Goal: Task Accomplishment & Management: Use online tool/utility

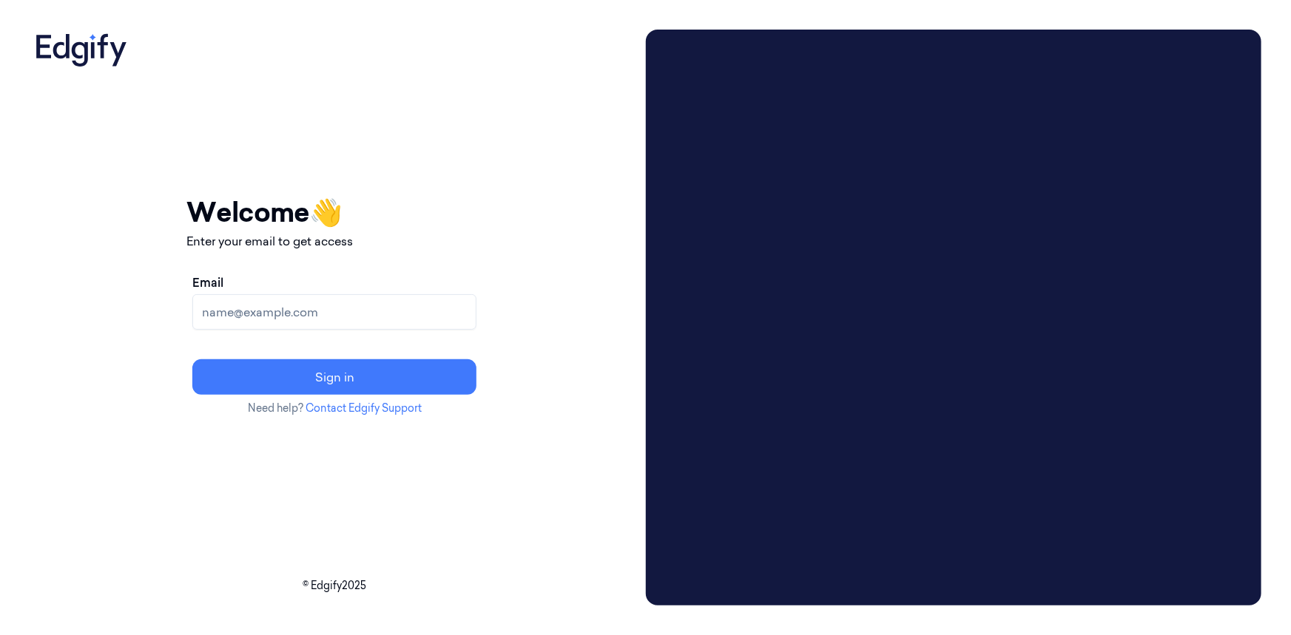
click at [402, 324] on input "Email" at bounding box center [334, 312] width 284 height 36
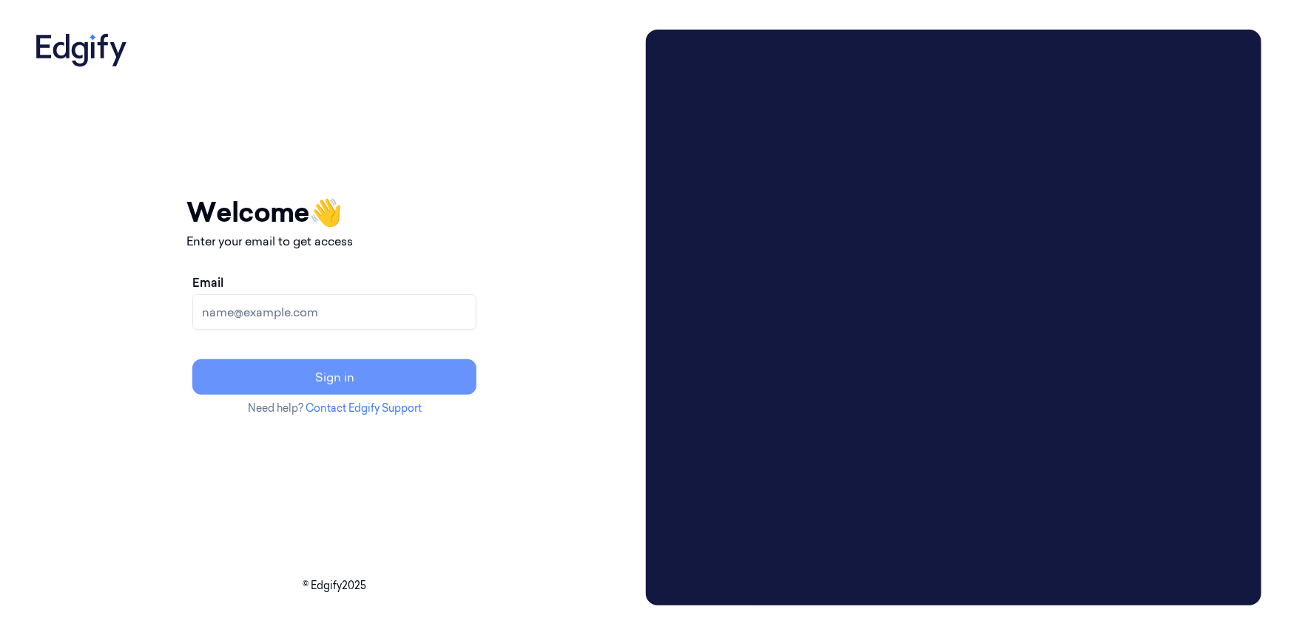
type input "[PERSON_NAME][EMAIL_ADDRESS][PERSON_NAME][DOMAIN_NAME]"
click at [391, 378] on button "Sign in" at bounding box center [334, 378] width 284 height 36
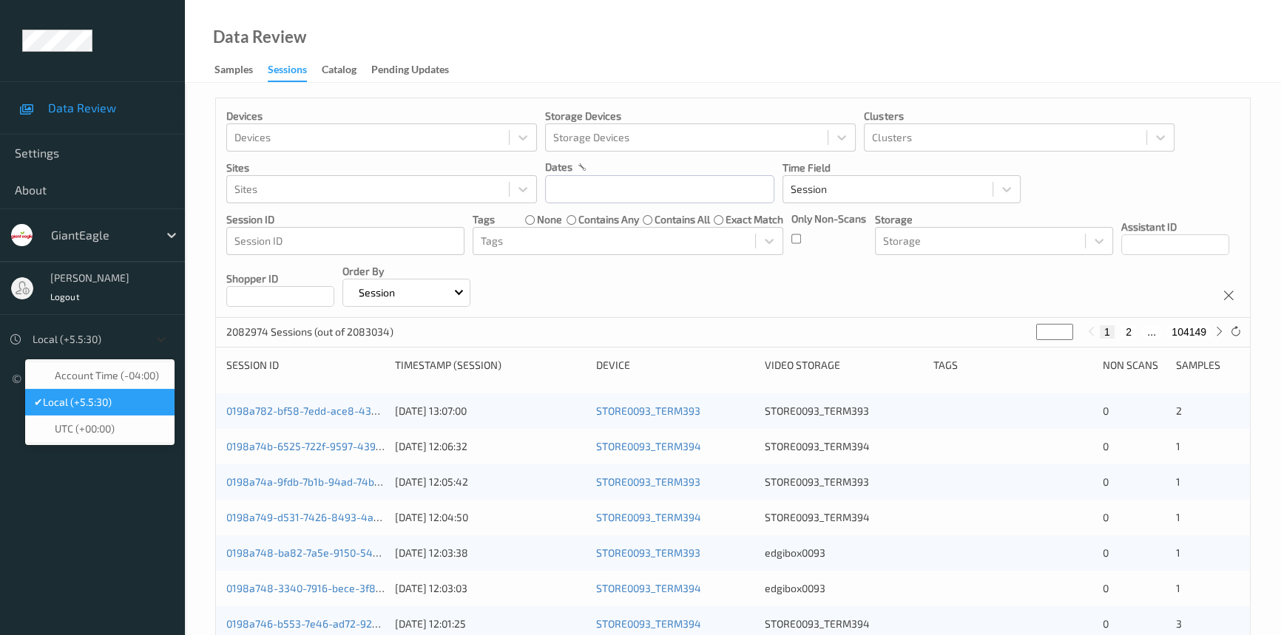
click at [154, 334] on icon at bounding box center [161, 339] width 15 height 15
click at [127, 373] on span "Account Time (-04:00)" at bounding box center [107, 375] width 104 height 15
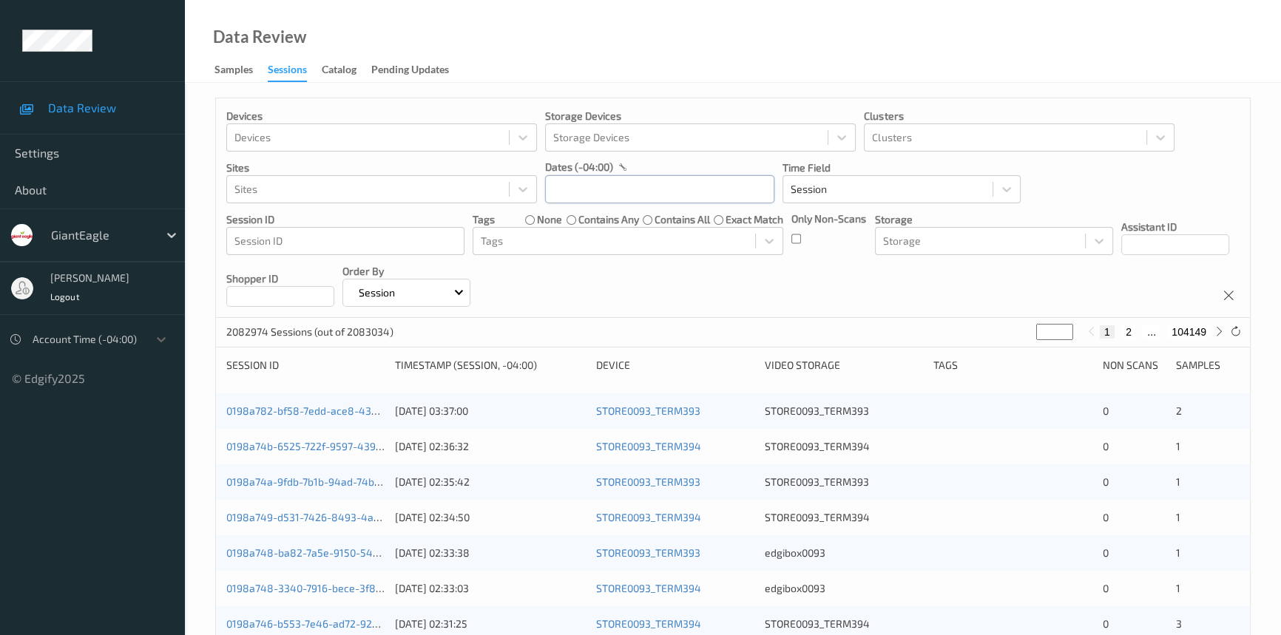
click at [616, 192] on input "text" at bounding box center [659, 189] width 229 height 28
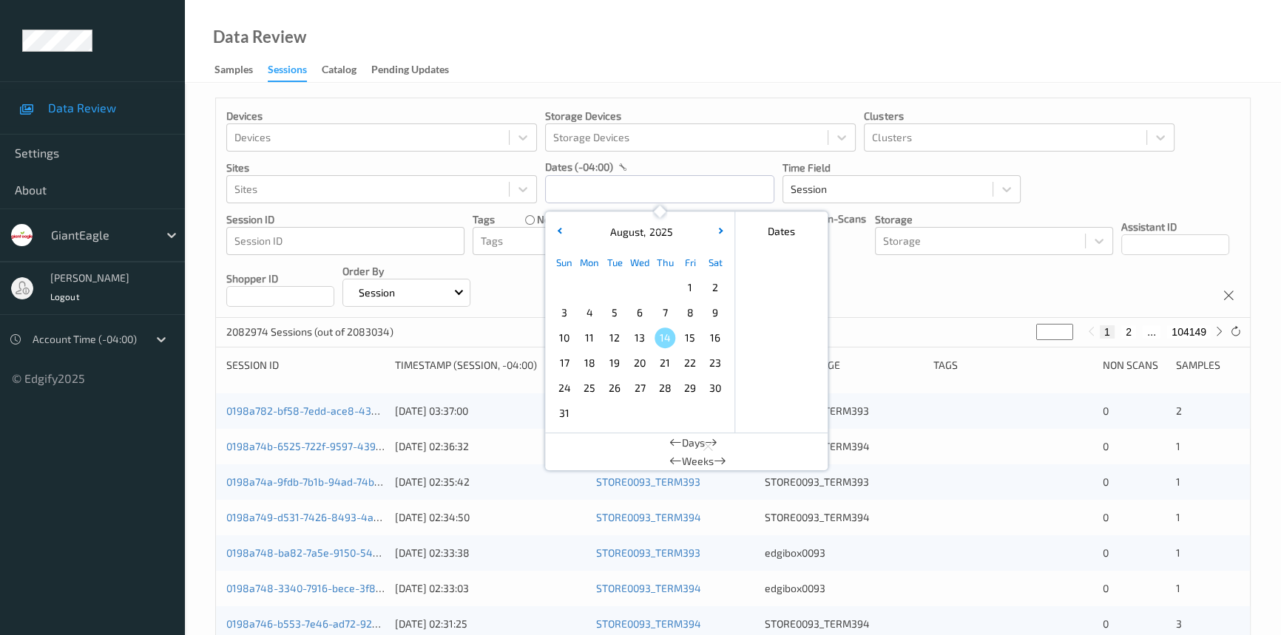
click at [584, 337] on span "11" at bounding box center [589, 338] width 21 height 21
type input "11/08/2025 00:00 -> 11/08/2025 23:59"
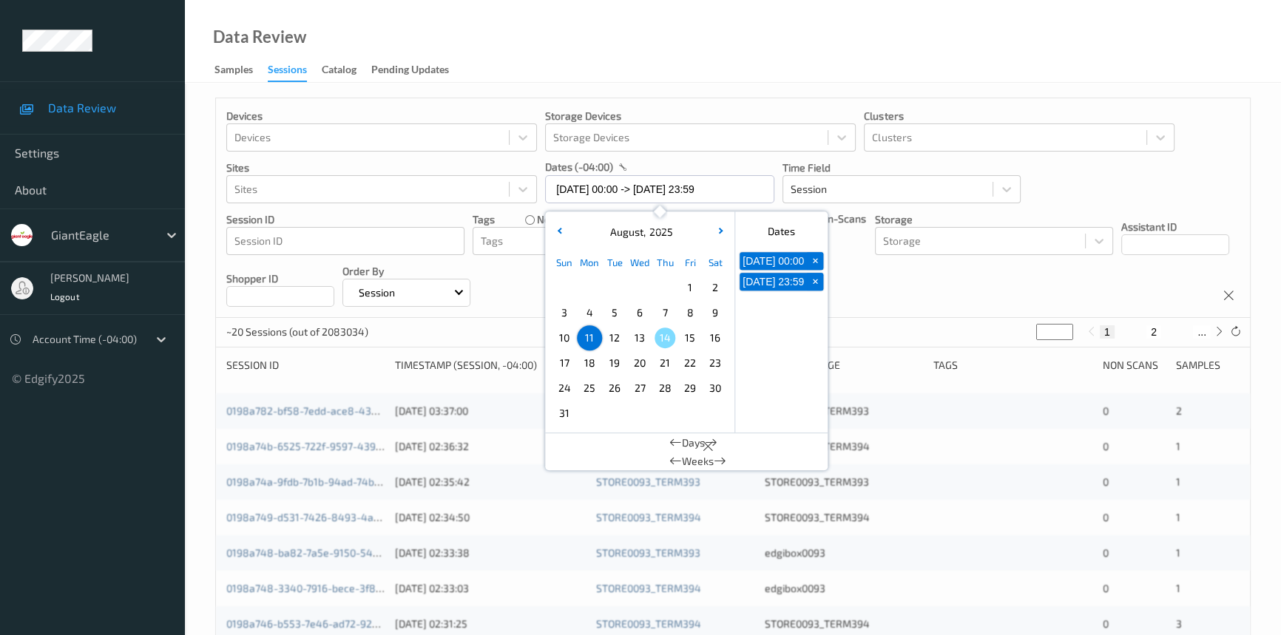
drag, startPoint x: 642, startPoint y: 64, endPoint x: 677, endPoint y: 86, distance: 40.9
click at [643, 64] on div "Data Review Samples Sessions Catalog Pending Updates" at bounding box center [733, 41] width 1096 height 83
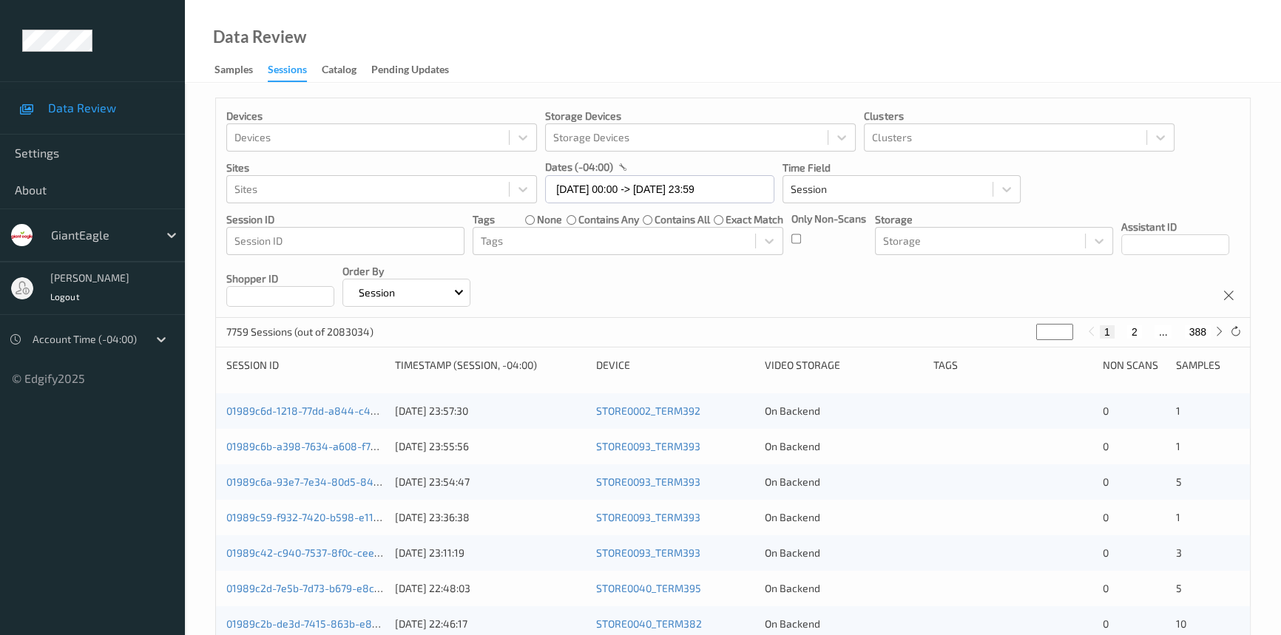
click at [789, 236] on div "Devices Devices Storage Devices Storage Devices Clusters Clusters Sites Sites d…" at bounding box center [733, 208] width 1034 height 220
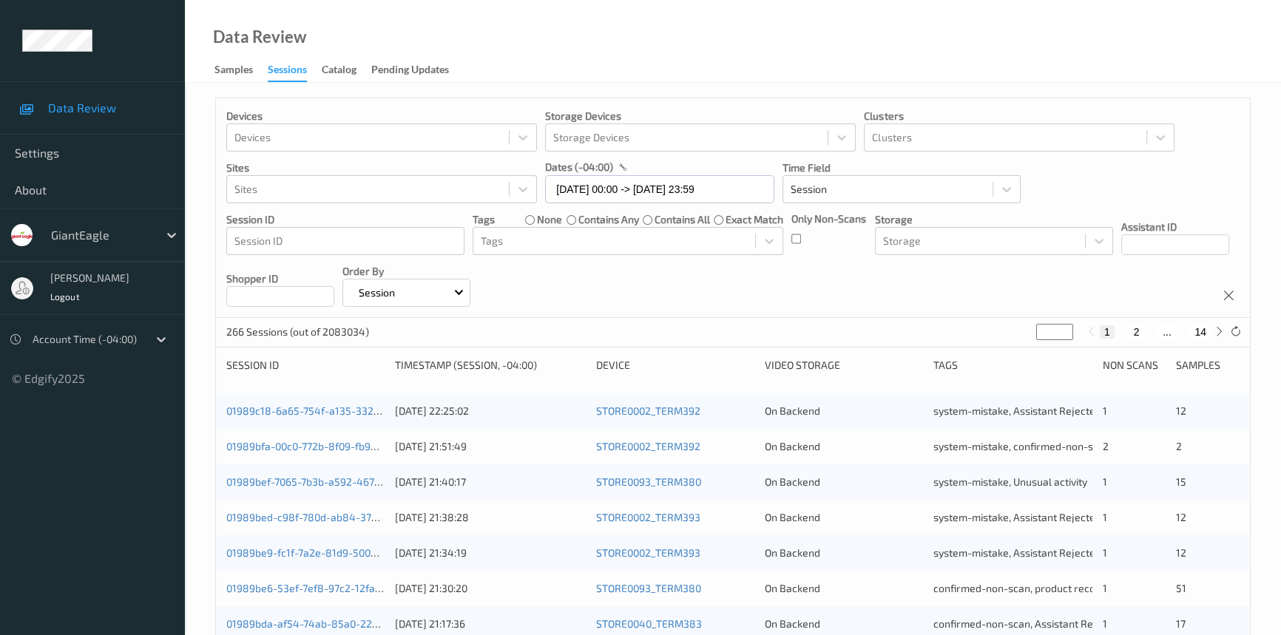
click at [1045, 339] on input "*" at bounding box center [1054, 332] width 37 height 16
type input "**"
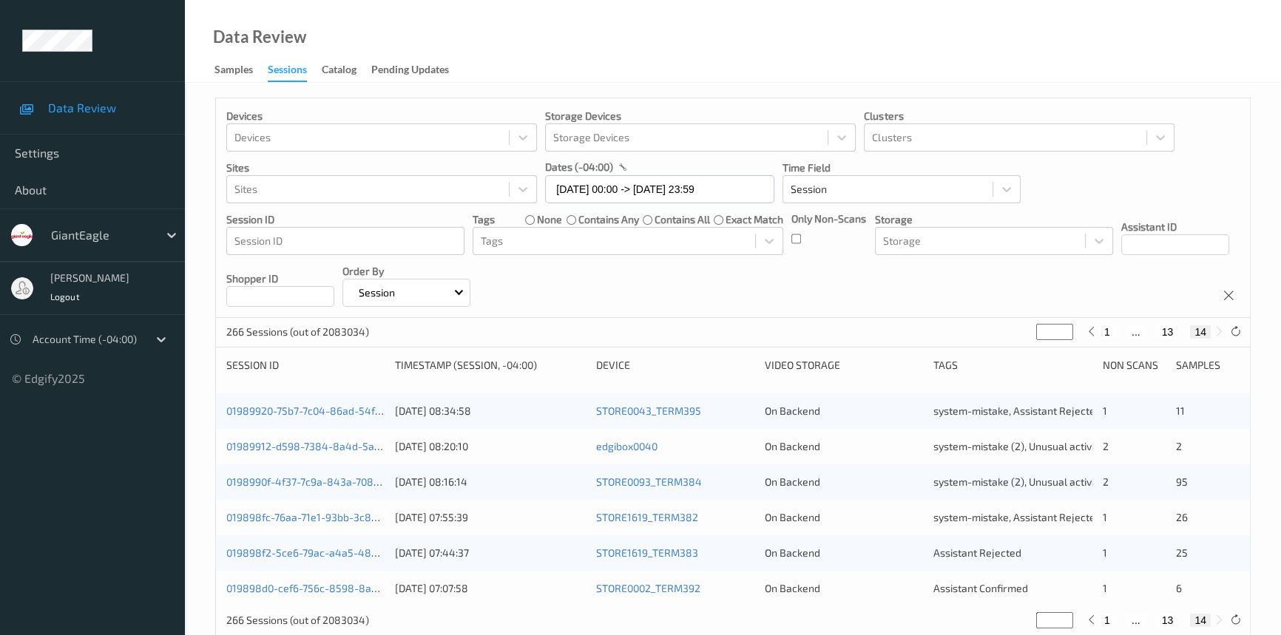
type input "*"
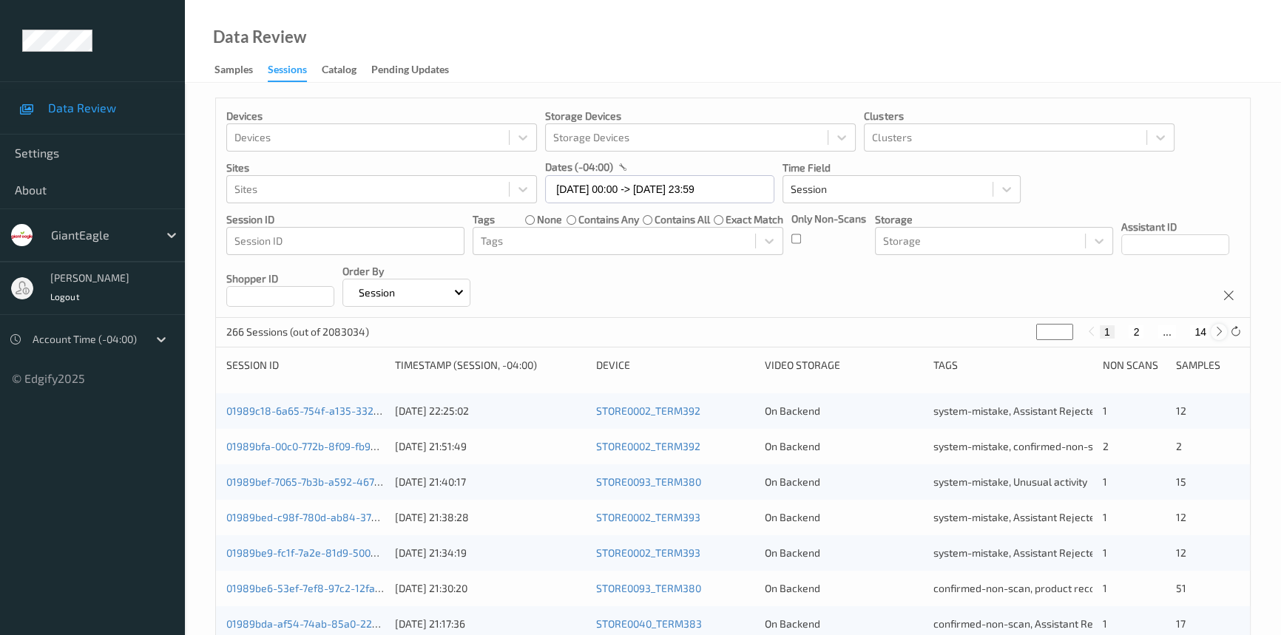
click at [1221, 332] on icon at bounding box center [1219, 331] width 11 height 11
type input "*"
click at [1221, 332] on icon at bounding box center [1219, 331] width 11 height 11
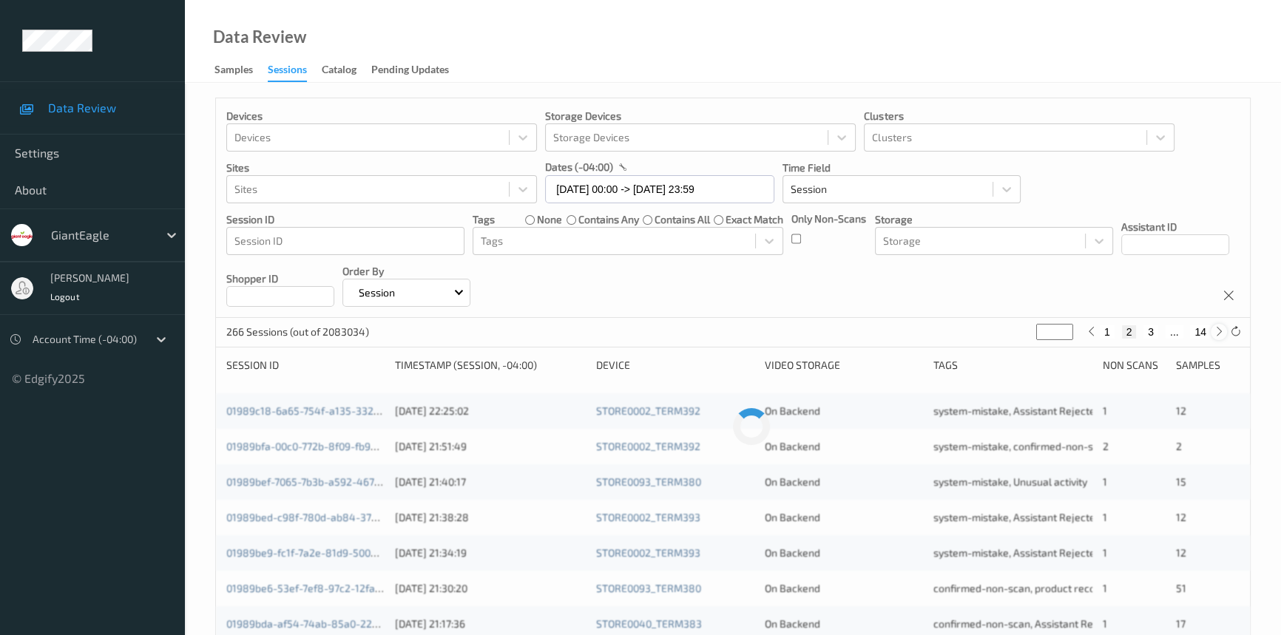
type input "*"
click at [1221, 332] on icon at bounding box center [1219, 331] width 11 height 11
type input "*"
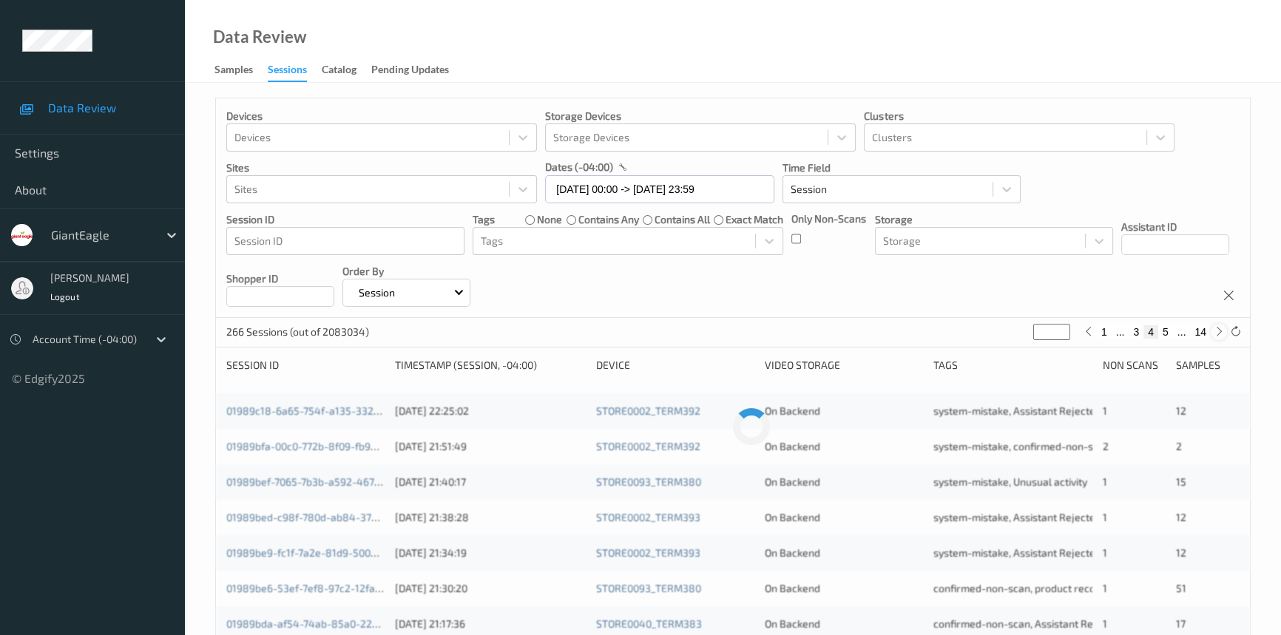
click at [1221, 332] on icon at bounding box center [1219, 331] width 11 height 11
type input "*"
click at [1221, 332] on icon at bounding box center [1219, 331] width 11 height 11
type input "*"
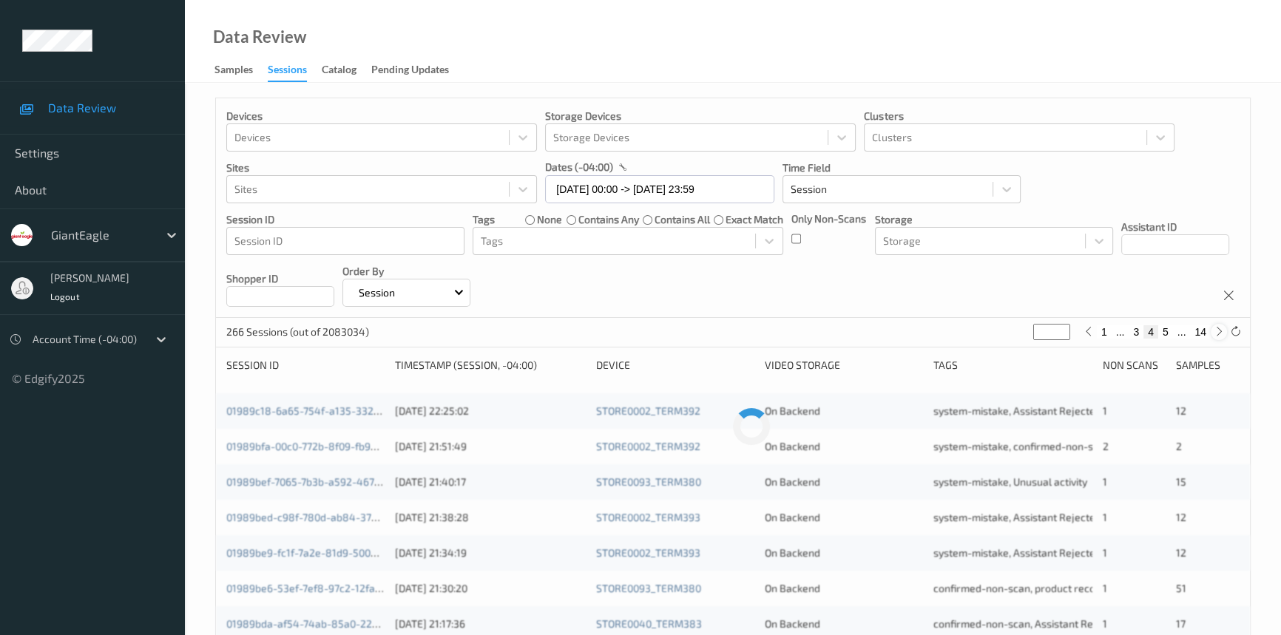
type input "*"
click at [1221, 332] on icon at bounding box center [1219, 331] width 11 height 11
type input "*"
click at [1221, 332] on icon at bounding box center [1219, 331] width 11 height 11
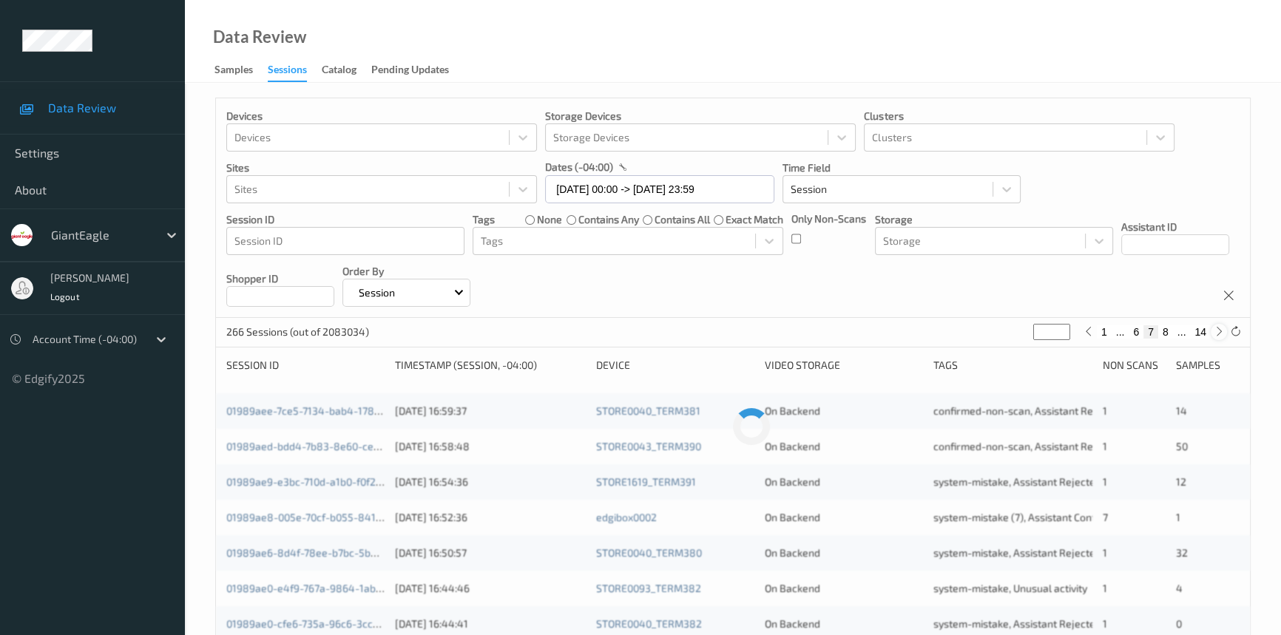
type input "*"
click at [1221, 332] on icon at bounding box center [1219, 331] width 11 height 11
type input "*"
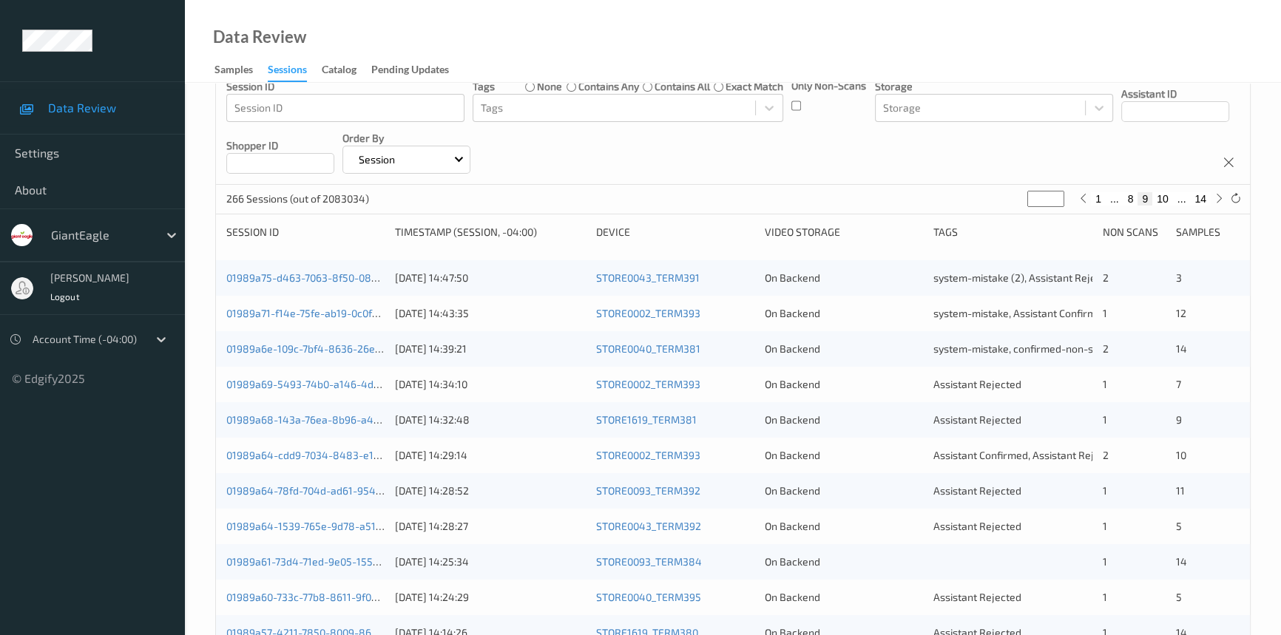
scroll to position [134, 0]
click at [281, 382] on link "01989a69-5493-74b0-a146-4d8321c3070b" at bounding box center [328, 383] width 204 height 13
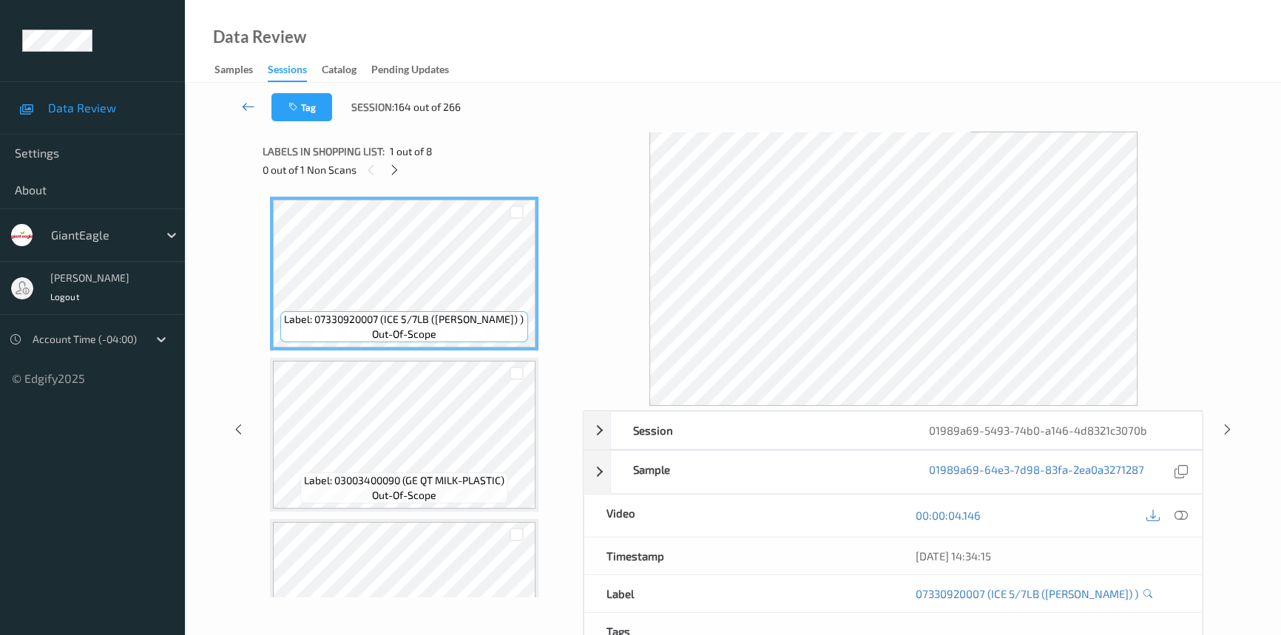
click at [245, 104] on icon at bounding box center [248, 106] width 13 height 15
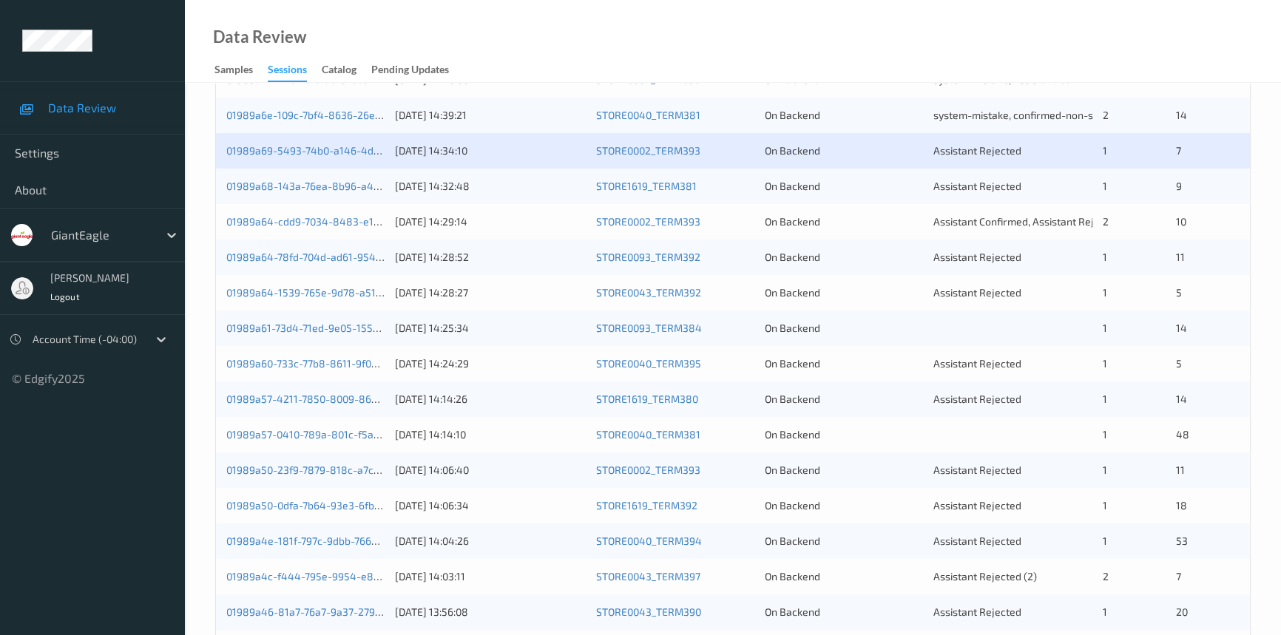
scroll to position [403, 0]
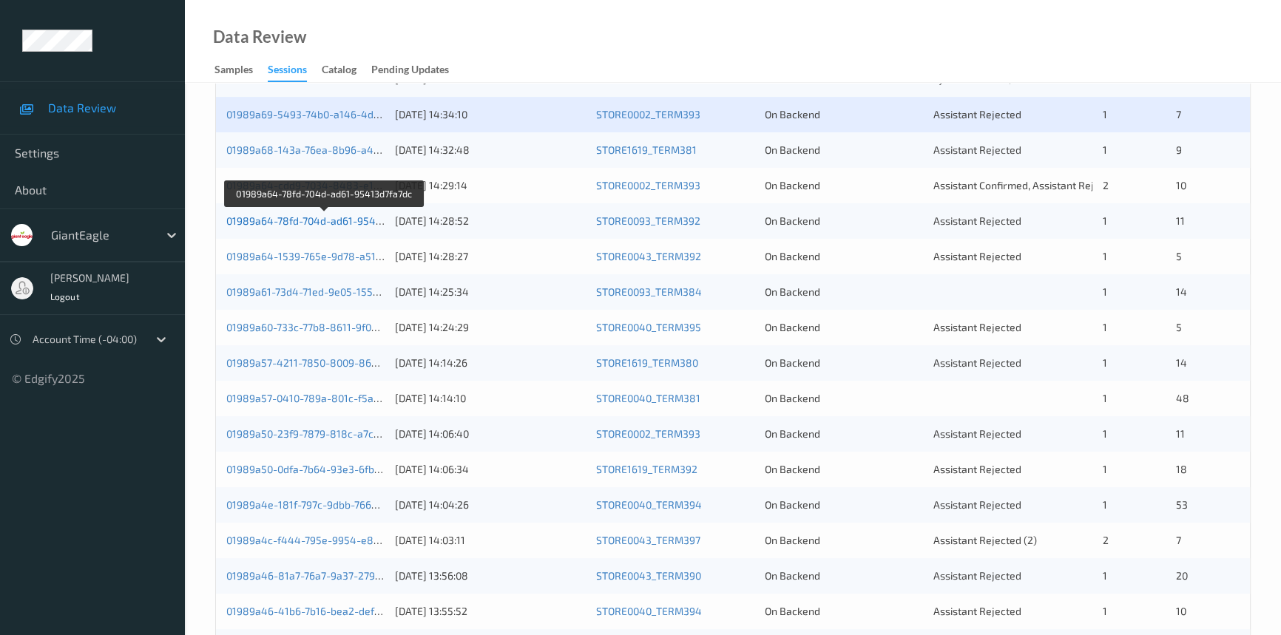
click at [311, 222] on link "01989a64-78fd-704d-ad61-95413d7fa7dc" at bounding box center [324, 221] width 197 height 13
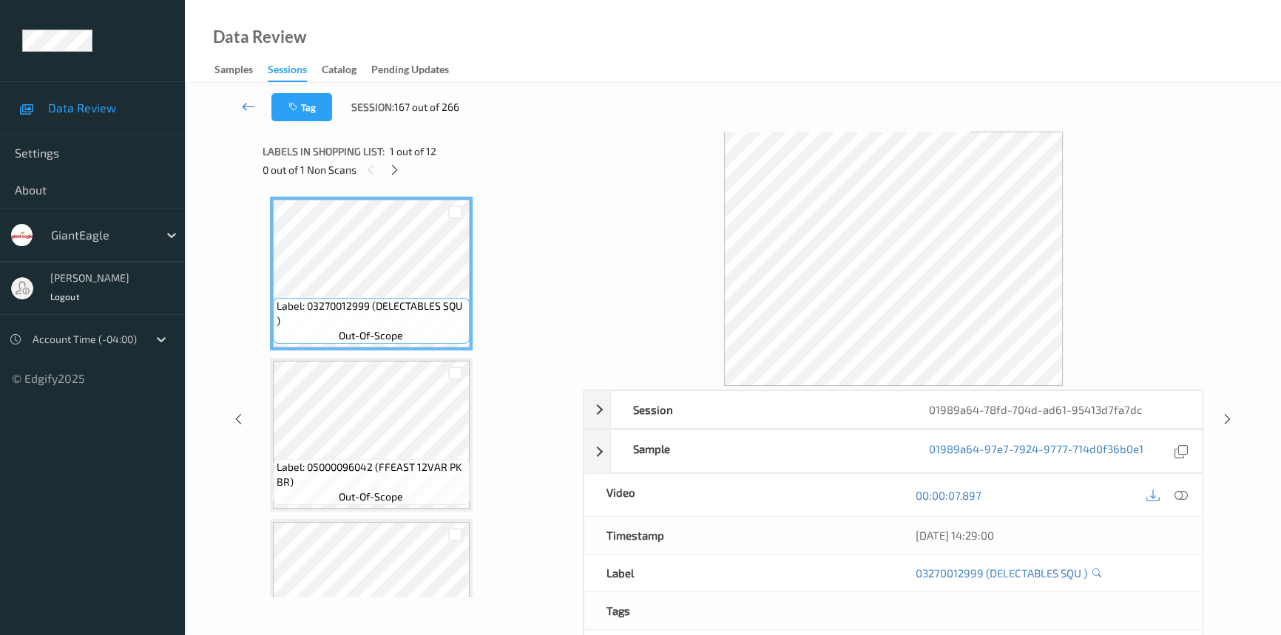
click at [247, 101] on icon at bounding box center [248, 106] width 13 height 15
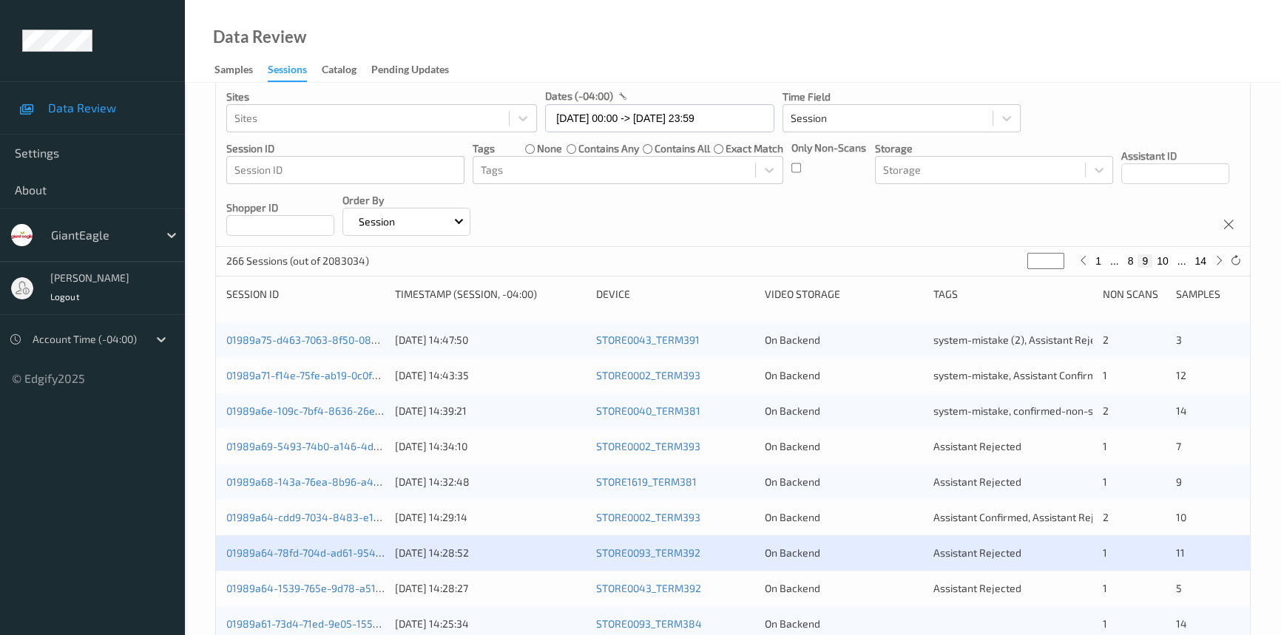
scroll to position [269, 0]
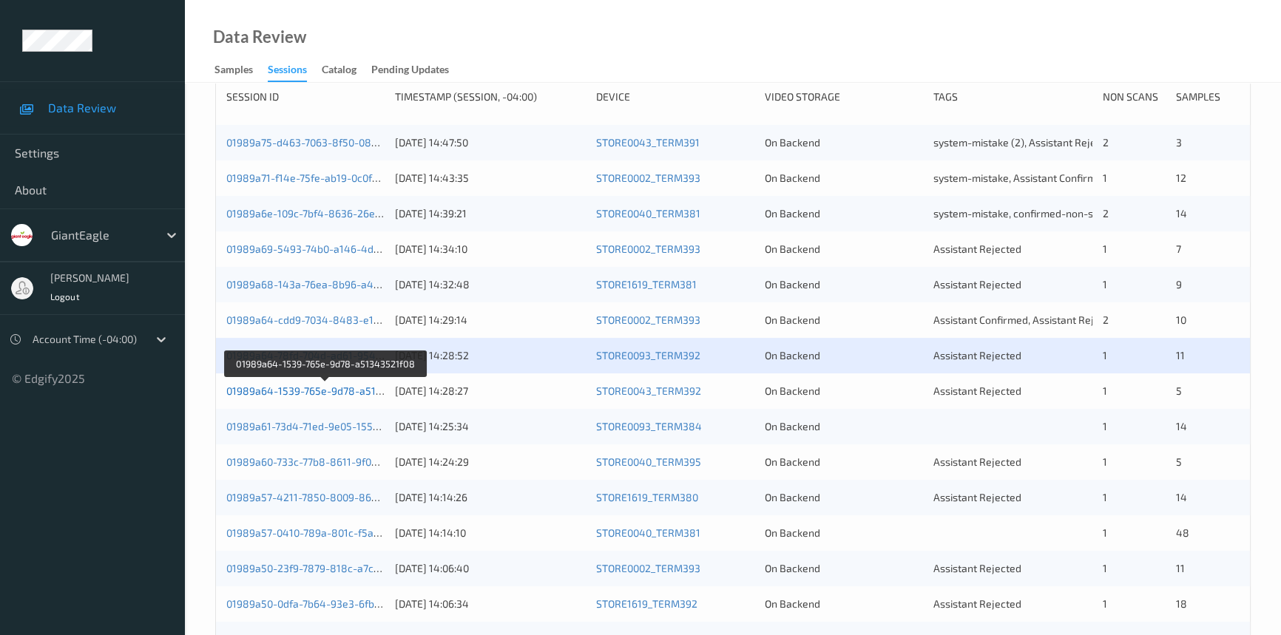
click at [331, 388] on link "01989a64-1539-765e-9d78-a51343521f08" at bounding box center [326, 391] width 200 height 13
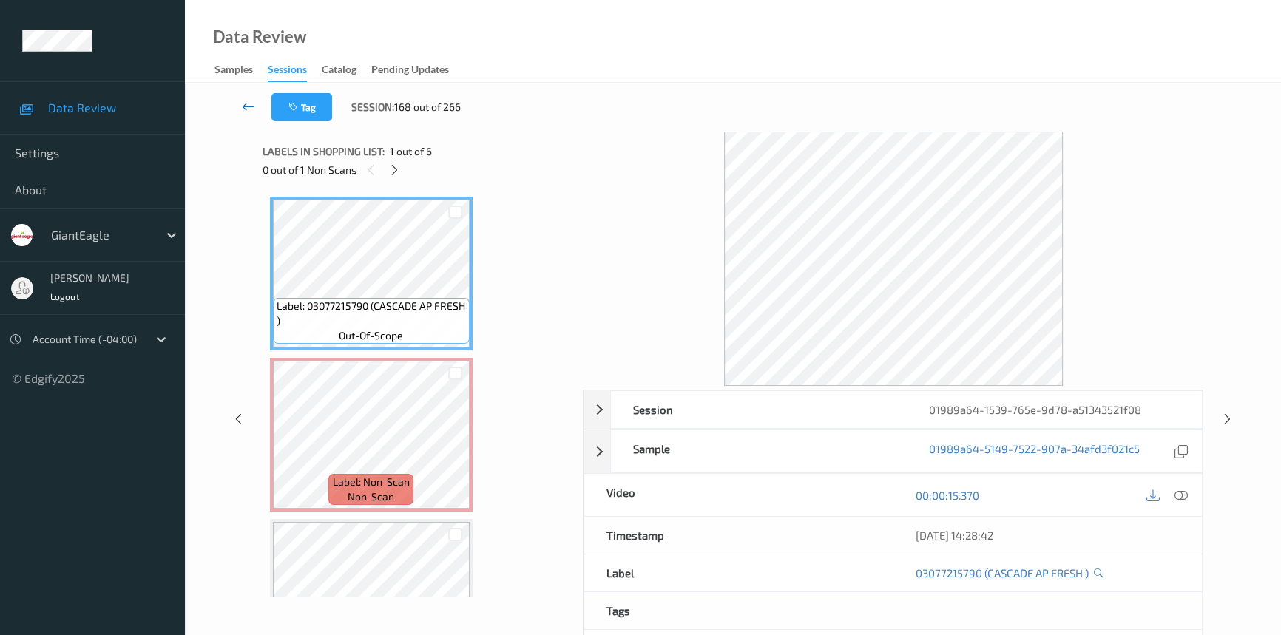
click at [249, 101] on icon at bounding box center [248, 106] width 13 height 15
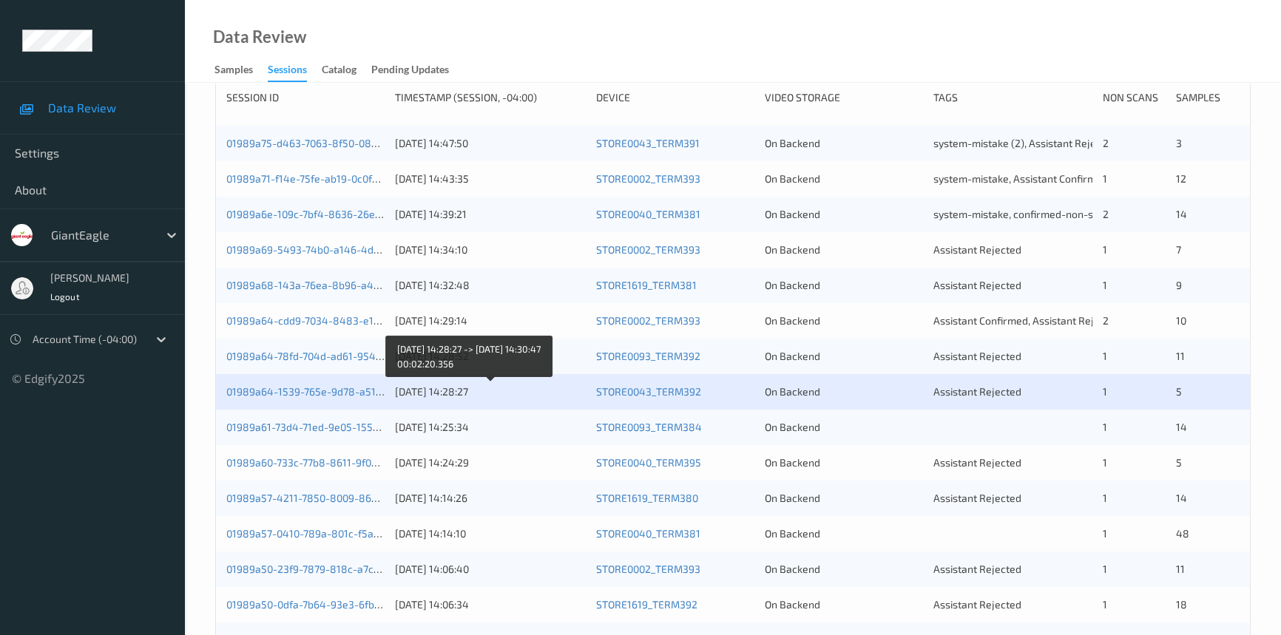
scroll to position [269, 0]
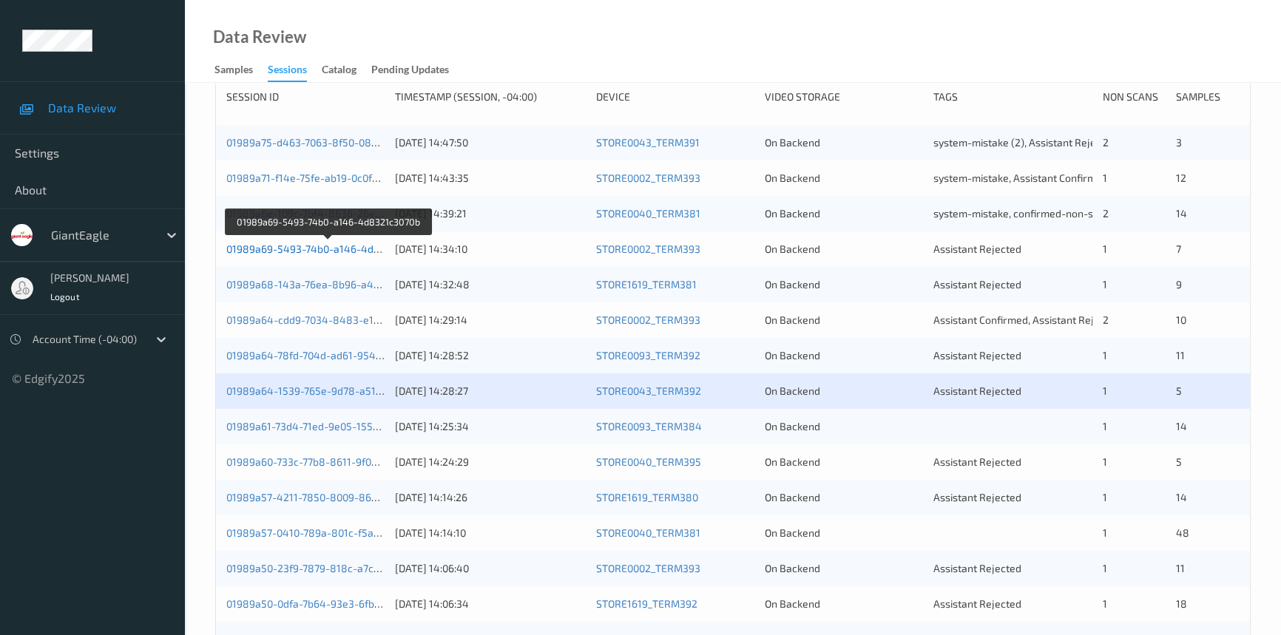
click at [293, 245] on link "01989a69-5493-74b0-a146-4d8321c3070b" at bounding box center [328, 249] width 204 height 13
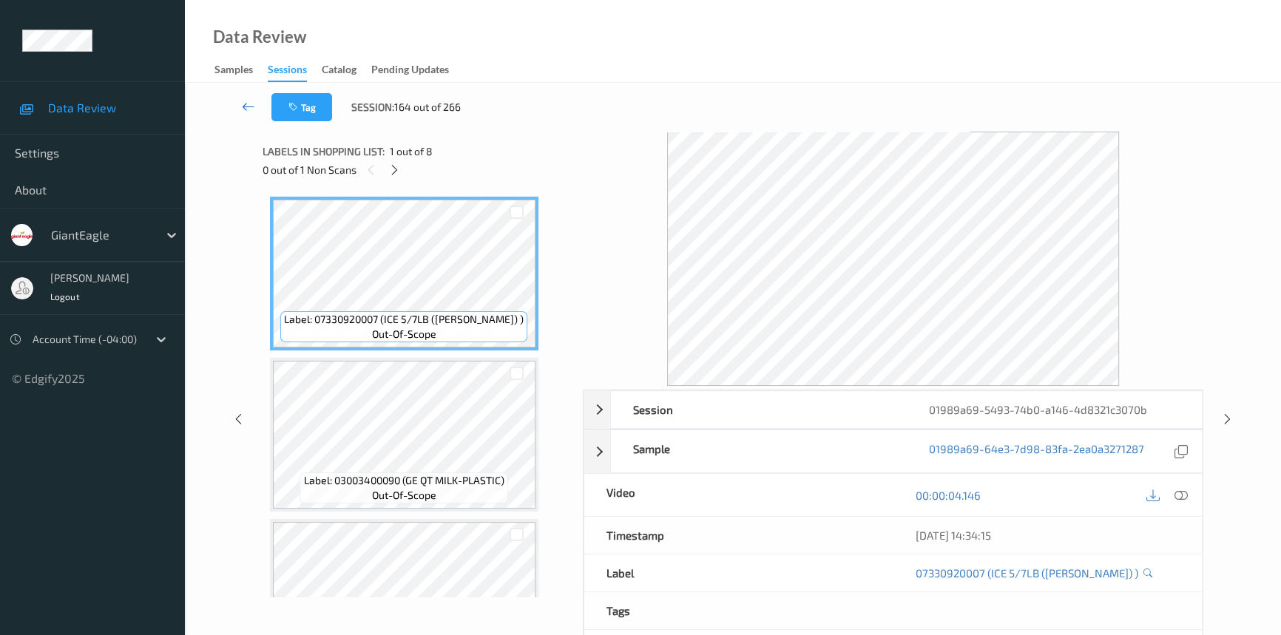
click at [251, 102] on icon at bounding box center [248, 106] width 13 height 15
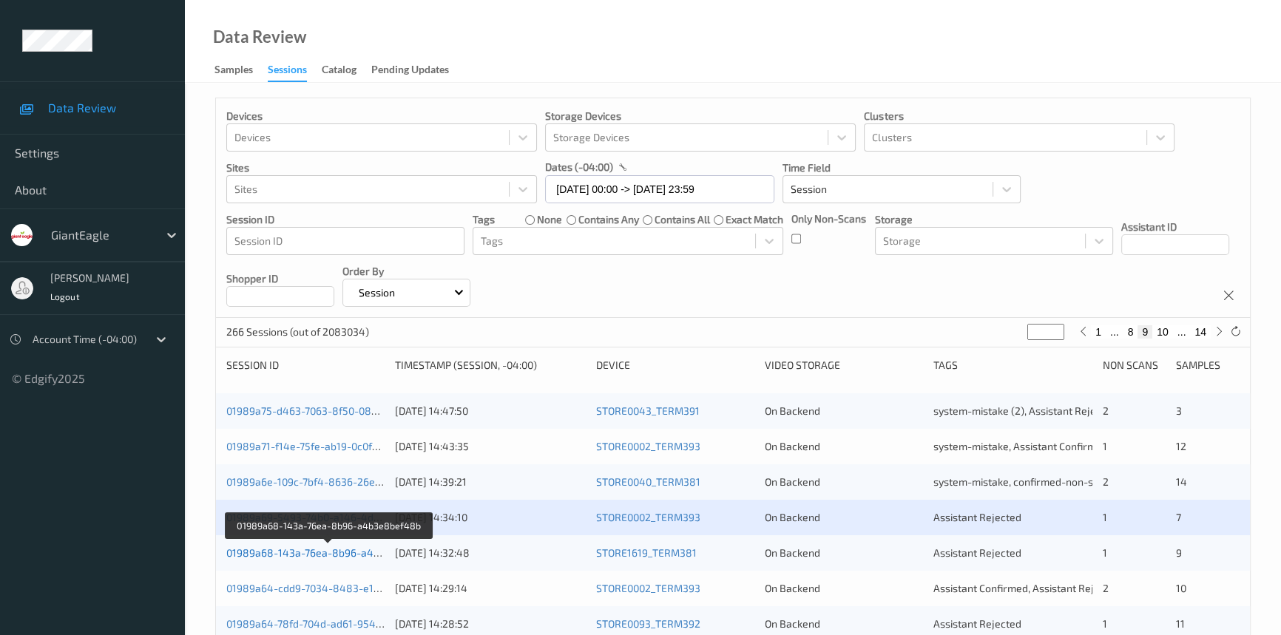
click at [316, 550] on link "01989a68-143a-76ea-8b96-a4b3e8bef48b" at bounding box center [329, 553] width 206 height 13
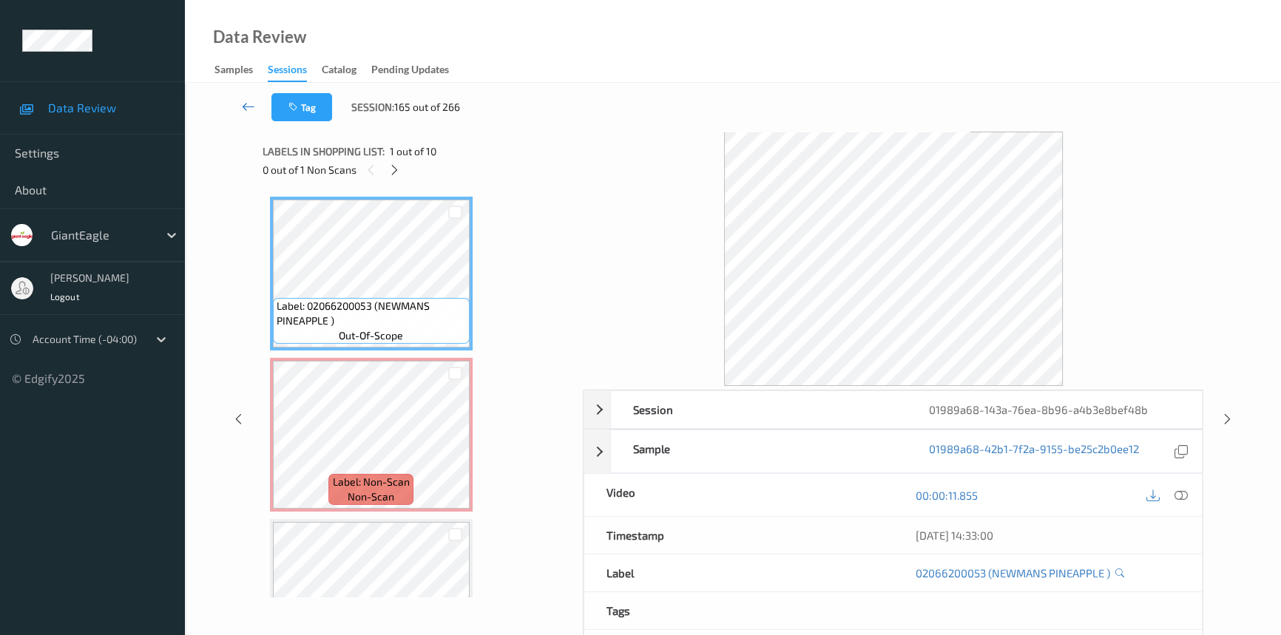
click at [246, 96] on link at bounding box center [249, 107] width 46 height 28
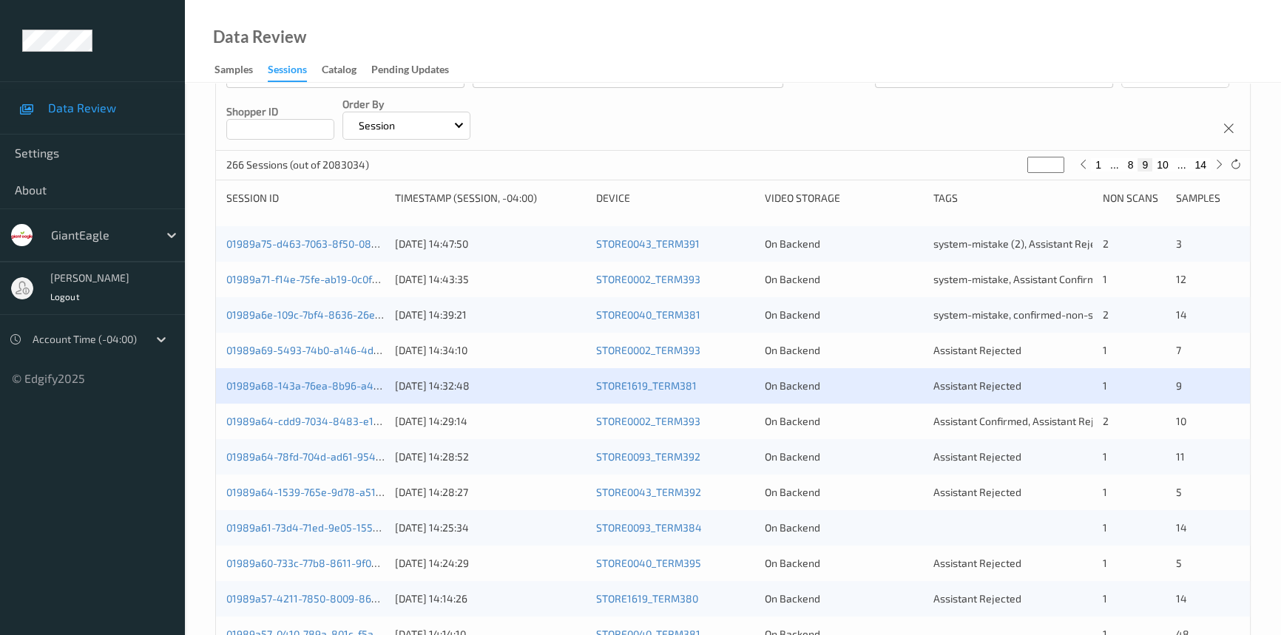
scroll to position [201, 0]
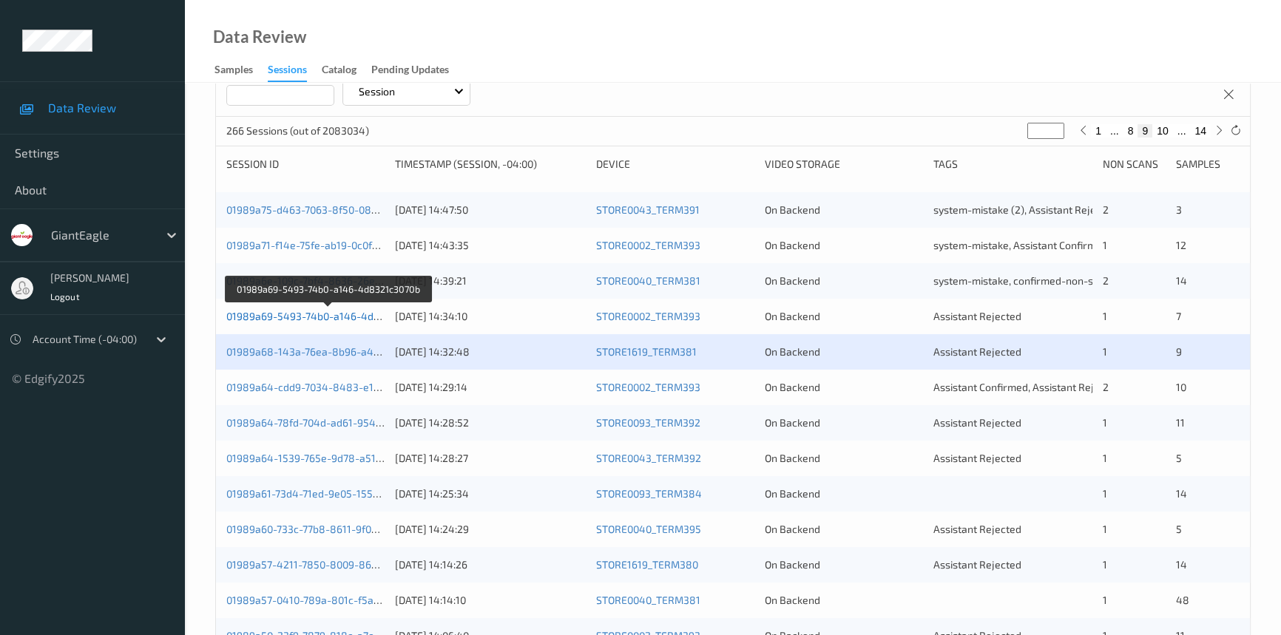
click at [310, 311] on link "01989a69-5493-74b0-a146-4d8321c3070b" at bounding box center [328, 316] width 204 height 13
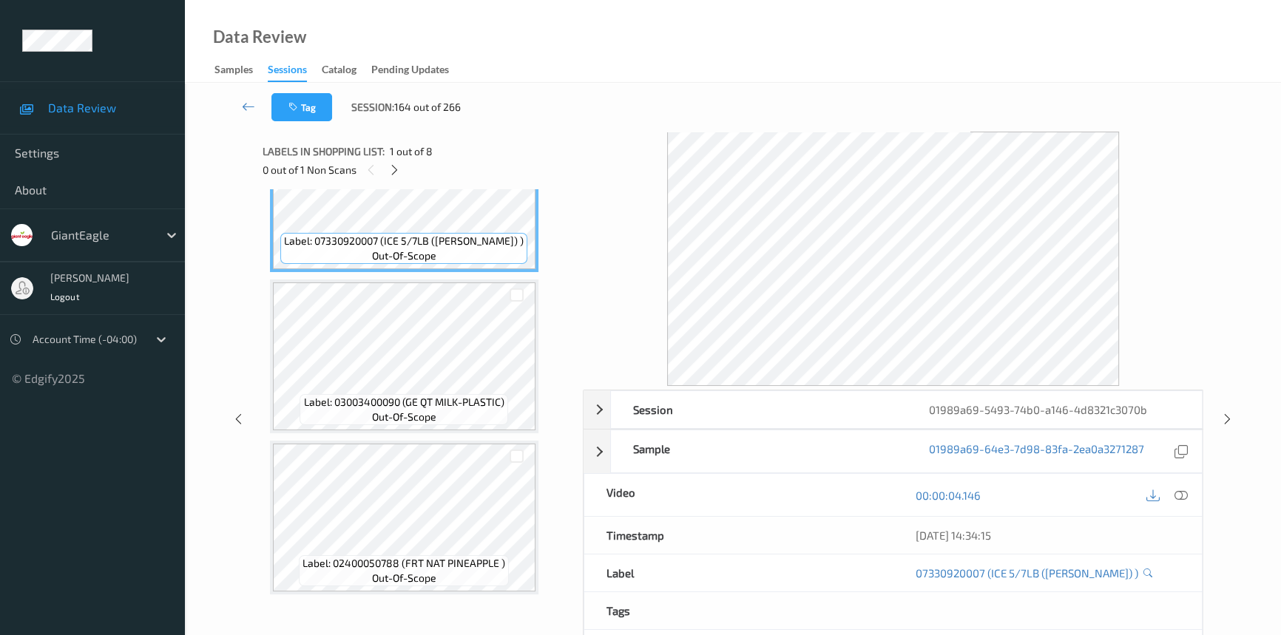
scroll to position [134, 0]
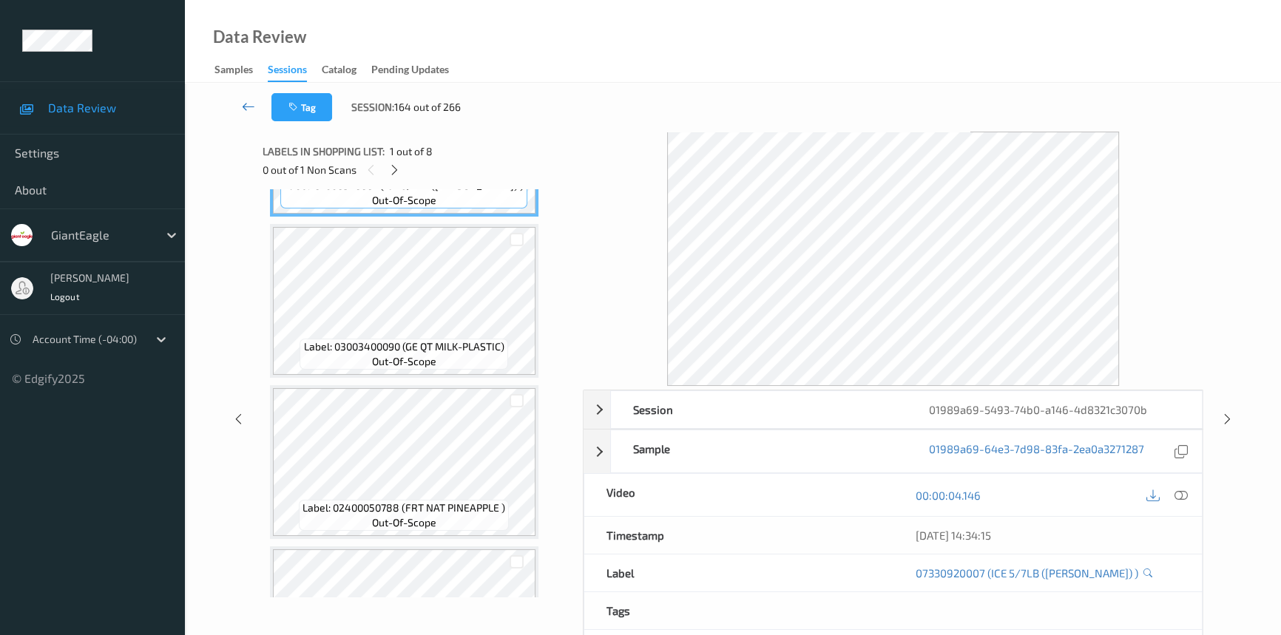
click at [243, 107] on icon at bounding box center [248, 106] width 13 height 15
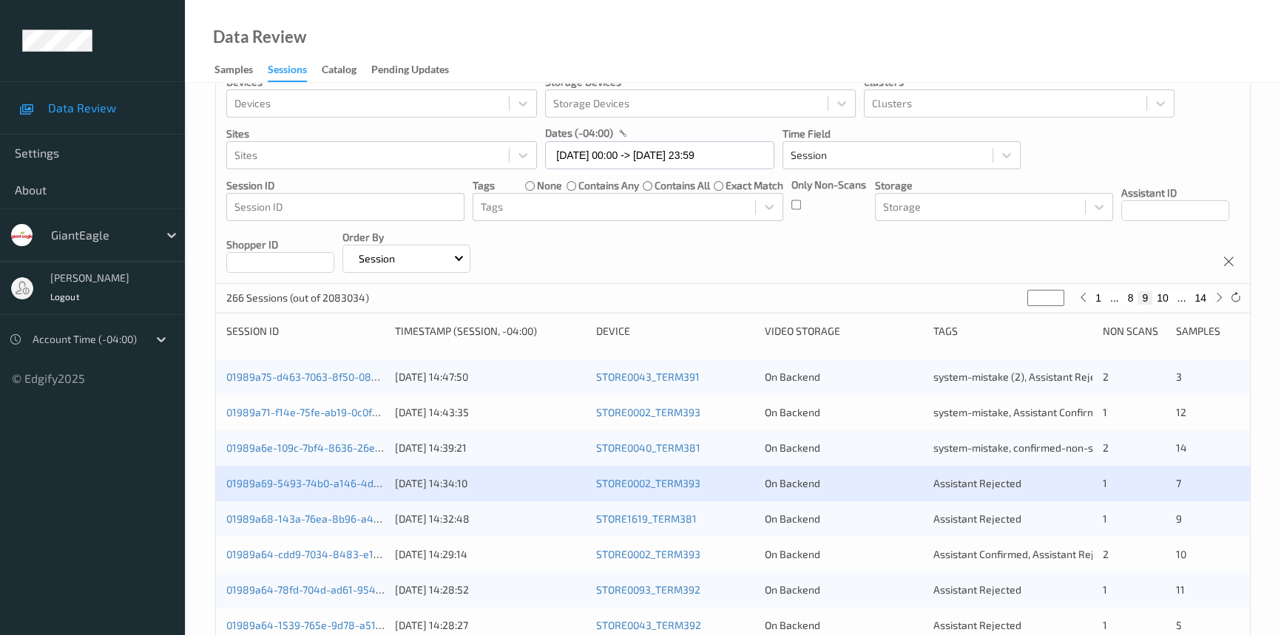
scroll to position [67, 0]
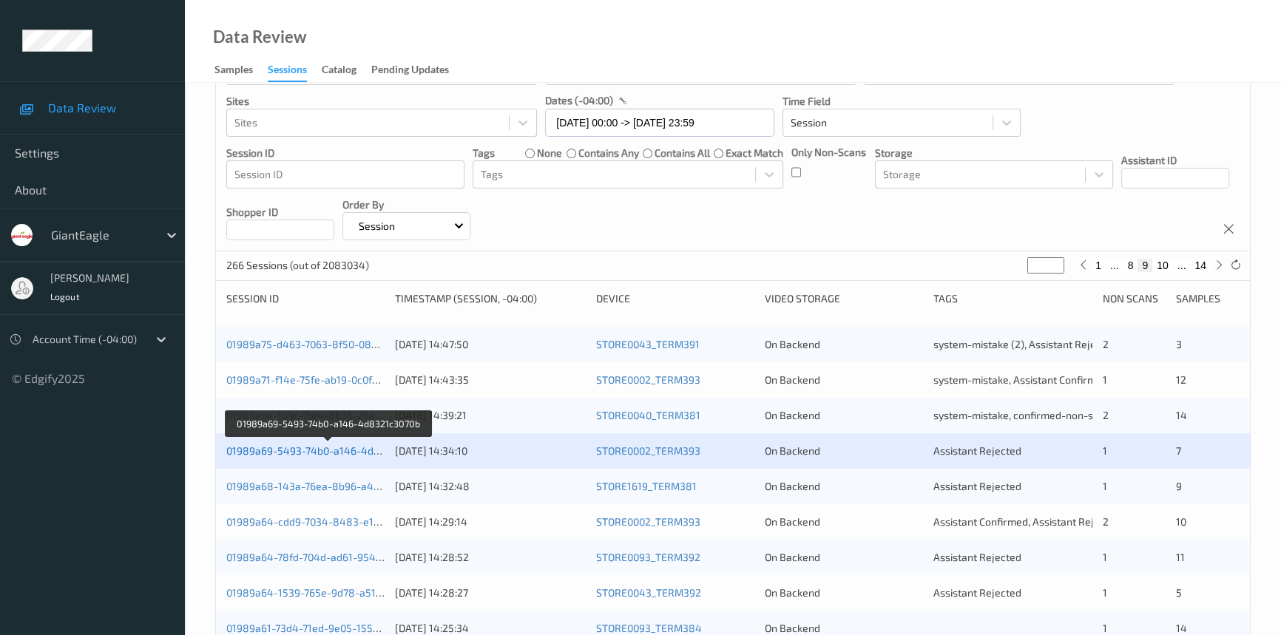
click at [311, 448] on link "01989a69-5493-74b0-a146-4d8321c3070b" at bounding box center [328, 451] width 204 height 13
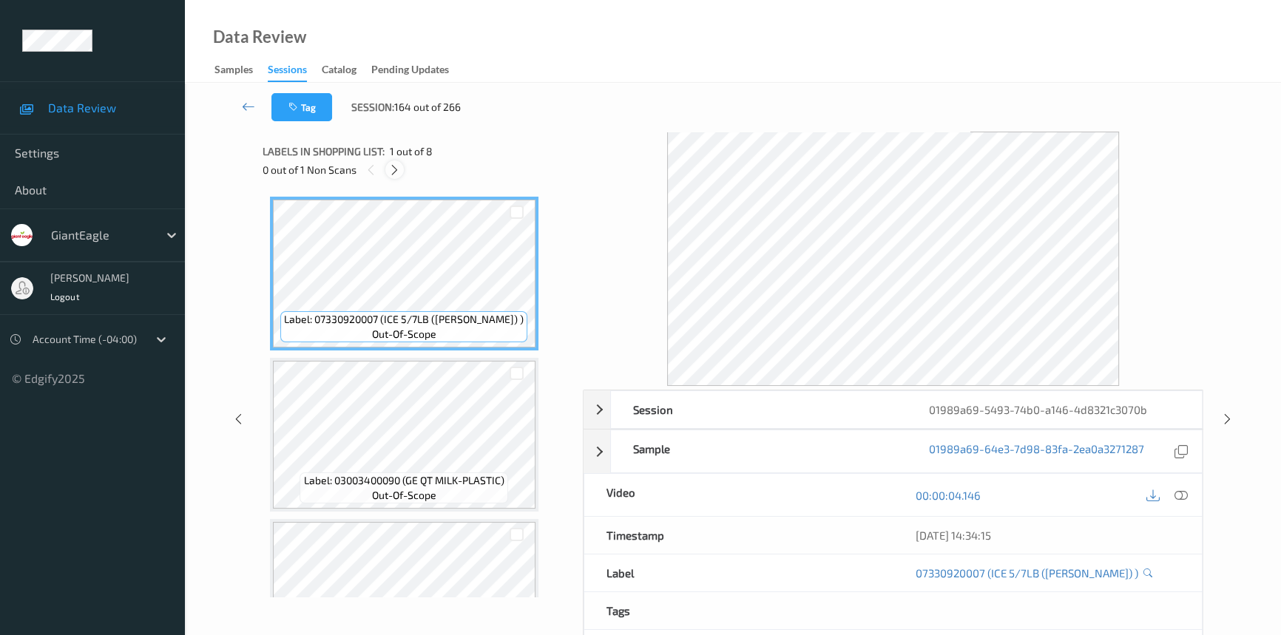
click at [394, 167] on icon at bounding box center [394, 169] width 13 height 13
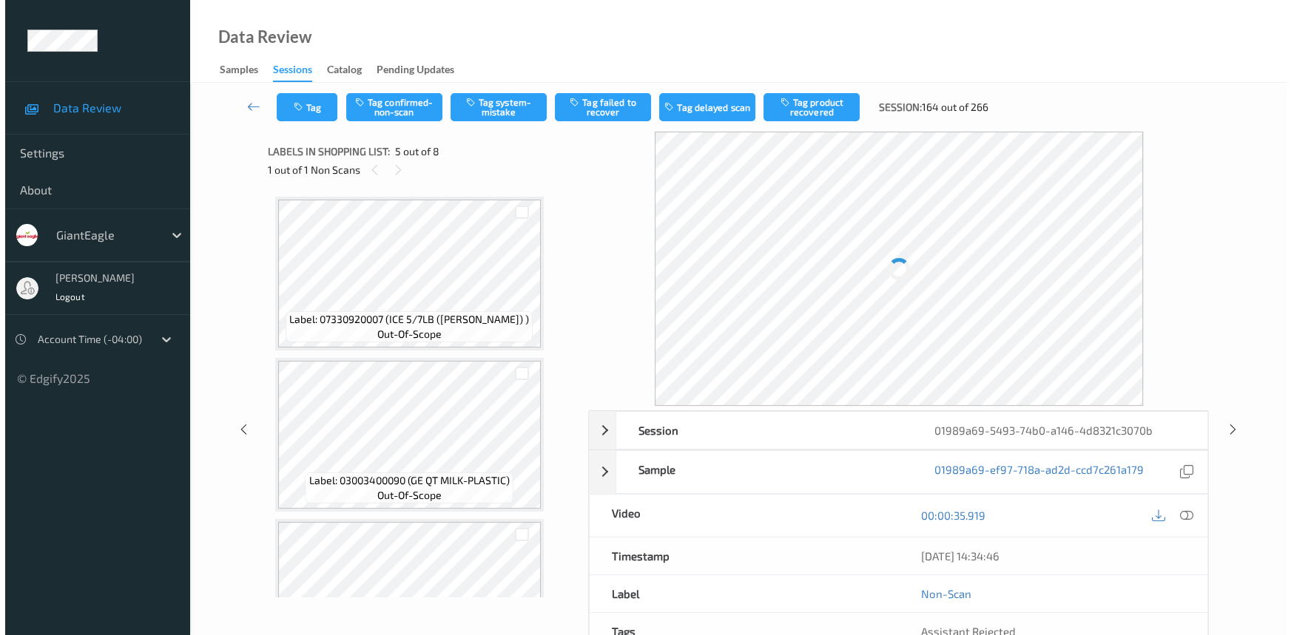
scroll to position [489, 0]
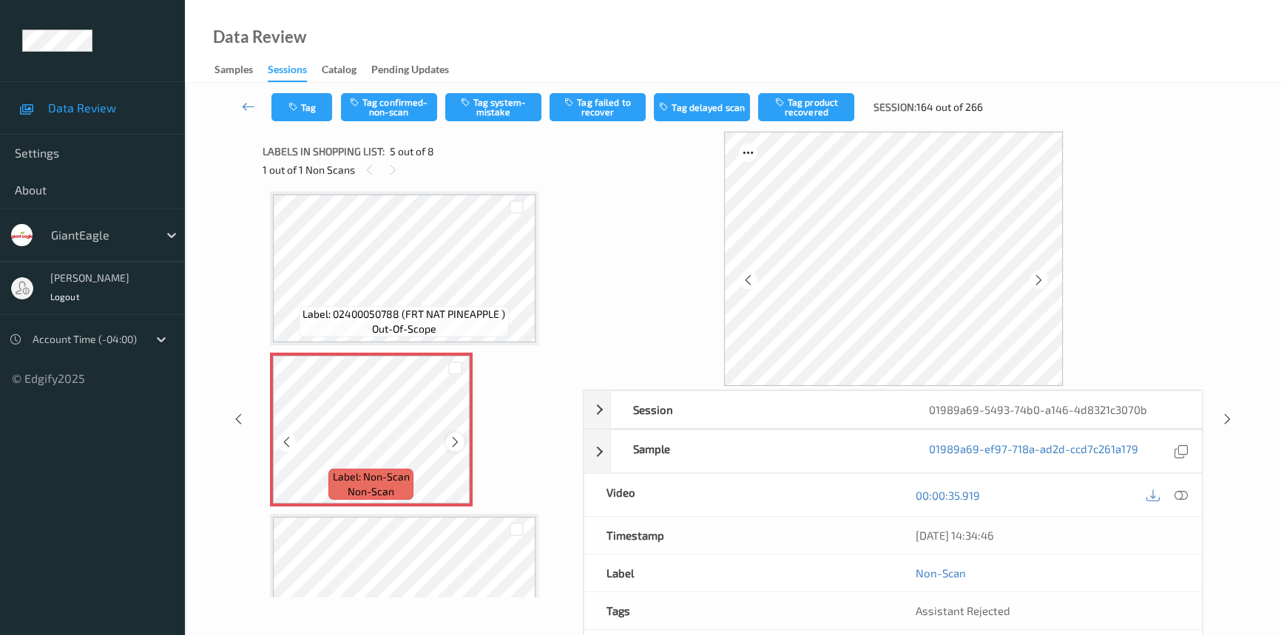
click at [461, 433] on div at bounding box center [455, 442] width 18 height 18
click at [458, 436] on icon at bounding box center [455, 442] width 13 height 13
click at [1184, 497] on icon at bounding box center [1181, 495] width 13 height 13
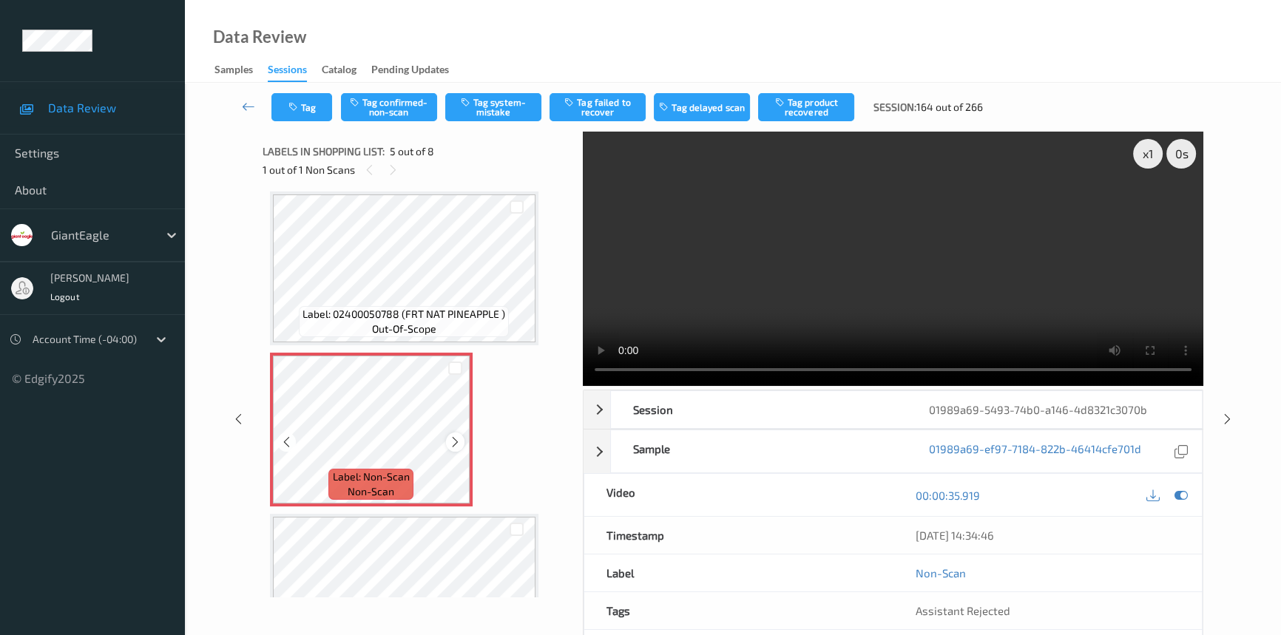
click at [456, 443] on icon at bounding box center [455, 442] width 13 height 13
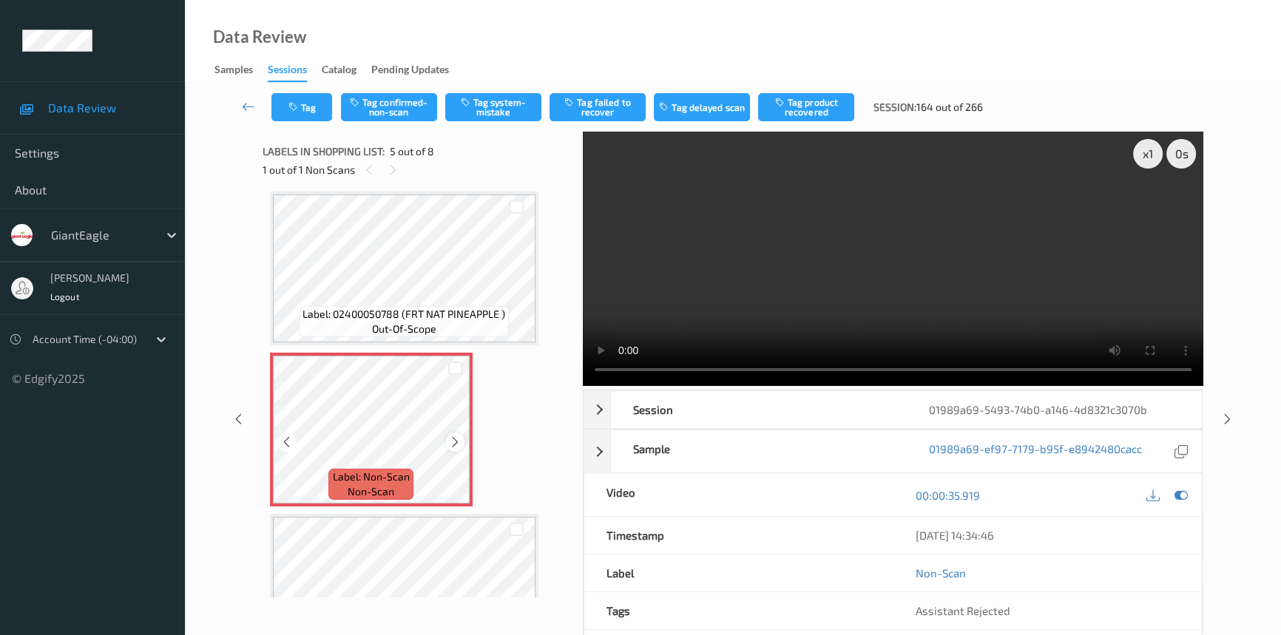
click at [454, 433] on div at bounding box center [455, 442] width 18 height 18
click at [951, 274] on video at bounding box center [893, 259] width 621 height 254
click at [451, 436] on icon at bounding box center [455, 442] width 13 height 13
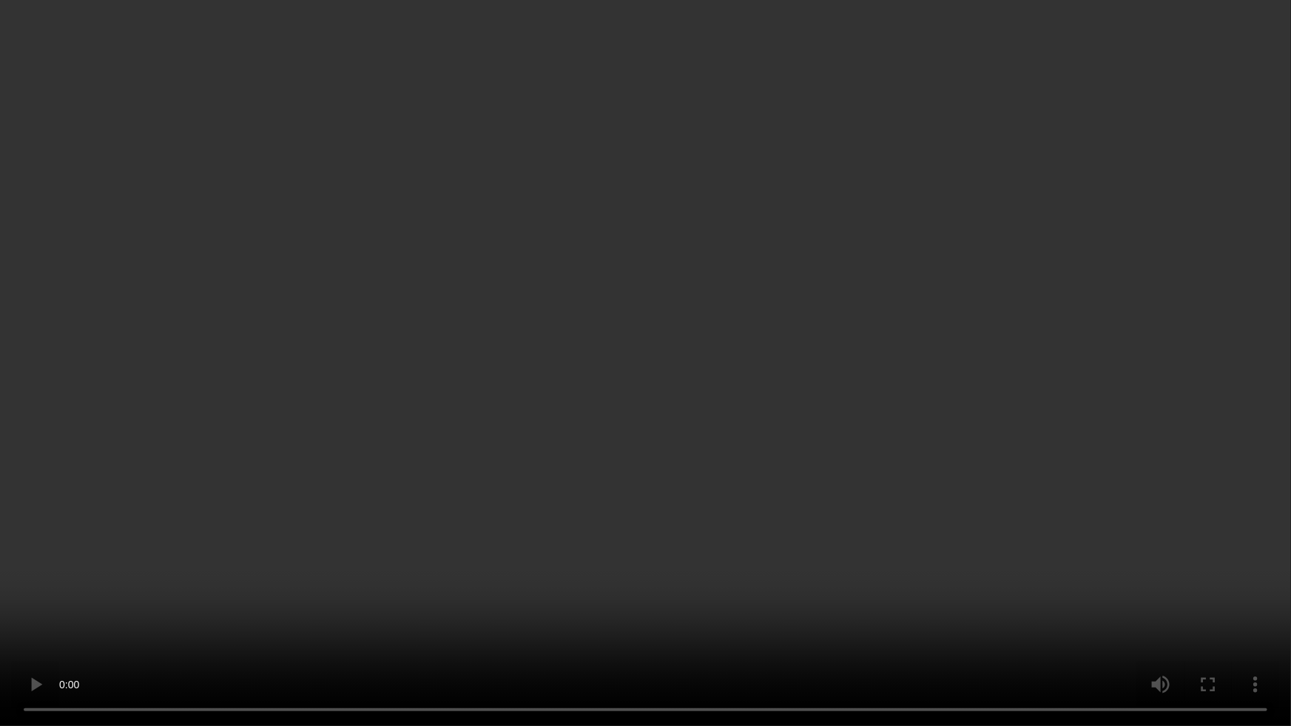
click at [699, 320] on video at bounding box center [645, 363] width 1291 height 726
click at [700, 320] on video at bounding box center [645, 363] width 1291 height 726
click at [707, 377] on video at bounding box center [645, 363] width 1291 height 726
click at [711, 377] on video at bounding box center [645, 363] width 1291 height 726
click at [826, 283] on video at bounding box center [645, 363] width 1291 height 726
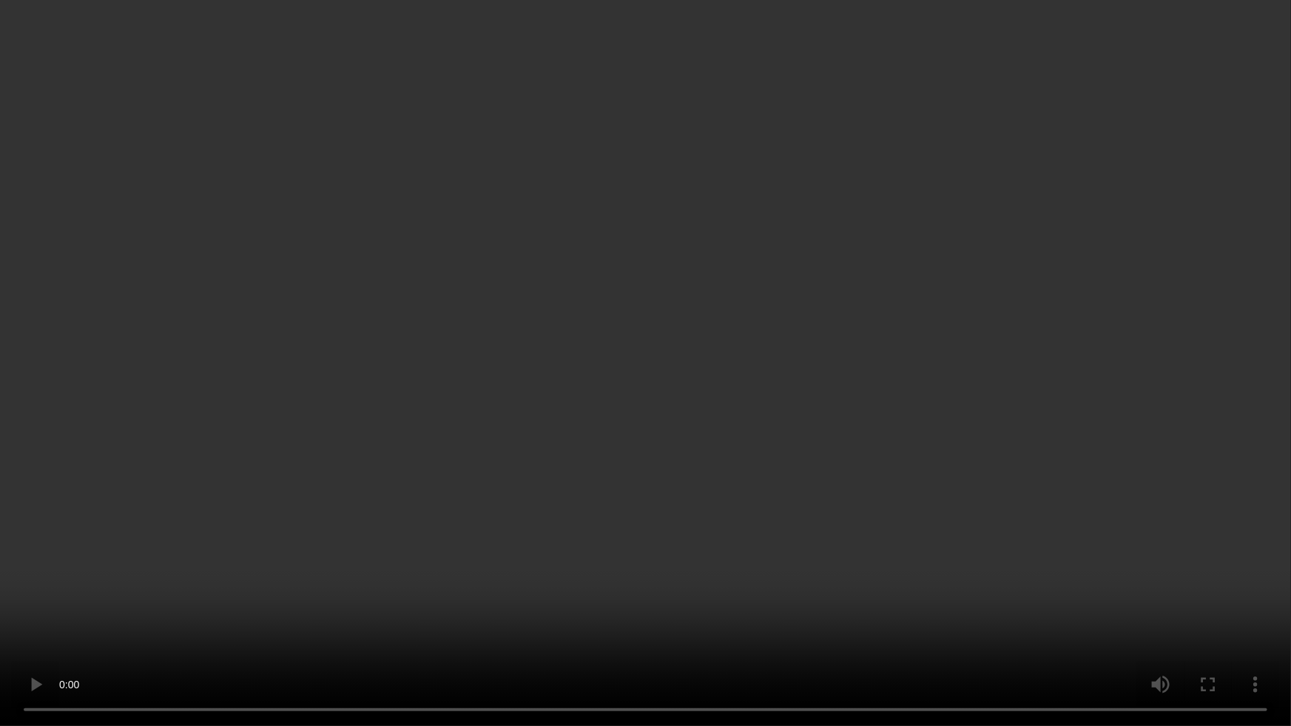
click at [721, 278] on video at bounding box center [645, 363] width 1291 height 726
click at [863, 458] on video at bounding box center [645, 363] width 1291 height 726
click at [635, 252] on video at bounding box center [645, 363] width 1291 height 726
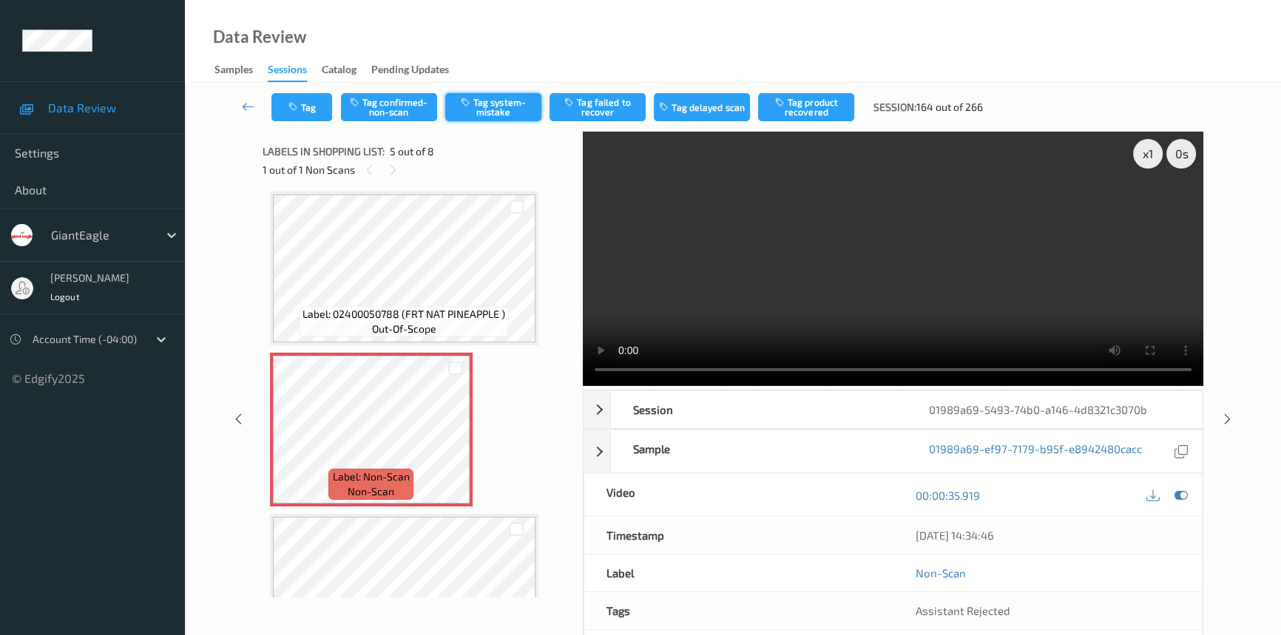
click at [494, 108] on button "Tag system-mistake" at bounding box center [493, 107] width 96 height 28
click at [311, 103] on button "Tag" at bounding box center [302, 107] width 61 height 28
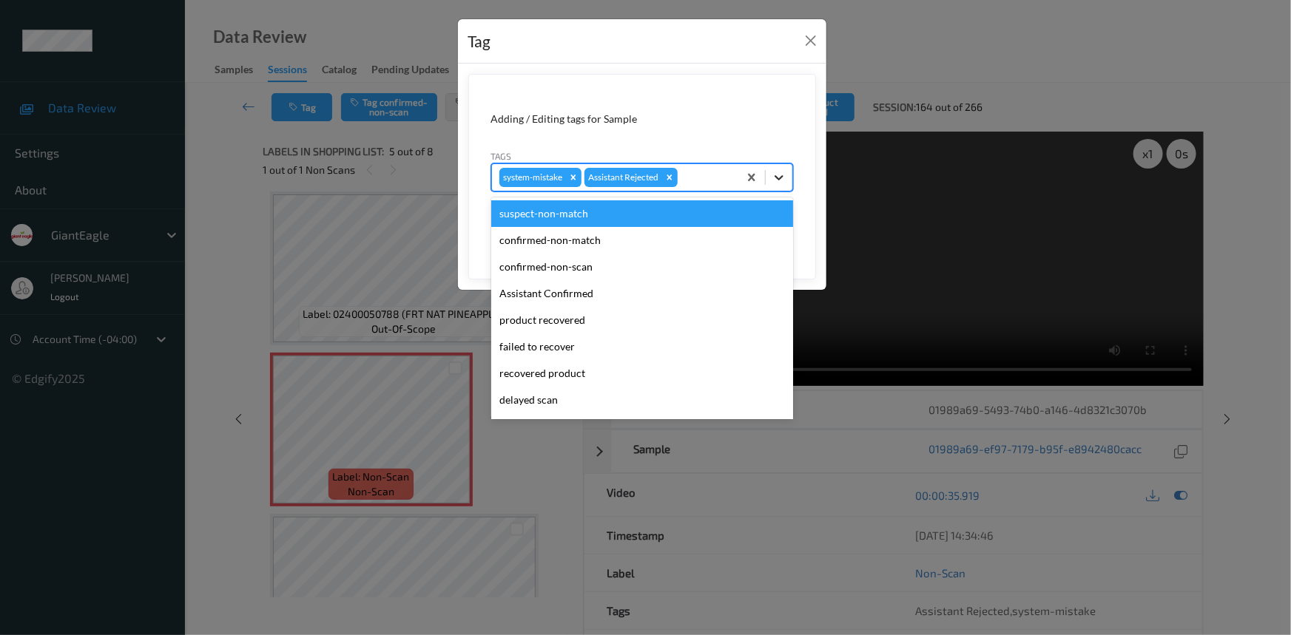
click at [778, 183] on icon at bounding box center [779, 177] width 15 height 15
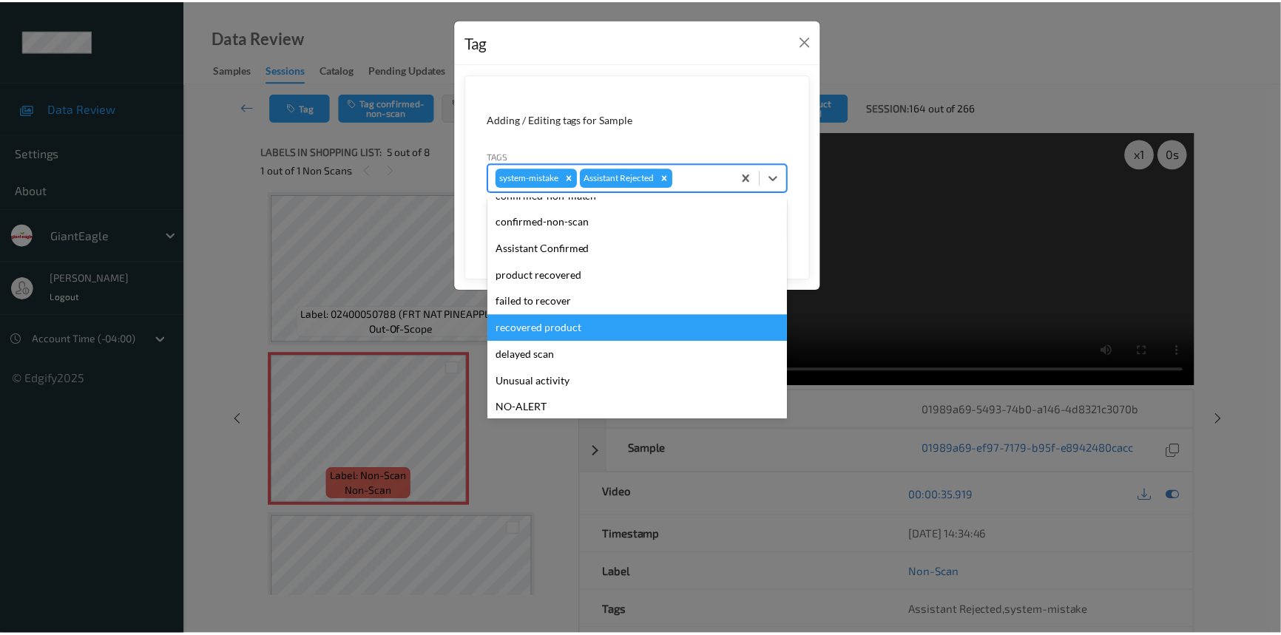
scroll to position [67, 0]
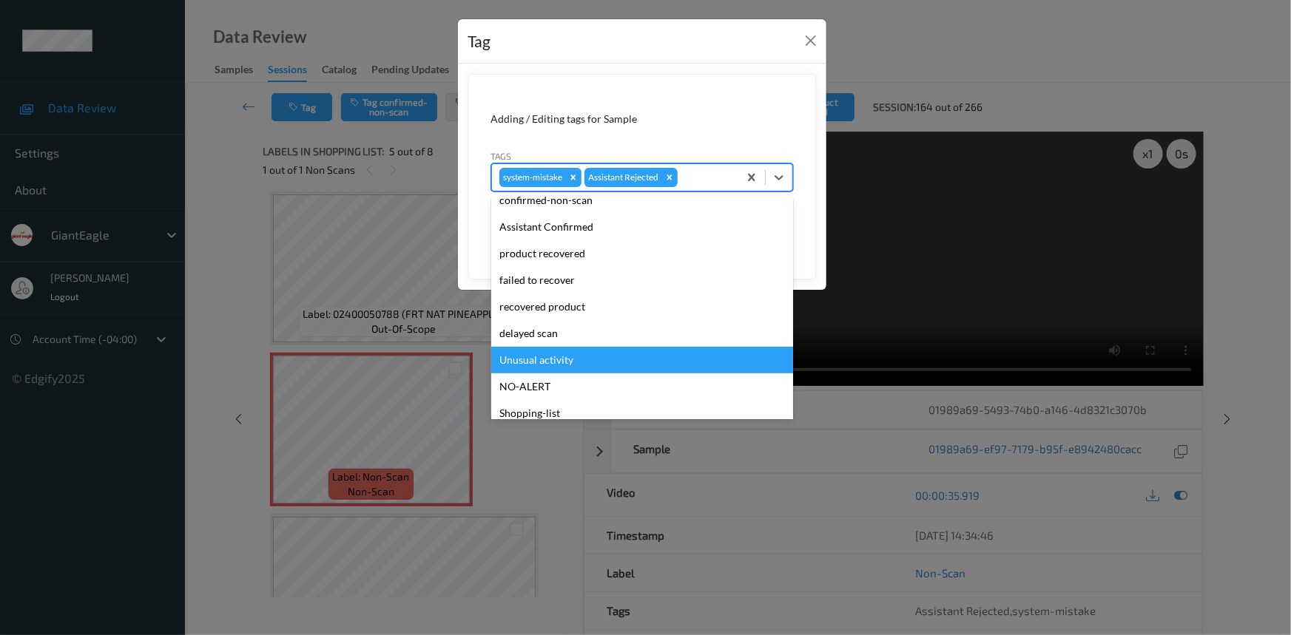
click at [549, 363] on div "Unusual activity" at bounding box center [642, 360] width 302 height 27
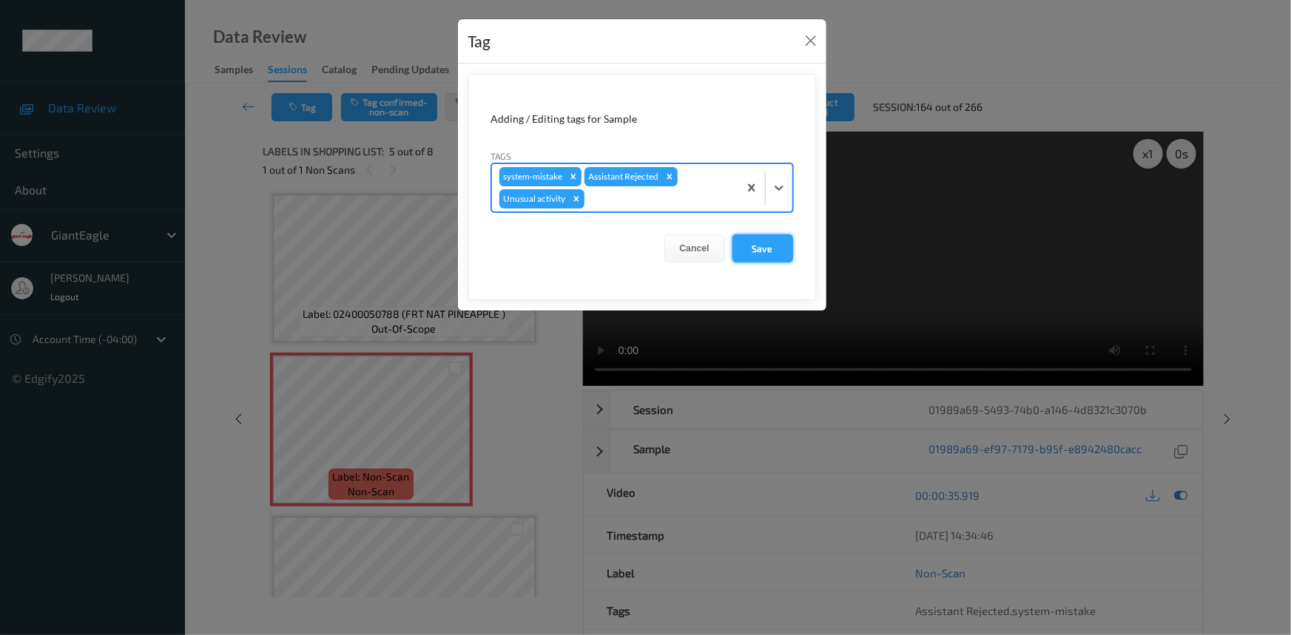
click at [761, 251] on button "Save" at bounding box center [762, 249] width 61 height 28
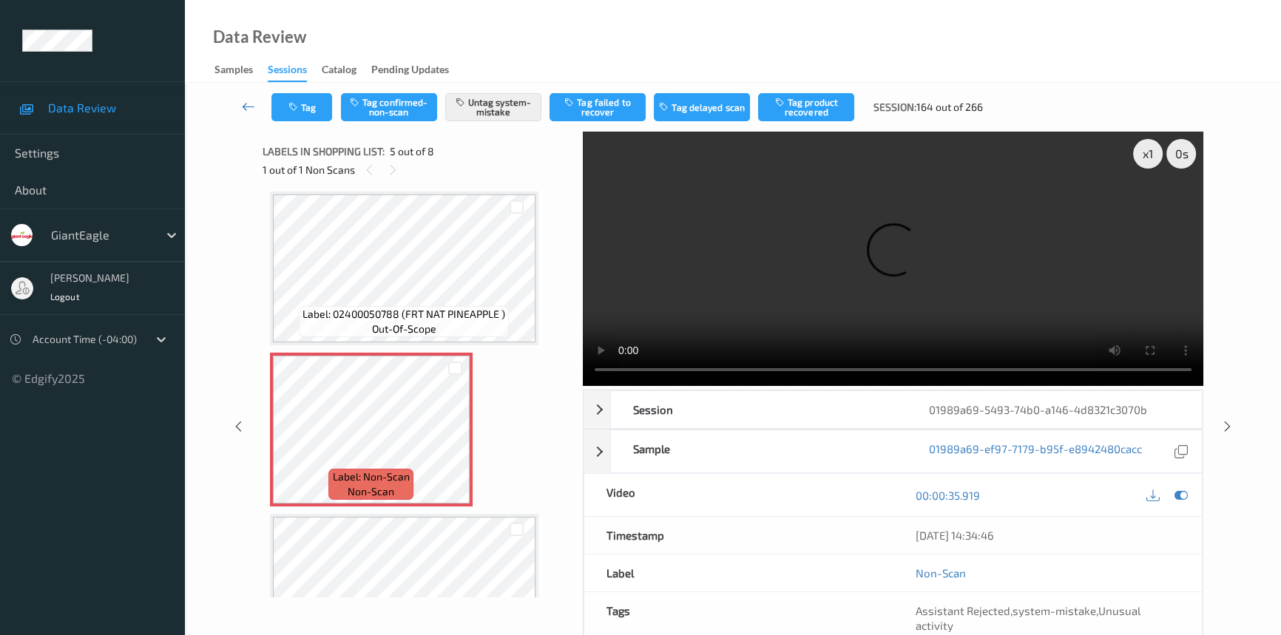
click at [250, 97] on link at bounding box center [249, 107] width 46 height 28
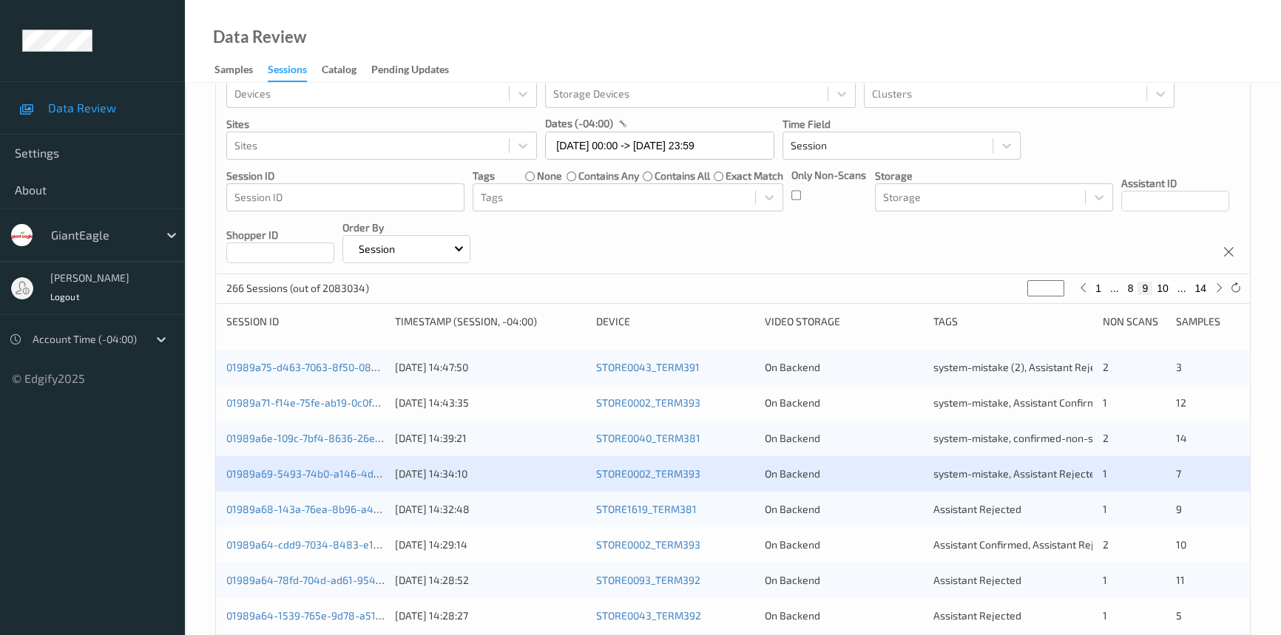
scroll to position [67, 0]
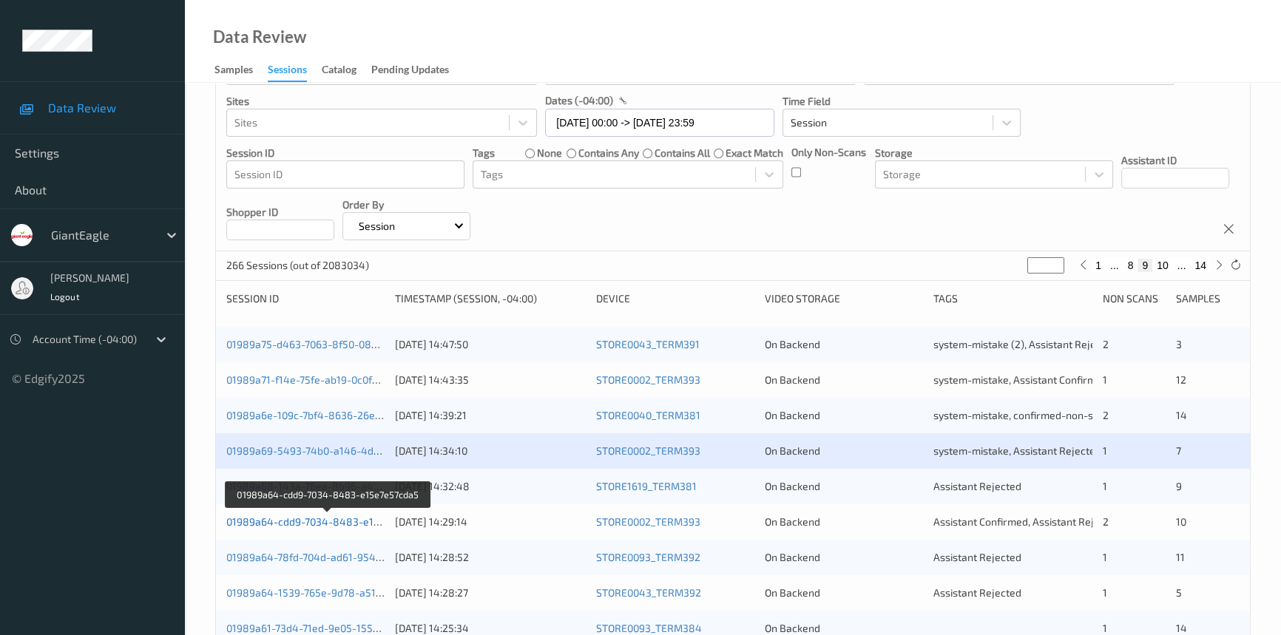
click at [334, 519] on link "01989a64-cdd9-7034-8483-e15e7e57cda5" at bounding box center [328, 522] width 204 height 13
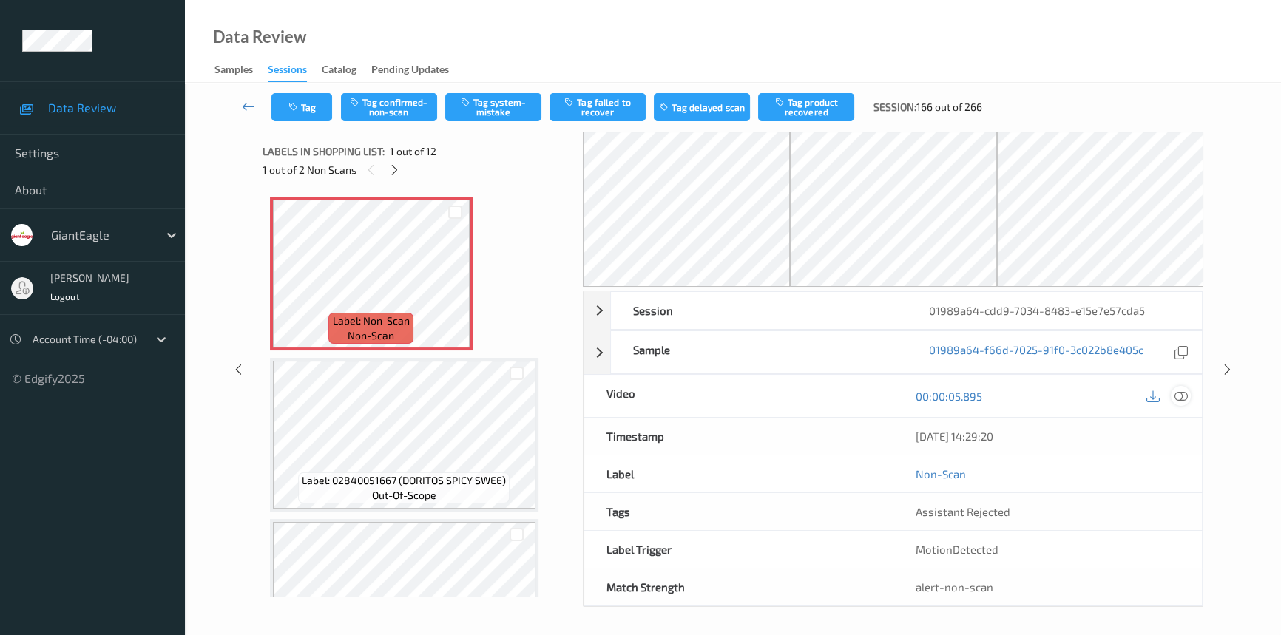
click at [1184, 392] on icon at bounding box center [1181, 396] width 13 height 13
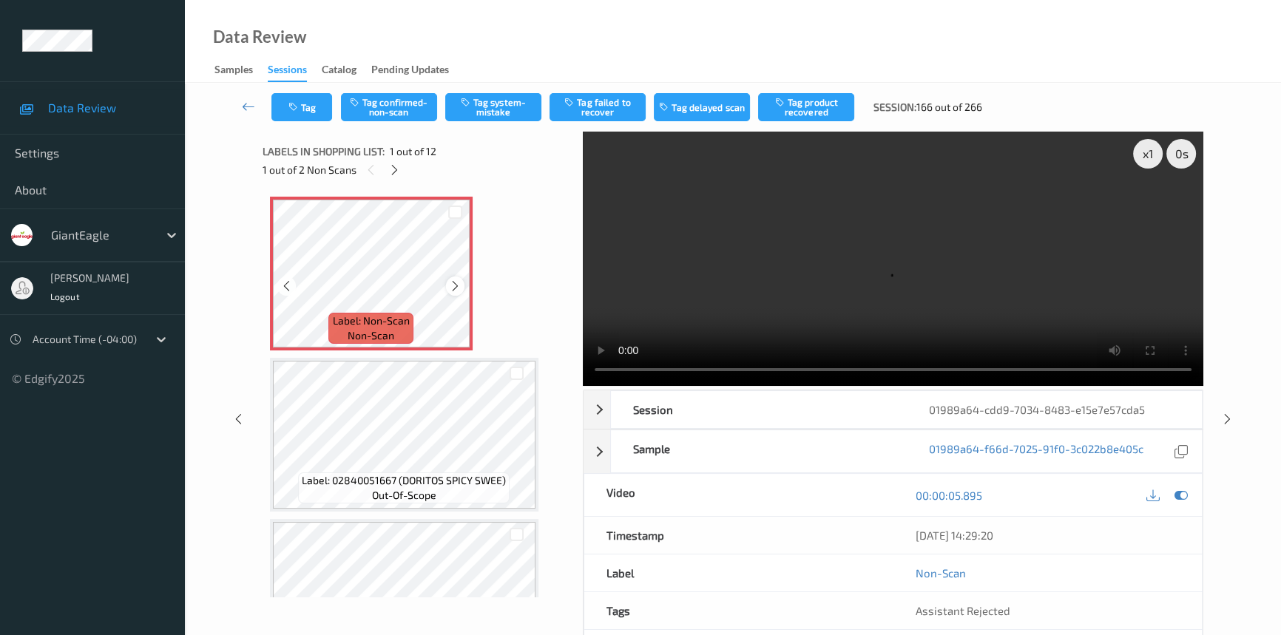
click at [447, 285] on div at bounding box center [455, 286] width 18 height 18
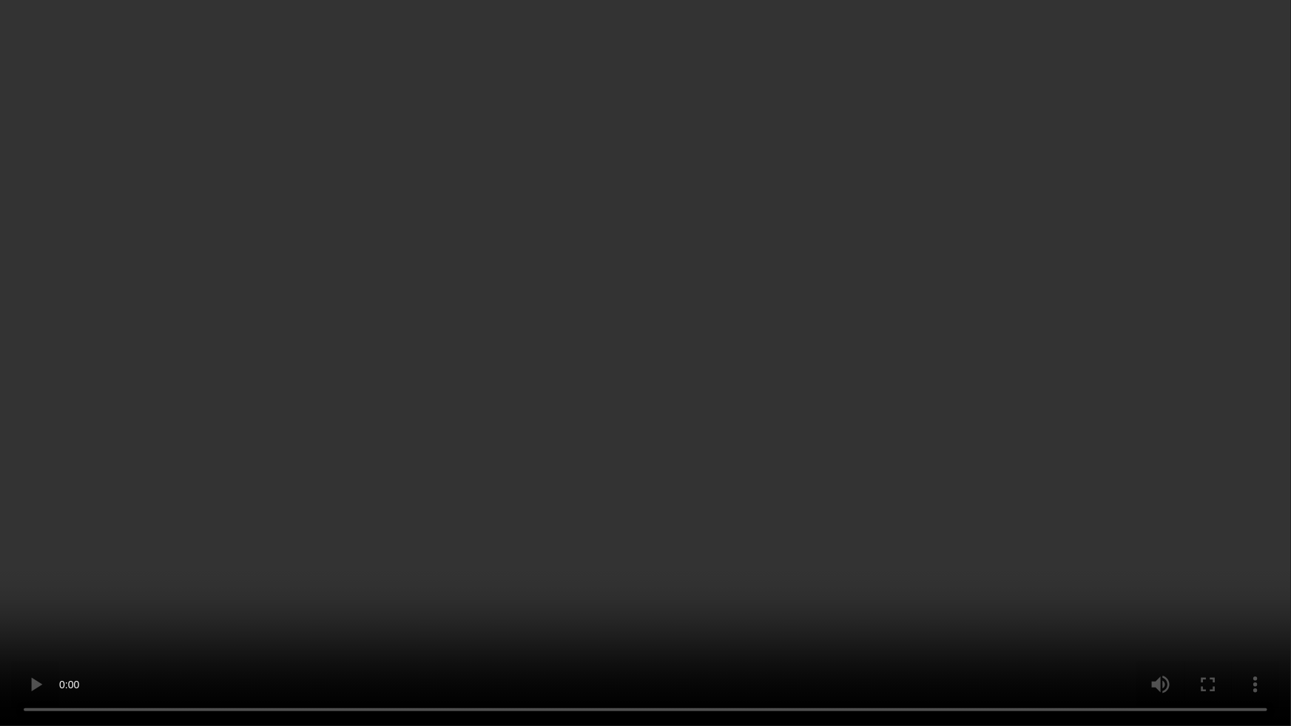
click at [635, 436] on video at bounding box center [645, 363] width 1291 height 726
click at [954, 429] on video at bounding box center [645, 363] width 1291 height 726
click at [870, 447] on video at bounding box center [645, 363] width 1291 height 726
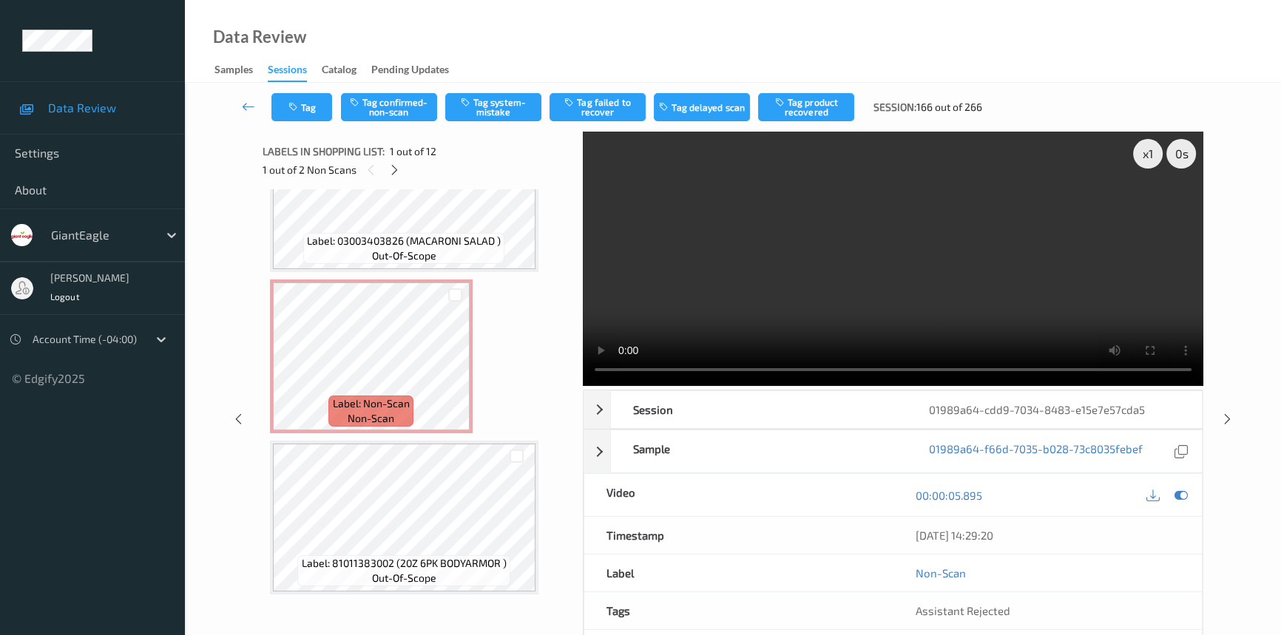
scroll to position [1314, 0]
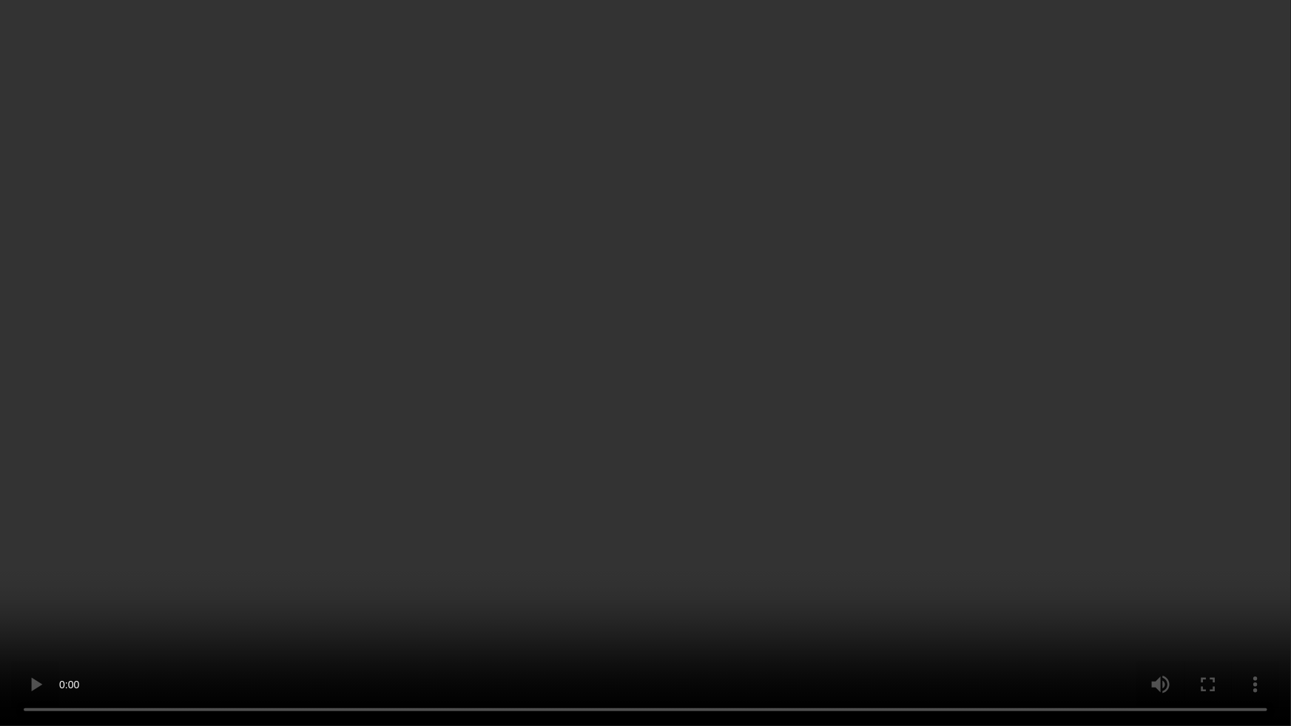
click at [746, 506] on video at bounding box center [645, 363] width 1291 height 726
click at [766, 367] on video at bounding box center [645, 363] width 1291 height 726
click at [994, 368] on video at bounding box center [645, 363] width 1291 height 726
click at [917, 378] on video at bounding box center [645, 363] width 1291 height 726
click at [677, 315] on video at bounding box center [645, 363] width 1291 height 726
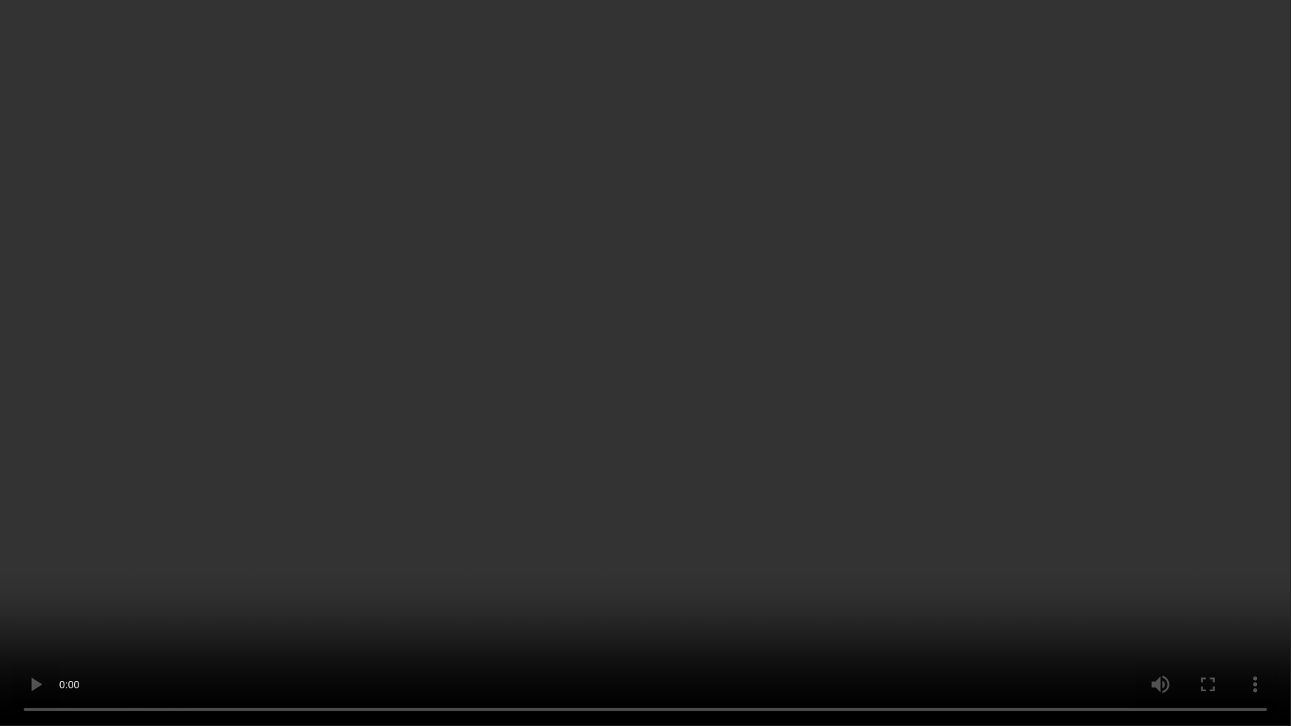
click at [714, 430] on video at bounding box center [645, 363] width 1291 height 726
click at [726, 427] on video at bounding box center [645, 363] width 1291 height 726
click at [672, 452] on video at bounding box center [645, 363] width 1291 height 726
click at [621, 446] on video at bounding box center [645, 363] width 1291 height 726
click at [764, 477] on video at bounding box center [645, 363] width 1291 height 726
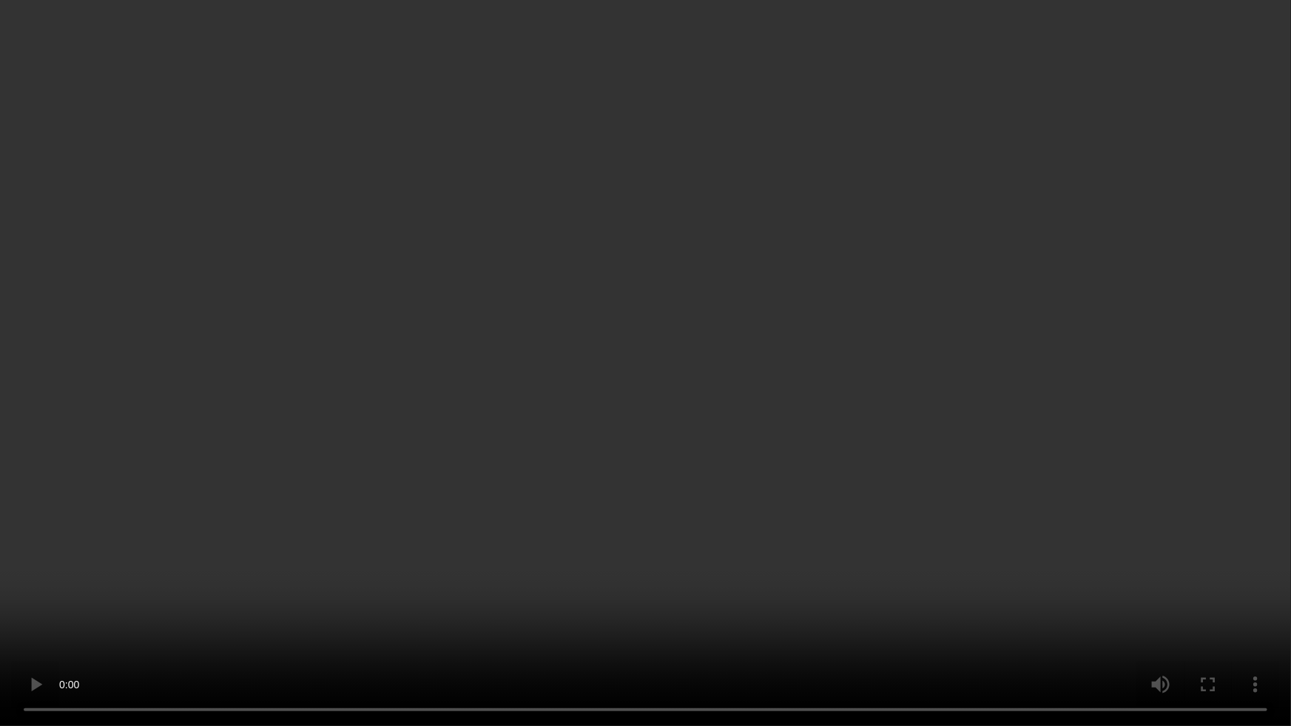
drag, startPoint x: 732, startPoint y: 539, endPoint x: 732, endPoint y: 547, distance: 8.9
click at [732, 547] on video at bounding box center [645, 363] width 1291 height 726
click at [727, 401] on video at bounding box center [645, 363] width 1291 height 726
click at [728, 388] on video at bounding box center [645, 363] width 1291 height 726
click at [646, 466] on video at bounding box center [645, 363] width 1291 height 726
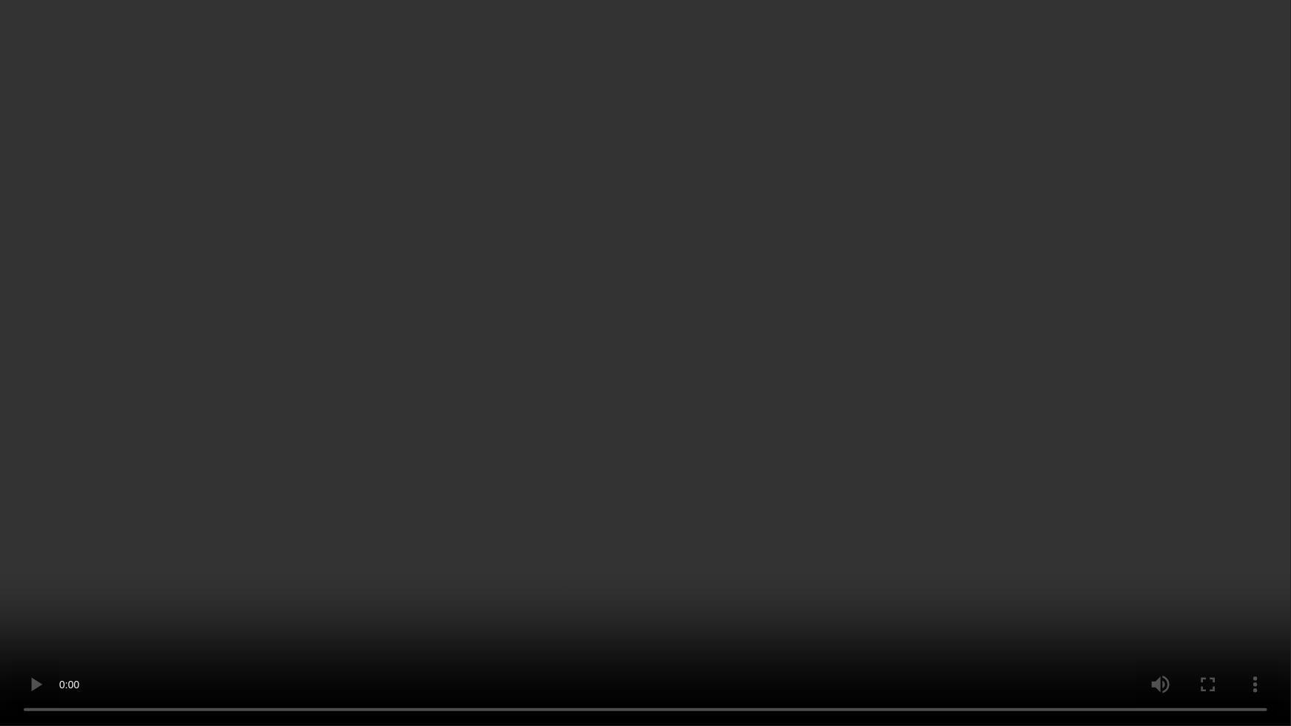
click at [701, 442] on video at bounding box center [645, 363] width 1291 height 726
click at [781, 464] on video at bounding box center [645, 363] width 1291 height 726
click at [723, 482] on video at bounding box center [645, 363] width 1291 height 726
click at [717, 372] on video at bounding box center [645, 363] width 1291 height 726
click at [371, 635] on video at bounding box center [645, 363] width 1291 height 726
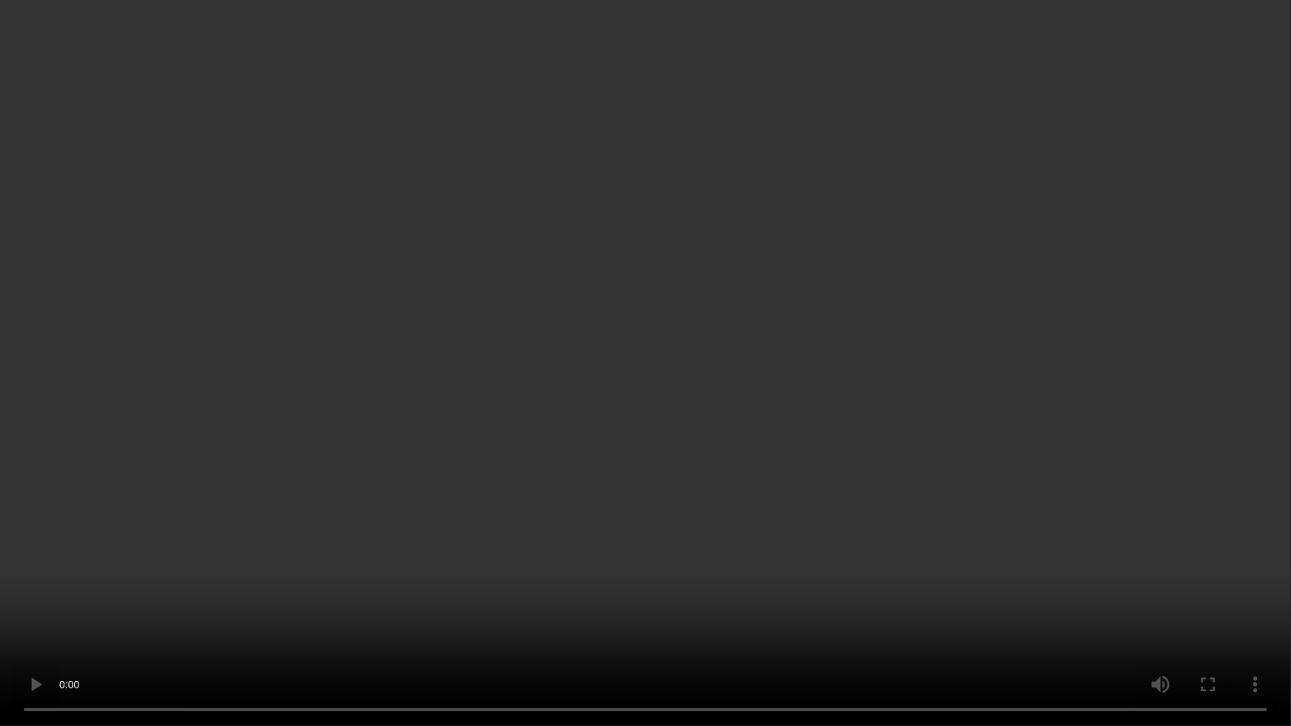
click at [421, 630] on video at bounding box center [645, 363] width 1291 height 726
click at [444, 473] on video at bounding box center [645, 363] width 1291 height 726
click at [602, 380] on video at bounding box center [645, 363] width 1291 height 726
click at [595, 542] on video at bounding box center [645, 363] width 1291 height 726
click at [711, 544] on video at bounding box center [645, 363] width 1291 height 726
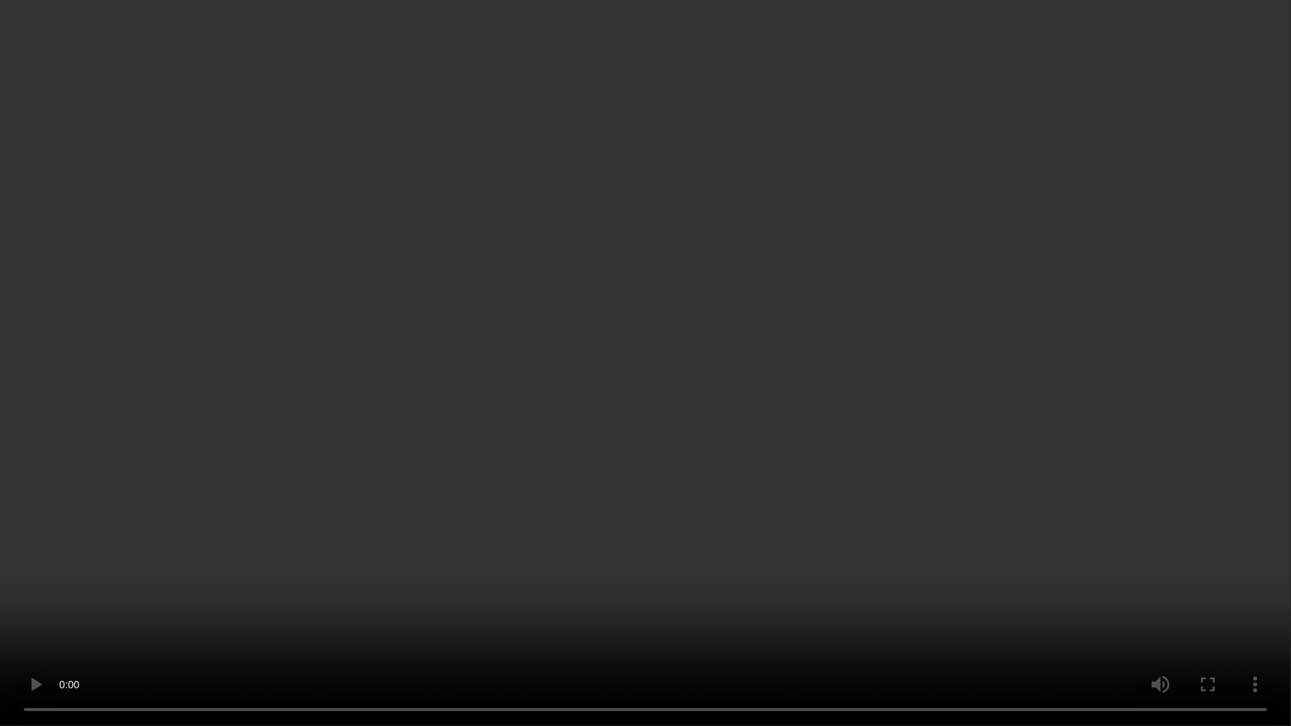
click at [652, 564] on video at bounding box center [645, 363] width 1291 height 726
click at [735, 449] on video at bounding box center [645, 363] width 1291 height 726
click at [766, 473] on video at bounding box center [645, 363] width 1291 height 726
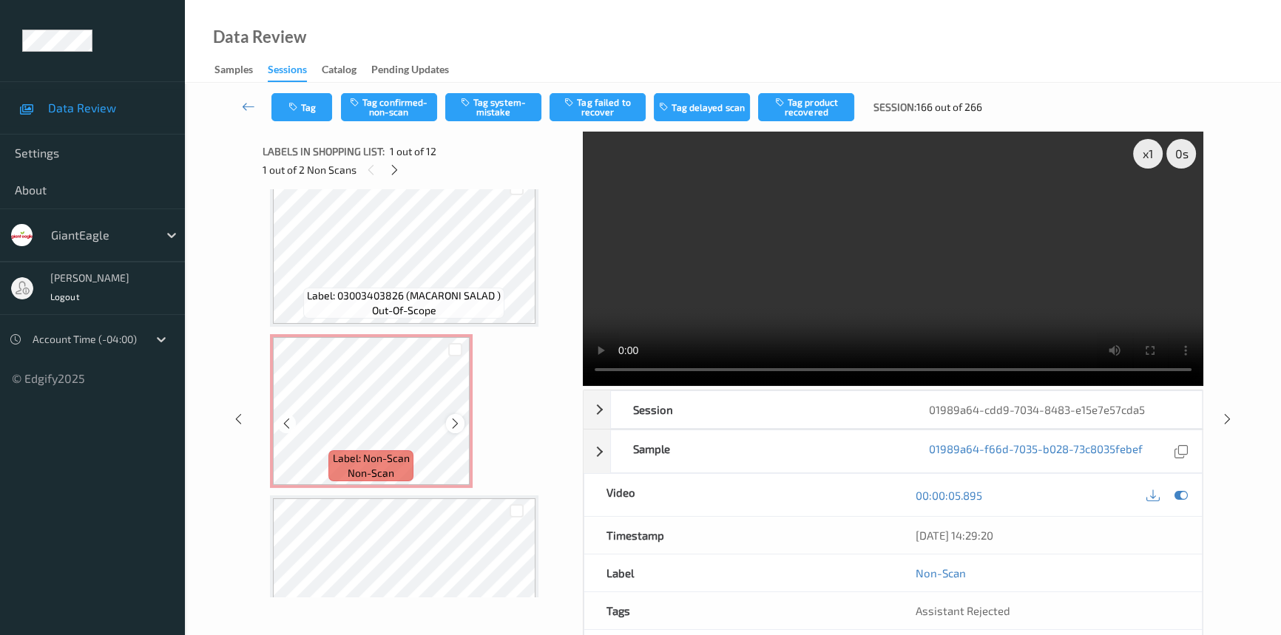
click at [456, 417] on icon at bounding box center [455, 423] width 13 height 13
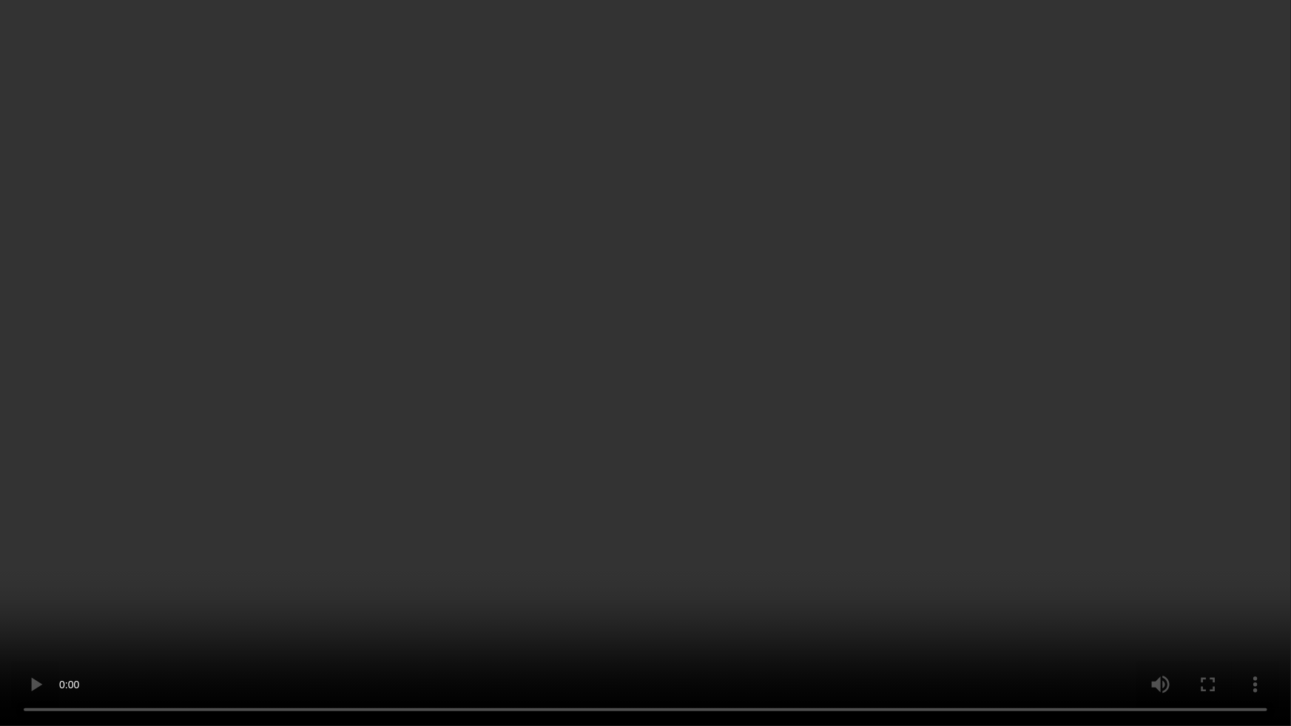
click at [787, 389] on video at bounding box center [645, 363] width 1291 height 726
click at [789, 354] on video at bounding box center [645, 363] width 1291 height 726
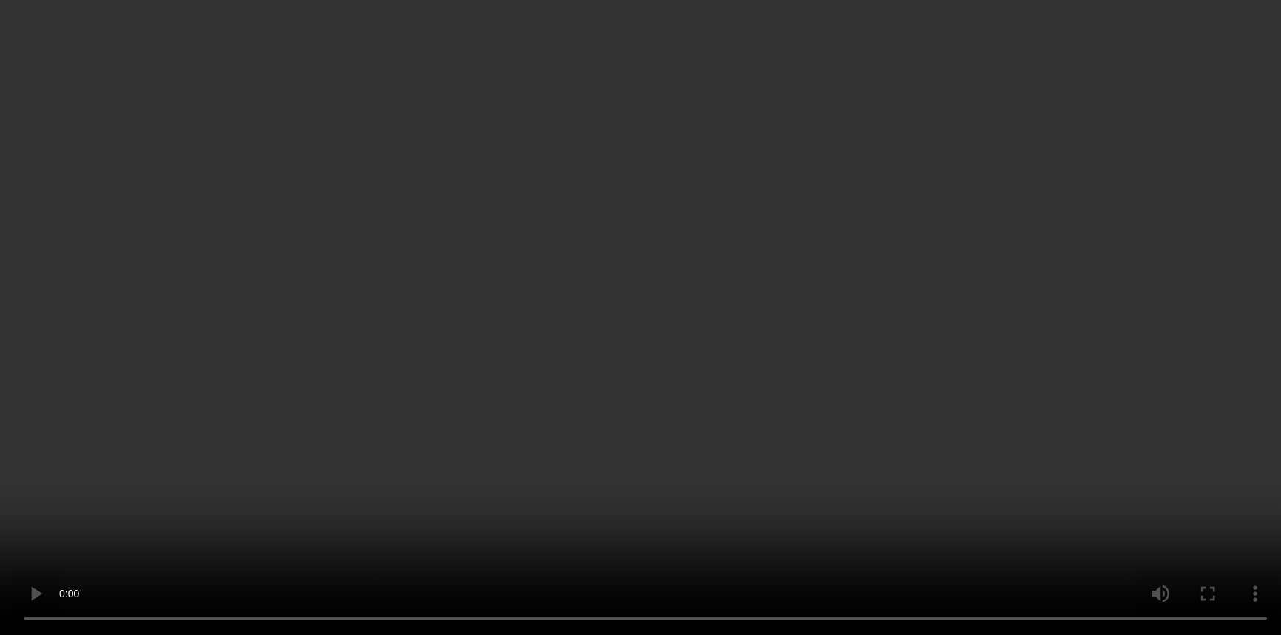
scroll to position [1179, 0]
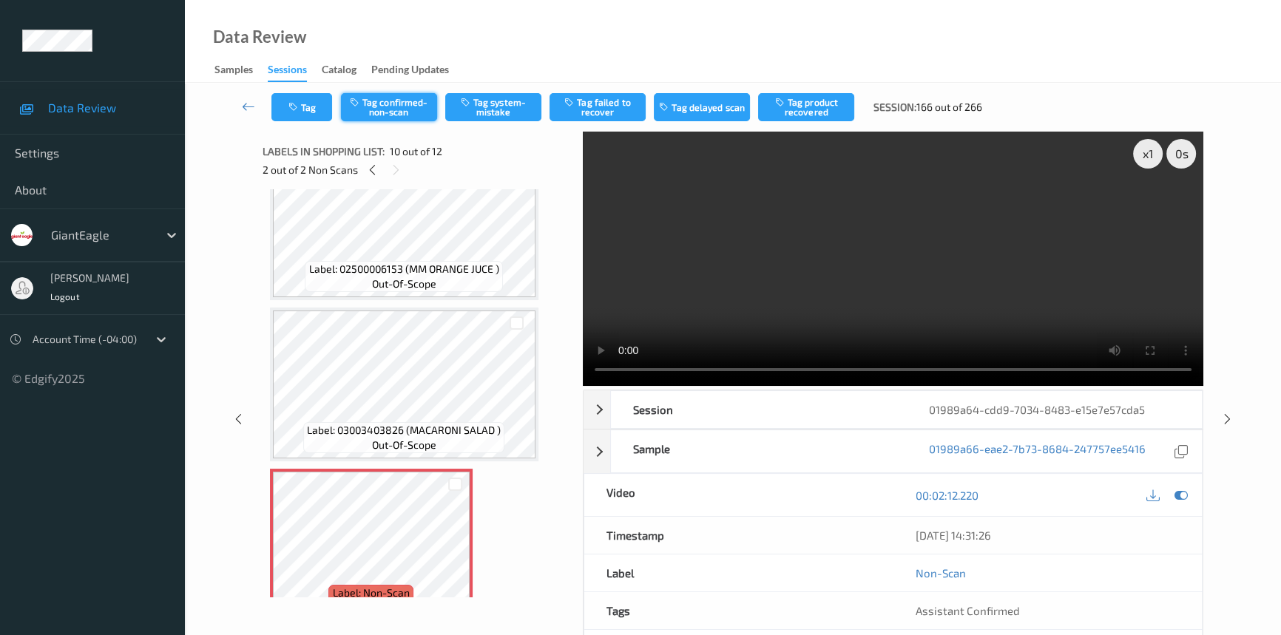
click at [400, 104] on button "Tag confirmed-non-scan" at bounding box center [389, 107] width 96 height 28
click at [620, 115] on button "Tag failed to recover" at bounding box center [598, 107] width 96 height 28
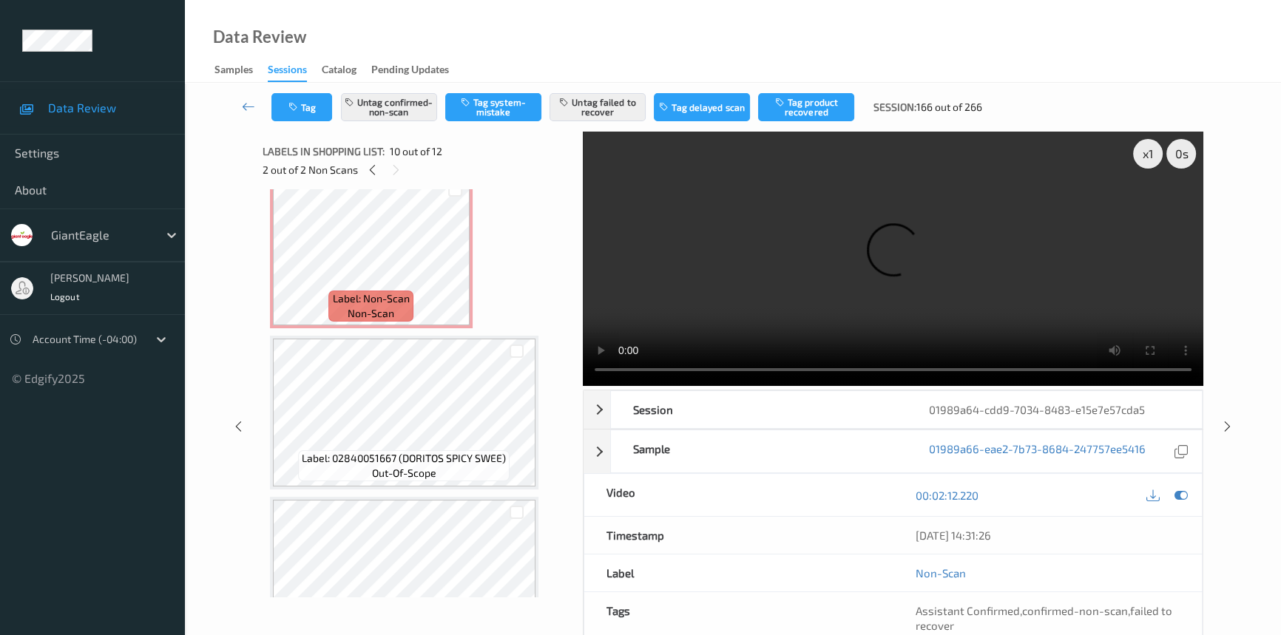
scroll to position [6, 0]
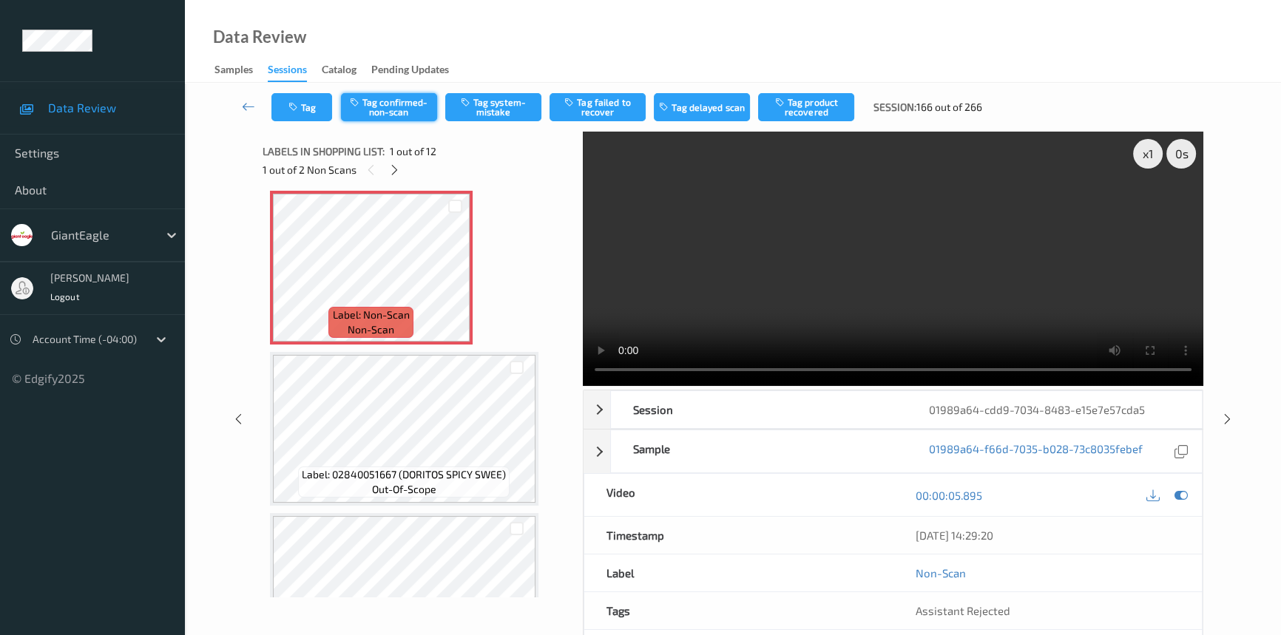
click at [400, 109] on button "Tag confirmed-non-scan" at bounding box center [389, 107] width 96 height 28
click at [811, 111] on button "Tag product recovered" at bounding box center [806, 107] width 96 height 28
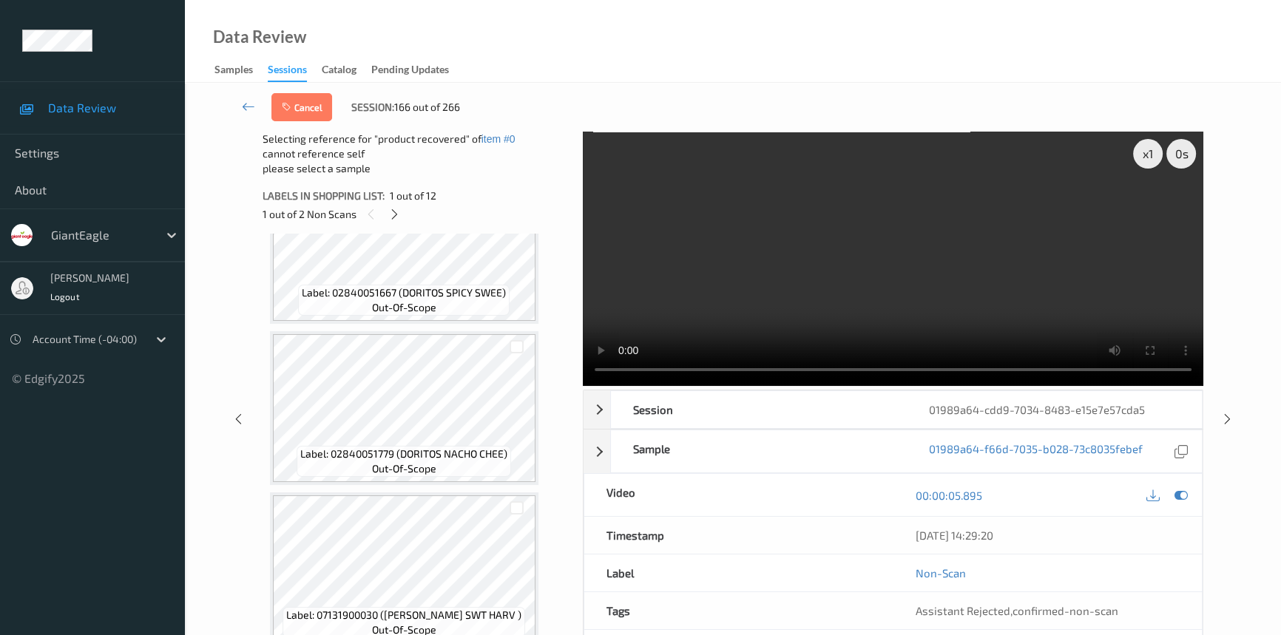
scroll to position [1528, 0]
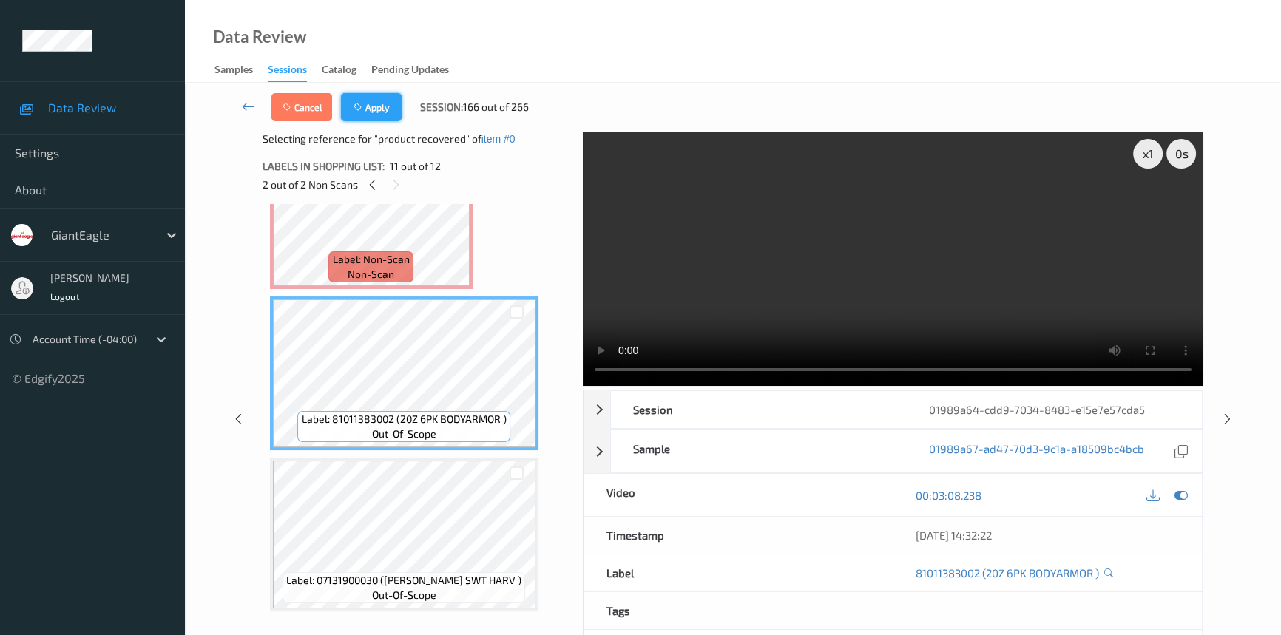
click at [369, 96] on button "Apply" at bounding box center [371, 107] width 61 height 28
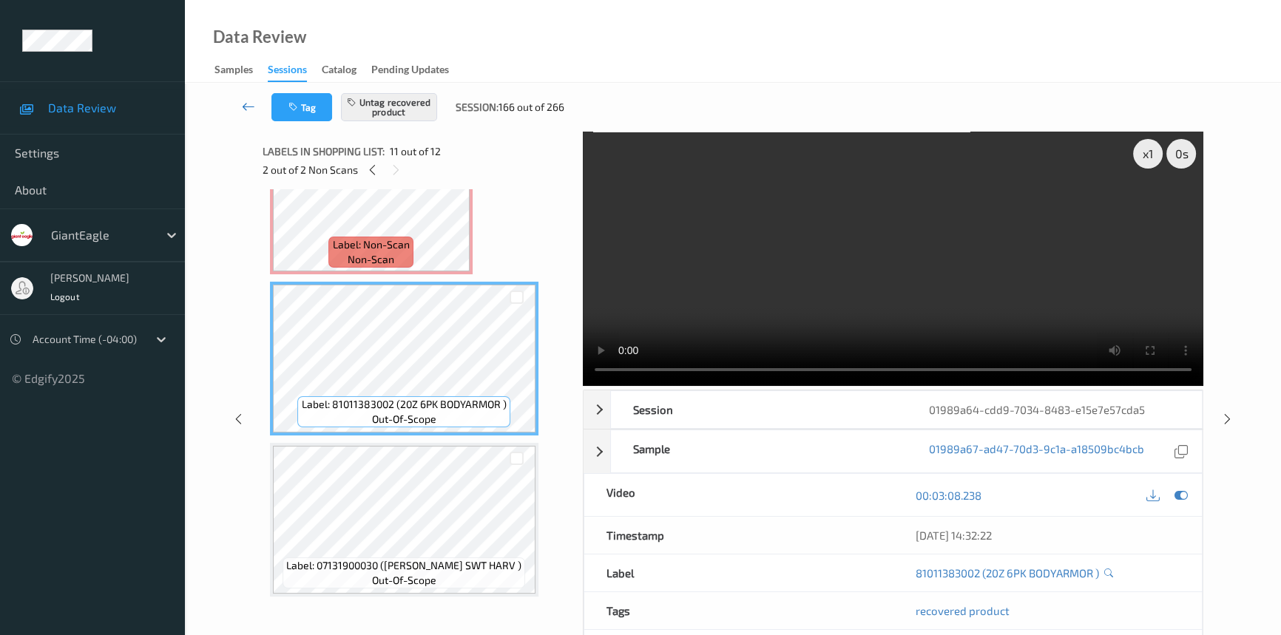
click at [249, 100] on icon at bounding box center [248, 106] width 13 height 15
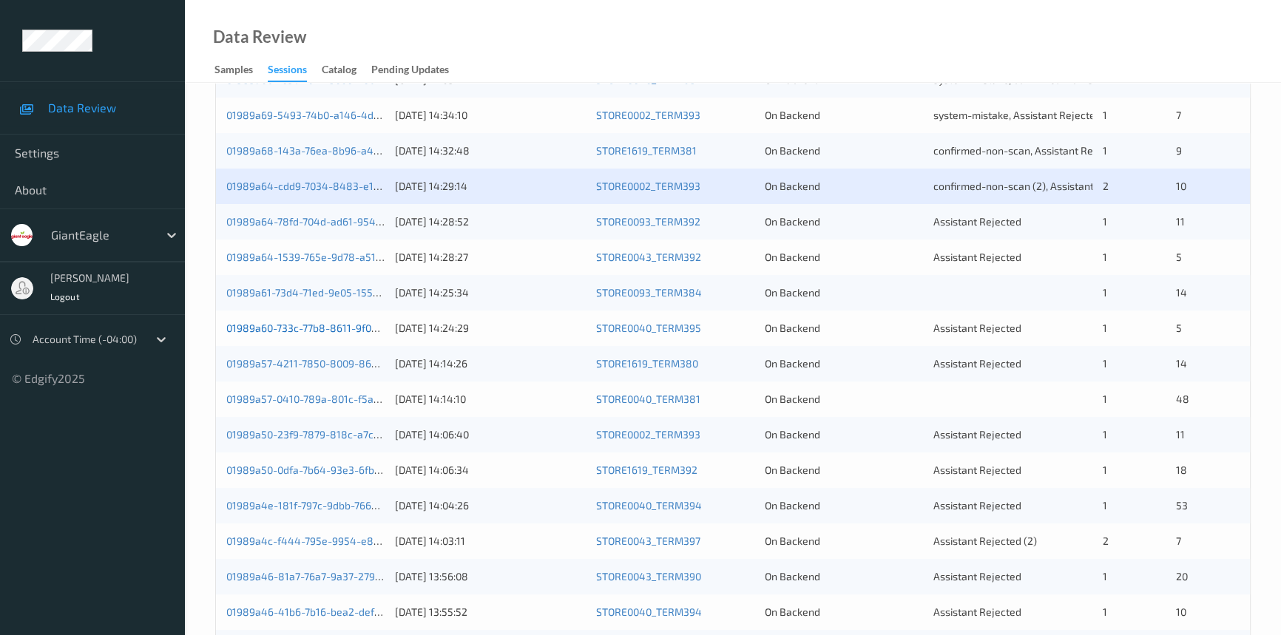
scroll to position [403, 0]
click at [318, 249] on div "01989a64-1539-765e-9d78-a51343521f08" at bounding box center [305, 256] width 158 height 15
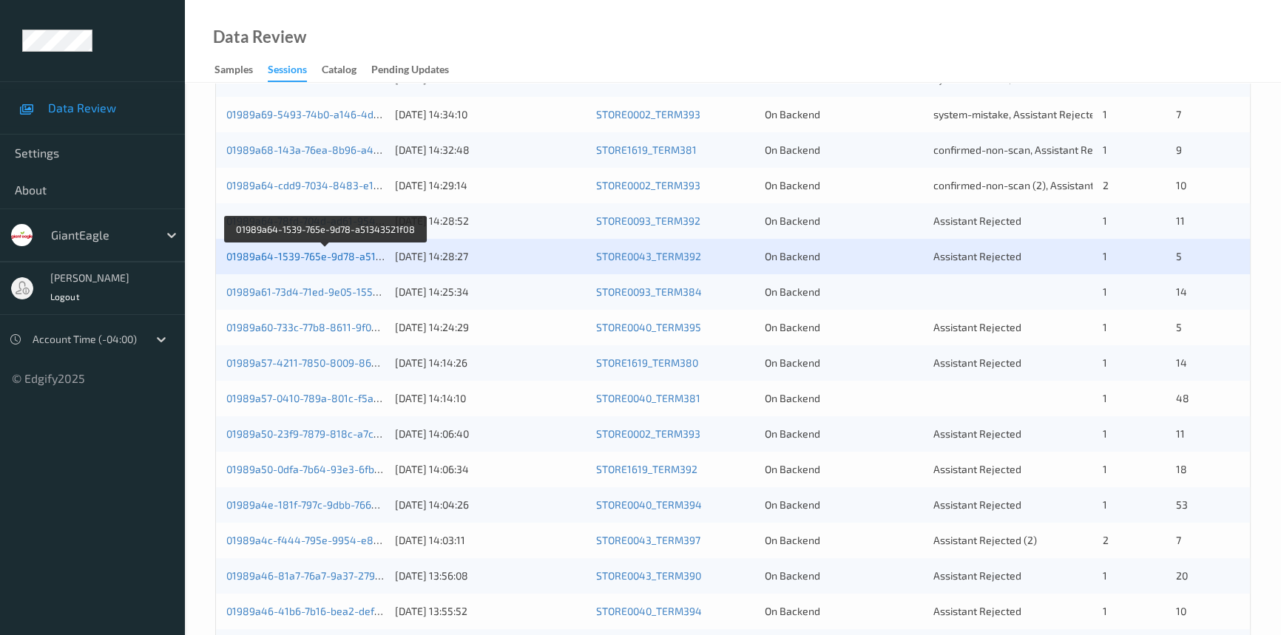
click at [320, 252] on link "01989a64-1539-765e-9d78-a51343521f08" at bounding box center [326, 256] width 200 height 13
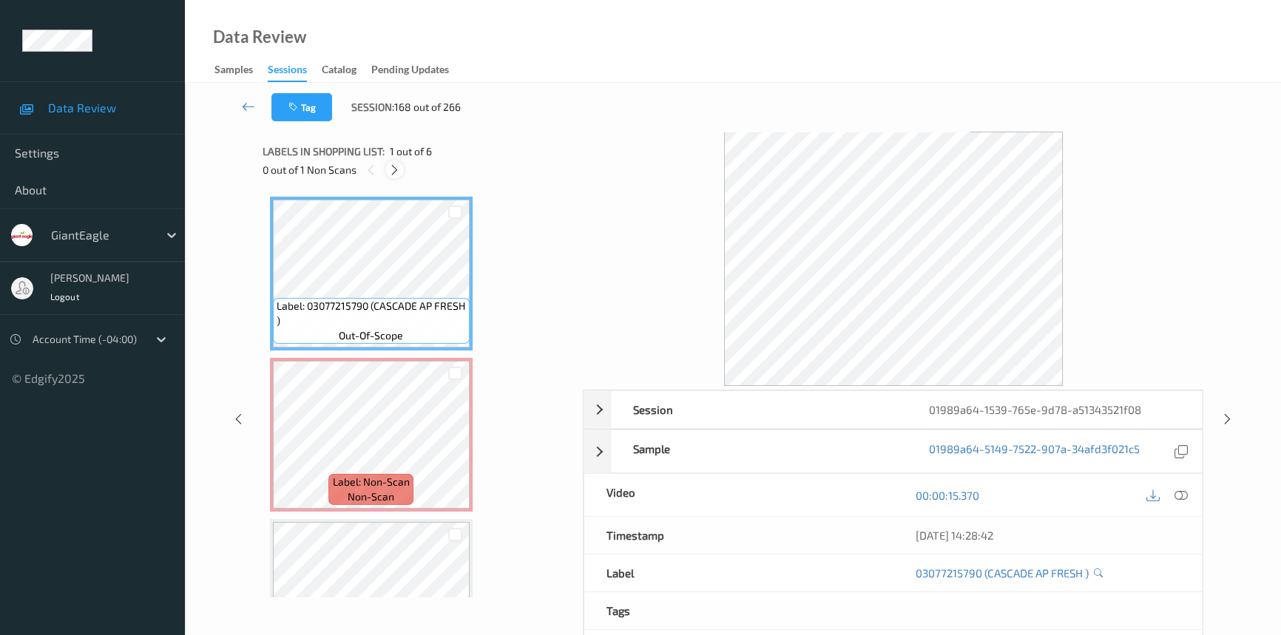
click at [394, 166] on icon at bounding box center [394, 169] width 13 height 13
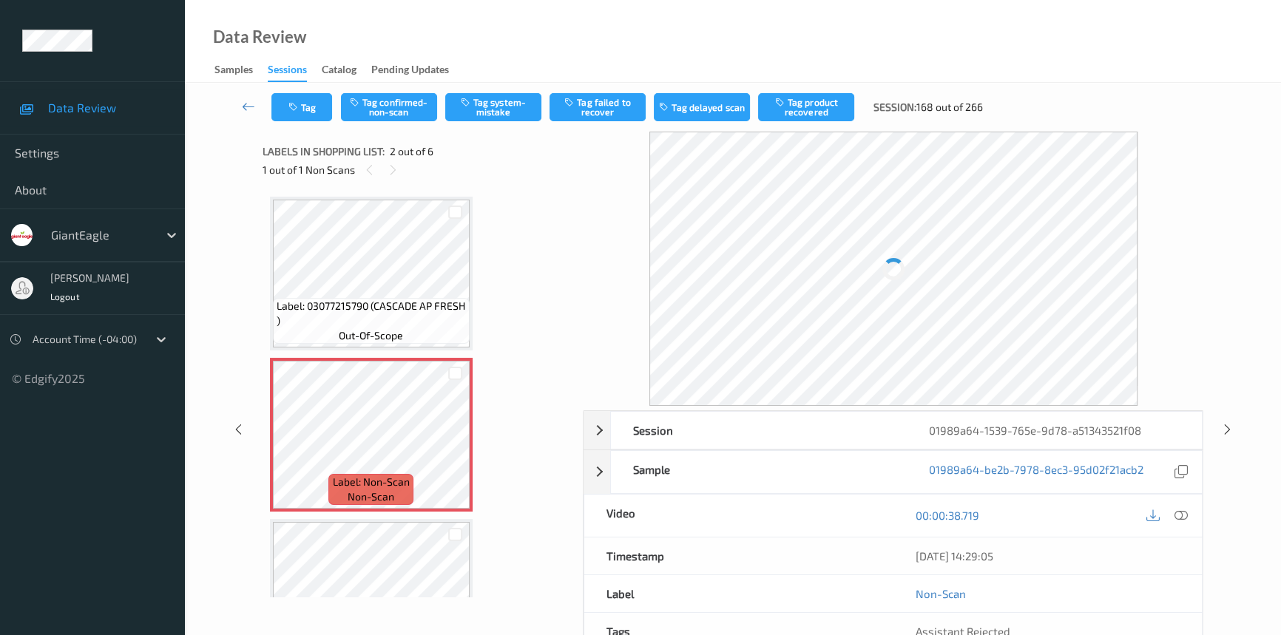
scroll to position [7, 0]
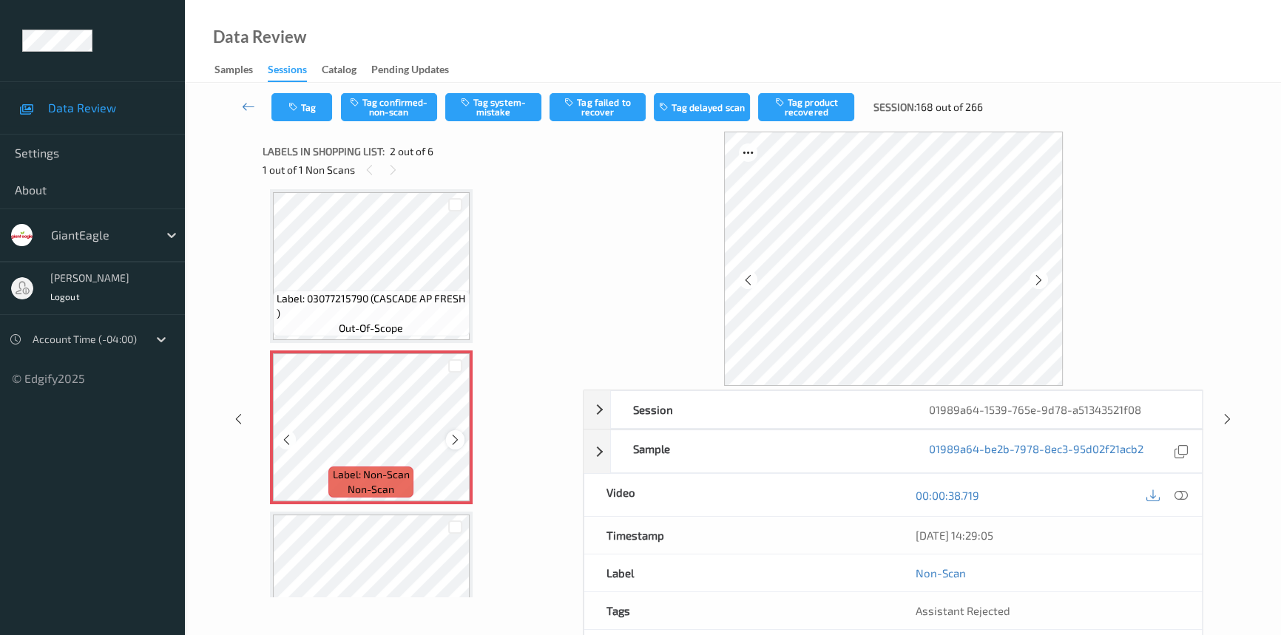
click at [452, 444] on icon at bounding box center [455, 440] width 13 height 13
click at [1184, 490] on icon at bounding box center [1181, 495] width 13 height 13
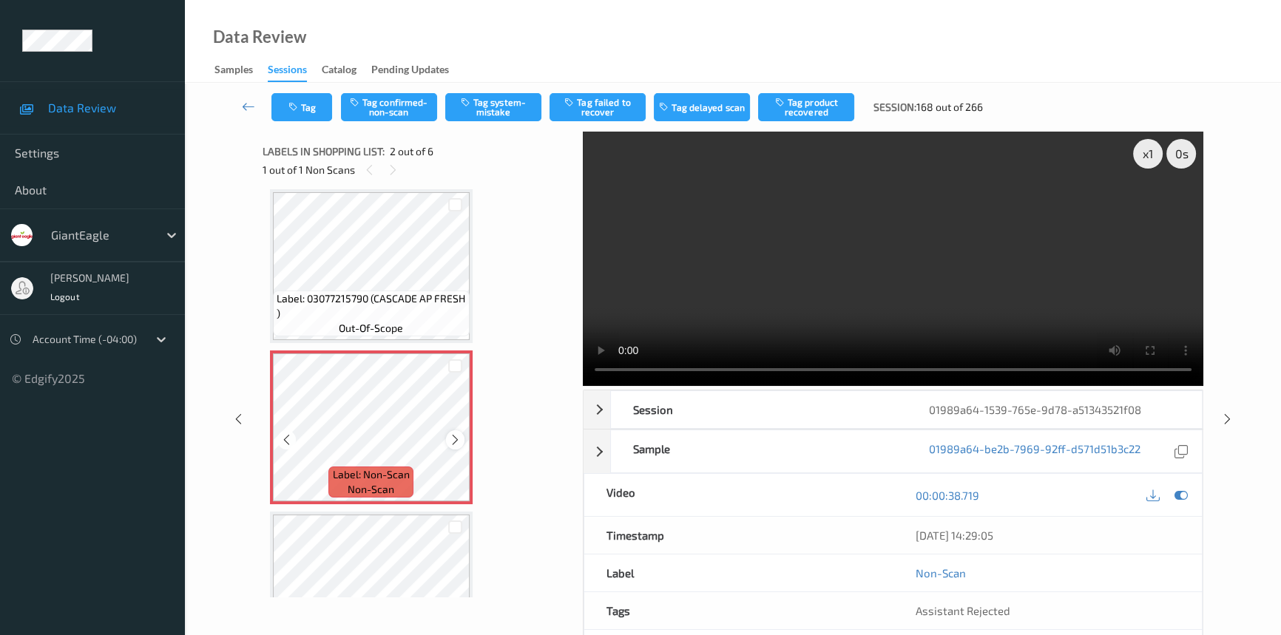
click at [453, 443] on icon at bounding box center [455, 440] width 13 height 13
click at [453, 442] on icon at bounding box center [455, 440] width 13 height 13
click at [945, 314] on video at bounding box center [893, 259] width 621 height 254
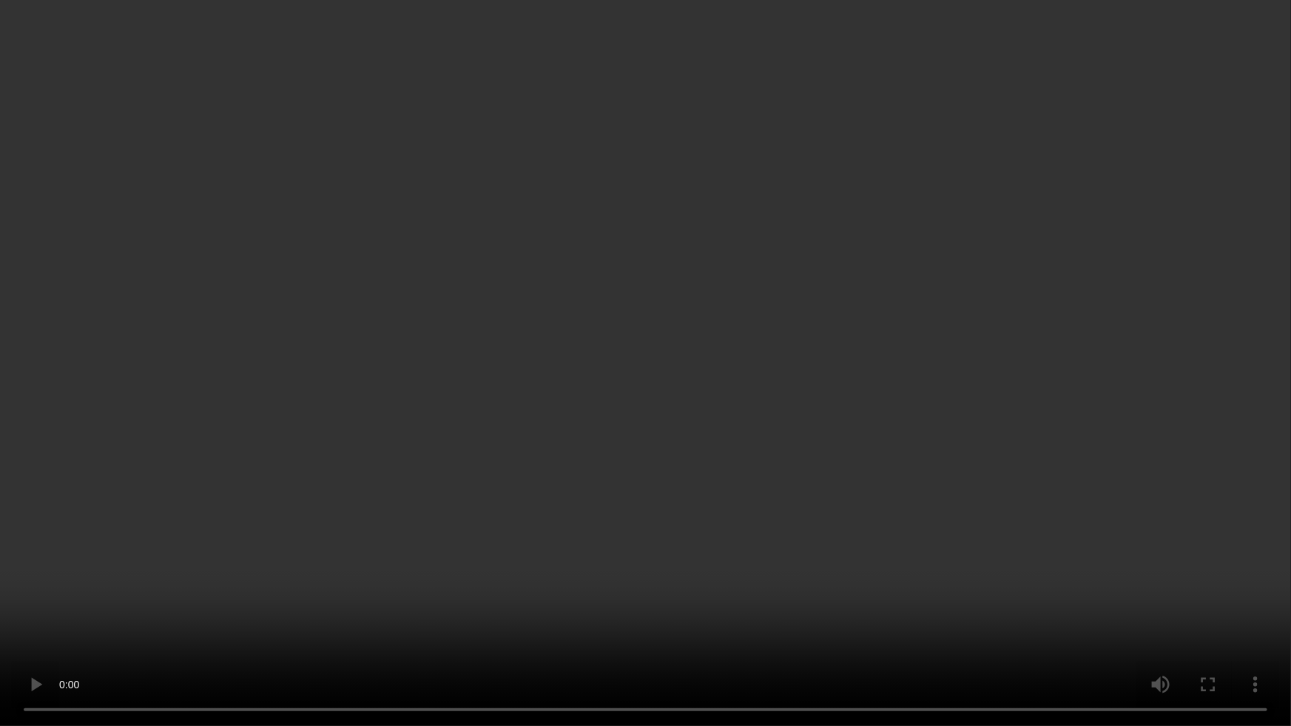
click at [533, 577] on video at bounding box center [645, 363] width 1291 height 726
click at [659, 365] on video at bounding box center [645, 363] width 1291 height 726
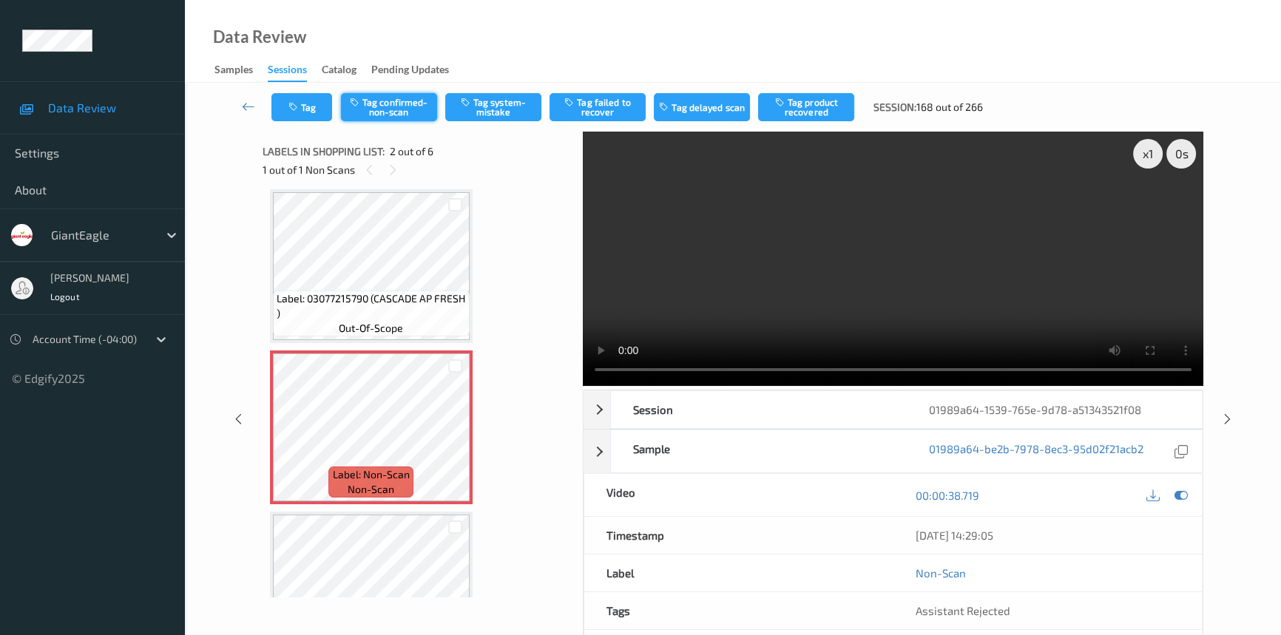
click at [393, 111] on button "Tag confirmed-non-scan" at bounding box center [389, 107] width 96 height 28
click at [789, 105] on button "Tag product recovered" at bounding box center [806, 107] width 96 height 28
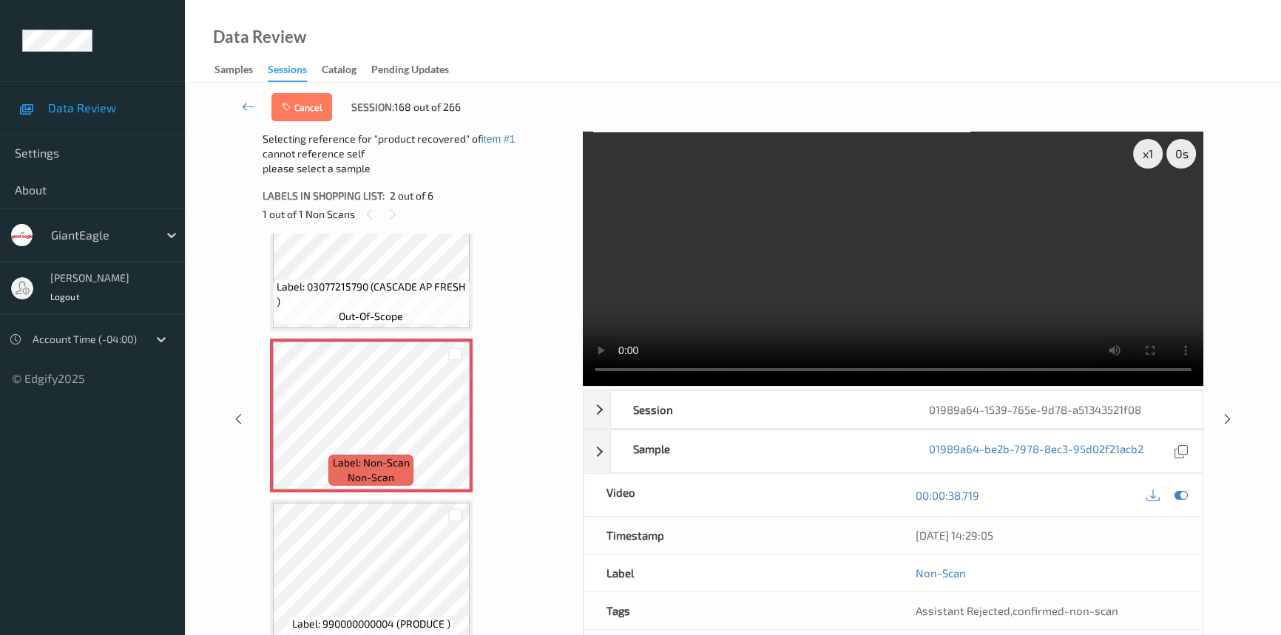
scroll to position [209, 0]
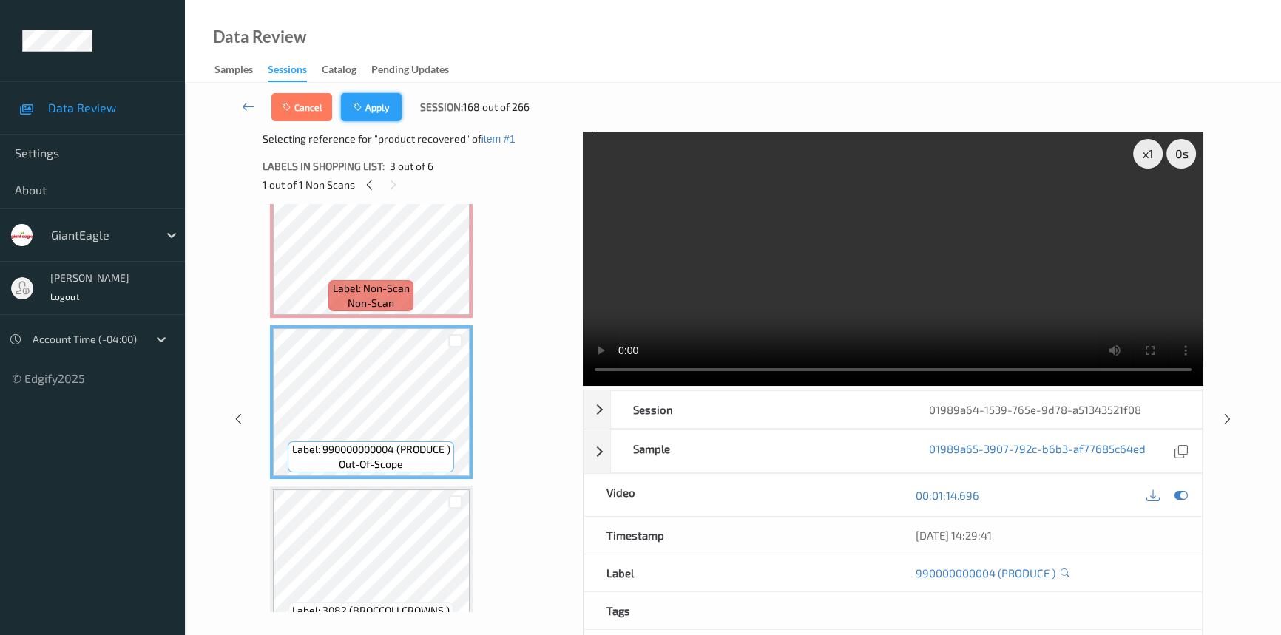
click at [365, 114] on button "Apply" at bounding box center [371, 107] width 61 height 28
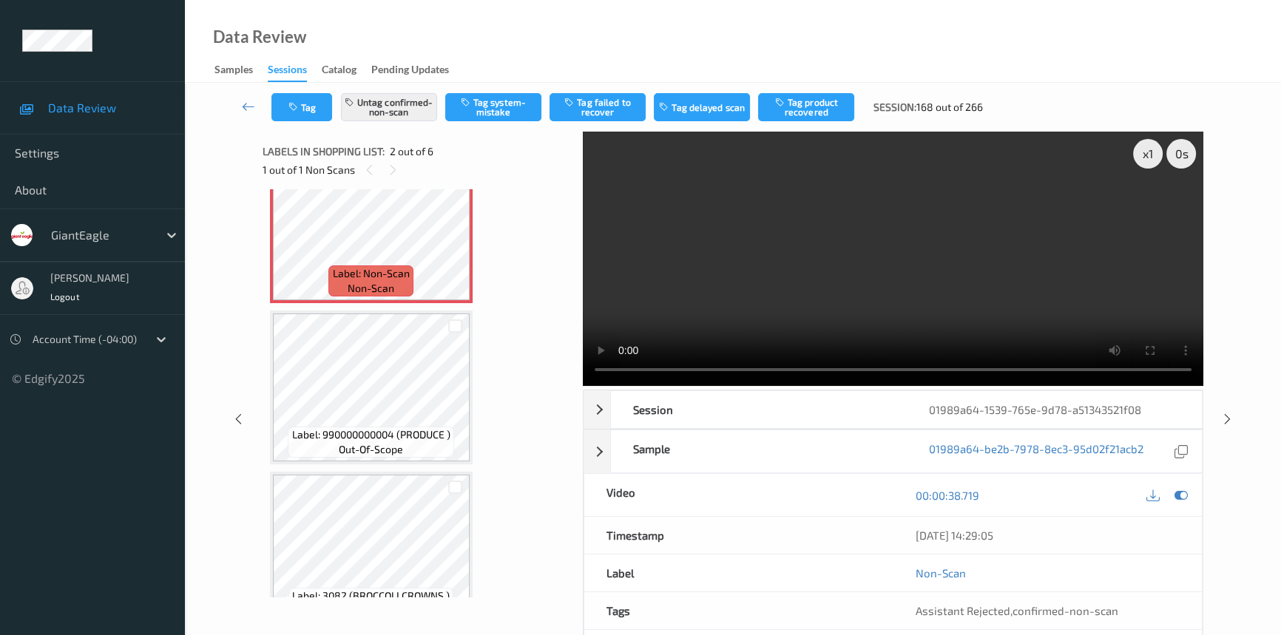
scroll to position [7, 0]
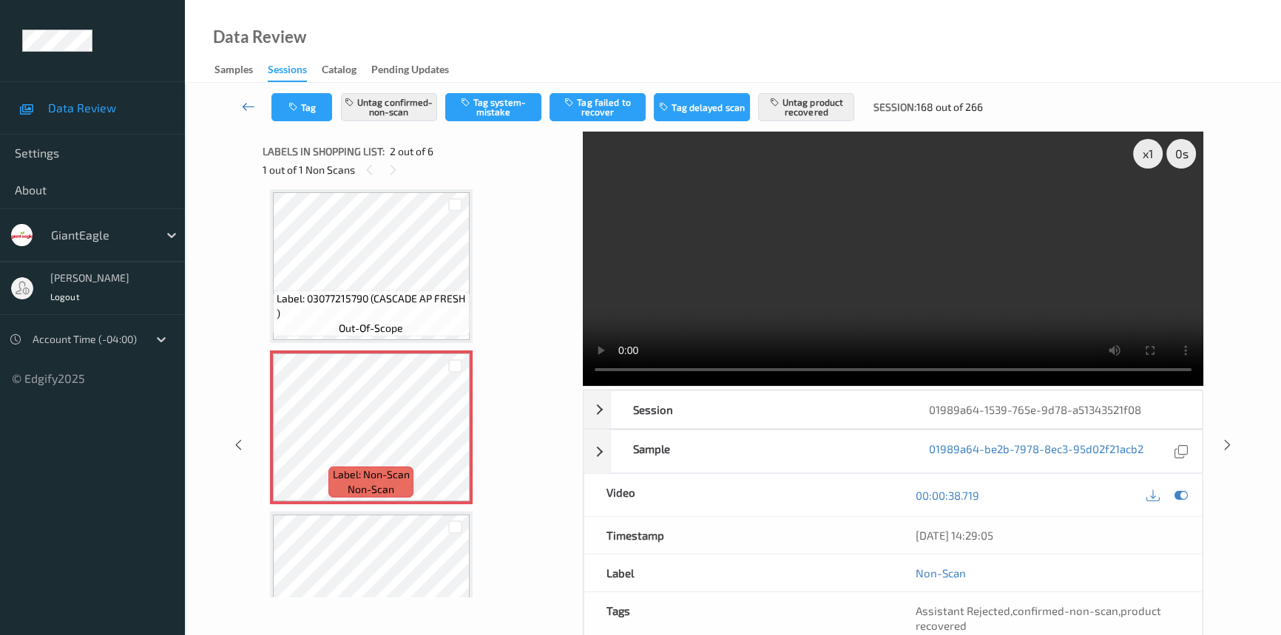
click at [249, 104] on icon at bounding box center [248, 106] width 13 height 15
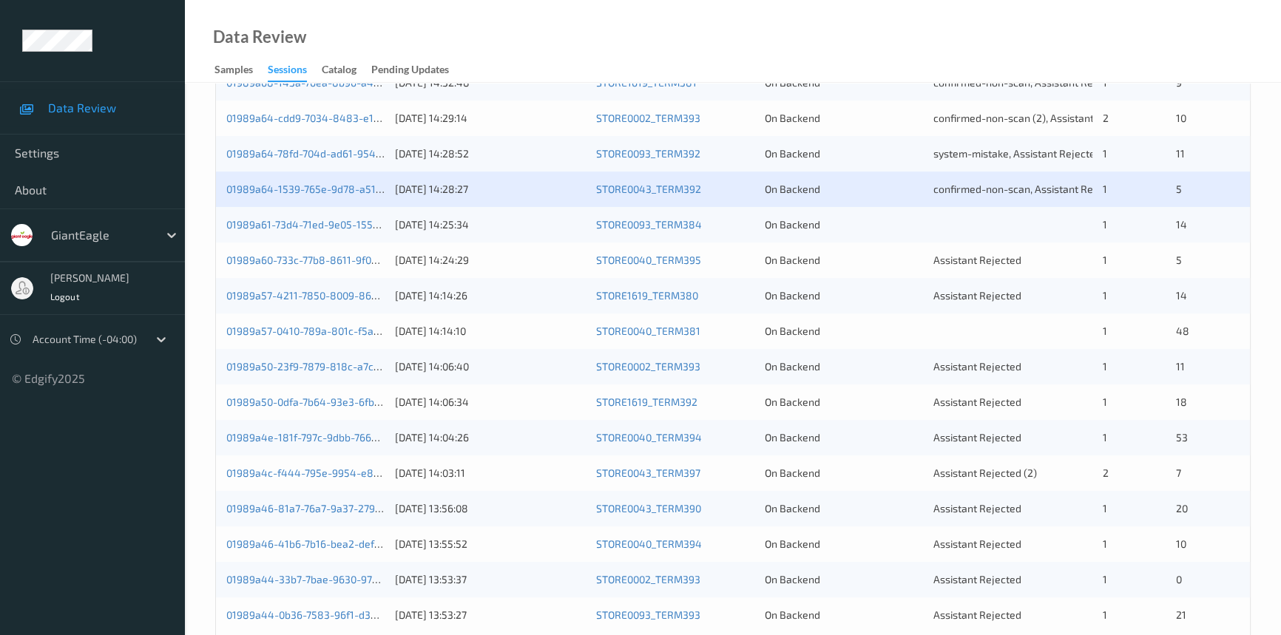
scroll to position [403, 0]
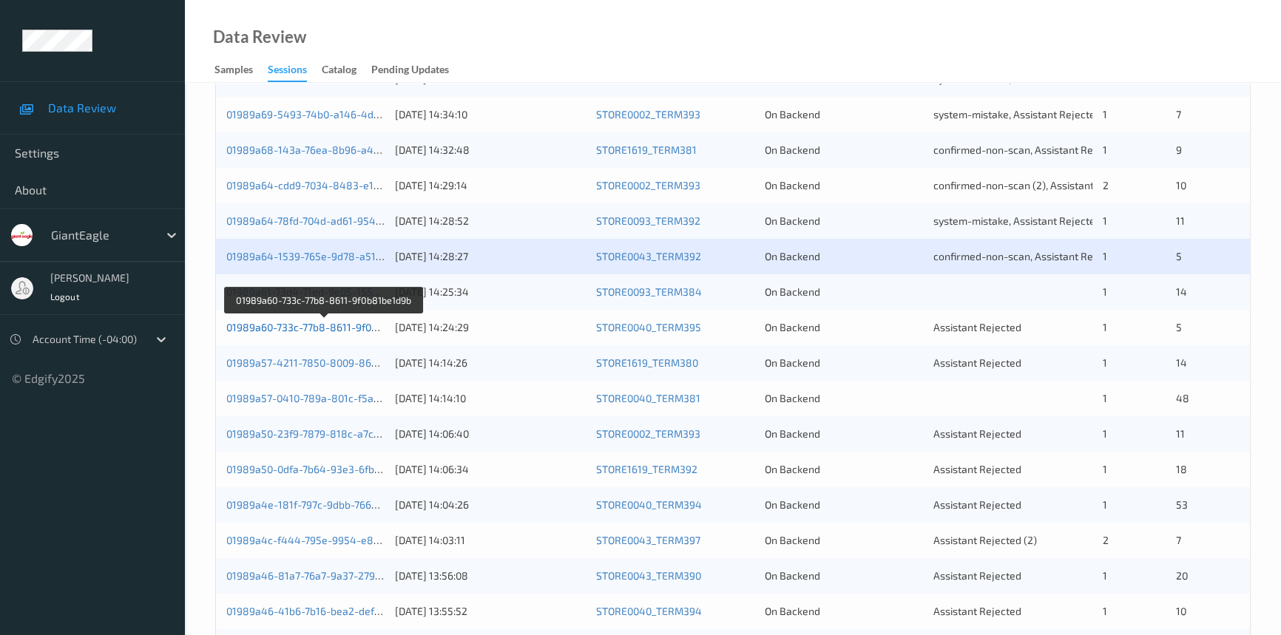
click at [316, 324] on link "01989a60-733c-77b8-8611-9f0b81be1d9b" at bounding box center [324, 327] width 196 height 13
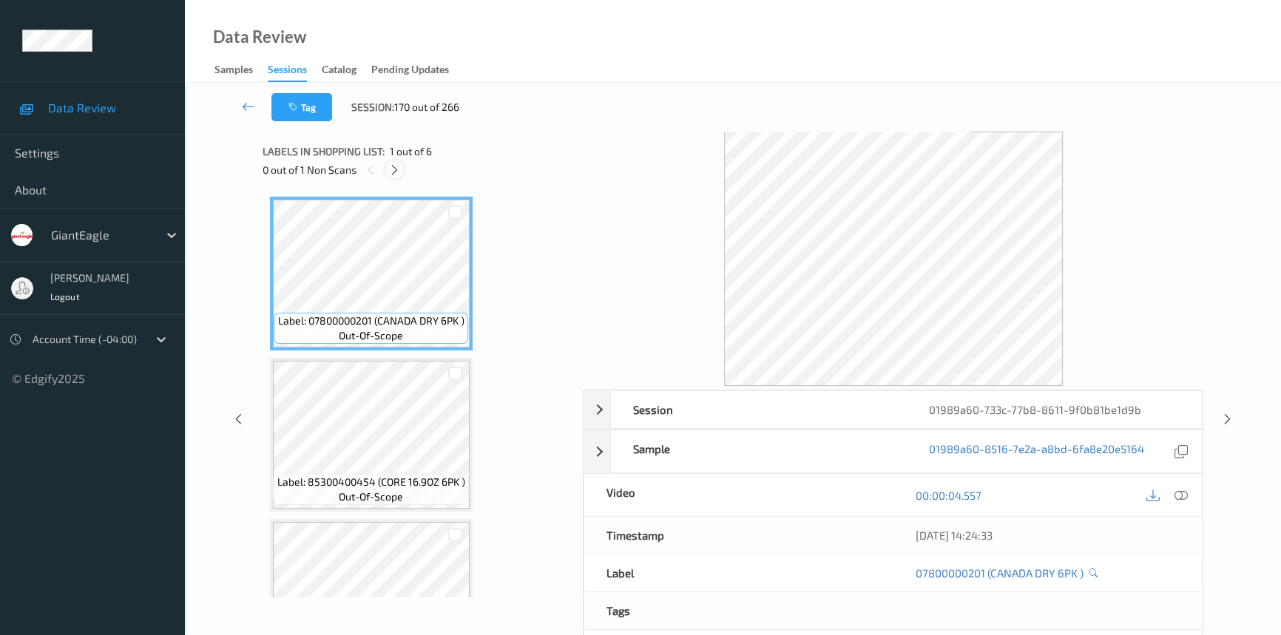
click at [393, 163] on icon at bounding box center [394, 169] width 13 height 13
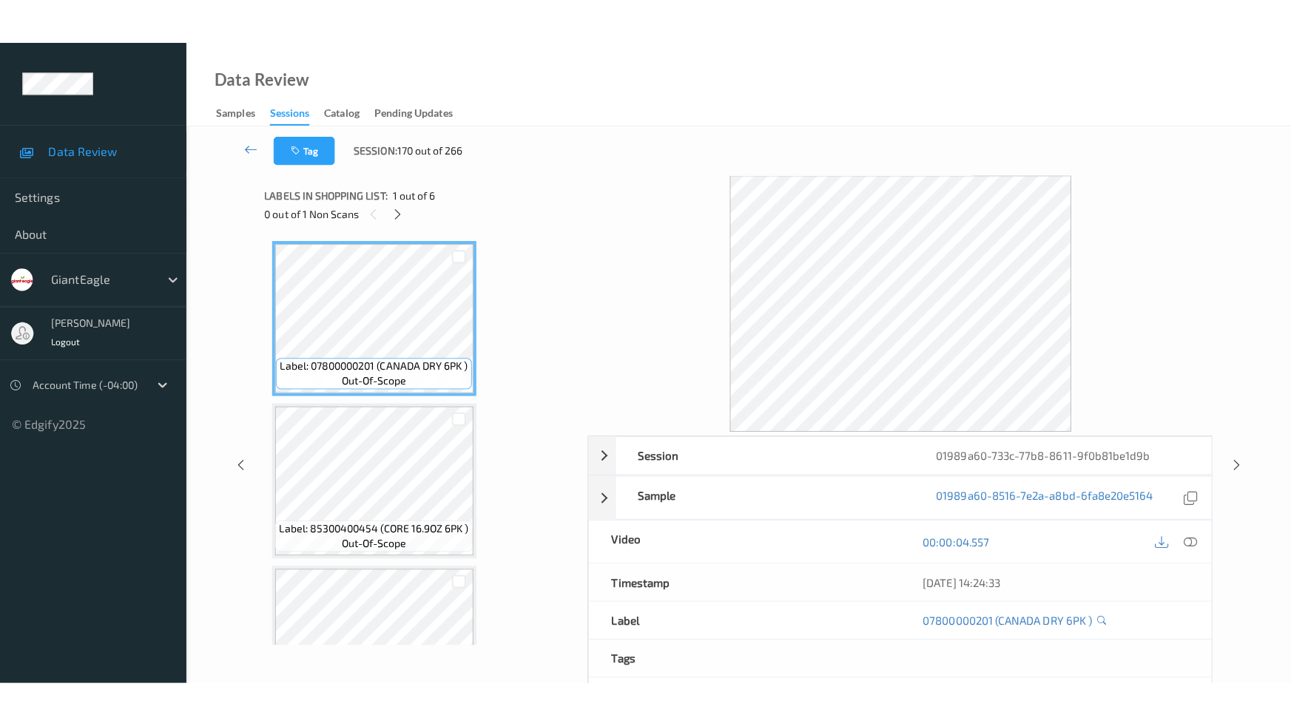
scroll to position [563, 0]
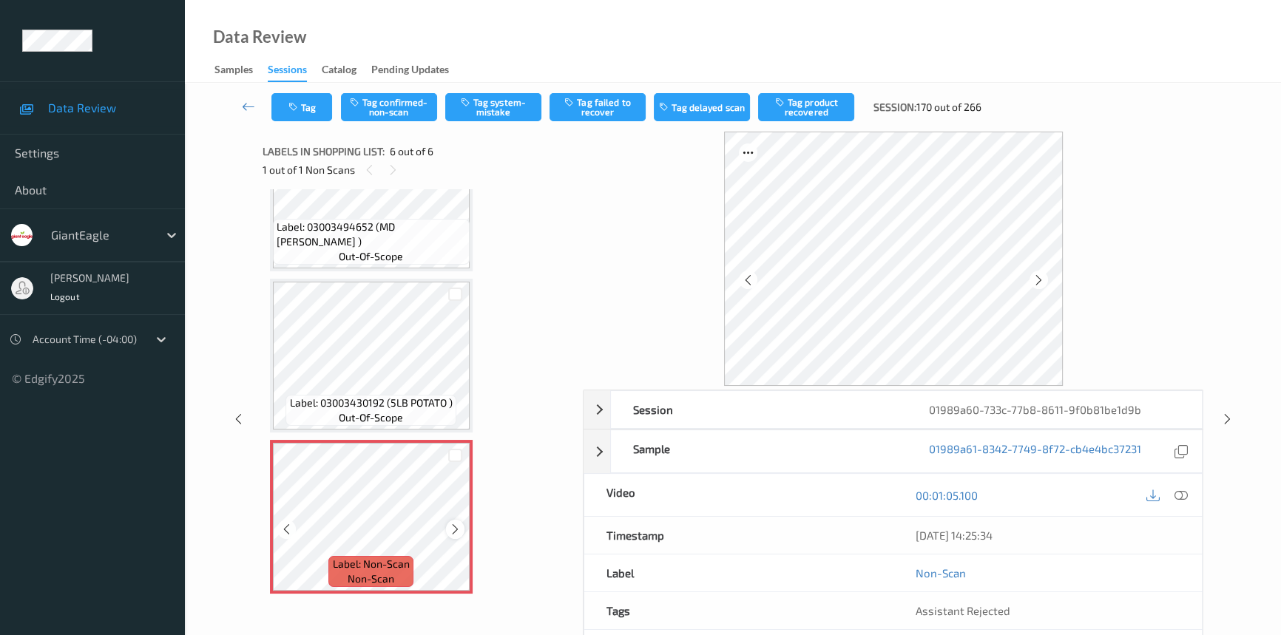
click at [458, 523] on icon at bounding box center [455, 529] width 13 height 13
click at [1180, 490] on icon at bounding box center [1181, 495] width 13 height 13
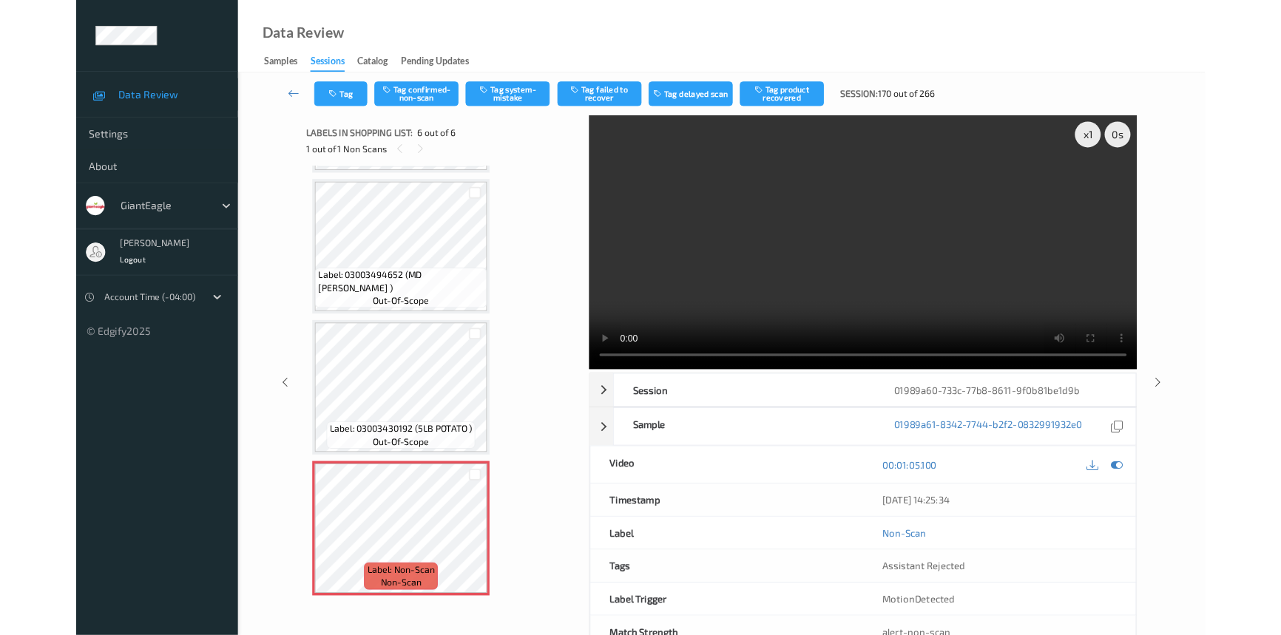
scroll to position [473, 0]
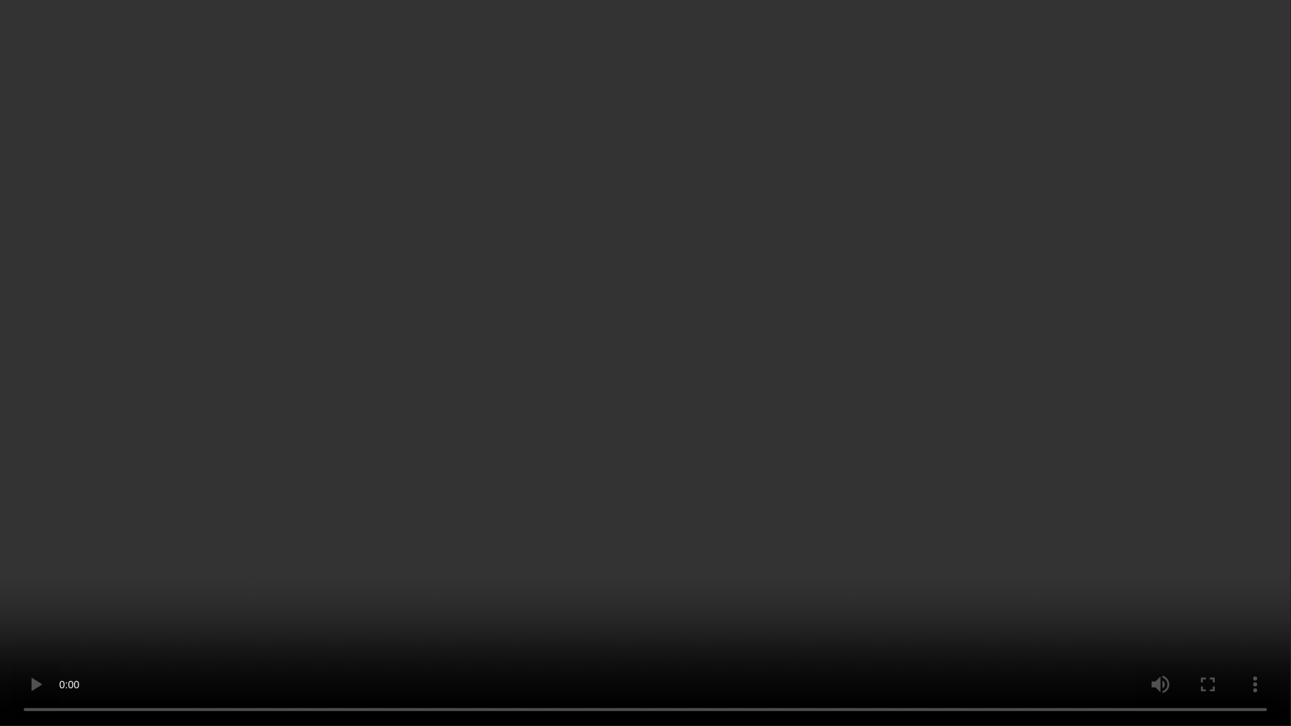
click at [873, 517] on video at bounding box center [645, 363] width 1291 height 726
click at [698, 558] on video at bounding box center [645, 363] width 1291 height 726
click at [684, 460] on video at bounding box center [645, 363] width 1291 height 726
drag, startPoint x: 906, startPoint y: 409, endPoint x: 913, endPoint y: 411, distance: 7.7
click at [912, 411] on video at bounding box center [645, 363] width 1291 height 726
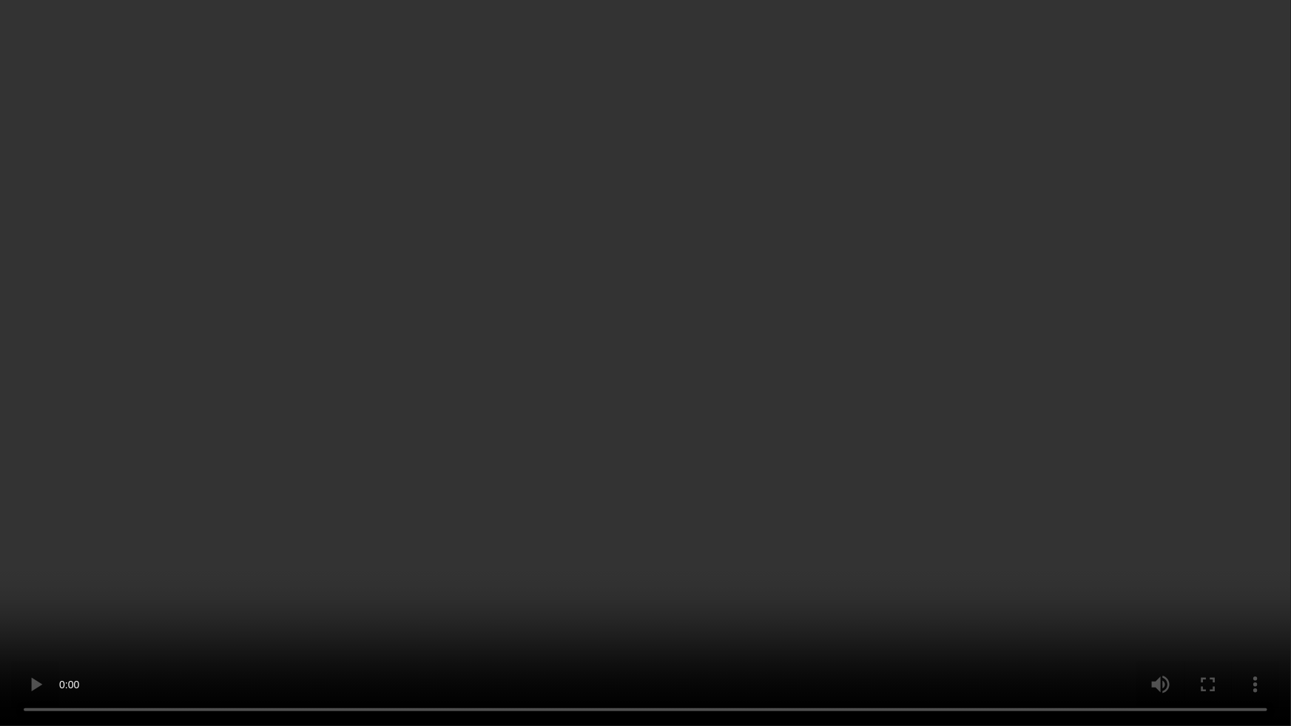
click at [477, 576] on video at bounding box center [645, 363] width 1291 height 726
click at [550, 419] on video at bounding box center [645, 363] width 1291 height 726
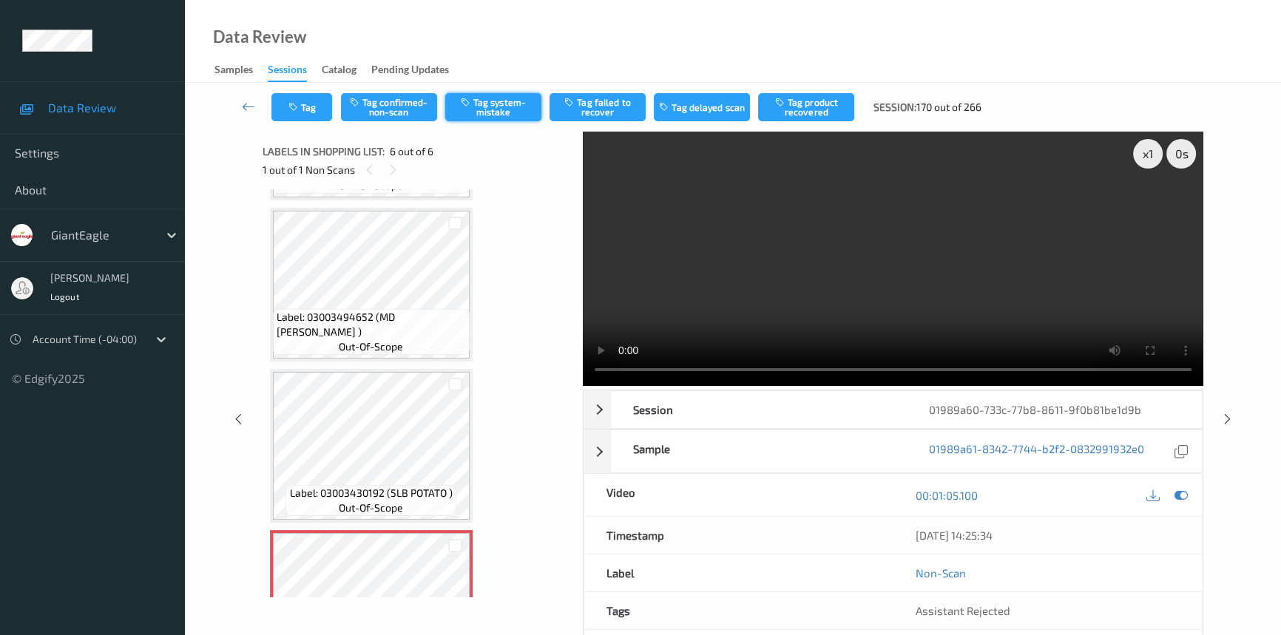
click at [504, 111] on button "Tag system-mistake" at bounding box center [493, 107] width 96 height 28
click at [244, 99] on icon at bounding box center [248, 106] width 13 height 15
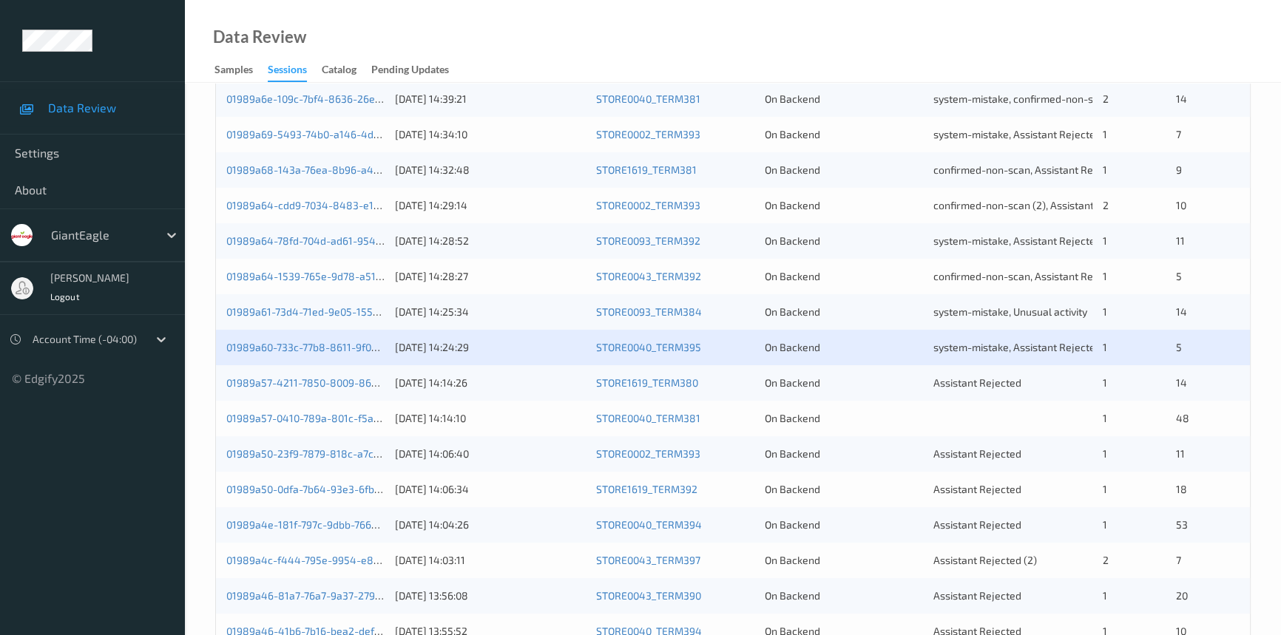
scroll to position [471, 0]
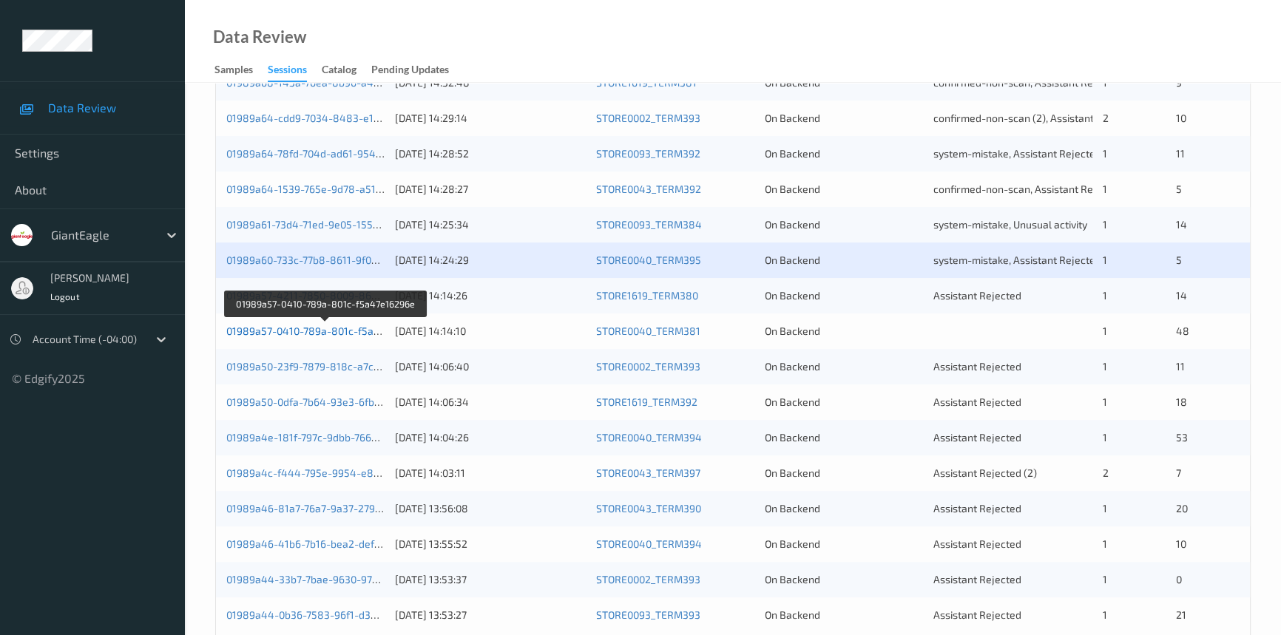
click at [314, 331] on link "01989a57-0410-789a-801c-f5a47e16296e" at bounding box center [325, 331] width 199 height 13
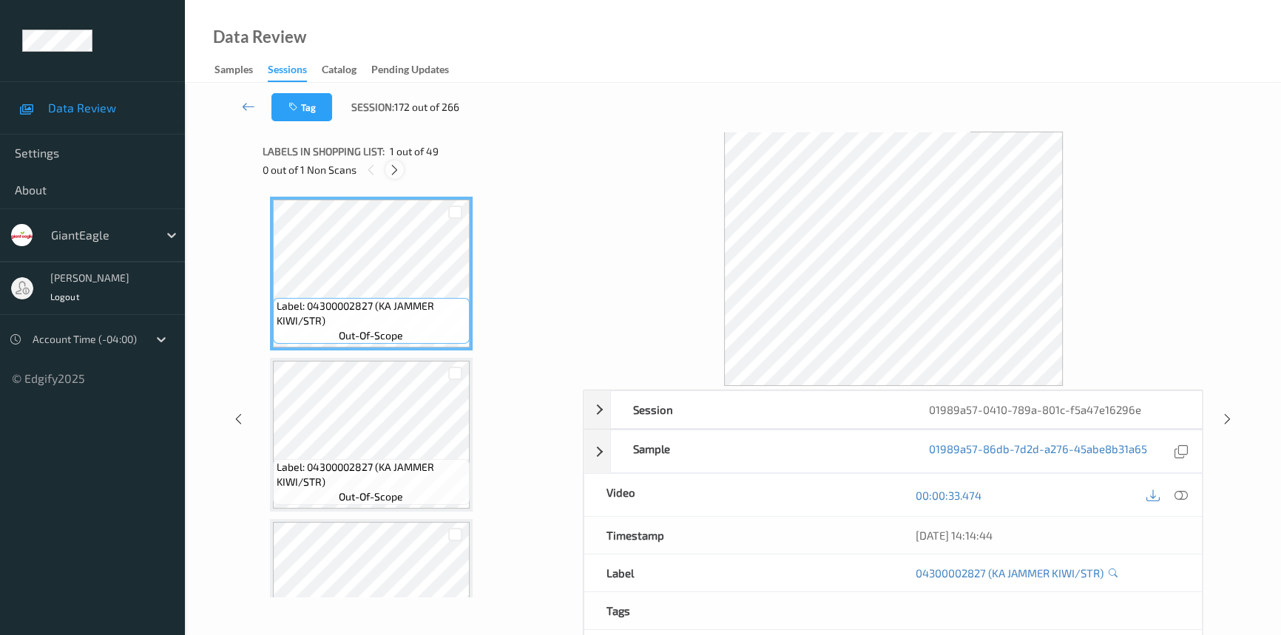
click at [398, 165] on icon at bounding box center [394, 169] width 13 height 13
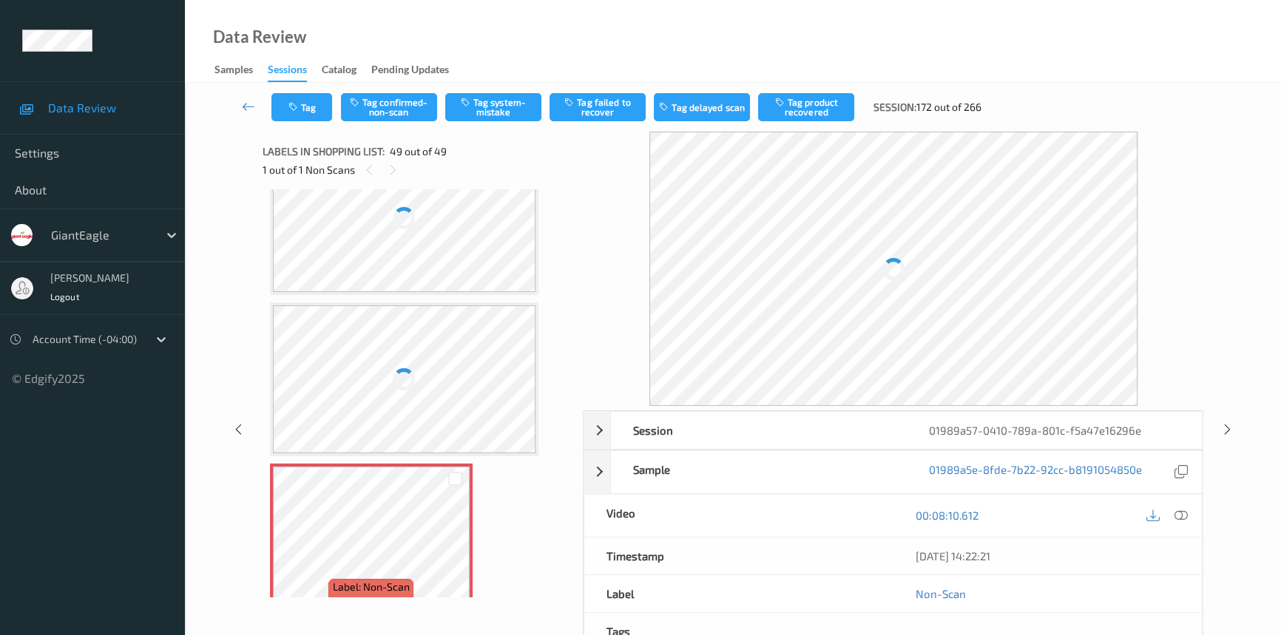
scroll to position [7461, 0]
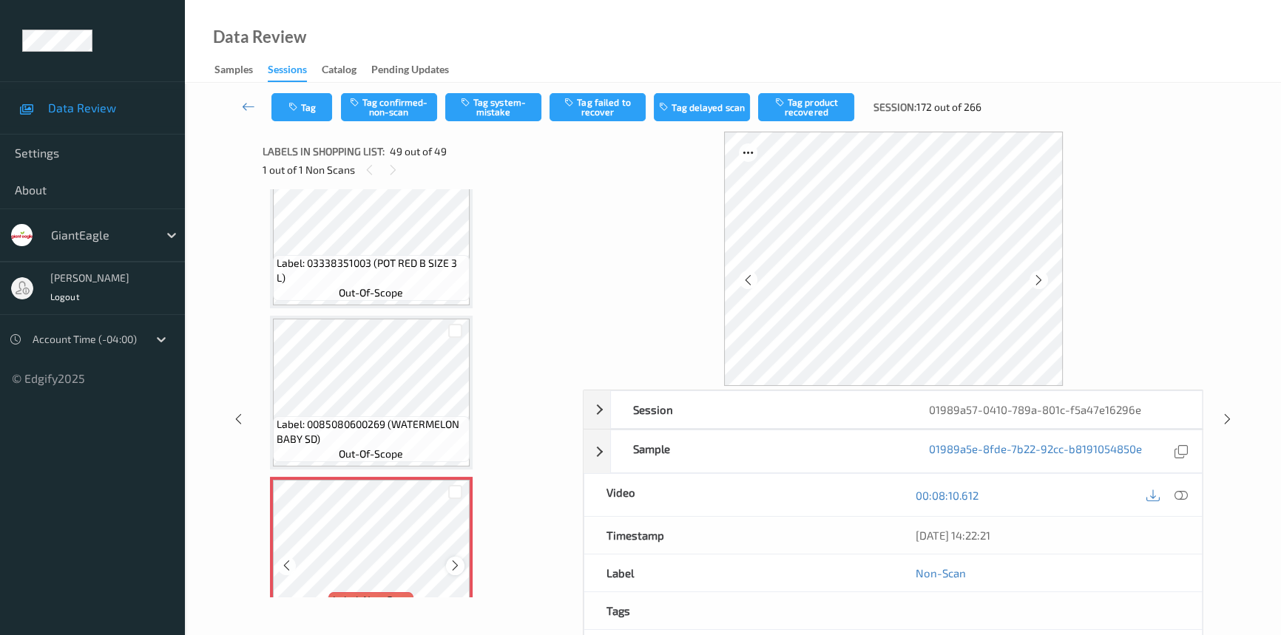
click at [458, 559] on icon at bounding box center [455, 565] width 13 height 13
click at [1176, 494] on icon at bounding box center [1181, 495] width 13 height 13
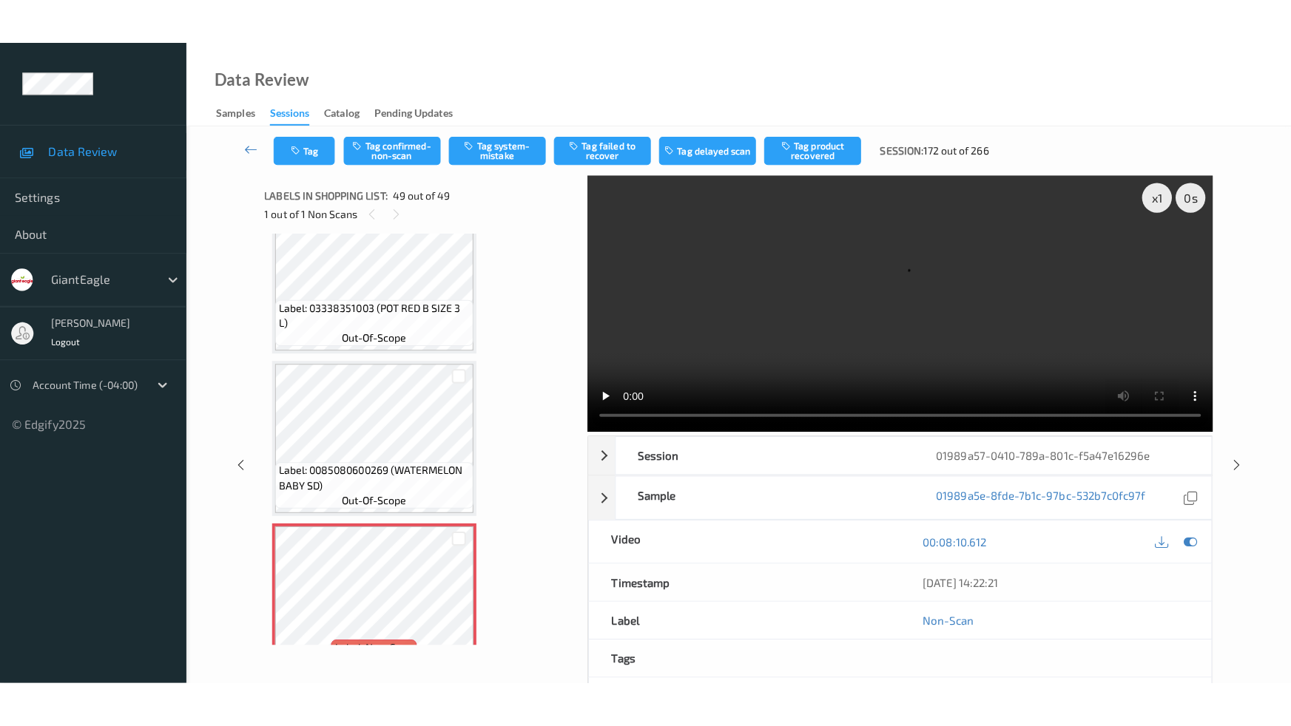
scroll to position [7474, 0]
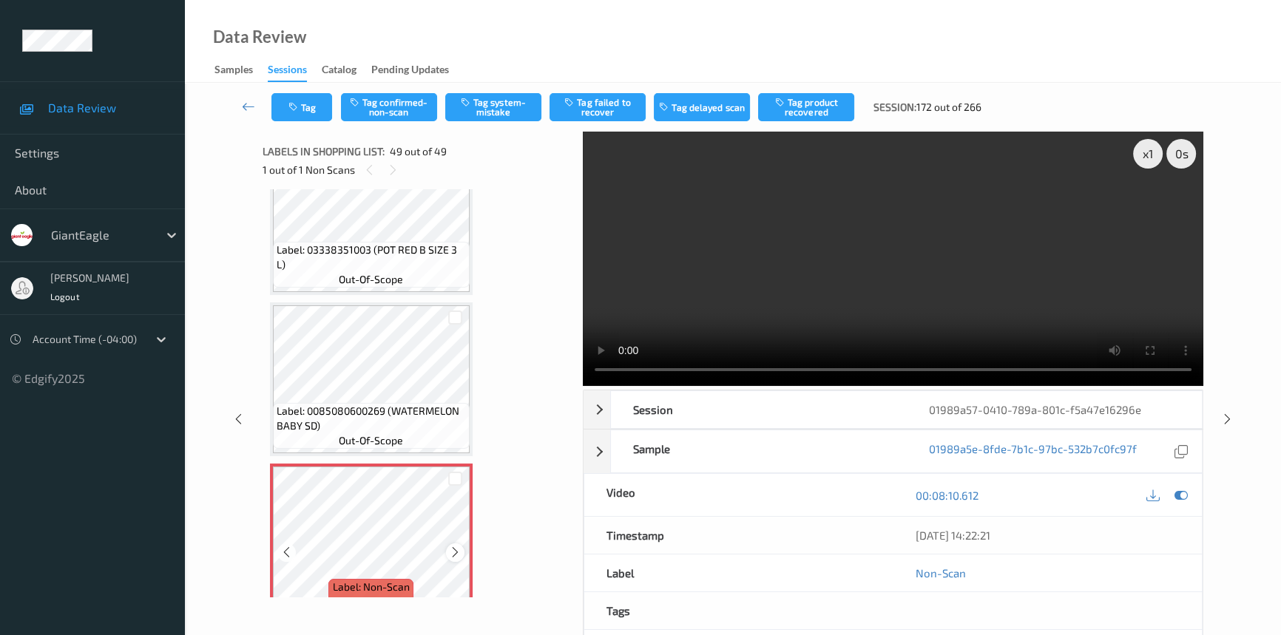
click at [452, 546] on icon at bounding box center [455, 552] width 13 height 13
click at [456, 546] on icon at bounding box center [455, 552] width 13 height 13
click at [455, 546] on icon at bounding box center [455, 552] width 13 height 13
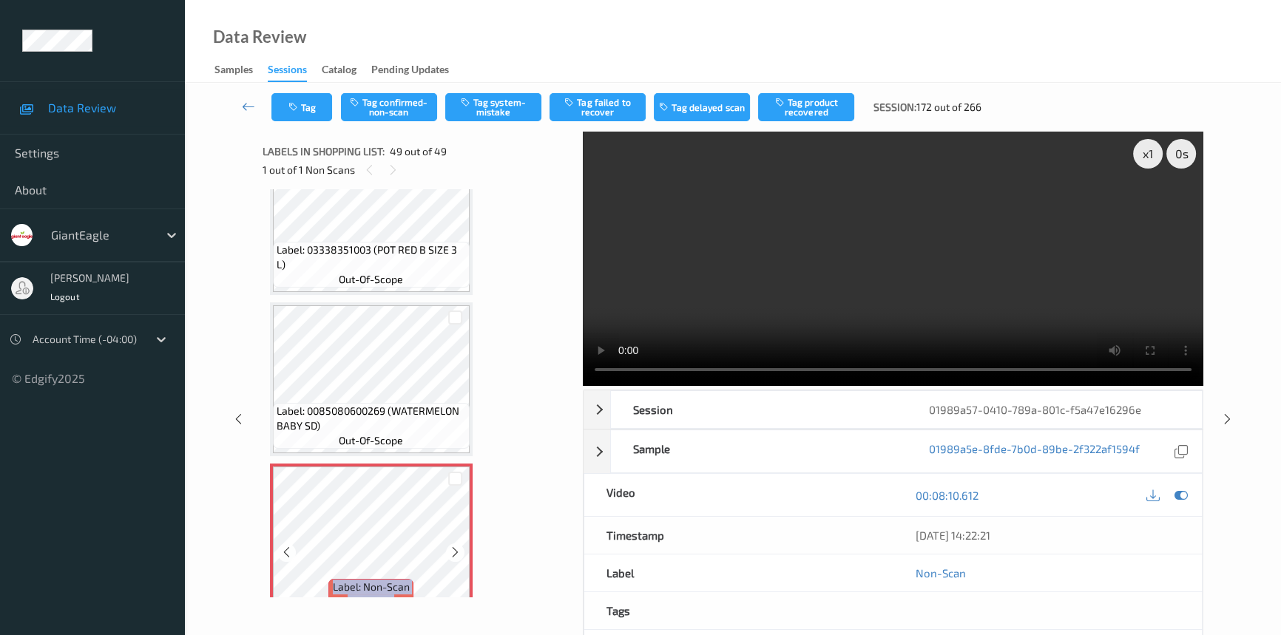
click at [455, 546] on icon at bounding box center [455, 552] width 13 height 13
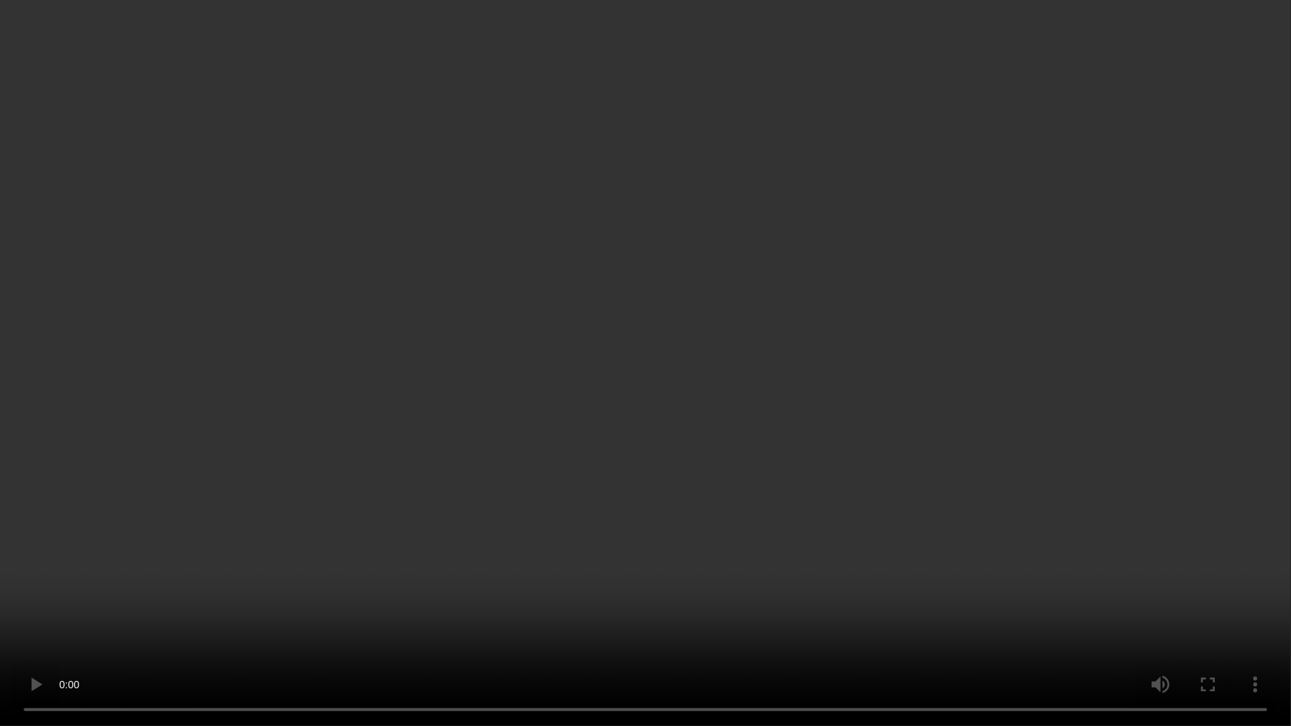
click at [948, 597] on video at bounding box center [645, 363] width 1291 height 726
click at [638, 499] on video at bounding box center [645, 363] width 1291 height 726
click at [672, 368] on video at bounding box center [645, 363] width 1291 height 726
click at [799, 455] on video at bounding box center [645, 363] width 1291 height 726
click at [556, 381] on video at bounding box center [645, 363] width 1291 height 726
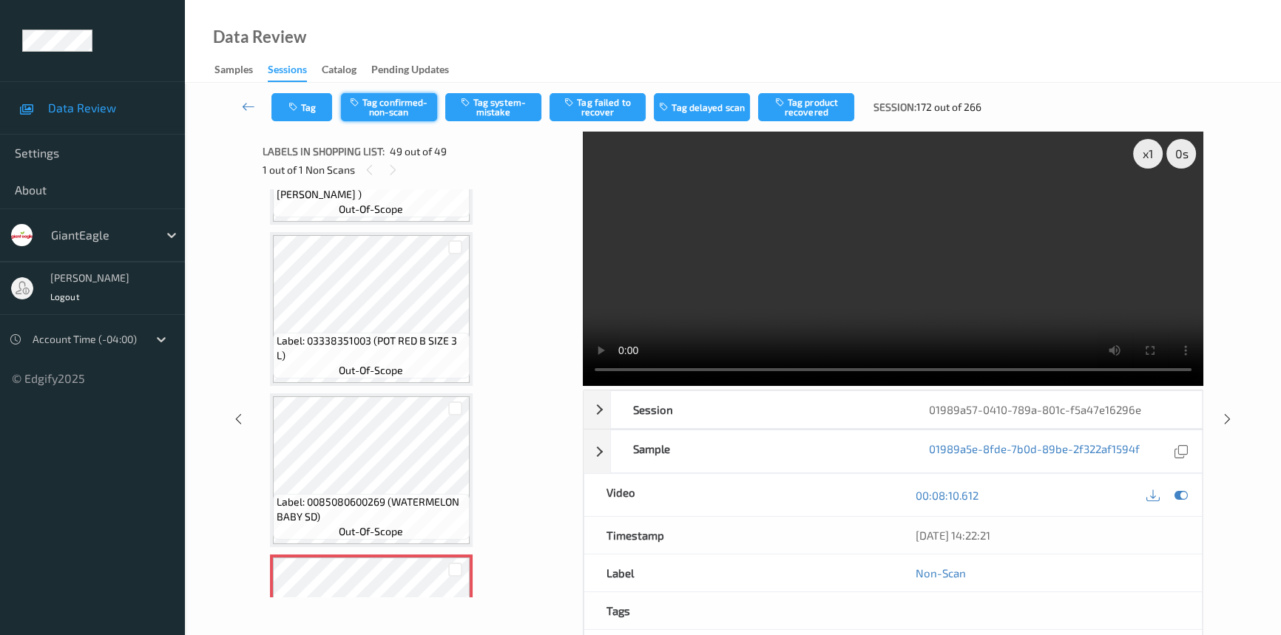
click at [421, 99] on button "Tag confirmed-non-scan" at bounding box center [389, 107] width 96 height 28
click at [414, 110] on button "Untag confirmed-non-scan" at bounding box center [389, 107] width 96 height 28
click at [893, 317] on video at bounding box center [893, 259] width 621 height 254
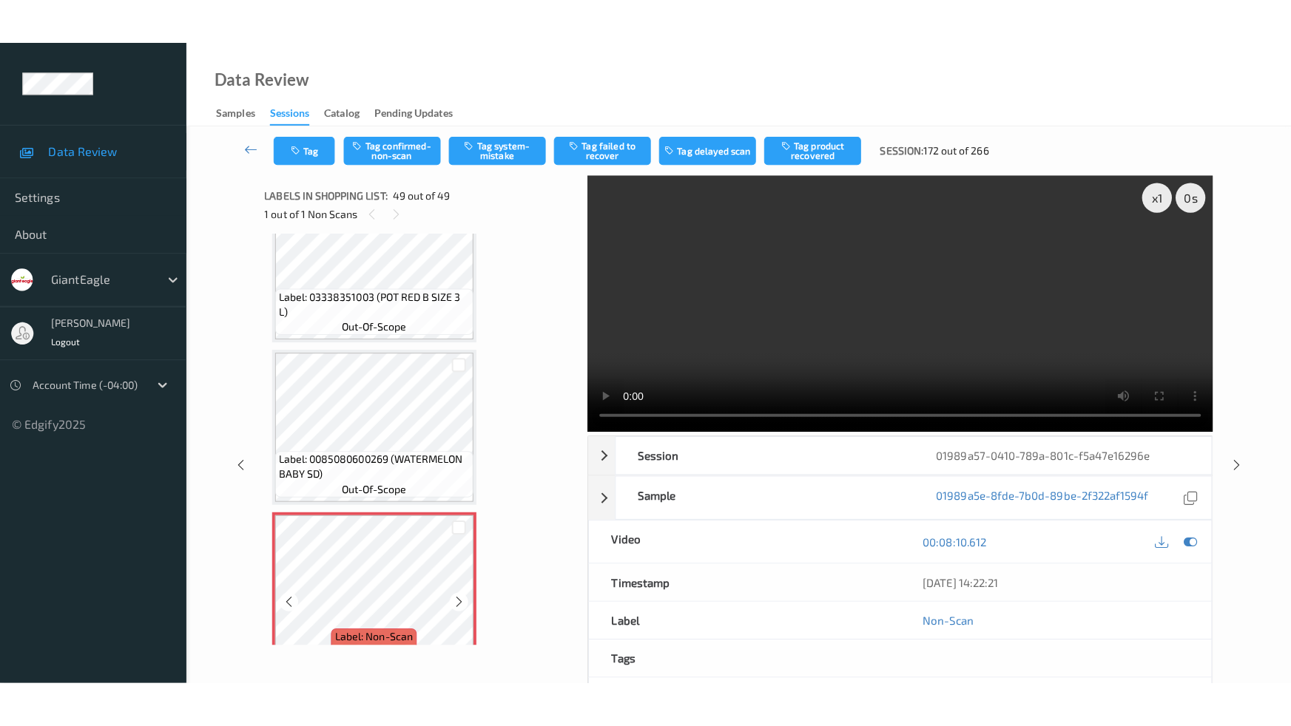
scroll to position [7474, 0]
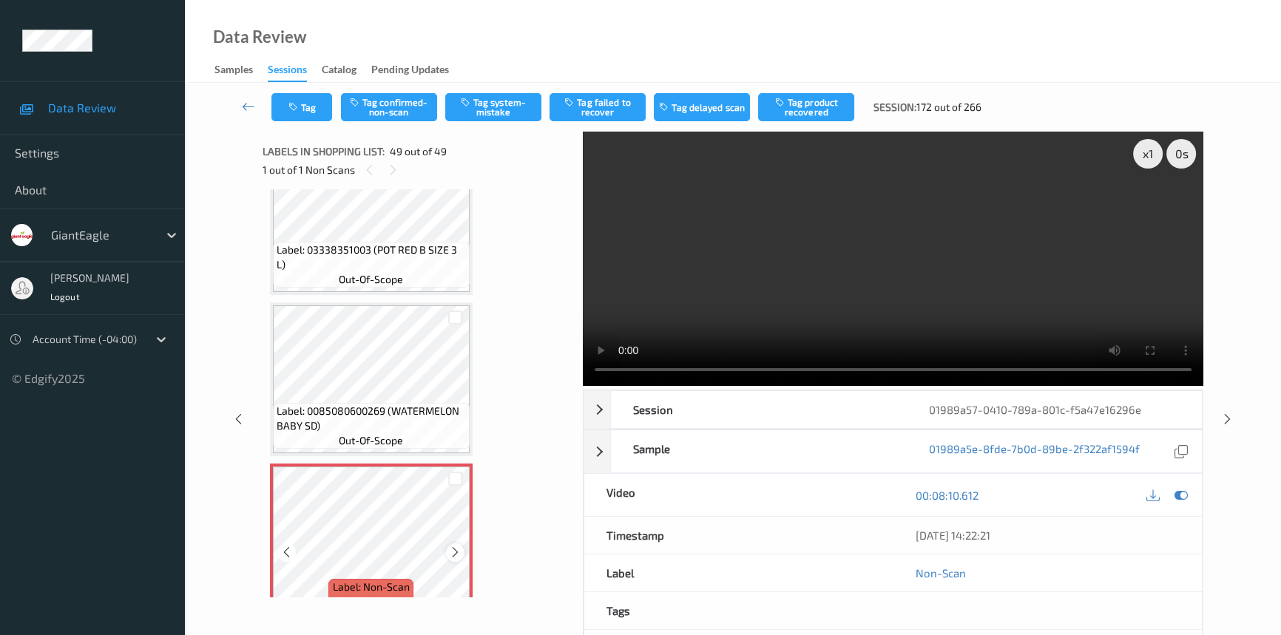
click at [459, 546] on icon at bounding box center [455, 552] width 13 height 13
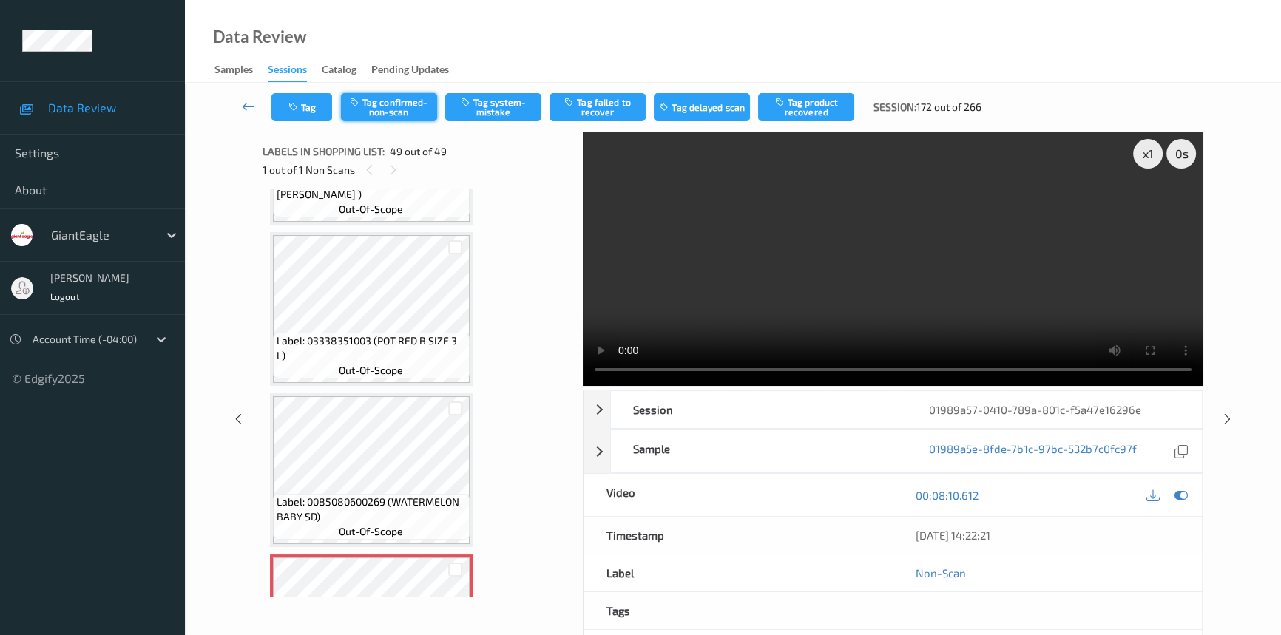
click at [374, 104] on button "Tag confirmed-non-scan" at bounding box center [389, 107] width 96 height 28
click at [246, 100] on icon at bounding box center [248, 106] width 13 height 15
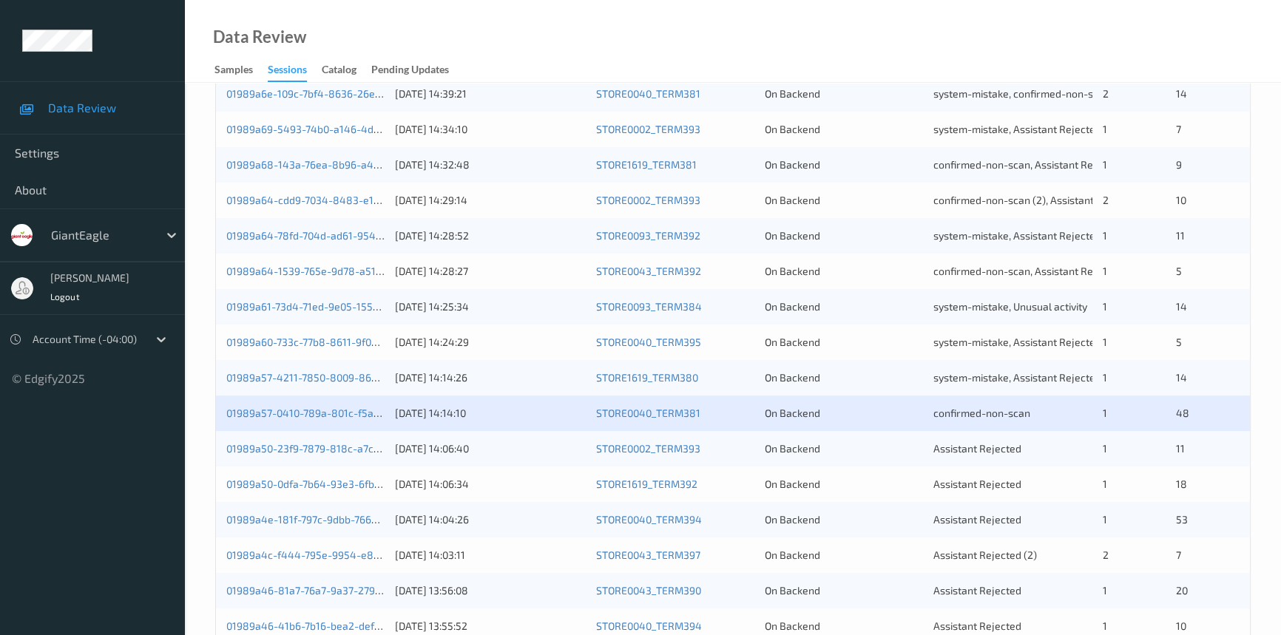
scroll to position [471, 0]
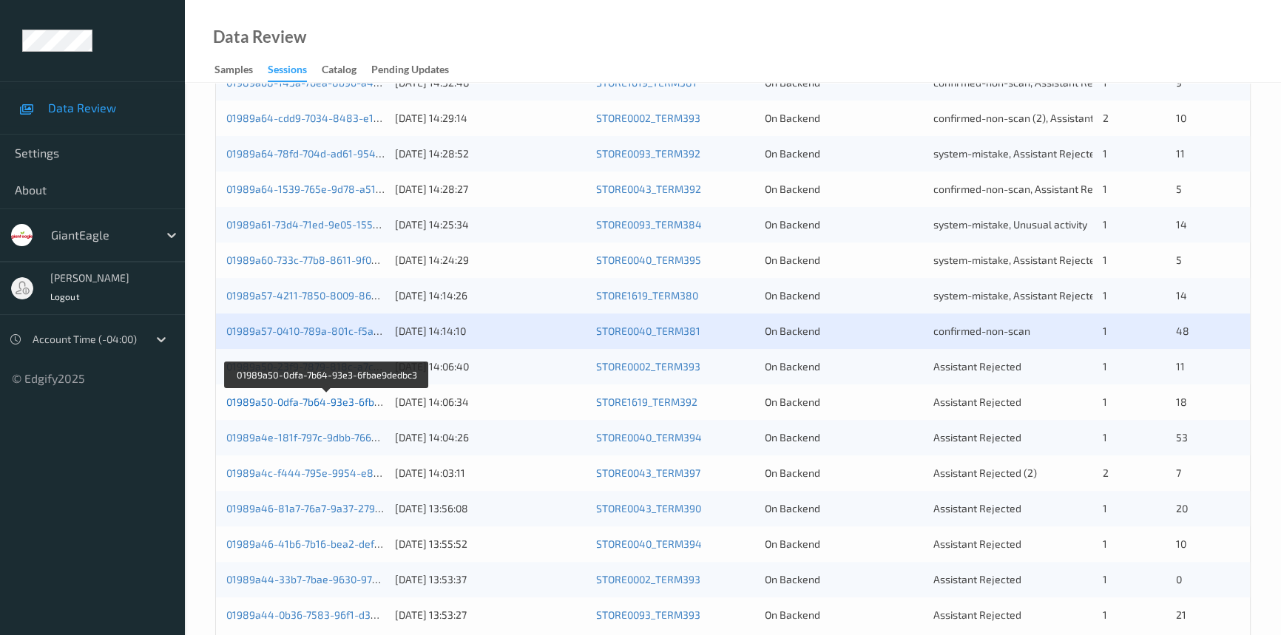
click at [312, 399] on link "01989a50-0dfa-7b64-93e3-6fbae9dedbc3" at bounding box center [326, 402] width 200 height 13
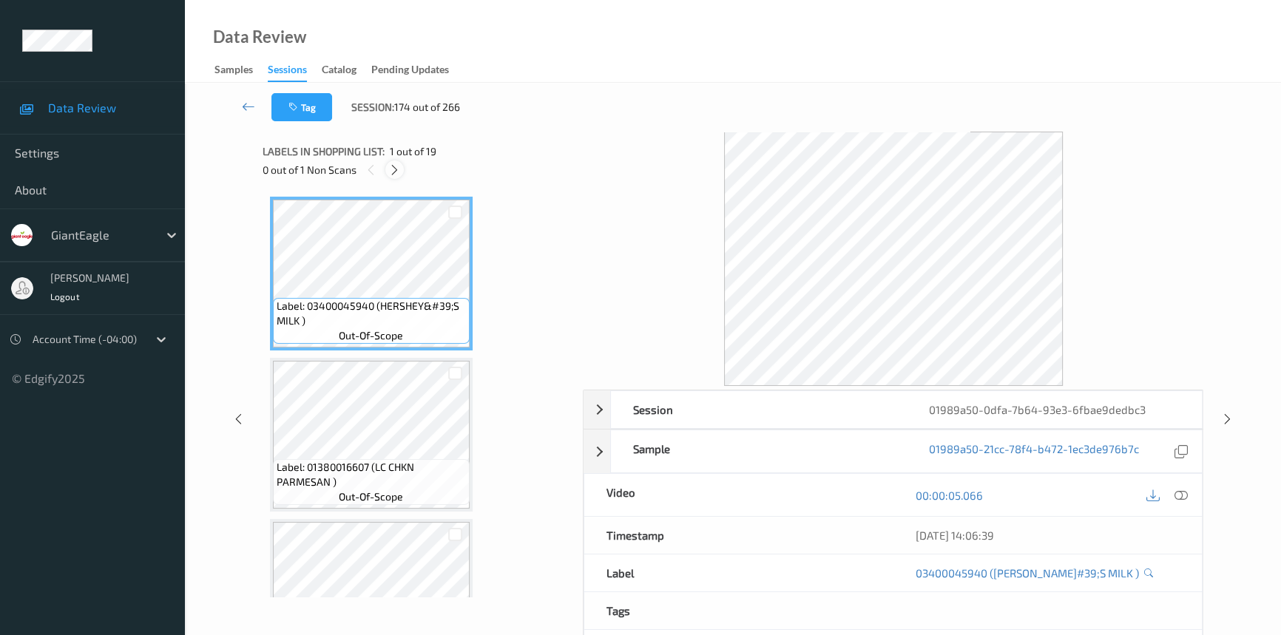
click at [391, 178] on div at bounding box center [394, 170] width 18 height 18
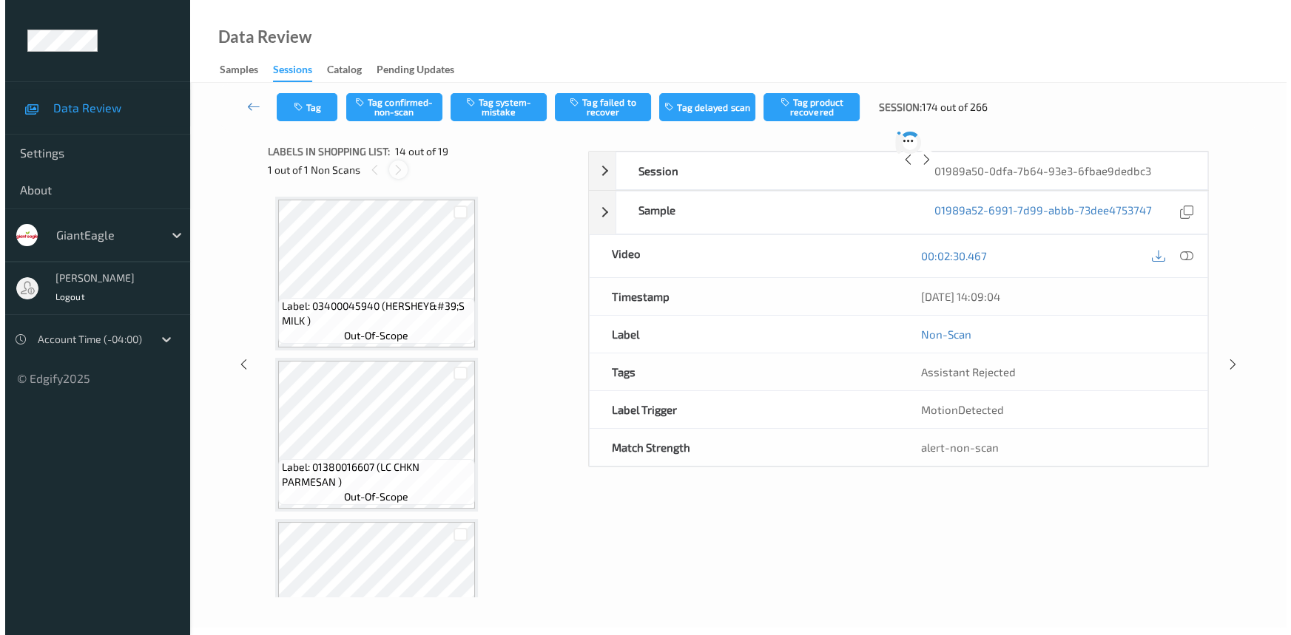
scroll to position [1936, 0]
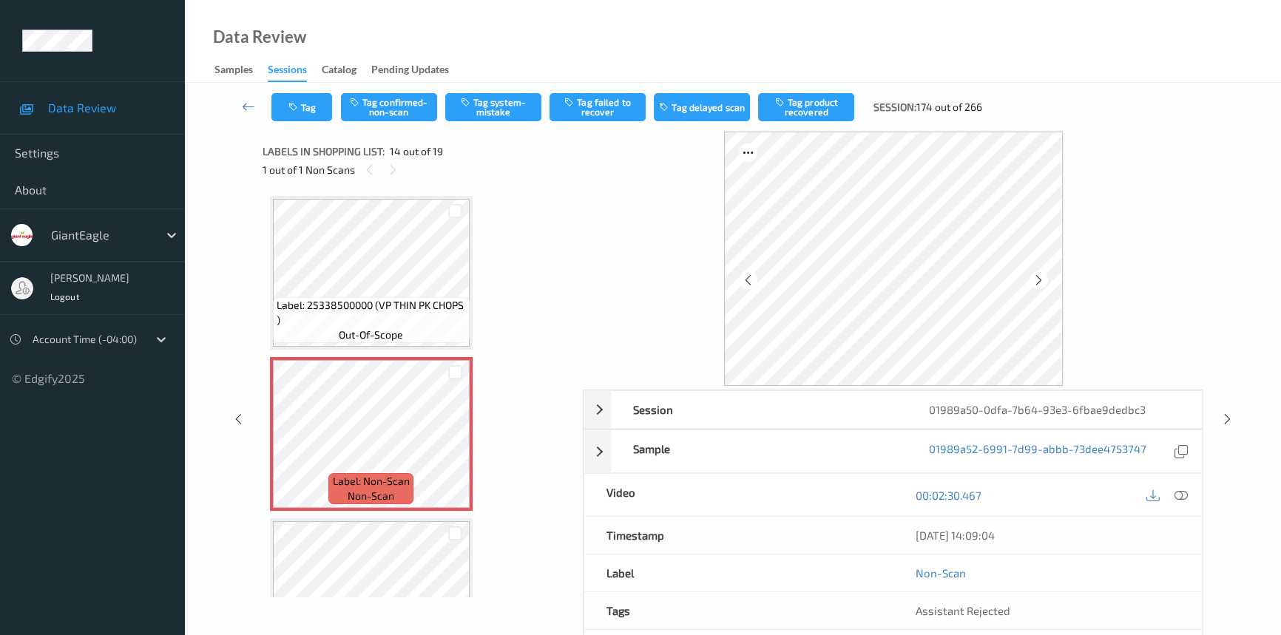
drag, startPoint x: 1180, startPoint y: 491, endPoint x: 1207, endPoint y: 477, distance: 30.8
click at [1190, 484] on div "00:02:30.467" at bounding box center [1048, 495] width 309 height 42
click at [453, 440] on icon at bounding box center [455, 446] width 13 height 13
click at [454, 442] on icon at bounding box center [455, 446] width 13 height 13
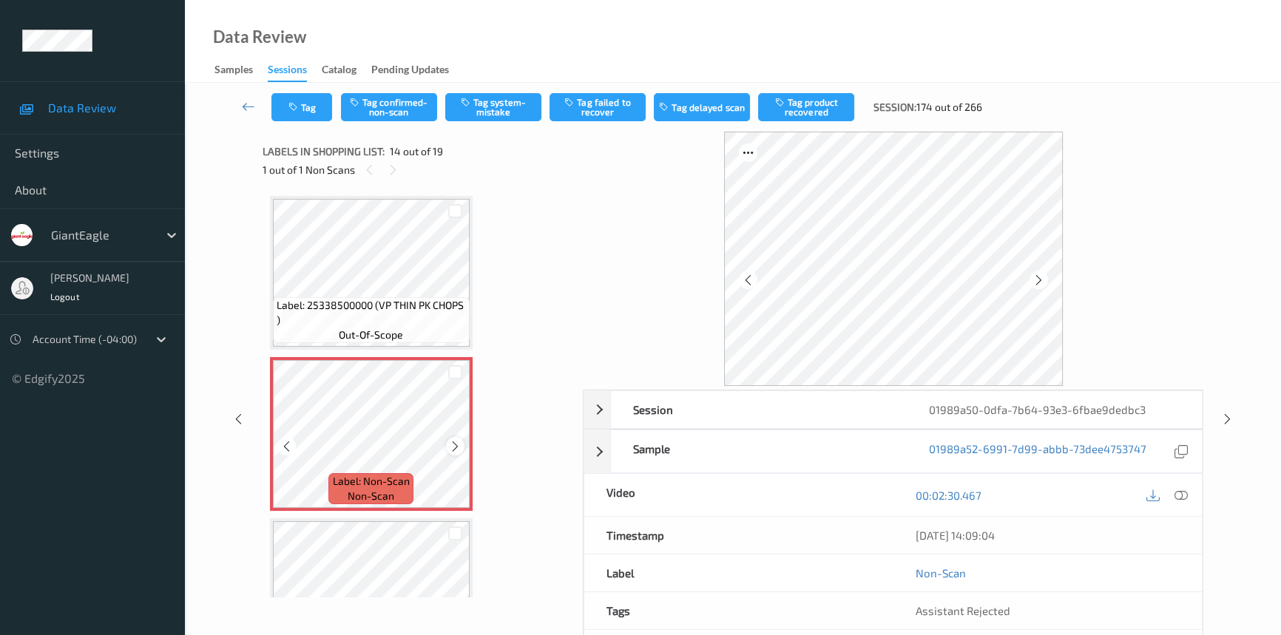
click at [456, 442] on icon at bounding box center [455, 446] width 13 height 13
click at [1178, 491] on icon at bounding box center [1181, 495] width 13 height 13
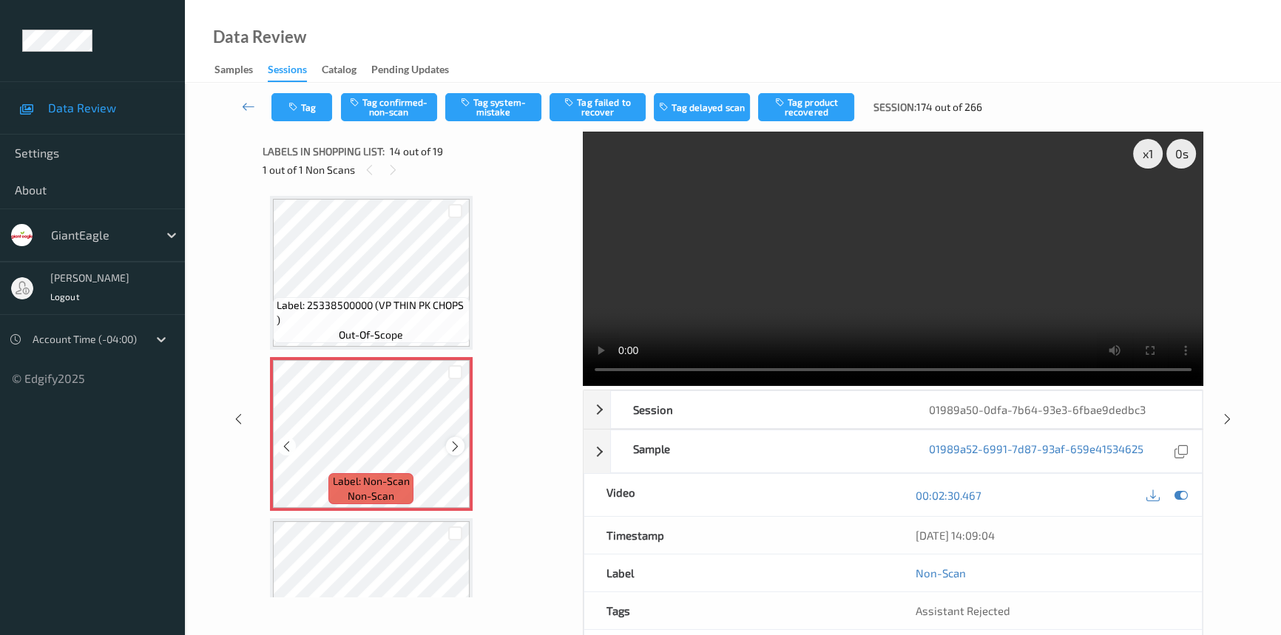
click at [455, 440] on icon at bounding box center [455, 446] width 13 height 13
click at [456, 440] on icon at bounding box center [455, 446] width 13 height 13
click at [453, 440] on icon at bounding box center [455, 446] width 13 height 13
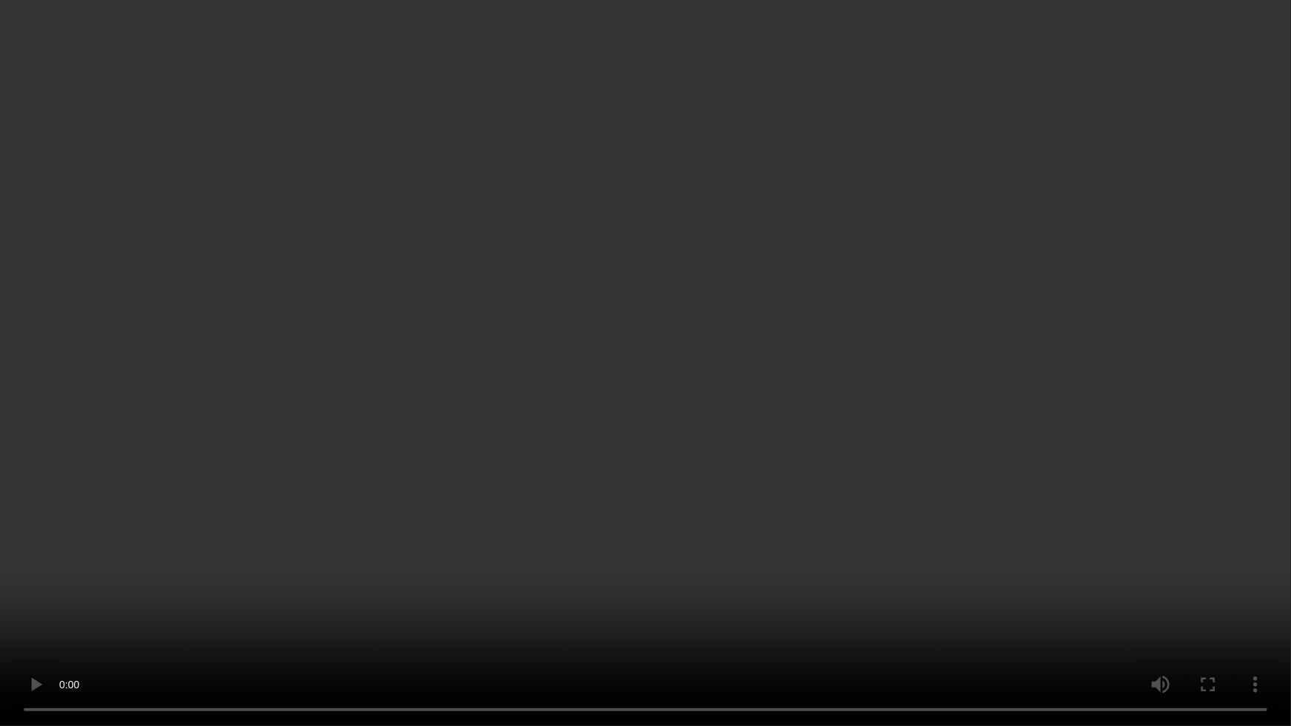
click at [1071, 422] on video at bounding box center [645, 363] width 1291 height 726
click at [630, 572] on video at bounding box center [645, 363] width 1291 height 726
click at [661, 528] on video at bounding box center [645, 363] width 1291 height 726
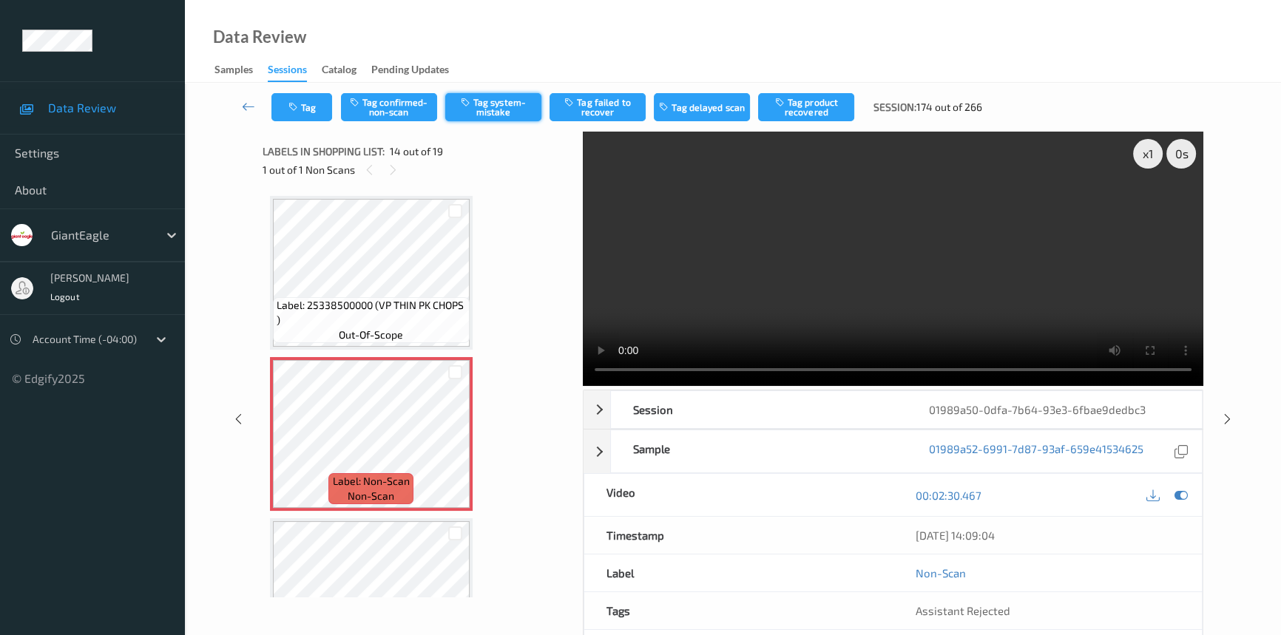
click at [496, 102] on button "Tag system-mistake" at bounding box center [493, 107] width 96 height 28
click at [302, 104] on button "Tag" at bounding box center [302, 107] width 61 height 28
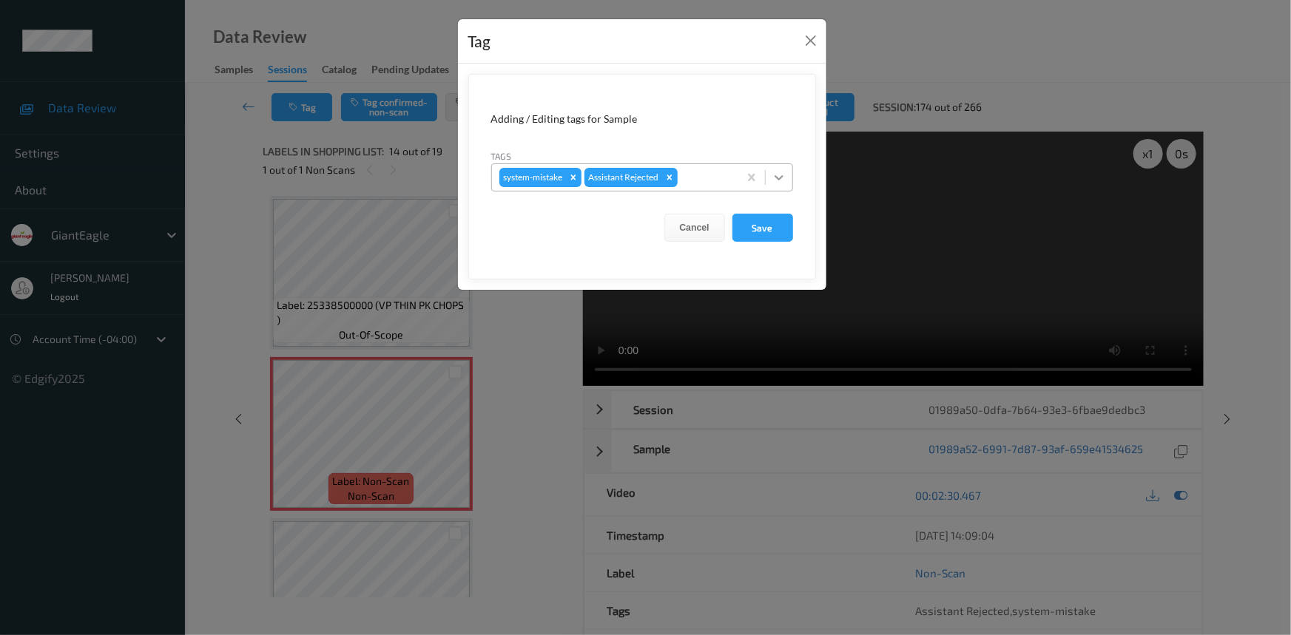
click at [768, 178] on div at bounding box center [779, 177] width 27 height 27
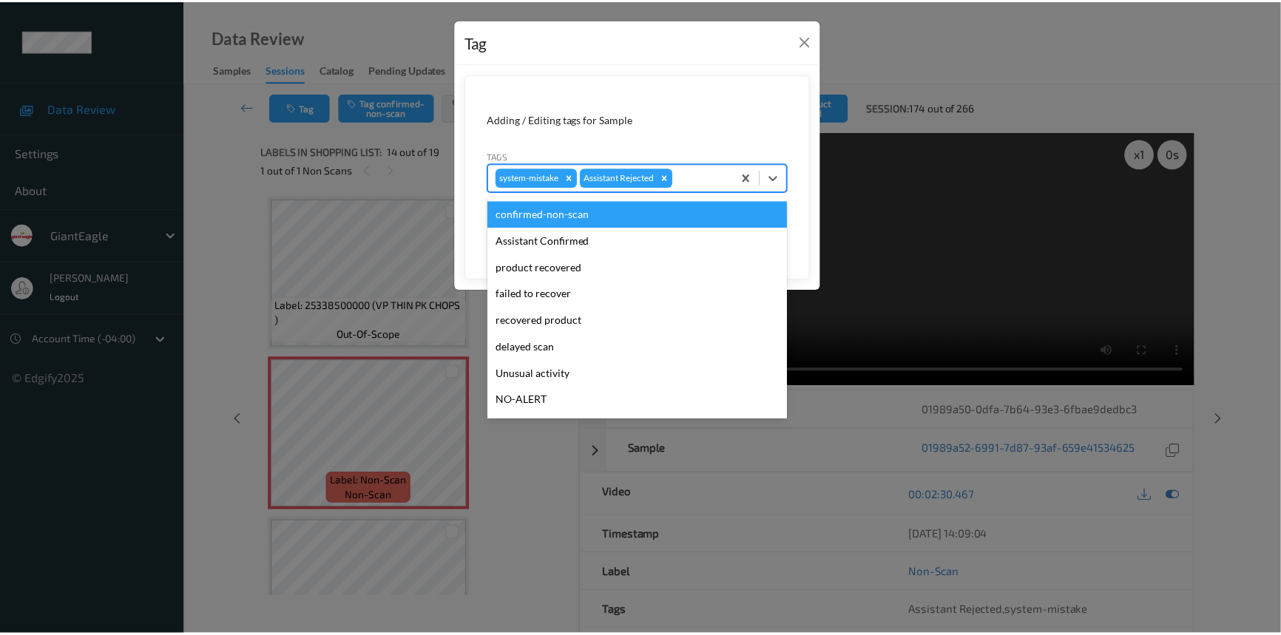
scroll to position [67, 0]
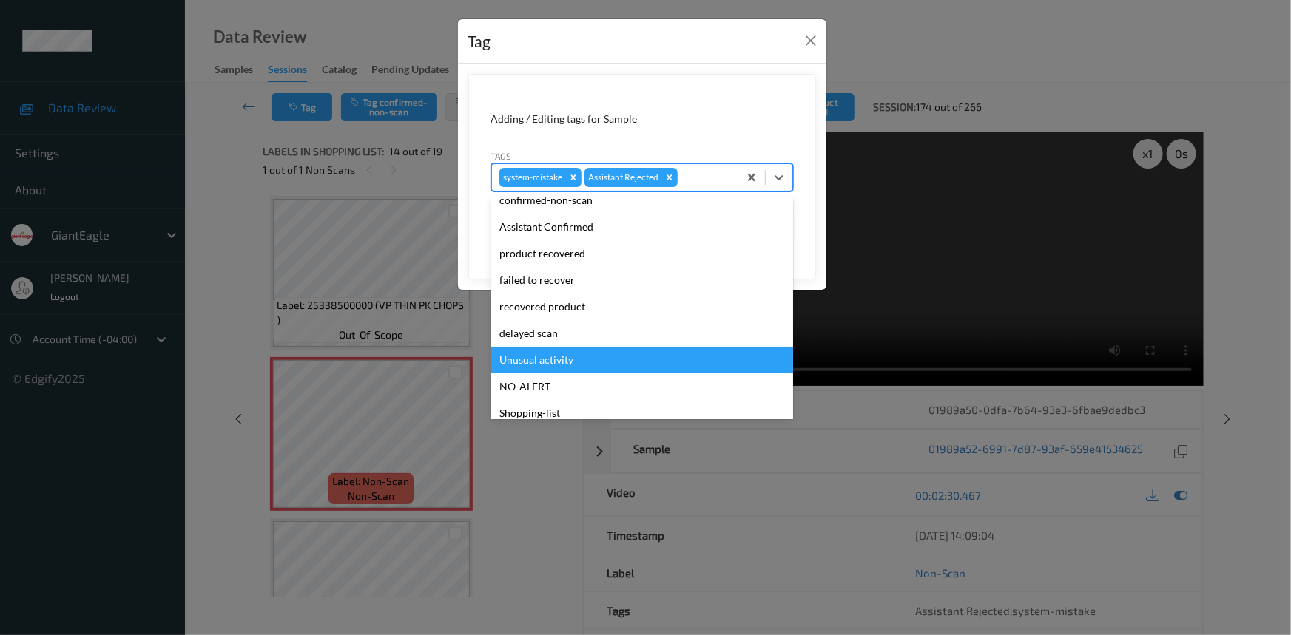
click at [536, 368] on div "Unusual activity" at bounding box center [642, 360] width 302 height 27
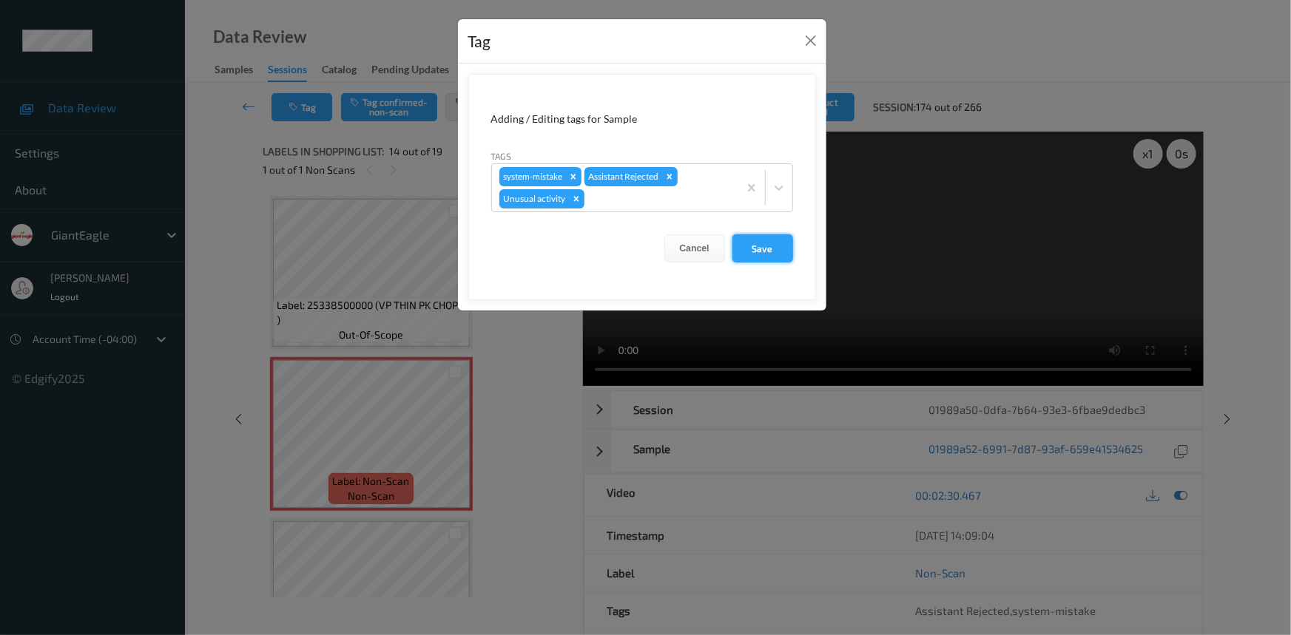
drag, startPoint x: 795, startPoint y: 244, endPoint x: 784, endPoint y: 245, distance: 10.4
click at [795, 244] on form "Adding / Editing tags for Sample Tags system-mistake Assistant Rejected Unusual…" at bounding box center [642, 187] width 348 height 226
click at [776, 249] on button "Save" at bounding box center [762, 249] width 61 height 28
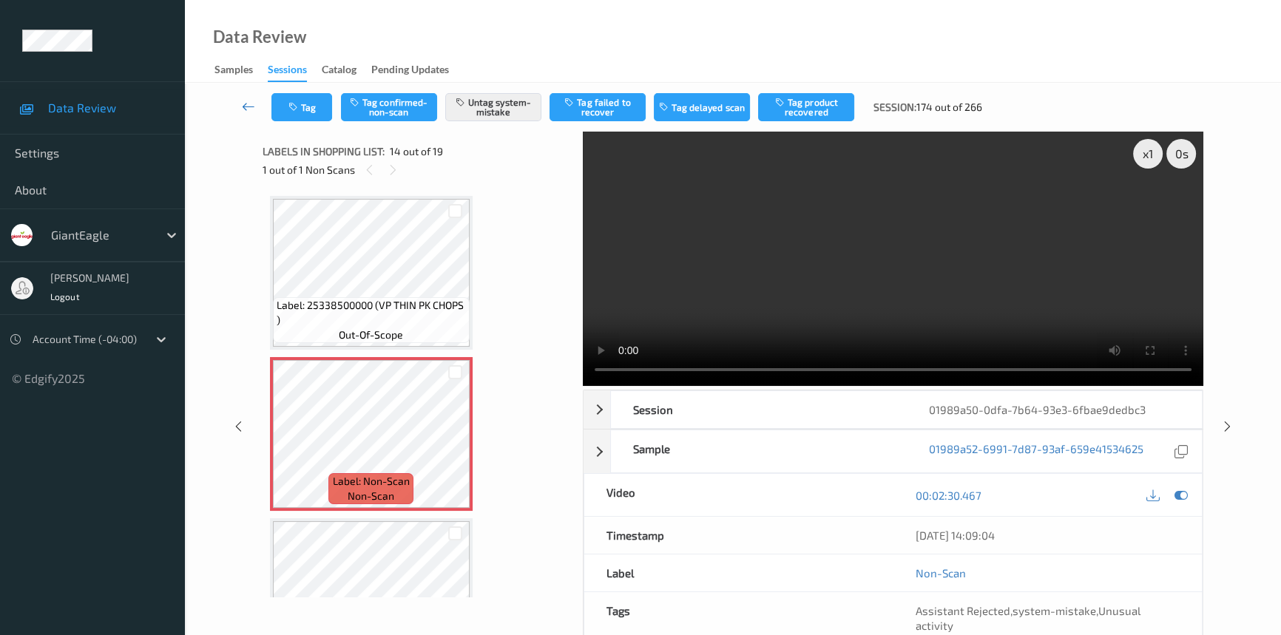
click at [249, 102] on icon at bounding box center [248, 106] width 13 height 15
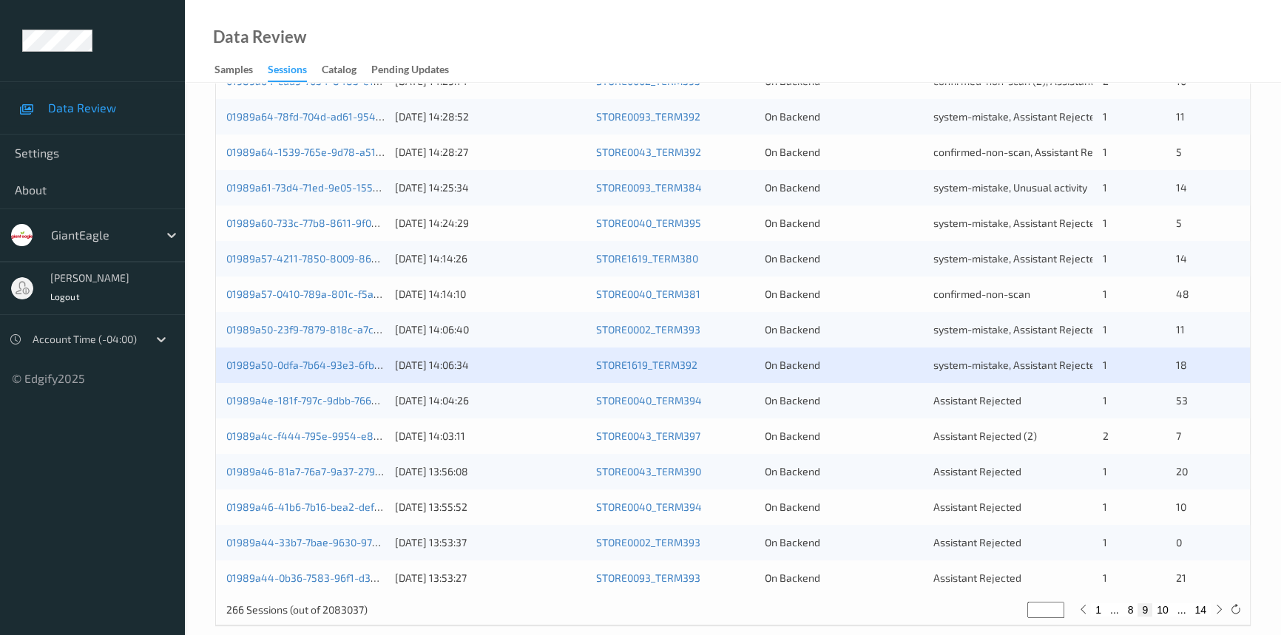
scroll to position [527, 0]
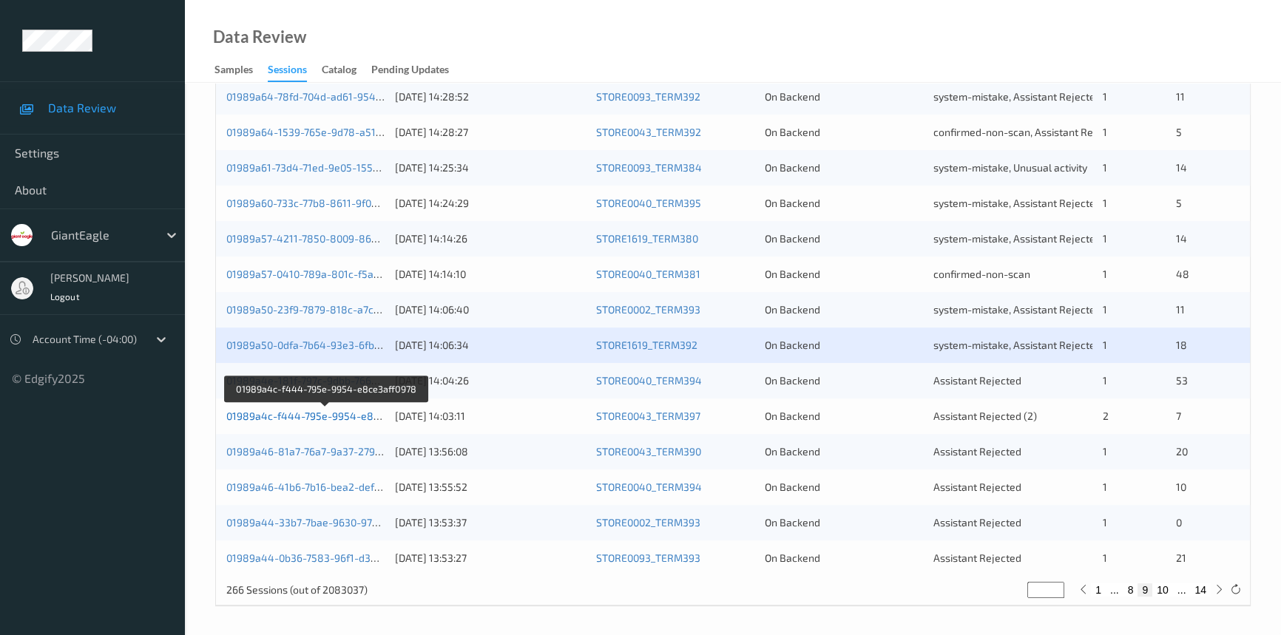
click at [276, 410] on link "01989a4c-f444-795e-9954-e8ce3aff0978" at bounding box center [326, 416] width 201 height 13
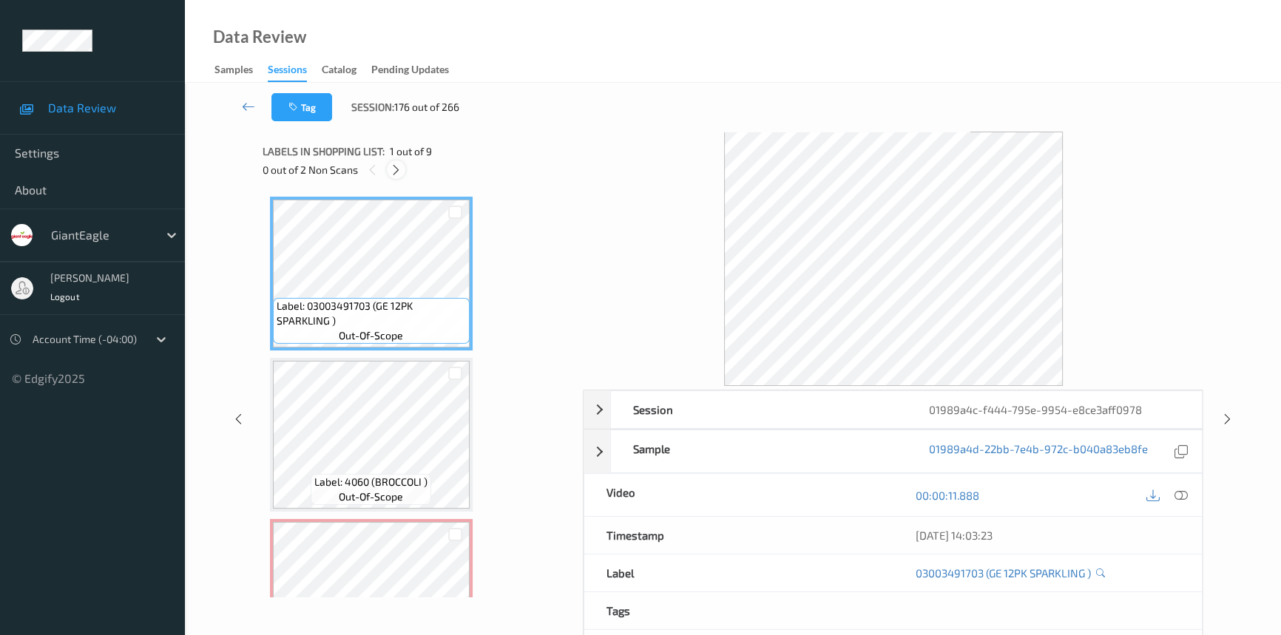
click at [395, 168] on icon at bounding box center [396, 169] width 13 height 13
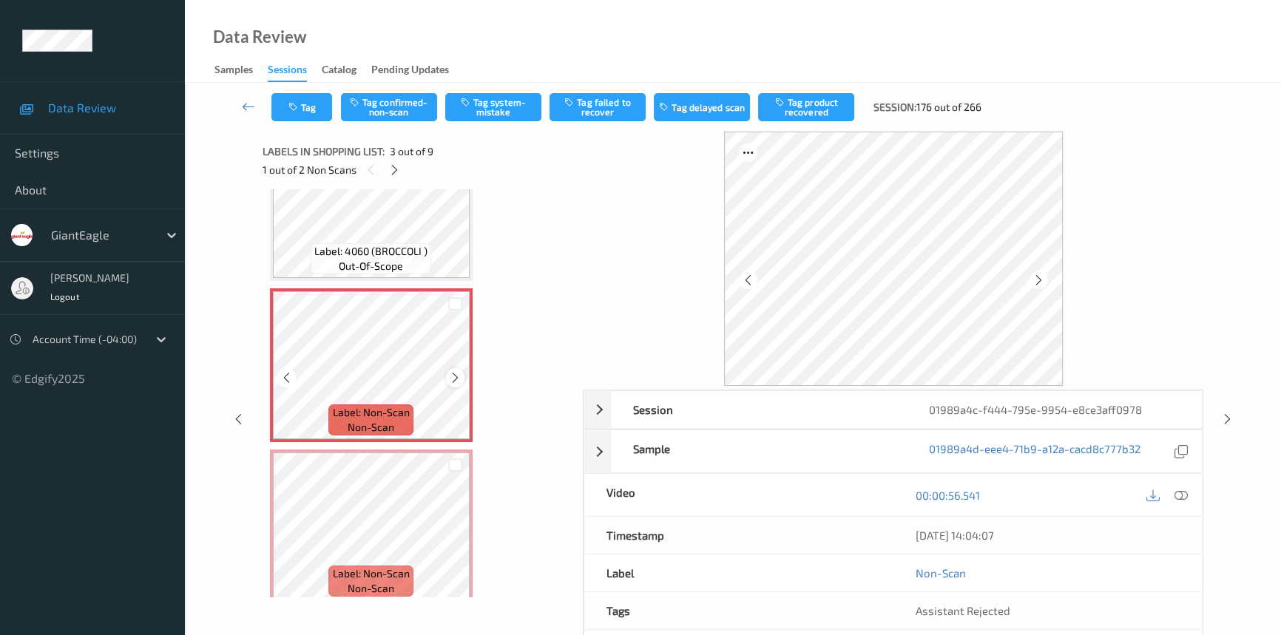
scroll to position [370, 0]
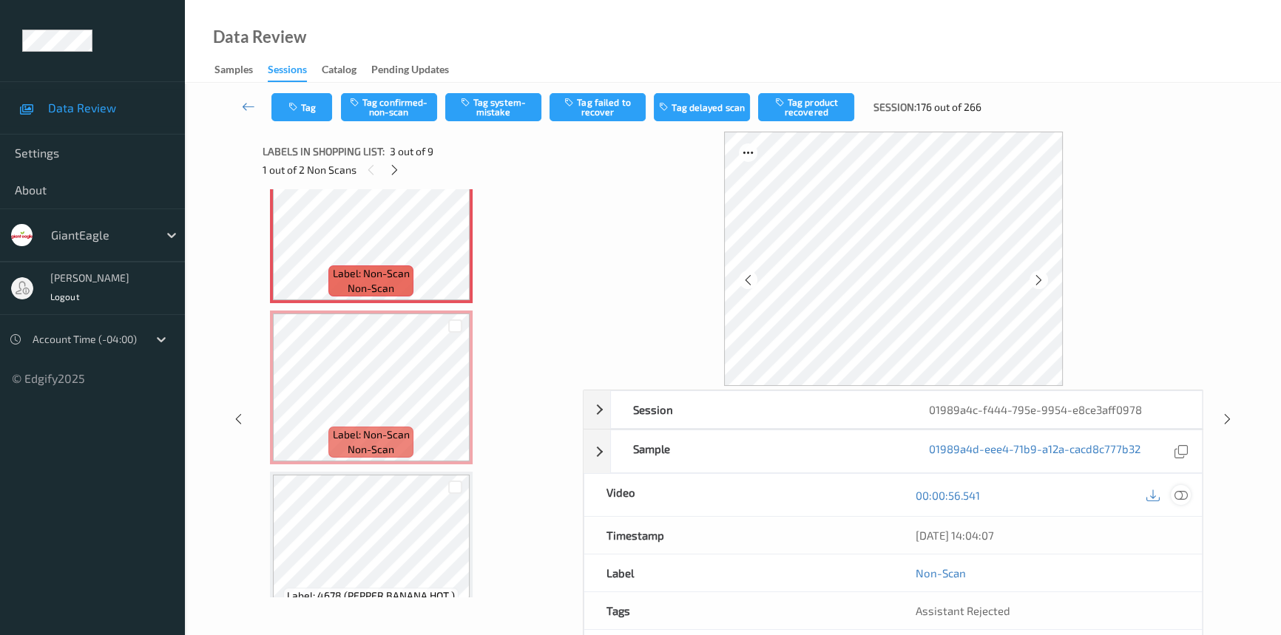
click at [1184, 496] on icon at bounding box center [1181, 495] width 13 height 13
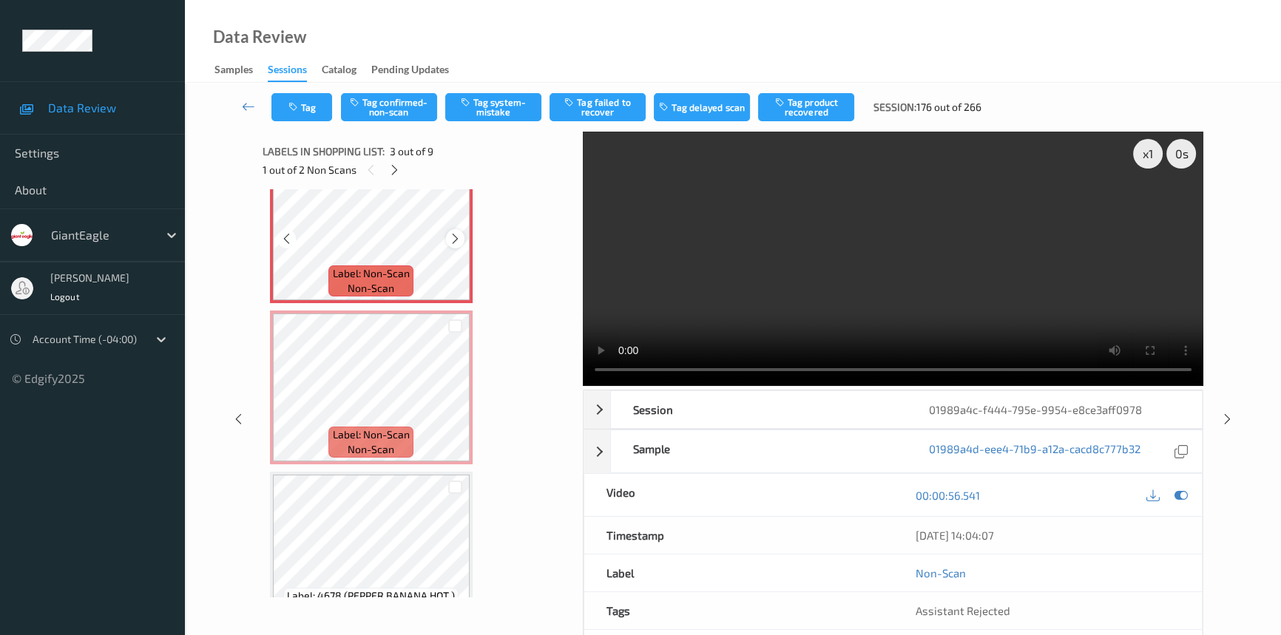
click at [461, 237] on div at bounding box center [455, 238] width 18 height 18
click at [1028, 314] on video at bounding box center [893, 259] width 621 height 254
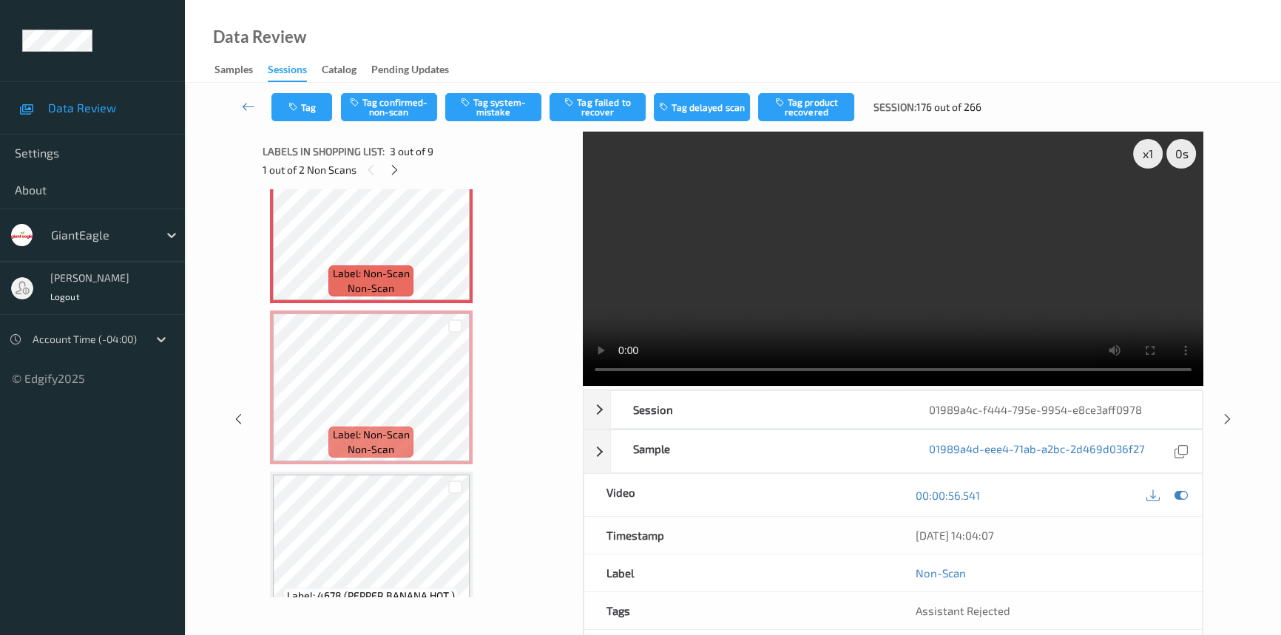
click at [714, 263] on video at bounding box center [893, 259] width 621 height 254
click at [455, 240] on icon at bounding box center [455, 238] width 13 height 13
click at [455, 239] on icon at bounding box center [455, 238] width 13 height 13
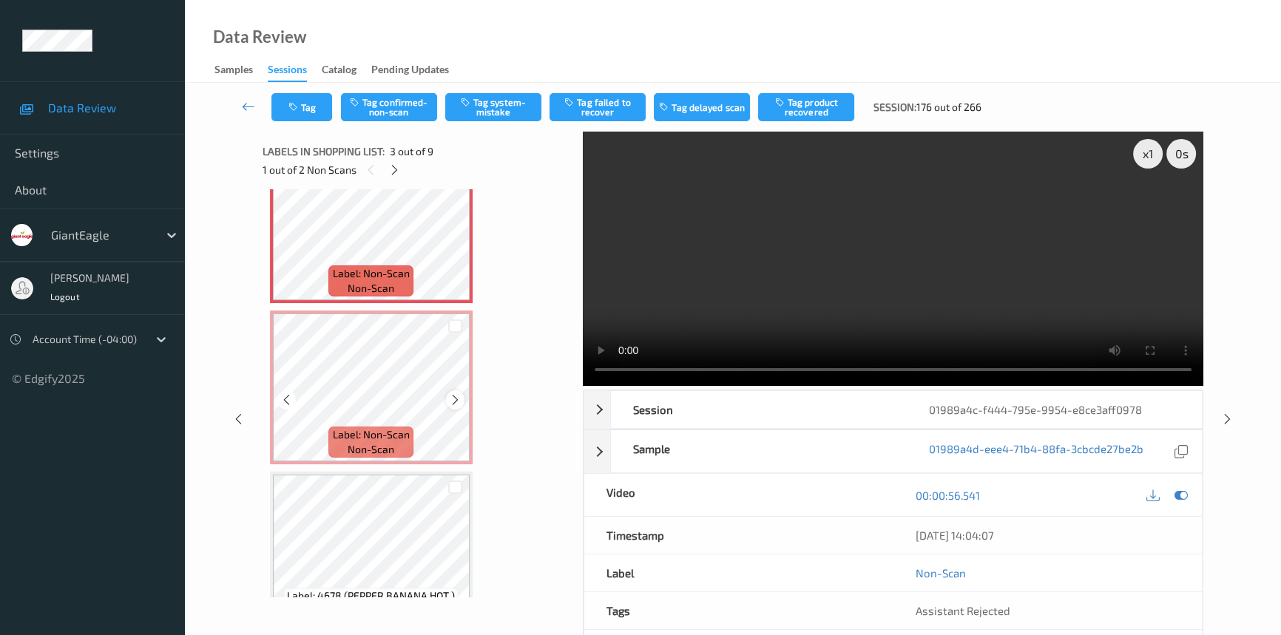
click at [456, 399] on icon at bounding box center [455, 400] width 13 height 13
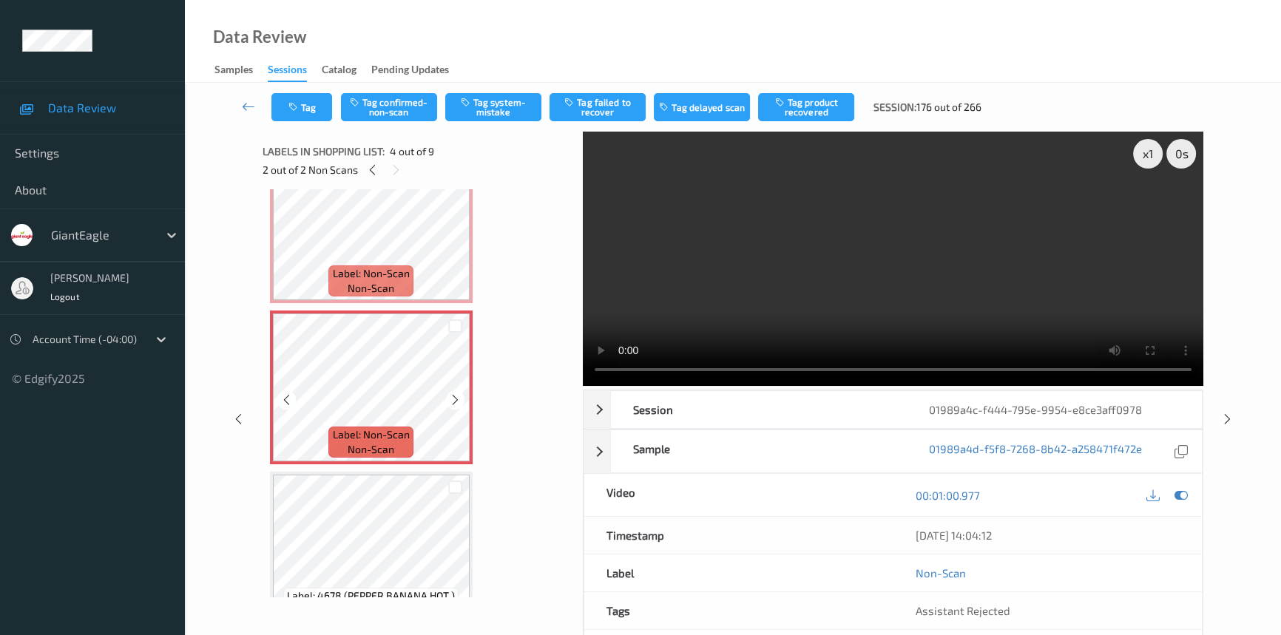
click at [456, 399] on icon at bounding box center [455, 400] width 13 height 13
click at [457, 239] on icon at bounding box center [455, 238] width 13 height 13
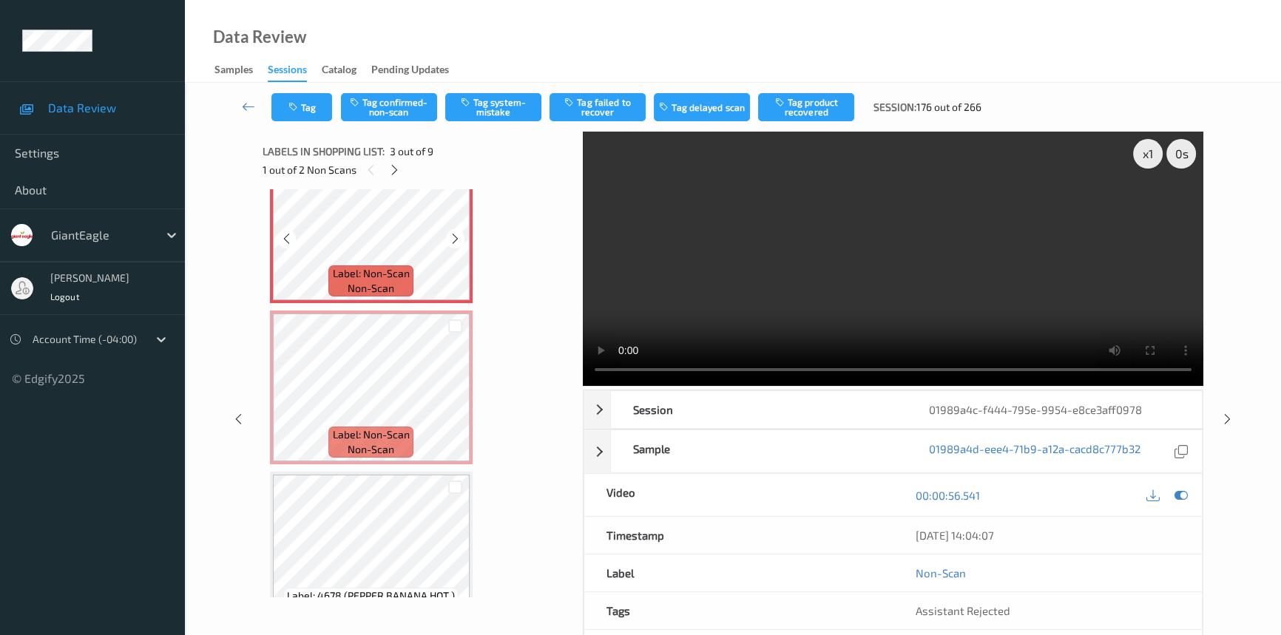
click at [457, 239] on icon at bounding box center [455, 238] width 13 height 13
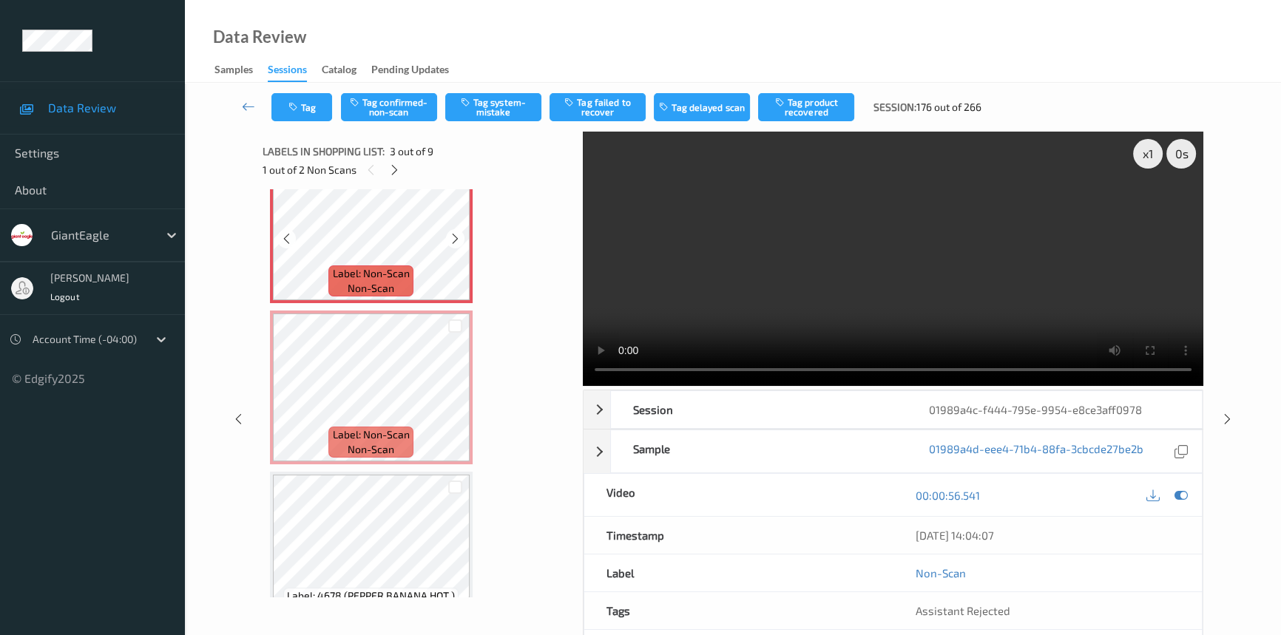
click at [457, 239] on icon at bounding box center [455, 238] width 13 height 13
click at [455, 399] on icon at bounding box center [455, 400] width 13 height 13
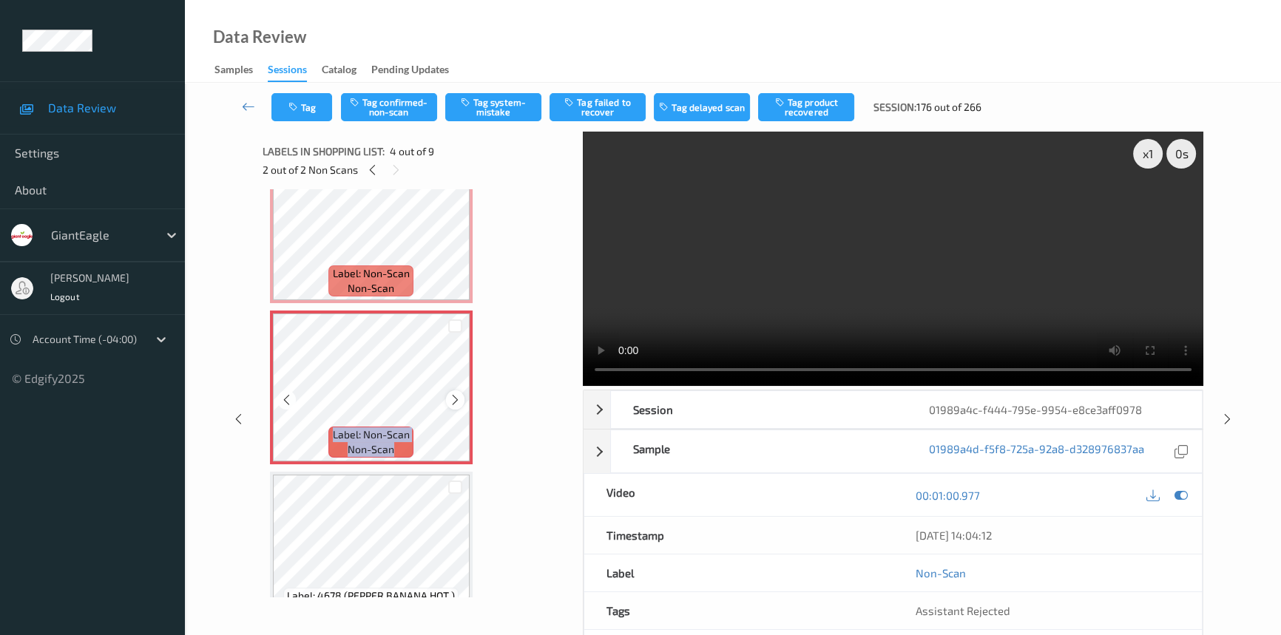
click at [456, 399] on icon at bounding box center [455, 400] width 13 height 13
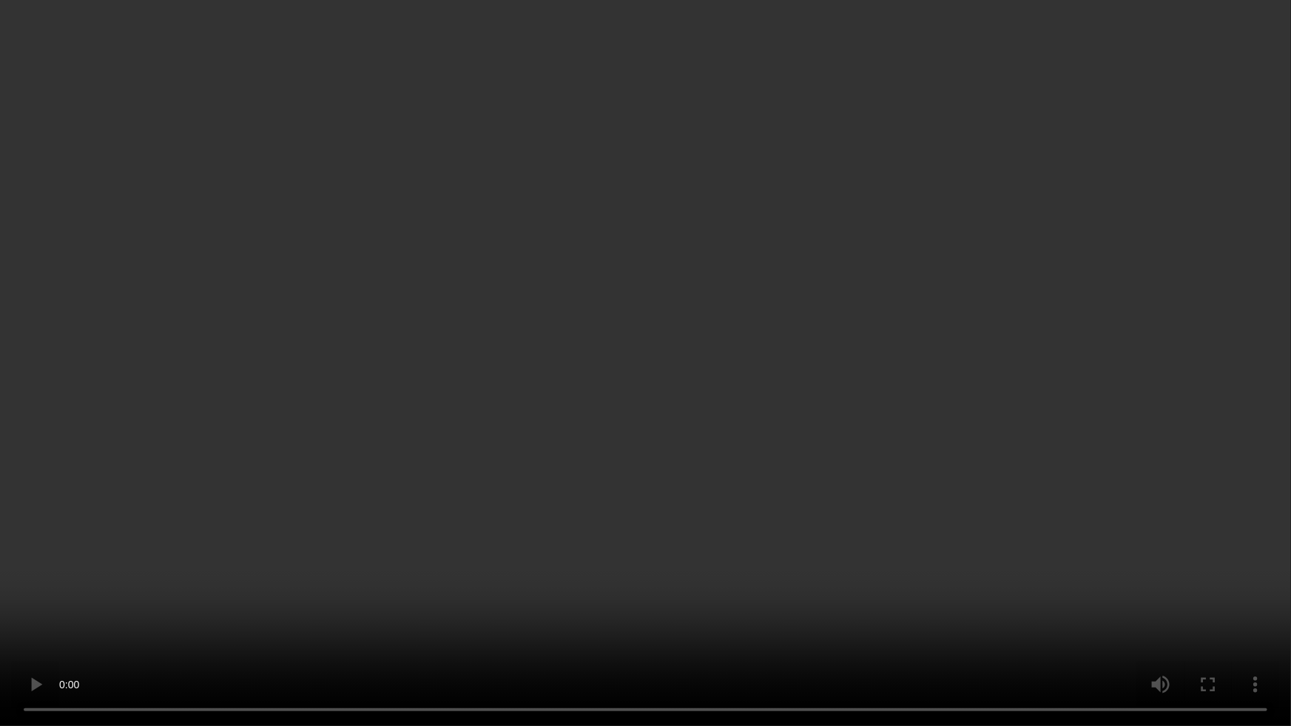
click at [740, 635] on video at bounding box center [645, 363] width 1291 height 726
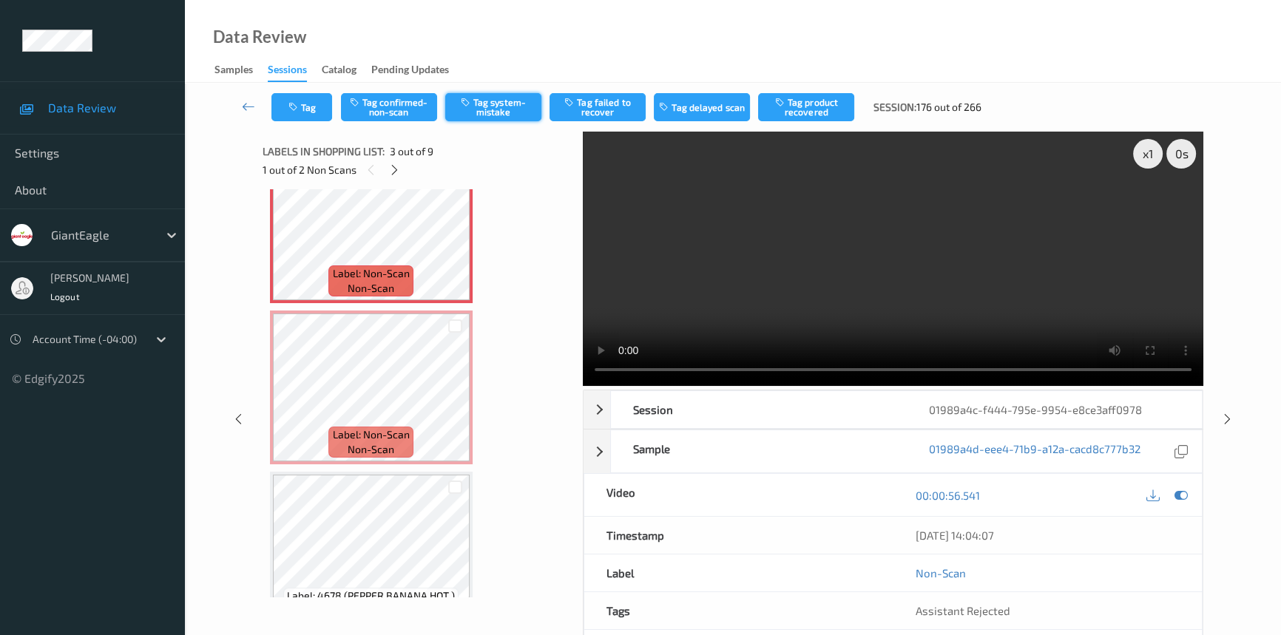
click at [483, 103] on button "Tag system-mistake" at bounding box center [493, 107] width 96 height 28
click at [319, 104] on button "Tag" at bounding box center [302, 107] width 61 height 28
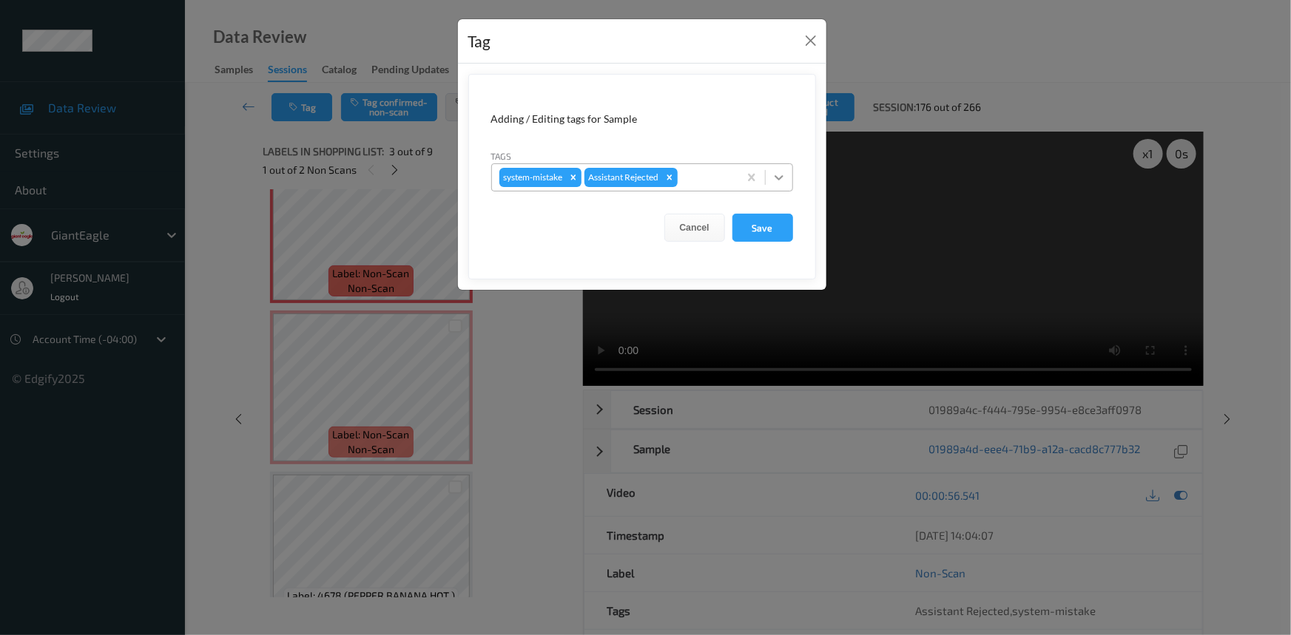
click at [769, 178] on div at bounding box center [779, 177] width 27 height 27
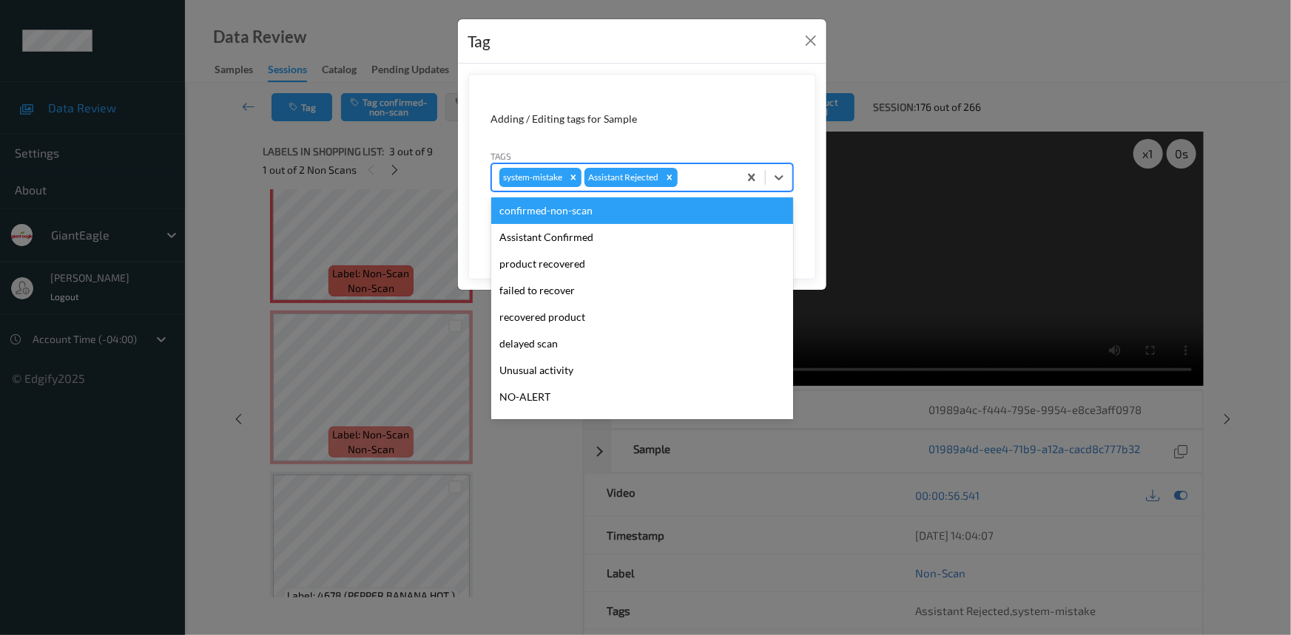
scroll to position [67, 0]
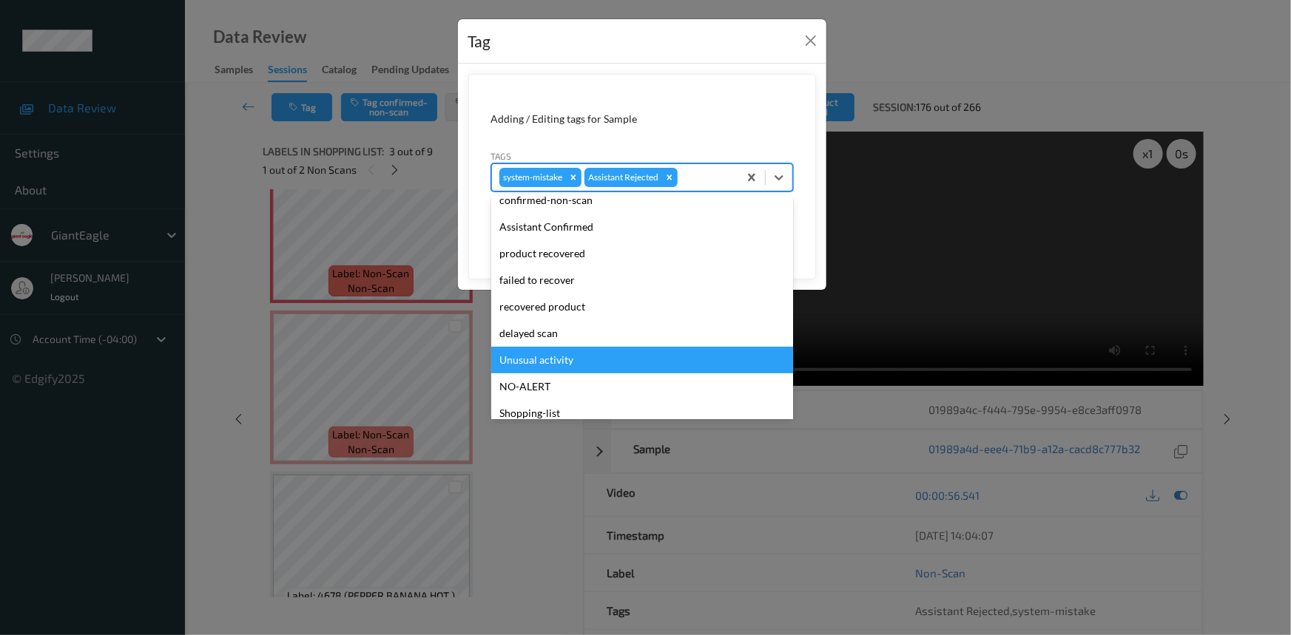
click at [550, 357] on div "Unusual activity" at bounding box center [642, 360] width 302 height 27
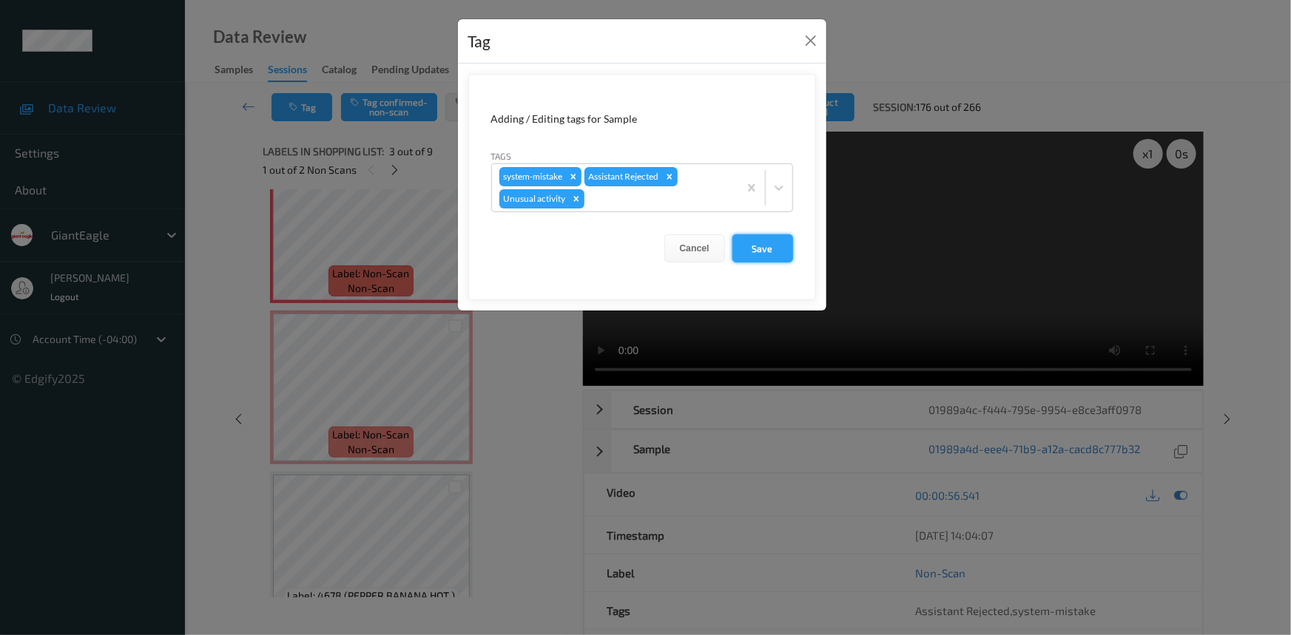
click at [755, 243] on button "Save" at bounding box center [762, 249] width 61 height 28
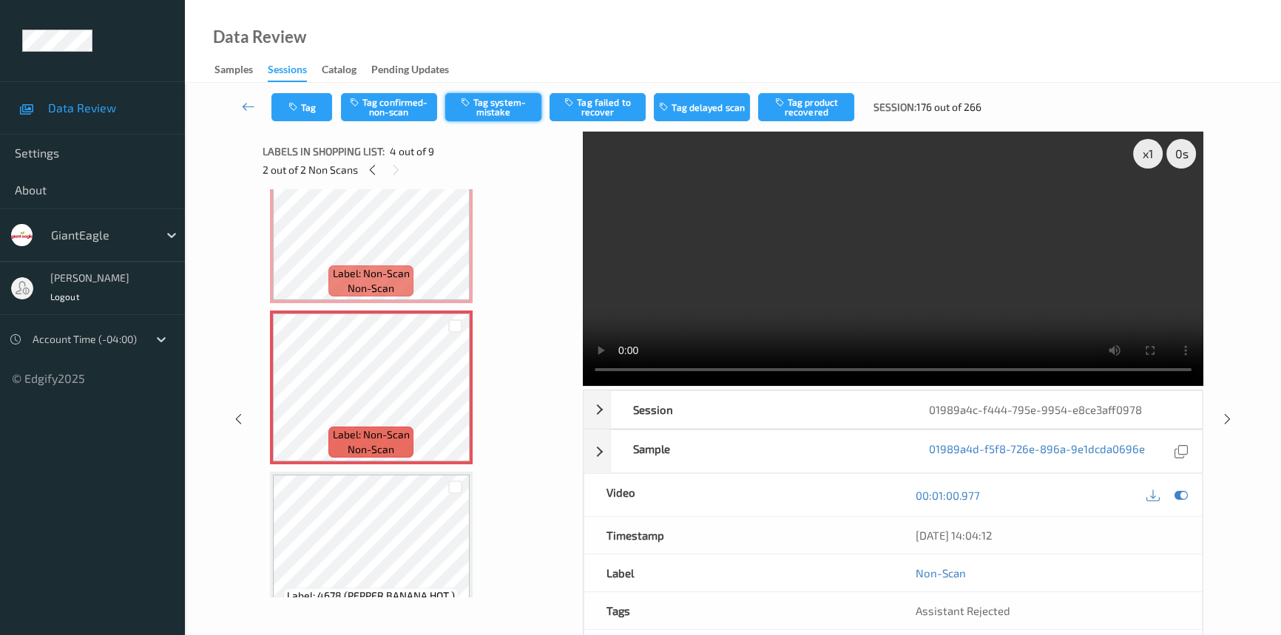
click at [505, 107] on button "Tag system-mistake" at bounding box center [493, 107] width 96 height 28
click at [303, 105] on button "Tag" at bounding box center [302, 107] width 61 height 28
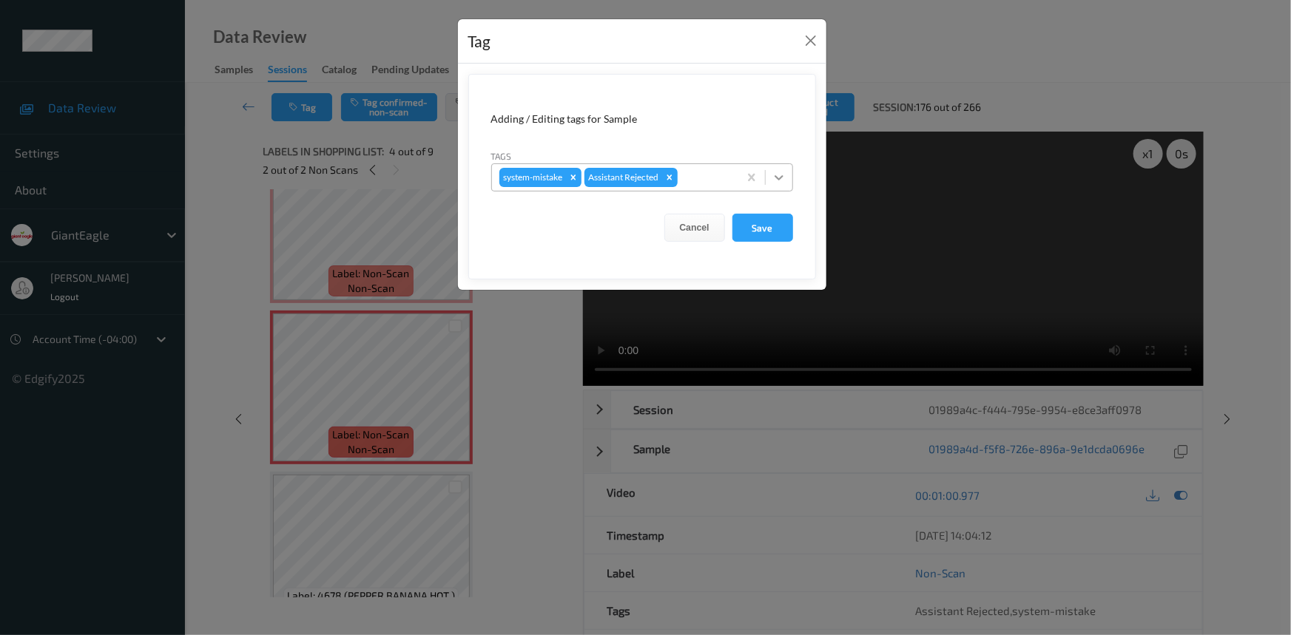
click at [776, 178] on icon at bounding box center [779, 177] width 9 height 5
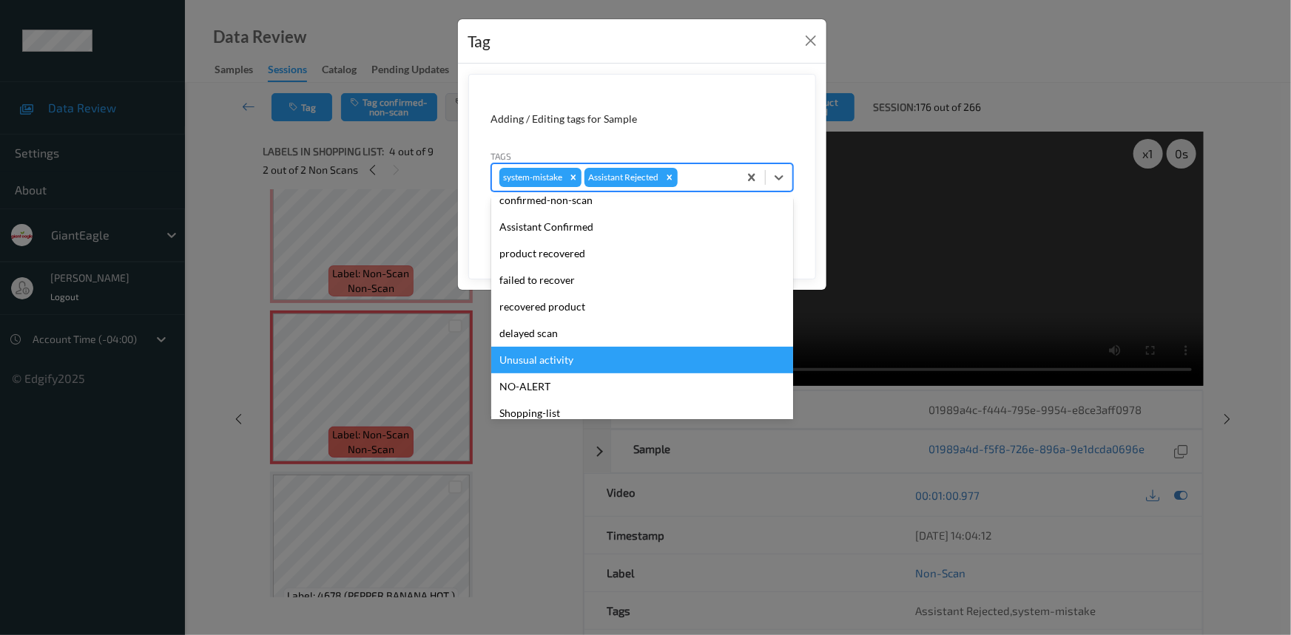
click at [547, 358] on div "Unusual activity" at bounding box center [642, 360] width 302 height 27
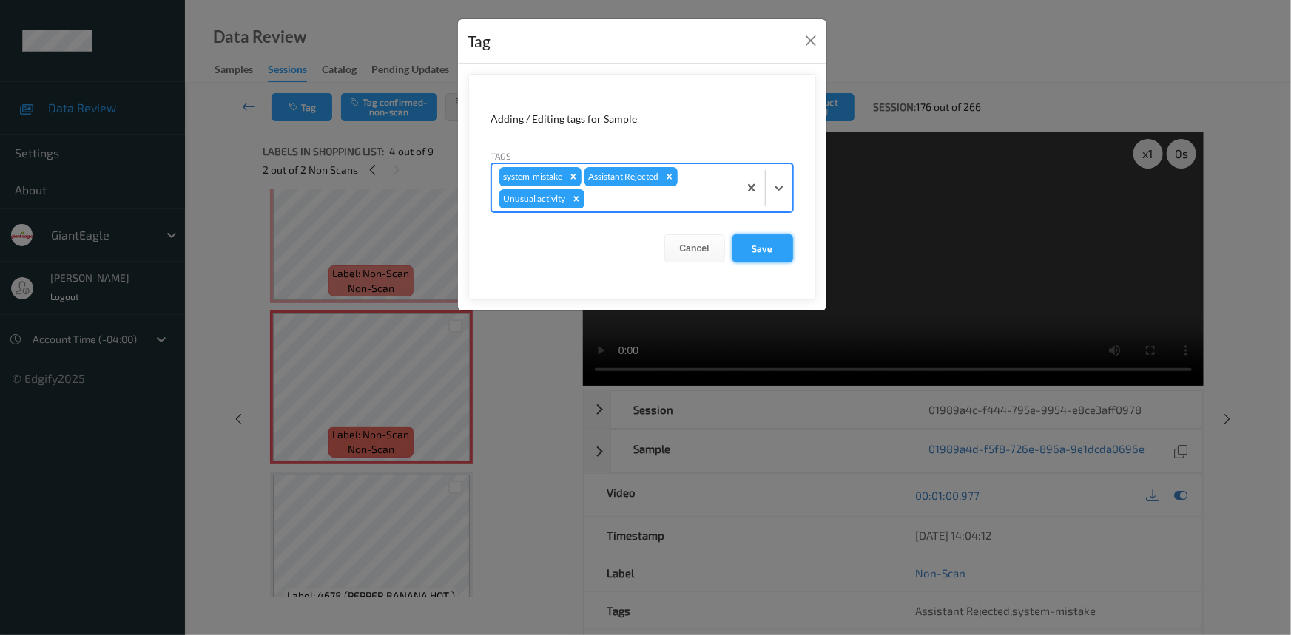
click at [765, 248] on button "Save" at bounding box center [762, 249] width 61 height 28
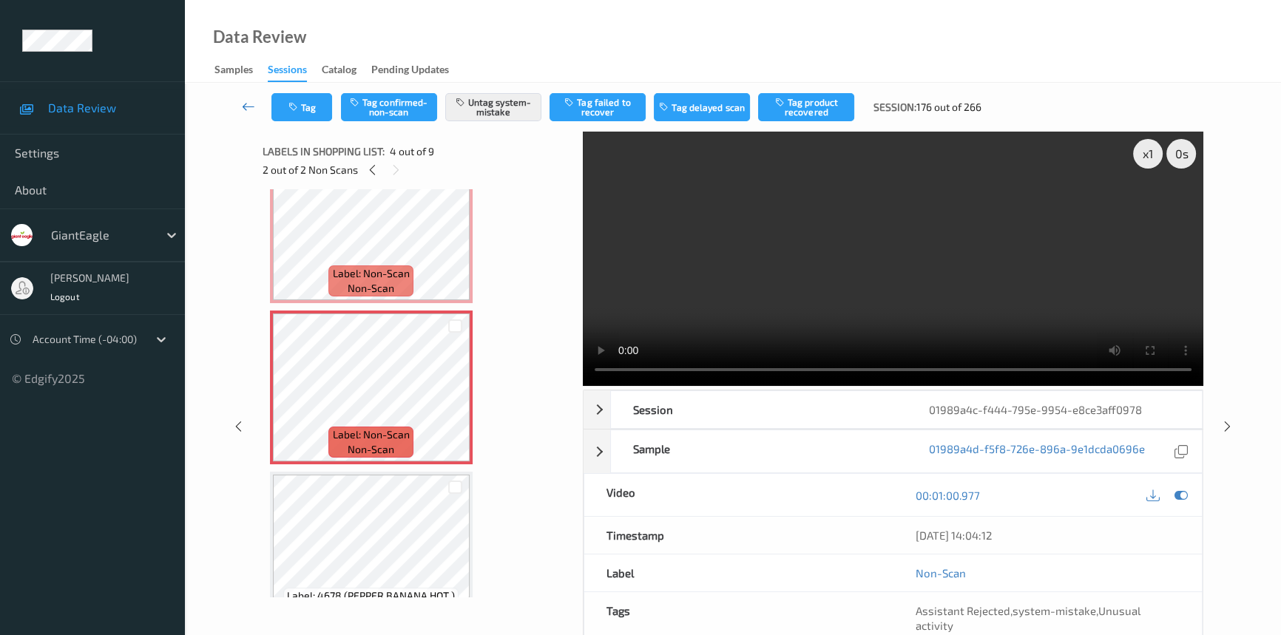
click at [247, 103] on icon at bounding box center [248, 106] width 13 height 15
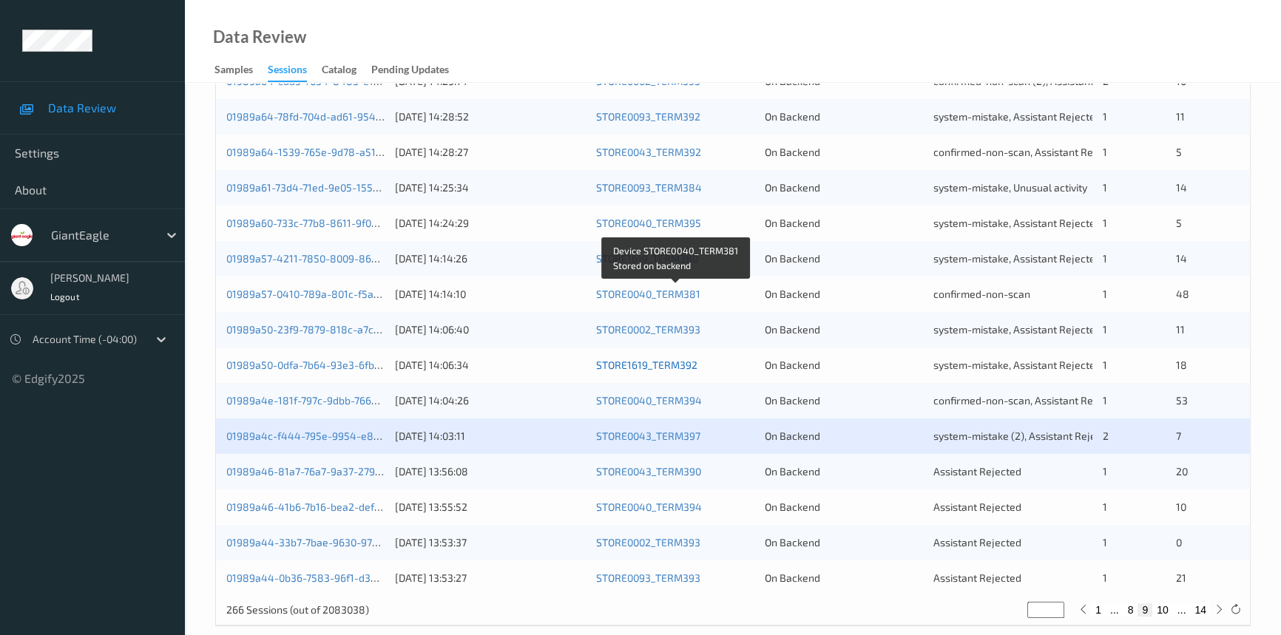
scroll to position [527, 0]
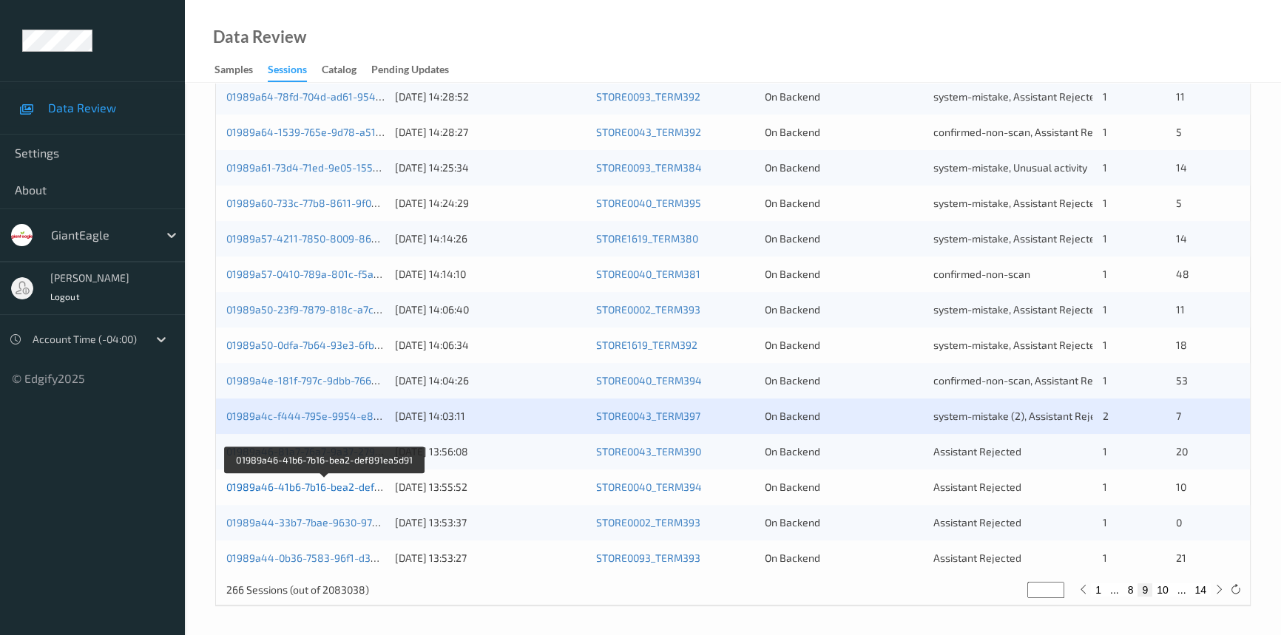
click at [325, 483] on link "01989a46-41b6-7b16-bea2-def891ea5d91" at bounding box center [325, 487] width 199 height 13
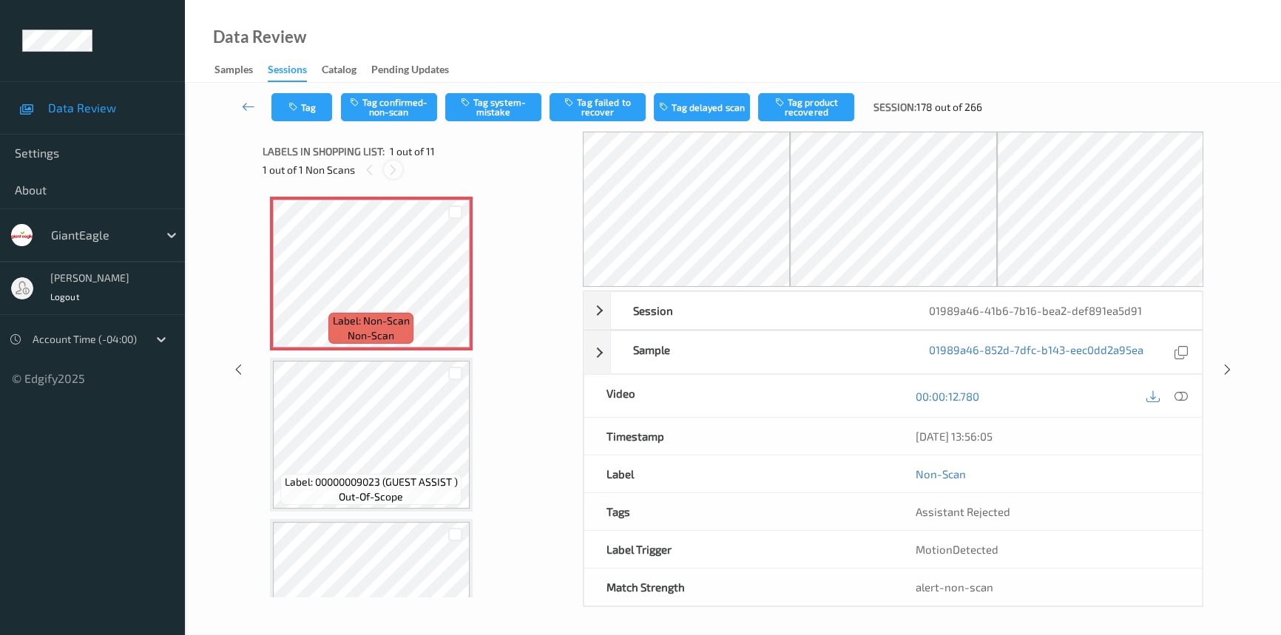
click at [392, 163] on icon at bounding box center [393, 169] width 13 height 13
click at [1179, 392] on icon at bounding box center [1181, 396] width 13 height 13
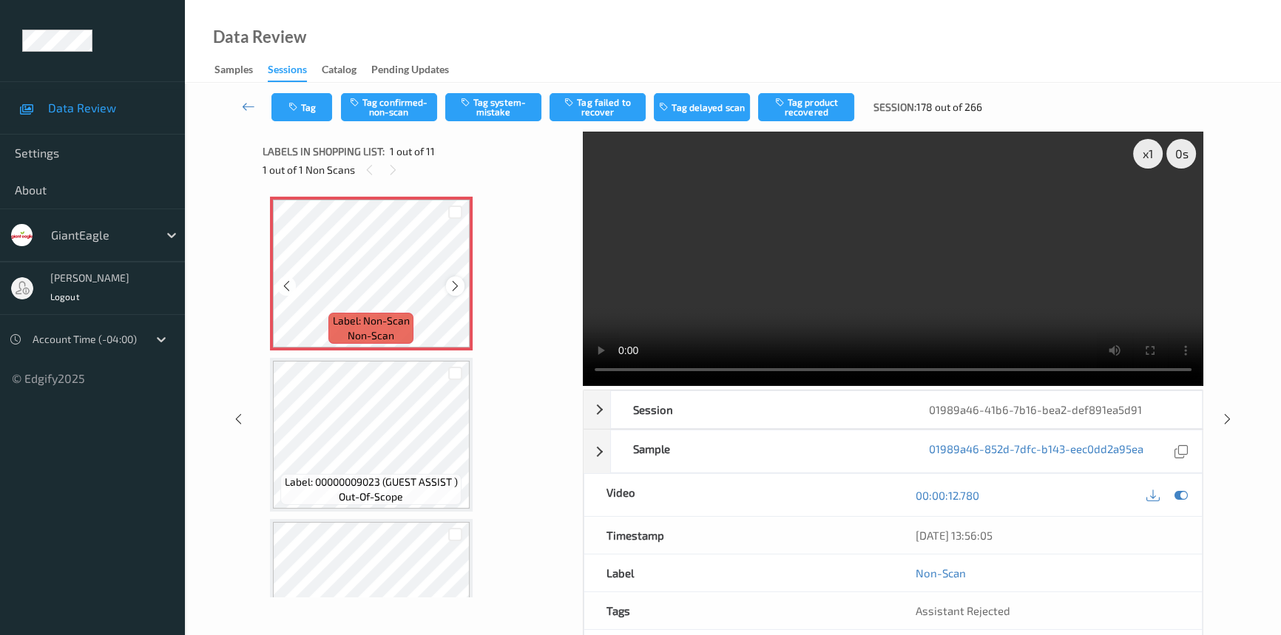
click at [457, 287] on icon at bounding box center [455, 286] width 13 height 13
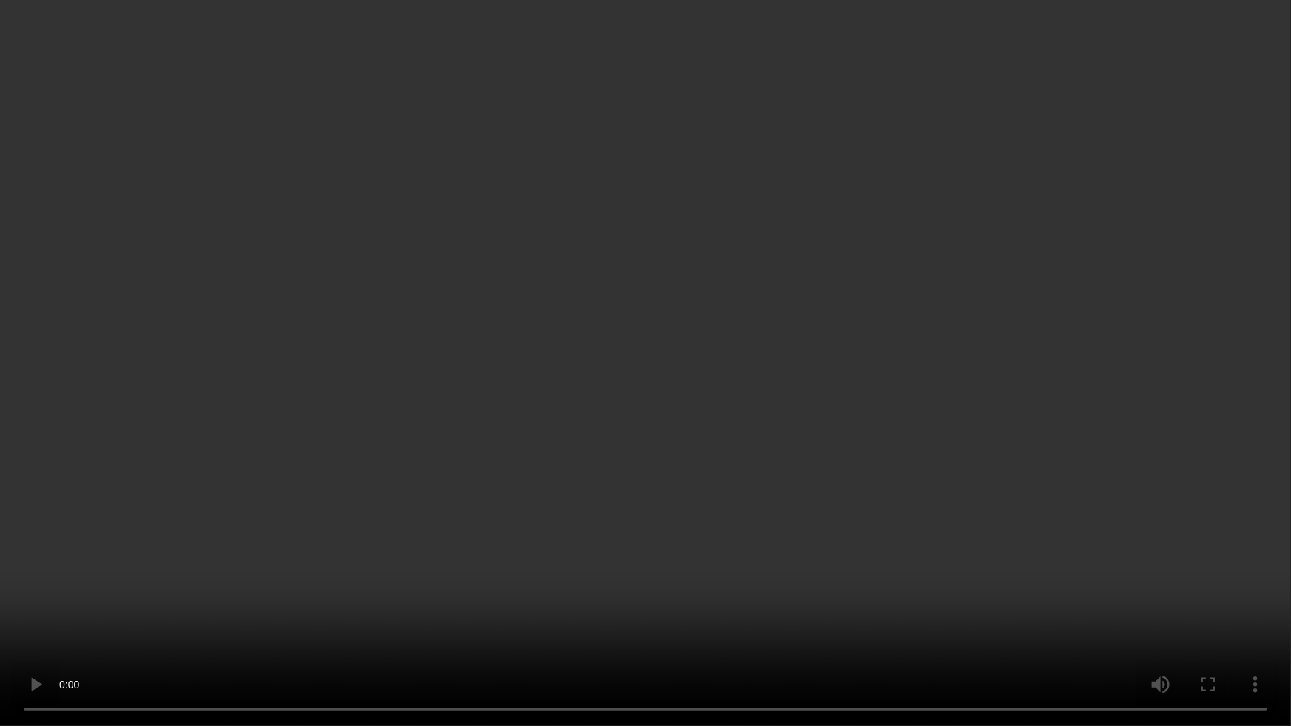
click at [1063, 450] on video at bounding box center [645, 363] width 1291 height 726
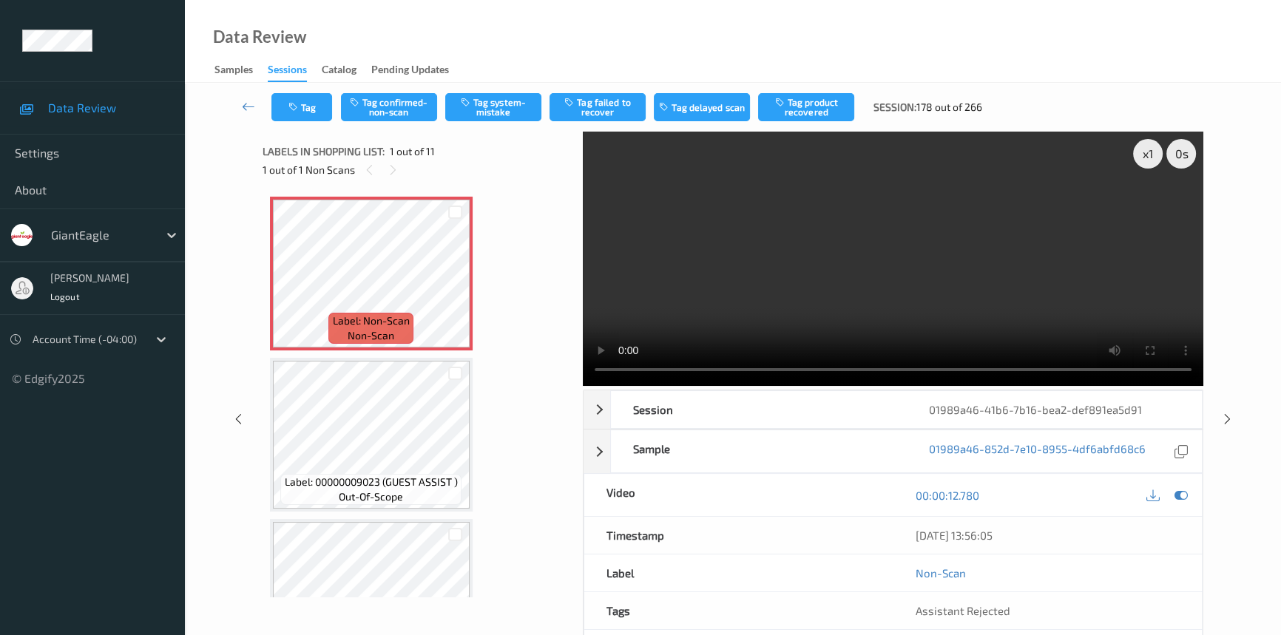
click at [835, 262] on video at bounding box center [893, 259] width 621 height 254
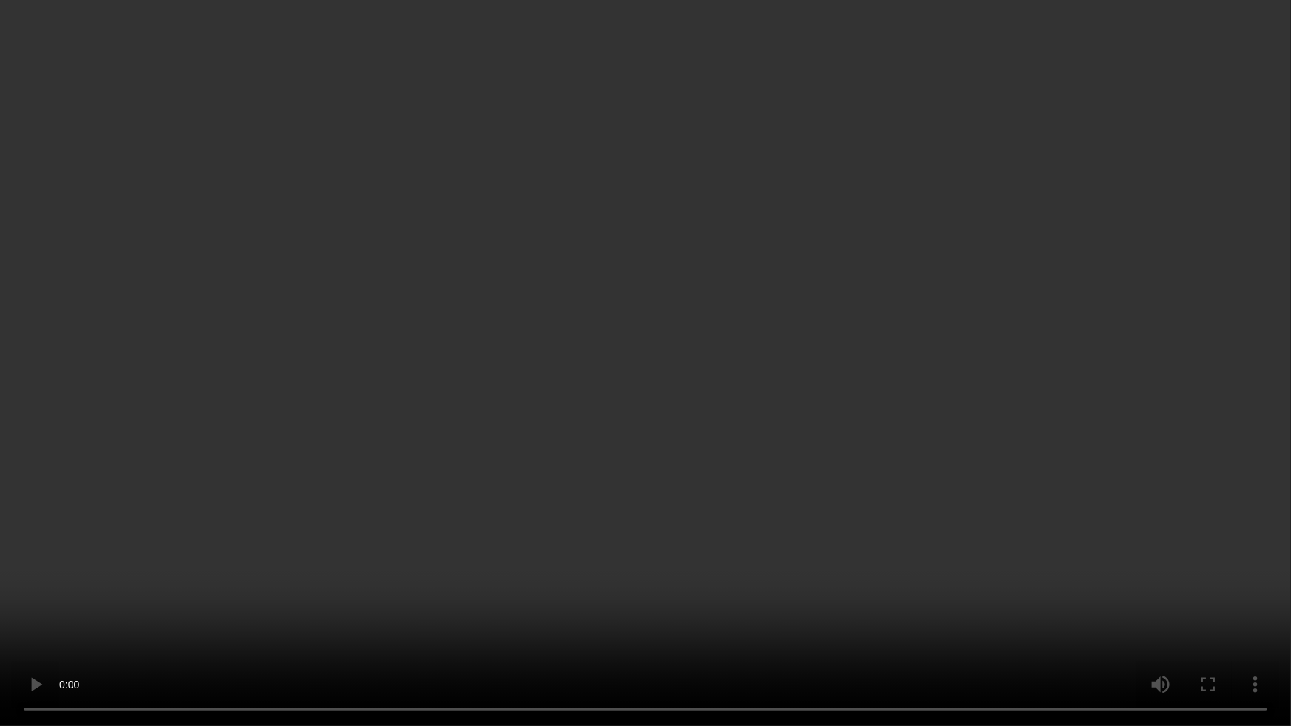
click at [797, 546] on video at bounding box center [645, 363] width 1291 height 726
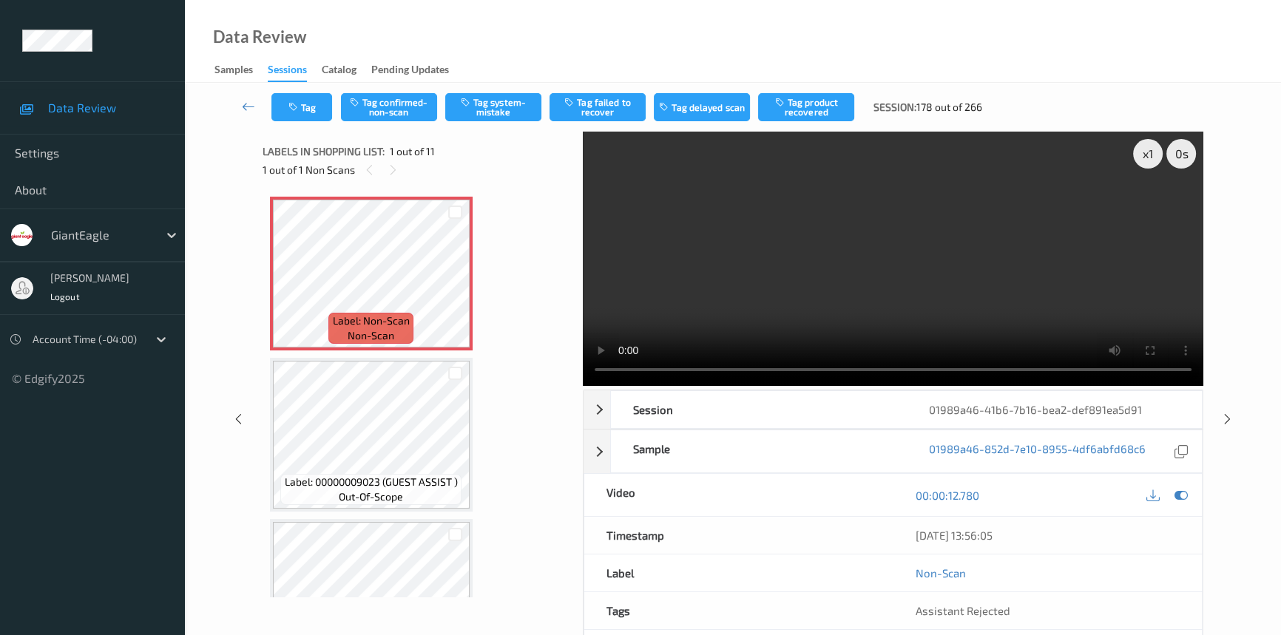
click at [880, 263] on video at bounding box center [893, 259] width 621 height 254
drag, startPoint x: 473, startPoint y: 106, endPoint x: 467, endPoint y: 115, distance: 11.1
click at [467, 115] on button "Tag system-mistake" at bounding box center [493, 107] width 96 height 28
click at [254, 104] on icon at bounding box center [248, 106] width 13 height 15
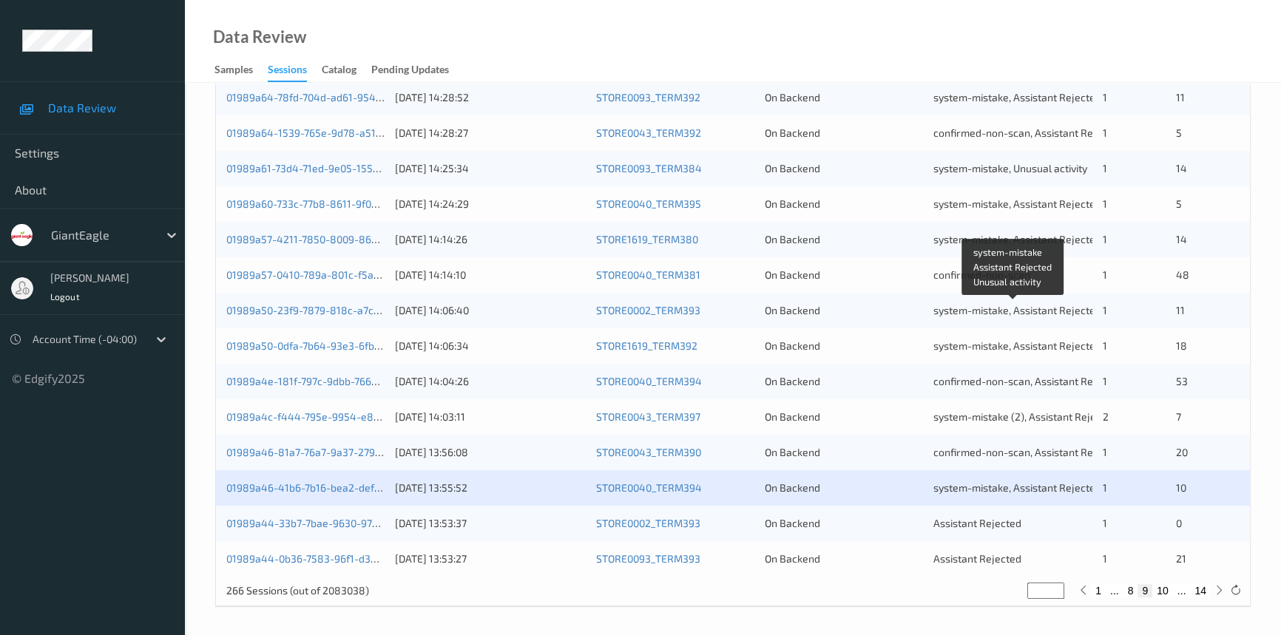
scroll to position [527, 0]
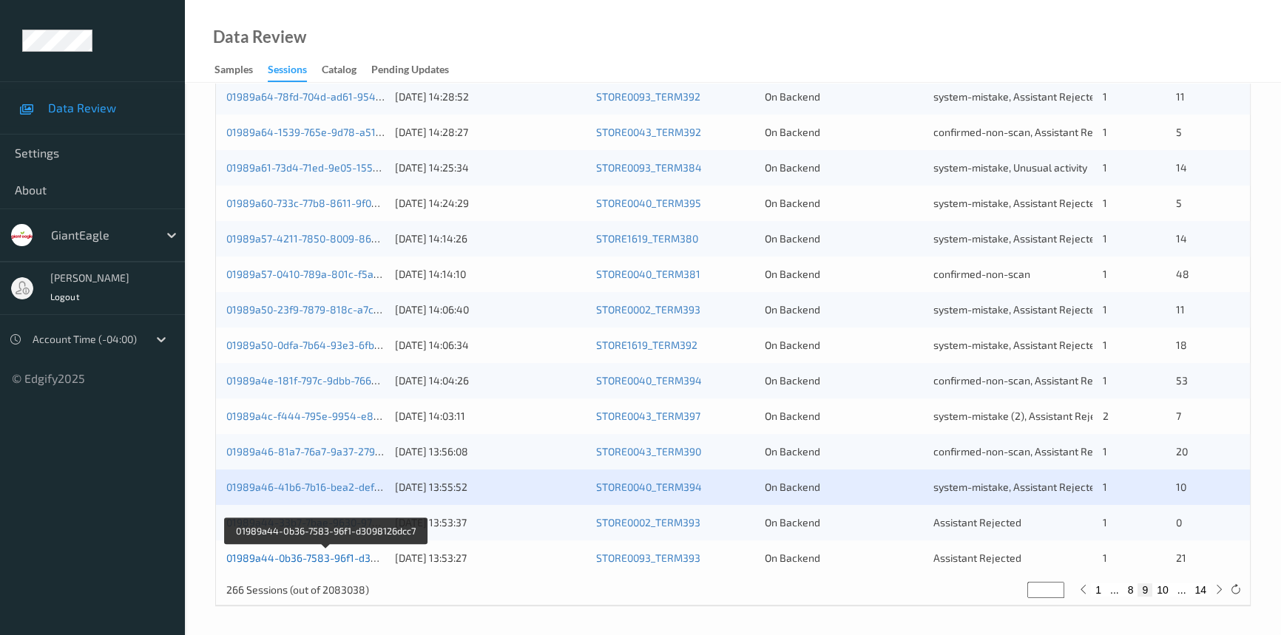
click at [374, 559] on link "01989a44-0b36-7583-96f1-d3098126dcc7" at bounding box center [326, 558] width 200 height 13
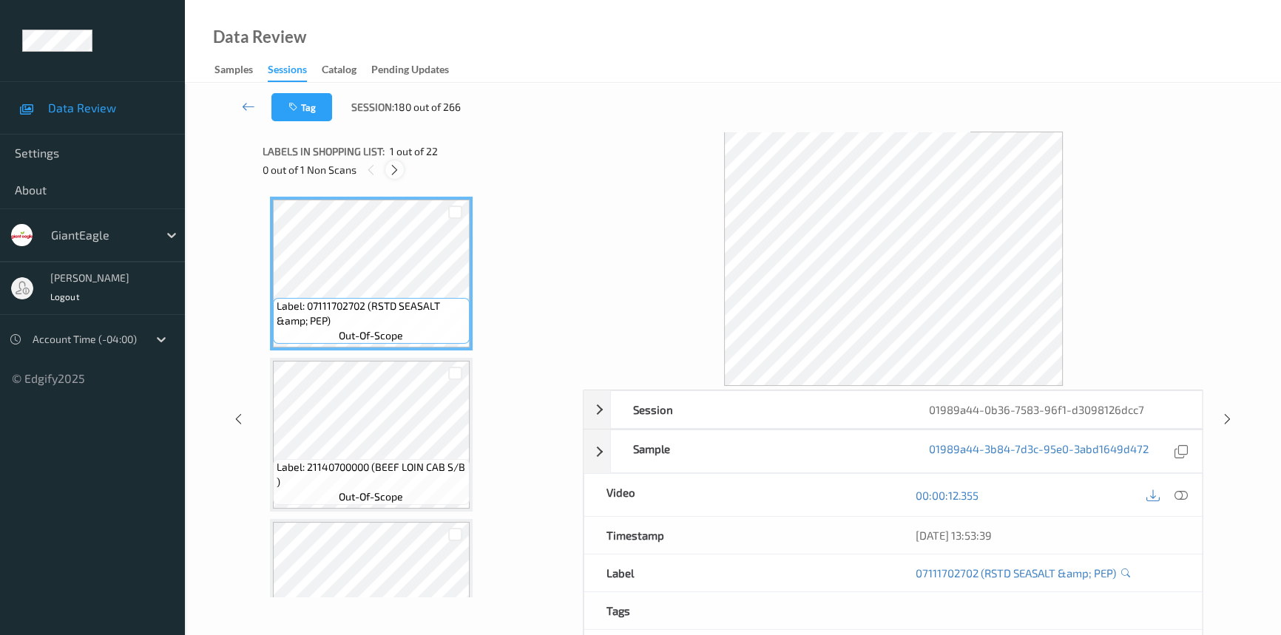
click at [397, 175] on icon at bounding box center [394, 169] width 13 height 13
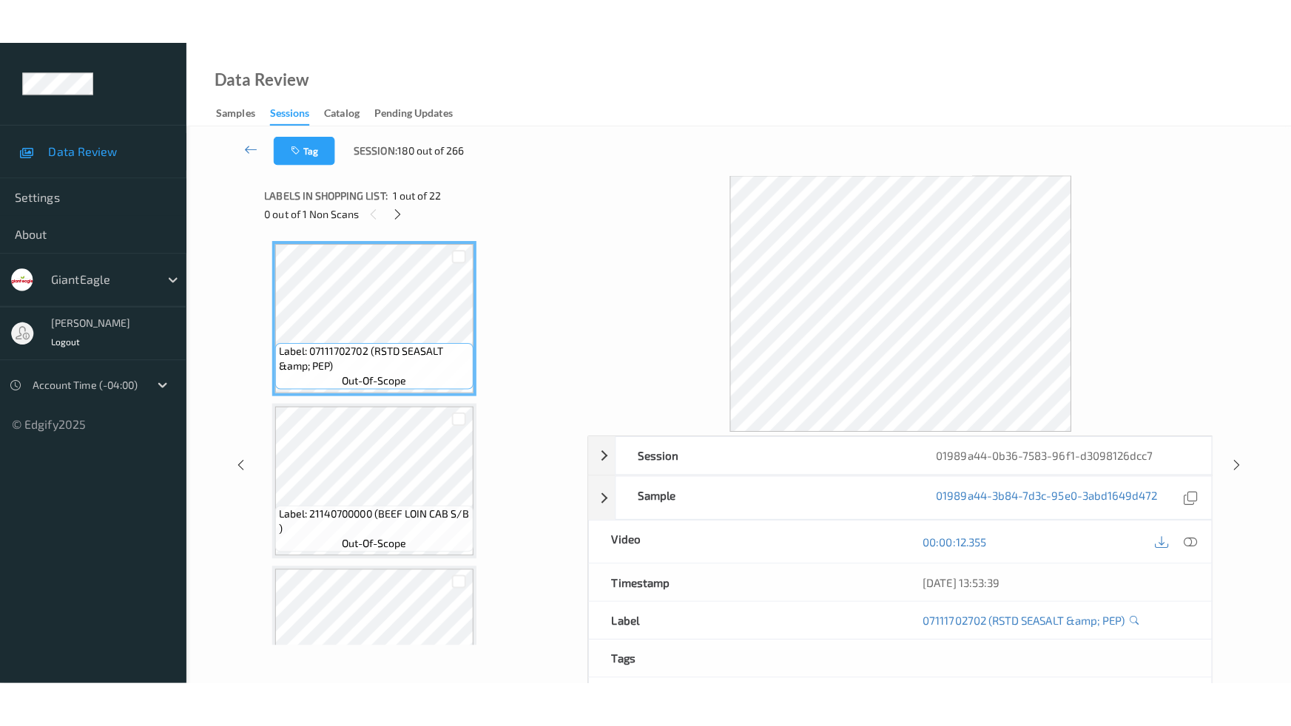
scroll to position [3061, 0]
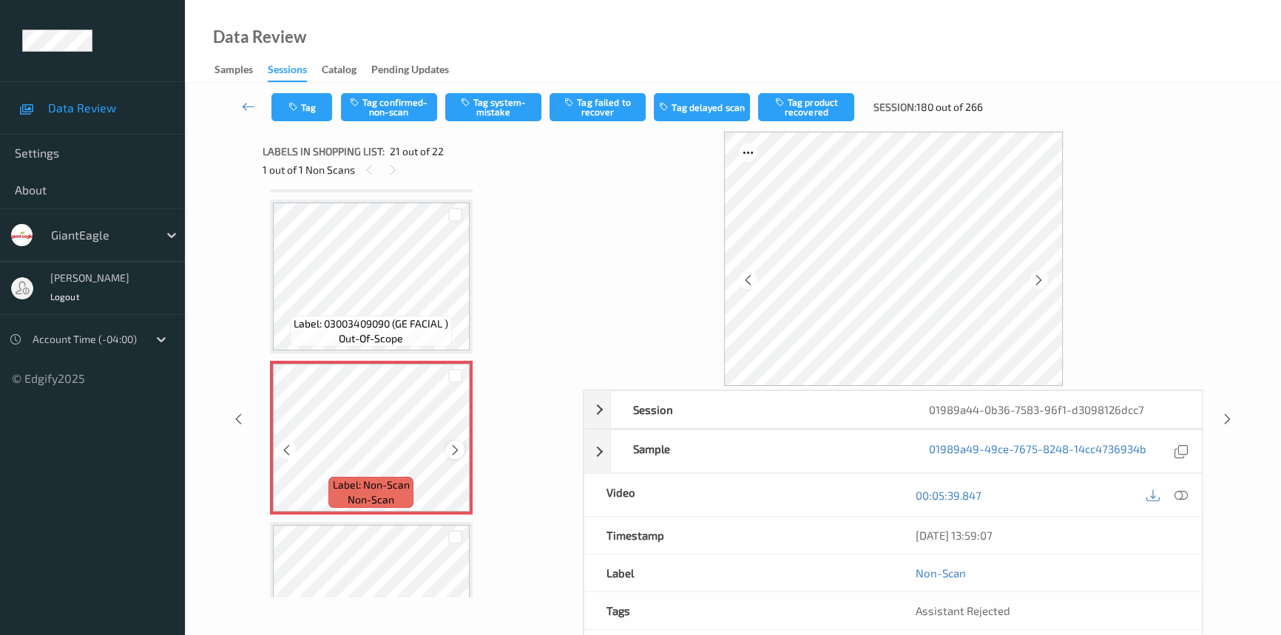
click at [459, 444] on icon at bounding box center [455, 450] width 13 height 13
click at [1191, 490] on div at bounding box center [1167, 495] width 48 height 20
click at [1184, 493] on icon at bounding box center [1181, 495] width 13 height 13
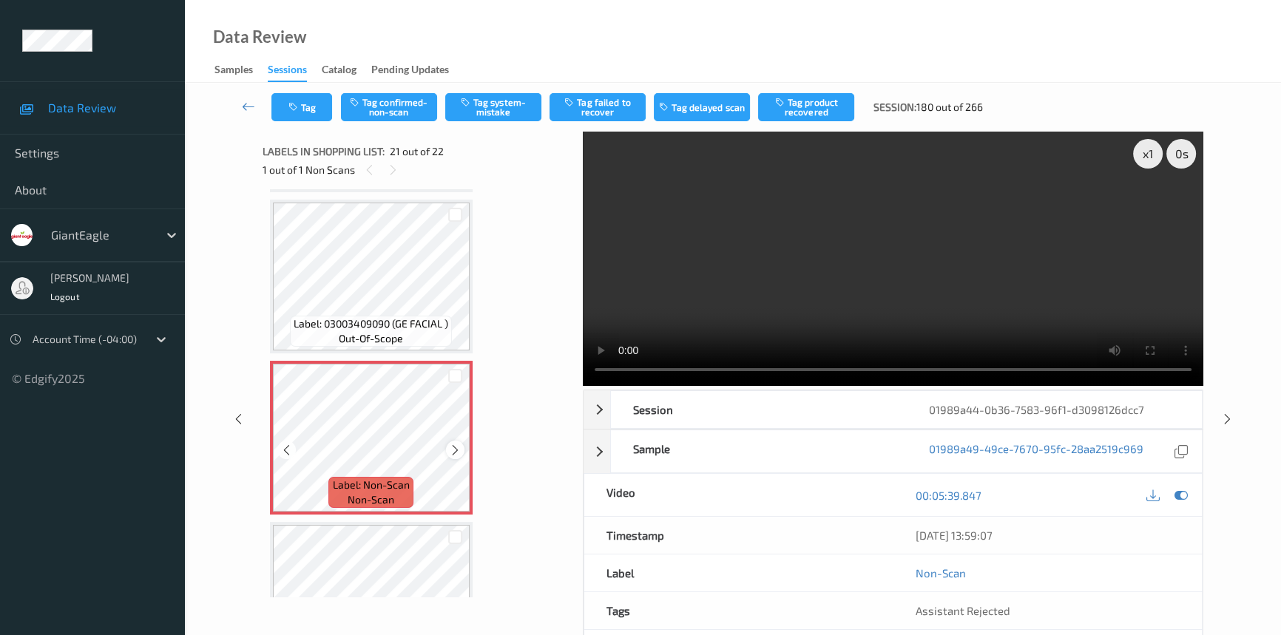
click at [453, 444] on icon at bounding box center [455, 450] width 13 height 13
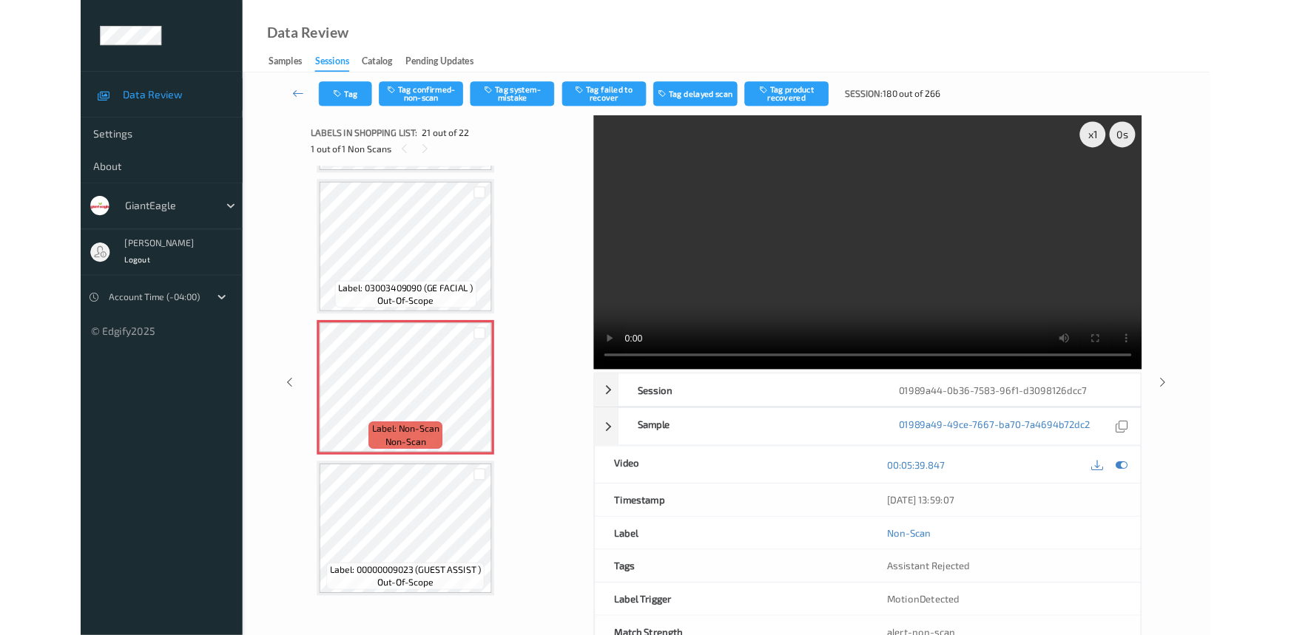
scroll to position [3044, 0]
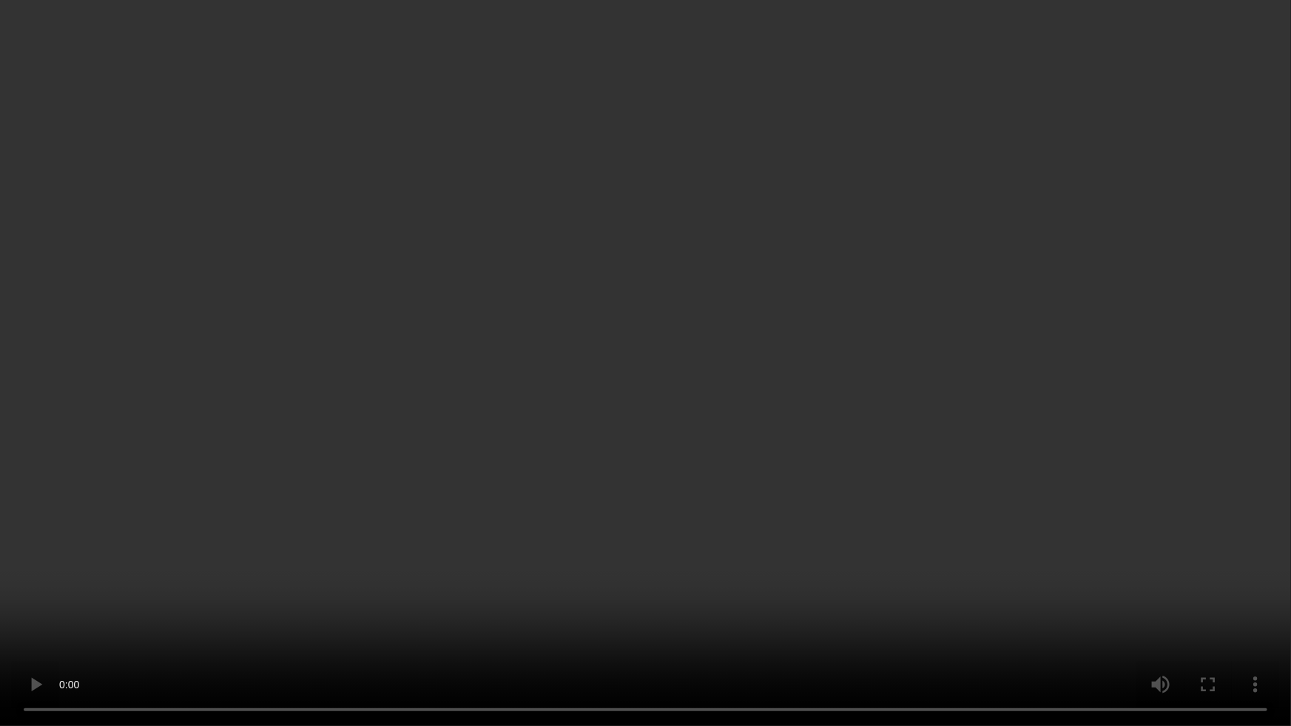
click at [1105, 422] on video at bounding box center [645, 363] width 1291 height 726
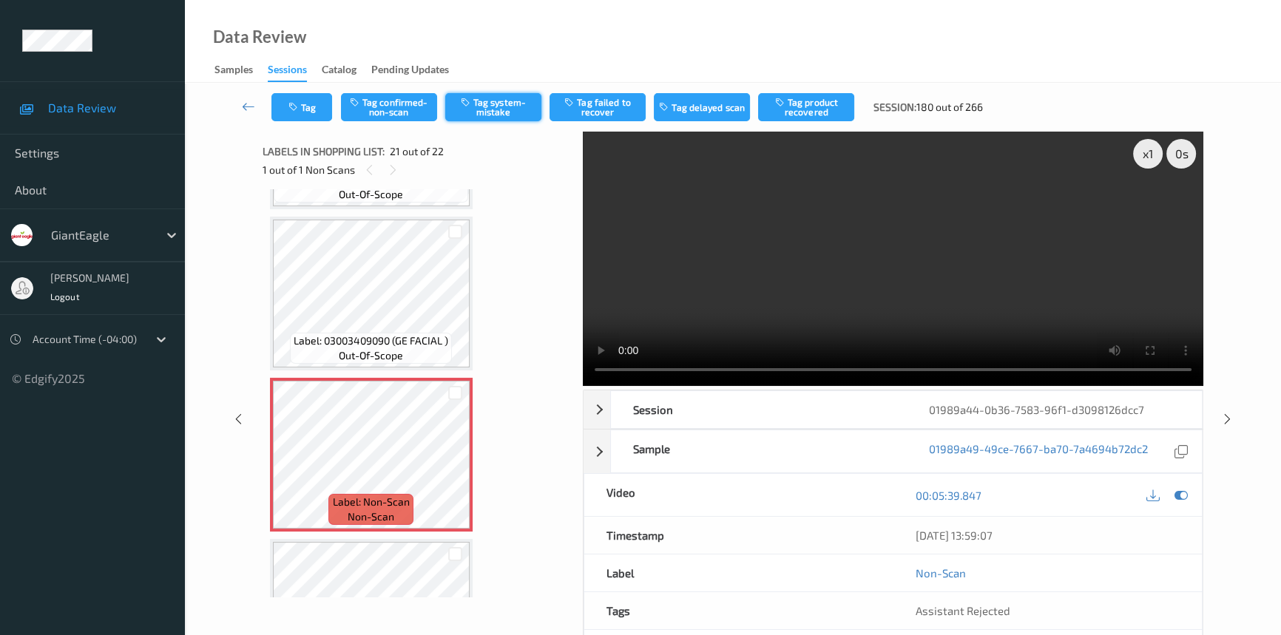
click at [500, 113] on button "Tag system-mistake" at bounding box center [493, 107] width 96 height 28
click at [309, 88] on div "Tag Tag confirmed-non-scan Untag system-mistake Tag failed to recover Tag delay…" at bounding box center [733, 107] width 1036 height 49
click at [311, 97] on button "Tag" at bounding box center [302, 107] width 61 height 28
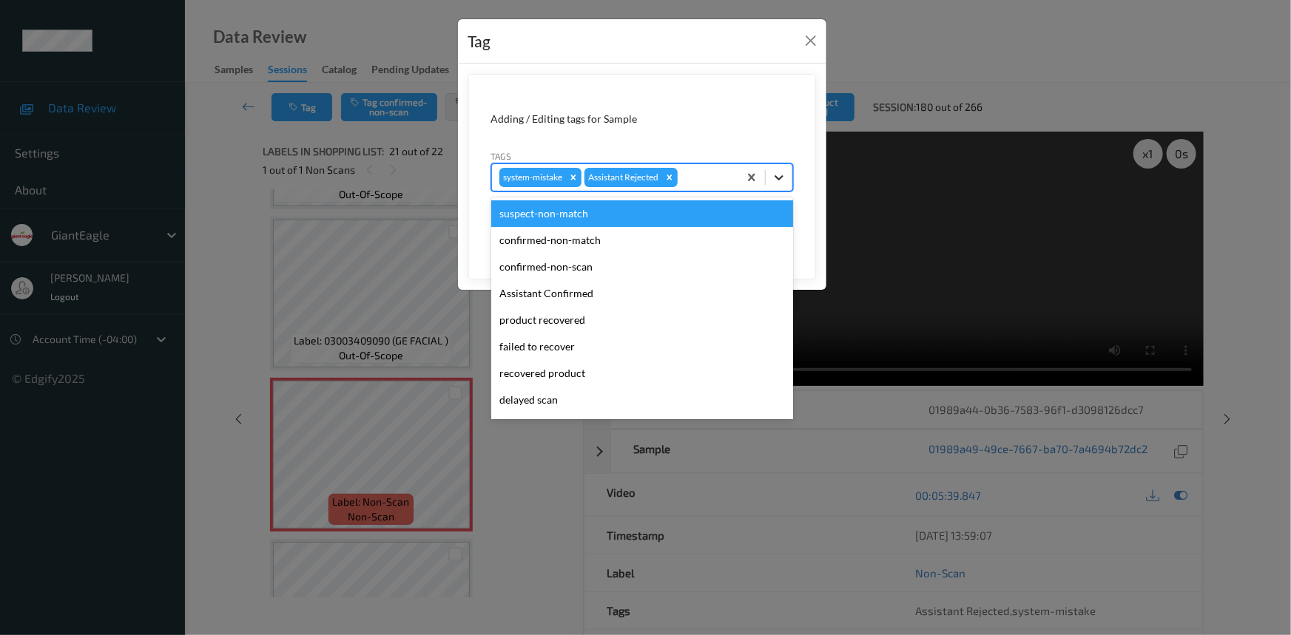
click at [777, 183] on icon at bounding box center [779, 177] width 15 height 15
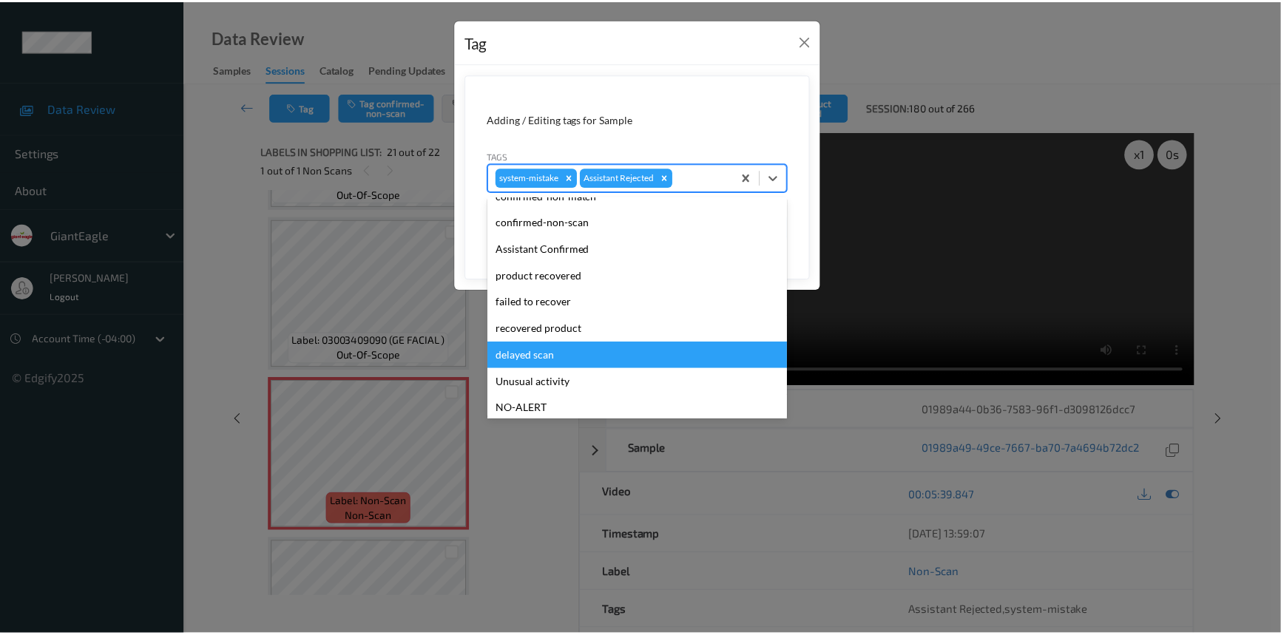
scroll to position [67, 0]
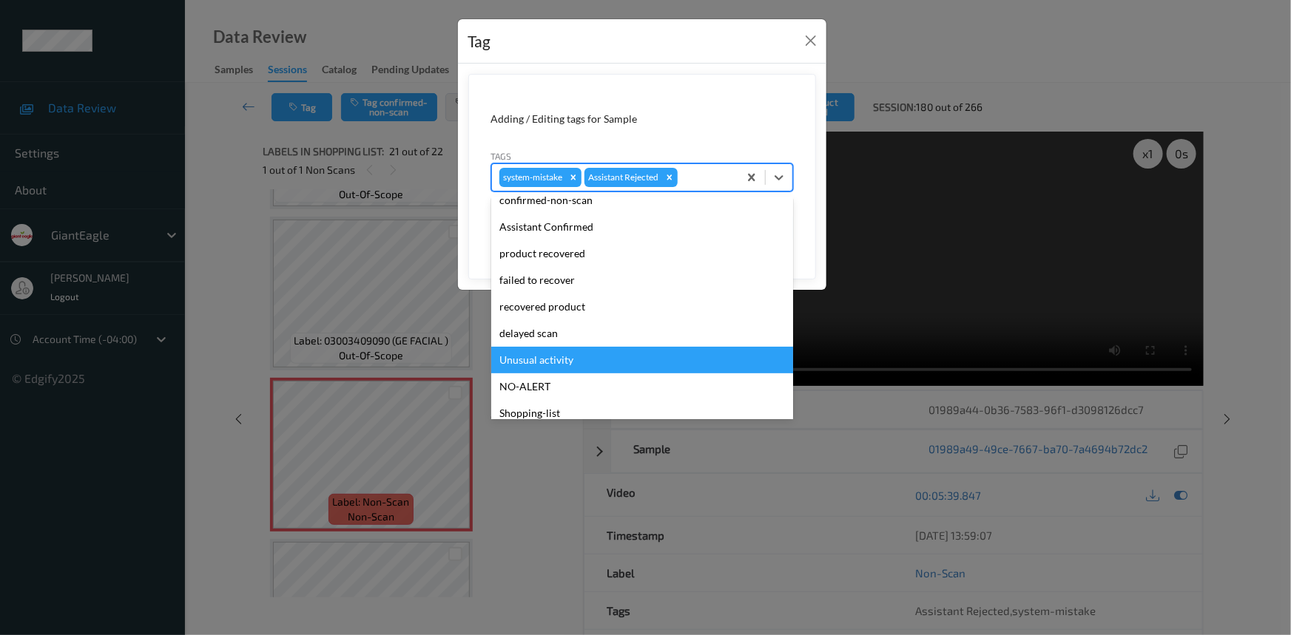
click at [551, 360] on div "Unusual activity" at bounding box center [642, 360] width 302 height 27
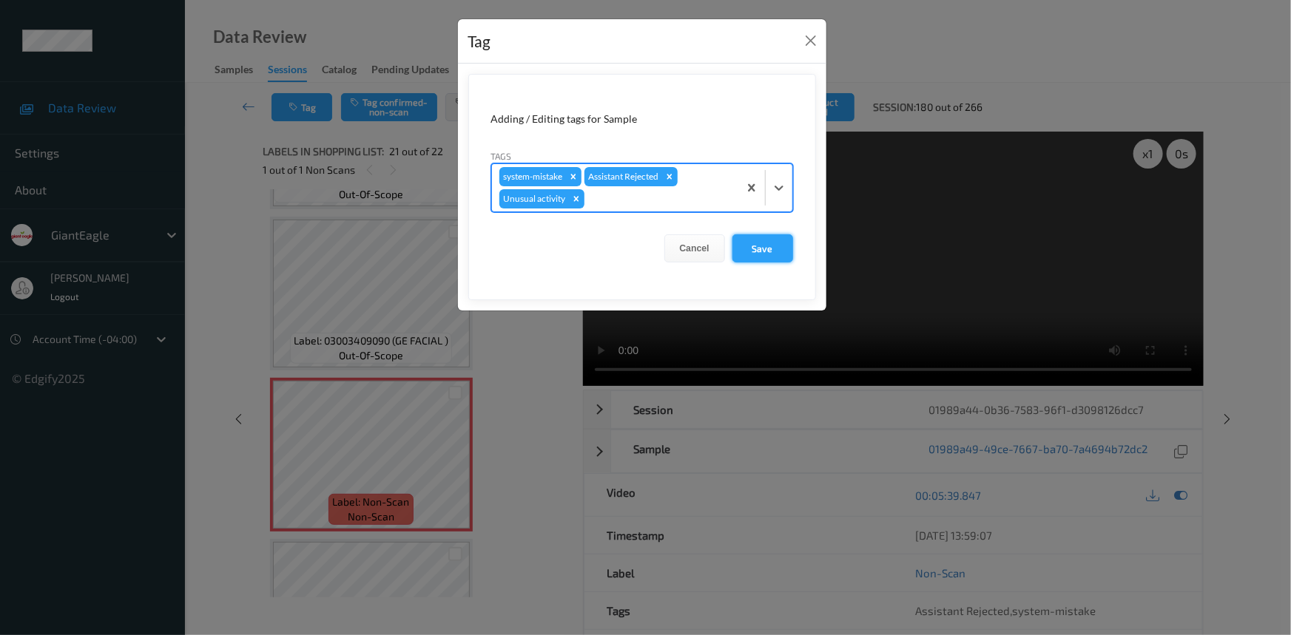
click at [758, 252] on button "Save" at bounding box center [762, 249] width 61 height 28
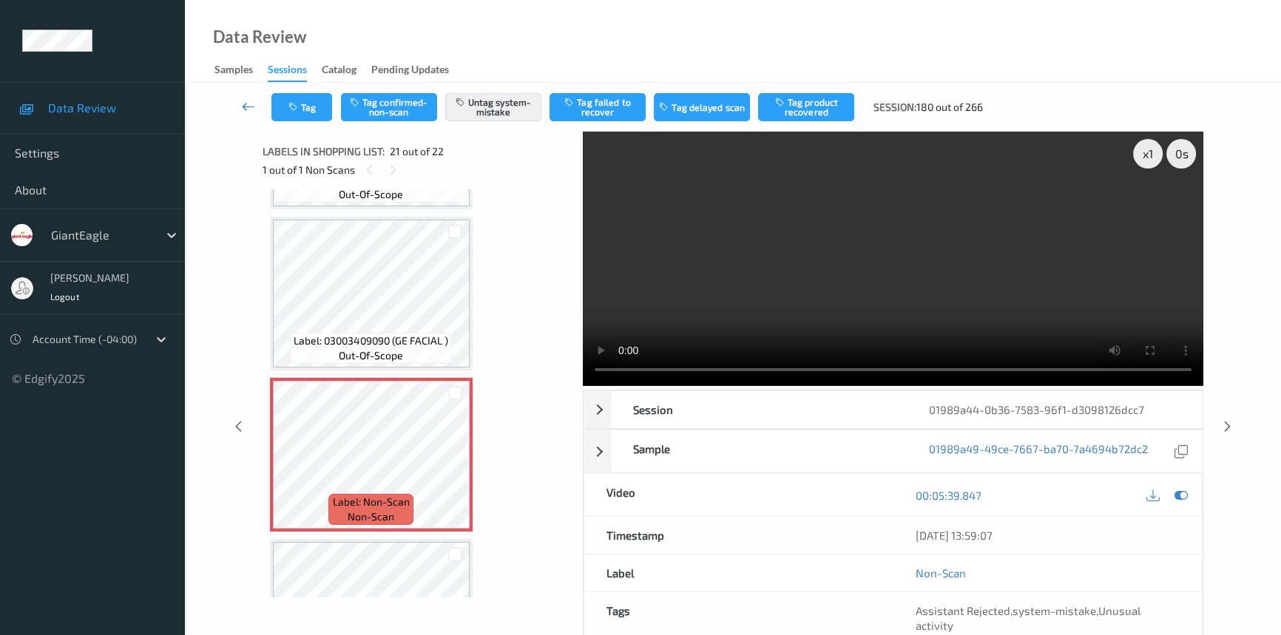
click at [246, 98] on link at bounding box center [249, 107] width 46 height 28
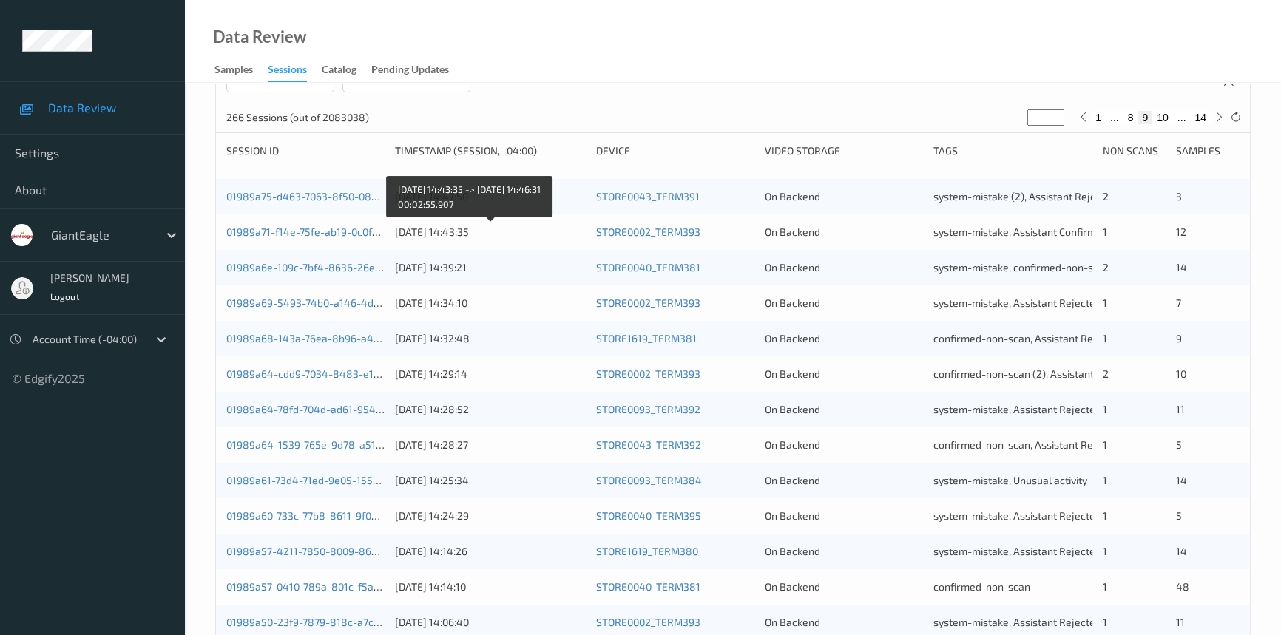
scroll to position [192, 0]
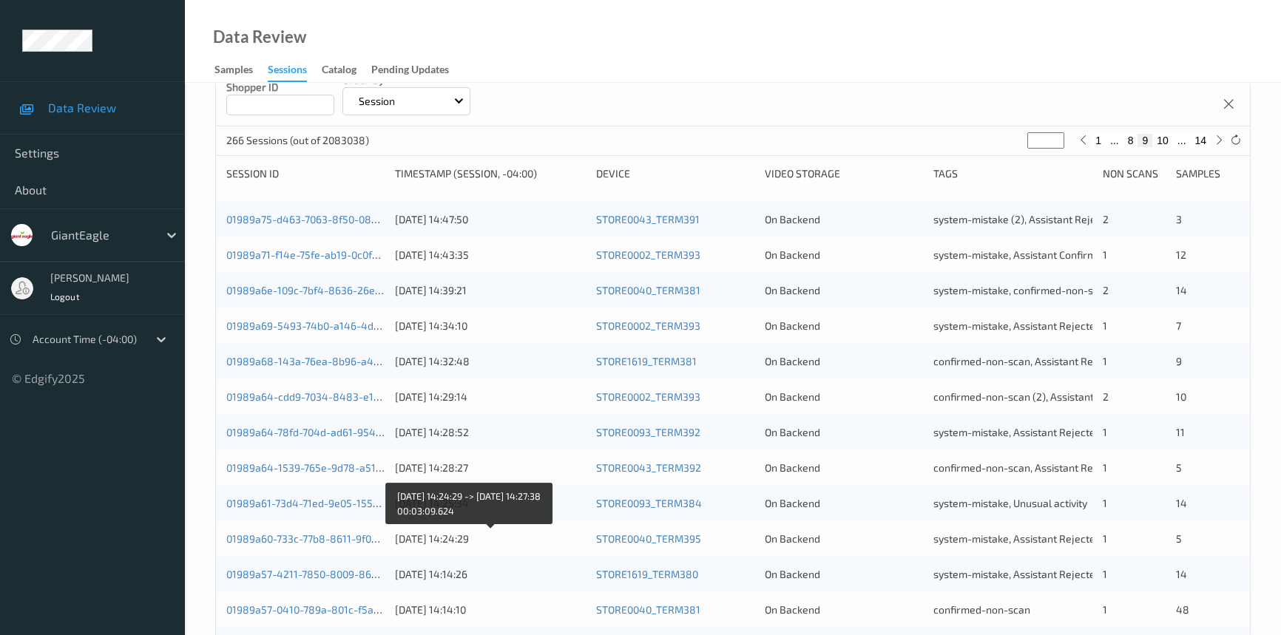
drag, startPoint x: 547, startPoint y: 533, endPoint x: 556, endPoint y: 511, distance: 23.2
click at [550, 533] on div "11/08/2025 14:24:29" at bounding box center [490, 539] width 190 height 15
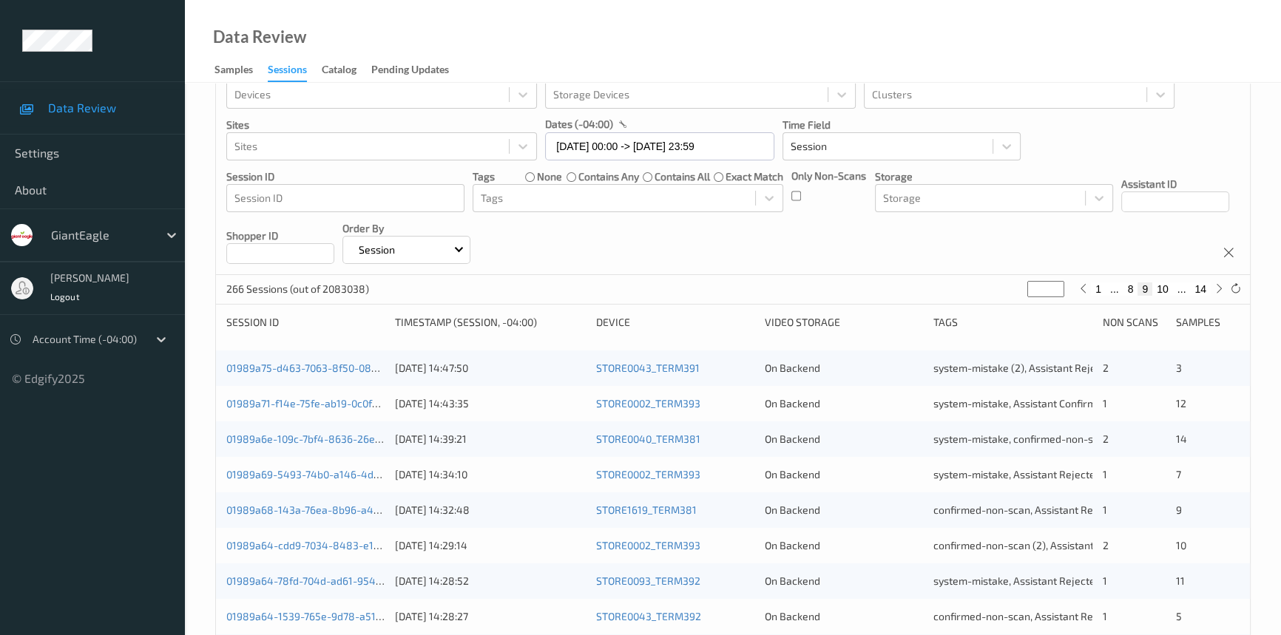
scroll to position [67, 0]
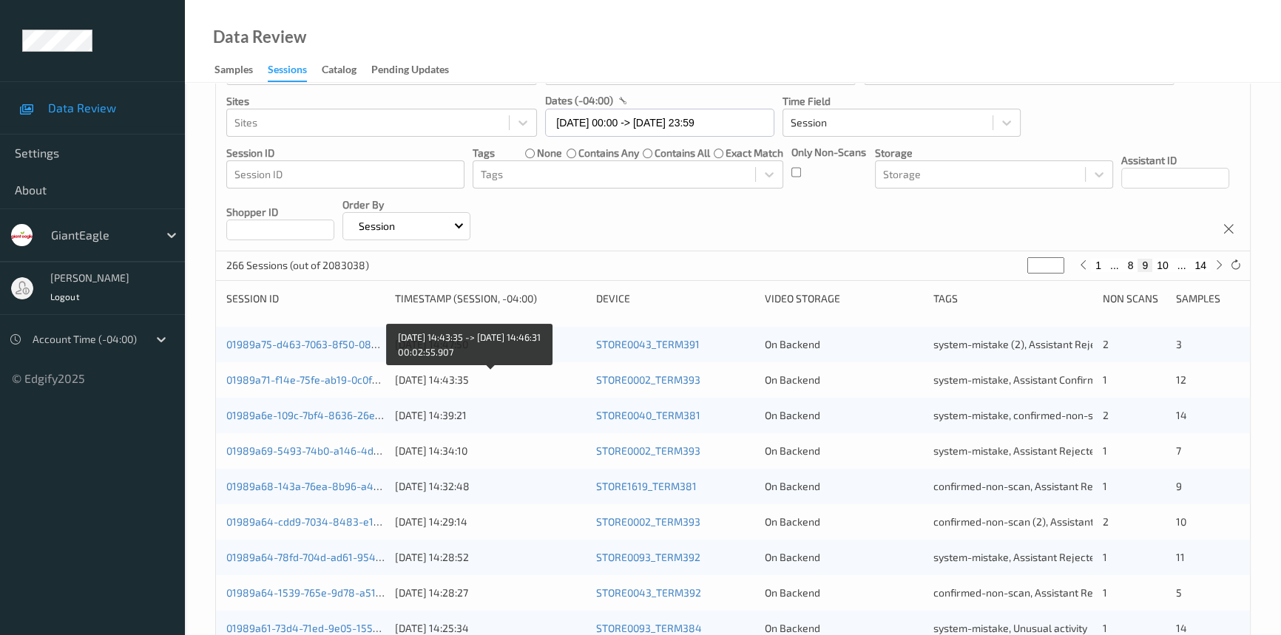
click at [531, 377] on div "11/08/2025 14:43:35" at bounding box center [490, 380] width 190 height 15
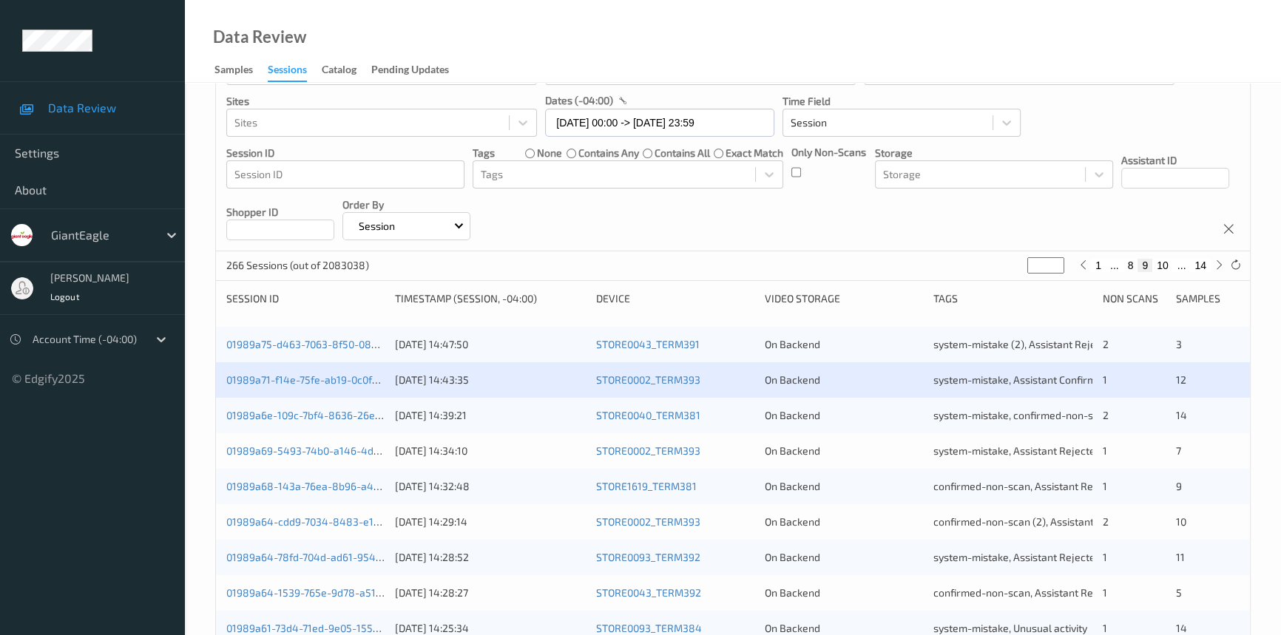
click at [533, 422] on div "01989a6e-109c-7bf4-8636-26e41fcb8941 11/08/2025 14:39:21 STORE0040_TERM381 On B…" at bounding box center [733, 416] width 1034 height 36
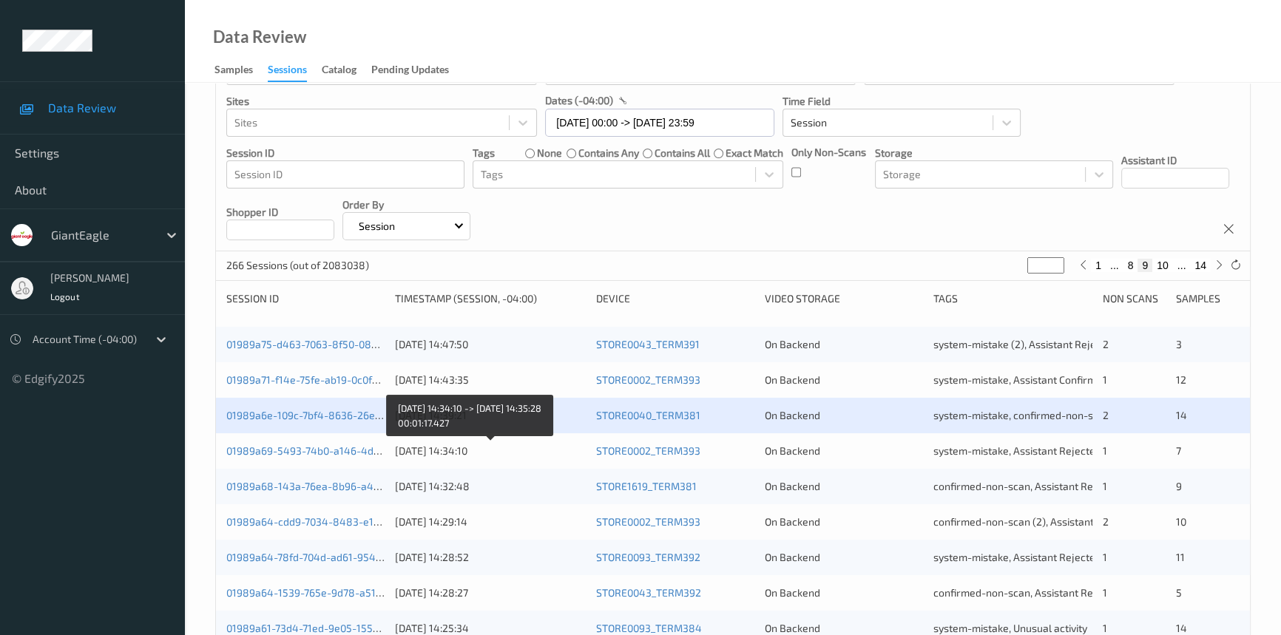
click at [569, 445] on div "11/08/2025 14:34:10" at bounding box center [490, 451] width 190 height 15
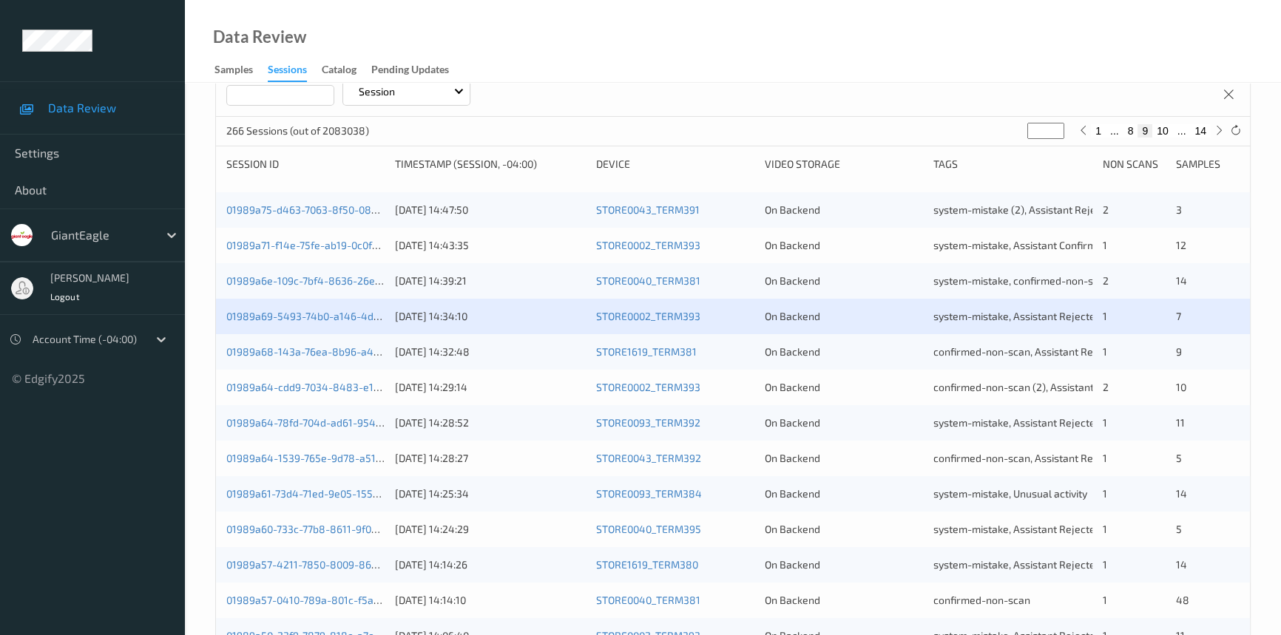
scroll to position [269, 0]
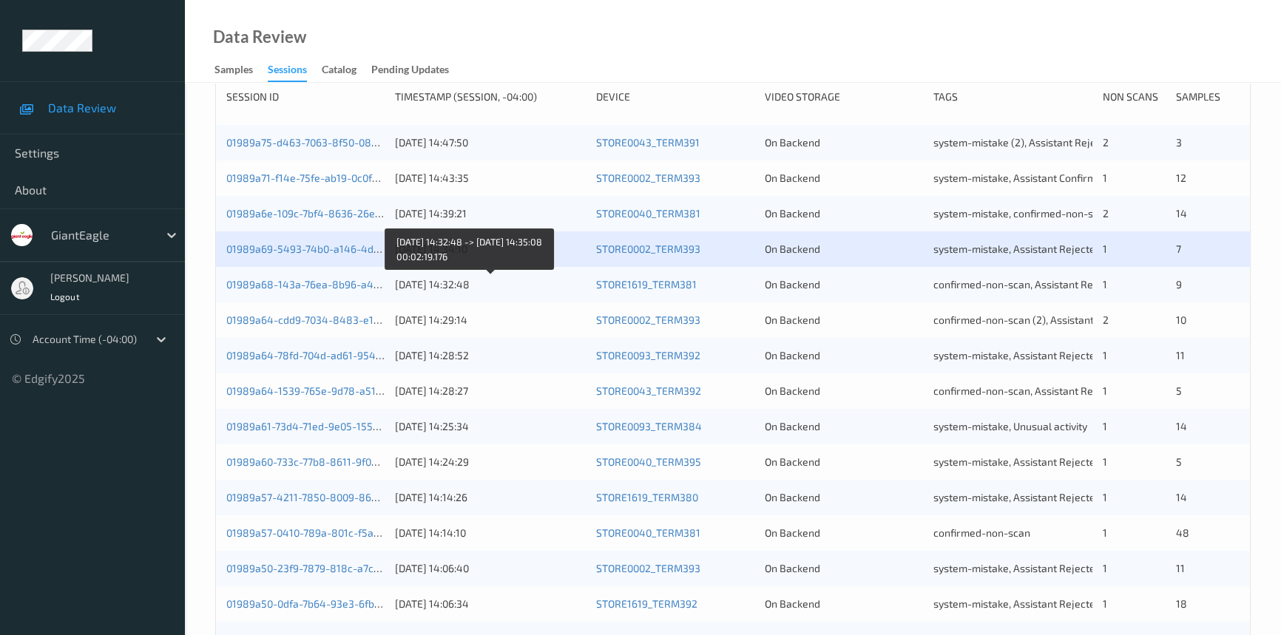
click at [500, 285] on div "11/08/2025 14:32:48" at bounding box center [490, 284] width 190 height 15
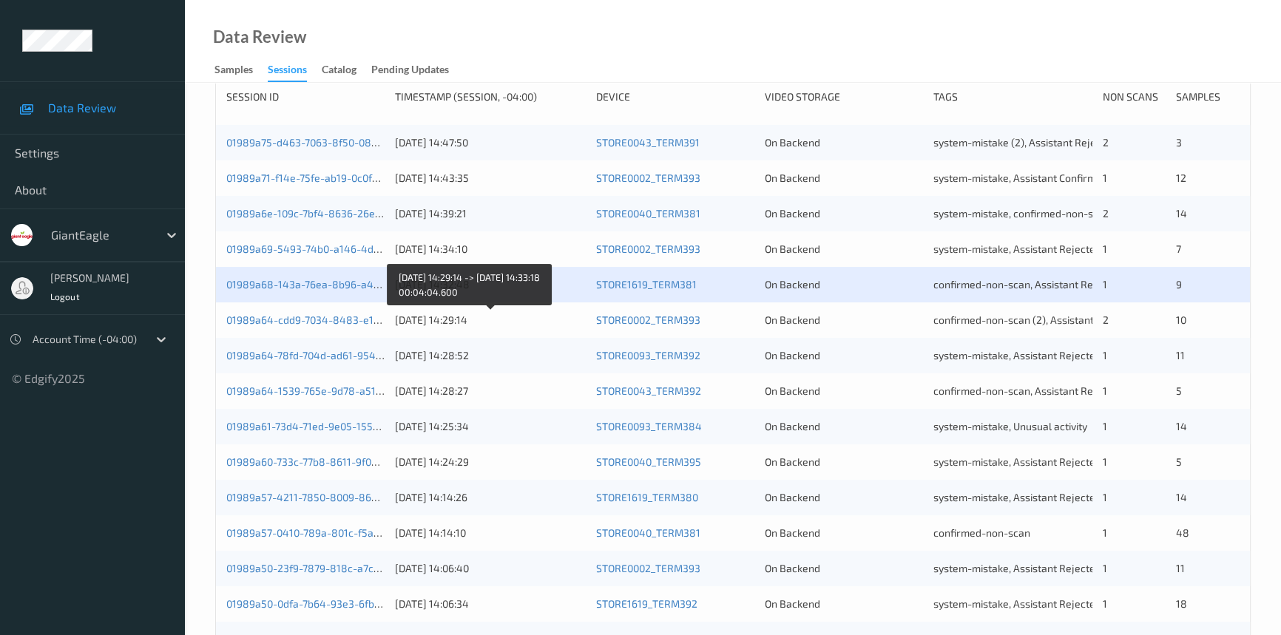
click at [512, 317] on div "11/08/2025 14:29:14" at bounding box center [490, 320] width 190 height 15
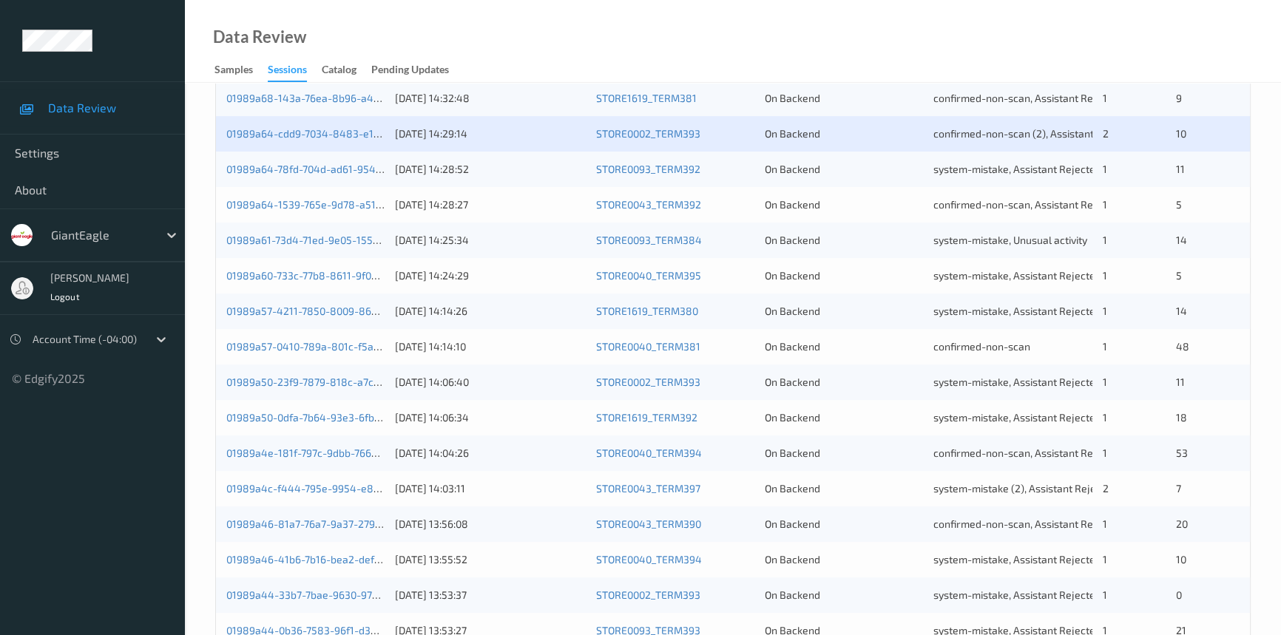
scroll to position [471, 0]
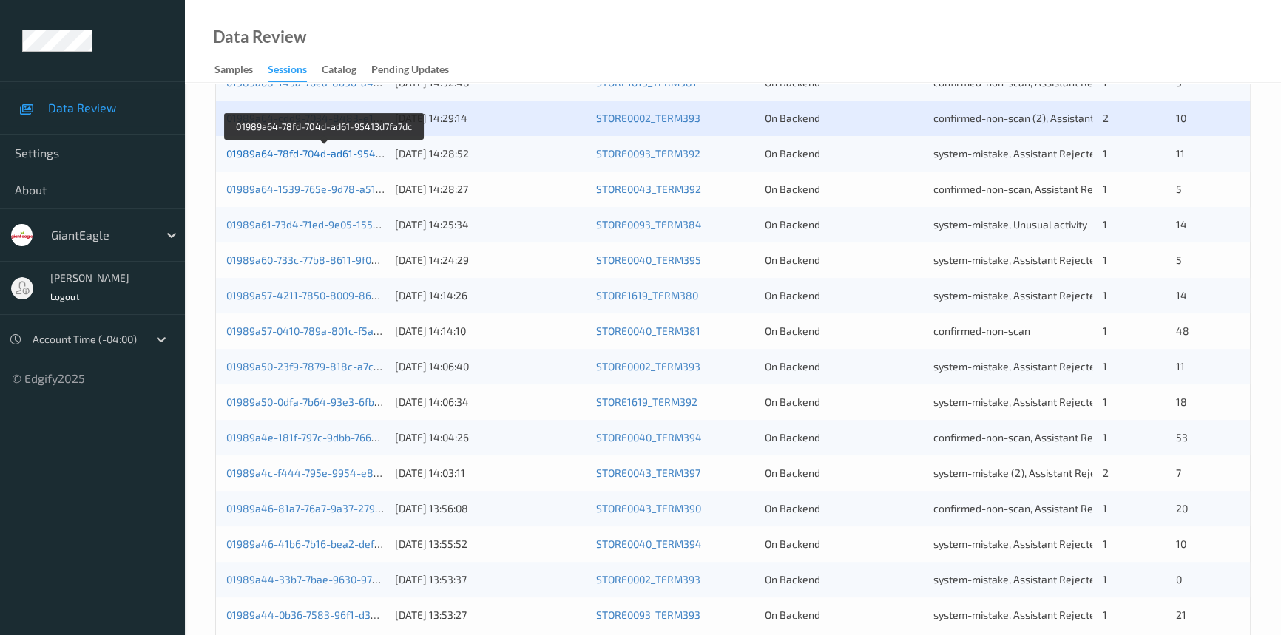
click at [337, 152] on link "01989a64-78fd-704d-ad61-95413d7fa7dc" at bounding box center [324, 153] width 197 height 13
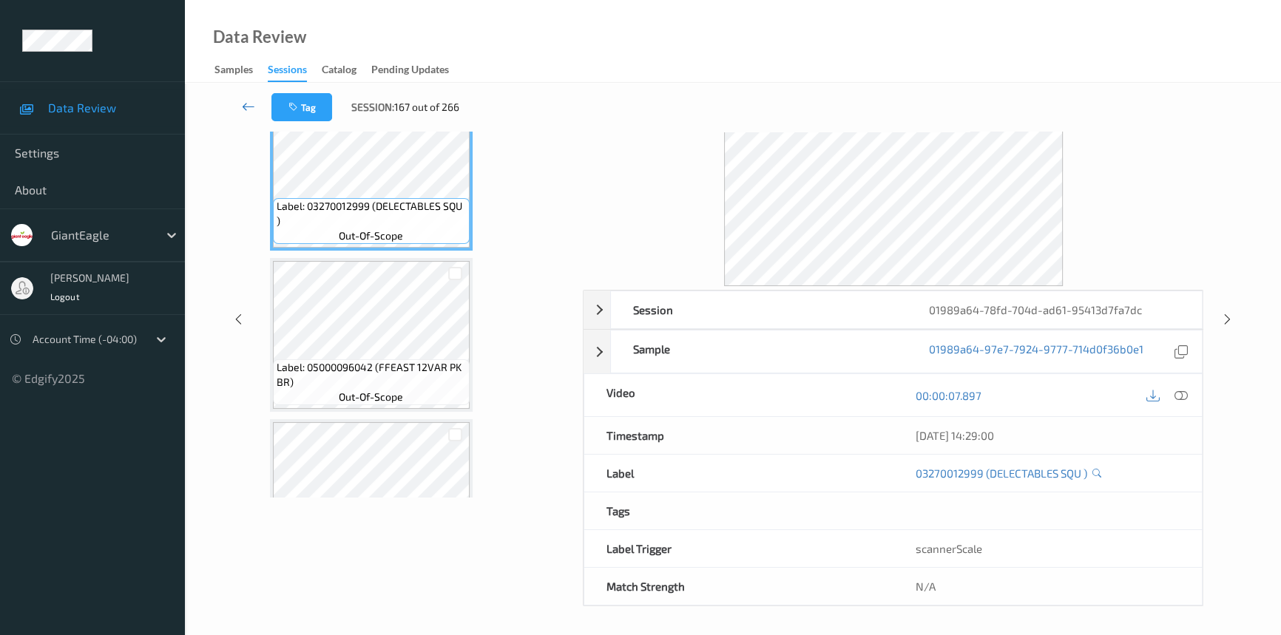
click at [251, 101] on icon at bounding box center [248, 106] width 13 height 15
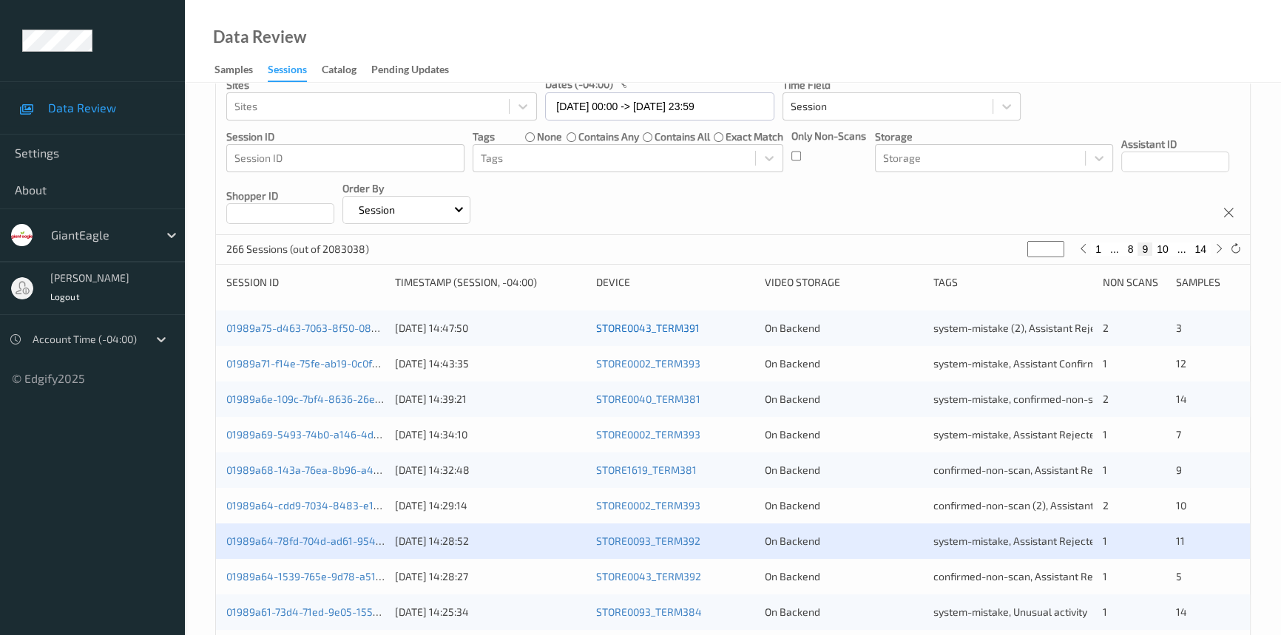
scroll to position [403, 0]
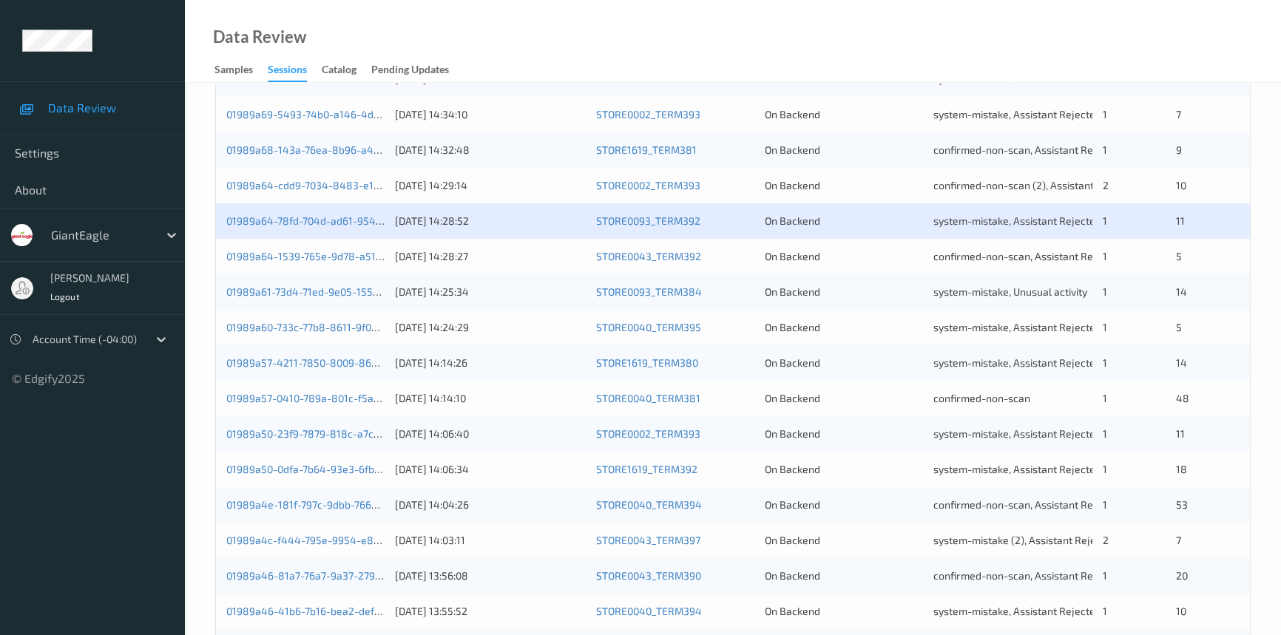
click at [509, 245] on div "01989a64-1539-765e-9d78-a51343521f08 11/08/2025 14:28:27 STORE0043_TERM392 On B…" at bounding box center [733, 257] width 1034 height 36
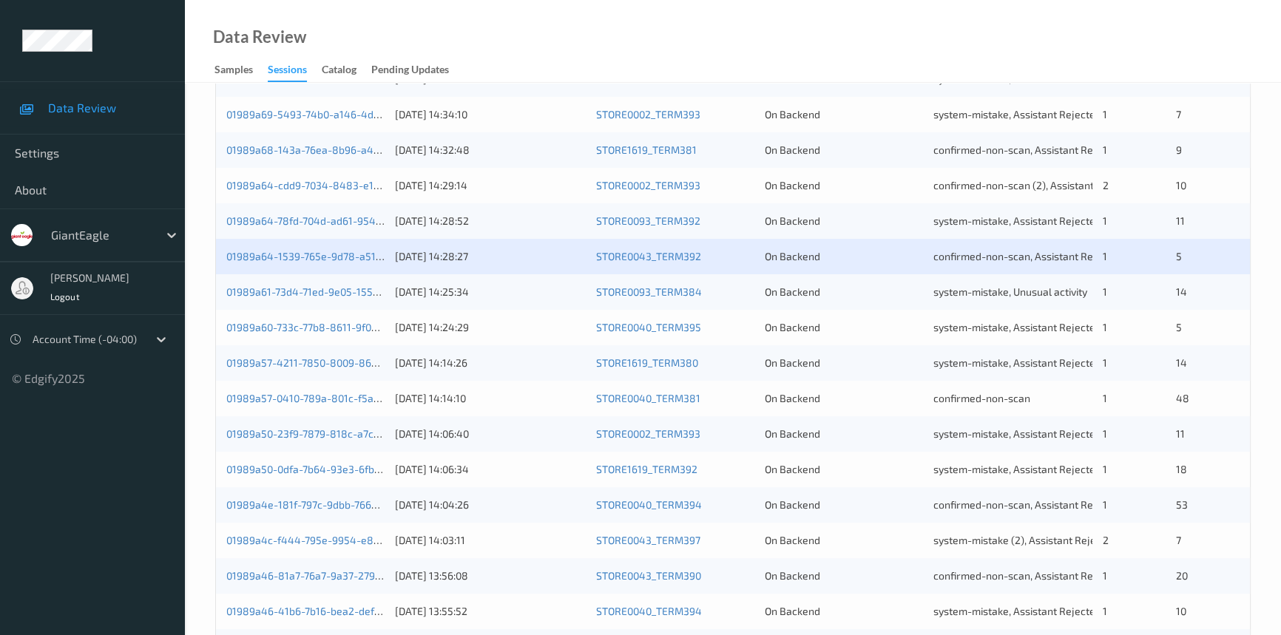
click at [489, 286] on div "11/08/2025 14:25:34" at bounding box center [490, 292] width 190 height 15
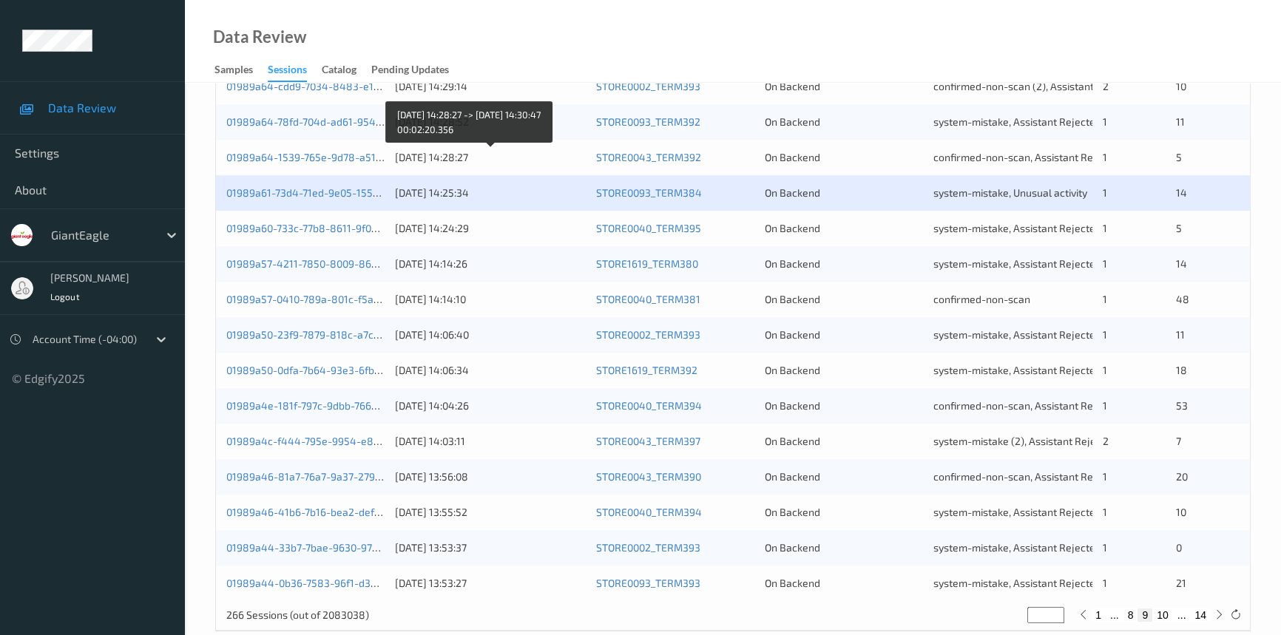
scroll to position [527, 0]
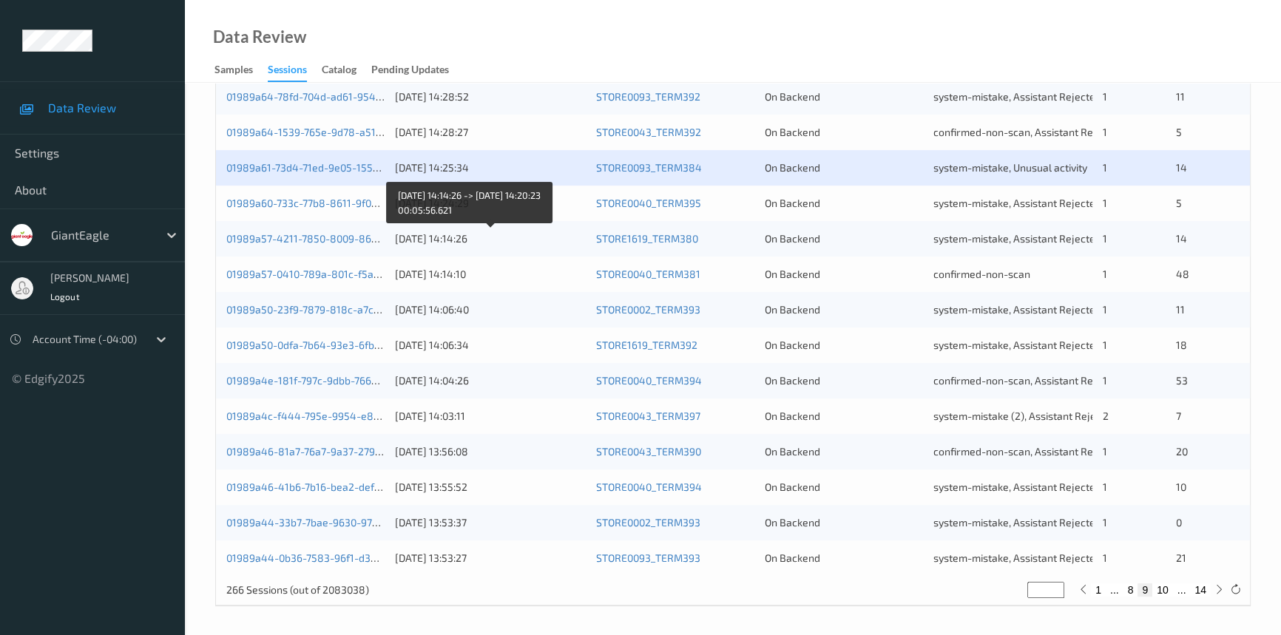
click at [539, 237] on div "11/08/2025 14:14:26" at bounding box center [490, 239] width 190 height 15
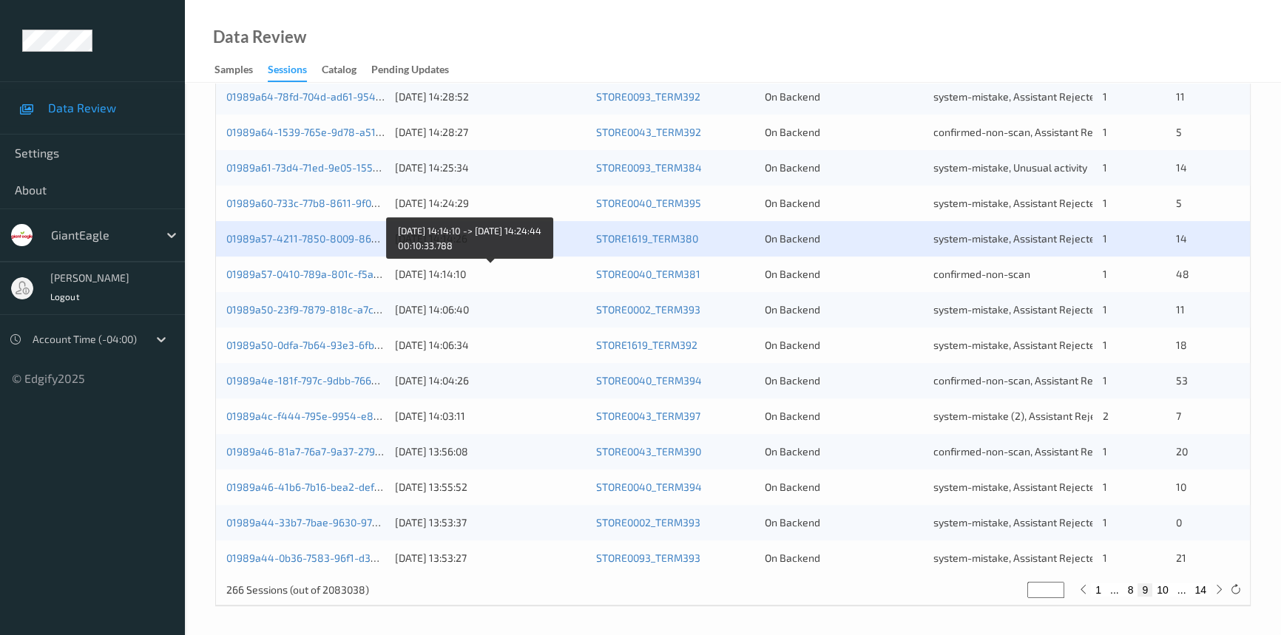
click at [538, 274] on div "11/08/2025 14:14:10" at bounding box center [490, 274] width 190 height 15
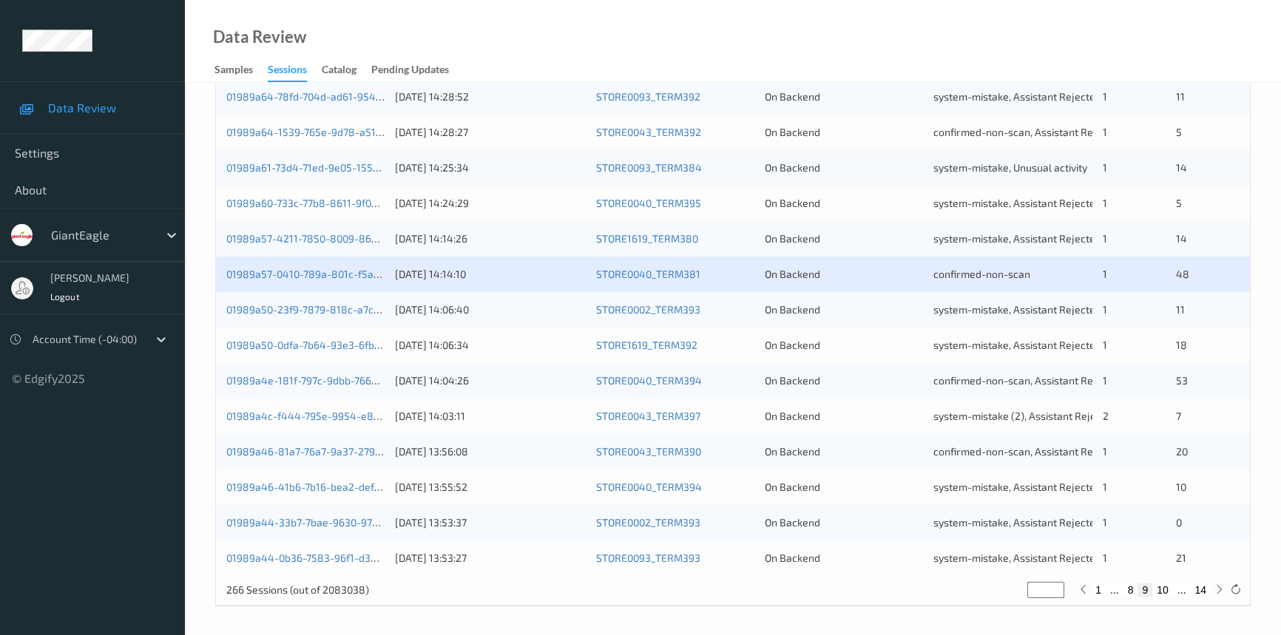
click at [539, 323] on div "01989a50-23f9-7879-818c-a7c23bd7dcf5 11/08/2025 14:06:40 STORE0002_TERM393 On B…" at bounding box center [733, 310] width 1034 height 36
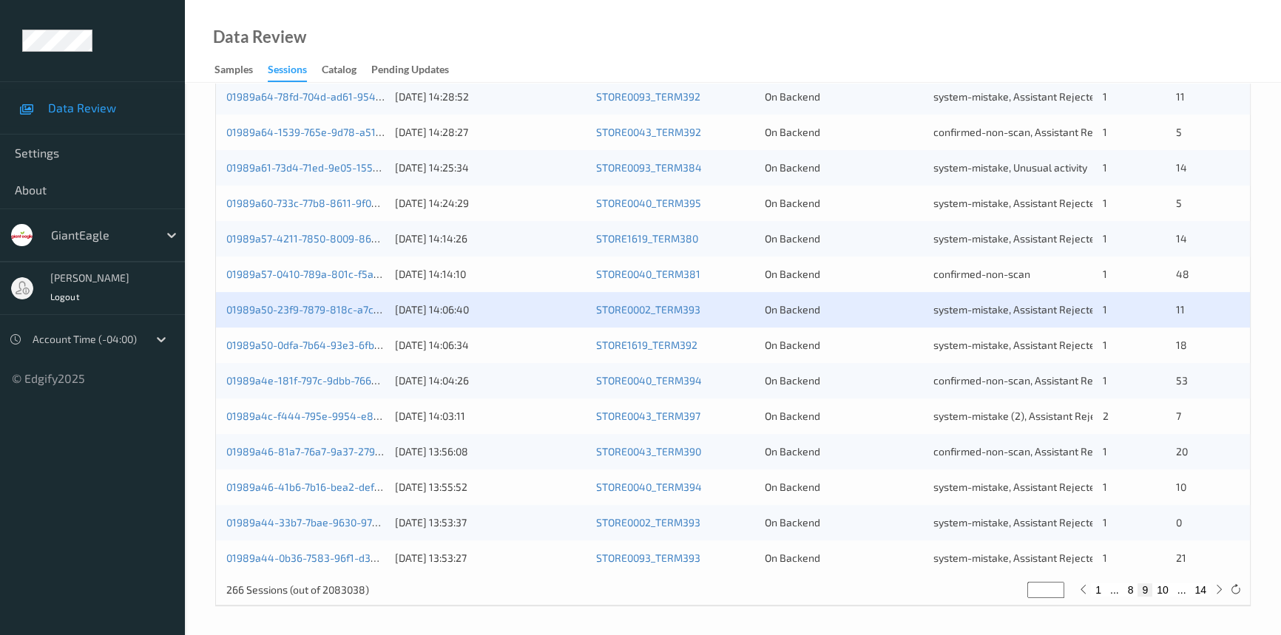
drag, startPoint x: 525, startPoint y: 337, endPoint x: 519, endPoint y: 293, distance: 44.2
click at [525, 334] on div "01989a50-0dfa-7b64-93e3-6fbae9dedbc3 11/08/2025 14:06:34 STORE1619_TERM392 On B…" at bounding box center [733, 346] width 1034 height 36
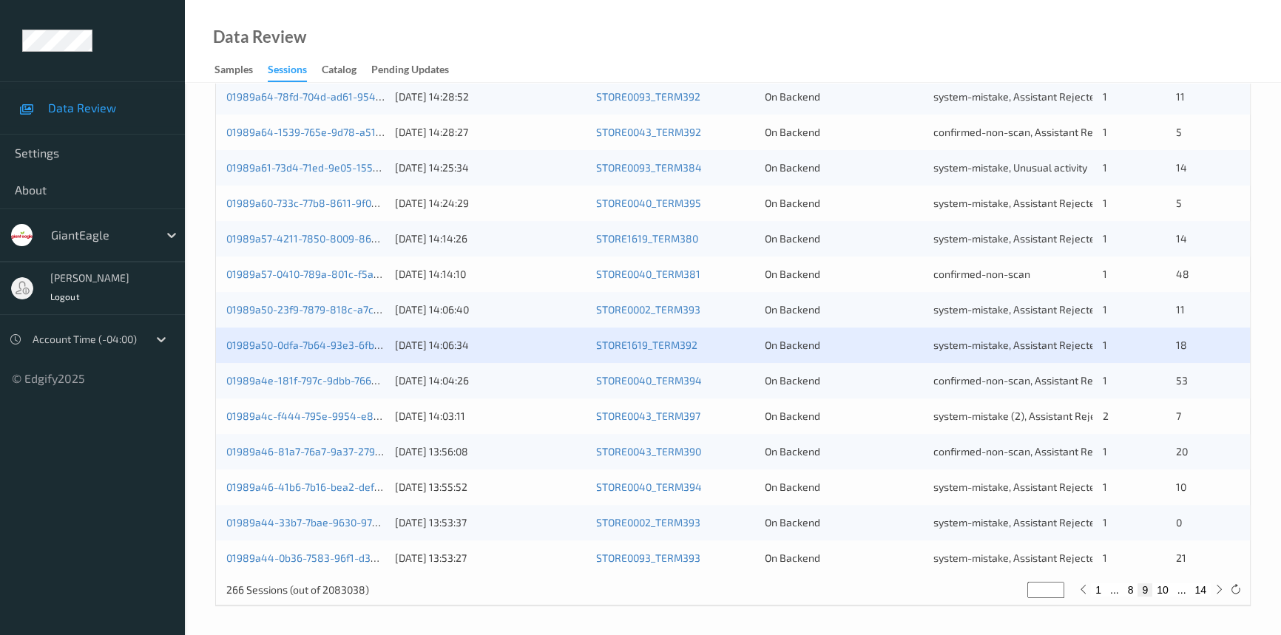
click at [528, 387] on div "01989a4e-181f-797c-9dbb-7660234c639d 11/08/2025 14:04:26 STORE0040_TERM394 On B…" at bounding box center [733, 381] width 1034 height 36
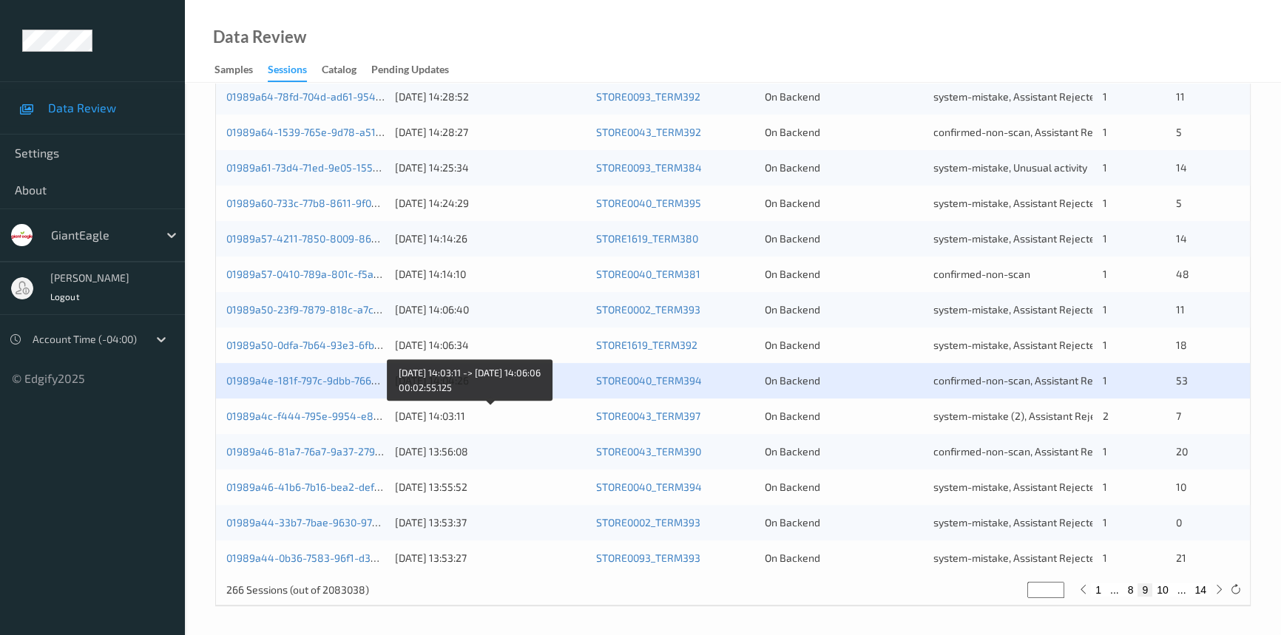
drag, startPoint x: 518, startPoint y: 419, endPoint x: 500, endPoint y: 374, distance: 47.8
click at [518, 418] on div "11/08/2025 14:03:11" at bounding box center [490, 416] width 190 height 15
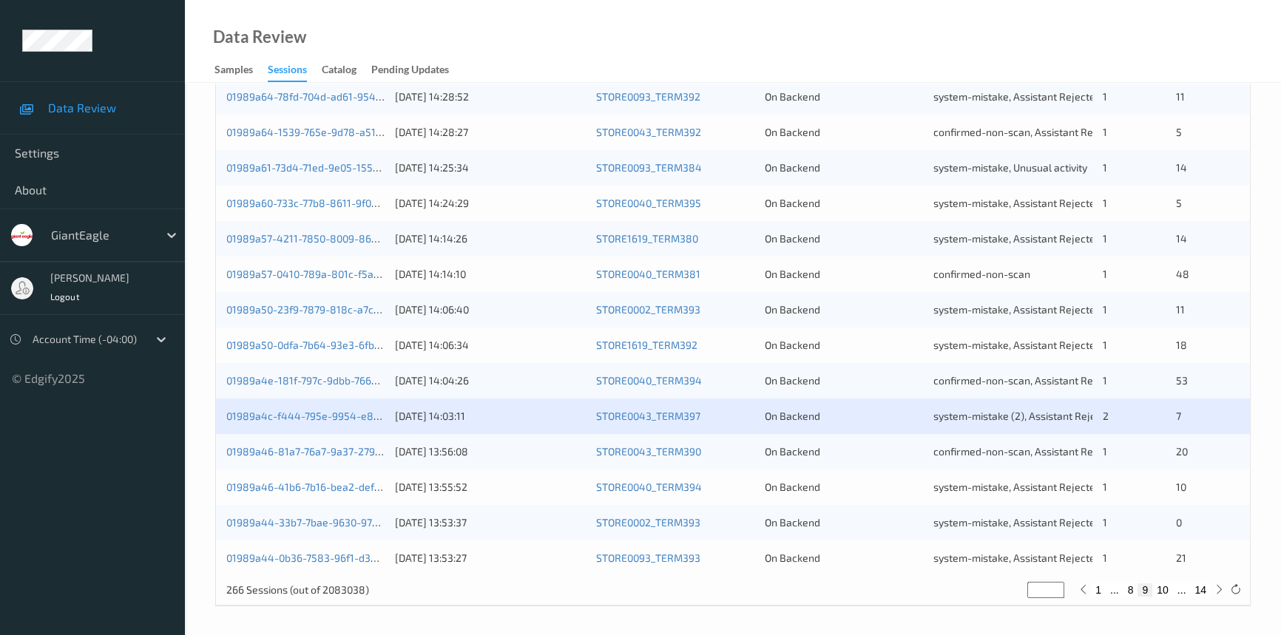
click at [530, 441] on div "01989a46-81a7-76a7-9a37-279665b5894a 11/08/2025 13:56:08 STORE0043_TERM390 On B…" at bounding box center [733, 452] width 1034 height 36
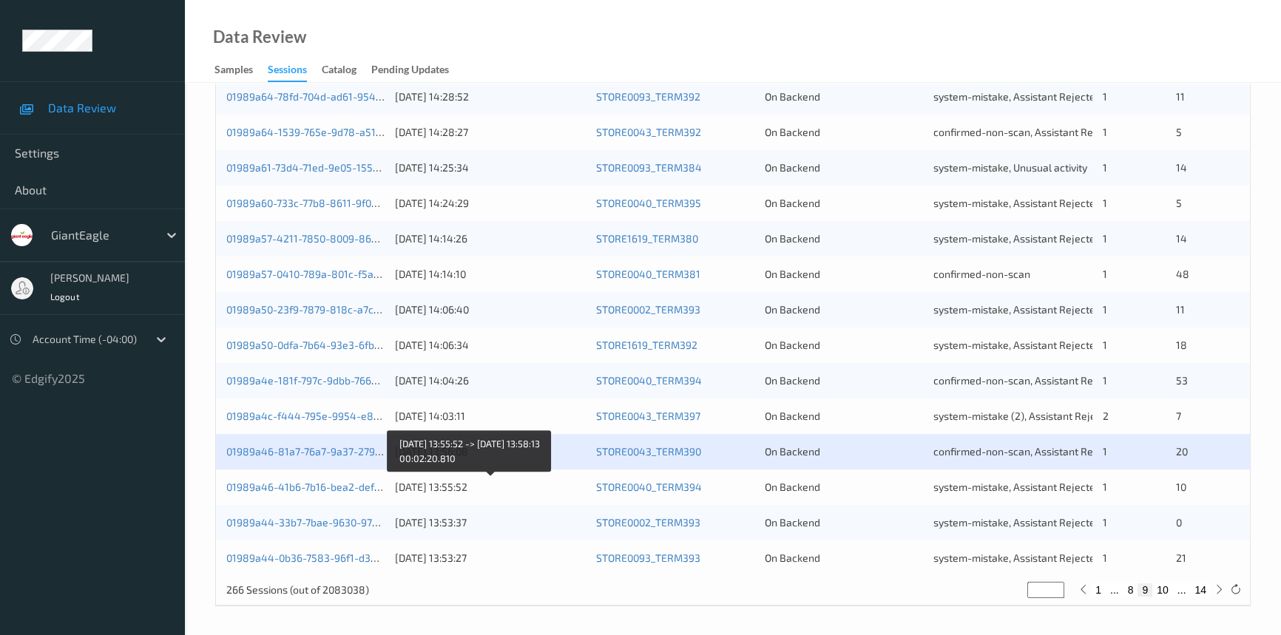
click at [525, 488] on div "11/08/2025 13:55:52" at bounding box center [490, 487] width 190 height 15
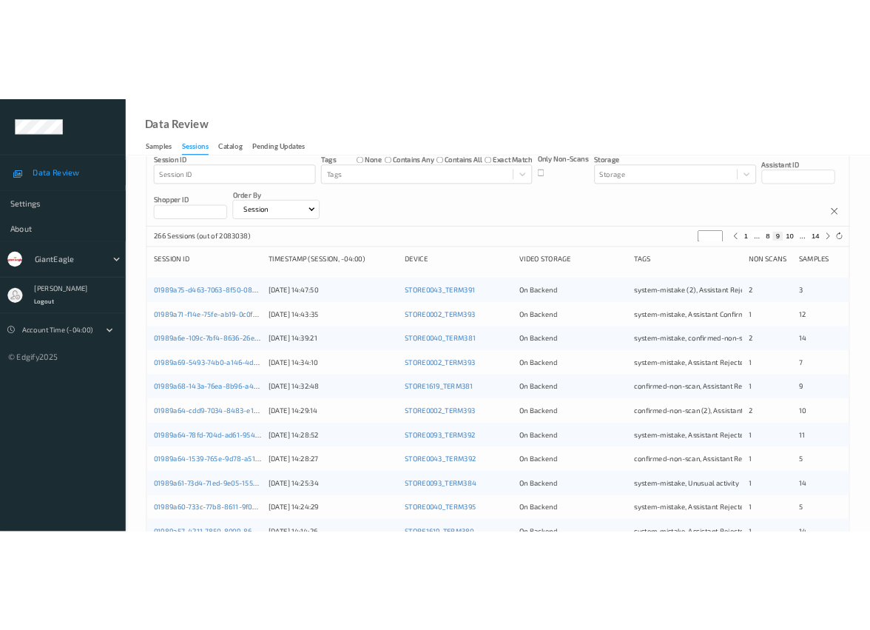
scroll to position [124, 0]
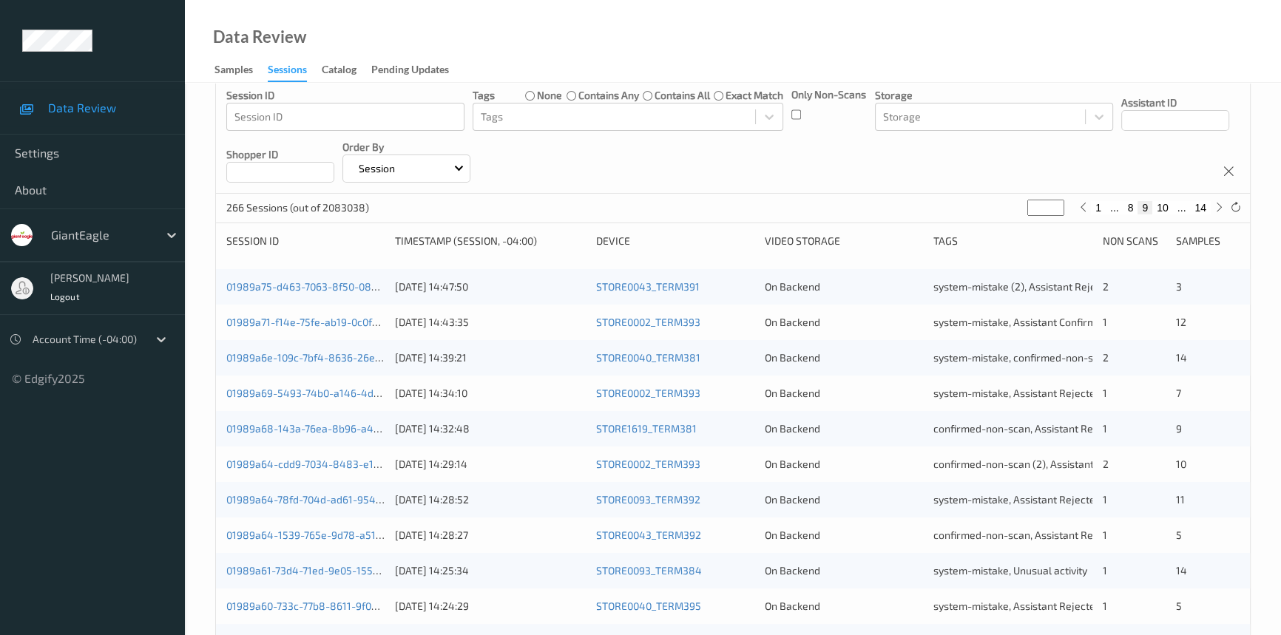
click at [876, 317] on div "On Backend" at bounding box center [844, 322] width 158 height 15
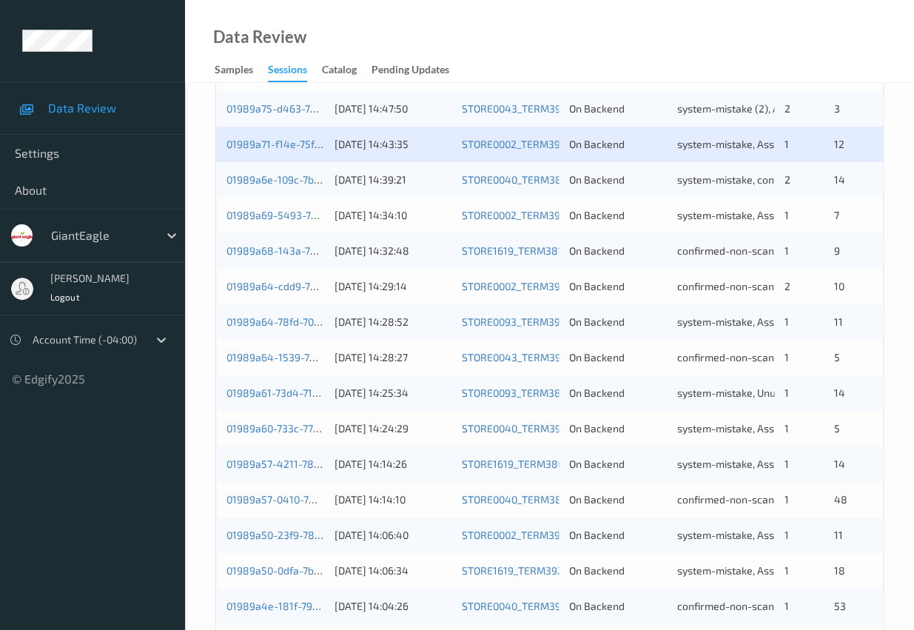
scroll to position [326, 0]
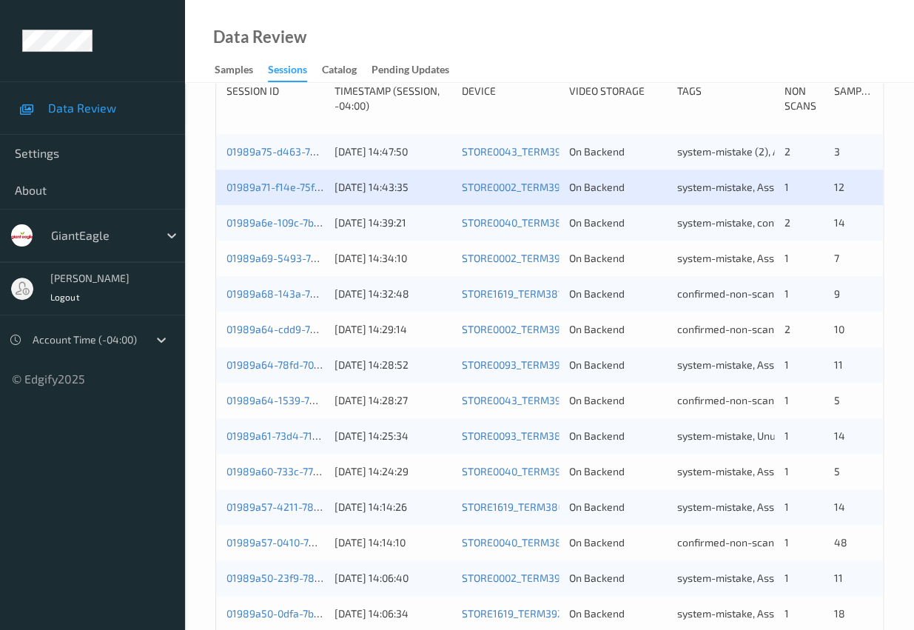
click at [799, 230] on div "2" at bounding box center [803, 222] width 39 height 15
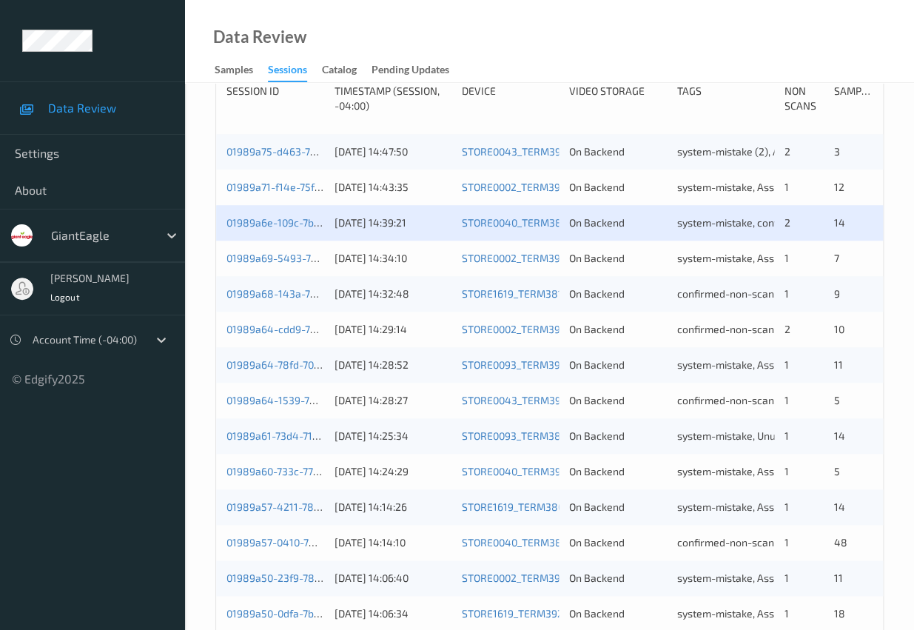
click at [800, 266] on div "1" at bounding box center [803, 258] width 39 height 15
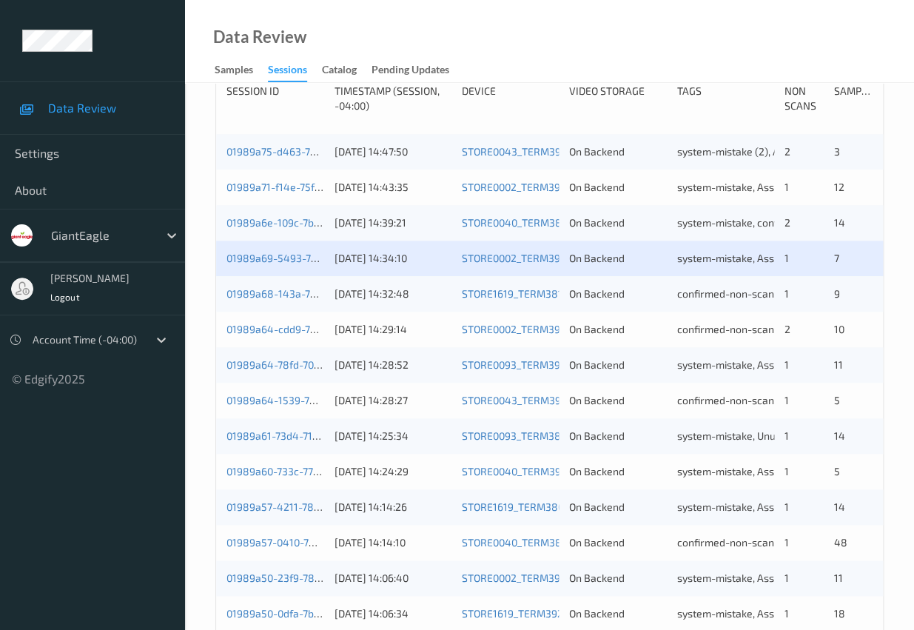
click at [799, 301] on div "1" at bounding box center [803, 293] width 39 height 15
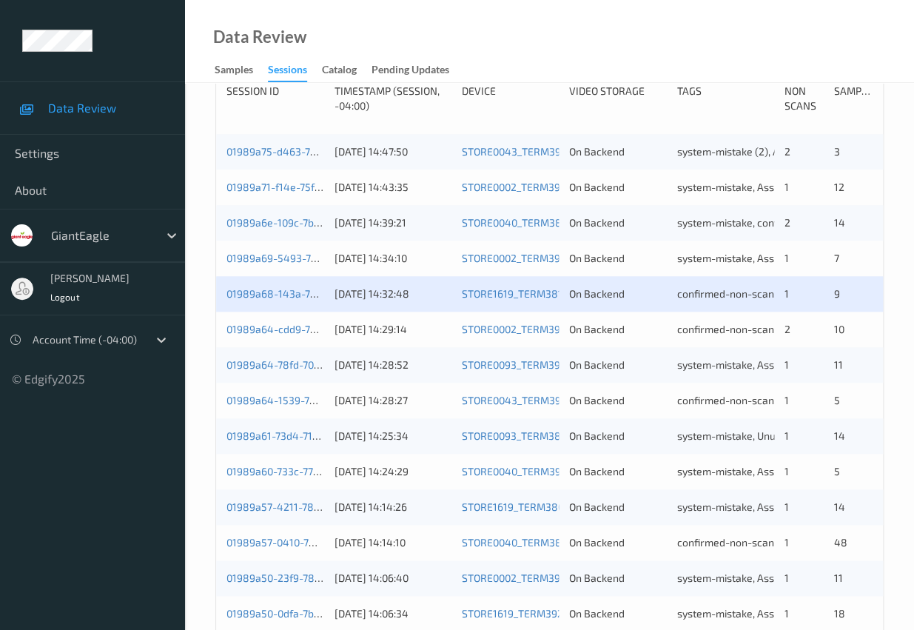
click at [803, 337] on div "2" at bounding box center [803, 329] width 39 height 15
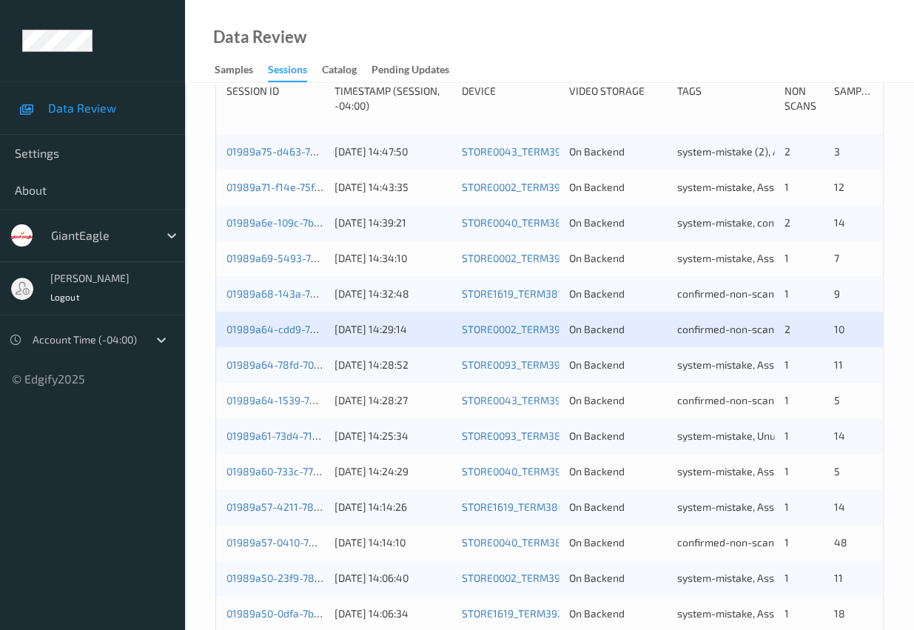
click at [806, 443] on div "1" at bounding box center [803, 435] width 39 height 15
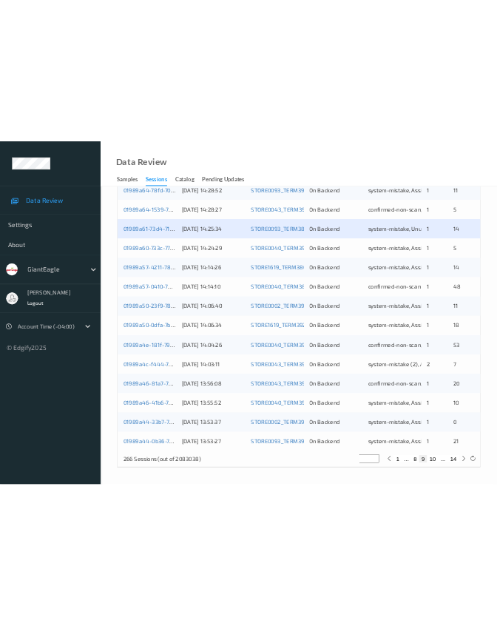
scroll to position [630, 0]
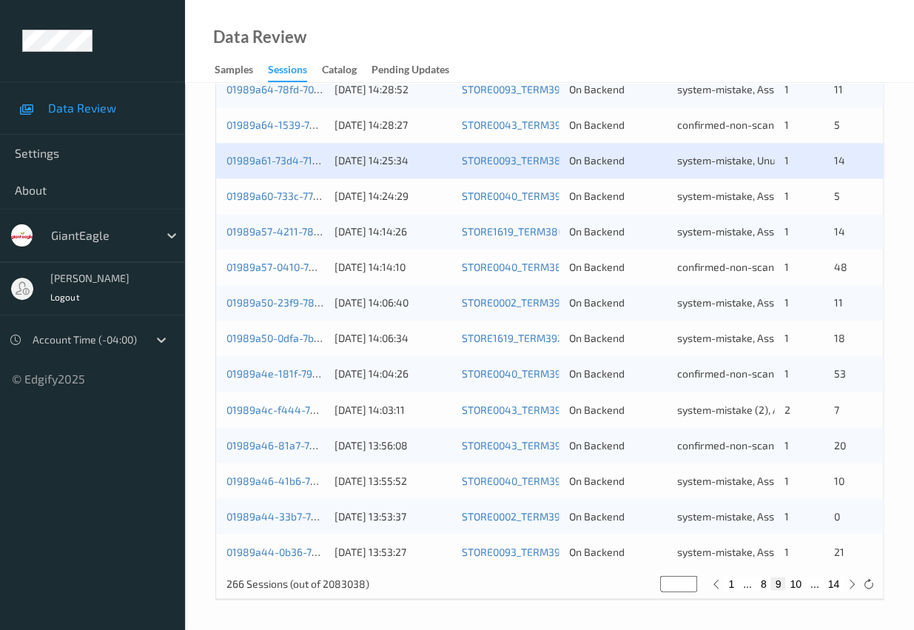
click at [806, 200] on div "1" at bounding box center [803, 196] width 39 height 15
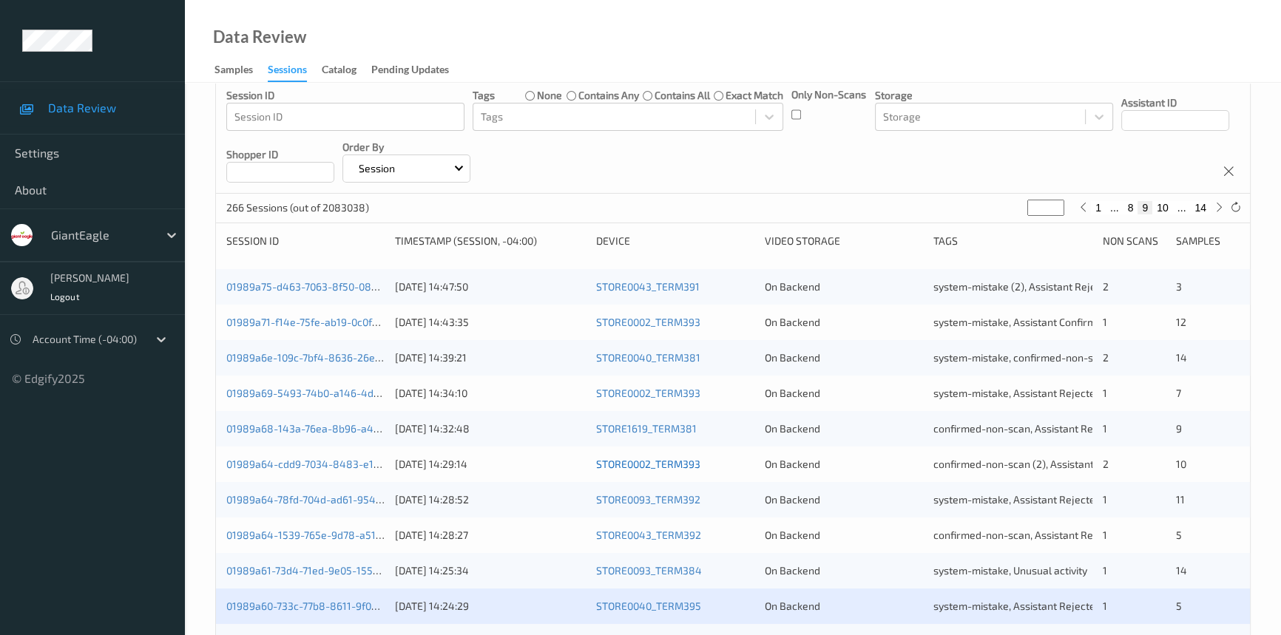
scroll to position [0, 0]
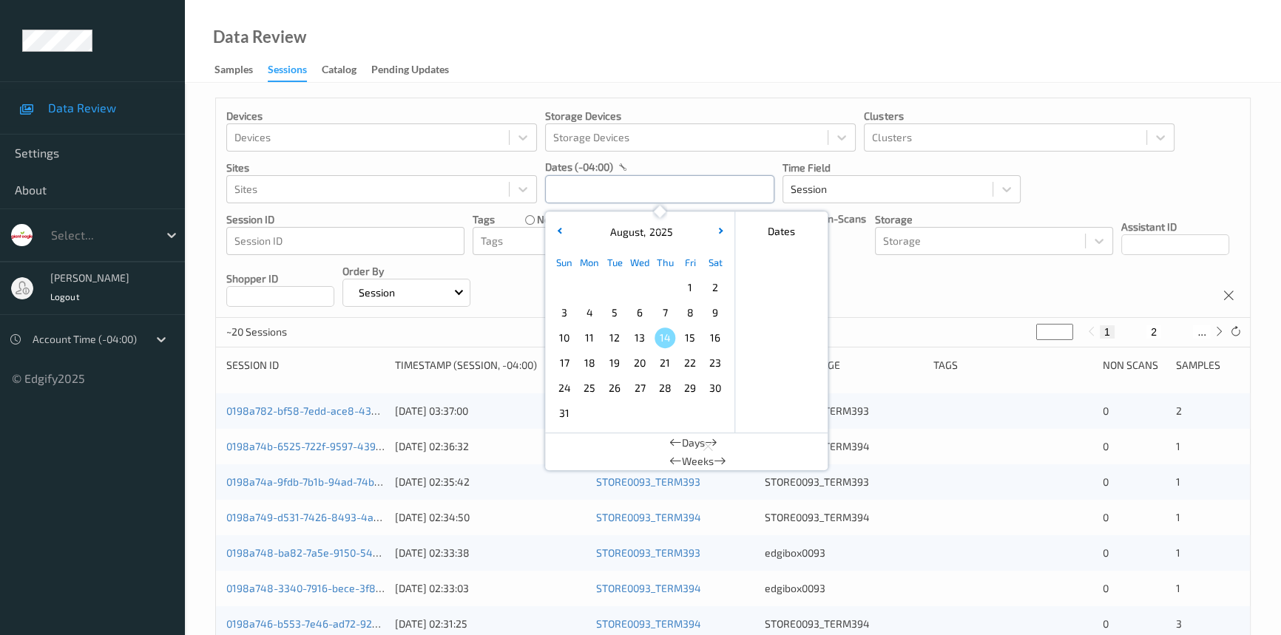
click at [683, 188] on input "text" at bounding box center [659, 189] width 229 height 28
click at [584, 335] on span "11" at bounding box center [589, 338] width 21 height 21
type input "11/08/2025 00:00 -> 11/08/2025 23:59"
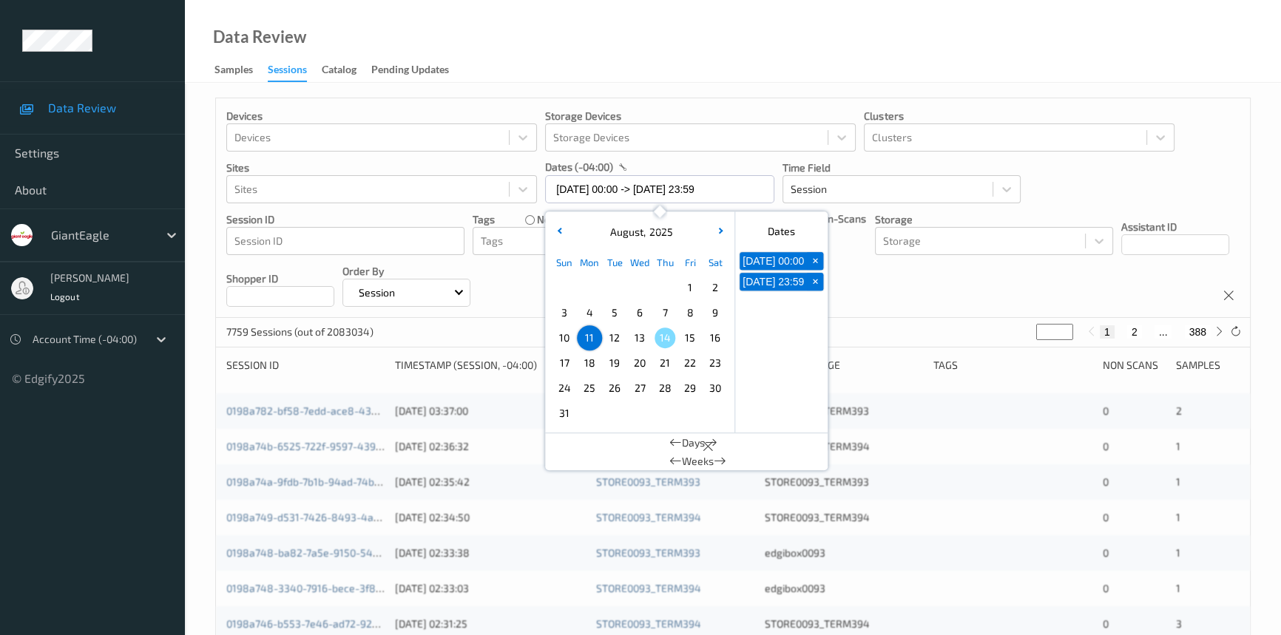
click at [708, 49] on div "Data Review Samples Sessions Catalog Pending Updates" at bounding box center [733, 41] width 1096 height 83
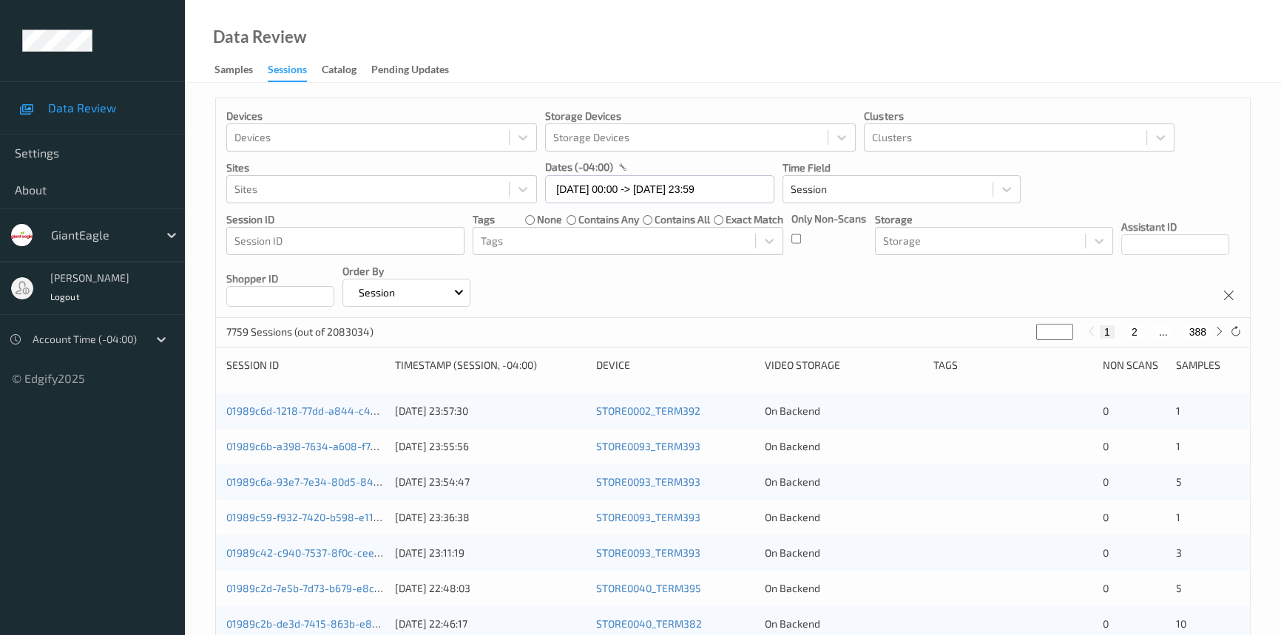
click at [802, 243] on div "Only Non-Scans" at bounding box center [829, 234] width 75 height 44
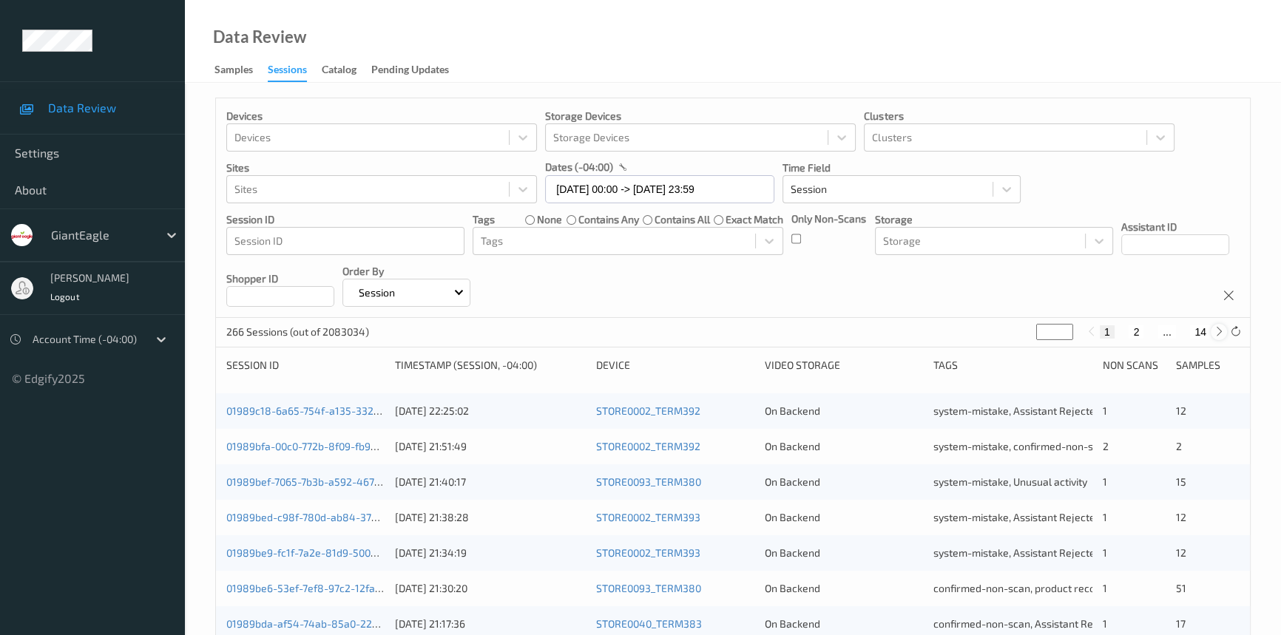
click at [1221, 337] on icon at bounding box center [1219, 331] width 11 height 11
type input "*"
click at [1221, 337] on icon at bounding box center [1219, 331] width 11 height 11
type input "*"
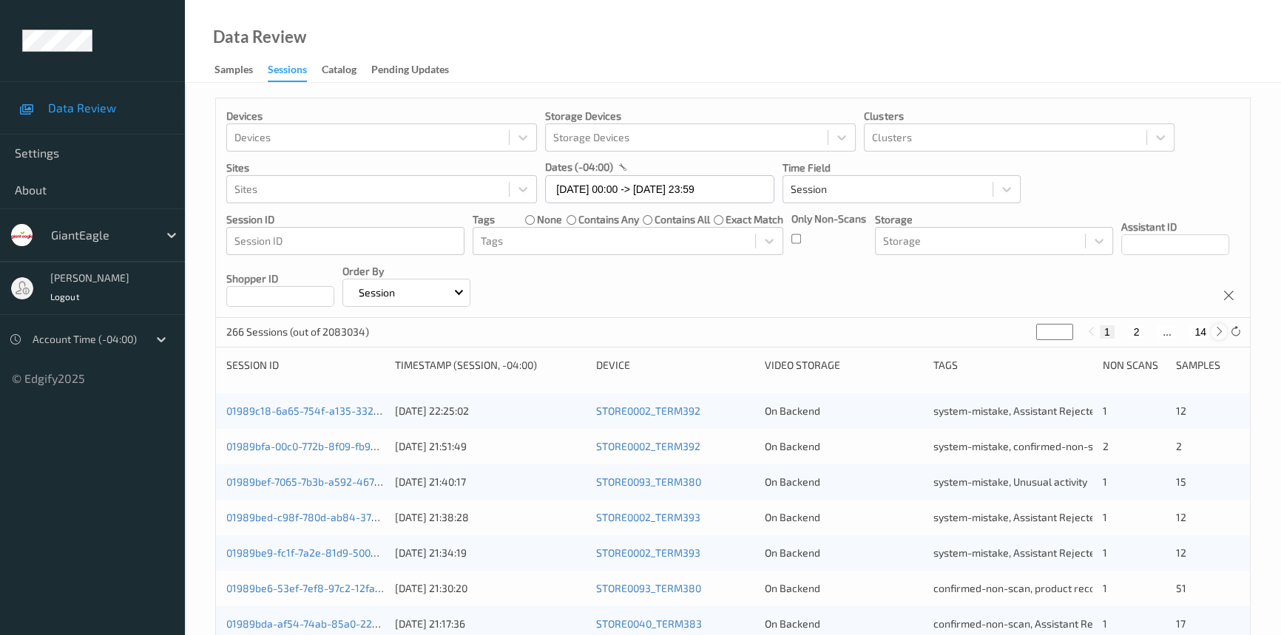
type input "*"
click at [1221, 337] on icon at bounding box center [1219, 331] width 11 height 11
type input "*"
click at [1221, 337] on icon at bounding box center [1219, 331] width 11 height 11
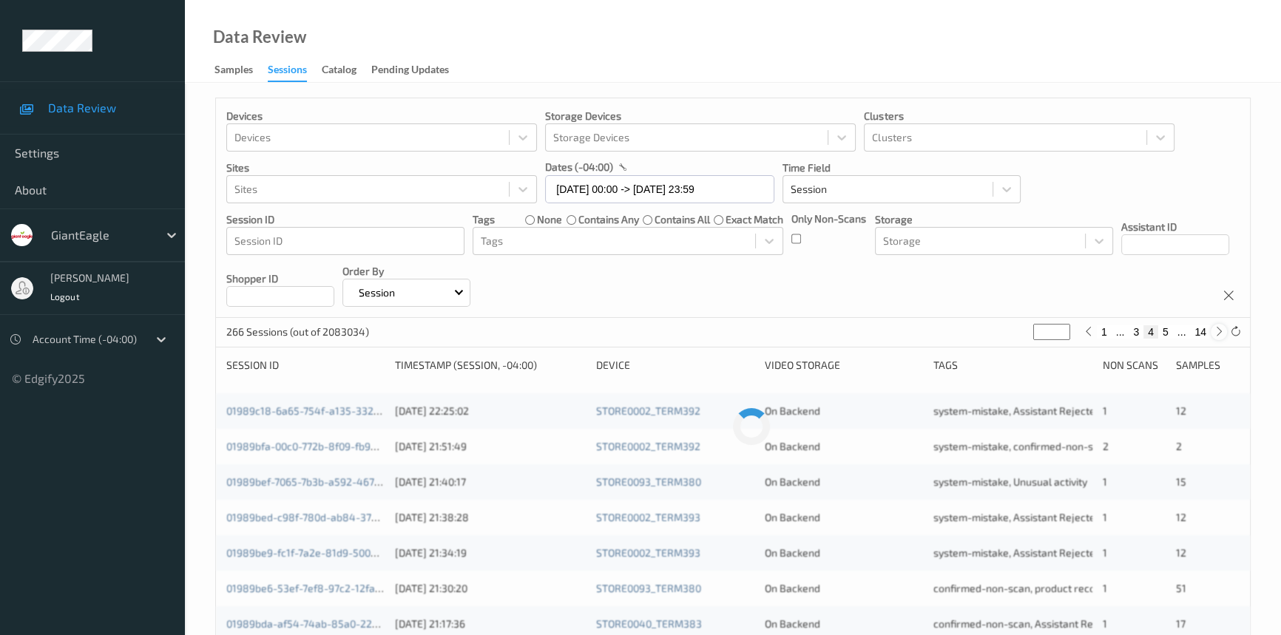
type input "*"
click at [1221, 337] on icon at bounding box center [1219, 331] width 11 height 11
type input "*"
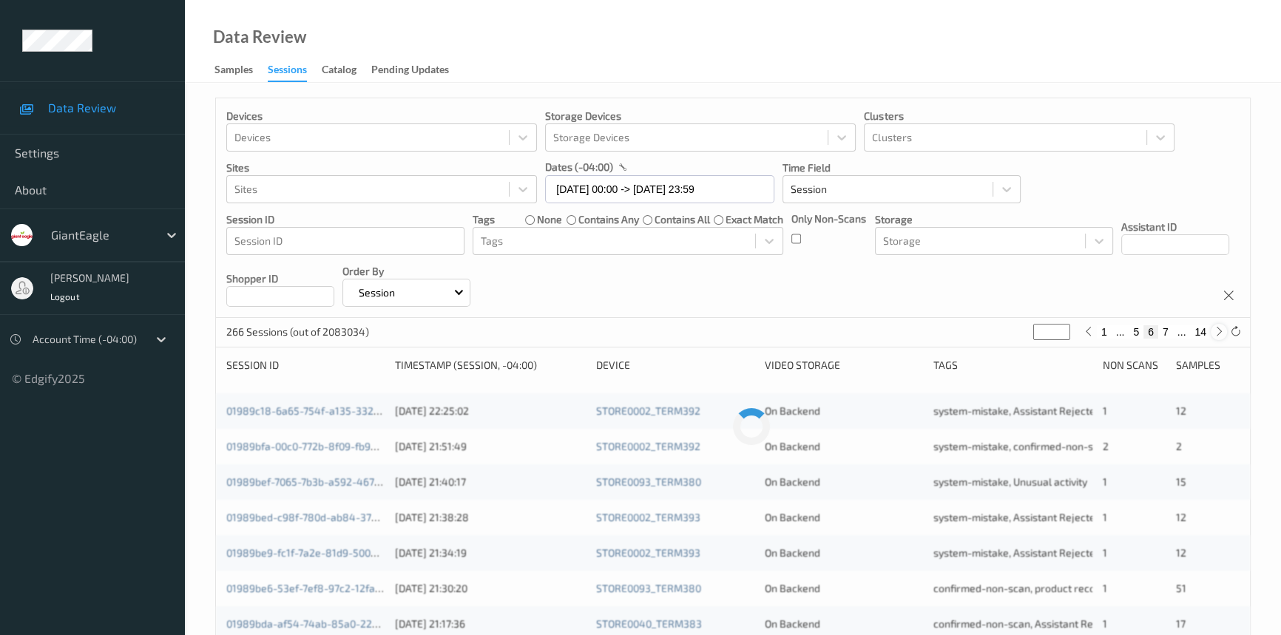
click at [1221, 337] on icon at bounding box center [1219, 331] width 11 height 11
type input "*"
click at [1221, 337] on icon at bounding box center [1219, 331] width 11 height 11
type input "*"
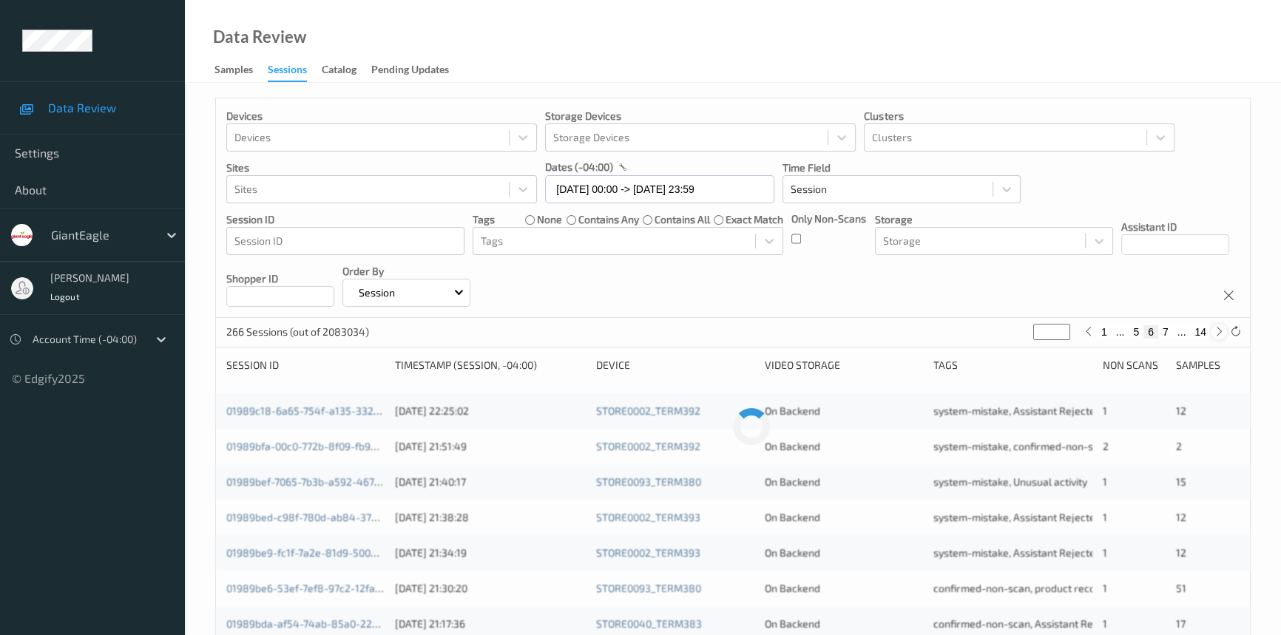
type input "*"
click at [1221, 337] on icon at bounding box center [1219, 331] width 11 height 11
type input "*"
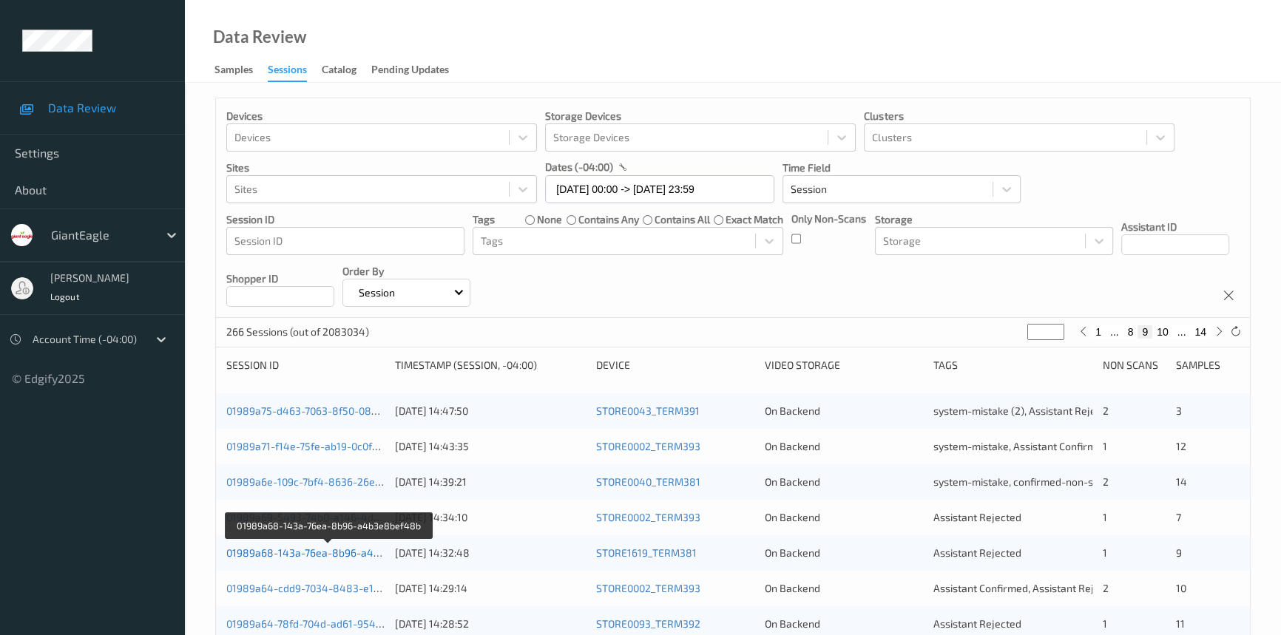
click at [325, 551] on link "01989a68-143a-76ea-8b96-a4b3e8bef48b" at bounding box center [329, 553] width 206 height 13
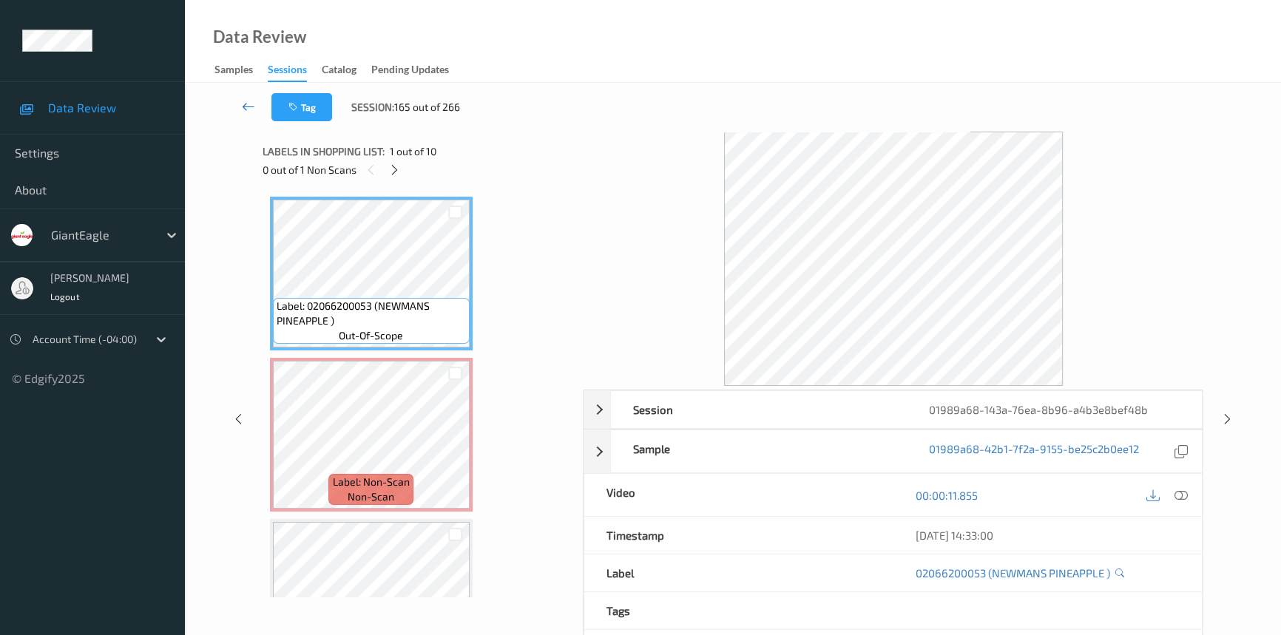
click at [243, 98] on link at bounding box center [249, 107] width 46 height 28
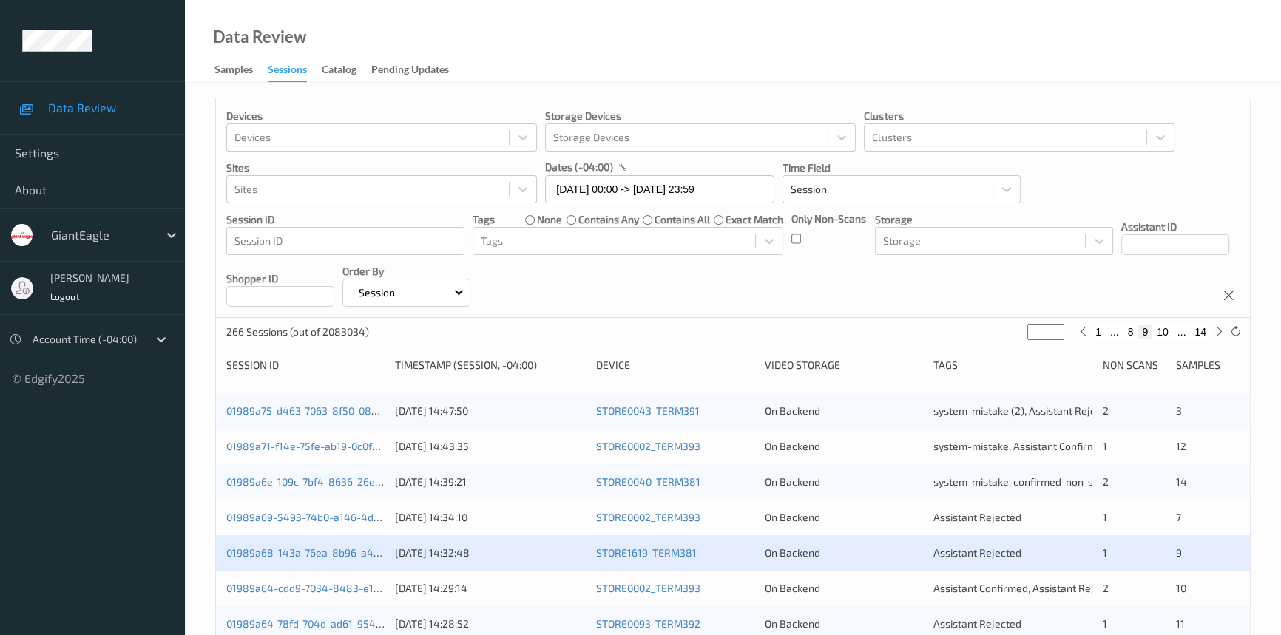
scroll to position [134, 0]
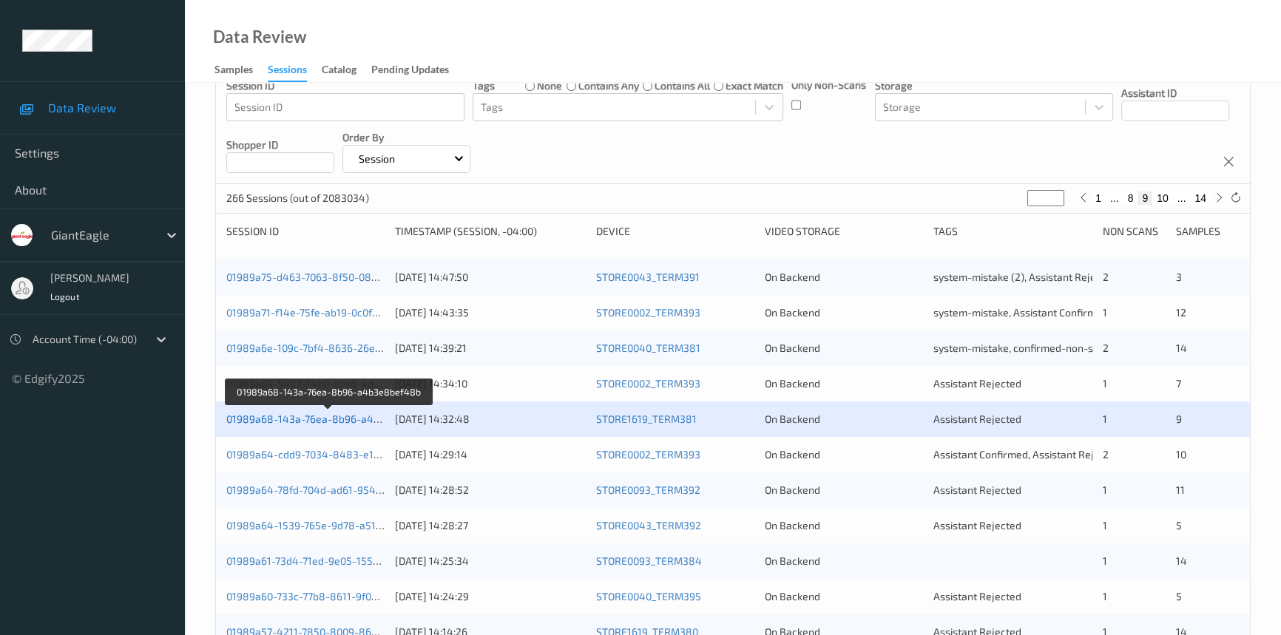
click at [319, 419] on link "01989a68-143a-76ea-8b96-a4b3e8bef48b" at bounding box center [329, 419] width 206 height 13
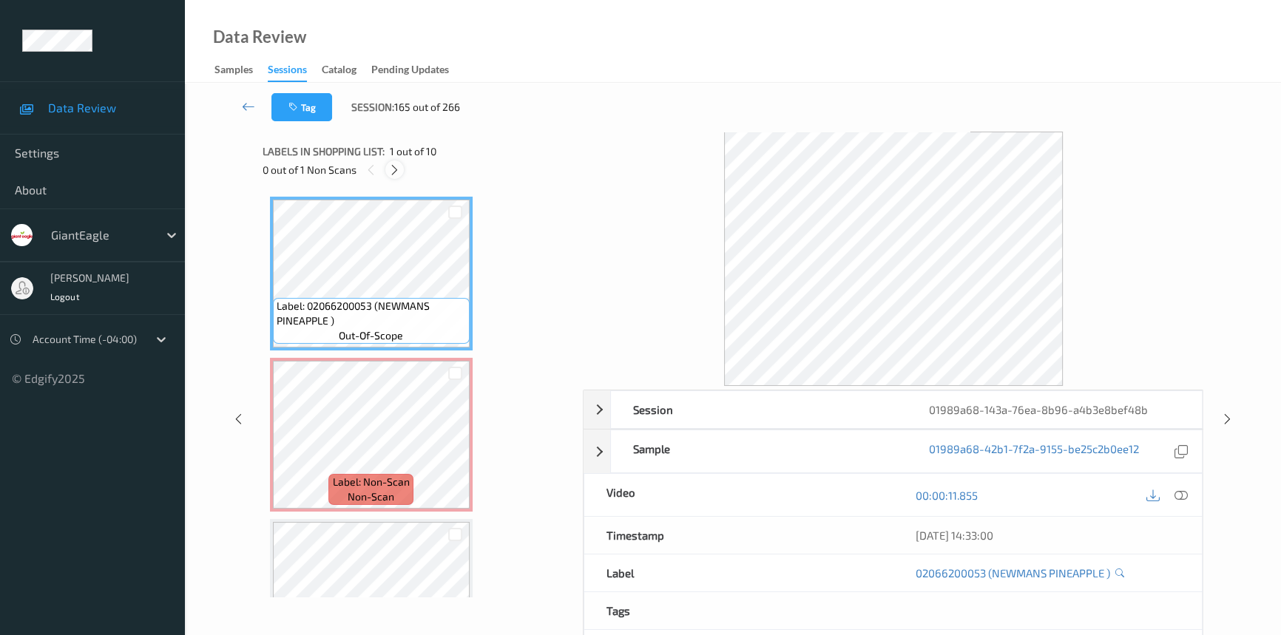
click at [399, 164] on icon at bounding box center [394, 169] width 13 height 13
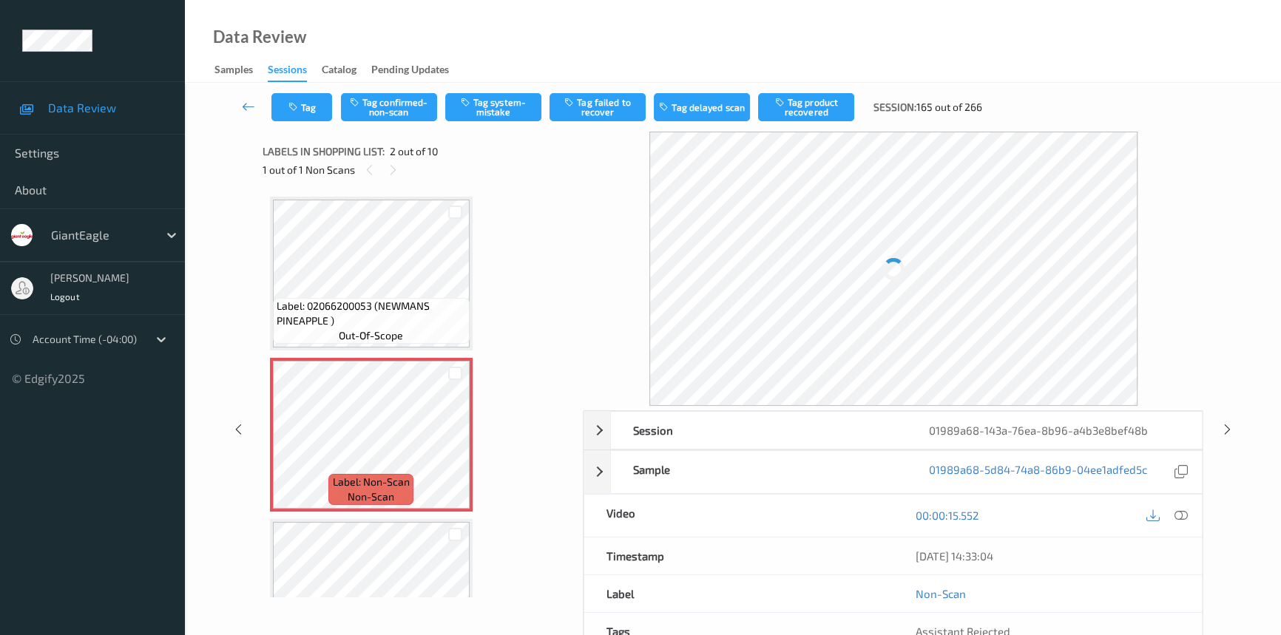
scroll to position [7, 0]
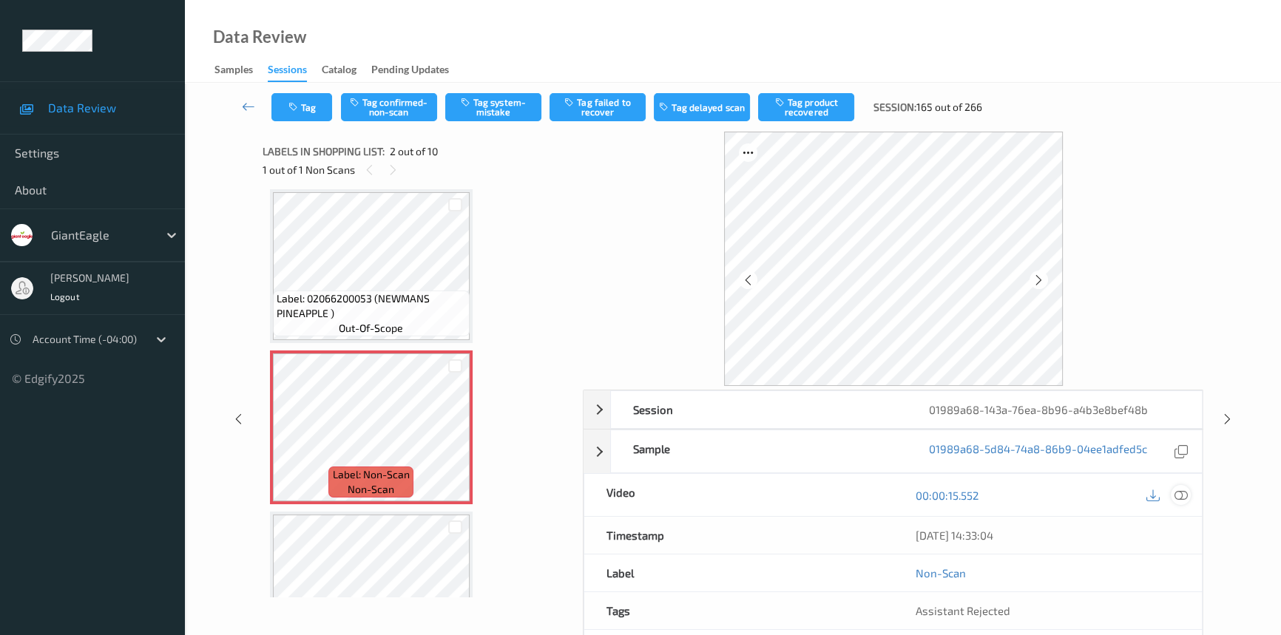
click at [1175, 491] on icon at bounding box center [1181, 495] width 13 height 13
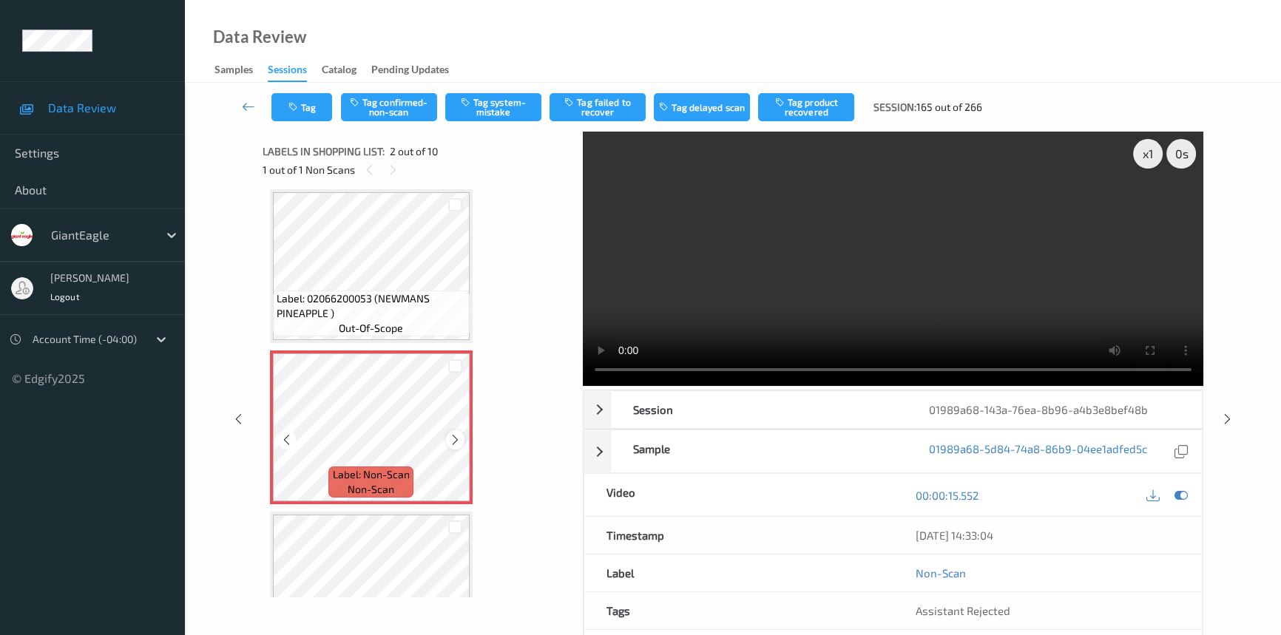
click at [459, 439] on icon at bounding box center [455, 440] width 13 height 13
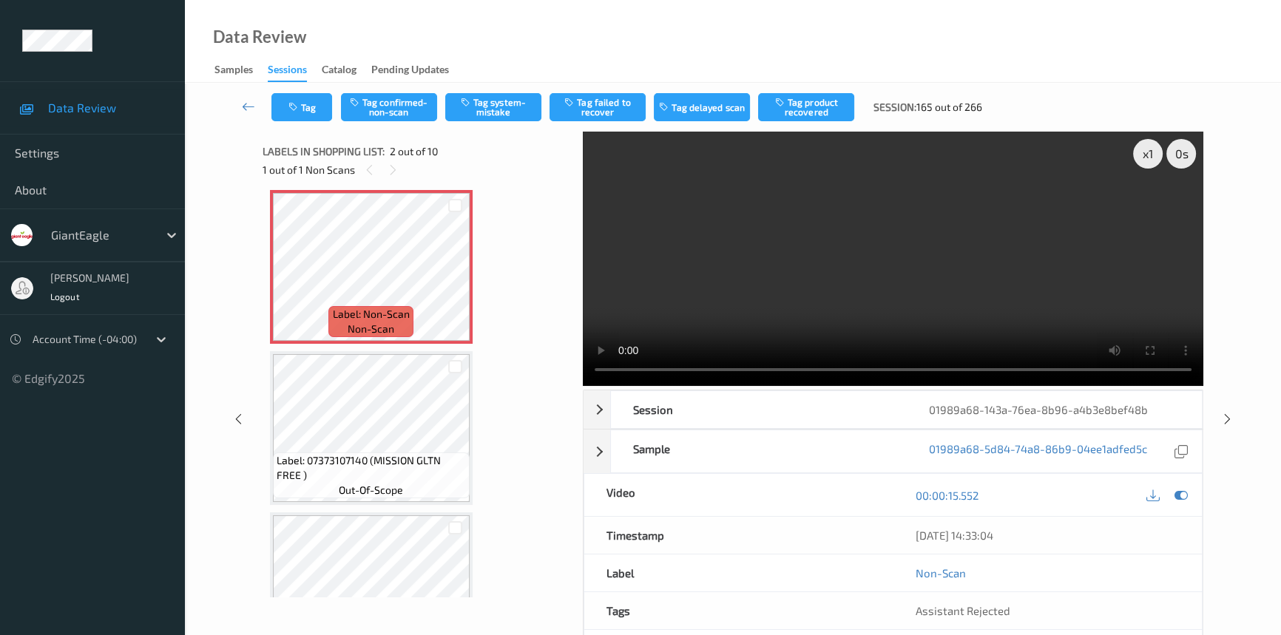
scroll to position [0, 0]
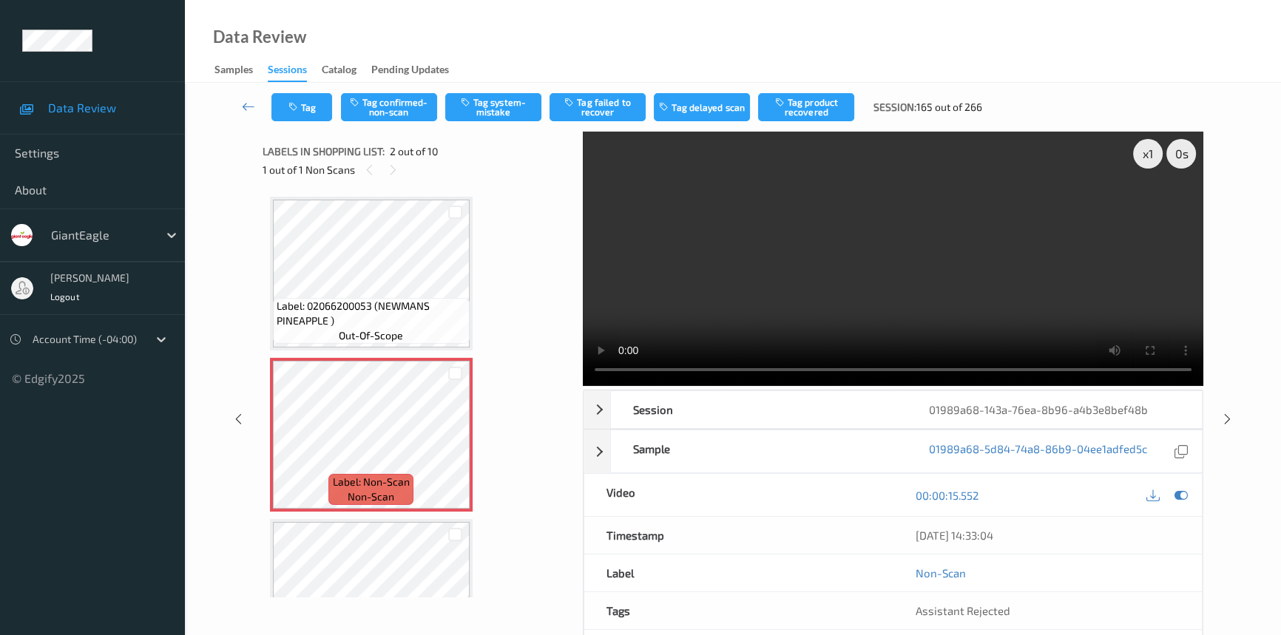
click at [769, 331] on video at bounding box center [893, 259] width 621 height 254
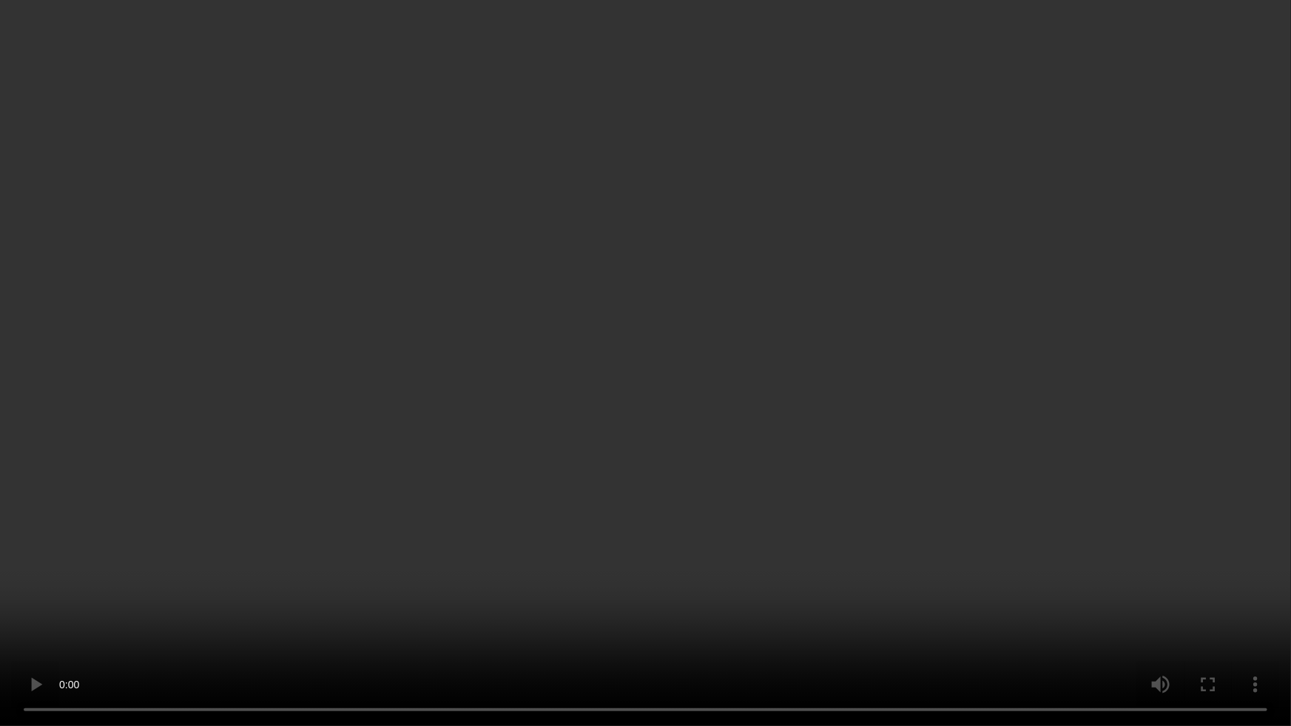
click at [923, 419] on video at bounding box center [645, 363] width 1291 height 726
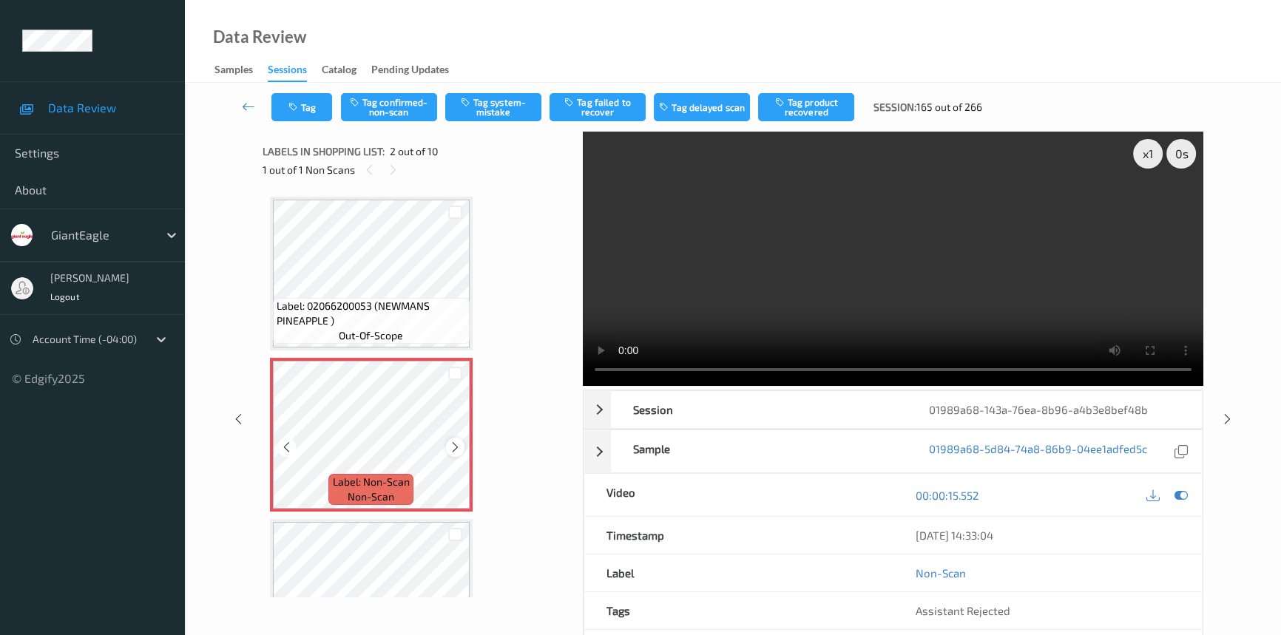
click at [454, 451] on icon at bounding box center [455, 447] width 13 height 13
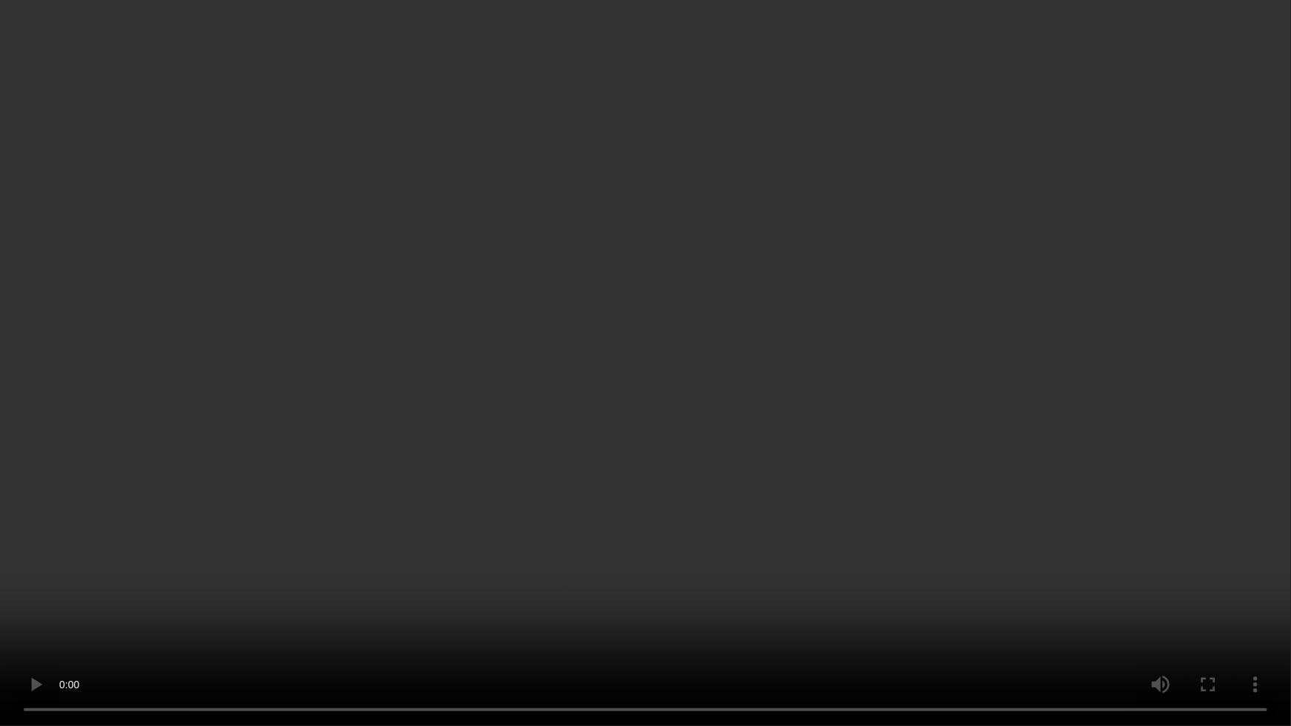
click at [888, 516] on video at bounding box center [645, 363] width 1291 height 726
click at [837, 354] on video at bounding box center [645, 363] width 1291 height 726
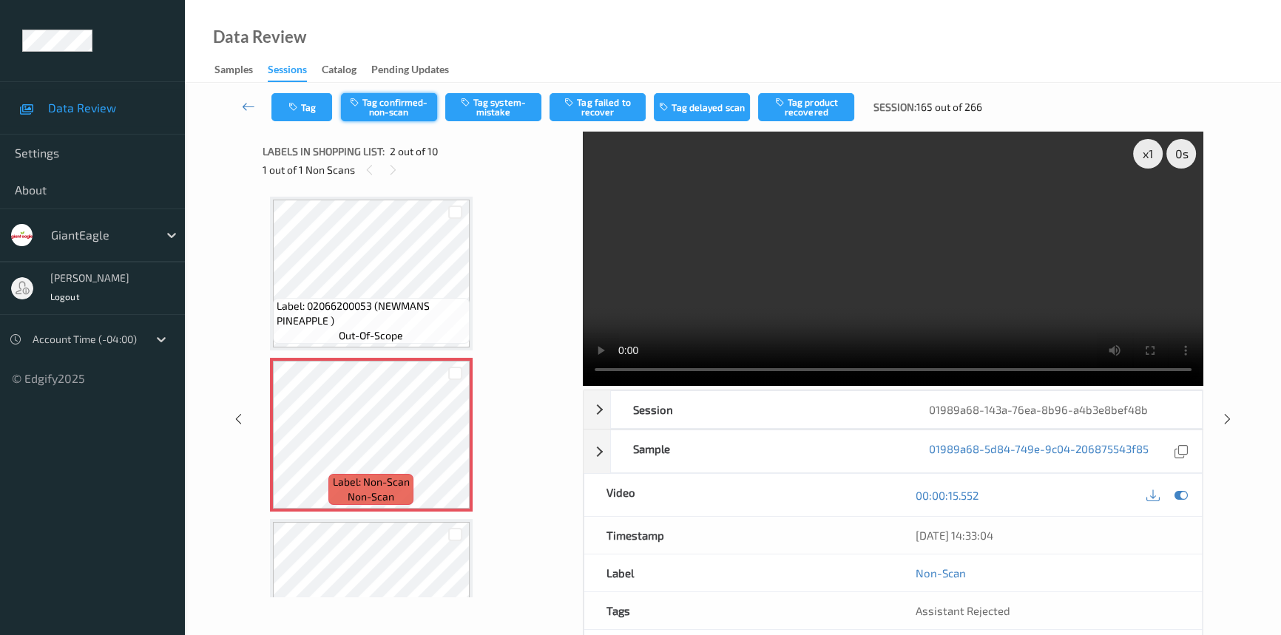
click at [392, 104] on button "Tag confirmed-non-scan" at bounding box center [389, 107] width 96 height 28
click at [831, 99] on button "Tag product recovered" at bounding box center [806, 107] width 96 height 28
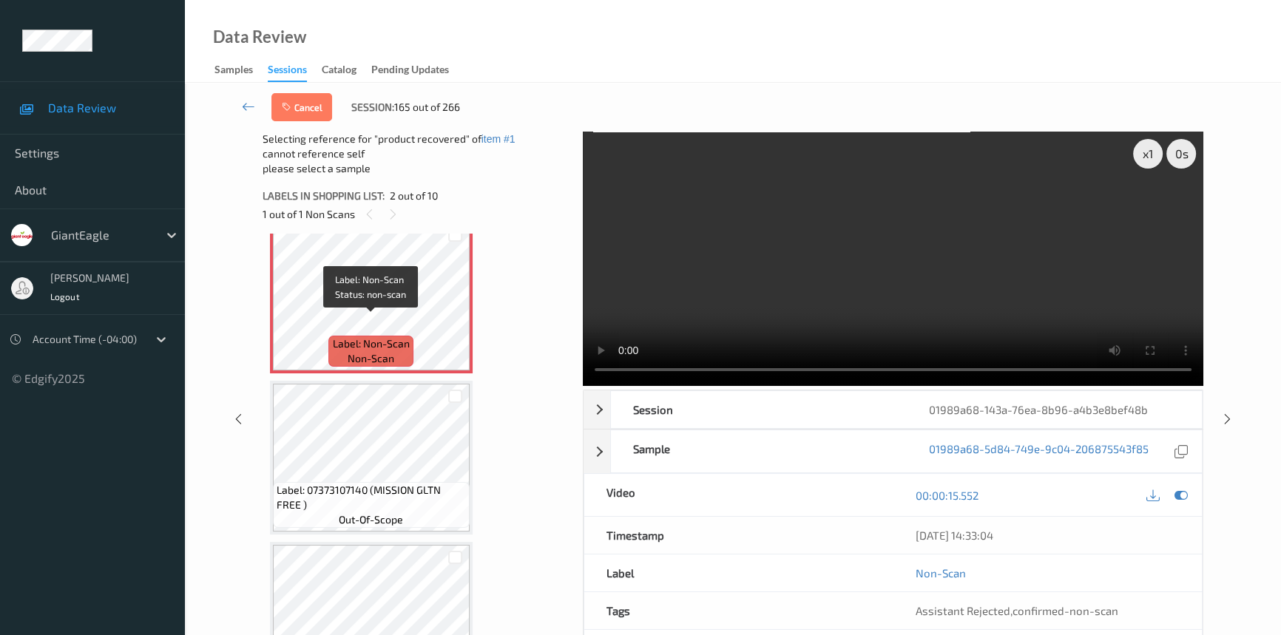
scroll to position [269, 0]
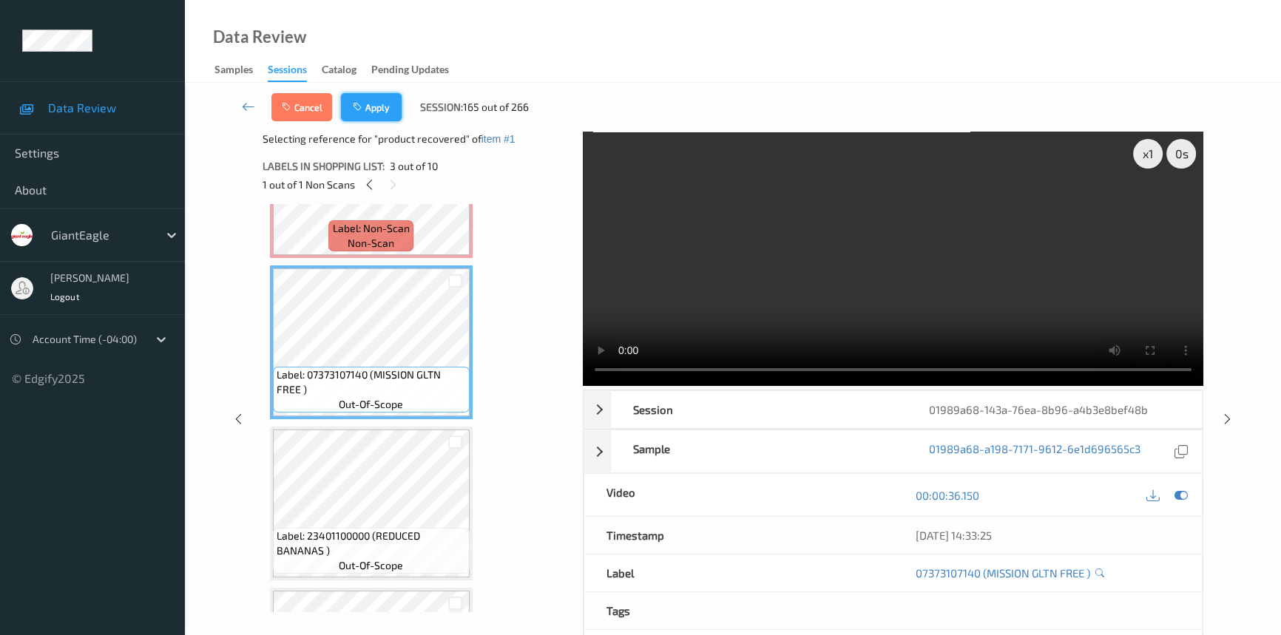
click at [387, 93] on button "Apply" at bounding box center [371, 107] width 61 height 28
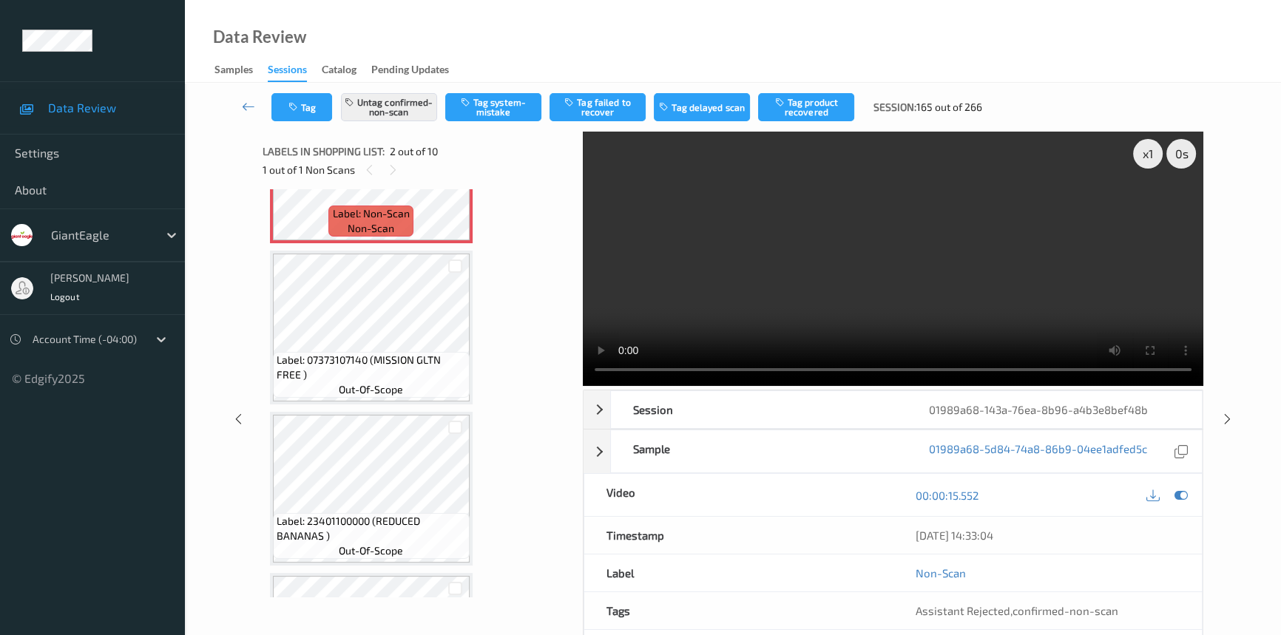
scroll to position [7, 0]
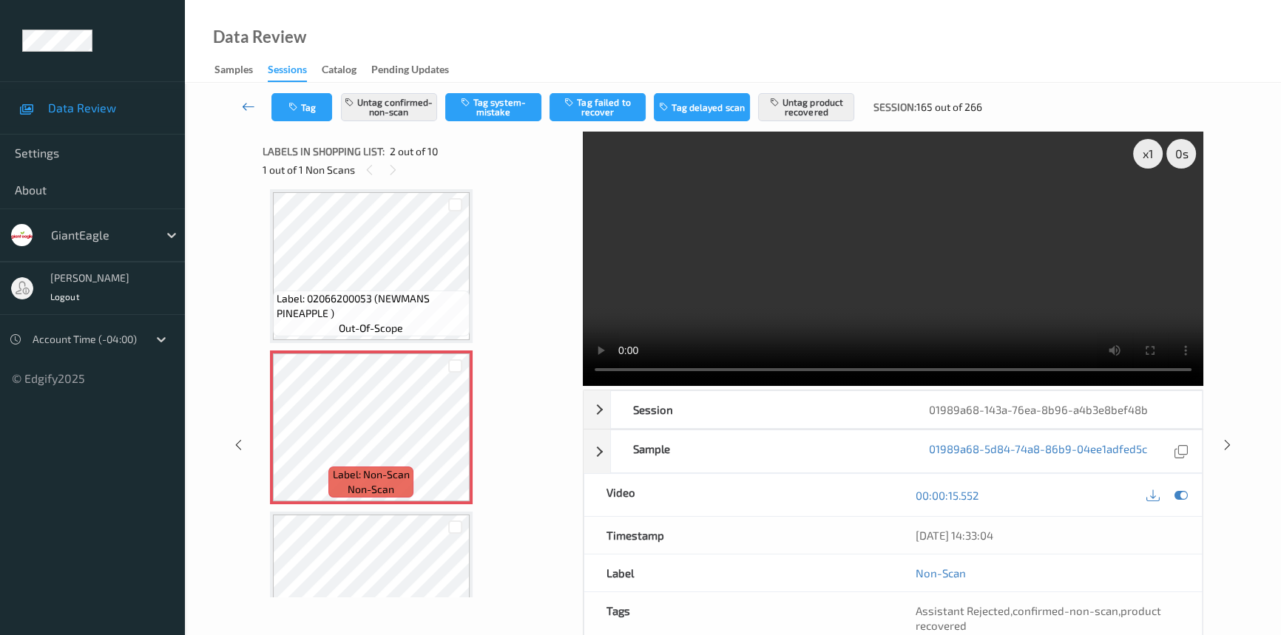
click at [246, 99] on icon at bounding box center [248, 106] width 13 height 15
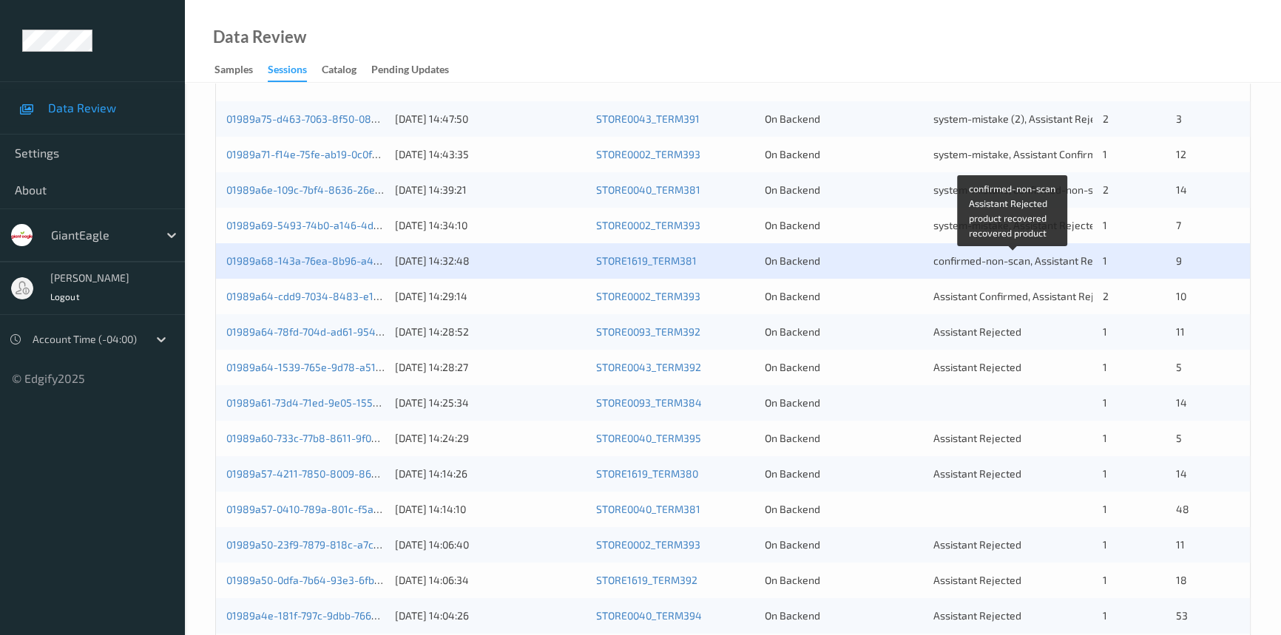
scroll to position [336, 0]
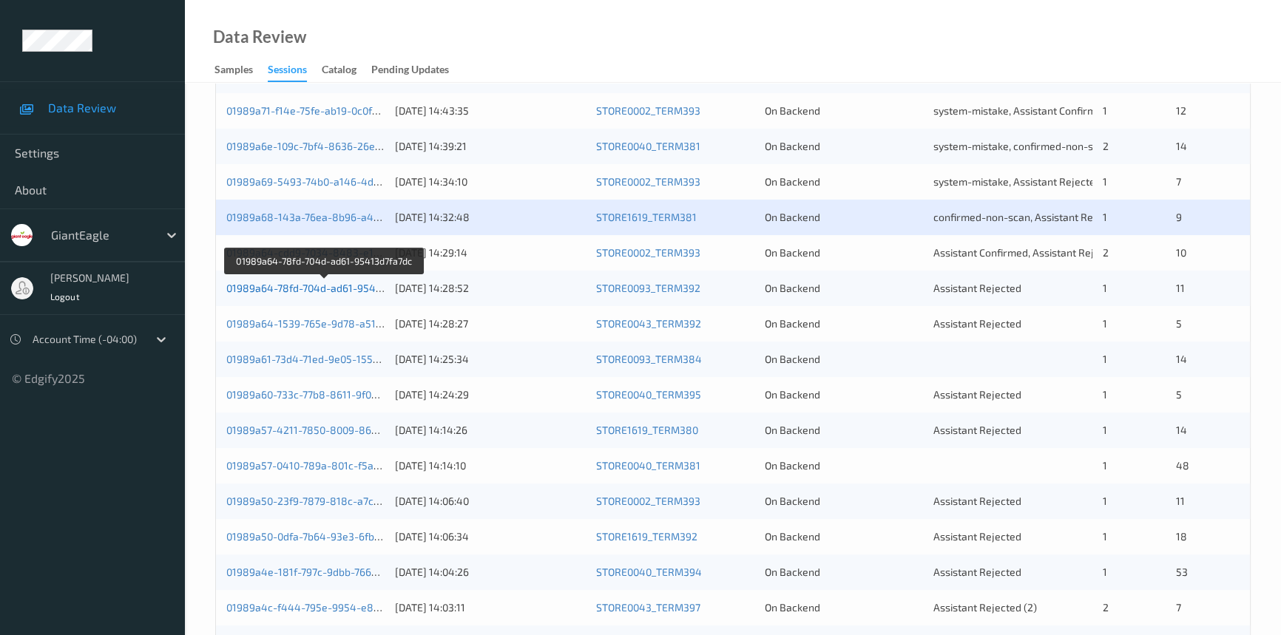
click at [301, 283] on link "01989a64-78fd-704d-ad61-95413d7fa7dc" at bounding box center [324, 288] width 197 height 13
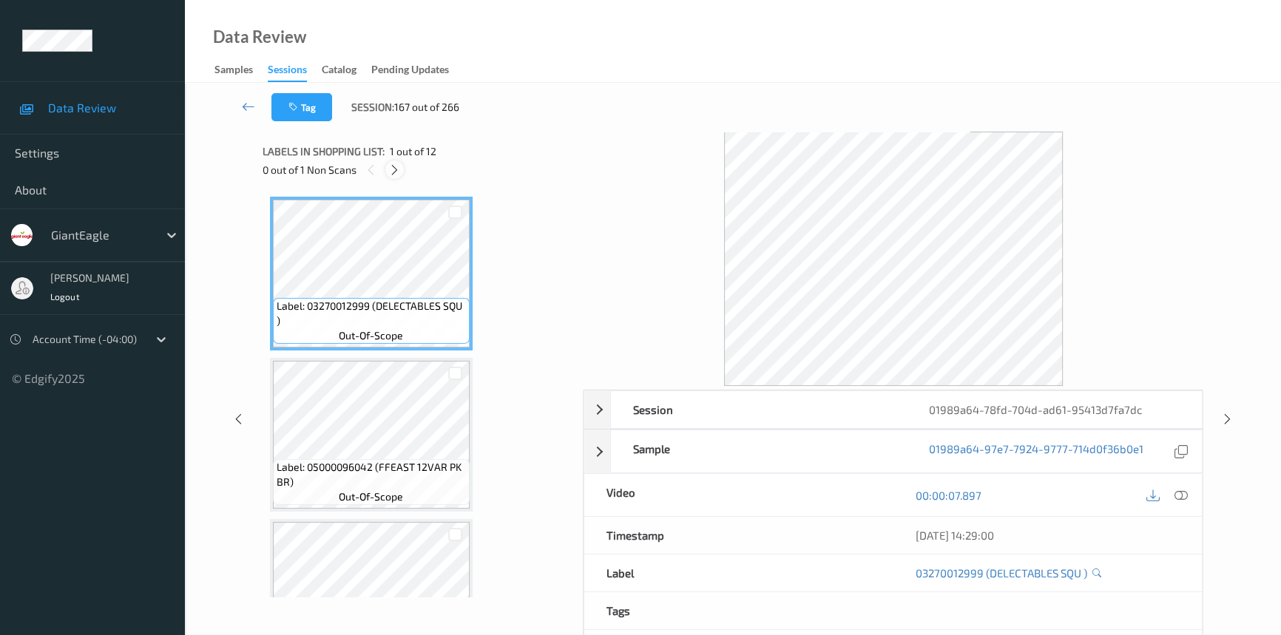
click at [398, 167] on icon at bounding box center [394, 169] width 13 height 13
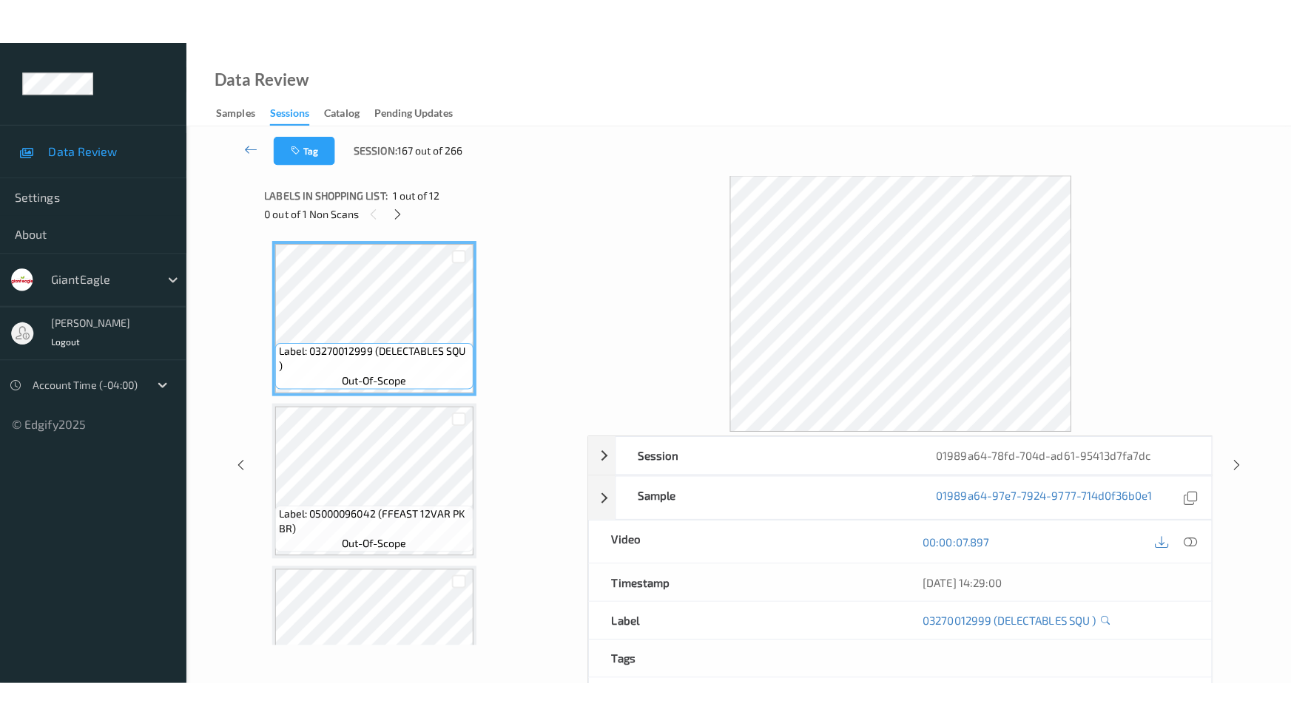
scroll to position [1528, 0]
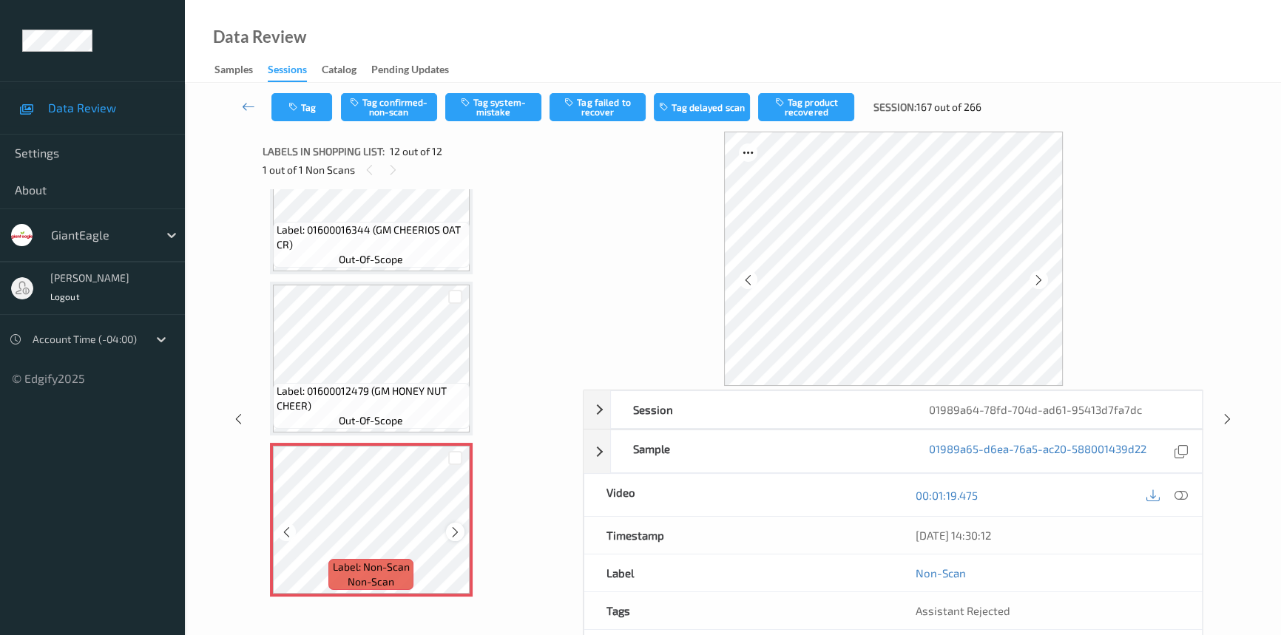
click at [456, 526] on icon at bounding box center [455, 532] width 13 height 13
click at [1187, 490] on icon at bounding box center [1181, 495] width 13 height 13
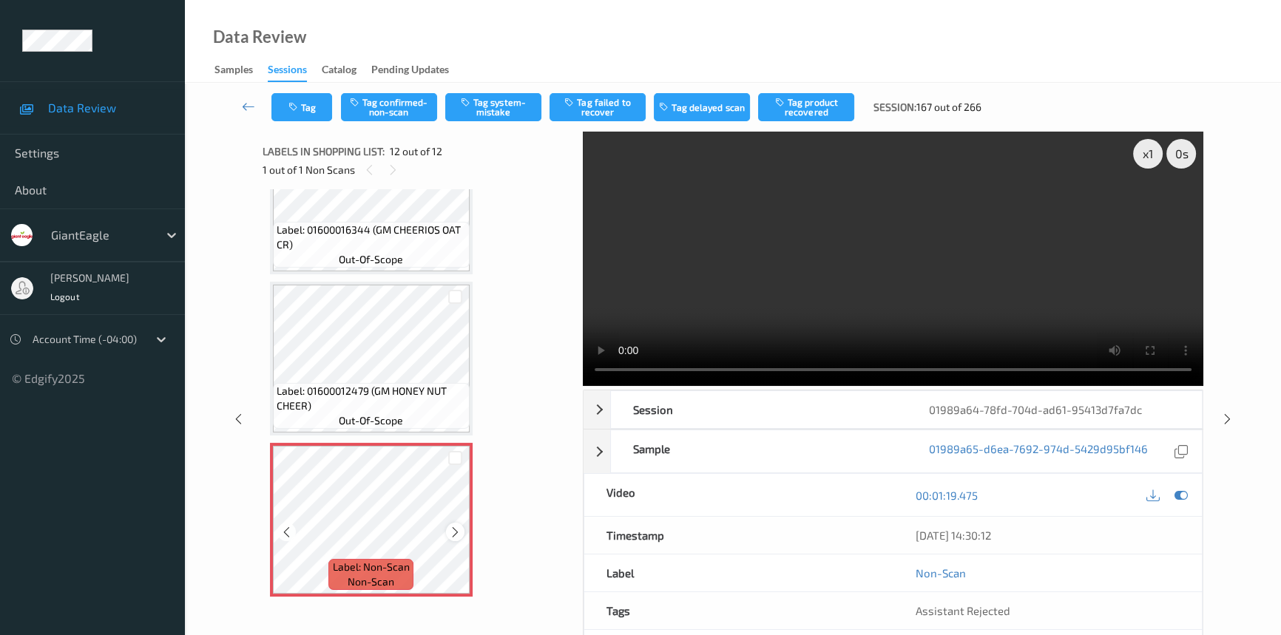
click at [451, 526] on icon at bounding box center [455, 532] width 13 height 13
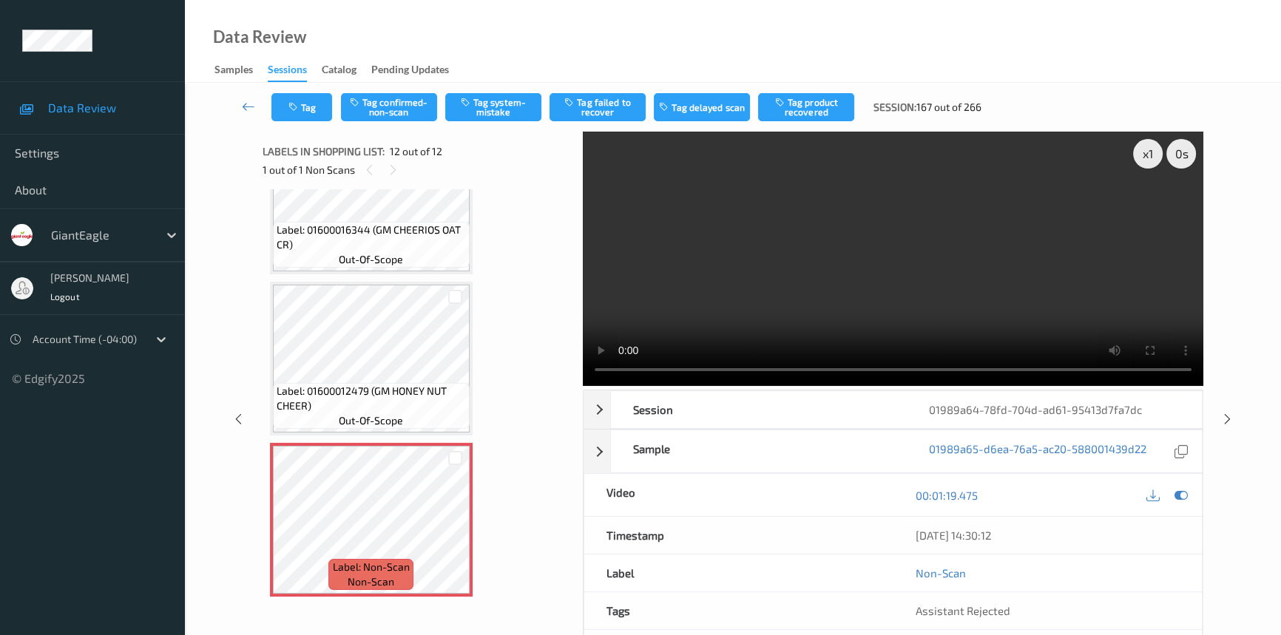
click at [996, 321] on video at bounding box center [893, 259] width 621 height 254
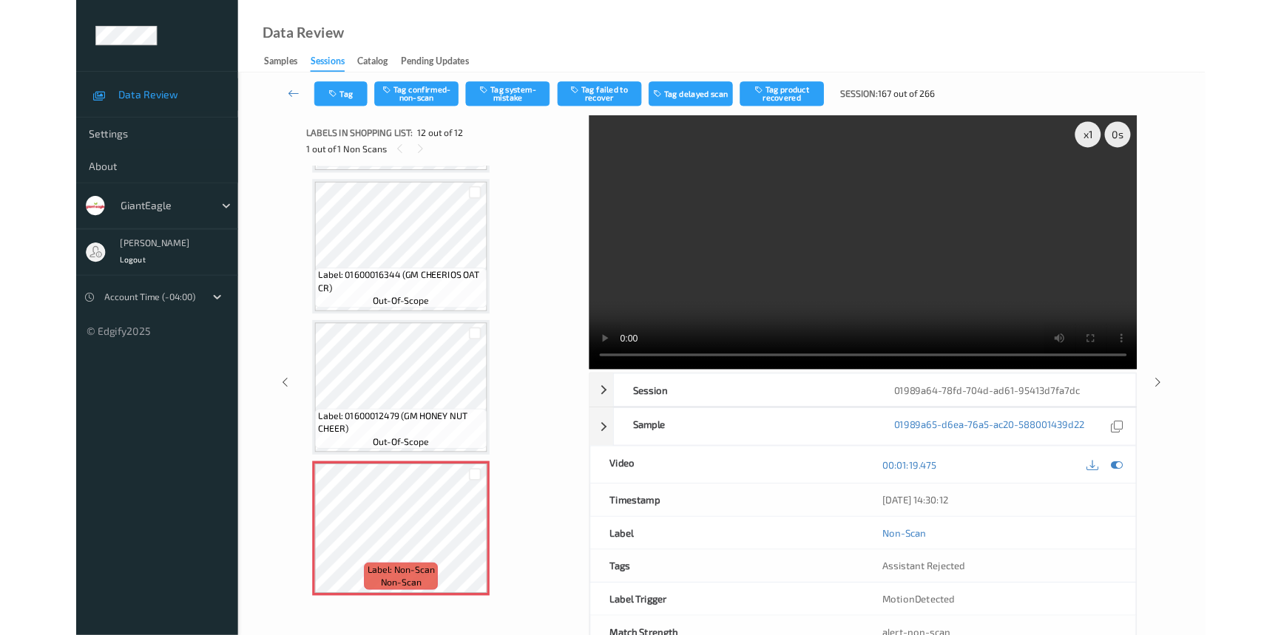
scroll to position [1437, 0]
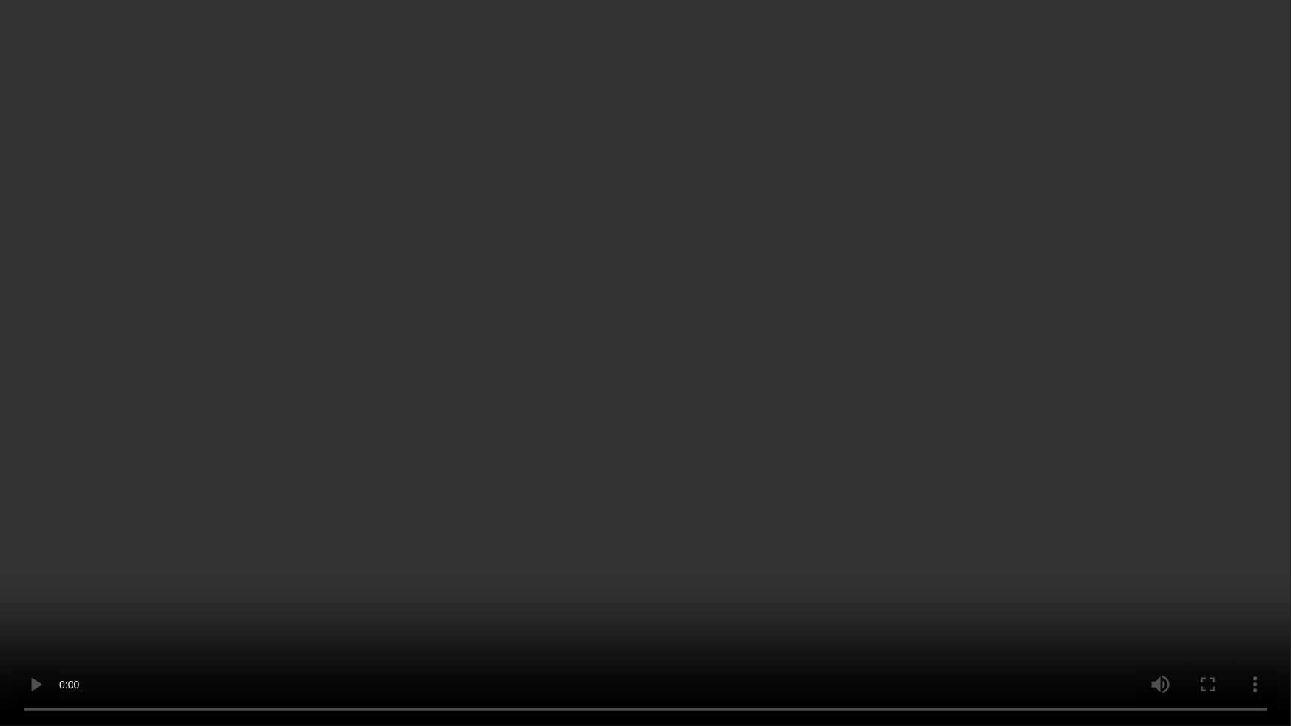
click at [687, 525] on video at bounding box center [645, 363] width 1291 height 726
click at [712, 488] on video at bounding box center [645, 363] width 1291 height 726
click at [692, 354] on video at bounding box center [645, 363] width 1291 height 726
click at [718, 363] on video at bounding box center [645, 363] width 1291 height 726
click at [655, 371] on video at bounding box center [645, 363] width 1291 height 726
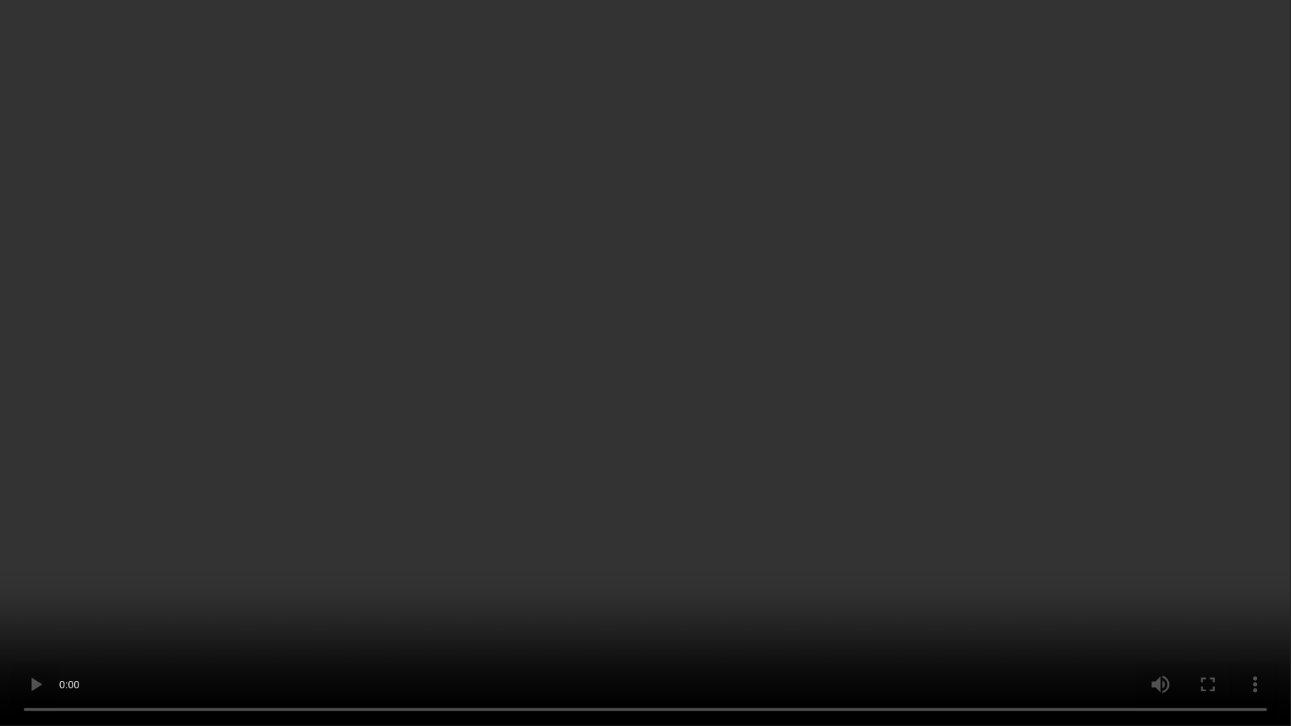
click at [658, 362] on video at bounding box center [645, 363] width 1291 height 726
click at [661, 428] on video at bounding box center [645, 363] width 1291 height 726
click at [584, 490] on video at bounding box center [645, 363] width 1291 height 726
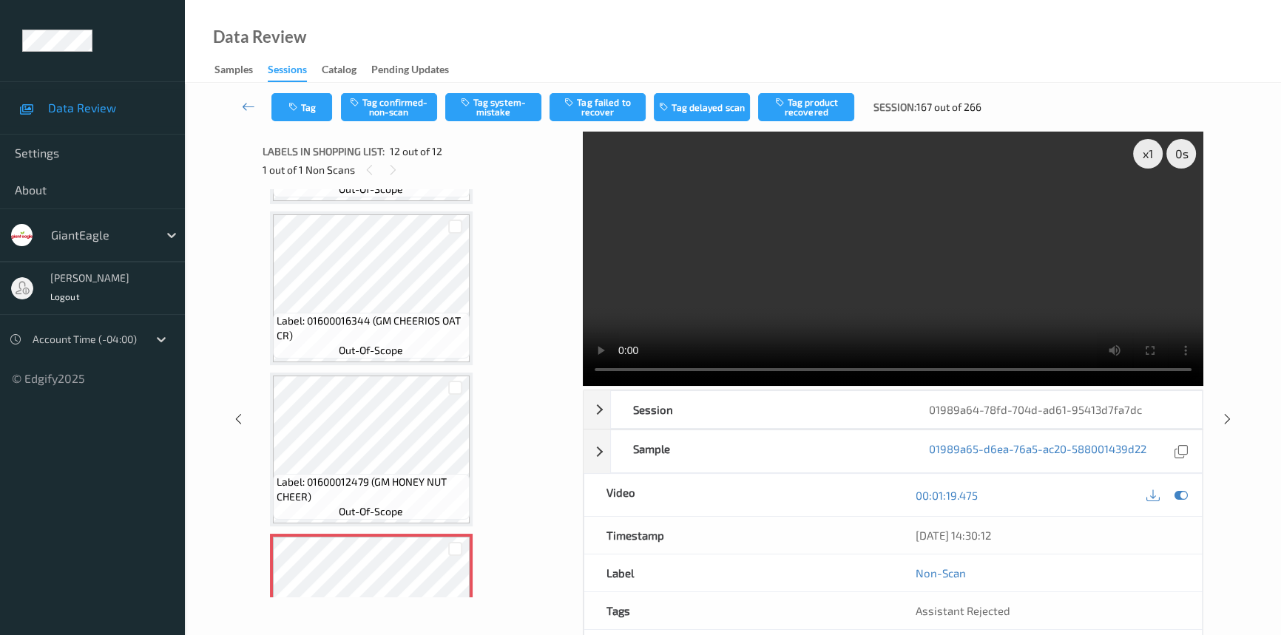
click at [888, 252] on video at bounding box center [893, 259] width 621 height 254
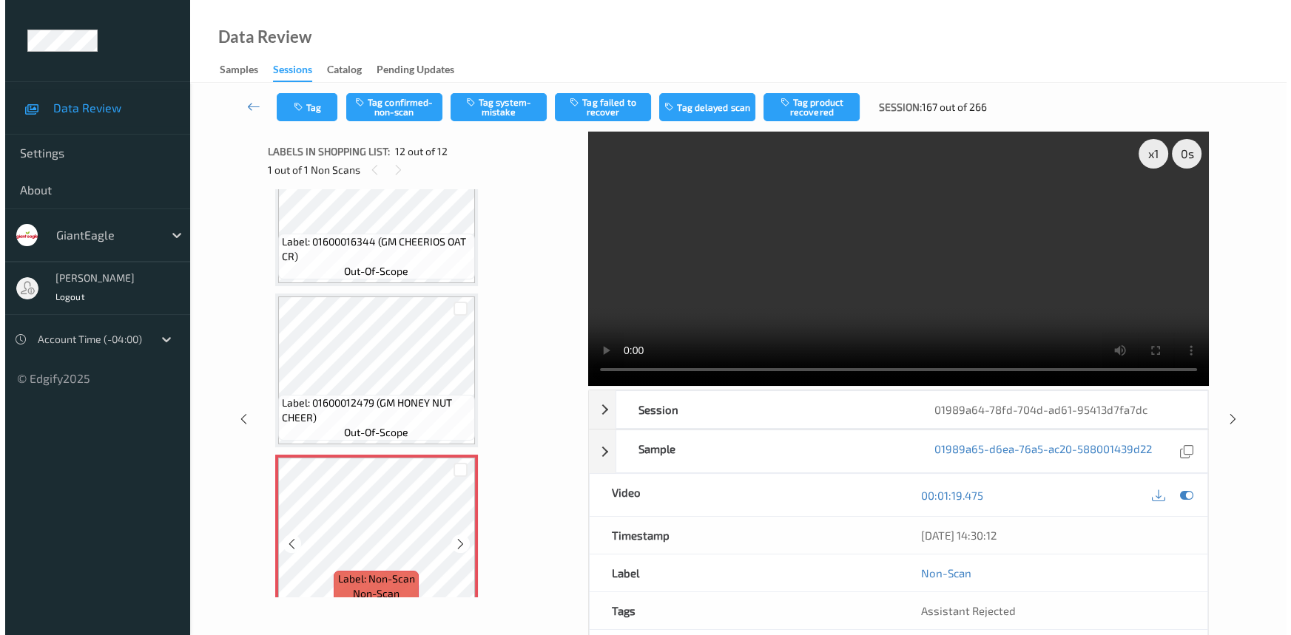
scroll to position [1528, 0]
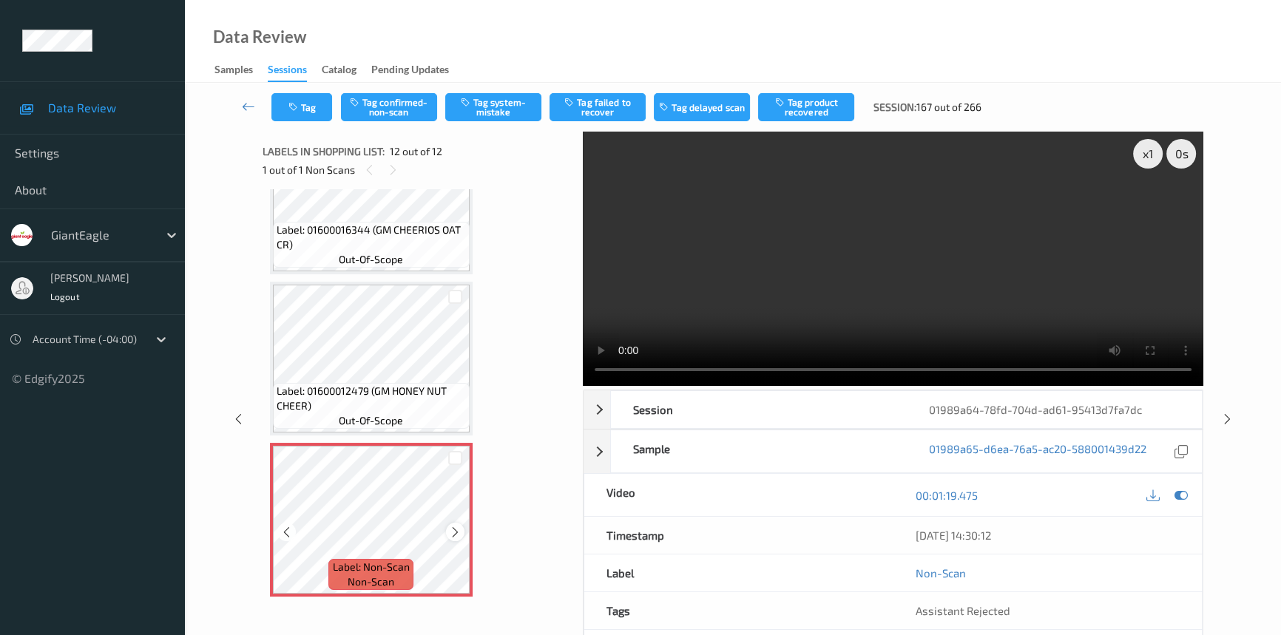
click at [456, 528] on icon at bounding box center [455, 532] width 13 height 13
click at [868, 289] on video at bounding box center [893, 259] width 621 height 254
click at [505, 109] on button "Tag system-mistake" at bounding box center [493, 107] width 96 height 28
click at [314, 107] on button "Tag" at bounding box center [302, 107] width 61 height 28
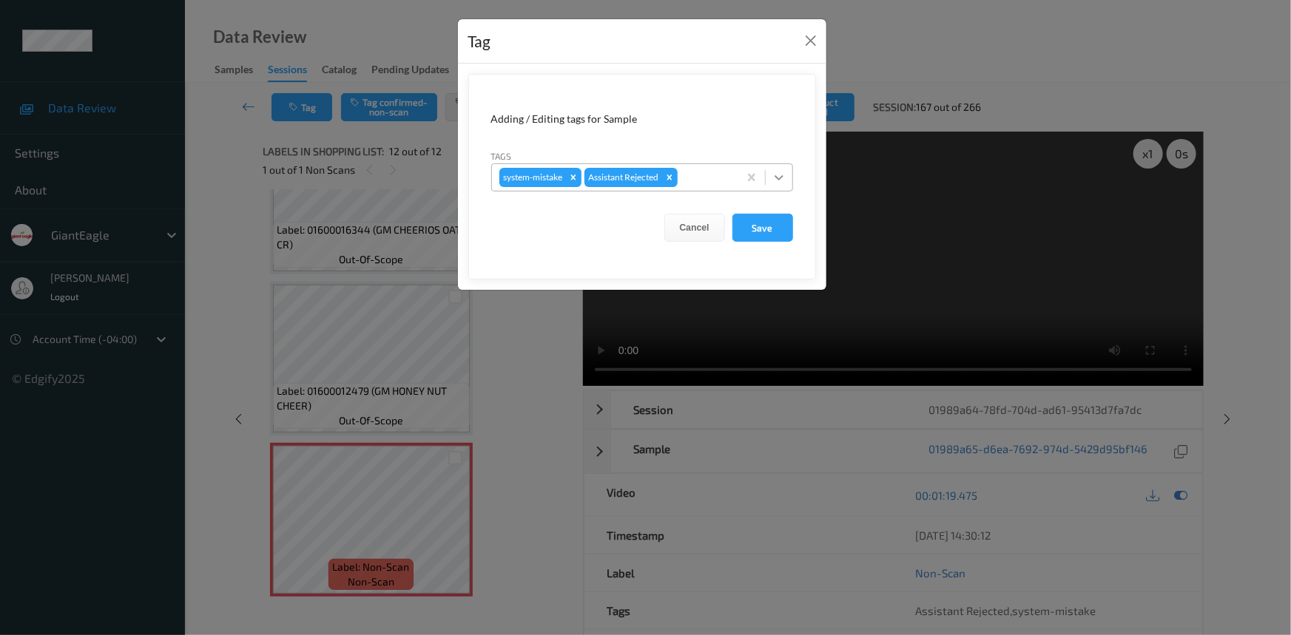
click at [768, 178] on div at bounding box center [779, 177] width 27 height 27
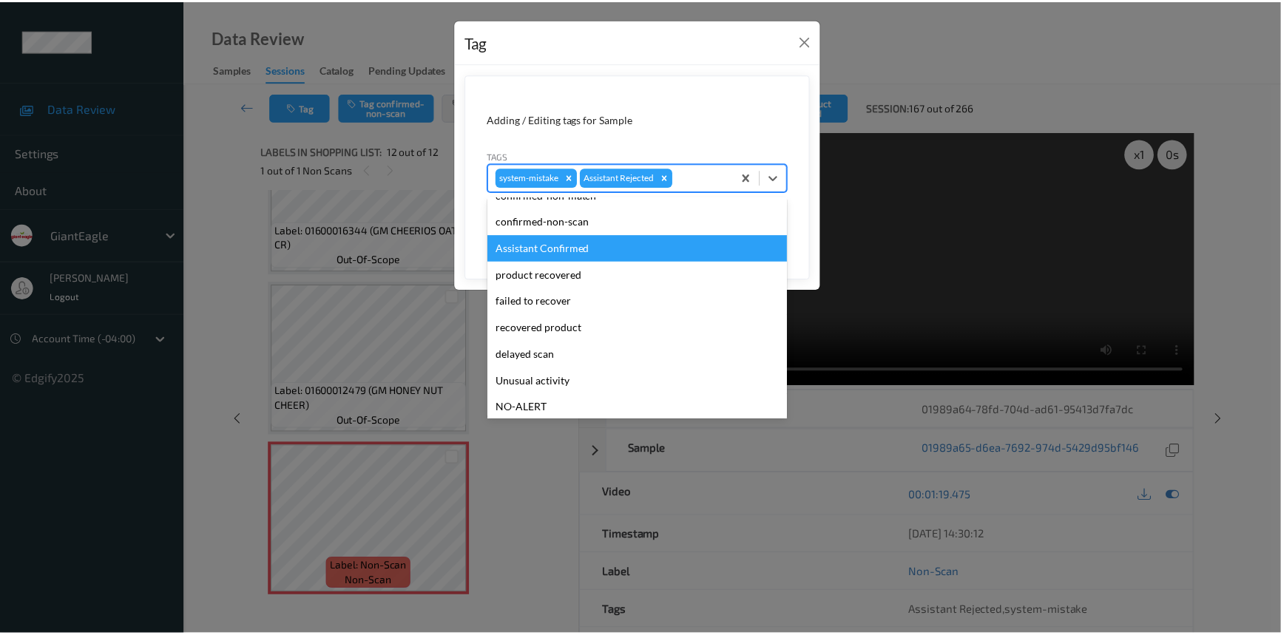
scroll to position [67, 0]
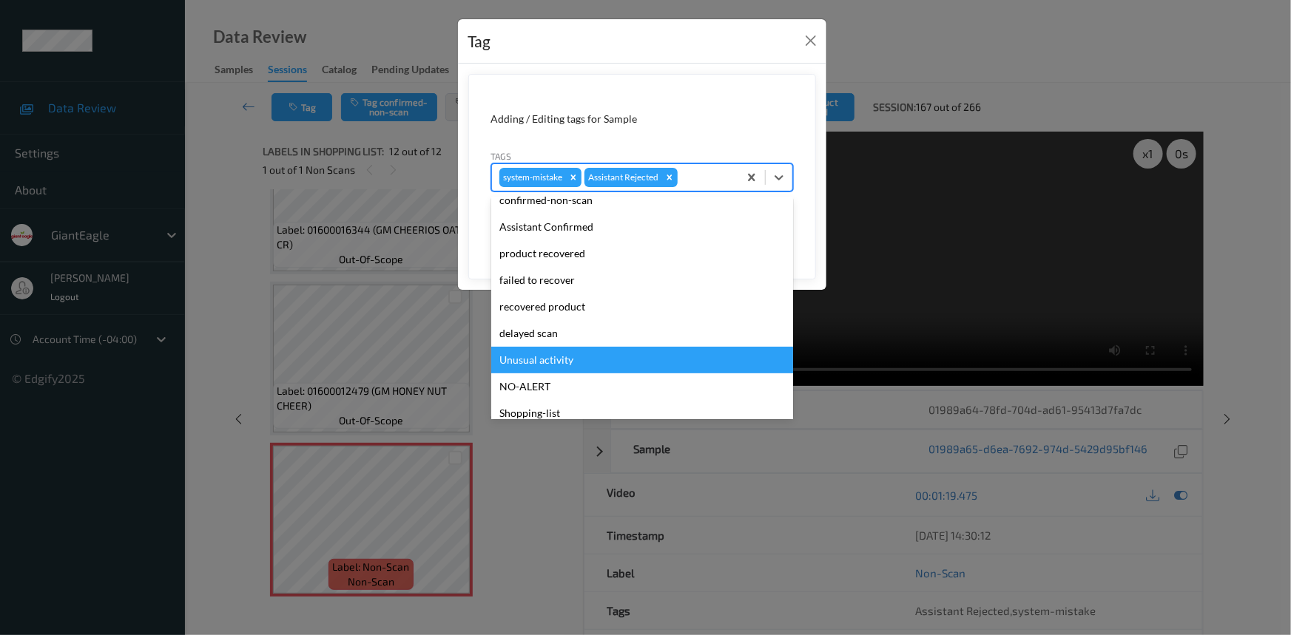
click at [517, 365] on div "Unusual activity" at bounding box center [642, 360] width 302 height 27
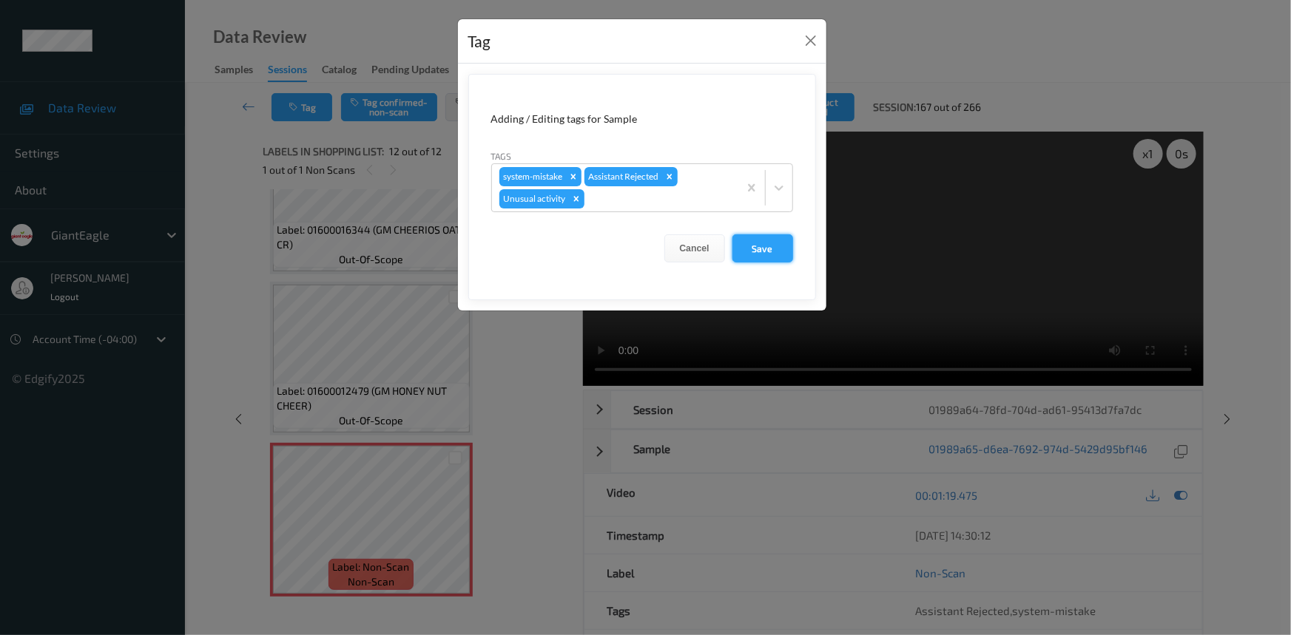
click at [760, 241] on button "Save" at bounding box center [762, 249] width 61 height 28
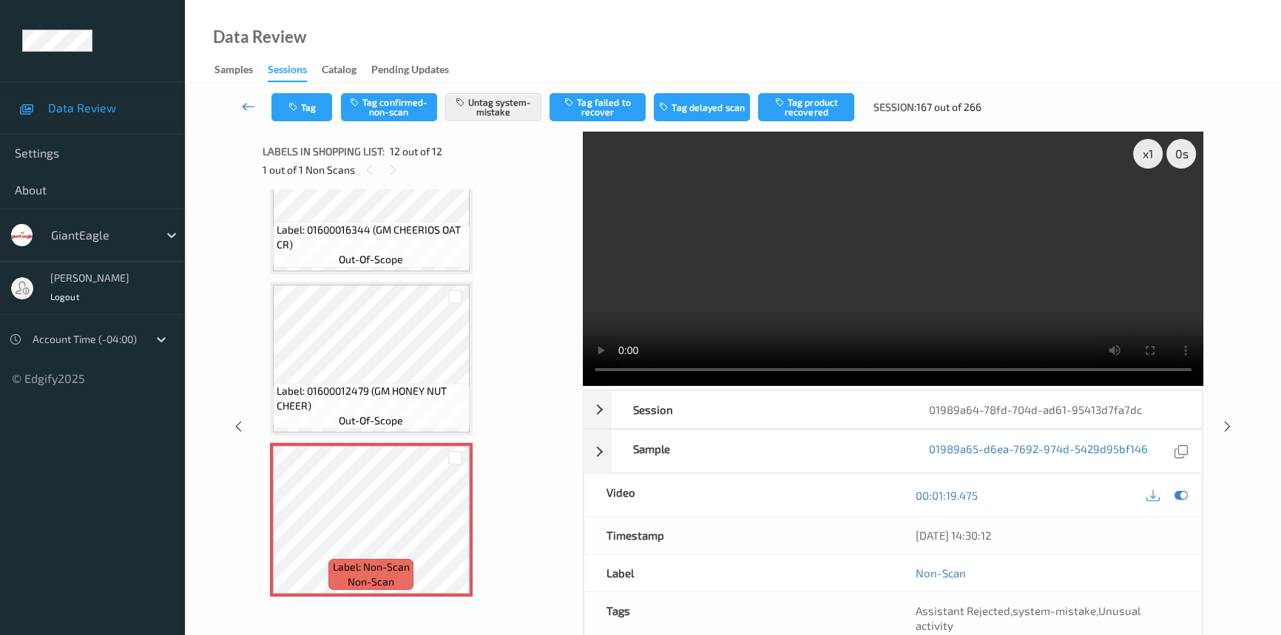
click at [247, 107] on icon at bounding box center [248, 106] width 13 height 15
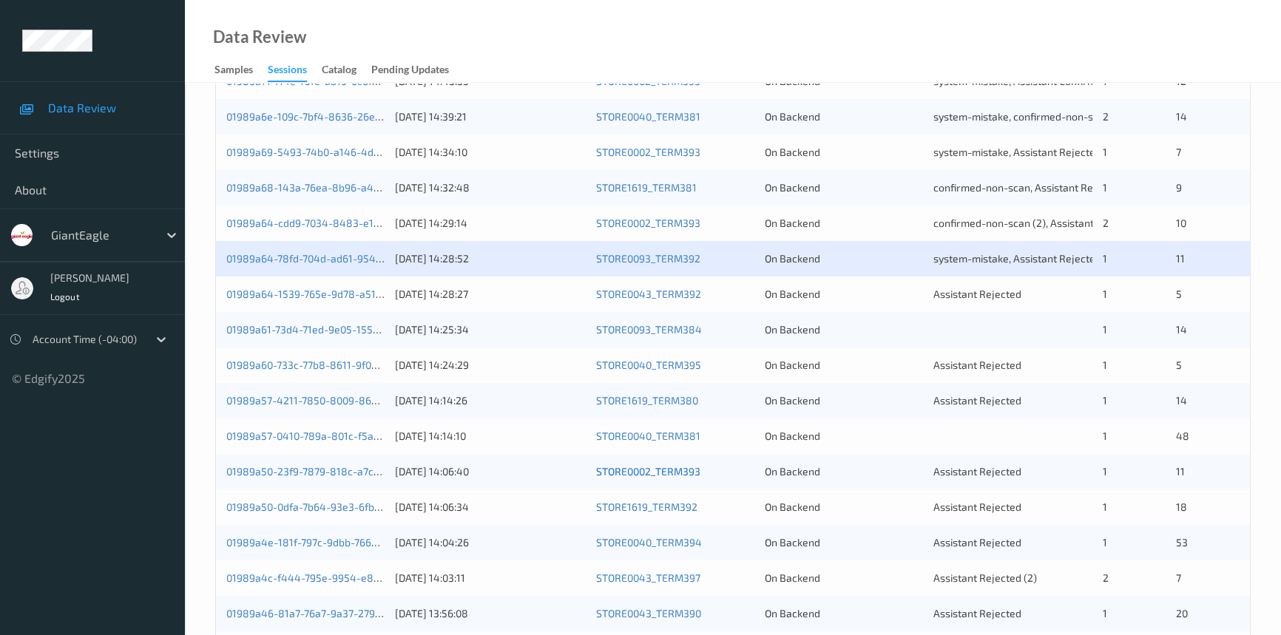
scroll to position [403, 0]
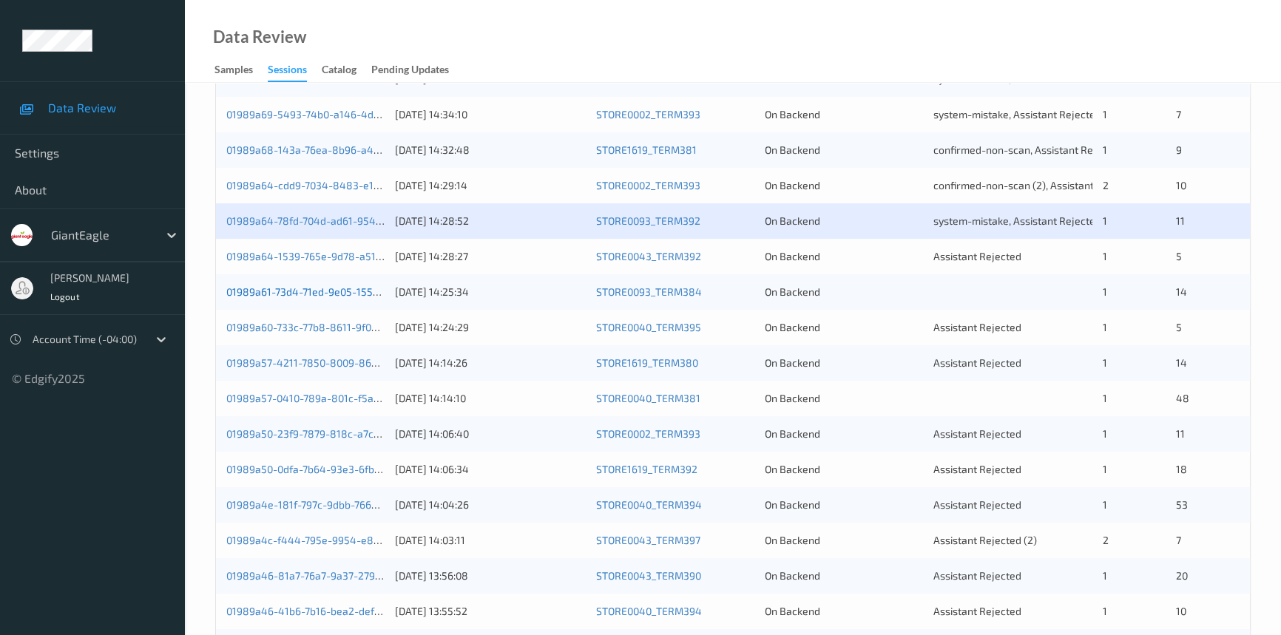
click at [291, 289] on link "01989a61-73d4-71ed-9e05-1558949723d2" at bounding box center [326, 292] width 200 height 13
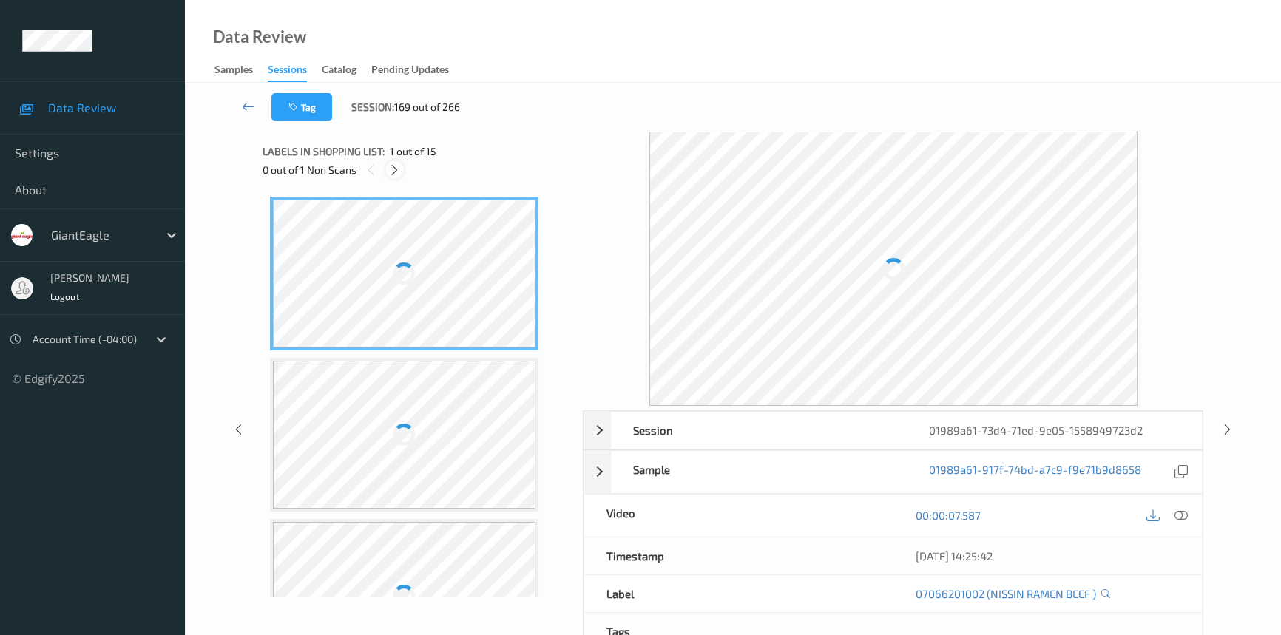
click at [397, 162] on div at bounding box center [394, 170] width 18 height 18
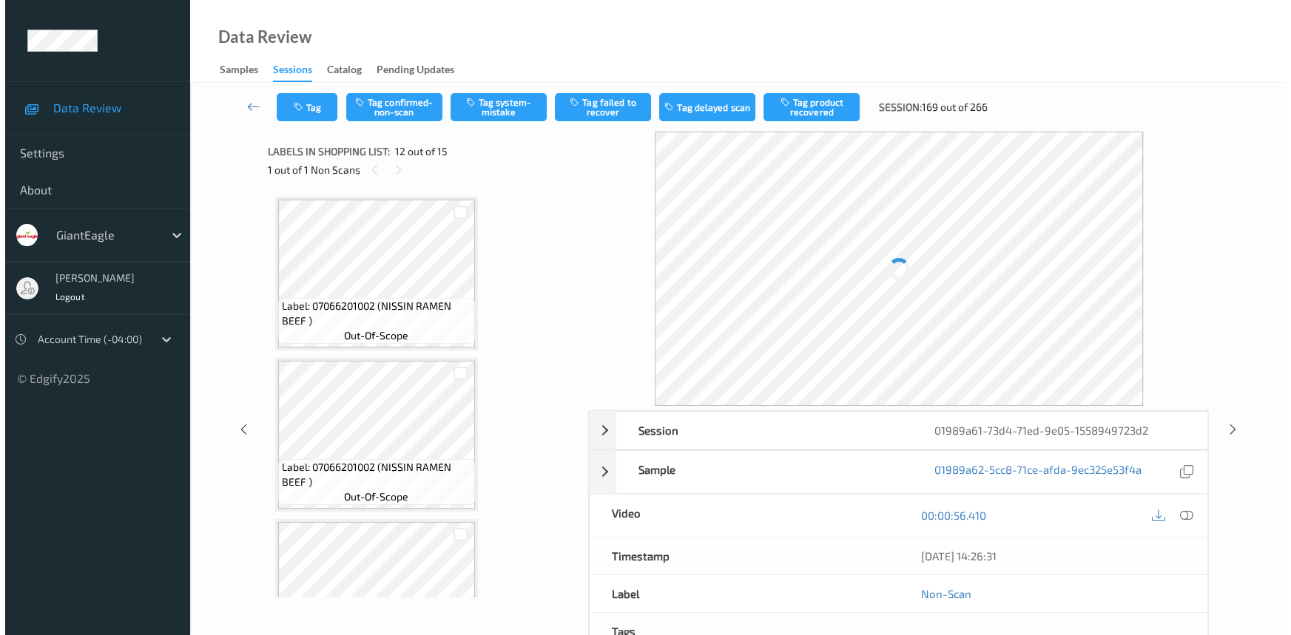
scroll to position [1614, 0]
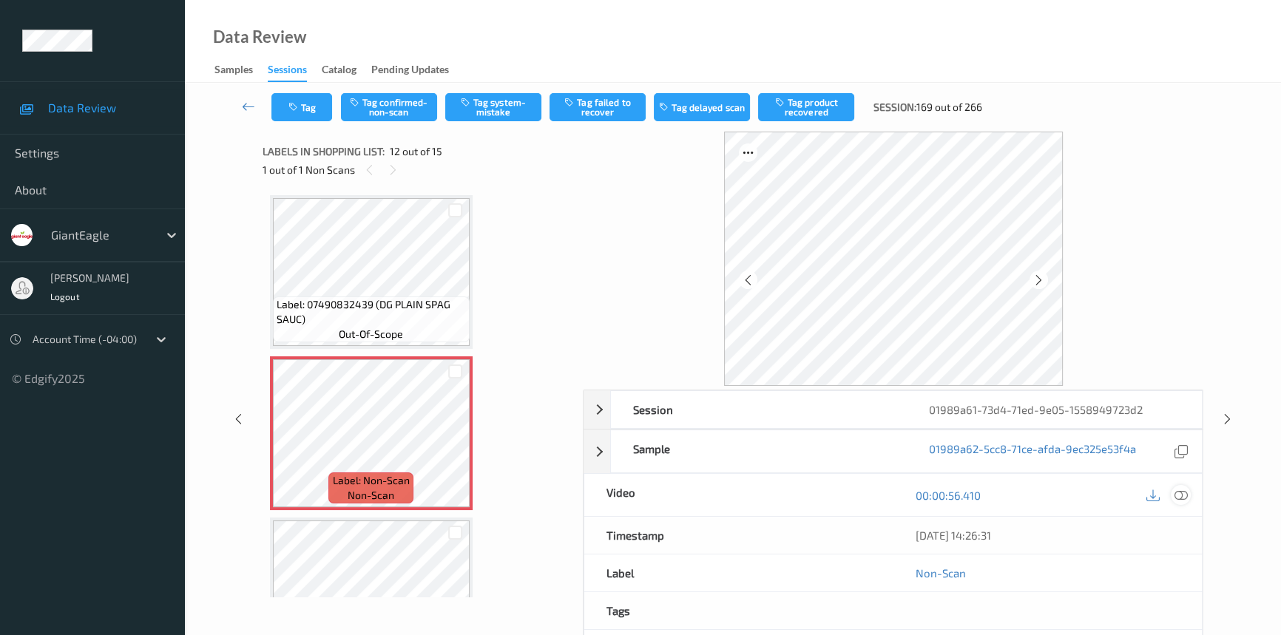
click at [1179, 491] on icon at bounding box center [1181, 495] width 13 height 13
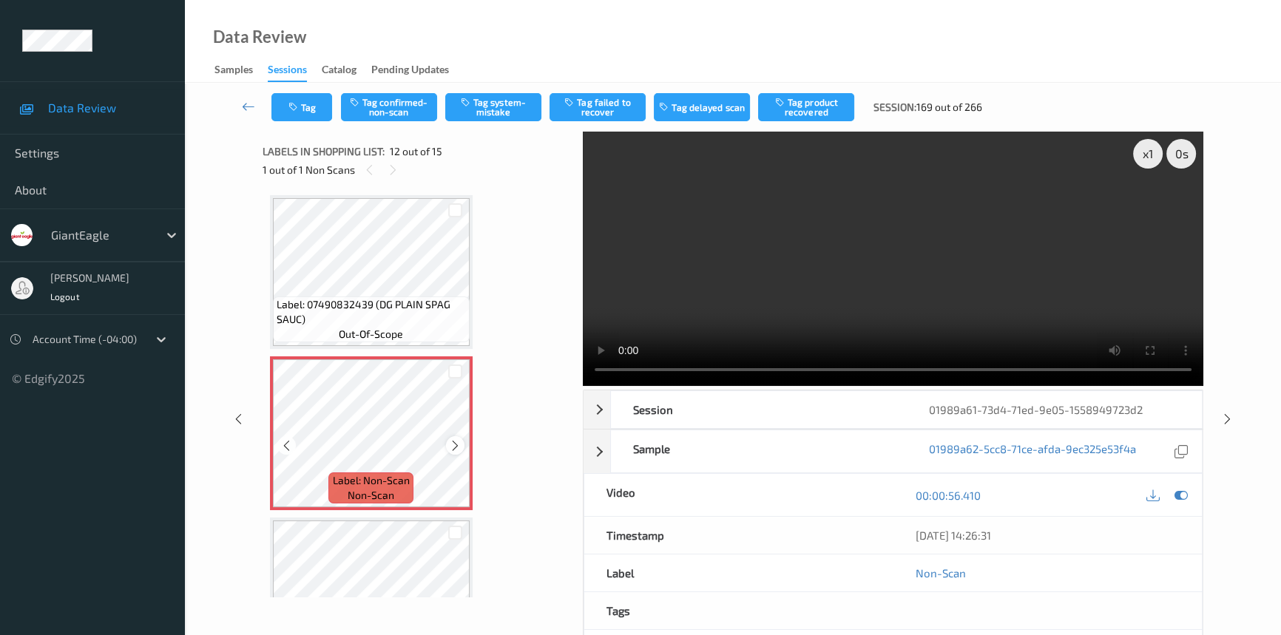
click at [451, 439] on icon at bounding box center [455, 445] width 13 height 13
click at [454, 439] on icon at bounding box center [455, 445] width 13 height 13
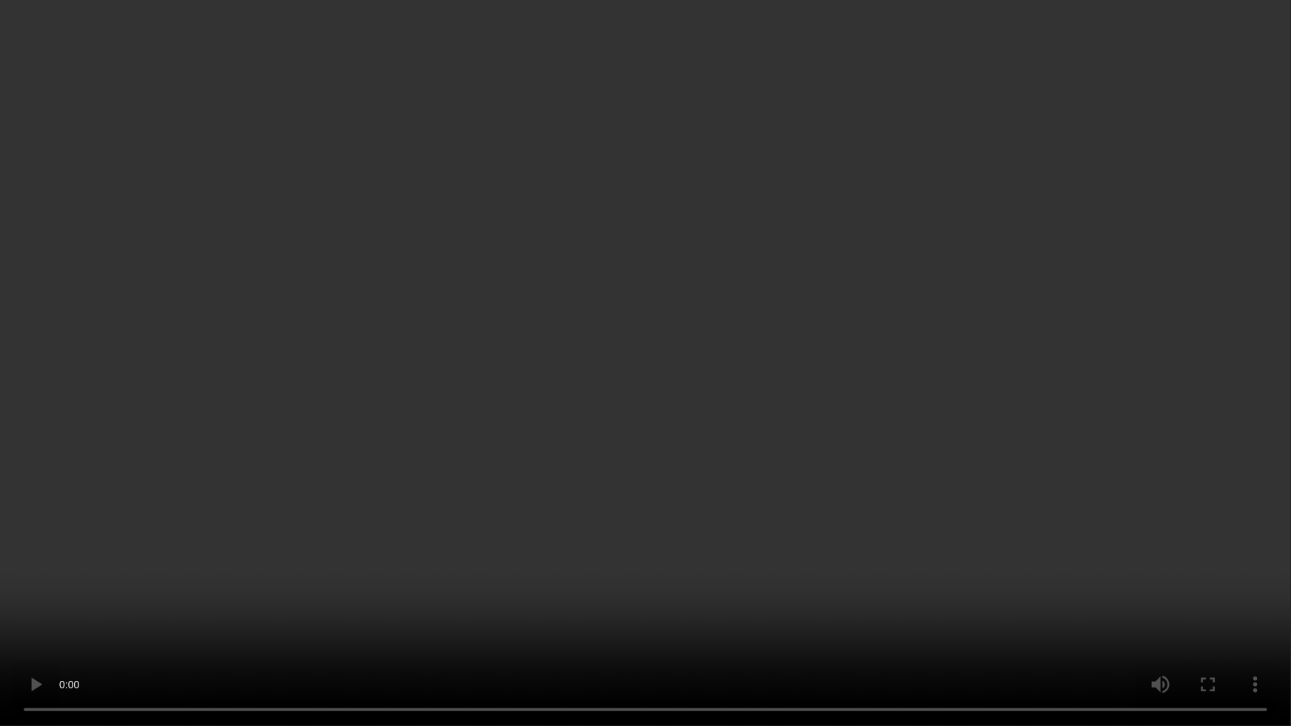
click at [650, 332] on video at bounding box center [645, 363] width 1291 height 726
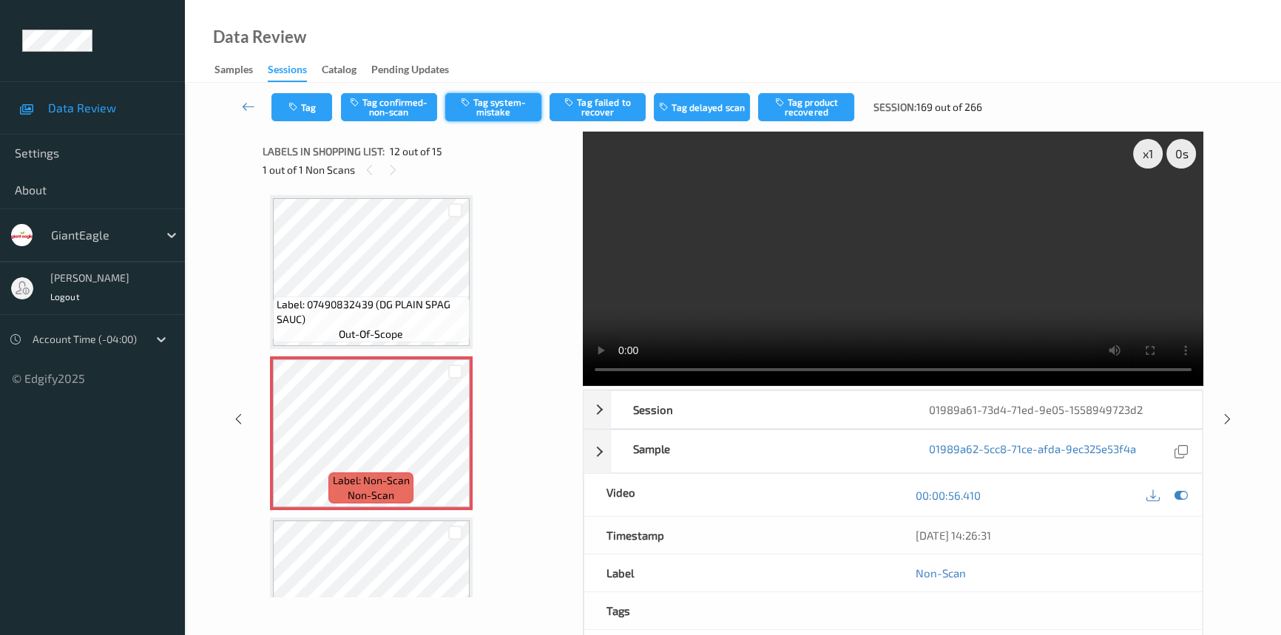
click at [506, 101] on button "Tag system-mistake" at bounding box center [493, 107] width 96 height 28
click at [294, 100] on button "Tag" at bounding box center [302, 107] width 61 height 28
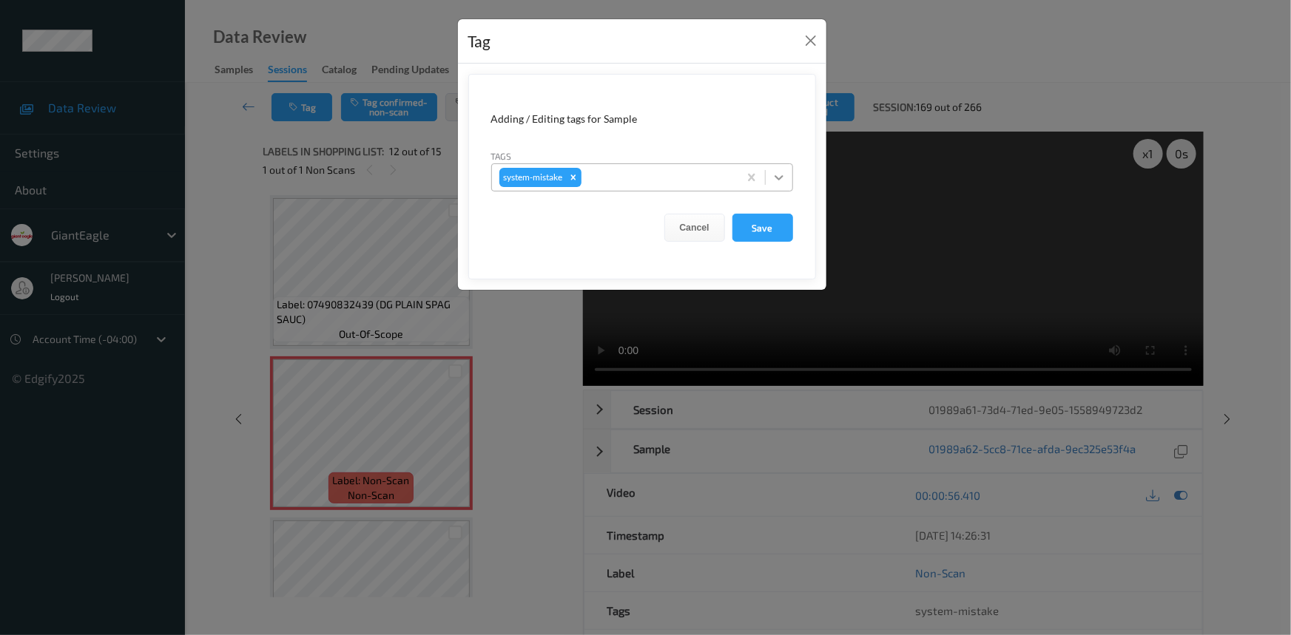
click at [775, 175] on icon at bounding box center [779, 177] width 15 height 15
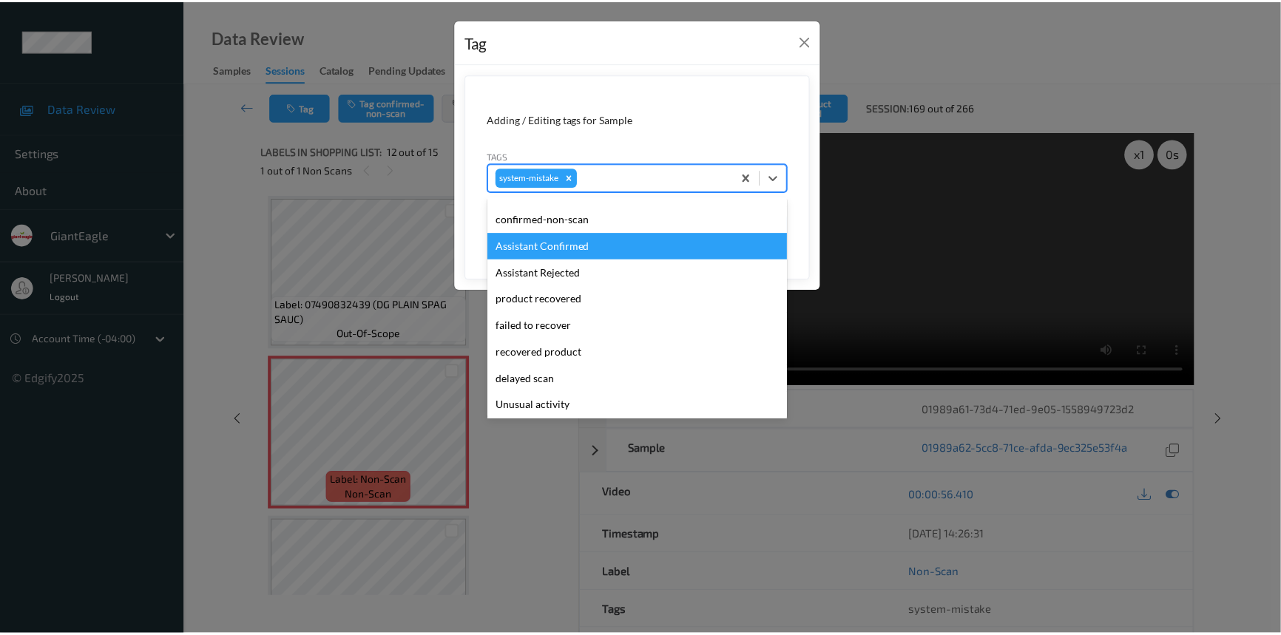
scroll to position [67, 0]
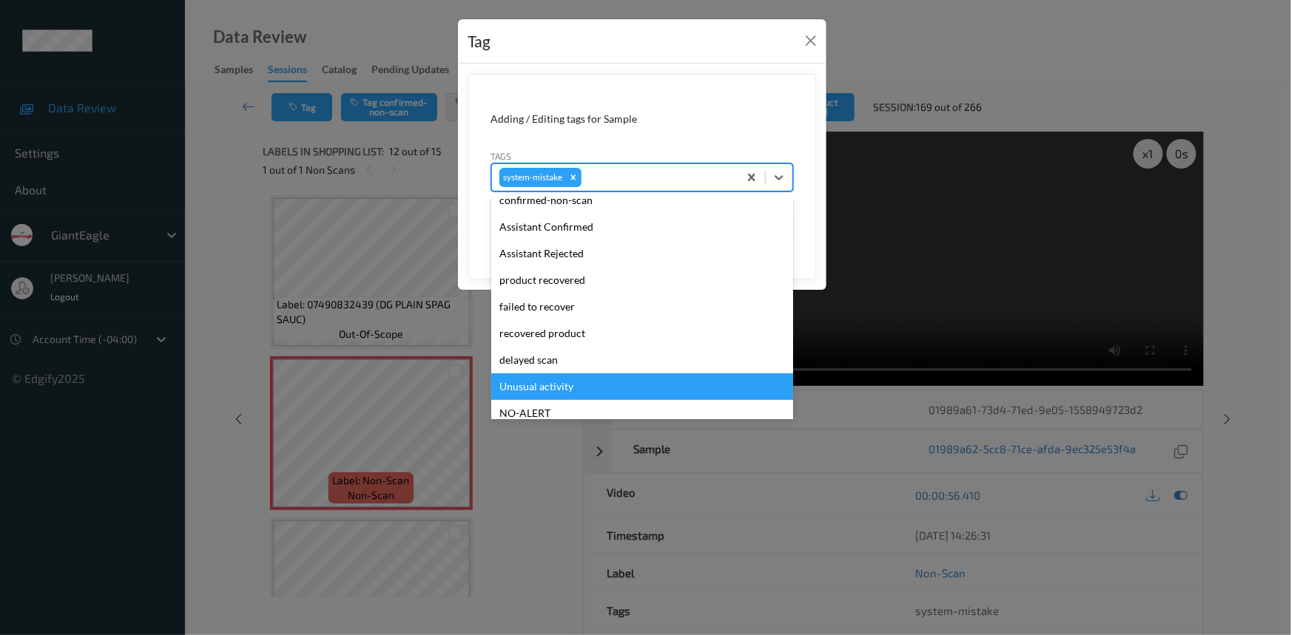
click at [553, 385] on div "Unusual activity" at bounding box center [642, 387] width 302 height 27
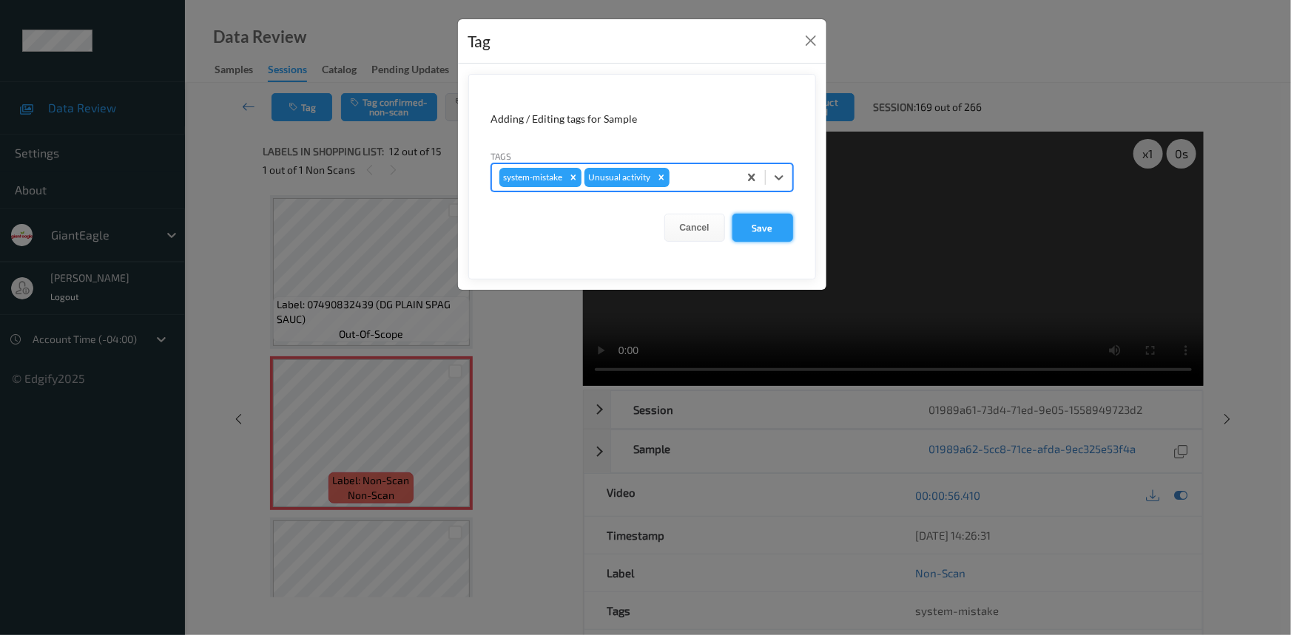
click at [772, 230] on button "Save" at bounding box center [762, 228] width 61 height 28
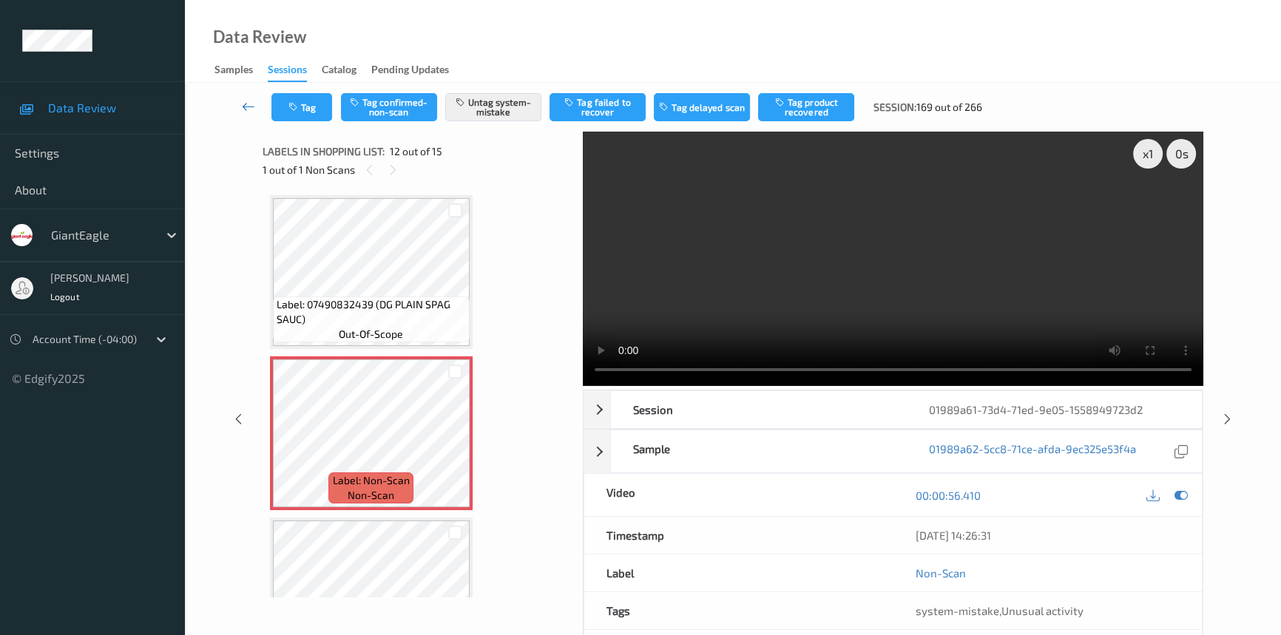
click at [249, 104] on icon at bounding box center [248, 106] width 13 height 15
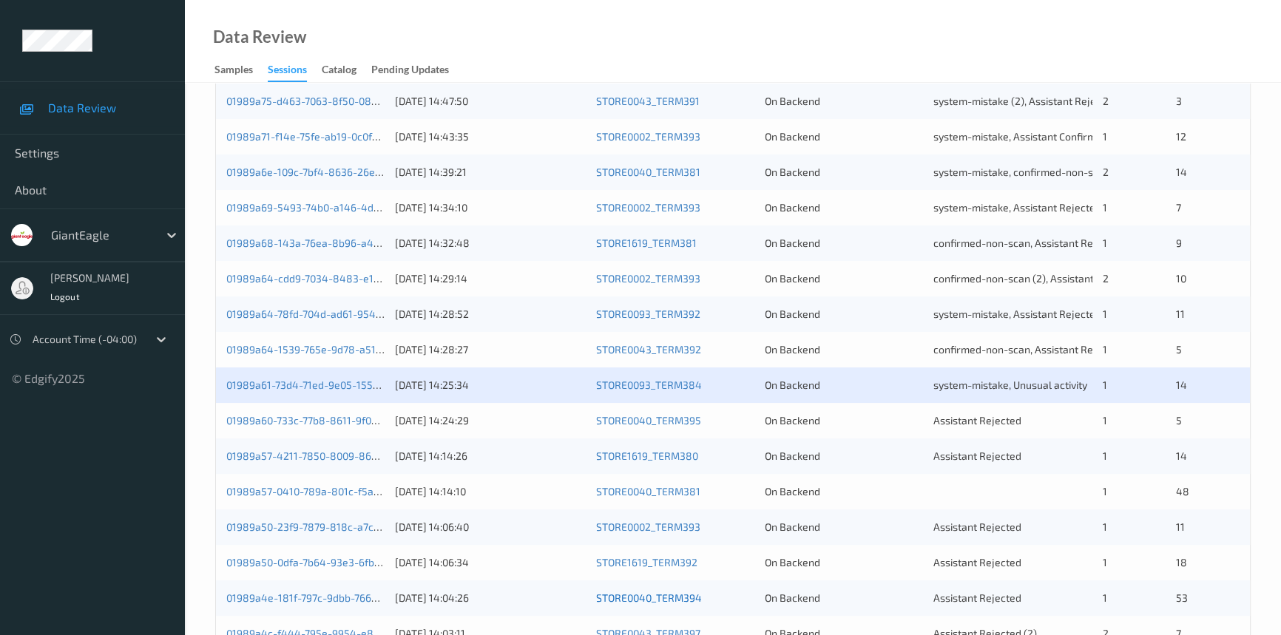
scroll to position [336, 0]
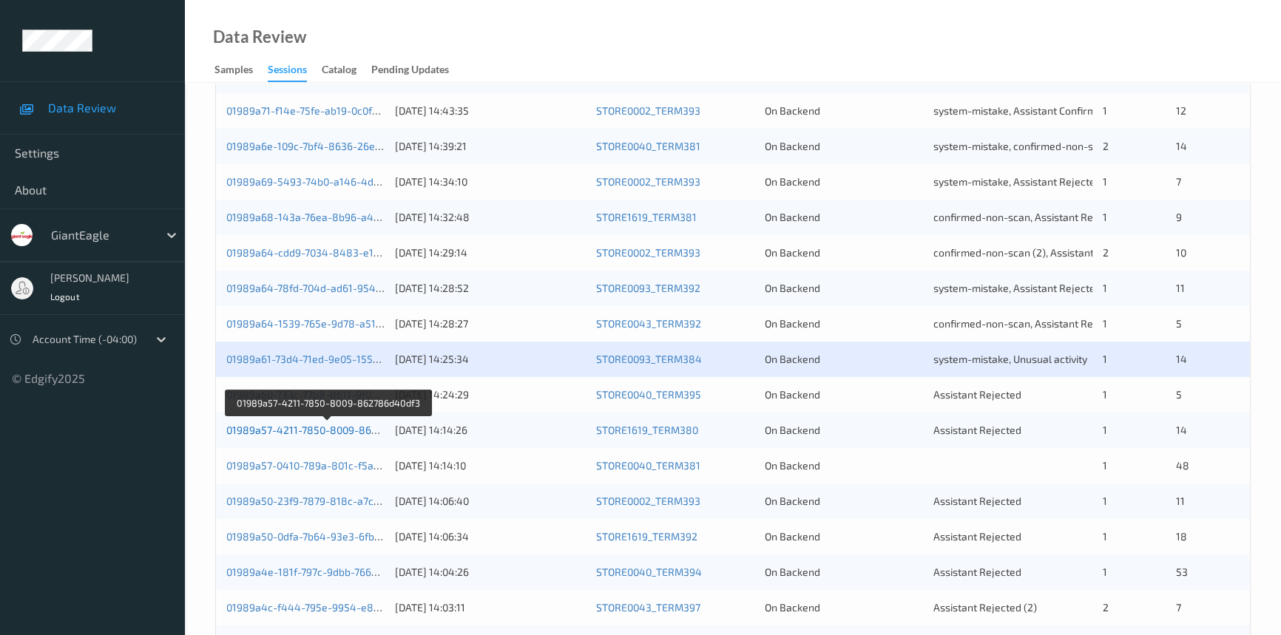
click at [322, 426] on link "01989a57-4211-7850-8009-862786d40df3" at bounding box center [327, 430] width 203 height 13
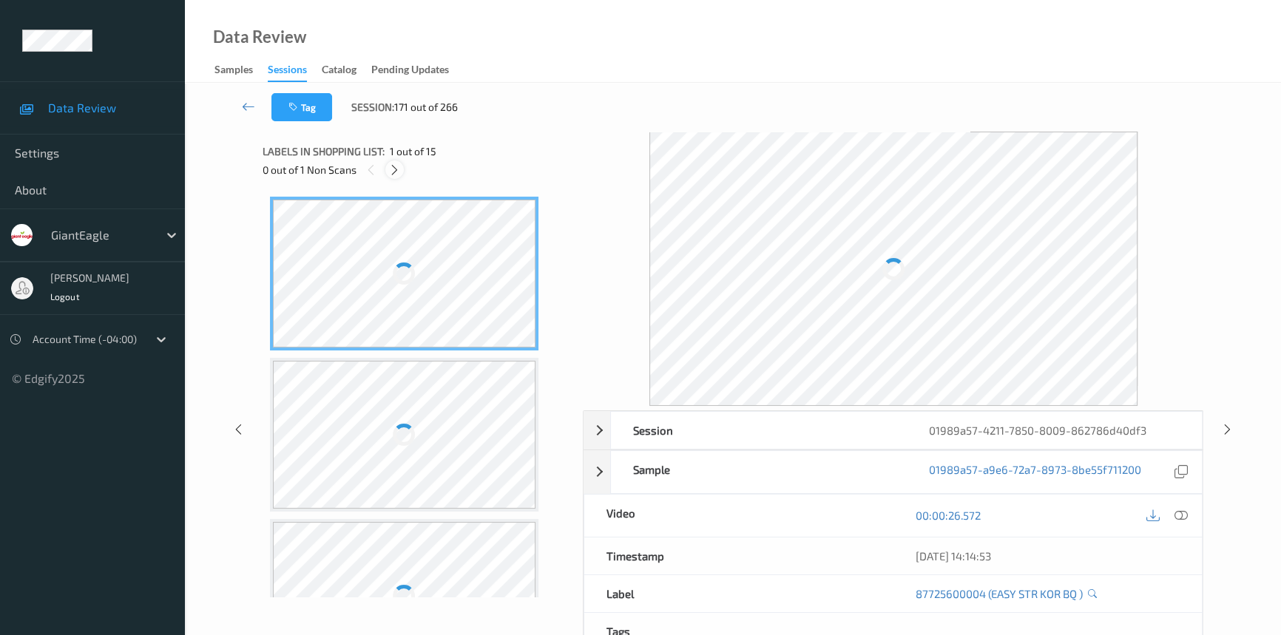
click at [391, 166] on icon at bounding box center [394, 169] width 13 height 13
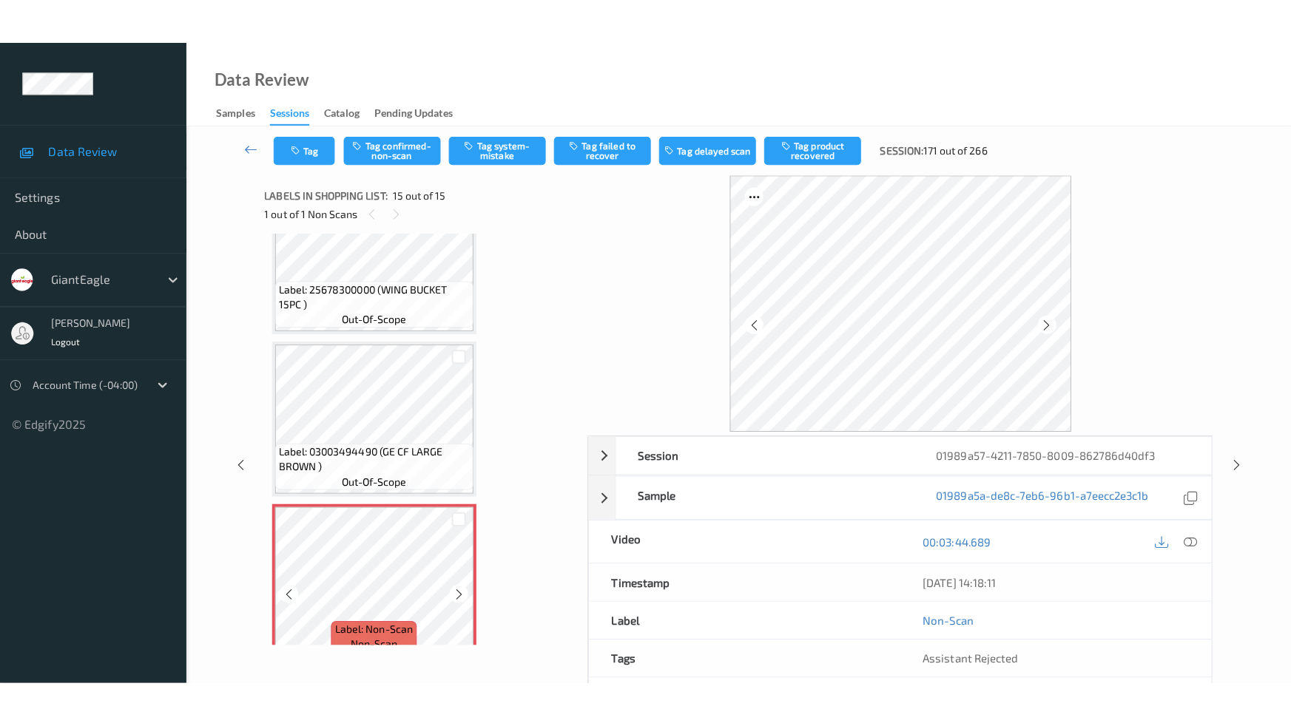
scroll to position [2010, 0]
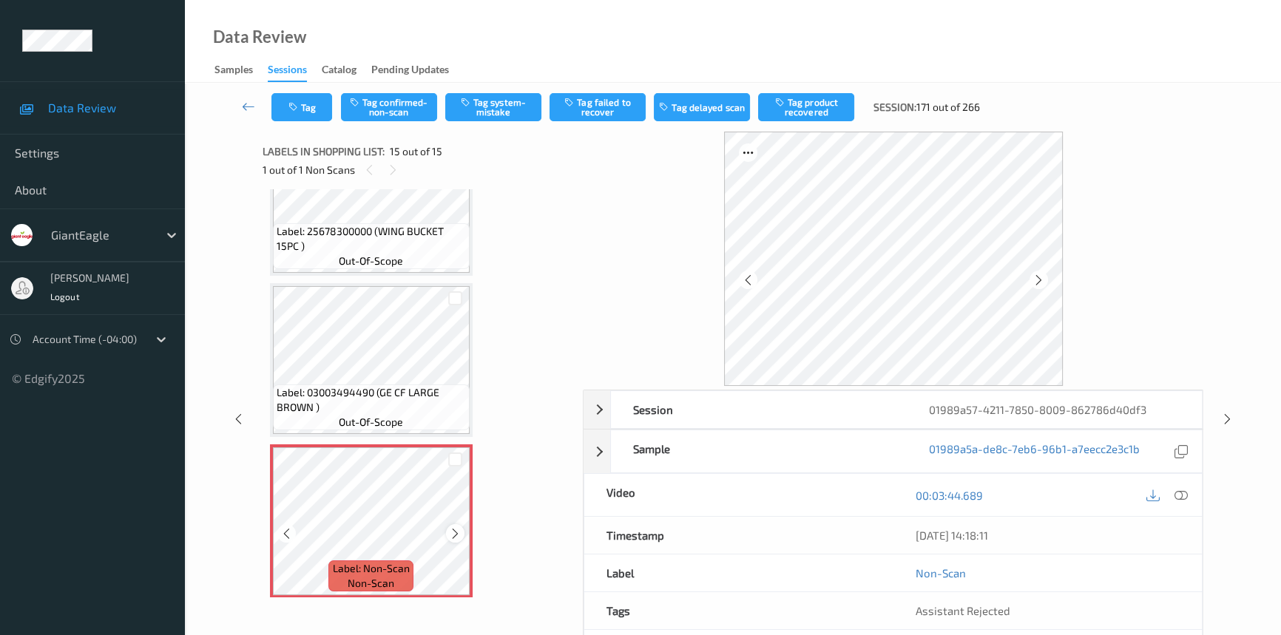
click at [459, 527] on icon at bounding box center [455, 533] width 13 height 13
click at [456, 527] on icon at bounding box center [455, 533] width 13 height 13
click at [1176, 491] on icon at bounding box center [1181, 495] width 13 height 13
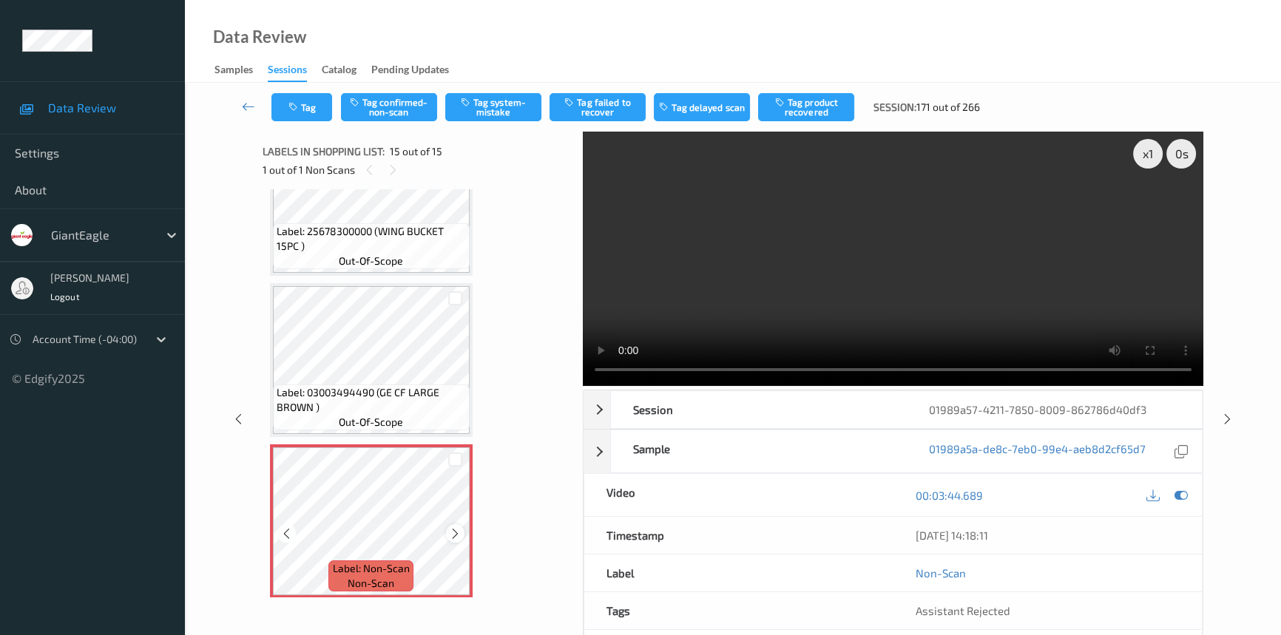
click at [451, 527] on icon at bounding box center [455, 533] width 13 height 13
click at [455, 527] on icon at bounding box center [455, 533] width 13 height 13
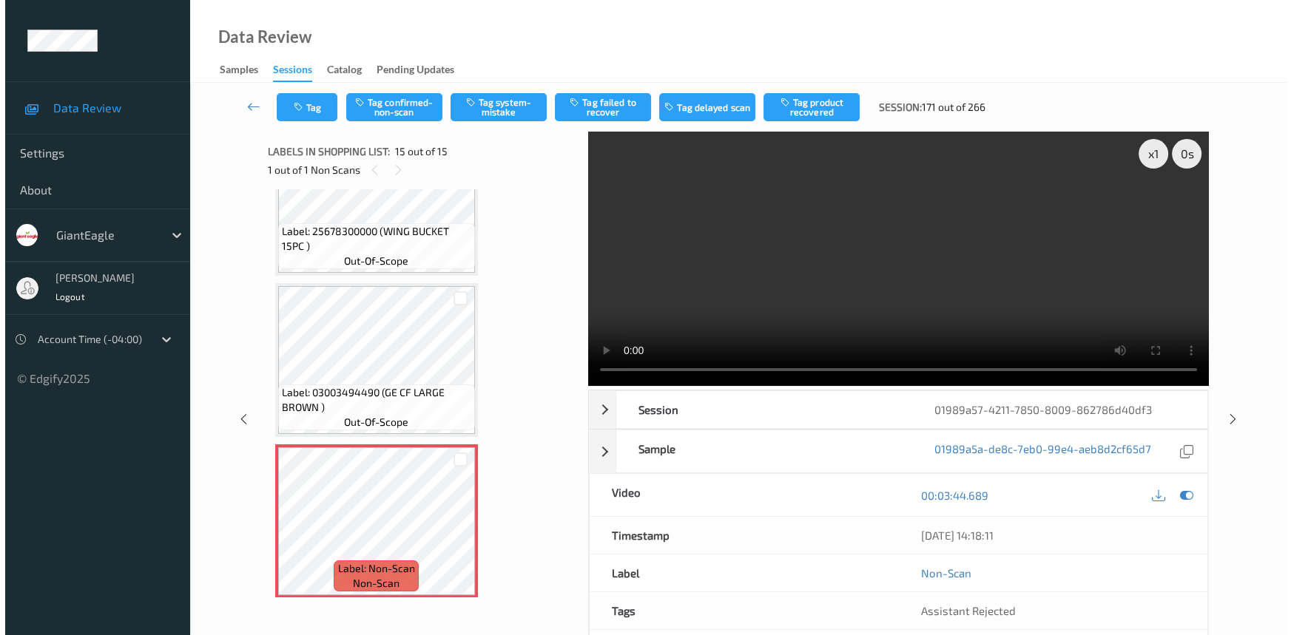
scroll to position [1919, 0]
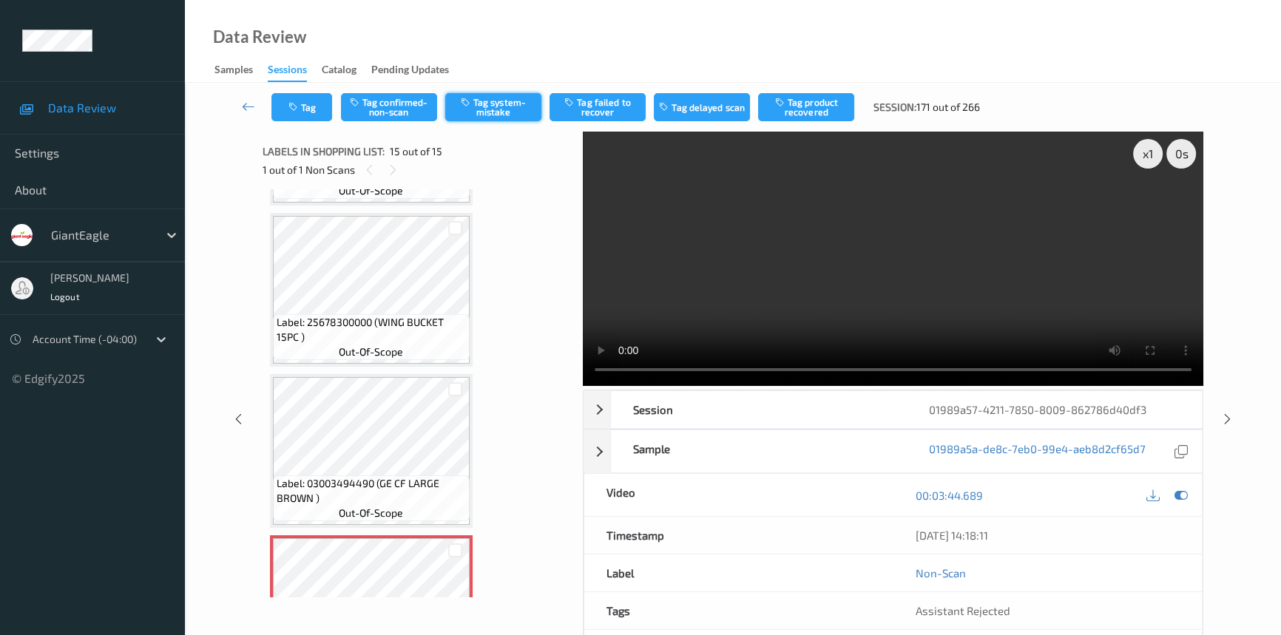
click at [487, 107] on button "Tag system-mistake" at bounding box center [493, 107] width 96 height 28
click at [316, 100] on button "Tag" at bounding box center [302, 107] width 61 height 28
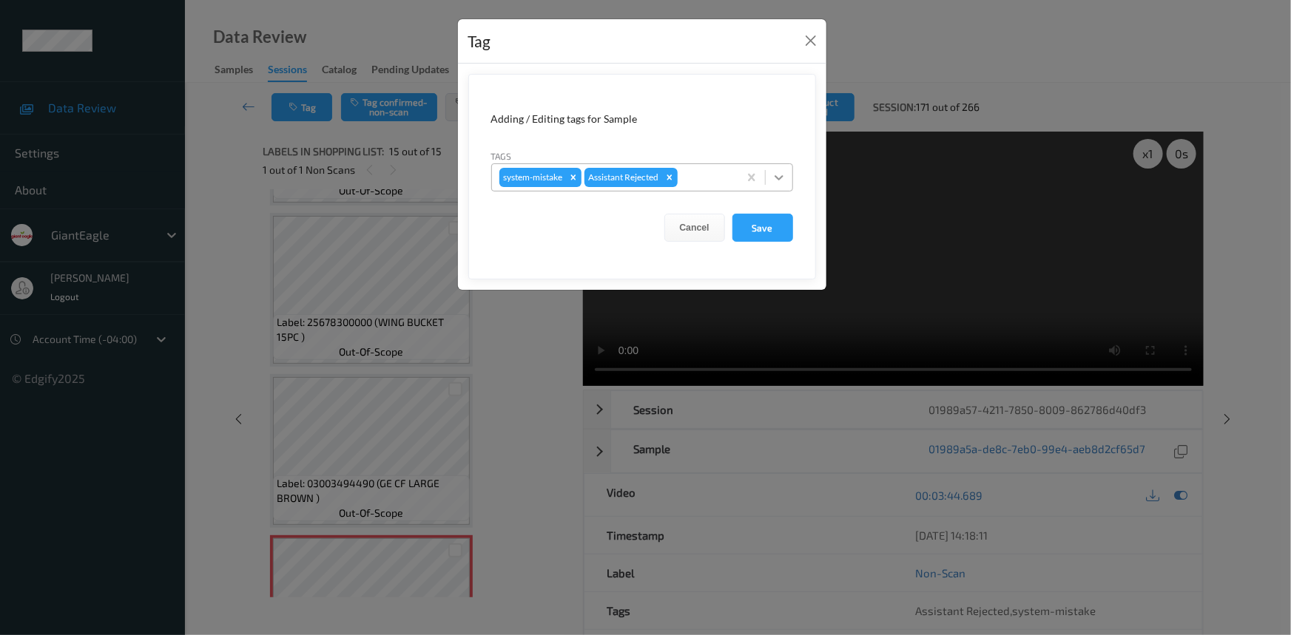
click at [785, 171] on icon at bounding box center [779, 177] width 15 height 15
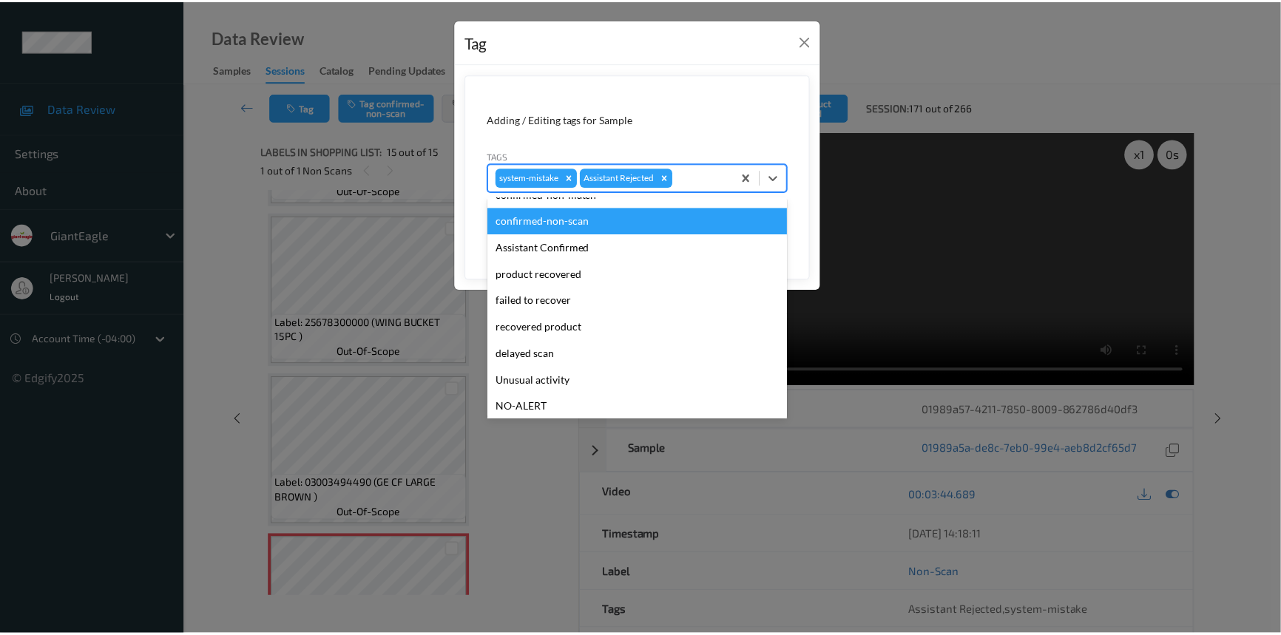
scroll to position [67, 0]
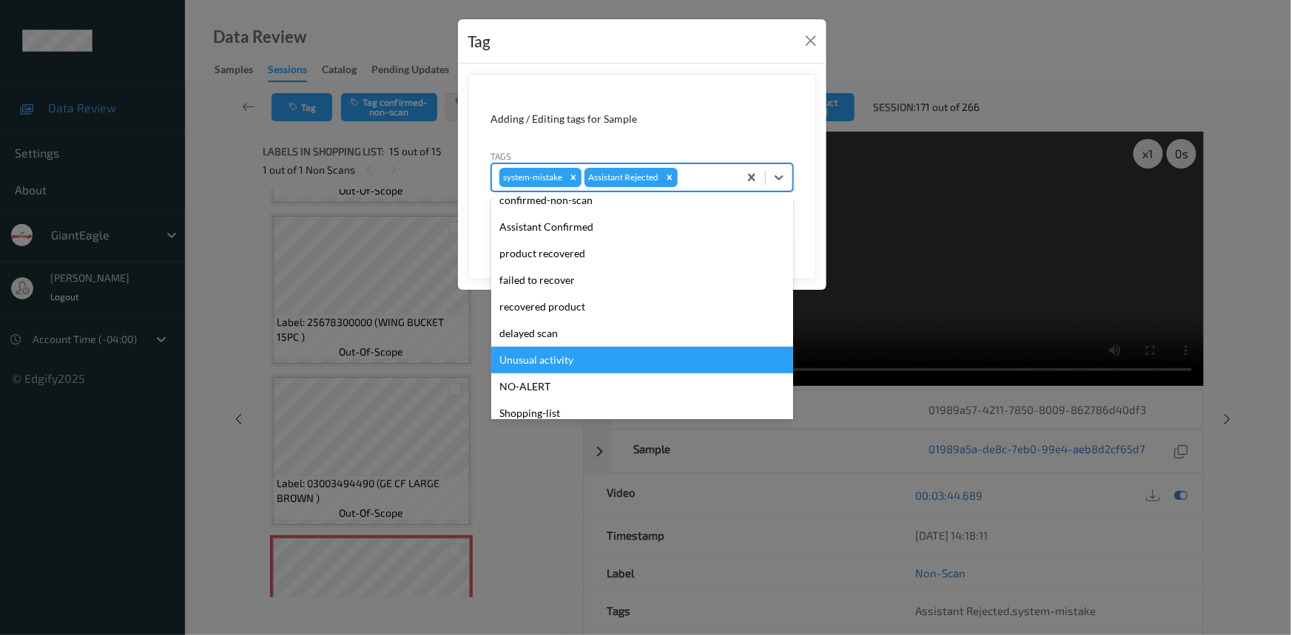
click at [527, 358] on div "Unusual activity" at bounding box center [642, 360] width 302 height 27
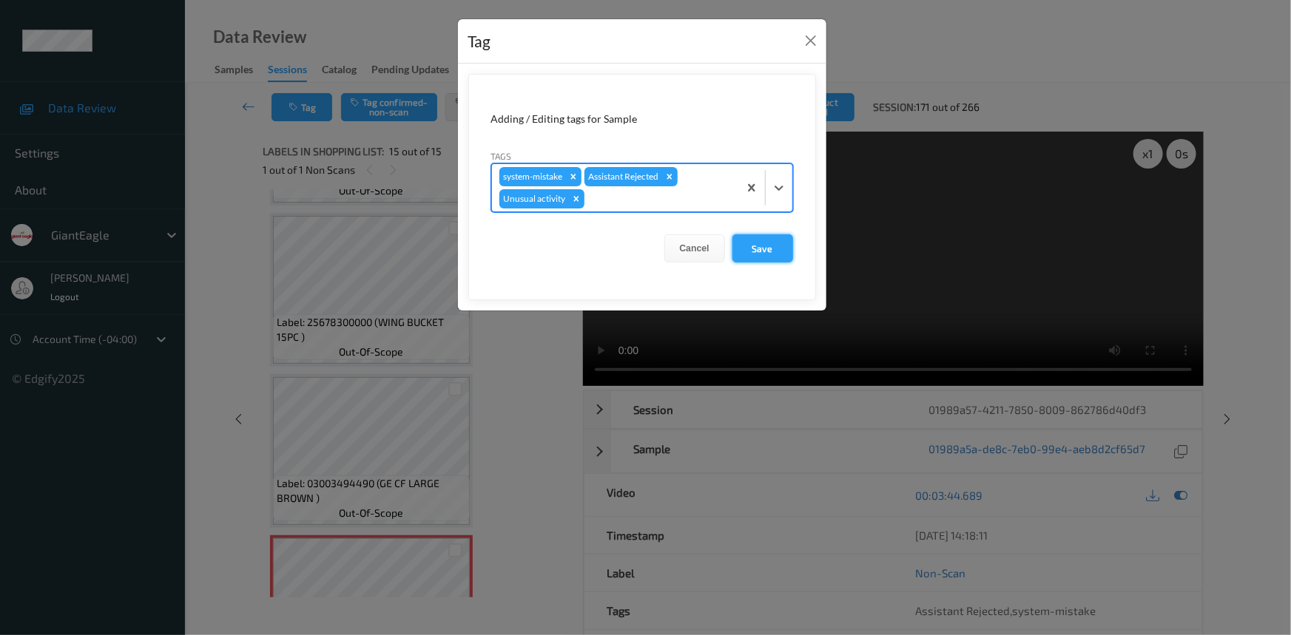
click at [760, 241] on button "Save" at bounding box center [762, 249] width 61 height 28
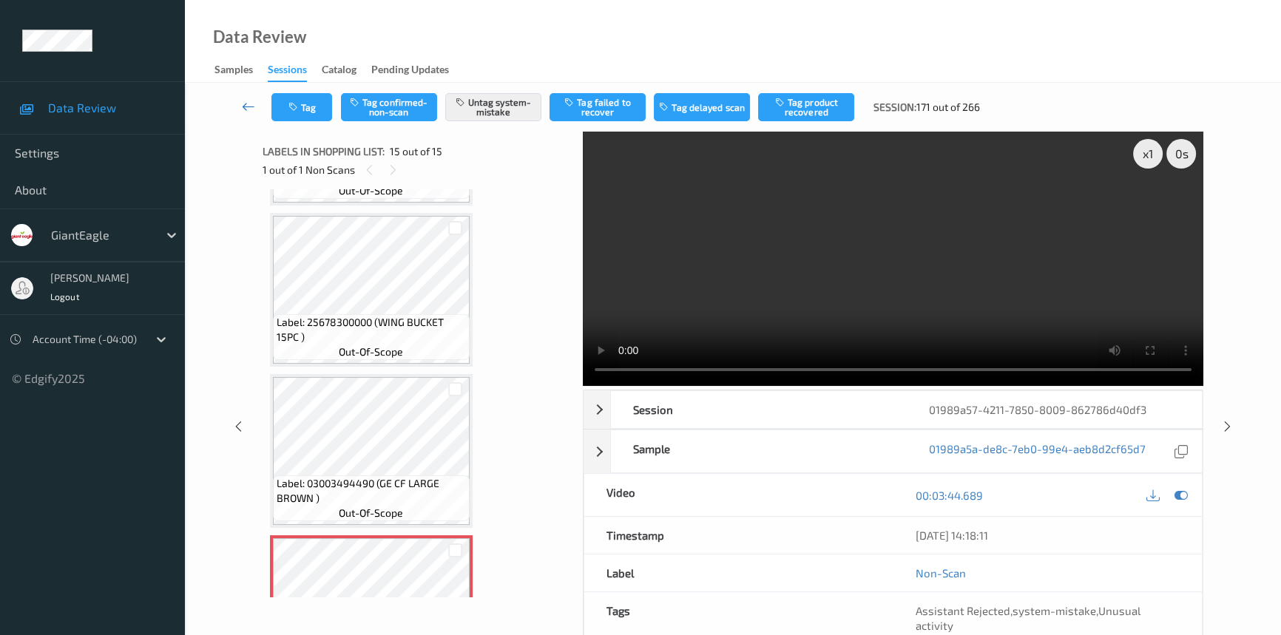
click at [250, 101] on icon at bounding box center [248, 106] width 13 height 15
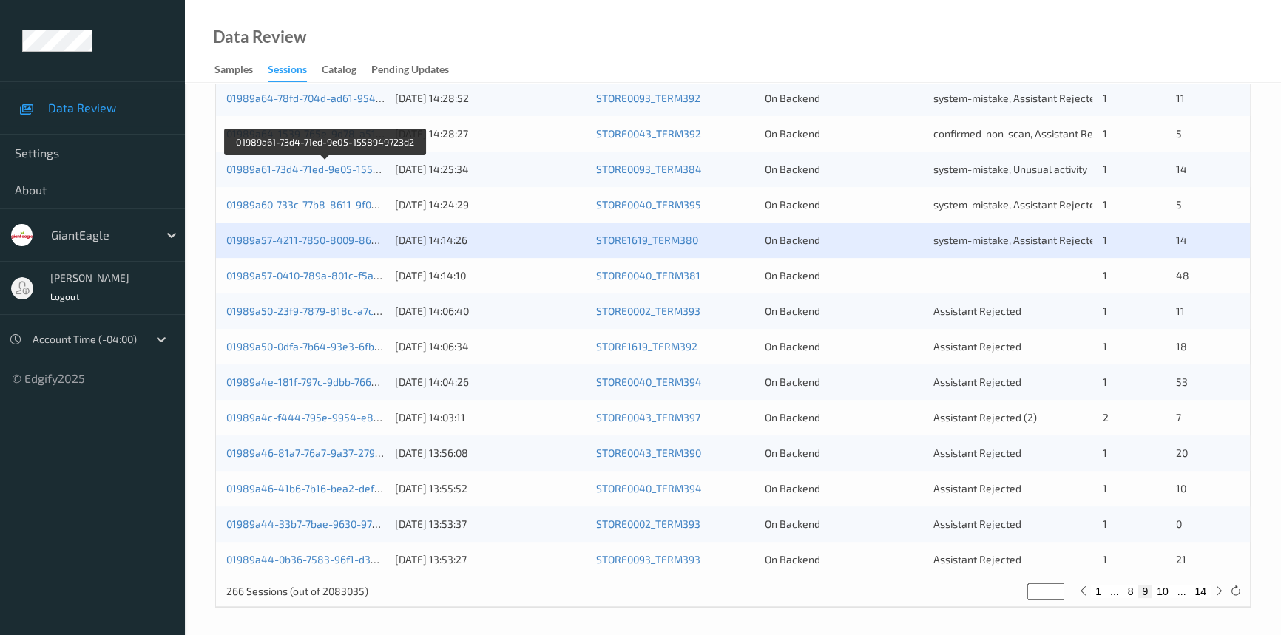
scroll to position [527, 0]
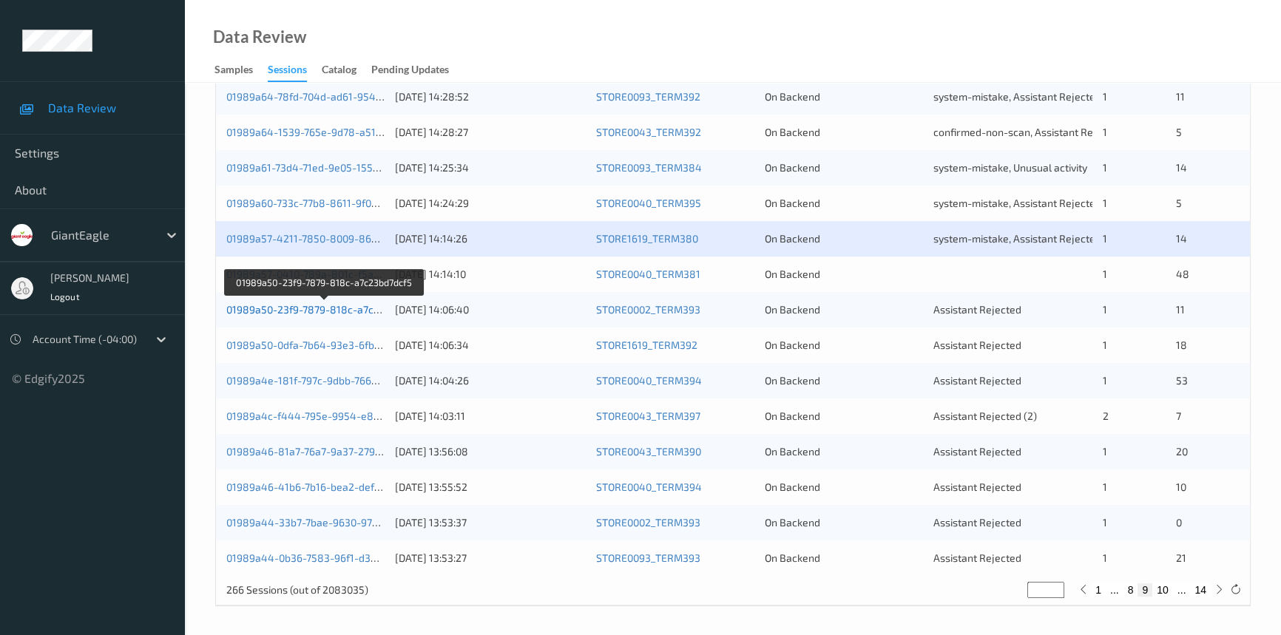
click at [292, 306] on link "01989a50-23f9-7879-818c-a7c23bd7dcf5" at bounding box center [324, 309] width 197 height 13
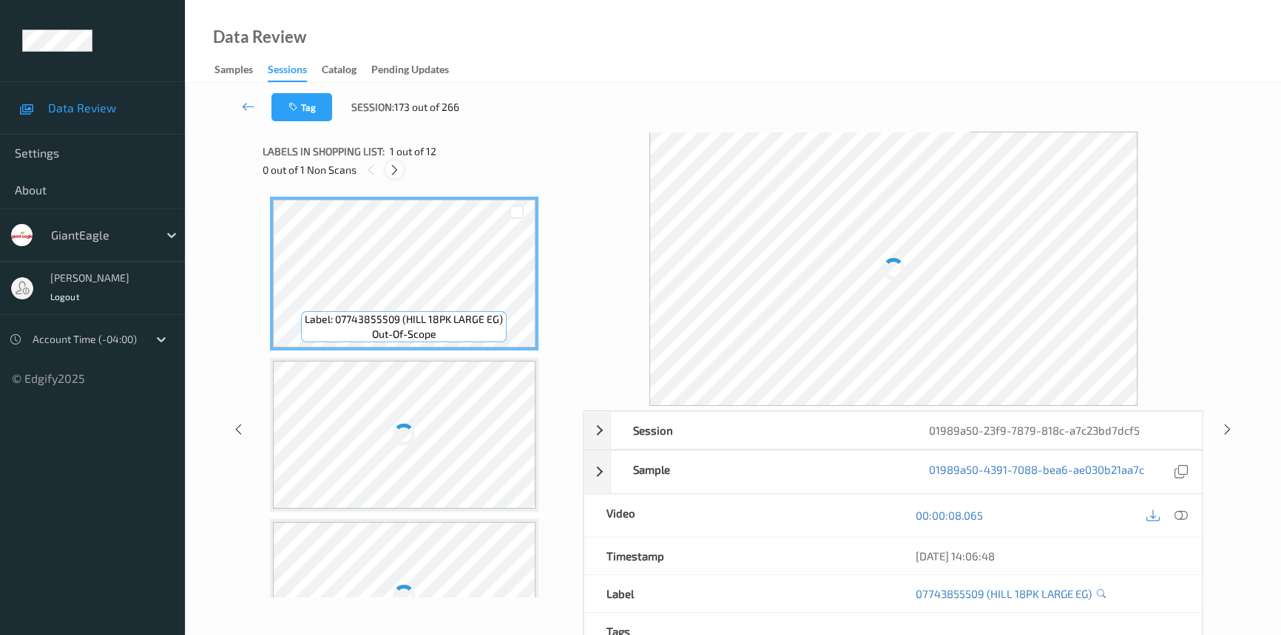
click at [396, 169] on icon at bounding box center [394, 169] width 13 height 13
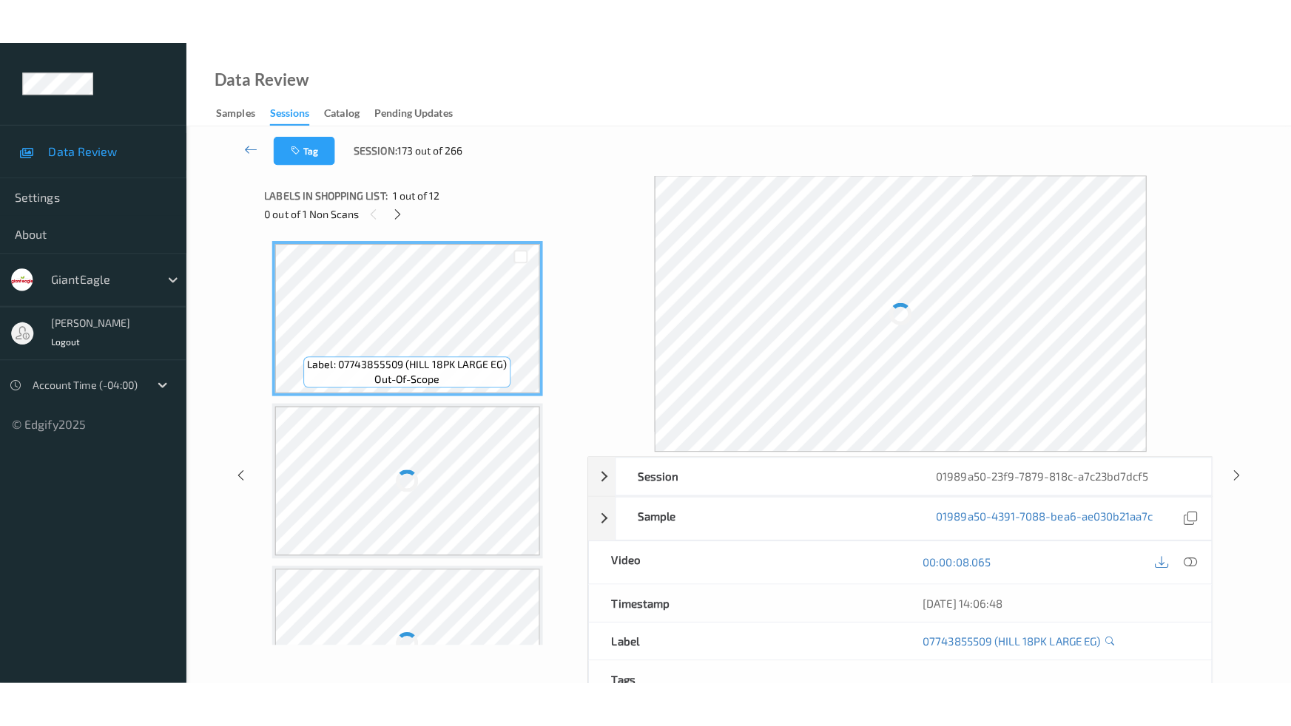
scroll to position [1528, 0]
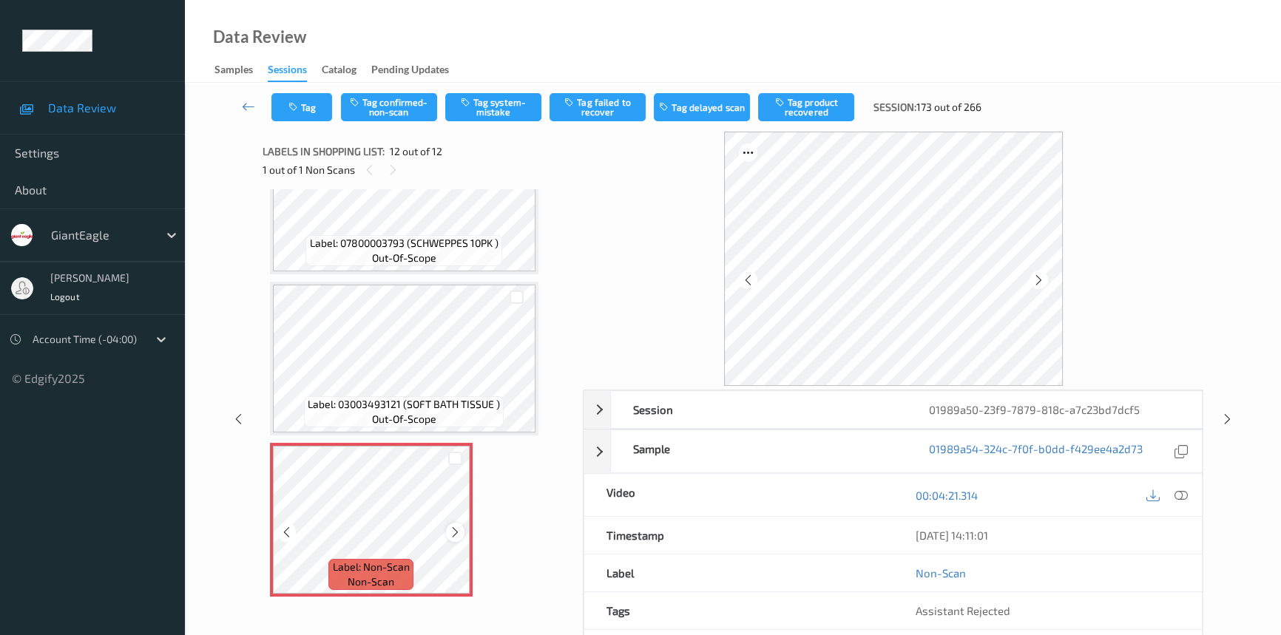
click at [451, 526] on icon at bounding box center [455, 532] width 13 height 13
click at [1175, 491] on icon at bounding box center [1181, 495] width 13 height 13
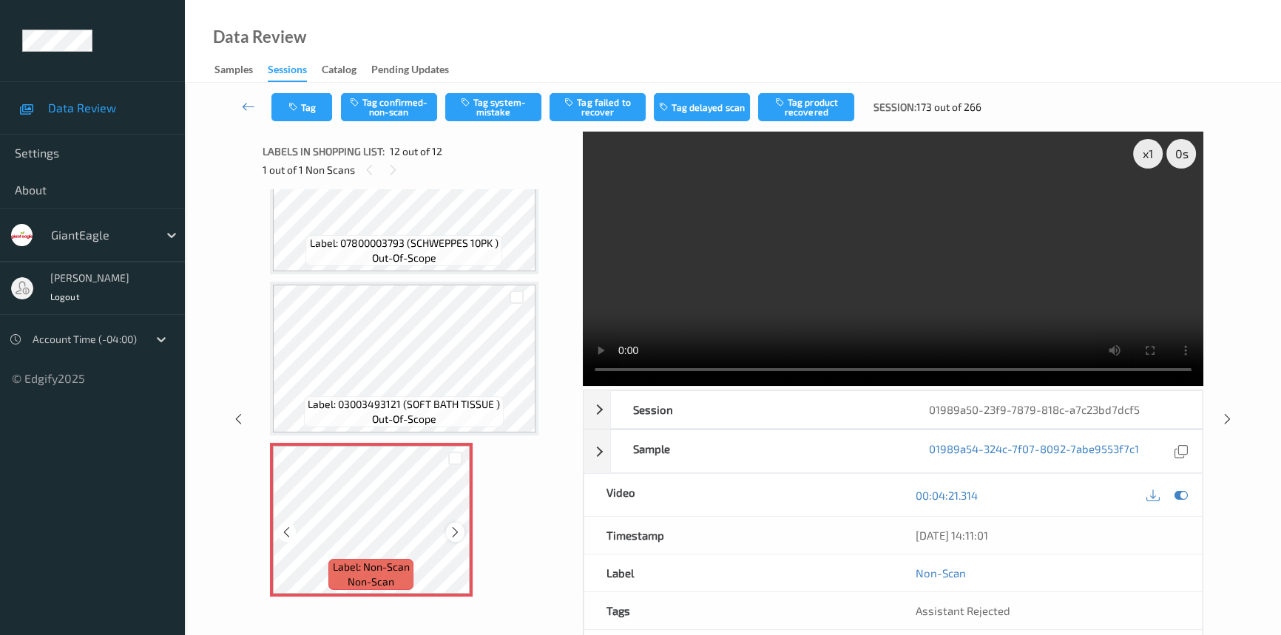
click at [452, 523] on div at bounding box center [455, 532] width 18 height 18
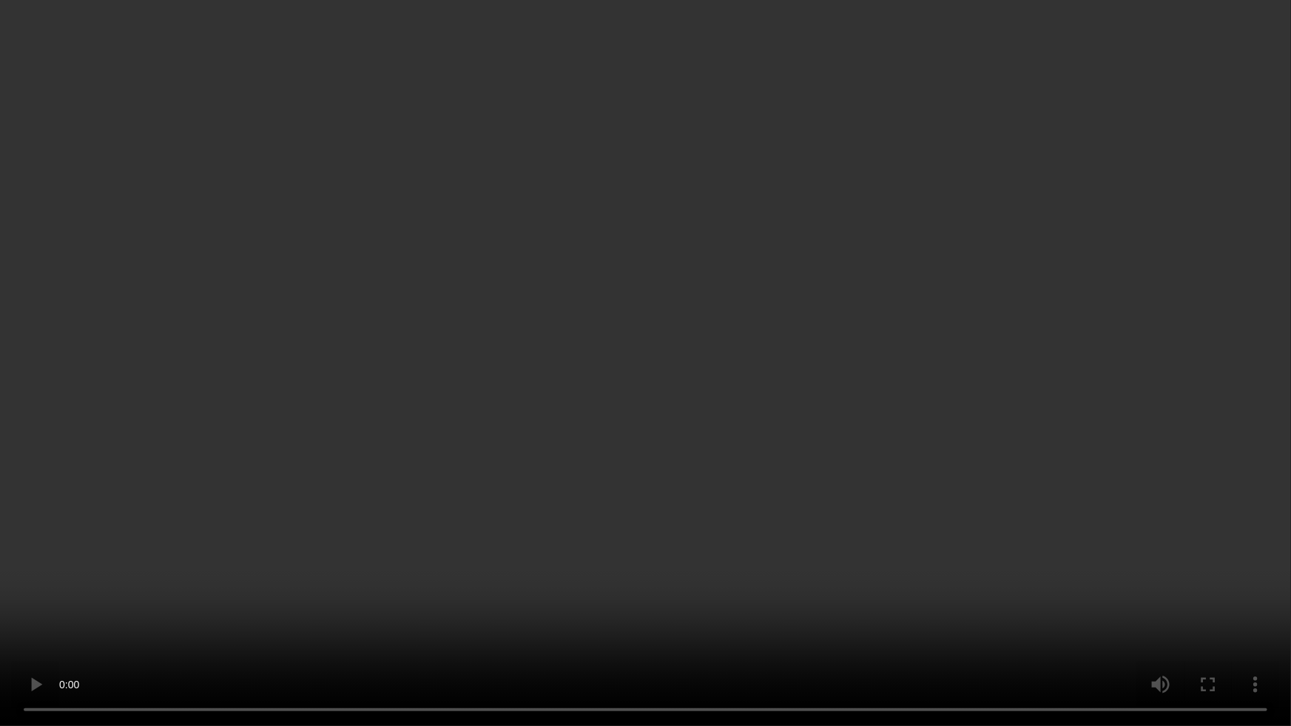
click at [904, 476] on video at bounding box center [645, 363] width 1291 height 726
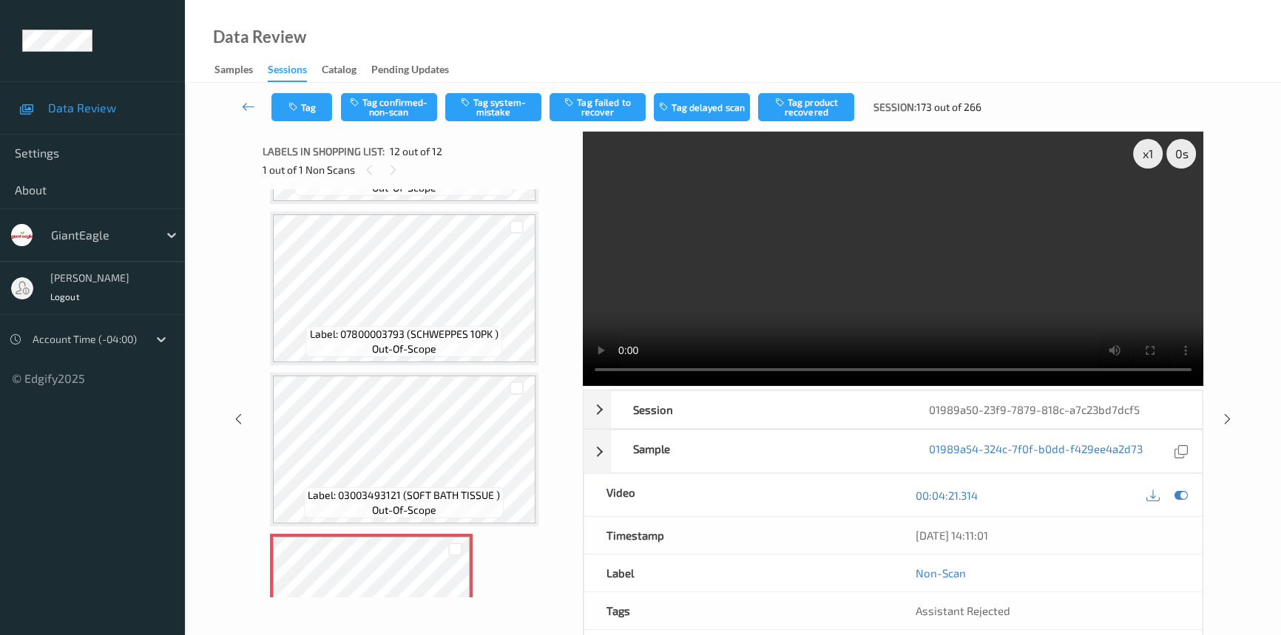
click at [967, 271] on video at bounding box center [893, 259] width 621 height 254
click at [920, 246] on video at bounding box center [893, 259] width 621 height 254
click at [517, 101] on button "Tag system-mistake" at bounding box center [493, 107] width 96 height 28
click at [314, 124] on div "Tag Tag confirmed-non-scan Untag system-mistake Tag failed to recover Tag delay…" at bounding box center [733, 107] width 1036 height 49
click at [321, 114] on button "Tag" at bounding box center [302, 107] width 61 height 28
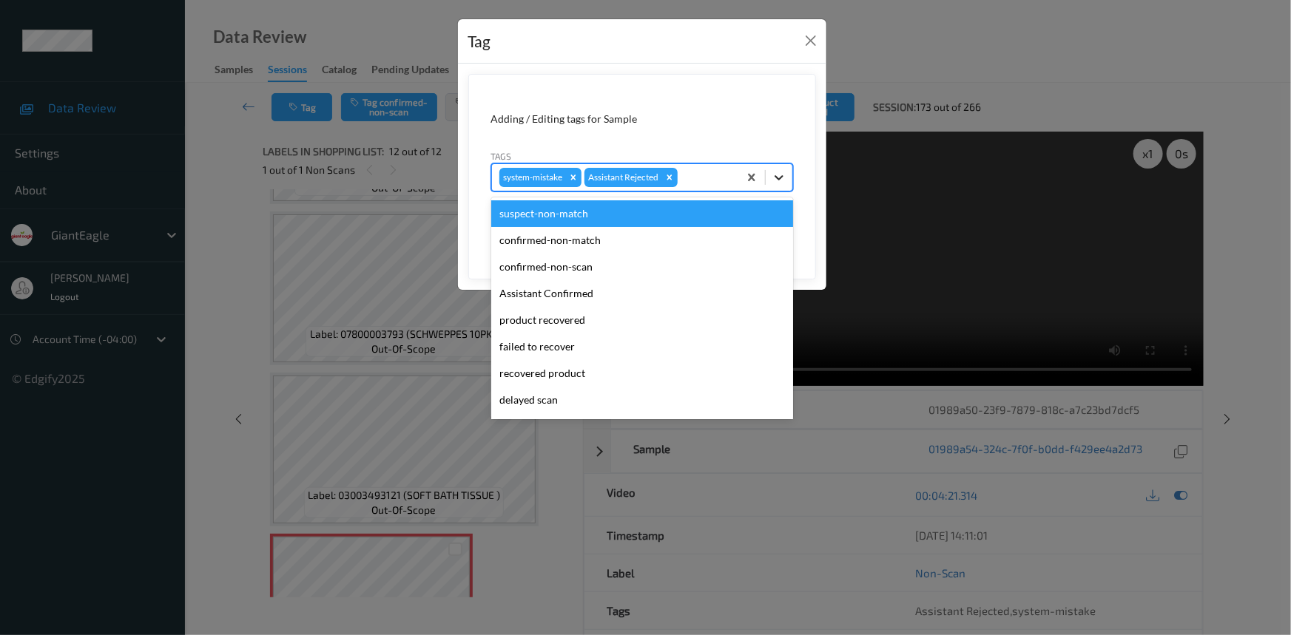
click at [779, 175] on icon at bounding box center [779, 177] width 15 height 15
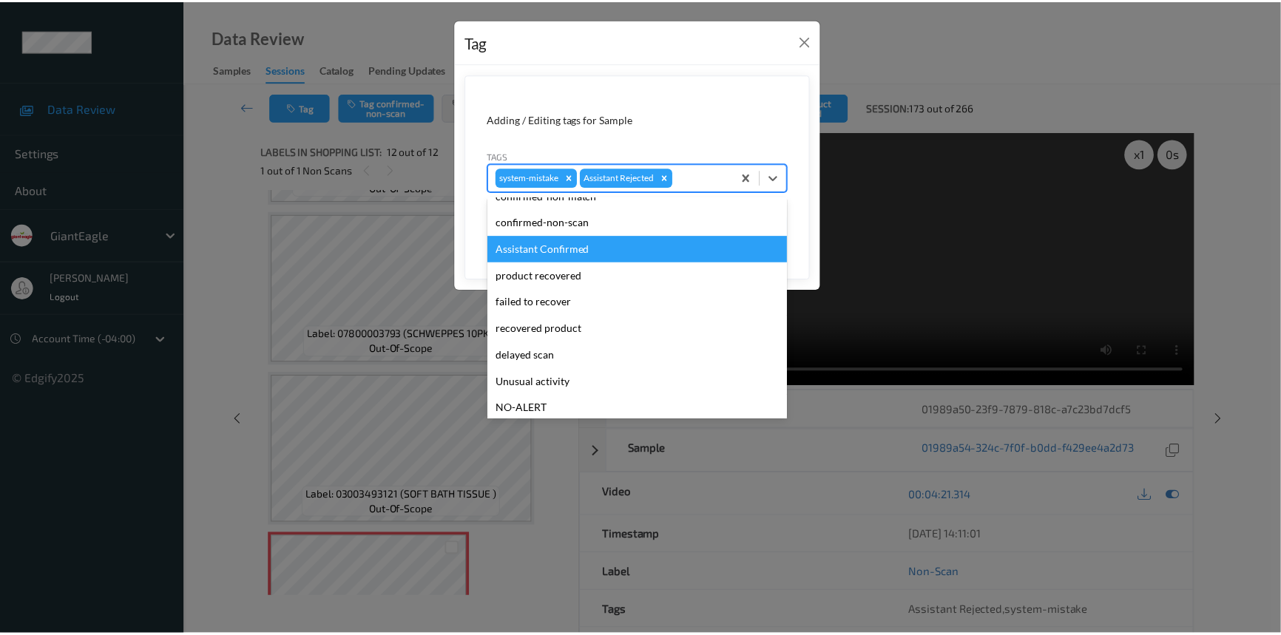
scroll to position [67, 0]
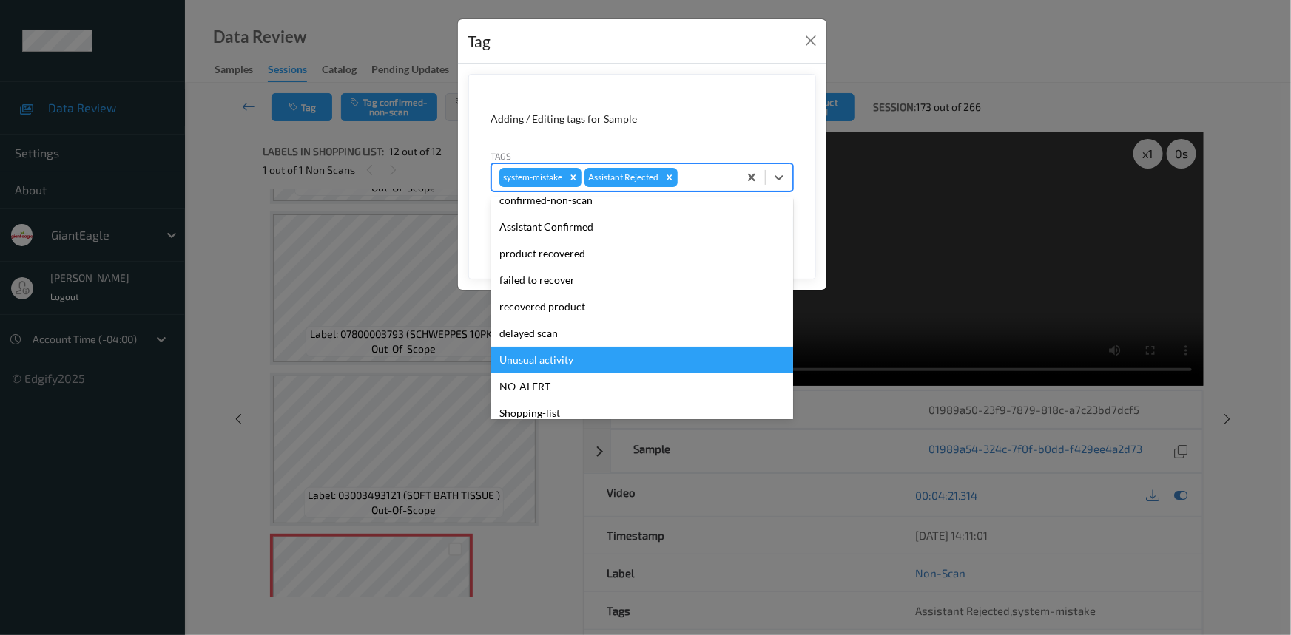
click at [511, 358] on div "Unusual activity" at bounding box center [642, 360] width 302 height 27
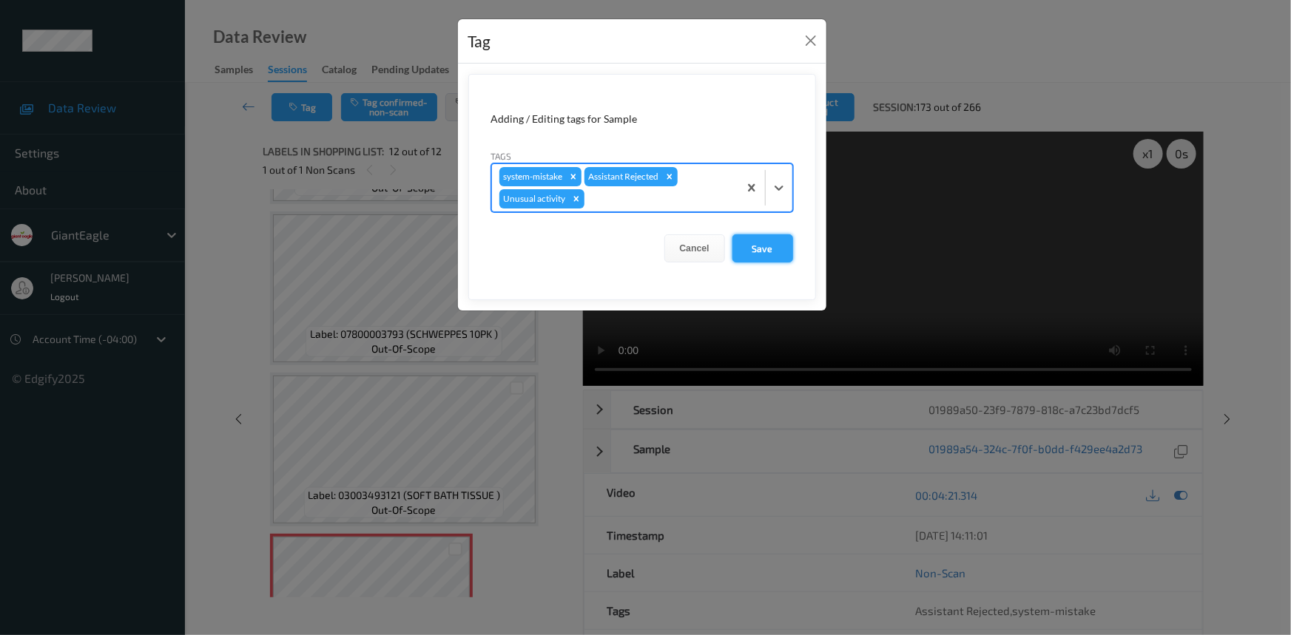
click at [762, 243] on button "Save" at bounding box center [762, 249] width 61 height 28
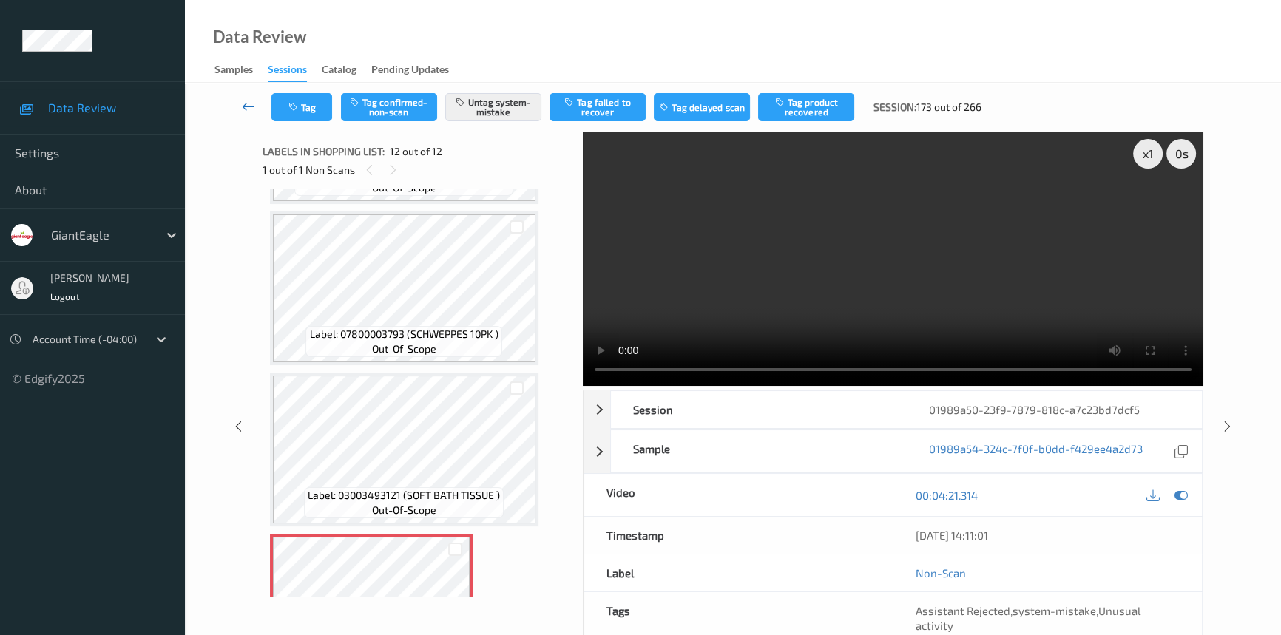
click at [247, 98] on link at bounding box center [249, 107] width 46 height 28
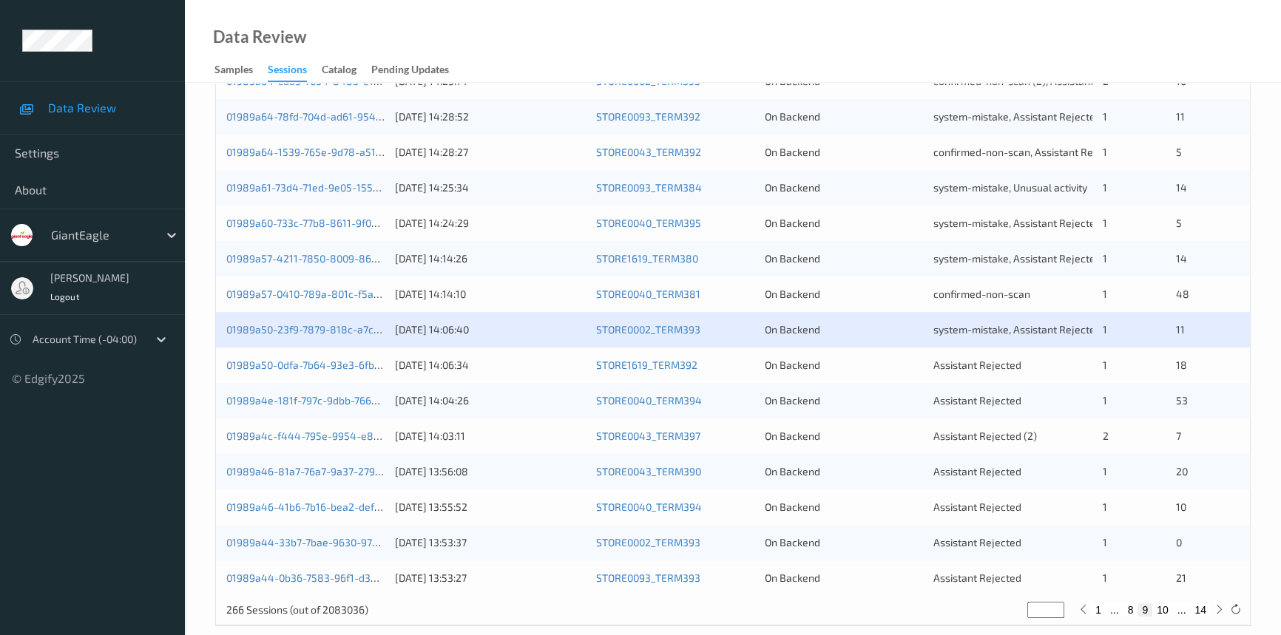
scroll to position [527, 0]
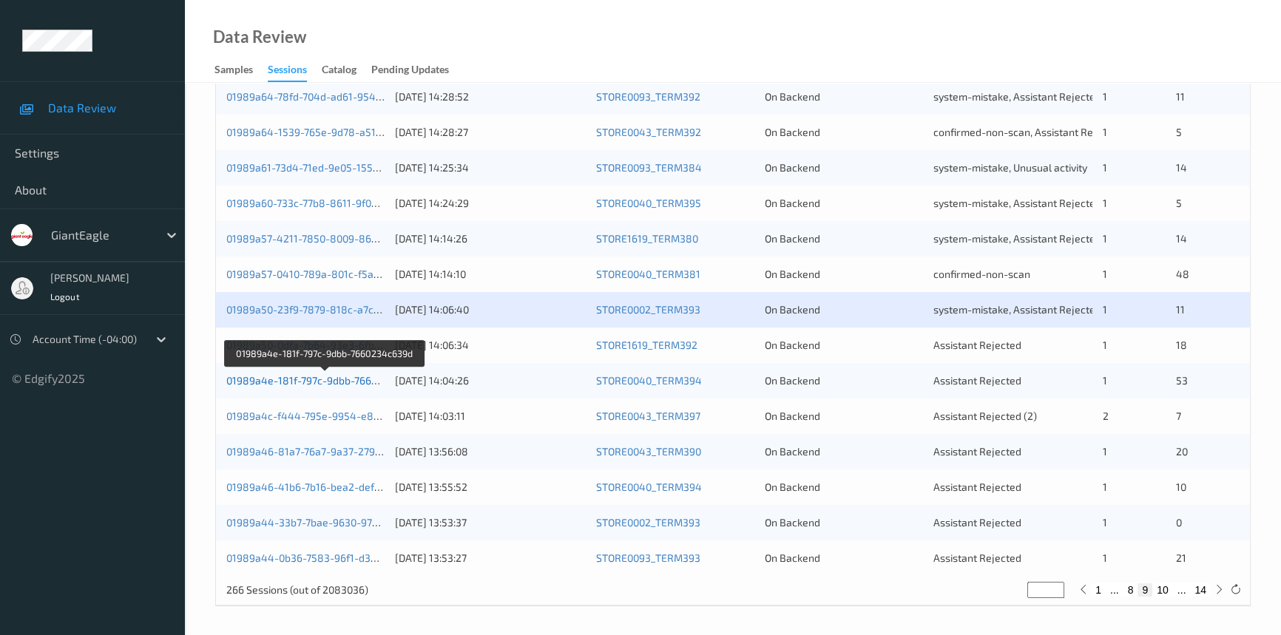
click at [311, 379] on link "01989a4e-181f-797c-9dbb-7660234c639d" at bounding box center [325, 380] width 198 height 13
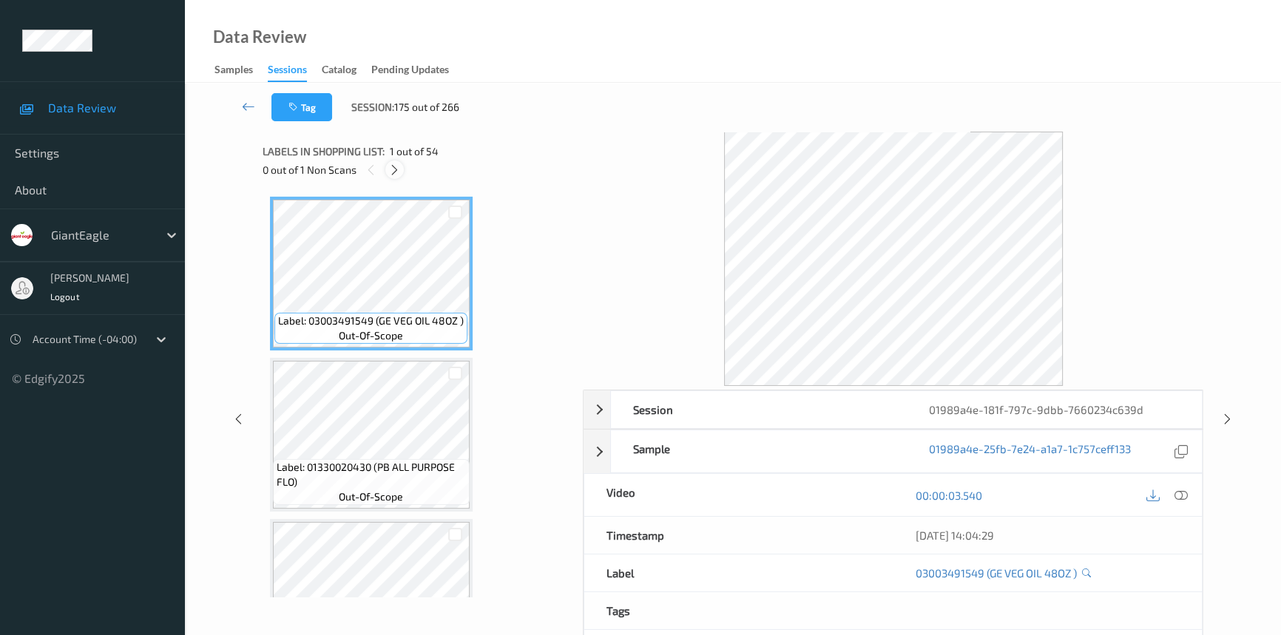
click at [397, 170] on icon at bounding box center [394, 169] width 13 height 13
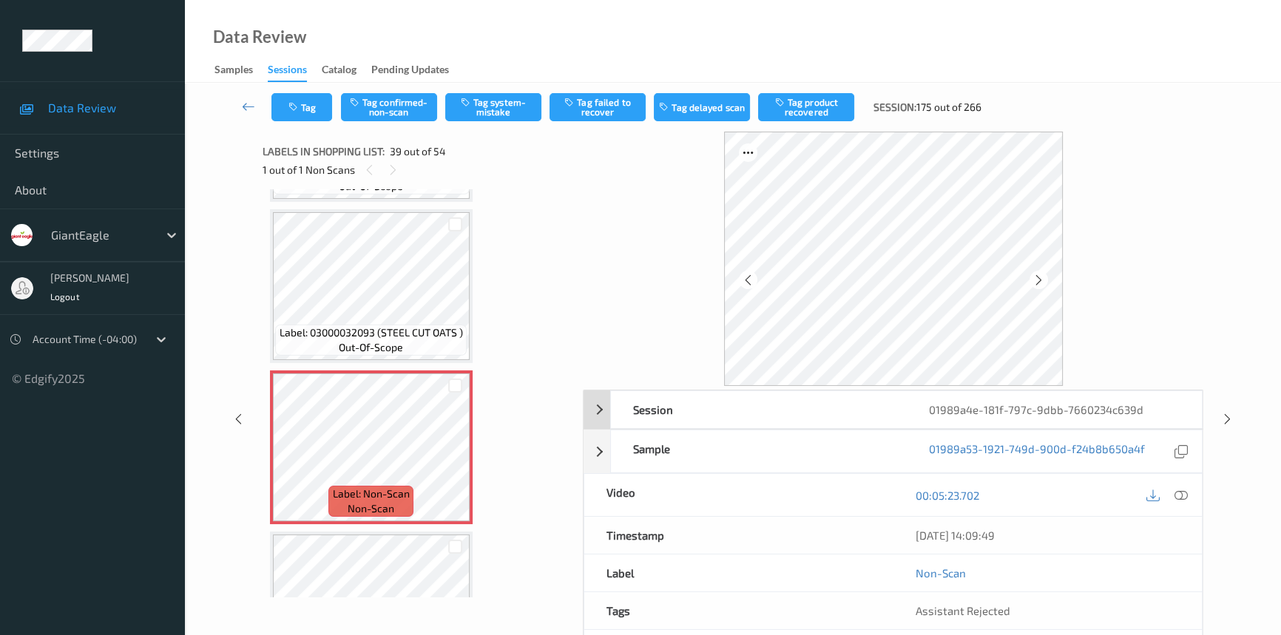
drag, startPoint x: 1185, startPoint y: 492, endPoint x: 1117, endPoint y: 428, distance: 93.2
click at [1186, 492] on icon at bounding box center [1181, 495] width 13 height 13
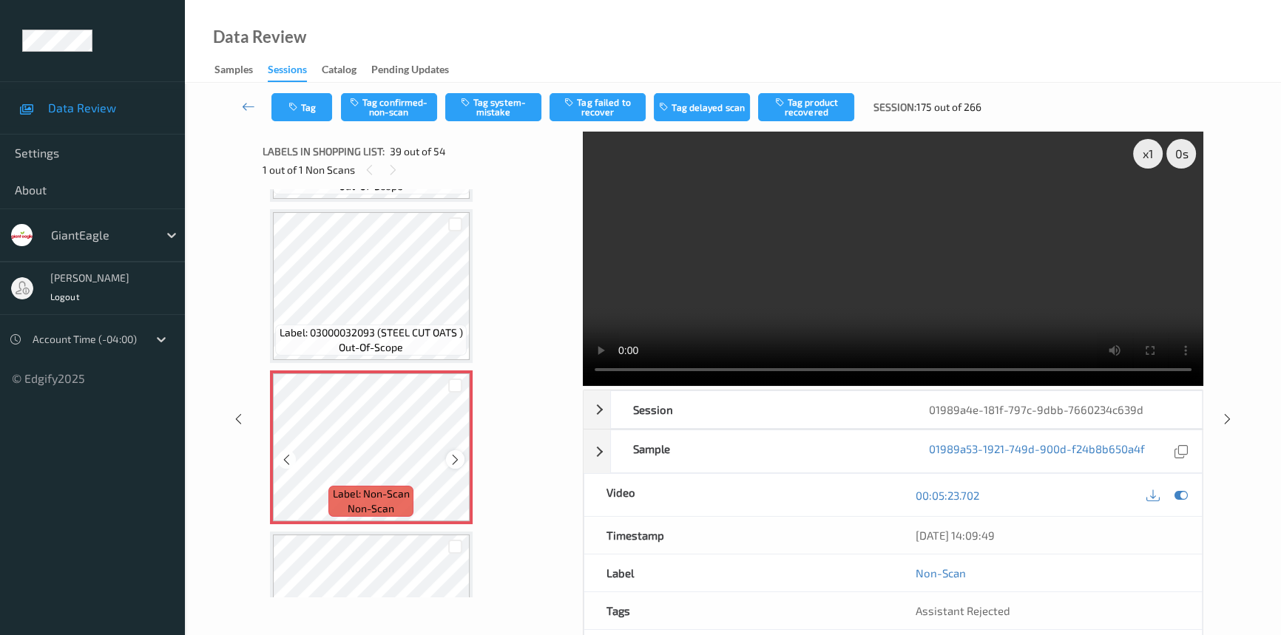
click at [459, 453] on icon at bounding box center [455, 459] width 13 height 13
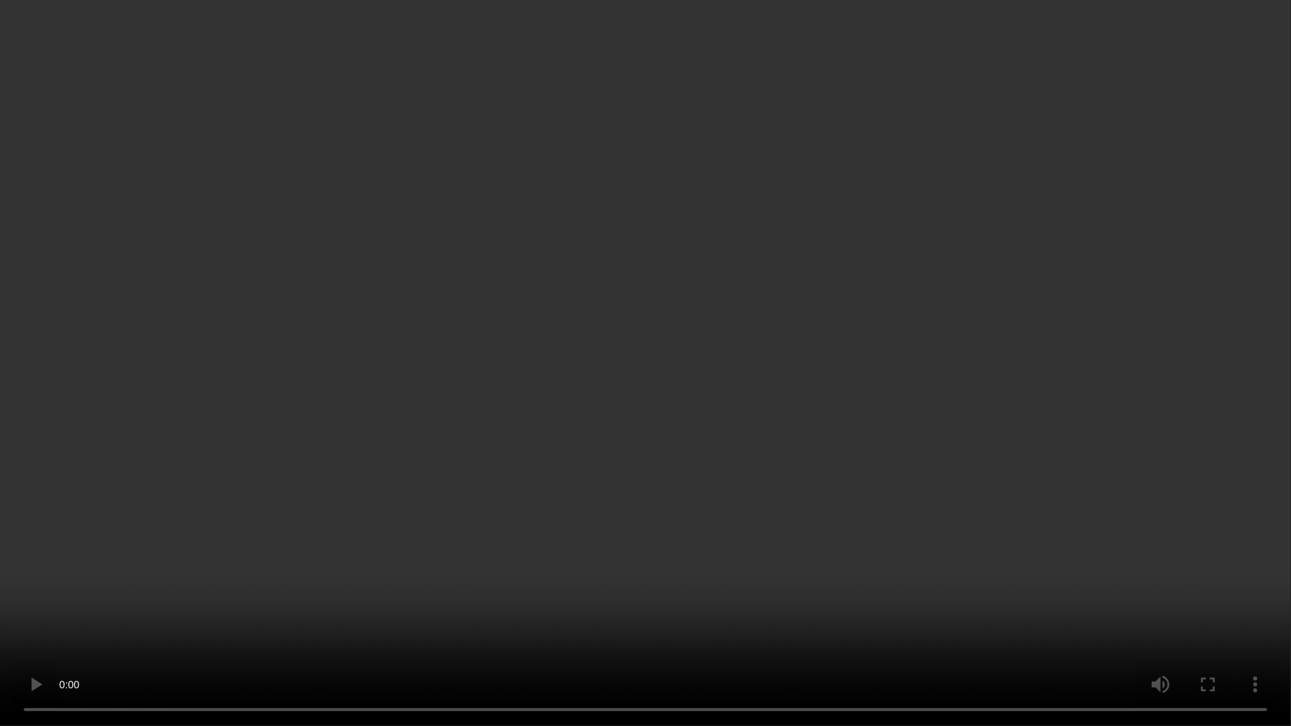
click at [938, 459] on video at bounding box center [645, 363] width 1291 height 726
click at [633, 567] on video at bounding box center [645, 363] width 1291 height 726
click at [686, 539] on video at bounding box center [645, 363] width 1291 height 726
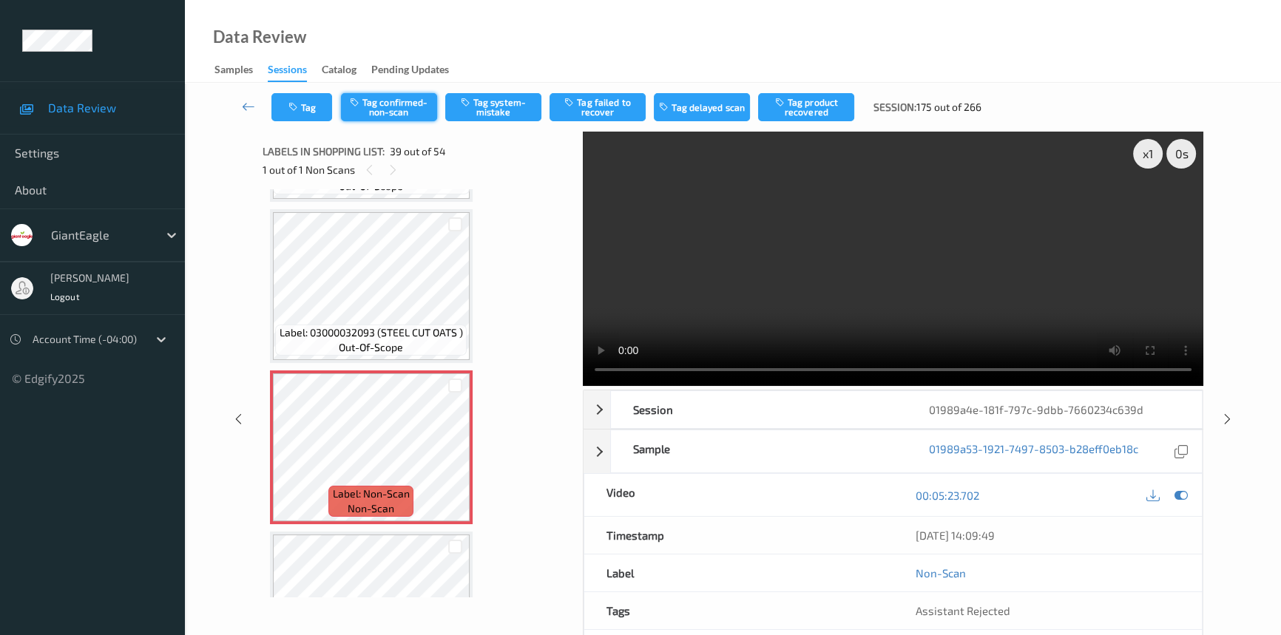
click at [409, 104] on button "Tag confirmed-non-scan" at bounding box center [389, 107] width 96 height 28
click at [625, 109] on button "Tag failed to recover" at bounding box center [598, 107] width 96 height 28
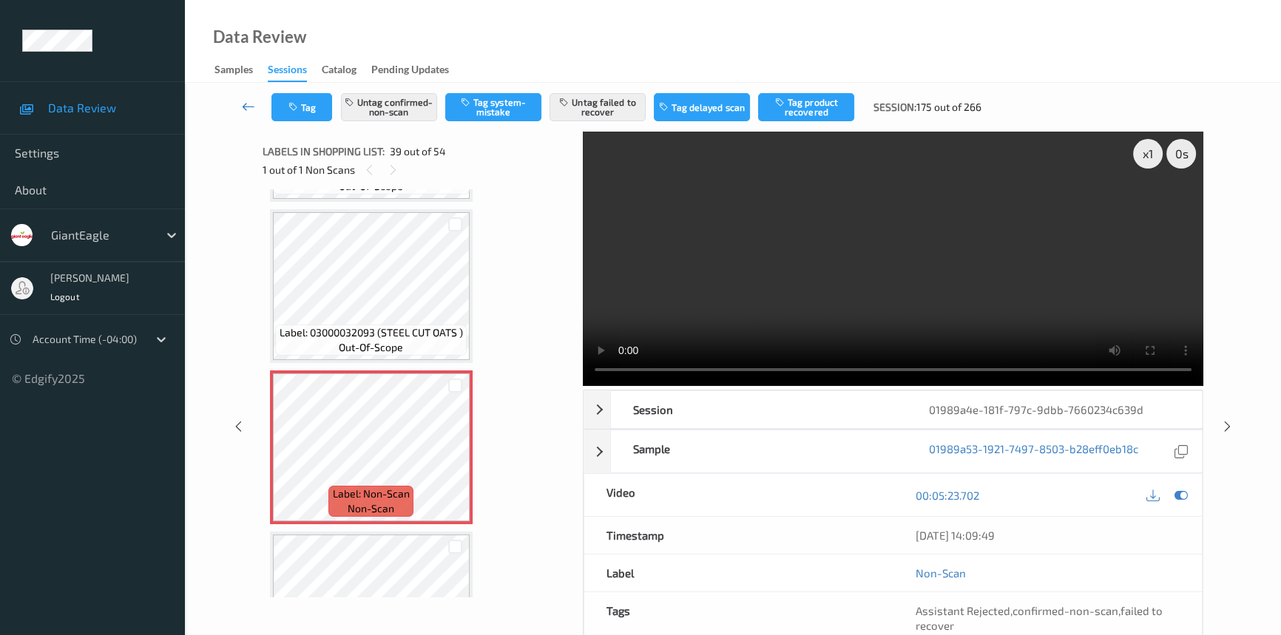
click at [248, 106] on icon at bounding box center [248, 106] width 13 height 15
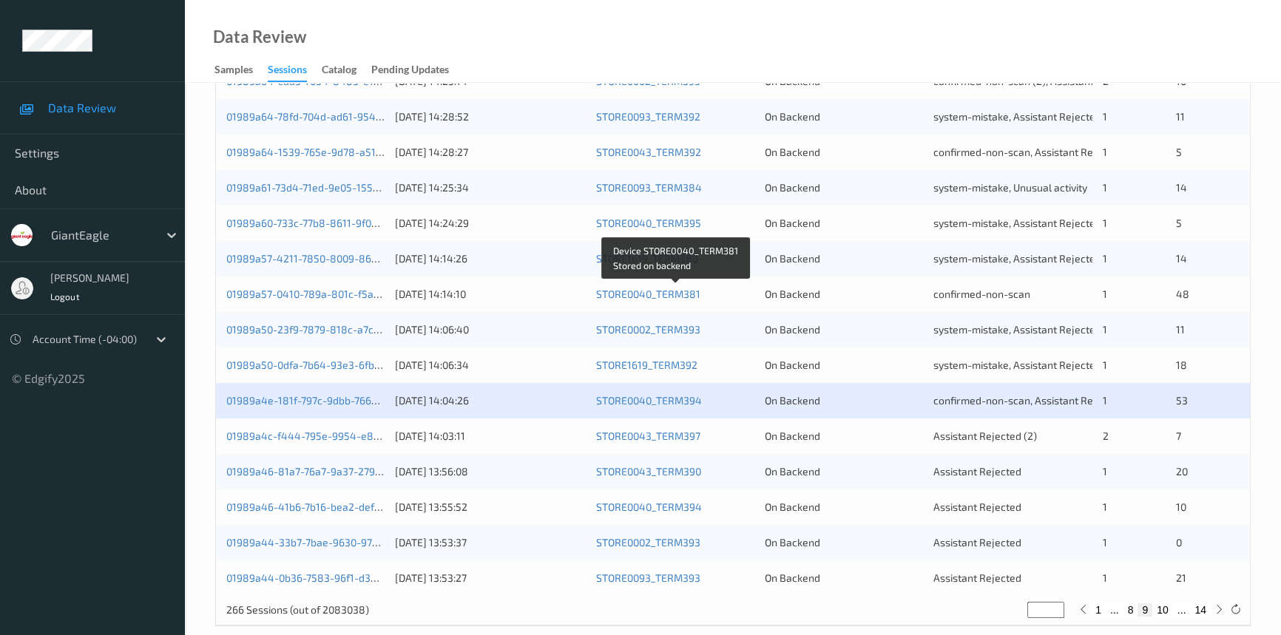
scroll to position [527, 0]
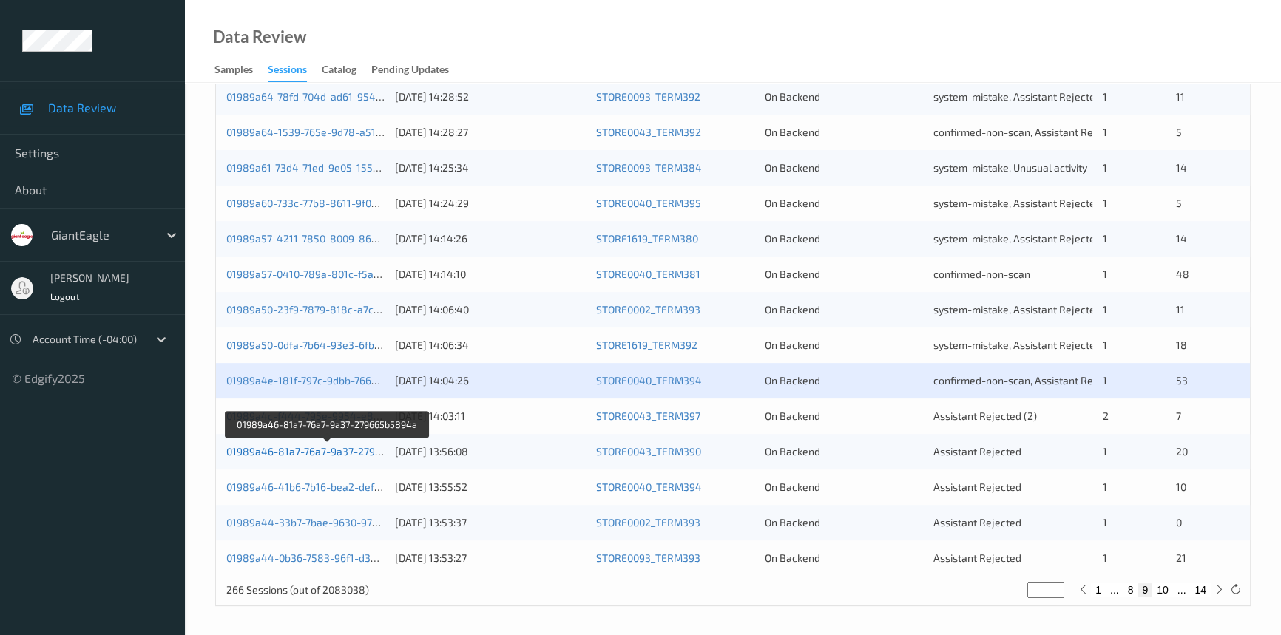
click at [323, 454] on link "01989a46-81a7-76a7-9a37-279665b5894a" at bounding box center [327, 451] width 203 height 13
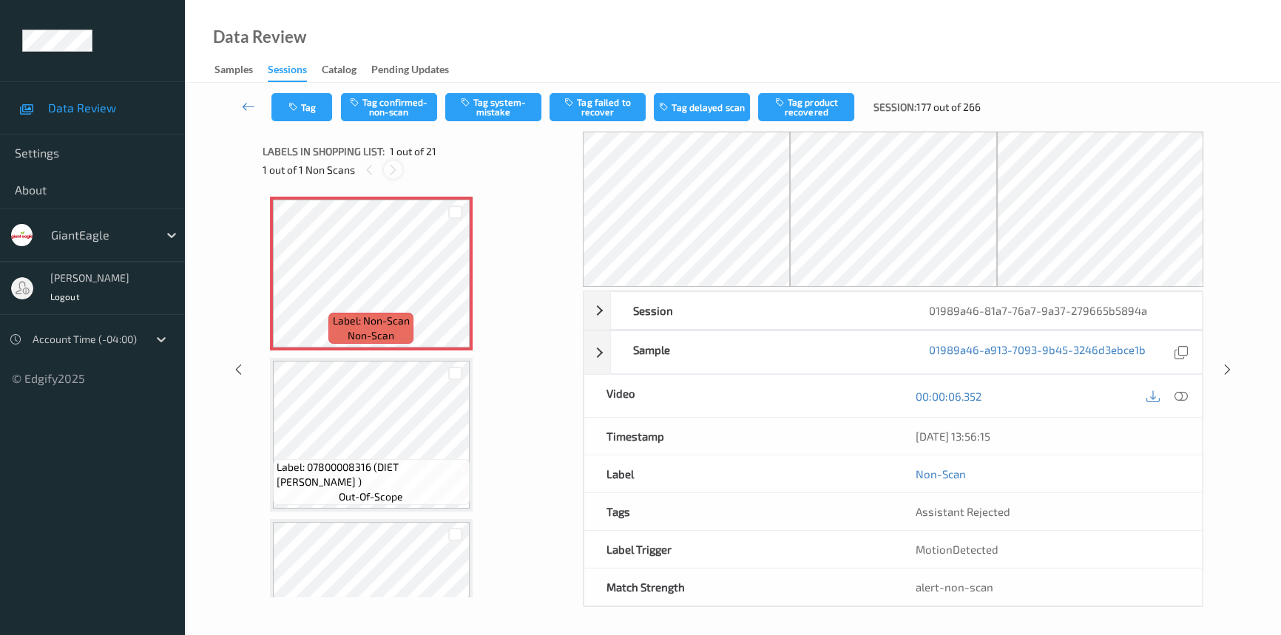
click at [387, 170] on icon at bounding box center [393, 169] width 13 height 13
click at [452, 282] on icon at bounding box center [455, 286] width 13 height 13
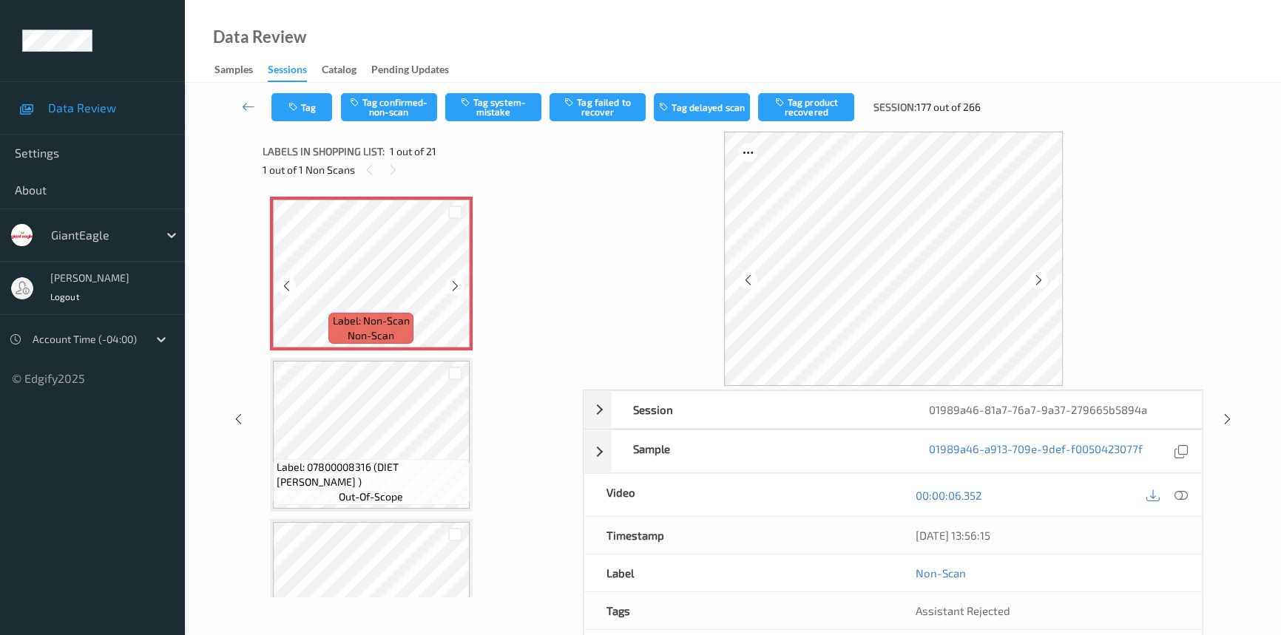
click at [452, 282] on icon at bounding box center [455, 286] width 13 height 13
click at [1179, 489] on icon at bounding box center [1181, 495] width 13 height 13
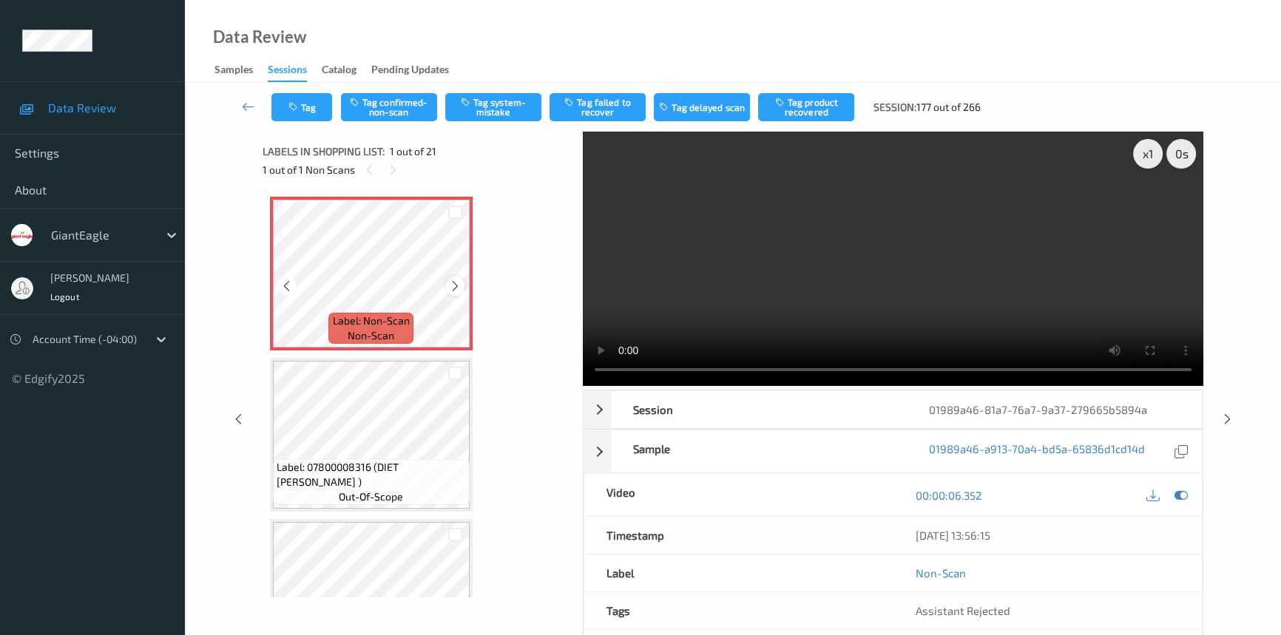
click at [456, 280] on icon at bounding box center [455, 286] width 13 height 13
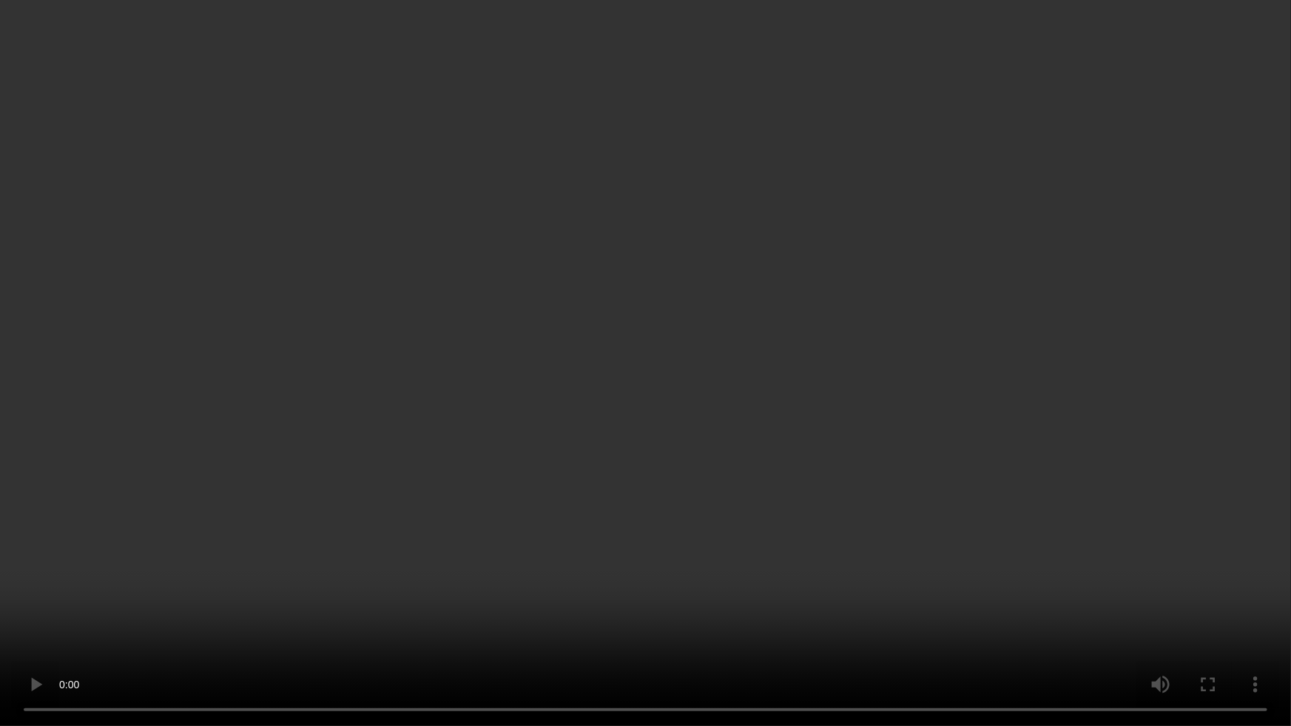
click at [1000, 474] on video at bounding box center [645, 363] width 1291 height 726
click at [755, 435] on video at bounding box center [645, 363] width 1291 height 726
click at [1012, 482] on video at bounding box center [645, 363] width 1291 height 726
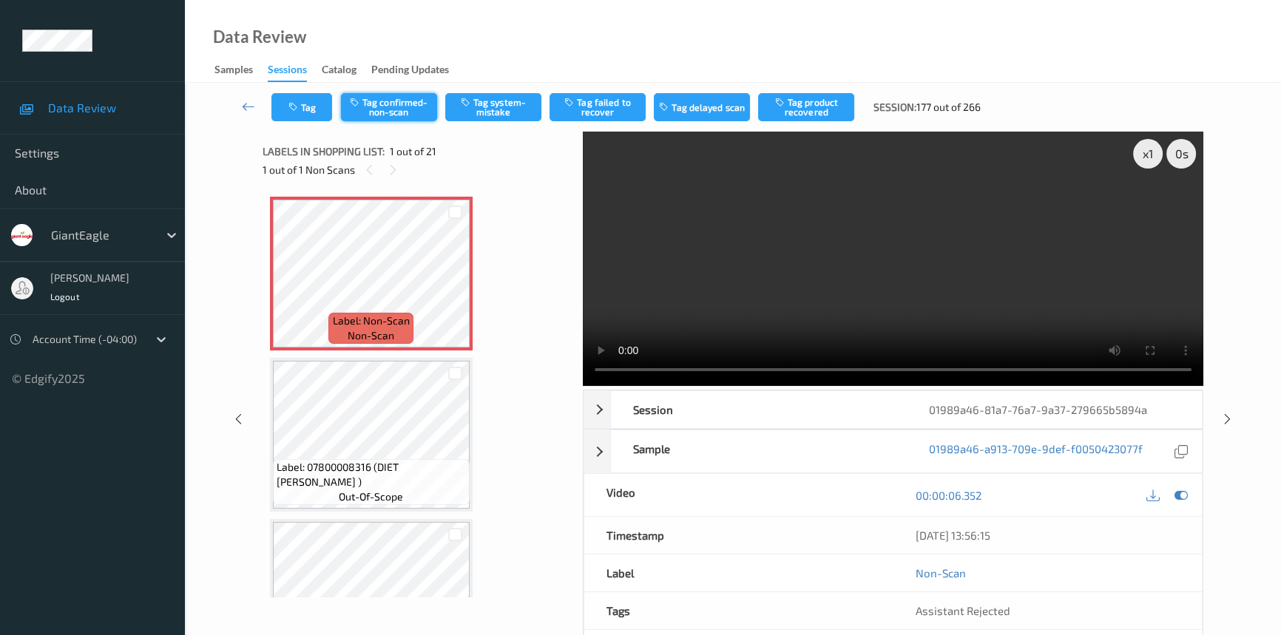
click at [395, 109] on button "Tag confirmed-non-scan" at bounding box center [389, 107] width 96 height 28
click at [795, 101] on button "Tag product recovered" at bounding box center [806, 107] width 96 height 28
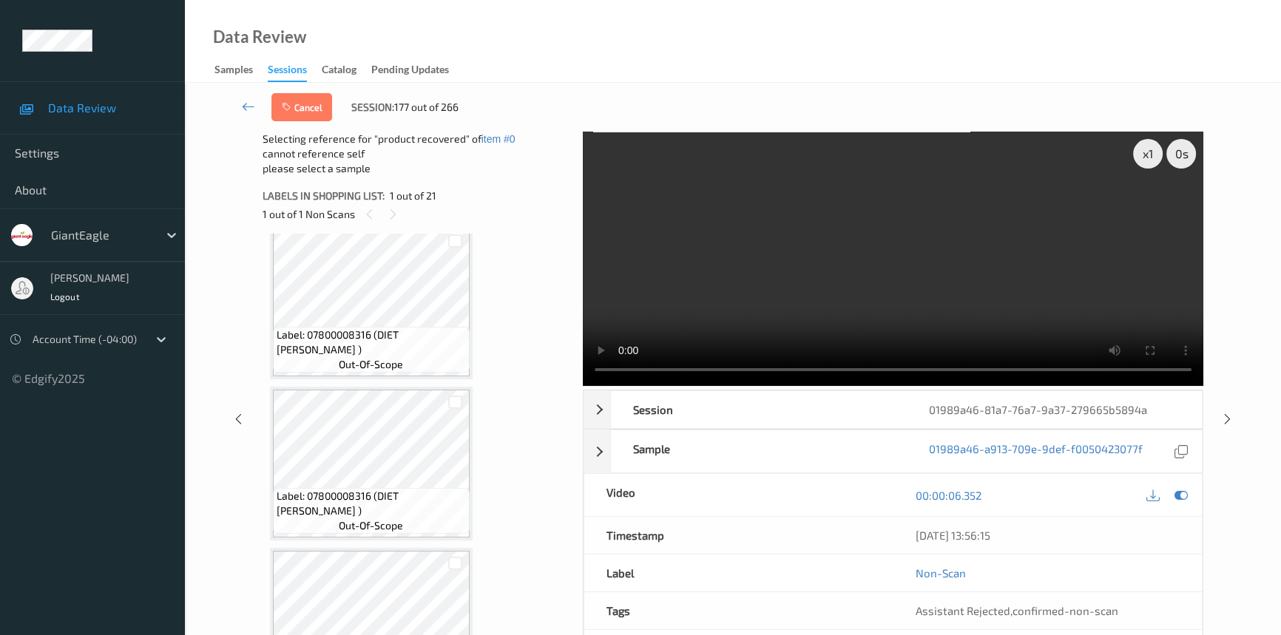
scroll to position [336, 0]
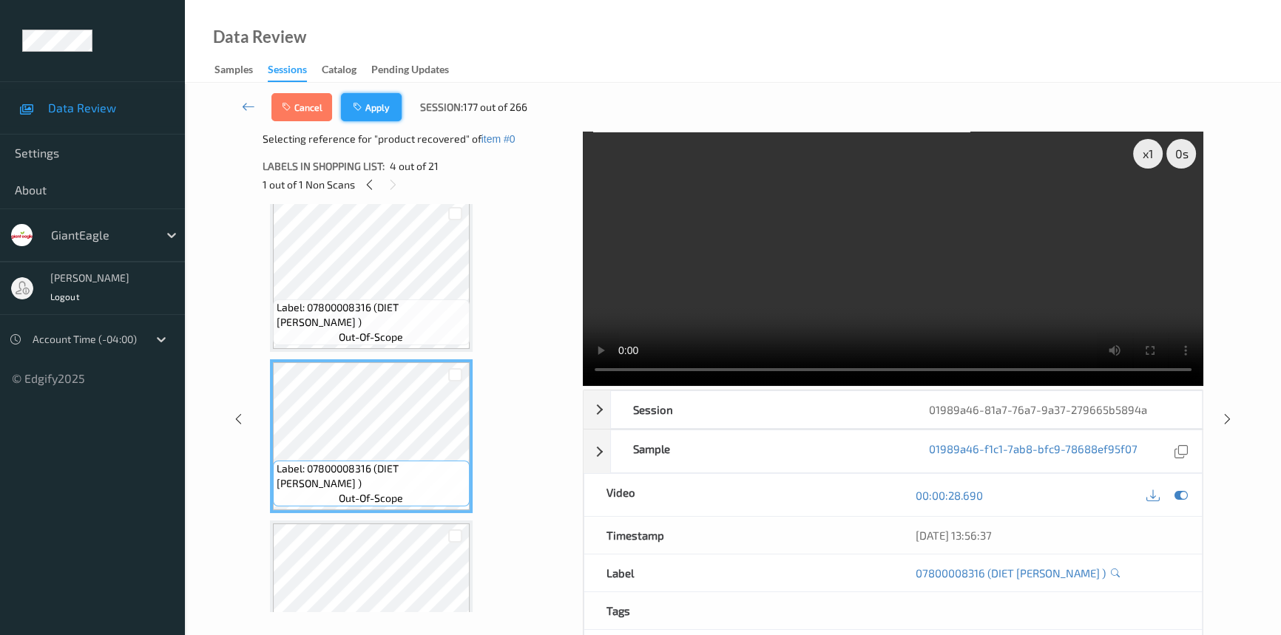
click at [378, 99] on button "Apply" at bounding box center [371, 107] width 61 height 28
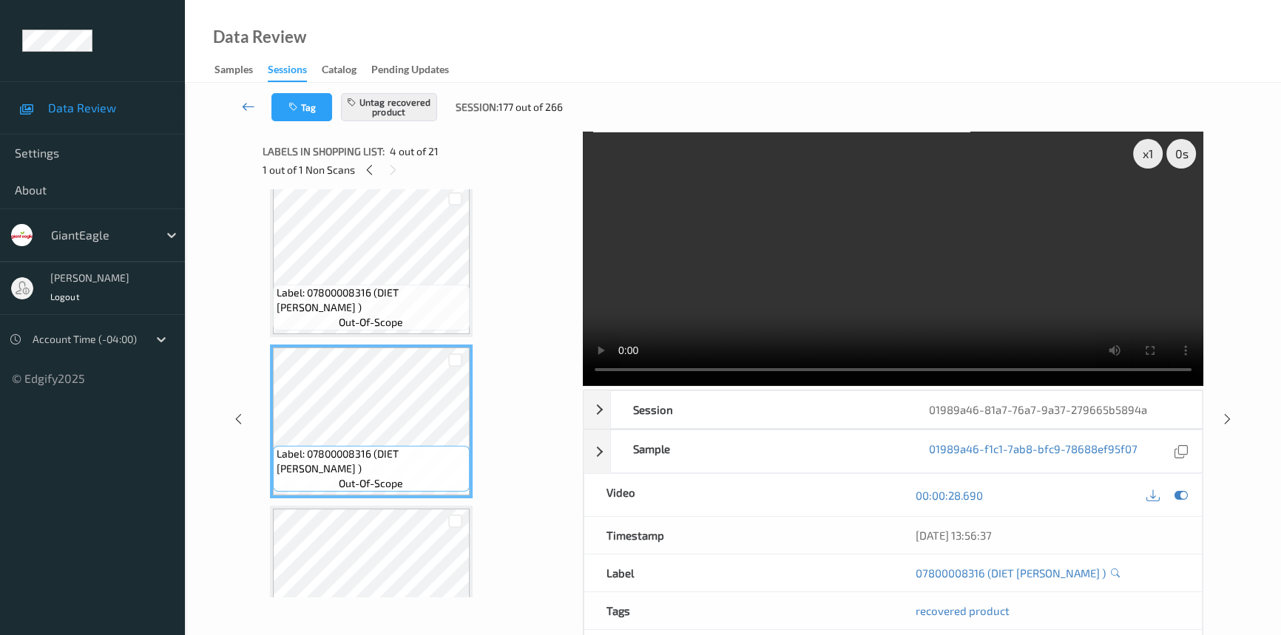
click at [250, 104] on icon at bounding box center [248, 106] width 13 height 15
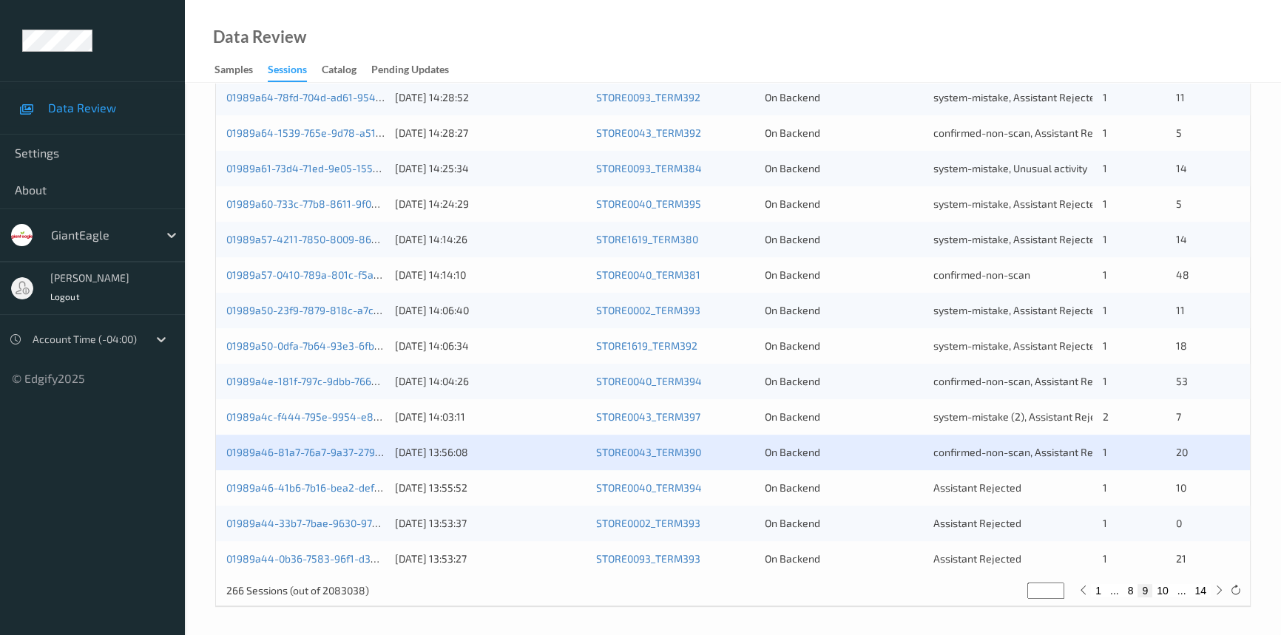
scroll to position [527, 0]
click at [308, 522] on link "01989a44-33b7-7bae-9630-97d111fb0eea" at bounding box center [325, 522] width 198 height 13
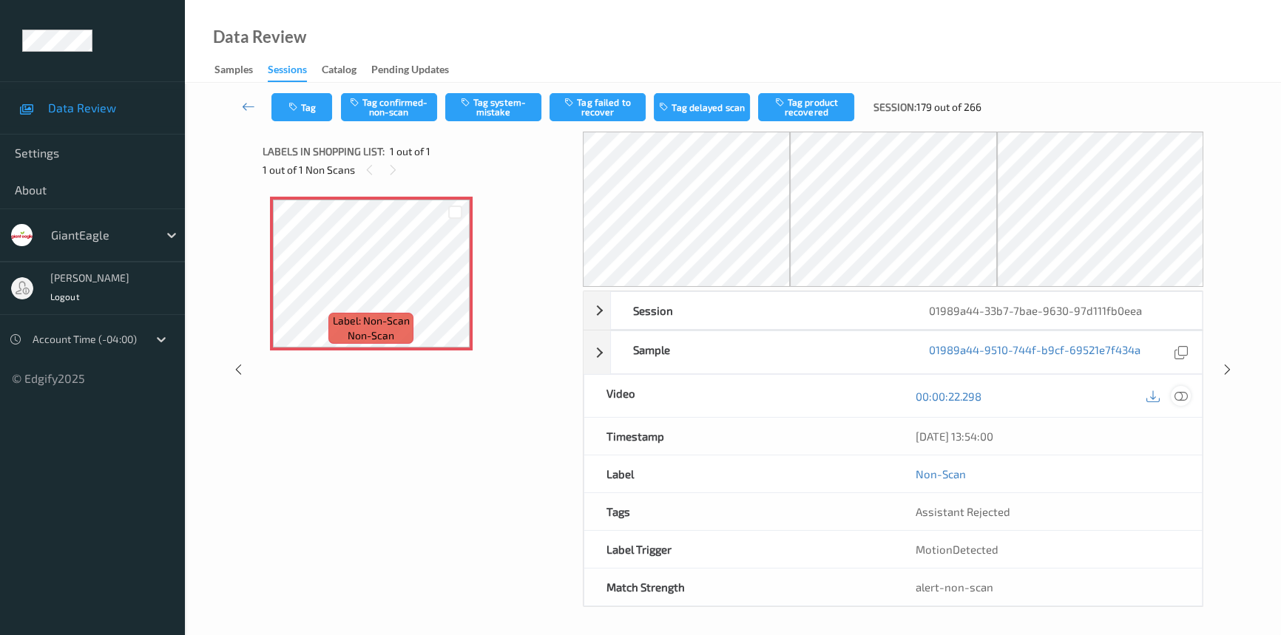
click at [1185, 394] on icon at bounding box center [1181, 396] width 13 height 13
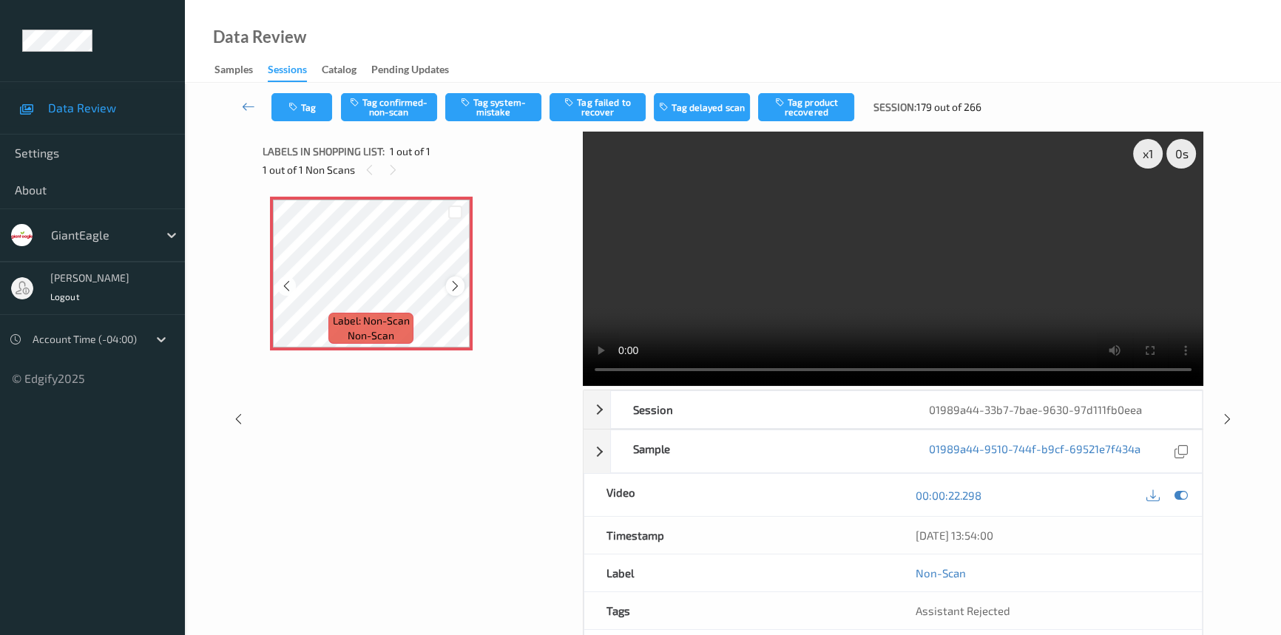
click at [456, 281] on icon at bounding box center [455, 286] width 13 height 13
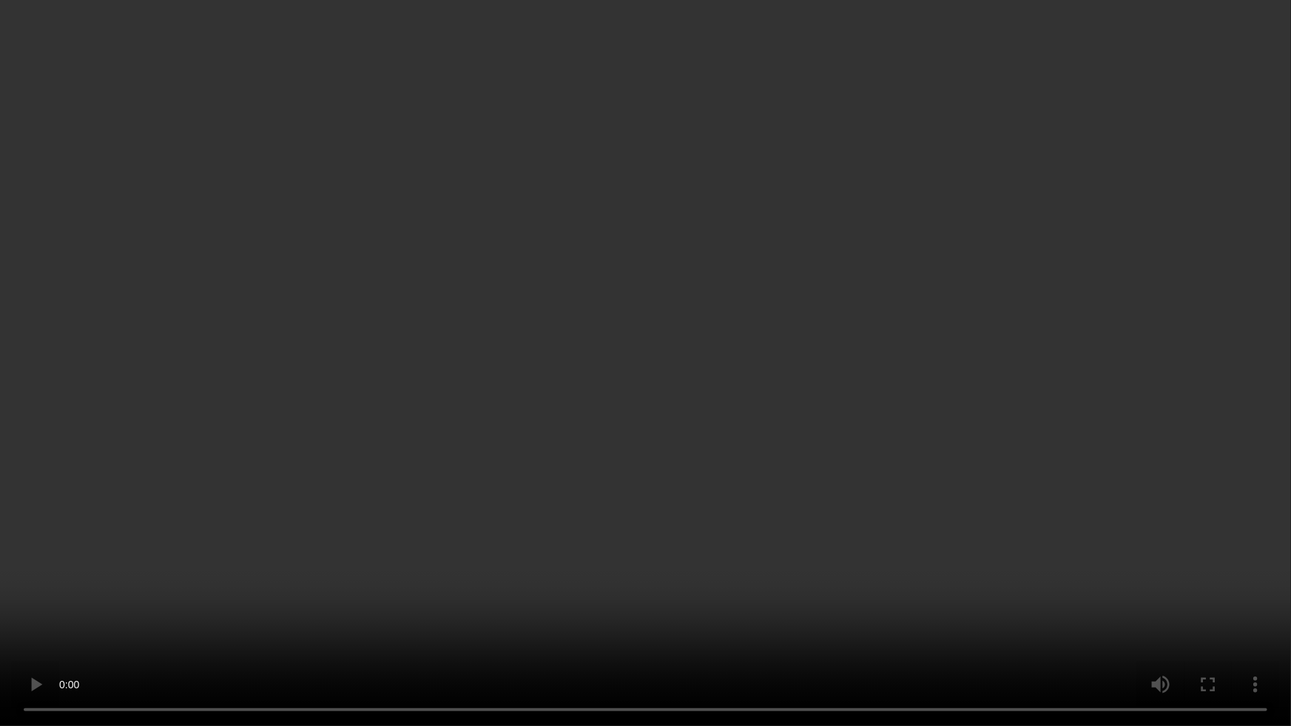
click at [706, 390] on video at bounding box center [645, 363] width 1291 height 726
click at [454, 487] on video at bounding box center [645, 363] width 1291 height 726
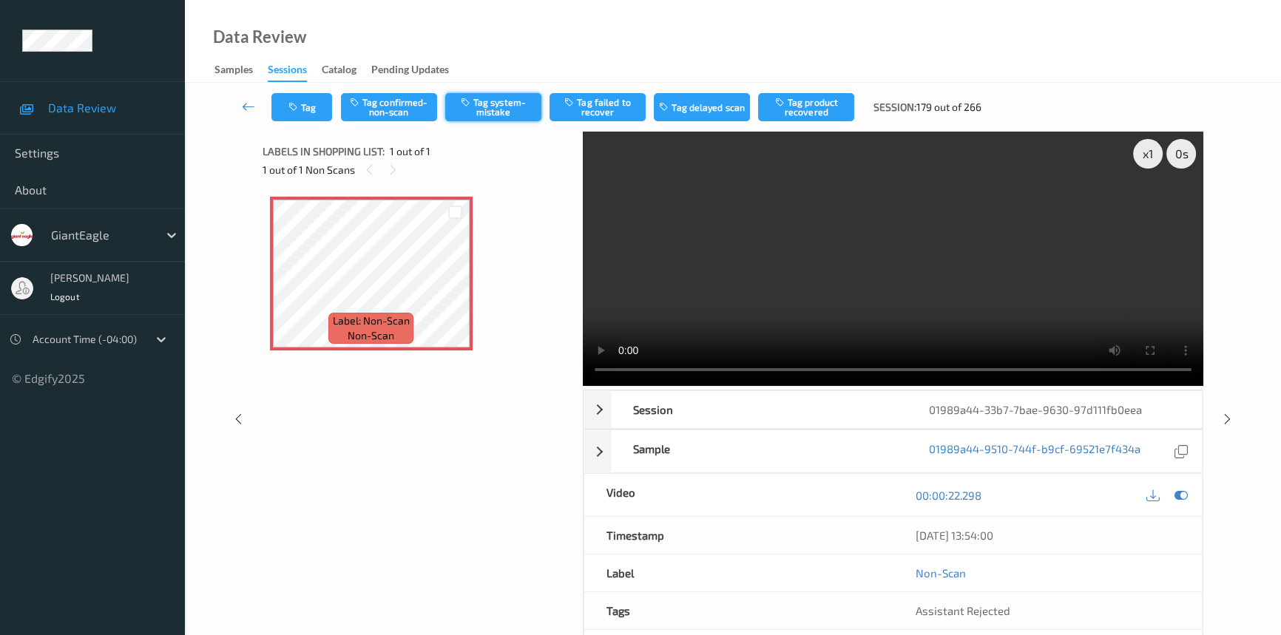
click at [473, 112] on button "Tag system-mistake" at bounding box center [493, 107] width 96 height 28
drag, startPoint x: 311, startPoint y: 109, endPoint x: 321, endPoint y: 107, distance: 10.6
click at [321, 107] on button "Tag" at bounding box center [302, 107] width 61 height 28
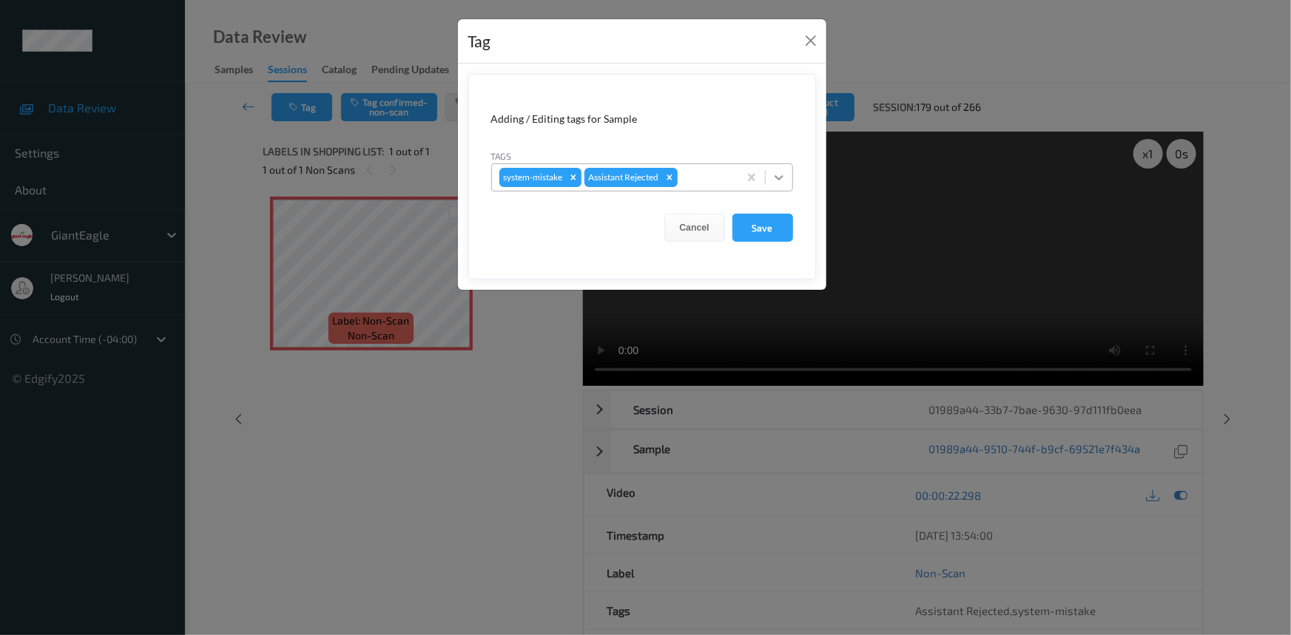
click at [770, 177] on div at bounding box center [779, 177] width 27 height 27
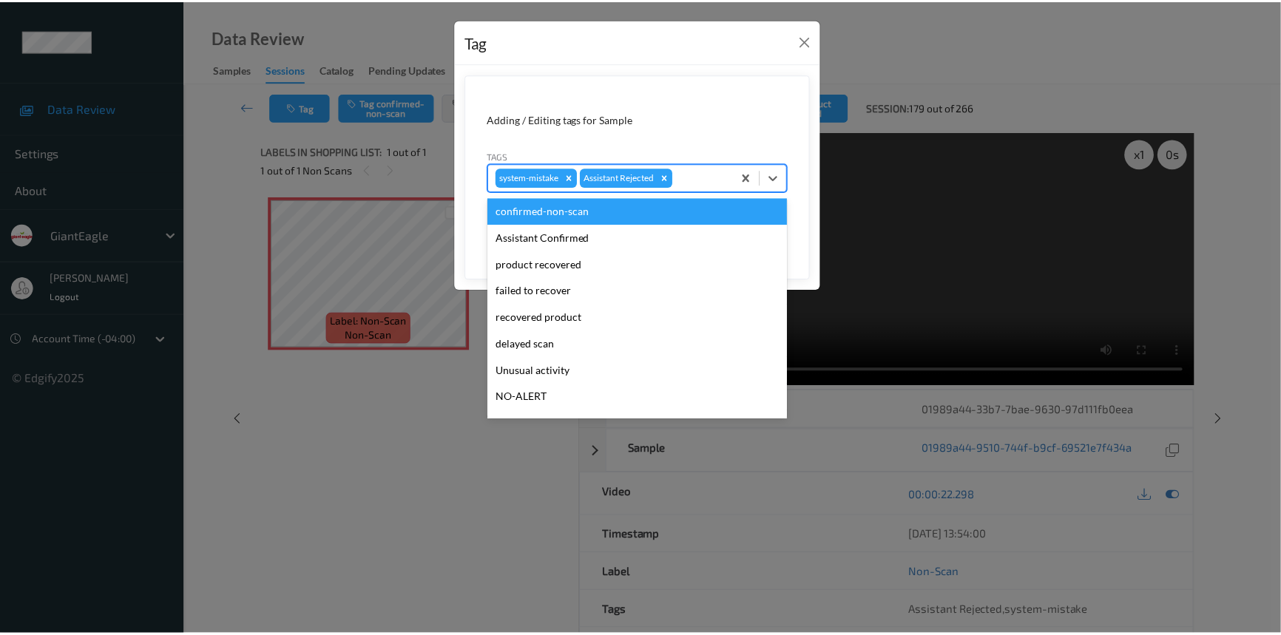
scroll to position [67, 0]
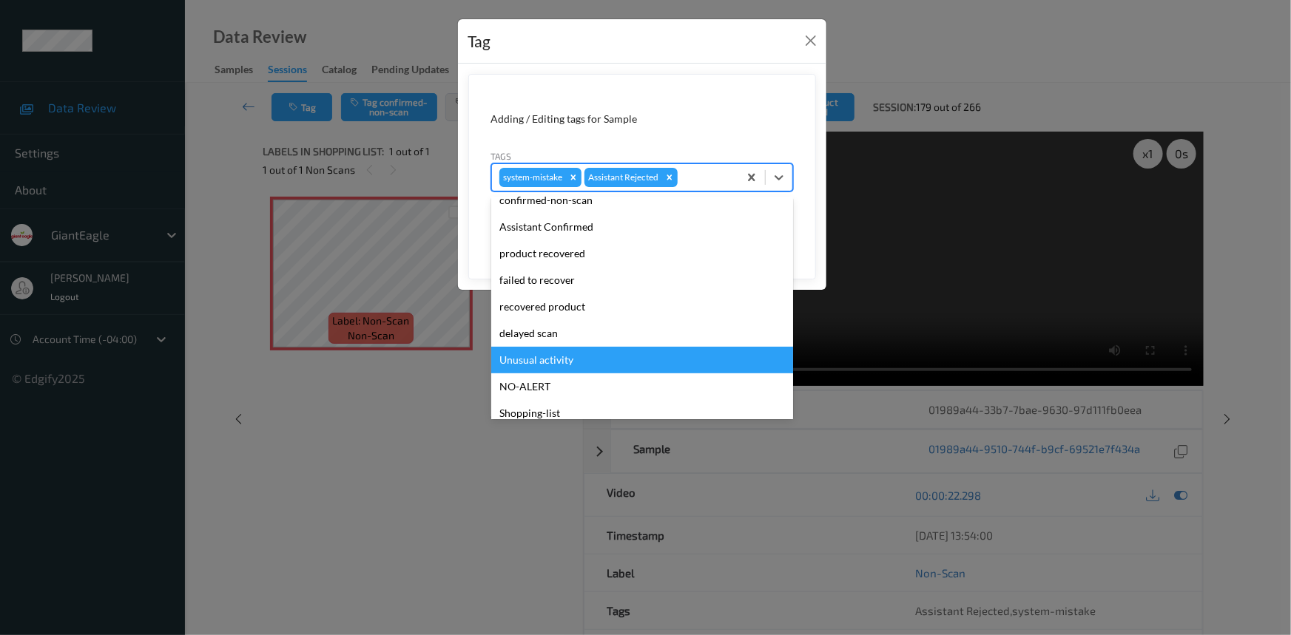
click at [517, 349] on div "Unusual activity" at bounding box center [642, 360] width 302 height 27
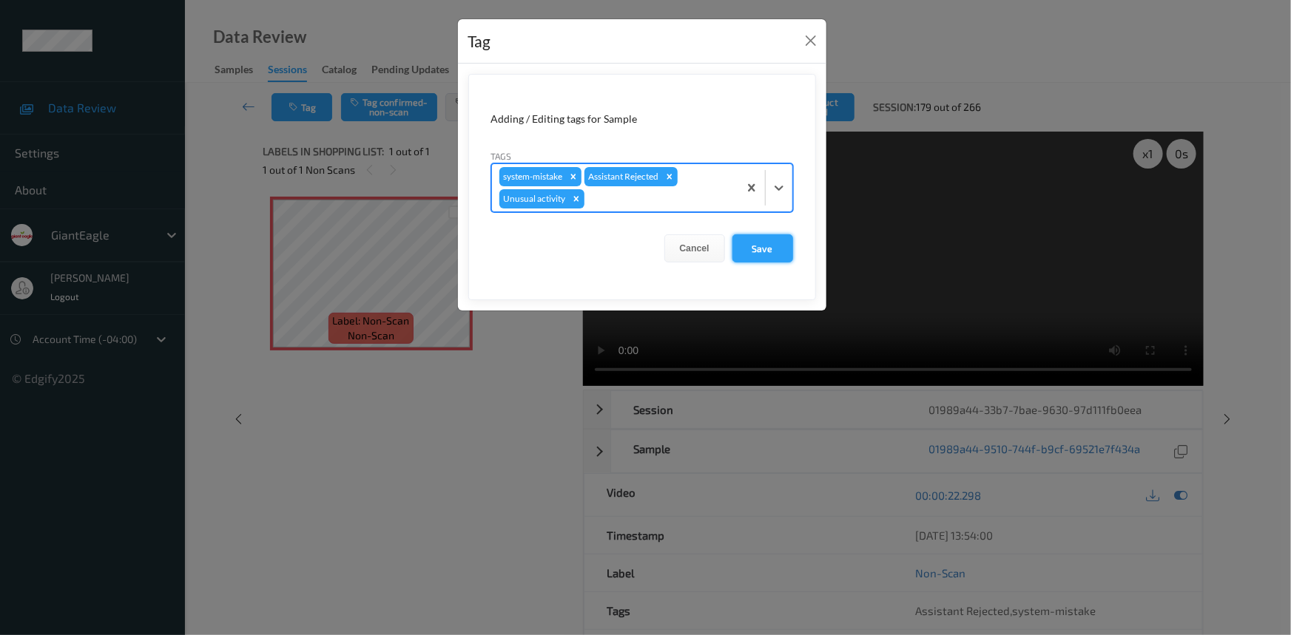
click at [754, 249] on button "Save" at bounding box center [762, 249] width 61 height 28
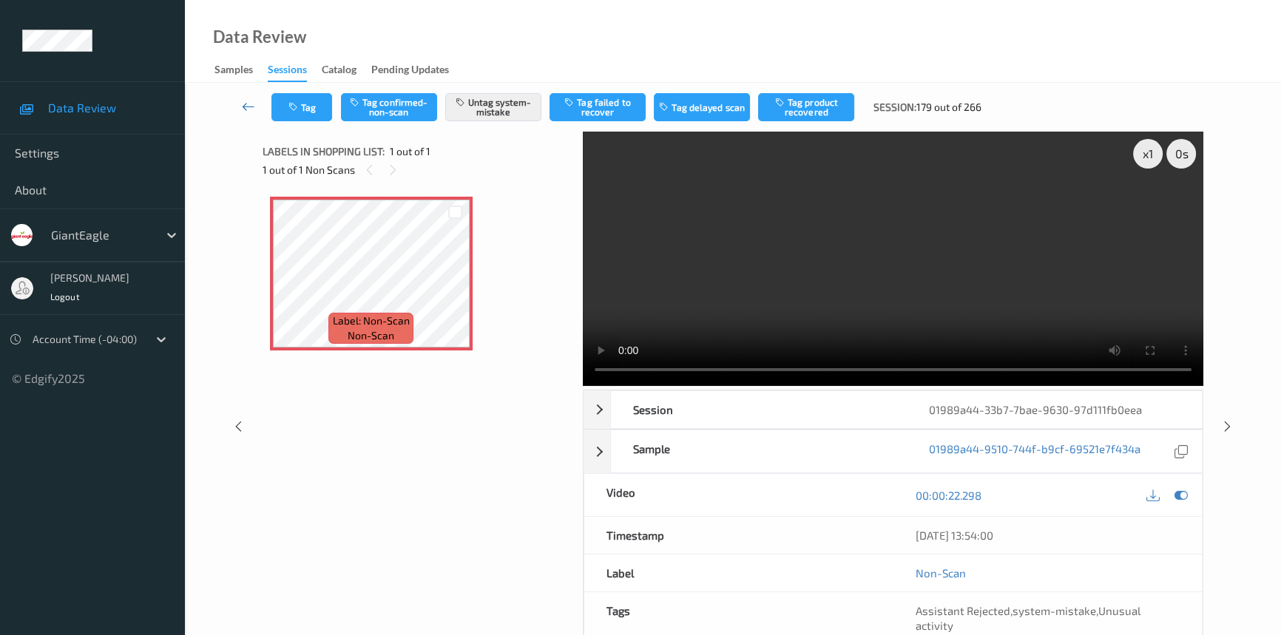
click at [249, 104] on icon at bounding box center [248, 106] width 13 height 15
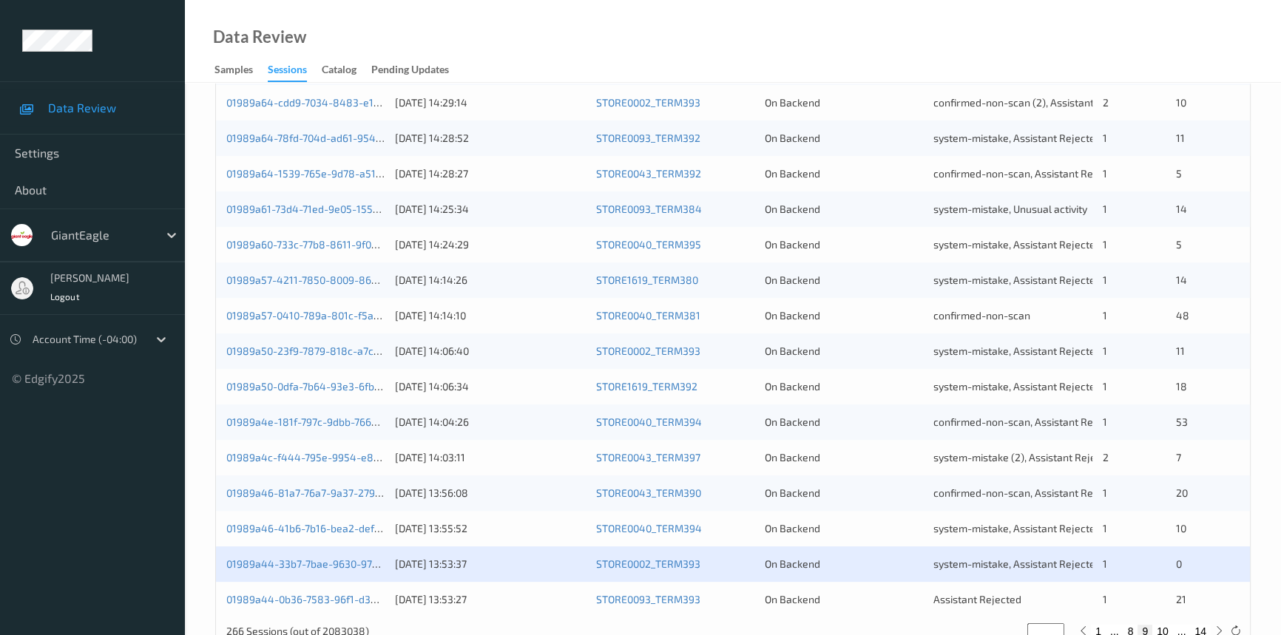
scroll to position [527, 0]
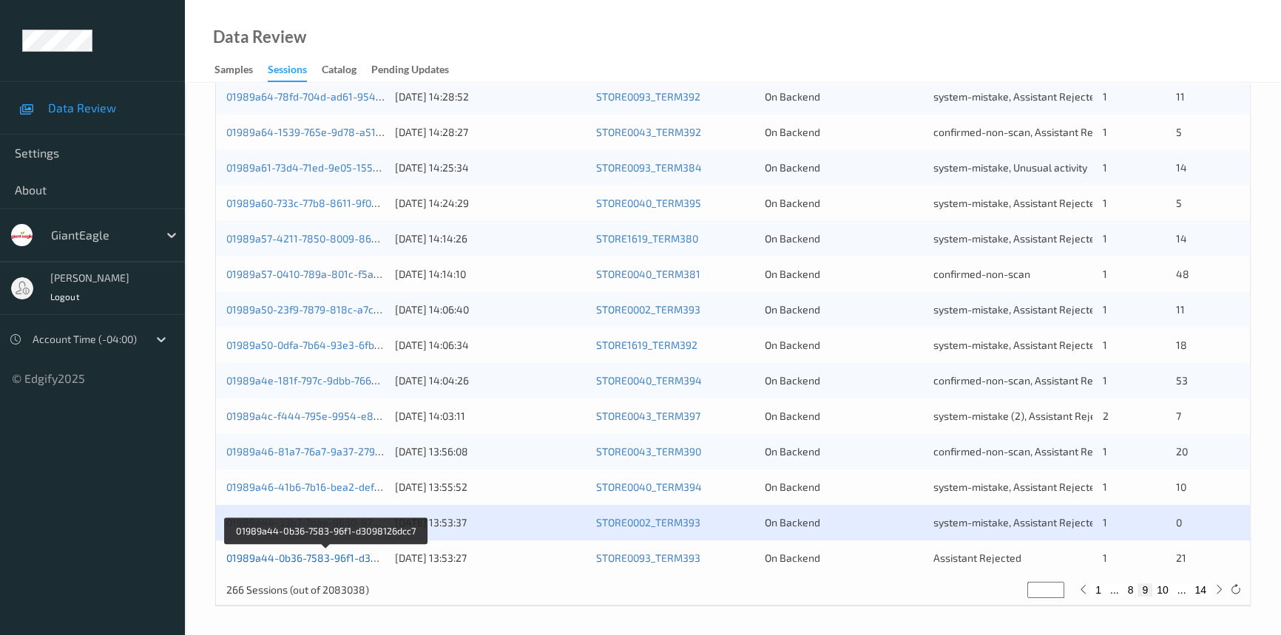
click at [303, 553] on link "01989a44-0b36-7583-96f1-d3098126dcc7" at bounding box center [326, 558] width 200 height 13
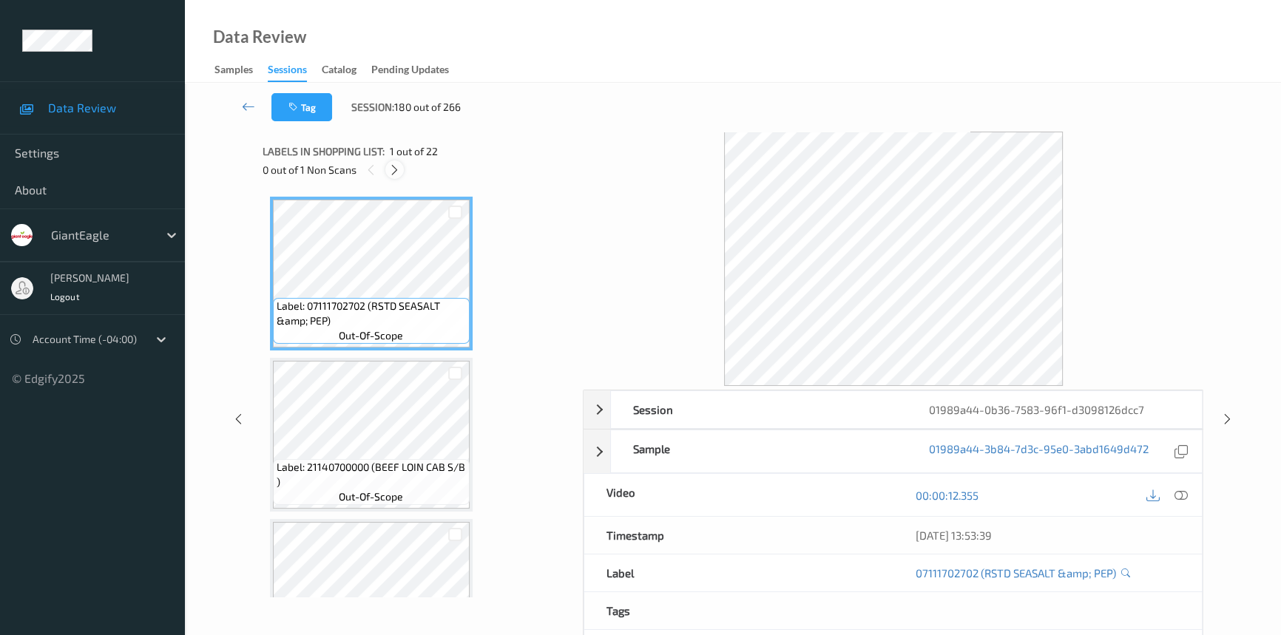
click at [398, 167] on icon at bounding box center [394, 169] width 13 height 13
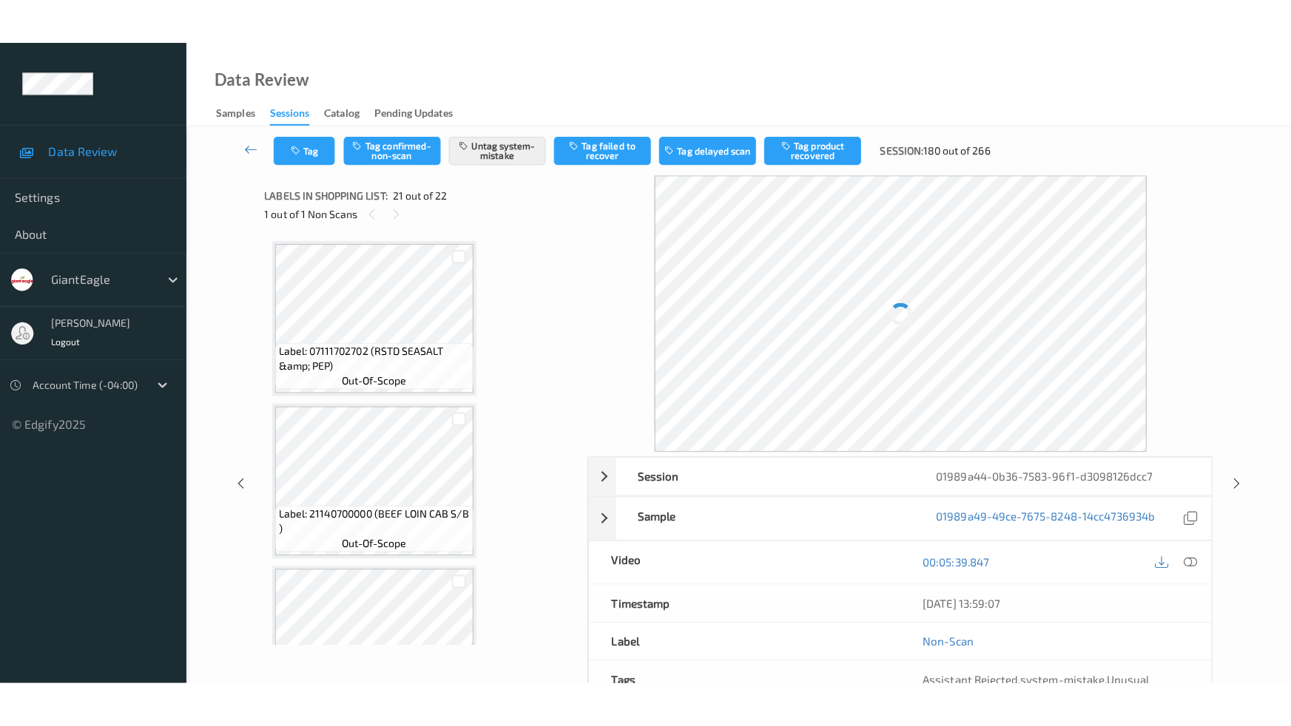
scroll to position [3061, 0]
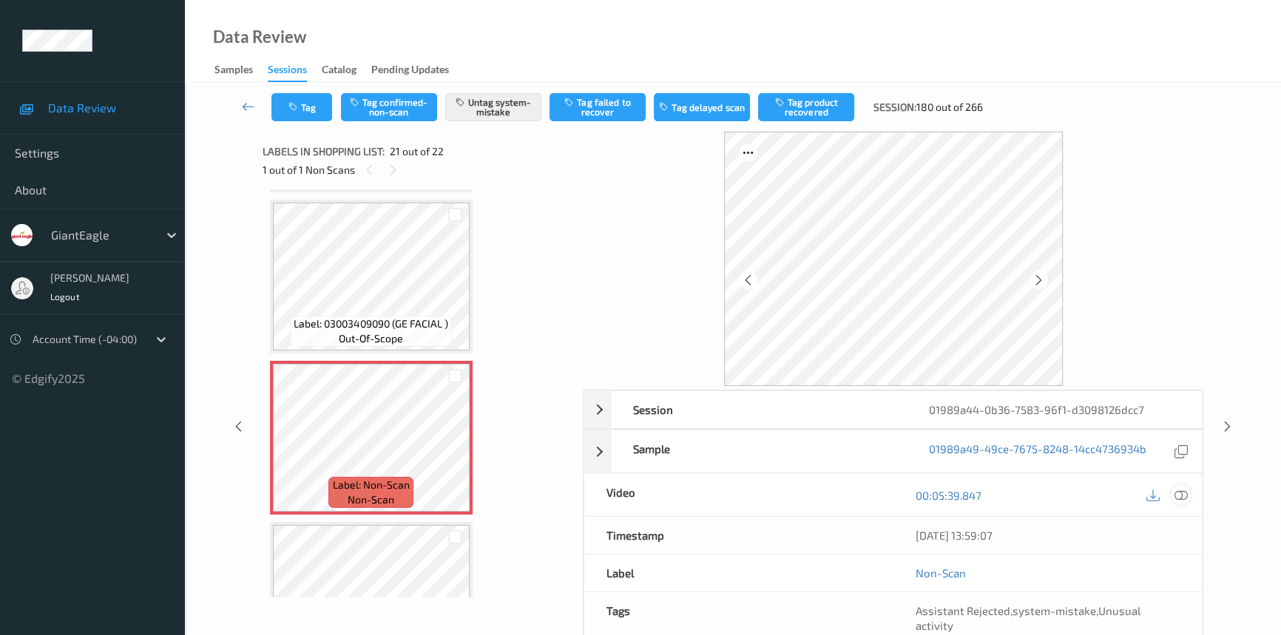
click at [1175, 492] on icon at bounding box center [1181, 495] width 13 height 13
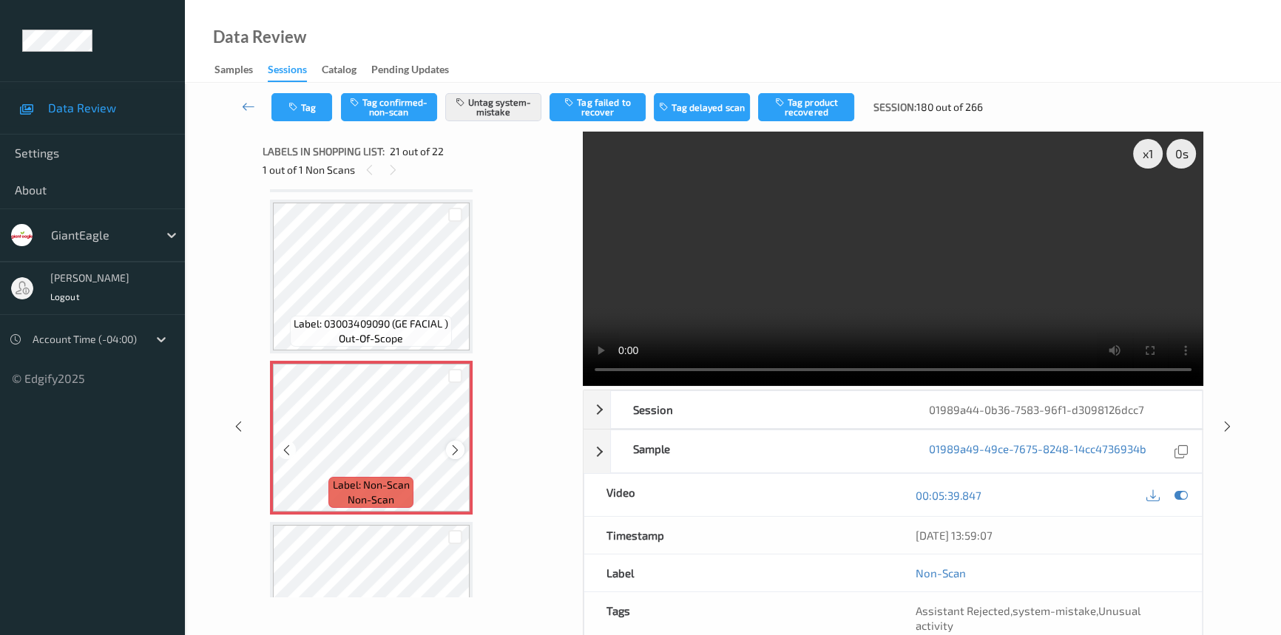
click at [450, 444] on icon at bounding box center [455, 450] width 13 height 13
click at [449, 444] on icon at bounding box center [455, 450] width 13 height 13
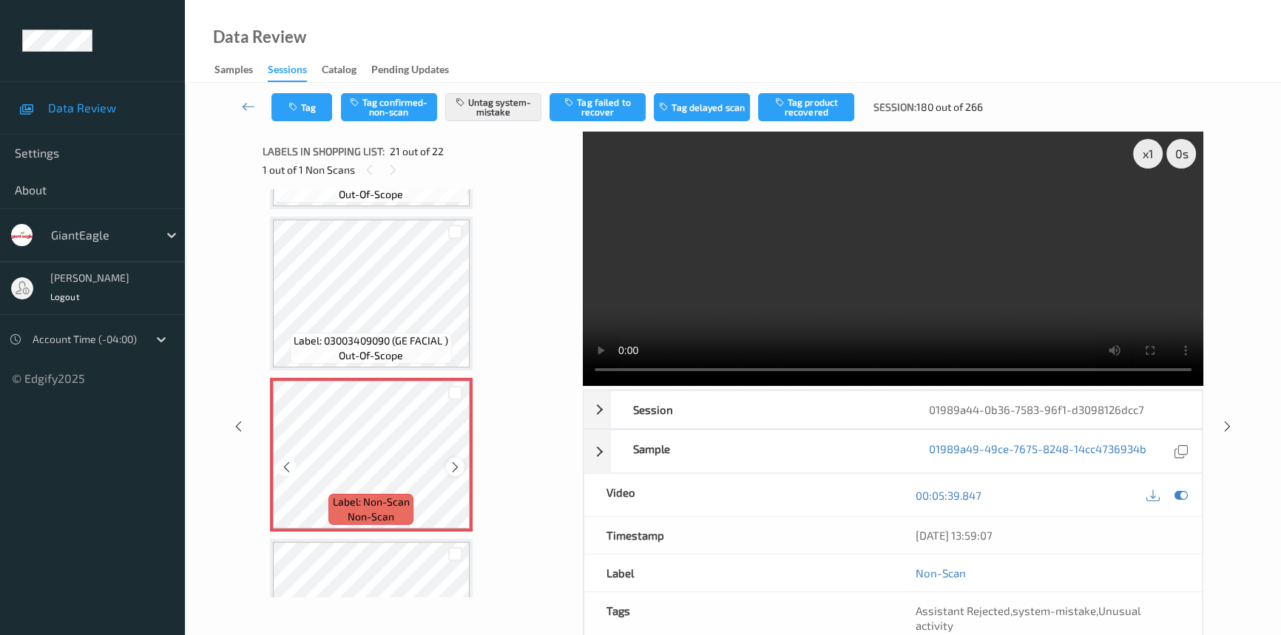
click at [451, 461] on icon at bounding box center [455, 467] width 13 height 13
click at [700, 235] on video at bounding box center [893, 259] width 621 height 254
click at [244, 105] on icon at bounding box center [248, 106] width 13 height 15
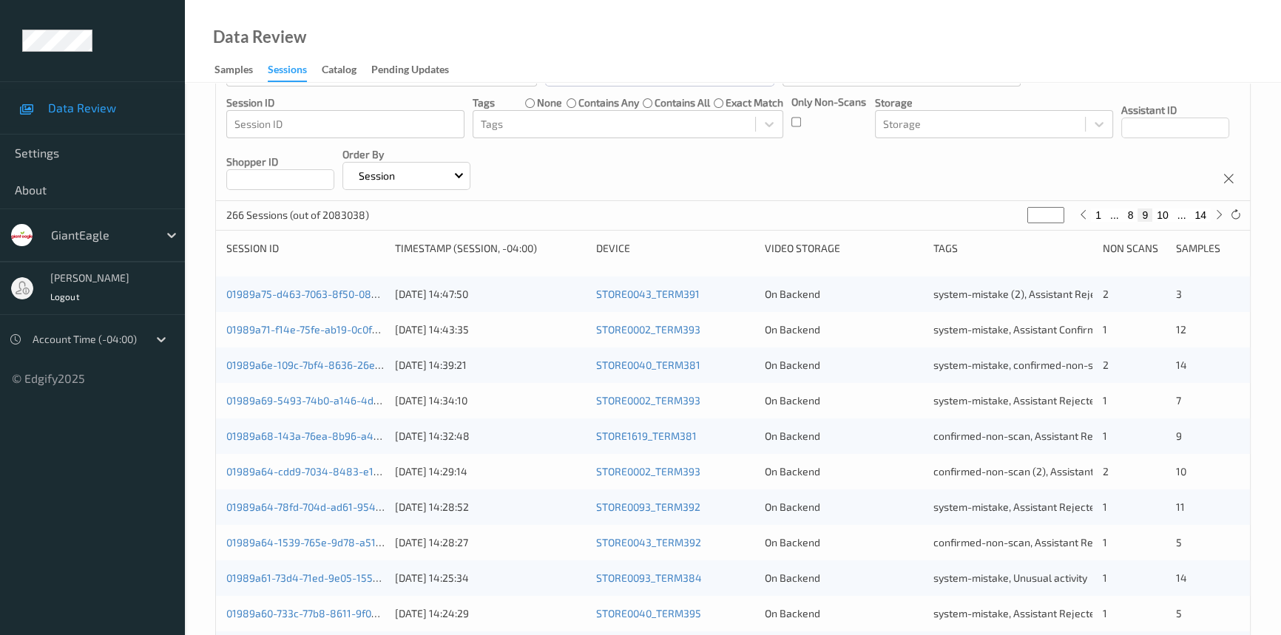
scroll to position [57, 0]
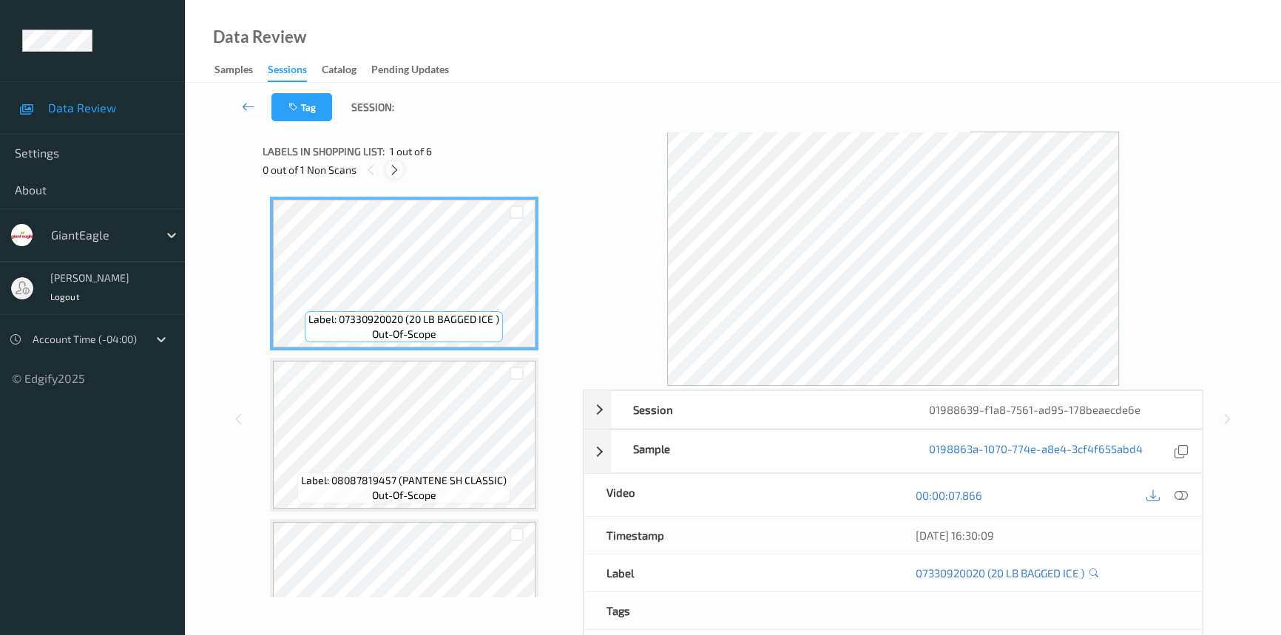
click at [398, 166] on icon at bounding box center [394, 169] width 13 height 13
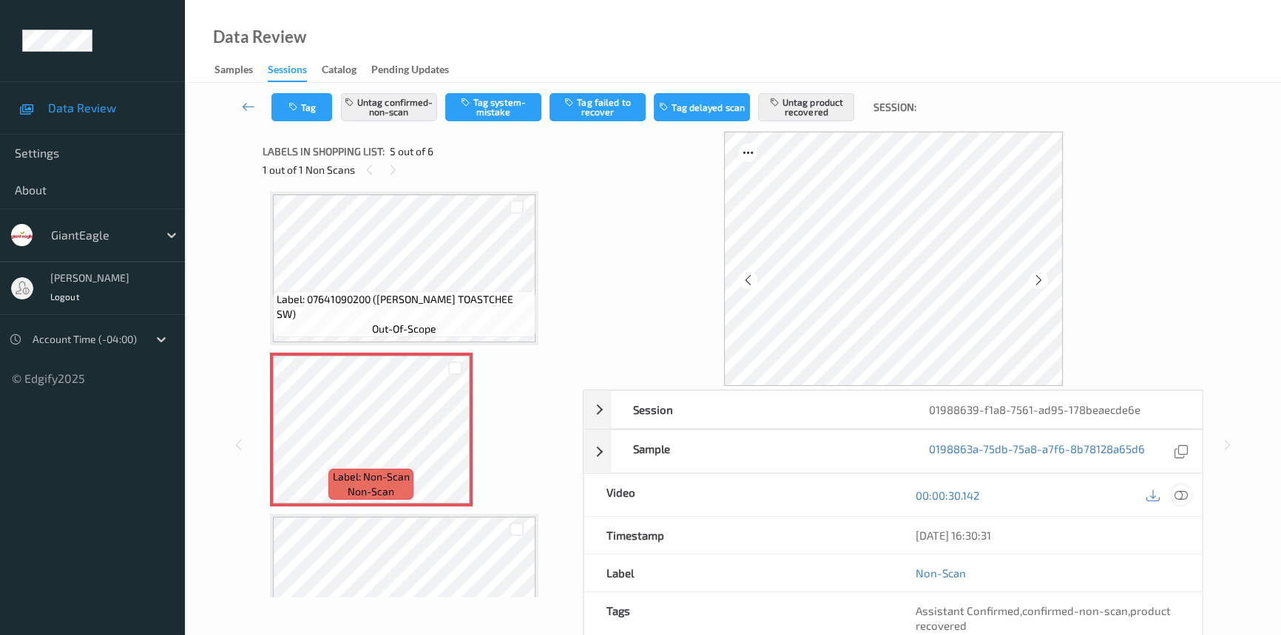
click at [1184, 495] on icon at bounding box center [1181, 495] width 13 height 13
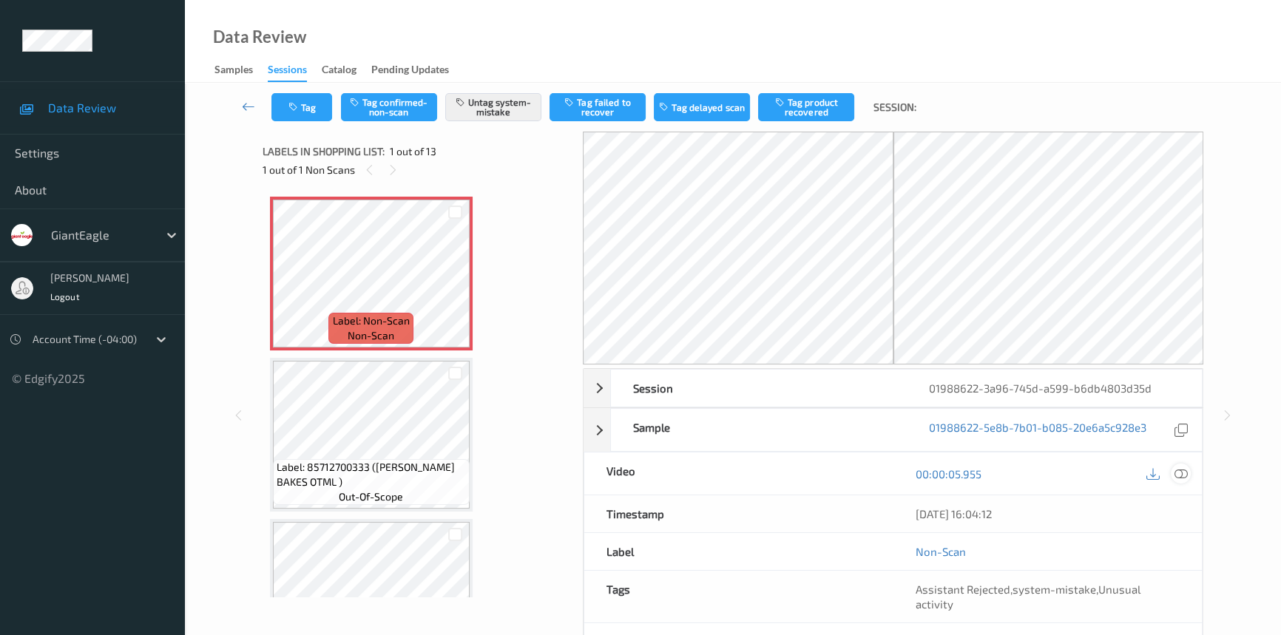
click at [1179, 471] on icon at bounding box center [1181, 474] width 13 height 13
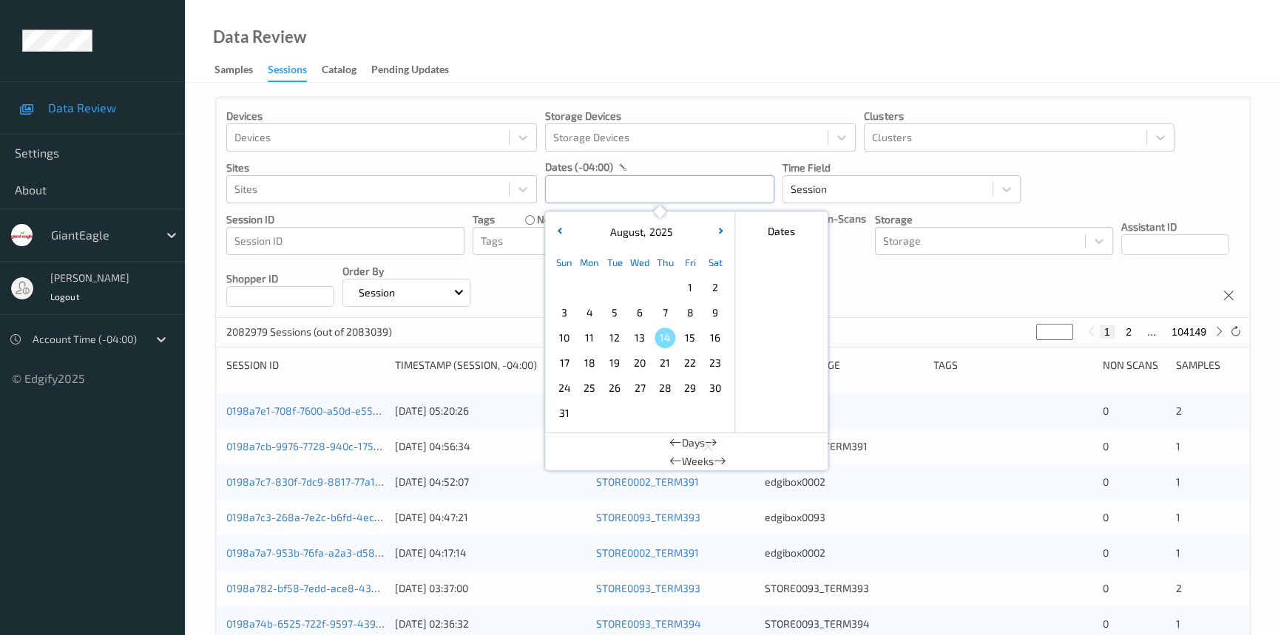
click at [601, 189] on input "text" at bounding box center [659, 189] width 229 height 28
click at [623, 340] on span "12" at bounding box center [614, 338] width 21 height 21
click at [621, 340] on span "12" at bounding box center [614, 338] width 21 height 21
type input "[DATE] 00:00 -> [DATE] 23:59"
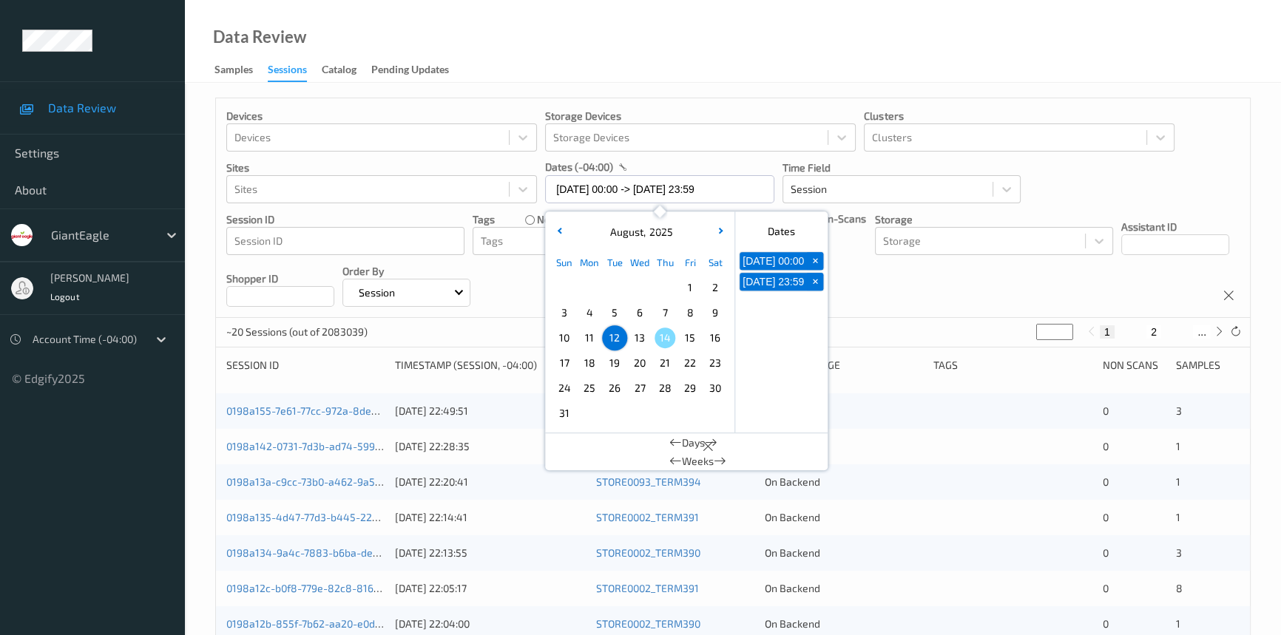
click at [777, 38] on div "Data Review Samples Sessions Catalog Pending Updates" at bounding box center [733, 41] width 1096 height 83
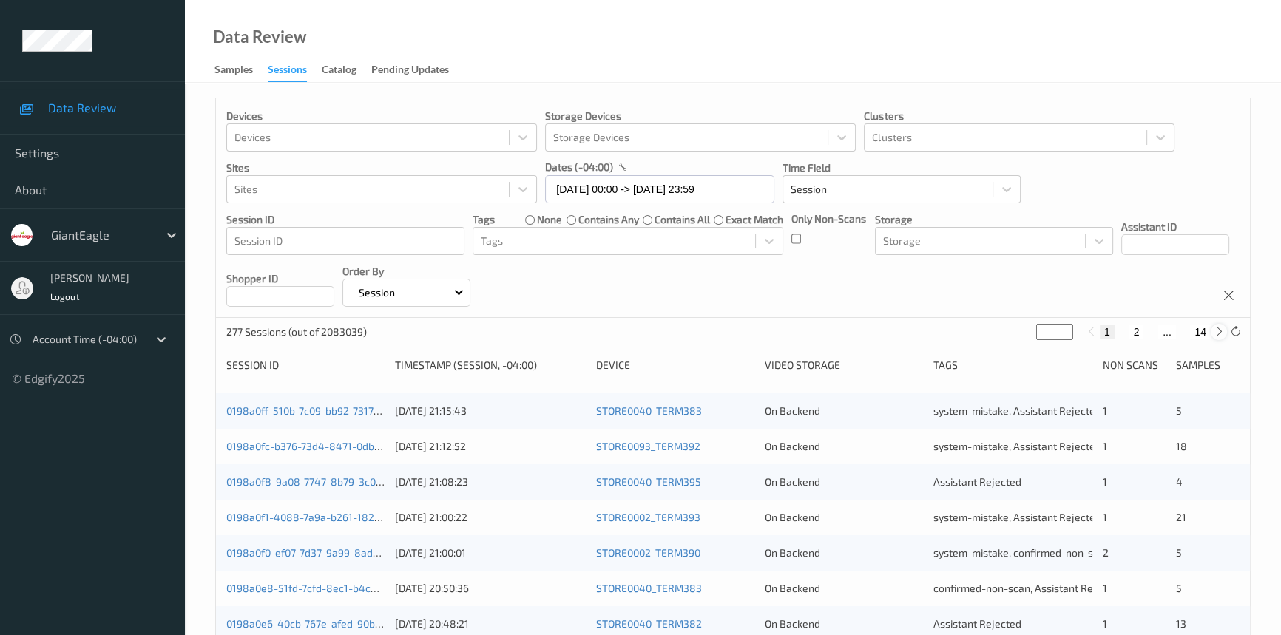
click at [1223, 333] on icon at bounding box center [1219, 331] width 11 height 11
type input "*"
click at [1221, 333] on icon at bounding box center [1219, 331] width 11 height 11
type input "*"
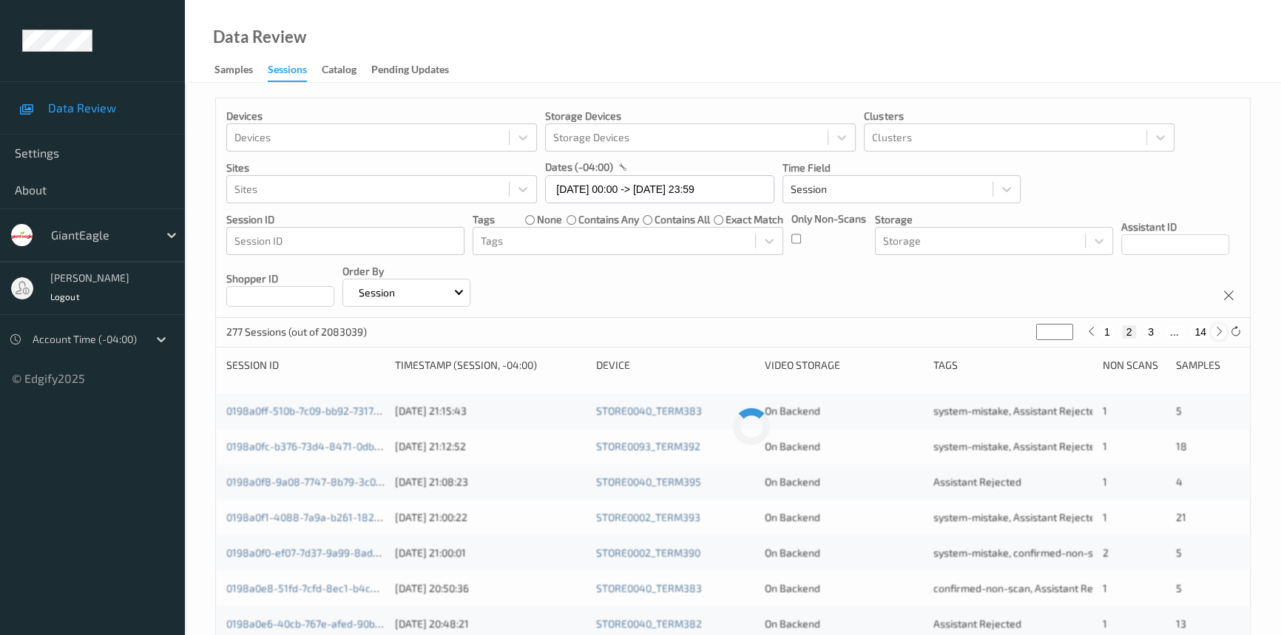
type input "*"
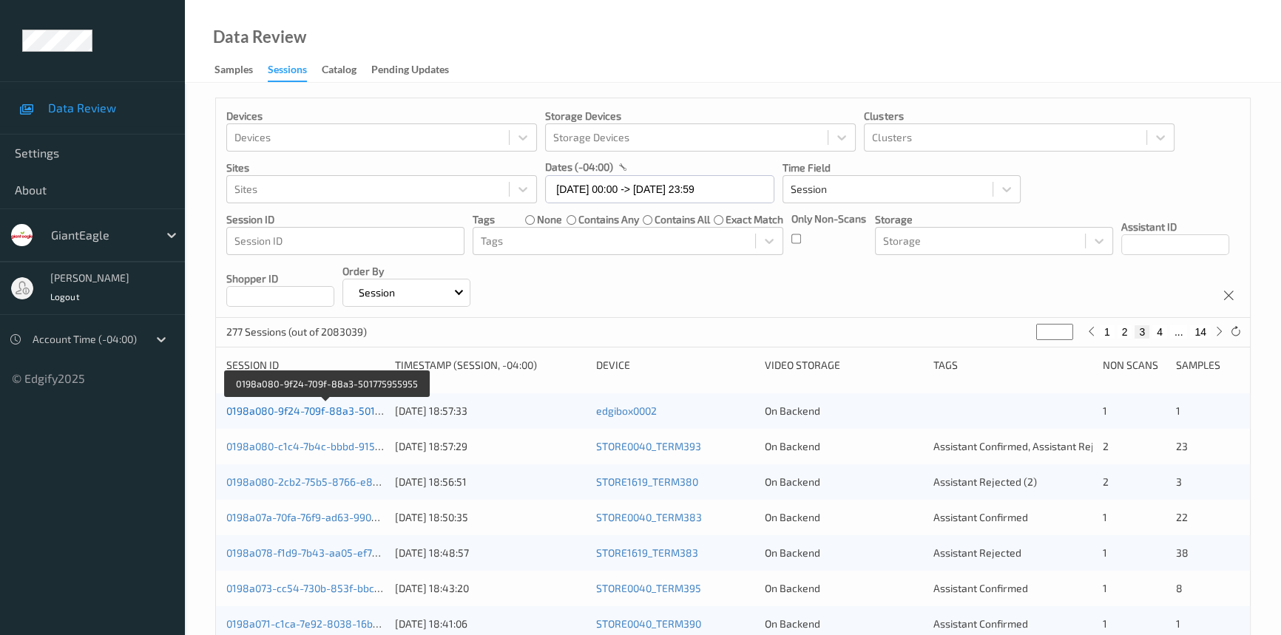
click at [349, 407] on link "0198a080-9f24-709f-88a3-501775955955" at bounding box center [326, 411] width 200 height 13
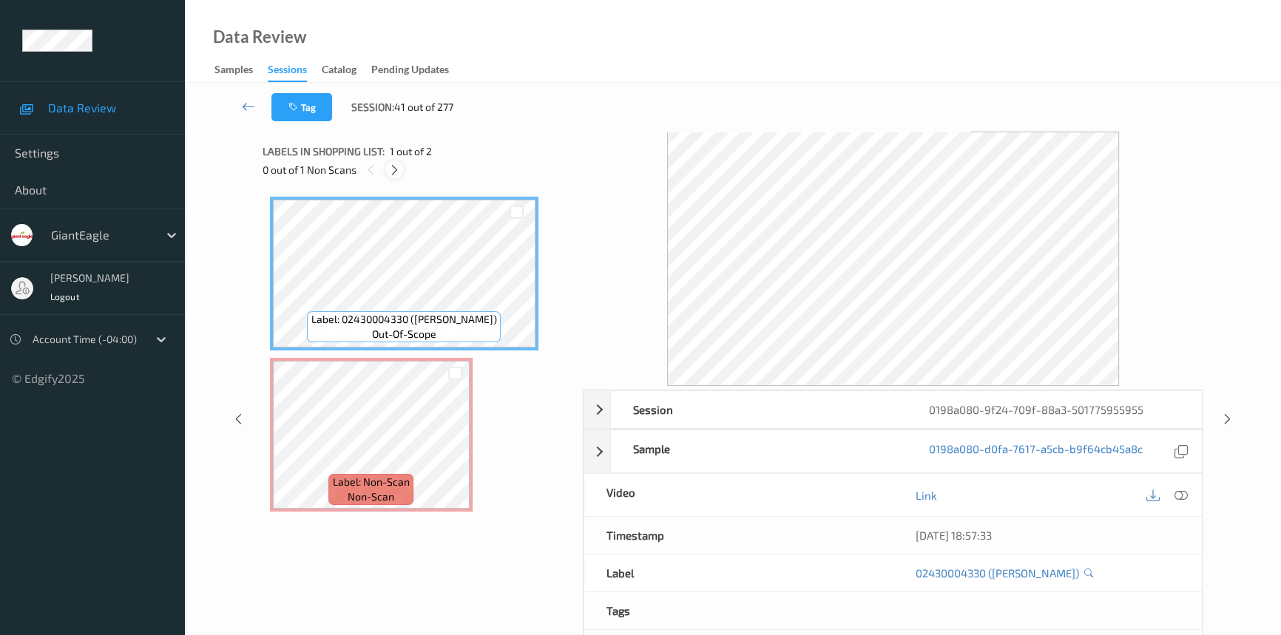
click at [393, 171] on icon at bounding box center [394, 169] width 13 height 13
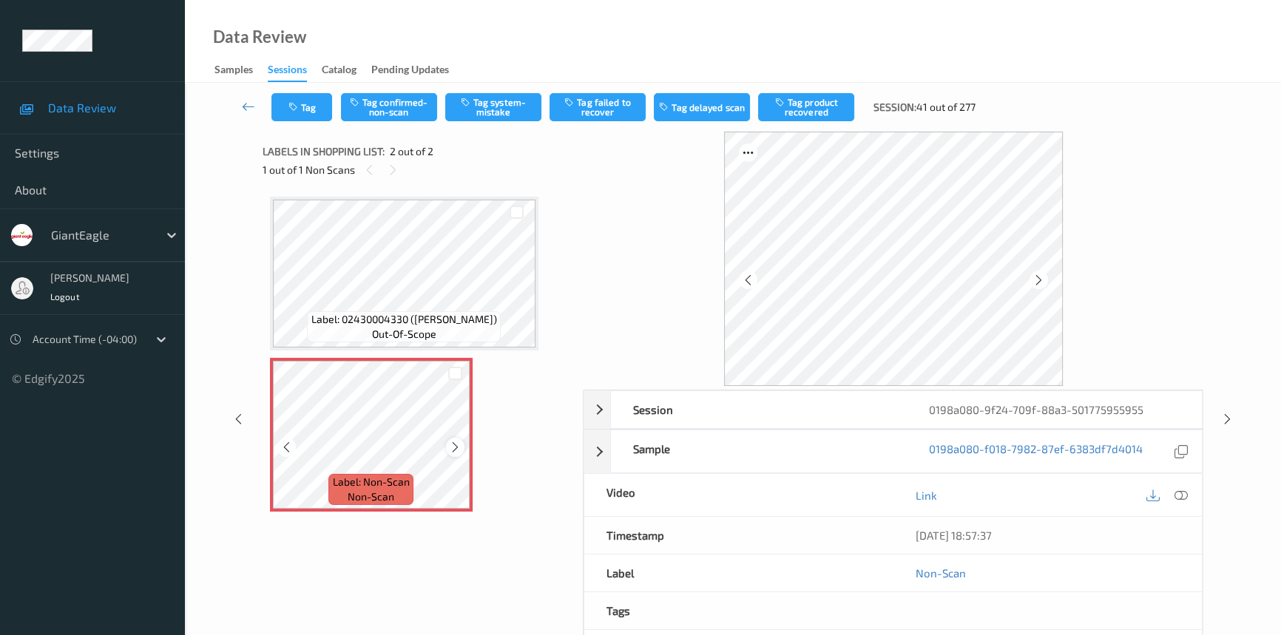
click at [455, 448] on icon at bounding box center [455, 447] width 13 height 13
click at [455, 446] on icon at bounding box center [455, 447] width 13 height 13
click at [459, 441] on icon at bounding box center [455, 447] width 13 height 13
click at [1181, 496] on icon at bounding box center [1181, 495] width 13 height 13
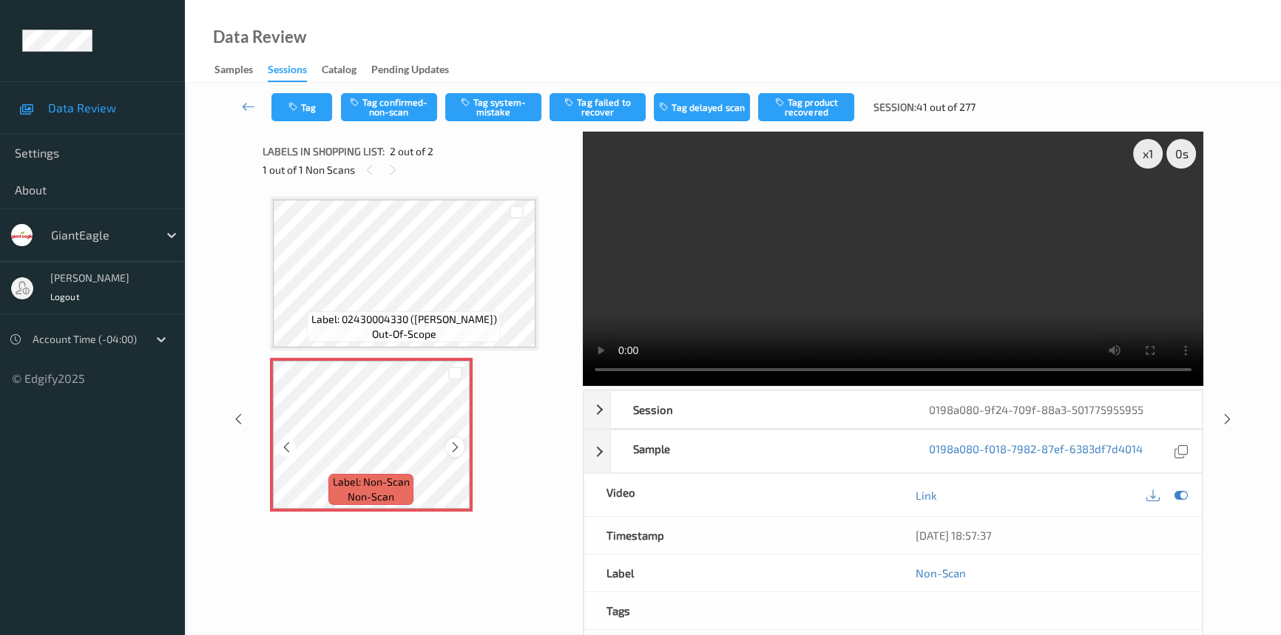
click at [454, 442] on icon at bounding box center [455, 447] width 13 height 13
click at [922, 280] on video at bounding box center [893, 259] width 621 height 254
click at [456, 445] on icon at bounding box center [455, 447] width 13 height 13
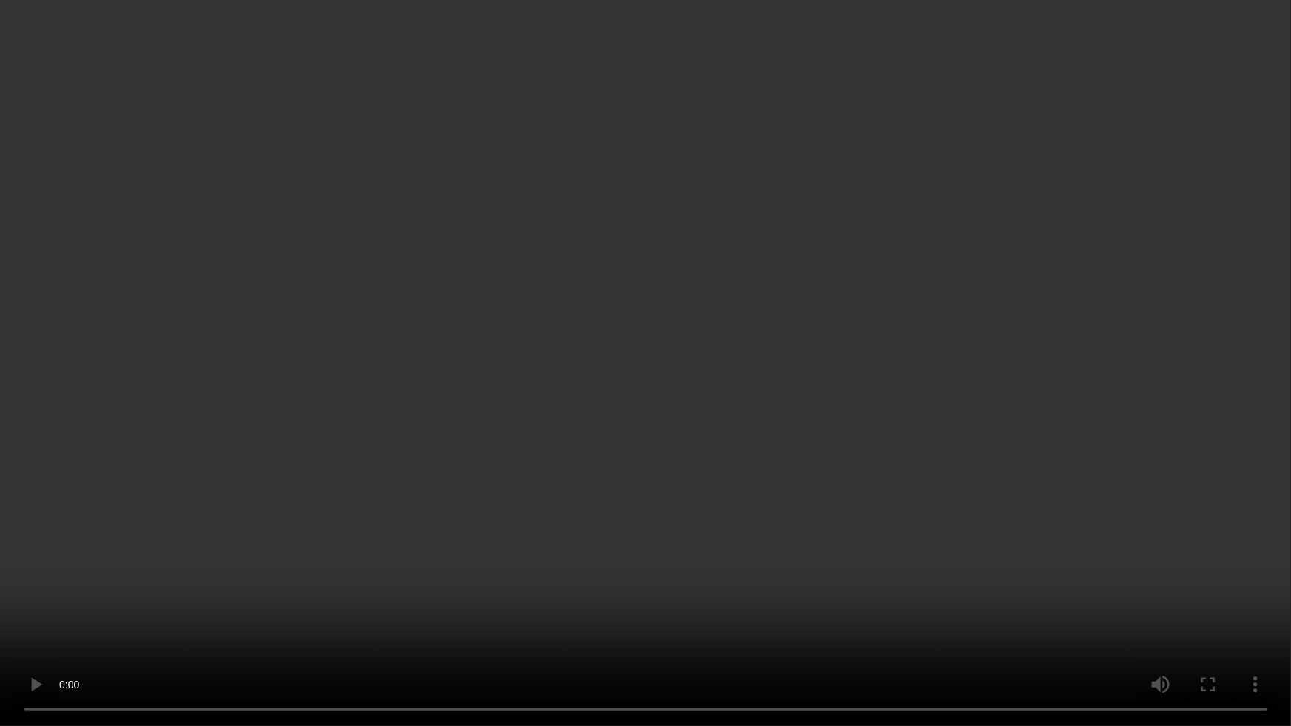
click at [786, 442] on video at bounding box center [645, 363] width 1291 height 726
click at [504, 275] on video at bounding box center [645, 363] width 1291 height 726
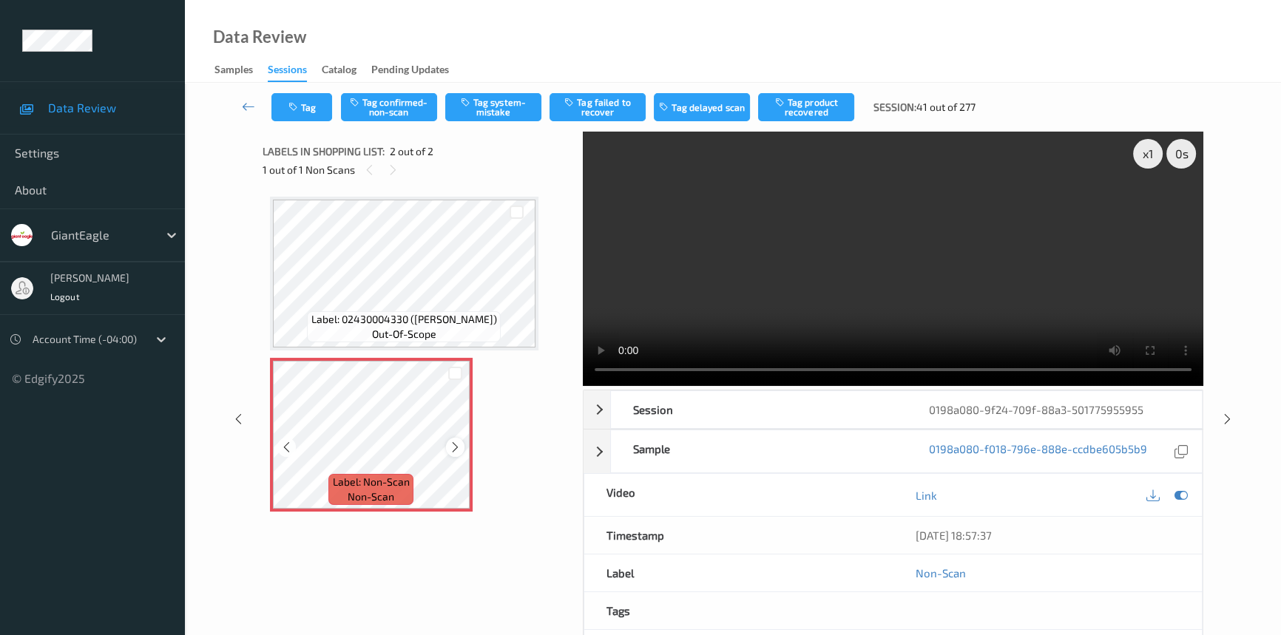
click at [454, 448] on icon at bounding box center [455, 447] width 13 height 13
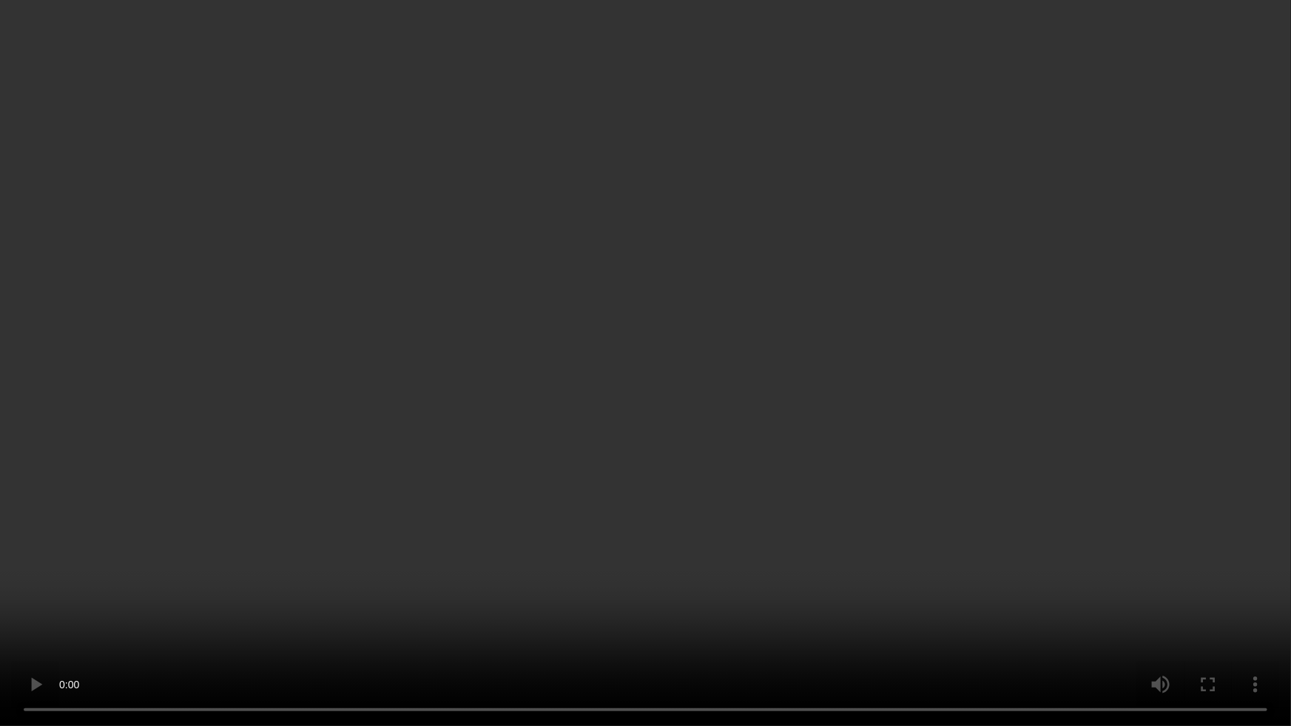
drag, startPoint x: 716, startPoint y: 382, endPoint x: 736, endPoint y: 374, distance: 21.3
click at [722, 382] on video at bounding box center [645, 363] width 1291 height 726
click at [909, 362] on video at bounding box center [645, 363] width 1291 height 726
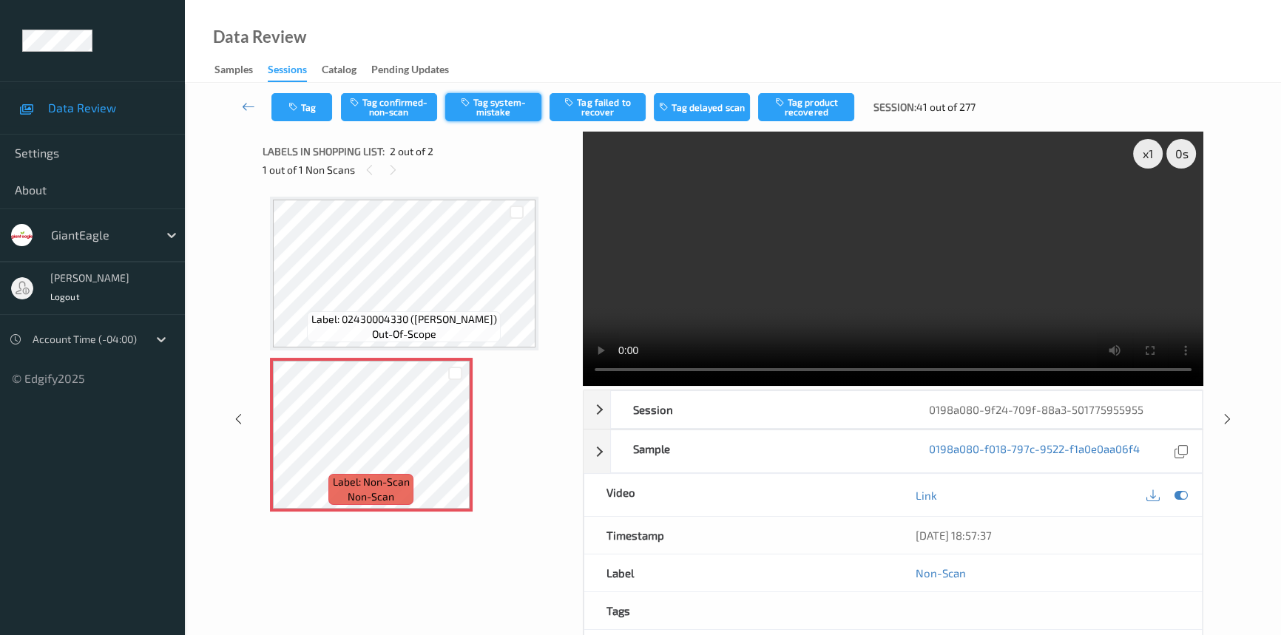
click at [507, 111] on button "Tag system-mistake" at bounding box center [493, 107] width 96 height 28
click at [325, 103] on button "Tag" at bounding box center [302, 107] width 61 height 28
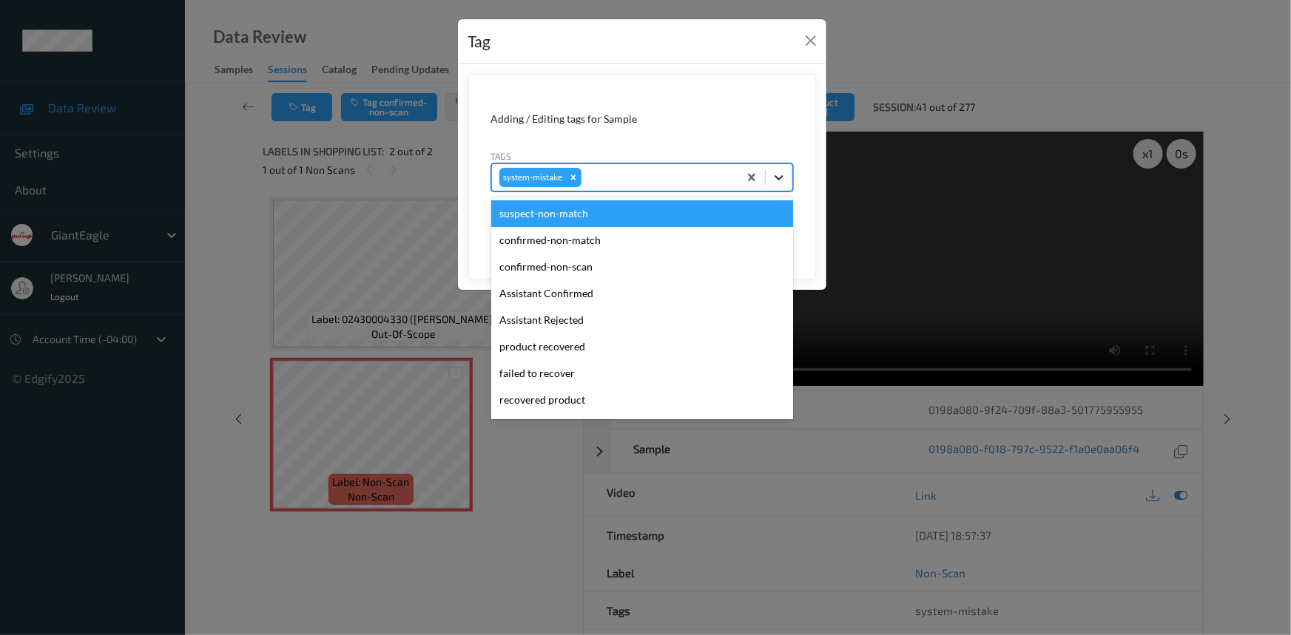
click at [778, 181] on icon at bounding box center [779, 177] width 15 height 15
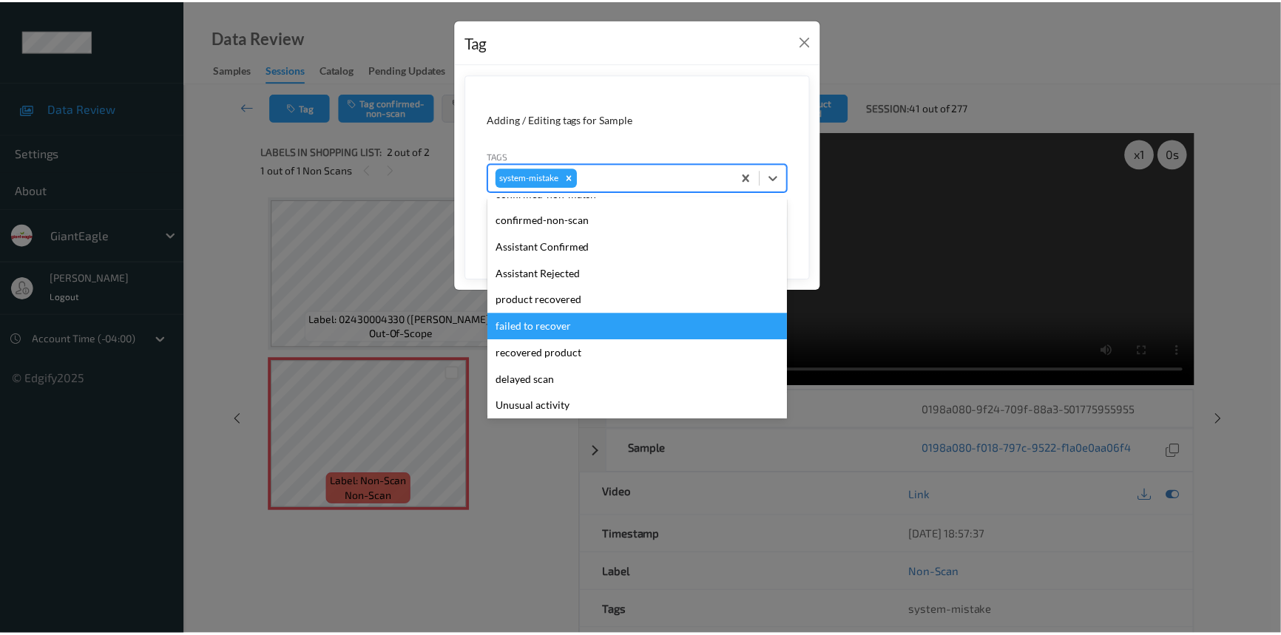
scroll to position [67, 0]
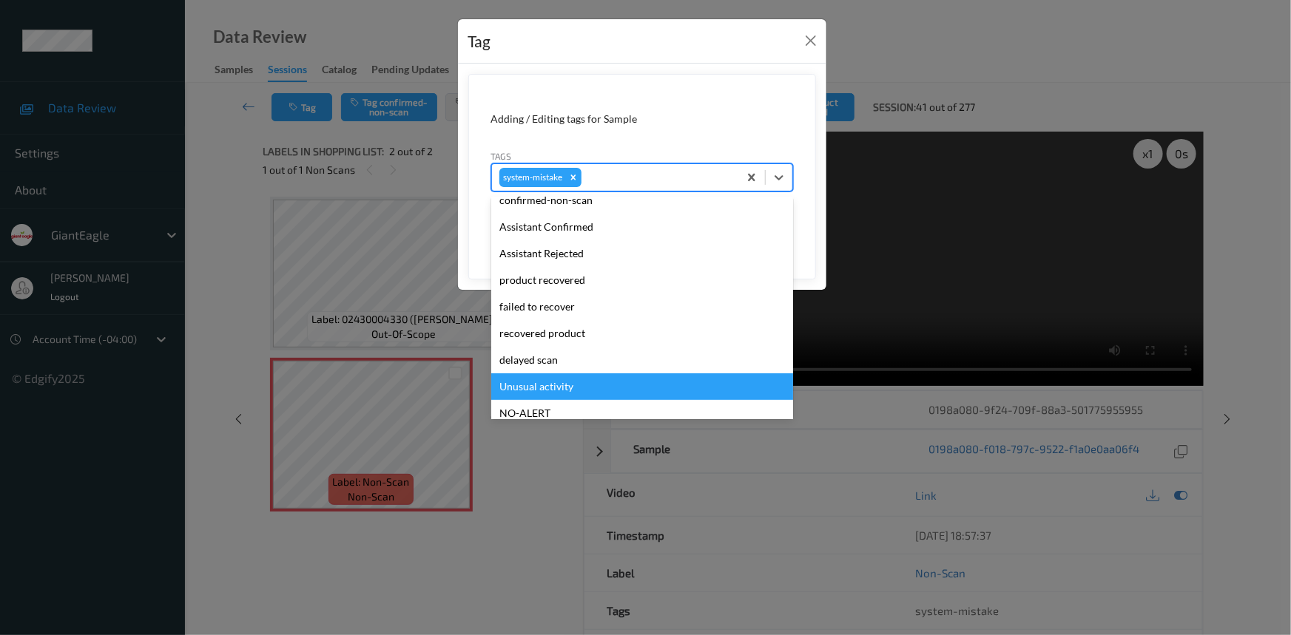
click at [543, 382] on div "Unusual activity" at bounding box center [642, 387] width 302 height 27
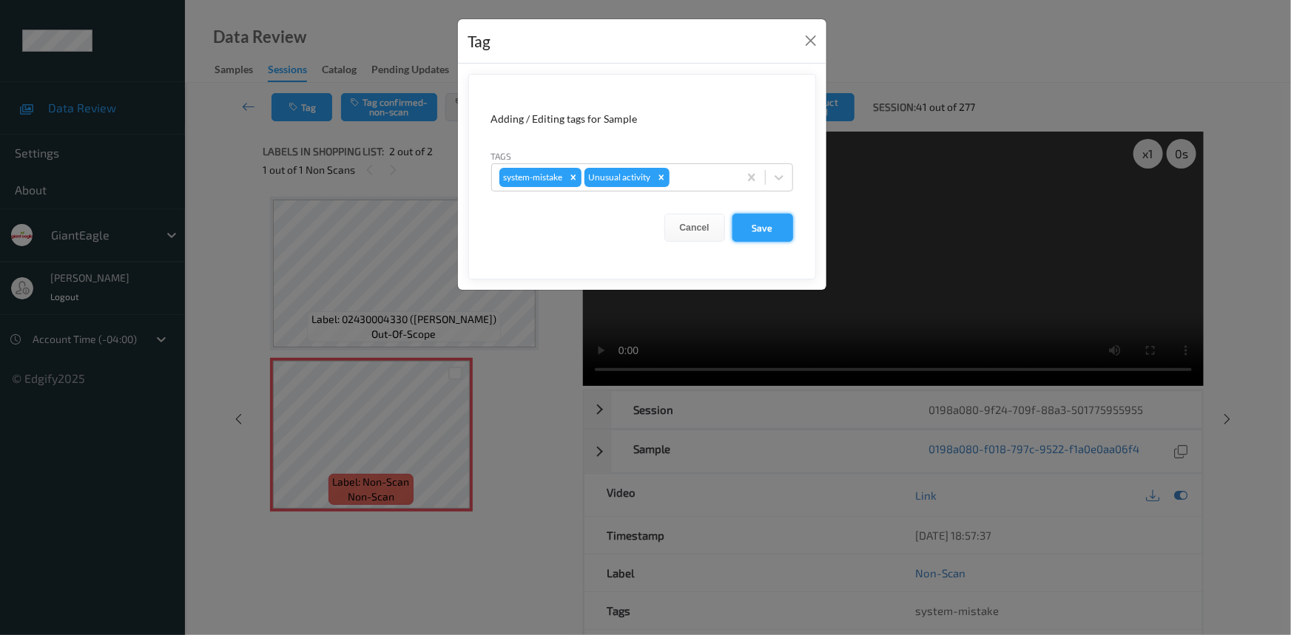
click at [775, 226] on button "Save" at bounding box center [762, 228] width 61 height 28
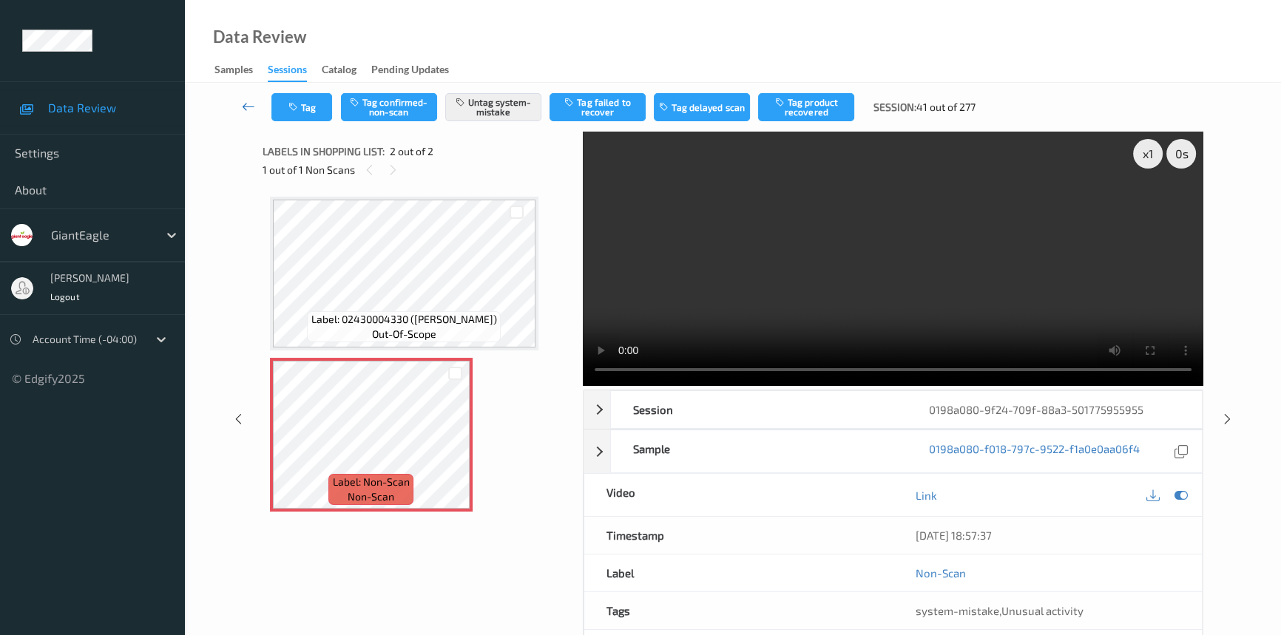
click at [254, 99] on icon at bounding box center [248, 106] width 13 height 15
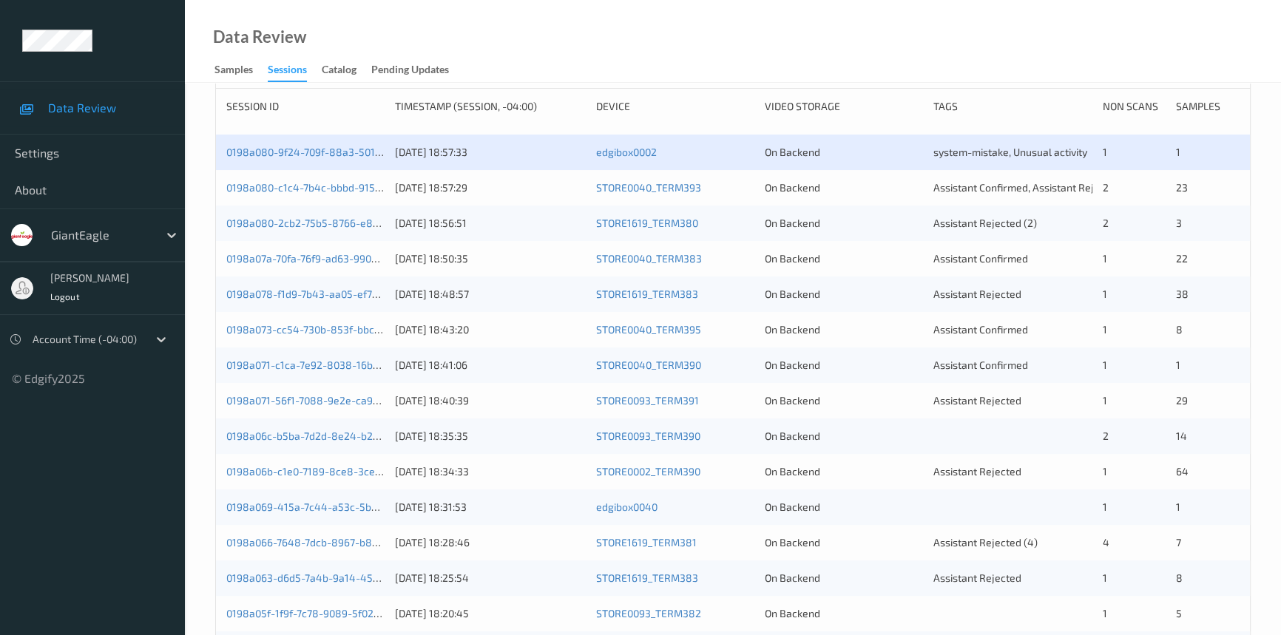
scroll to position [269, 0]
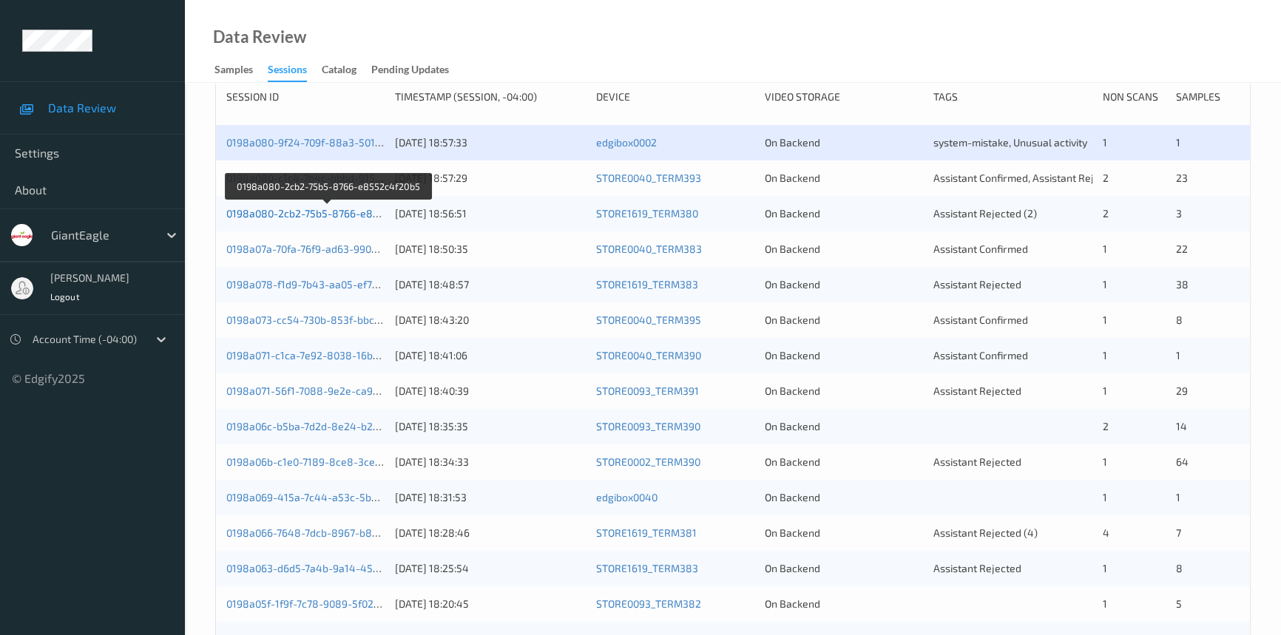
click at [309, 214] on link "0198a080-2cb2-75b5-8766-e8552c4f20b5" at bounding box center [327, 213] width 203 height 13
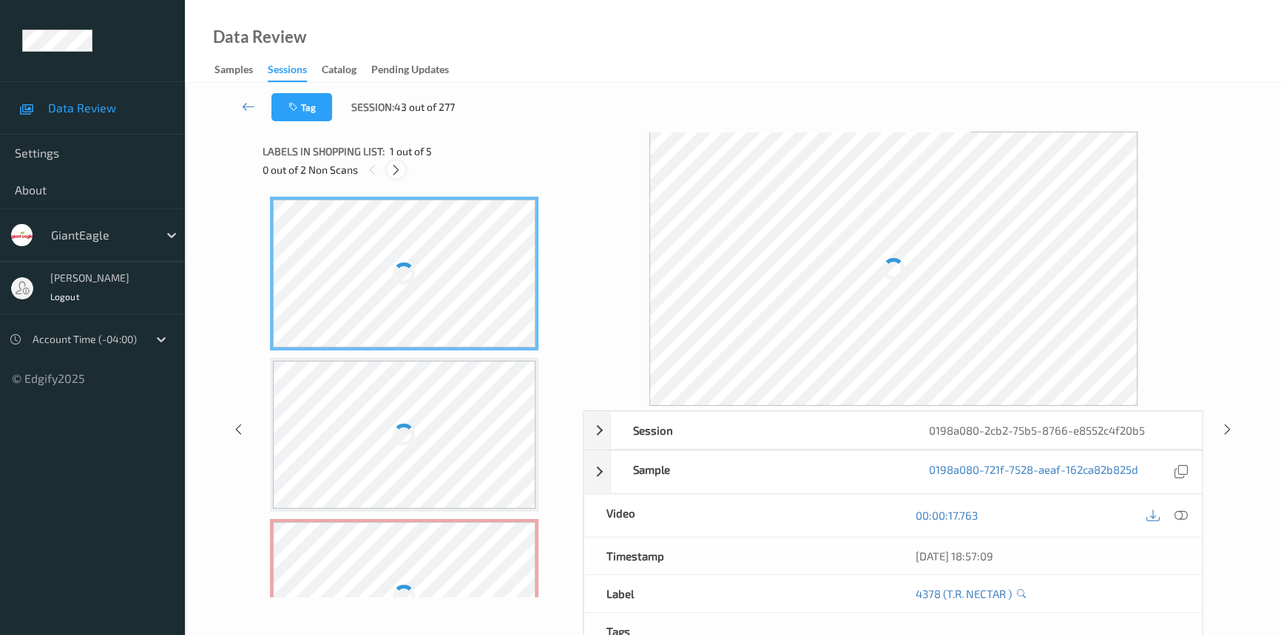
click at [397, 167] on icon at bounding box center [396, 169] width 13 height 13
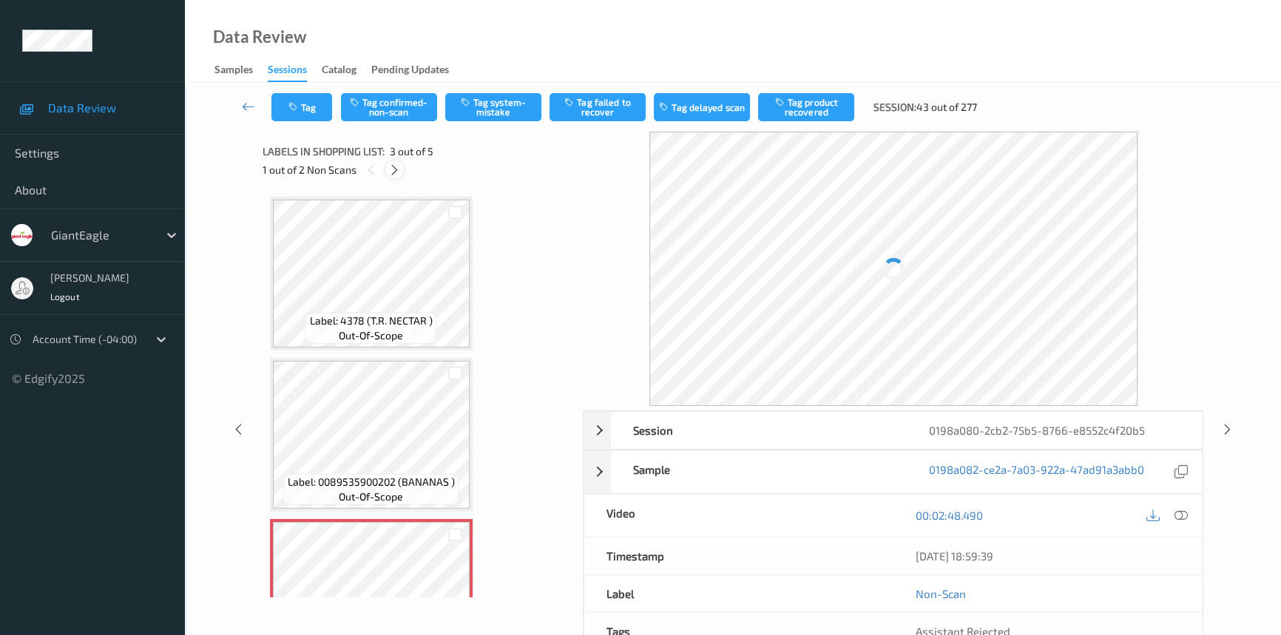
scroll to position [168, 0]
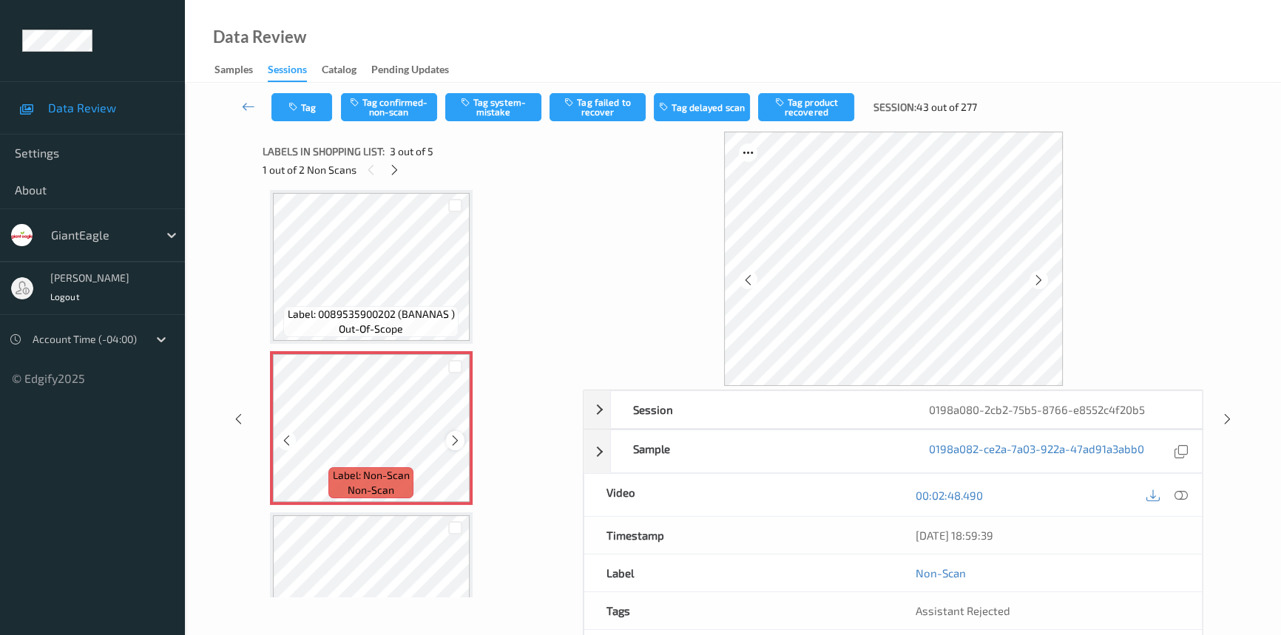
click at [453, 442] on icon at bounding box center [455, 440] width 13 height 13
click at [1179, 489] on icon at bounding box center [1181, 495] width 13 height 13
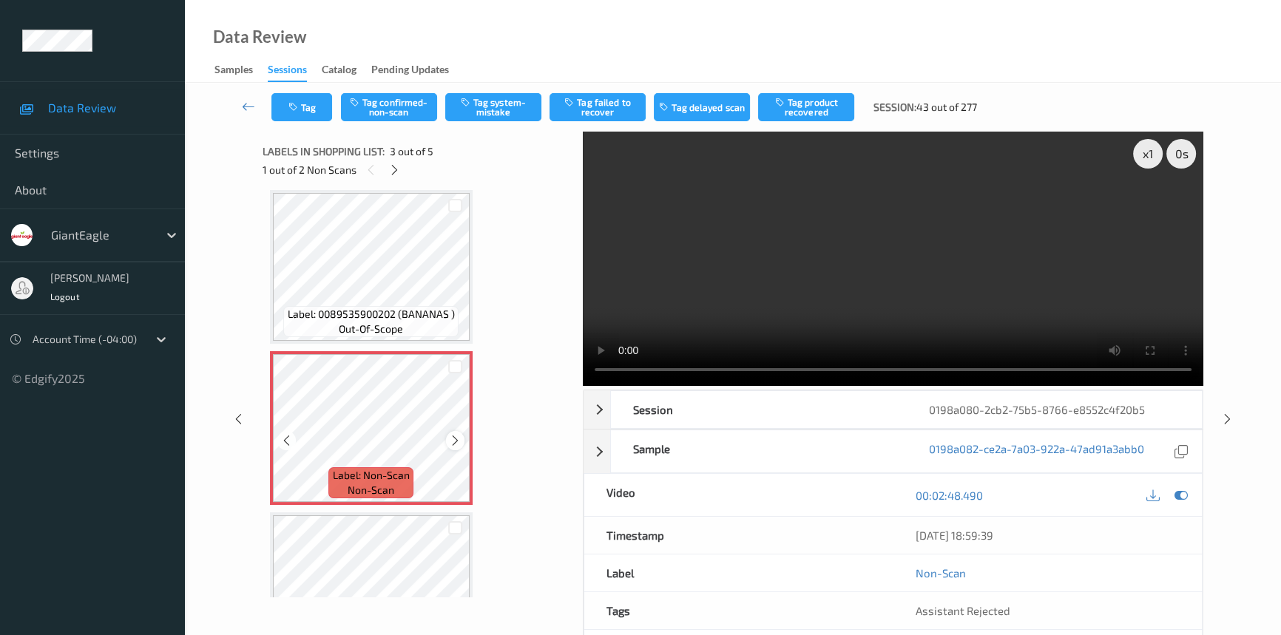
click at [459, 436] on icon at bounding box center [455, 440] width 13 height 13
click at [459, 443] on icon at bounding box center [455, 440] width 13 height 13
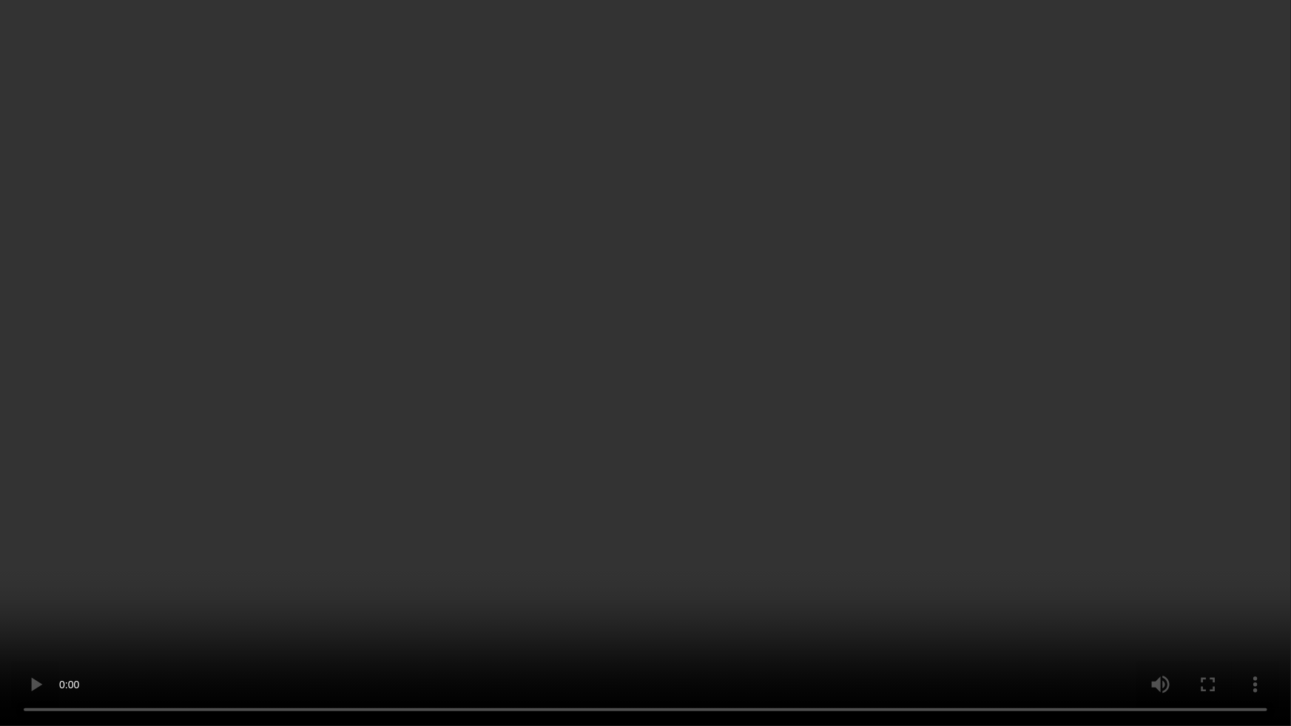
click at [557, 473] on video at bounding box center [645, 363] width 1291 height 726
click at [539, 294] on video at bounding box center [645, 363] width 1291 height 726
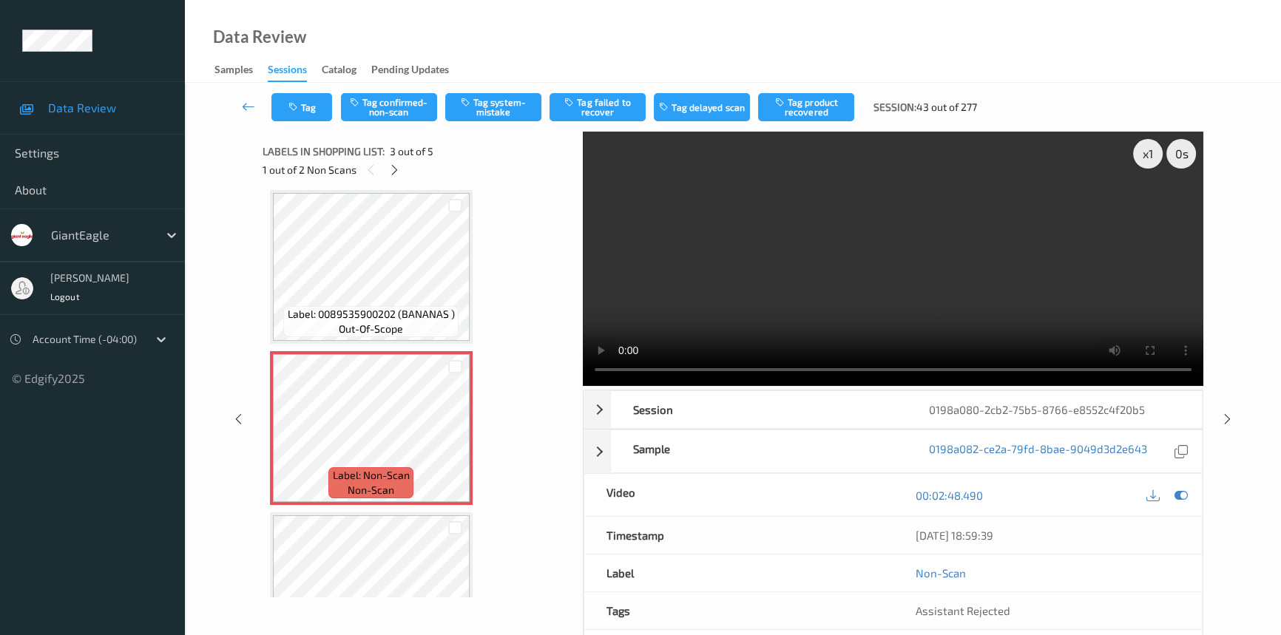
click at [935, 294] on video at bounding box center [893, 259] width 621 height 254
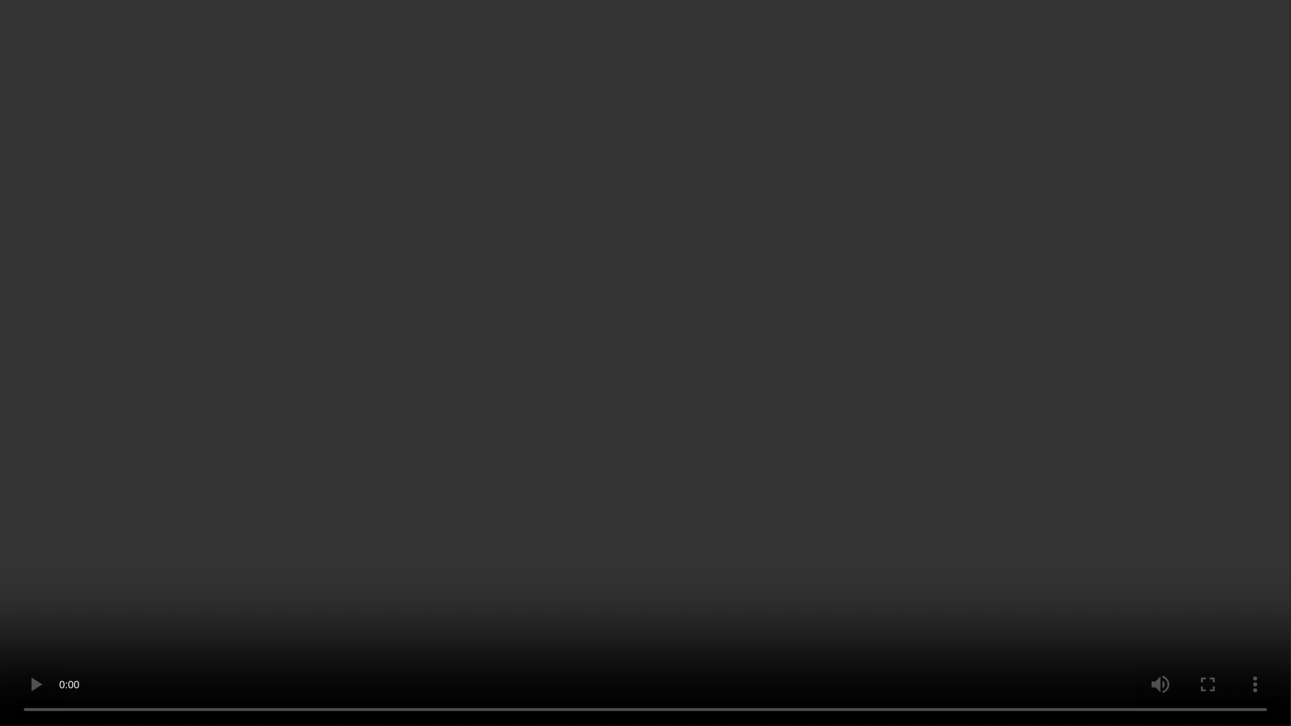
click at [966, 442] on video at bounding box center [645, 363] width 1291 height 726
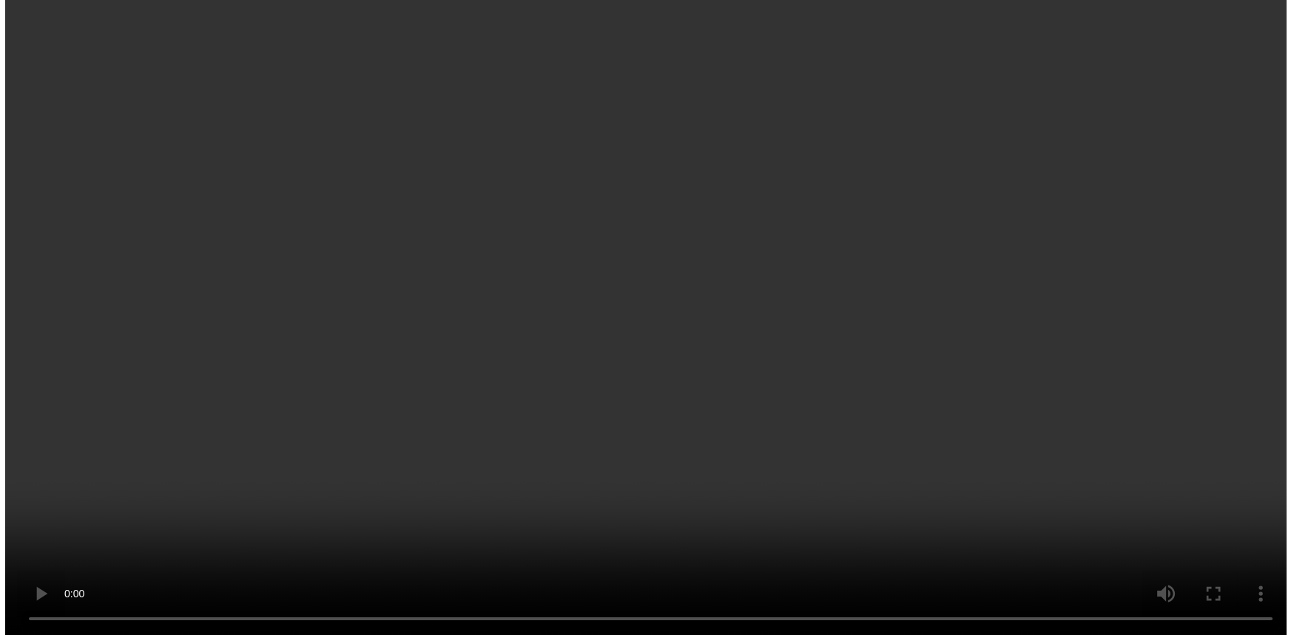
scroll to position [268, 0]
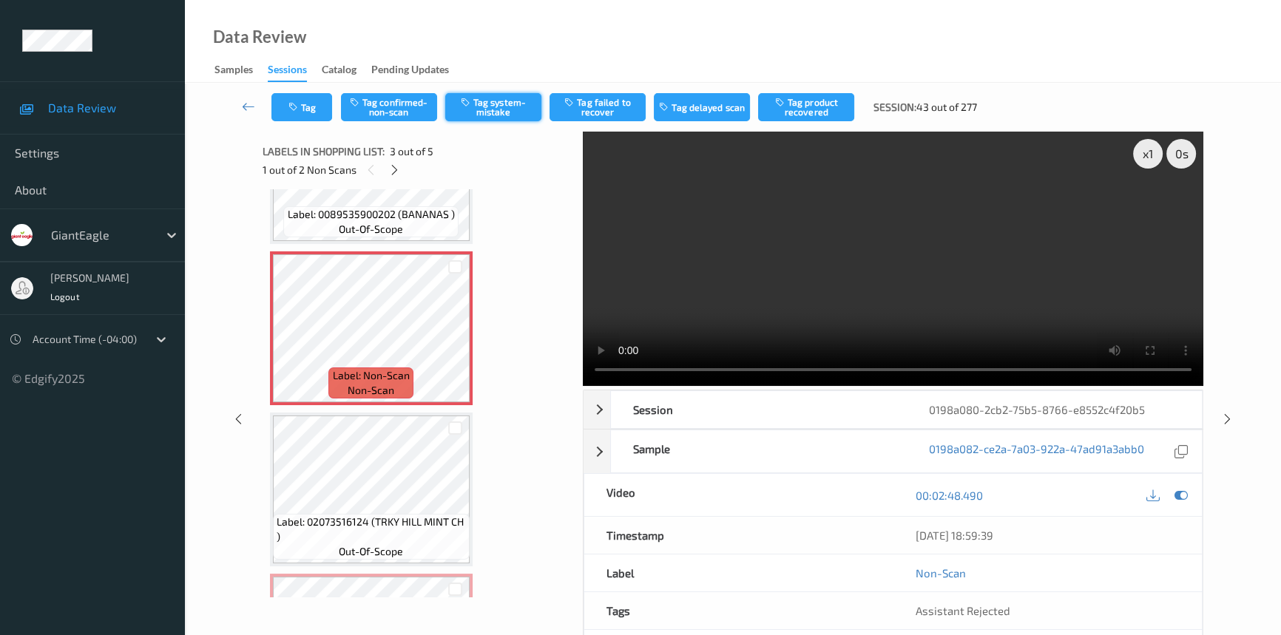
click at [500, 98] on button "Tag system-mistake" at bounding box center [493, 107] width 96 height 28
click at [306, 103] on button "Tag" at bounding box center [302, 107] width 61 height 28
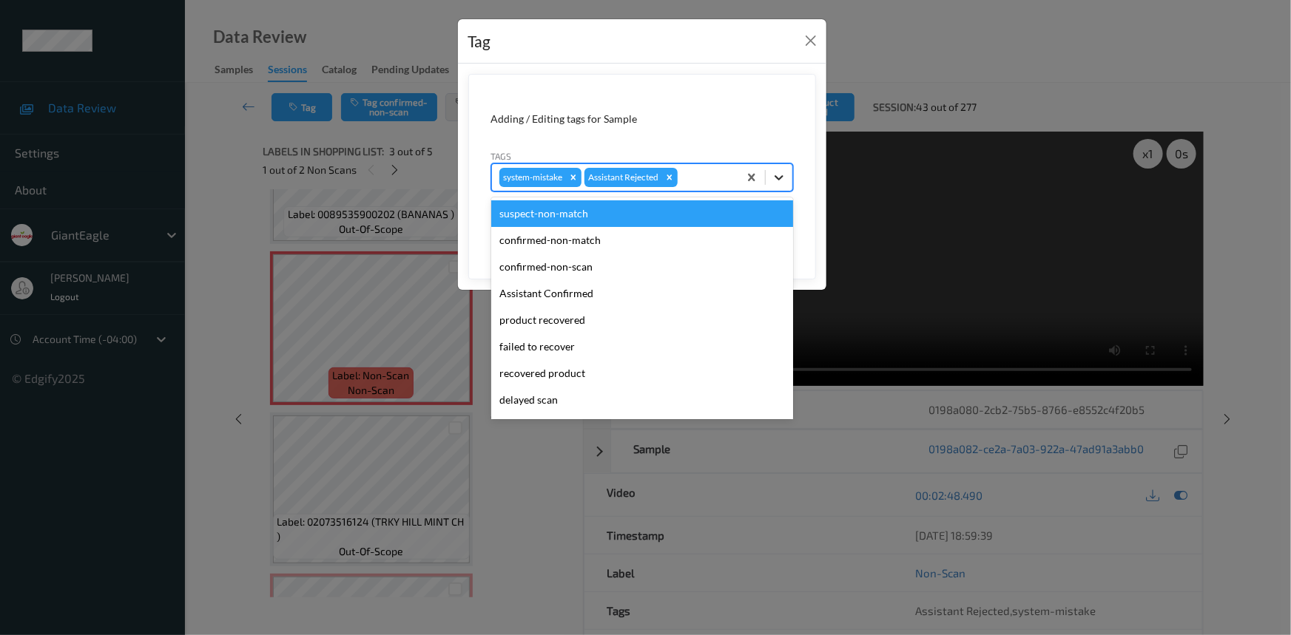
click at [792, 177] on div at bounding box center [779, 177] width 27 height 27
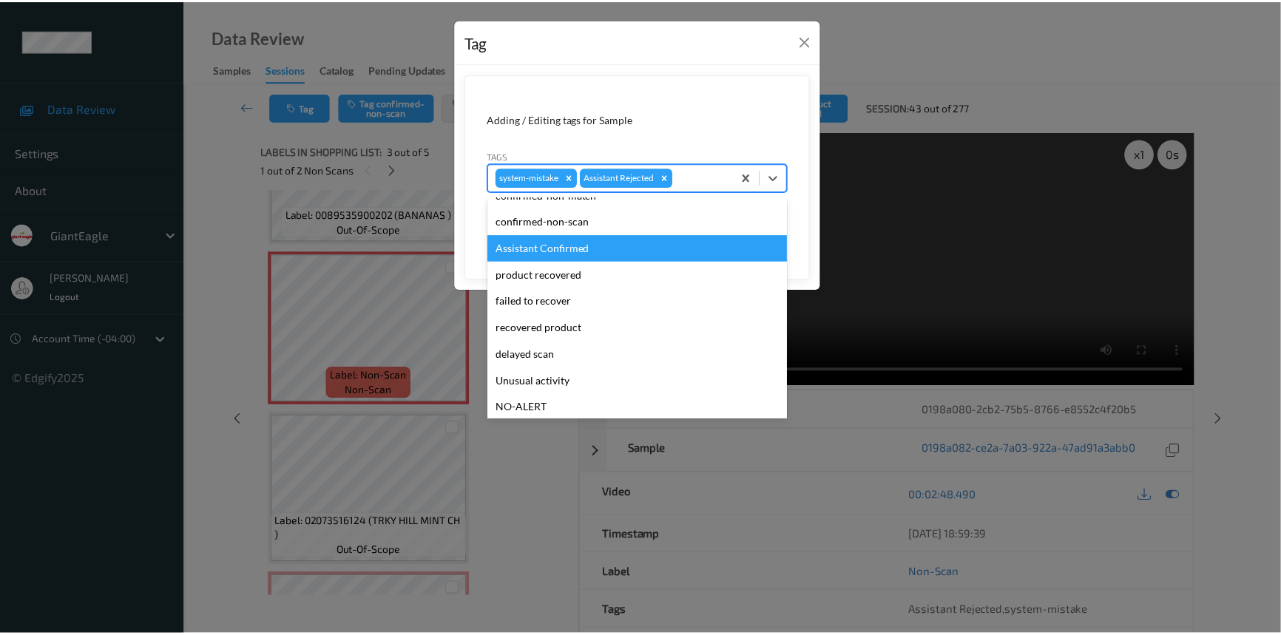
scroll to position [67, 0]
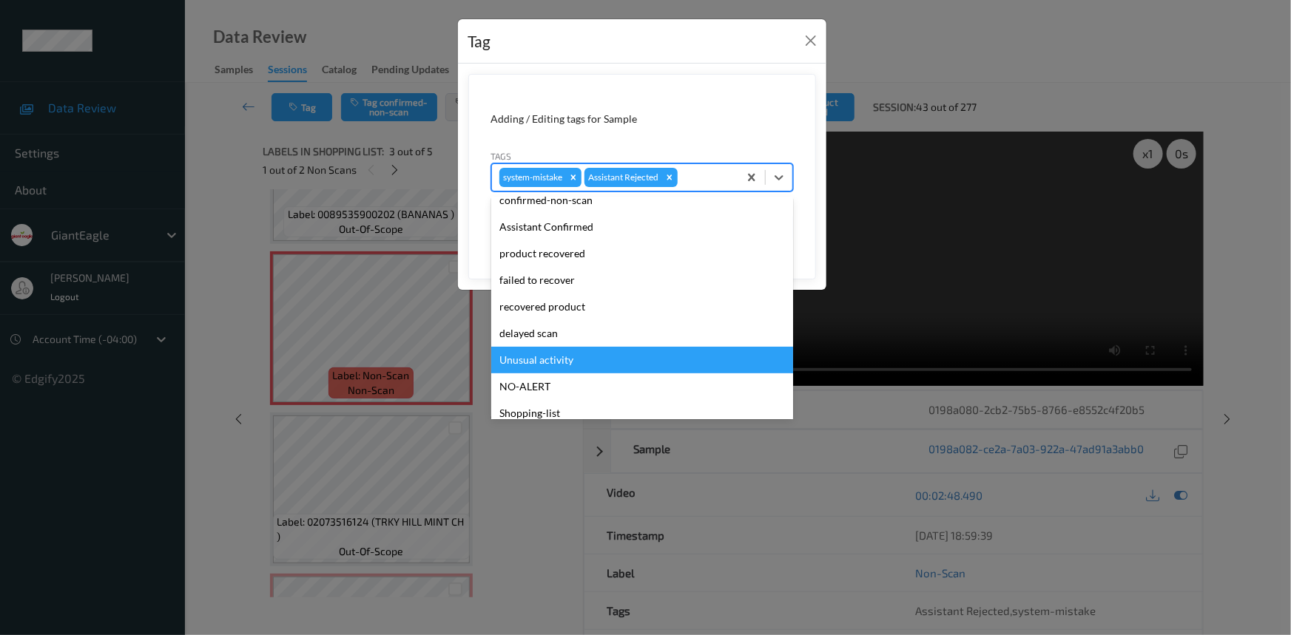
drag, startPoint x: 555, startPoint y: 356, endPoint x: 591, endPoint y: 334, distance: 42.5
click at [555, 356] on div "Unusual activity" at bounding box center [642, 360] width 302 height 27
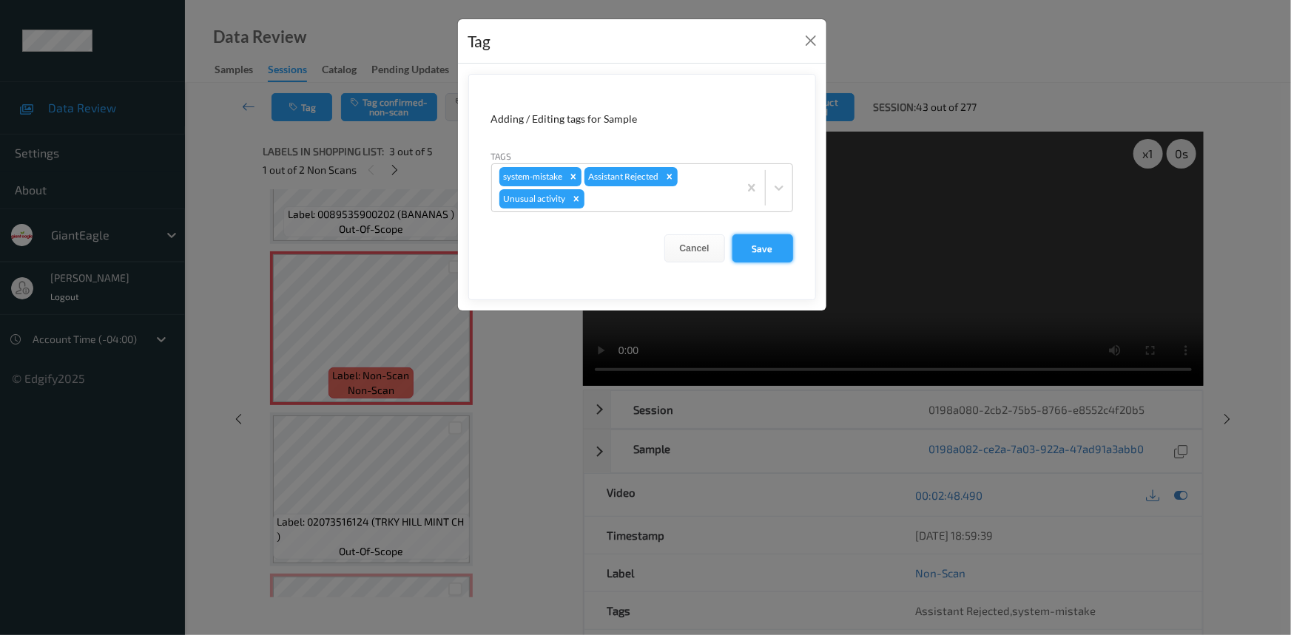
click at [756, 244] on button "Save" at bounding box center [762, 249] width 61 height 28
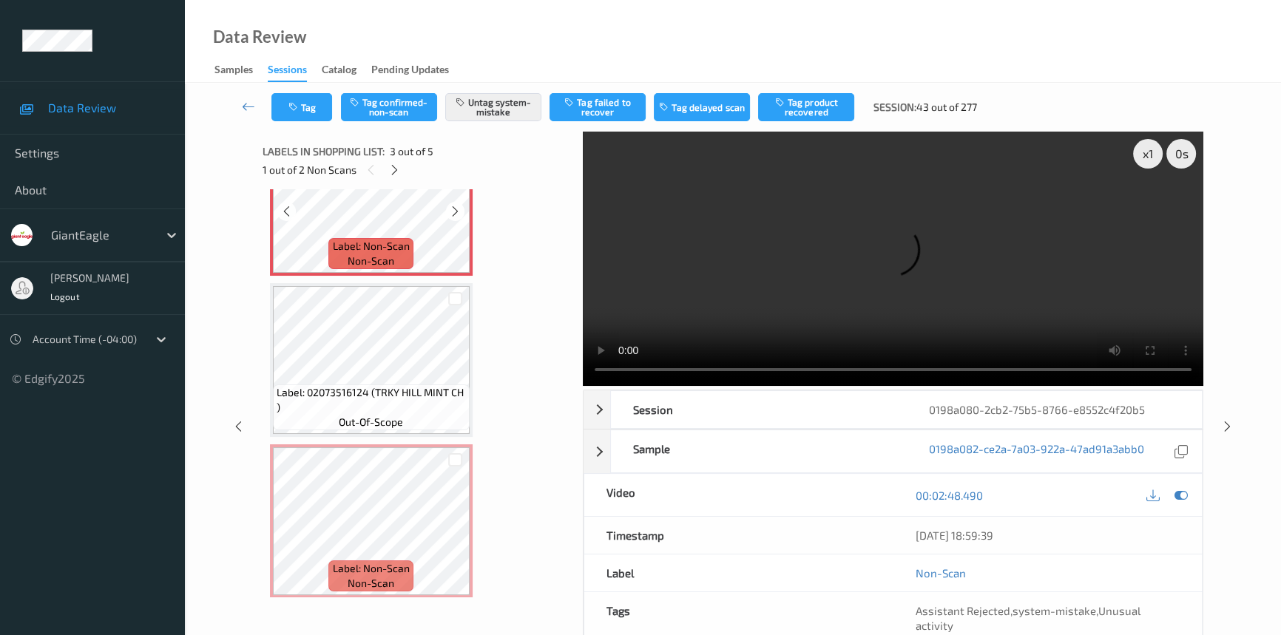
scroll to position [402, 0]
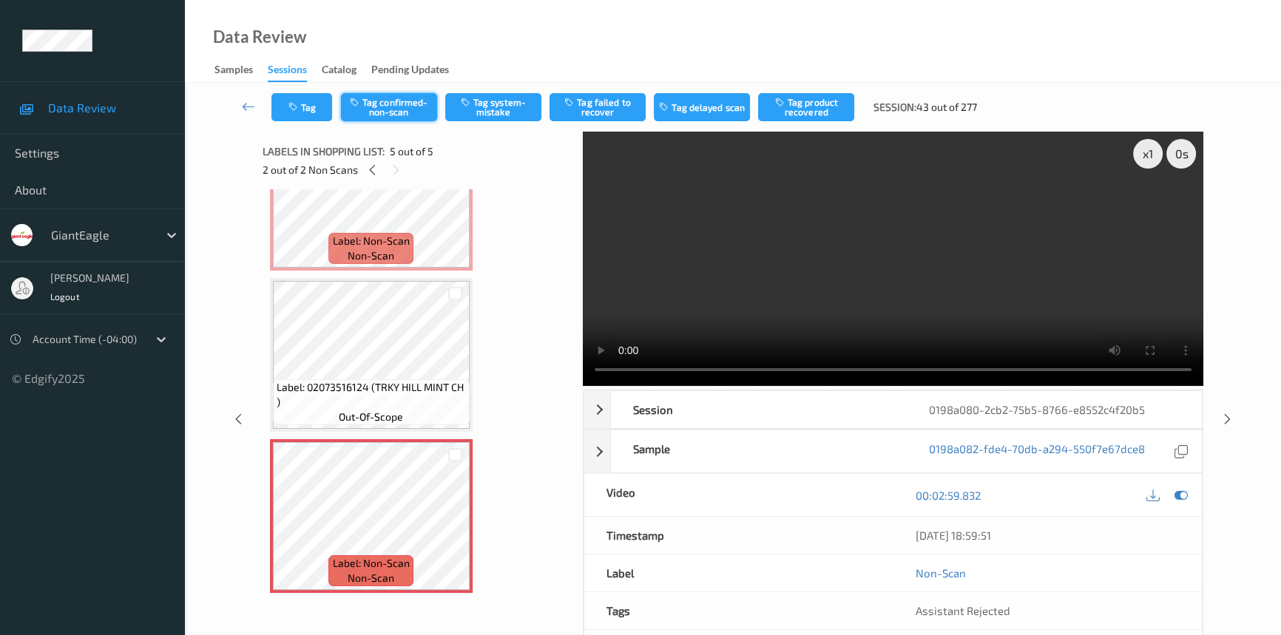
click at [423, 107] on button "Tag confirmed-non-scan" at bounding box center [389, 107] width 96 height 28
click at [610, 101] on button "Tag failed to recover" at bounding box center [598, 107] width 96 height 28
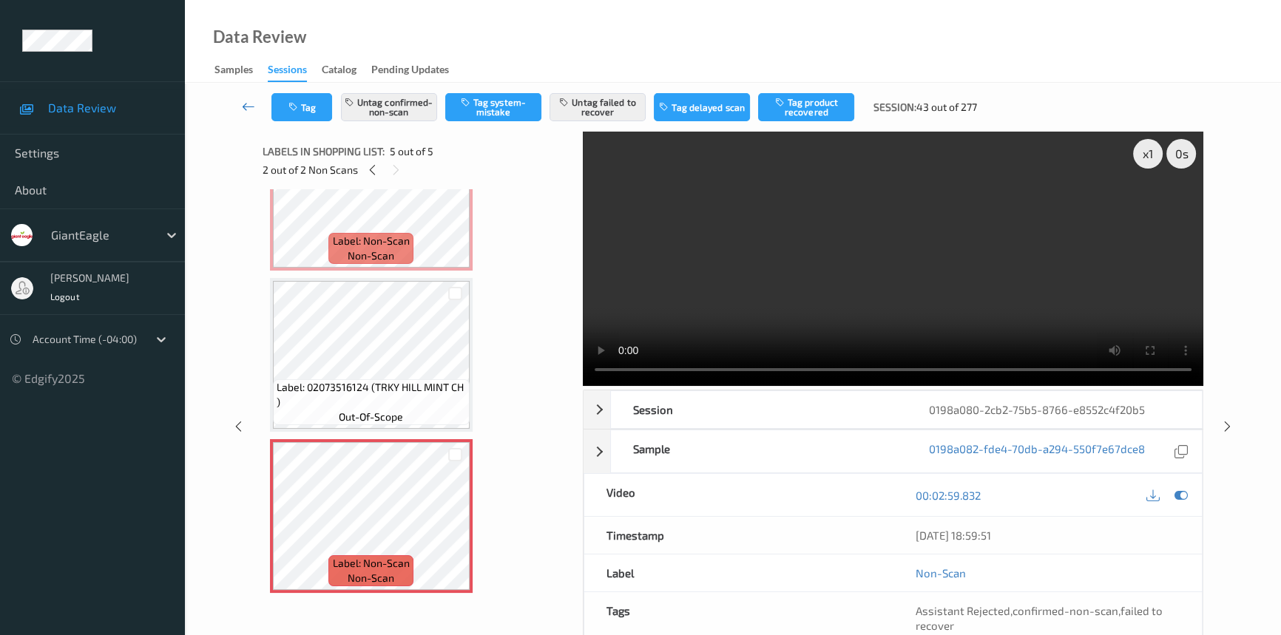
click at [247, 103] on icon at bounding box center [248, 106] width 13 height 15
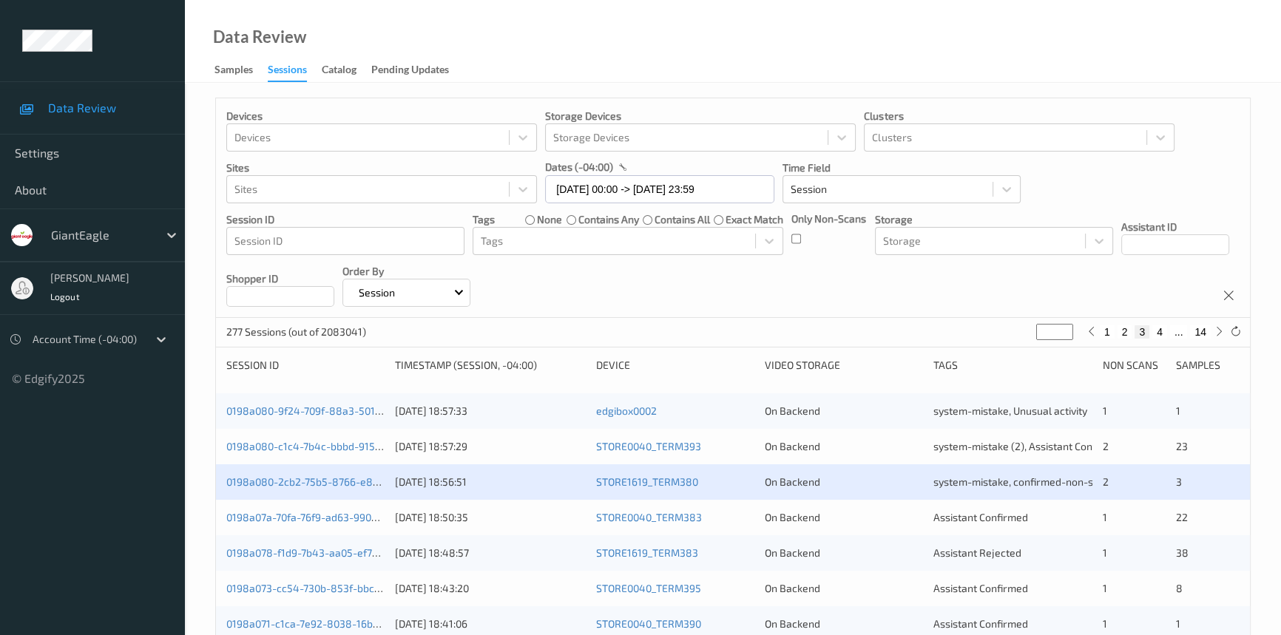
scroll to position [134, 0]
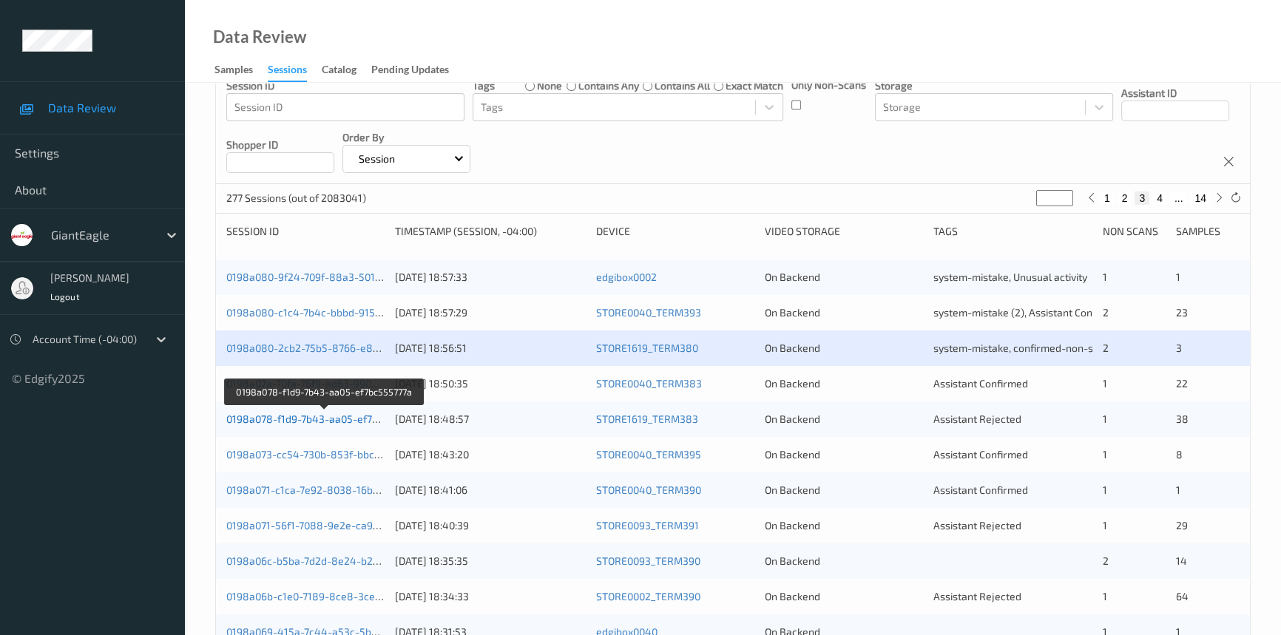
click at [324, 414] on link "0198a078-f1d9-7b43-aa05-ef7bc555777a" at bounding box center [324, 419] width 196 height 13
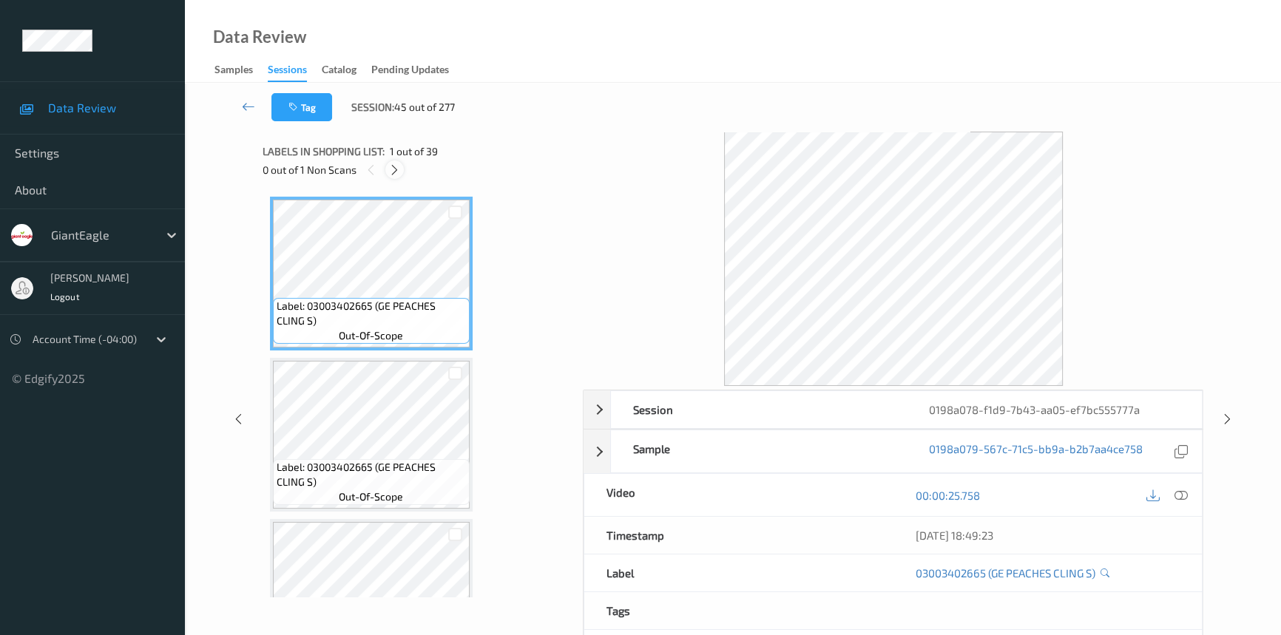
click at [392, 163] on icon at bounding box center [394, 169] width 13 height 13
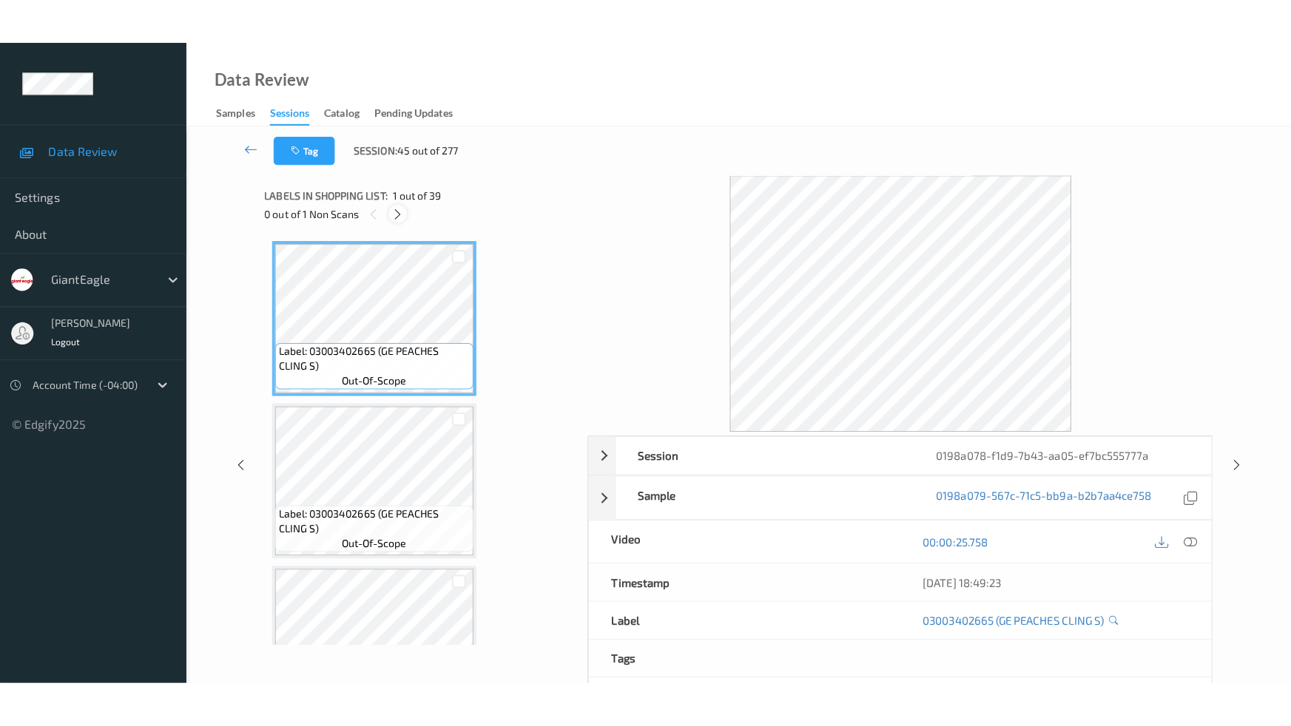
scroll to position [5867, 0]
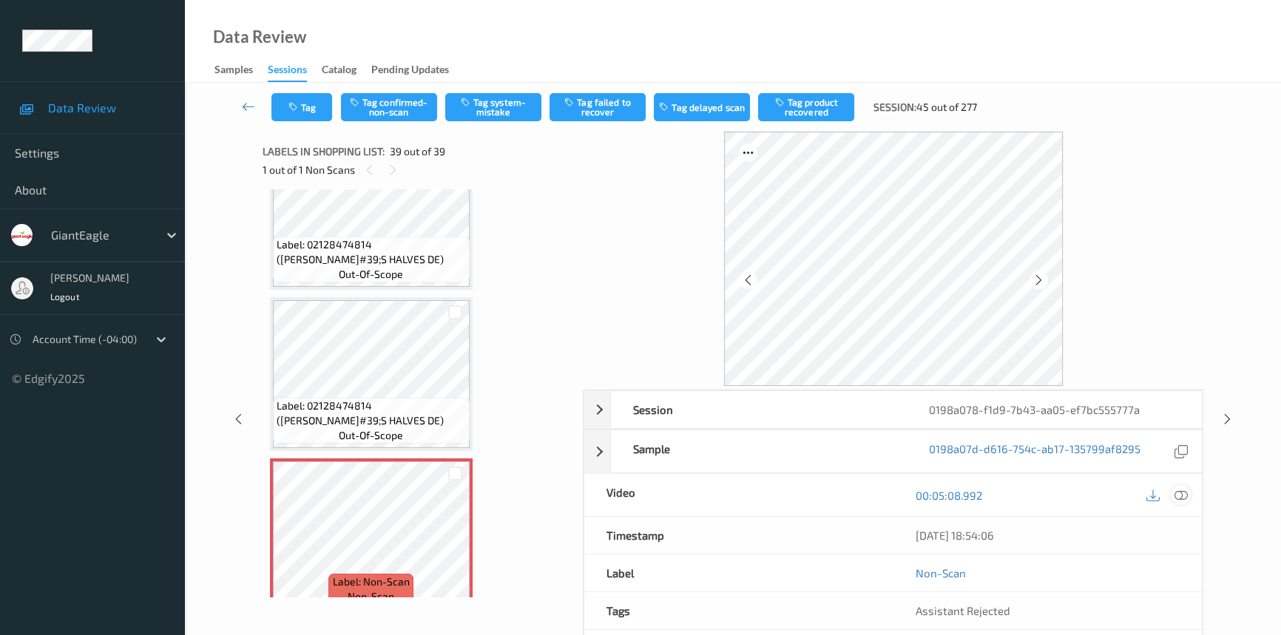
click at [1182, 495] on icon at bounding box center [1181, 495] width 13 height 13
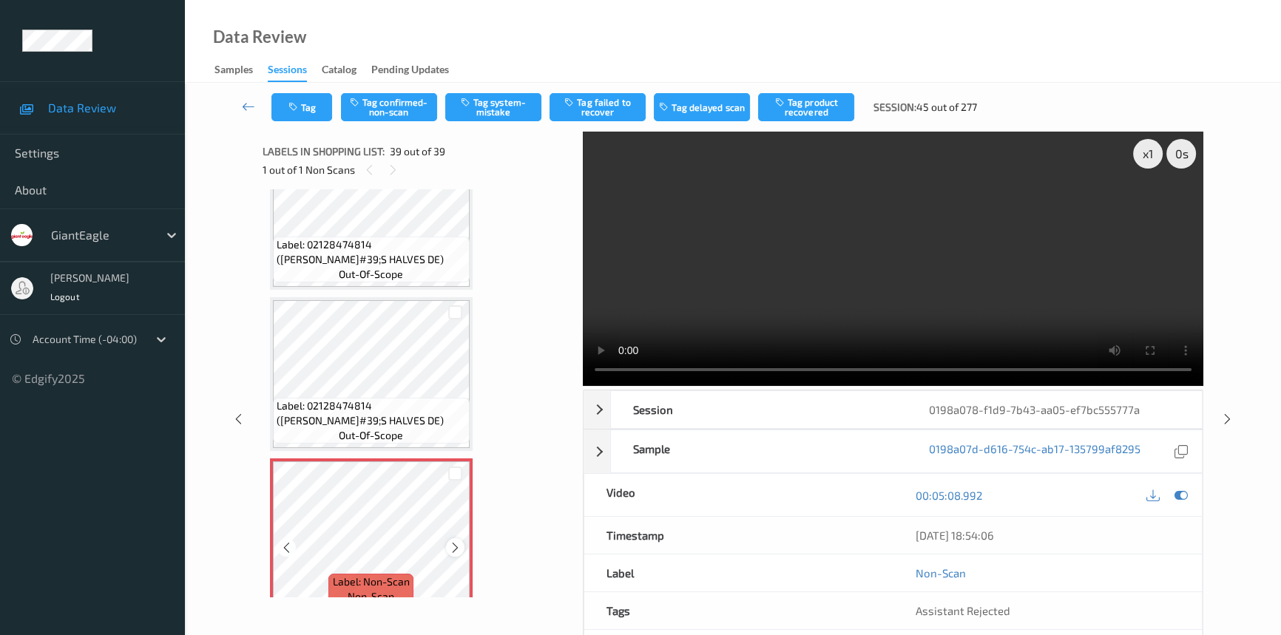
click at [451, 541] on icon at bounding box center [455, 547] width 13 height 13
click at [456, 541] on icon at bounding box center [455, 547] width 13 height 13
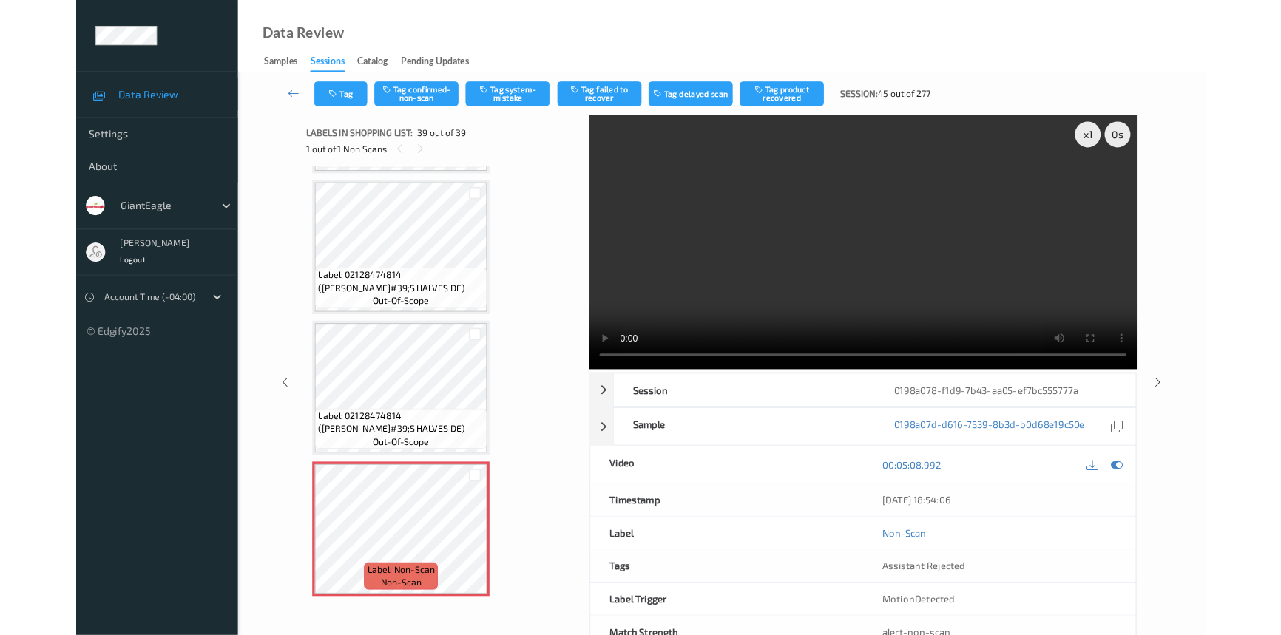
scroll to position [5776, 0]
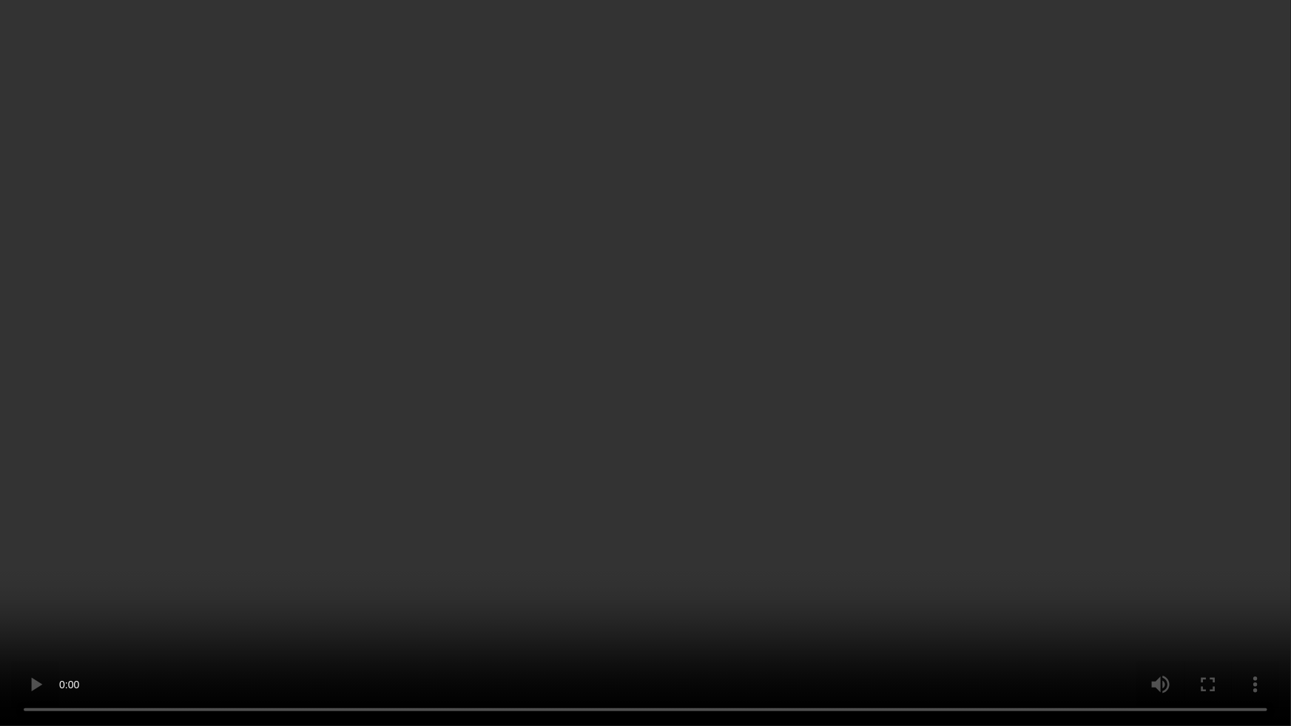
drag, startPoint x: 516, startPoint y: 464, endPoint x: 541, endPoint y: 453, distance: 27.5
click at [522, 462] on video at bounding box center [645, 363] width 1291 height 726
click at [519, 417] on video at bounding box center [645, 363] width 1291 height 726
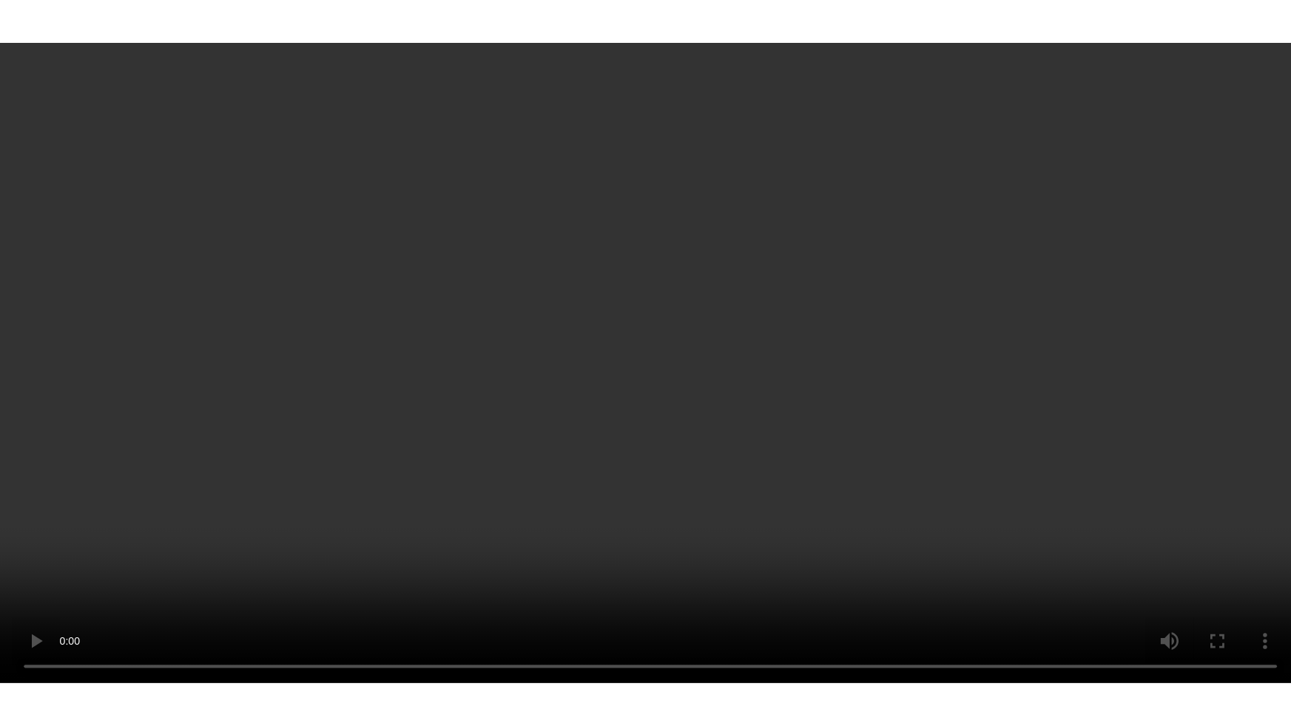
scroll to position [5867, 0]
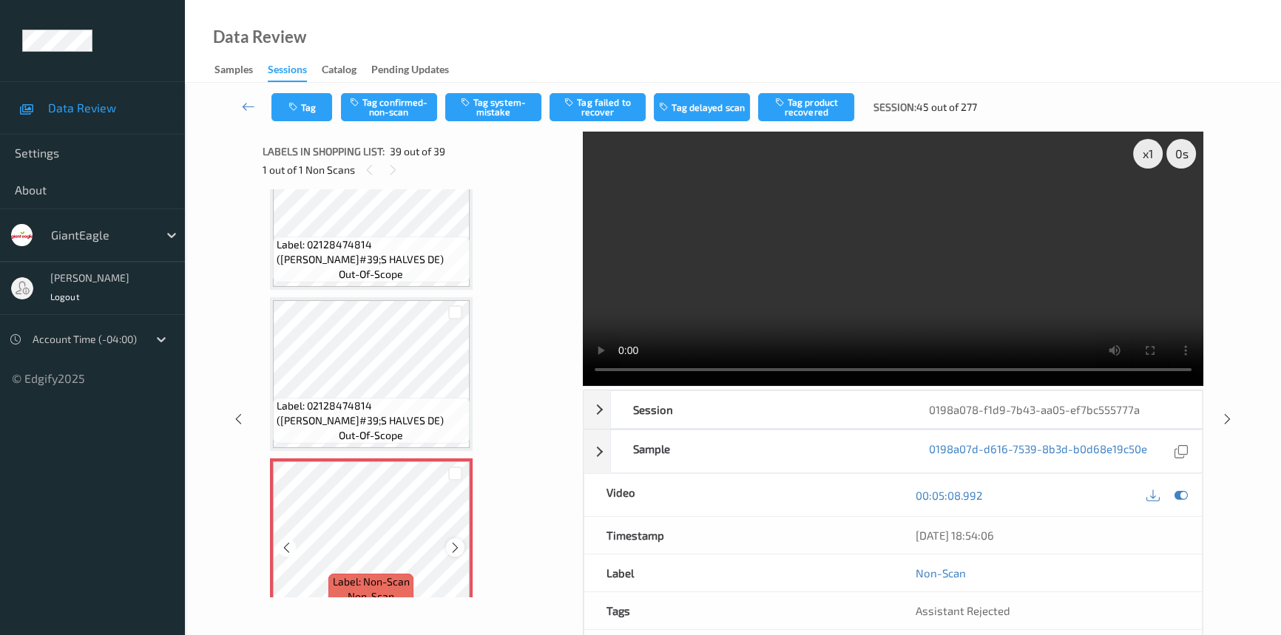
click at [459, 541] on icon at bounding box center [455, 547] width 13 height 13
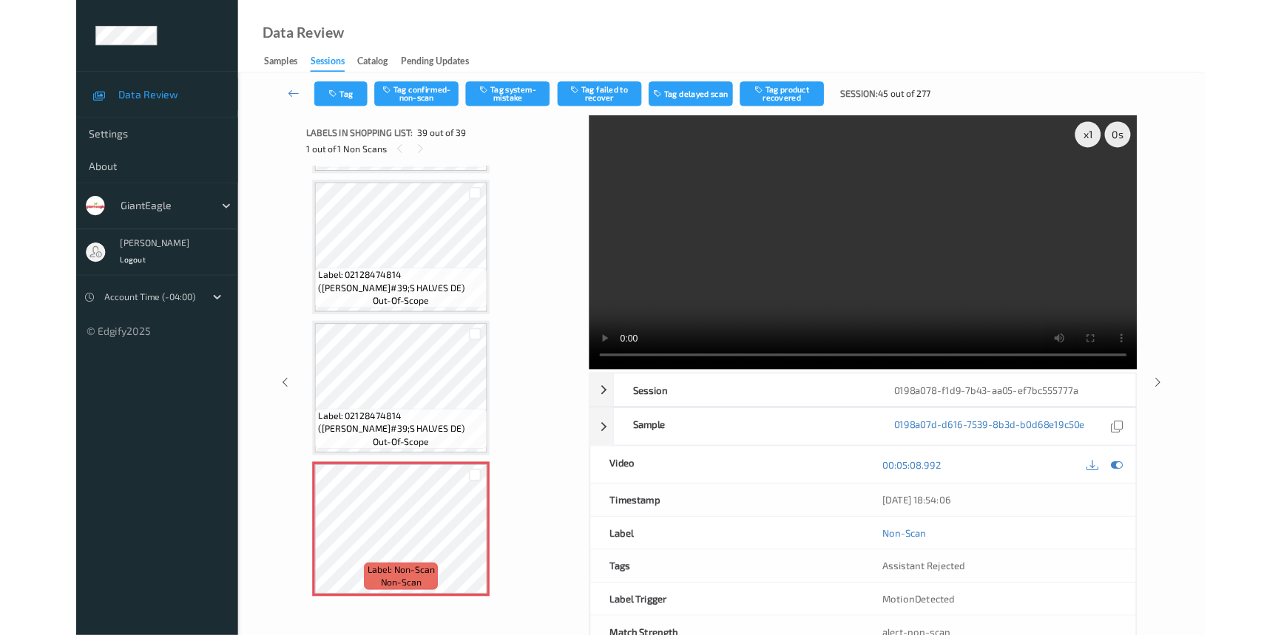
scroll to position [5776, 0]
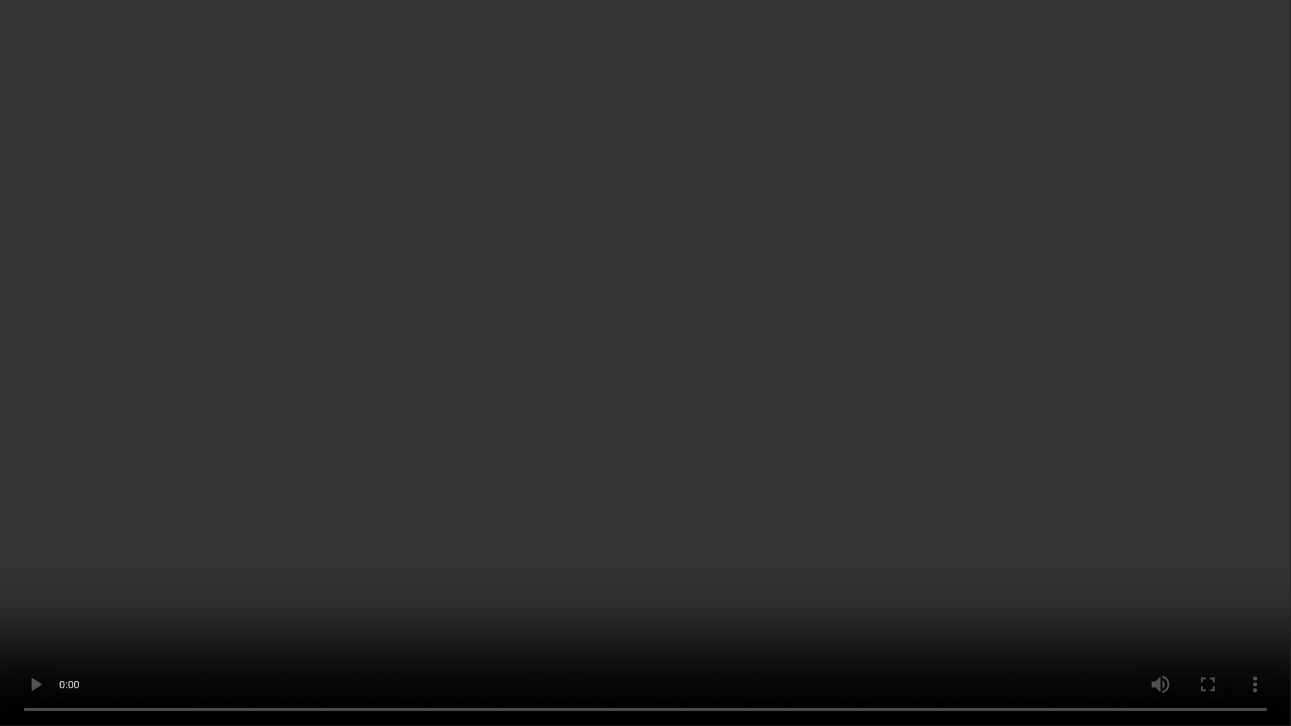
click at [741, 487] on video at bounding box center [645, 363] width 1291 height 726
click at [789, 350] on video at bounding box center [645, 363] width 1291 height 726
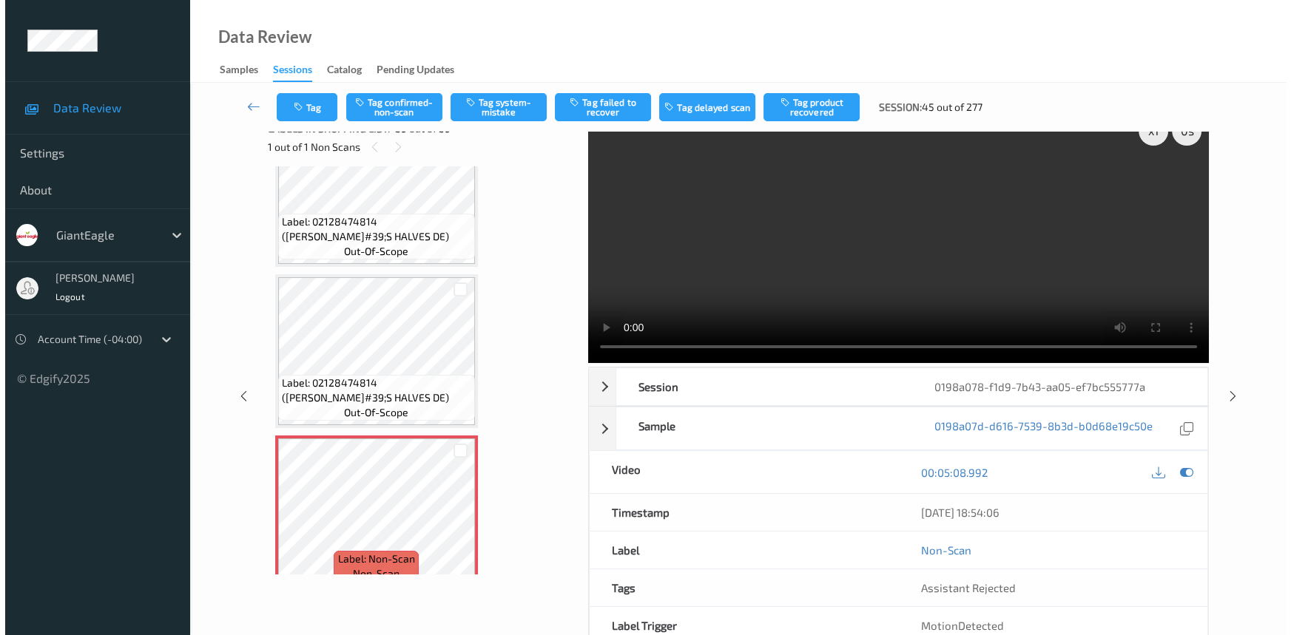
scroll to position [0, 0]
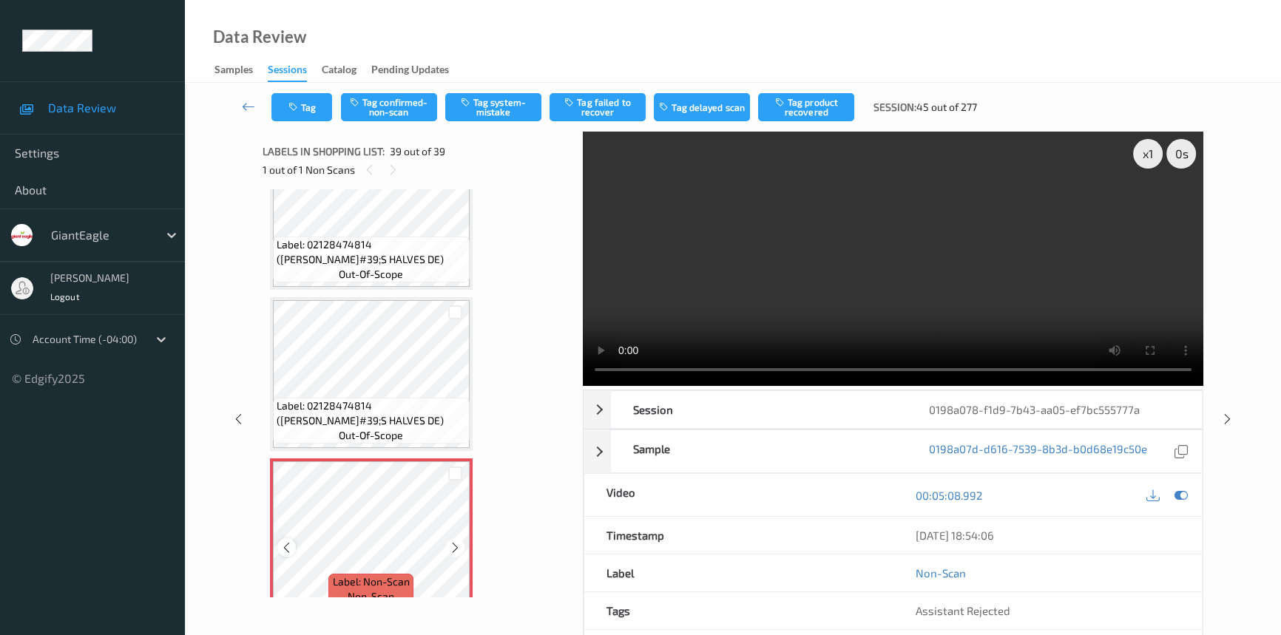
click at [291, 541] on icon at bounding box center [286, 547] width 13 height 13
click at [295, 539] on div at bounding box center [286, 548] width 18 height 18
click at [458, 541] on icon at bounding box center [455, 547] width 13 height 13
click at [457, 541] on icon at bounding box center [455, 547] width 13 height 13
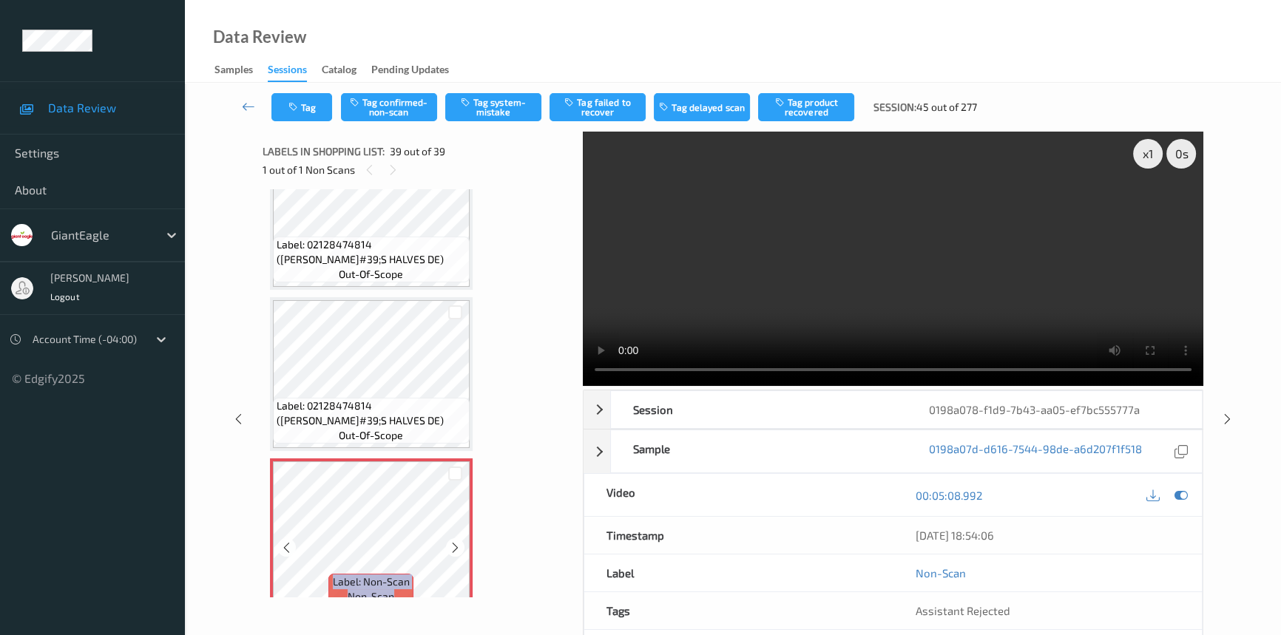
click at [457, 541] on icon at bounding box center [455, 547] width 13 height 13
click at [456, 541] on icon at bounding box center [455, 547] width 13 height 13
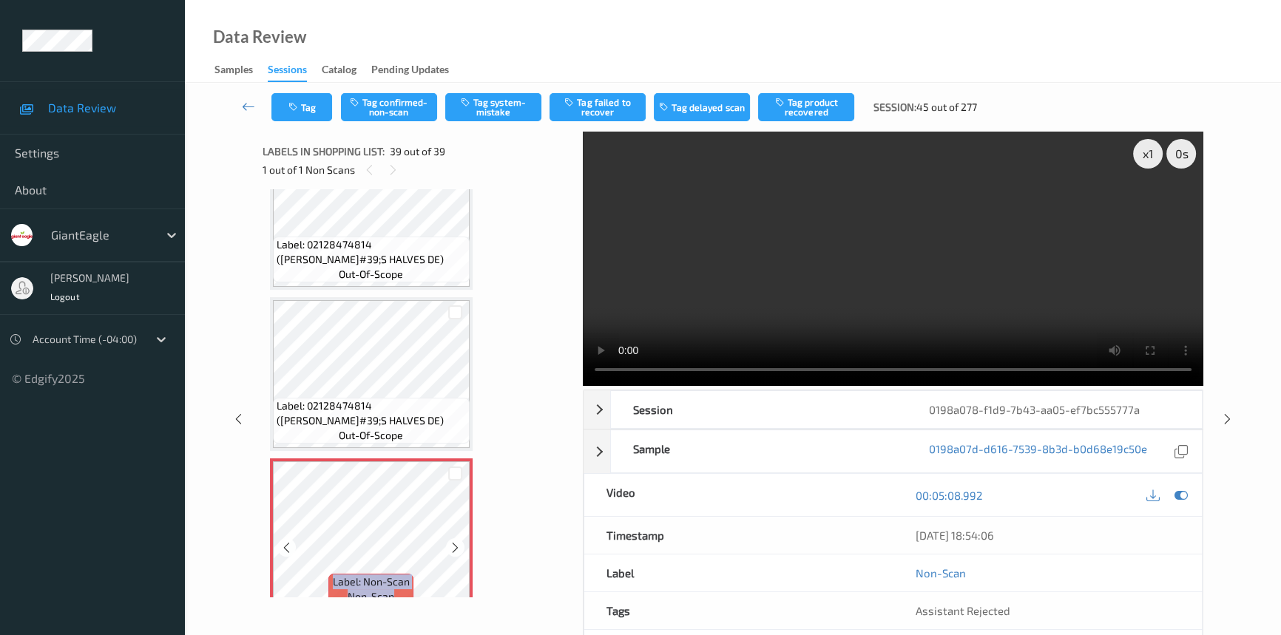
click at [456, 541] on icon at bounding box center [455, 547] width 13 height 13
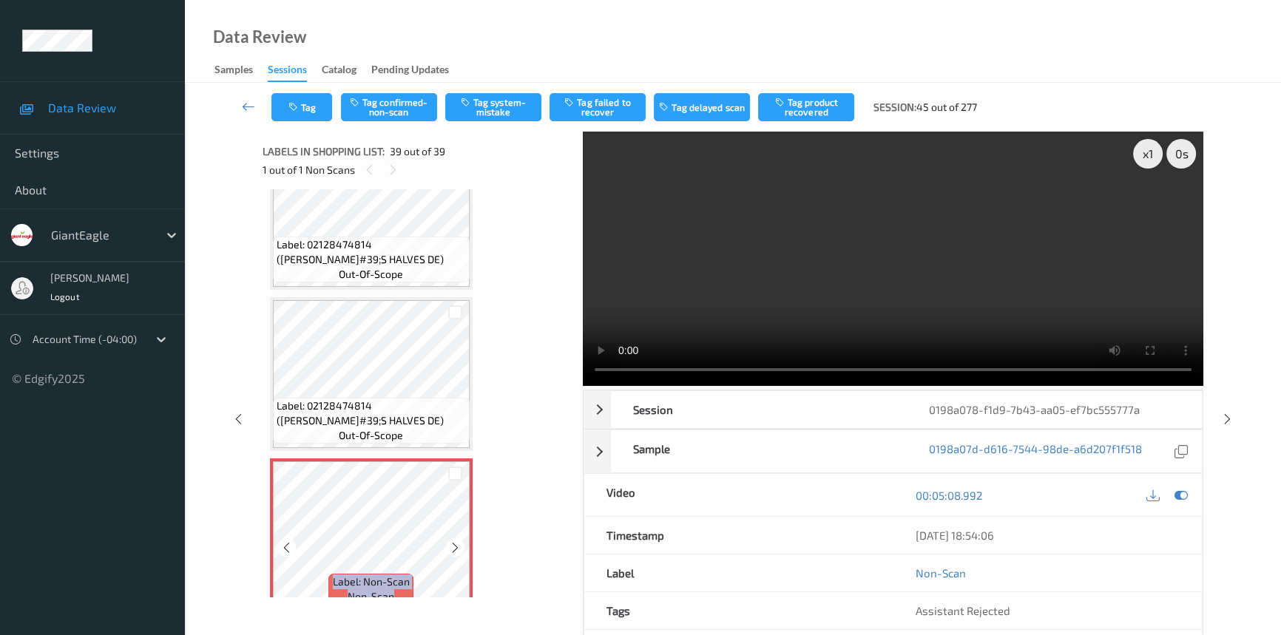
click at [456, 541] on icon at bounding box center [455, 547] width 13 height 13
click at [314, 111] on button "Tag" at bounding box center [302, 107] width 61 height 28
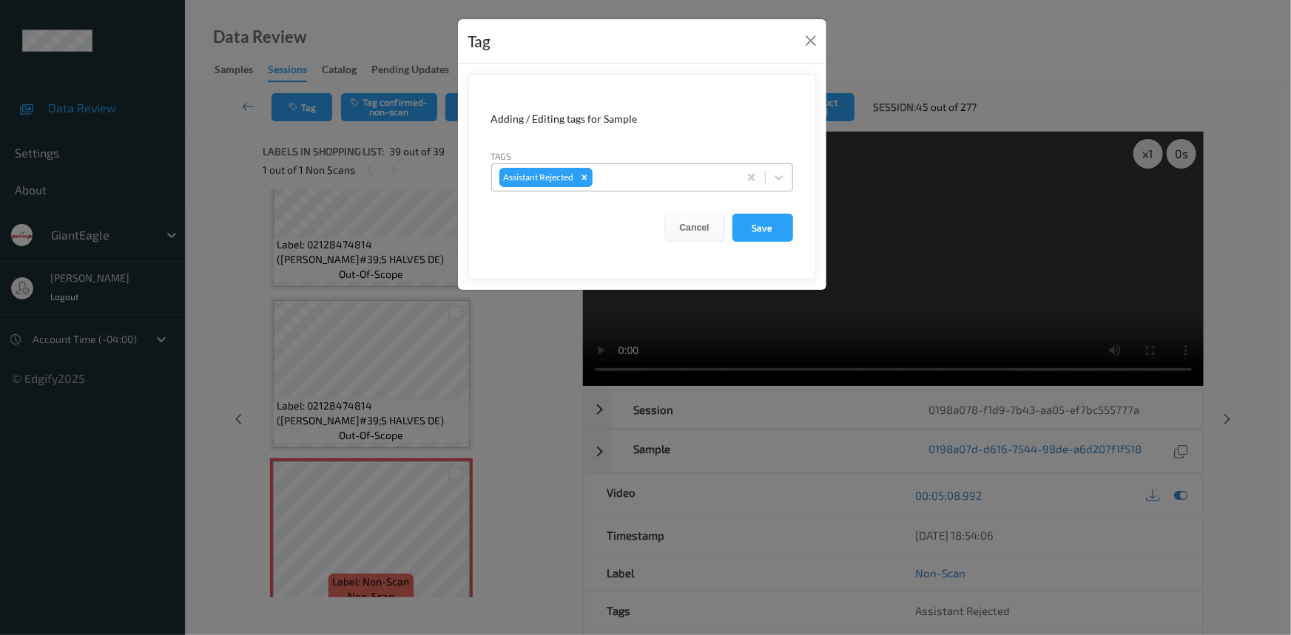
click at [792, 180] on div "Assistant Rejected" at bounding box center [642, 177] width 302 height 28
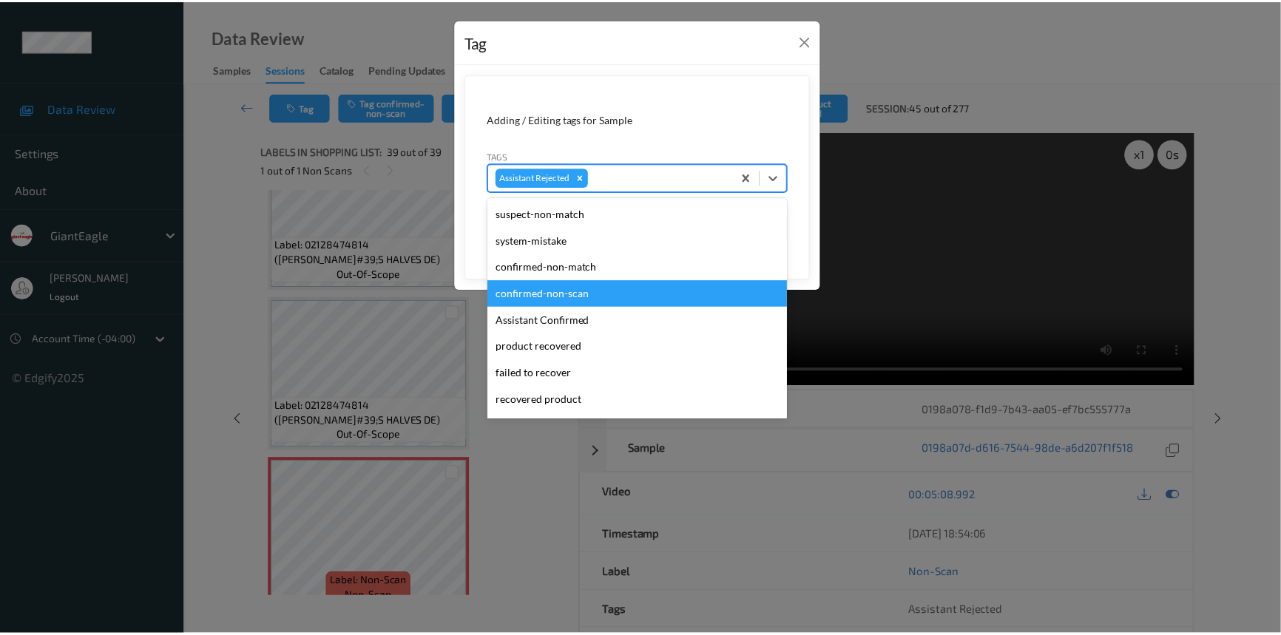
scroll to position [130, 0]
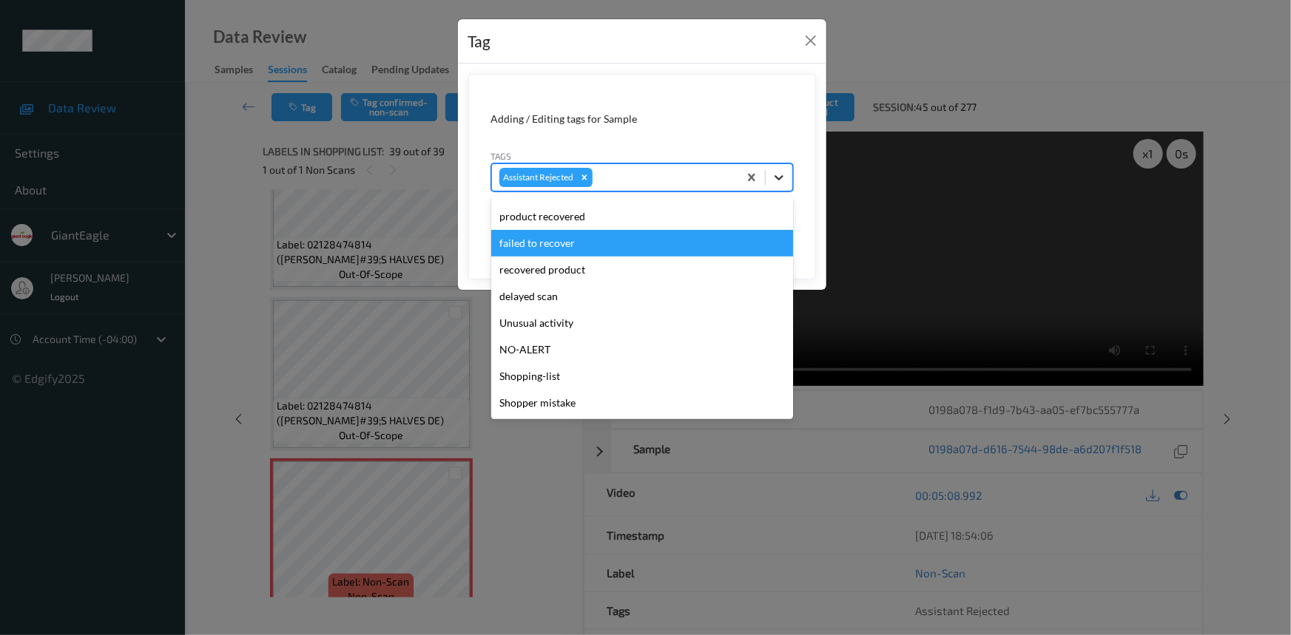
click at [777, 173] on icon at bounding box center [779, 177] width 15 height 15
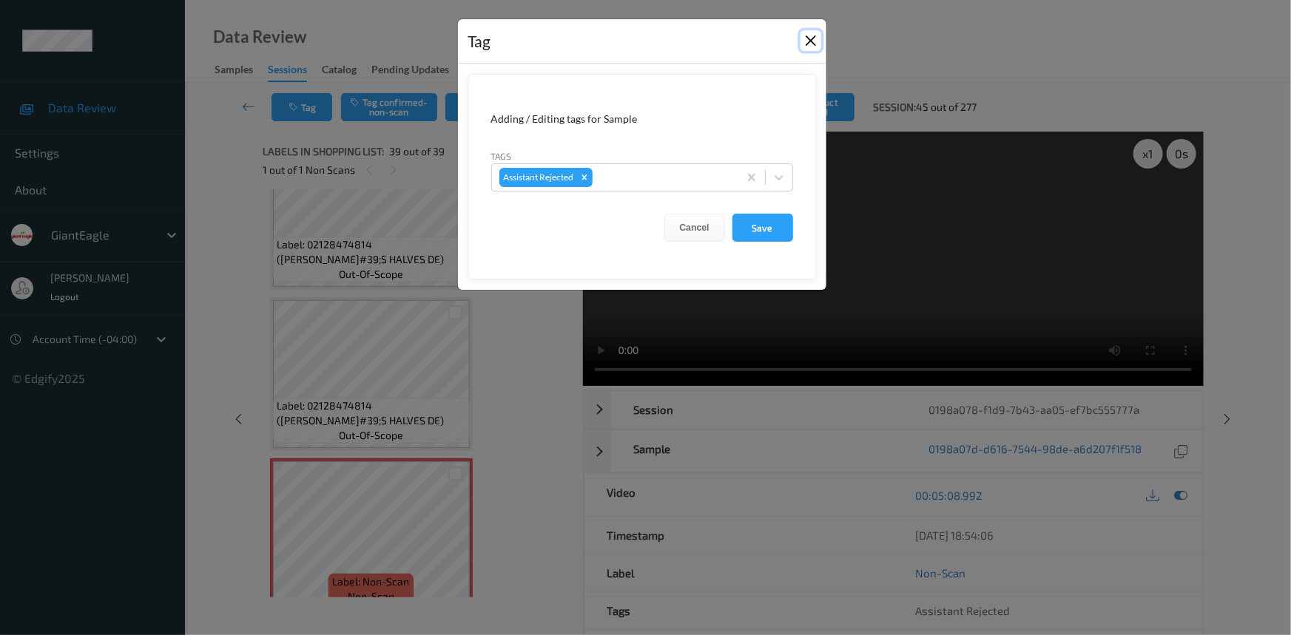
click at [815, 32] on button "Close" at bounding box center [810, 40] width 21 height 21
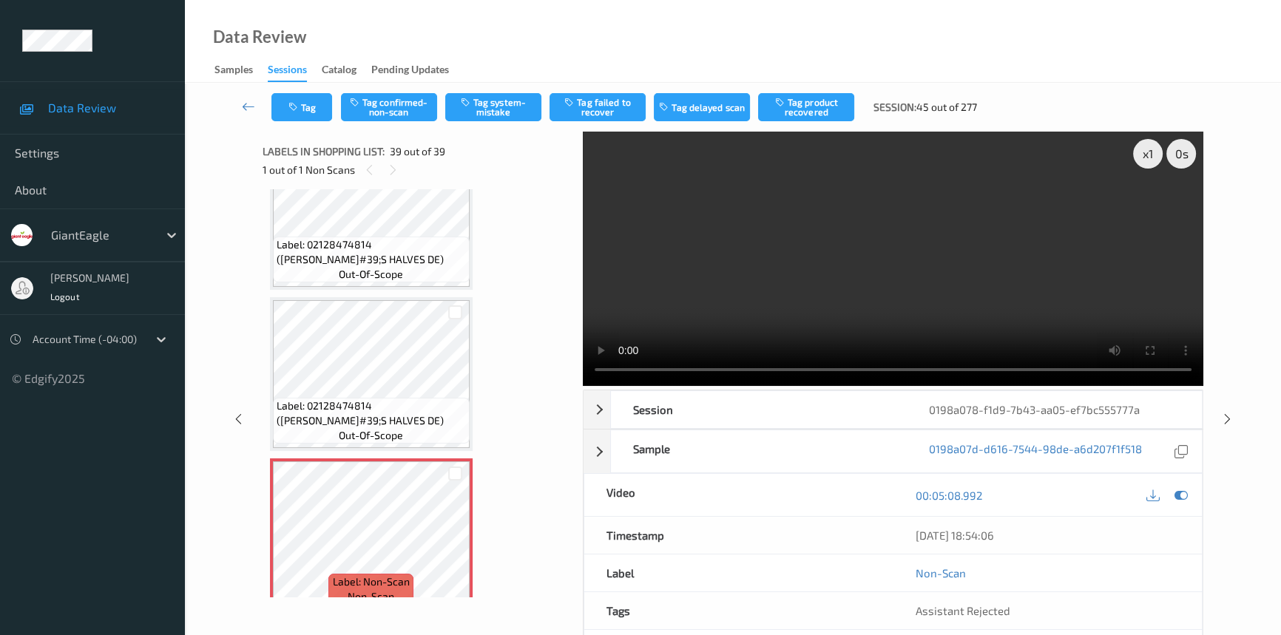
click at [537, 33] on div "Data Review Samples Sessions Catalog Pending Updates" at bounding box center [733, 41] width 1096 height 83
click at [398, 105] on button "Tag confirmed-non-scan" at bounding box center [389, 107] width 96 height 28
click at [244, 99] on icon at bounding box center [248, 106] width 13 height 15
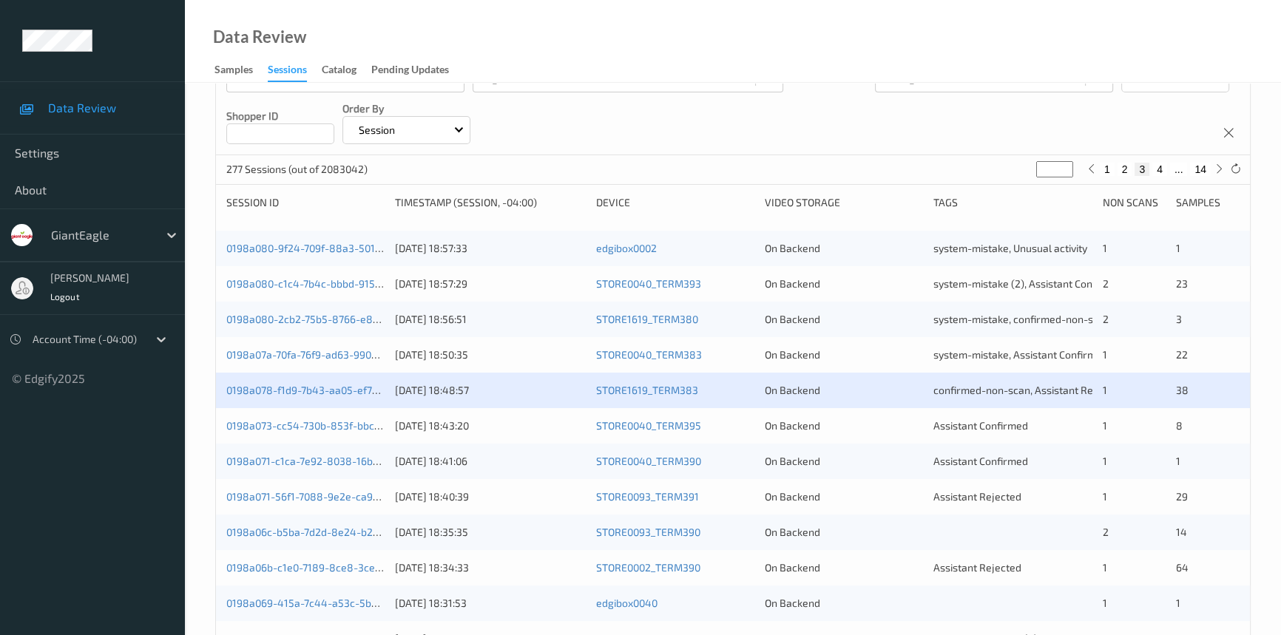
scroll to position [201, 0]
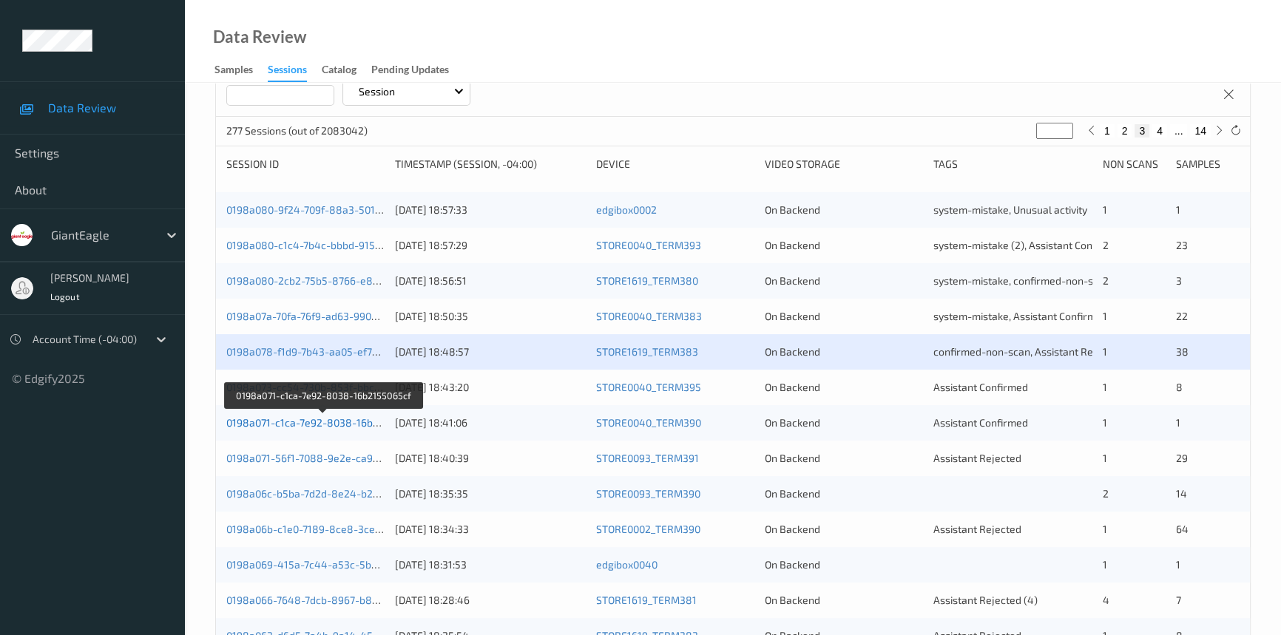
click at [312, 418] on link "0198a071-c1ca-7e92-8038-16b2155065cf" at bounding box center [323, 423] width 195 height 13
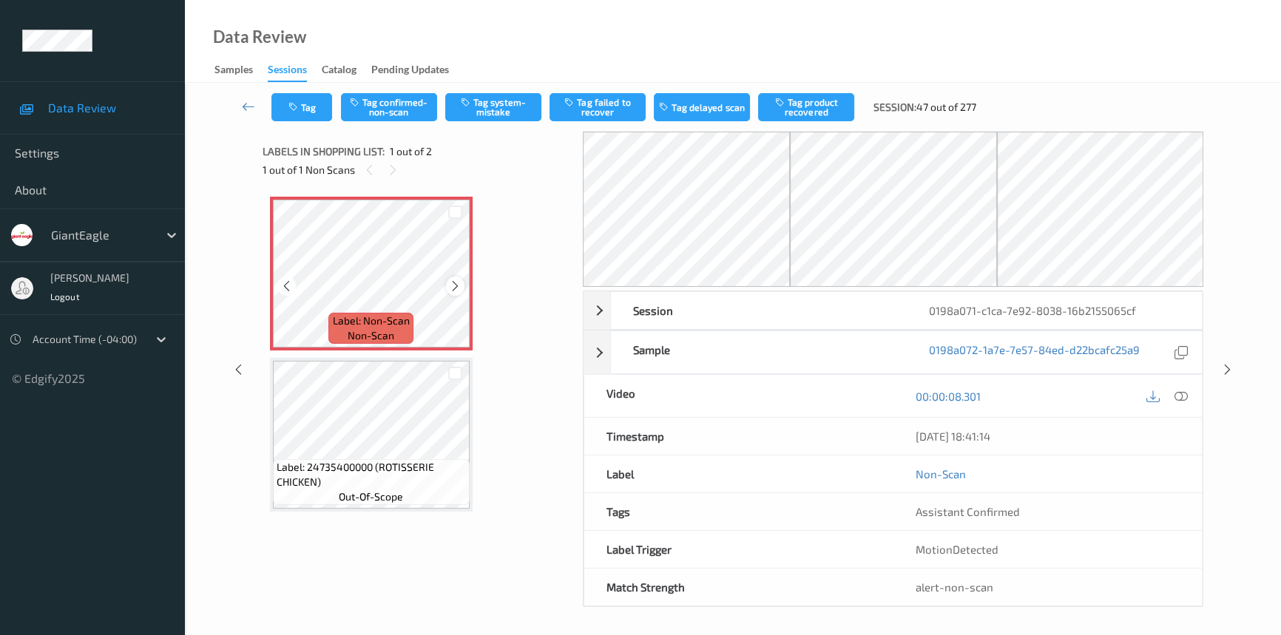
click at [453, 289] on icon at bounding box center [455, 286] width 13 height 13
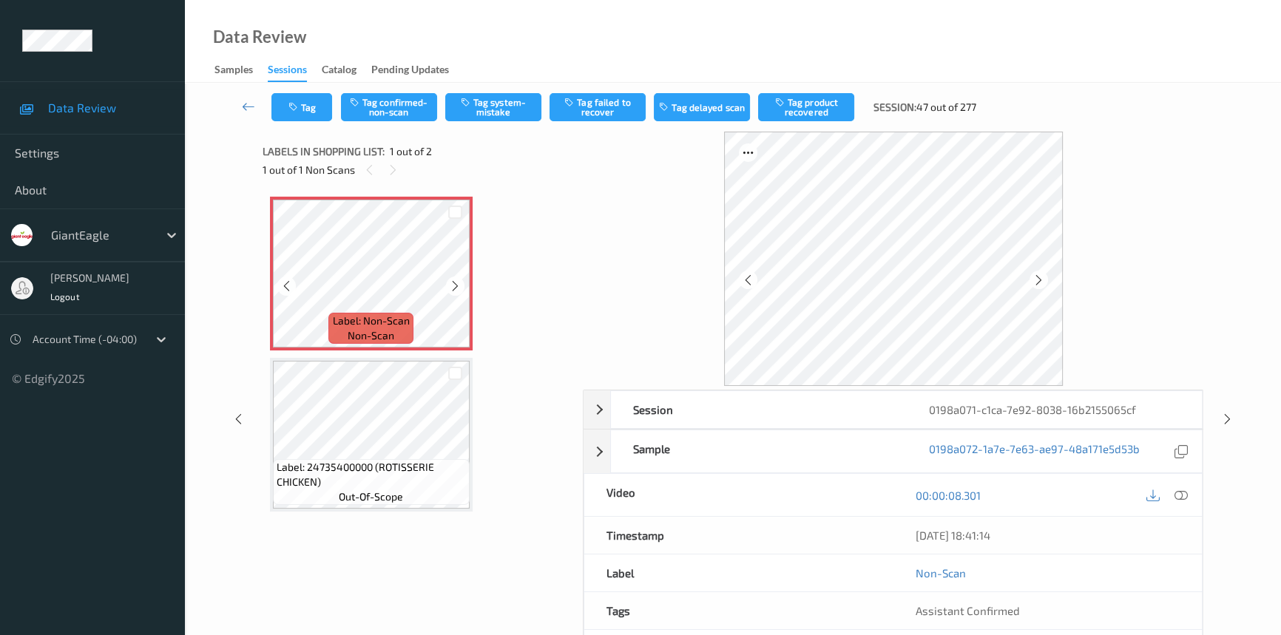
click at [453, 289] on icon at bounding box center [455, 286] width 13 height 13
click at [1175, 490] on icon at bounding box center [1181, 495] width 13 height 13
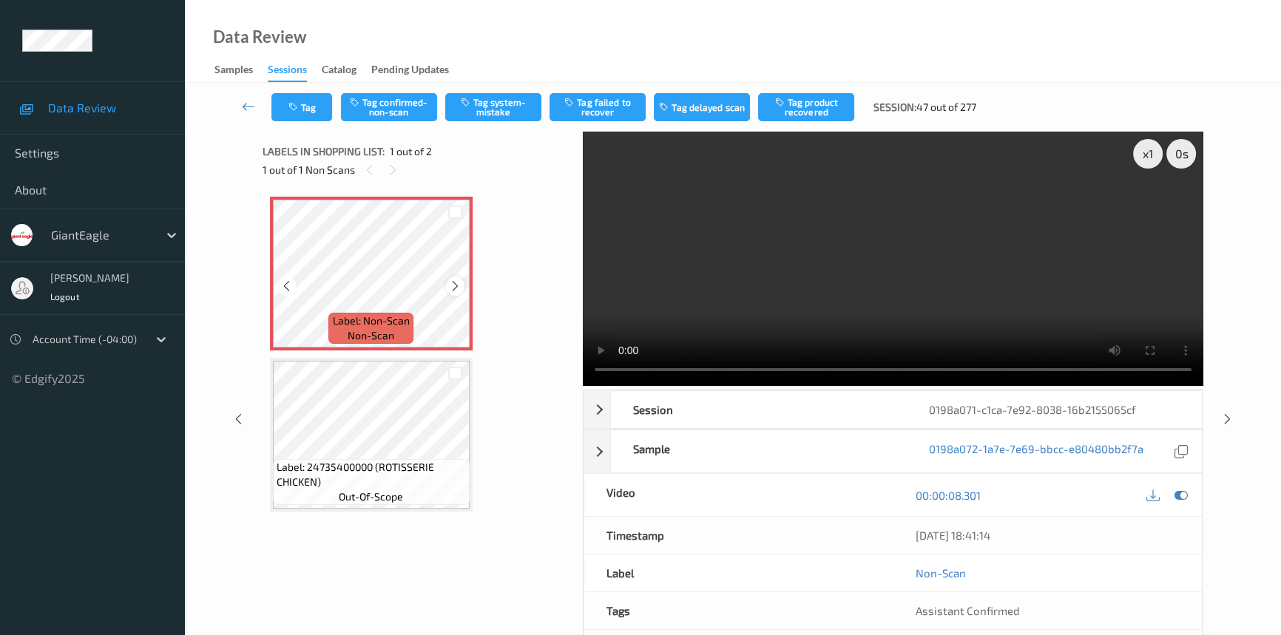
click at [451, 287] on icon at bounding box center [455, 286] width 13 height 13
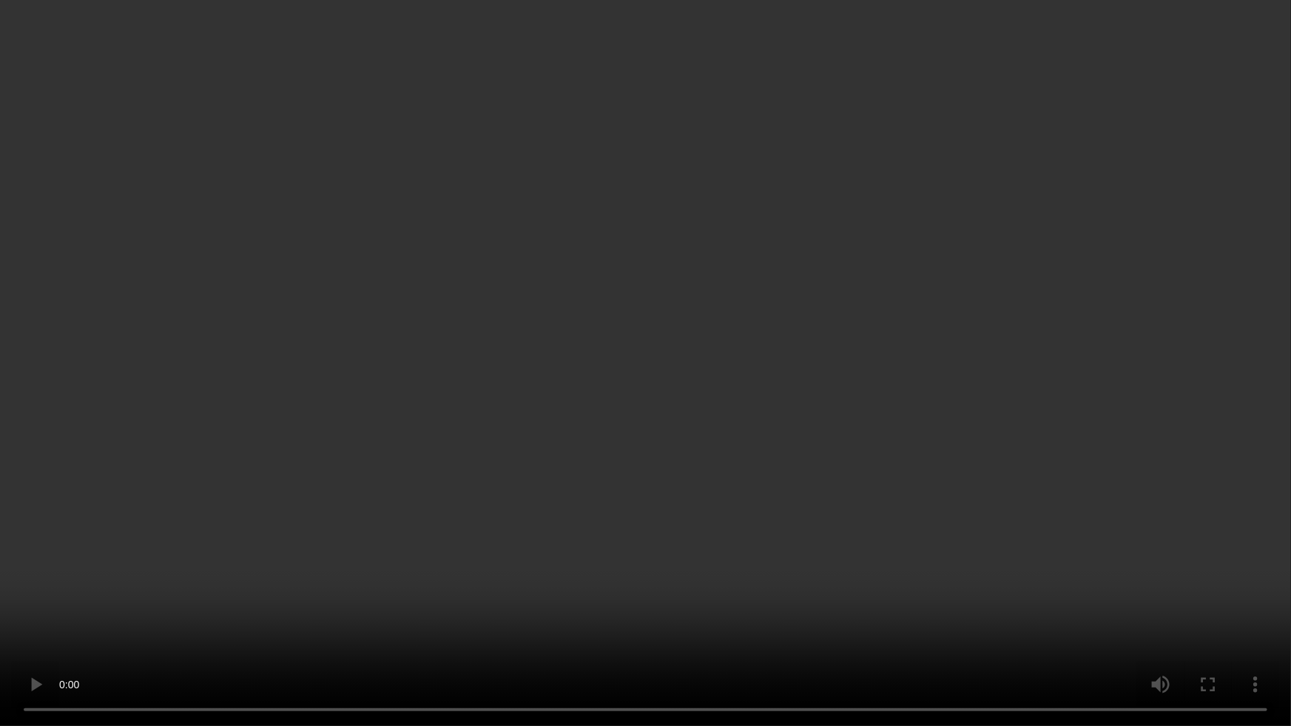
click at [601, 543] on video at bounding box center [645, 363] width 1291 height 726
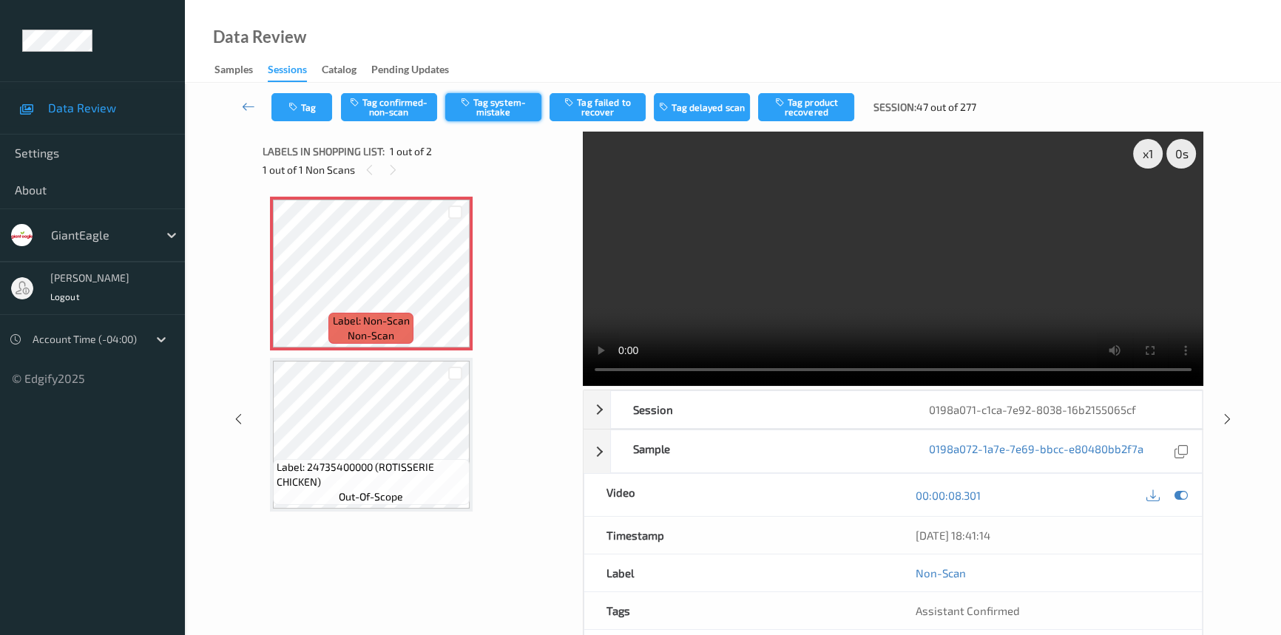
click at [506, 112] on button "Tag system-mistake" at bounding box center [493, 107] width 96 height 28
click at [314, 111] on button "Tag" at bounding box center [302, 107] width 61 height 28
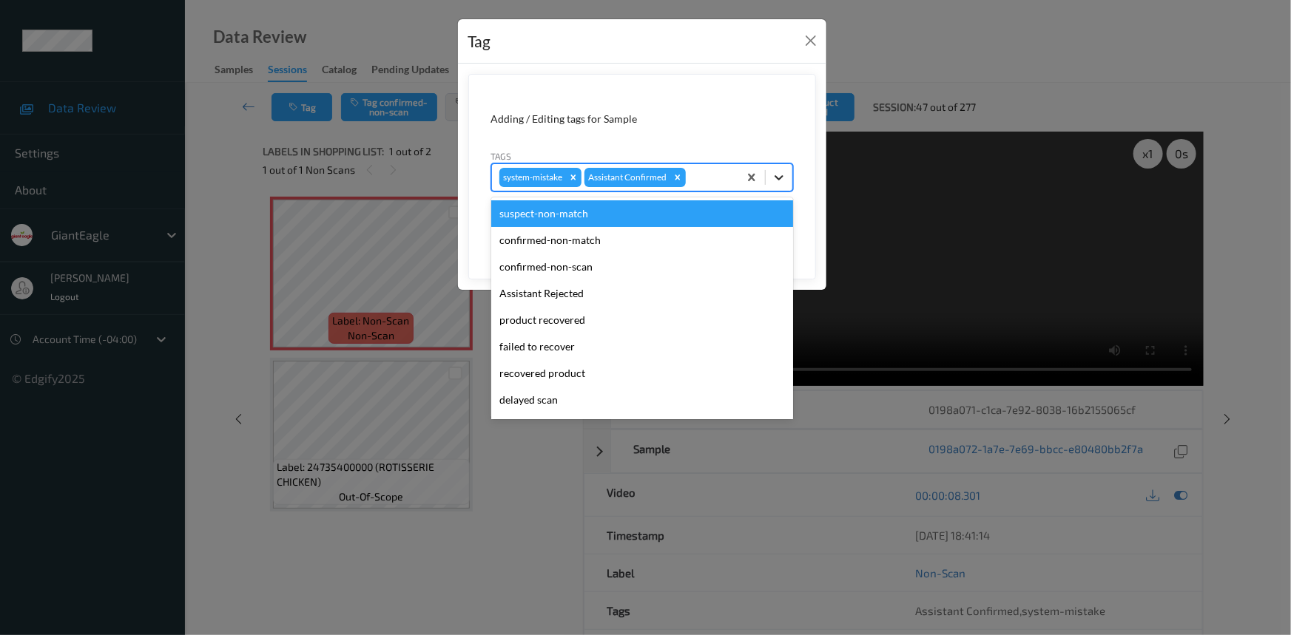
click at [766, 184] on div at bounding box center [779, 177] width 27 height 27
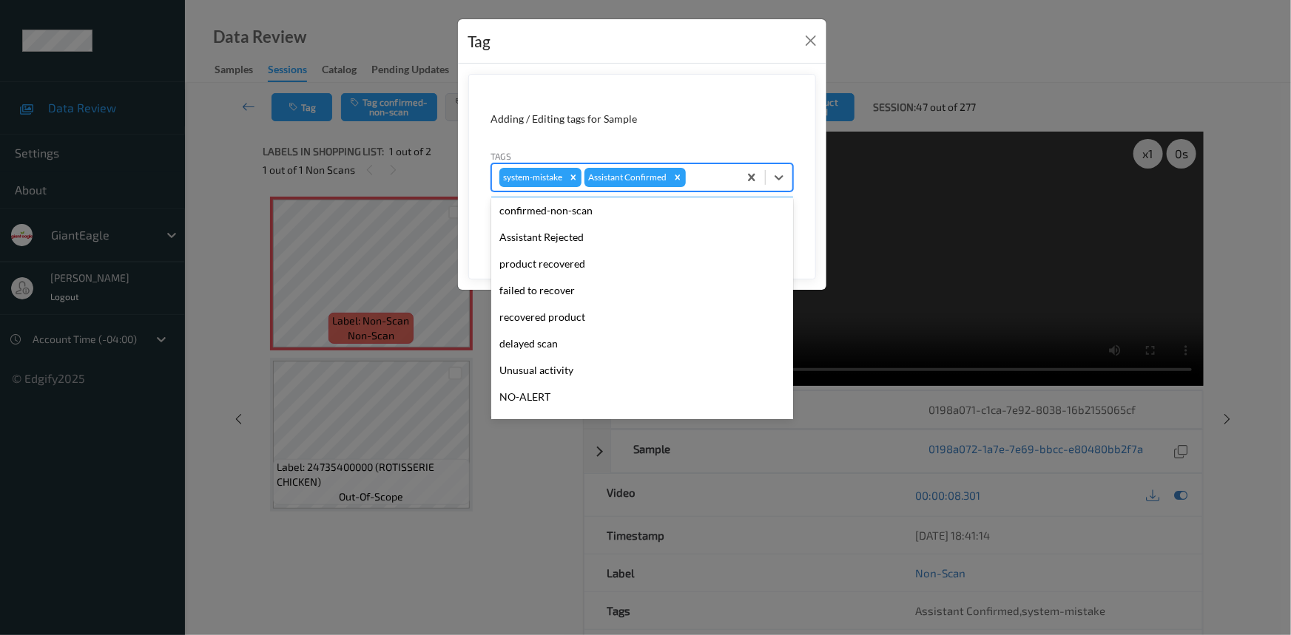
scroll to position [67, 0]
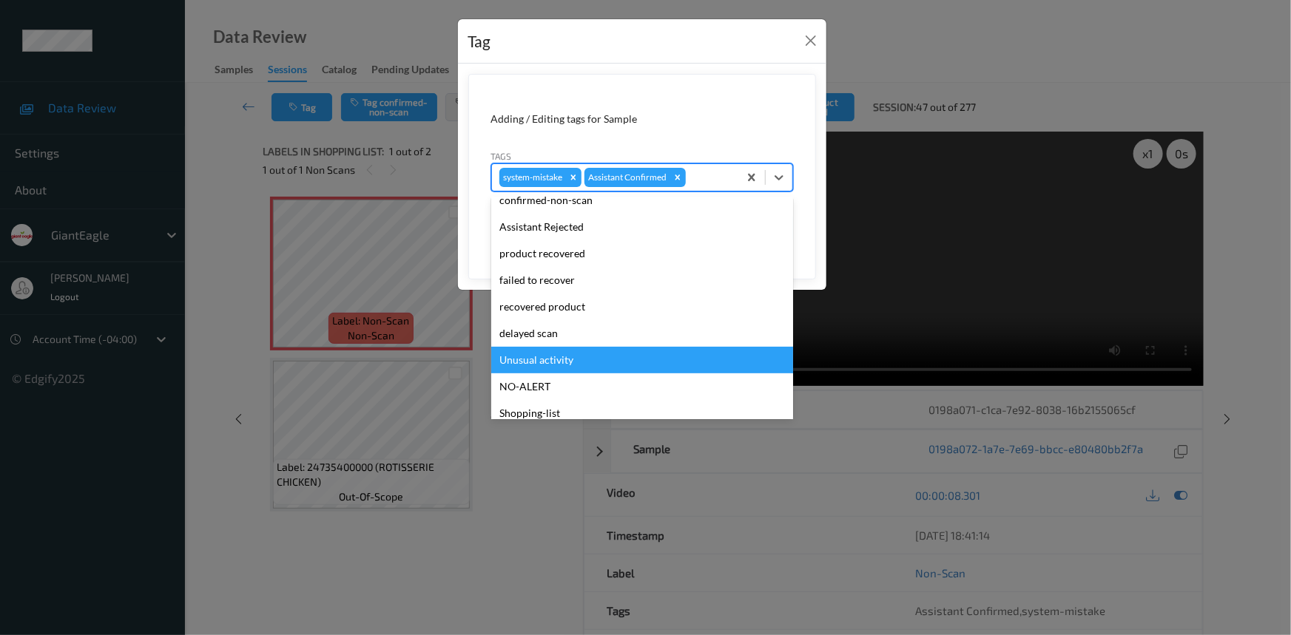
click at [561, 360] on div "Unusual activity" at bounding box center [642, 360] width 302 height 27
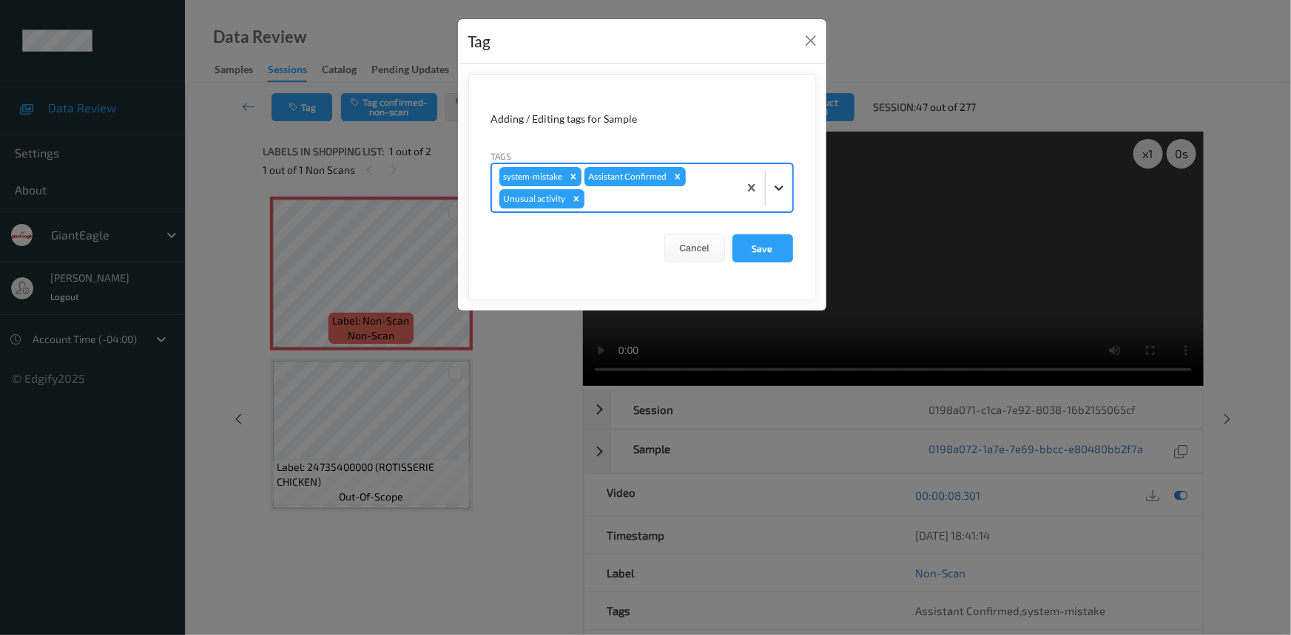
click at [780, 192] on icon at bounding box center [779, 188] width 15 height 15
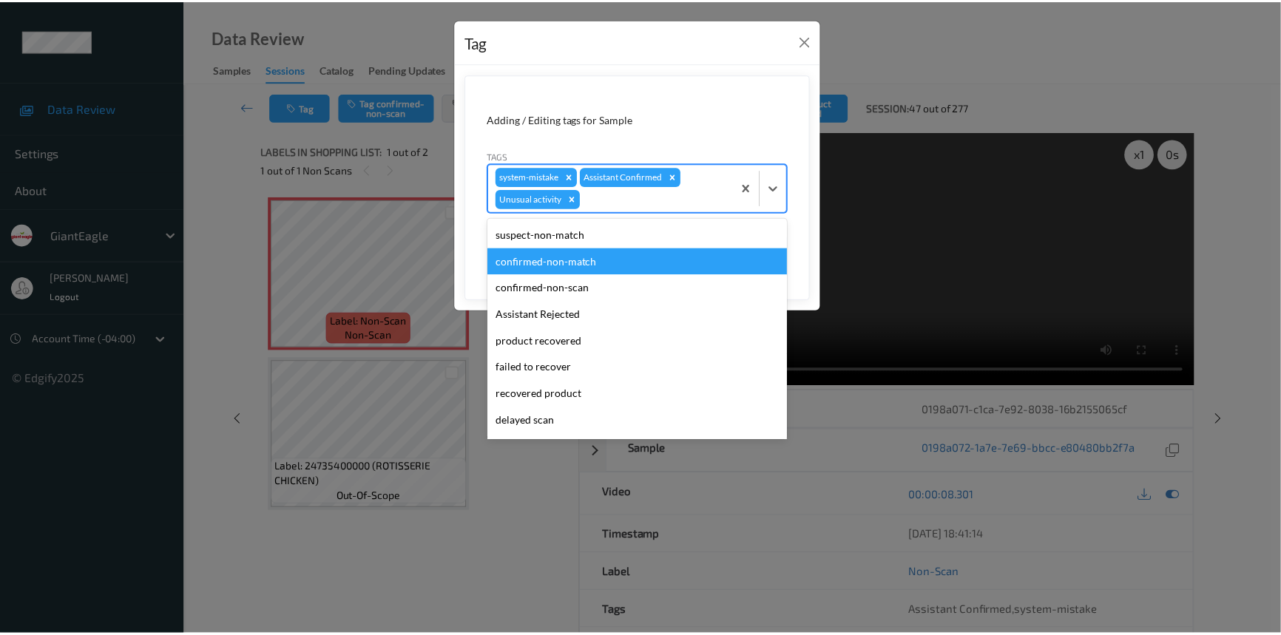
scroll to position [104, 0]
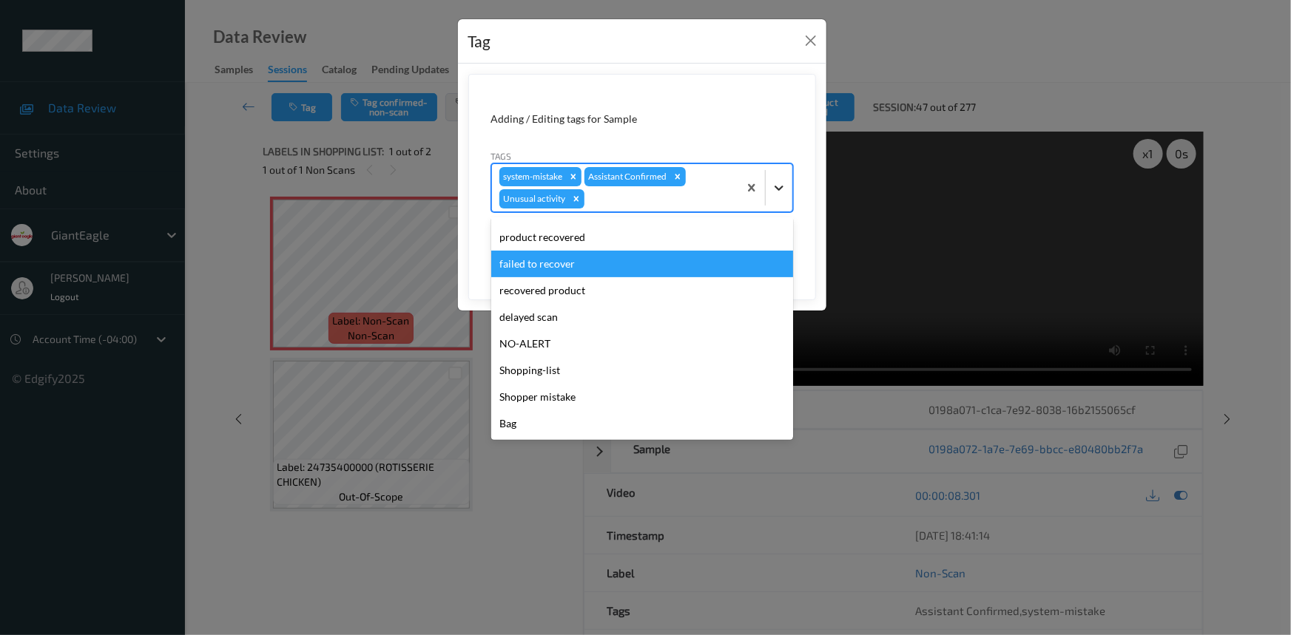
click at [779, 183] on icon at bounding box center [779, 188] width 15 height 15
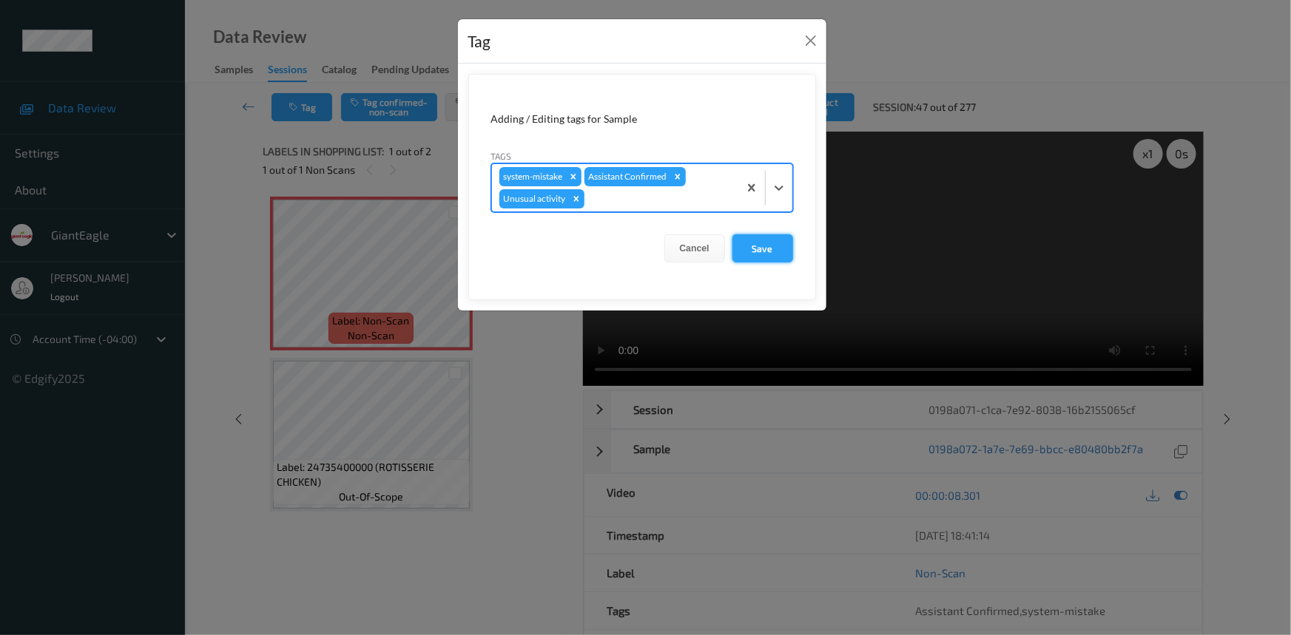
click at [777, 251] on button "Save" at bounding box center [762, 249] width 61 height 28
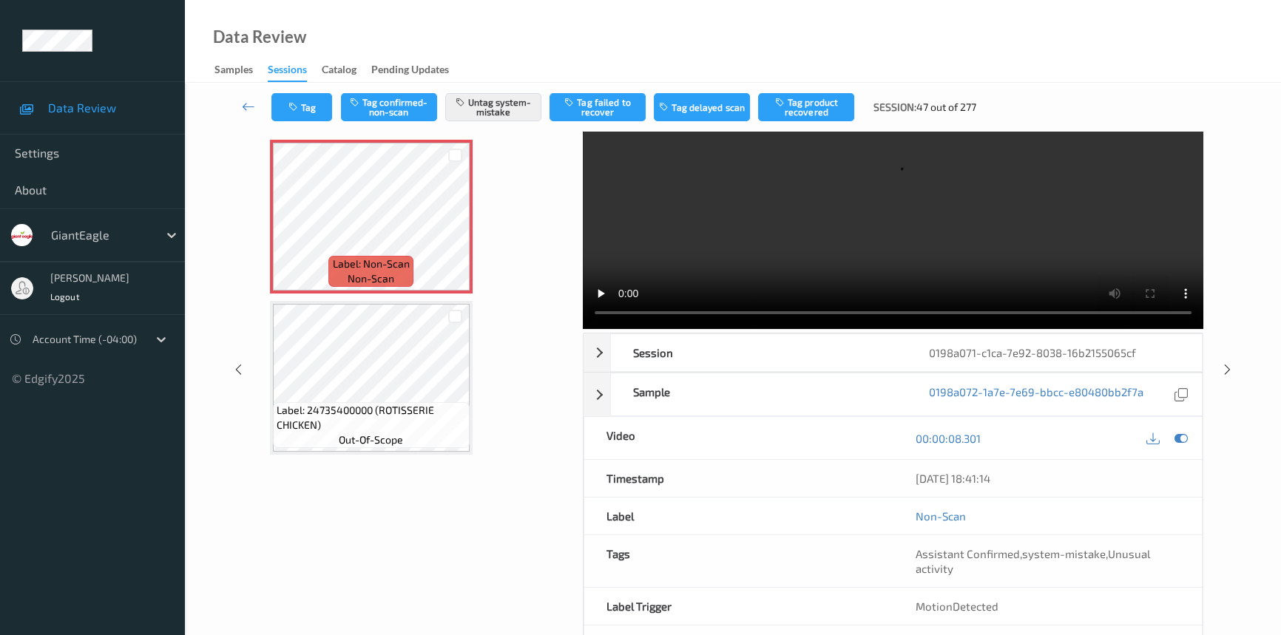
scroll to position [115, 0]
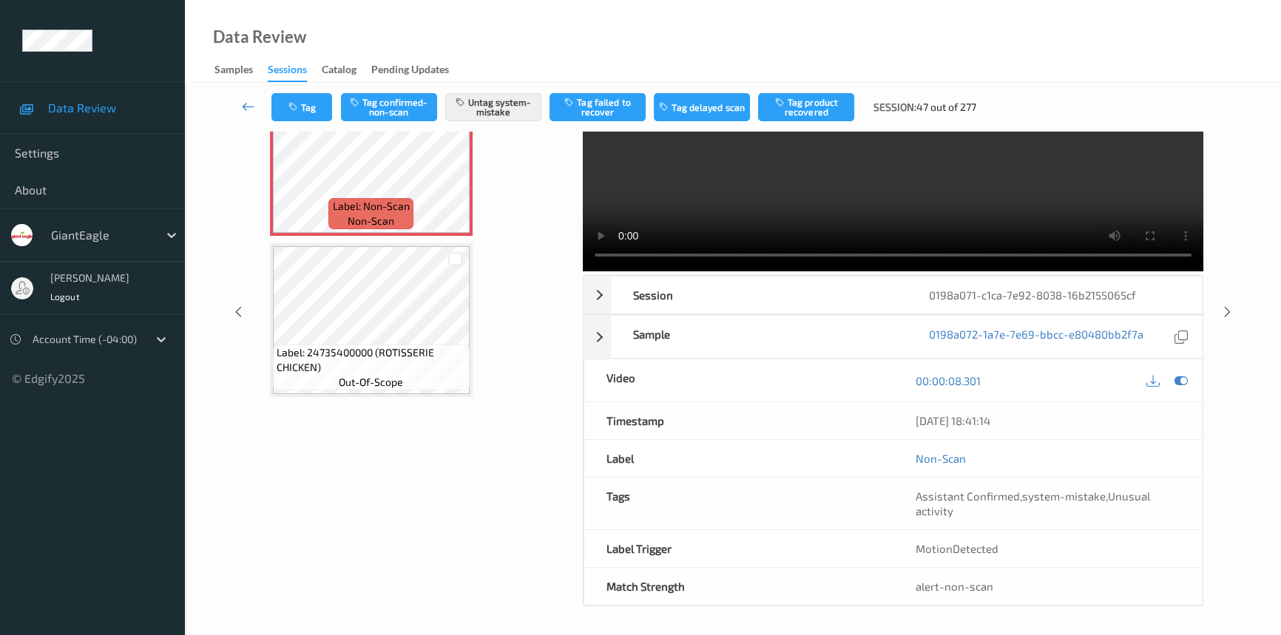
click at [242, 95] on link at bounding box center [249, 107] width 46 height 28
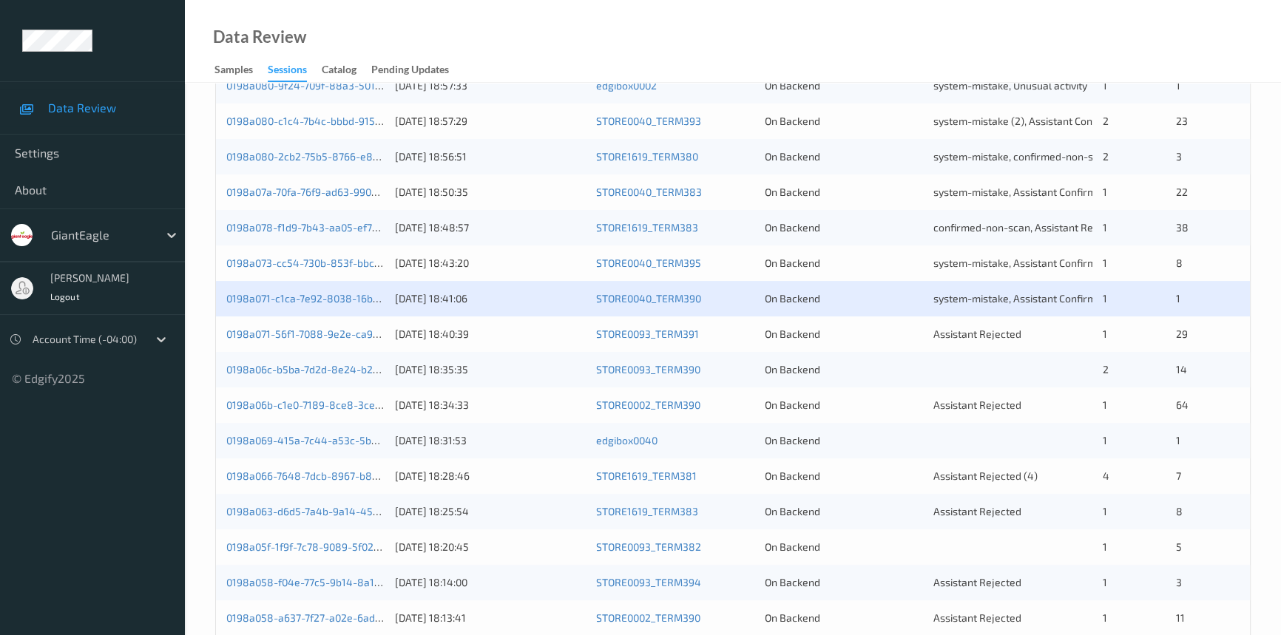
scroll to position [471, 0]
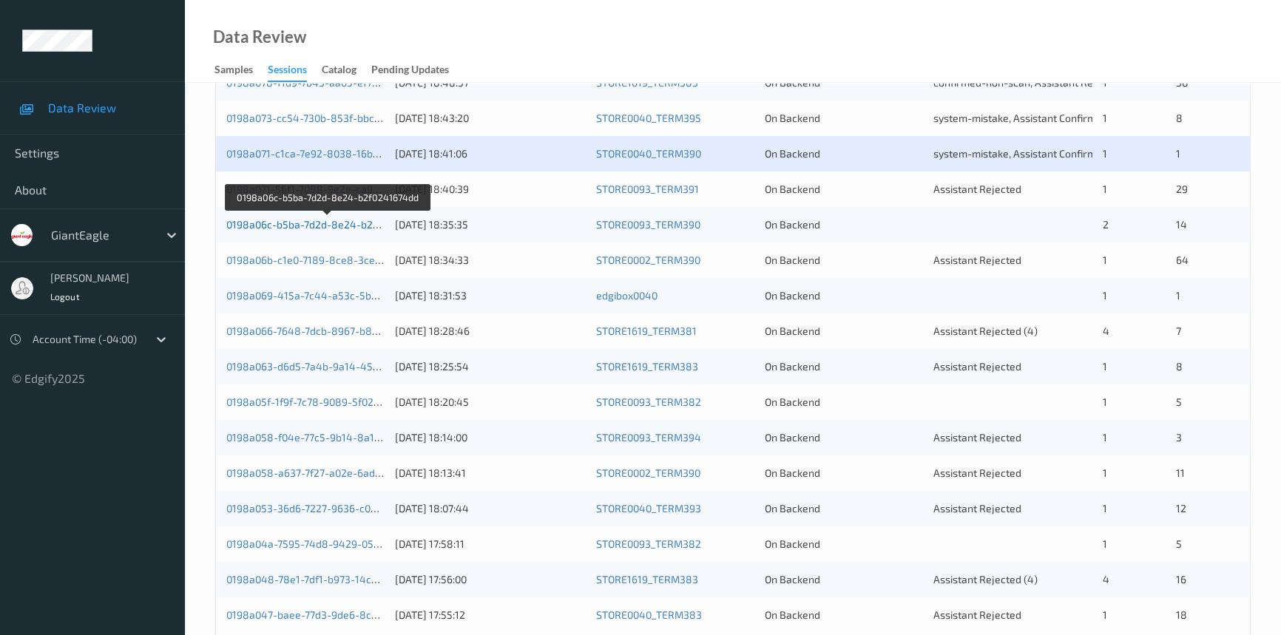
click at [305, 226] on link "0198a06c-b5ba-7d2d-8e24-b2f0241674dd" at bounding box center [327, 224] width 203 height 13
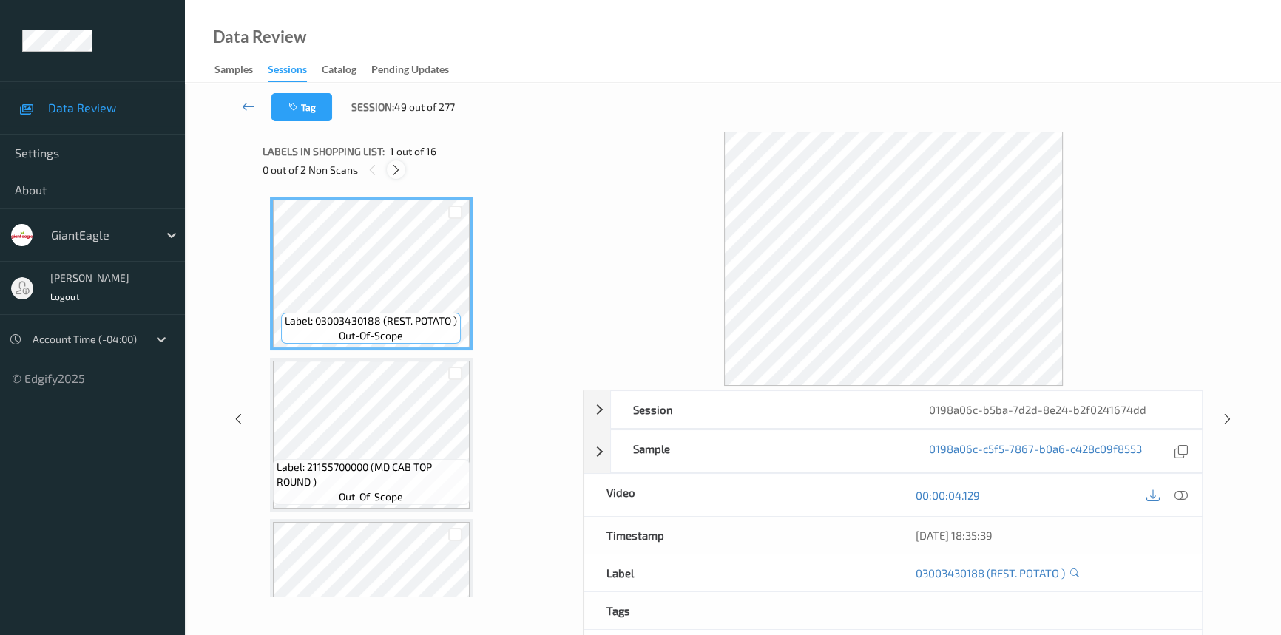
click at [400, 163] on icon at bounding box center [396, 169] width 13 height 13
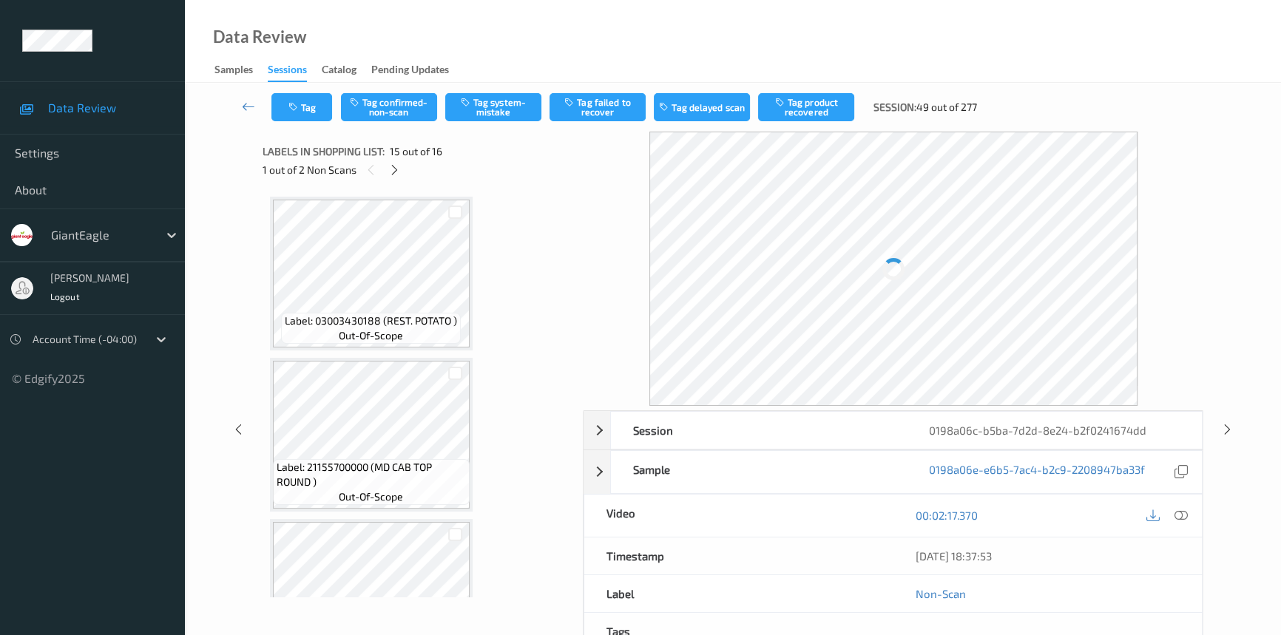
scroll to position [2096, 0]
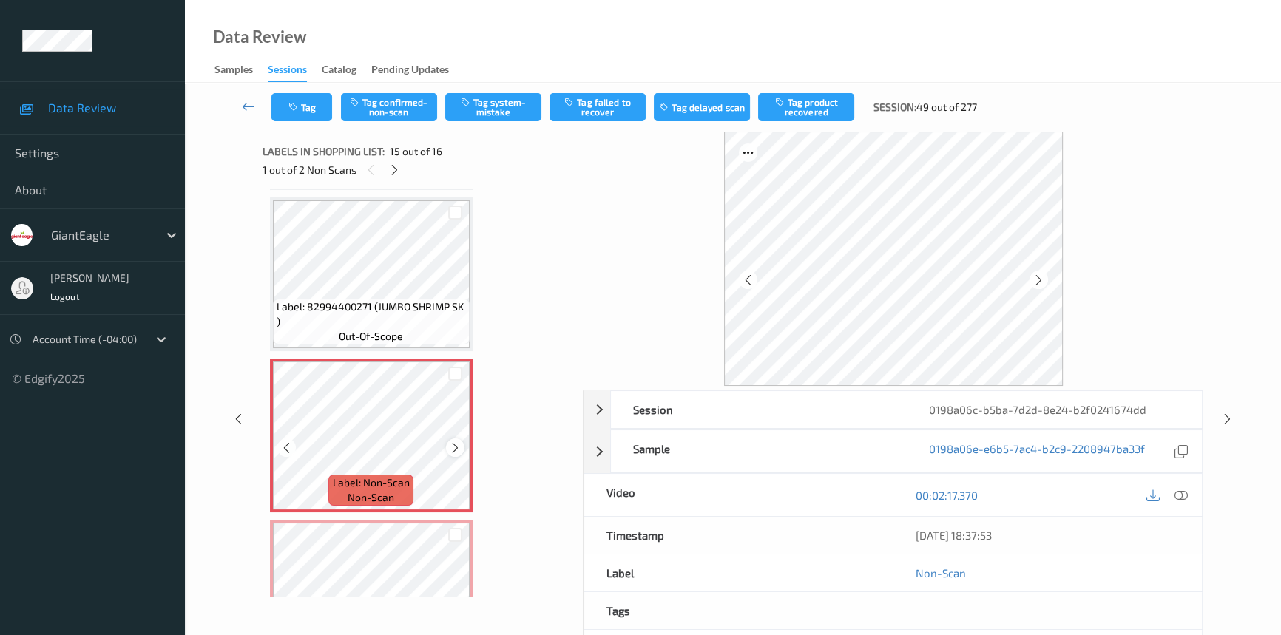
click at [449, 442] on icon at bounding box center [455, 448] width 13 height 13
click at [1180, 492] on icon at bounding box center [1181, 495] width 13 height 13
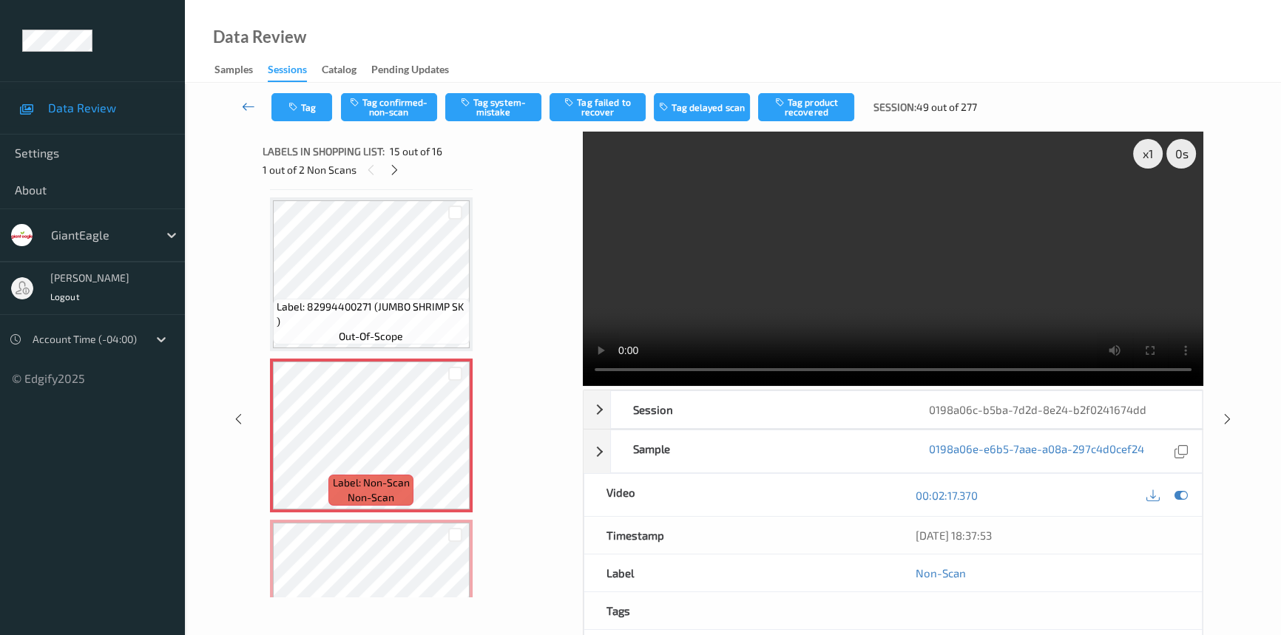
click at [248, 105] on icon at bounding box center [248, 106] width 13 height 15
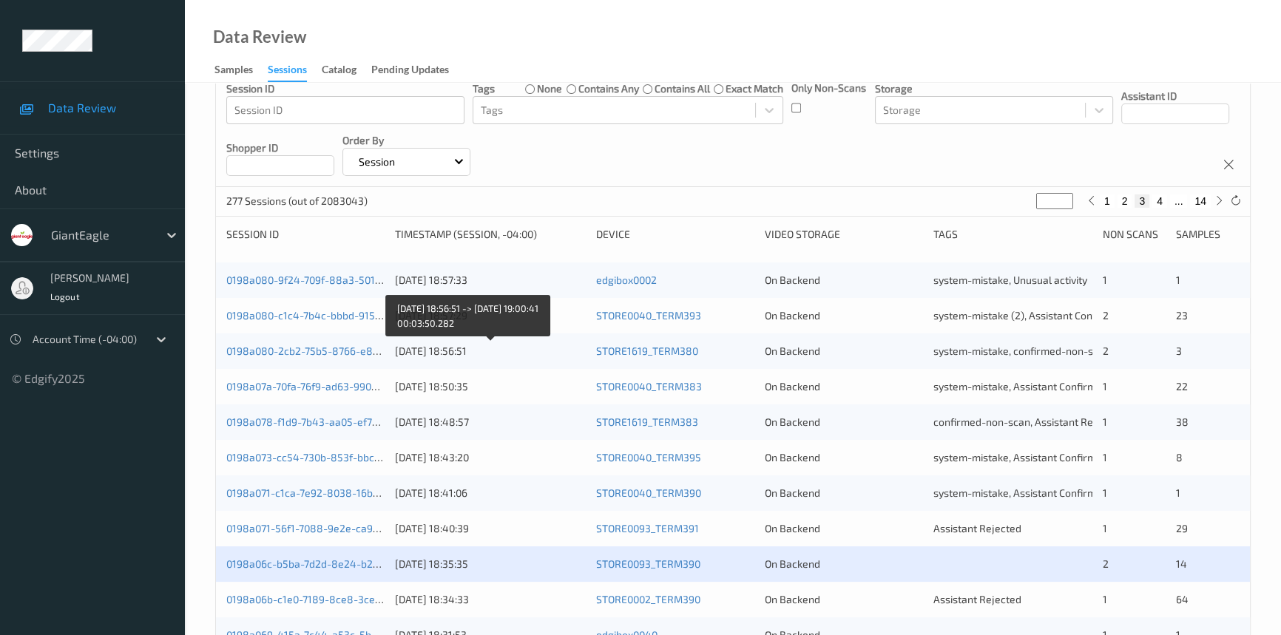
scroll to position [134, 0]
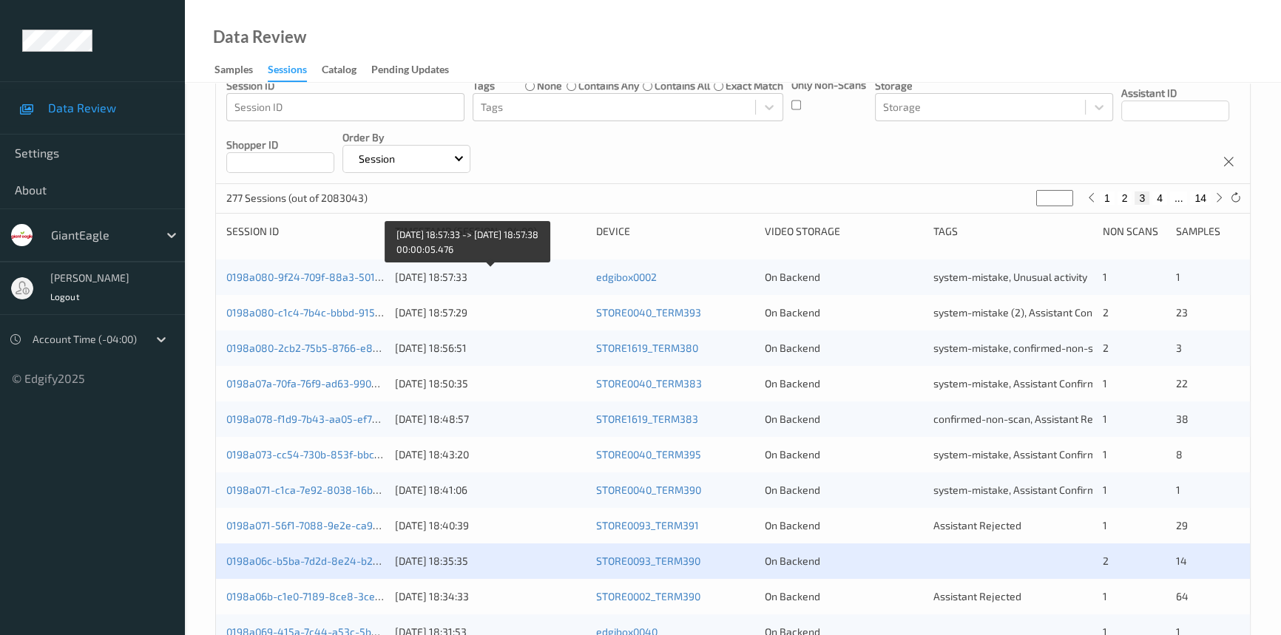
click at [503, 277] on div "[DATE] 18:57:33" at bounding box center [490, 277] width 190 height 15
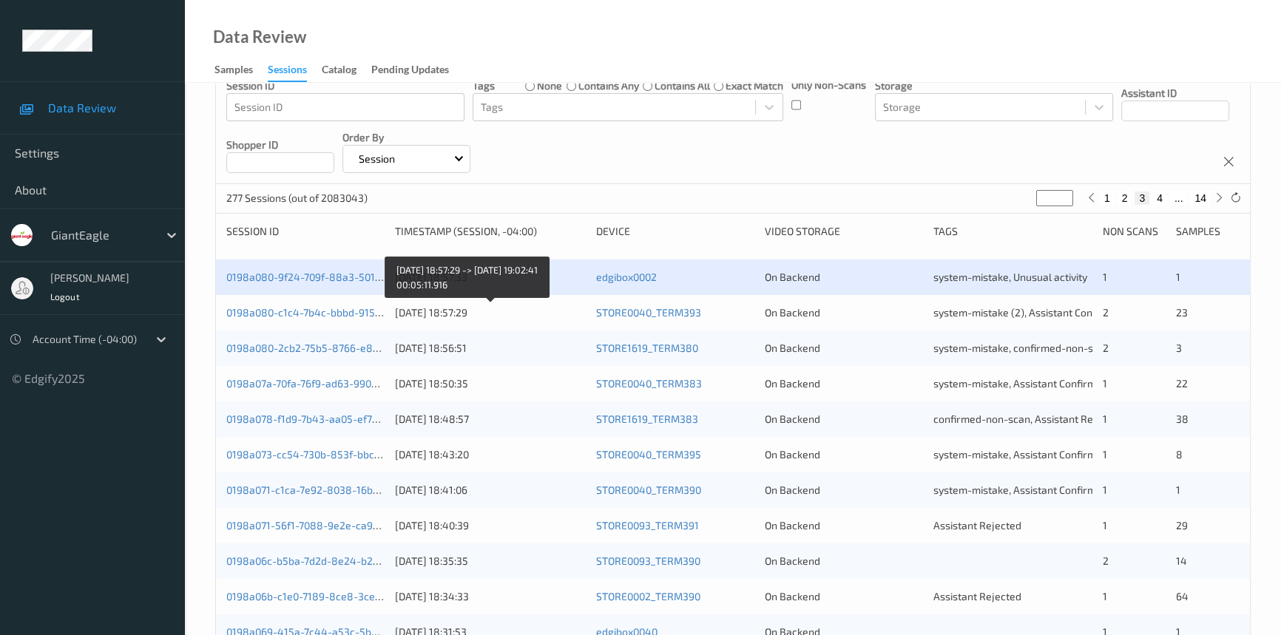
click at [560, 318] on div "[DATE] 18:57:29" at bounding box center [490, 313] width 190 height 15
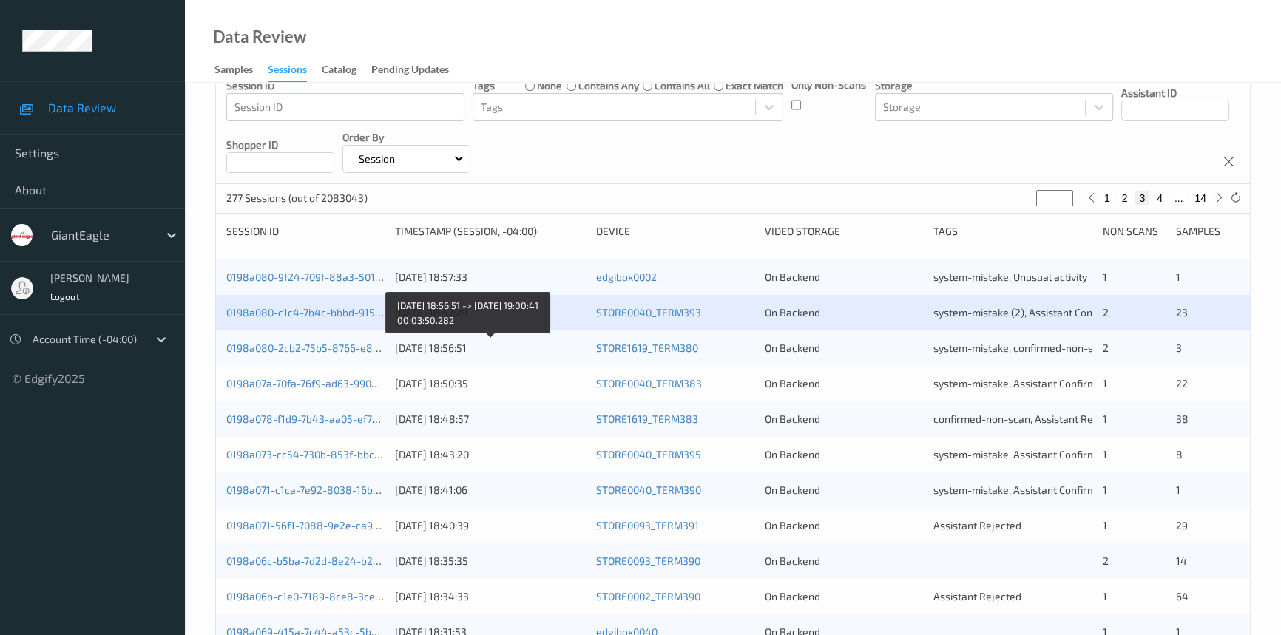
click at [529, 351] on div "[DATE] 18:56:51" at bounding box center [490, 348] width 190 height 15
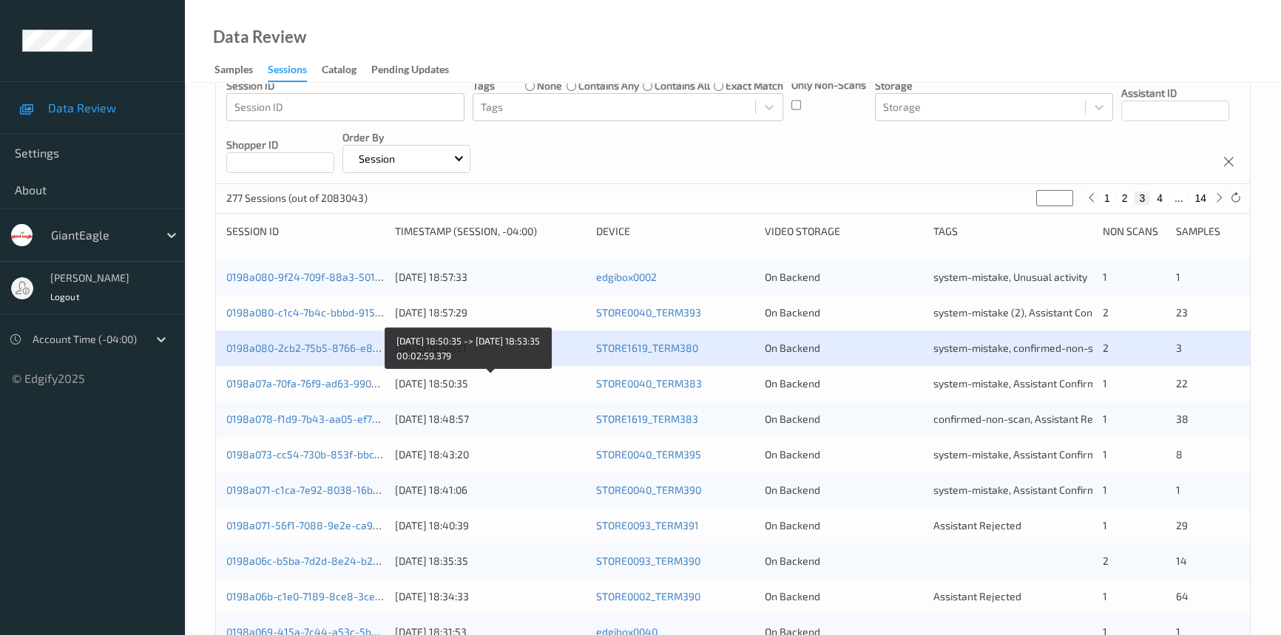
click at [530, 383] on div "[DATE] 18:50:35" at bounding box center [490, 384] width 190 height 15
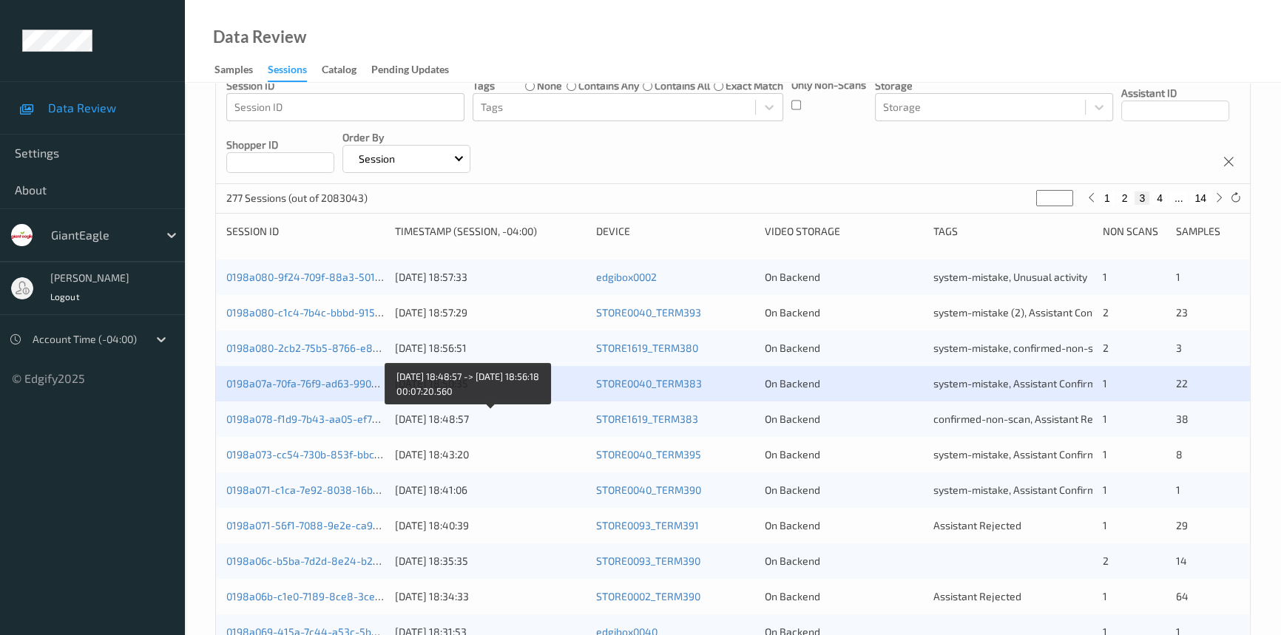
click at [534, 422] on div "[DATE] 18:48:57" at bounding box center [490, 419] width 190 height 15
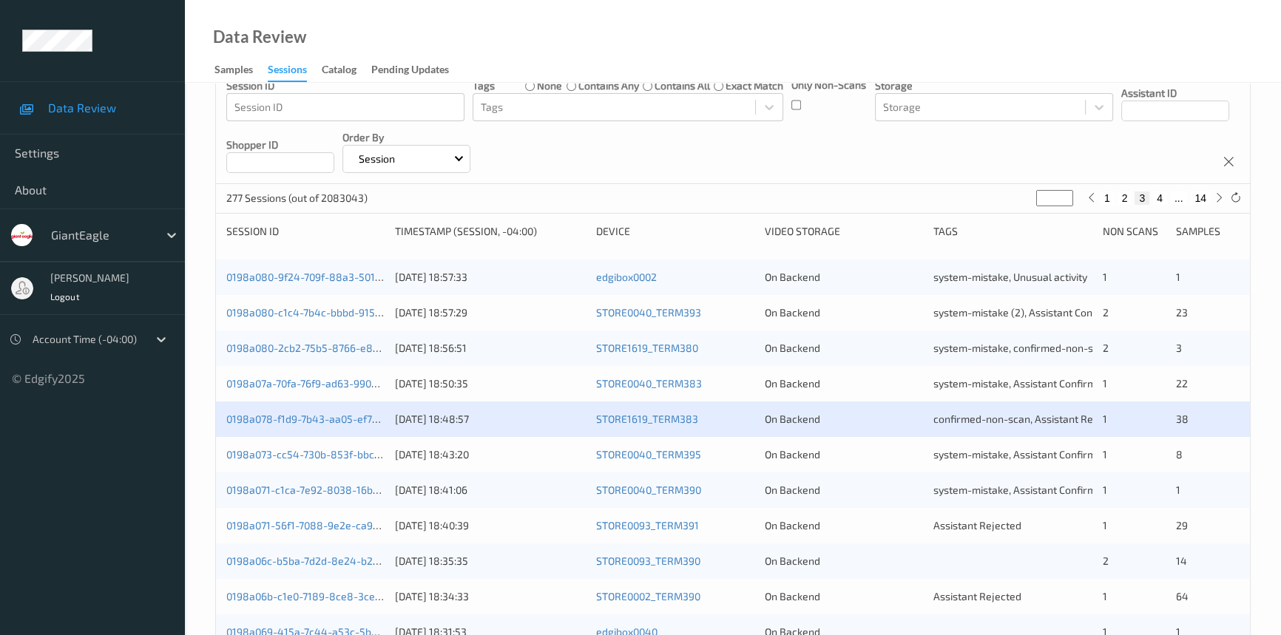
click at [550, 501] on div "0198a071-c1ca-7e92-8038-16b2155065cf 12/08/2025 18:41:06 STORE0040_TERM390 On B…" at bounding box center [733, 491] width 1034 height 36
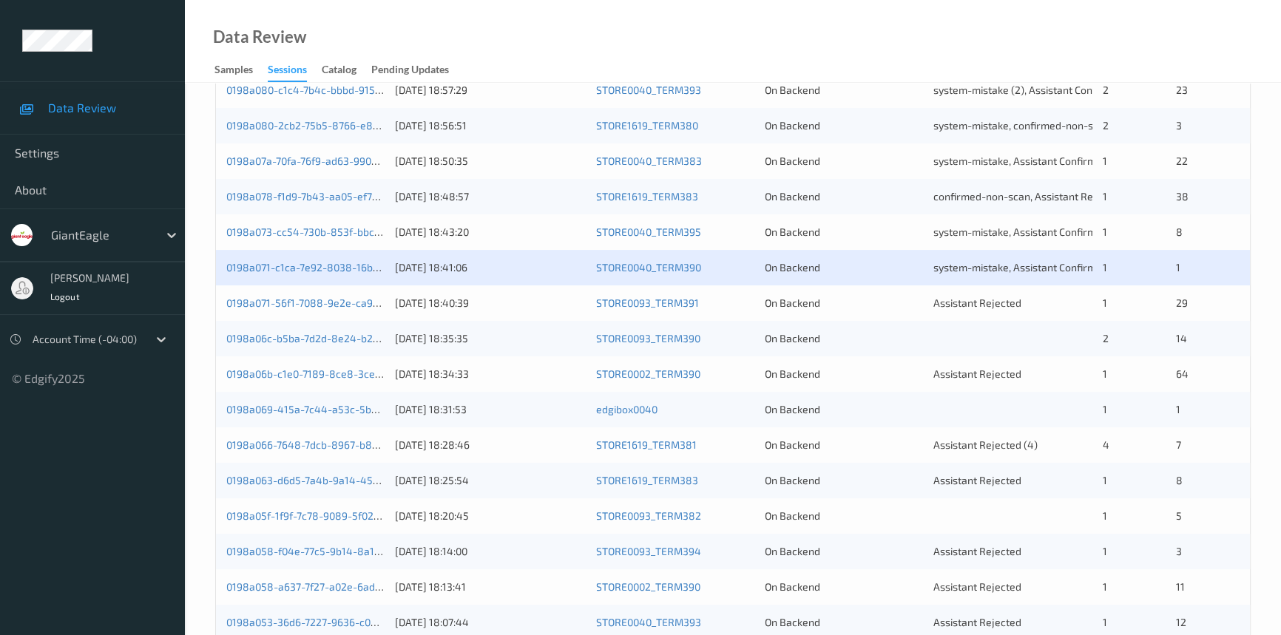
scroll to position [403, 0]
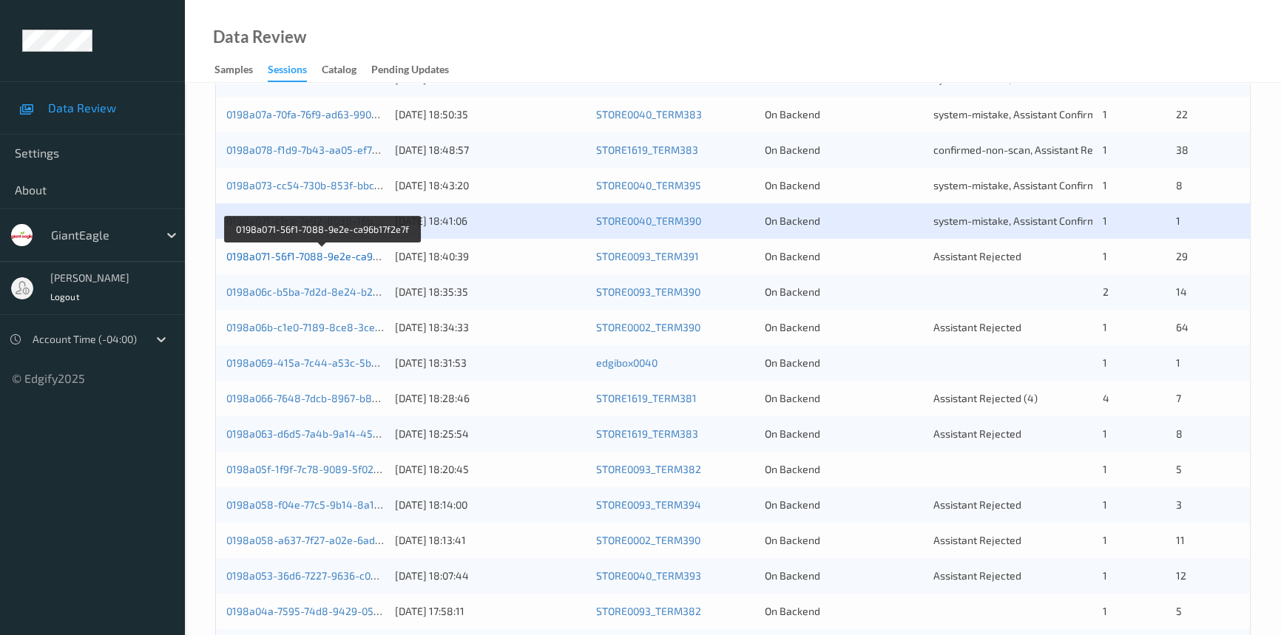
click at [299, 252] on link "0198a071-56f1-7088-9e2e-ca96b17f2e7f" at bounding box center [322, 256] width 192 height 13
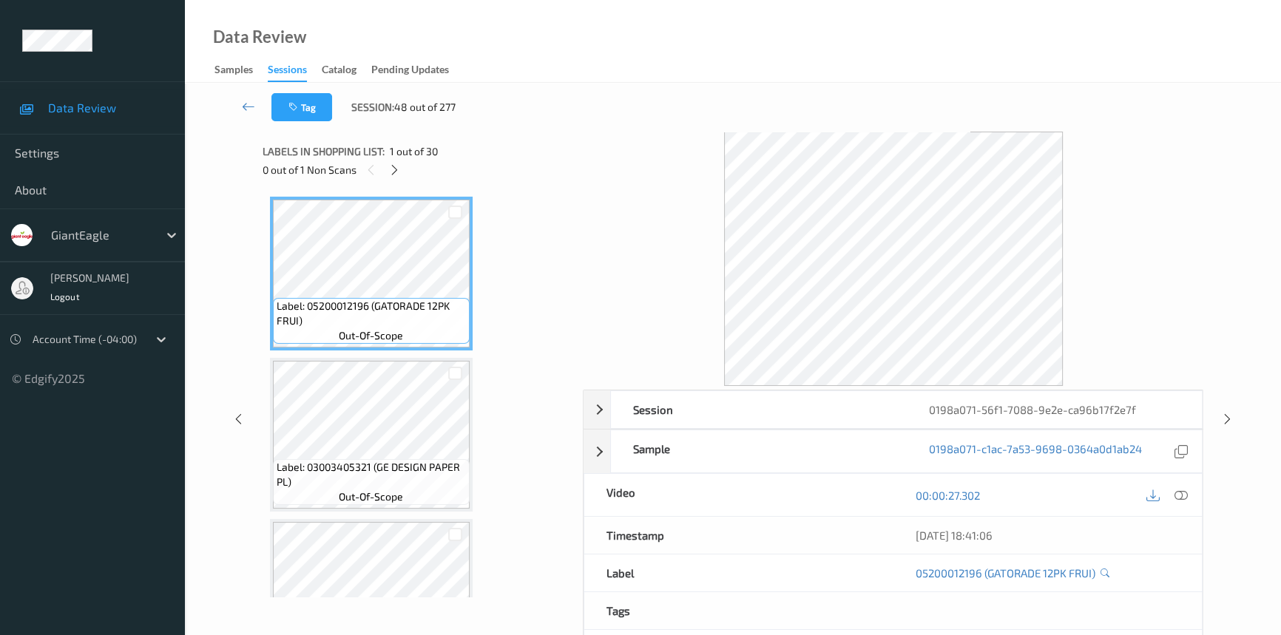
click at [575, 154] on div "Session 0198a071-56f1-7088-9e2e-ca96b17f2e7f Session ID 0198a071-56f1-7088-9e2e…" at bounding box center [734, 419] width 942 height 575
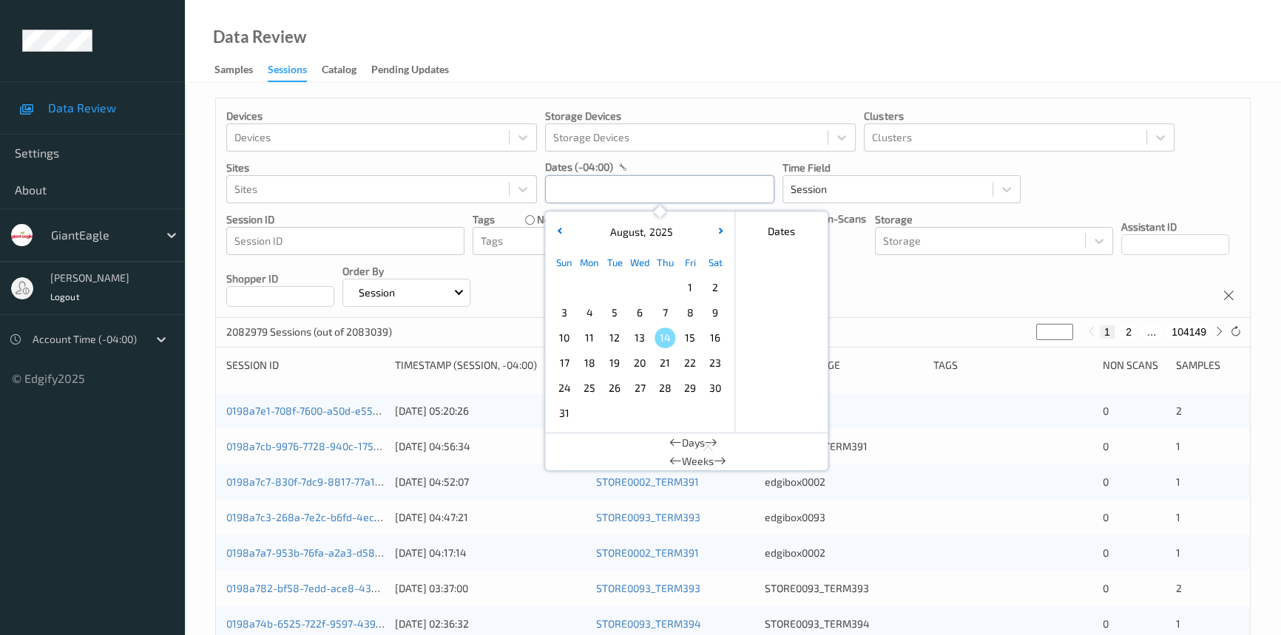
drag, startPoint x: 618, startPoint y: 192, endPoint x: 624, endPoint y: 215, distance: 23.9
click at [618, 192] on input "text" at bounding box center [659, 189] width 229 height 28
click at [618, 334] on span "12" at bounding box center [614, 338] width 21 height 21
type input "[DATE] 00:00 -> [DATE] 23:59"
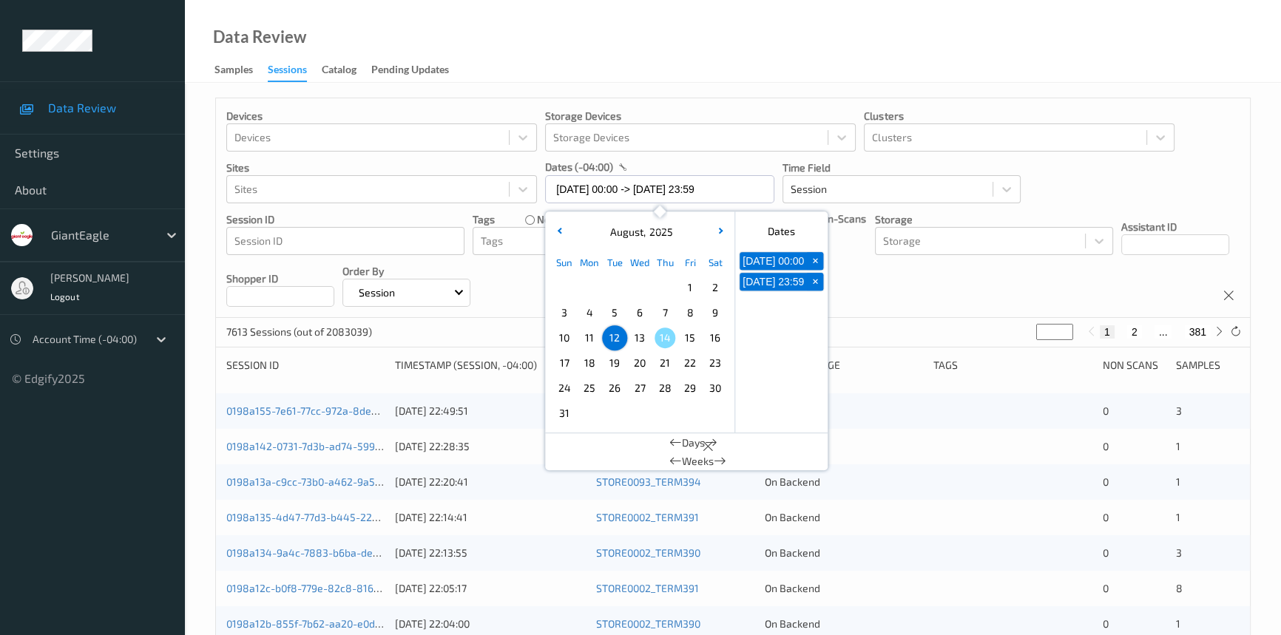
click at [735, 34] on div "Data Review Samples Sessions Catalog Pending Updates" at bounding box center [733, 41] width 1096 height 83
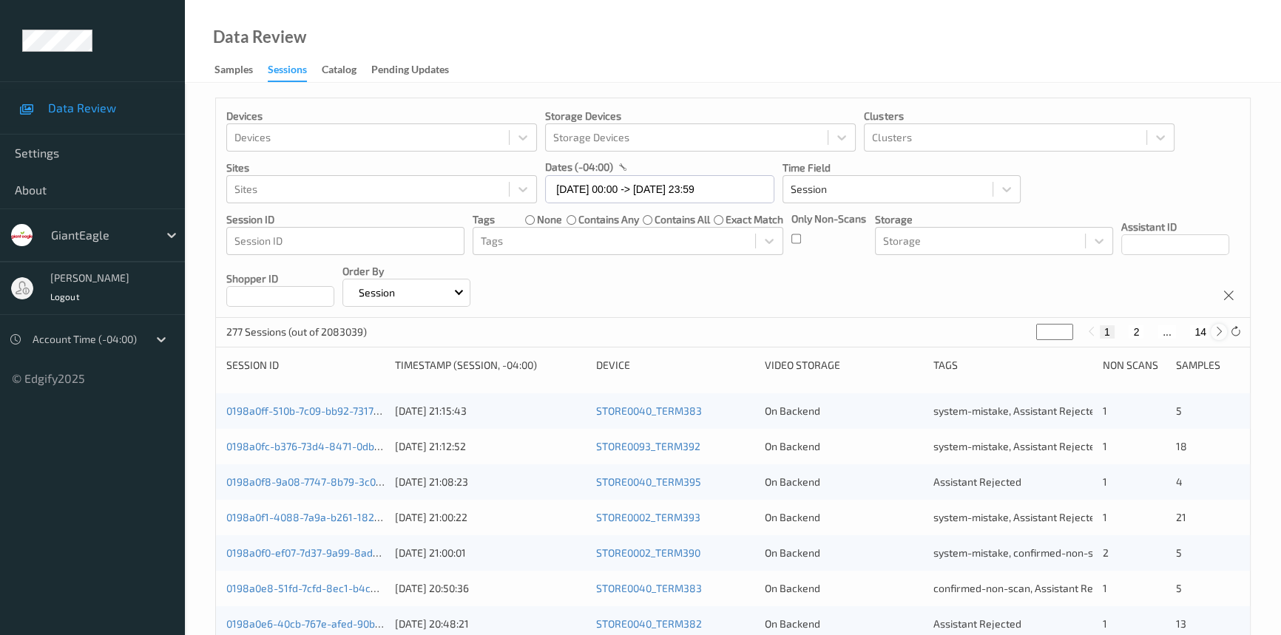
click at [1221, 331] on icon at bounding box center [1219, 331] width 11 height 11
type input "*"
click at [1221, 331] on icon at bounding box center [1219, 331] width 11 height 11
type input "*"
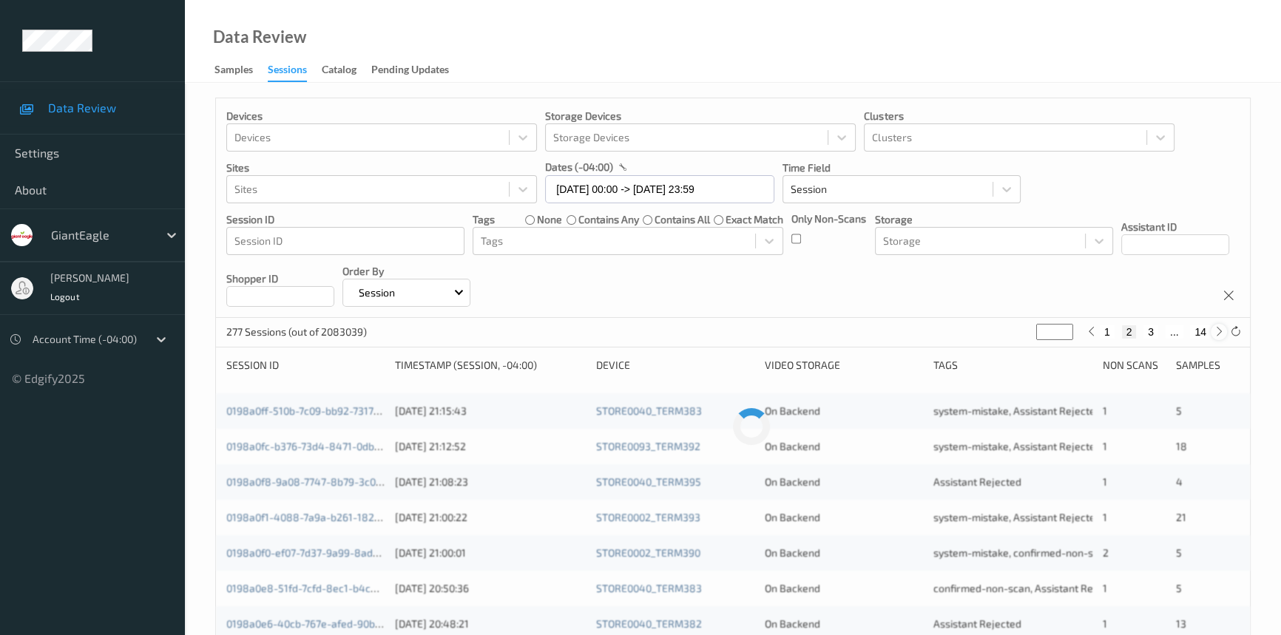
type input "*"
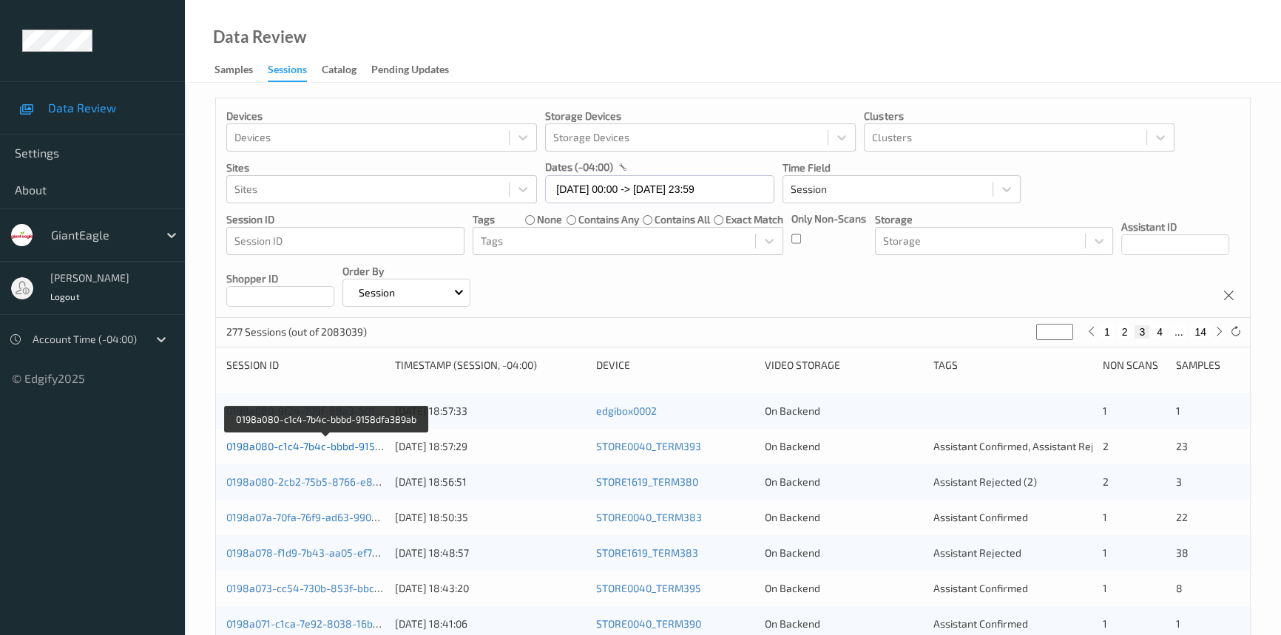
click at [311, 447] on link "0198a080-c1c4-7b4c-bbbd-9158dfa389ab" at bounding box center [326, 446] width 201 height 13
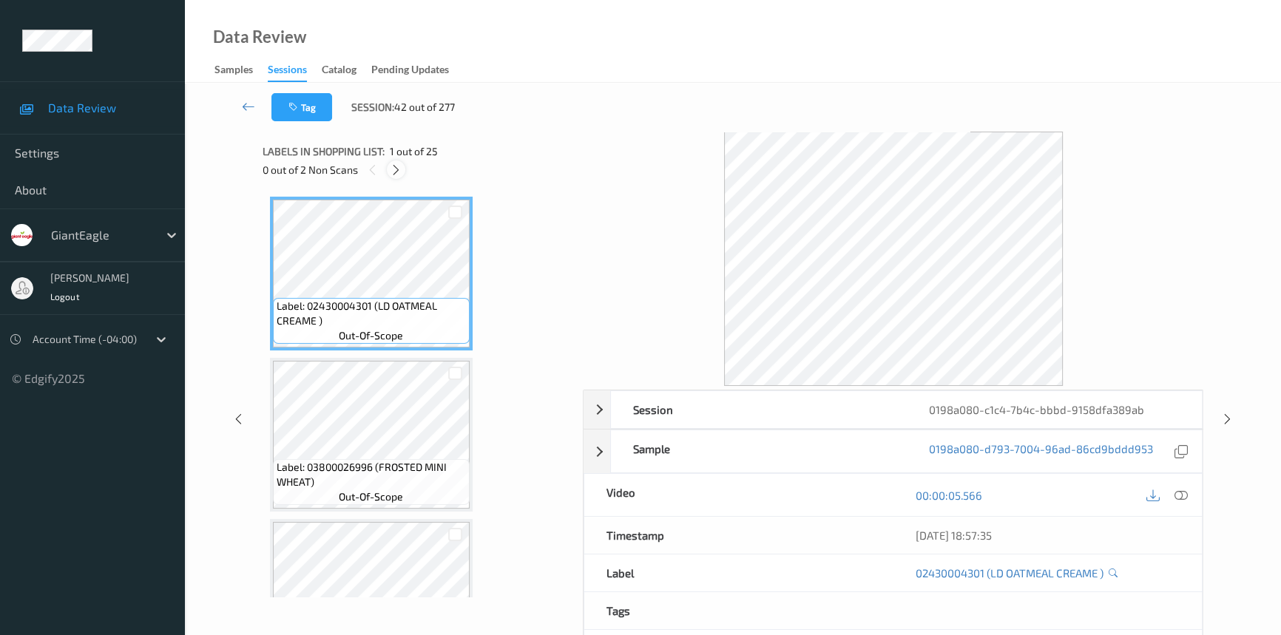
click at [391, 169] on icon at bounding box center [396, 169] width 13 height 13
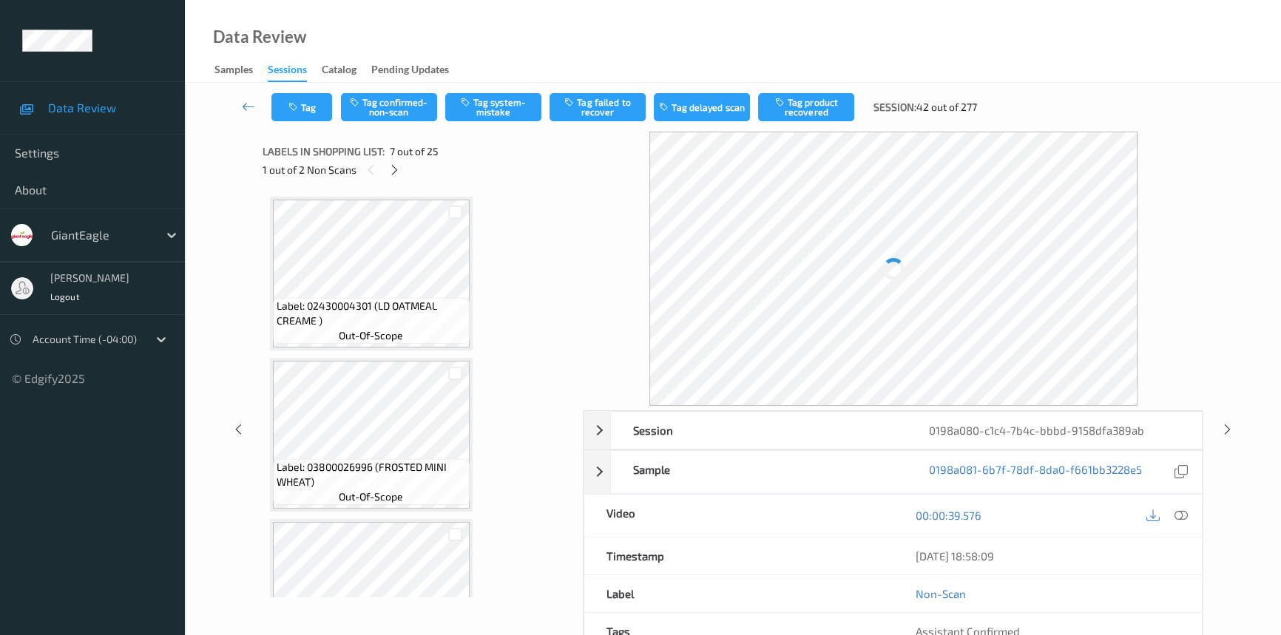
scroll to position [811, 0]
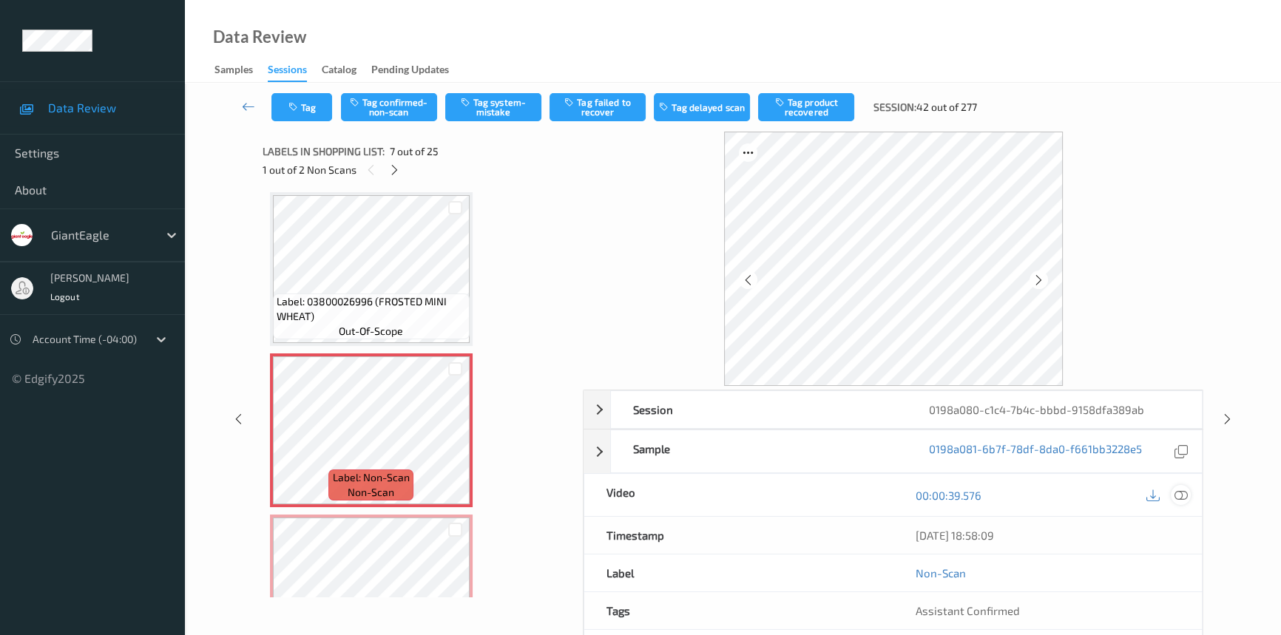
click at [1186, 490] on icon at bounding box center [1181, 495] width 13 height 13
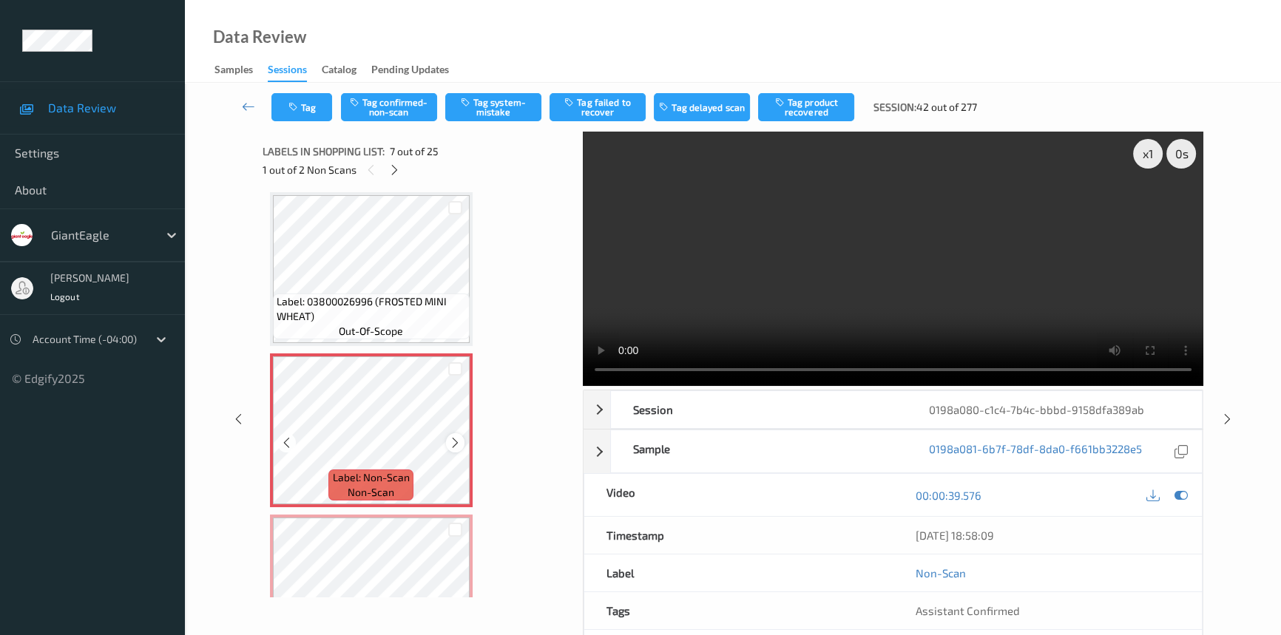
click at [451, 436] on icon at bounding box center [455, 442] width 13 height 13
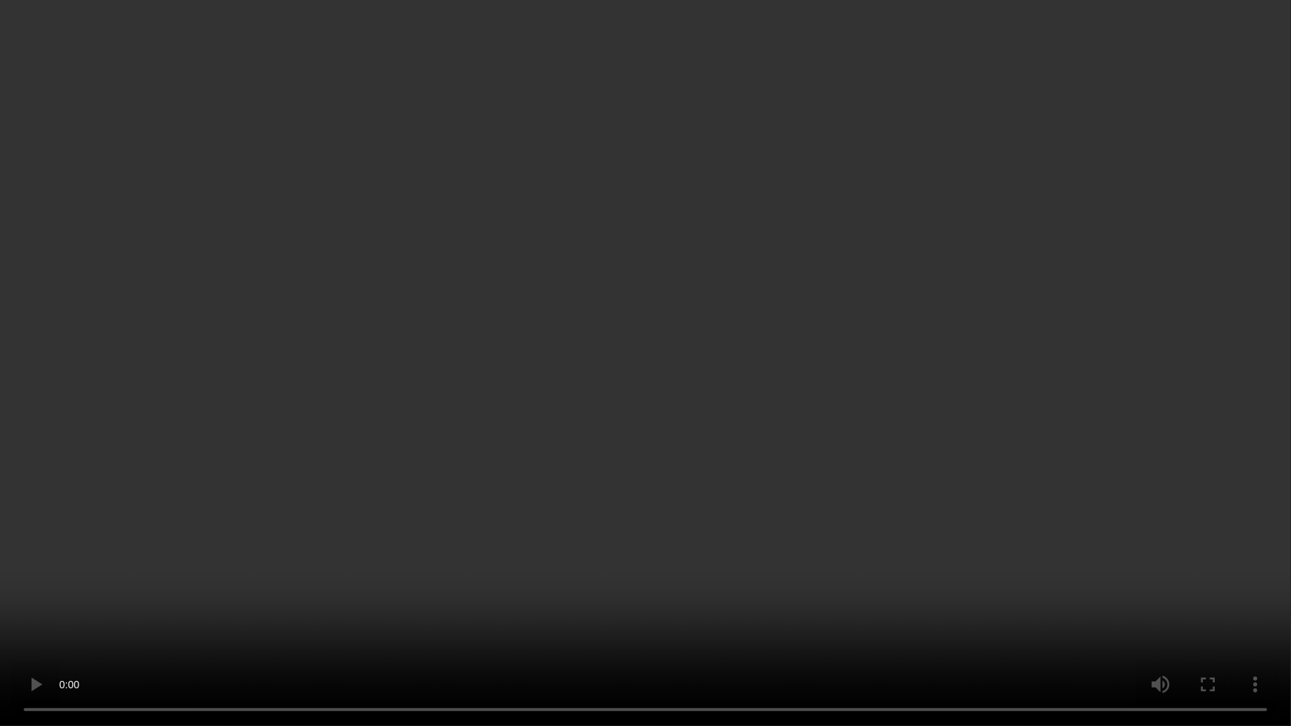
click at [887, 507] on video at bounding box center [645, 363] width 1291 height 726
click at [444, 436] on video at bounding box center [645, 363] width 1291 height 726
click at [512, 347] on video at bounding box center [645, 363] width 1291 height 726
click at [593, 378] on video at bounding box center [645, 363] width 1291 height 726
click at [609, 417] on video at bounding box center [645, 363] width 1291 height 726
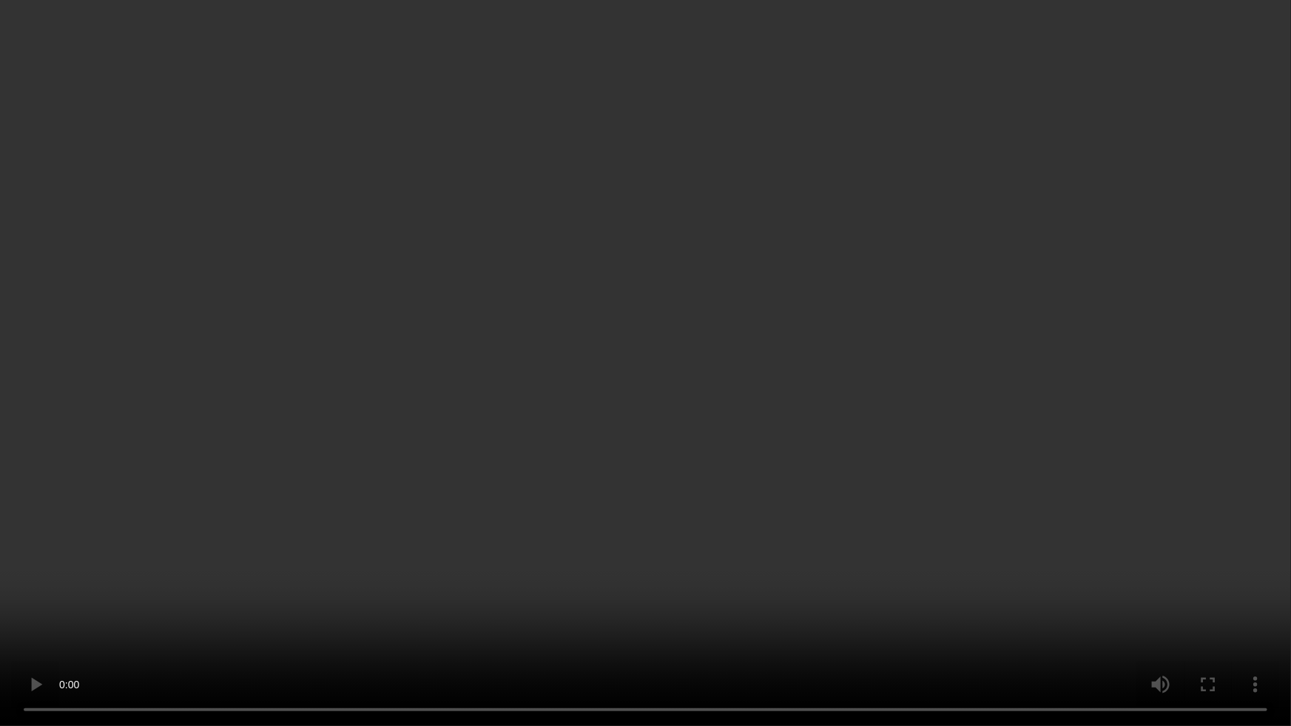
click at [596, 428] on video at bounding box center [645, 363] width 1291 height 726
click at [413, 586] on video at bounding box center [645, 363] width 1291 height 726
click at [585, 530] on video at bounding box center [645, 363] width 1291 height 726
click at [657, 420] on video at bounding box center [645, 363] width 1291 height 726
click at [792, 500] on video at bounding box center [645, 363] width 1291 height 726
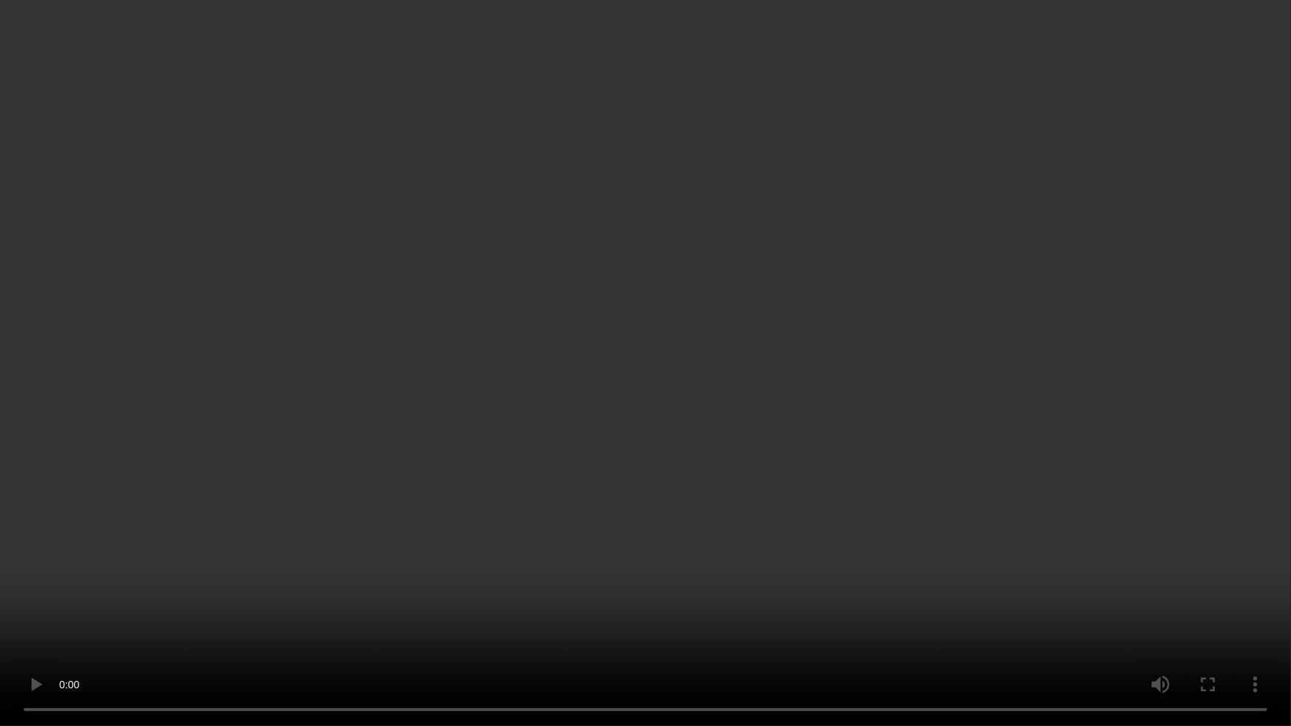
click at [658, 432] on video at bounding box center [645, 363] width 1291 height 726
click at [663, 422] on video at bounding box center [645, 363] width 1291 height 726
click at [584, 436] on video at bounding box center [645, 363] width 1291 height 726
click at [781, 356] on video at bounding box center [645, 363] width 1291 height 726
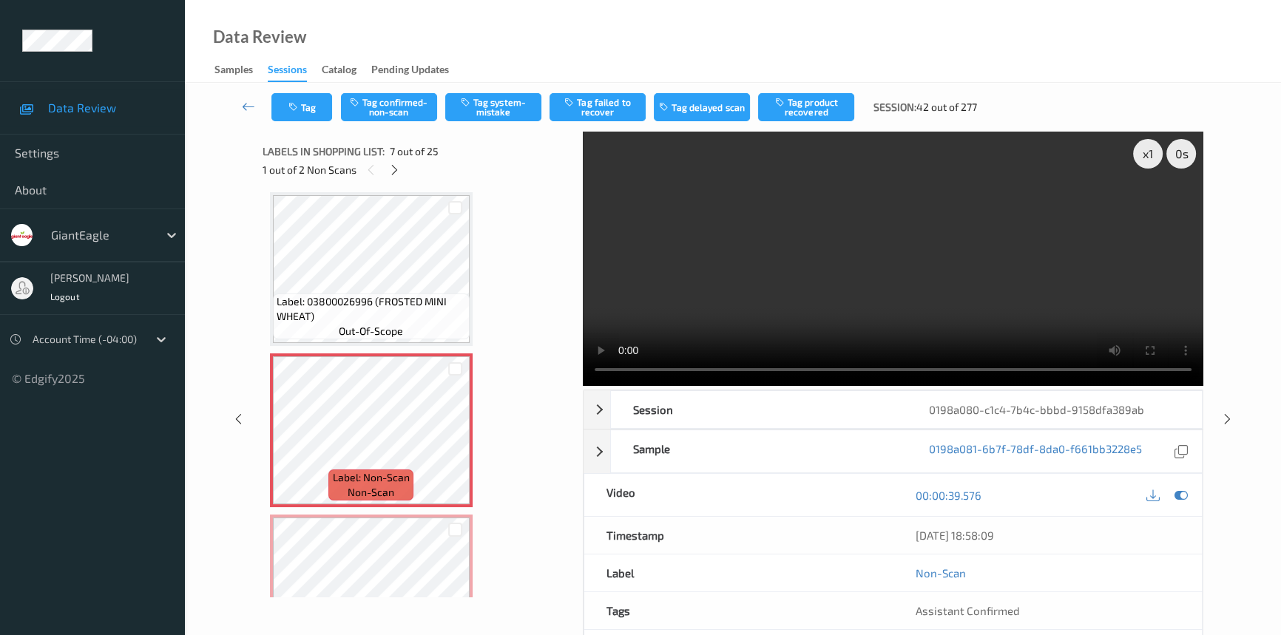
click at [677, 282] on video at bounding box center [893, 259] width 621 height 254
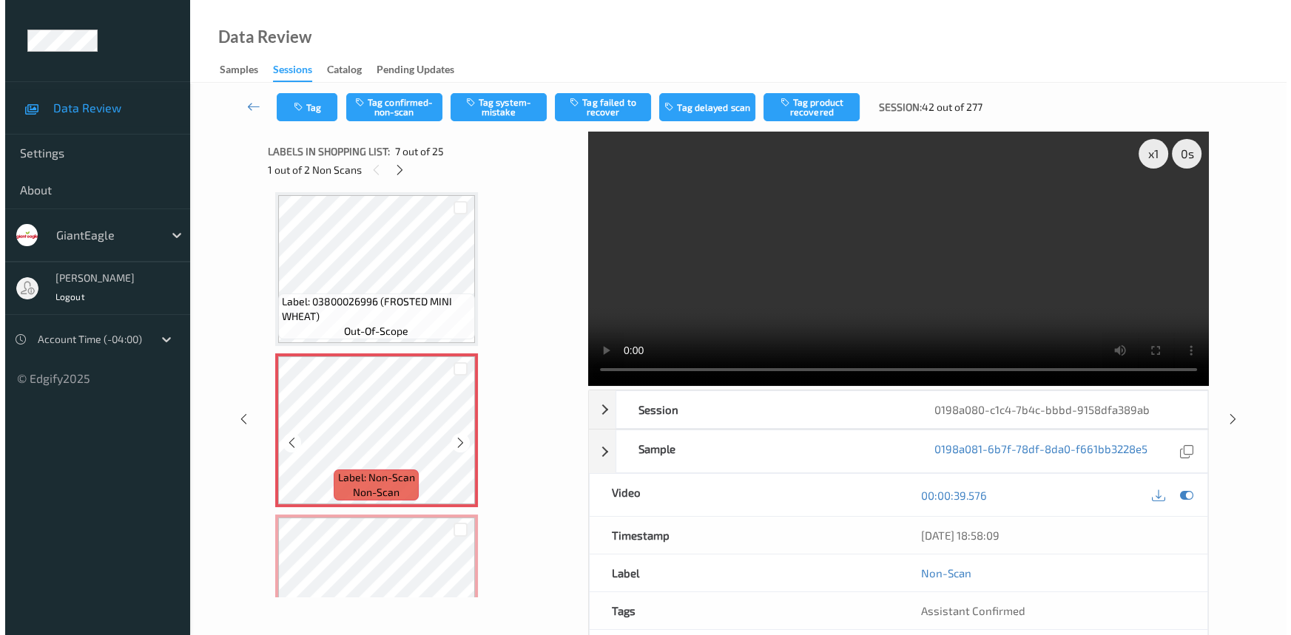
scroll to position [878, 0]
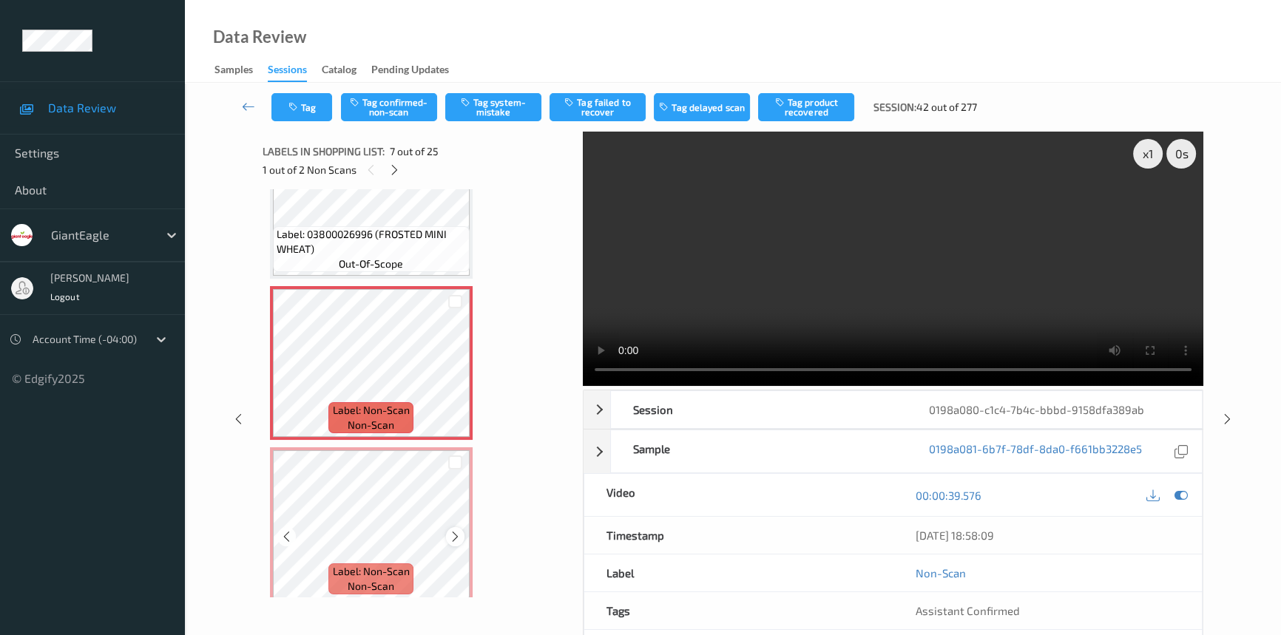
click at [453, 530] on icon at bounding box center [455, 536] width 13 height 13
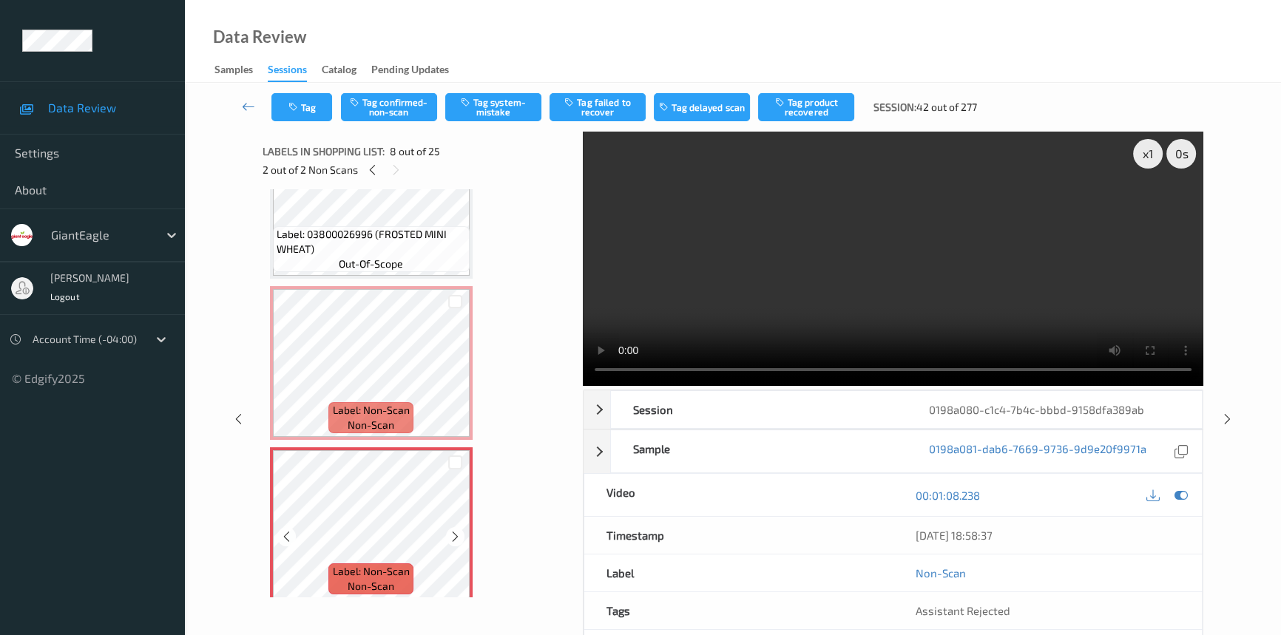
click at [453, 530] on icon at bounding box center [455, 536] width 13 height 13
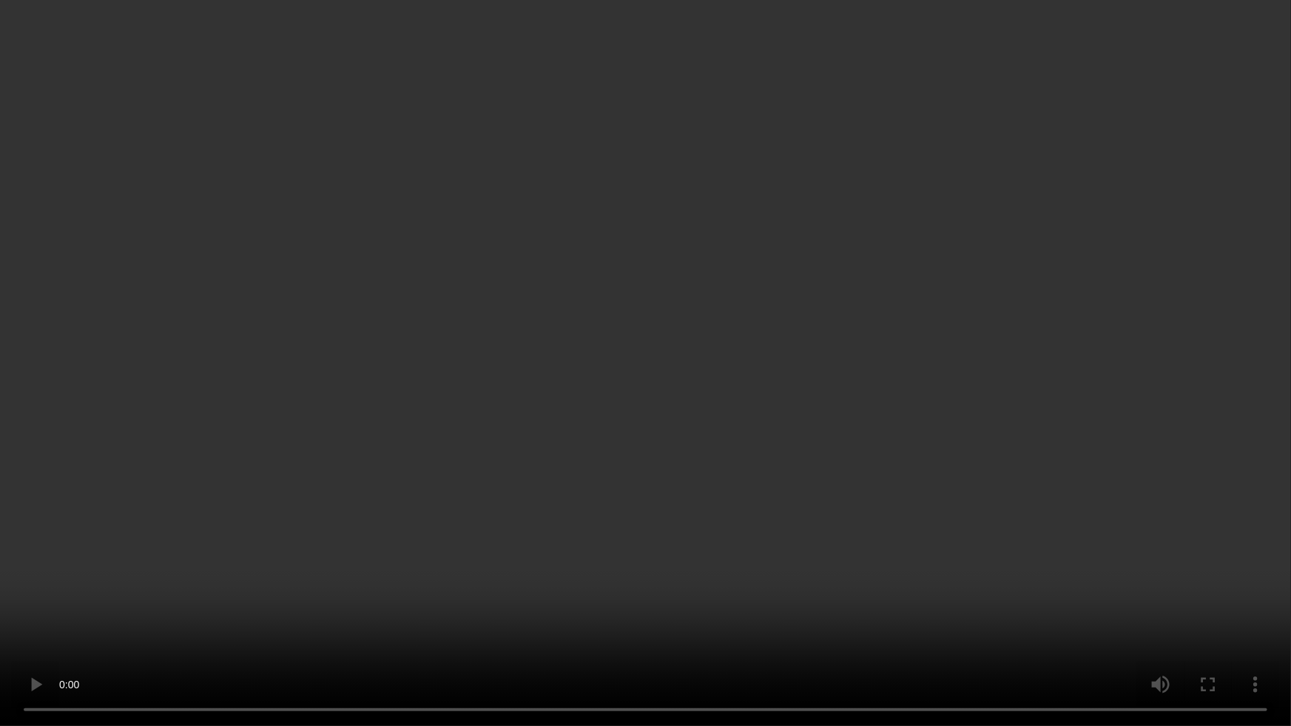
click at [886, 530] on video at bounding box center [645, 363] width 1291 height 726
click at [681, 274] on video at bounding box center [645, 363] width 1291 height 726
click at [579, 278] on video at bounding box center [645, 363] width 1291 height 726
click at [613, 404] on video at bounding box center [645, 363] width 1291 height 726
click at [733, 393] on video at bounding box center [645, 363] width 1291 height 726
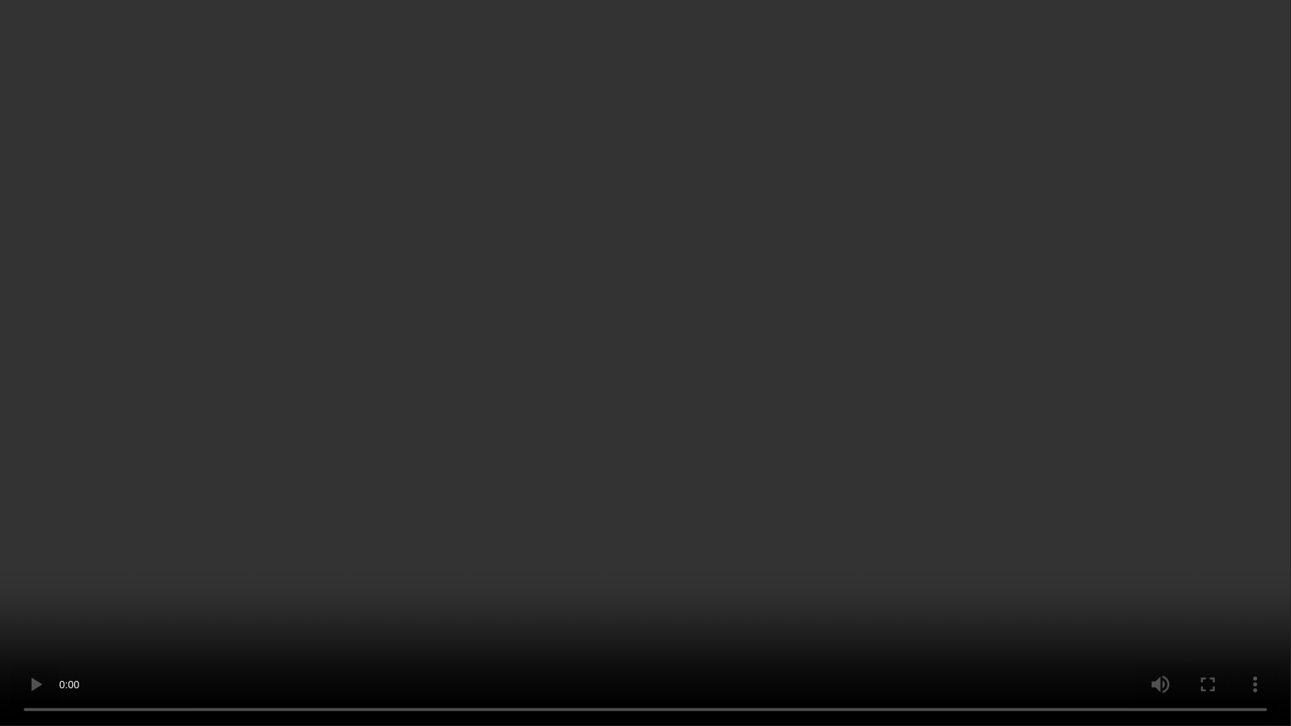
click at [795, 359] on video at bounding box center [645, 363] width 1291 height 726
click at [792, 346] on video at bounding box center [645, 363] width 1291 height 726
click at [1151, 7] on video at bounding box center [645, 363] width 1291 height 726
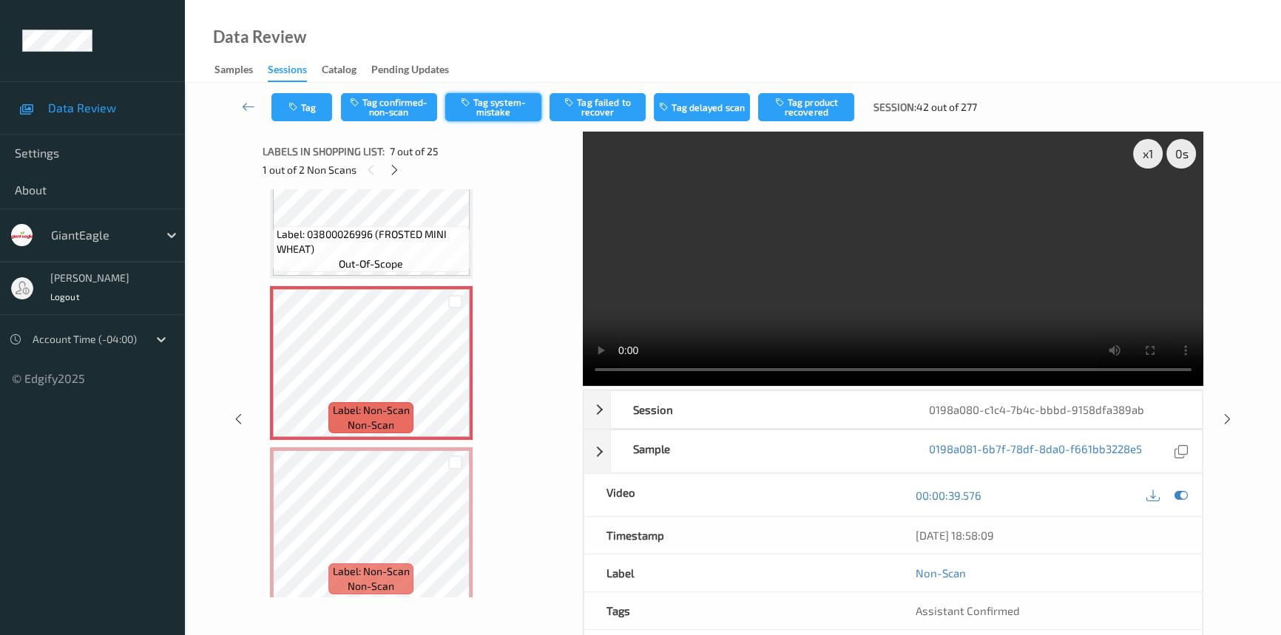
click at [491, 96] on button "Tag system-mistake" at bounding box center [493, 107] width 96 height 28
click at [312, 114] on button "Tag" at bounding box center [302, 107] width 61 height 28
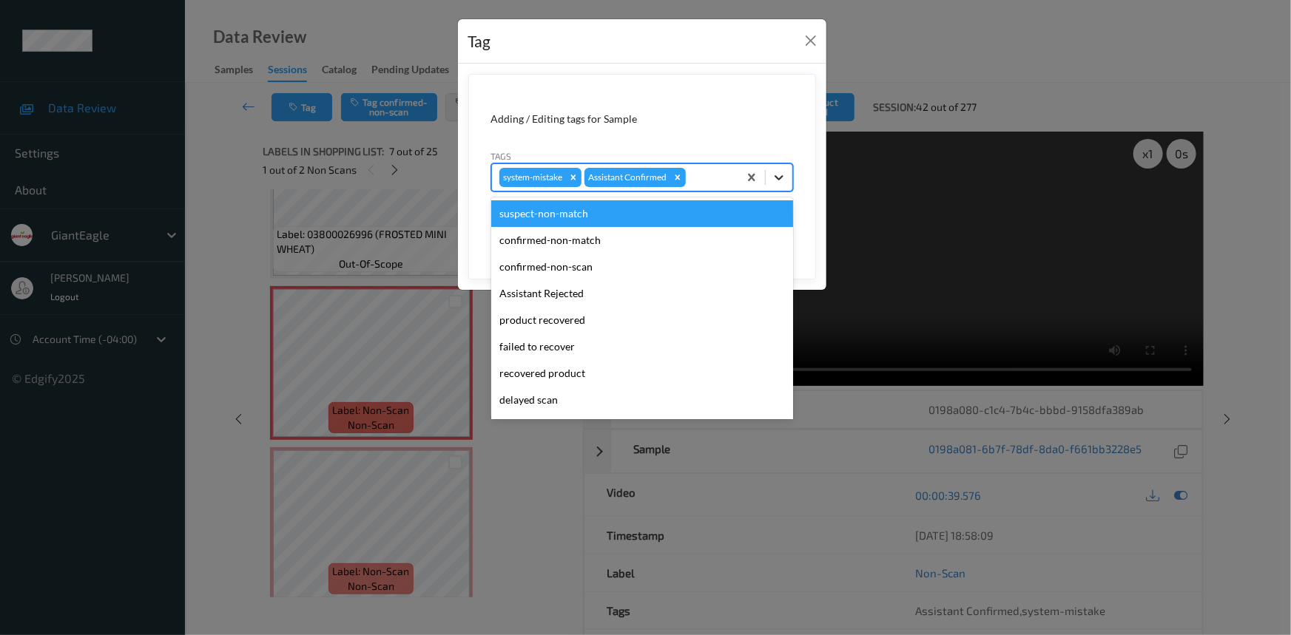
click at [784, 181] on icon at bounding box center [779, 177] width 15 height 15
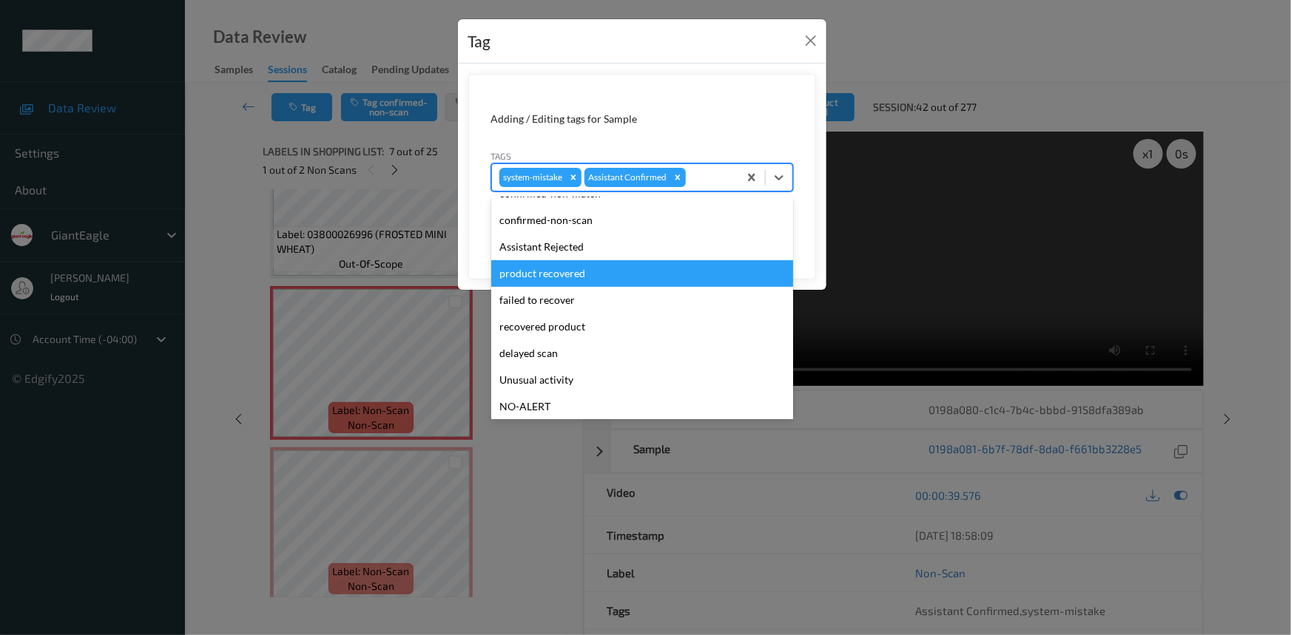
scroll to position [67, 0]
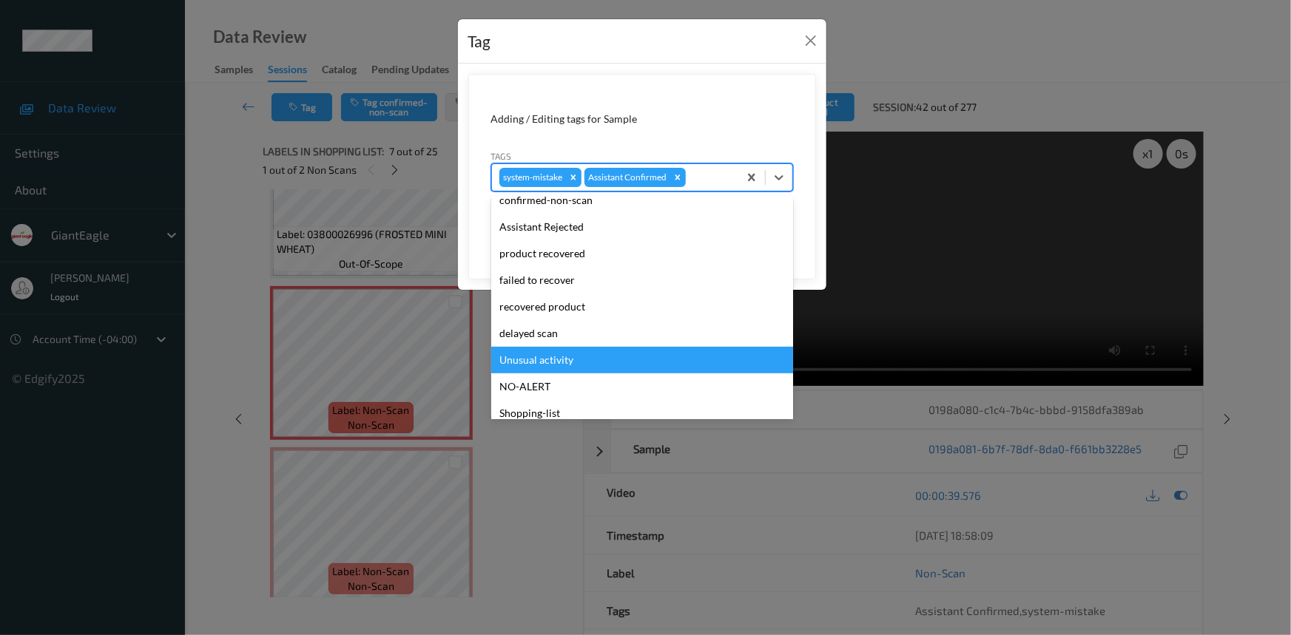
click at [567, 362] on div "Unusual activity" at bounding box center [642, 360] width 302 height 27
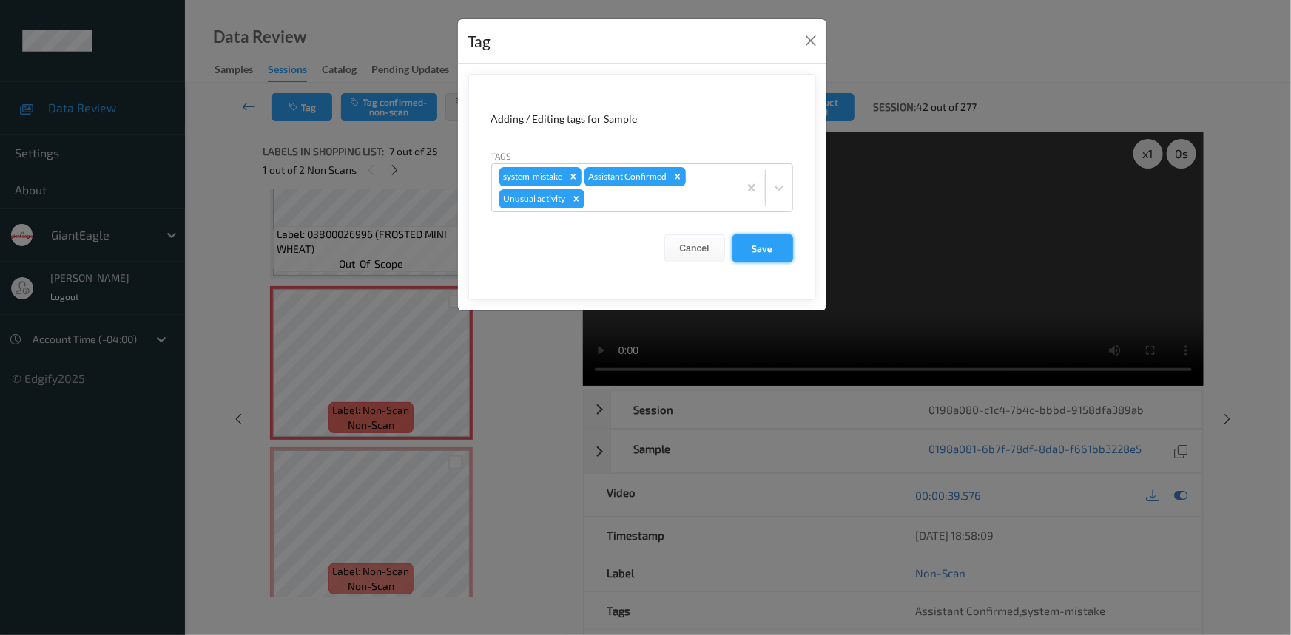
click at [758, 245] on button "Save" at bounding box center [762, 249] width 61 height 28
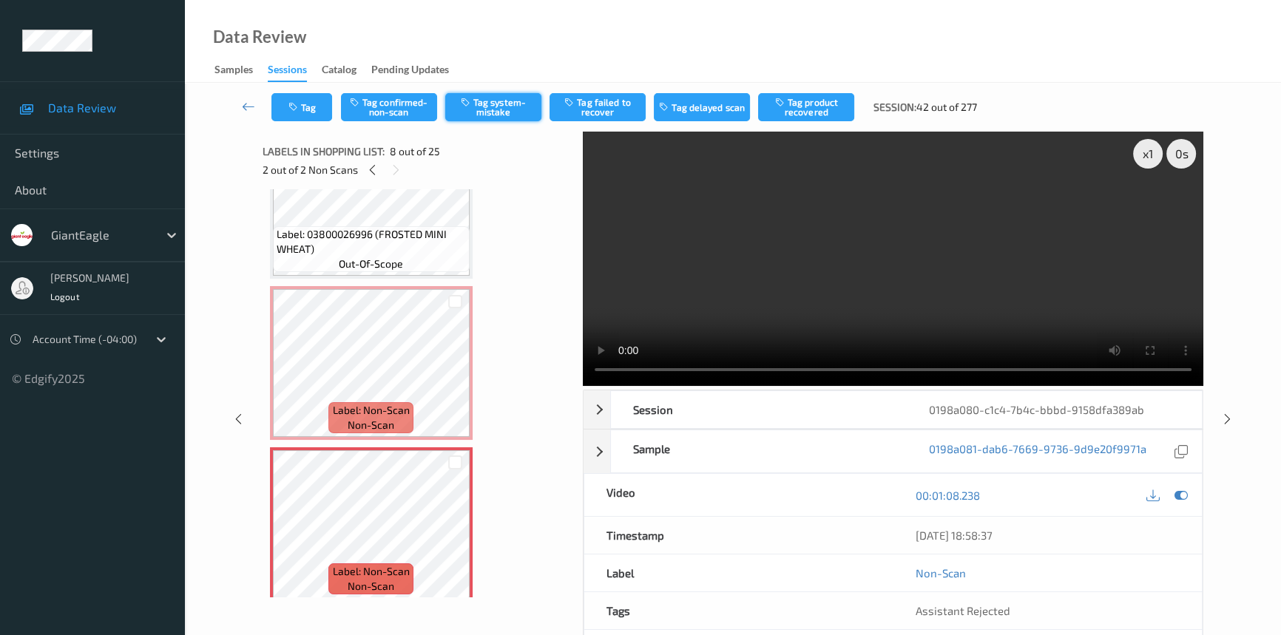
click at [497, 102] on button "Tag system-mistake" at bounding box center [493, 107] width 96 height 28
click at [304, 109] on button "Tag" at bounding box center [302, 107] width 61 height 28
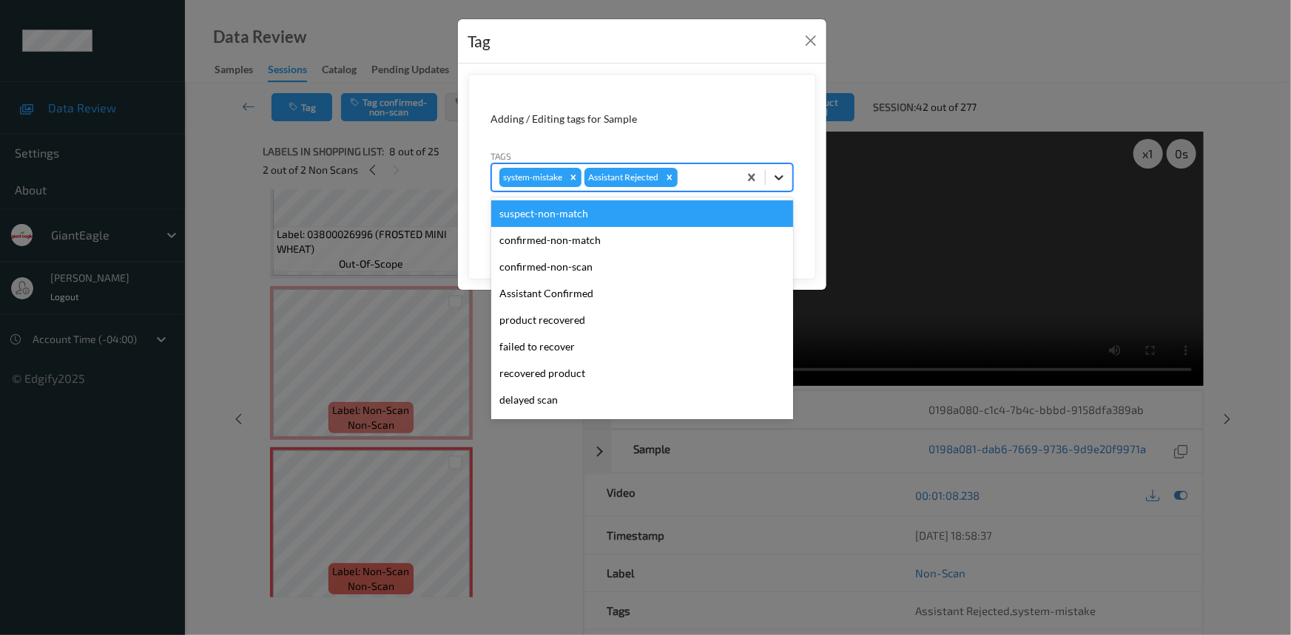
click at [790, 180] on div at bounding box center [779, 177] width 27 height 27
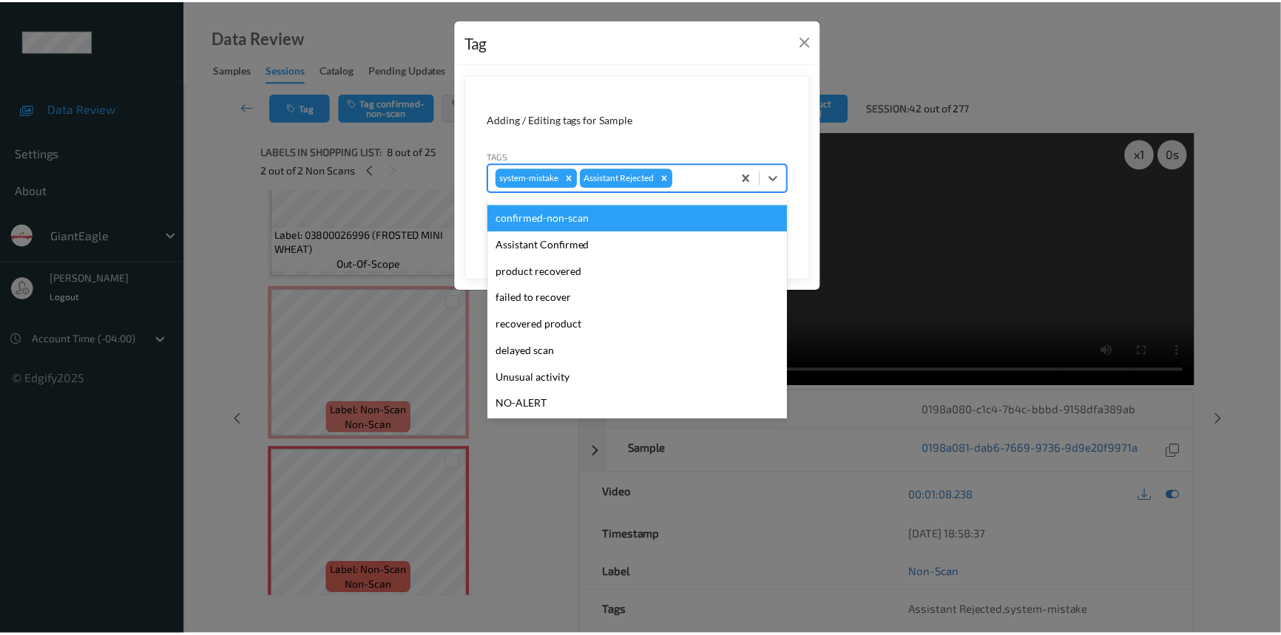
scroll to position [104, 0]
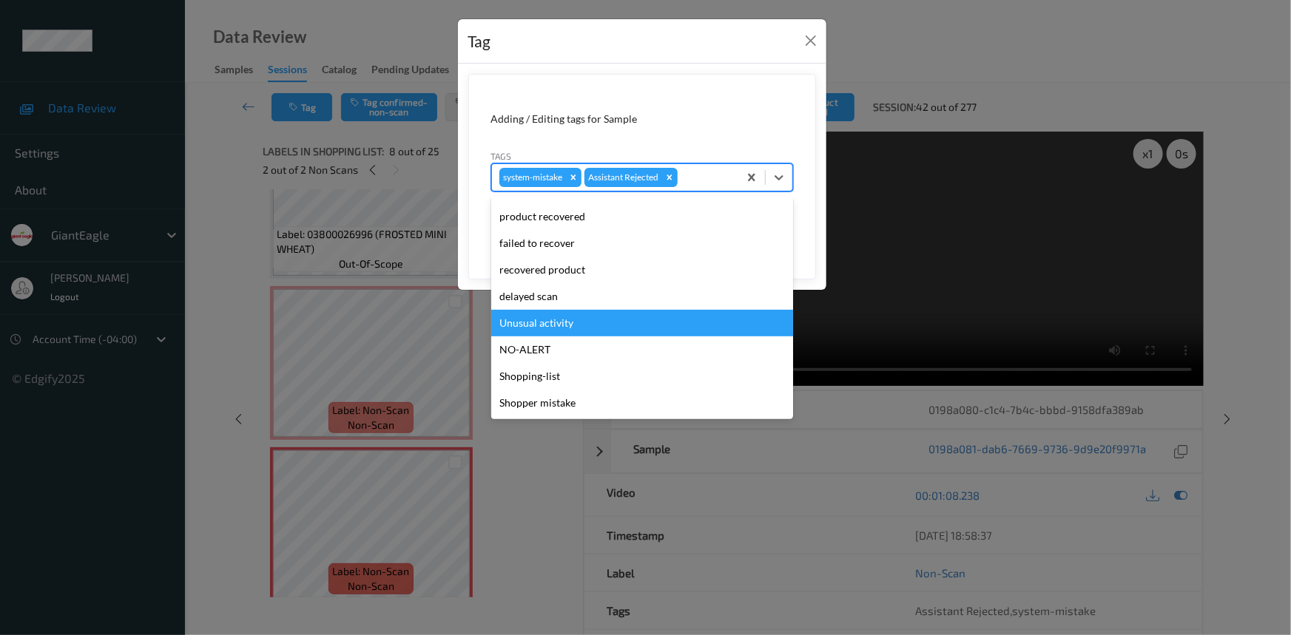
click at [535, 326] on div "Unusual activity" at bounding box center [642, 323] width 302 height 27
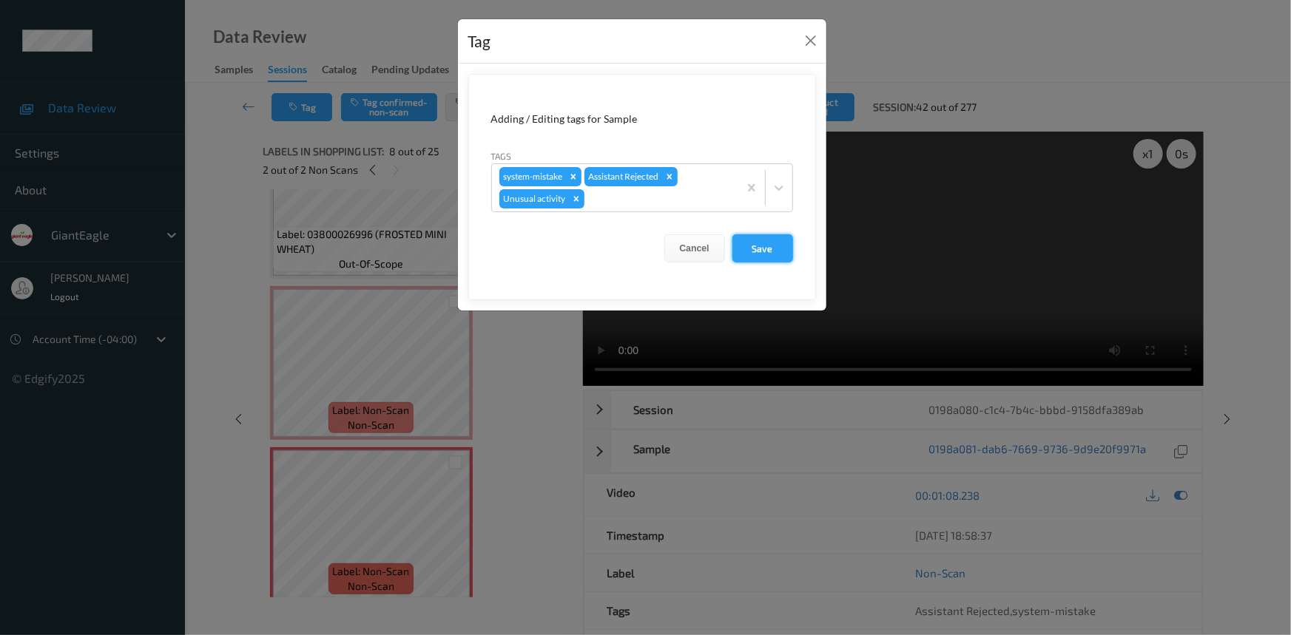
click at [760, 240] on button "Save" at bounding box center [762, 249] width 61 height 28
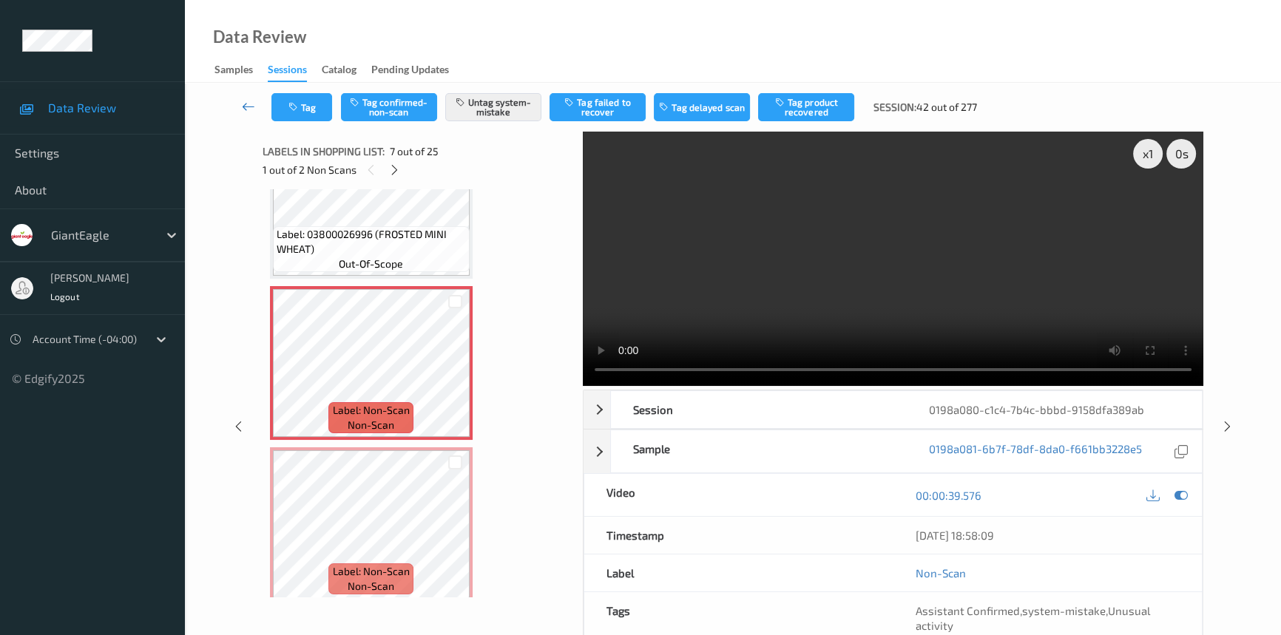
click at [245, 100] on icon at bounding box center [248, 106] width 13 height 15
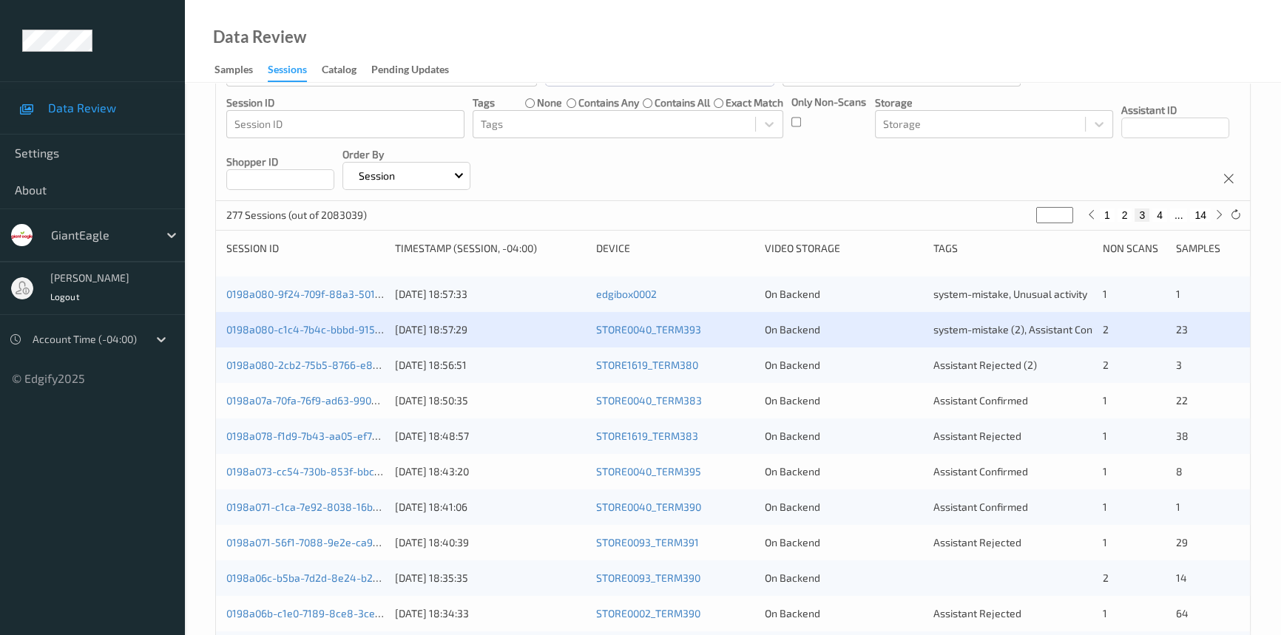
scroll to position [134, 0]
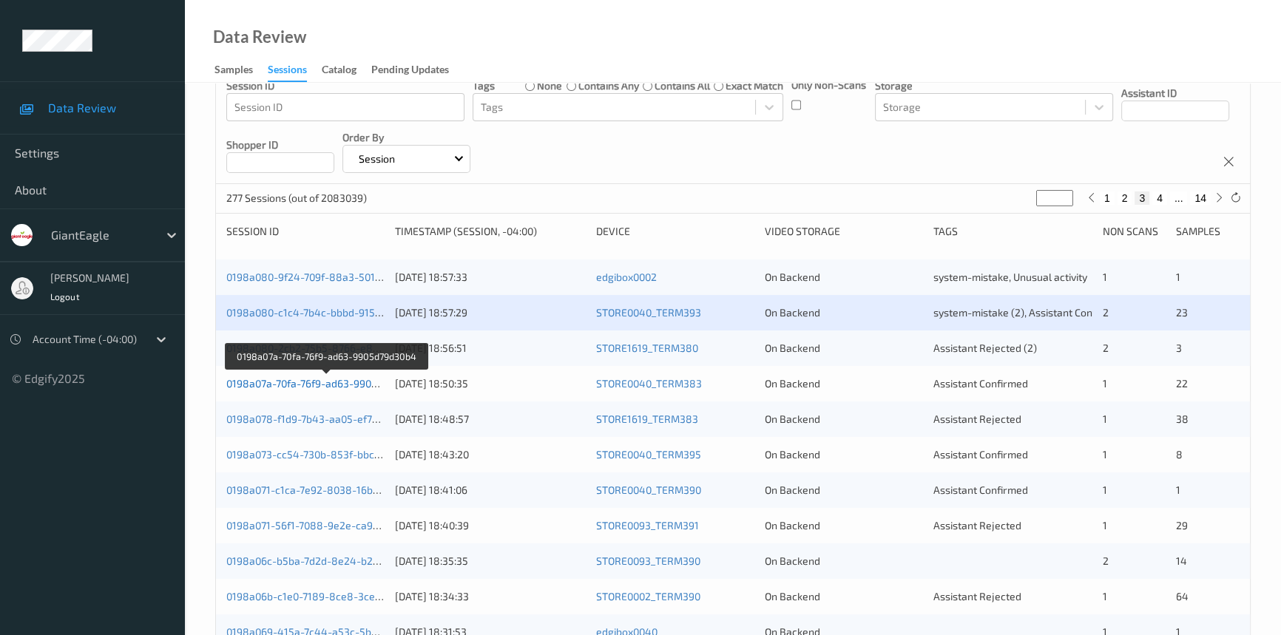
click at [283, 382] on link "0198a07a-70fa-76f9-ad63-9905d79d30b4" at bounding box center [325, 383] width 198 height 13
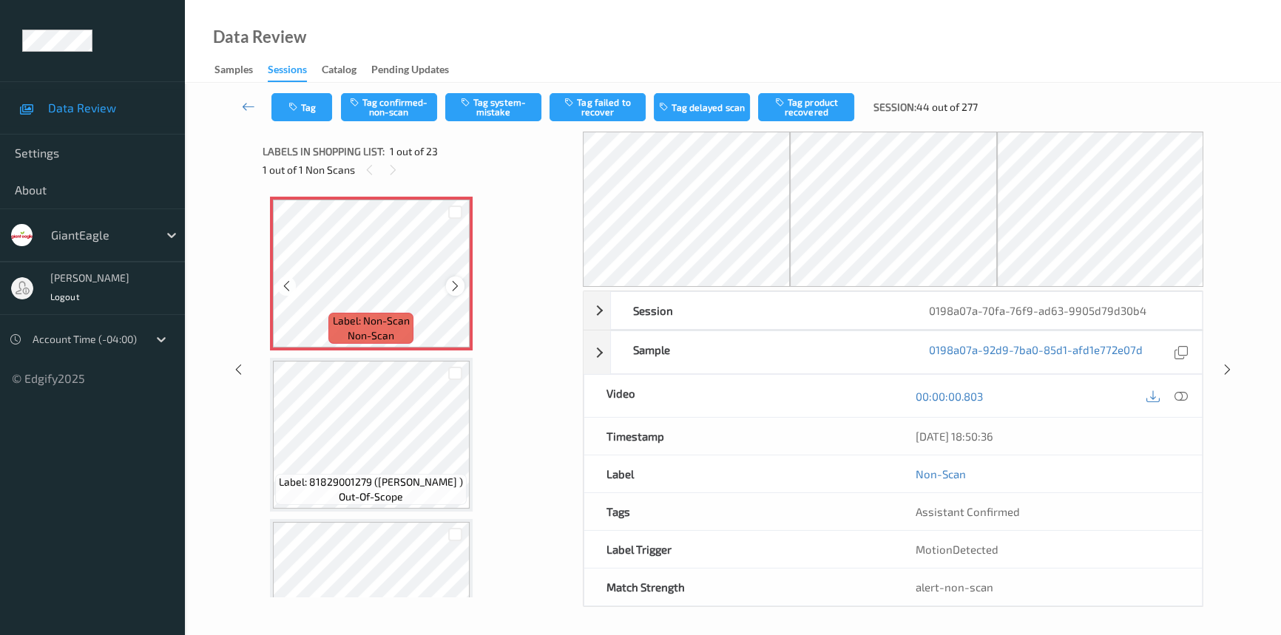
click at [453, 283] on icon at bounding box center [455, 286] width 13 height 13
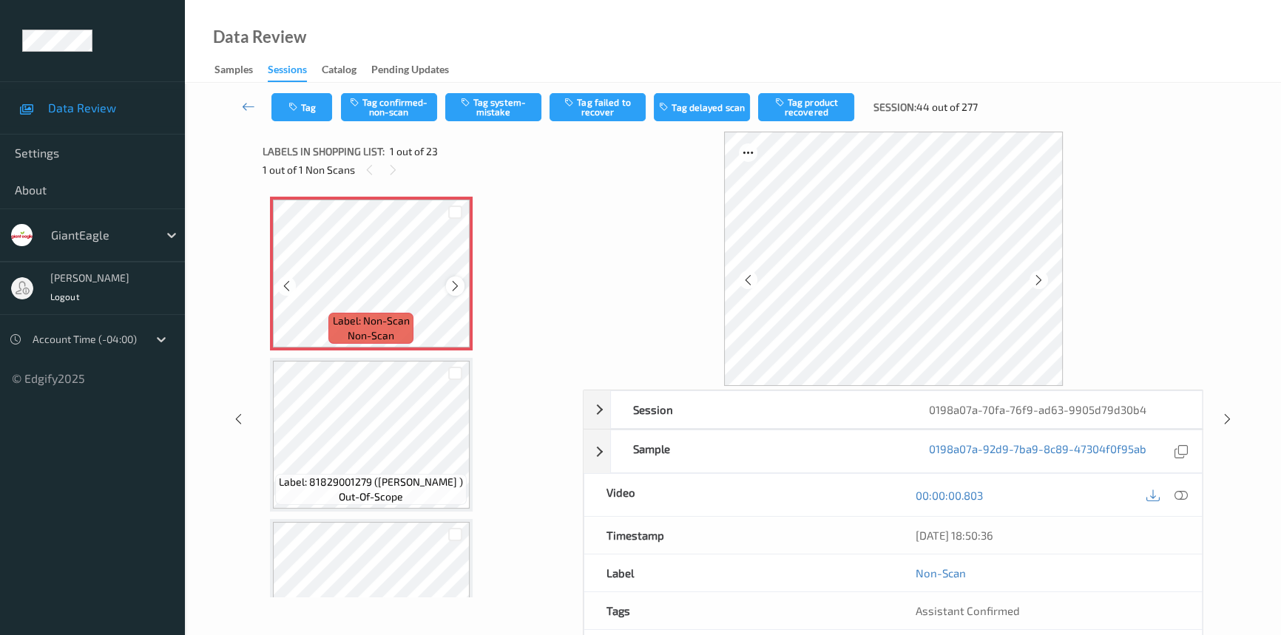
click at [456, 283] on icon at bounding box center [455, 286] width 13 height 13
click at [459, 285] on icon at bounding box center [455, 286] width 13 height 13
click at [1173, 493] on div at bounding box center [1181, 495] width 20 height 20
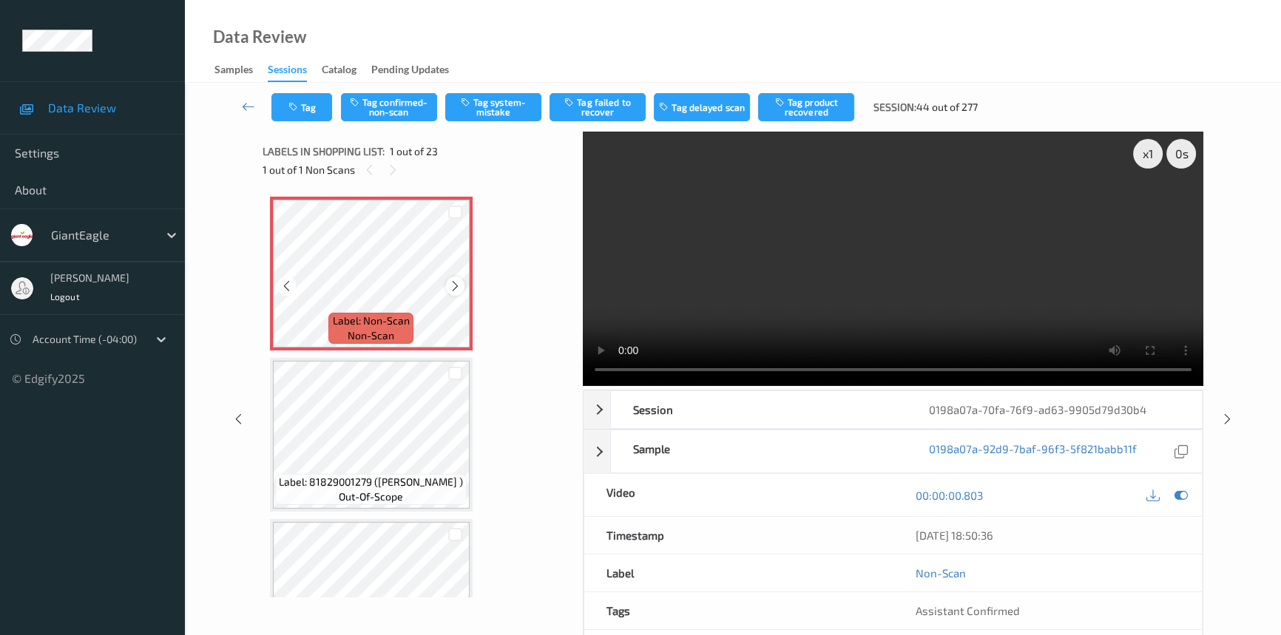
click at [460, 285] on icon at bounding box center [455, 286] width 13 height 13
click at [460, 284] on icon at bounding box center [455, 286] width 13 height 13
click at [497, 101] on button "Tag system-mistake" at bounding box center [493, 107] width 96 height 28
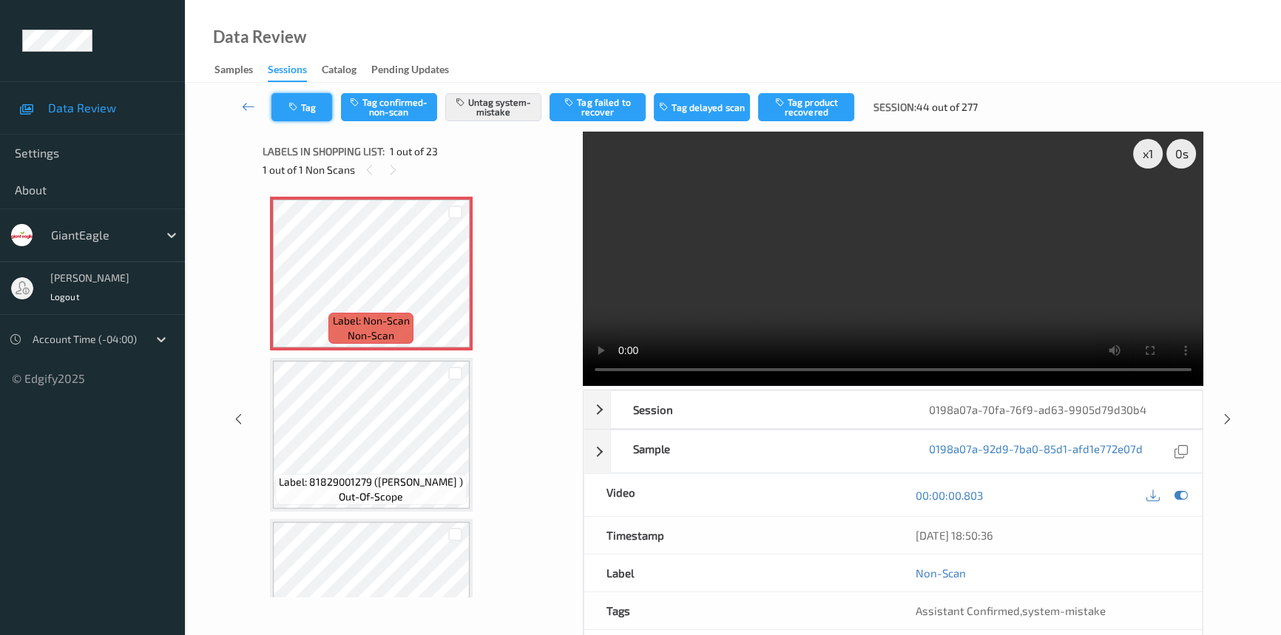
click at [302, 104] on button "Tag" at bounding box center [302, 107] width 61 height 28
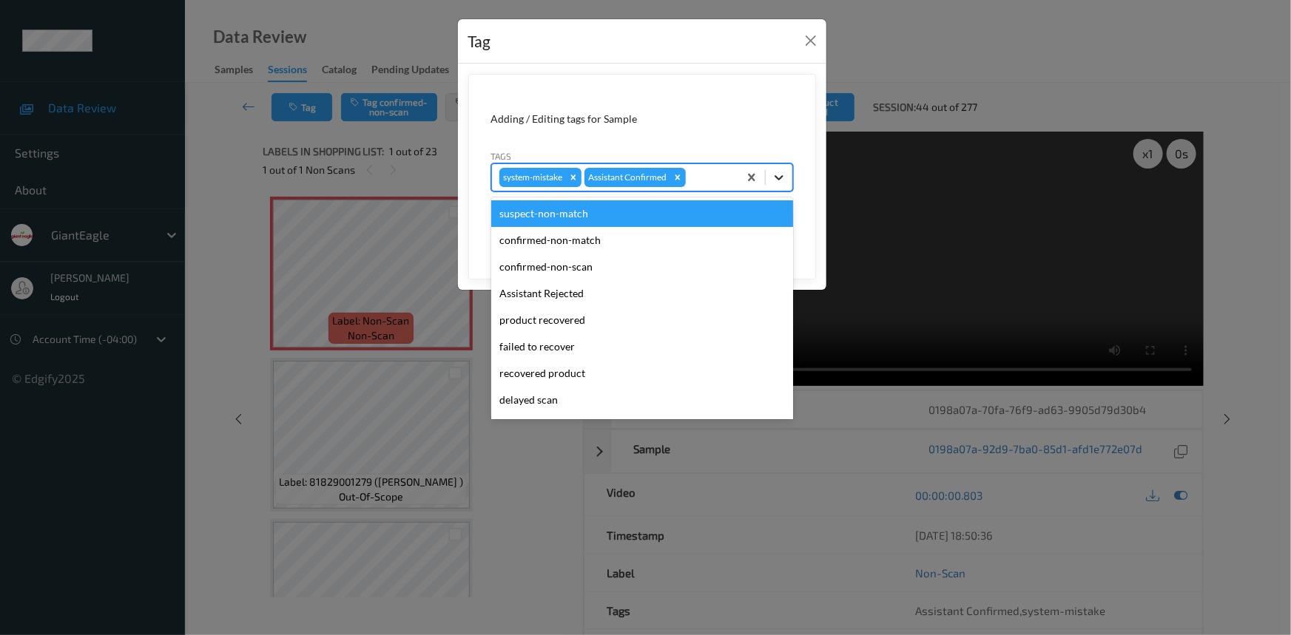
click at [777, 181] on icon at bounding box center [779, 177] width 15 height 15
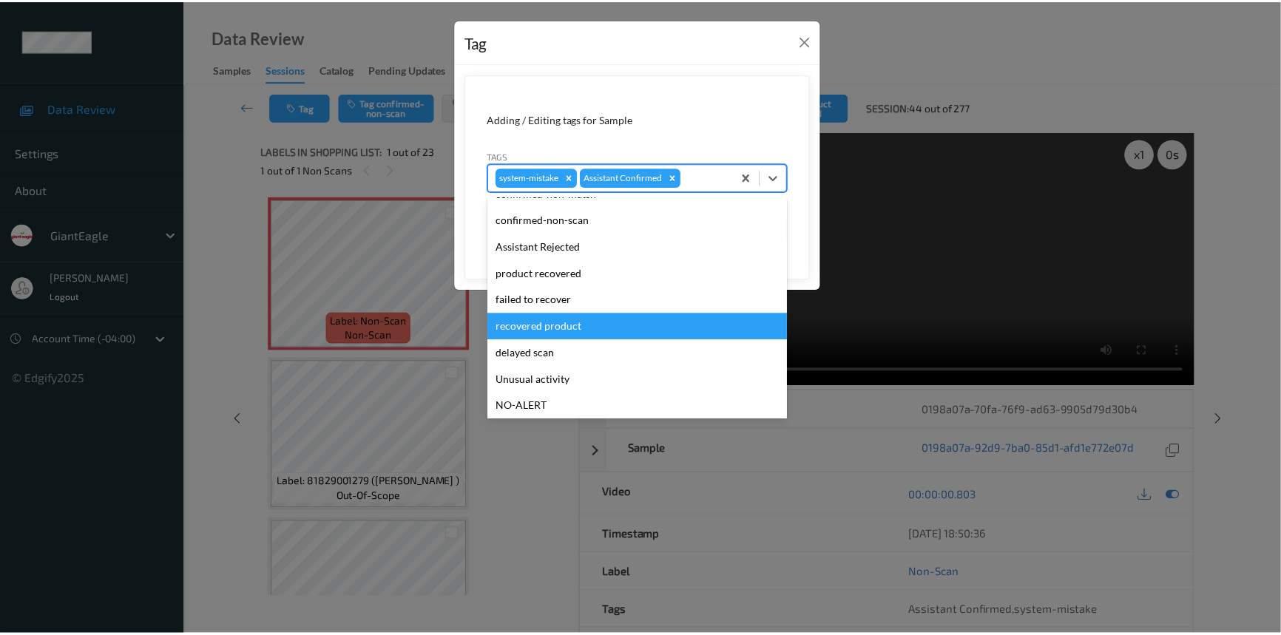
scroll to position [67, 0]
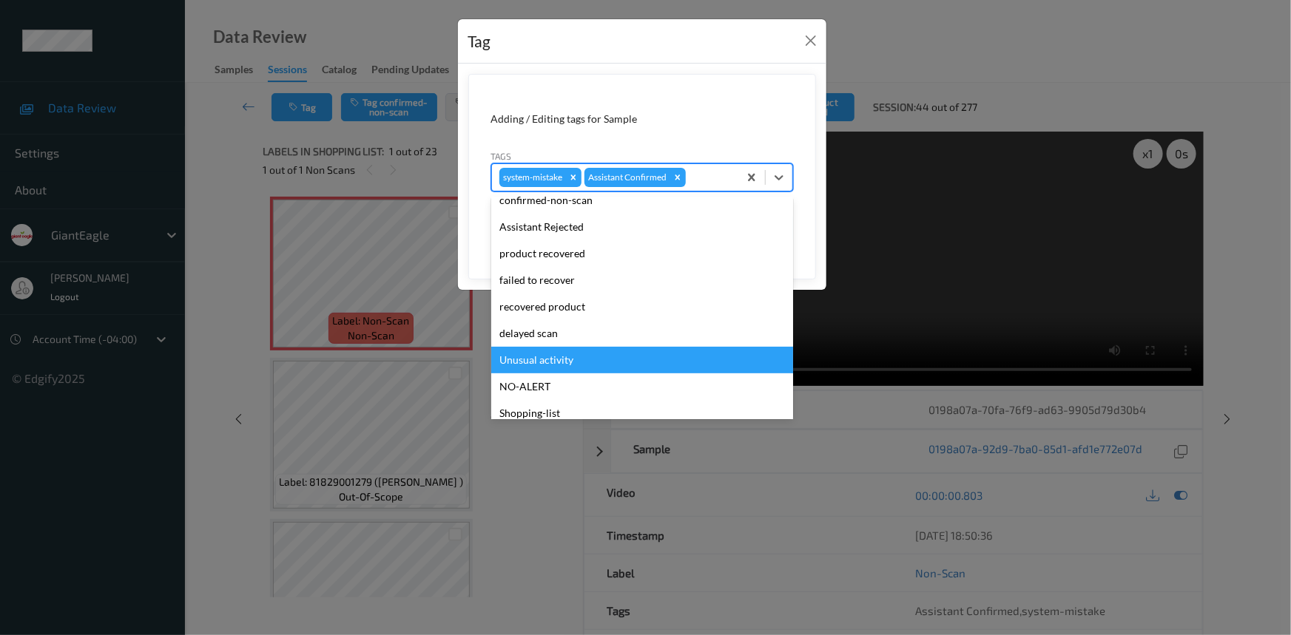
click at [527, 367] on div "Unusual activity" at bounding box center [642, 360] width 302 height 27
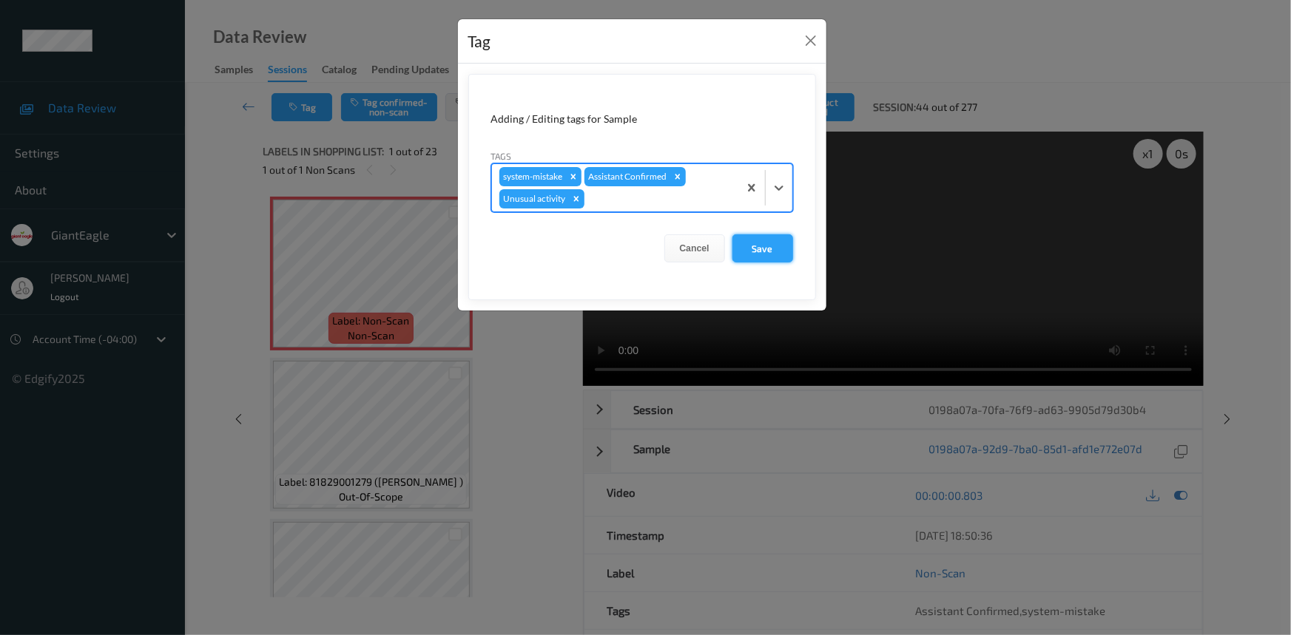
click at [754, 246] on button "Save" at bounding box center [762, 249] width 61 height 28
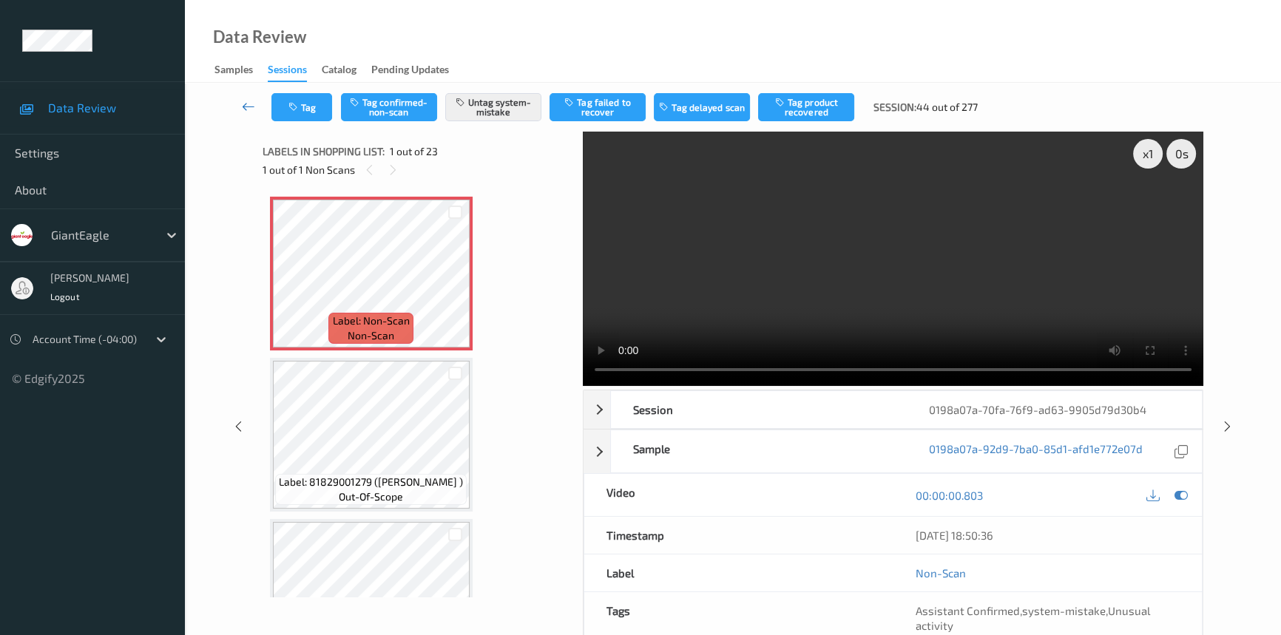
click at [238, 101] on link at bounding box center [249, 107] width 46 height 28
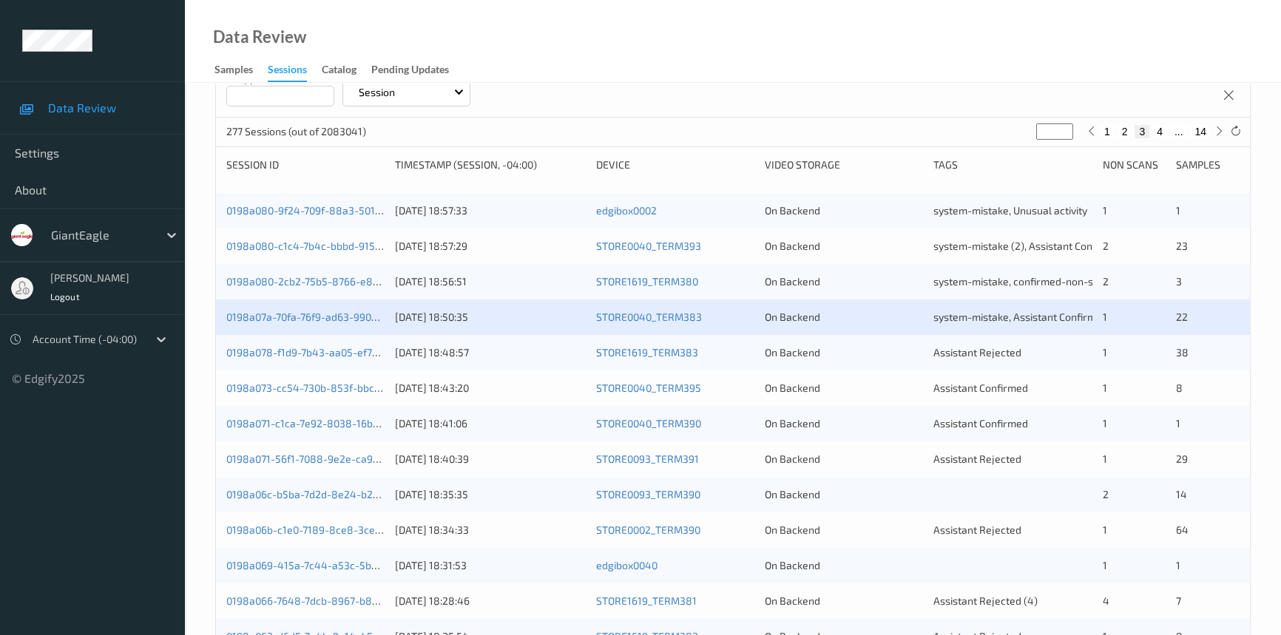
scroll to position [201, 0]
click at [274, 385] on link "0198a073-cc54-730b-853f-bbcffd609ac2" at bounding box center [324, 387] width 196 height 13
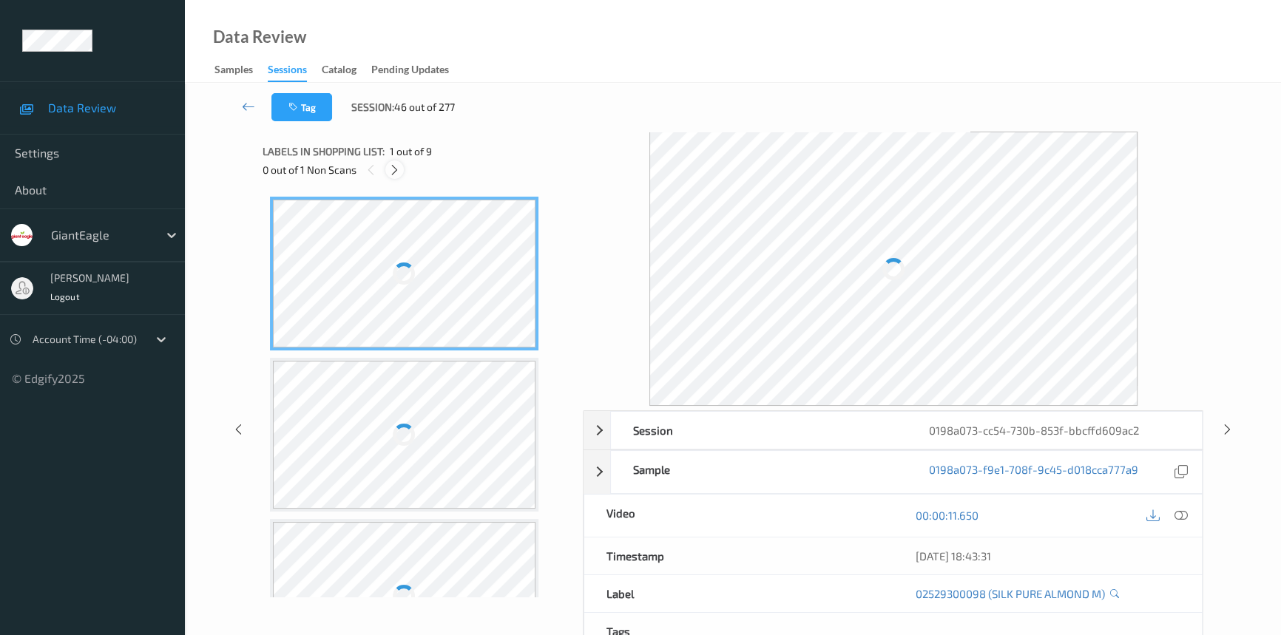
click at [401, 166] on div at bounding box center [394, 170] width 18 height 18
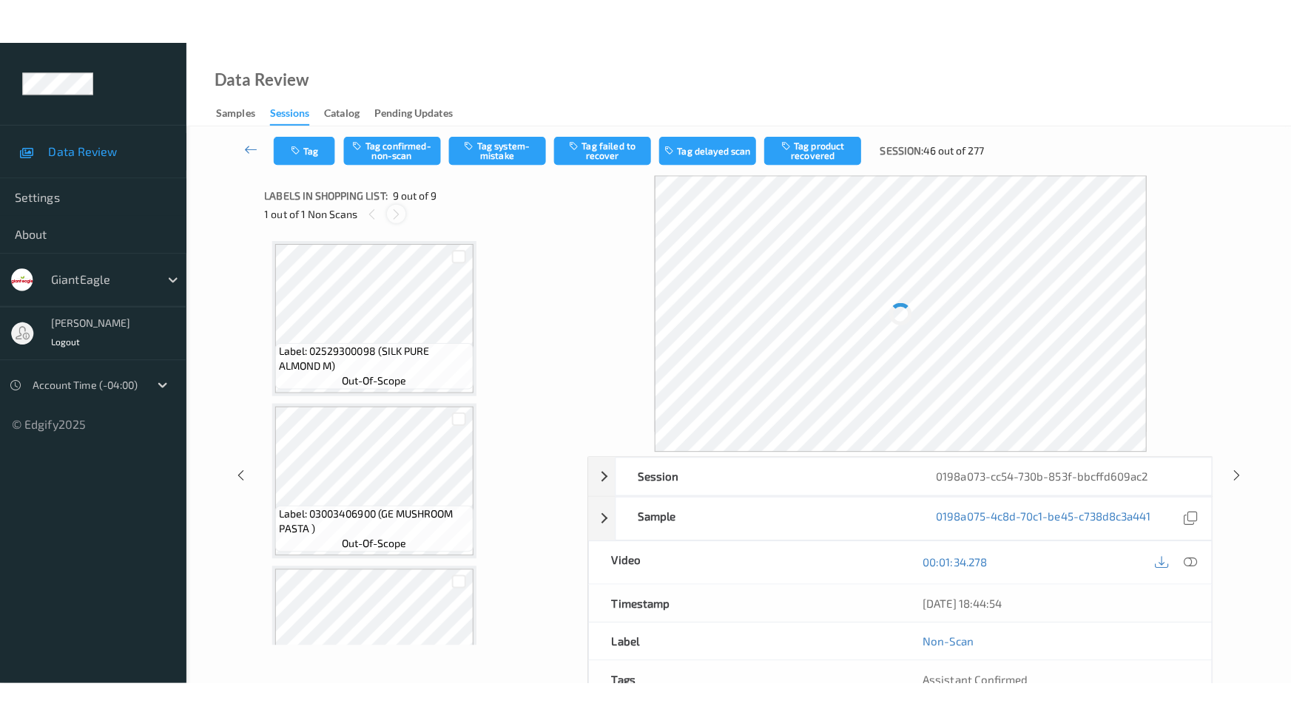
scroll to position [1032, 0]
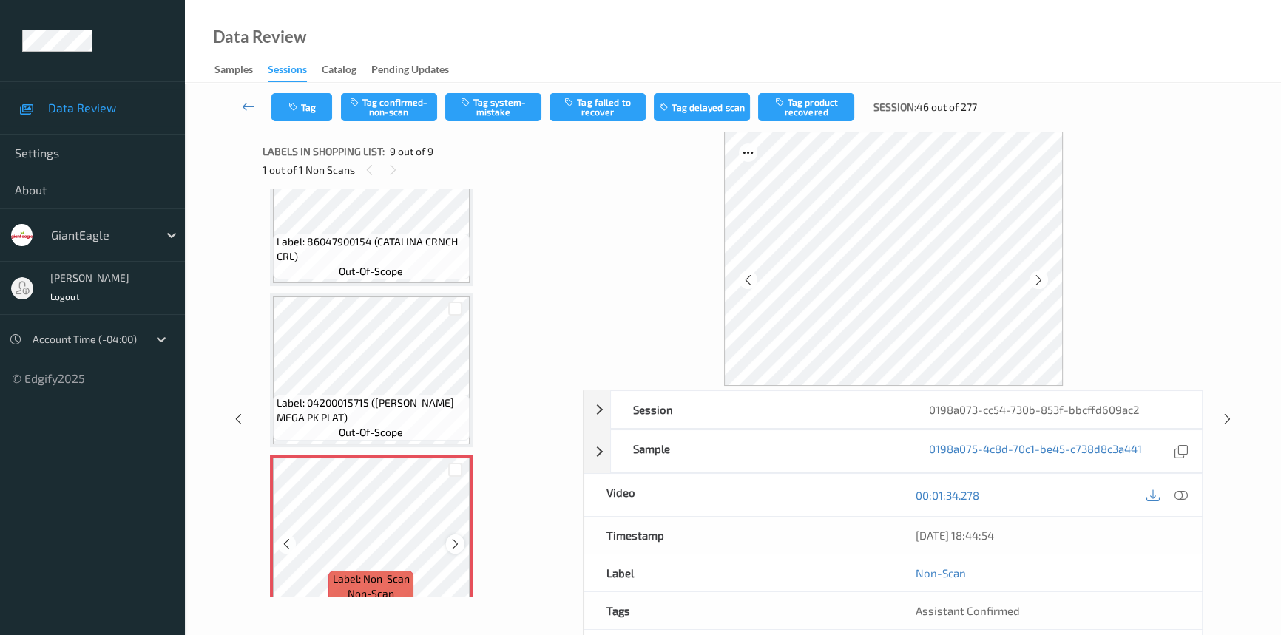
click at [452, 545] on icon at bounding box center [455, 544] width 13 height 13
click at [456, 541] on icon at bounding box center [455, 544] width 13 height 13
click at [1181, 493] on icon at bounding box center [1181, 495] width 13 height 13
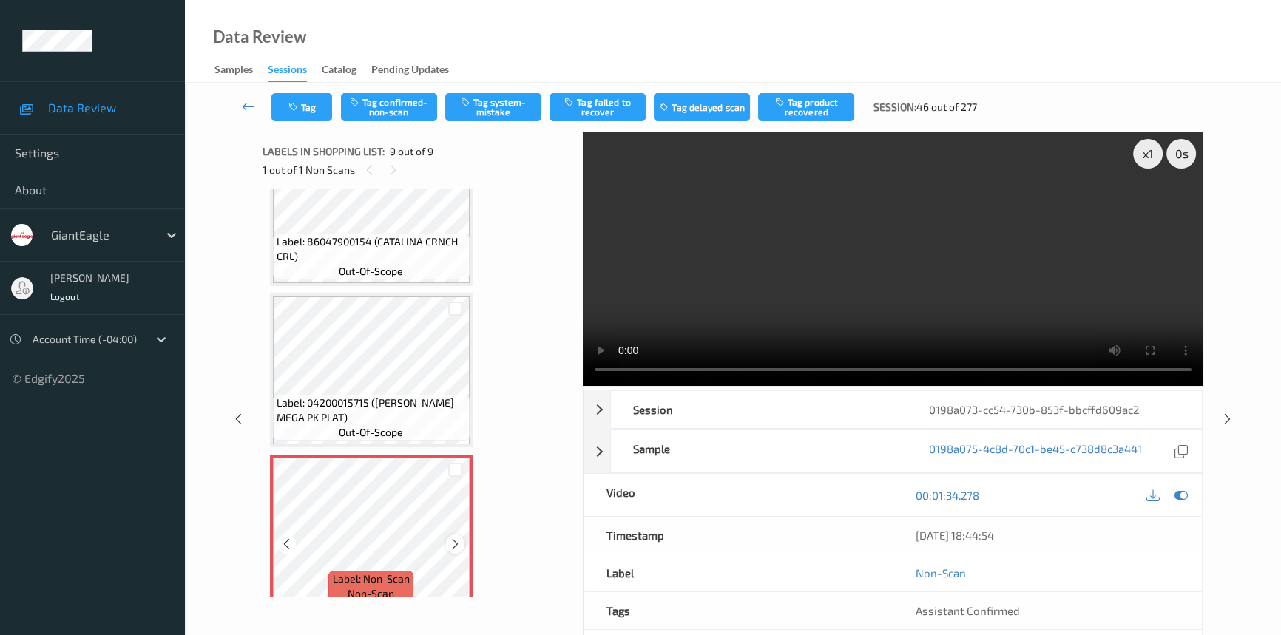
click at [450, 538] on icon at bounding box center [455, 544] width 13 height 13
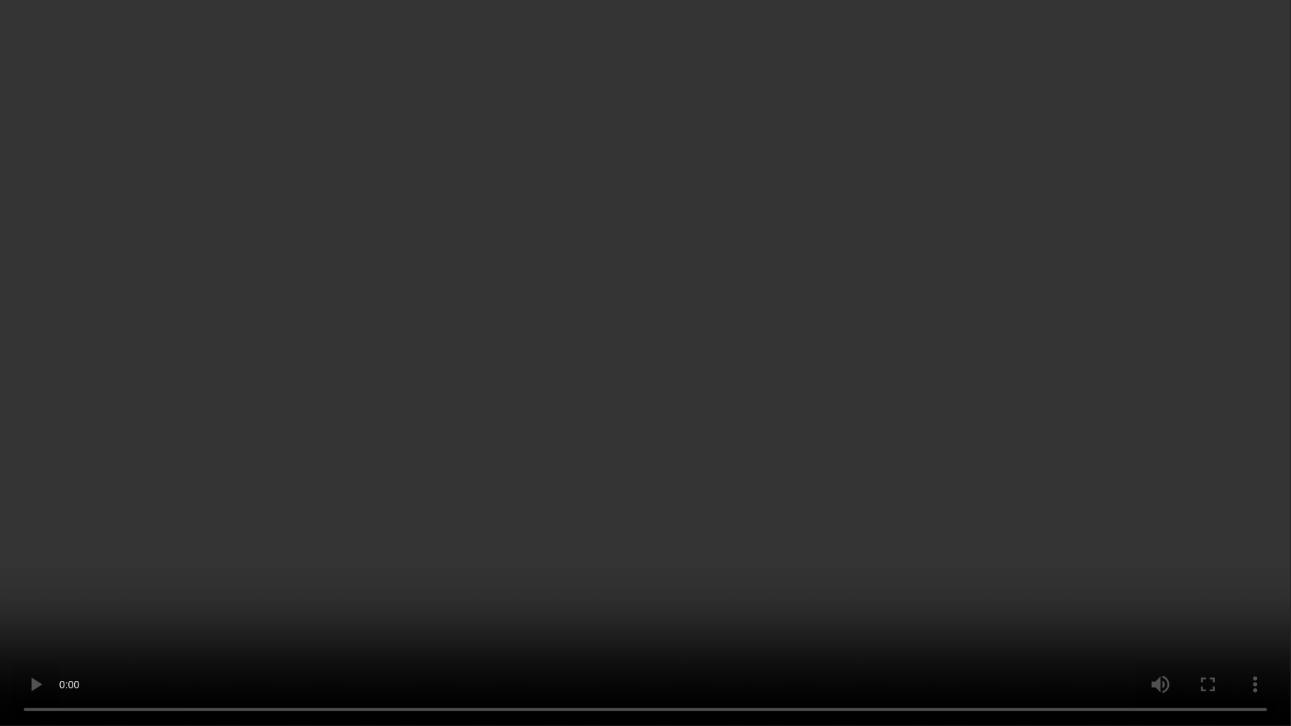
click at [590, 539] on video at bounding box center [645, 363] width 1291 height 726
click at [864, 144] on video at bounding box center [645, 363] width 1291 height 726
click at [619, 413] on video at bounding box center [645, 363] width 1291 height 726
click at [510, 246] on video at bounding box center [645, 363] width 1291 height 726
click at [388, 356] on video at bounding box center [645, 363] width 1291 height 726
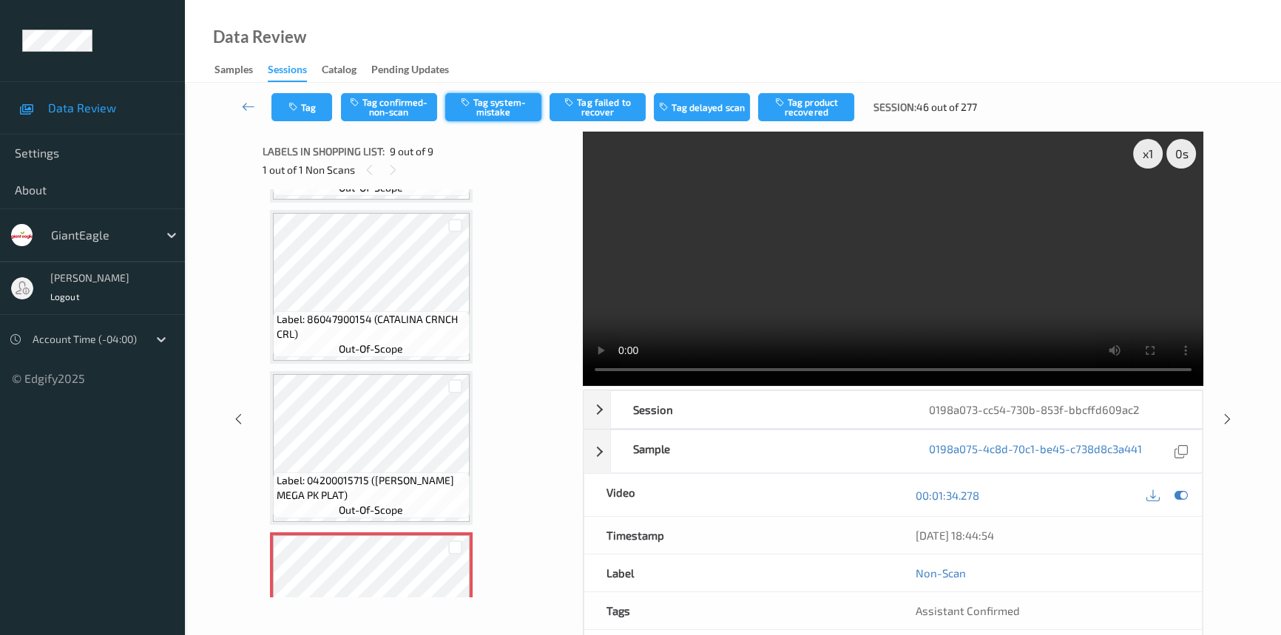
click at [506, 110] on button "Tag system-mistake" at bounding box center [493, 107] width 96 height 28
click at [248, 99] on icon at bounding box center [248, 106] width 13 height 15
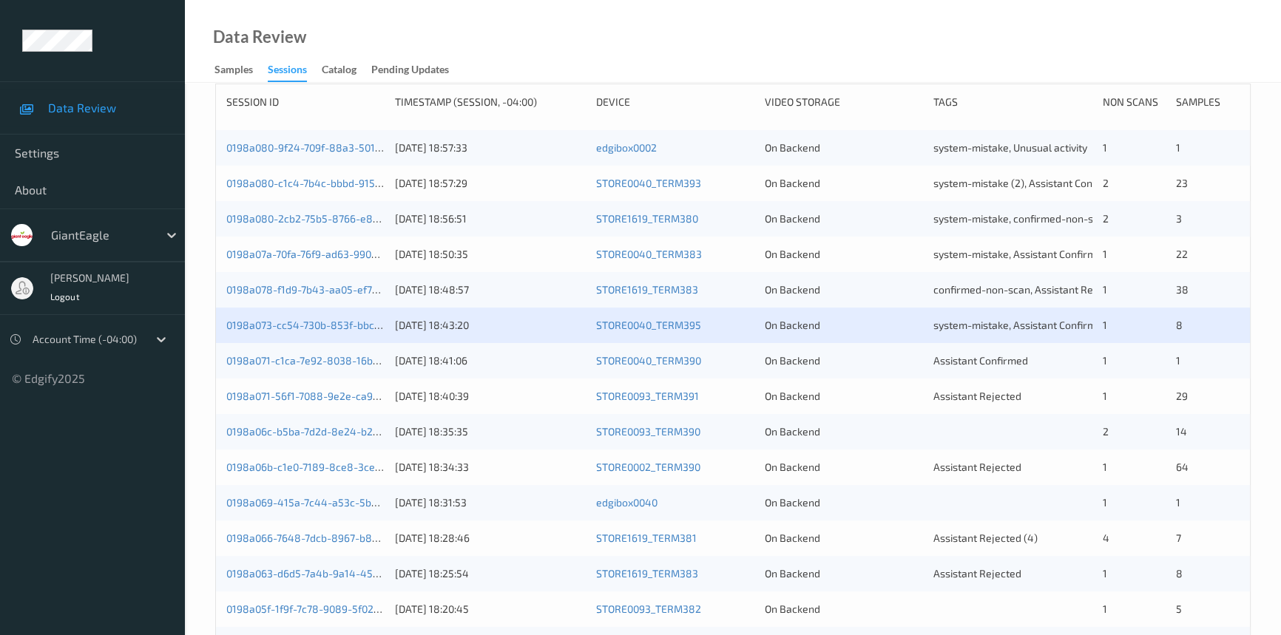
scroll to position [269, 0]
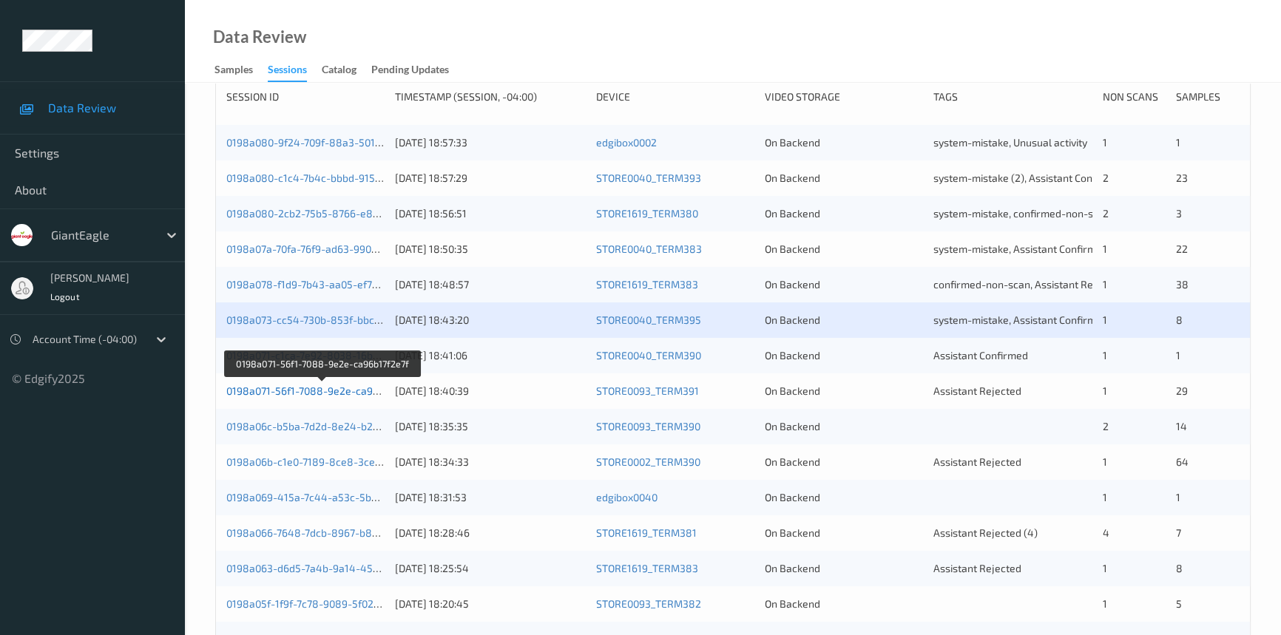
click at [300, 387] on link "0198a071-56f1-7088-9e2e-ca96b17f2e7f" at bounding box center [322, 391] width 192 height 13
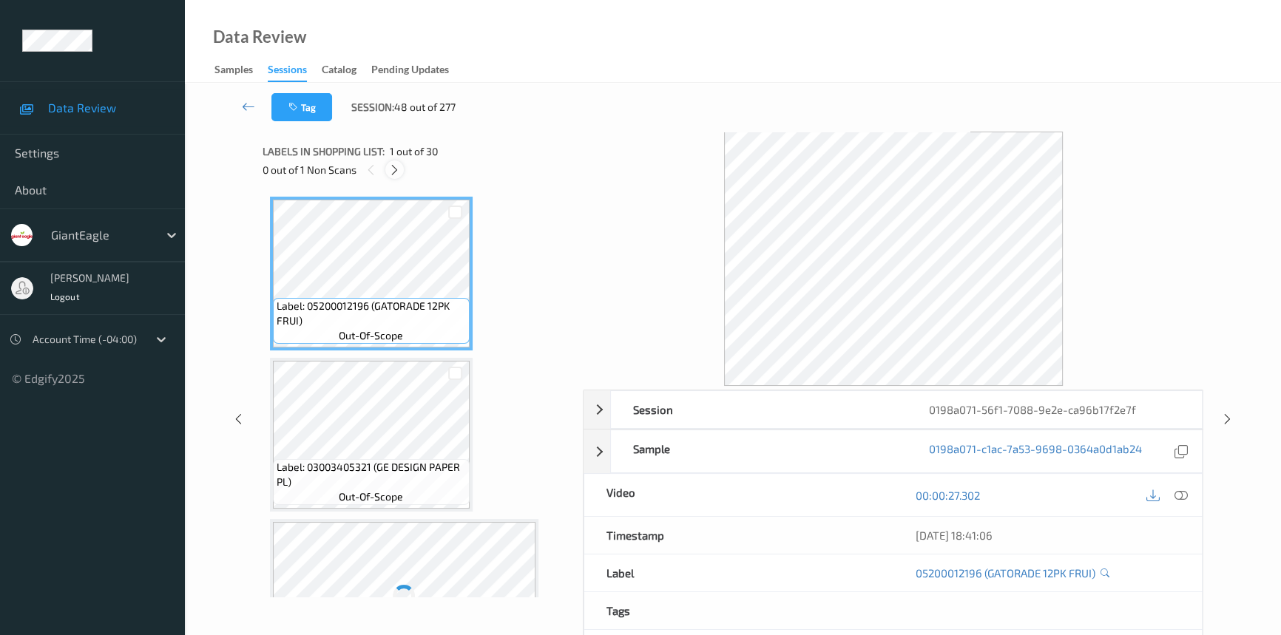
click at [397, 163] on icon at bounding box center [394, 169] width 13 height 13
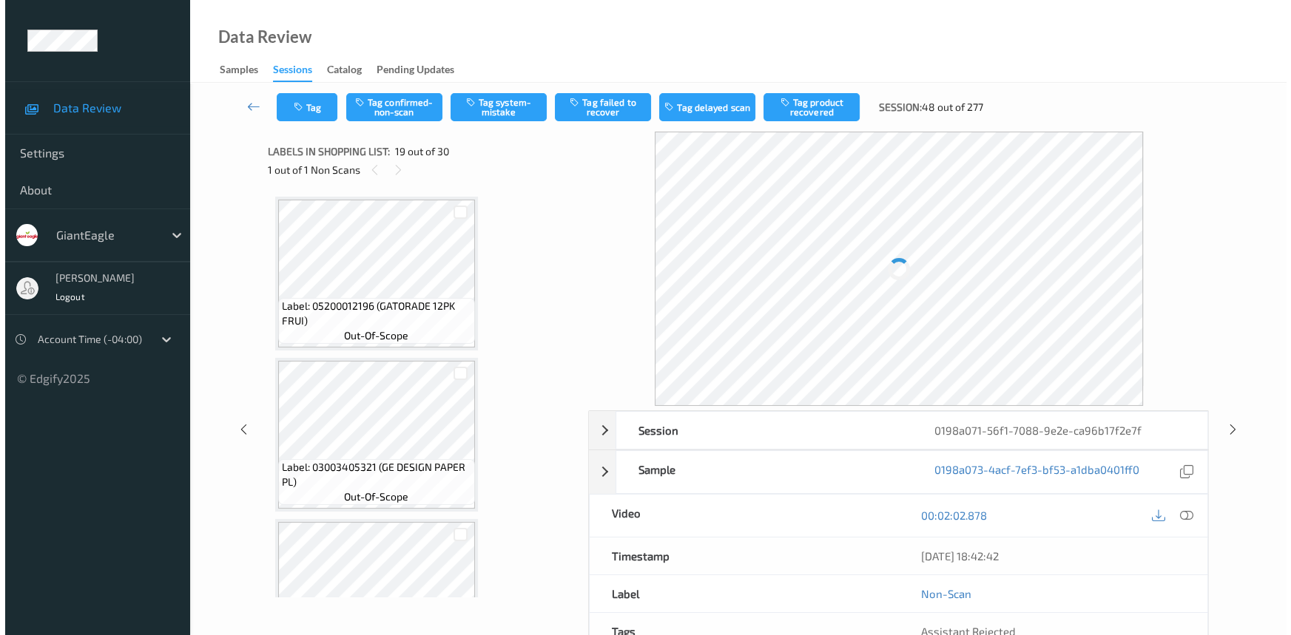
scroll to position [2739, 0]
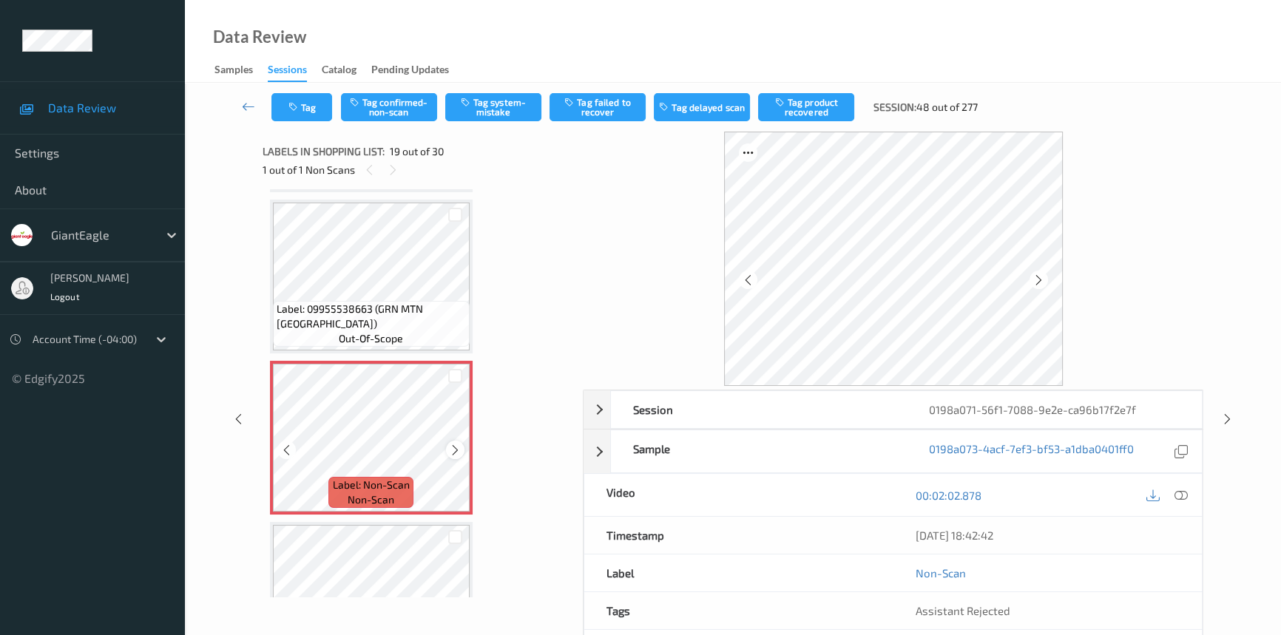
click at [456, 444] on icon at bounding box center [455, 450] width 13 height 13
click at [1178, 496] on icon at bounding box center [1181, 495] width 13 height 13
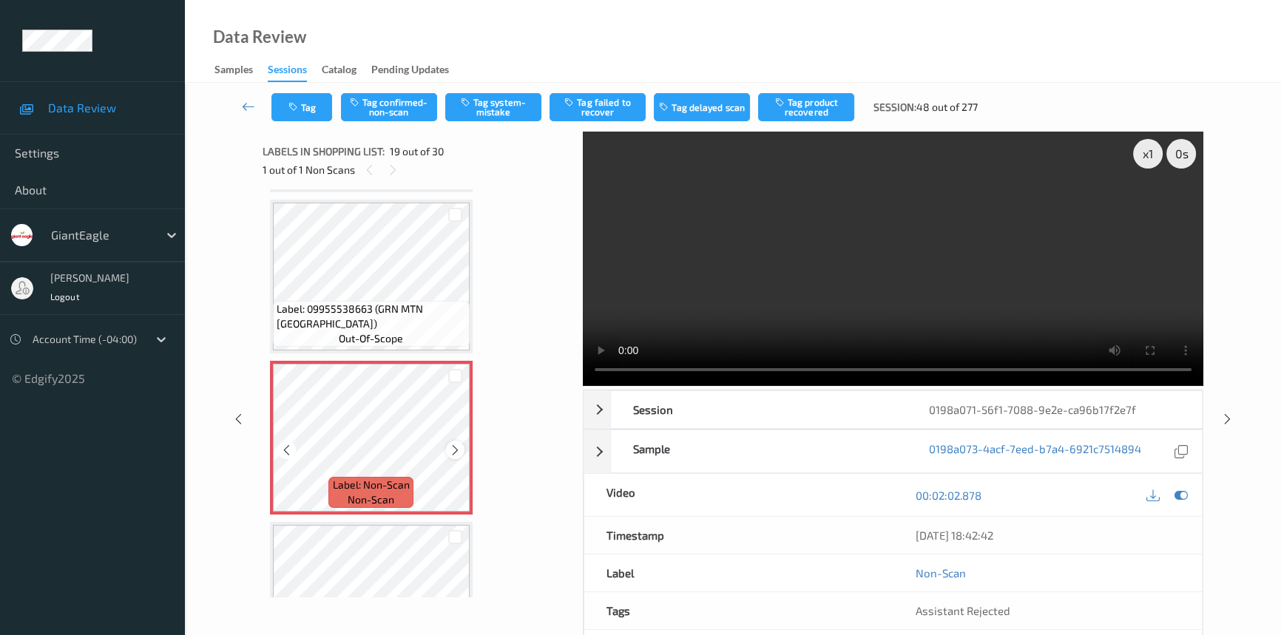
click at [449, 444] on icon at bounding box center [455, 450] width 13 height 13
click at [452, 448] on div at bounding box center [455, 450] width 18 height 18
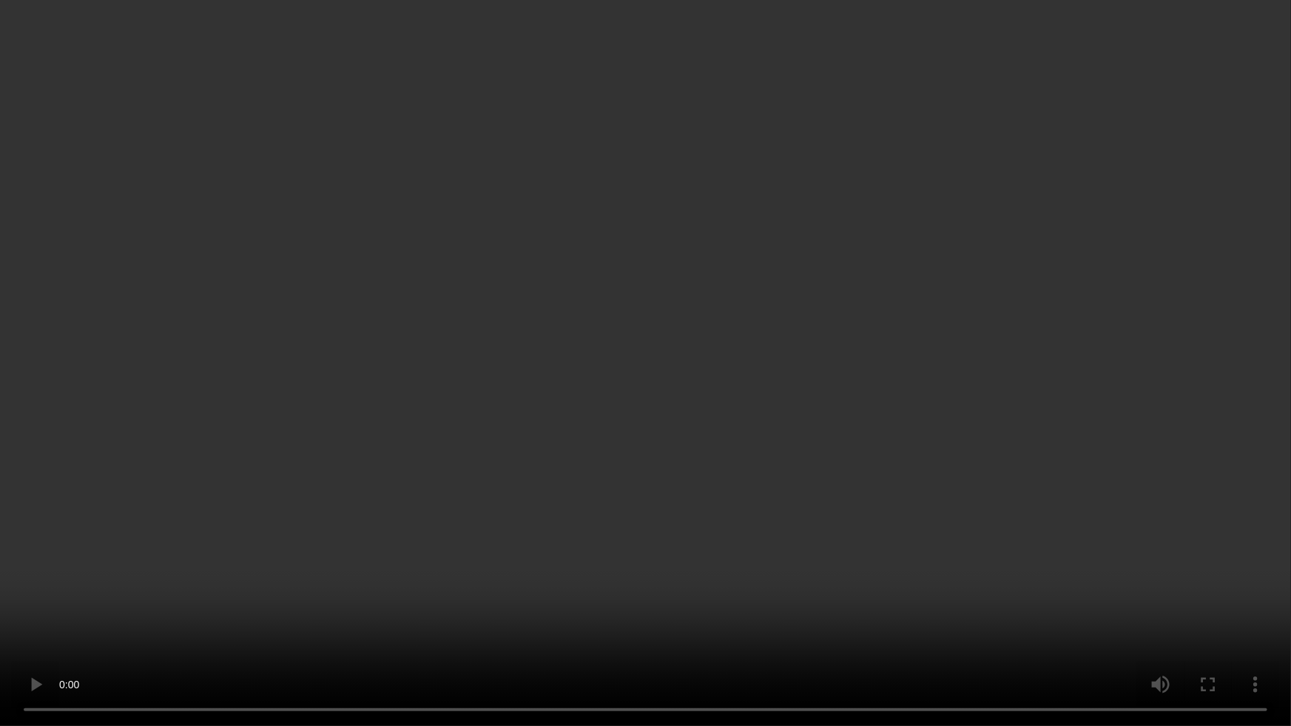
click at [817, 566] on video at bounding box center [645, 363] width 1291 height 726
click at [871, 536] on video at bounding box center [645, 363] width 1291 height 726
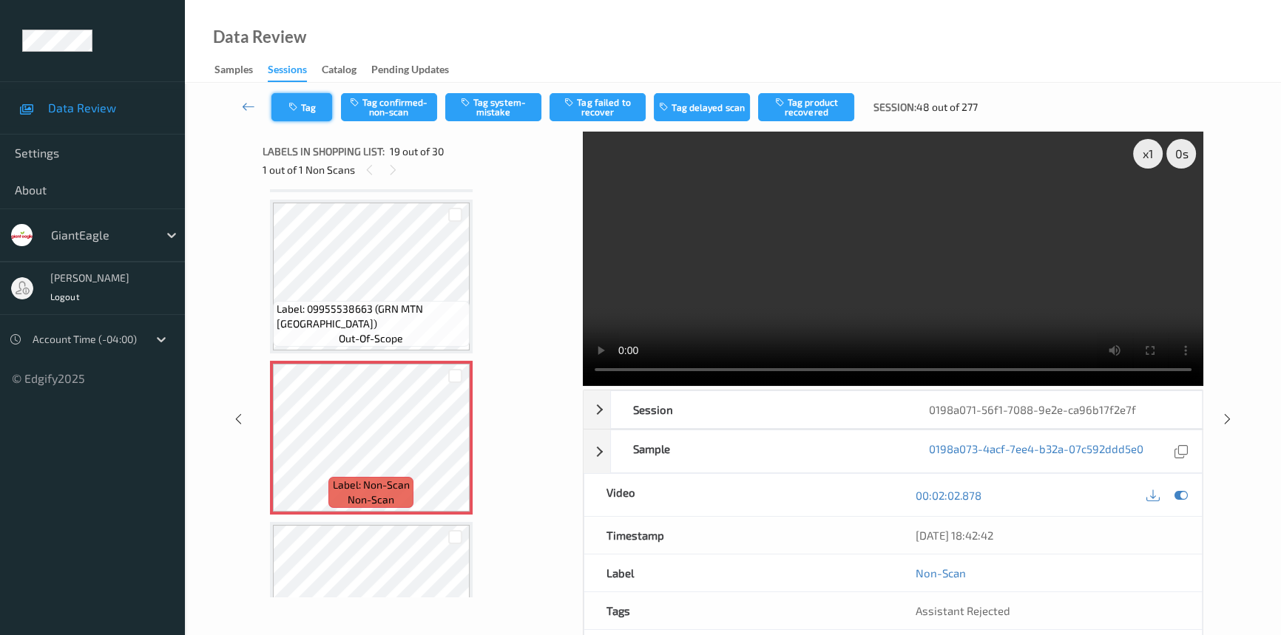
click at [314, 110] on button "Tag" at bounding box center [302, 107] width 61 height 28
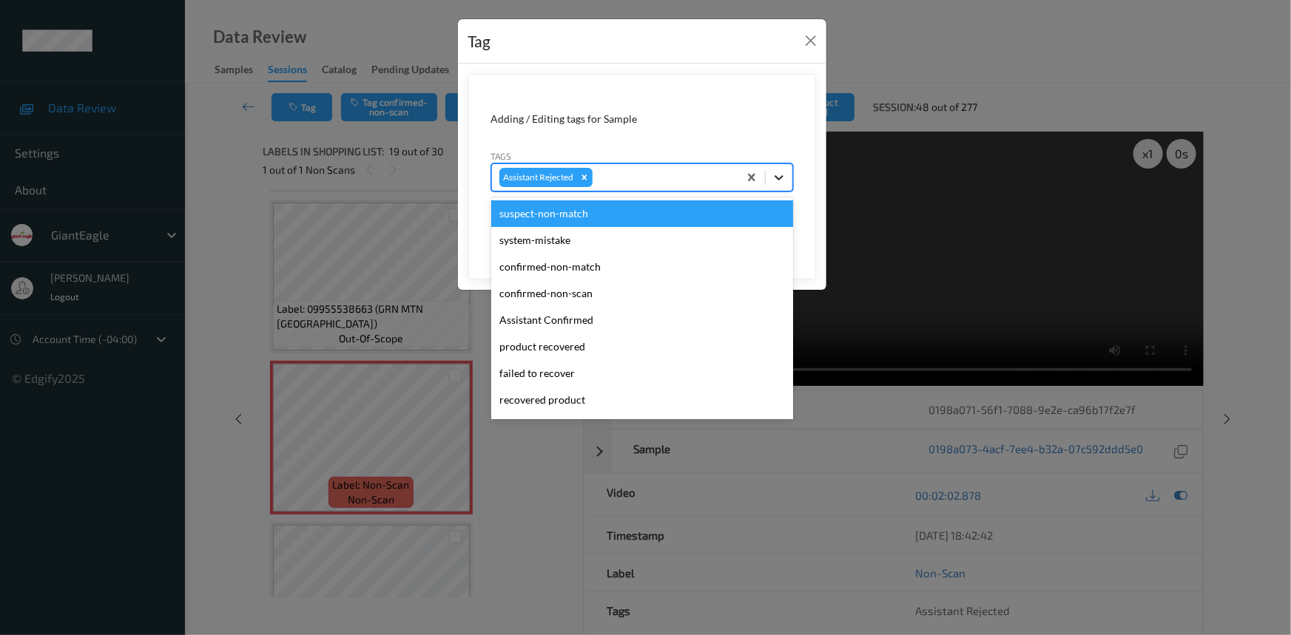
click at [775, 181] on icon at bounding box center [779, 177] width 15 height 15
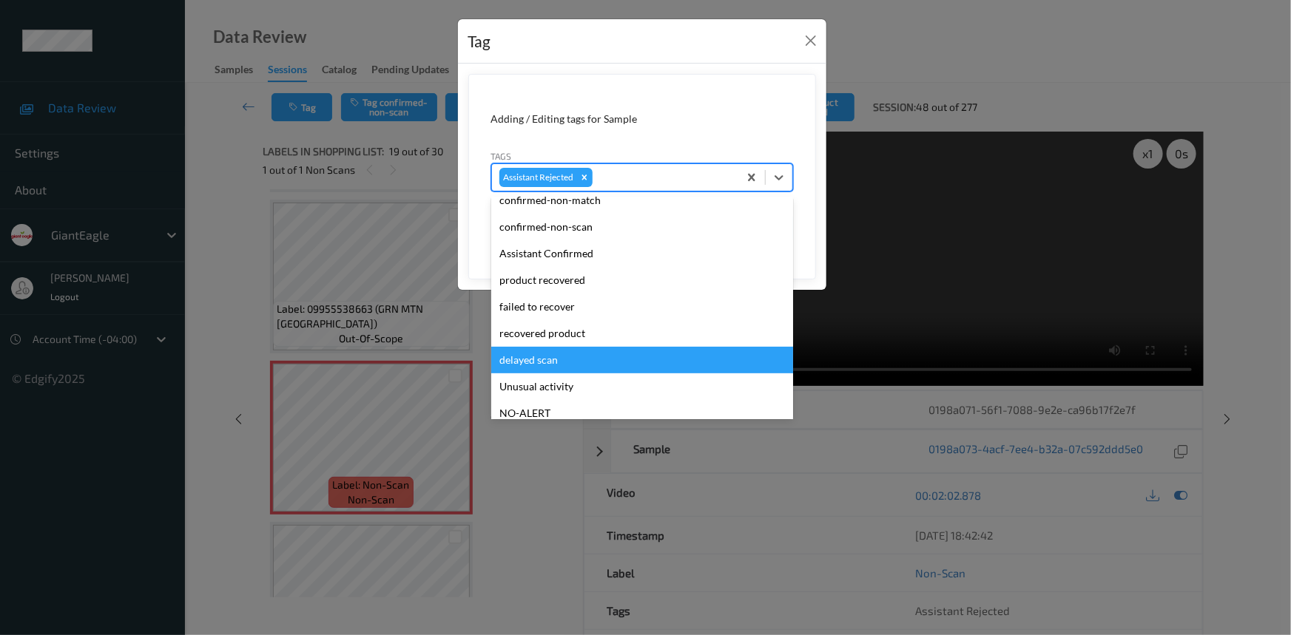
scroll to position [156, 0]
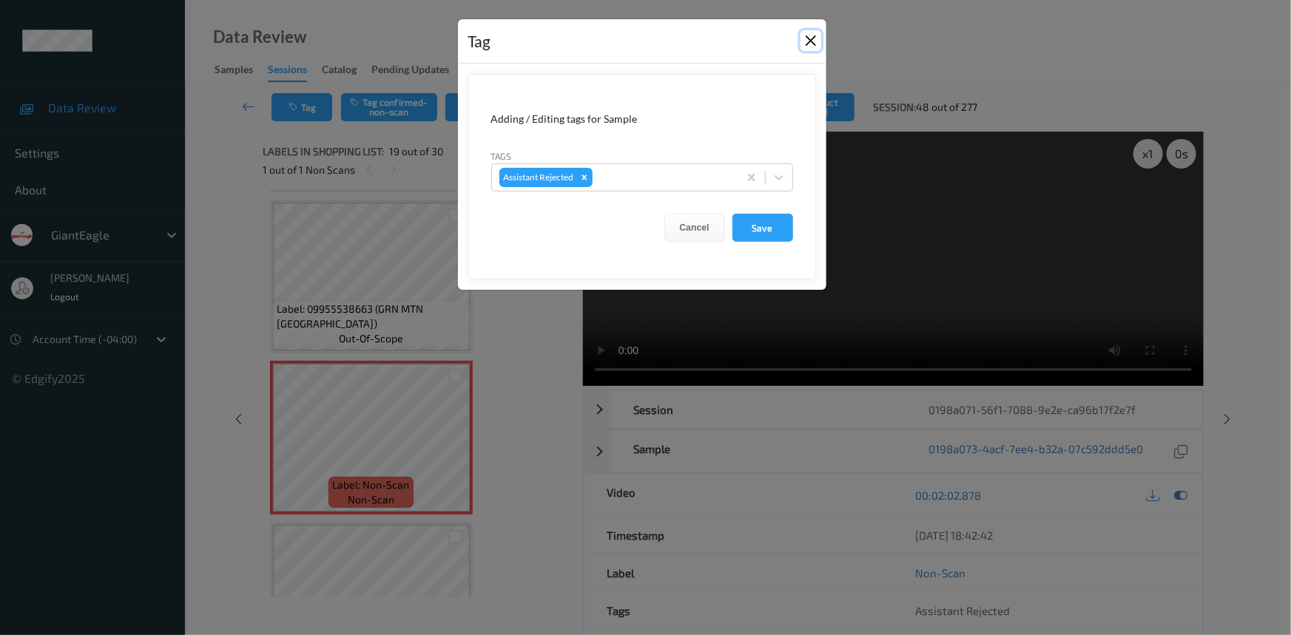
click at [809, 38] on button "Close" at bounding box center [810, 40] width 21 height 21
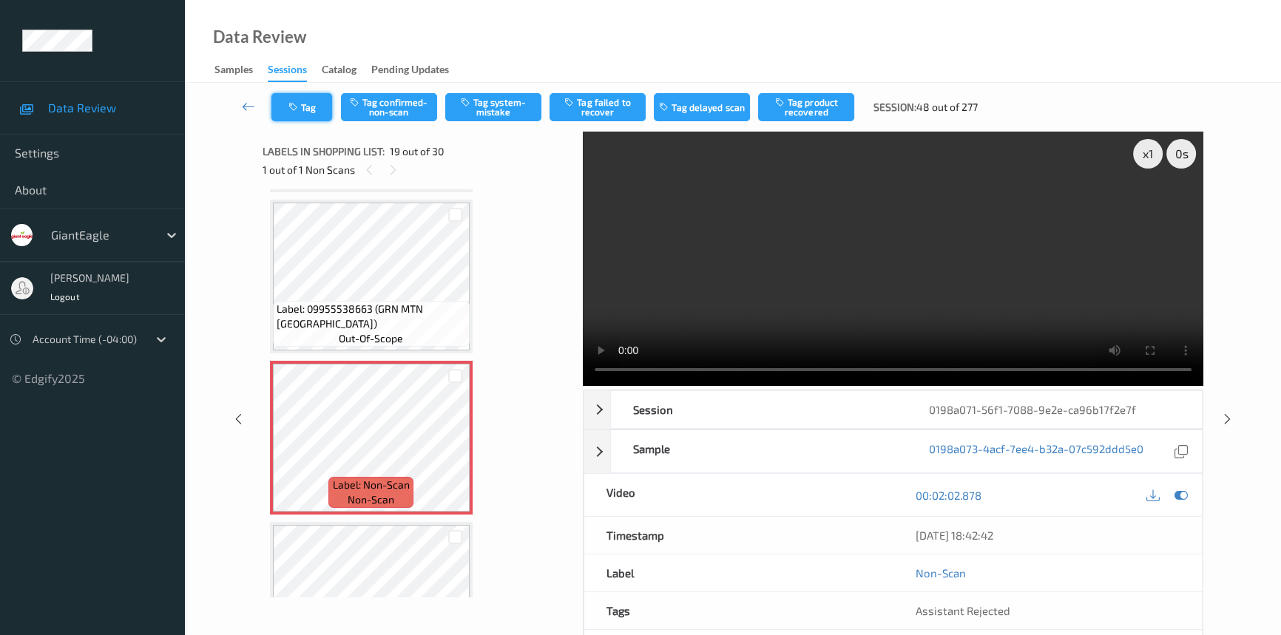
click at [314, 111] on button "Tag" at bounding box center [302, 107] width 61 height 28
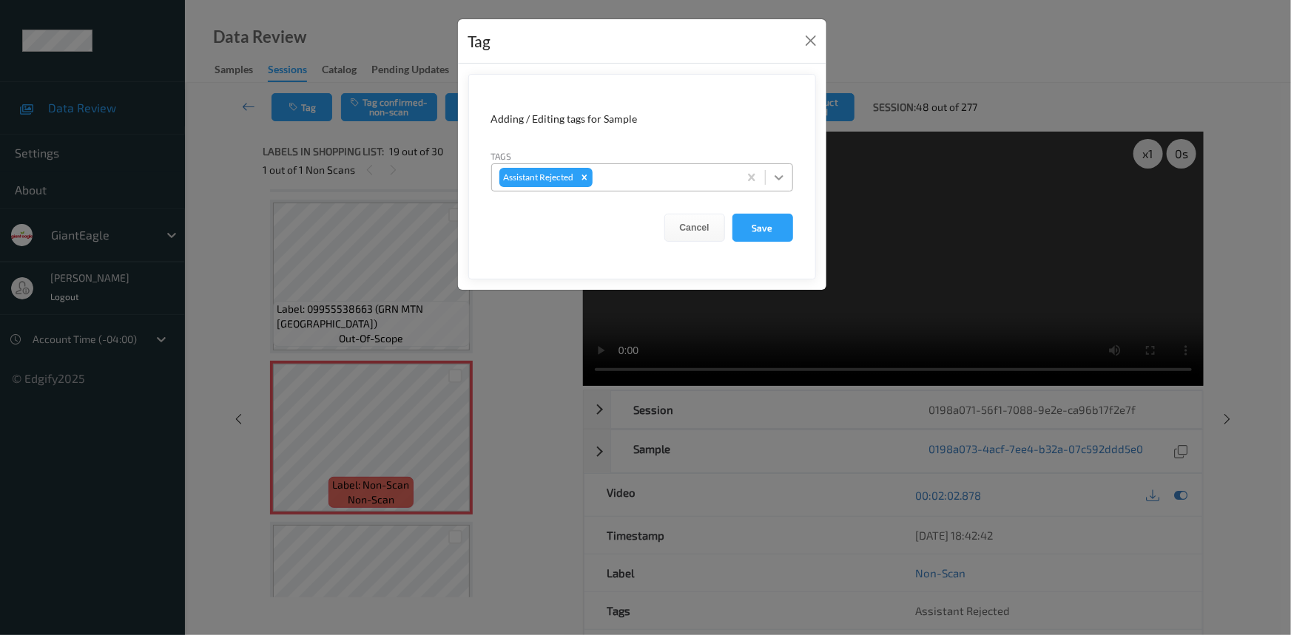
click at [777, 184] on icon at bounding box center [779, 177] width 15 height 15
click at [812, 40] on button "Close" at bounding box center [810, 40] width 21 height 21
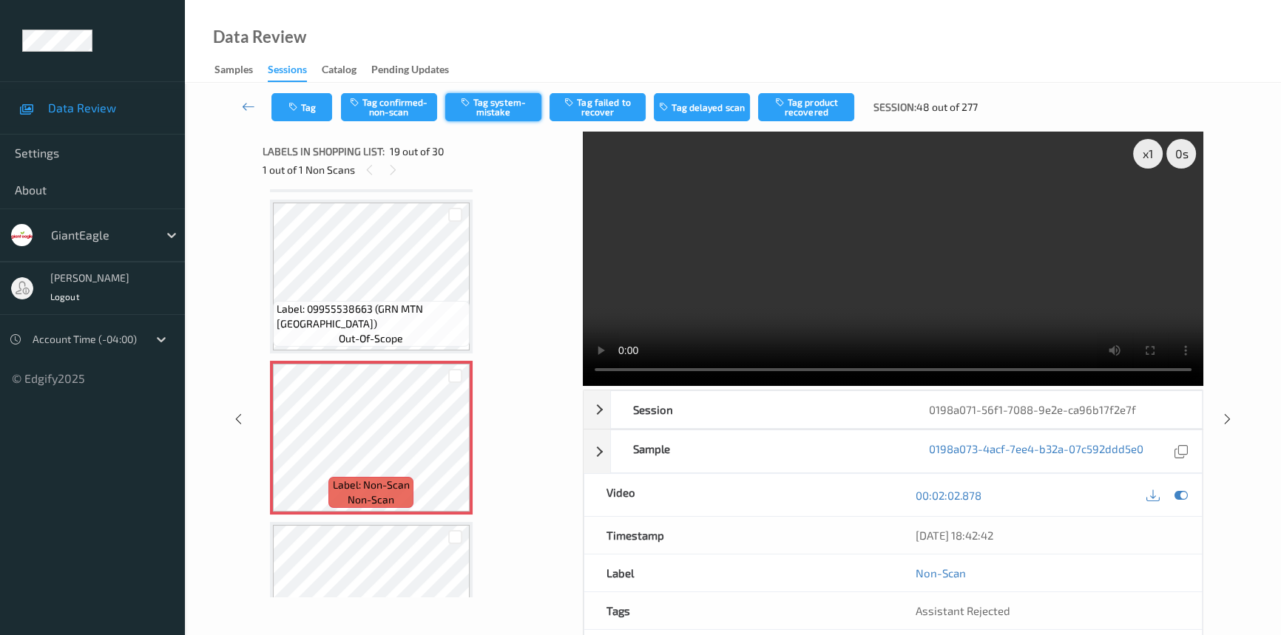
click at [500, 105] on button "Tag system-mistake" at bounding box center [493, 107] width 96 height 28
click at [309, 107] on button "Tag" at bounding box center [302, 107] width 61 height 28
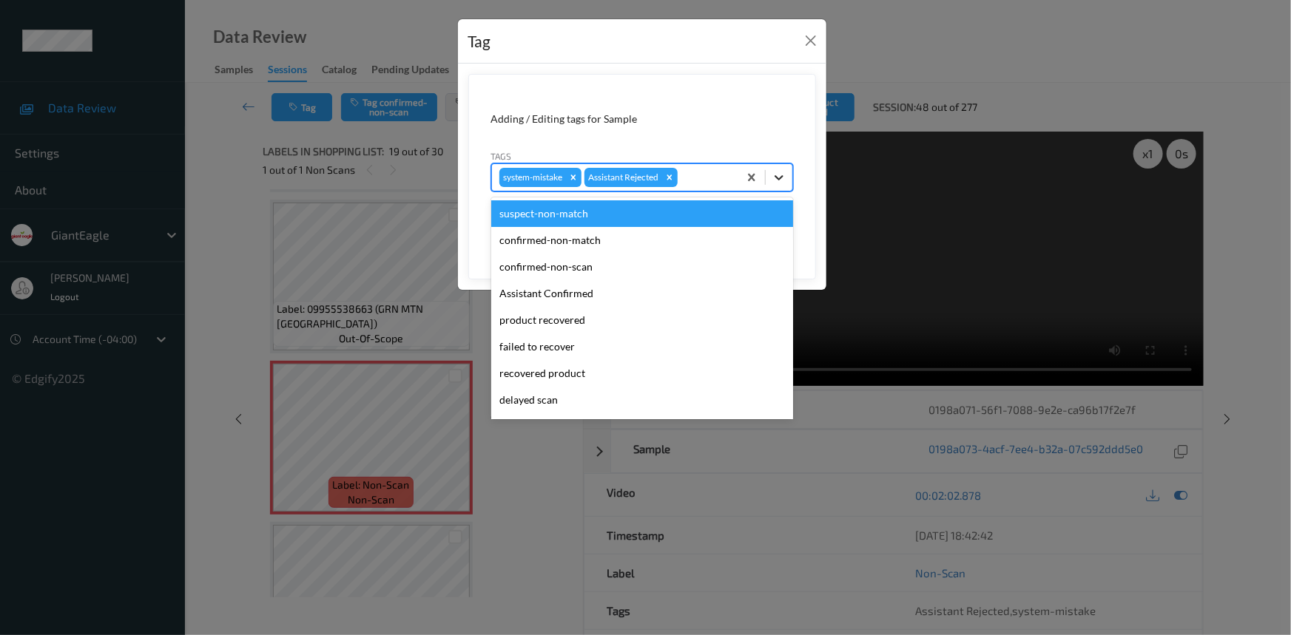
click at [787, 176] on div at bounding box center [779, 177] width 27 height 27
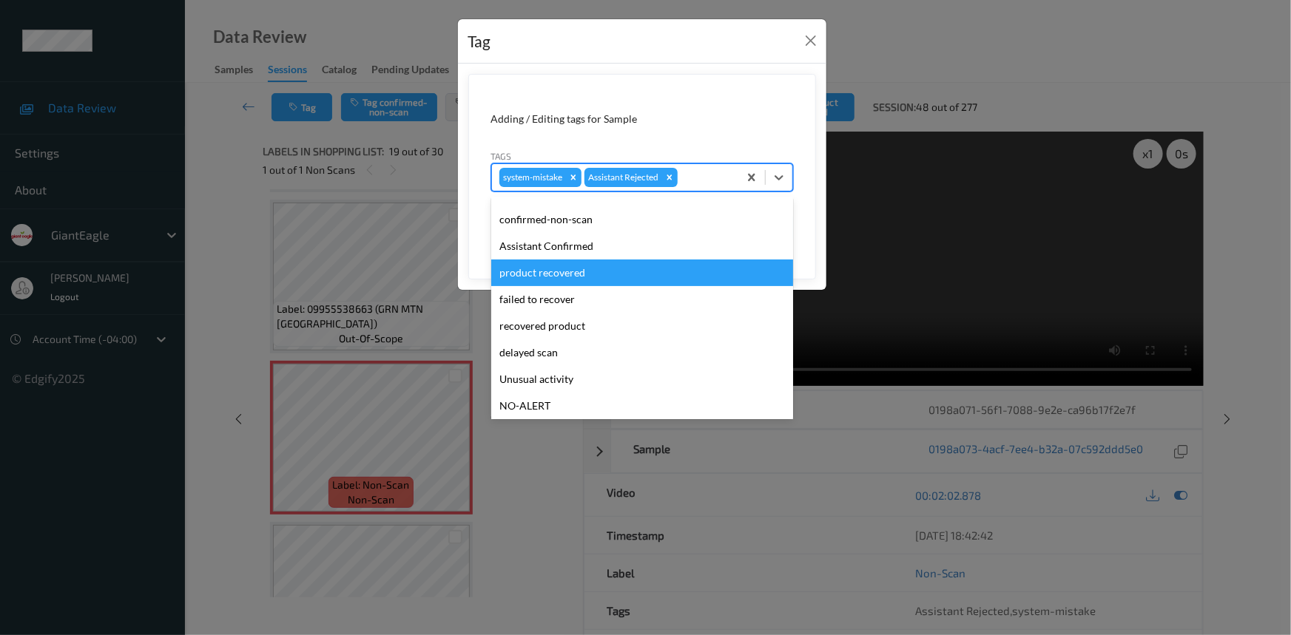
scroll to position [67, 0]
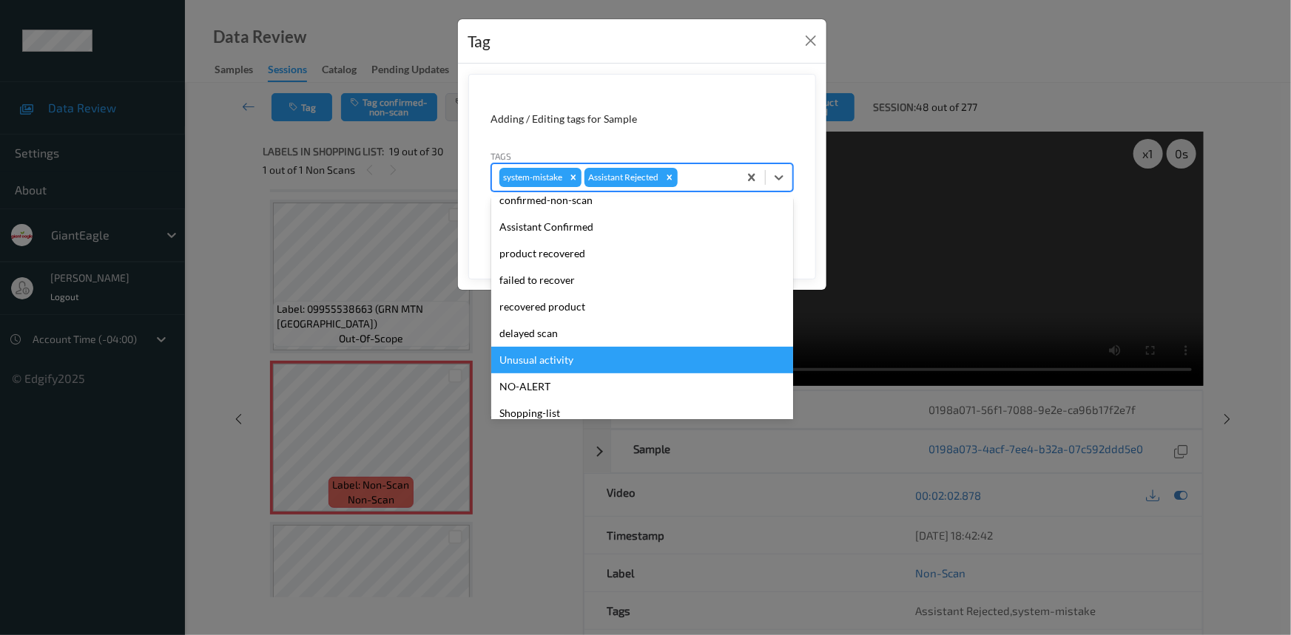
click at [531, 357] on div "Unusual activity" at bounding box center [642, 360] width 302 height 27
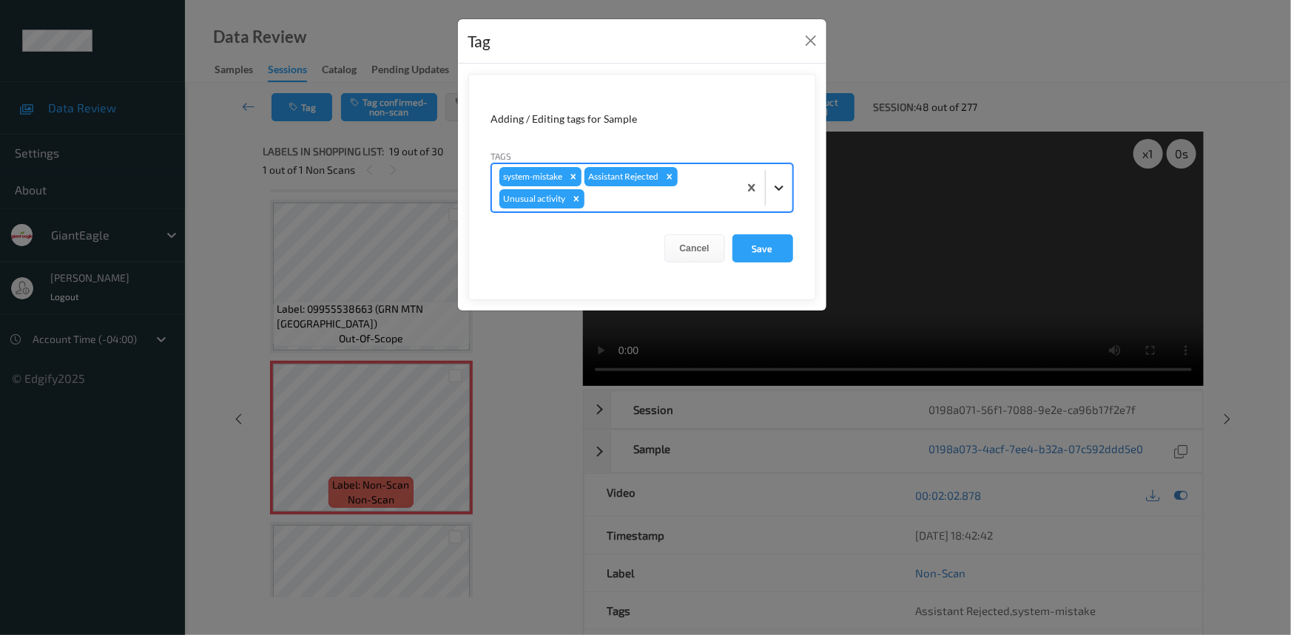
click at [766, 195] on div at bounding box center [779, 188] width 27 height 27
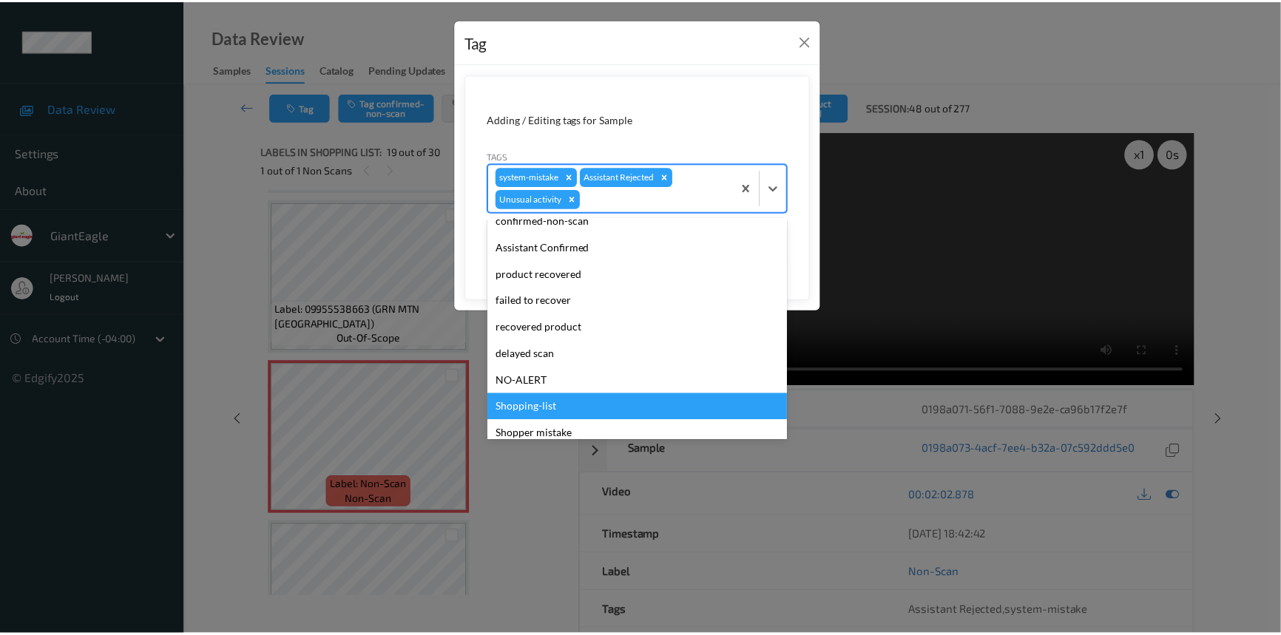
scroll to position [104, 0]
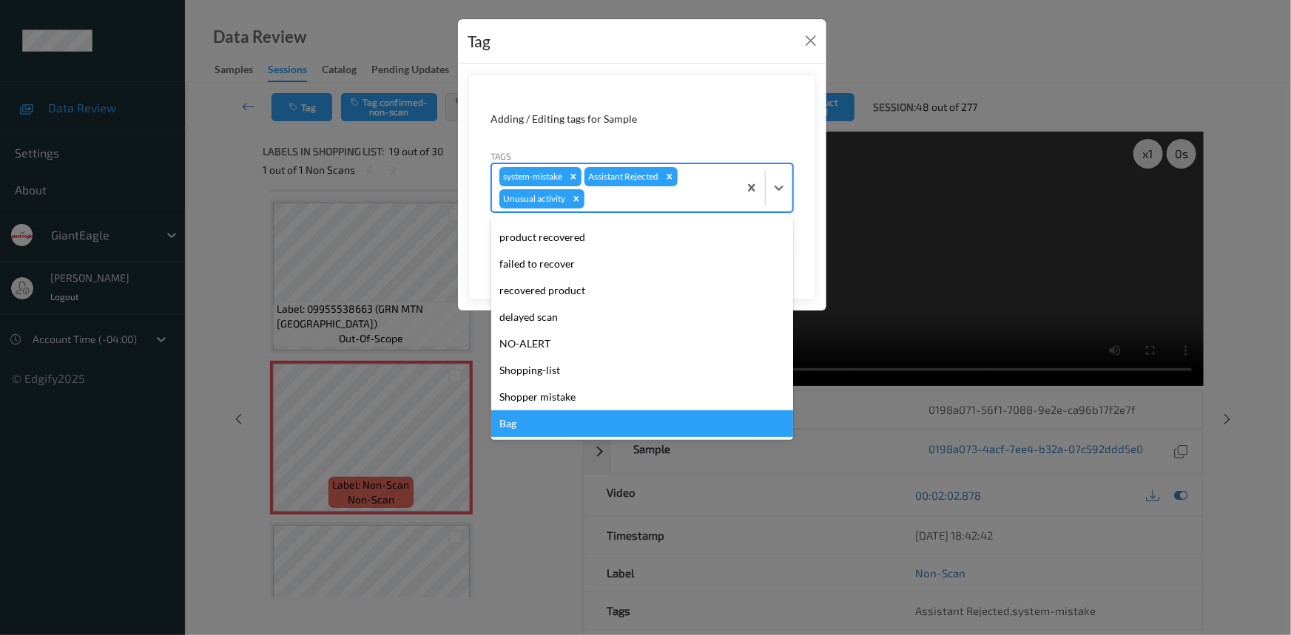
click at [546, 426] on div "Bag" at bounding box center [642, 424] width 302 height 27
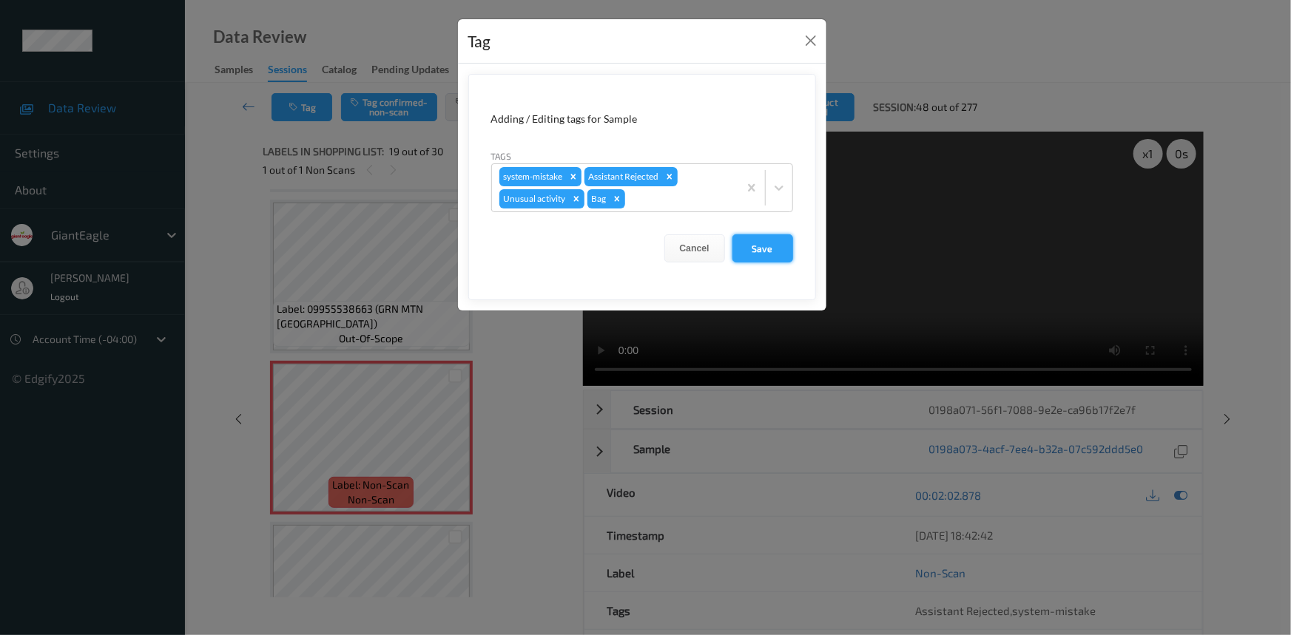
click at [762, 250] on button "Save" at bounding box center [762, 249] width 61 height 28
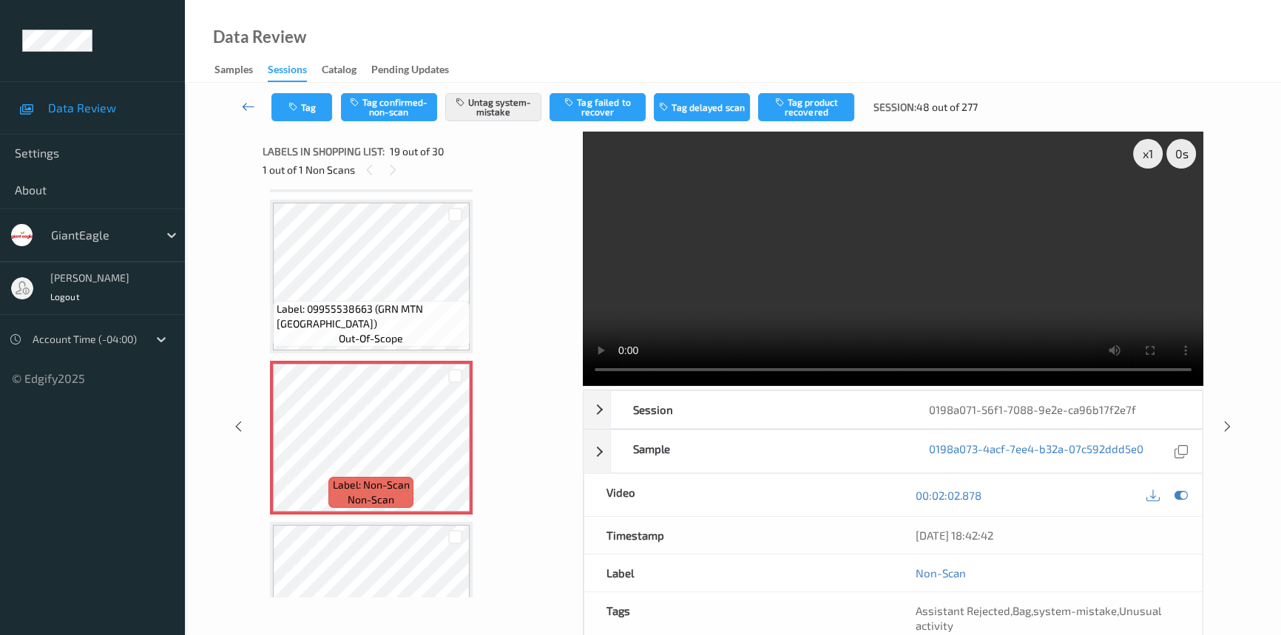
click at [248, 105] on icon at bounding box center [248, 106] width 13 height 15
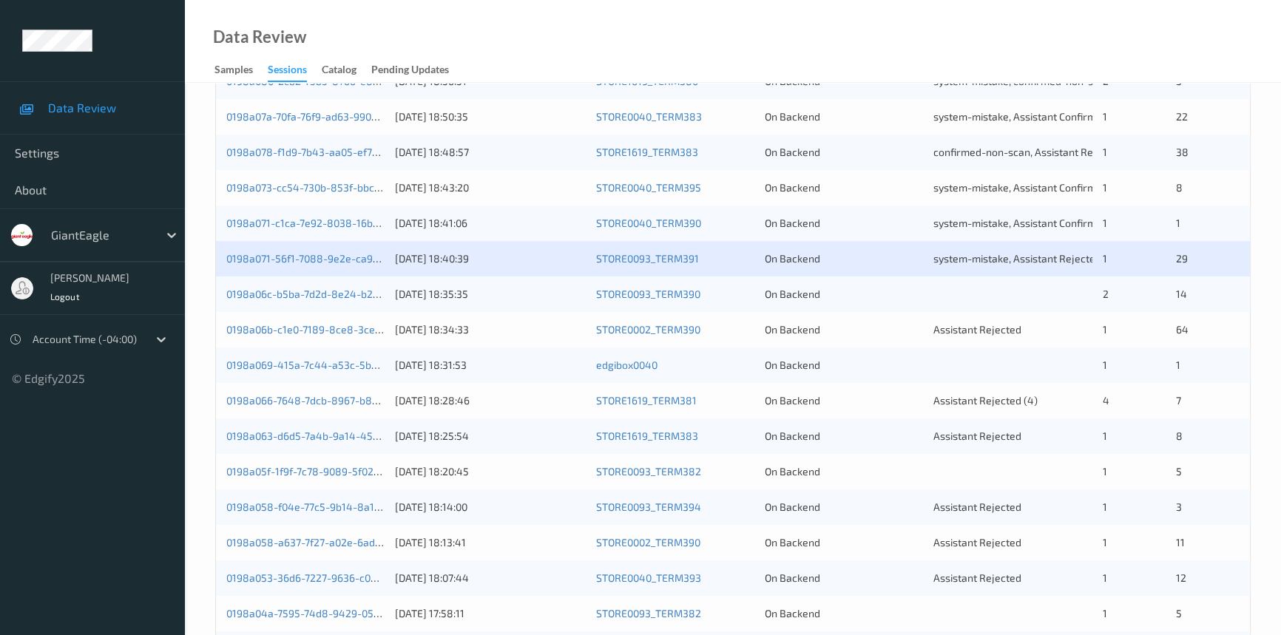
scroll to position [393, 0]
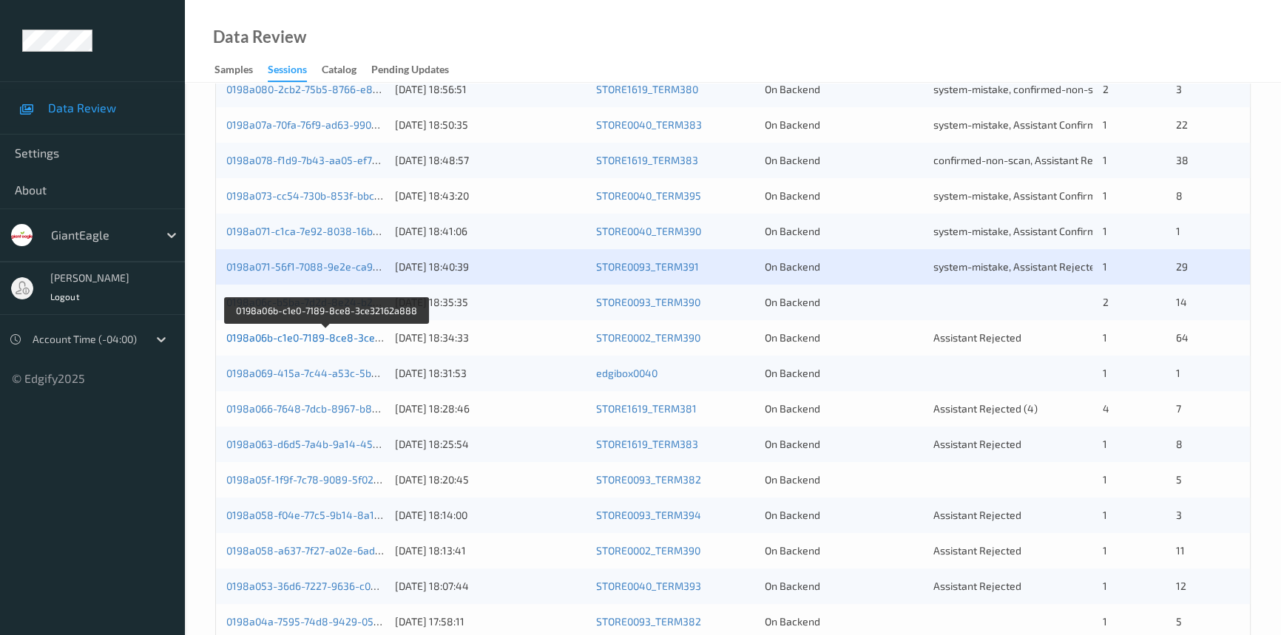
click at [297, 332] on link "0198a06b-c1e0-7189-8ce8-3ce32162a888" at bounding box center [327, 337] width 203 height 13
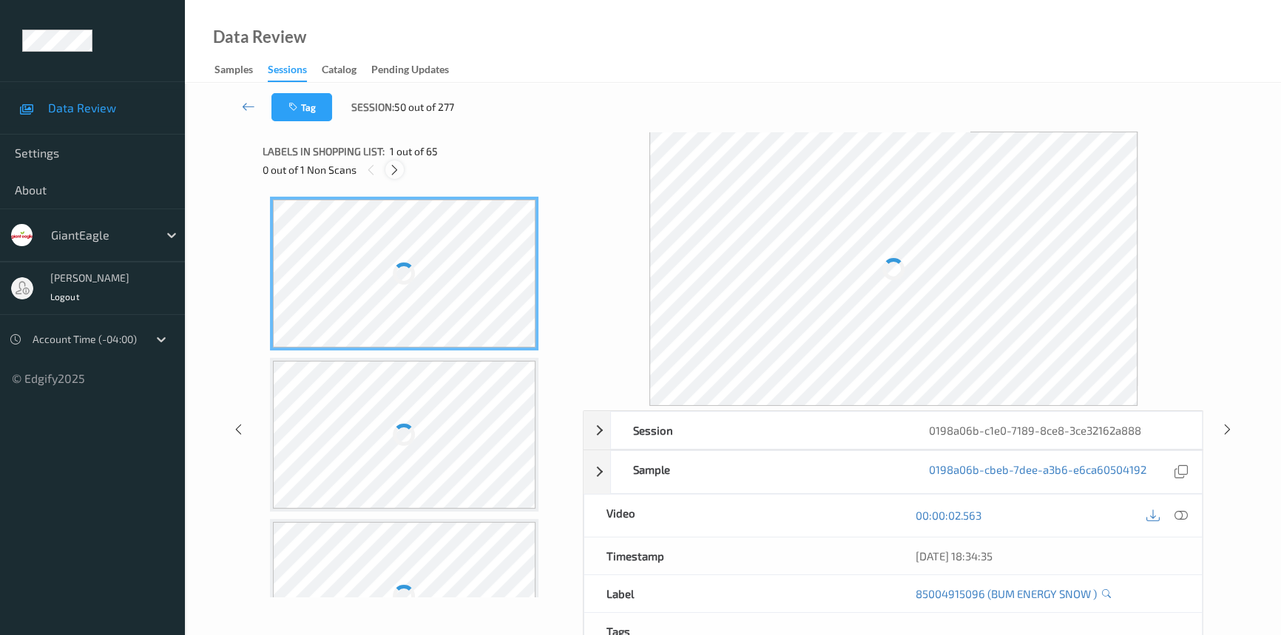
click at [395, 166] on icon at bounding box center [394, 169] width 13 height 13
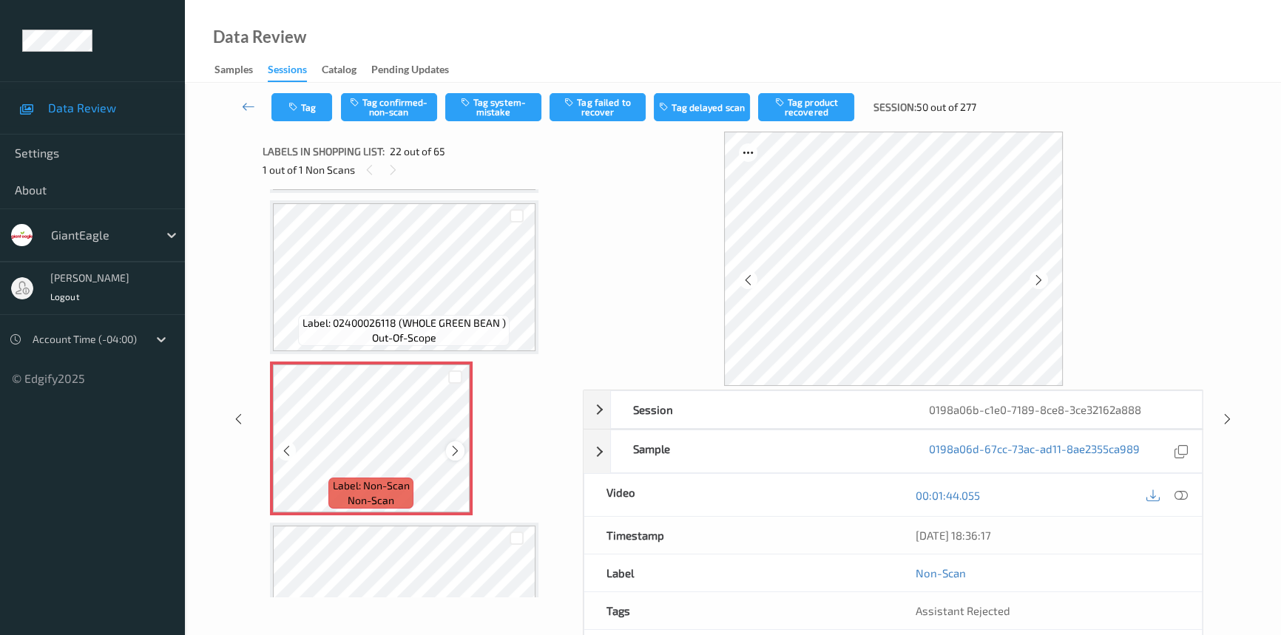
click at [454, 445] on icon at bounding box center [455, 451] width 13 height 13
click at [1185, 492] on icon at bounding box center [1181, 495] width 13 height 13
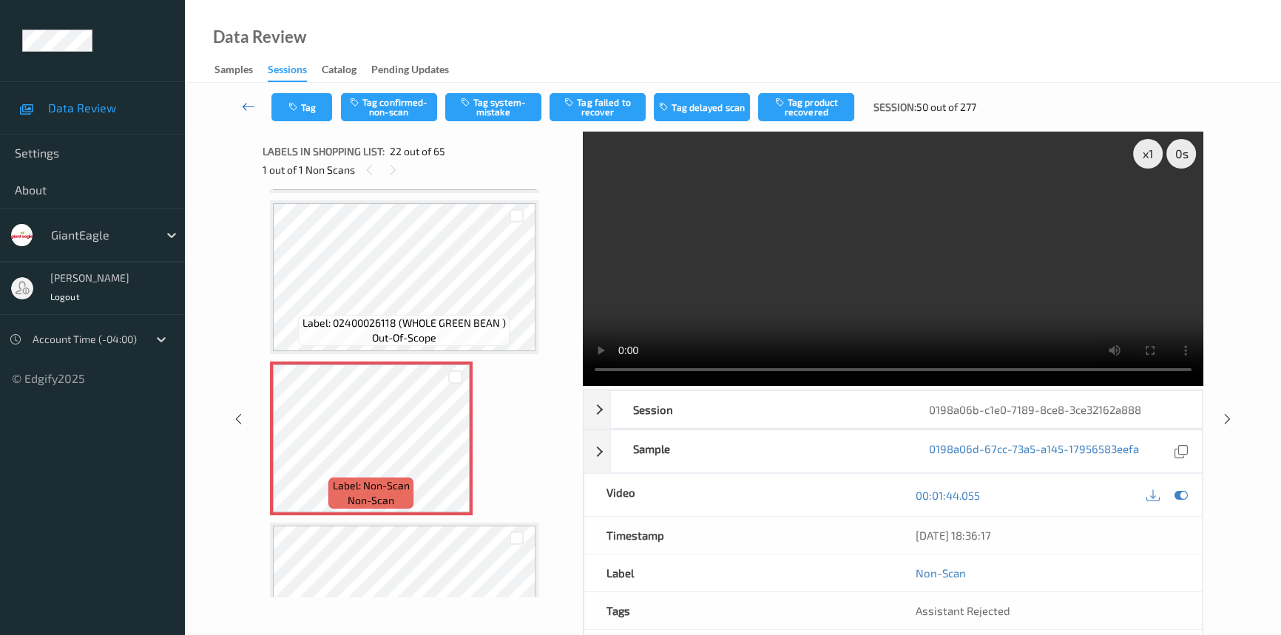
click at [243, 107] on icon at bounding box center [248, 106] width 13 height 15
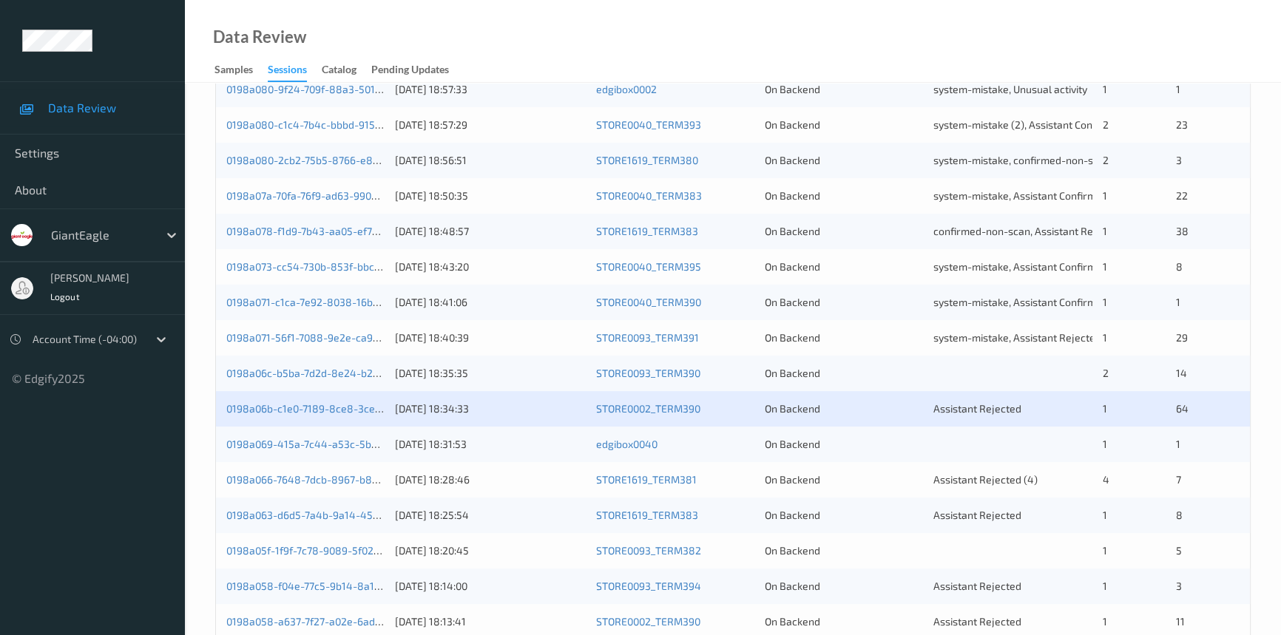
scroll to position [336, 0]
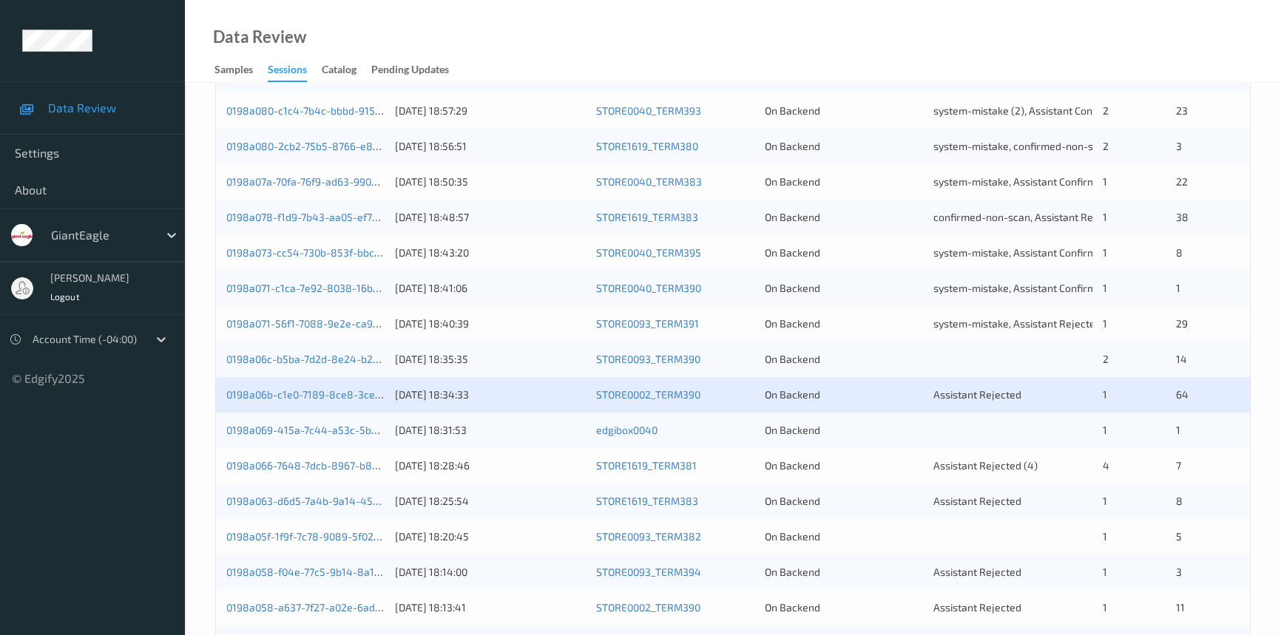
click at [506, 297] on div "0198a071-c1ca-7e92-8038-16b2155065cf 12/08/2025 18:41:06 STORE0040_TERM390 On B…" at bounding box center [733, 289] width 1034 height 36
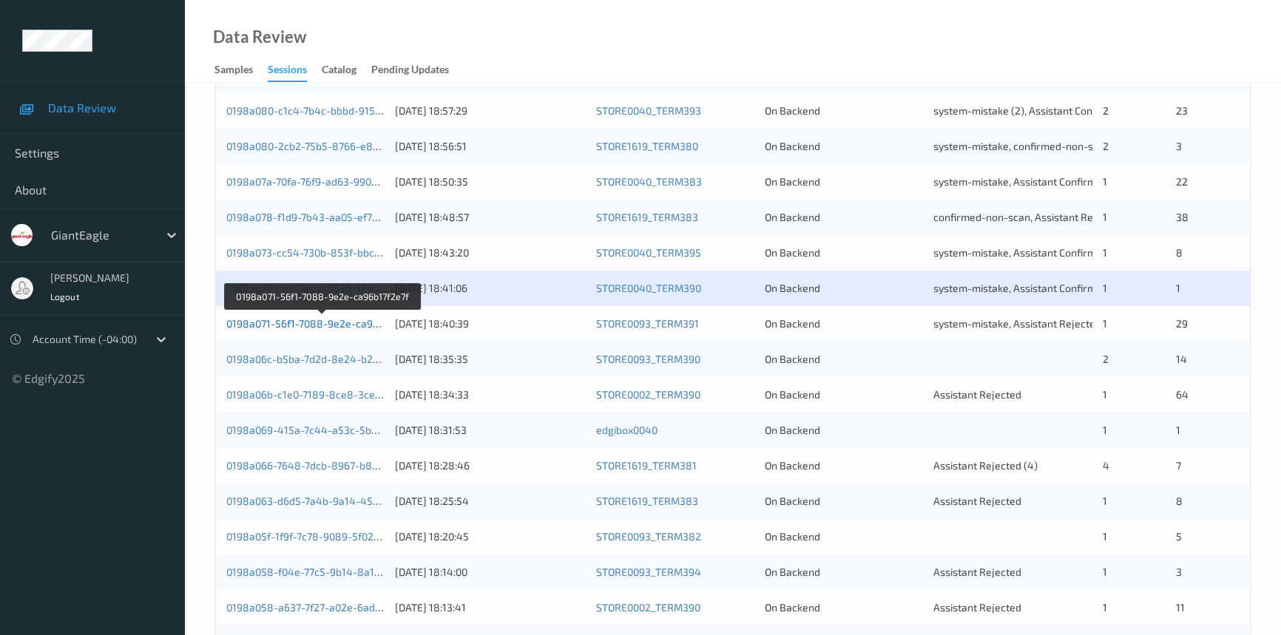
click at [298, 323] on link "0198a071-56f1-7088-9e2e-ca96b17f2e7f" at bounding box center [322, 323] width 192 height 13
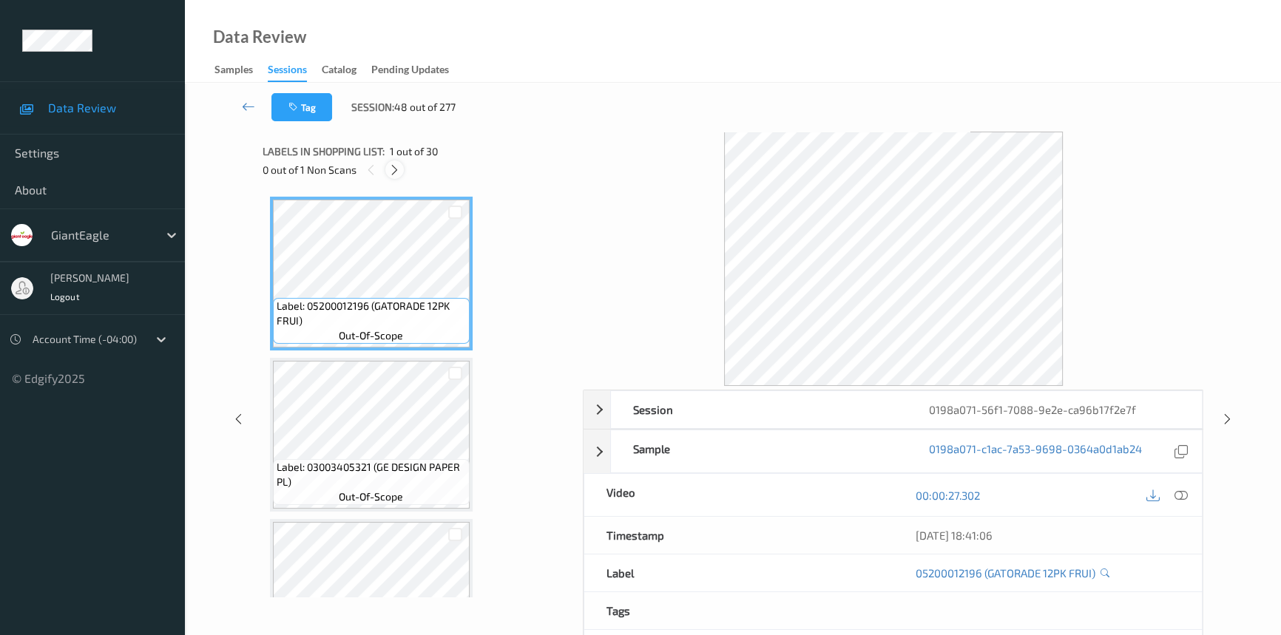
click at [397, 169] on icon at bounding box center [394, 169] width 13 height 13
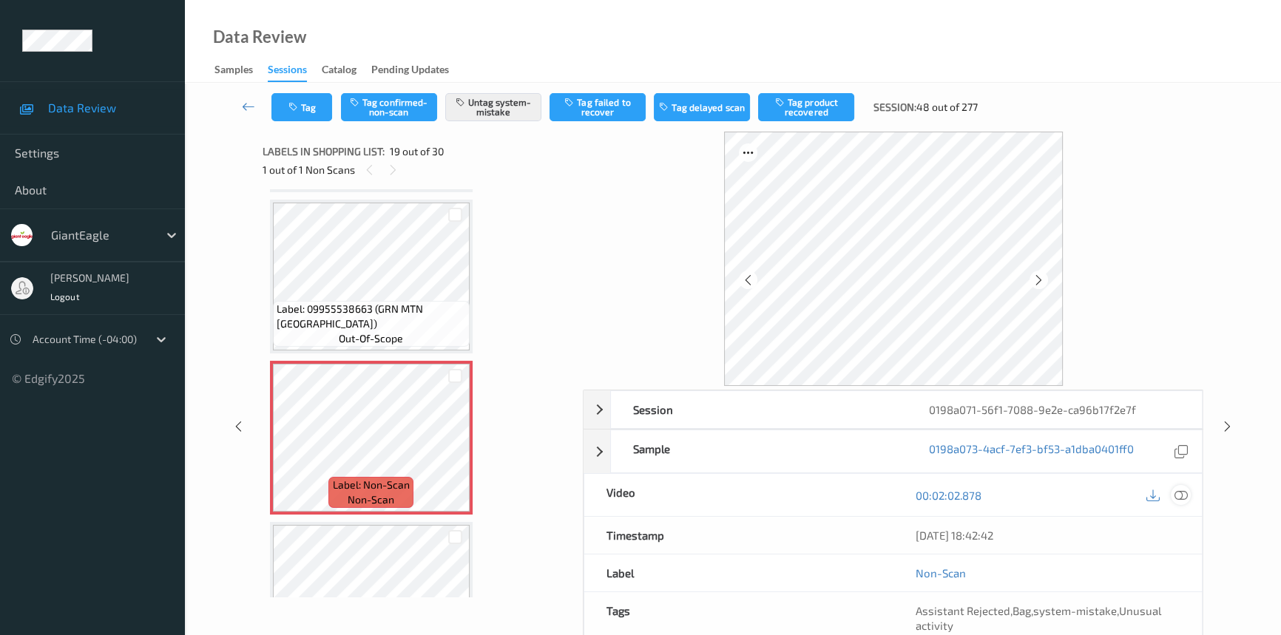
click at [1180, 491] on icon at bounding box center [1181, 495] width 13 height 13
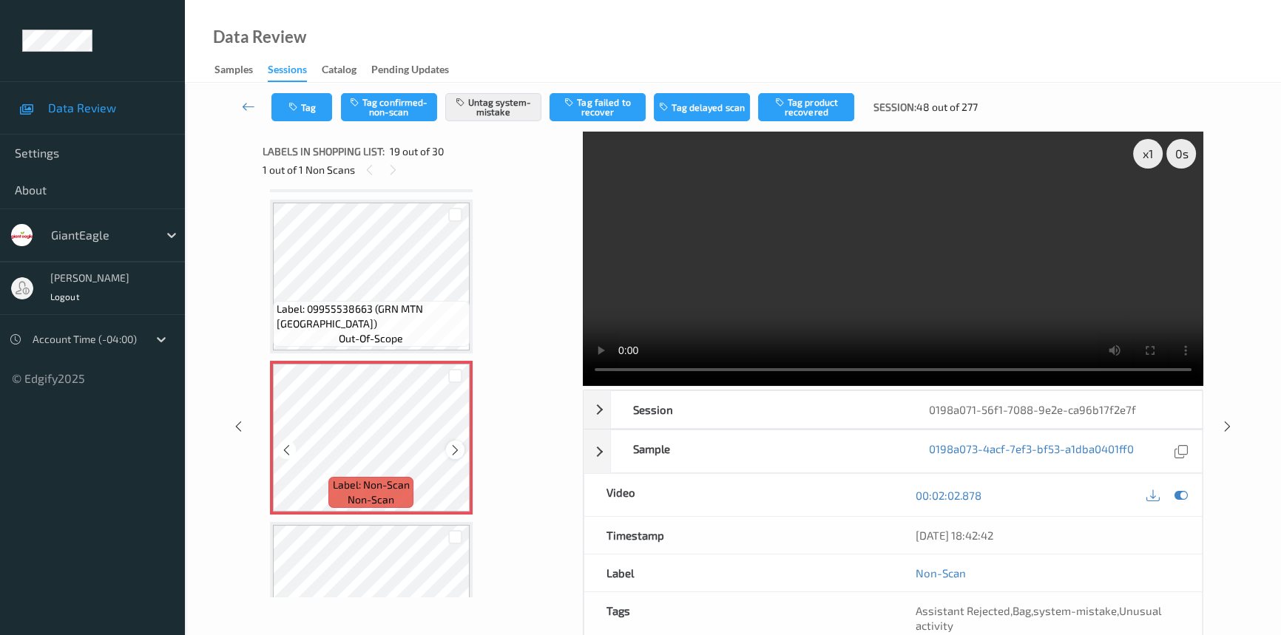
click at [459, 444] on icon at bounding box center [455, 450] width 13 height 13
click at [252, 107] on icon at bounding box center [248, 106] width 13 height 15
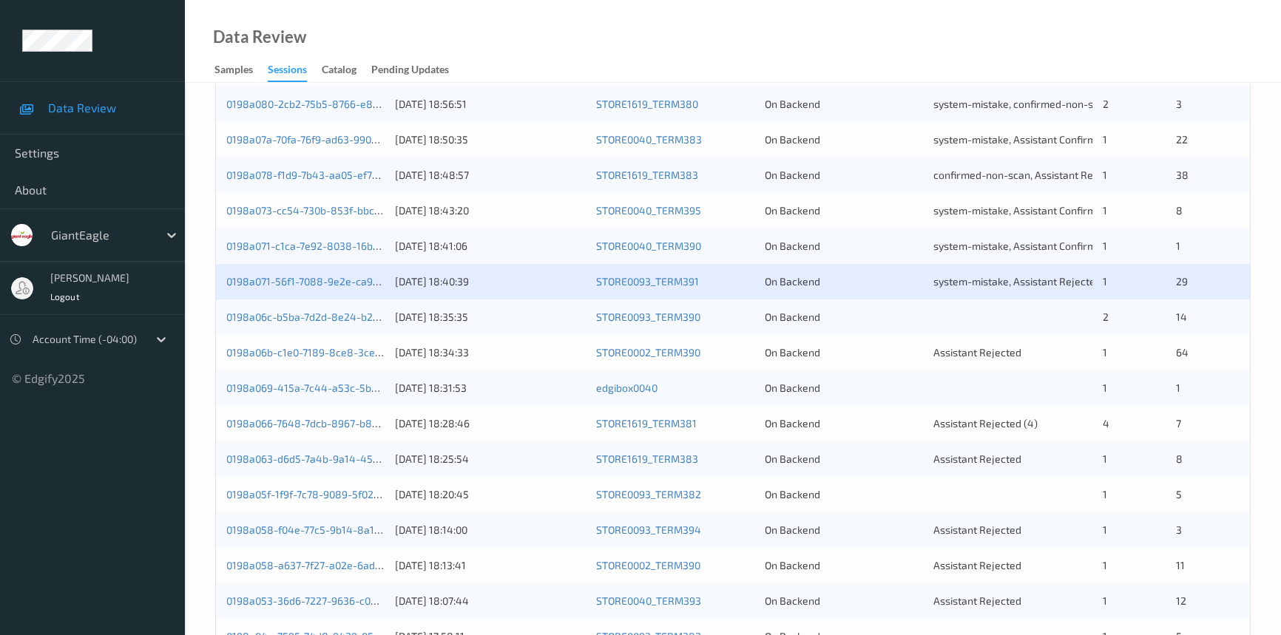
scroll to position [471, 0]
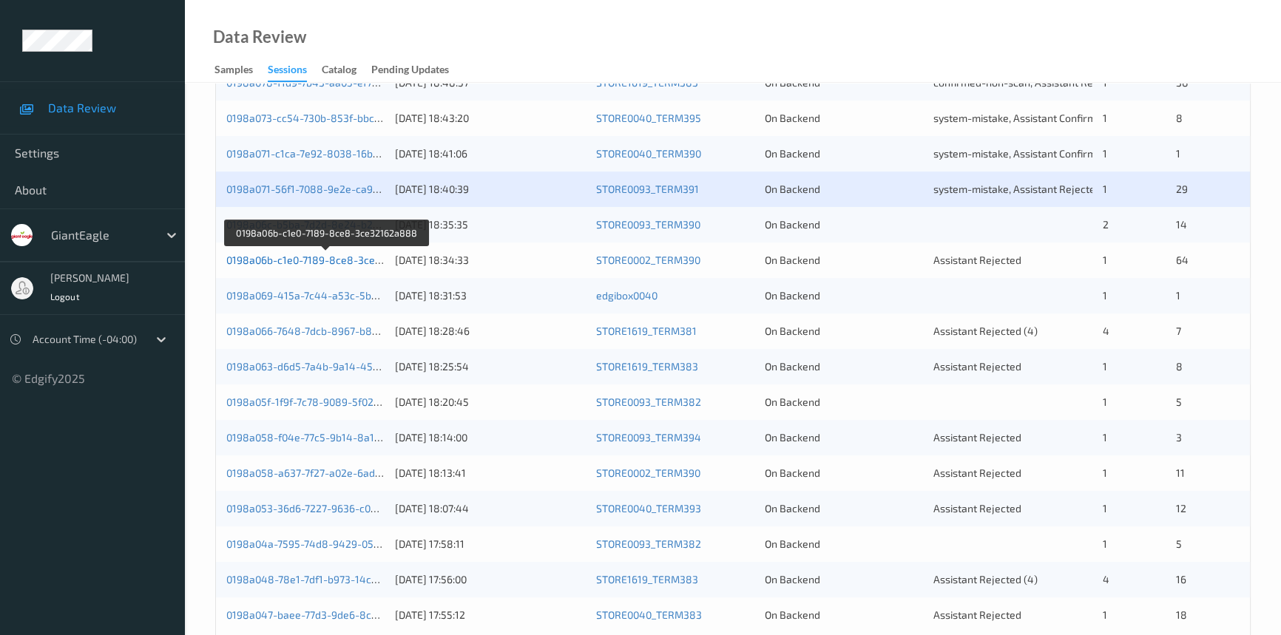
click at [300, 254] on link "0198a06b-c1e0-7189-8ce8-3ce32162a888" at bounding box center [327, 260] width 203 height 13
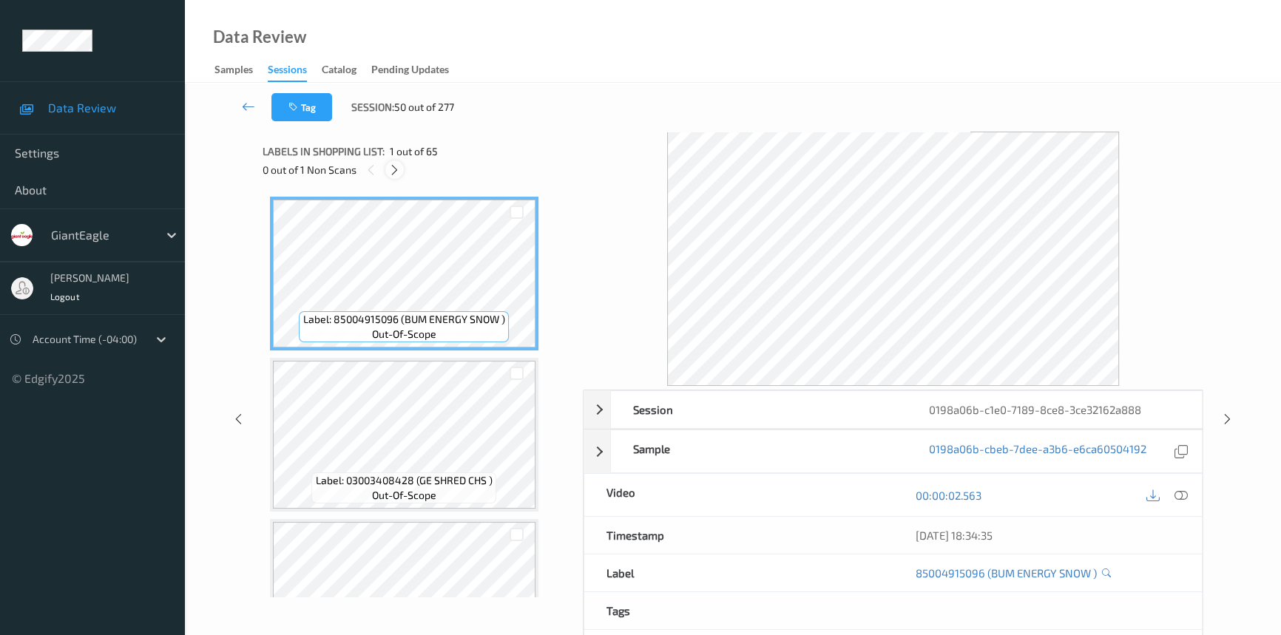
click at [393, 169] on icon at bounding box center [394, 169] width 13 height 13
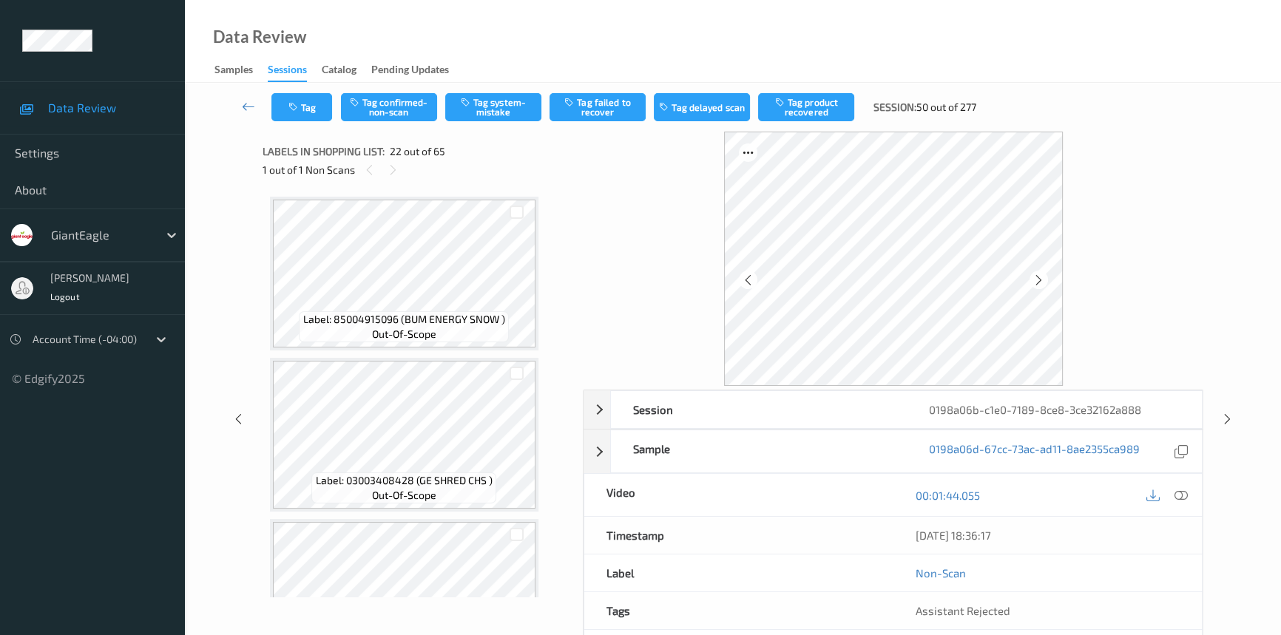
scroll to position [3222, 0]
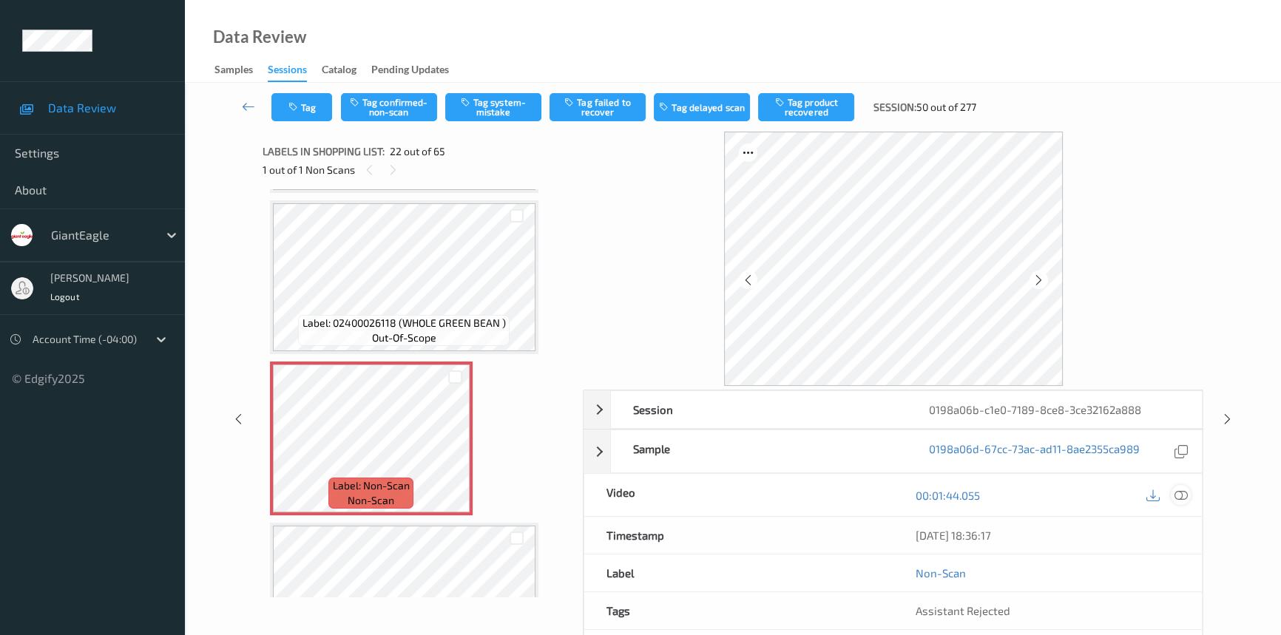
click at [1180, 491] on icon at bounding box center [1181, 495] width 13 height 13
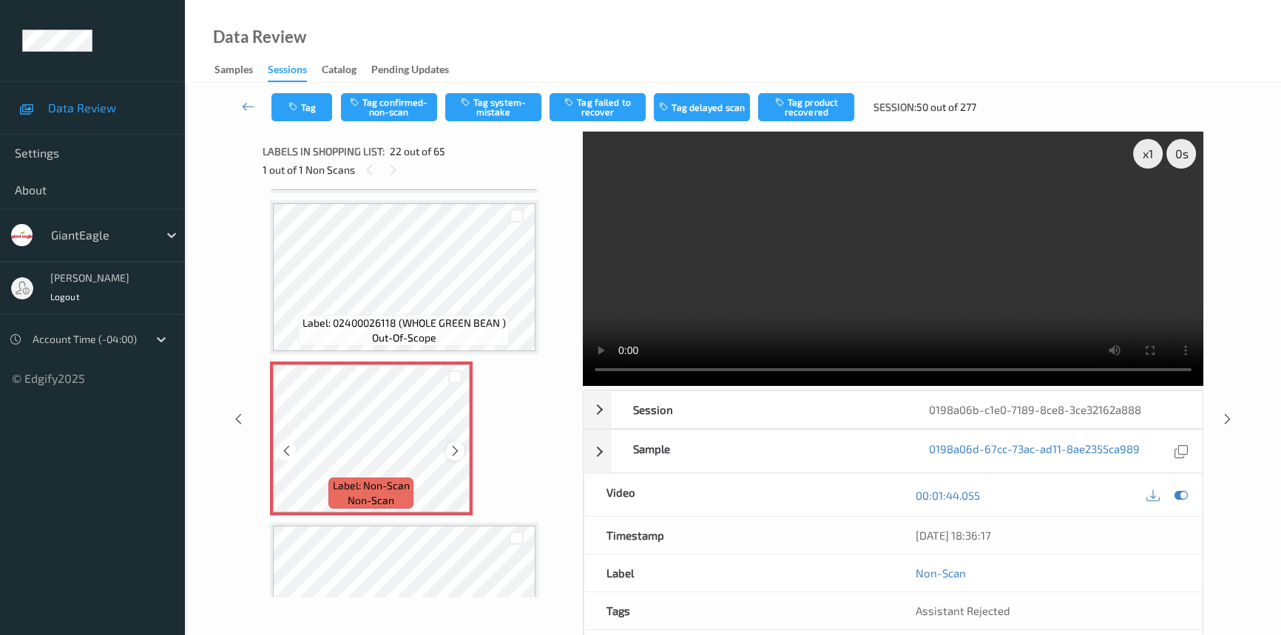
click at [452, 445] on icon at bounding box center [455, 451] width 13 height 13
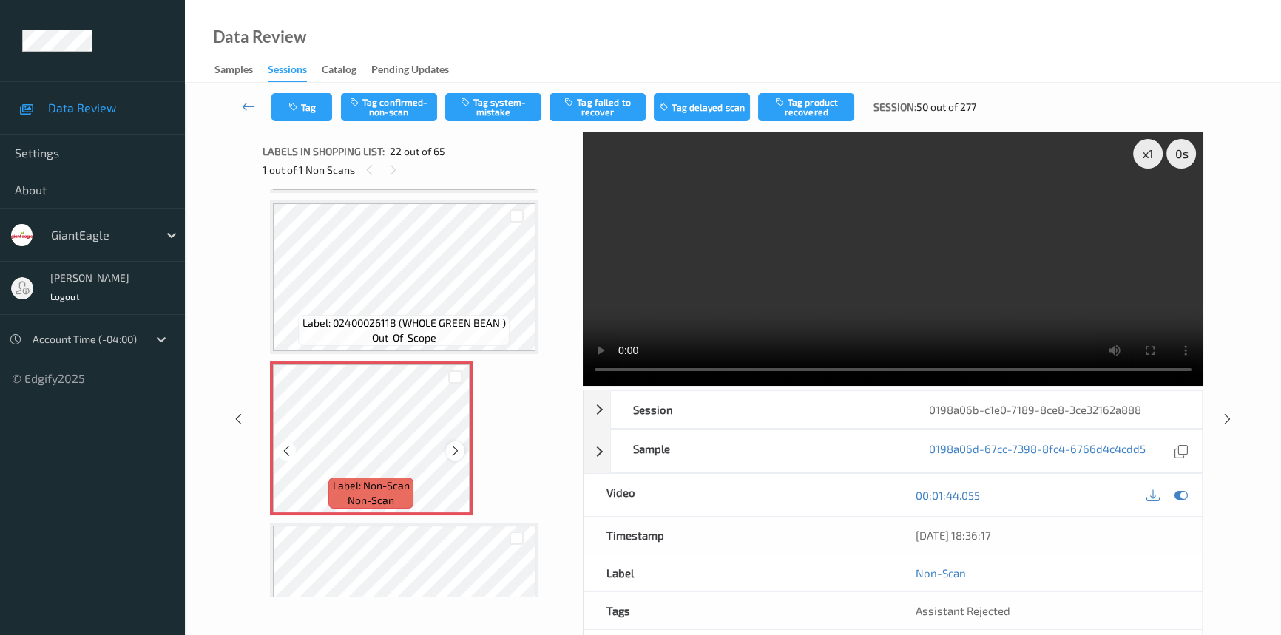
click at [450, 445] on icon at bounding box center [455, 451] width 13 height 13
click at [821, 295] on video at bounding box center [893, 259] width 621 height 254
click at [908, 289] on video at bounding box center [893, 259] width 621 height 254
click at [580, 345] on div "x 1 0 s Session 0198a06b-c1e0-7189-8ce8-3ce32162a888 Session ID 0198a06b-c1e0-7…" at bounding box center [734, 419] width 942 height 575
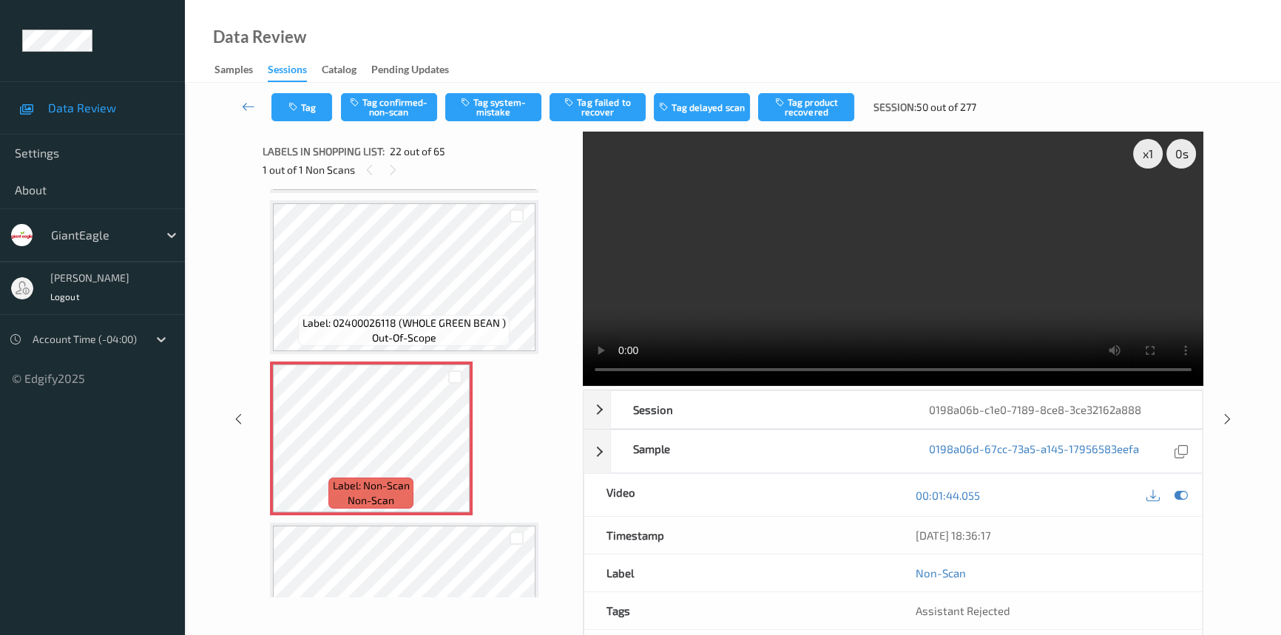
click at [898, 291] on video at bounding box center [893, 259] width 621 height 254
click at [902, 256] on video at bounding box center [893, 259] width 621 height 254
click at [821, 218] on video at bounding box center [893, 259] width 621 height 254
click at [456, 445] on icon at bounding box center [455, 451] width 13 height 13
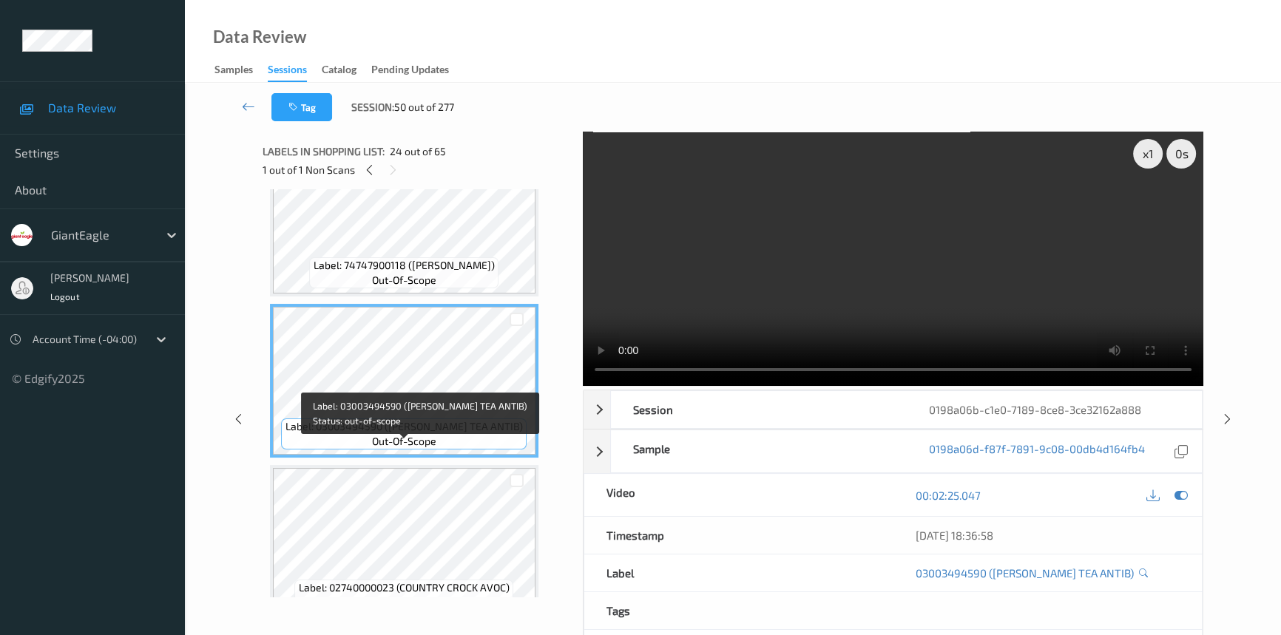
scroll to position [3625, 0]
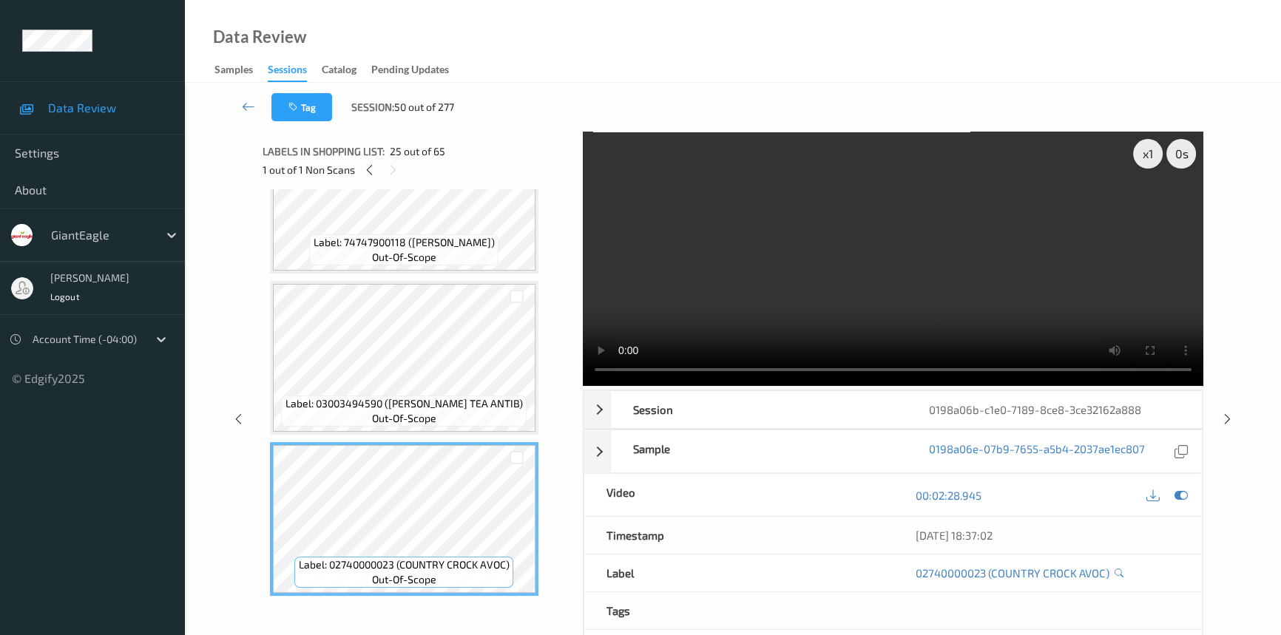
click at [880, 232] on video at bounding box center [893, 259] width 621 height 254
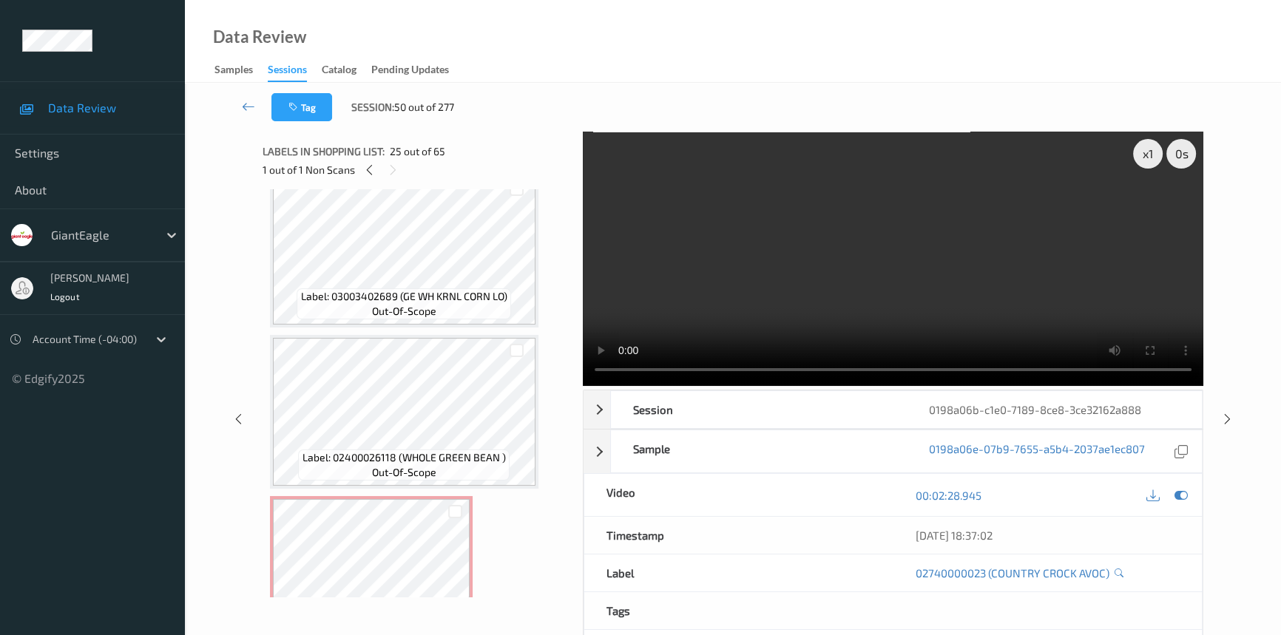
scroll to position [3424, 0]
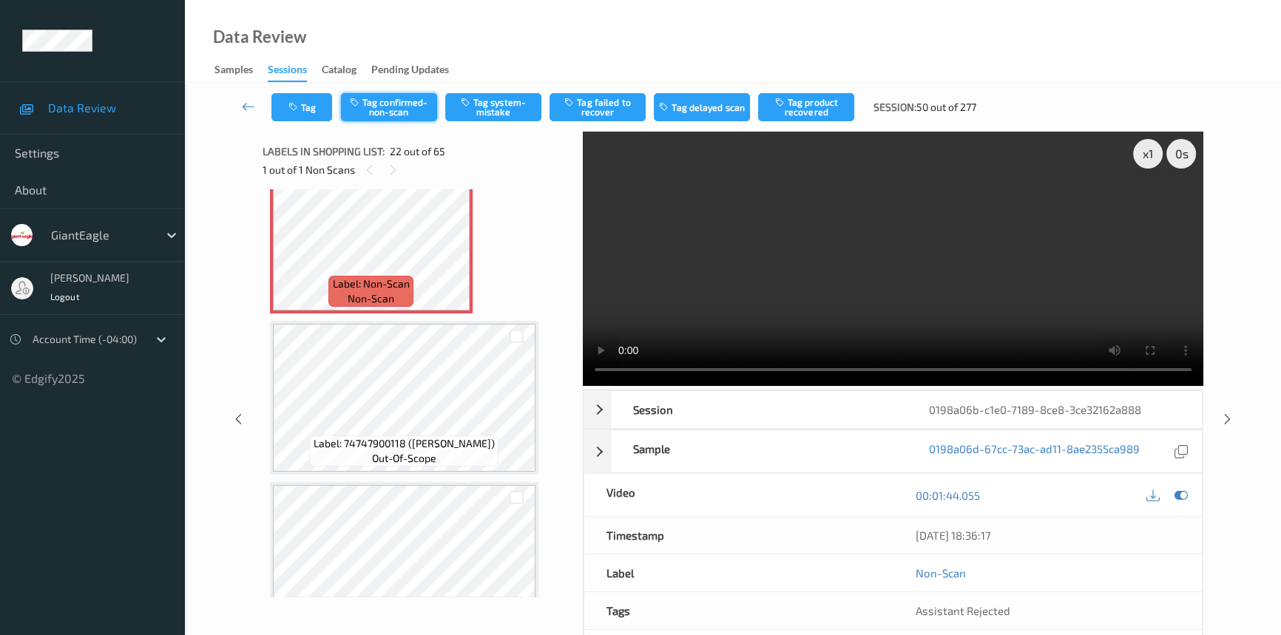
click at [391, 97] on button "Tag confirmed-non-scan" at bounding box center [389, 107] width 96 height 28
click at [843, 104] on button "Tag product recovered" at bounding box center [806, 107] width 96 height 28
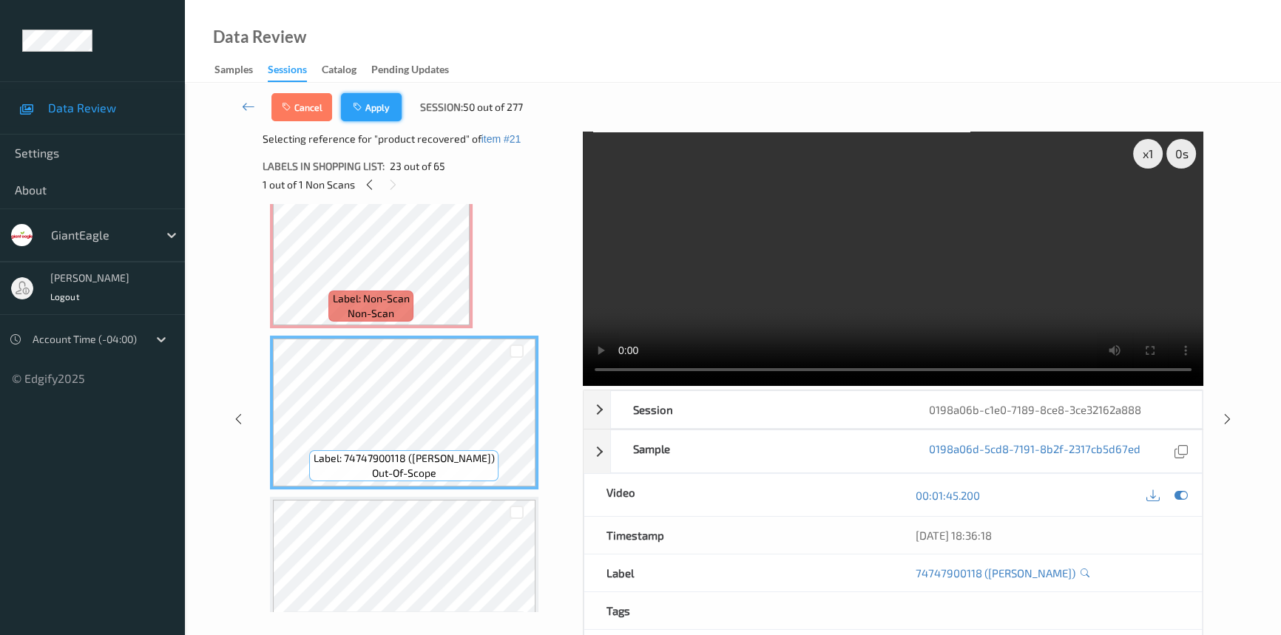
click at [385, 109] on button "Apply" at bounding box center [371, 107] width 61 height 28
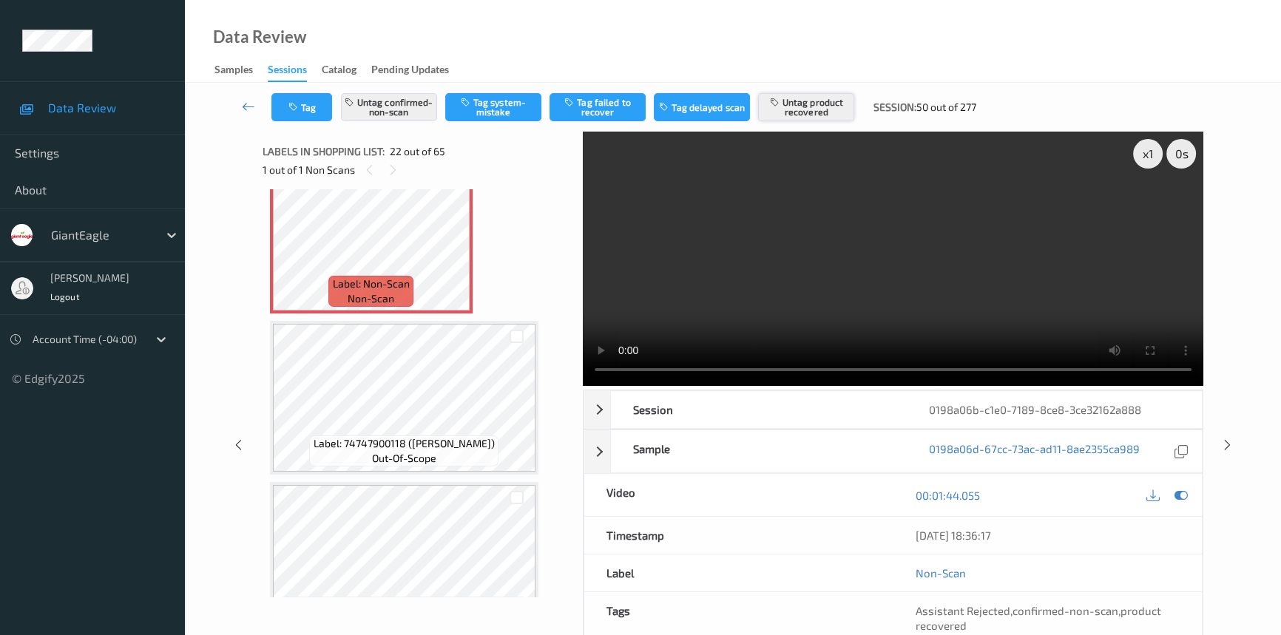
click at [823, 109] on button "Untag product recovered" at bounding box center [806, 107] width 96 height 28
click at [834, 112] on button "Tag product recovered" at bounding box center [806, 107] width 96 height 28
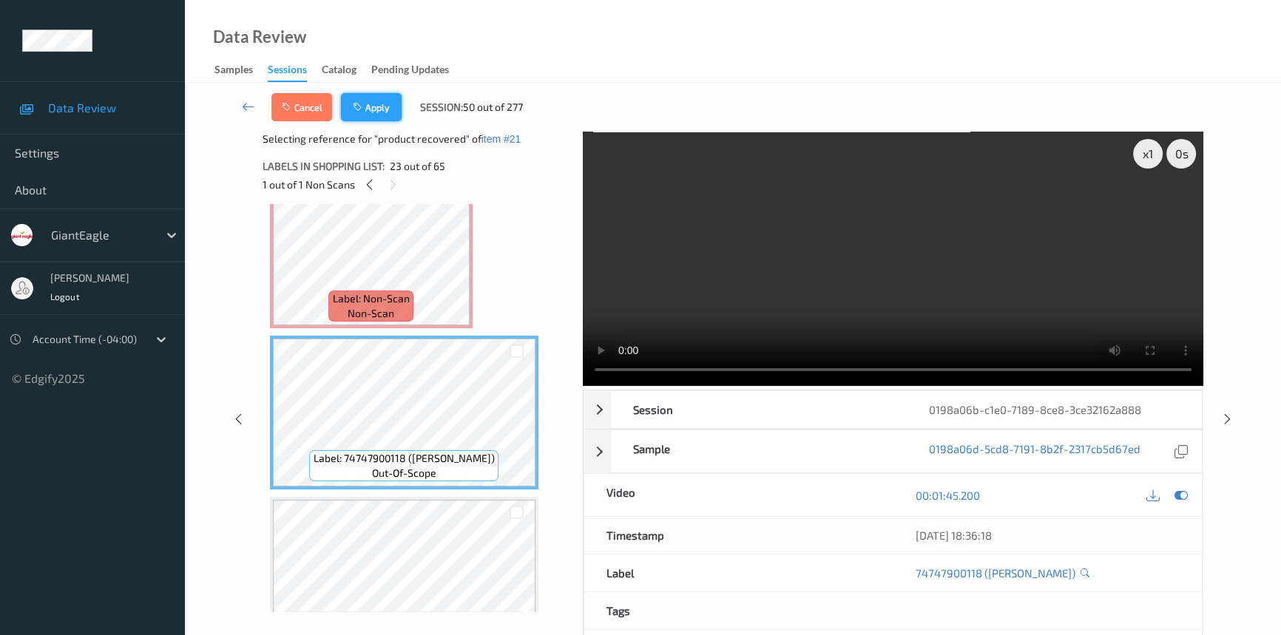
click at [385, 109] on button "Apply" at bounding box center [371, 107] width 61 height 28
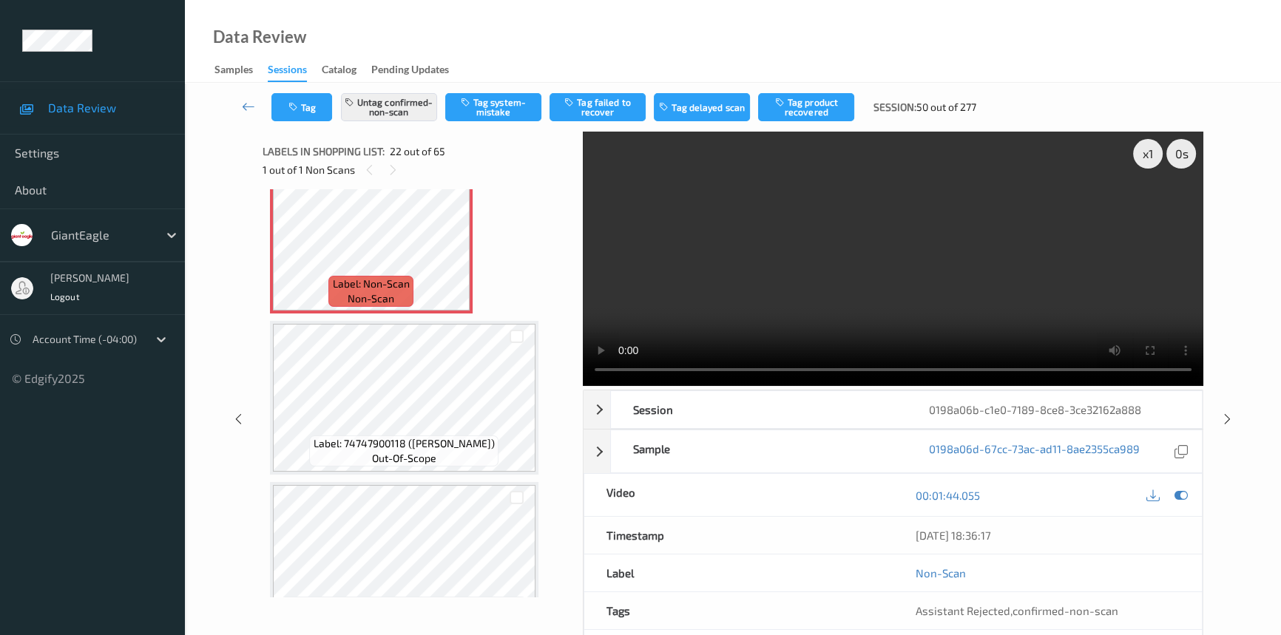
scroll to position [3222, 0]
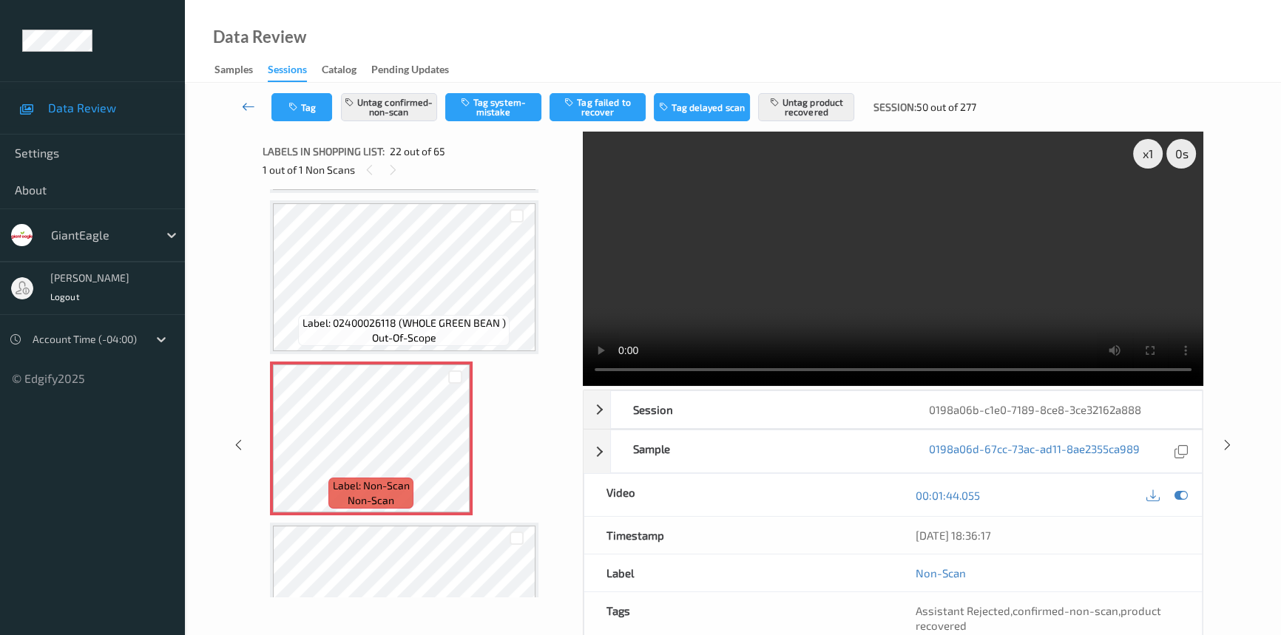
click at [243, 101] on icon at bounding box center [248, 106] width 13 height 15
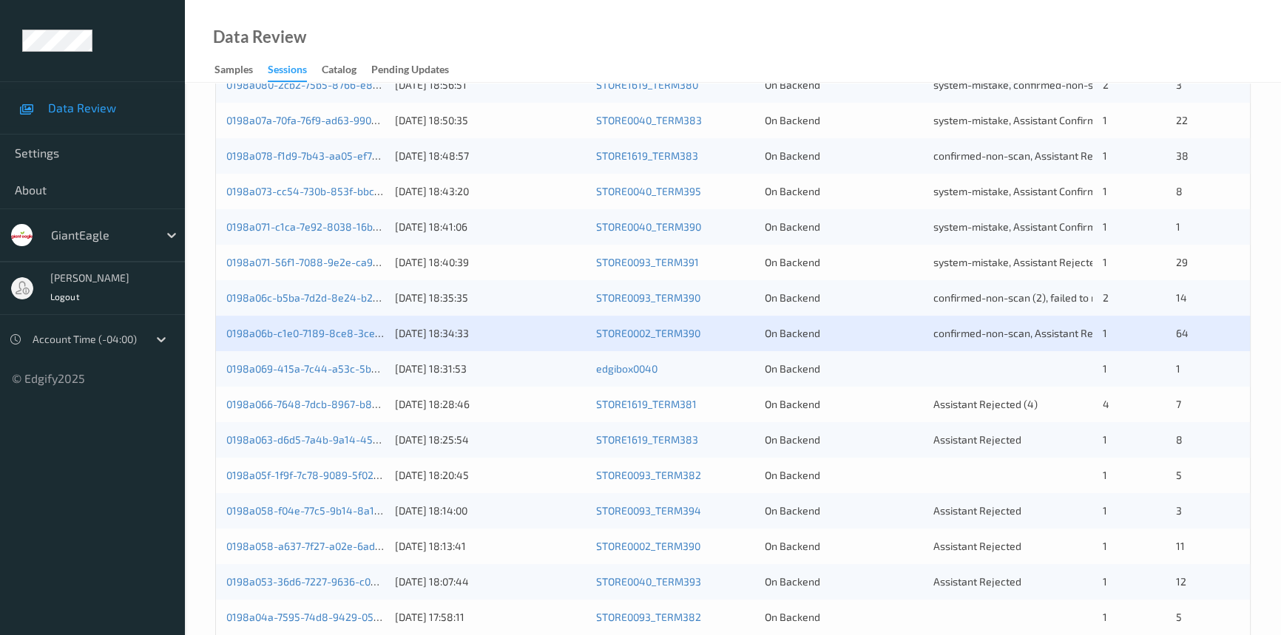
scroll to position [403, 0]
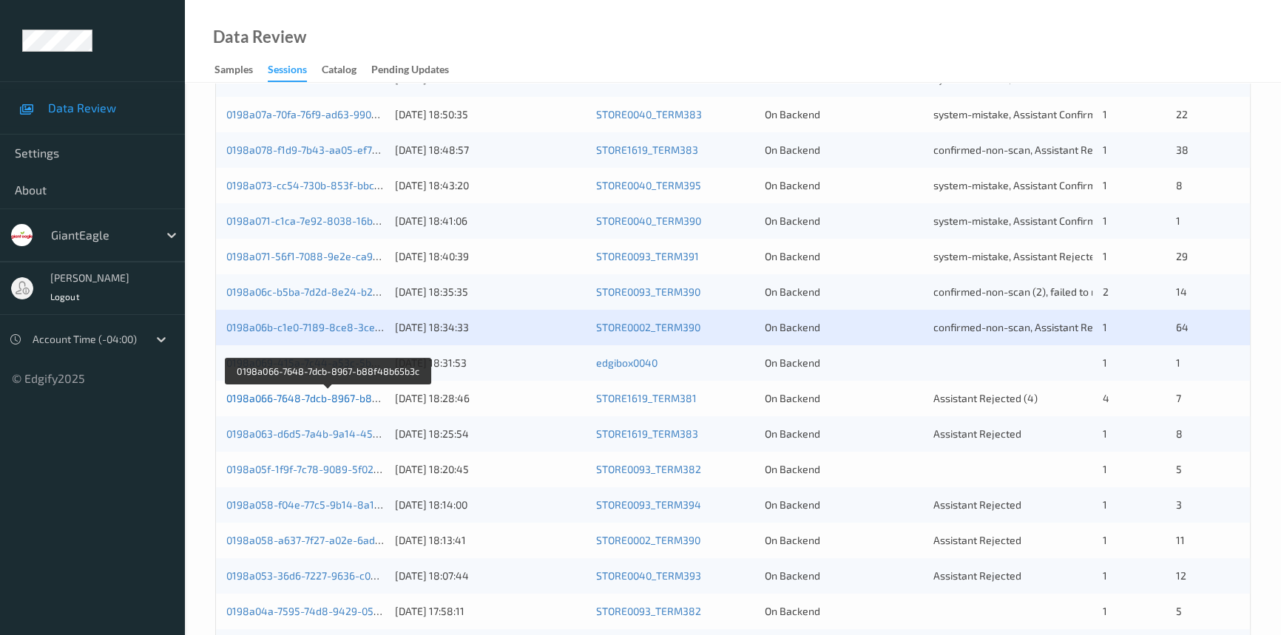
click at [280, 395] on link "0198a066-7648-7dcb-8967-b88f48b65b3c" at bounding box center [328, 398] width 204 height 13
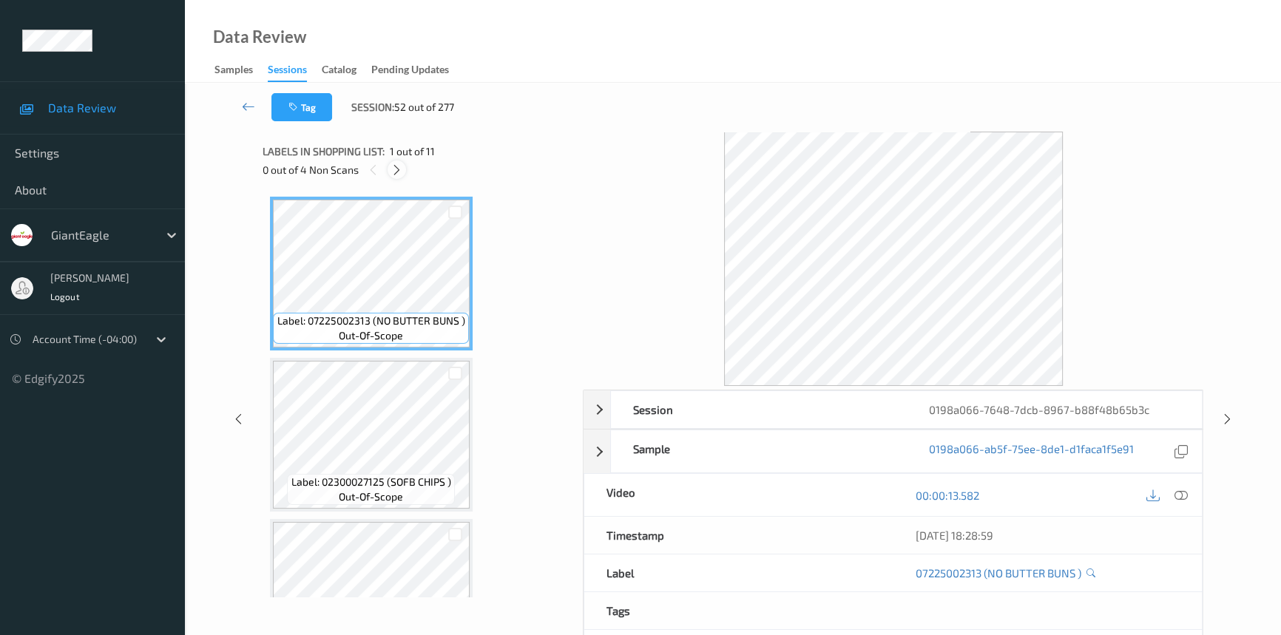
click at [391, 163] on icon at bounding box center [397, 169] width 13 height 13
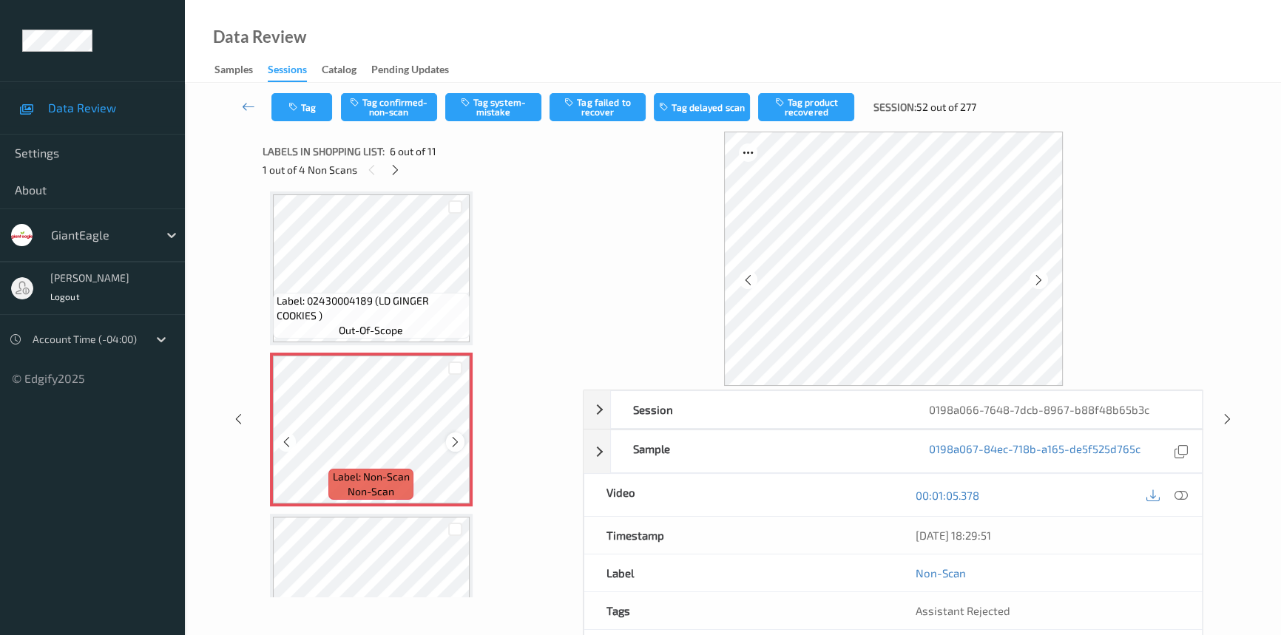
click at [459, 437] on icon at bounding box center [455, 442] width 13 height 13
drag, startPoint x: 1176, startPoint y: 495, endPoint x: 1177, endPoint y: 475, distance: 20.0
click at [1176, 495] on icon at bounding box center [1181, 495] width 13 height 13
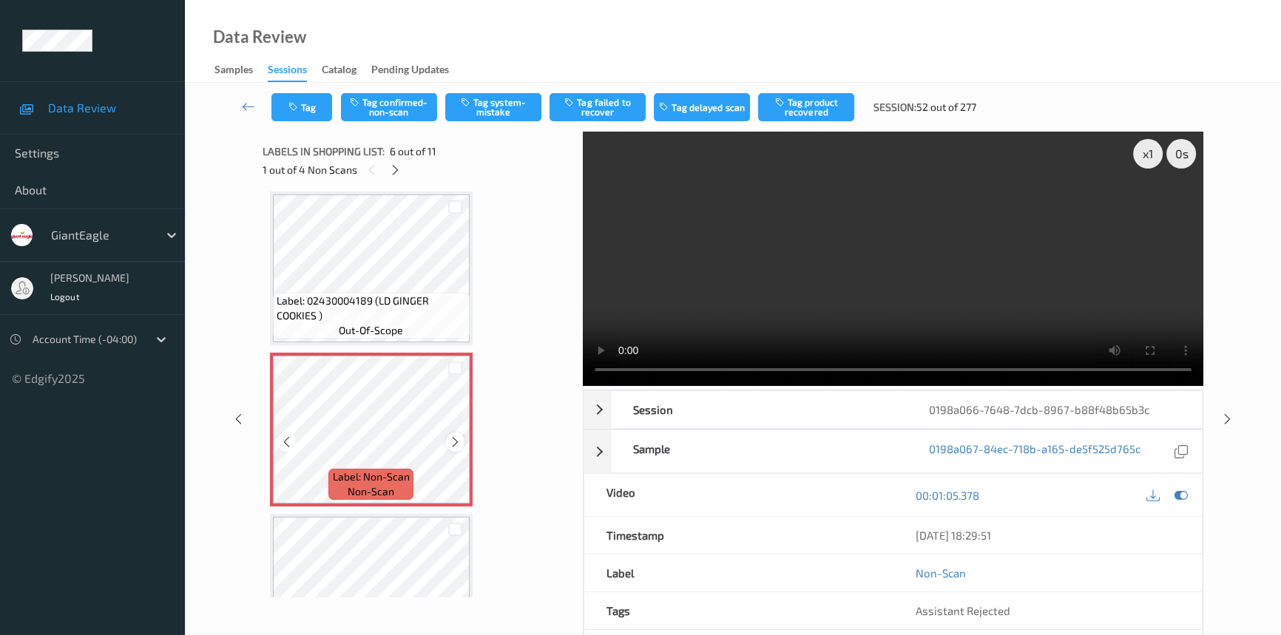
click at [458, 440] on icon at bounding box center [455, 442] width 13 height 13
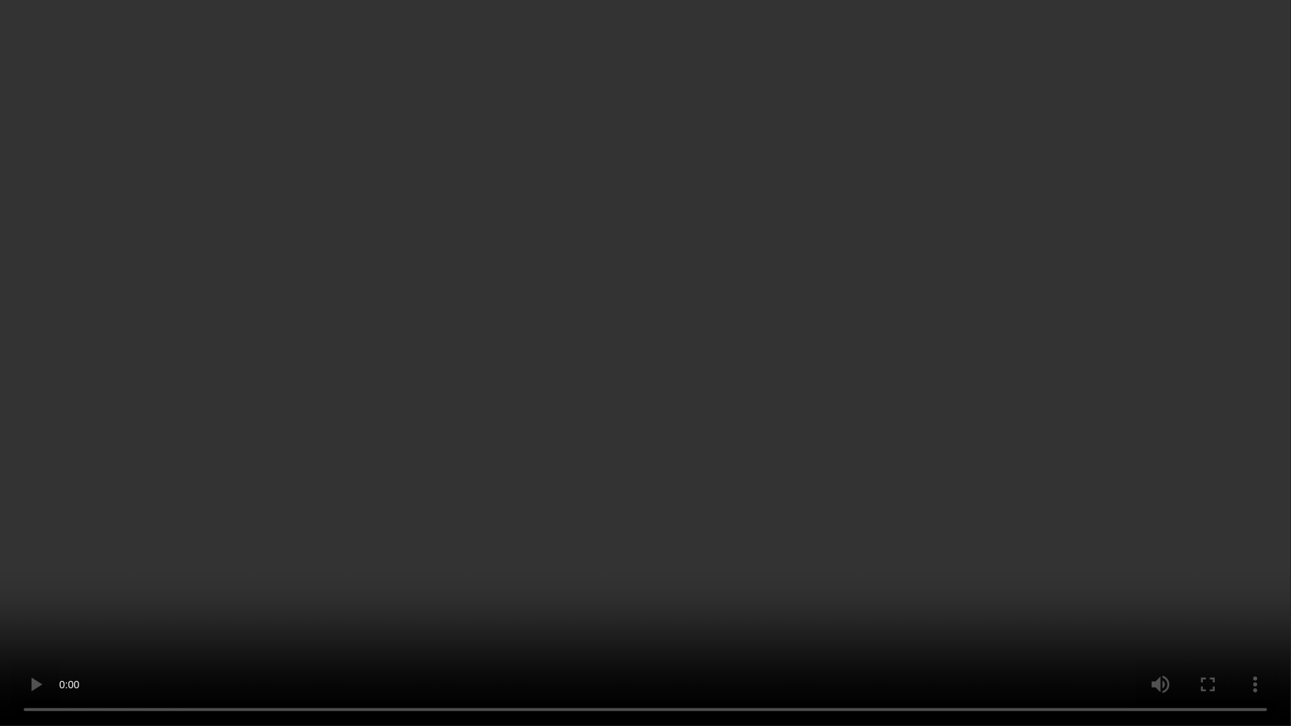
click at [568, 502] on video at bounding box center [645, 363] width 1291 height 726
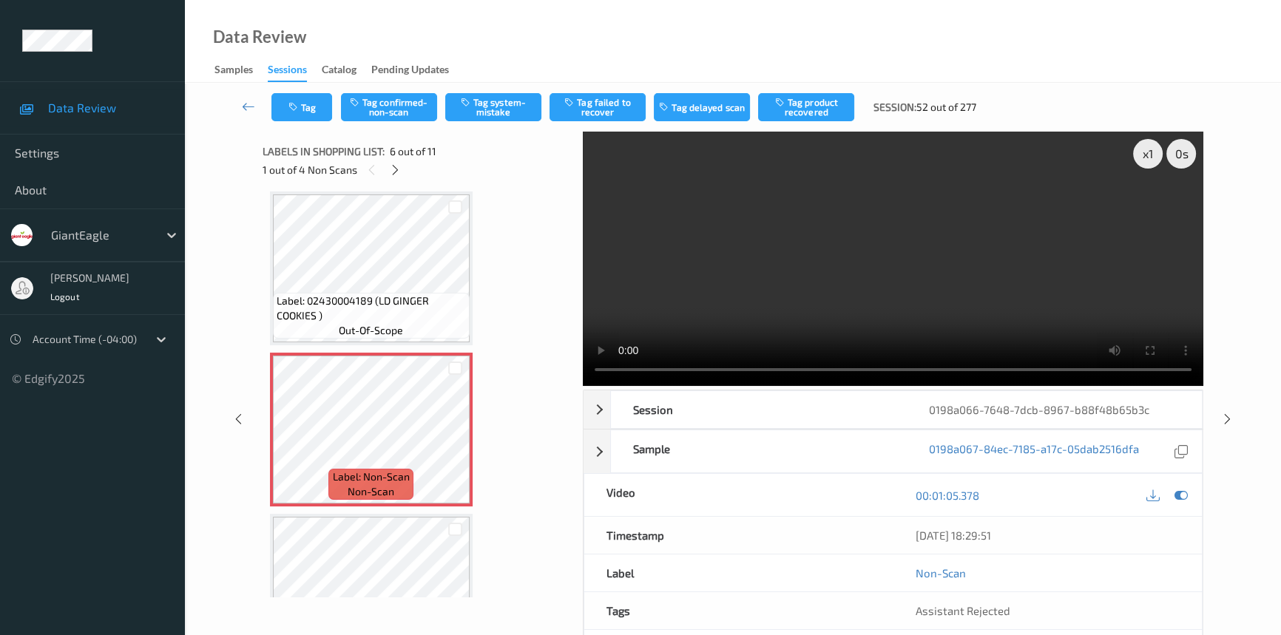
click at [772, 250] on video at bounding box center [893, 259] width 621 height 254
click at [458, 439] on icon at bounding box center [455, 442] width 13 height 13
click at [960, 303] on video at bounding box center [893, 259] width 621 height 254
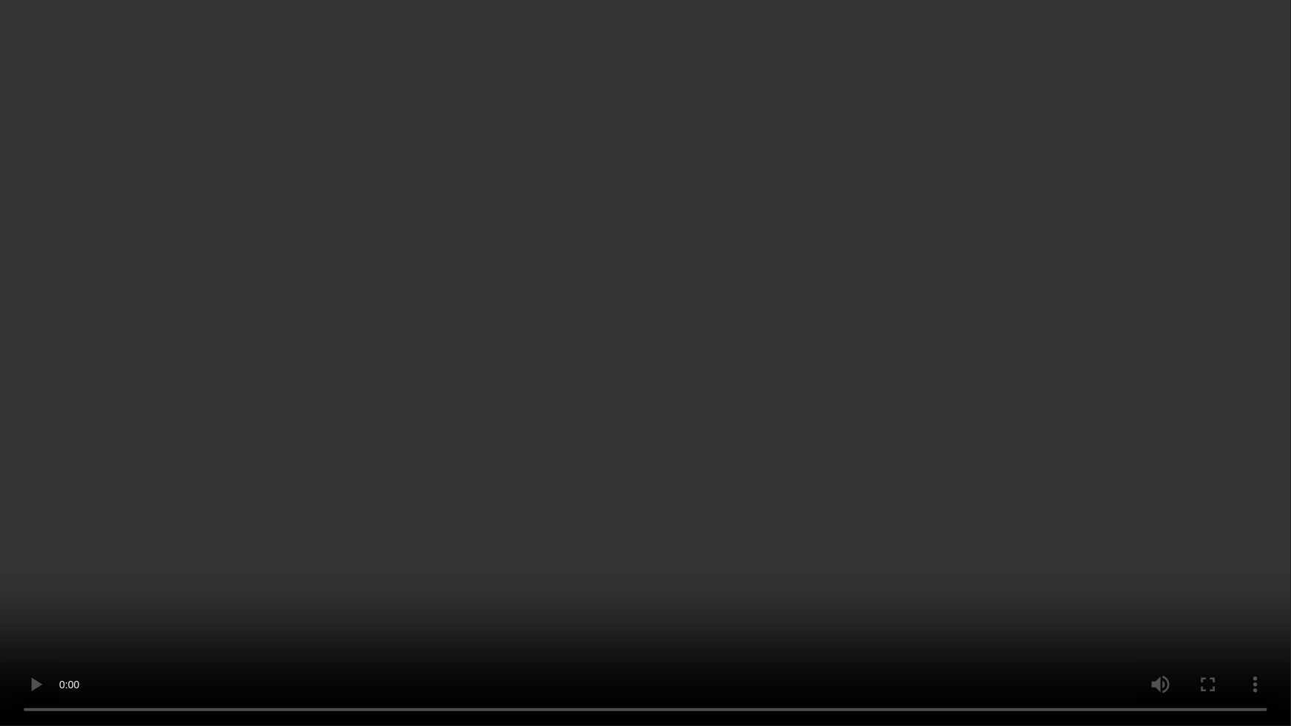
click at [721, 615] on video at bounding box center [645, 363] width 1291 height 726
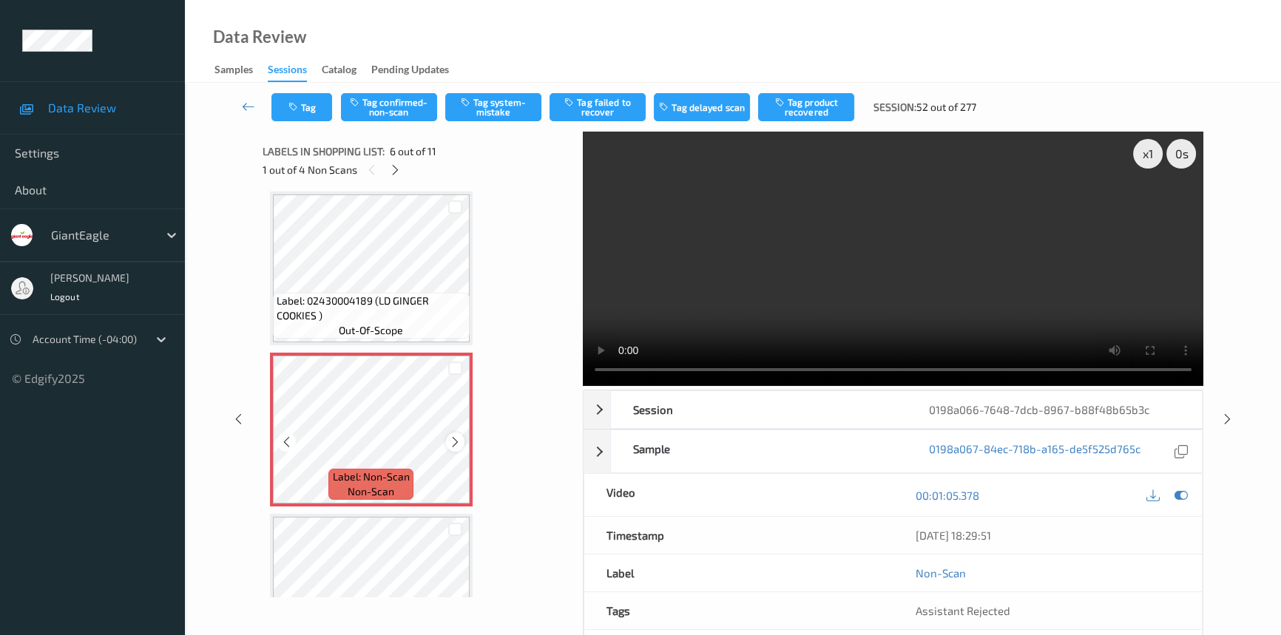
click at [457, 441] on icon at bounding box center [455, 442] width 13 height 13
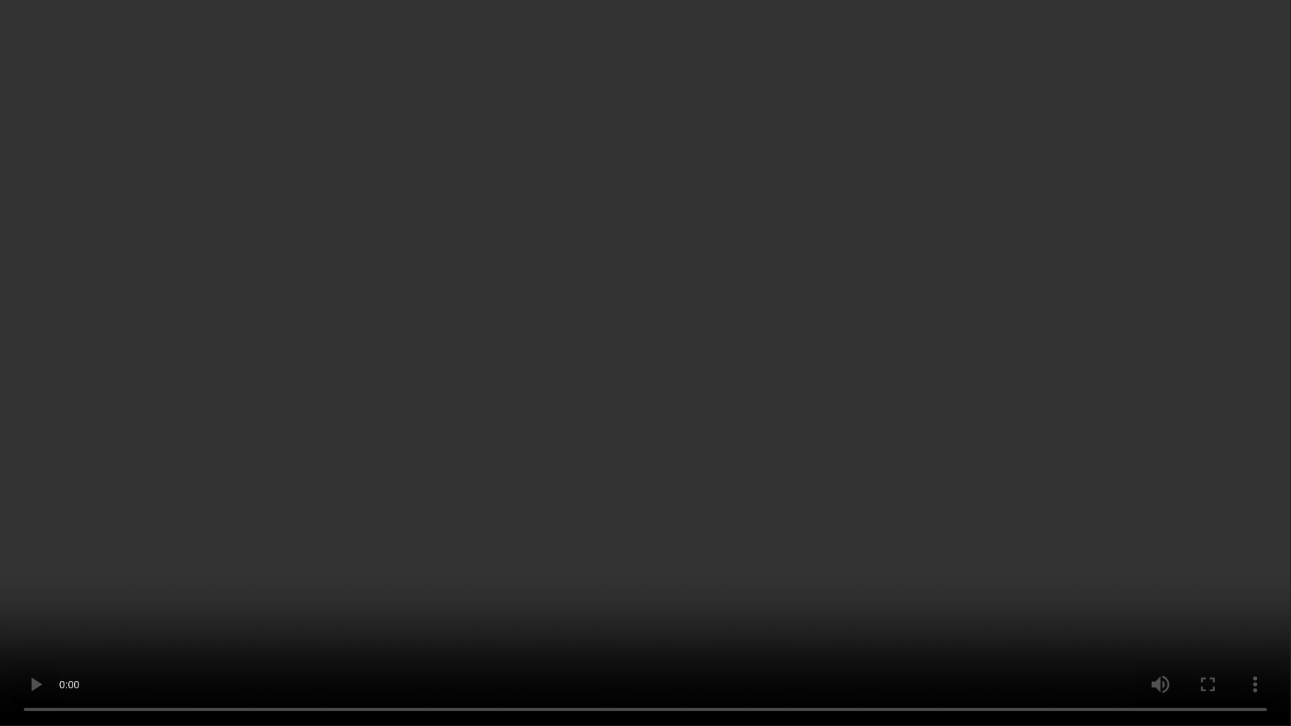
click at [277, 605] on video at bounding box center [645, 363] width 1291 height 726
click at [628, 490] on video at bounding box center [645, 363] width 1291 height 726
click at [726, 493] on video at bounding box center [645, 363] width 1291 height 726
click at [556, 397] on video at bounding box center [645, 363] width 1291 height 726
click at [589, 448] on video at bounding box center [645, 363] width 1291 height 726
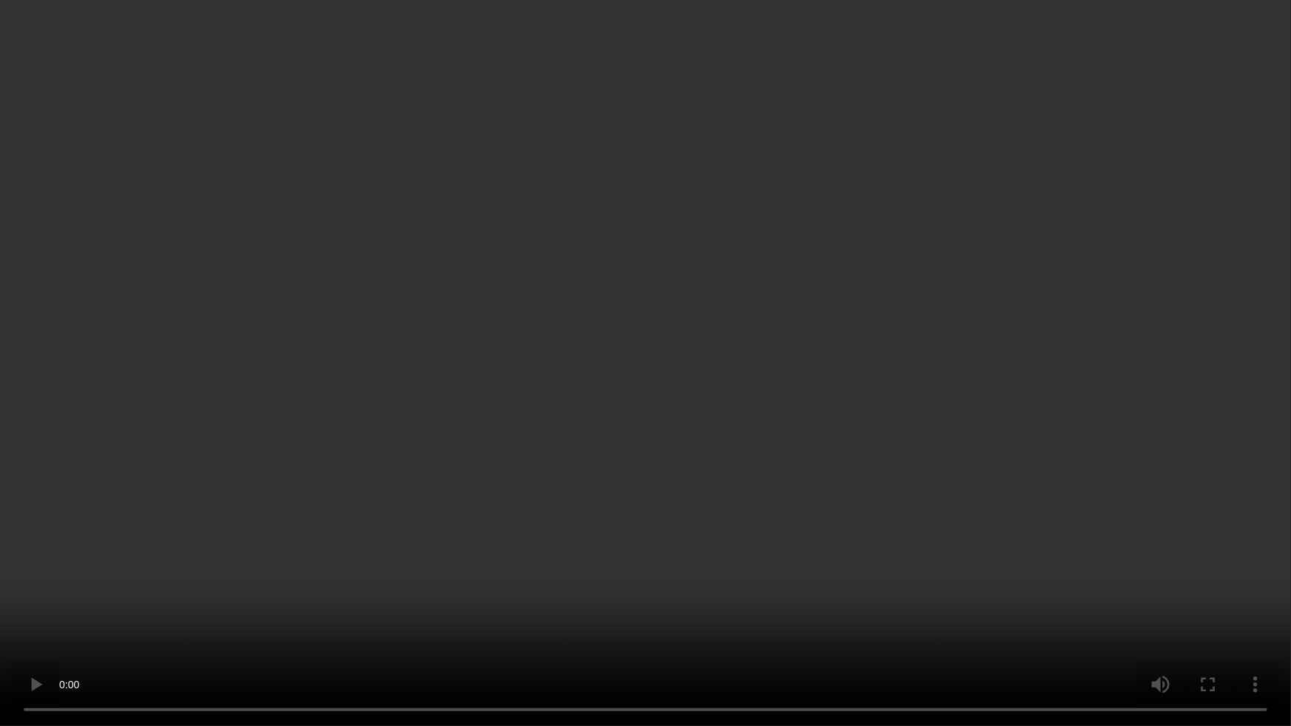
click at [604, 448] on video at bounding box center [645, 363] width 1291 height 726
click at [582, 314] on video at bounding box center [645, 363] width 1291 height 726
click at [640, 284] on video at bounding box center [645, 363] width 1291 height 726
click at [541, 474] on video at bounding box center [645, 363] width 1291 height 726
click at [536, 477] on video at bounding box center [645, 363] width 1291 height 726
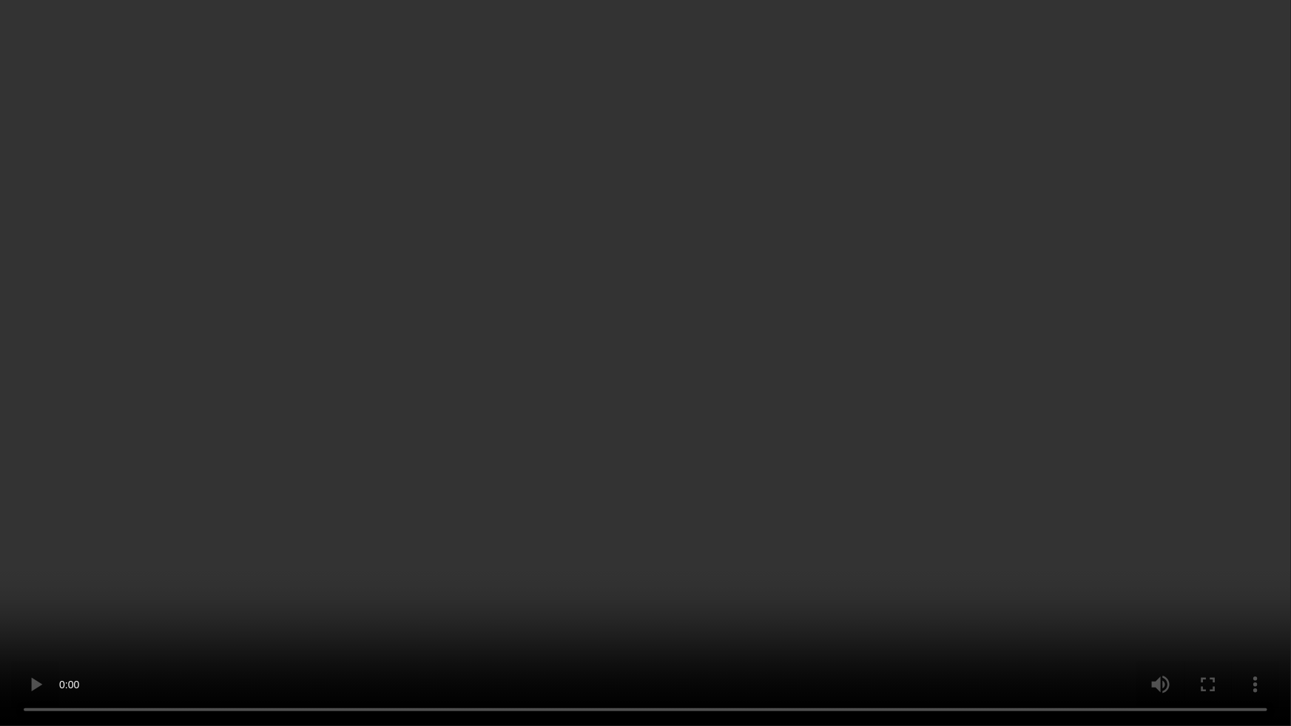
click at [471, 566] on video at bounding box center [645, 363] width 1291 height 726
drag, startPoint x: 421, startPoint y: 571, endPoint x: 442, endPoint y: 562, distance: 22.5
click at [435, 567] on video at bounding box center [645, 363] width 1291 height 726
click at [618, 436] on video at bounding box center [645, 363] width 1291 height 726
click at [598, 440] on video at bounding box center [645, 363] width 1291 height 726
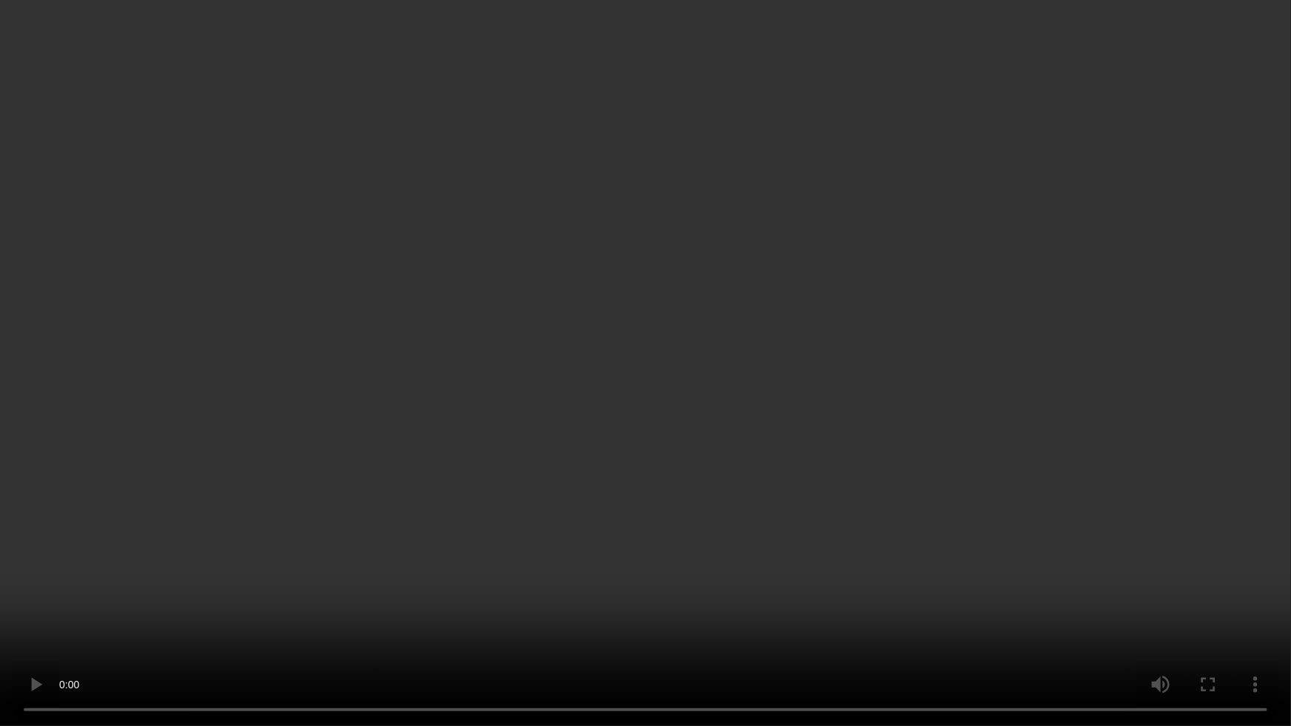
click at [607, 476] on video at bounding box center [645, 363] width 1291 height 726
click at [632, 384] on video at bounding box center [645, 363] width 1291 height 726
click at [997, 444] on video at bounding box center [645, 363] width 1291 height 726
click at [930, 420] on video at bounding box center [645, 363] width 1291 height 726
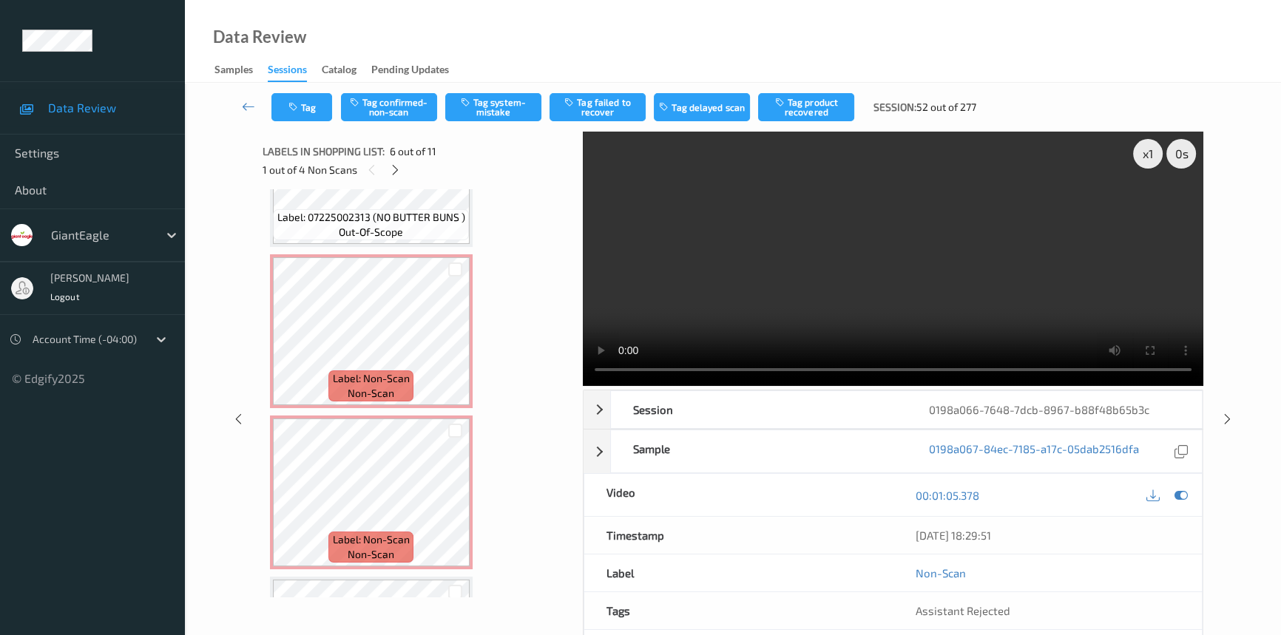
scroll to position [1045, 0]
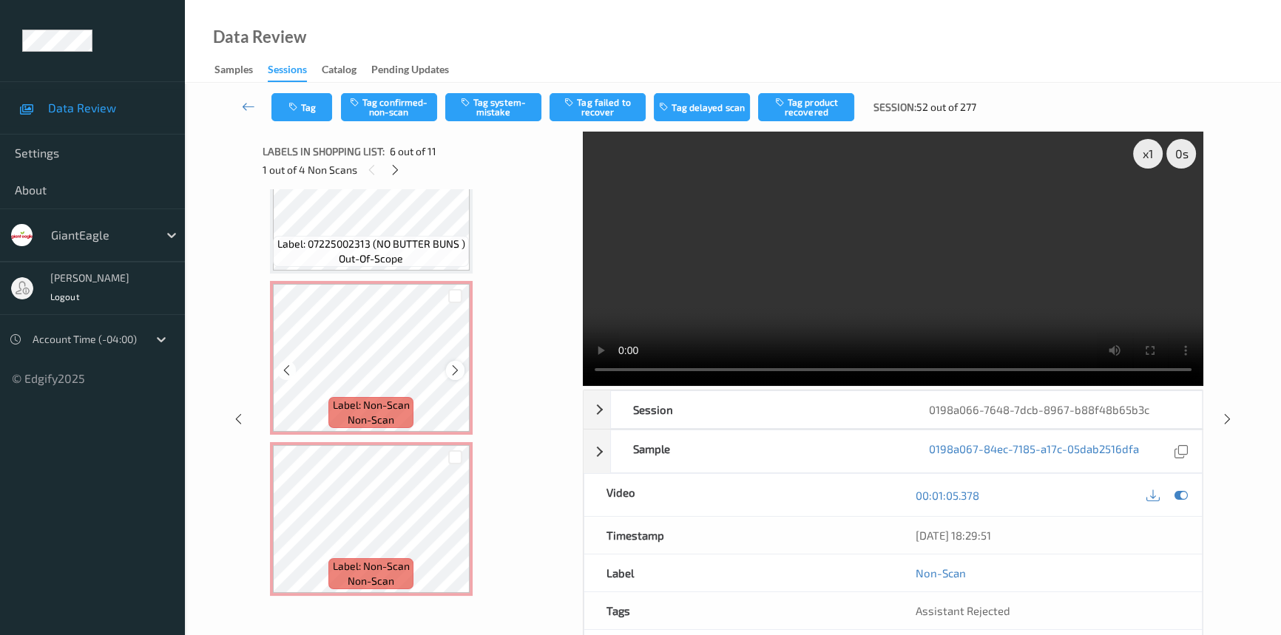
click at [452, 365] on icon at bounding box center [455, 370] width 13 height 13
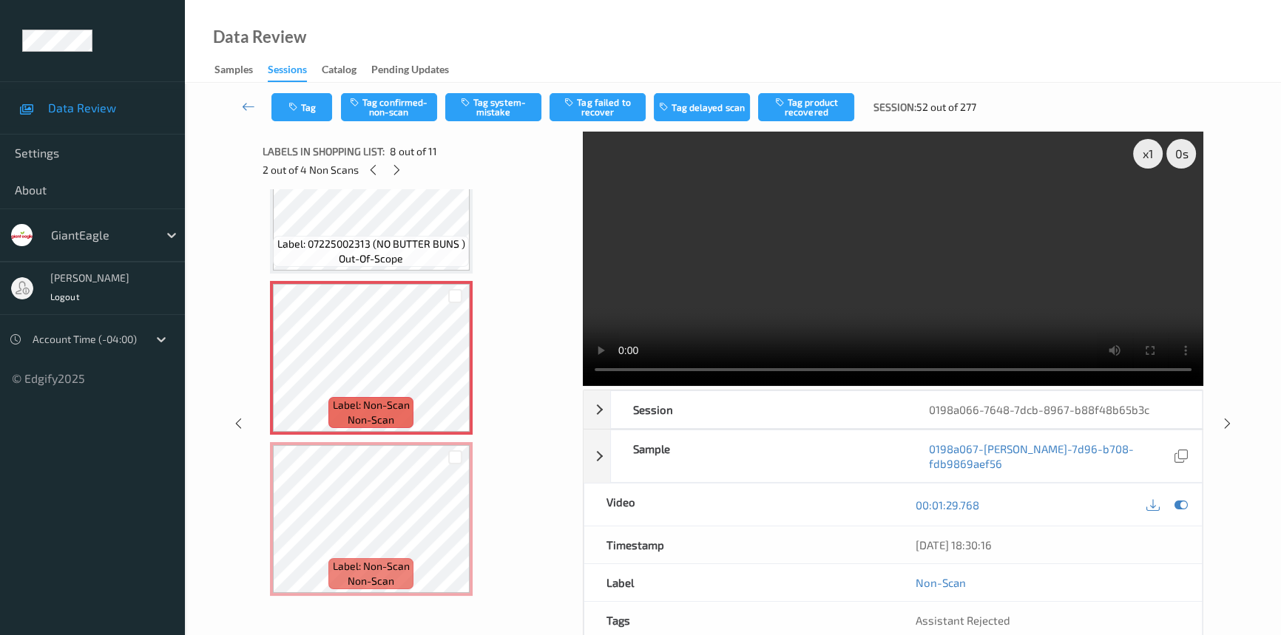
click at [917, 266] on video at bounding box center [893, 259] width 621 height 254
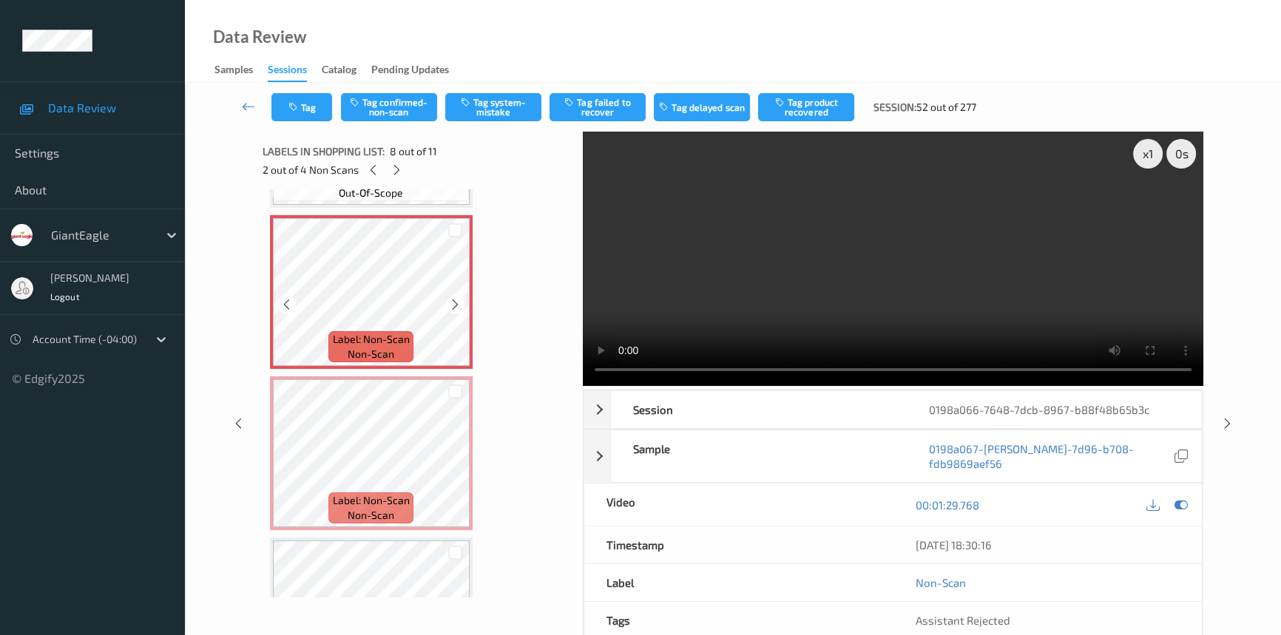
scroll to position [1112, 0]
click at [460, 460] on icon at bounding box center [455, 464] width 13 height 13
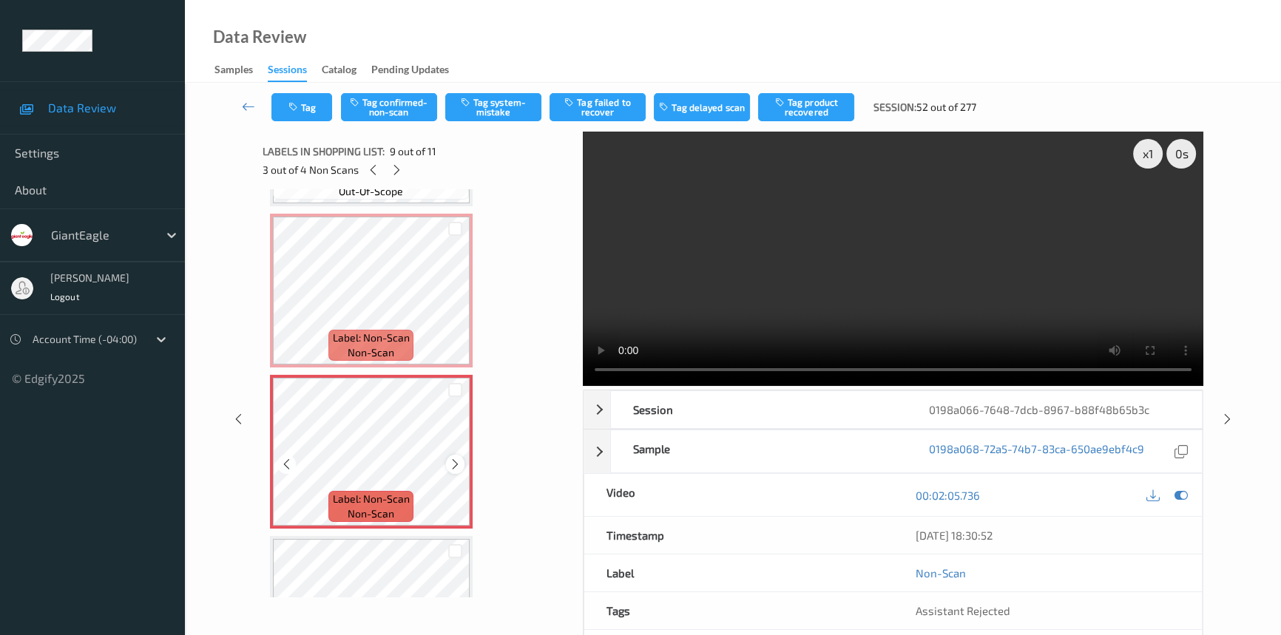
click at [454, 458] on icon at bounding box center [455, 464] width 13 height 13
click at [815, 284] on video at bounding box center [893, 259] width 621 height 254
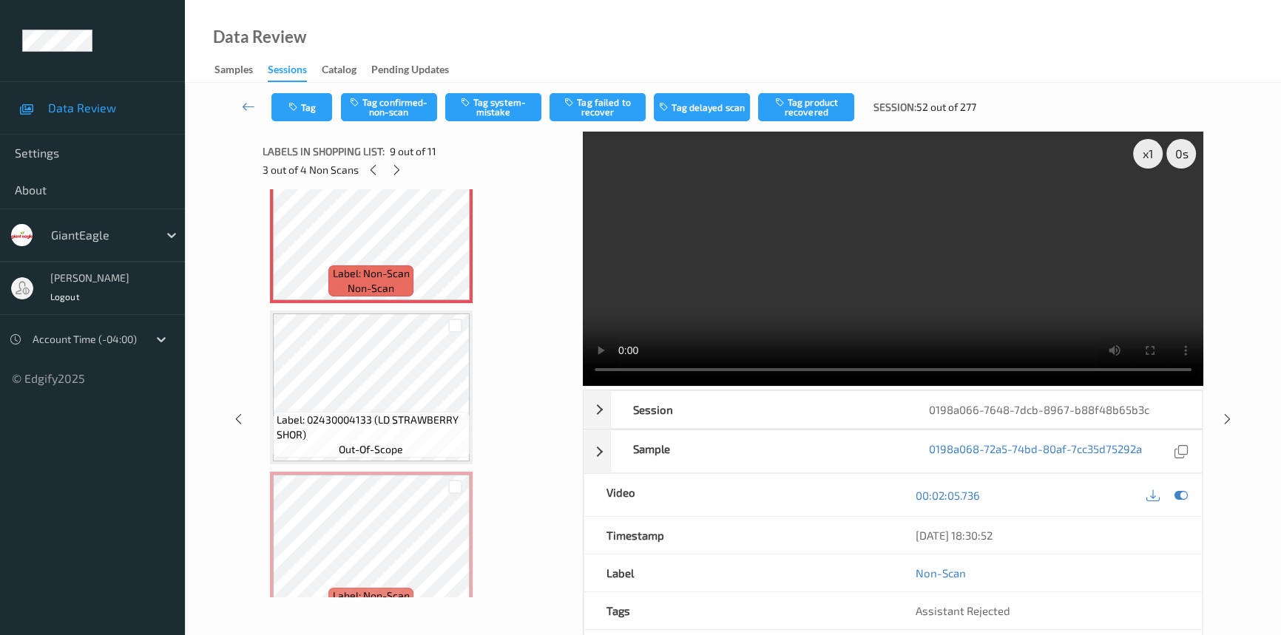
scroll to position [1367, 0]
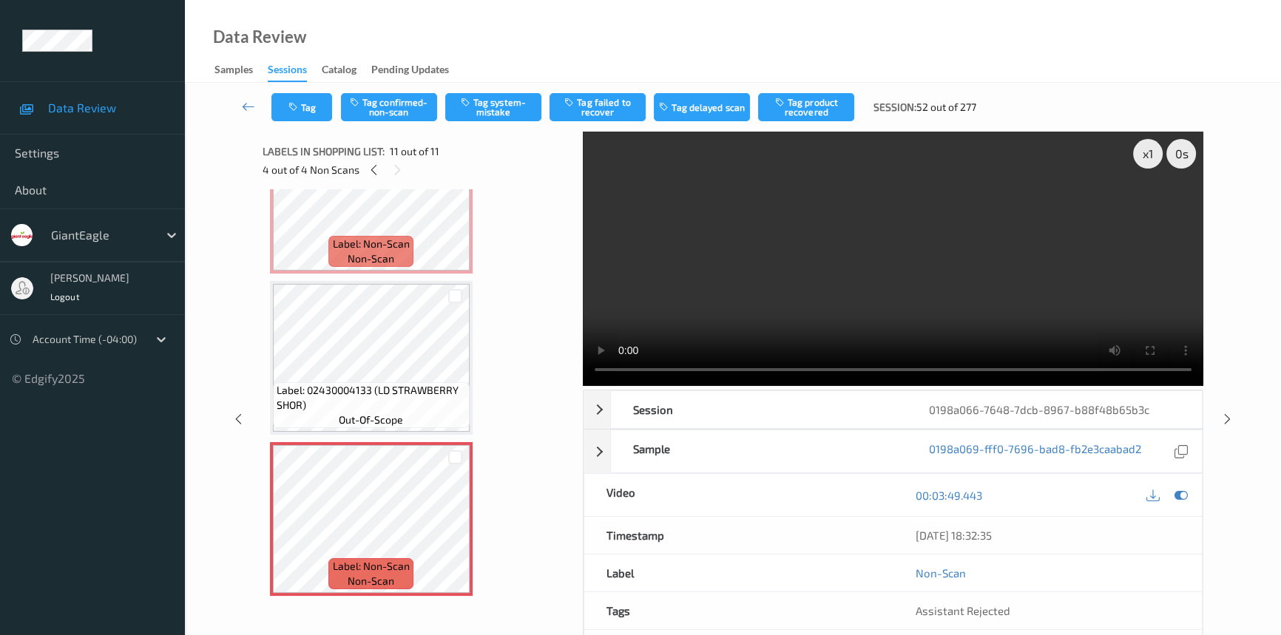
click at [934, 256] on video at bounding box center [893, 259] width 621 height 254
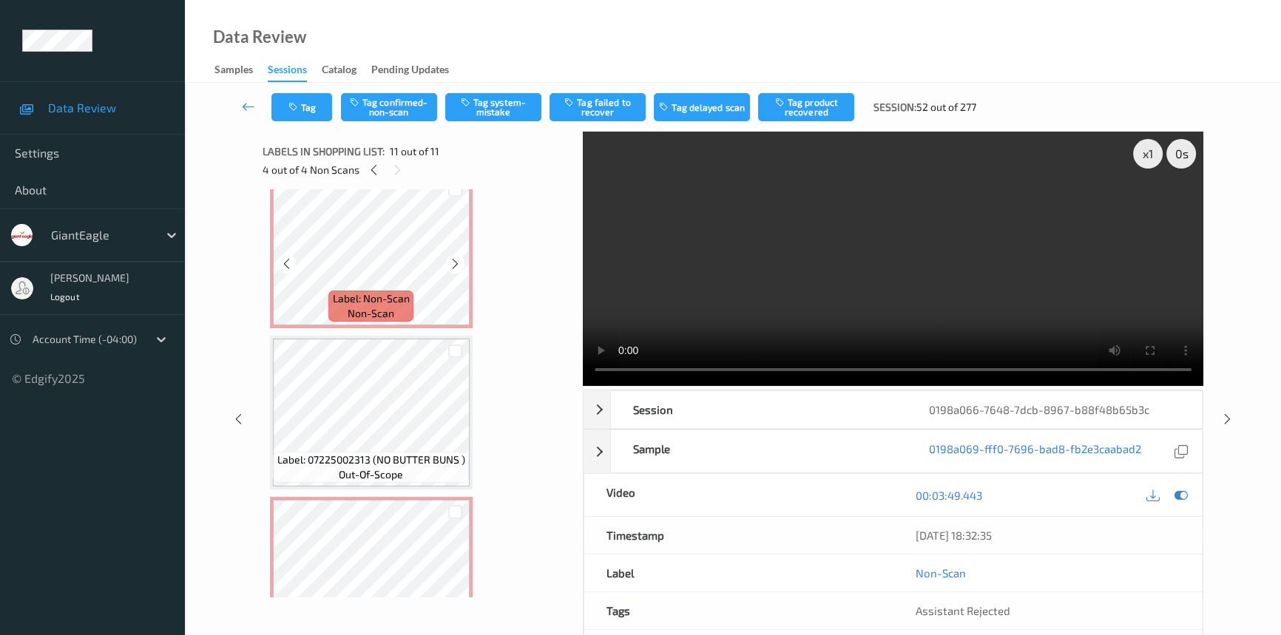
scroll to position [829, 0]
drag, startPoint x: 402, startPoint y: 102, endPoint x: 428, endPoint y: 111, distance: 26.7
click at [406, 102] on button "Tag confirmed-non-scan" at bounding box center [389, 107] width 96 height 28
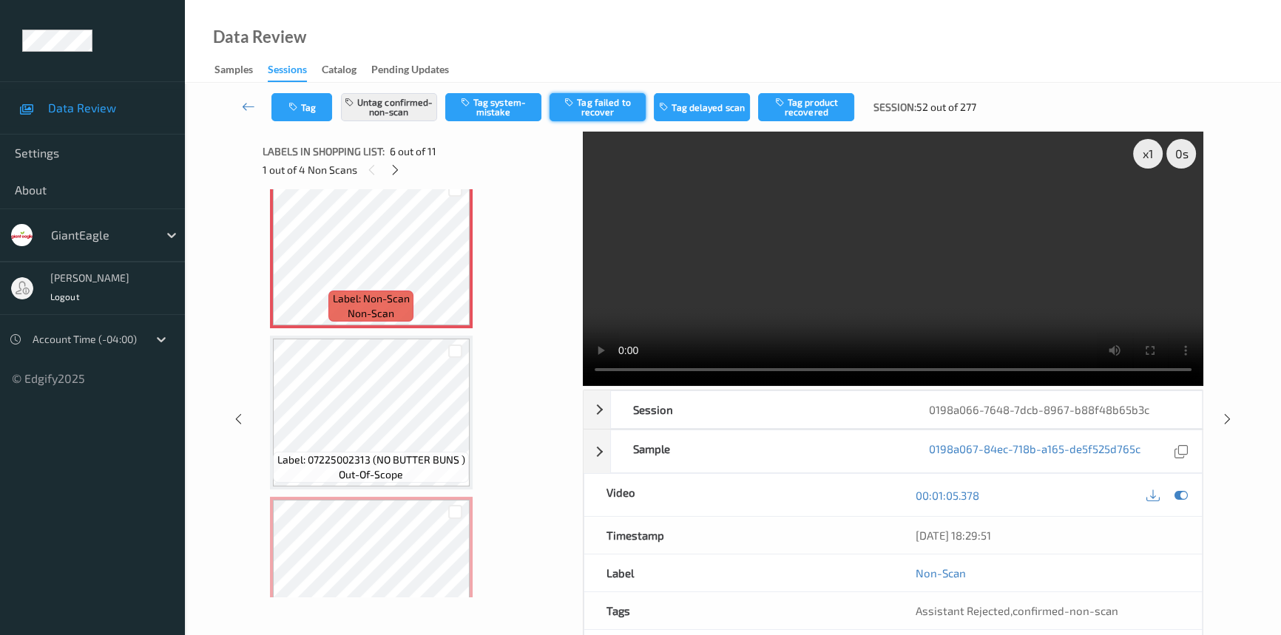
click at [624, 106] on button "Tag failed to recover" at bounding box center [598, 107] width 96 height 28
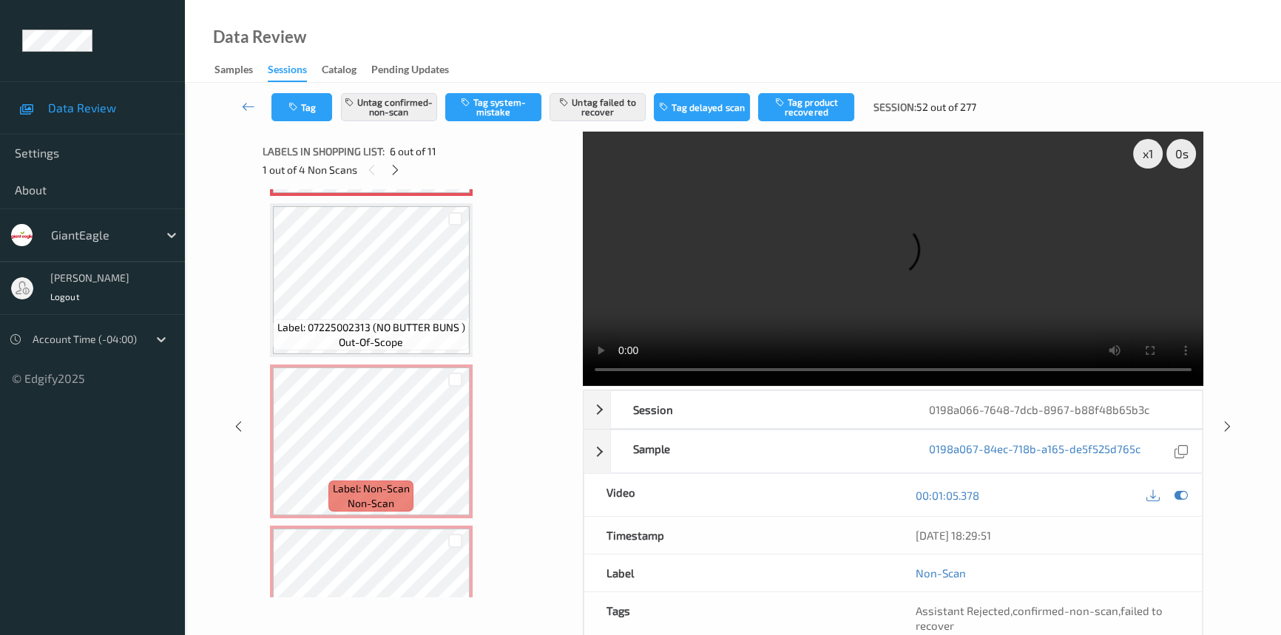
scroll to position [963, 0]
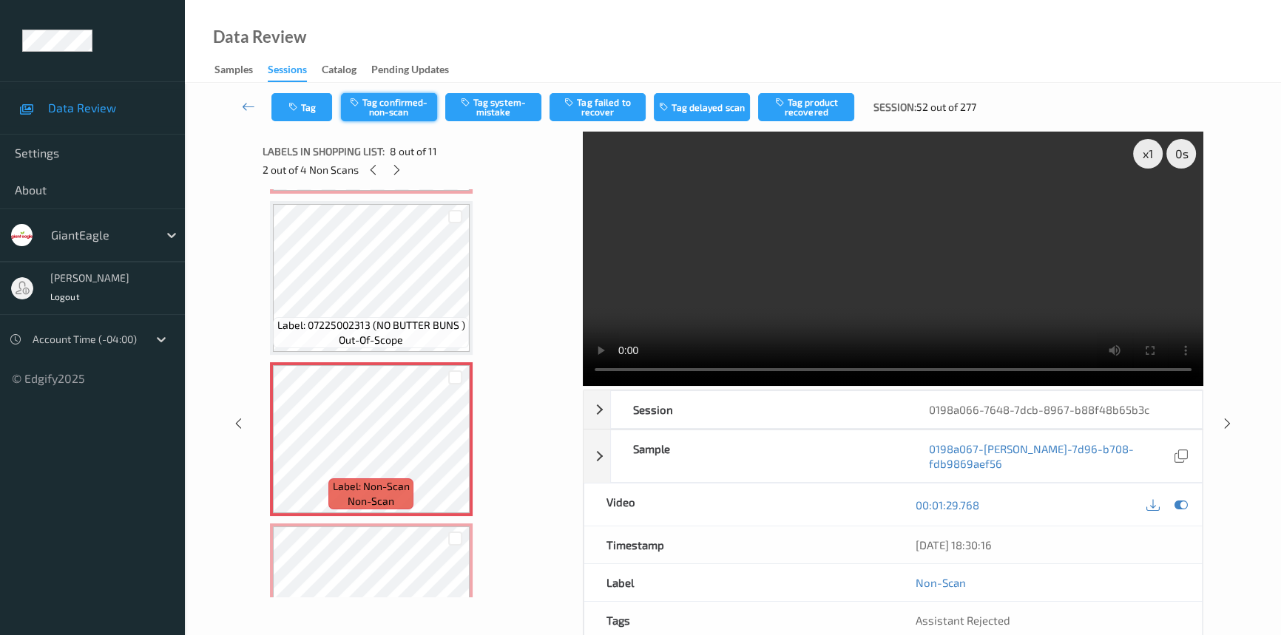
click at [407, 99] on button "Tag confirmed-non-scan" at bounding box center [389, 107] width 96 height 28
click at [623, 109] on button "Tag failed to recover" at bounding box center [598, 107] width 96 height 28
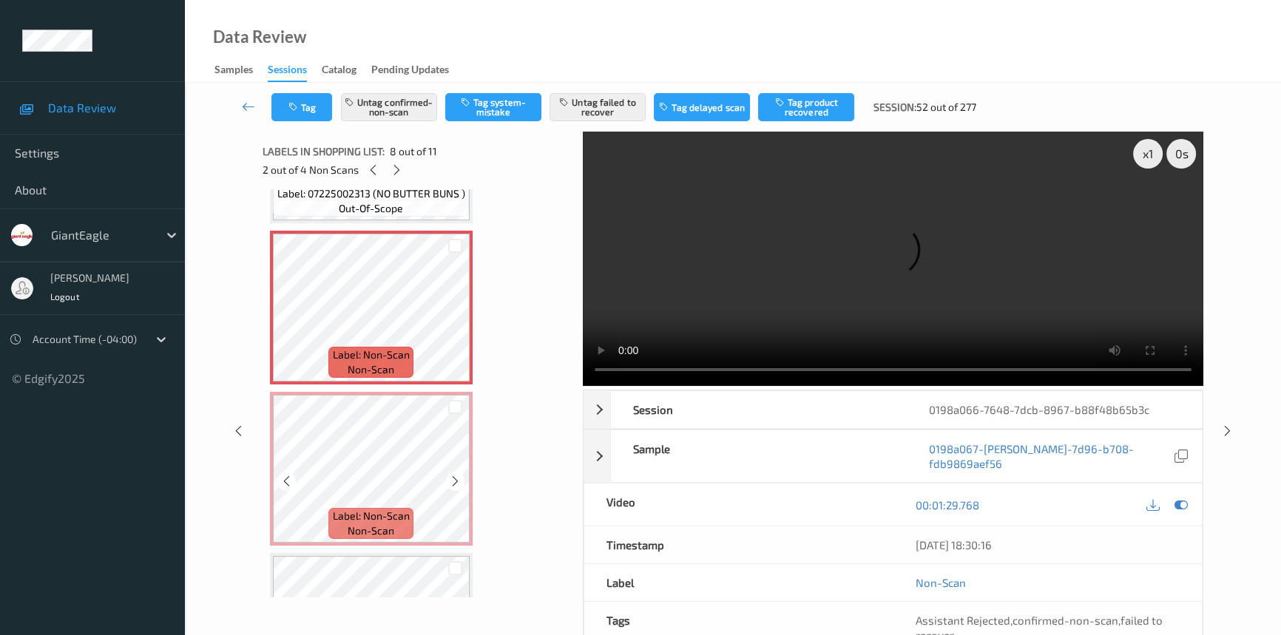
scroll to position [1098, 0]
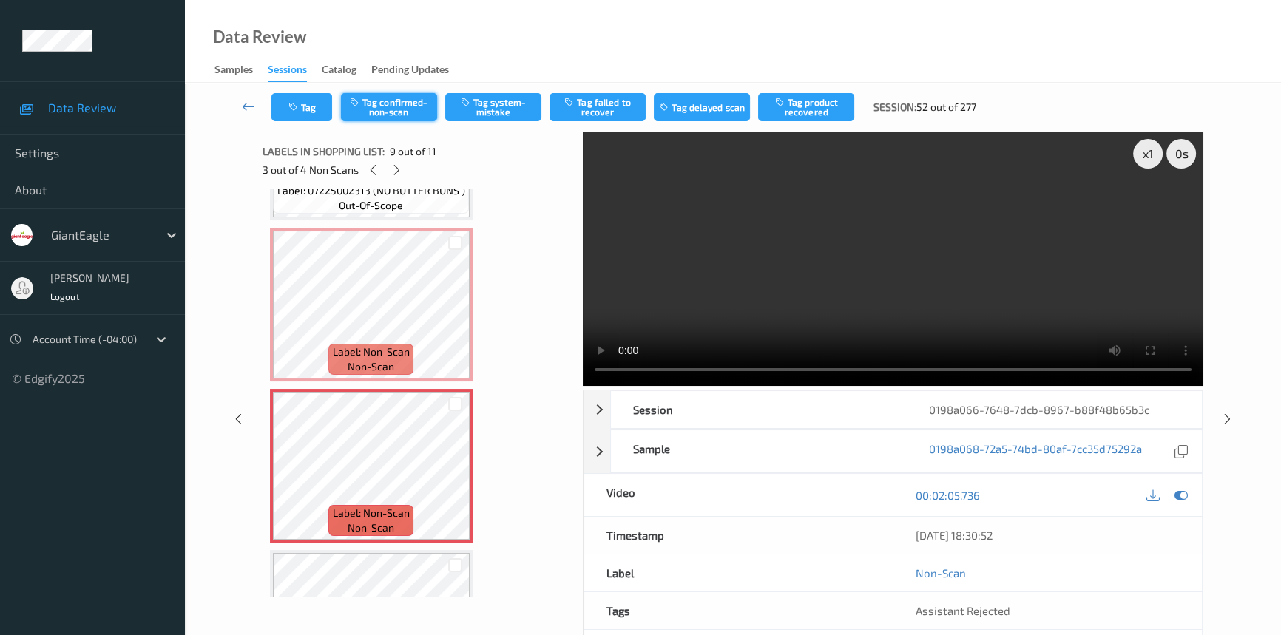
click at [390, 108] on button "Tag confirmed-non-scan" at bounding box center [389, 107] width 96 height 28
click at [608, 103] on button "Tag failed to recover" at bounding box center [598, 107] width 96 height 28
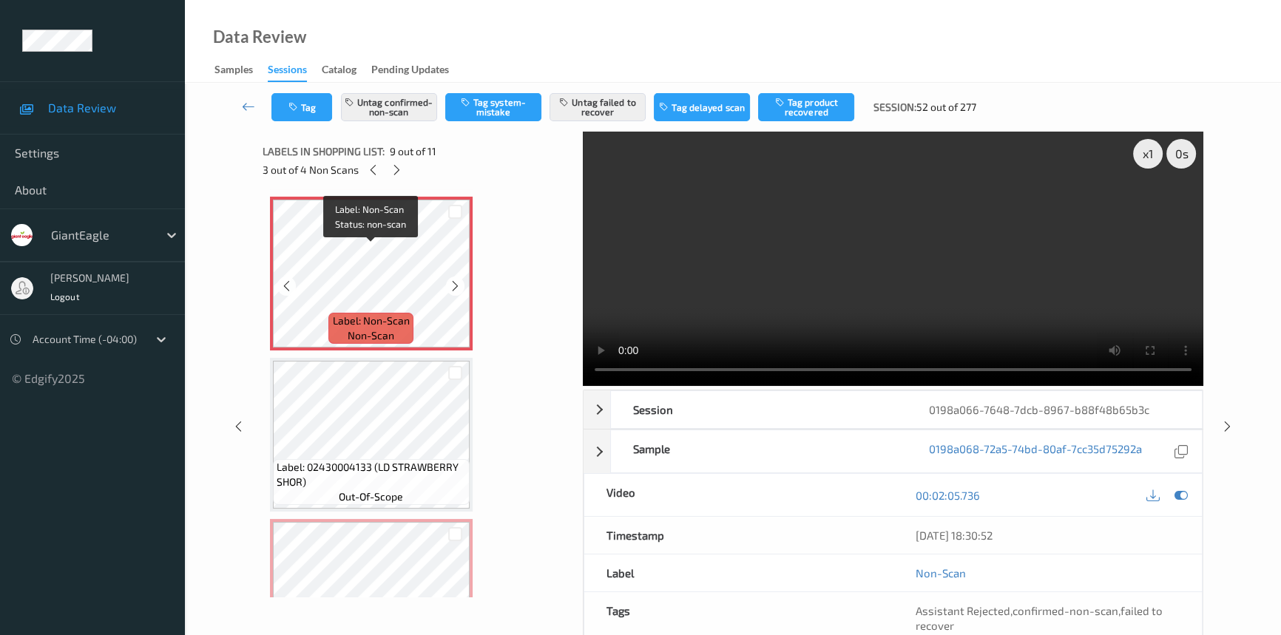
scroll to position [1367, 0]
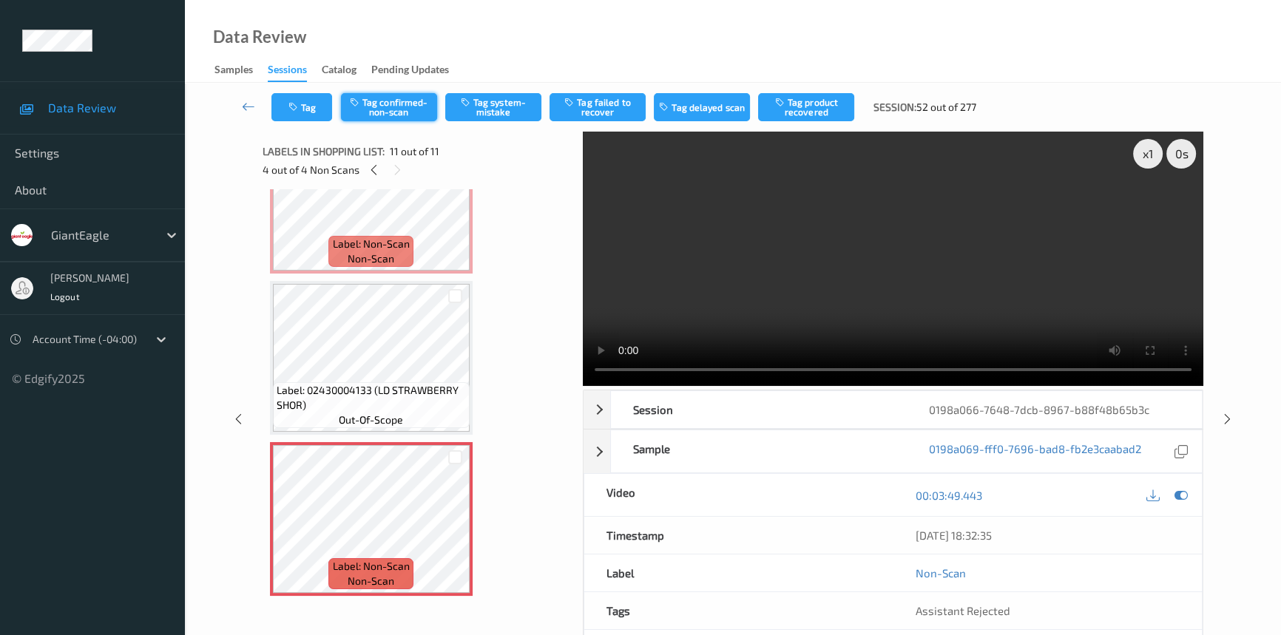
click at [402, 108] on button "Tag confirmed-non-scan" at bounding box center [389, 107] width 96 height 28
click at [616, 111] on button "Tag failed to recover" at bounding box center [598, 107] width 96 height 28
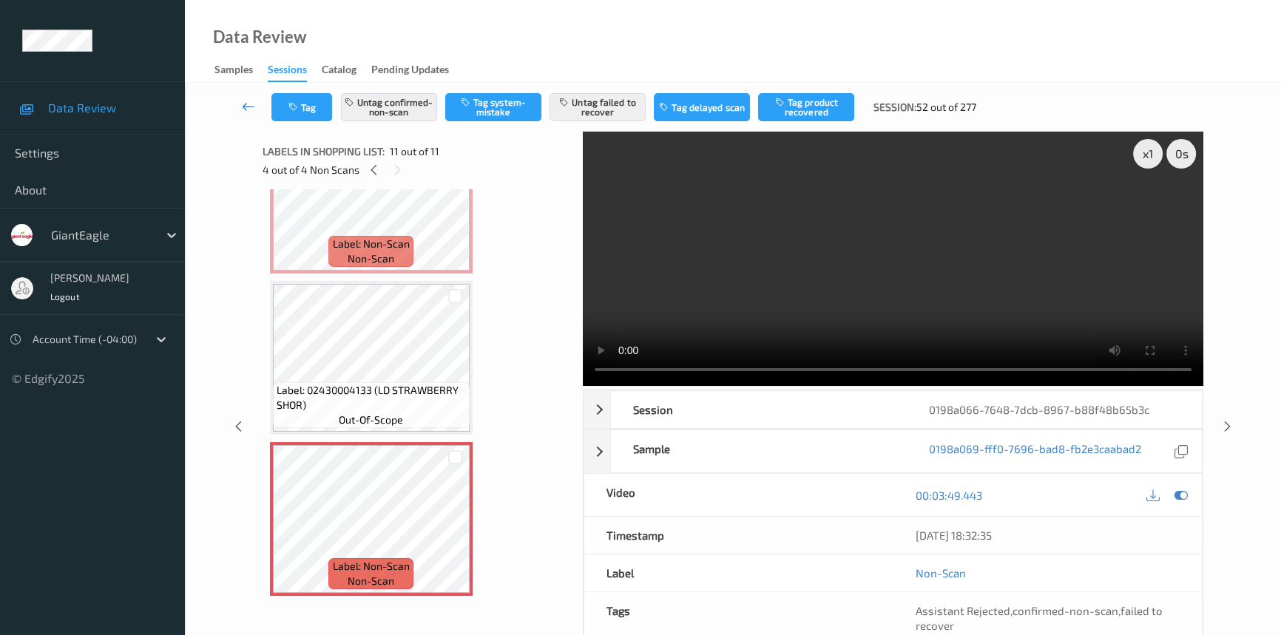
click at [253, 103] on icon at bounding box center [248, 106] width 13 height 15
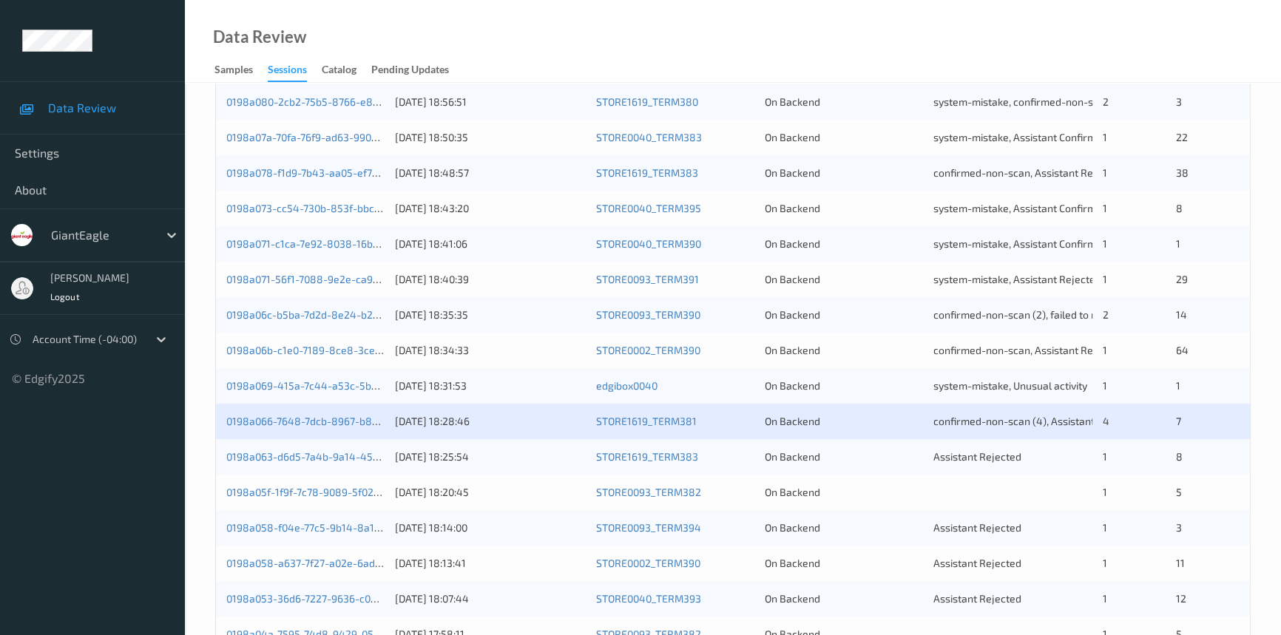
scroll to position [471, 0]
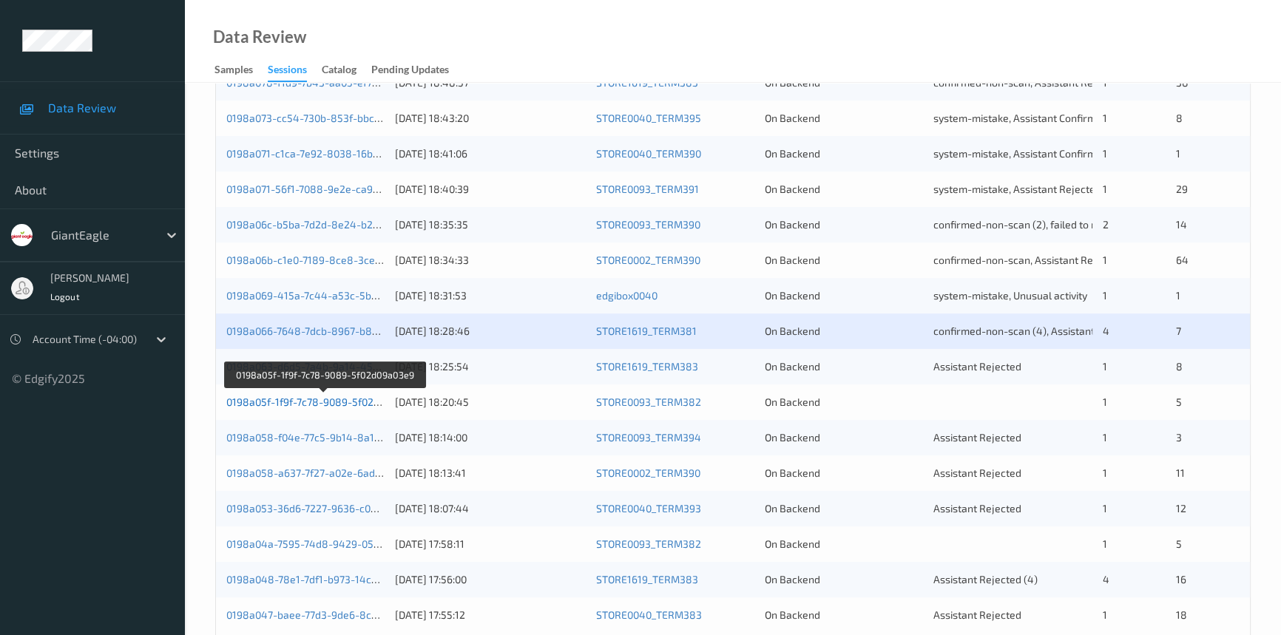
click at [311, 400] on link "0198a05f-1f9f-7c78-9089-5f02d09a03e9" at bounding box center [323, 402] width 195 height 13
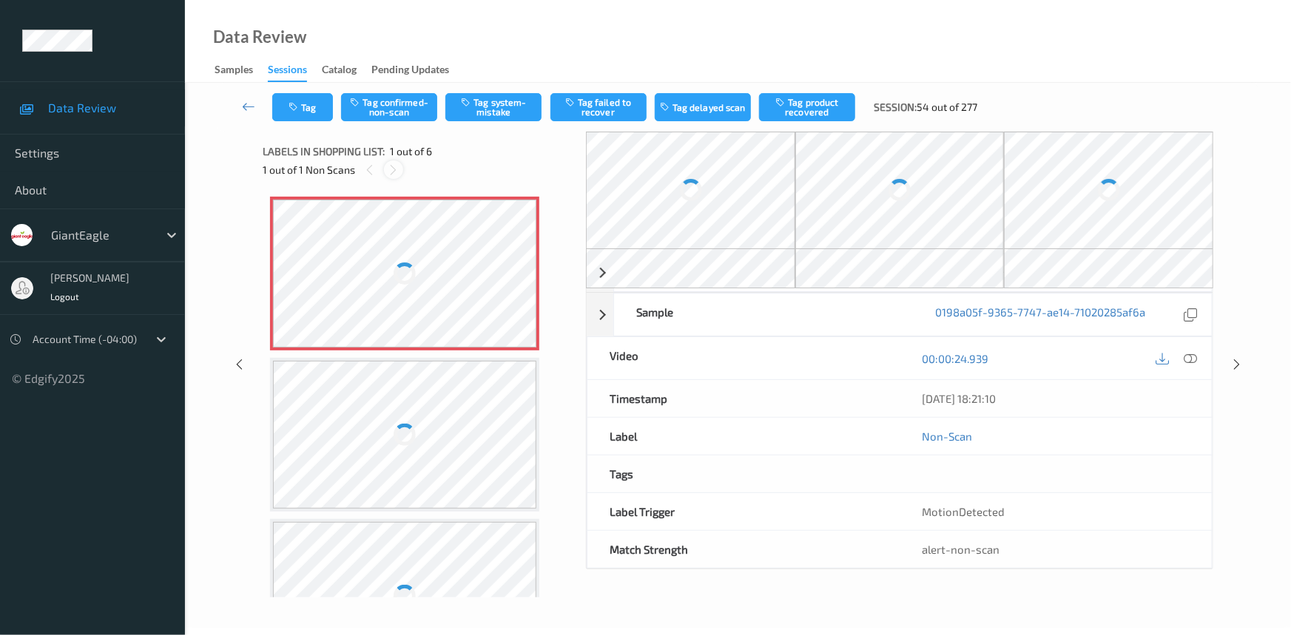
click at [394, 172] on icon at bounding box center [394, 169] width 13 height 13
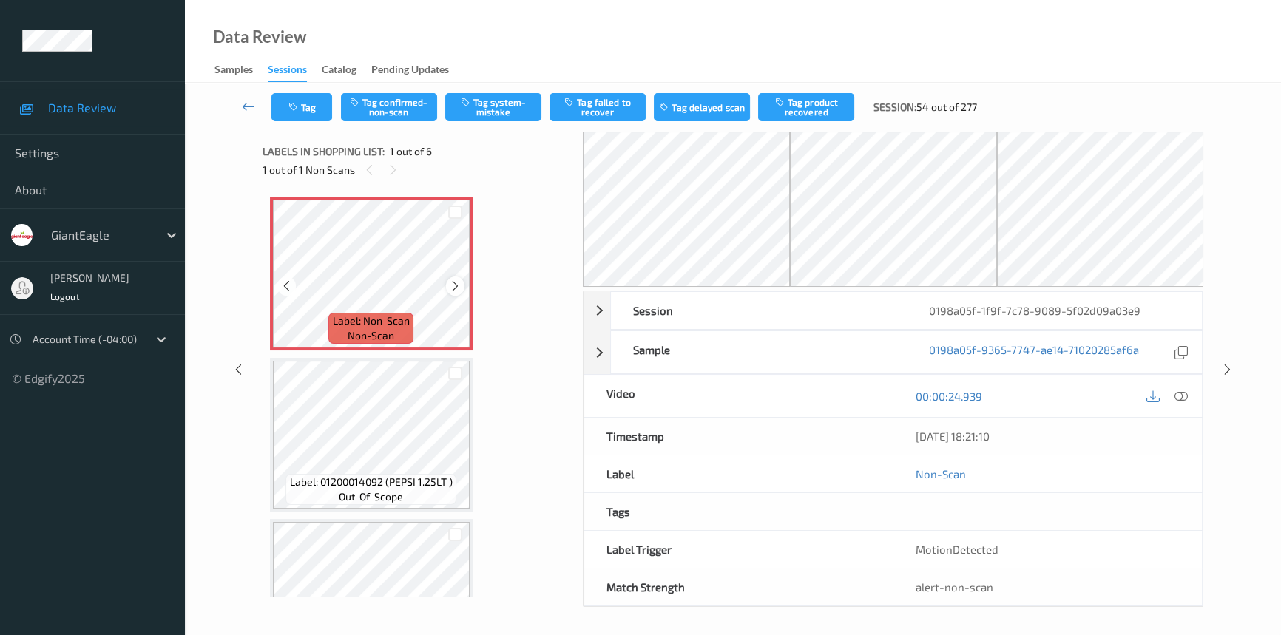
click at [454, 284] on icon at bounding box center [455, 286] width 13 height 13
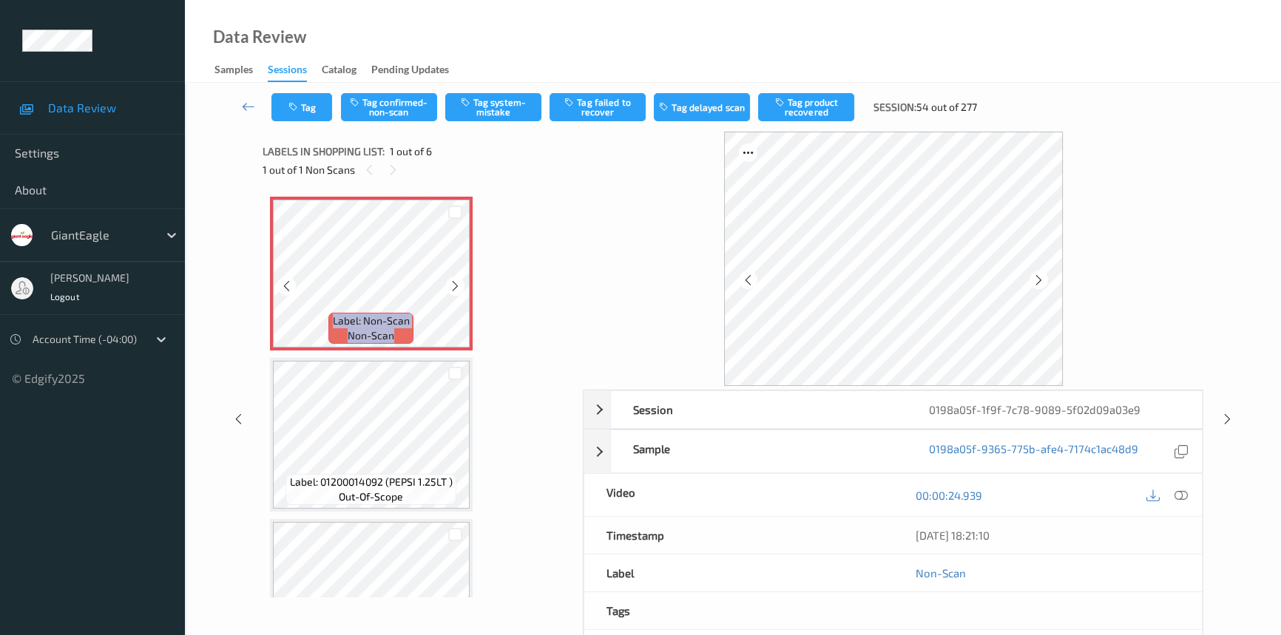
click at [454, 284] on icon at bounding box center [455, 286] width 13 height 13
click at [453, 281] on icon at bounding box center [455, 286] width 13 height 13
click at [1184, 495] on icon at bounding box center [1181, 495] width 13 height 13
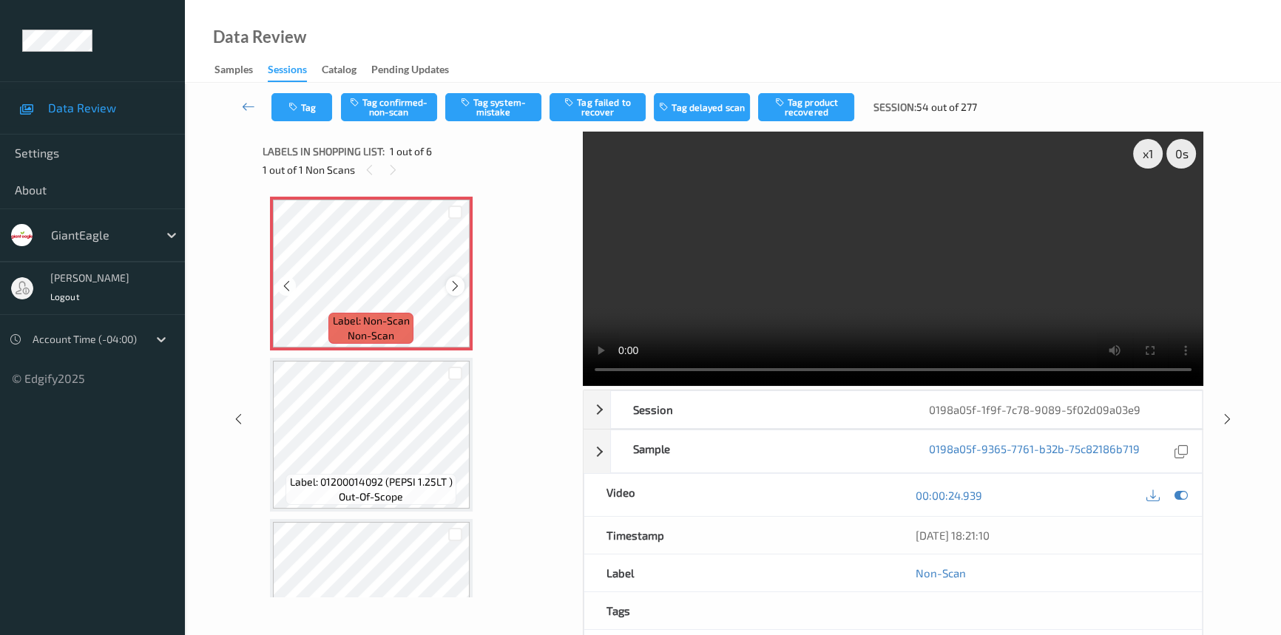
click at [456, 283] on icon at bounding box center [455, 286] width 13 height 13
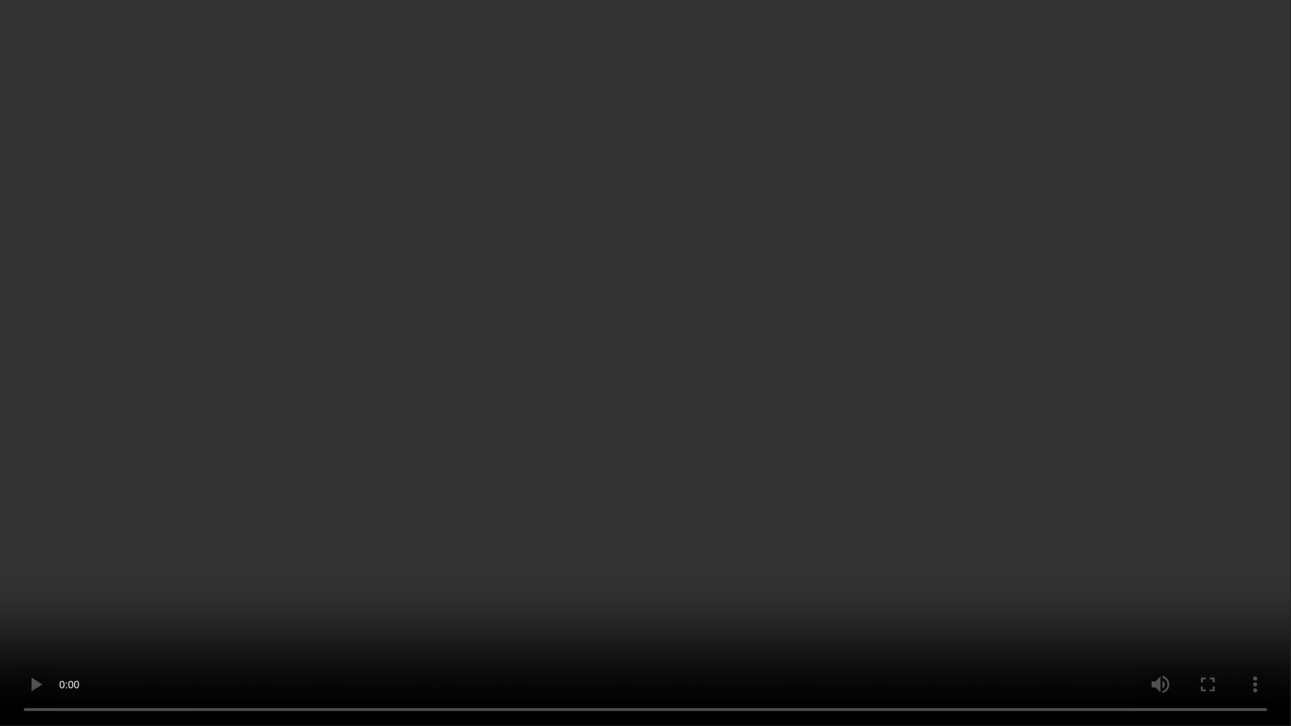
click at [1000, 473] on video at bounding box center [645, 363] width 1291 height 726
click at [385, 547] on video at bounding box center [645, 363] width 1291 height 726
click at [374, 452] on video at bounding box center [645, 363] width 1291 height 726
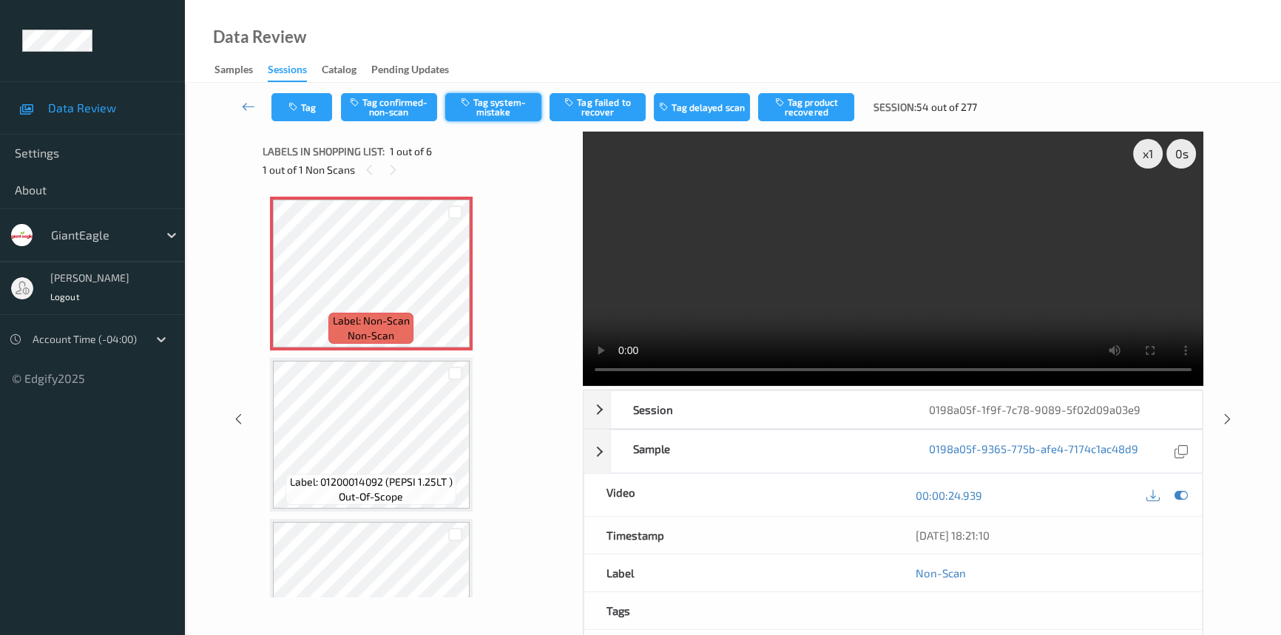
click at [499, 104] on button "Tag system-mistake" at bounding box center [493, 107] width 96 height 28
click at [320, 104] on button "Tag" at bounding box center [302, 107] width 61 height 28
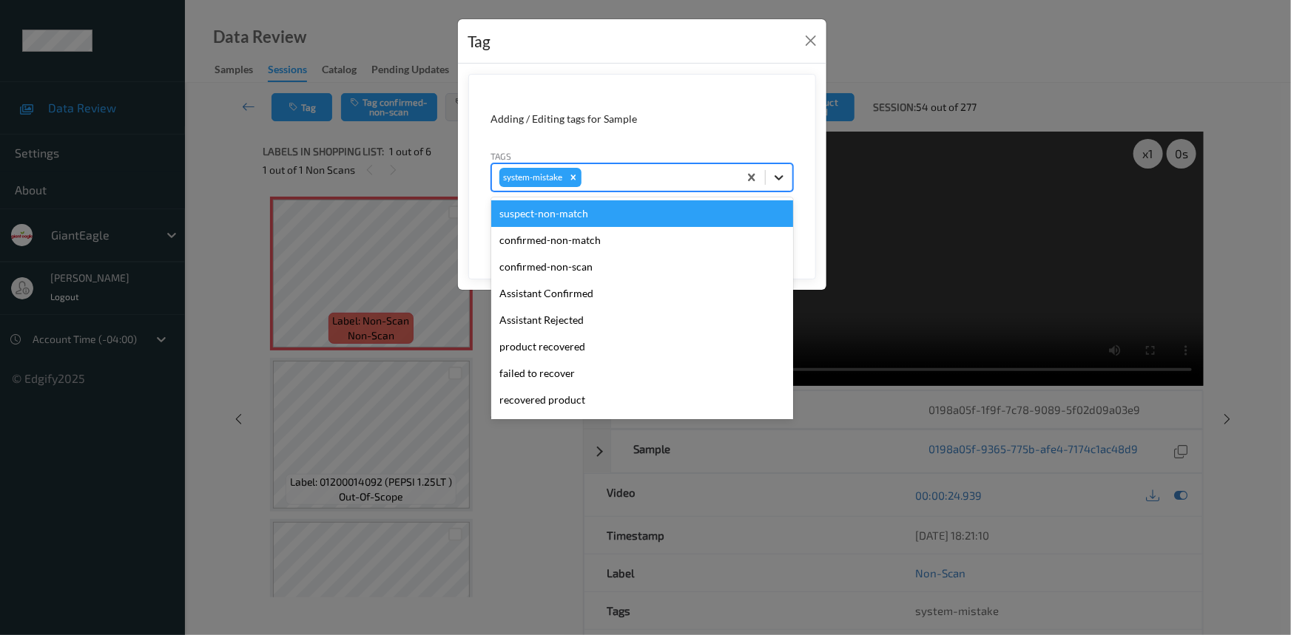
click at [789, 179] on div at bounding box center [779, 177] width 27 height 27
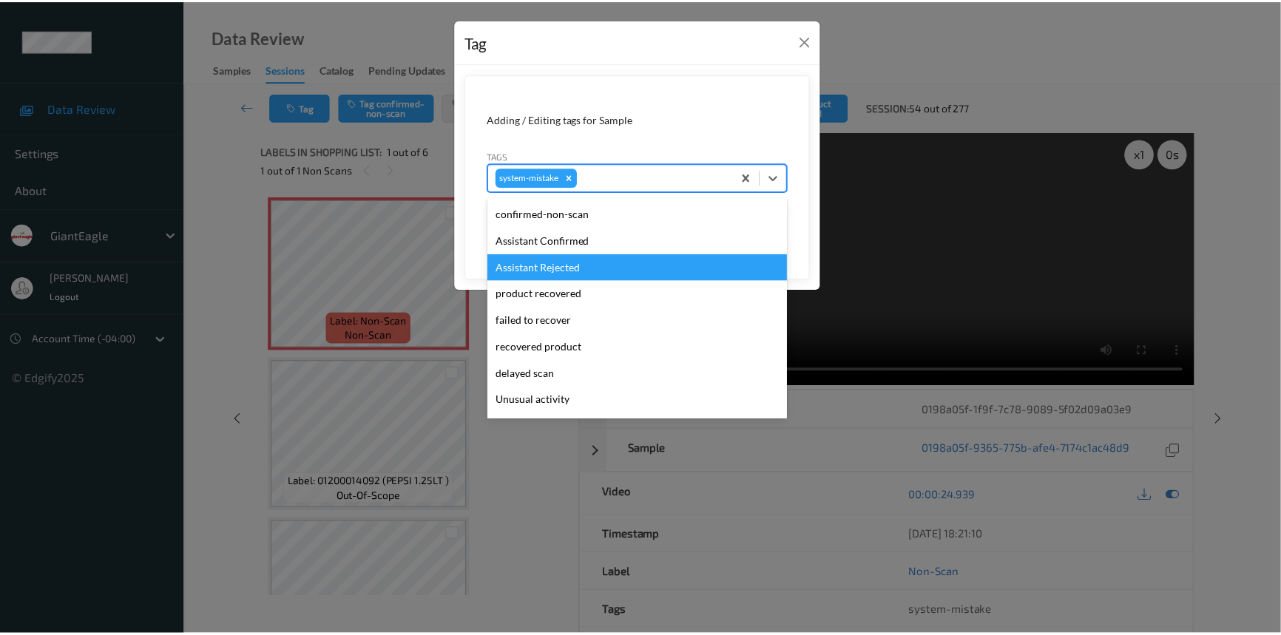
scroll to position [67, 0]
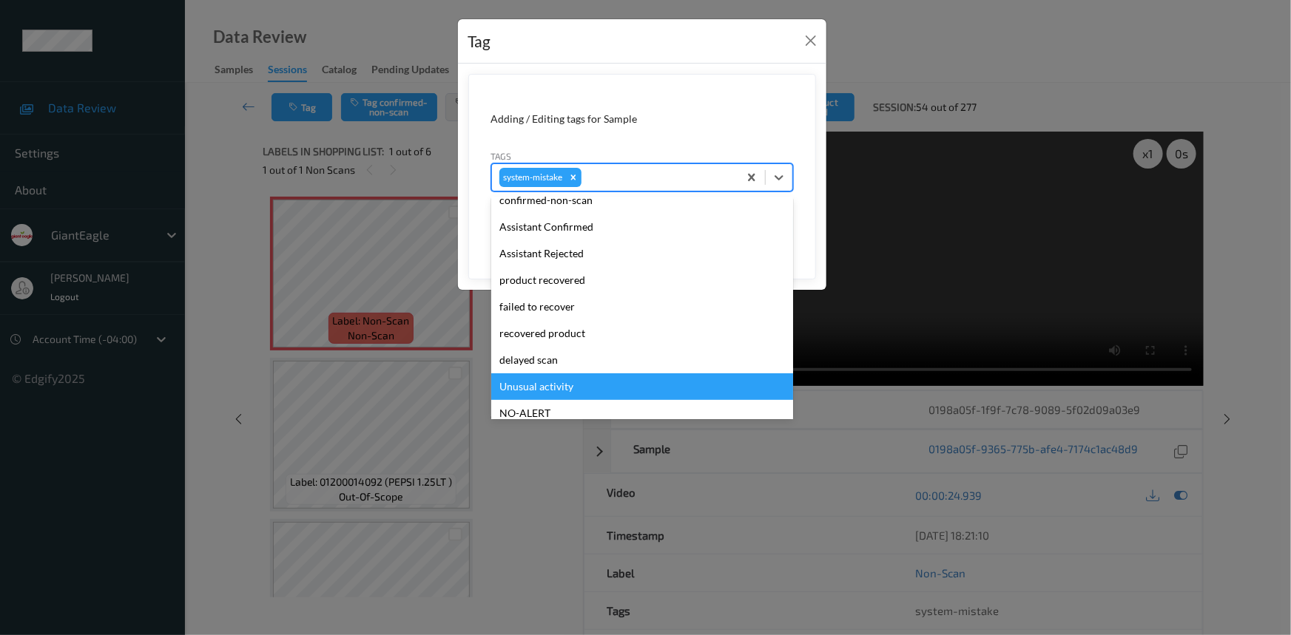
drag, startPoint x: 542, startPoint y: 385, endPoint x: 666, endPoint y: 348, distance: 129.5
click at [544, 384] on div "Unusual activity" at bounding box center [642, 387] width 302 height 27
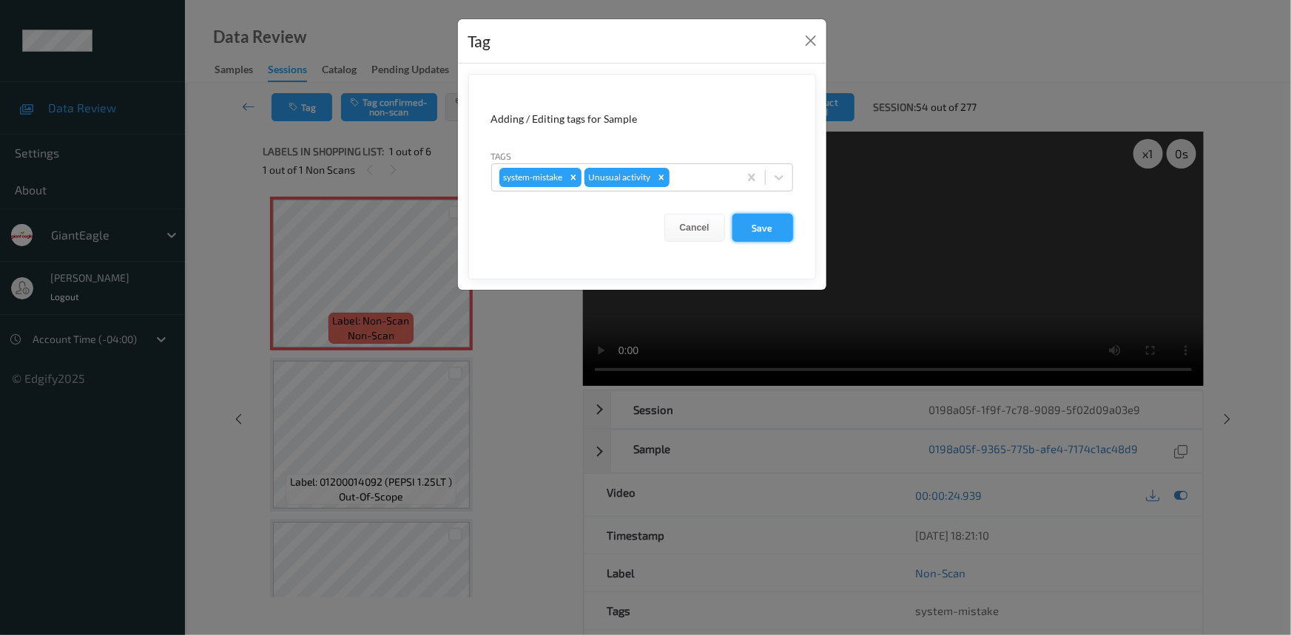
click at [786, 232] on button "Save" at bounding box center [762, 228] width 61 height 28
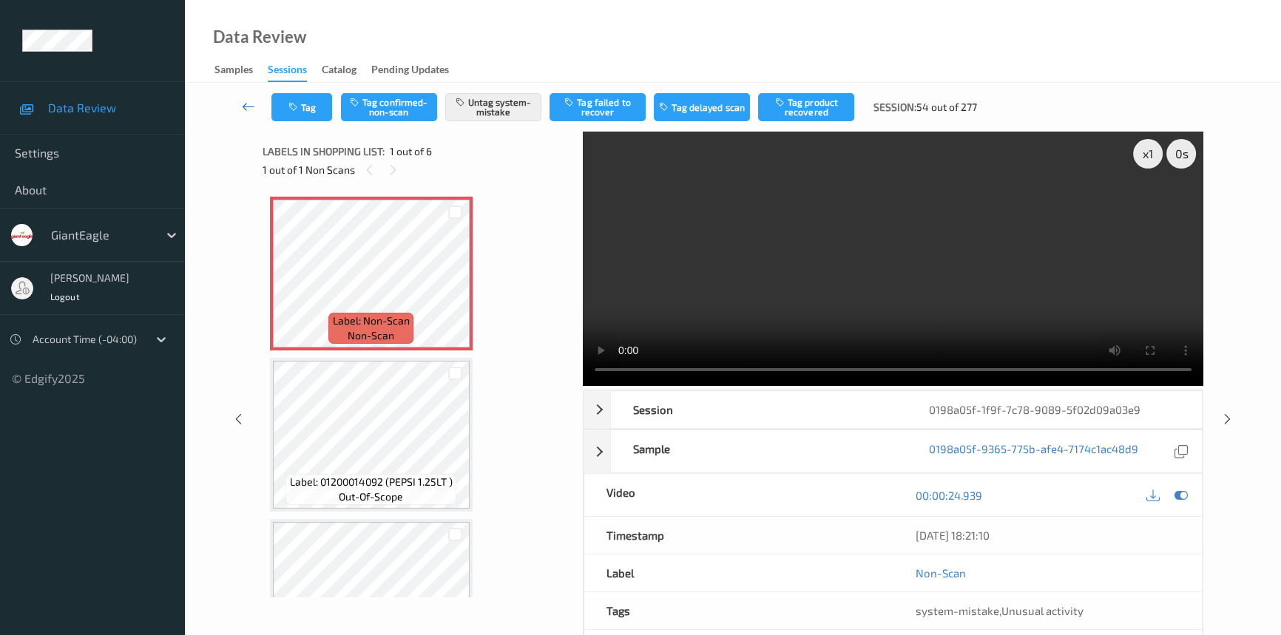
click at [243, 95] on link at bounding box center [249, 107] width 46 height 28
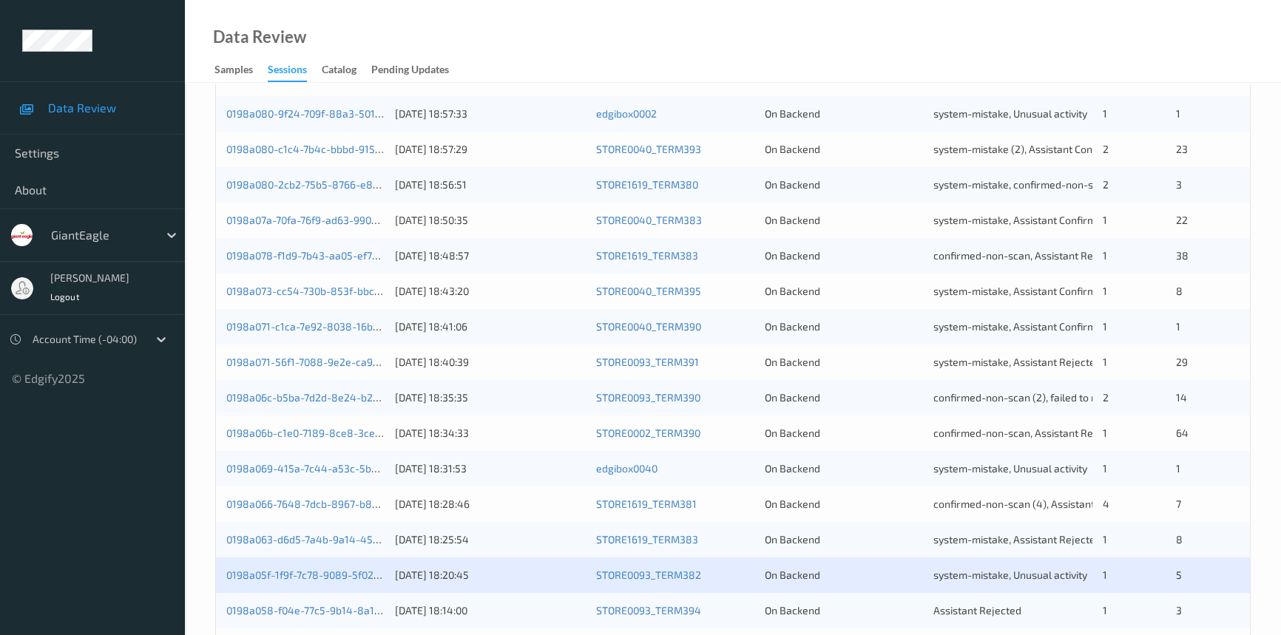
scroll to position [527, 0]
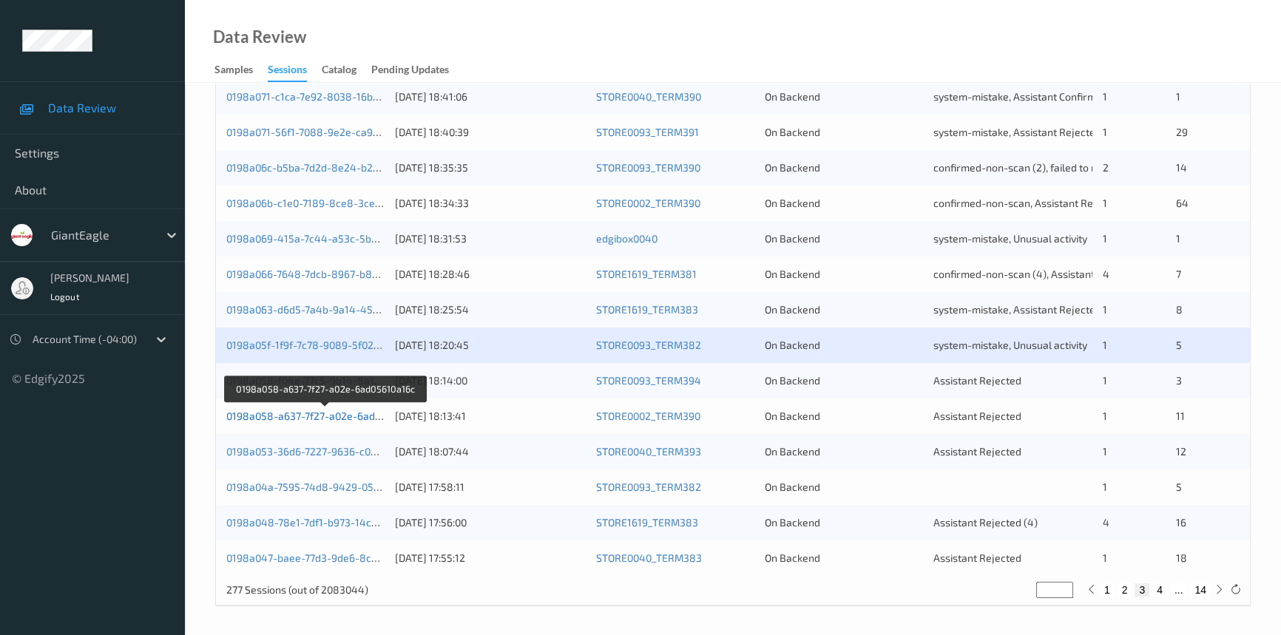
click at [316, 412] on link "0198a058-a637-7f27-a02e-6ad05610a16c" at bounding box center [325, 416] width 198 height 13
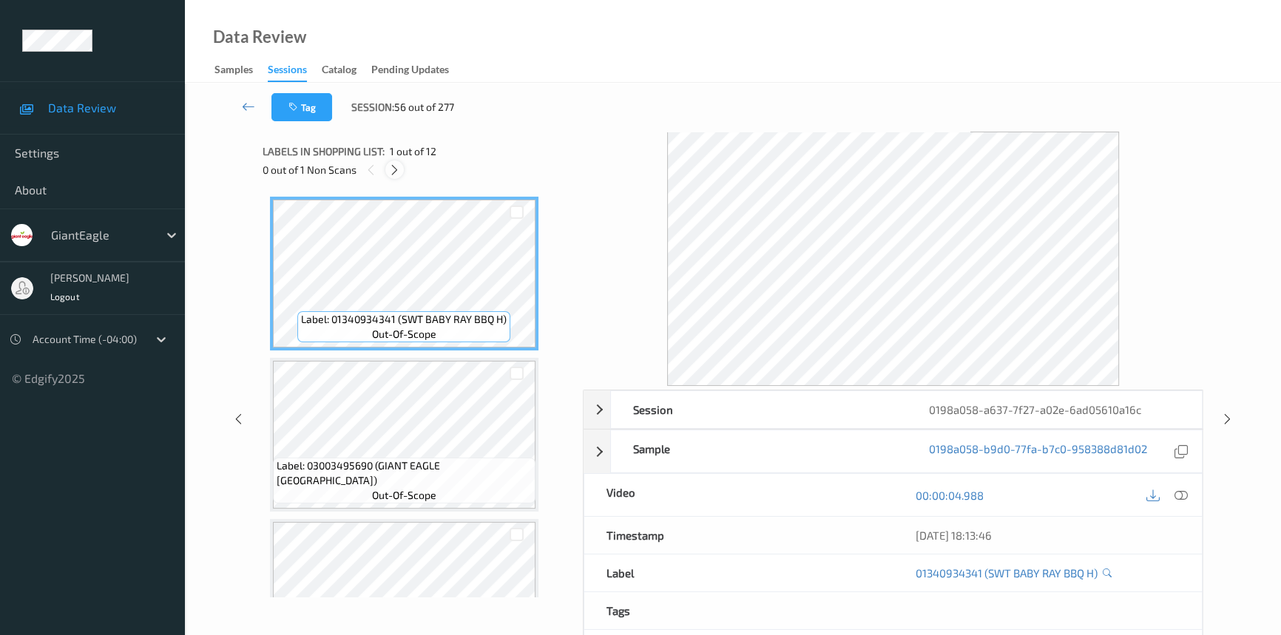
click at [392, 166] on icon at bounding box center [394, 169] width 13 height 13
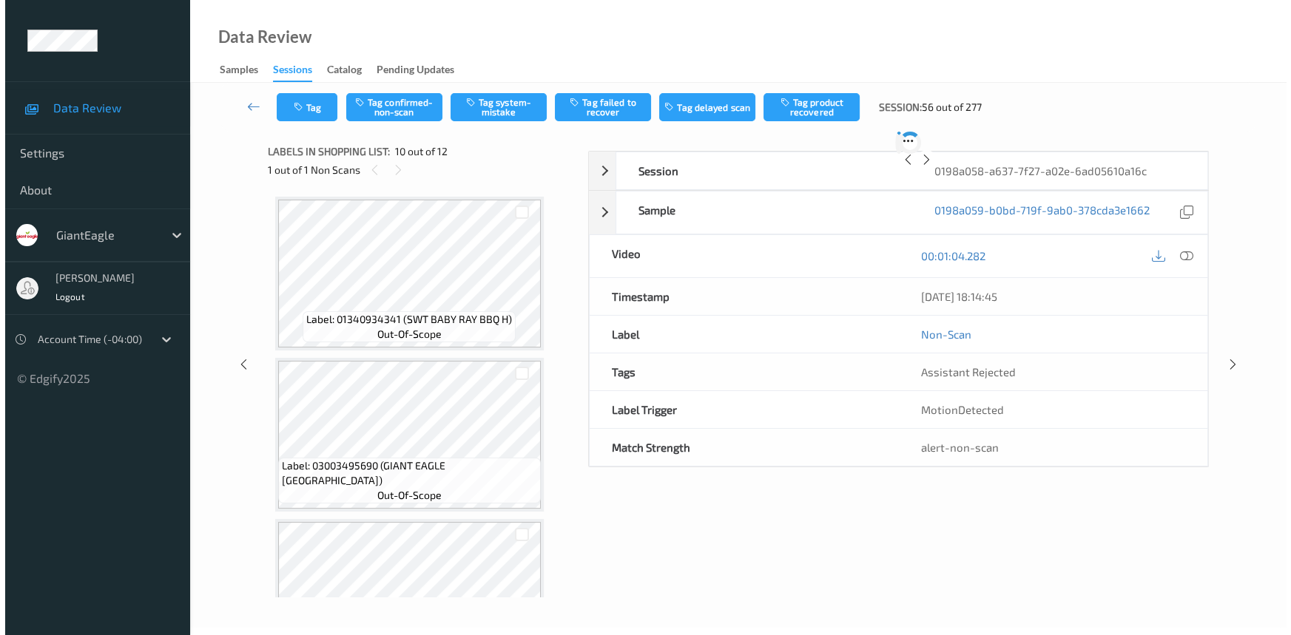
scroll to position [1293, 0]
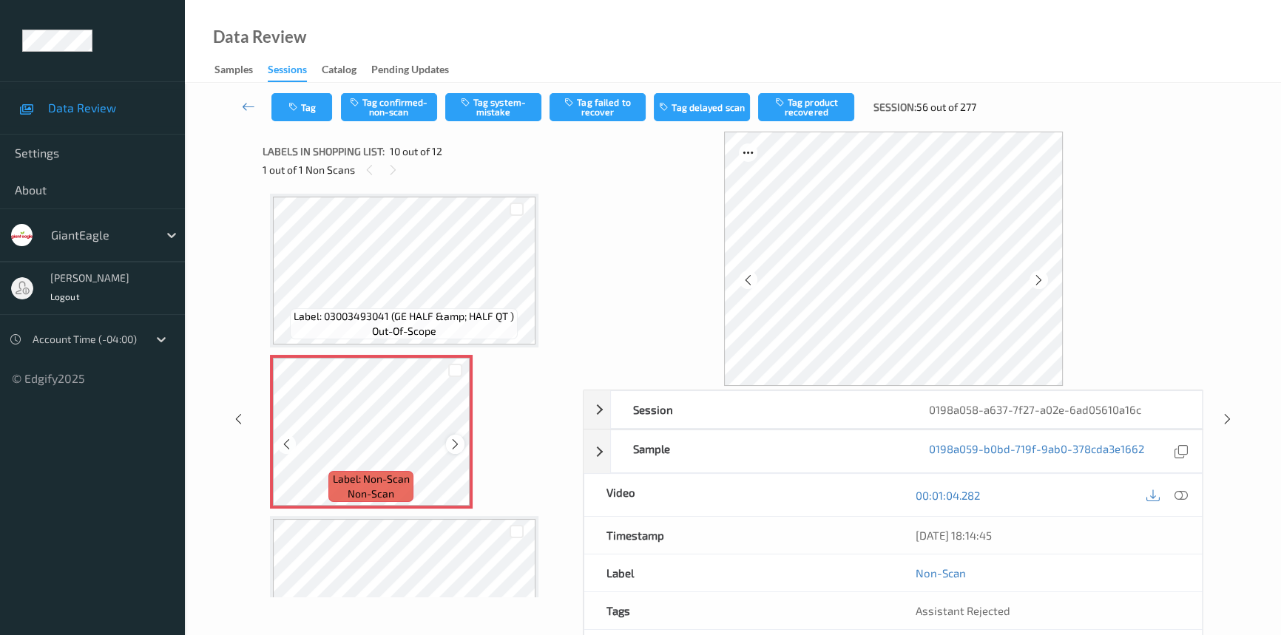
click at [456, 438] on icon at bounding box center [455, 444] width 13 height 13
click at [1172, 493] on div at bounding box center [1181, 495] width 20 height 20
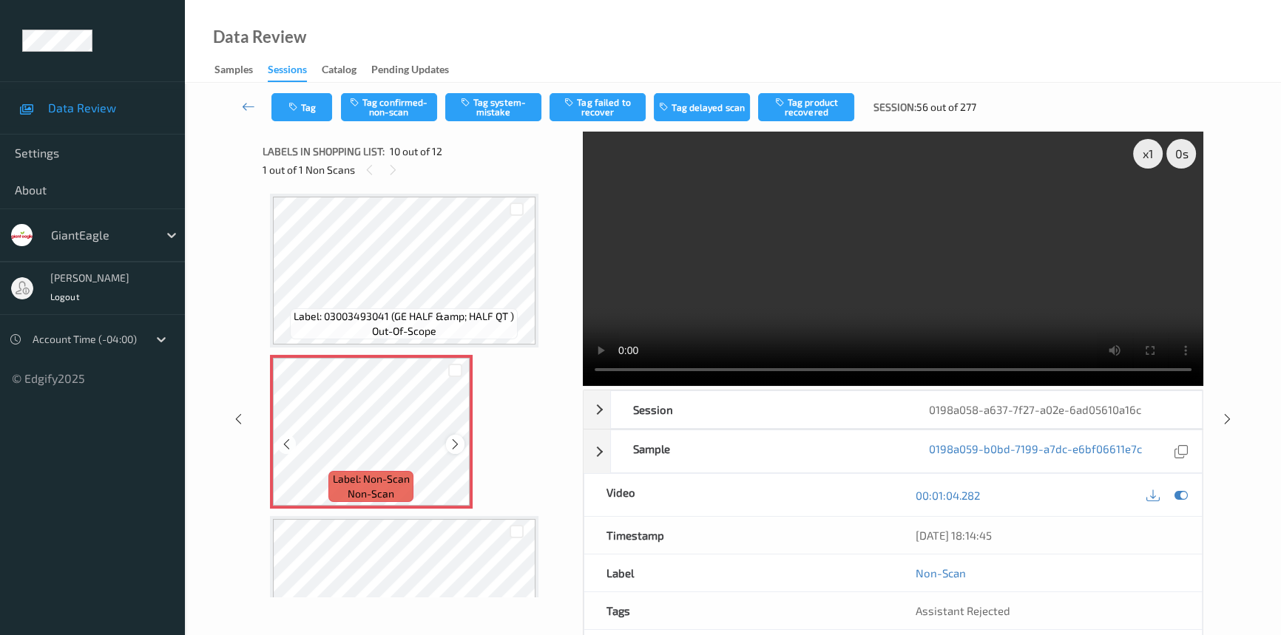
click at [459, 438] on icon at bounding box center [455, 444] width 13 height 13
click at [457, 439] on icon at bounding box center [455, 444] width 13 height 13
click at [459, 440] on icon at bounding box center [455, 444] width 13 height 13
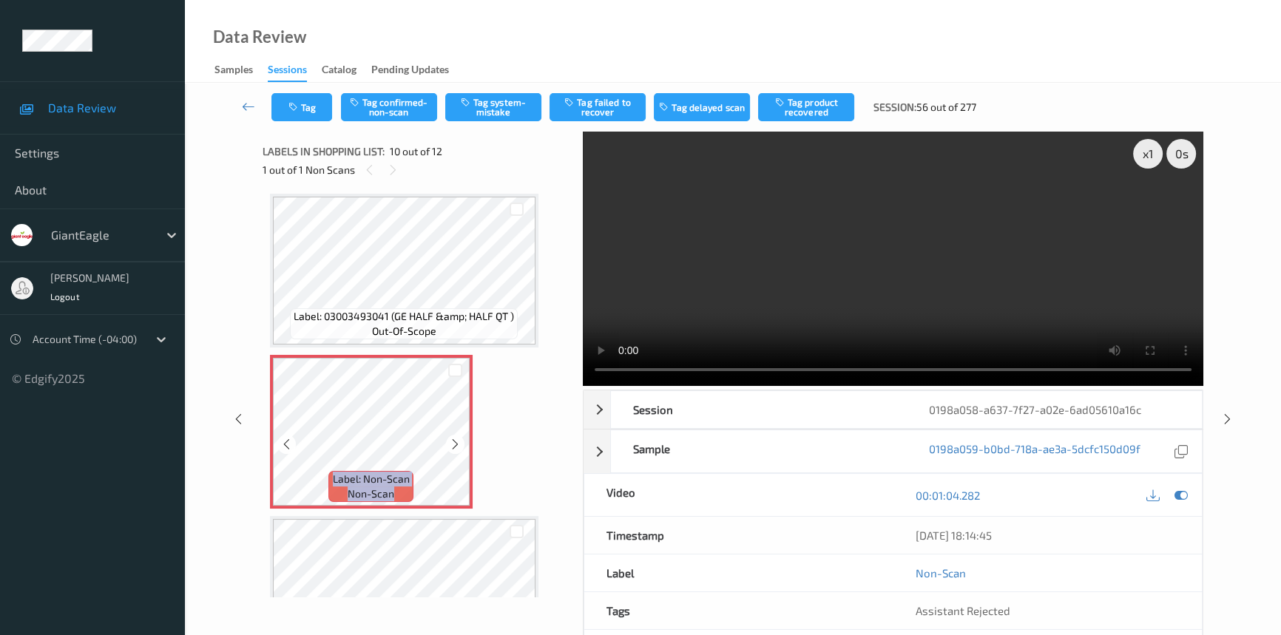
click at [459, 440] on icon at bounding box center [455, 444] width 13 height 13
click at [453, 438] on icon at bounding box center [455, 444] width 13 height 13
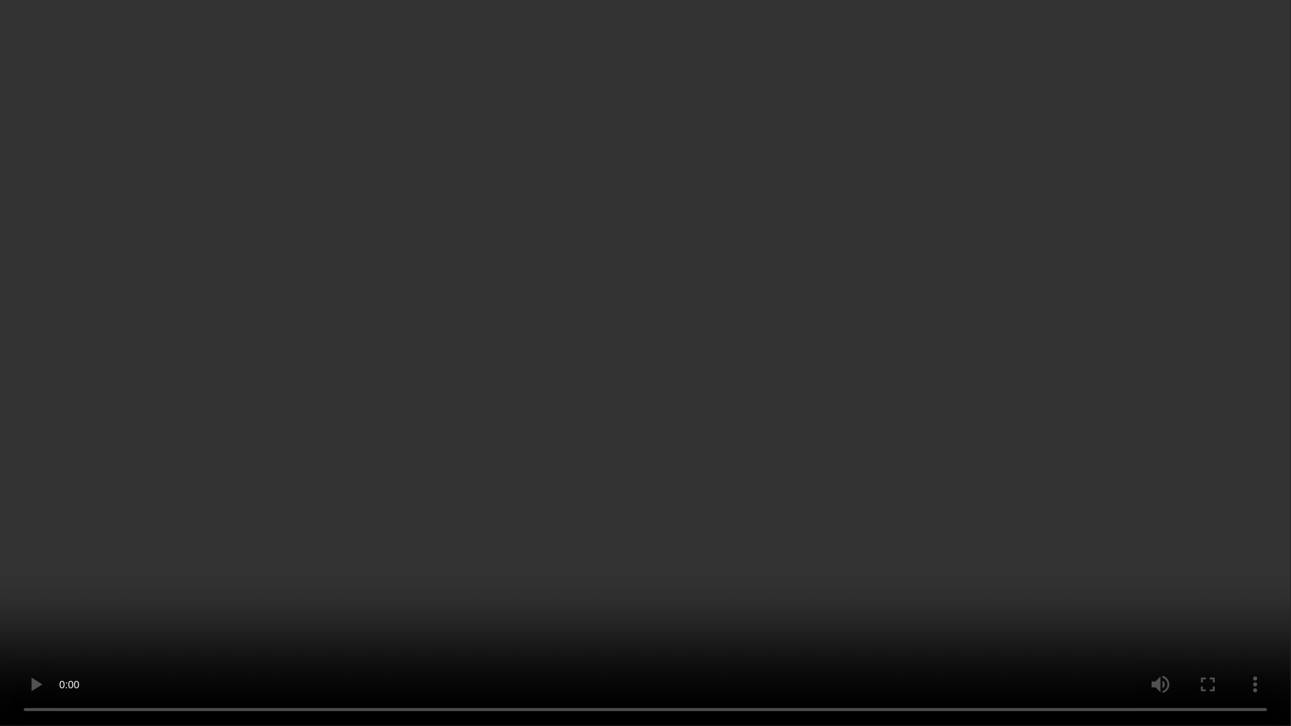
click at [939, 559] on video at bounding box center [645, 363] width 1291 height 726
click at [718, 479] on video at bounding box center [645, 363] width 1291 height 726
click at [814, 462] on video at bounding box center [645, 363] width 1291 height 726
click at [791, 423] on video at bounding box center [645, 363] width 1291 height 726
click at [732, 407] on video at bounding box center [645, 363] width 1291 height 726
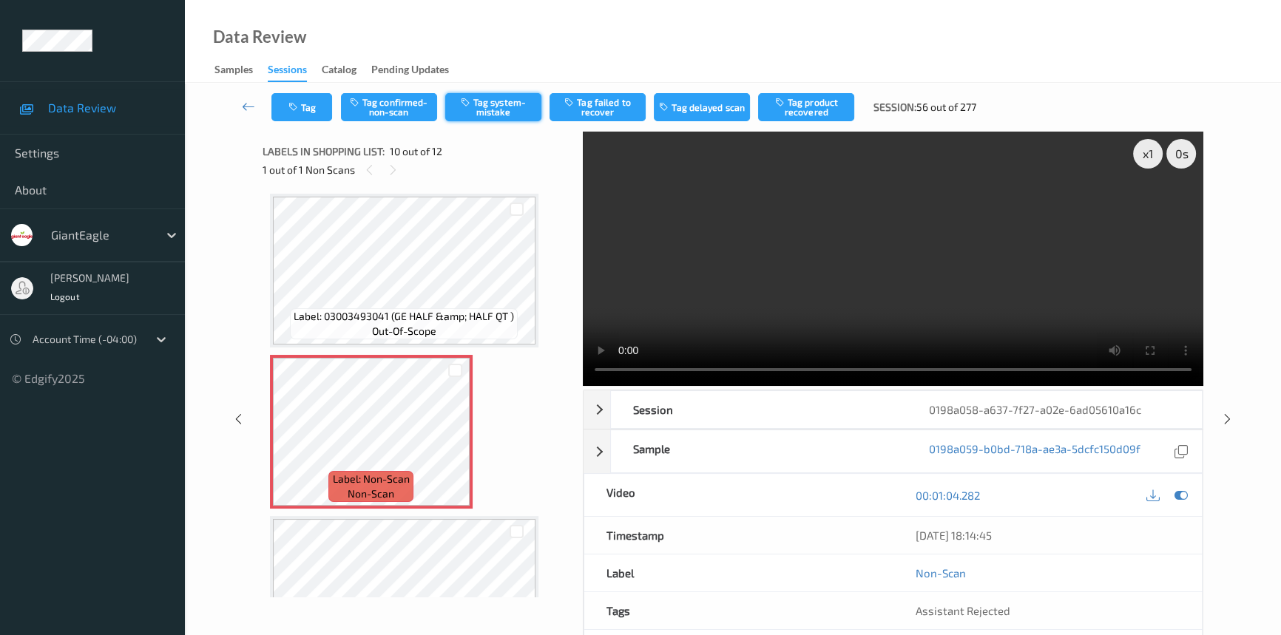
click at [507, 109] on button "Tag system-mistake" at bounding box center [493, 107] width 96 height 28
click at [298, 101] on button "Tag" at bounding box center [302, 107] width 61 height 28
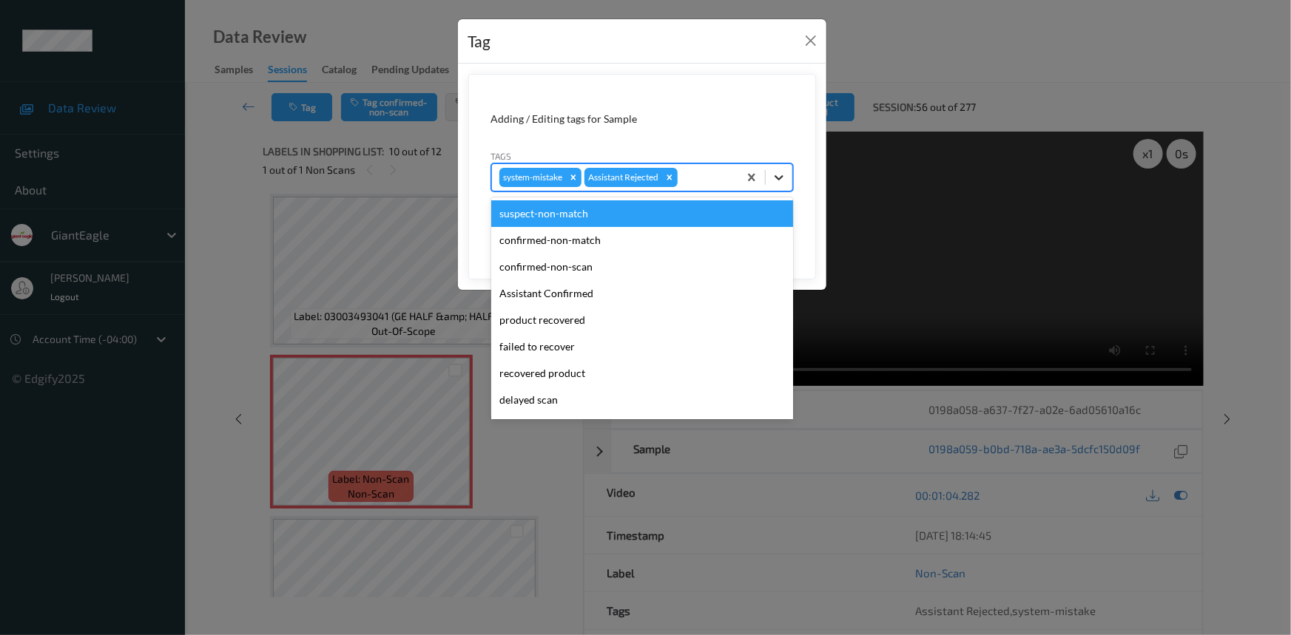
click at [785, 177] on icon at bounding box center [779, 177] width 15 height 15
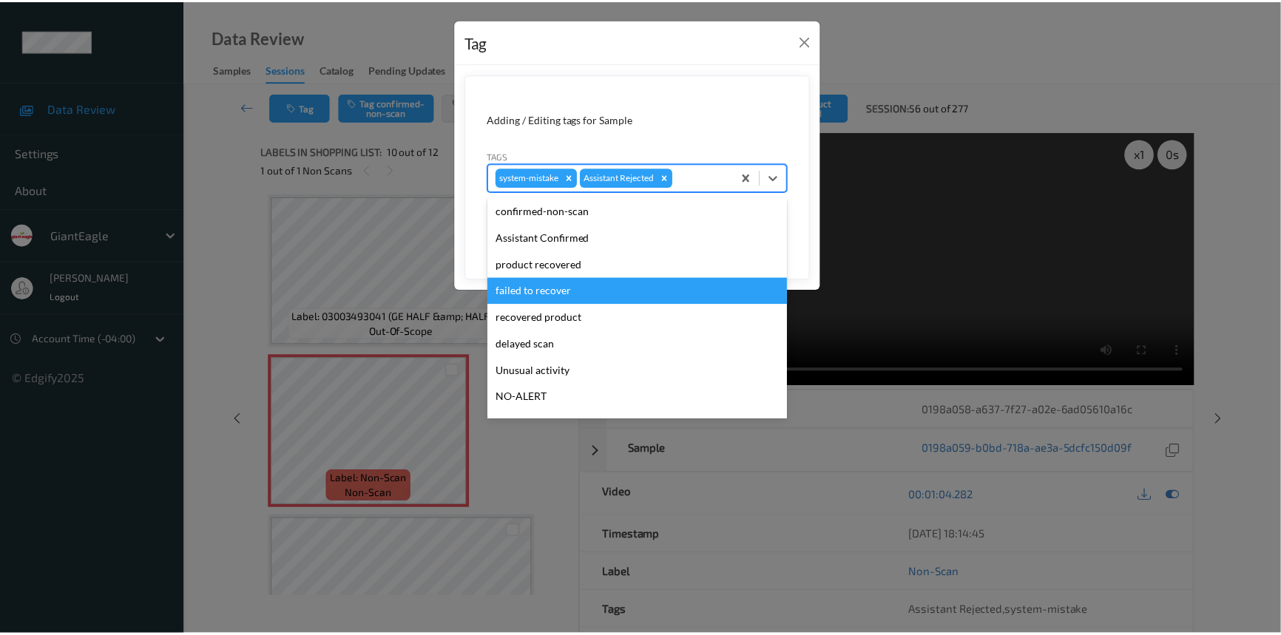
scroll to position [67, 0]
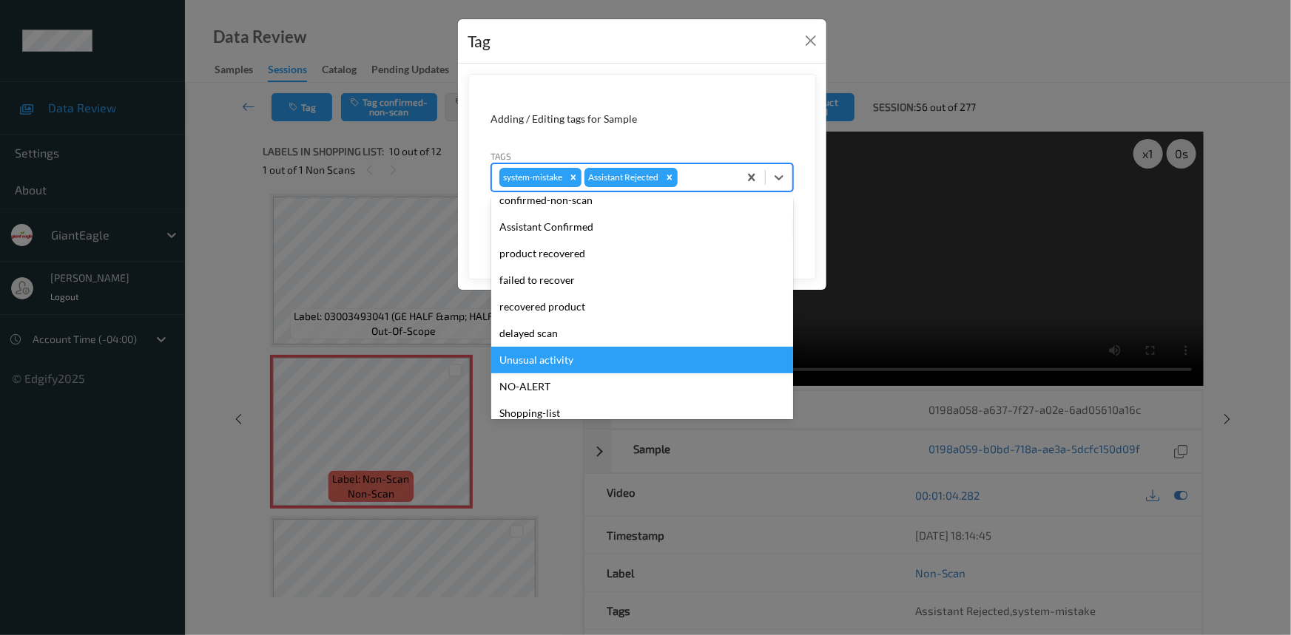
click at [584, 358] on div "Unusual activity" at bounding box center [642, 360] width 302 height 27
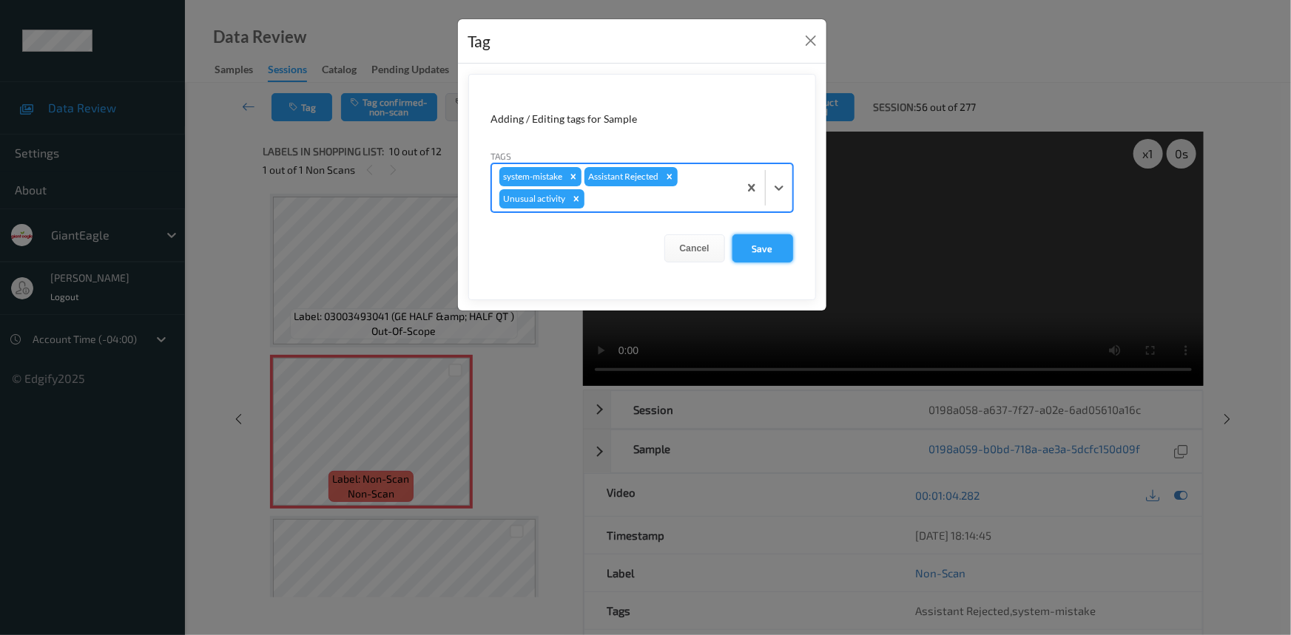
click at [773, 252] on button "Save" at bounding box center [762, 249] width 61 height 28
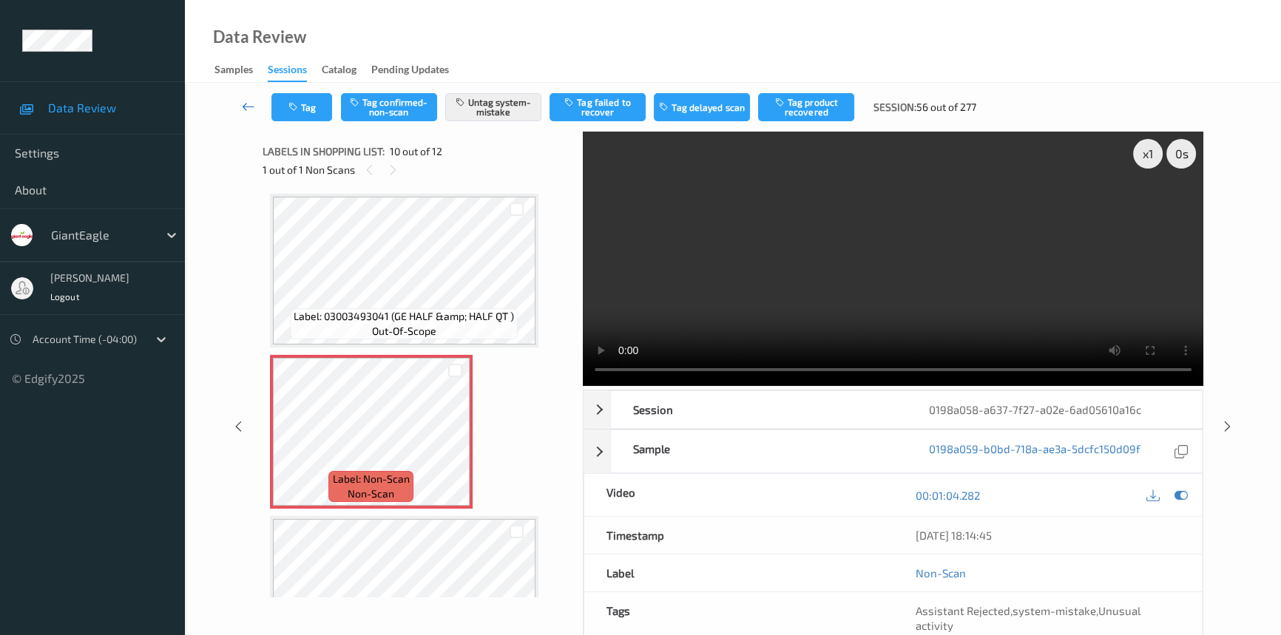
click at [247, 100] on icon at bounding box center [248, 106] width 13 height 15
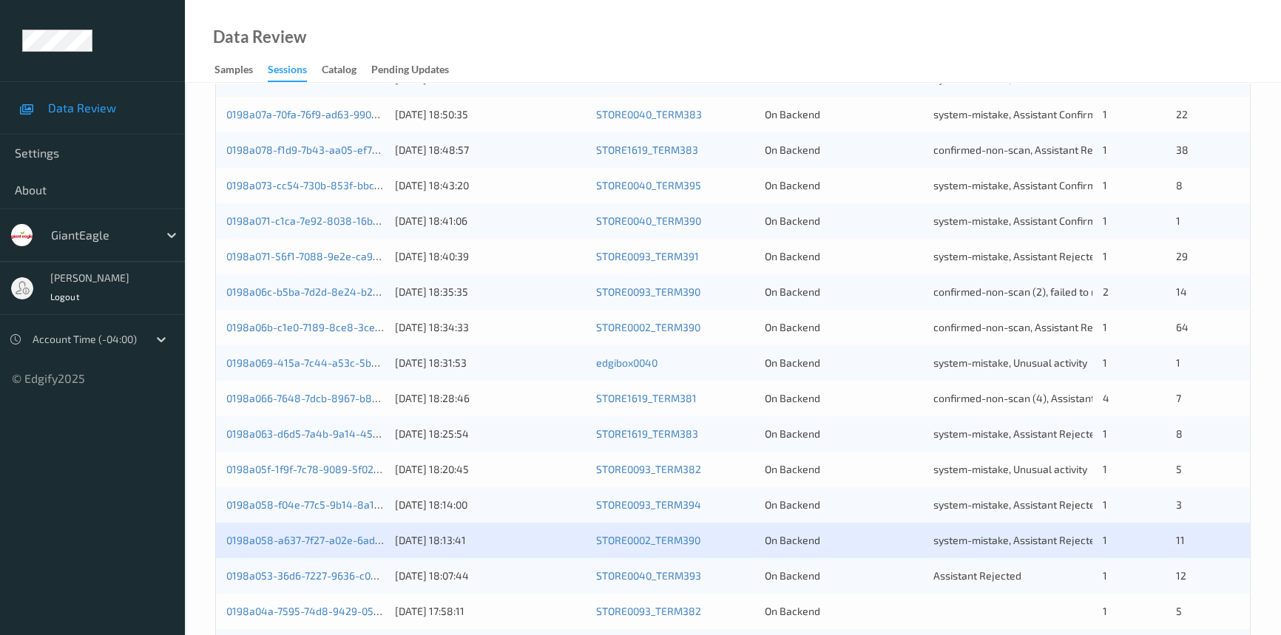
scroll to position [527, 0]
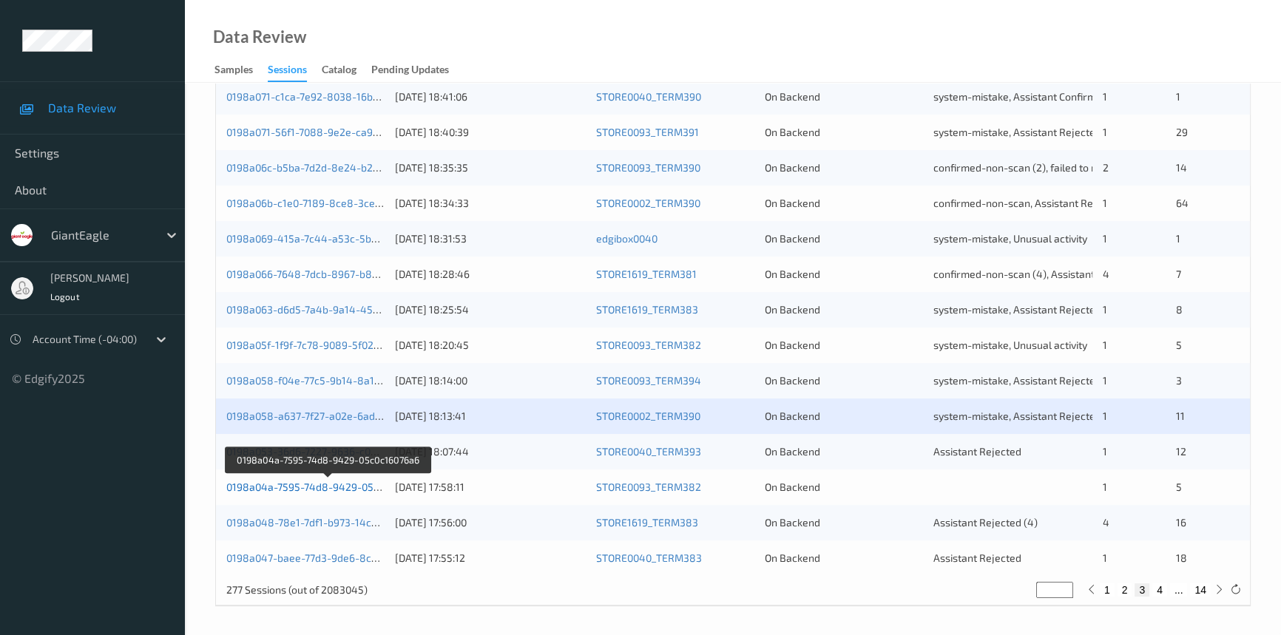
click at [355, 486] on link "0198a04a-7595-74d8-9429-05c0c16076a6" at bounding box center [327, 487] width 203 height 13
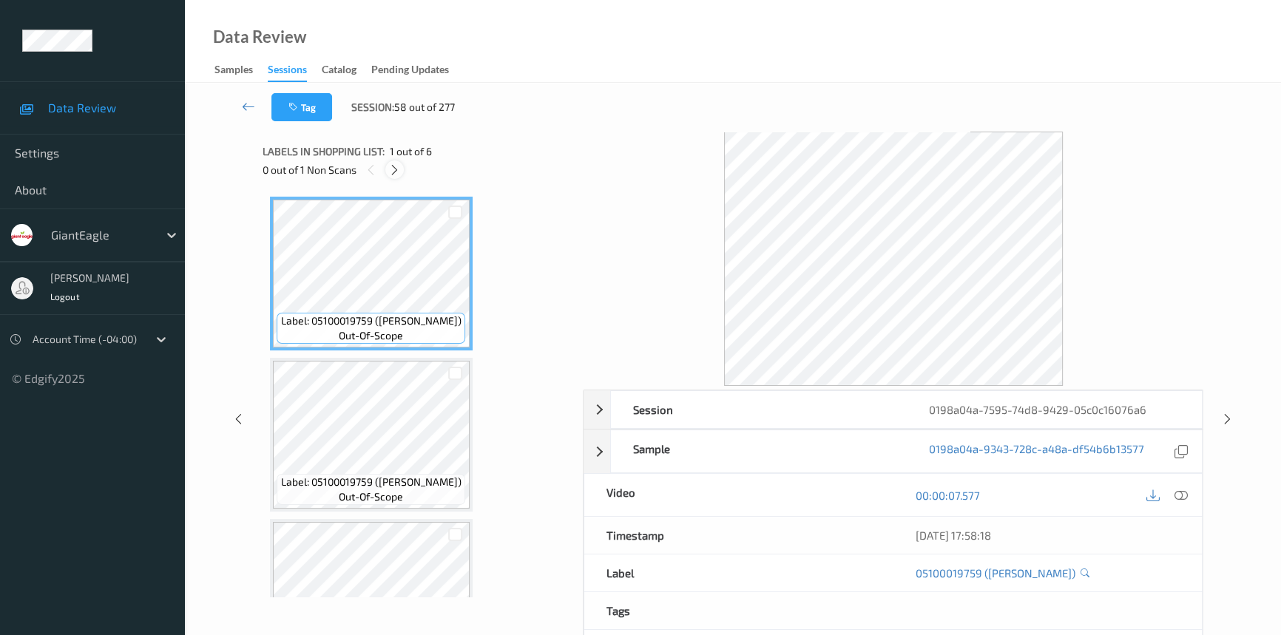
click at [399, 167] on icon at bounding box center [394, 169] width 13 height 13
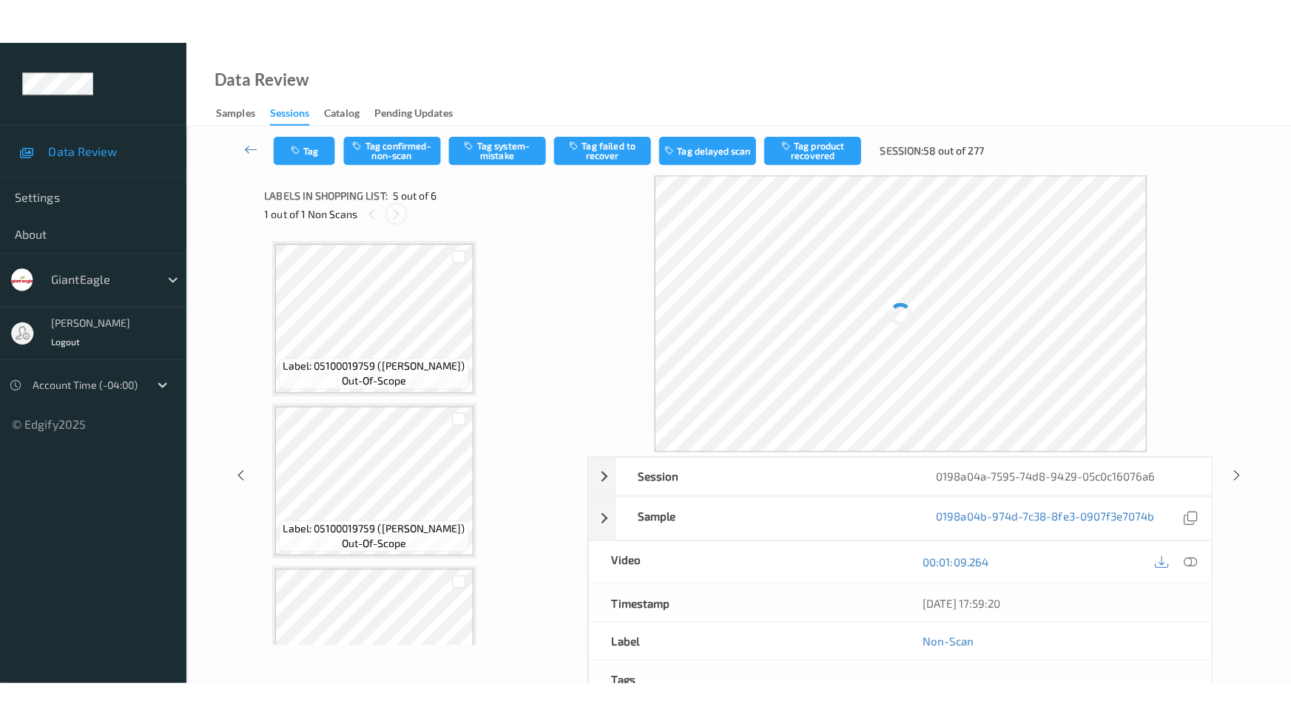
scroll to position [489, 0]
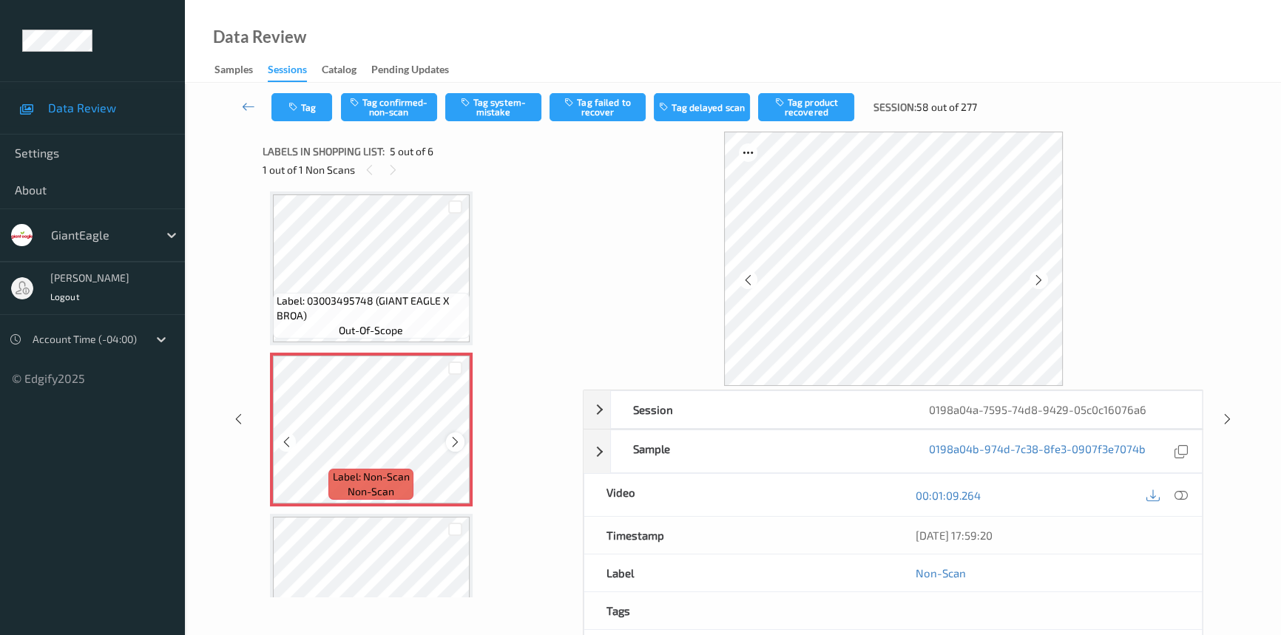
click at [463, 437] on div at bounding box center [455, 442] width 18 height 18
click at [462, 437] on div at bounding box center [455, 442] width 18 height 18
click at [1184, 492] on icon at bounding box center [1181, 495] width 13 height 13
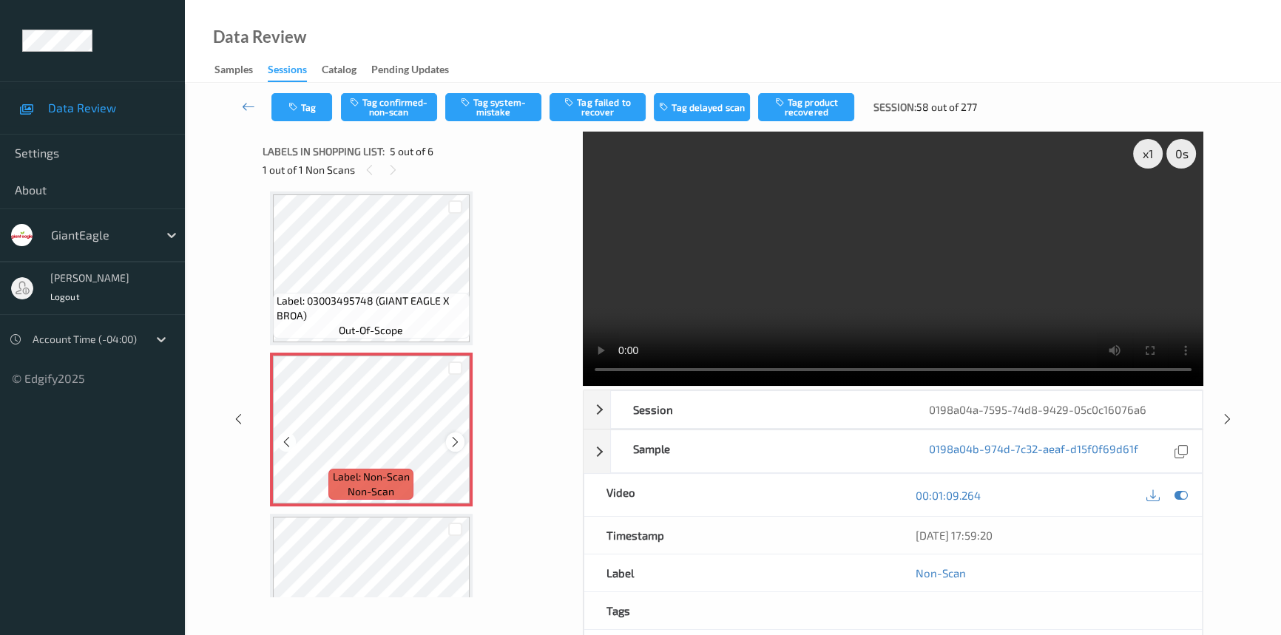
click at [453, 442] on icon at bounding box center [455, 442] width 13 height 13
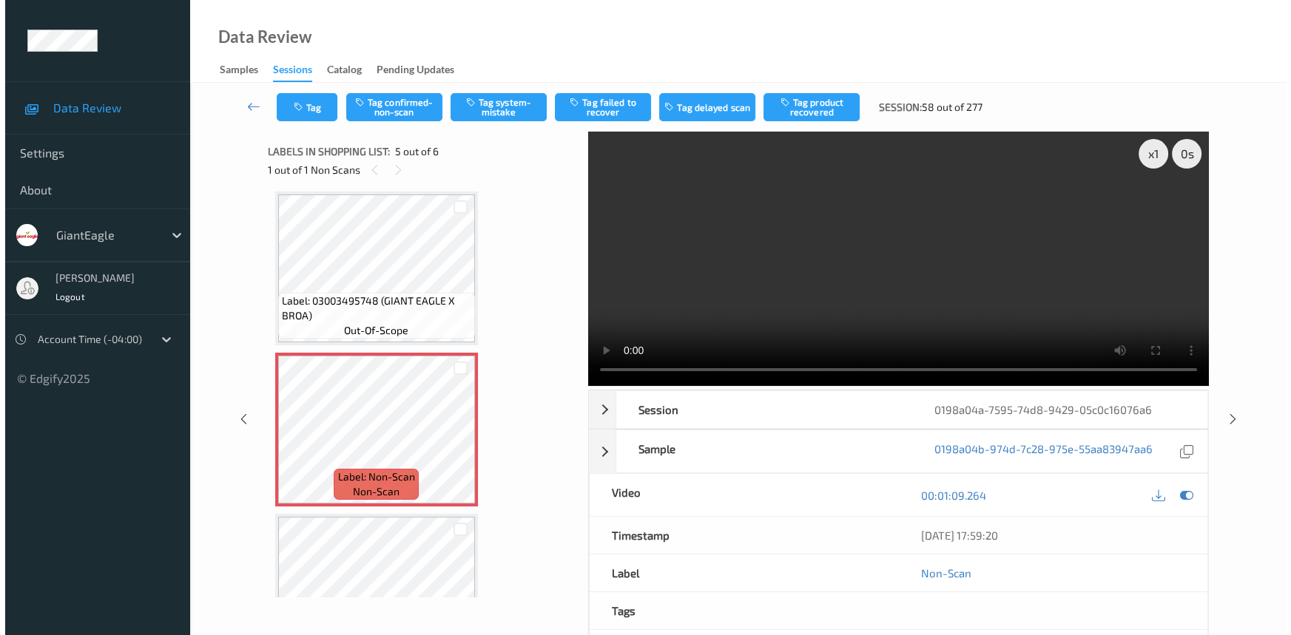
scroll to position [473, 0]
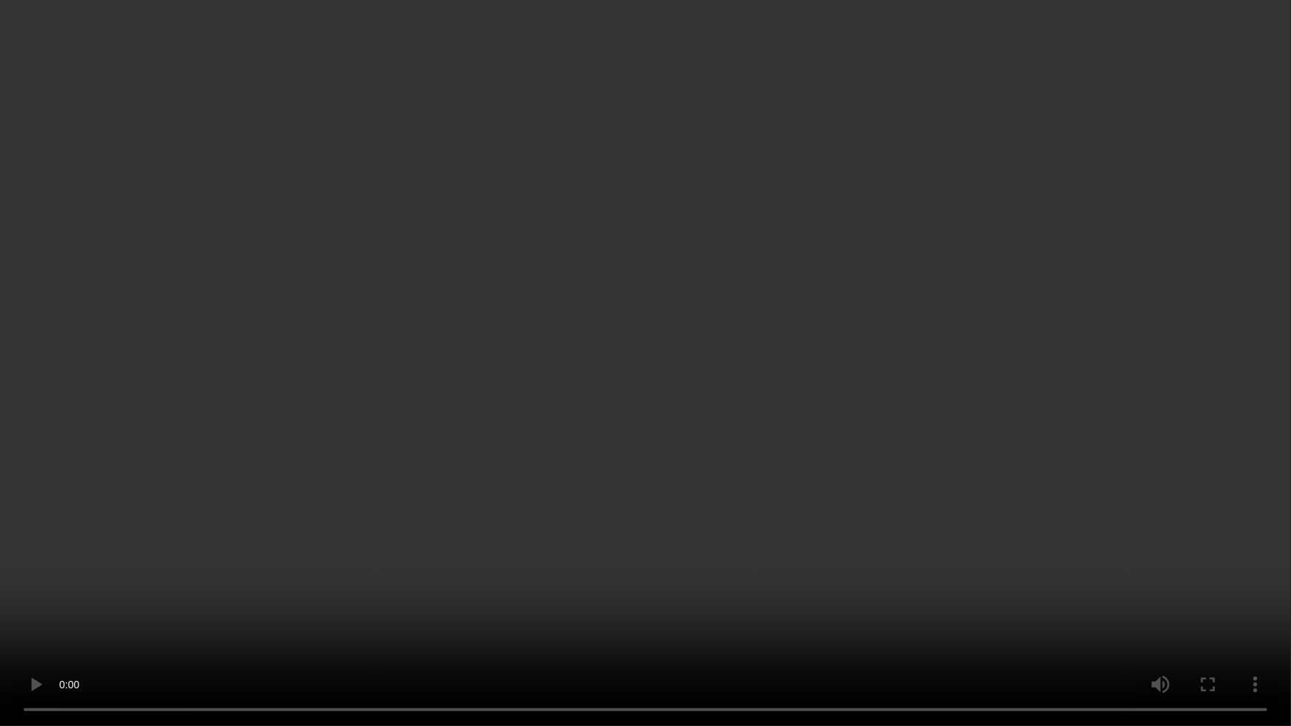
click at [1090, 408] on video at bounding box center [645, 363] width 1291 height 726
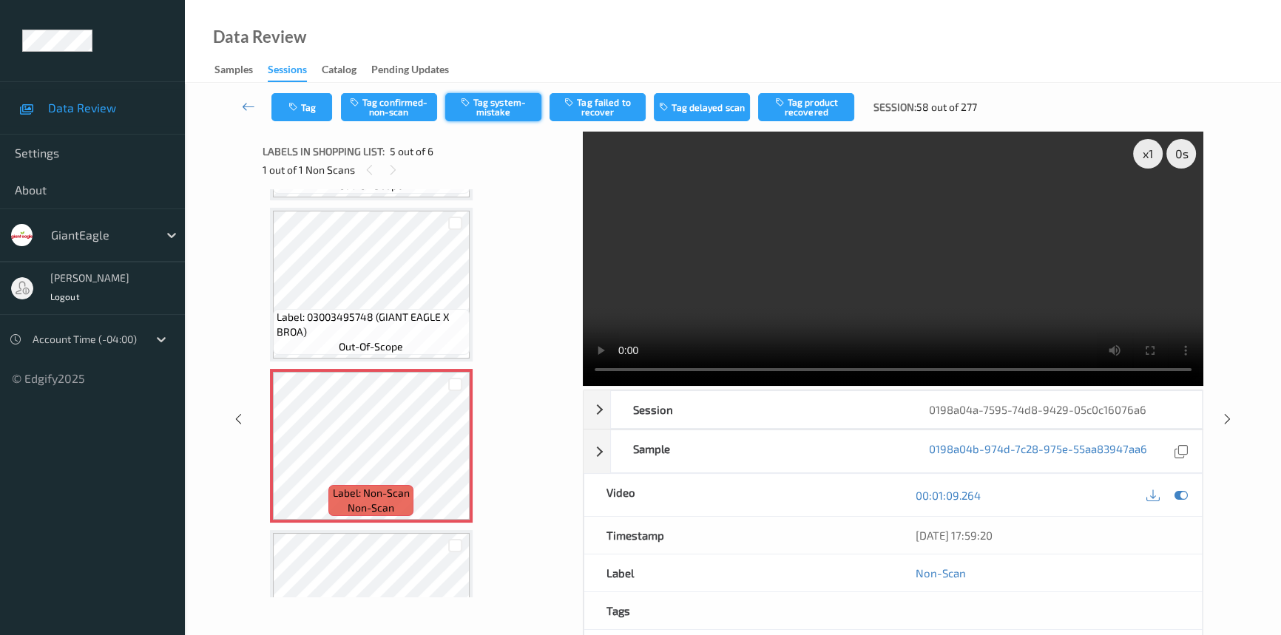
click at [488, 98] on button "Tag system-mistake" at bounding box center [493, 107] width 96 height 28
click at [326, 101] on button "Tag" at bounding box center [302, 107] width 61 height 28
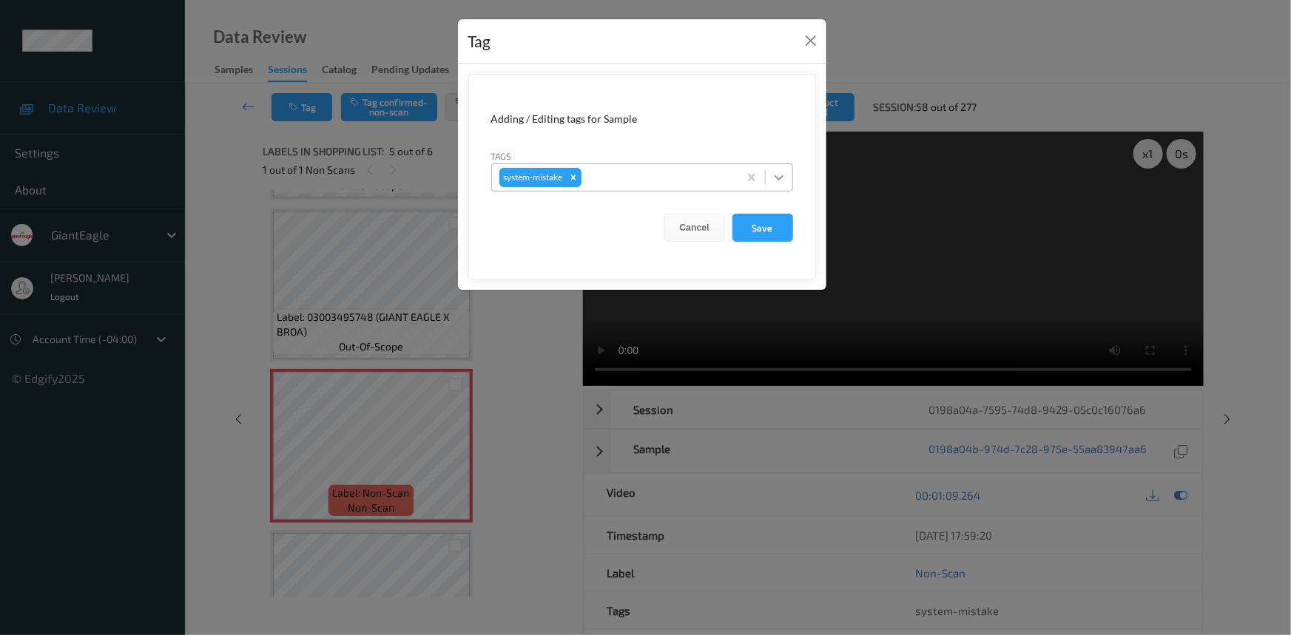
click at [777, 179] on icon at bounding box center [779, 177] width 15 height 15
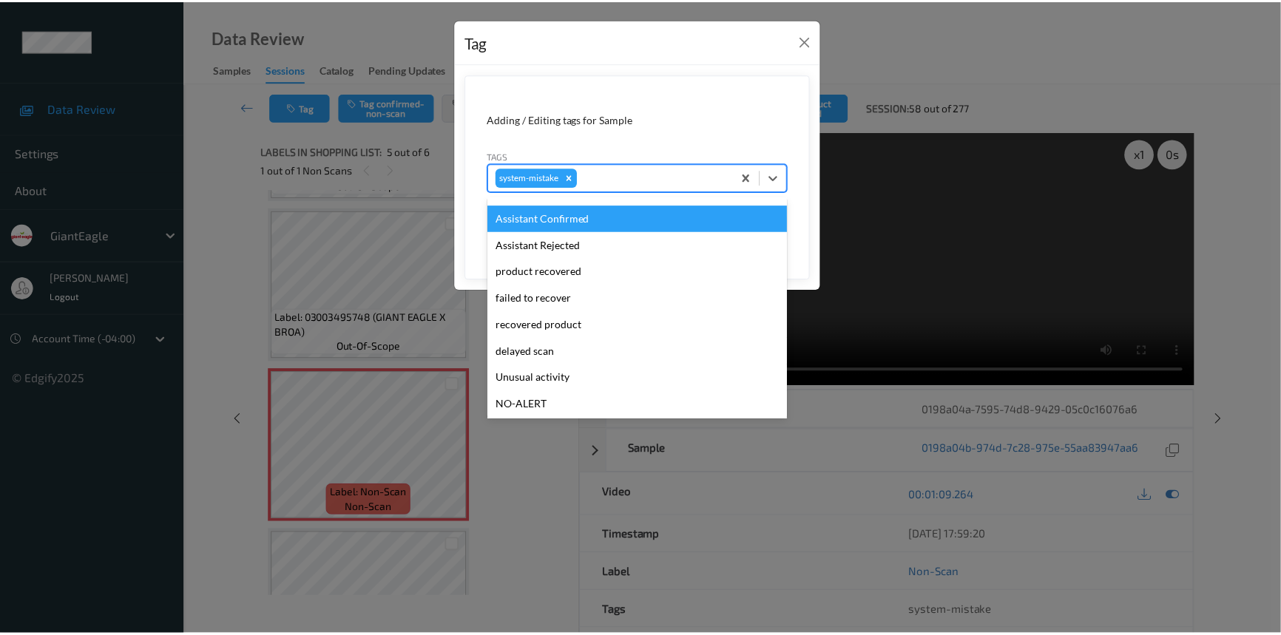
scroll to position [134, 0]
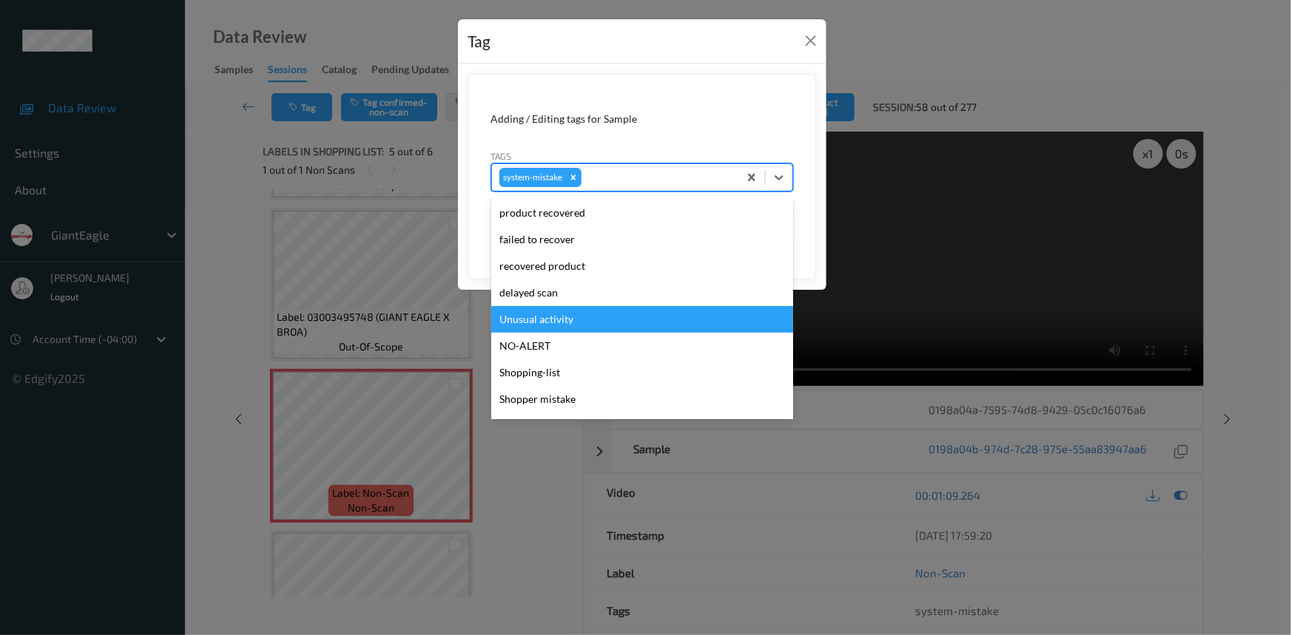
click at [549, 317] on div "Unusual activity" at bounding box center [642, 319] width 302 height 27
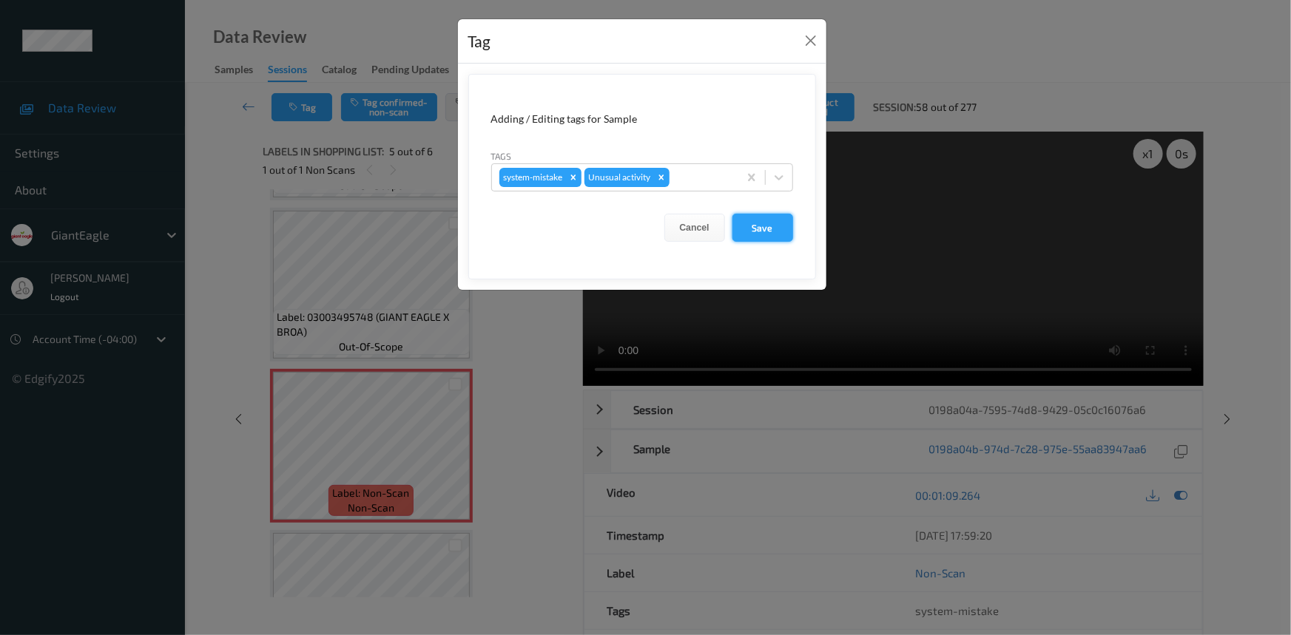
click at [766, 229] on button "Save" at bounding box center [762, 228] width 61 height 28
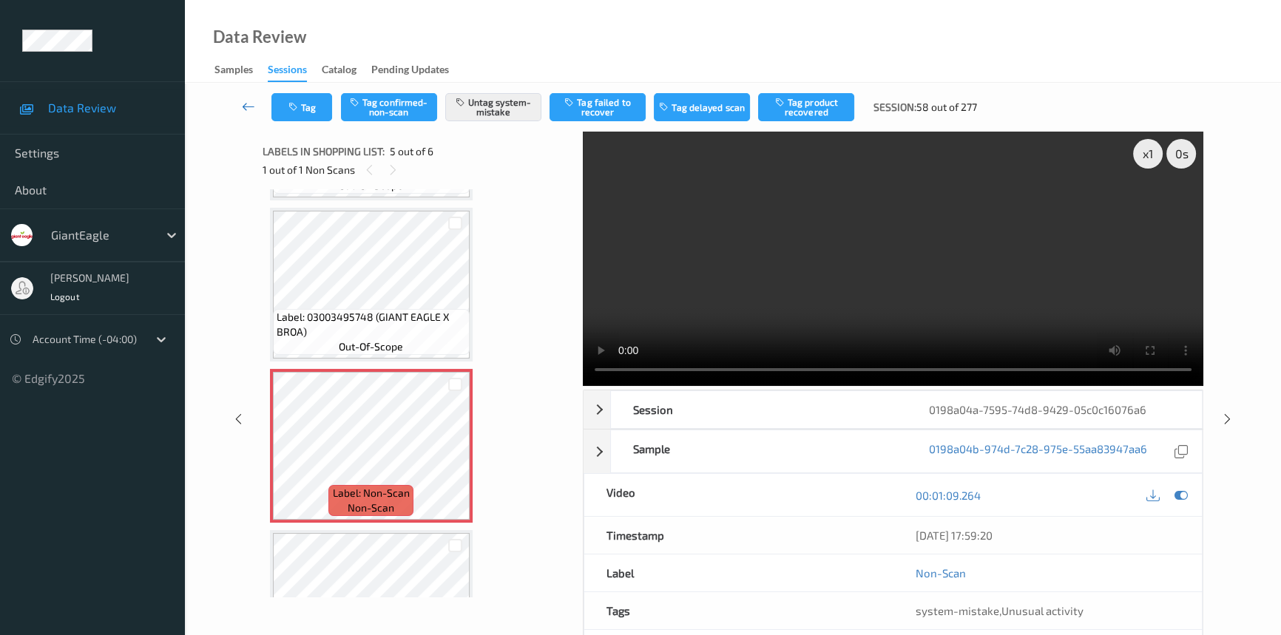
click at [244, 100] on icon at bounding box center [248, 106] width 13 height 15
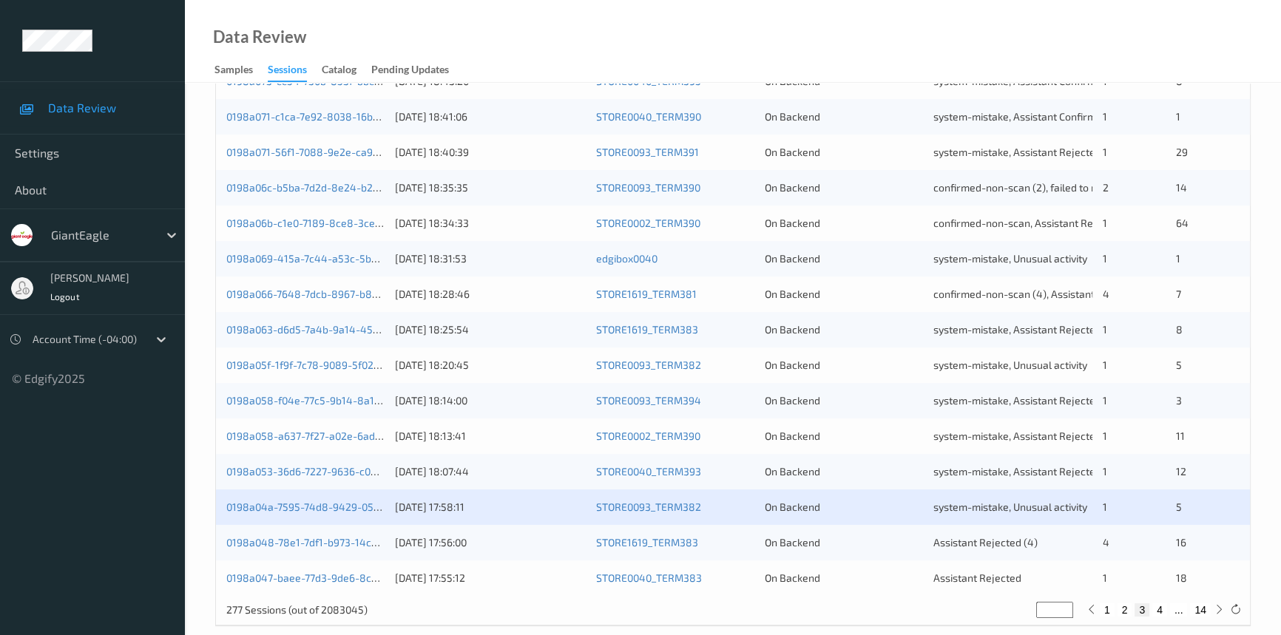
scroll to position [527, 0]
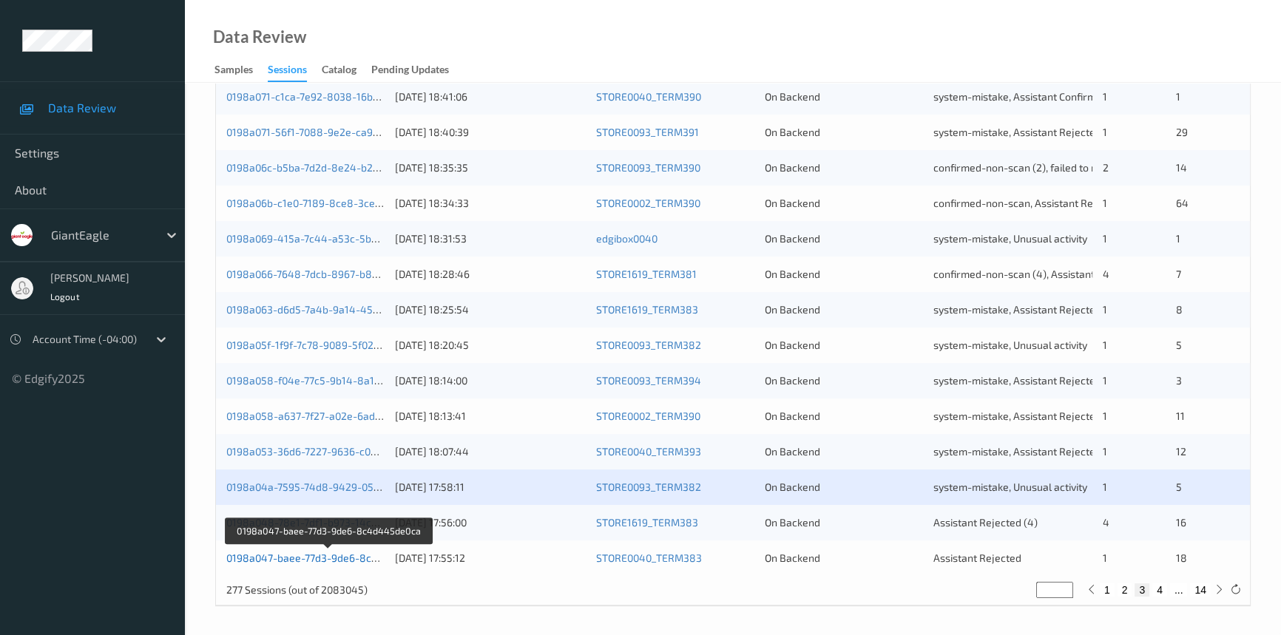
click at [311, 556] on link "0198a047-baee-77d3-9de6-8c4d445de0ca" at bounding box center [329, 558] width 206 height 13
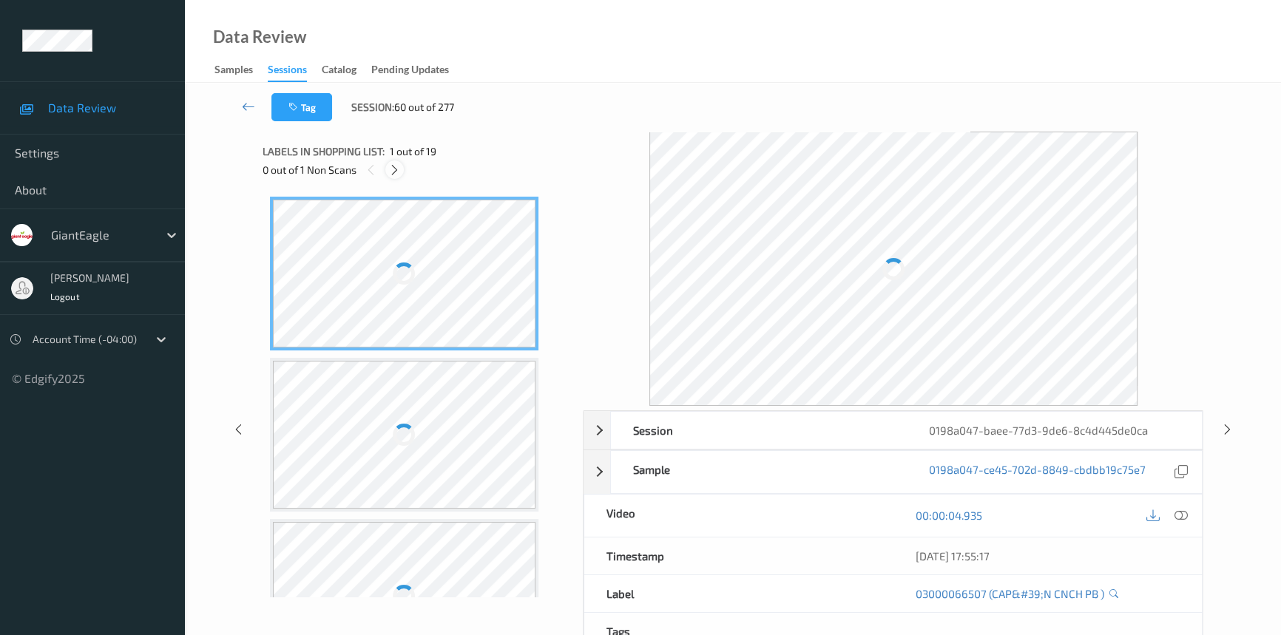
click at [392, 165] on icon at bounding box center [394, 169] width 13 height 13
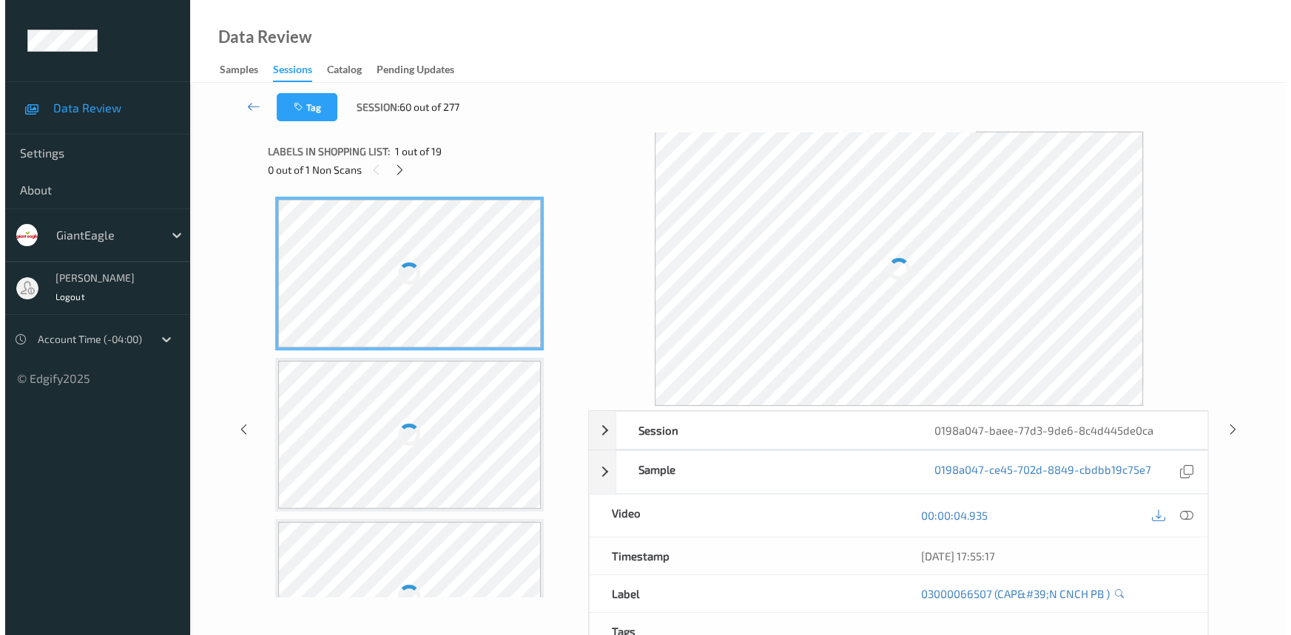
scroll to position [329, 0]
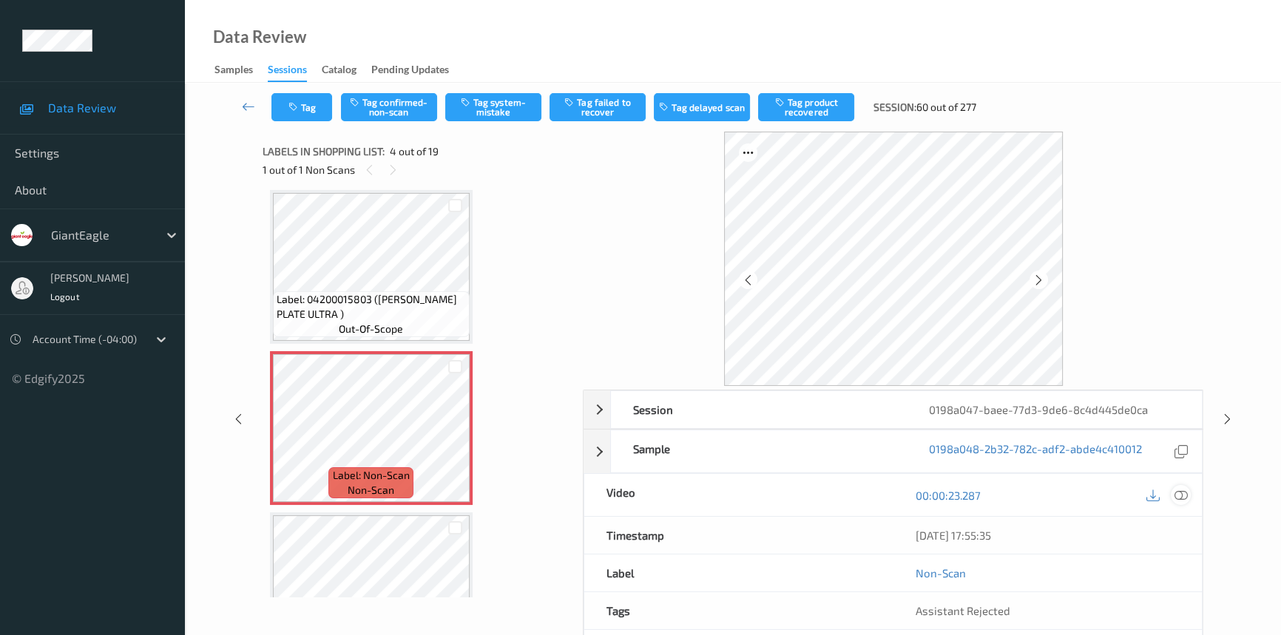
click at [1184, 494] on icon at bounding box center [1181, 495] width 13 height 13
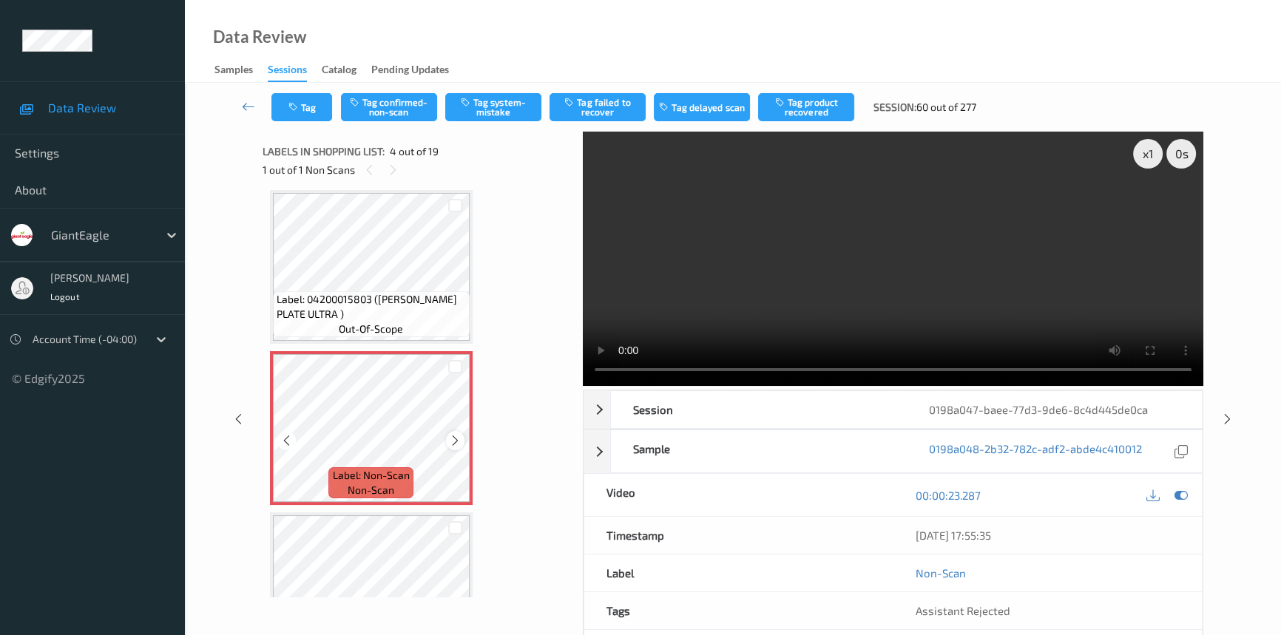
click at [456, 436] on icon at bounding box center [455, 440] width 13 height 13
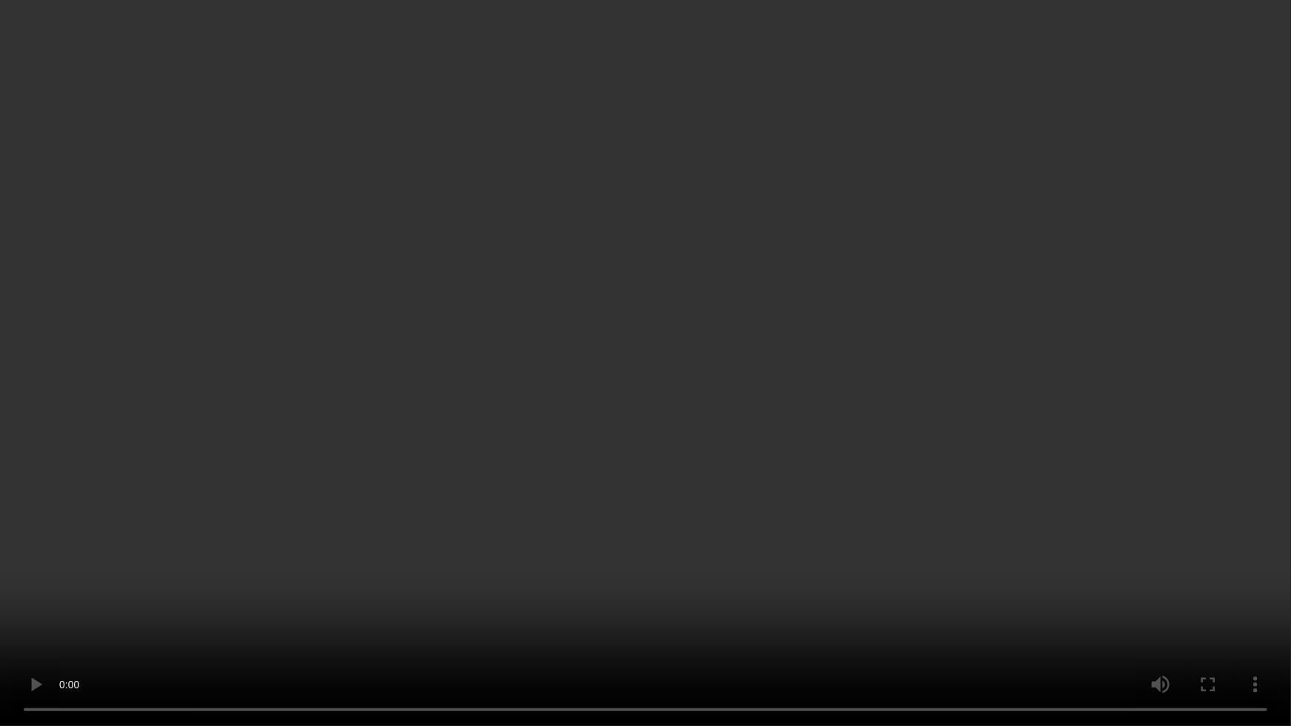
click at [884, 403] on video at bounding box center [645, 363] width 1291 height 726
click at [357, 598] on video at bounding box center [645, 363] width 1291 height 726
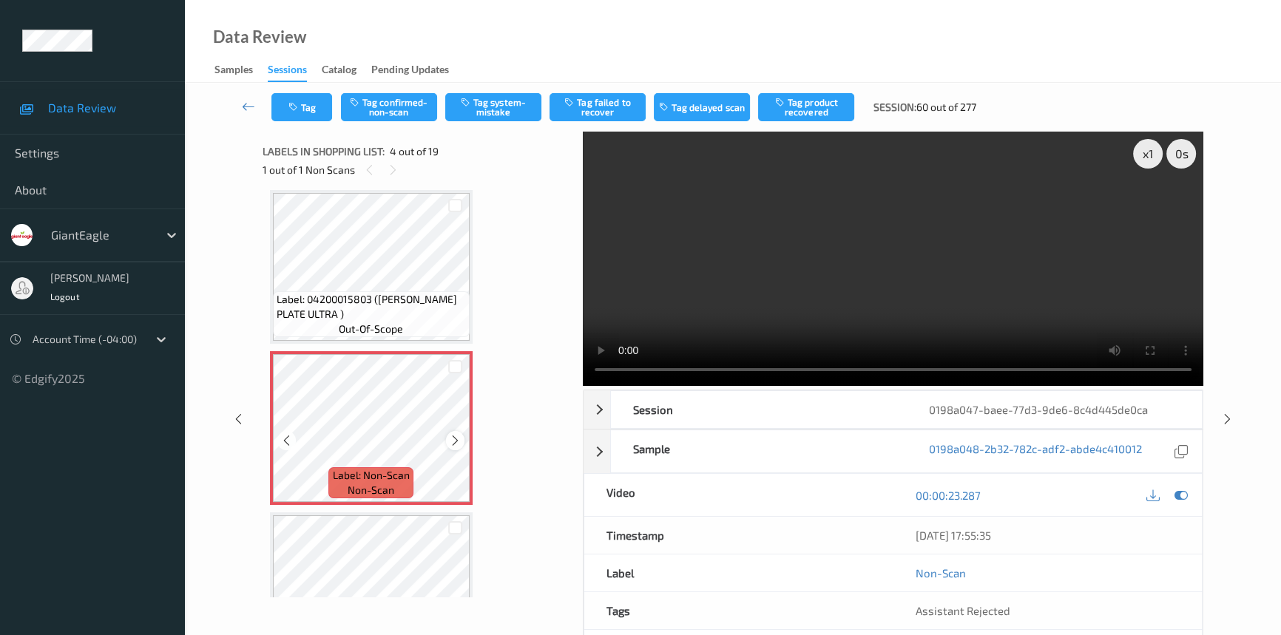
click at [459, 436] on icon at bounding box center [455, 440] width 13 height 13
click at [488, 103] on button "Tag system-mistake" at bounding box center [493, 107] width 96 height 28
click at [314, 104] on button "Tag" at bounding box center [302, 107] width 61 height 28
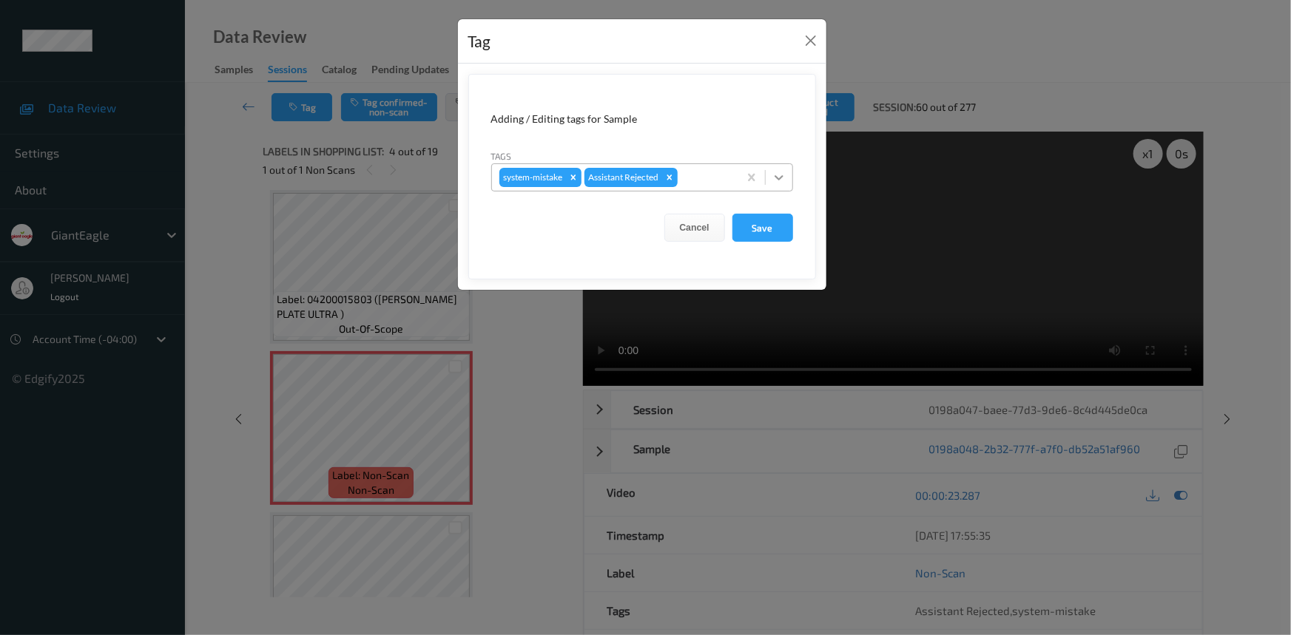
click at [776, 175] on icon at bounding box center [779, 177] width 15 height 15
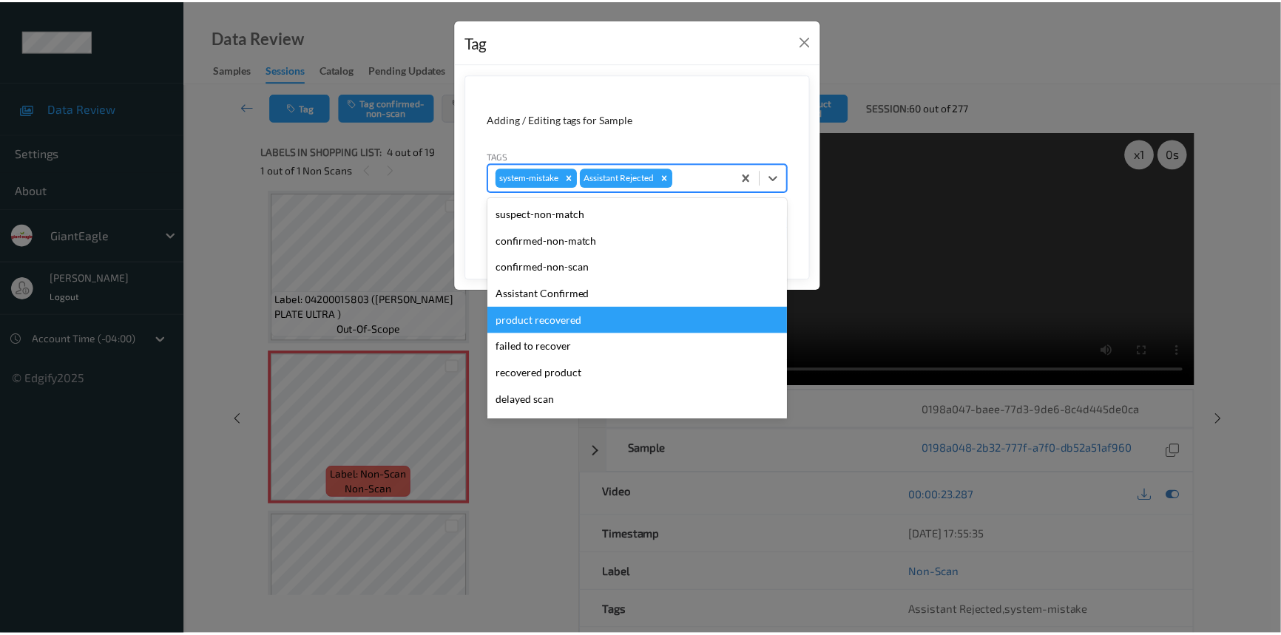
scroll to position [67, 0]
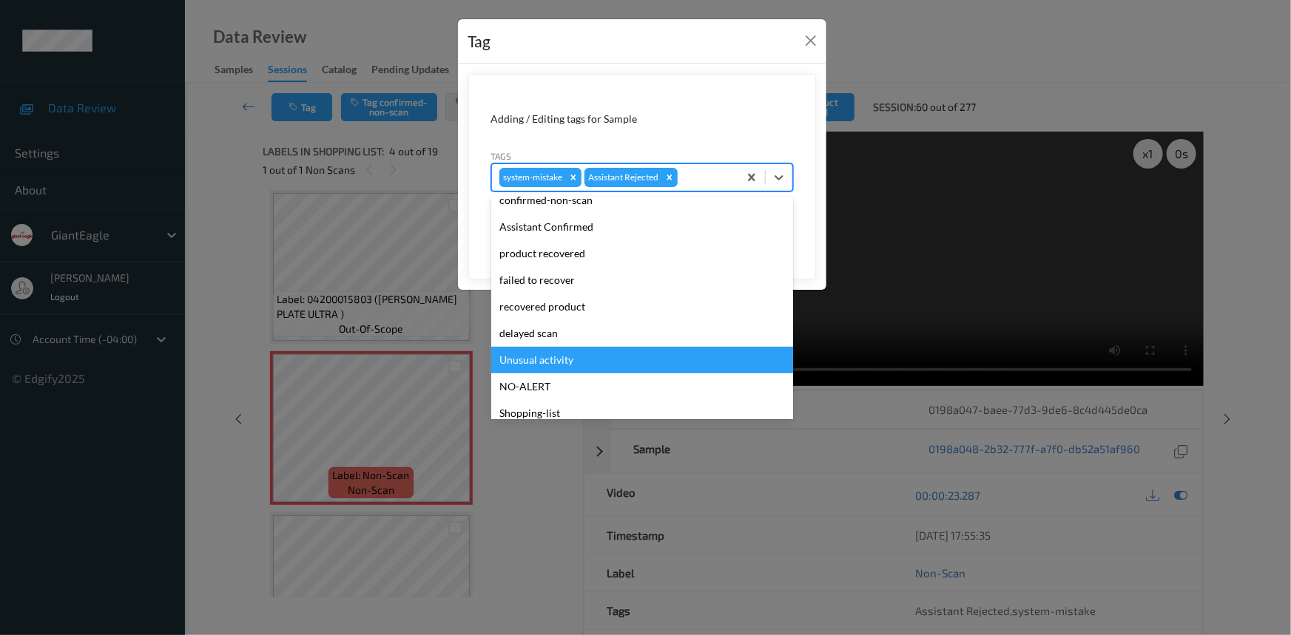
click at [547, 362] on div "Unusual activity" at bounding box center [642, 360] width 302 height 27
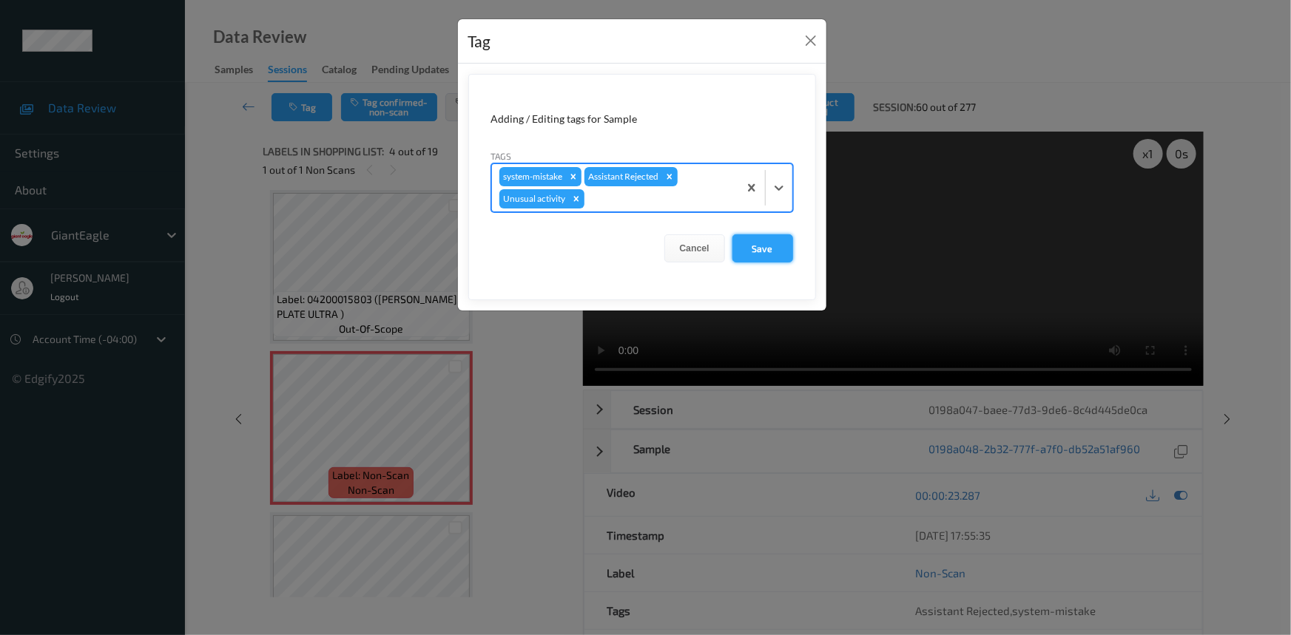
click at [774, 245] on button "Save" at bounding box center [762, 249] width 61 height 28
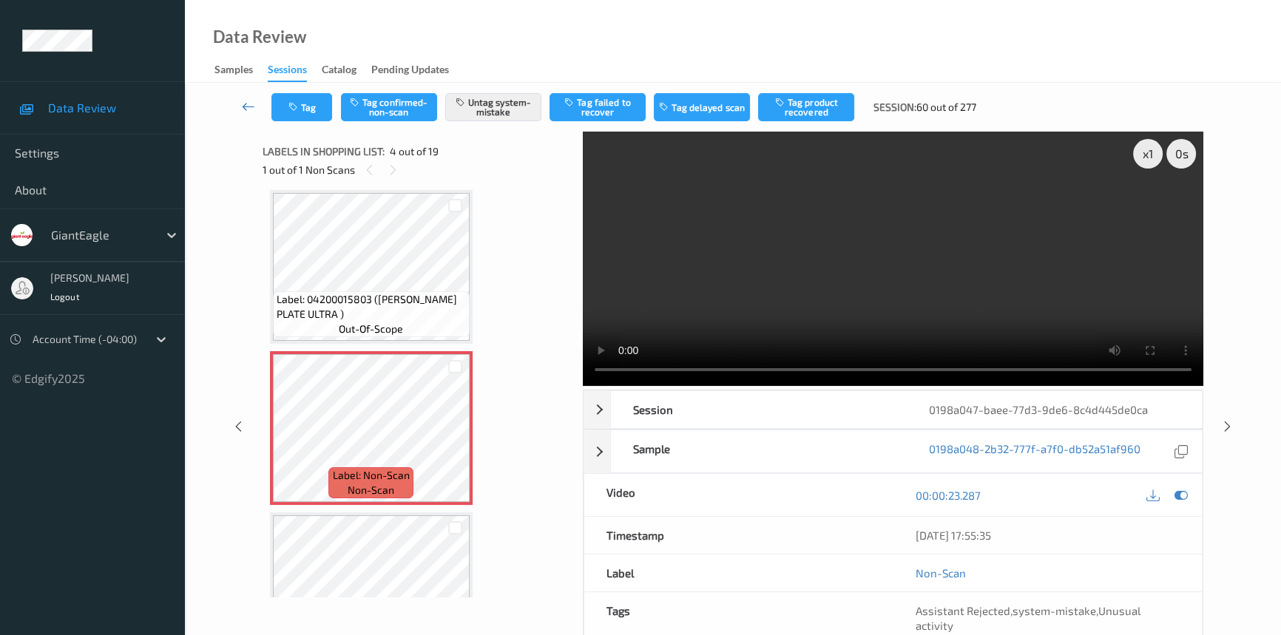
click at [248, 100] on icon at bounding box center [248, 106] width 13 height 15
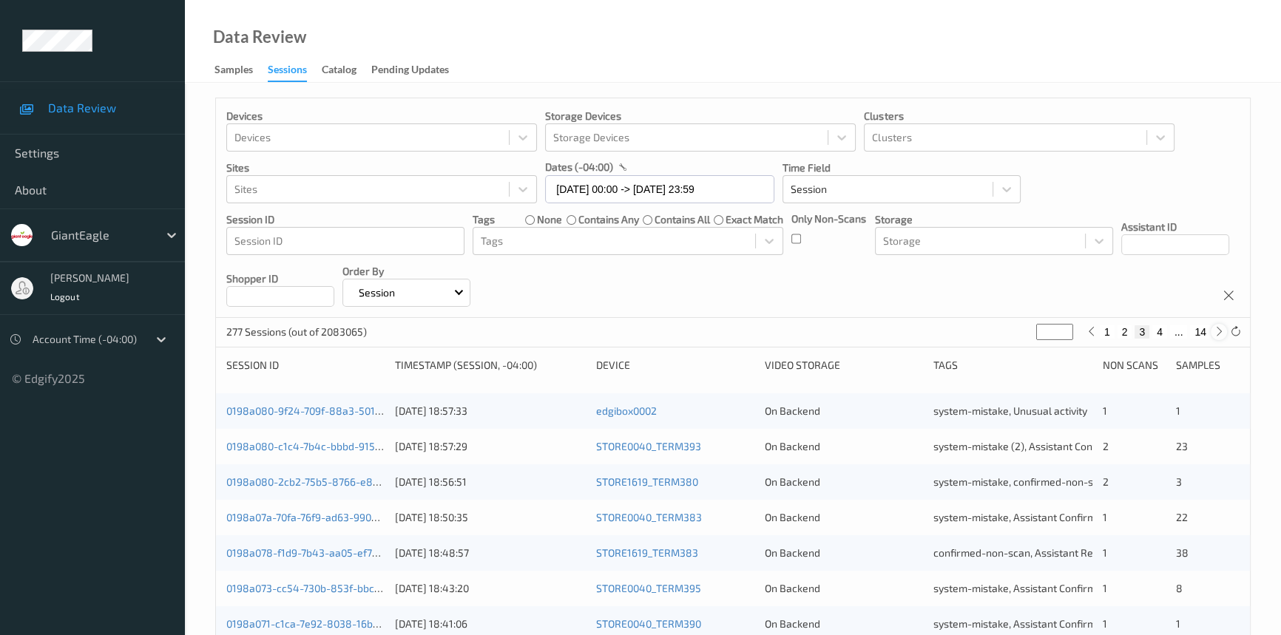
click at [1217, 335] on icon at bounding box center [1219, 331] width 11 height 11
type input "*"
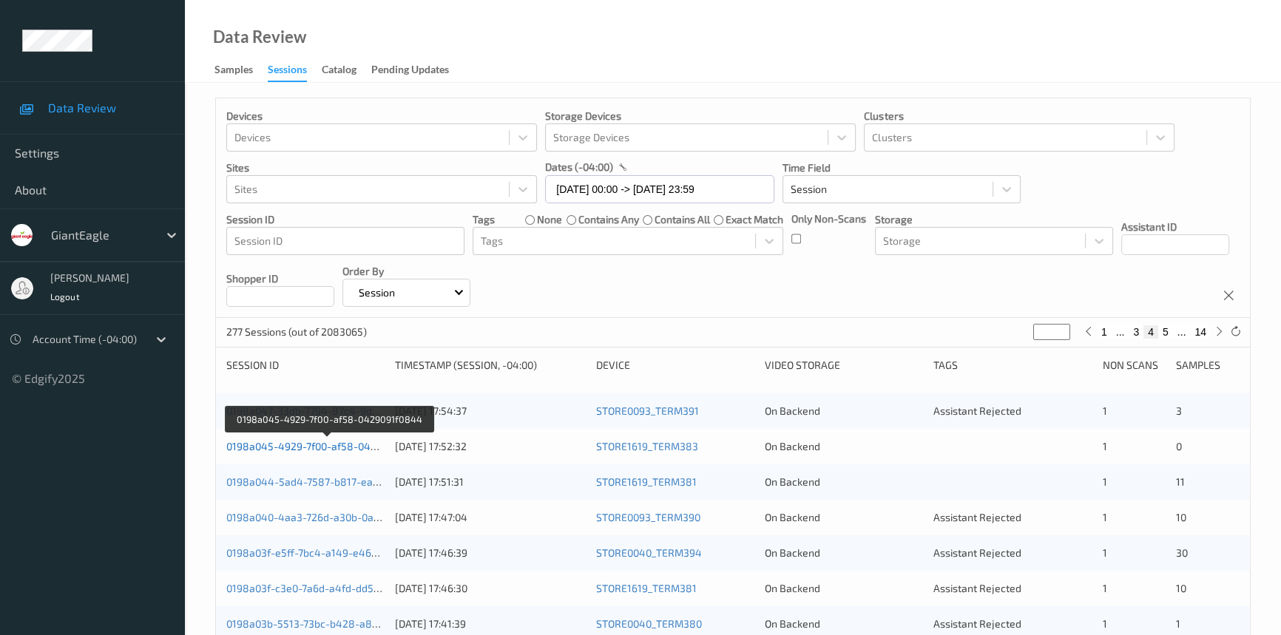
click at [344, 445] on link "0198a045-4929-7f00-af58-0429091f0844" at bounding box center [327, 446] width 202 height 13
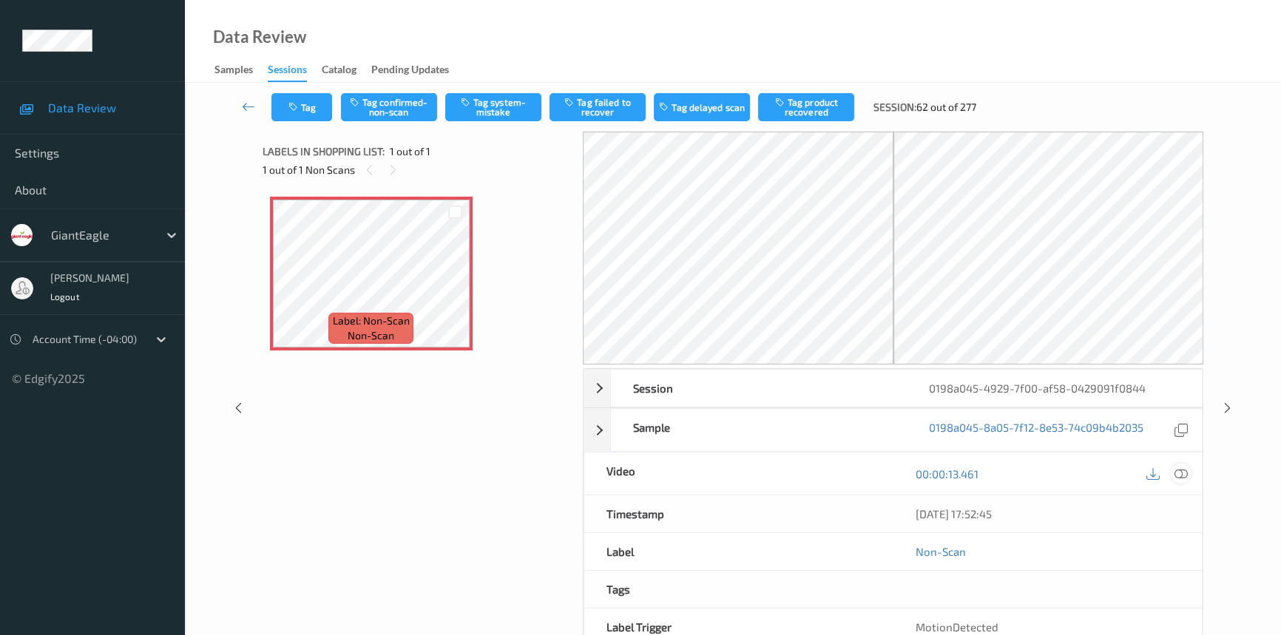
click at [1180, 469] on icon at bounding box center [1181, 474] width 13 height 13
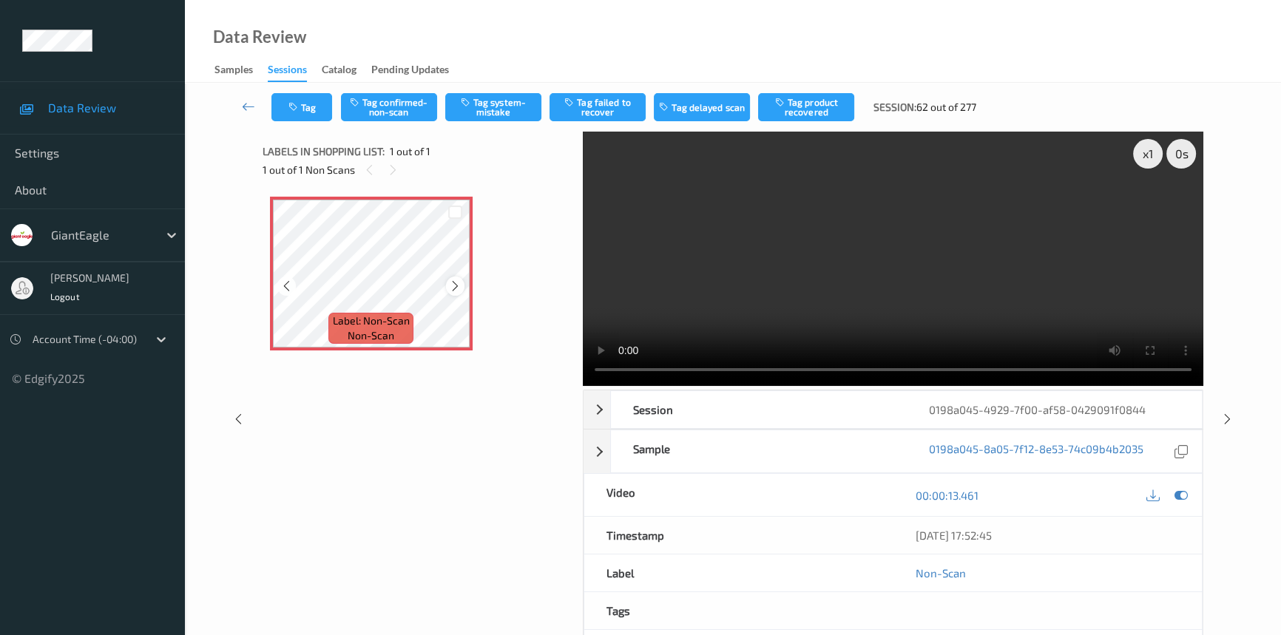
click at [459, 289] on icon at bounding box center [455, 286] width 13 height 13
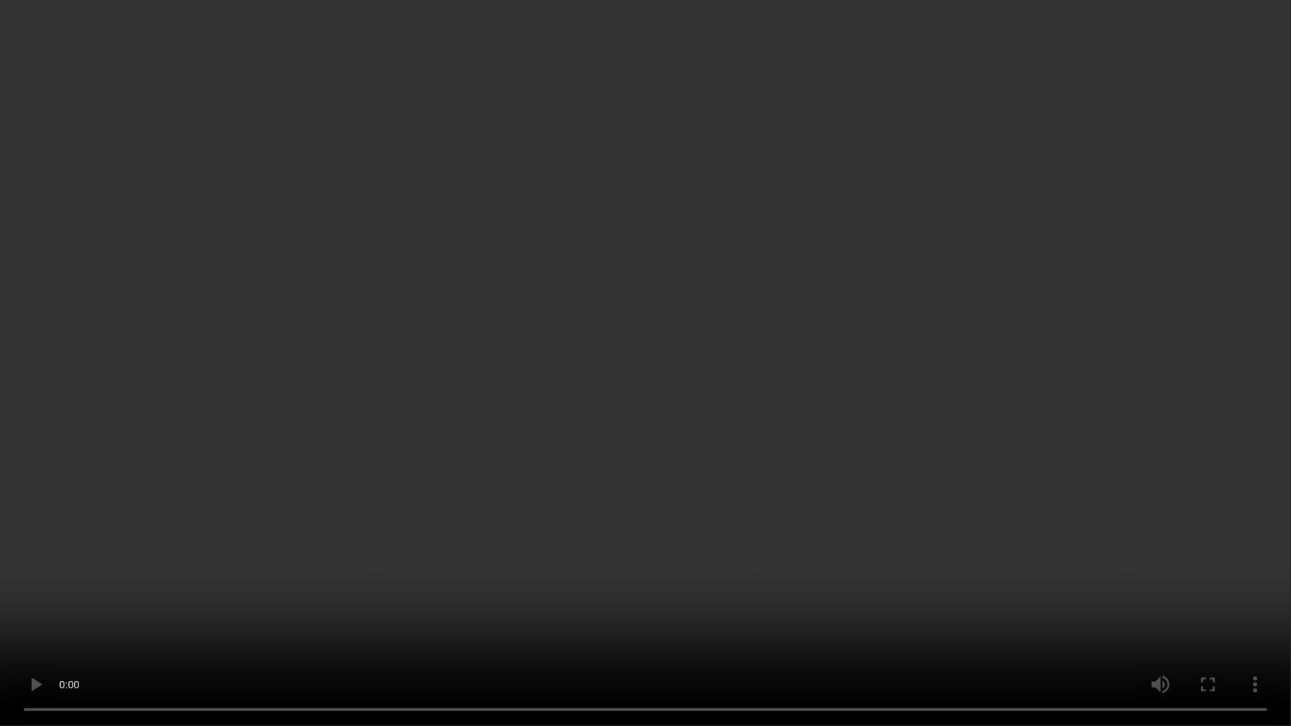
click at [1068, 435] on video at bounding box center [645, 363] width 1291 height 726
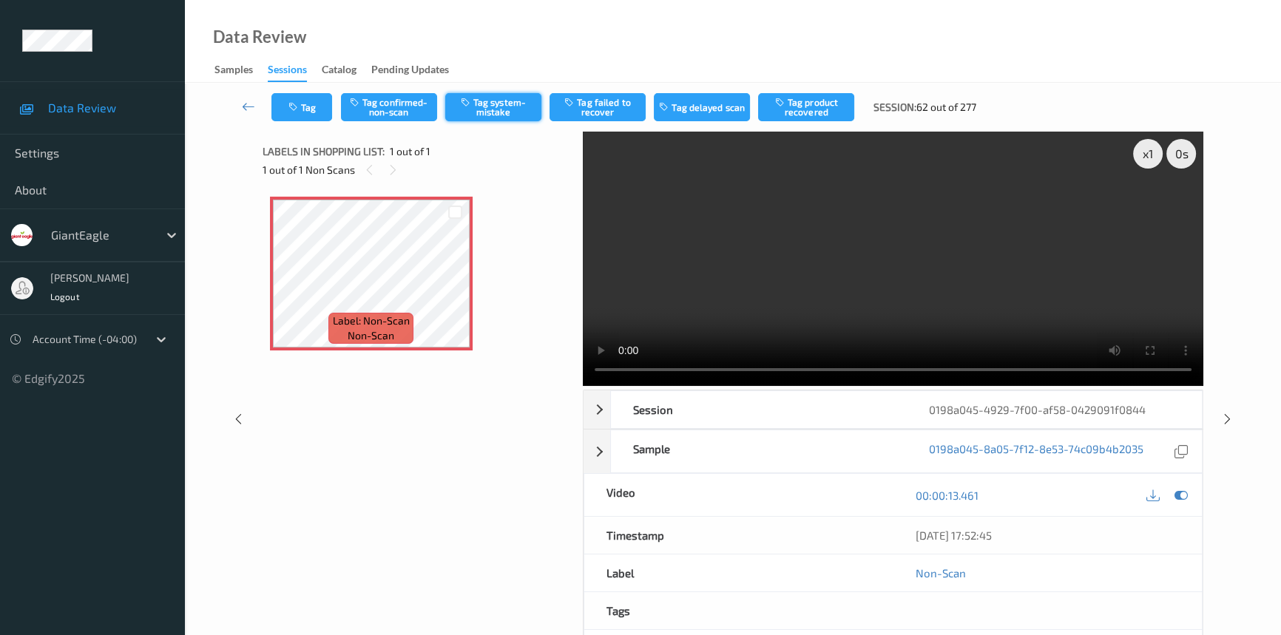
click at [502, 107] on button "Tag system-mistake" at bounding box center [493, 107] width 96 height 28
click at [303, 109] on button "Tag" at bounding box center [302, 107] width 61 height 28
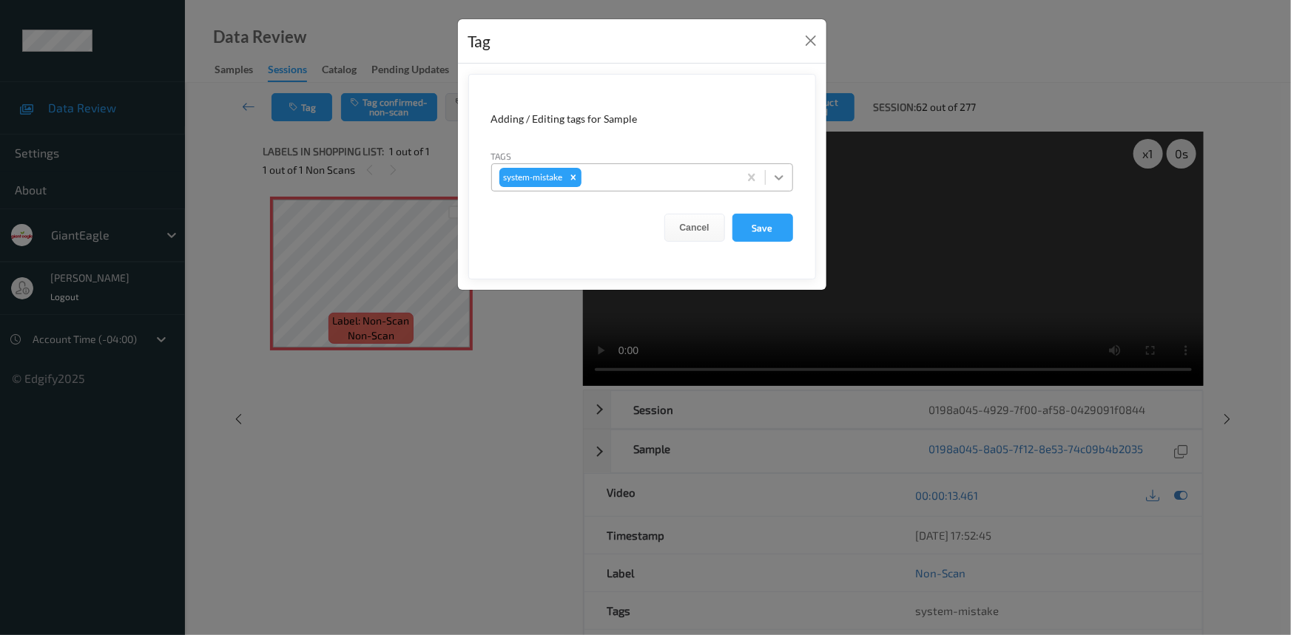
click at [780, 179] on icon at bounding box center [779, 177] width 9 height 5
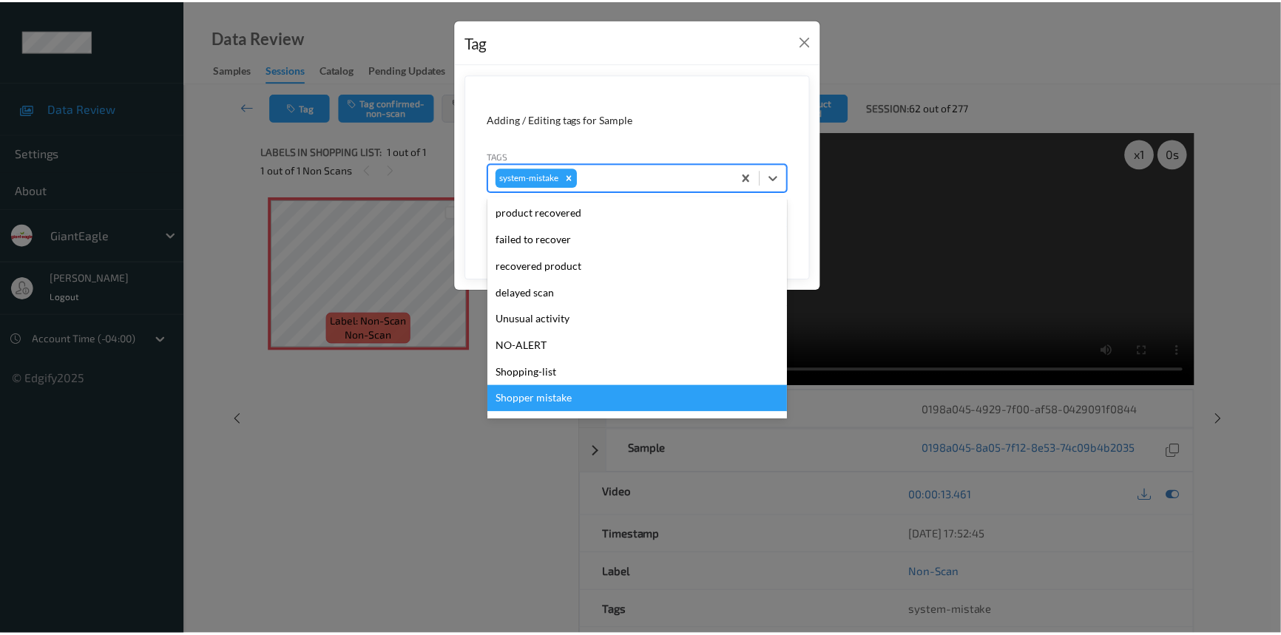
scroll to position [156, 0]
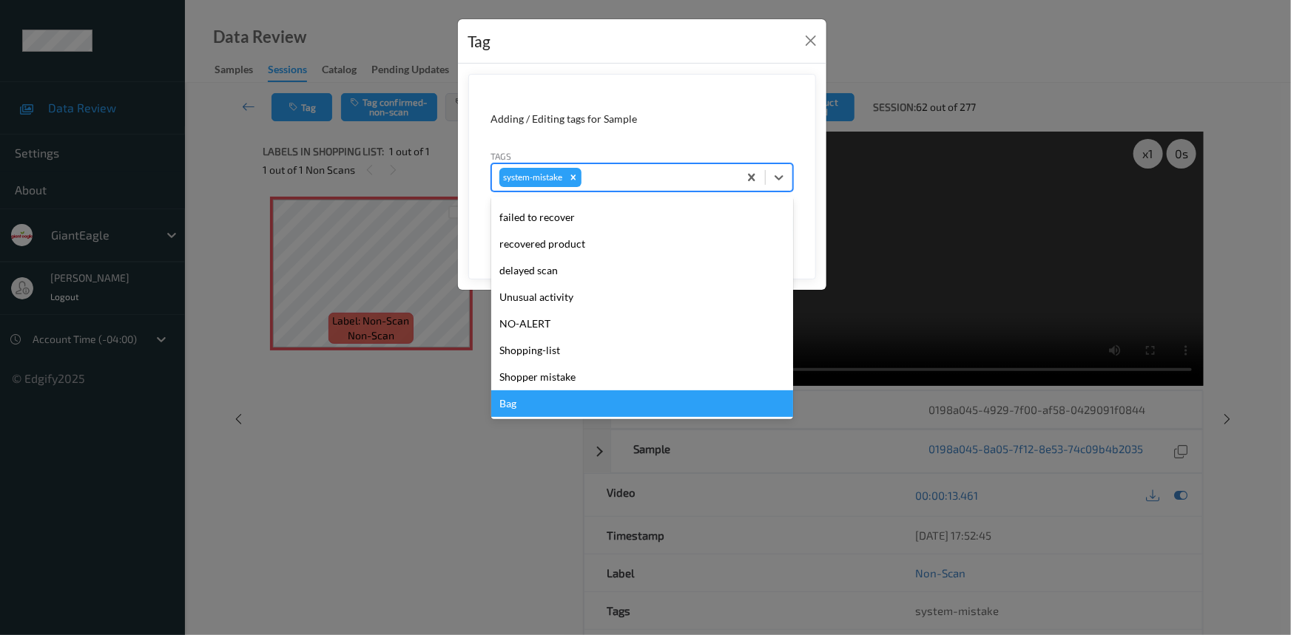
click at [540, 414] on div "Bag" at bounding box center [642, 404] width 302 height 27
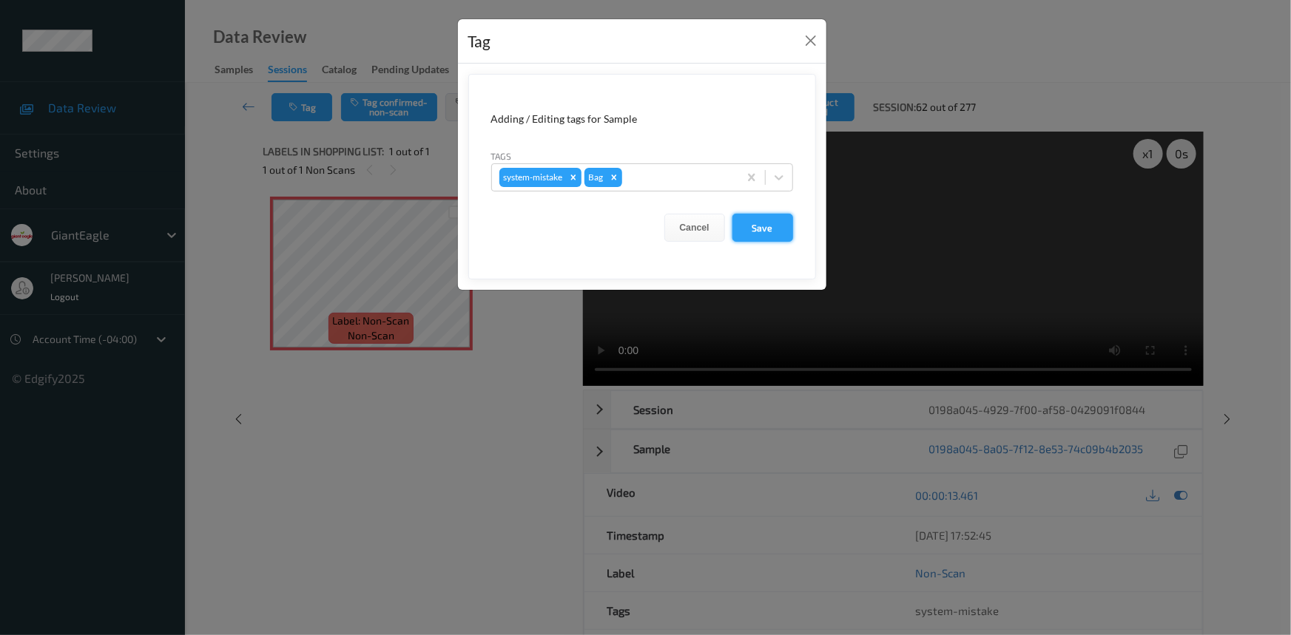
click at [755, 233] on button "Save" at bounding box center [762, 228] width 61 height 28
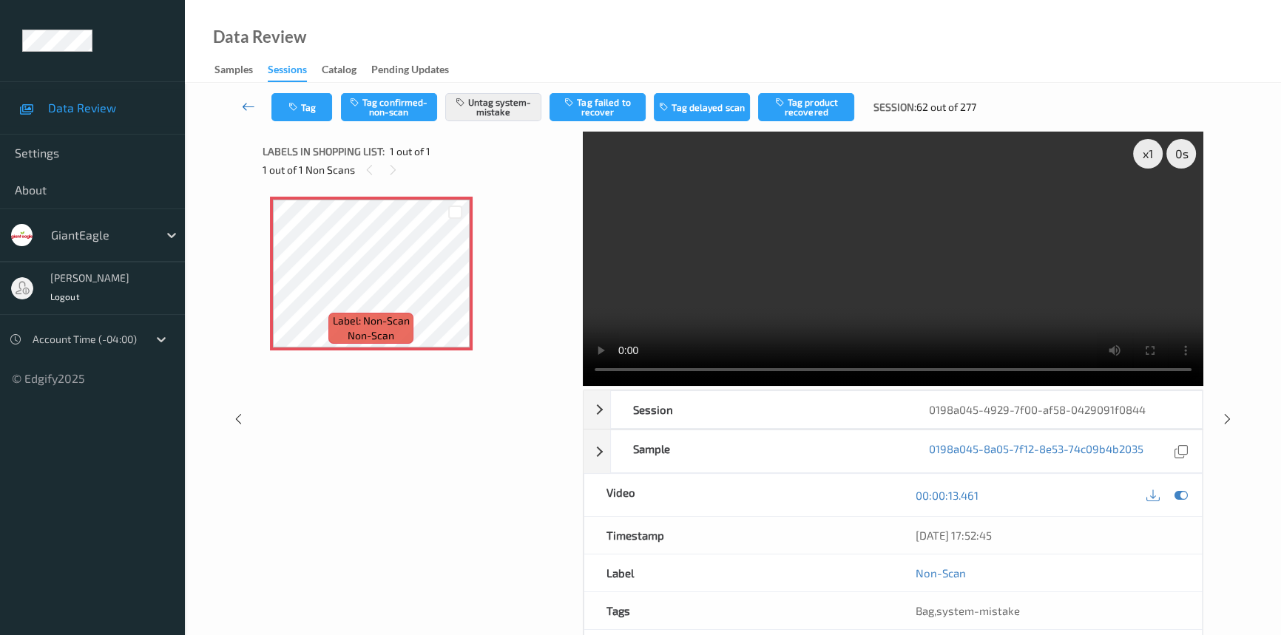
click at [248, 101] on icon at bounding box center [248, 106] width 13 height 15
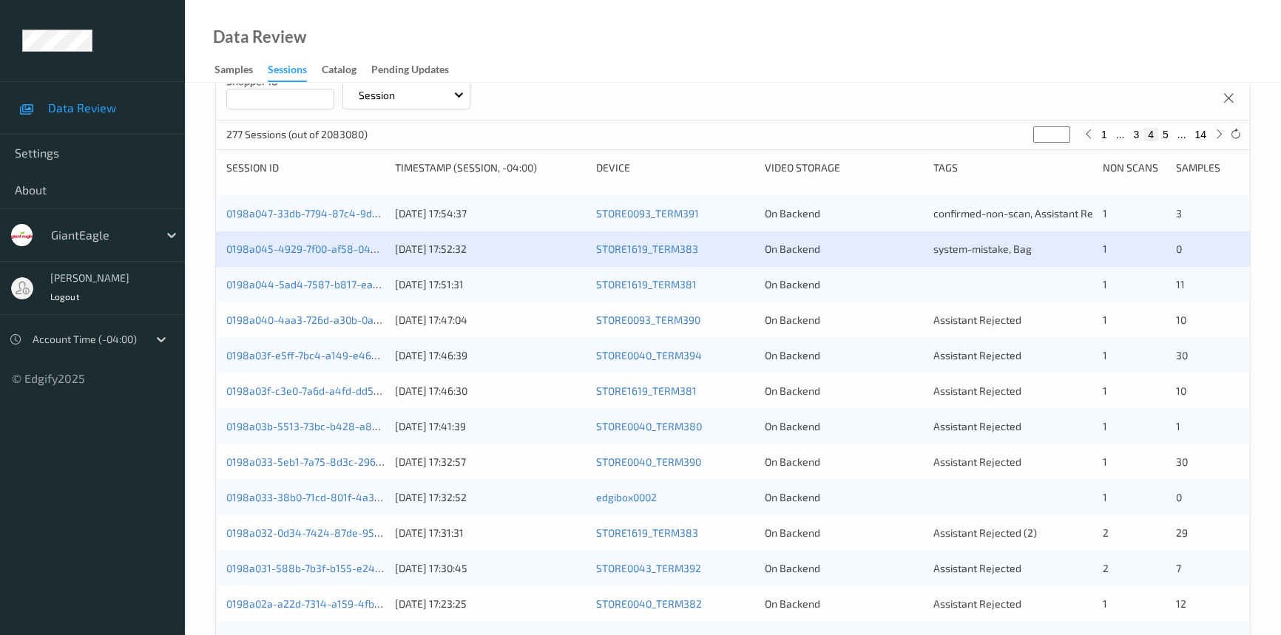
scroll to position [134, 0]
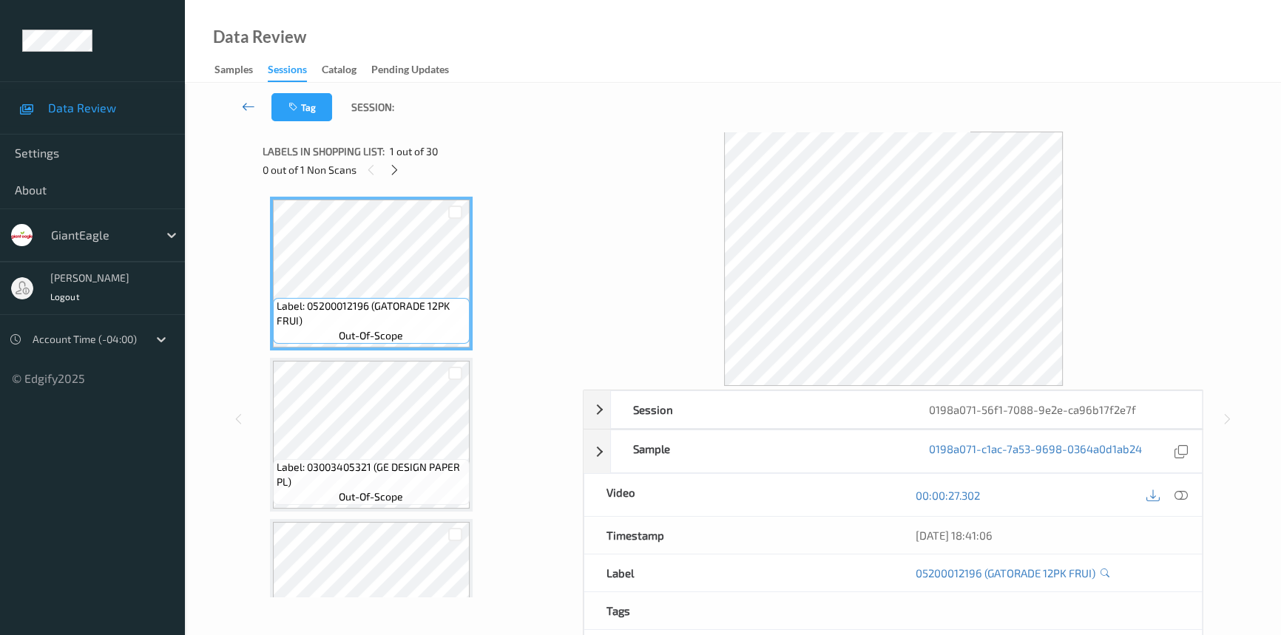
click at [247, 104] on icon at bounding box center [248, 106] width 13 height 15
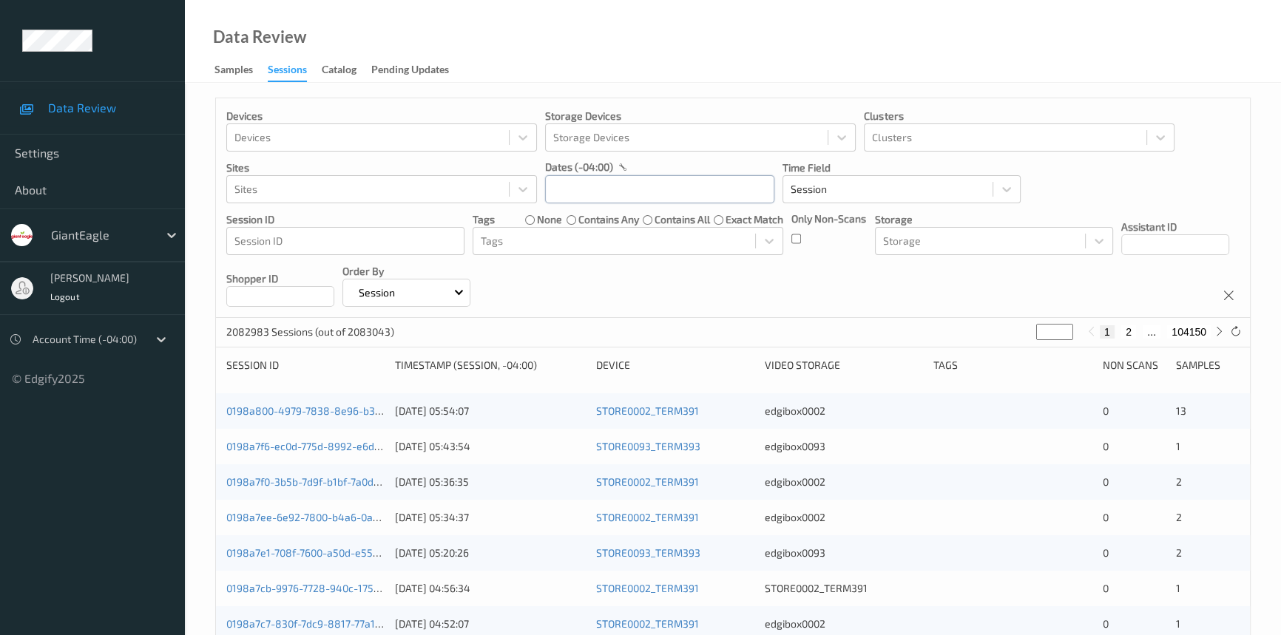
click at [670, 186] on input "text" at bounding box center [659, 189] width 229 height 28
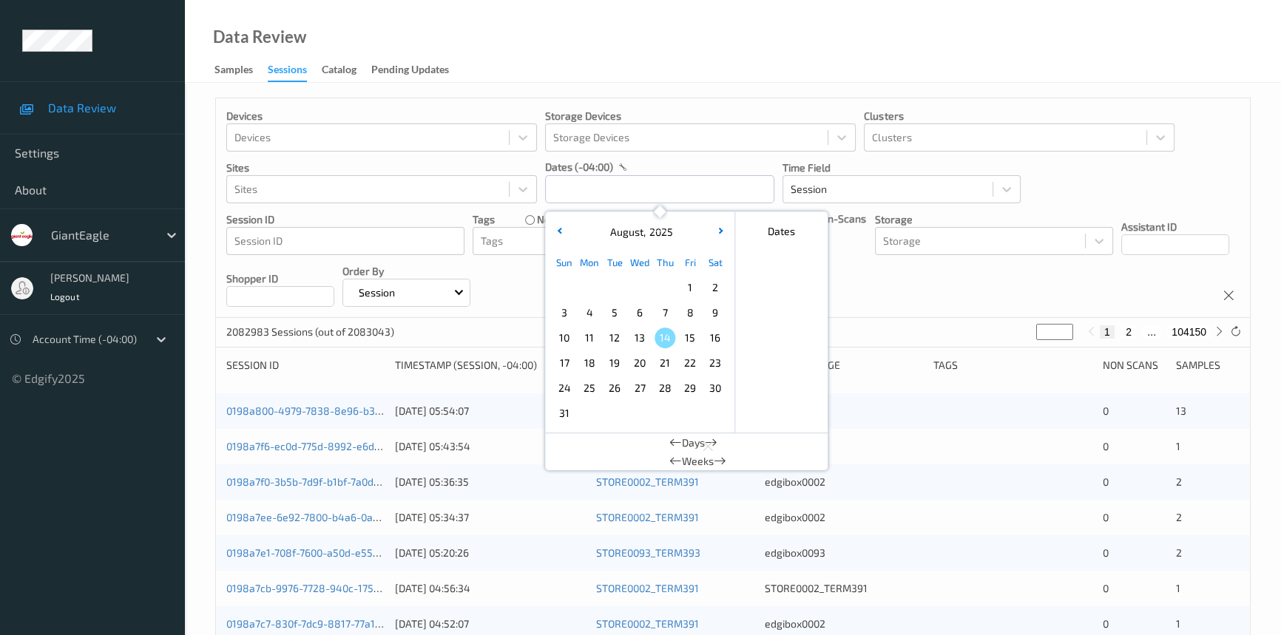
click at [616, 336] on span "12" at bounding box center [614, 338] width 21 height 21
type input "[DATE] 00:00 -> [DATE] 23:59"
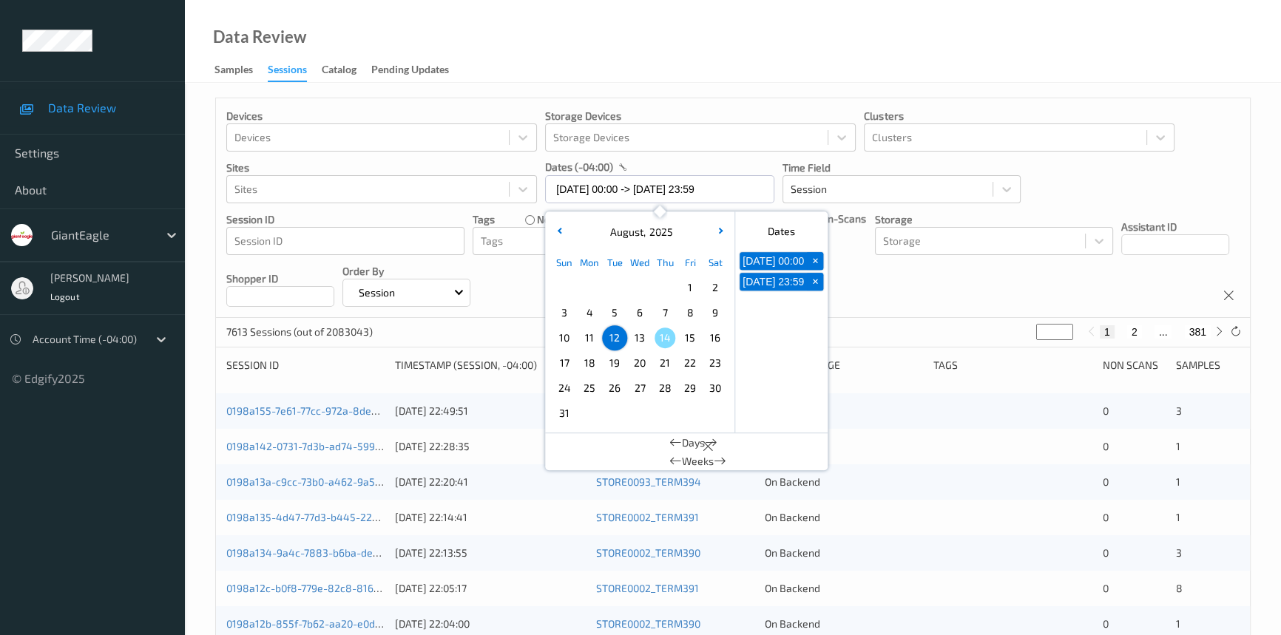
click at [787, 61] on div "Data Review Samples Sessions Catalog Pending Updates" at bounding box center [733, 41] width 1096 height 83
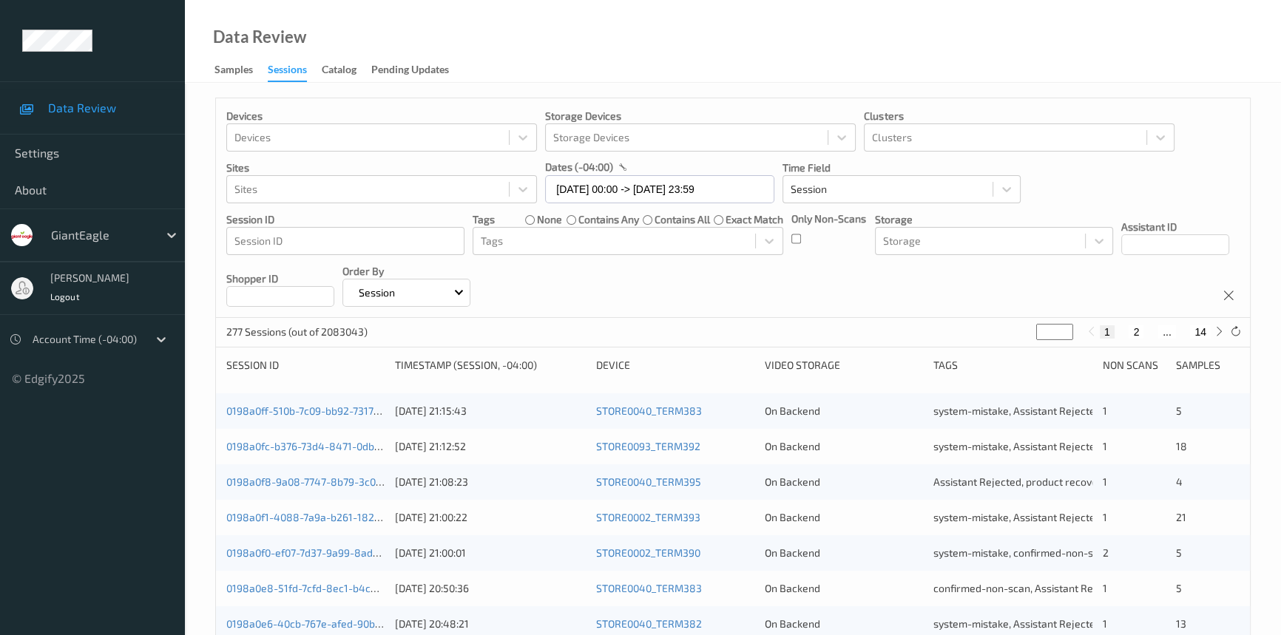
click at [1220, 340] on div "277 Sessions (out of 2083043) * 1 2 ... 14" at bounding box center [733, 333] width 1034 height 30
click at [1219, 332] on icon at bounding box center [1219, 331] width 11 height 11
type input "*"
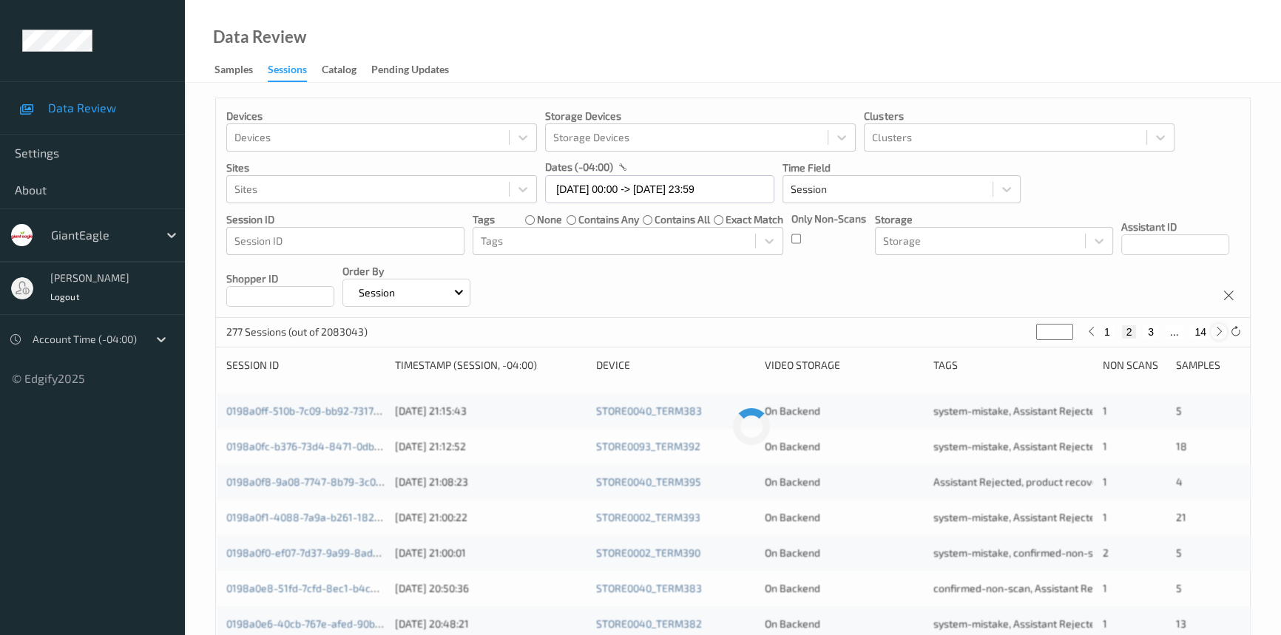
click at [1219, 332] on icon at bounding box center [1219, 331] width 11 height 11
type input "*"
click at [1219, 332] on icon at bounding box center [1219, 331] width 11 height 11
type input "*"
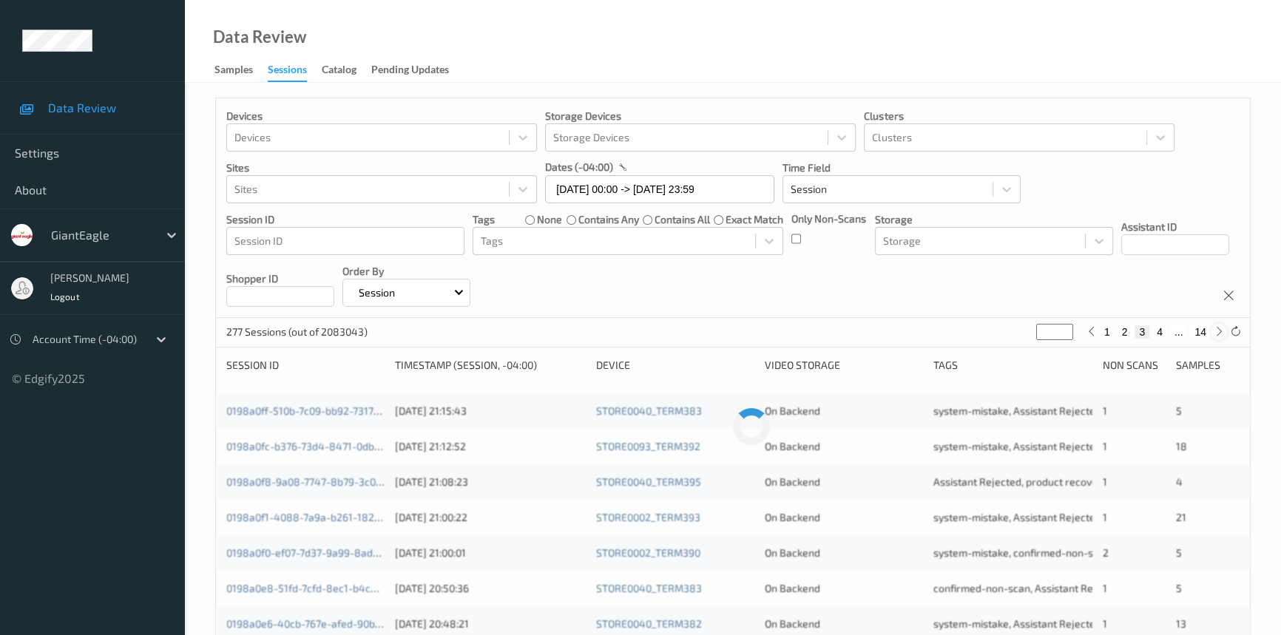
type input "*"
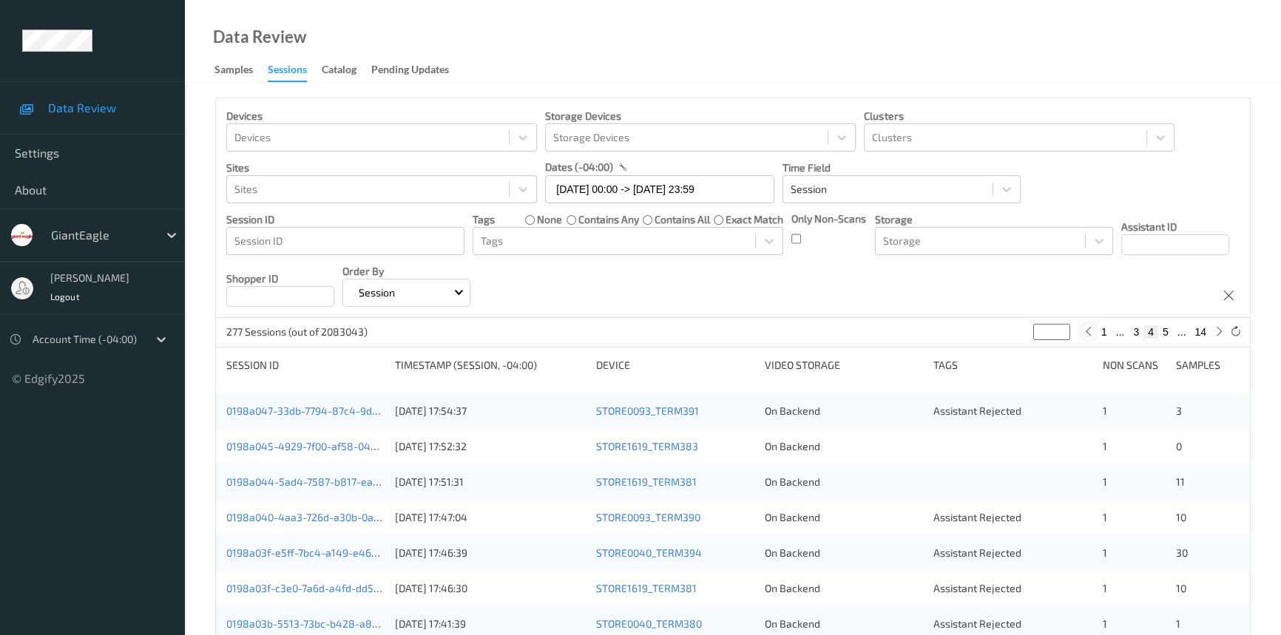
click at [1088, 328] on icon at bounding box center [1088, 331] width 11 height 11
type input "*"
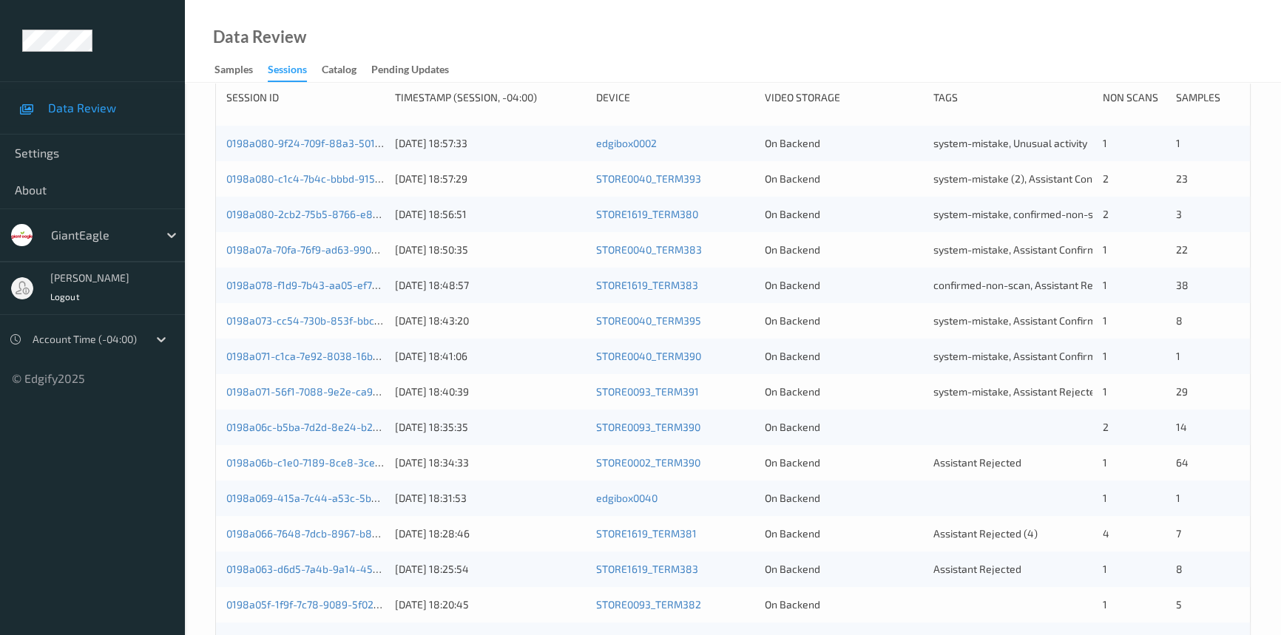
scroll to position [269, 0]
click at [311, 425] on link "0198a06c-b5ba-7d2d-8e24-b2f0241674dd" at bounding box center [327, 426] width 203 height 13
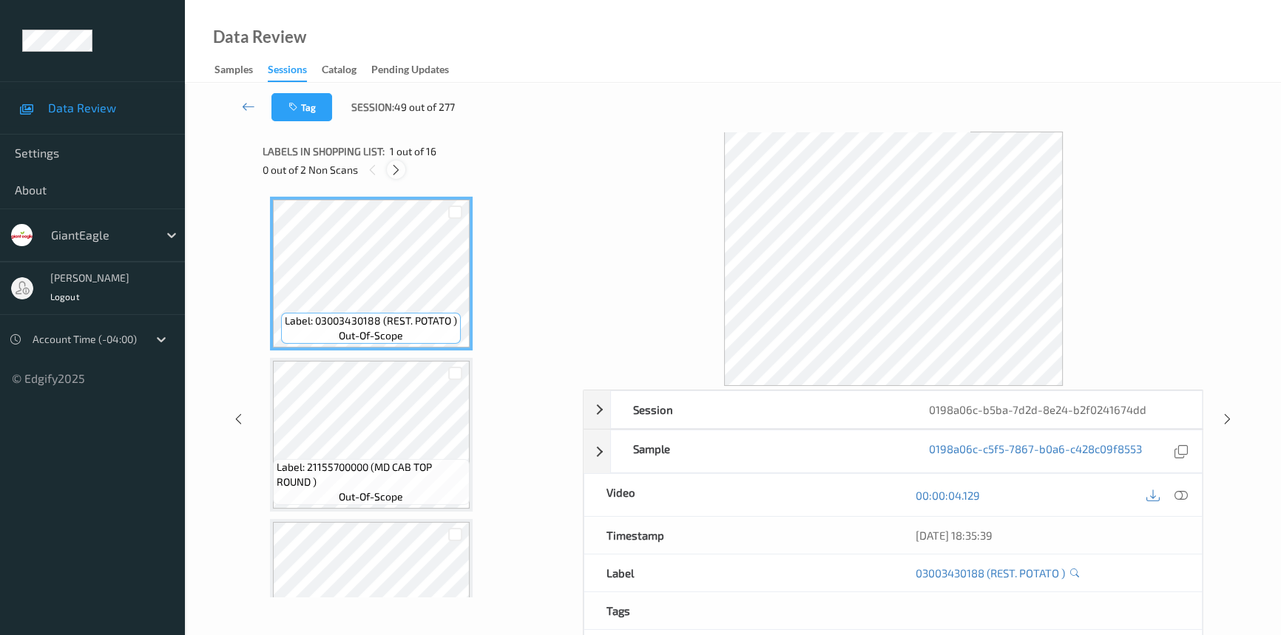
click at [397, 166] on icon at bounding box center [396, 169] width 13 height 13
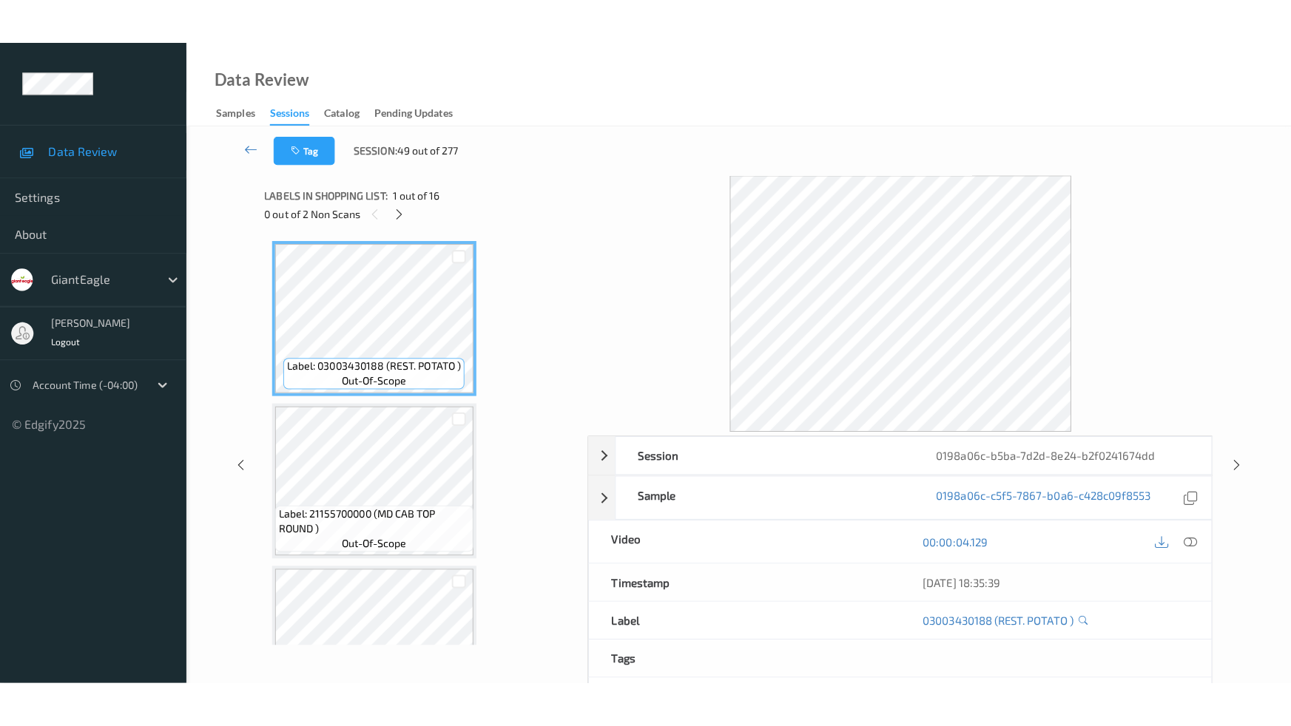
scroll to position [2096, 0]
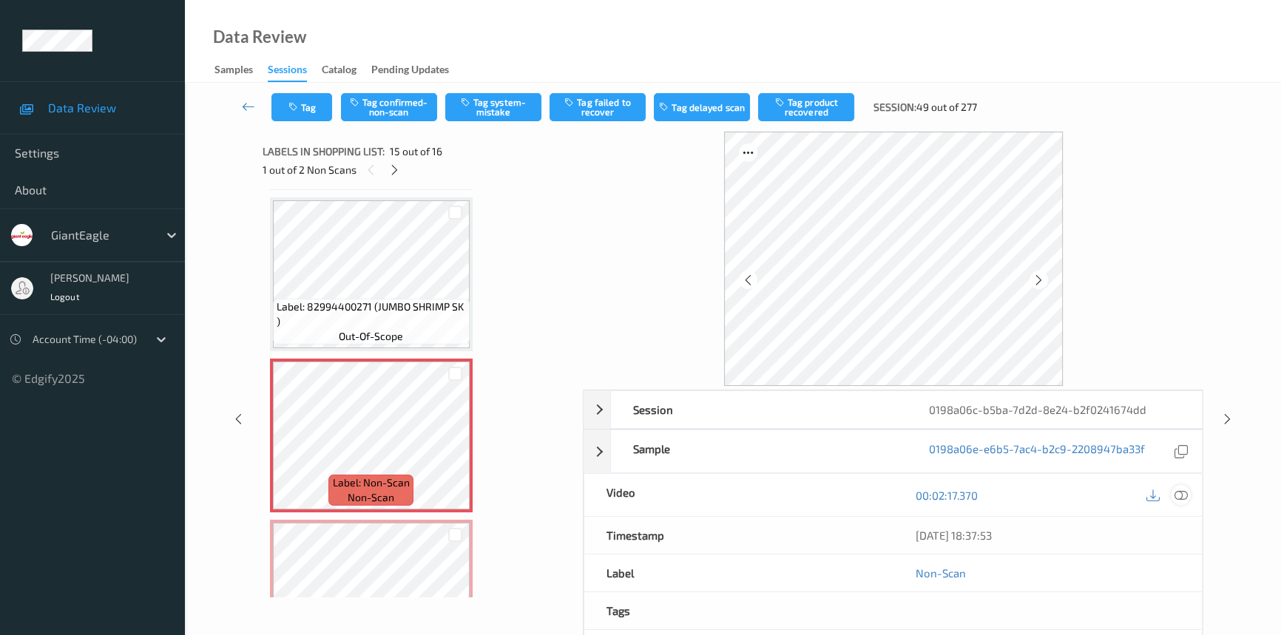
click at [1178, 489] on icon at bounding box center [1181, 495] width 13 height 13
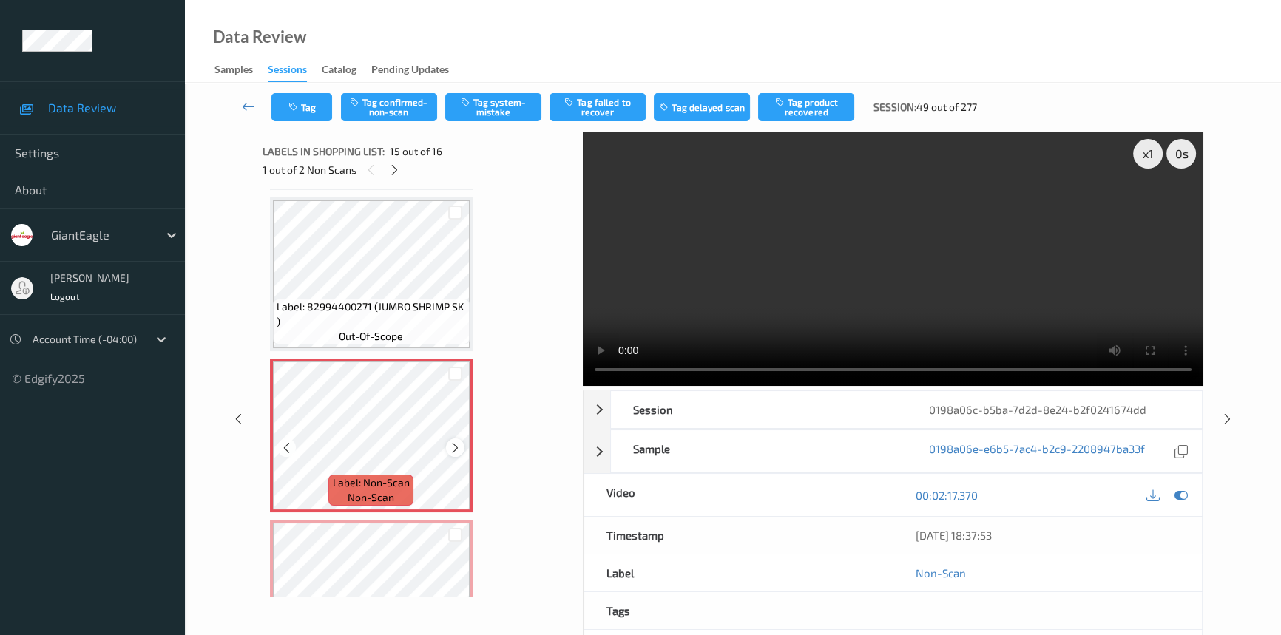
click at [451, 442] on icon at bounding box center [455, 448] width 13 height 13
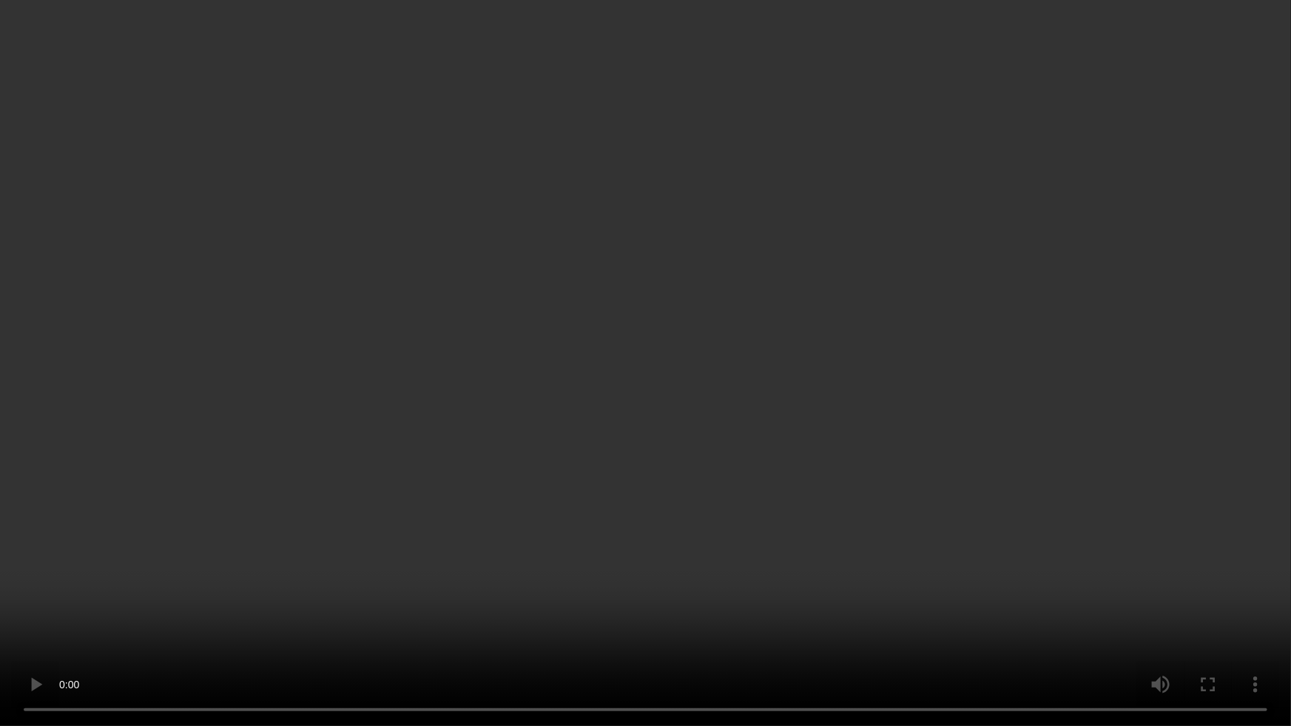
click at [660, 511] on video at bounding box center [645, 363] width 1291 height 726
click at [766, 463] on video at bounding box center [645, 363] width 1291 height 726
click at [672, 408] on video at bounding box center [645, 363] width 1291 height 726
click at [786, 505] on video at bounding box center [645, 363] width 1291 height 726
click at [717, 623] on video at bounding box center [645, 363] width 1291 height 726
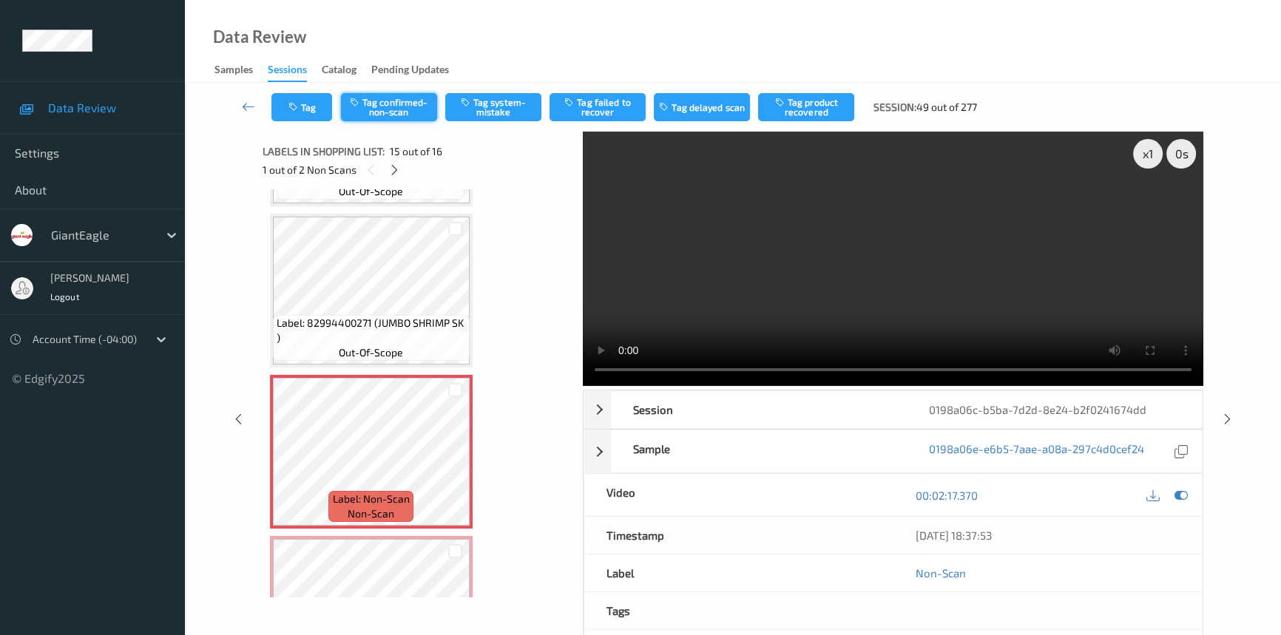
click at [411, 97] on button "Tag confirmed-non-scan" at bounding box center [389, 107] width 96 height 28
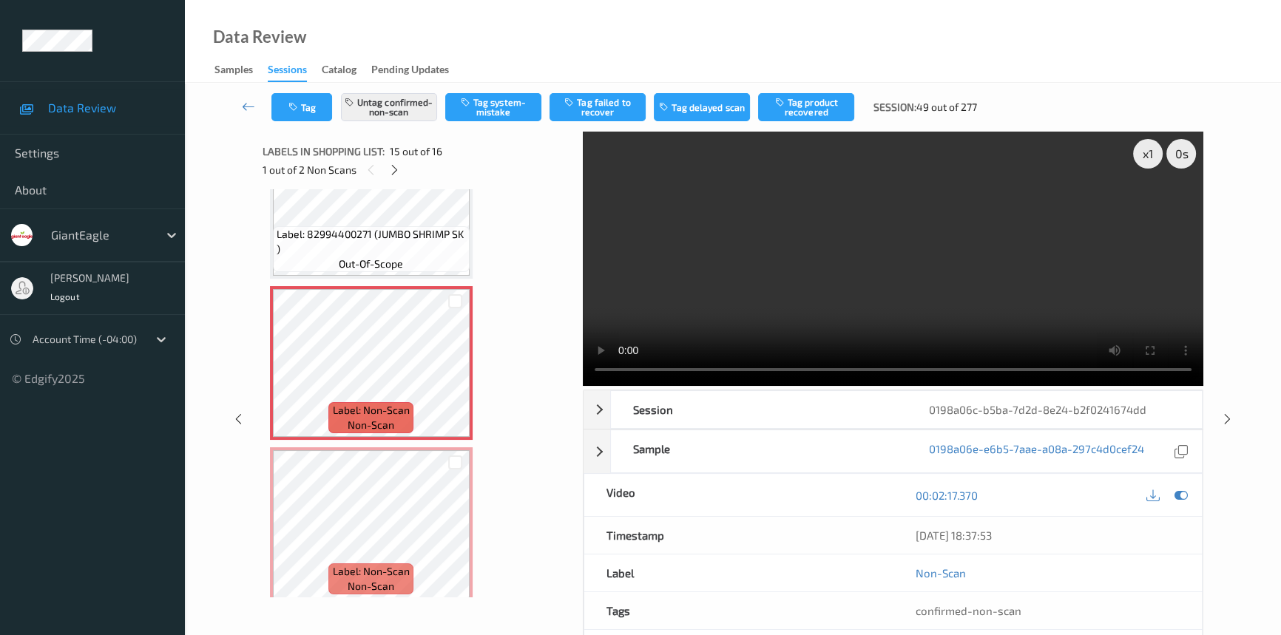
scroll to position [2171, 0]
click at [459, 530] on icon at bounding box center [455, 534] width 13 height 13
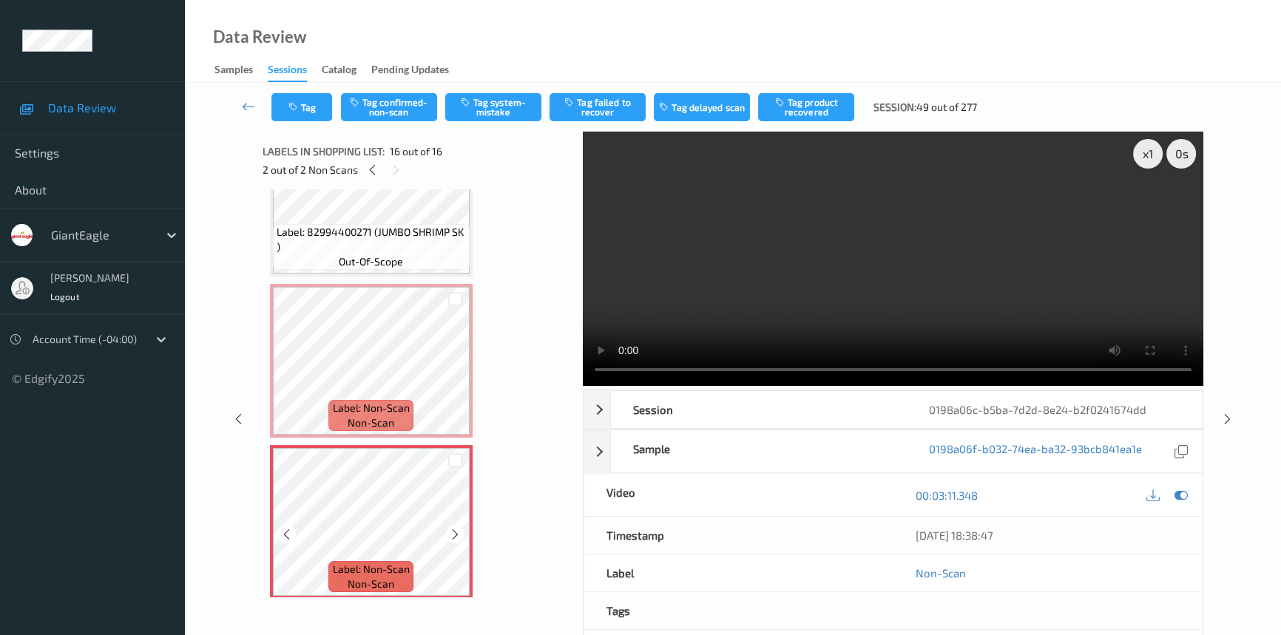
click at [459, 530] on icon at bounding box center [455, 534] width 13 height 13
click at [459, 528] on icon at bounding box center [455, 534] width 13 height 13
click at [450, 528] on icon at bounding box center [455, 534] width 13 height 13
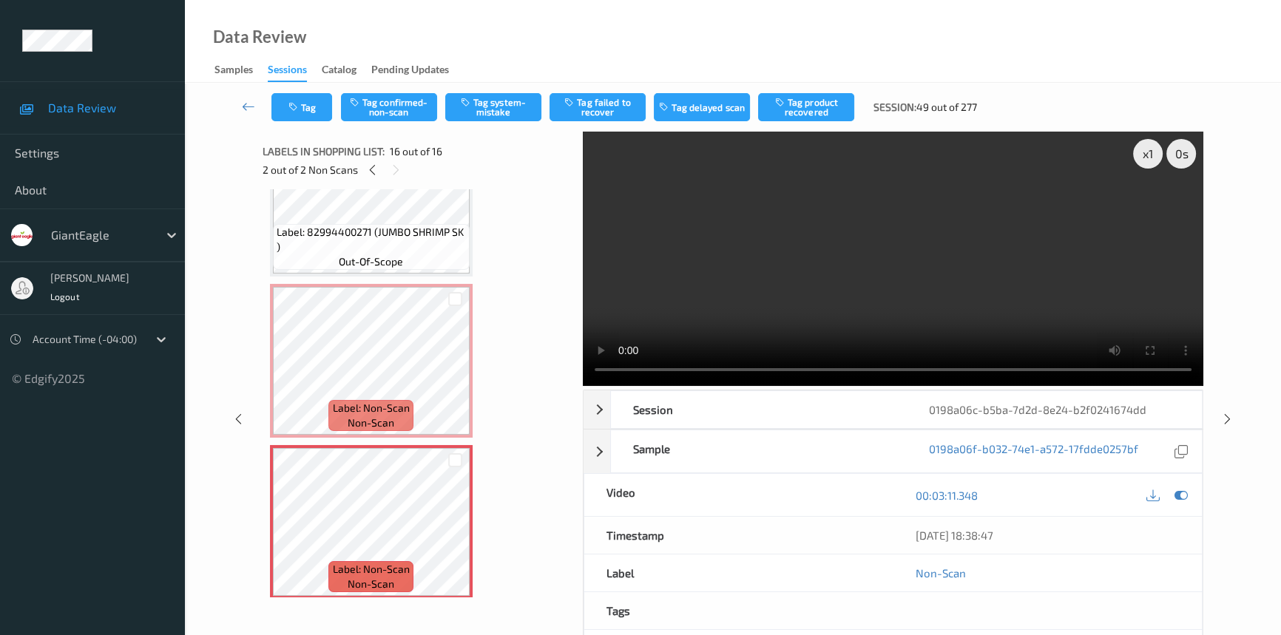
scroll to position [2080, 0]
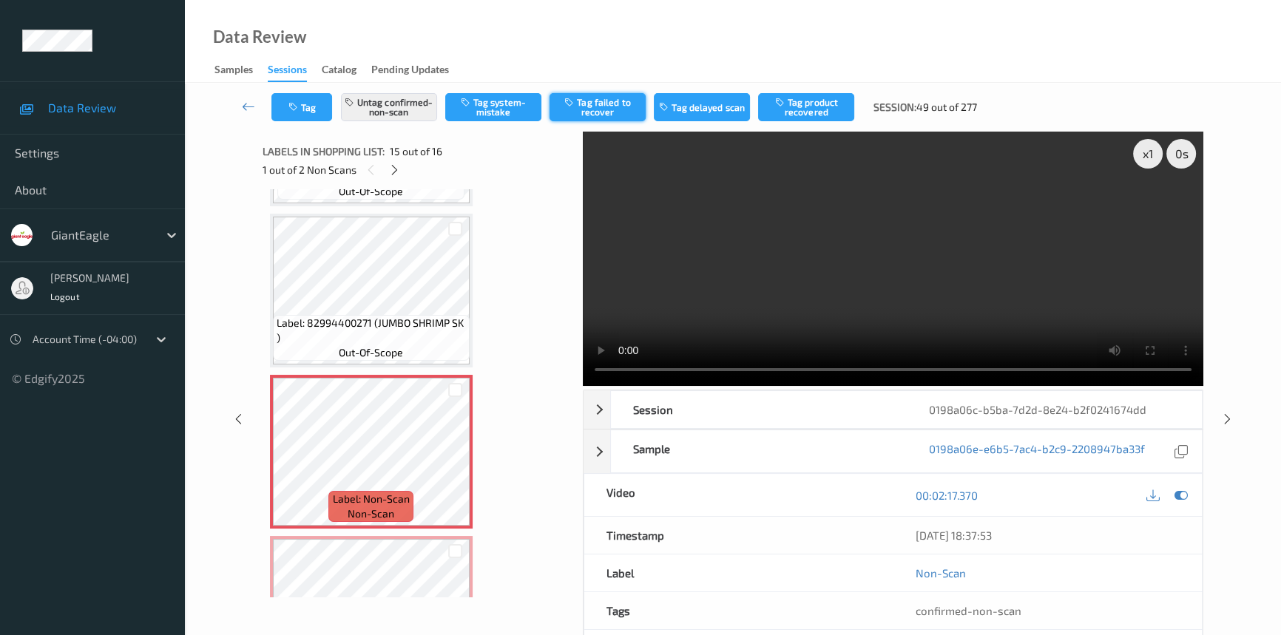
click at [619, 107] on button "Tag failed to recover" at bounding box center [598, 107] width 96 height 28
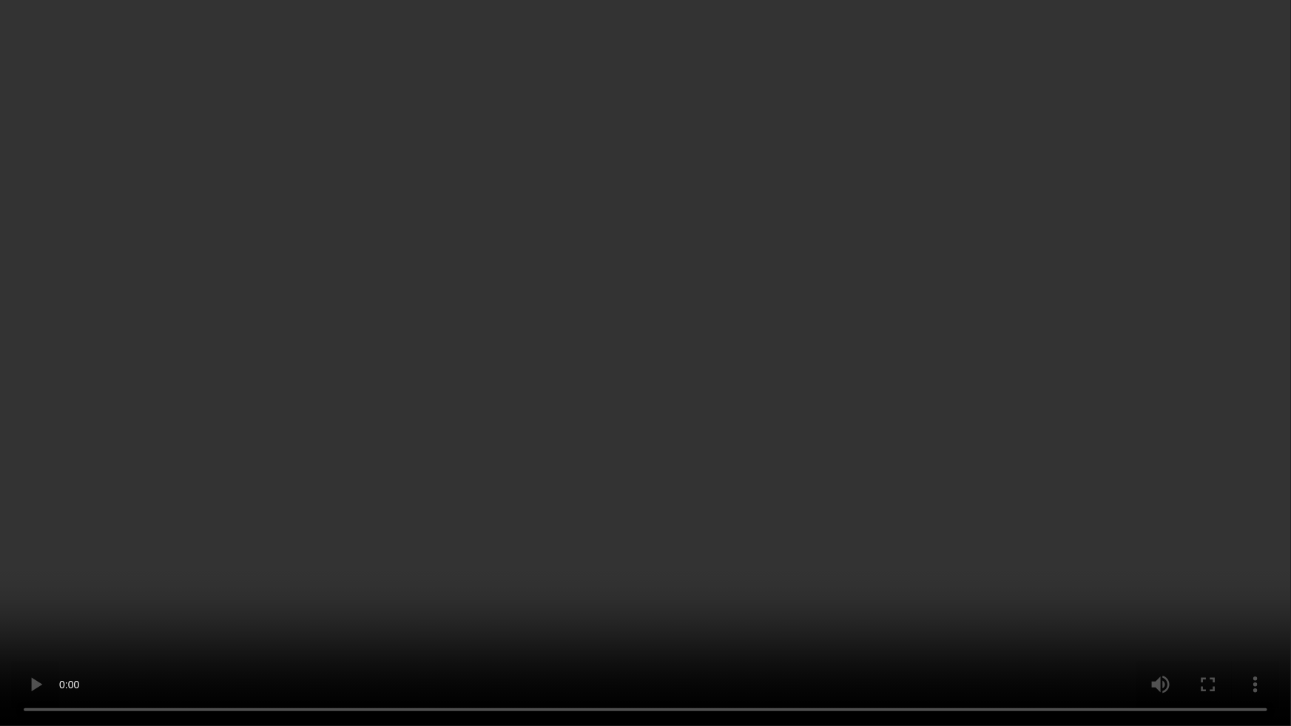
click at [945, 635] on video at bounding box center [645, 363] width 1291 height 726
click at [809, 444] on video at bounding box center [645, 363] width 1291 height 726
click at [746, 455] on video at bounding box center [645, 363] width 1291 height 726
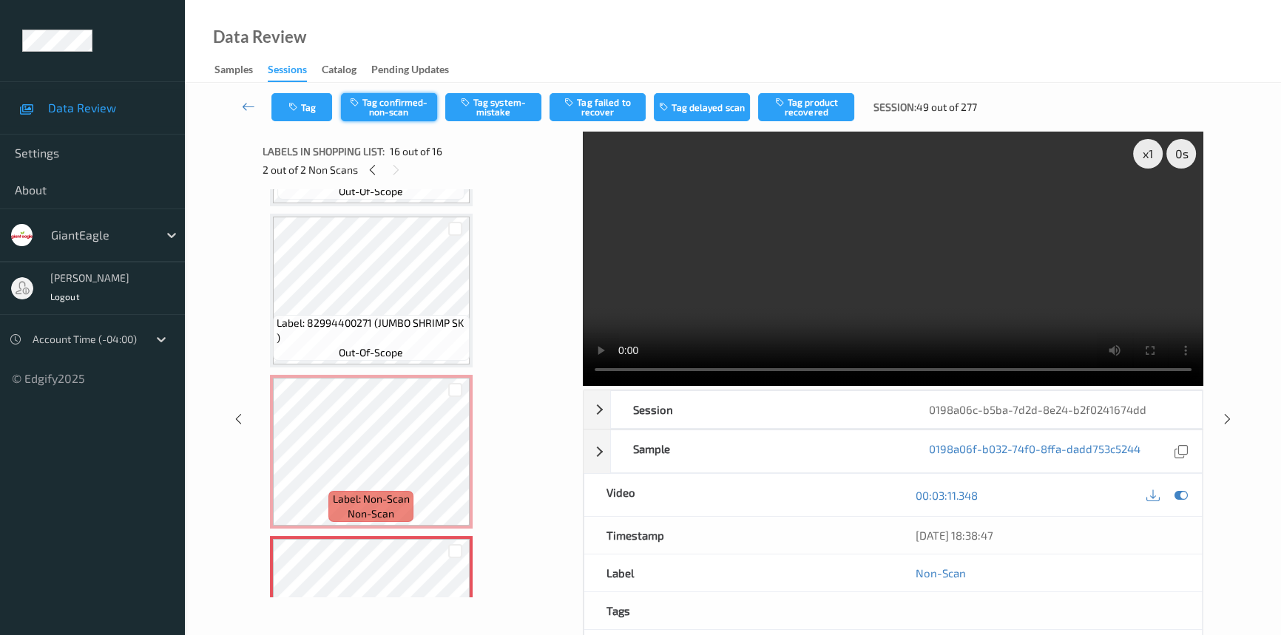
click at [412, 101] on button "Tag confirmed-non-scan" at bounding box center [389, 107] width 96 height 28
click at [606, 105] on button "Tag failed to recover" at bounding box center [598, 107] width 96 height 28
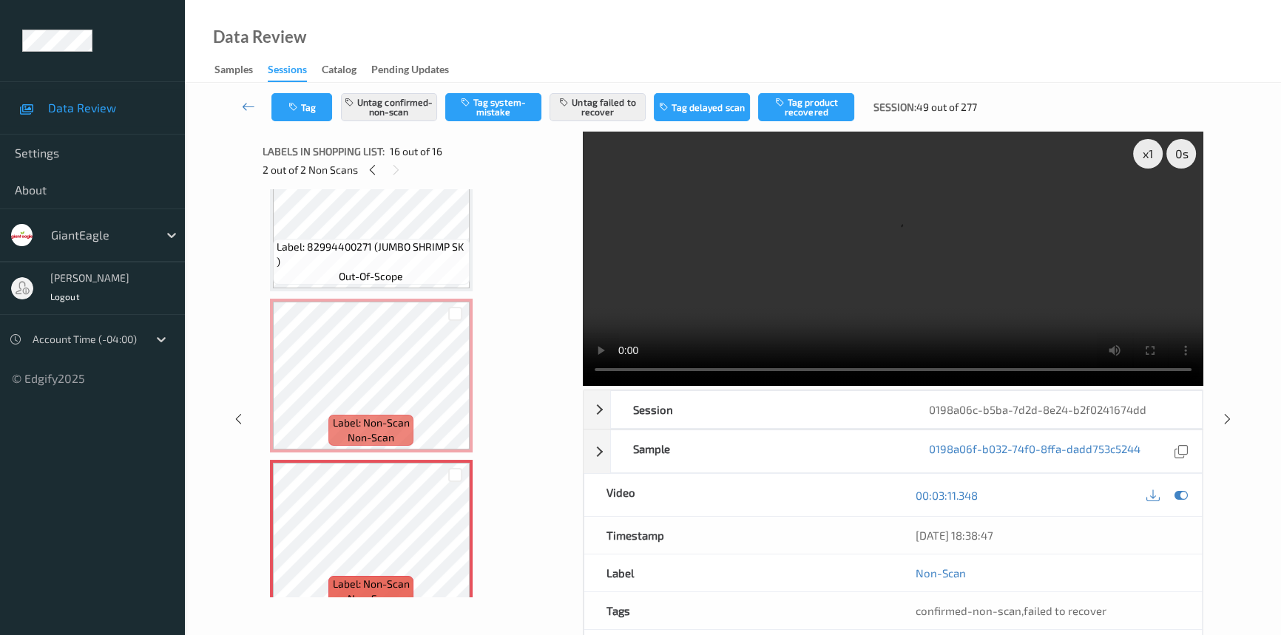
scroll to position [2171, 0]
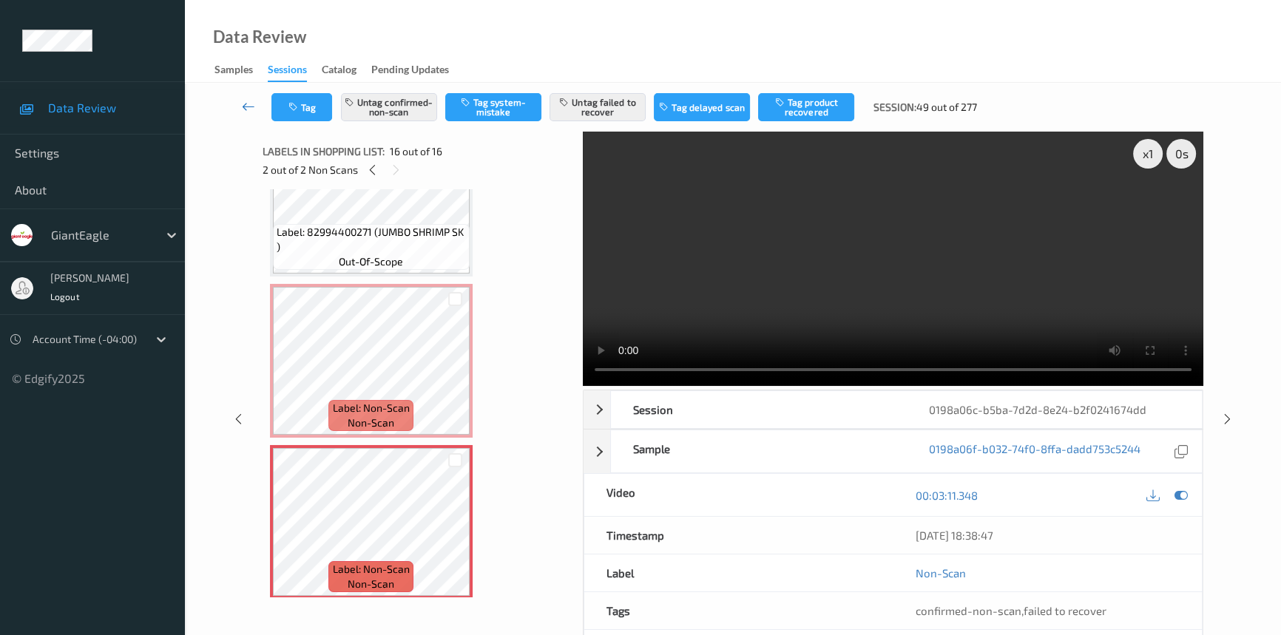
click at [243, 101] on icon at bounding box center [248, 106] width 13 height 15
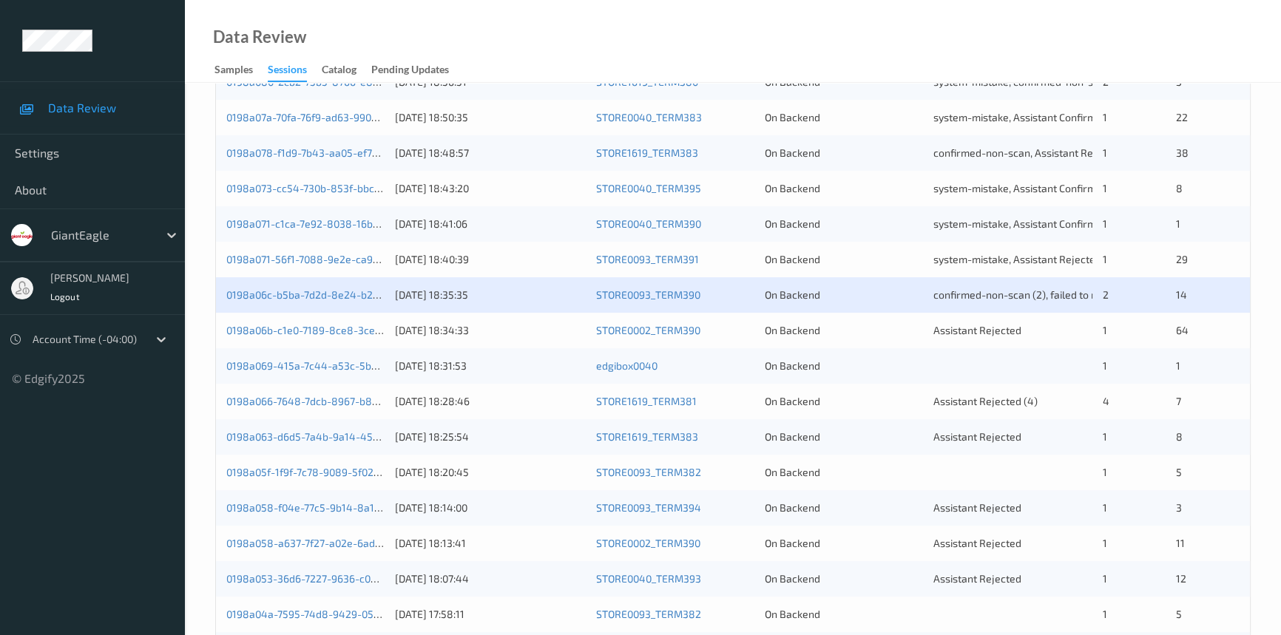
scroll to position [403, 0]
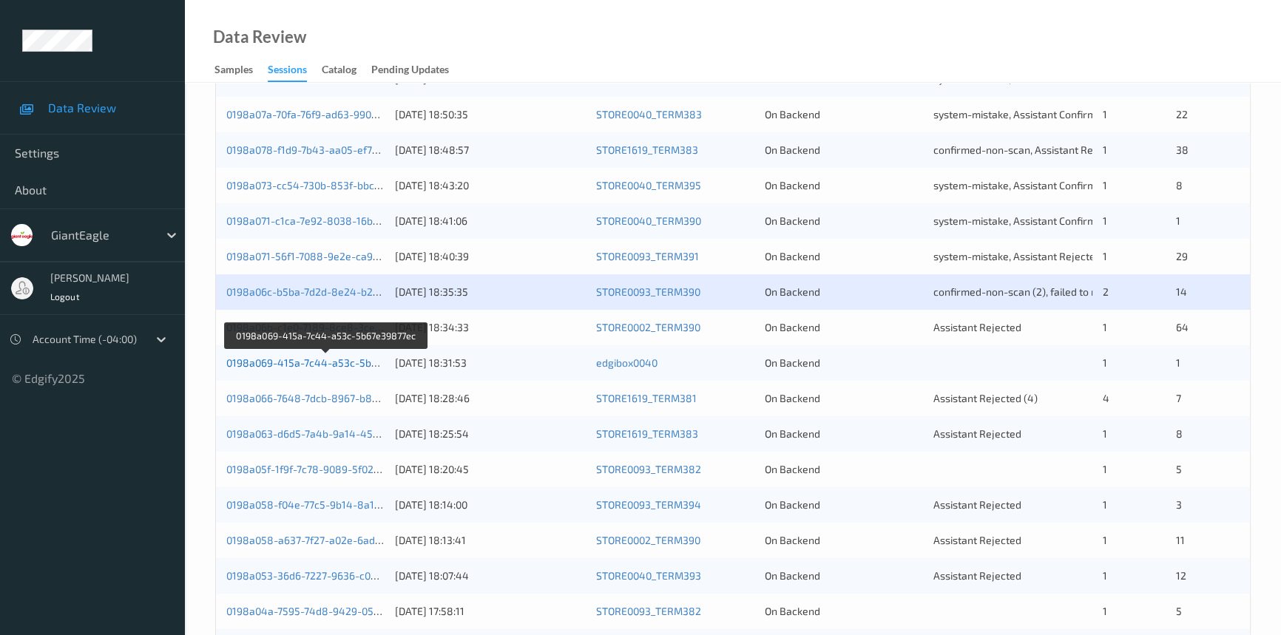
click at [334, 360] on link "0198a069-415a-7c44-a53c-5b67e39877ec" at bounding box center [327, 363] width 202 height 13
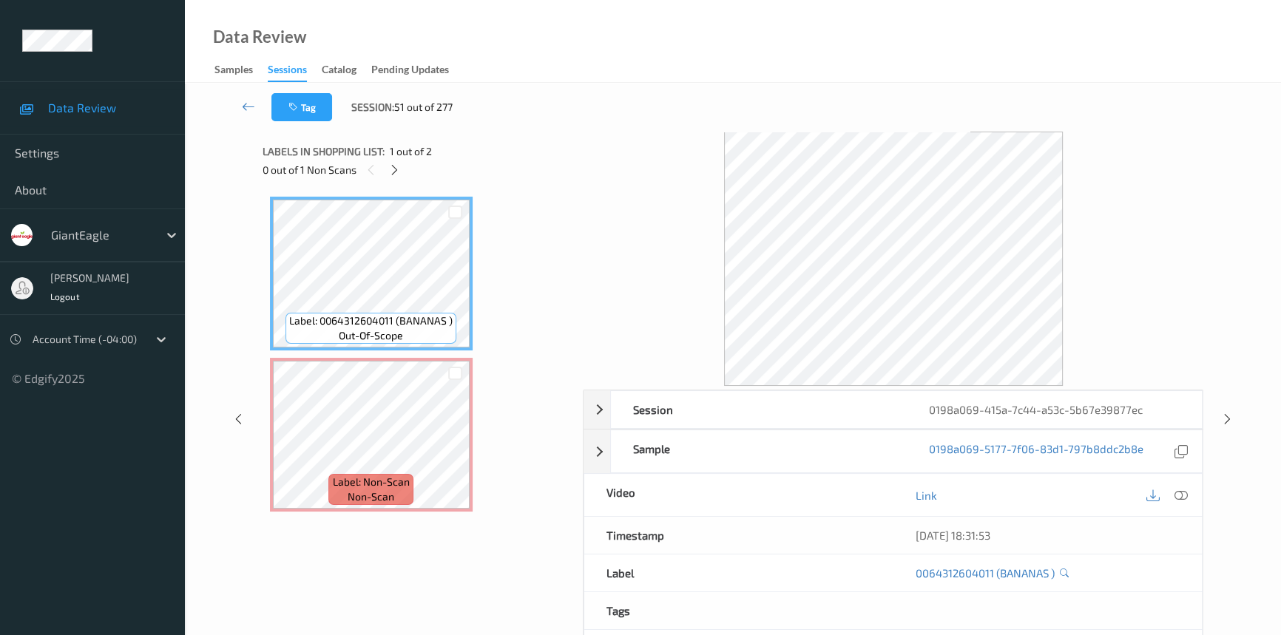
click at [391, 156] on span "1 out of 2" at bounding box center [411, 151] width 42 height 15
click at [391, 168] on icon at bounding box center [394, 169] width 13 height 13
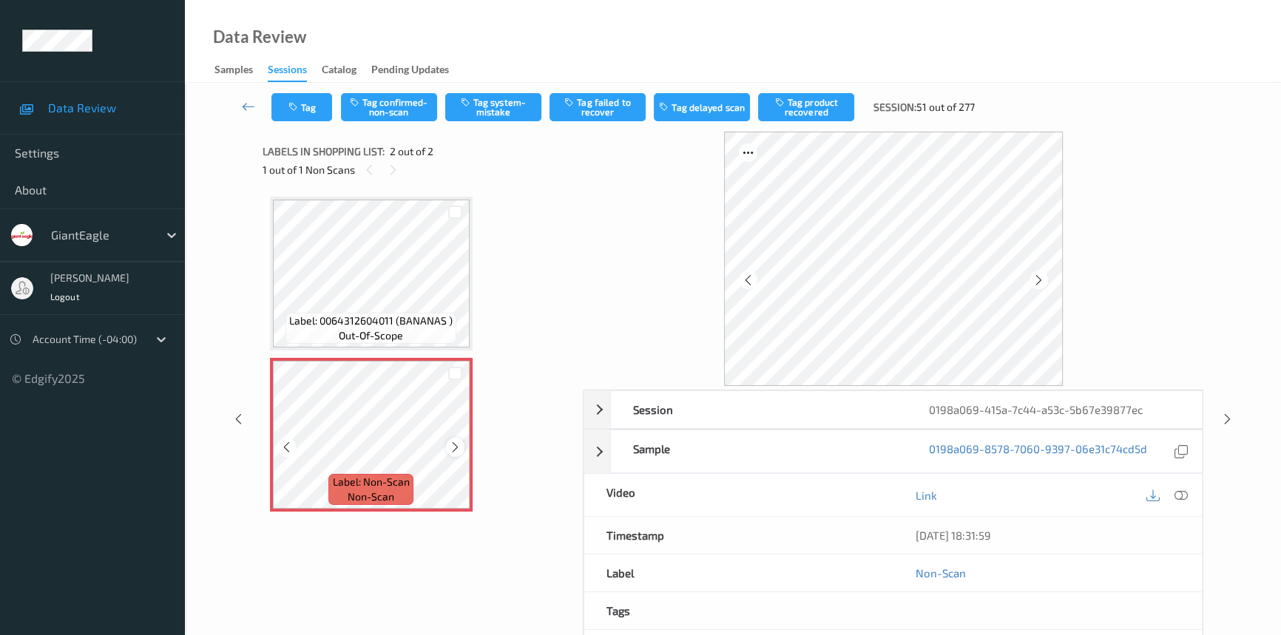
click at [459, 444] on icon at bounding box center [455, 447] width 13 height 13
click at [1176, 496] on icon at bounding box center [1181, 495] width 13 height 13
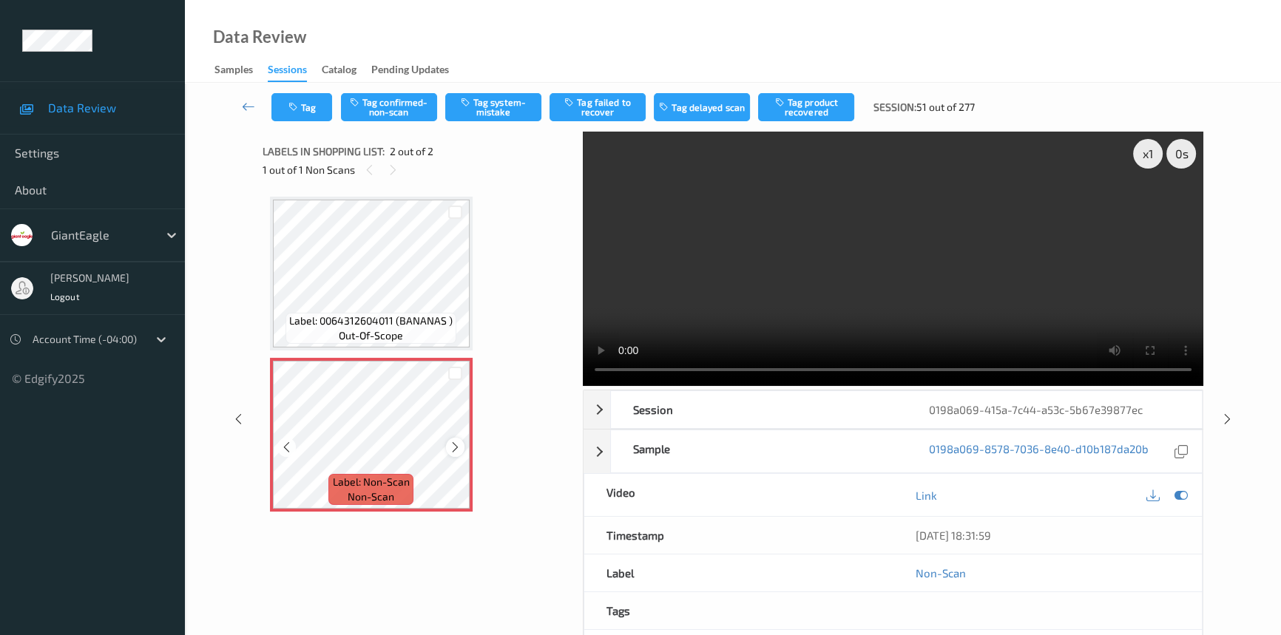
click at [453, 446] on icon at bounding box center [455, 447] width 13 height 13
click at [942, 287] on video at bounding box center [893, 259] width 621 height 254
click at [722, 229] on video at bounding box center [893, 259] width 621 height 254
click at [726, 228] on video at bounding box center [893, 259] width 621 height 254
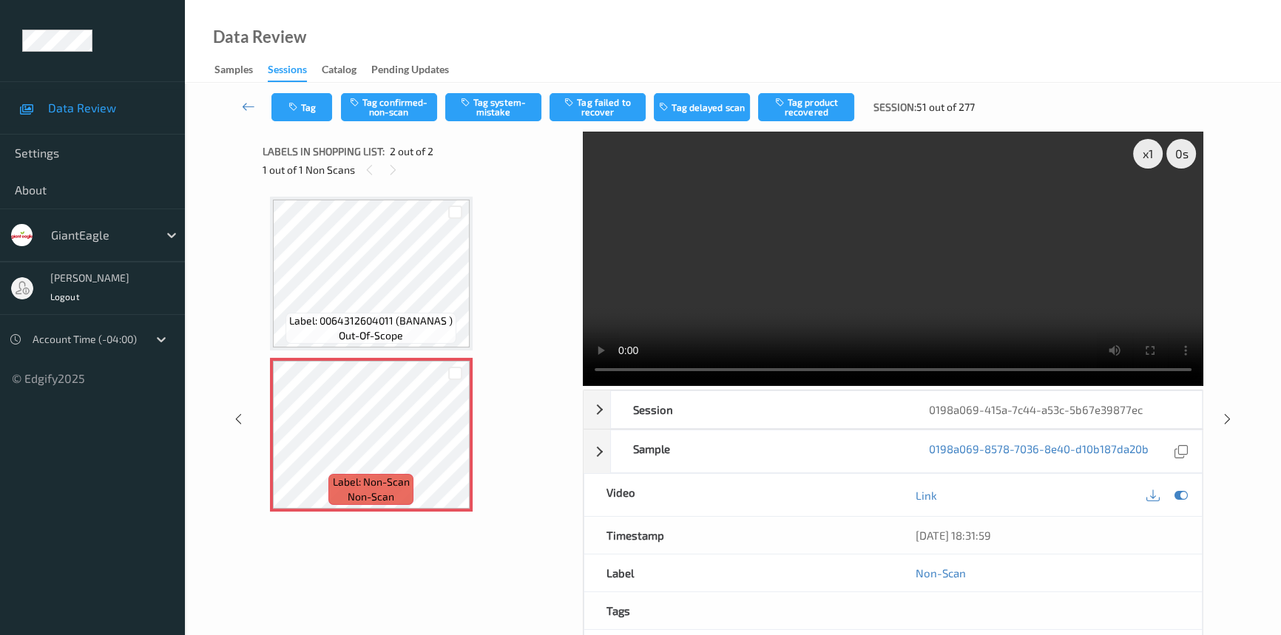
click at [726, 228] on video at bounding box center [893, 259] width 621 height 254
click at [507, 99] on button "Tag system-mistake" at bounding box center [493, 107] width 96 height 28
click at [314, 109] on button "Tag" at bounding box center [302, 107] width 61 height 28
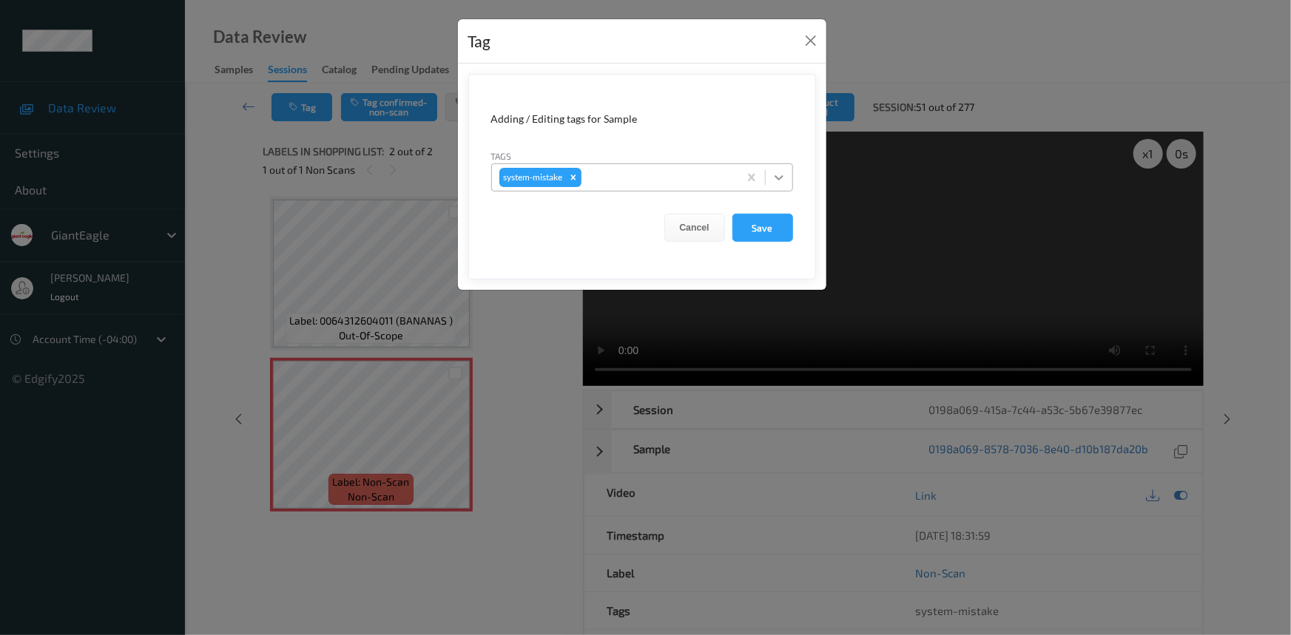
click at [779, 170] on icon at bounding box center [779, 177] width 15 height 15
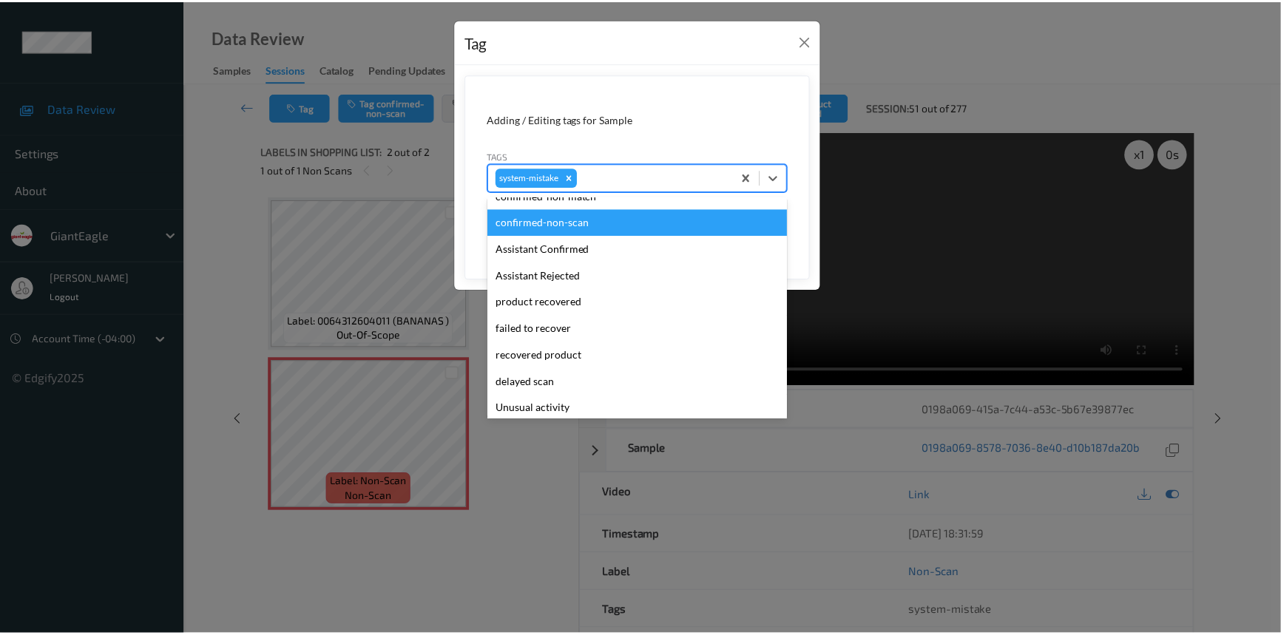
scroll to position [67, 0]
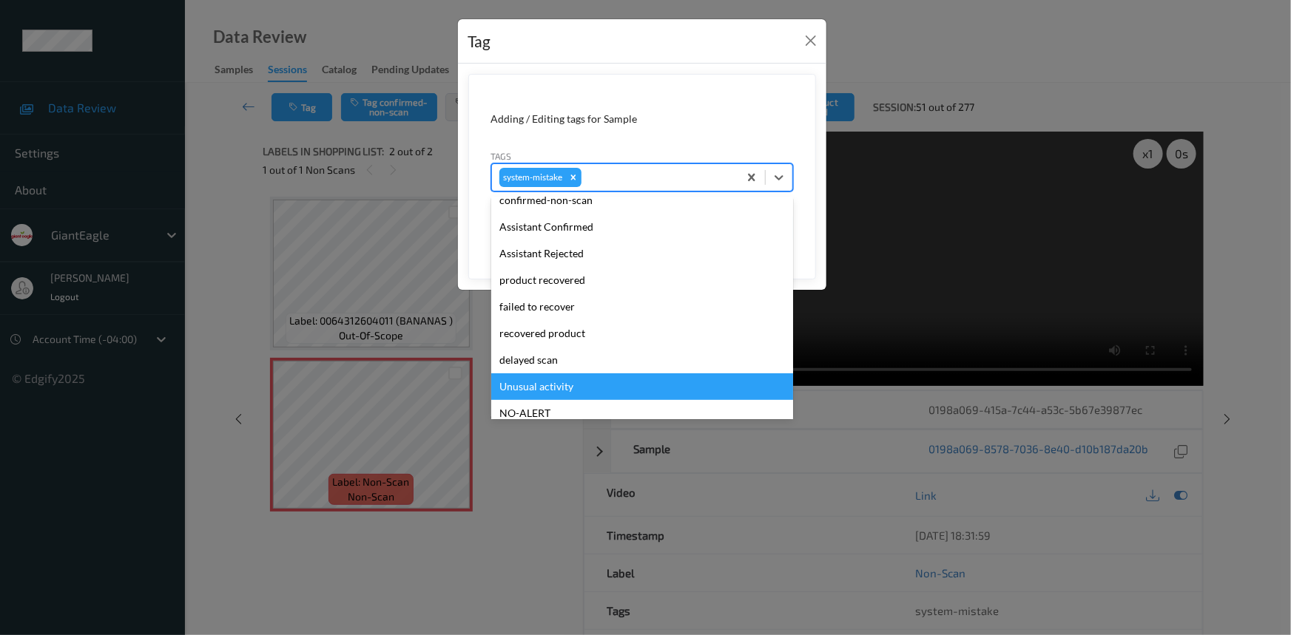
click at [537, 386] on div "Unusual activity" at bounding box center [642, 387] width 302 height 27
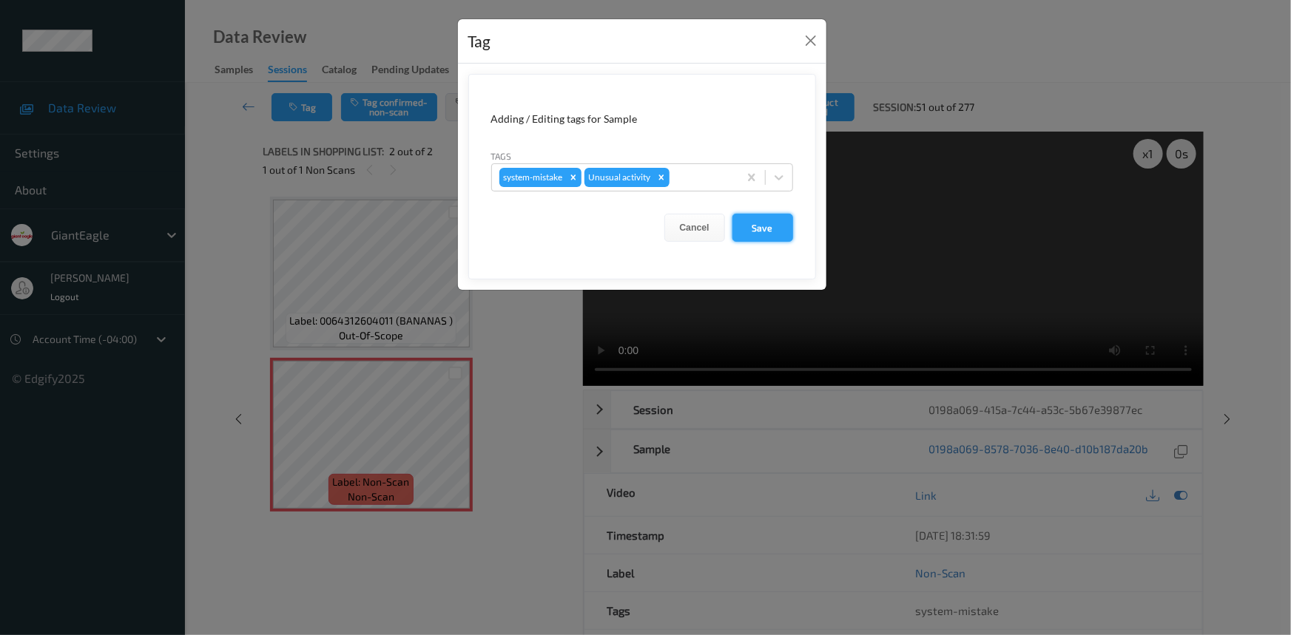
click at [769, 227] on button "Save" at bounding box center [762, 228] width 61 height 28
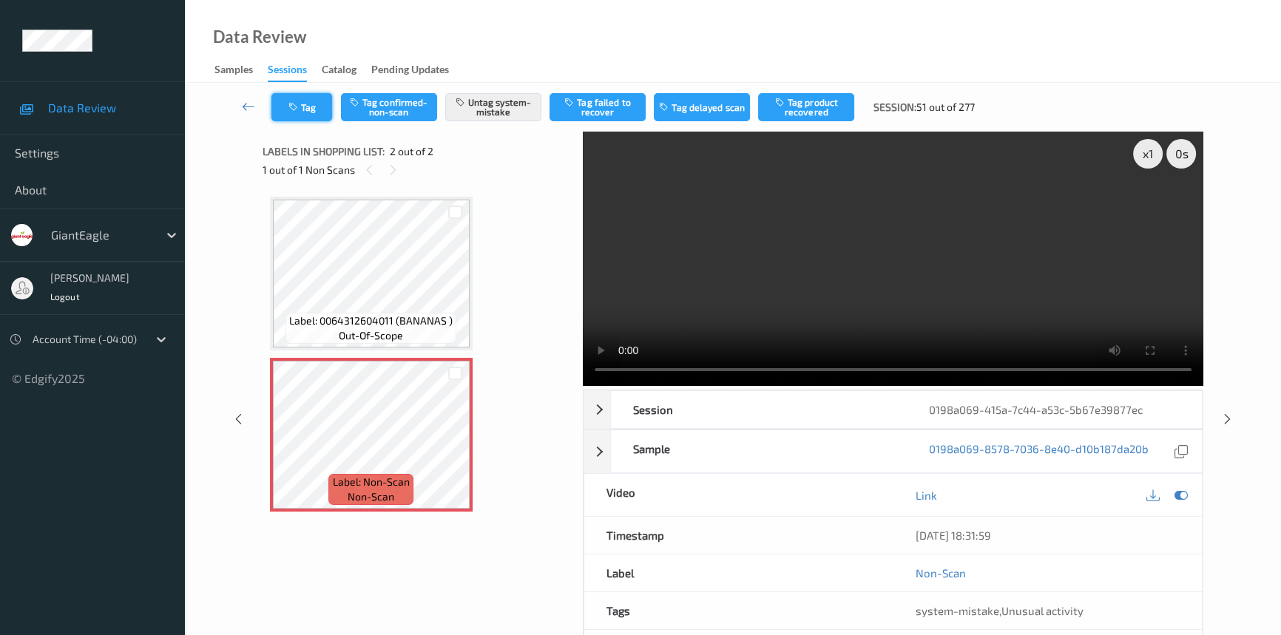
click at [312, 104] on button "Tag" at bounding box center [302, 107] width 61 height 28
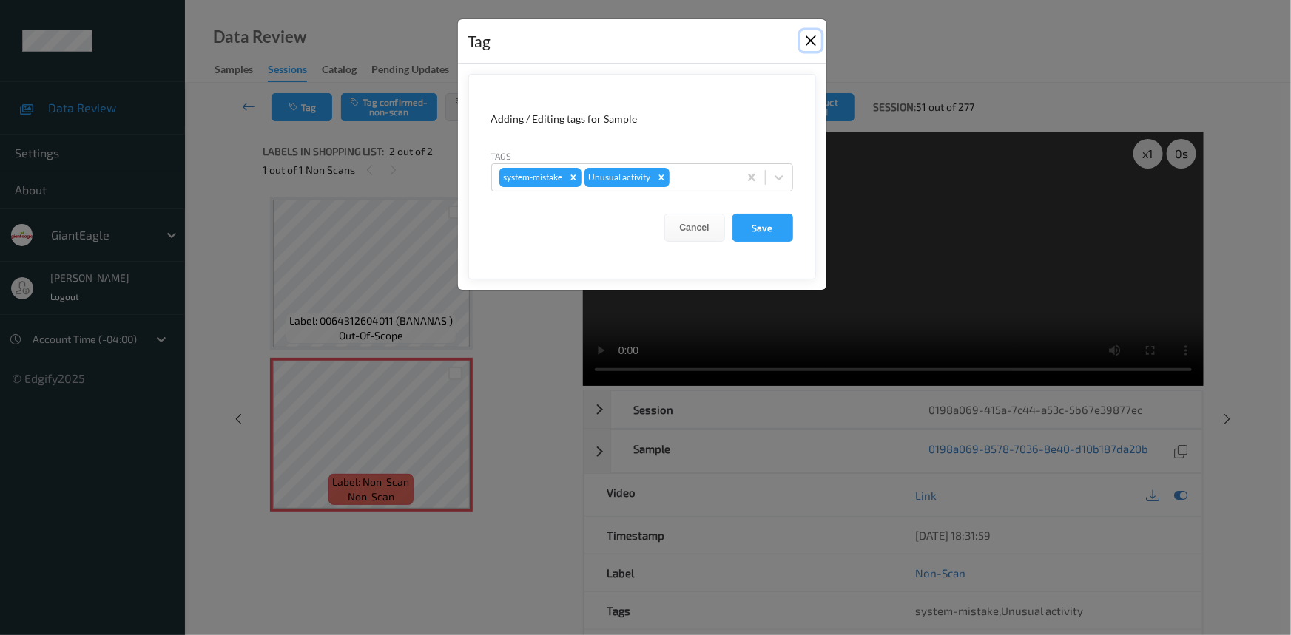
click at [803, 34] on button "Close" at bounding box center [810, 40] width 21 height 21
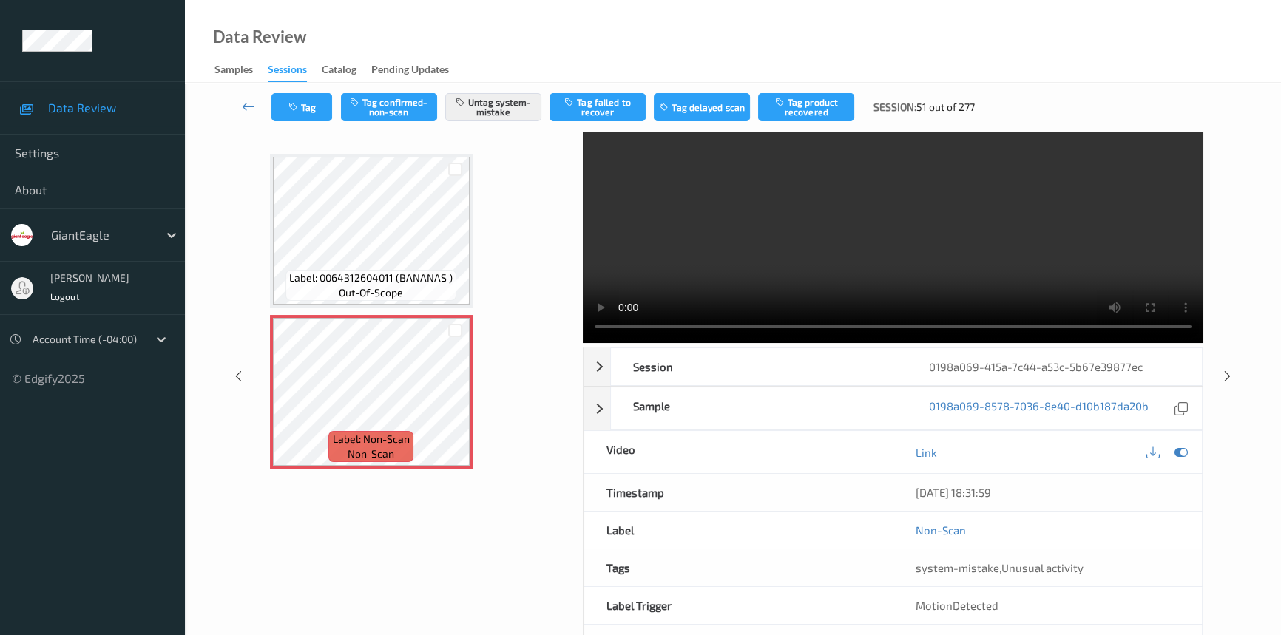
scroll to position [0, 0]
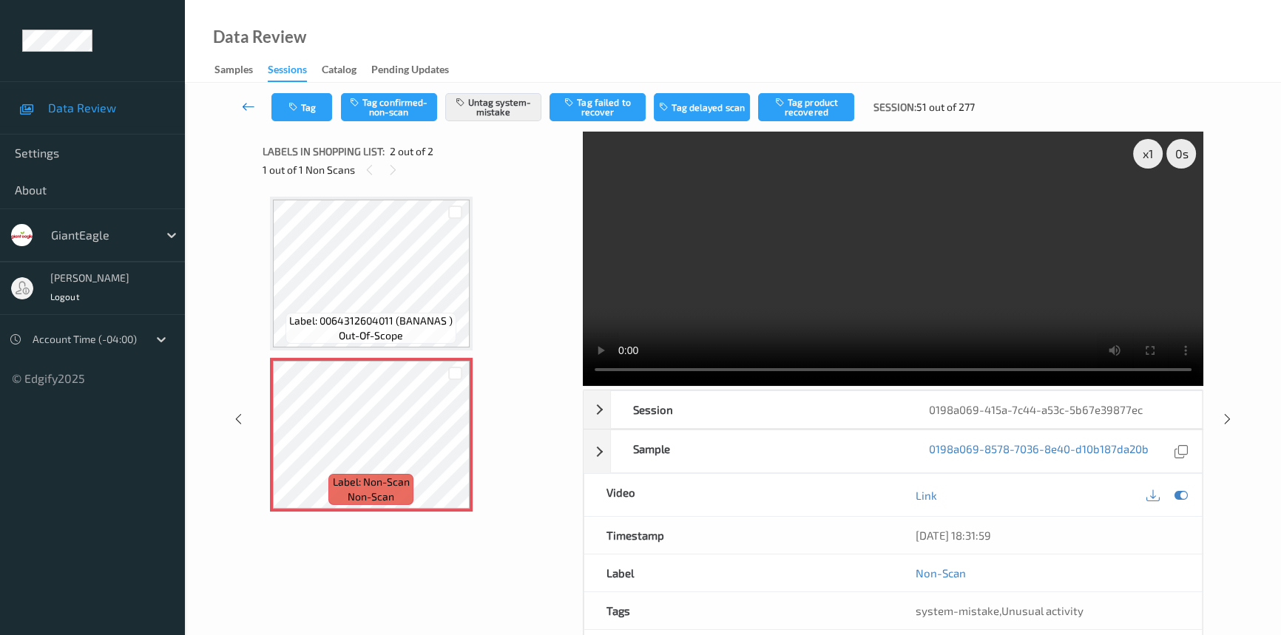
click at [239, 101] on link at bounding box center [249, 107] width 46 height 28
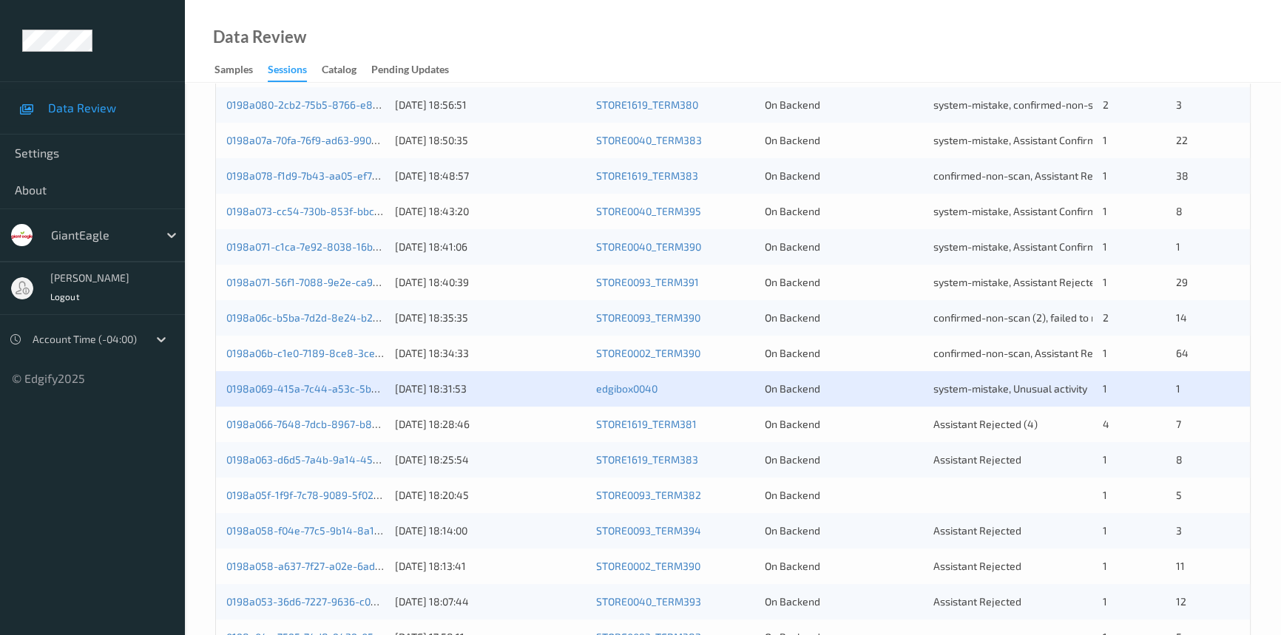
scroll to position [471, 0]
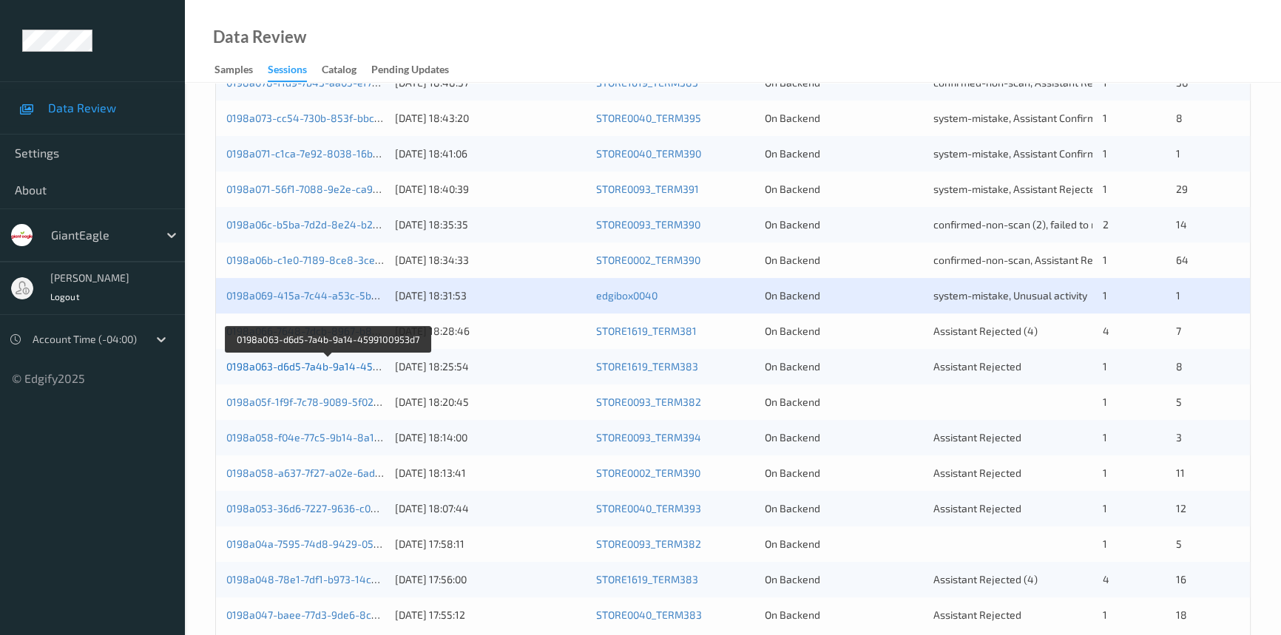
click at [289, 365] on link "0198a063-d6d5-7a4b-9a14-4599100953d7" at bounding box center [327, 366] width 203 height 13
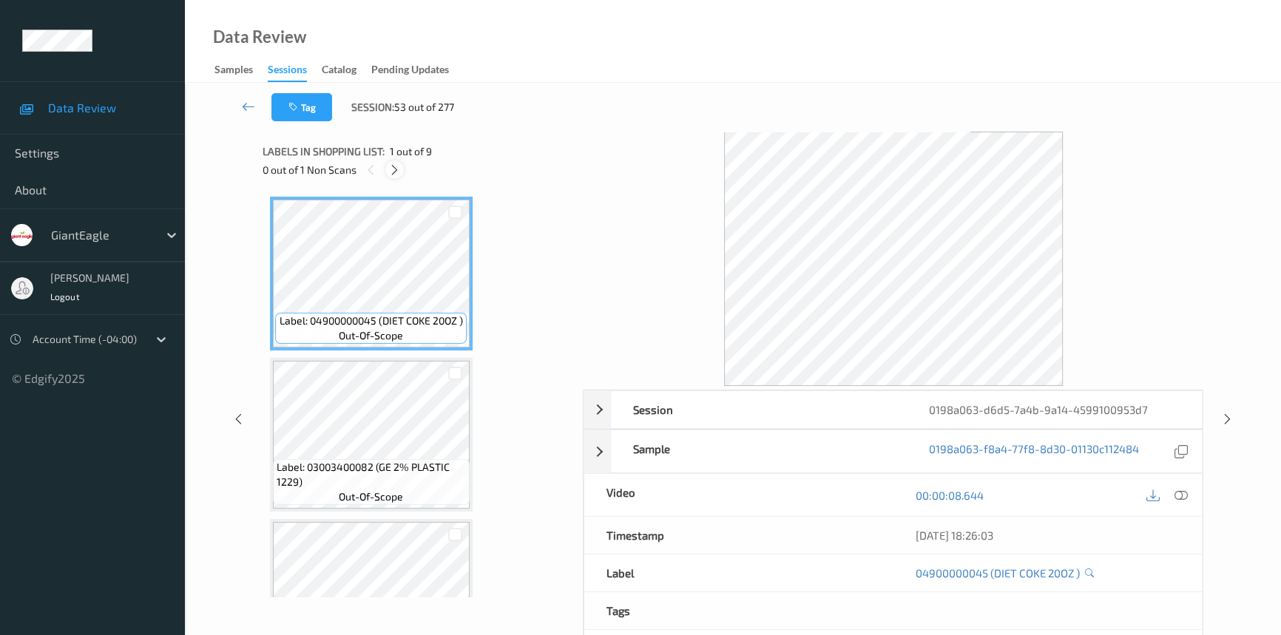
click at [398, 161] on div at bounding box center [394, 170] width 18 height 18
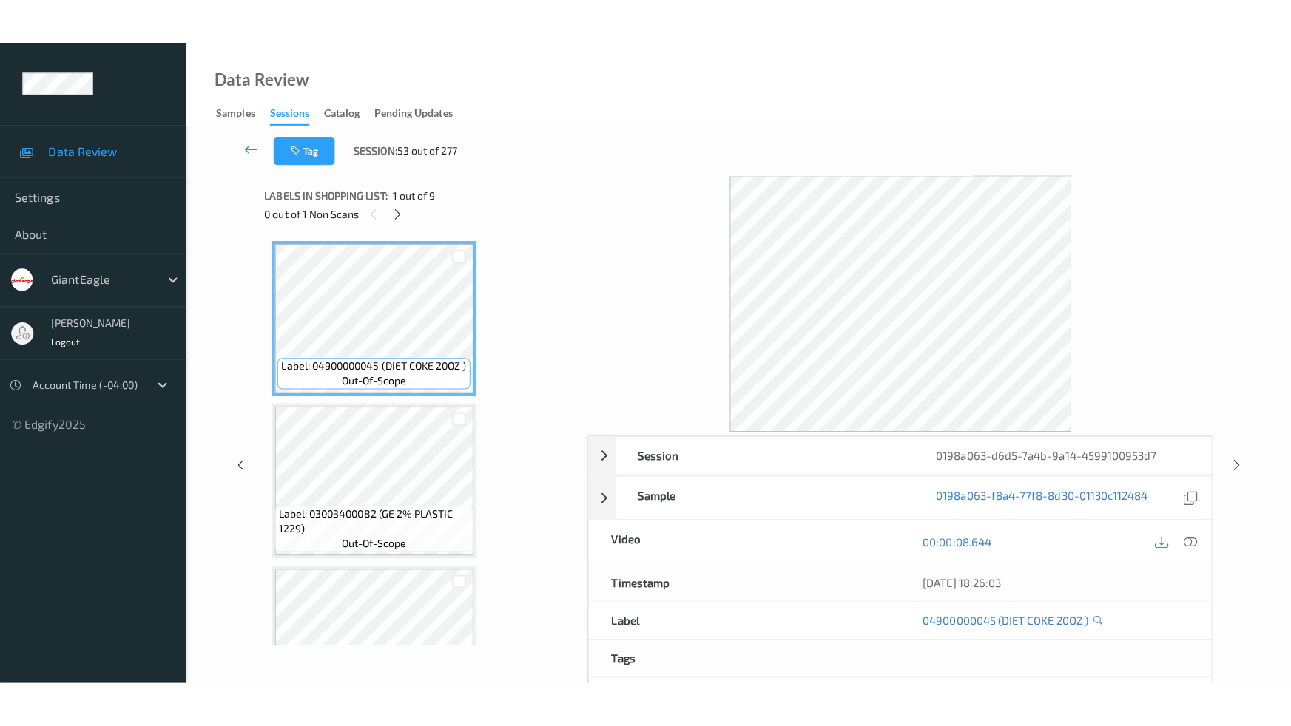
scroll to position [1045, 0]
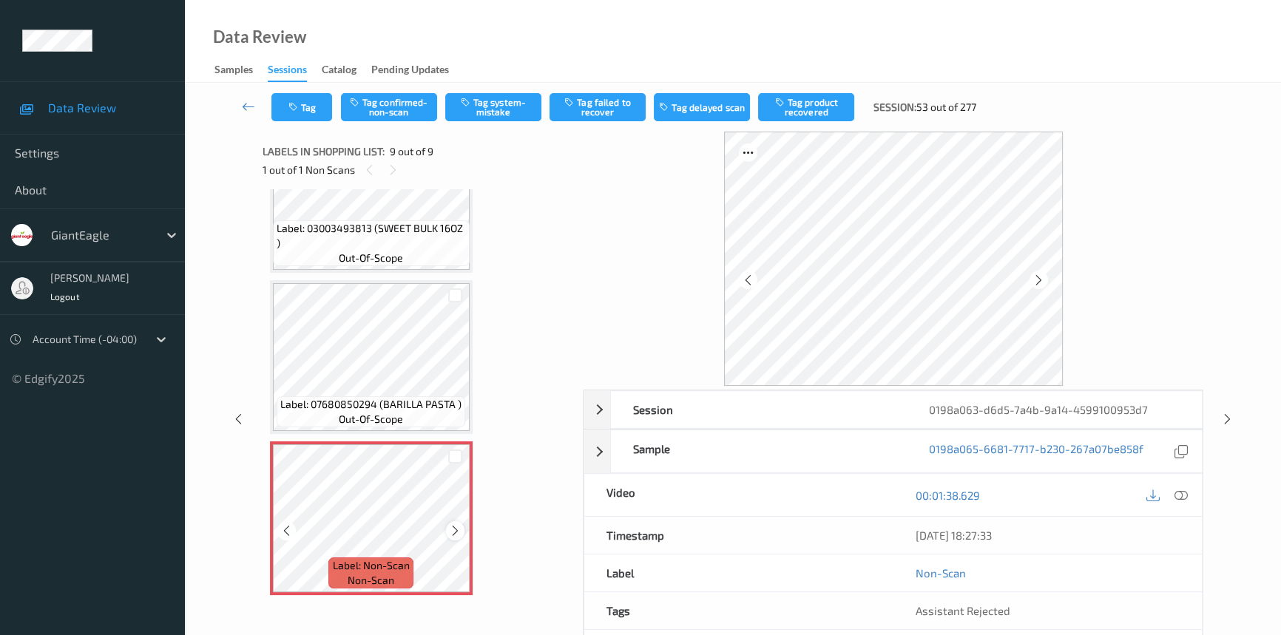
click at [450, 525] on icon at bounding box center [455, 531] width 13 height 13
click at [451, 525] on icon at bounding box center [455, 531] width 13 height 13
click at [1187, 494] on icon at bounding box center [1181, 495] width 13 height 13
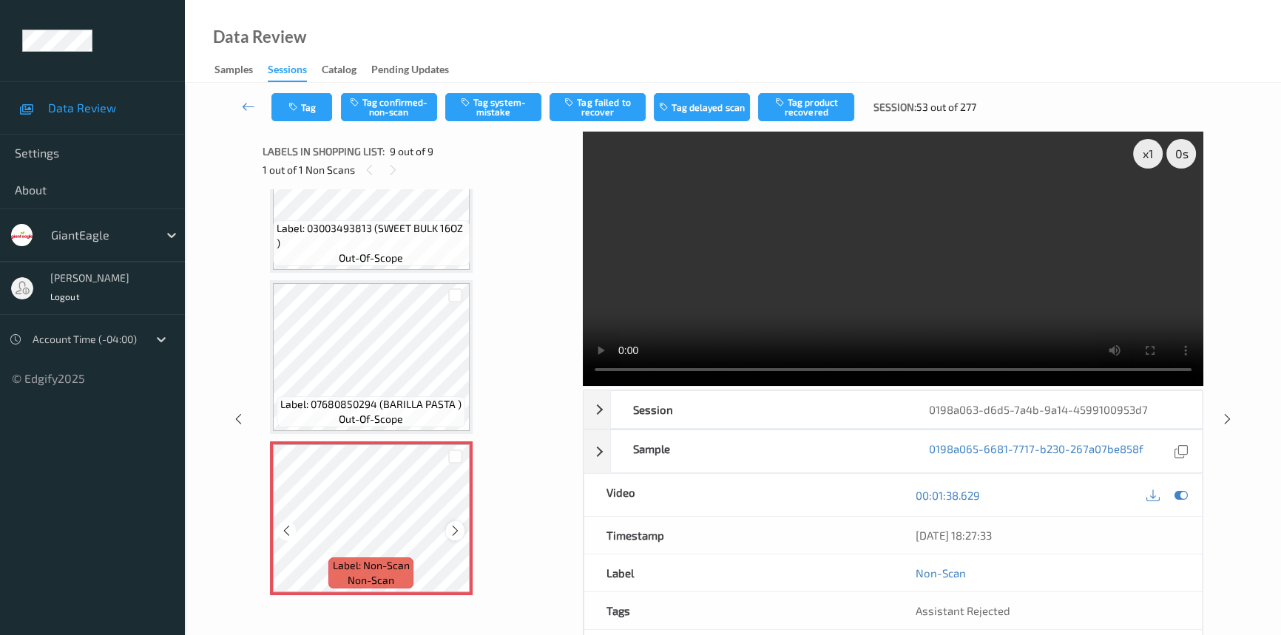
click at [458, 528] on icon at bounding box center [455, 531] width 13 height 13
click at [456, 529] on icon at bounding box center [455, 531] width 13 height 13
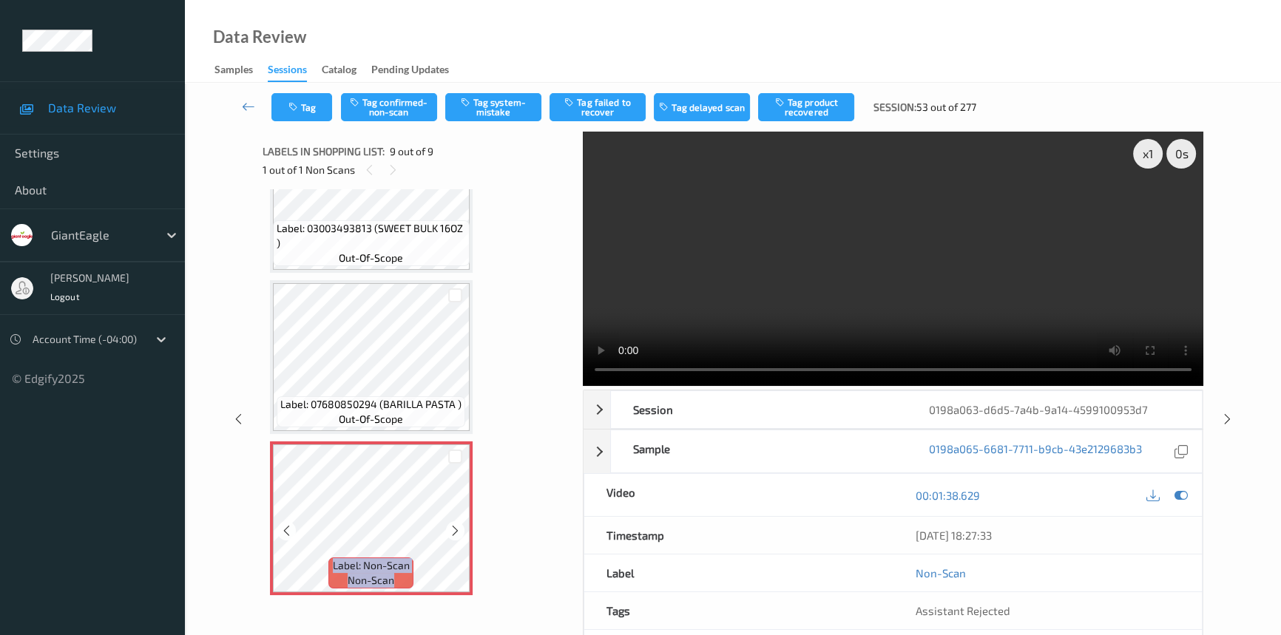
click at [456, 529] on icon at bounding box center [455, 531] width 13 height 13
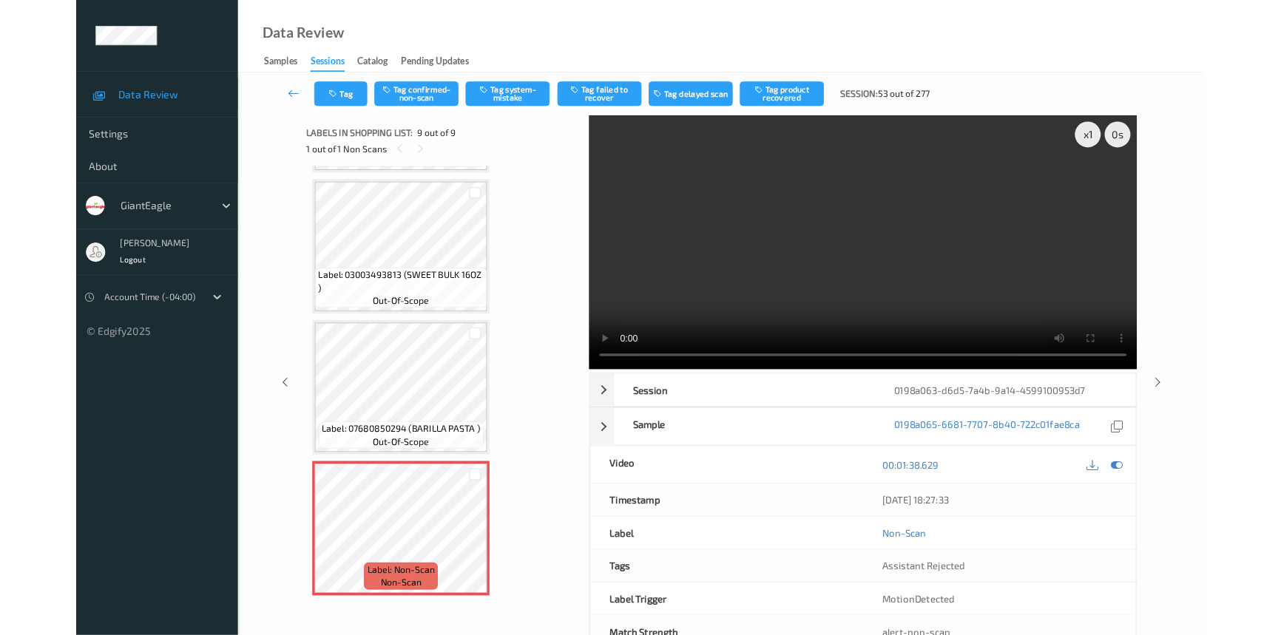
scroll to position [954, 0]
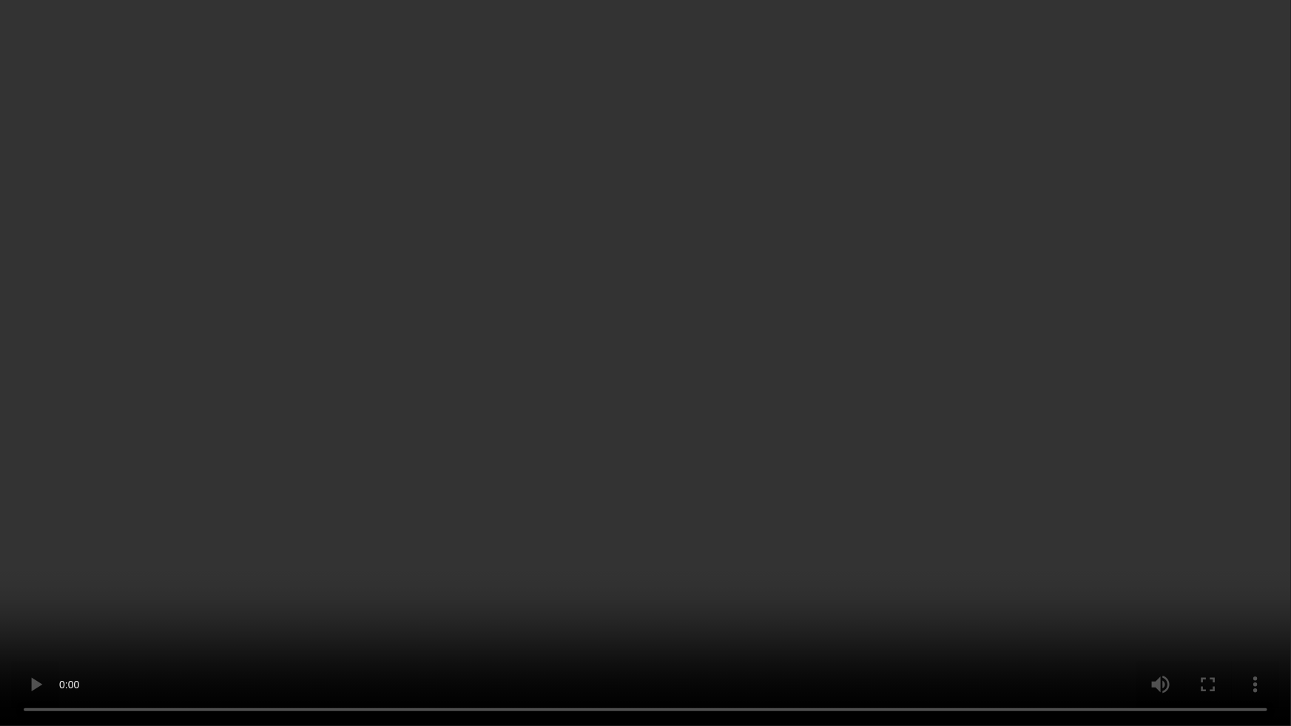
click at [1019, 476] on video at bounding box center [645, 363] width 1291 height 726
click at [643, 514] on video at bounding box center [645, 363] width 1291 height 726
click at [672, 559] on video at bounding box center [645, 363] width 1291 height 726
click at [686, 425] on video at bounding box center [645, 363] width 1291 height 726
click at [658, 456] on video at bounding box center [645, 363] width 1291 height 726
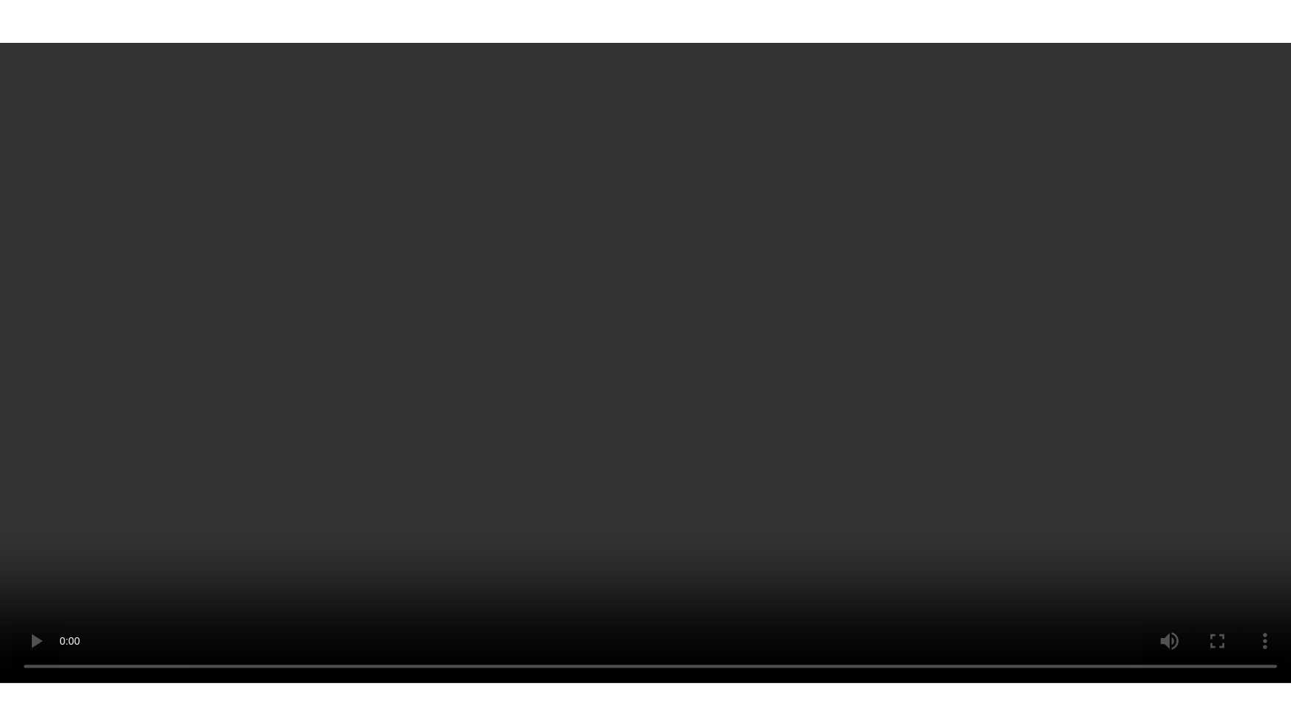
scroll to position [1045, 0]
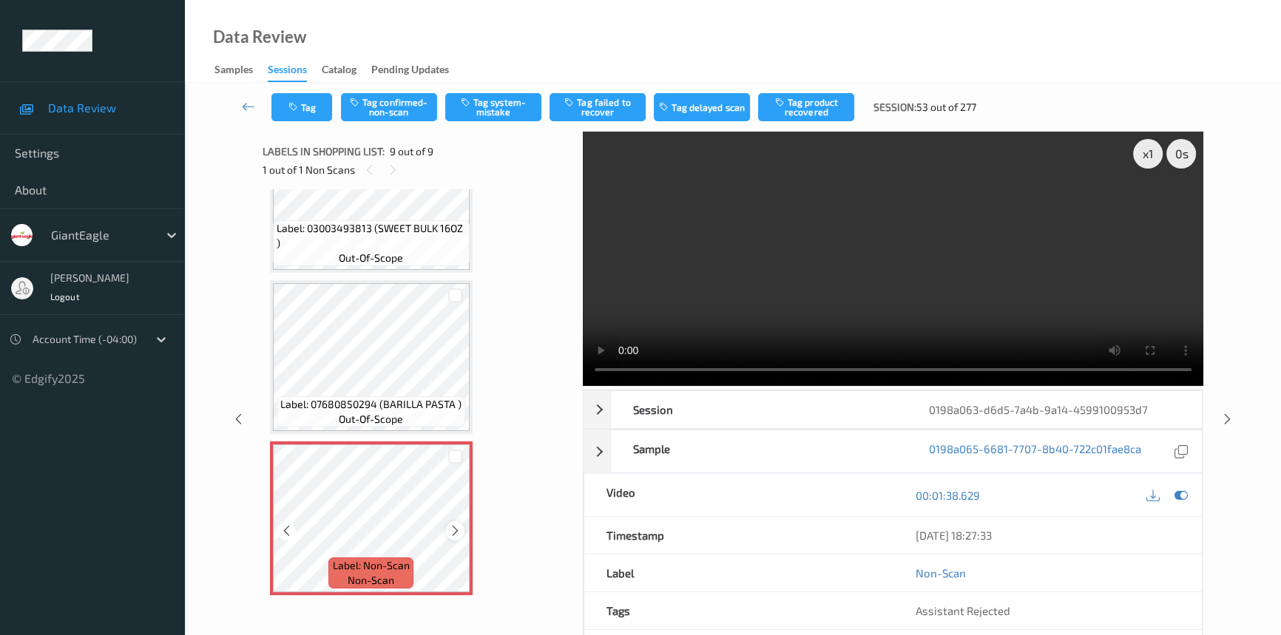
click at [459, 527] on icon at bounding box center [455, 531] width 13 height 13
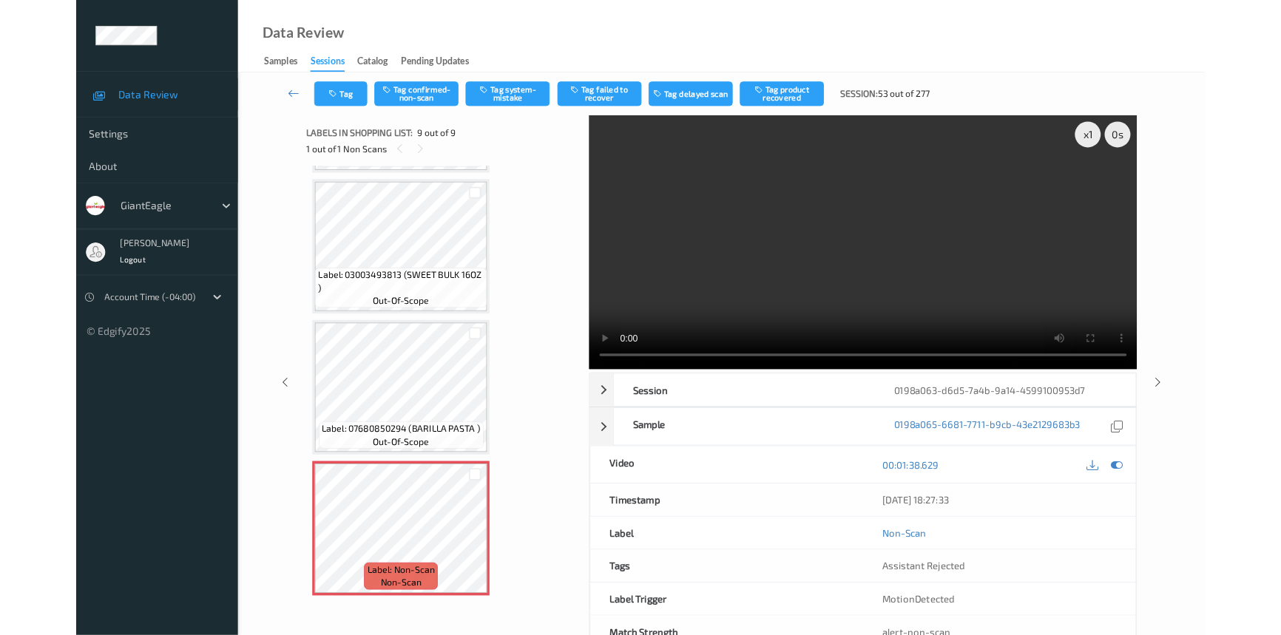
scroll to position [954, 0]
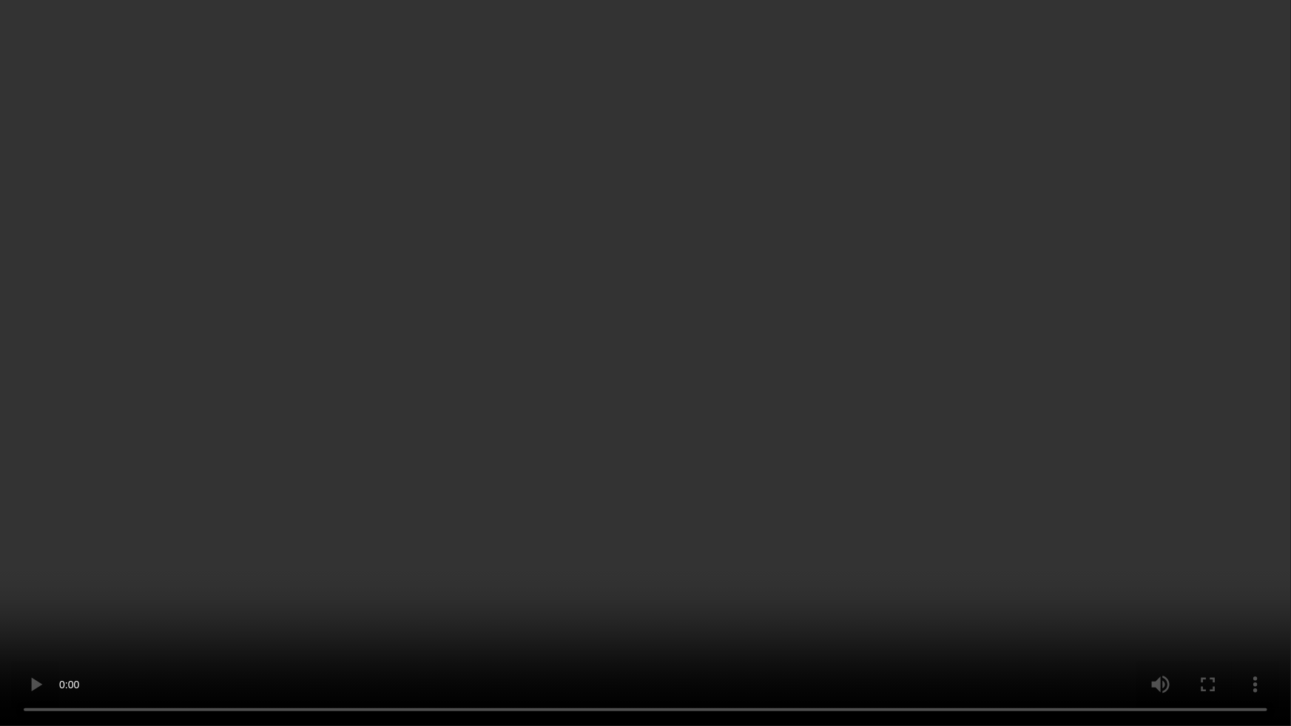
click at [810, 595] on video at bounding box center [645, 363] width 1291 height 726
click at [781, 527] on video at bounding box center [645, 363] width 1291 height 726
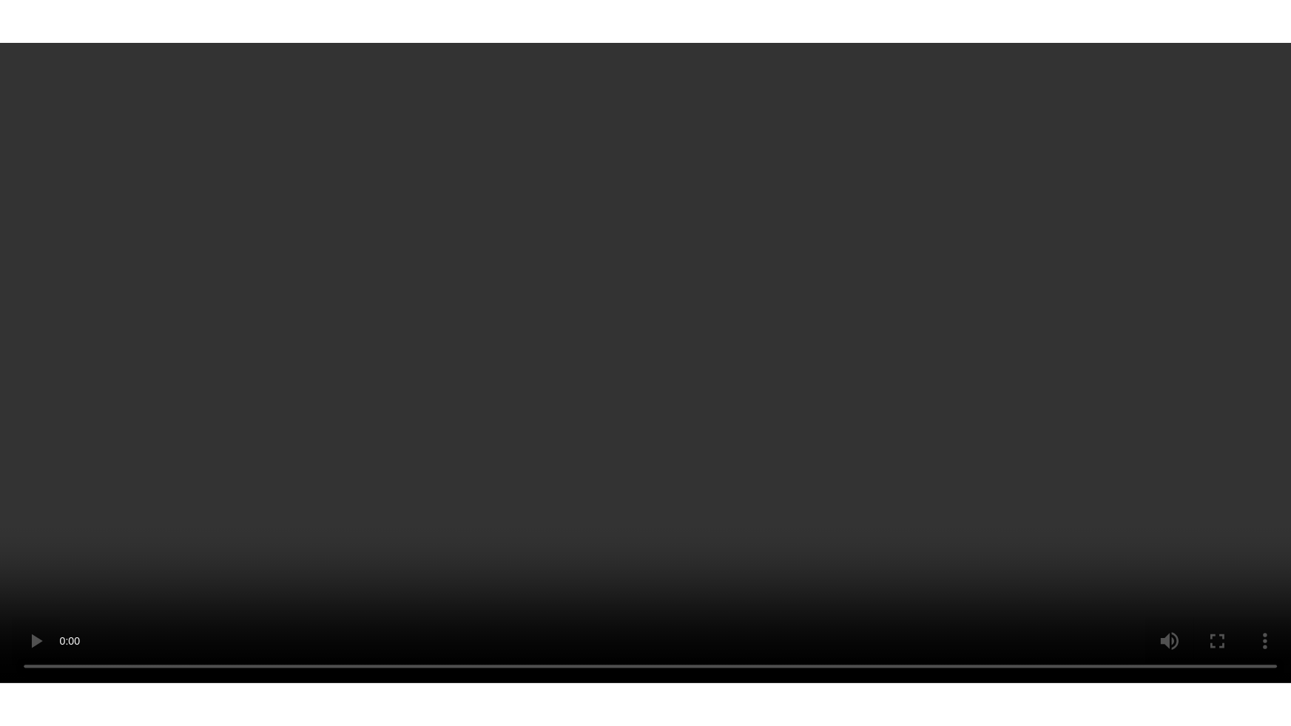
scroll to position [1045, 0]
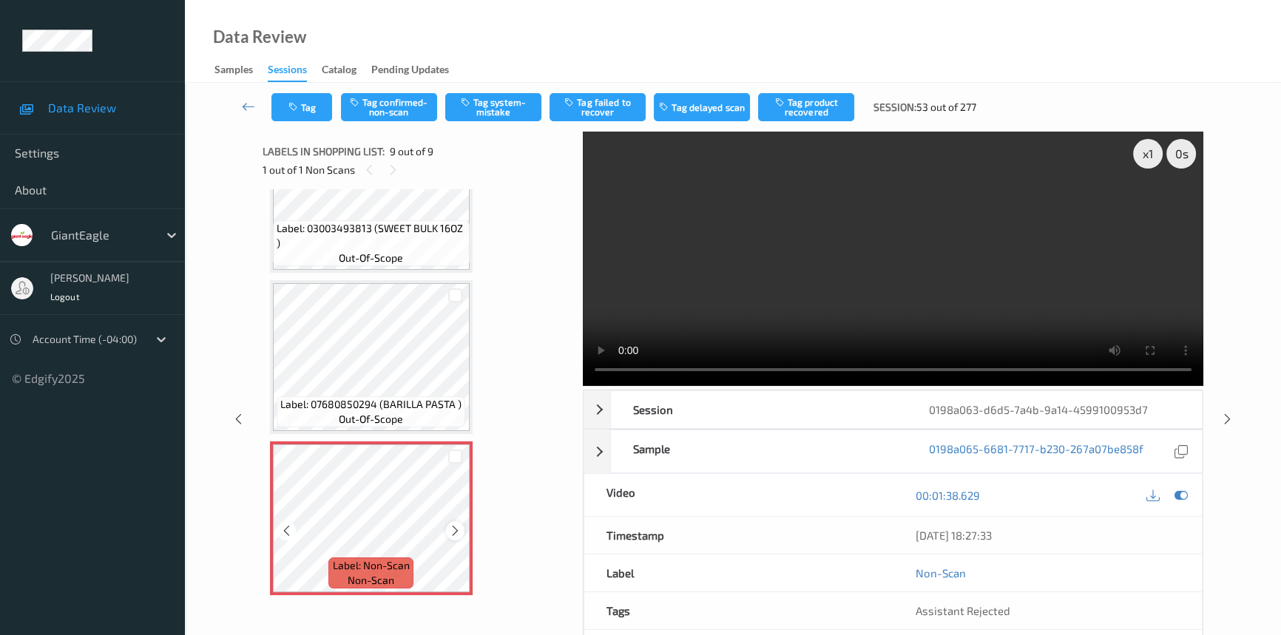
click at [453, 525] on icon at bounding box center [455, 531] width 13 height 13
click at [825, 323] on video at bounding box center [893, 259] width 621 height 254
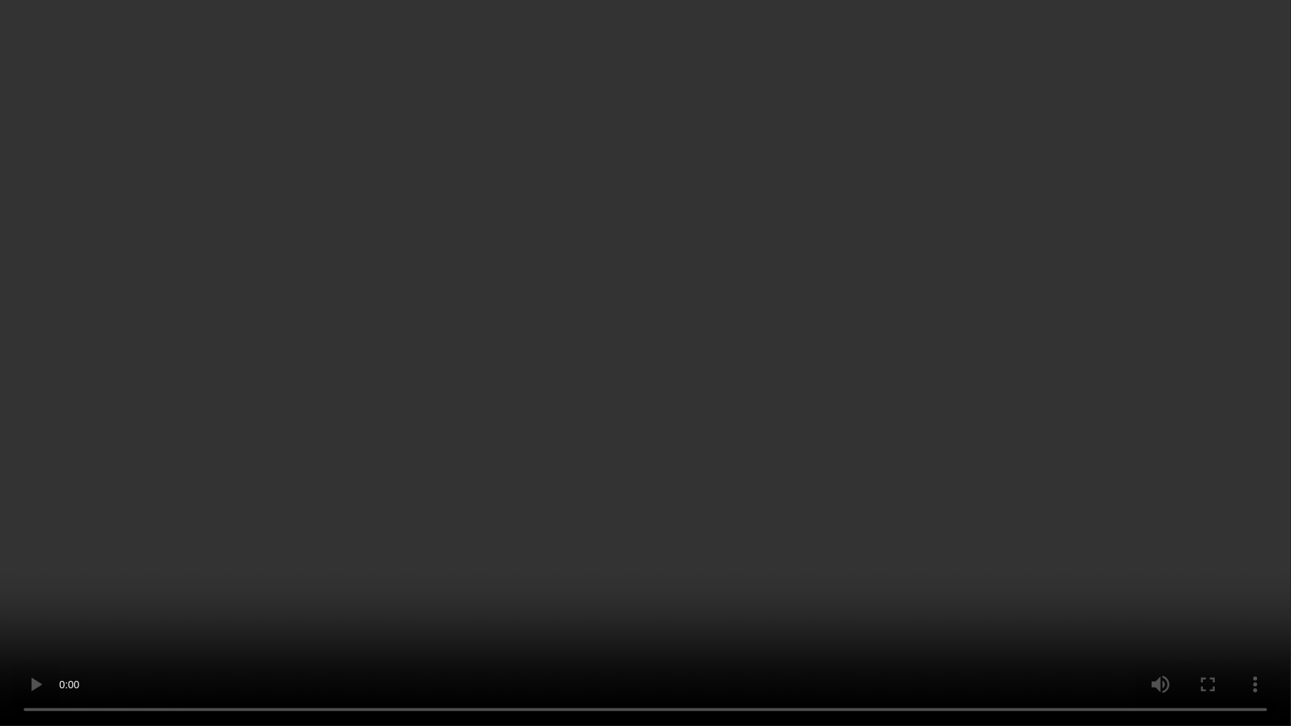
drag, startPoint x: 965, startPoint y: 725, endPoint x: 907, endPoint y: 132, distance: 596.1
click at [908, 122] on video at bounding box center [645, 363] width 1291 height 726
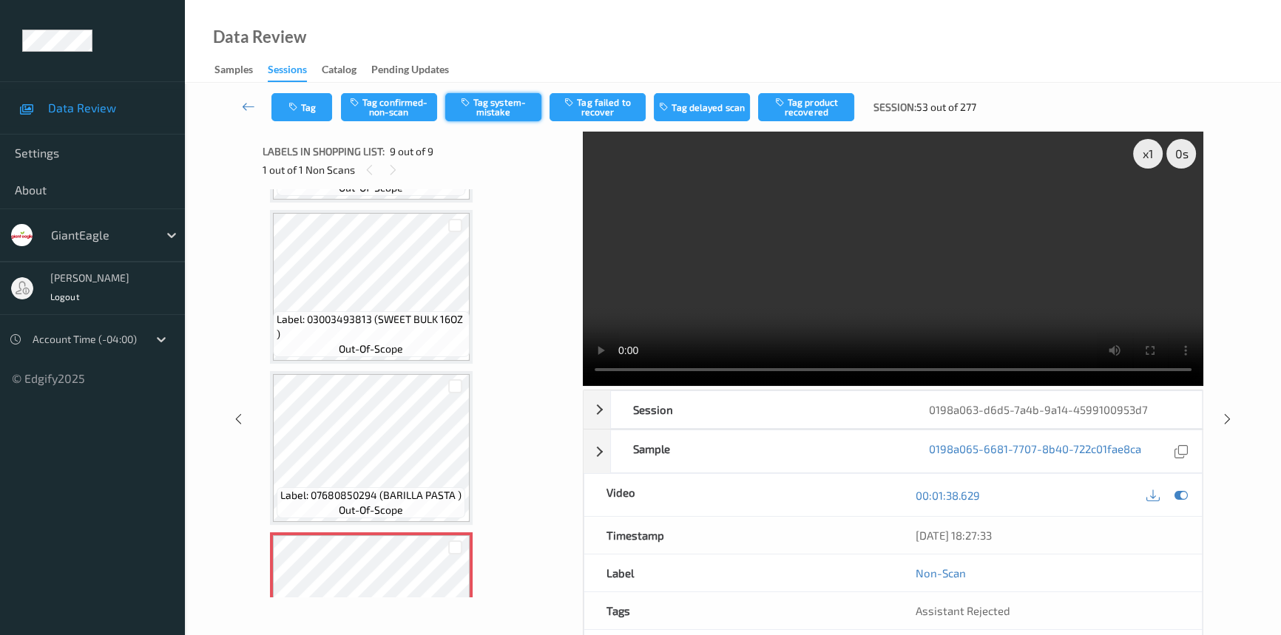
click at [504, 118] on button "Tag system-mistake" at bounding box center [493, 107] width 96 height 28
click at [250, 100] on icon at bounding box center [248, 106] width 13 height 15
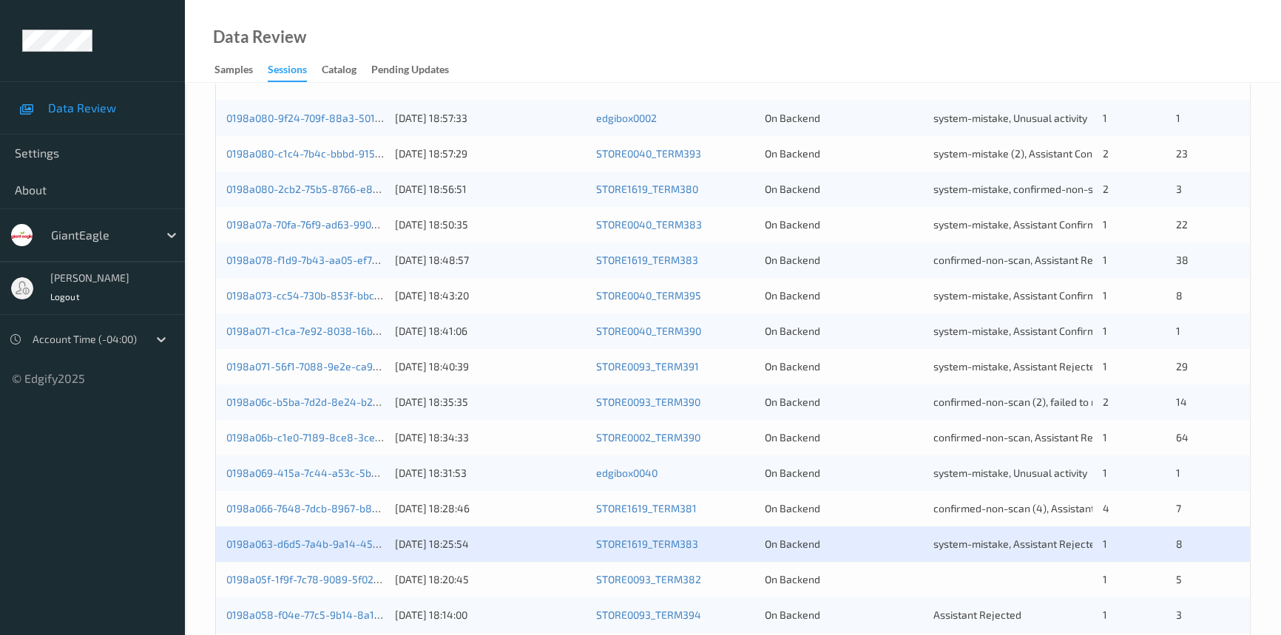
scroll to position [527, 0]
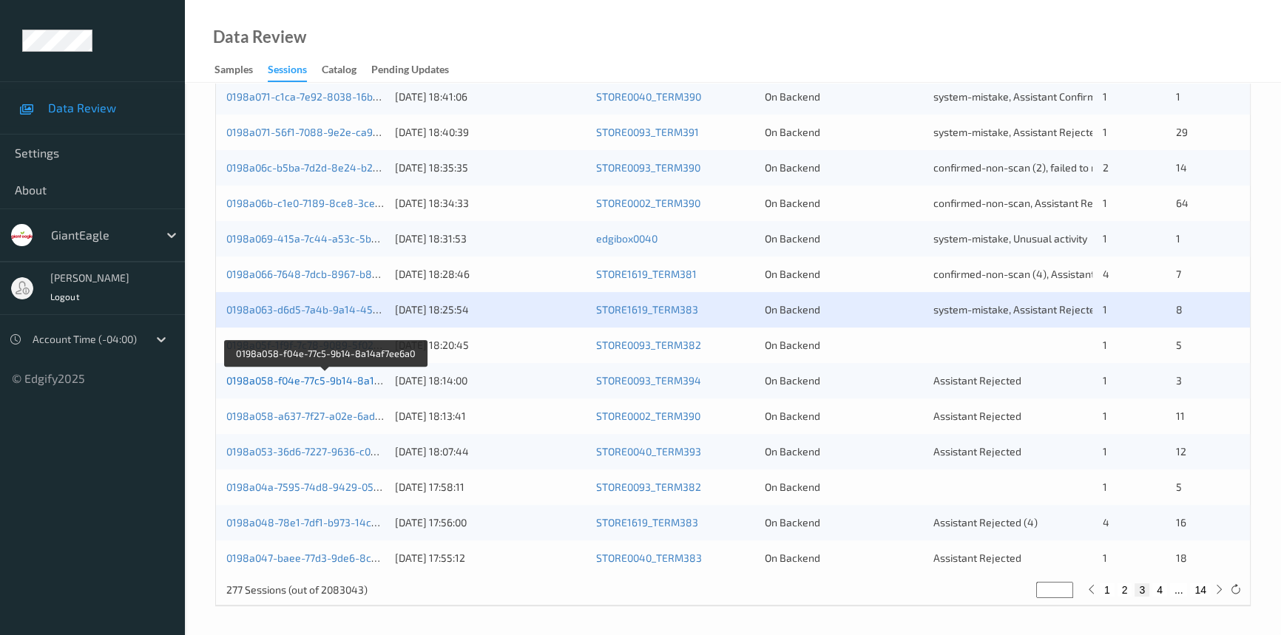
click at [311, 380] on link "0198a058-f04e-77c5-9b14-8a14af7ee6a0" at bounding box center [325, 380] width 199 height 13
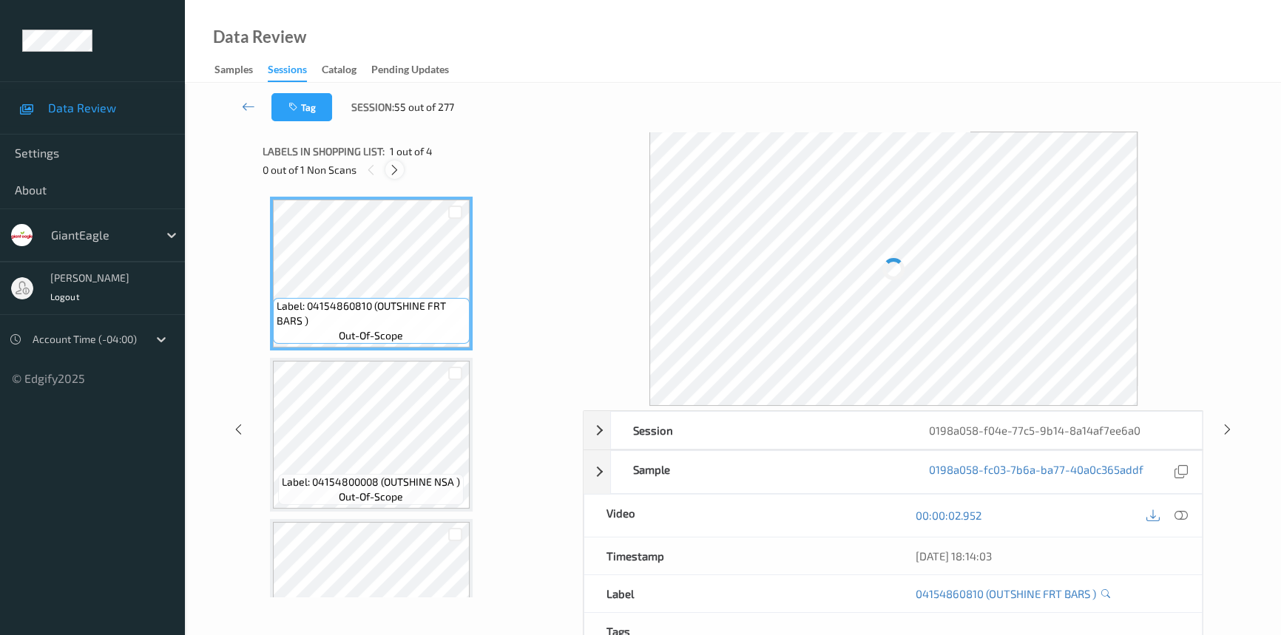
click at [393, 163] on icon at bounding box center [394, 169] width 13 height 13
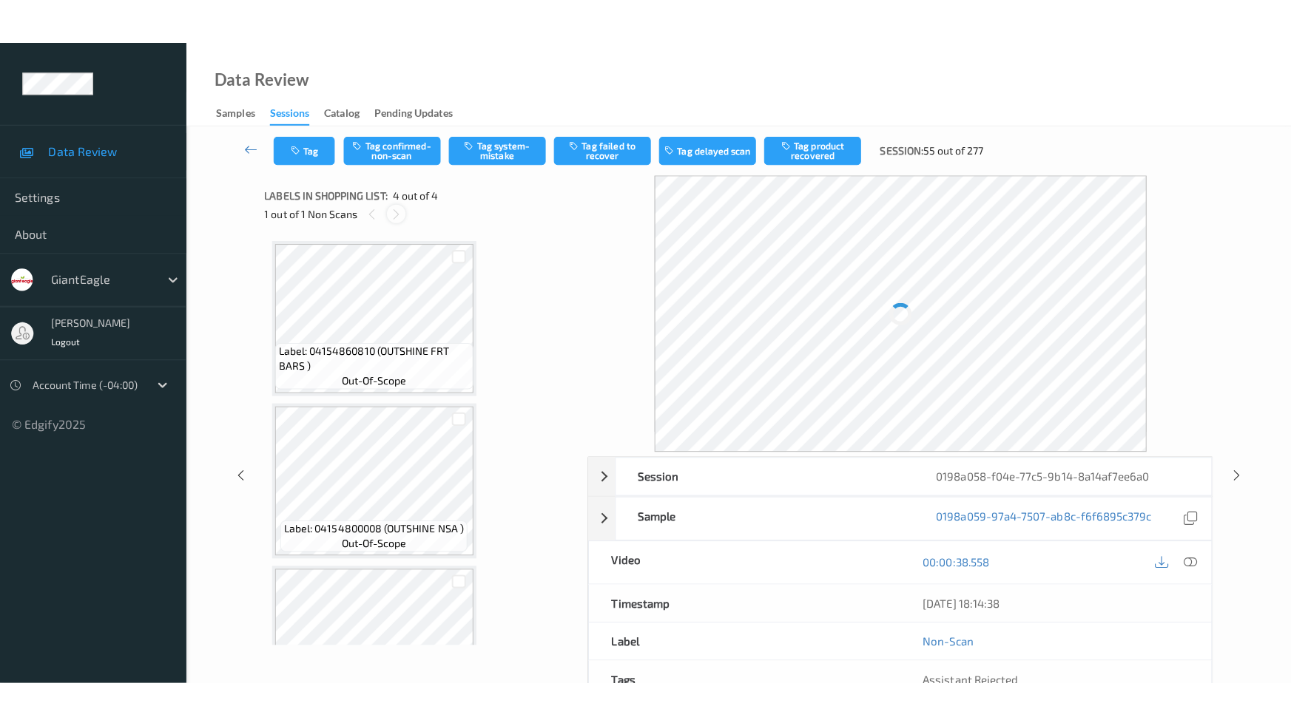
scroll to position [242, 0]
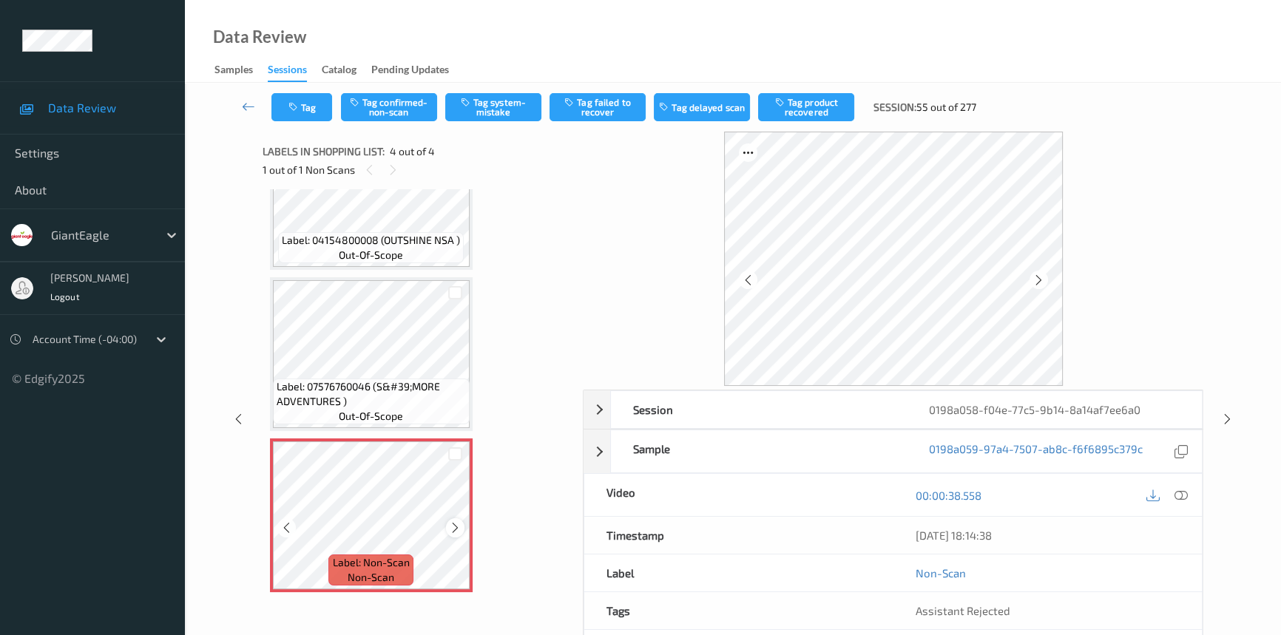
click at [458, 523] on icon at bounding box center [455, 528] width 13 height 13
click at [1176, 491] on icon at bounding box center [1181, 495] width 13 height 13
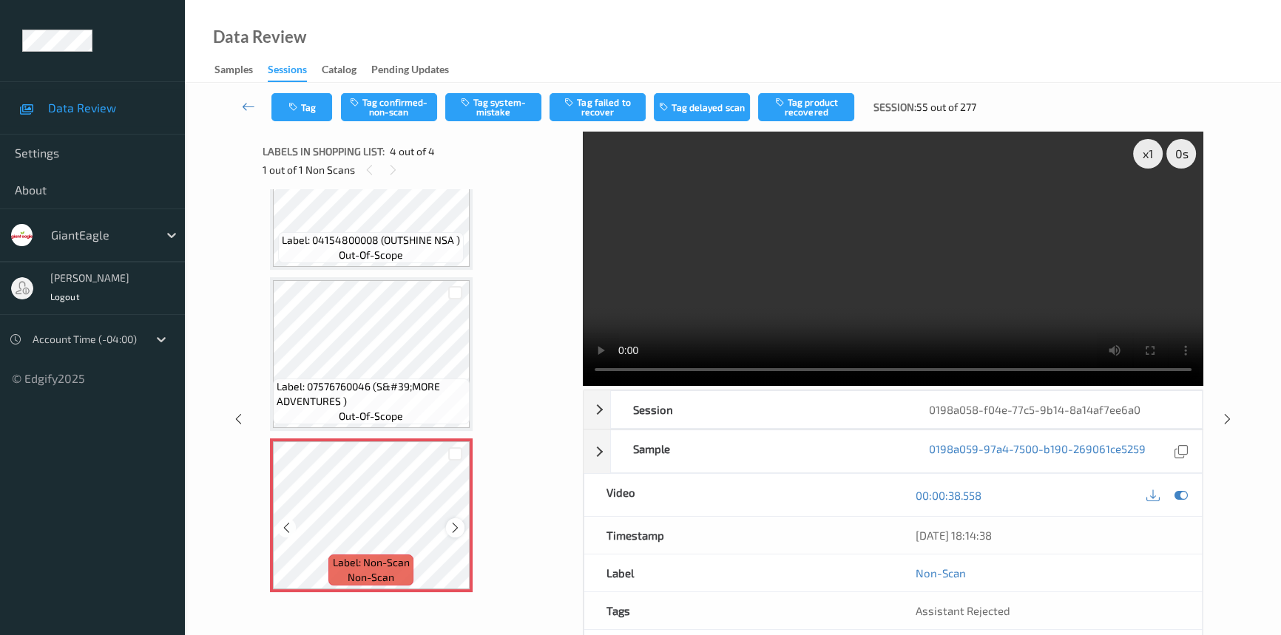
click at [459, 525] on icon at bounding box center [455, 528] width 13 height 13
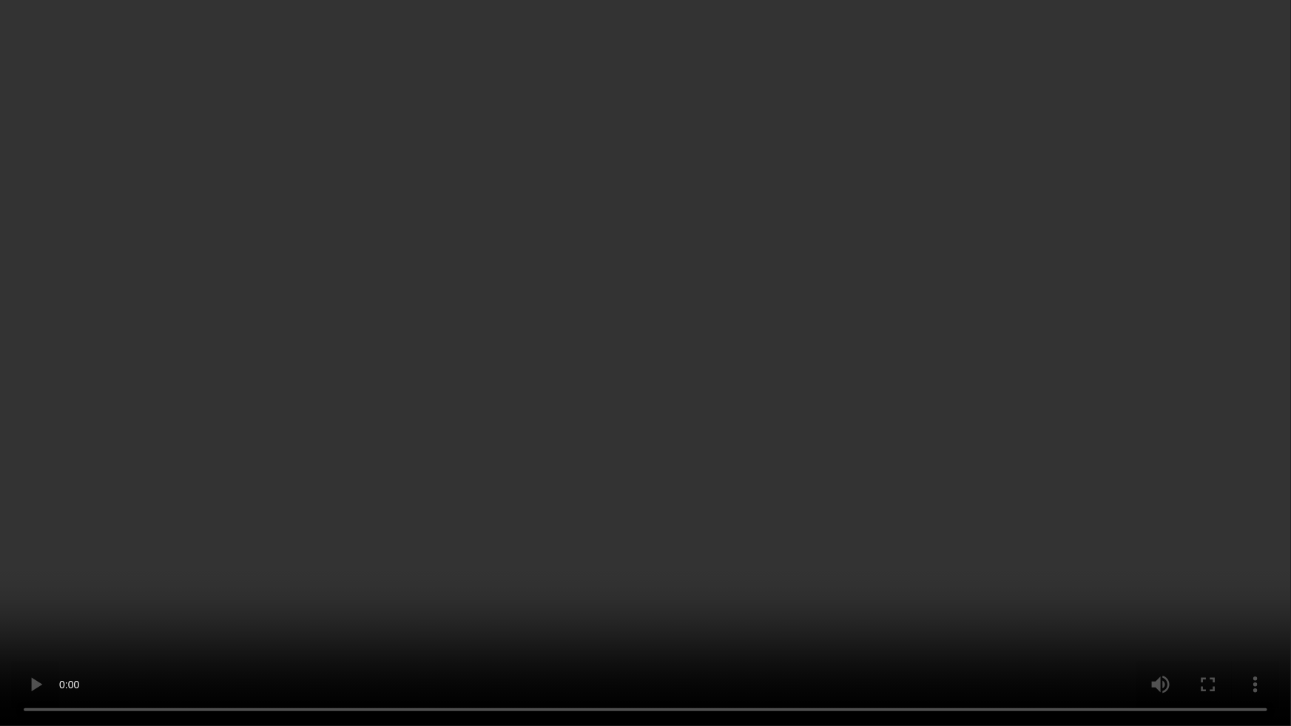
click at [836, 447] on video at bounding box center [645, 363] width 1291 height 726
click at [841, 432] on video at bounding box center [645, 363] width 1291 height 726
click at [773, 343] on video at bounding box center [645, 363] width 1291 height 726
click at [634, 301] on video at bounding box center [645, 363] width 1291 height 726
click at [812, 439] on video at bounding box center [645, 363] width 1291 height 726
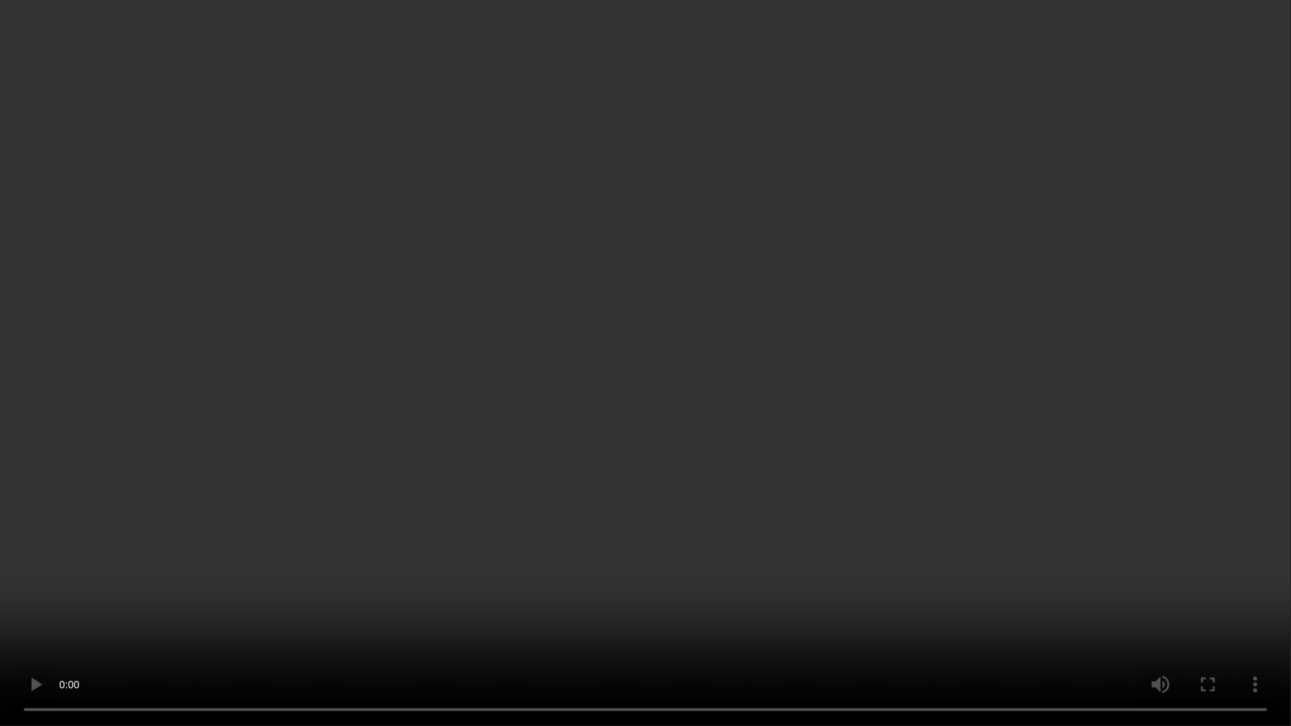
click at [712, 369] on video at bounding box center [645, 363] width 1291 height 726
click at [748, 420] on video at bounding box center [645, 363] width 1291 height 726
click at [649, 336] on video at bounding box center [645, 363] width 1291 height 726
click at [783, 399] on video at bounding box center [645, 363] width 1291 height 726
click at [708, 451] on video at bounding box center [645, 363] width 1291 height 726
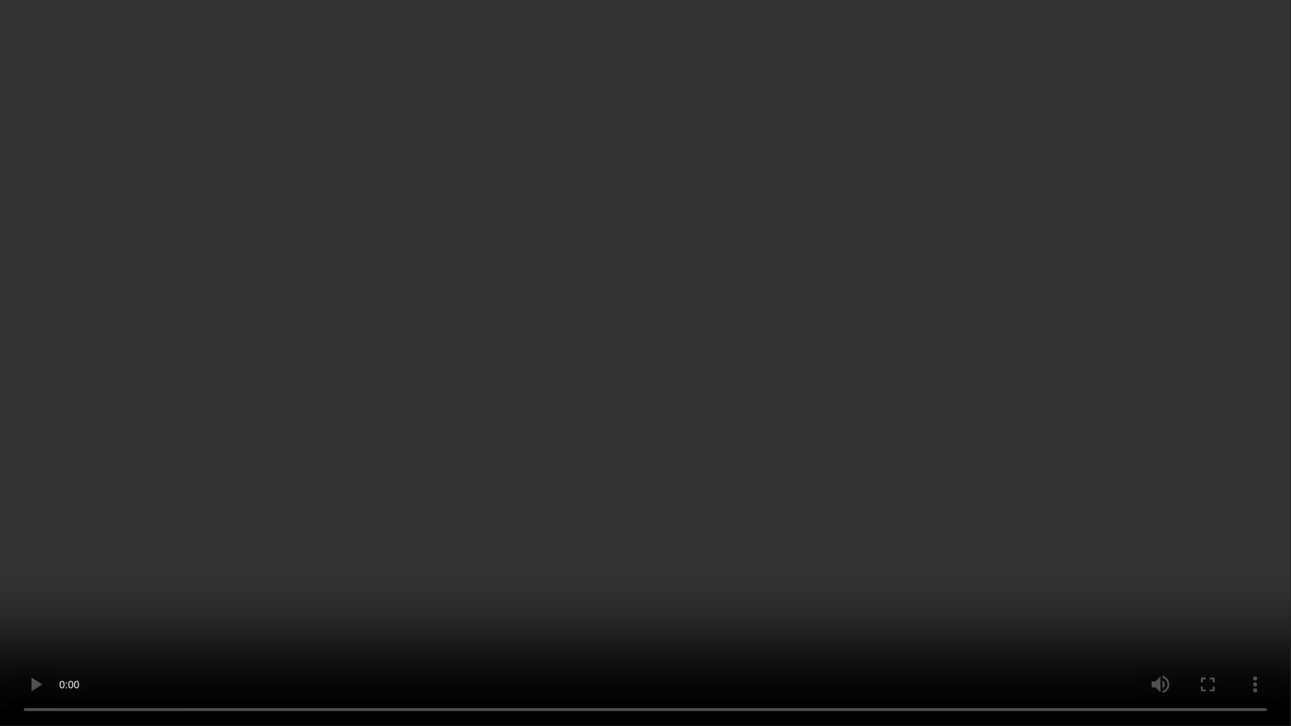
click at [718, 462] on video at bounding box center [645, 363] width 1291 height 726
click at [564, 518] on video at bounding box center [645, 363] width 1291 height 726
click at [648, 496] on video at bounding box center [645, 363] width 1291 height 726
click at [644, 485] on video at bounding box center [645, 363] width 1291 height 726
click at [825, 394] on video at bounding box center [645, 363] width 1291 height 726
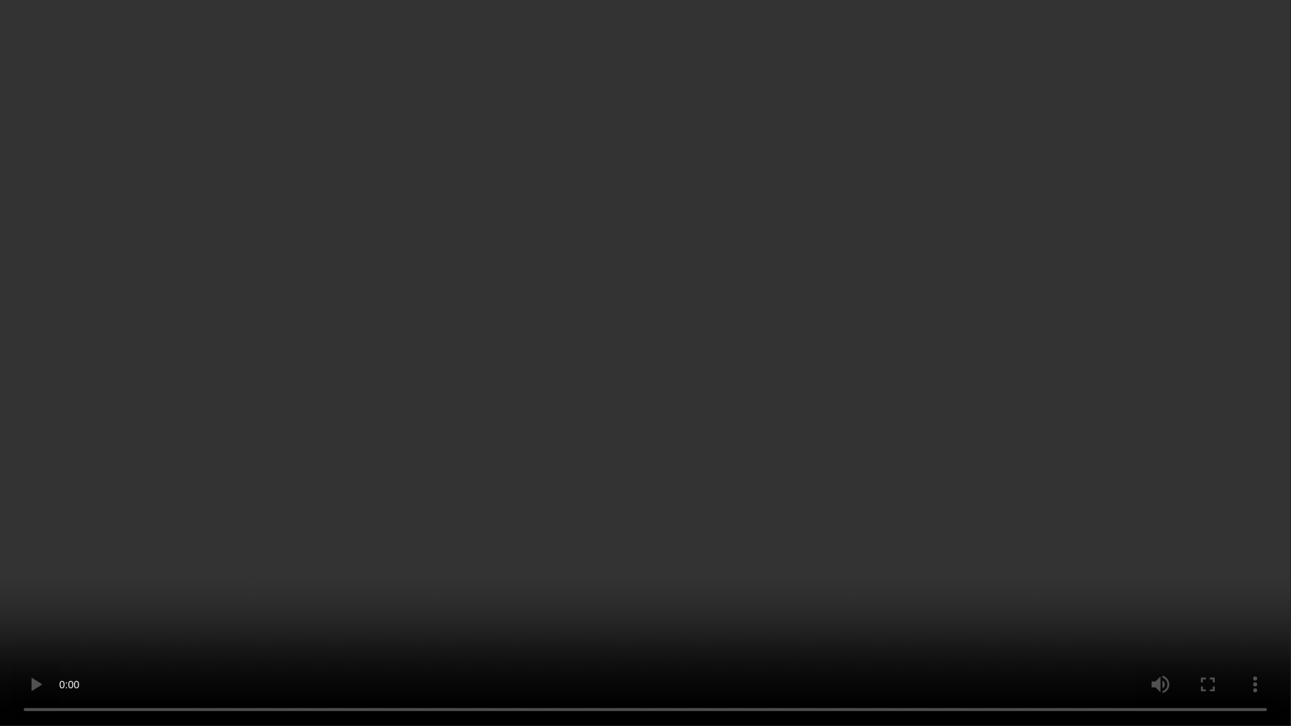
click at [717, 311] on video at bounding box center [645, 363] width 1291 height 726
click at [721, 546] on video at bounding box center [645, 363] width 1291 height 726
click at [566, 405] on video at bounding box center [645, 363] width 1291 height 726
click at [754, 388] on video at bounding box center [645, 363] width 1291 height 726
click at [612, 533] on video at bounding box center [645, 363] width 1291 height 726
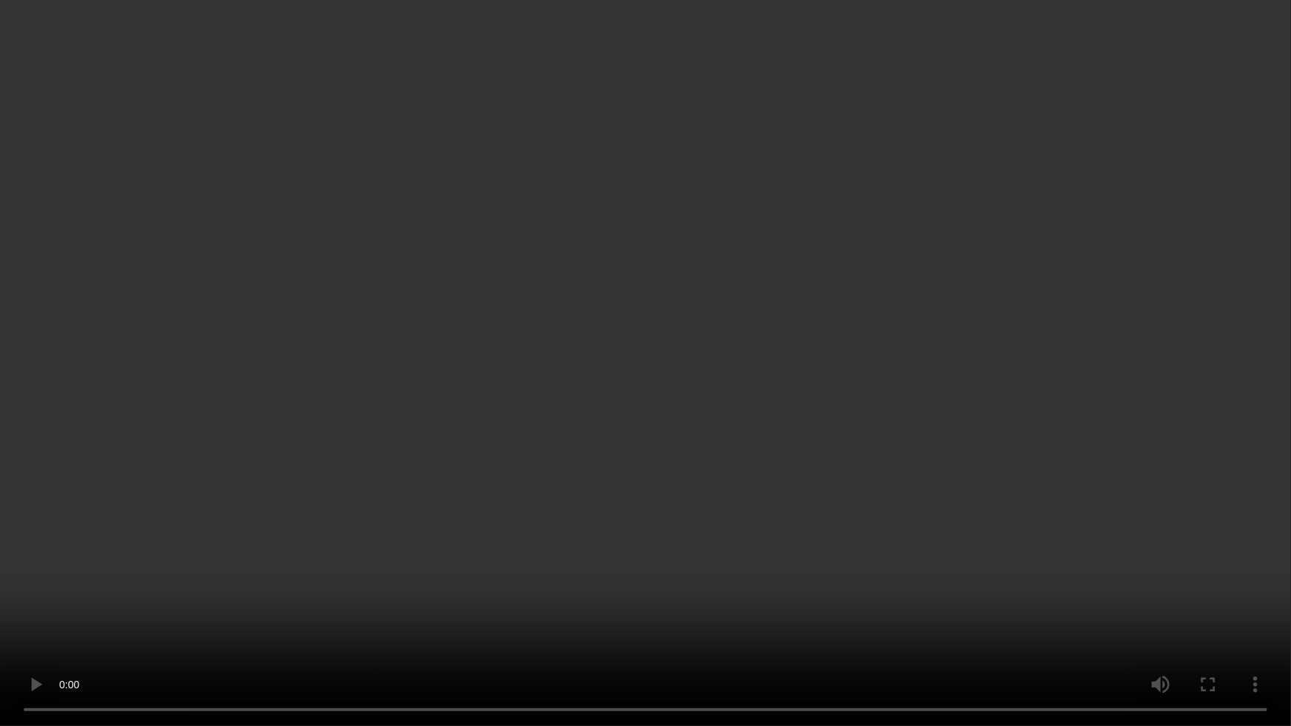
drag, startPoint x: 913, startPoint y: 368, endPoint x: 918, endPoint y: 385, distance: 17.8
click at [918, 385] on video at bounding box center [645, 363] width 1291 height 726
click at [926, 333] on video at bounding box center [645, 363] width 1291 height 726
click at [823, 273] on video at bounding box center [645, 363] width 1291 height 726
click at [796, 425] on video at bounding box center [645, 363] width 1291 height 726
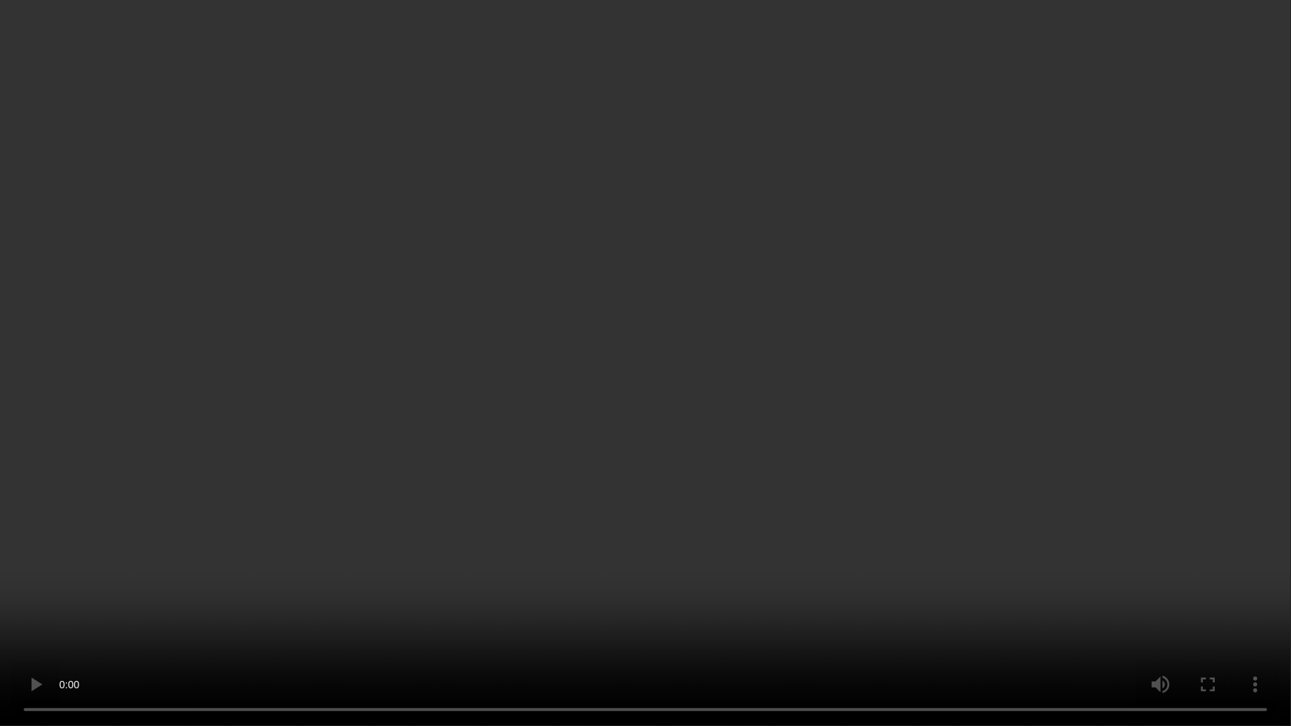
click at [766, 281] on video at bounding box center [645, 363] width 1291 height 726
click at [791, 599] on video at bounding box center [645, 363] width 1291 height 726
click at [869, 522] on video at bounding box center [645, 363] width 1291 height 726
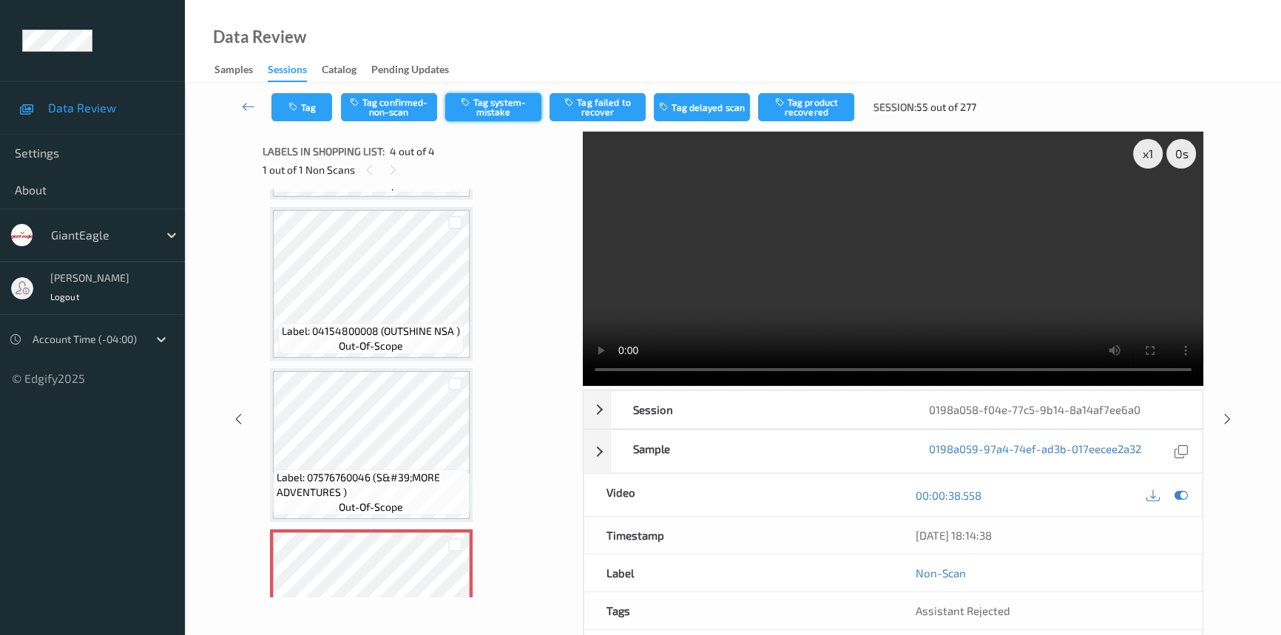
click at [505, 104] on button "Tag system-mistake" at bounding box center [493, 107] width 96 height 28
click at [248, 103] on icon at bounding box center [248, 106] width 13 height 15
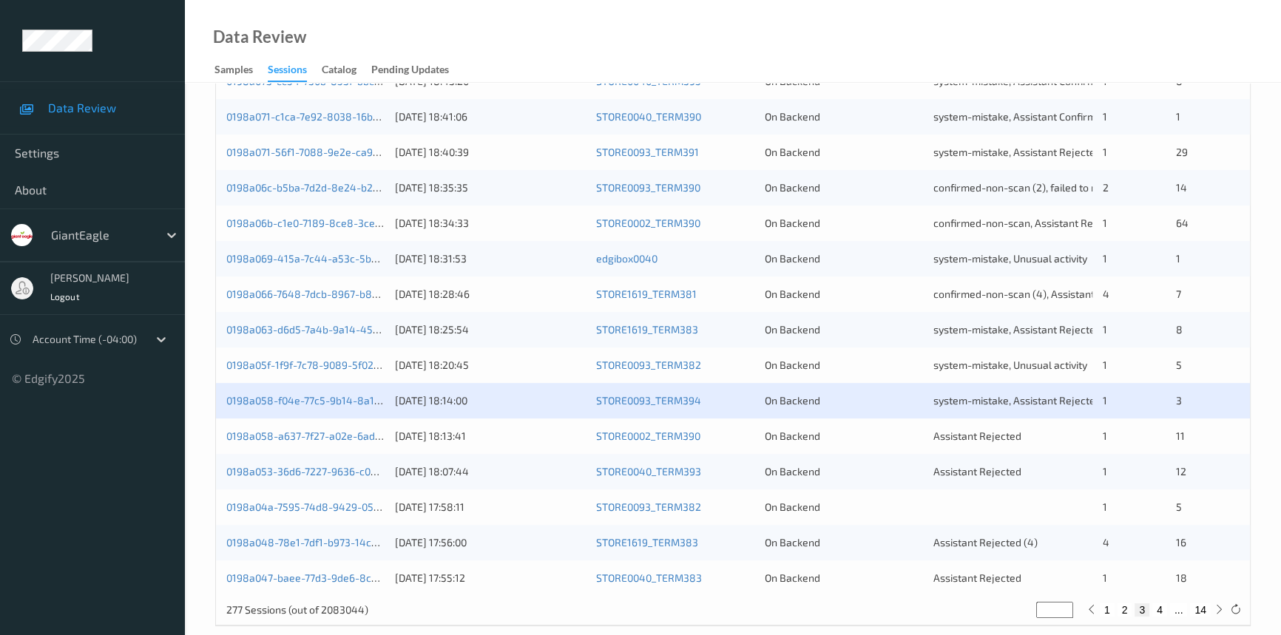
scroll to position [527, 0]
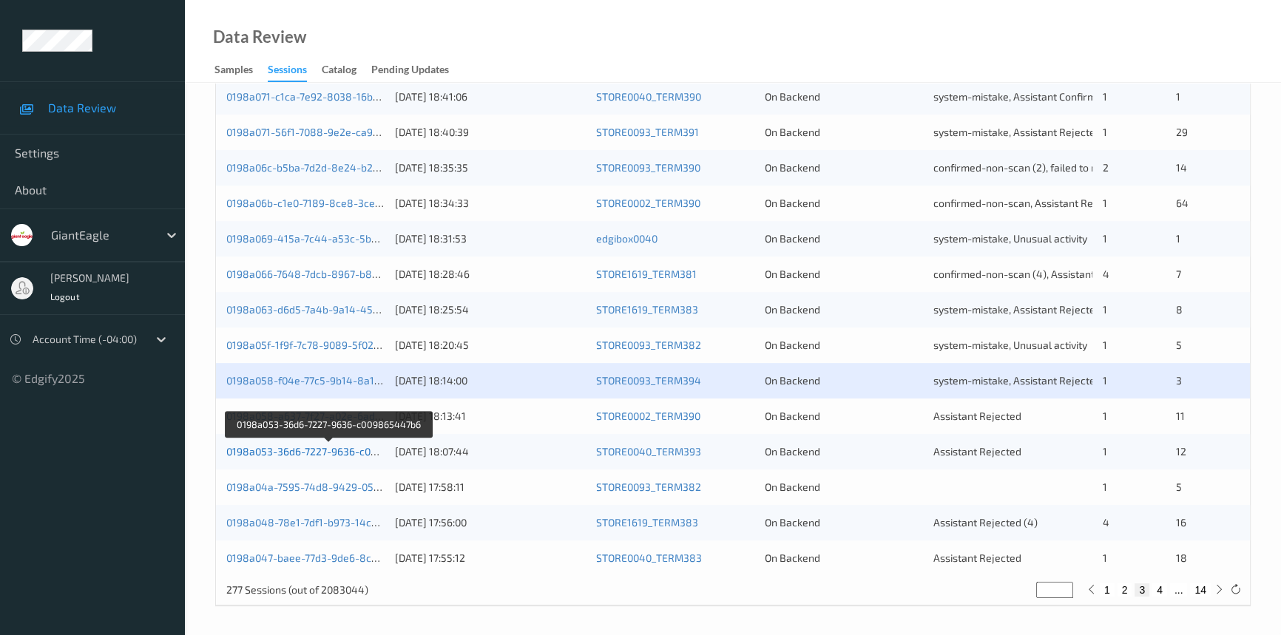
click at [295, 451] on link "0198a053-36d6-7227-9636-c009865447b6" at bounding box center [328, 451] width 205 height 13
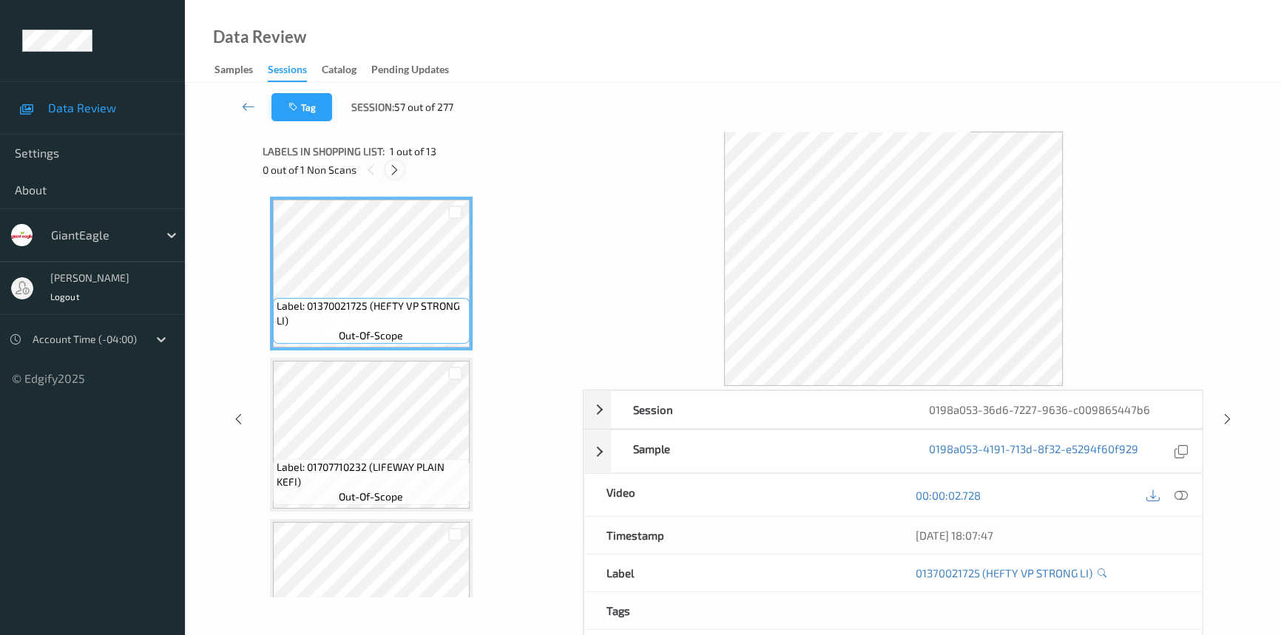
click at [397, 166] on icon at bounding box center [394, 169] width 13 height 13
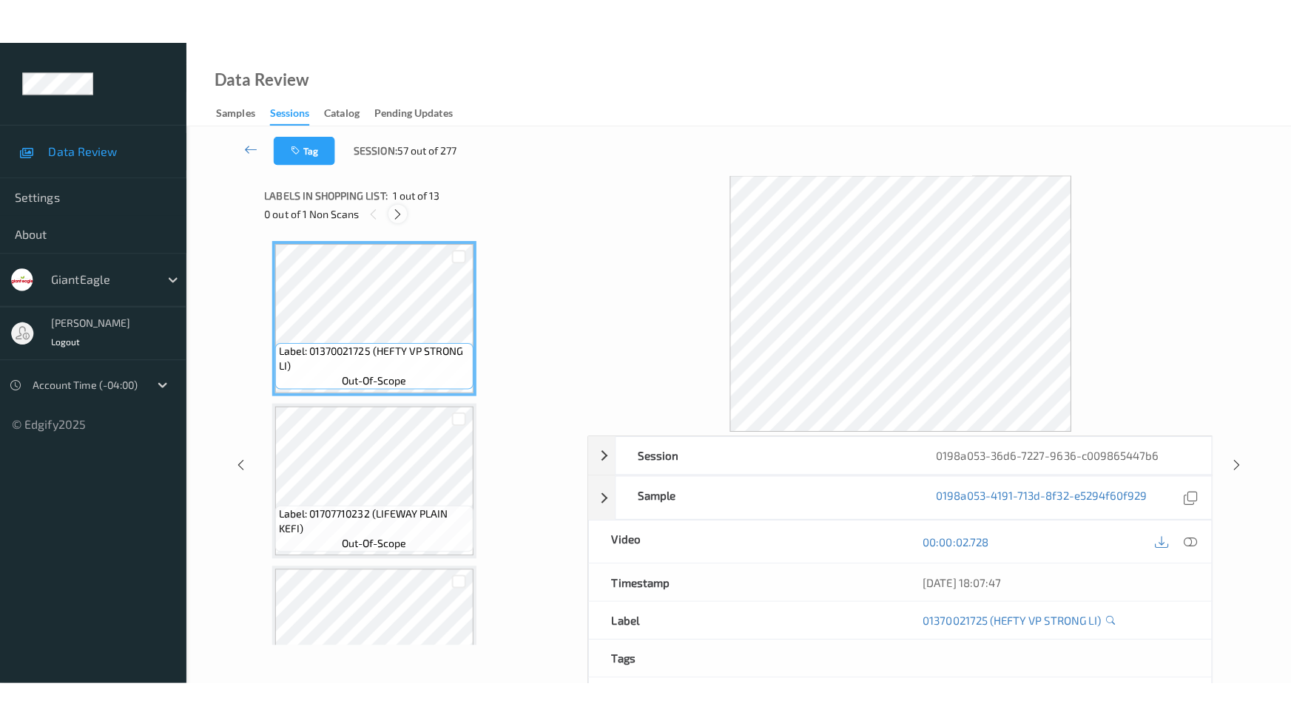
scroll to position [1688, 0]
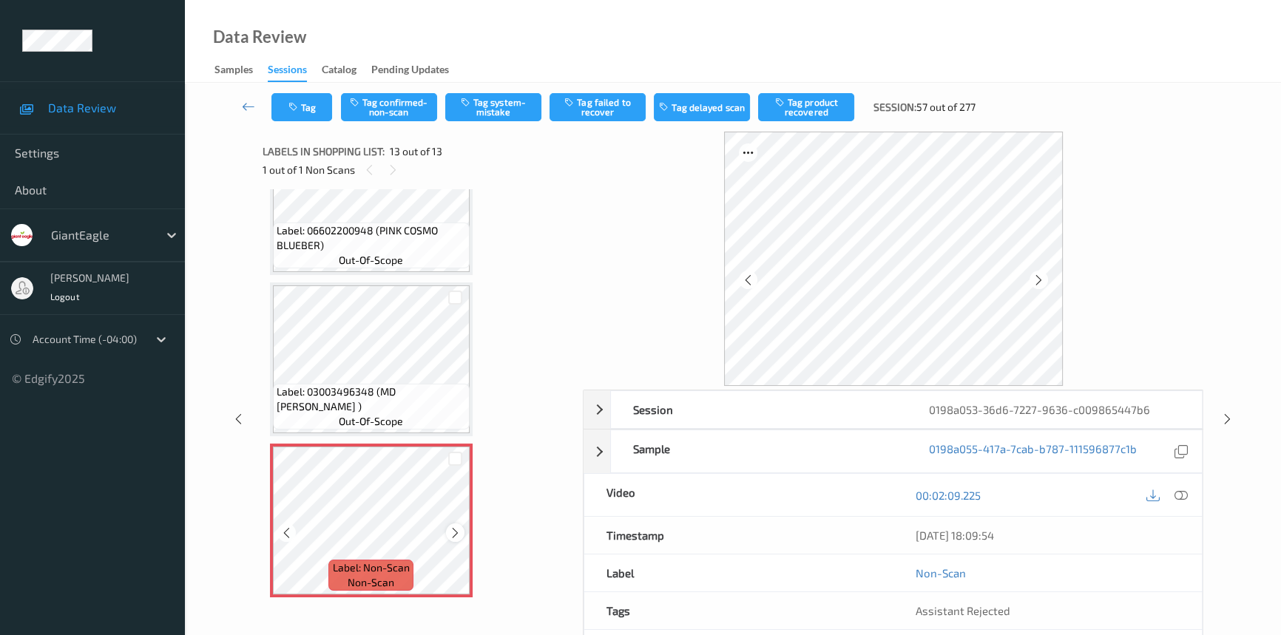
click at [451, 527] on icon at bounding box center [455, 533] width 13 height 13
click at [1188, 495] on div at bounding box center [1181, 495] width 20 height 20
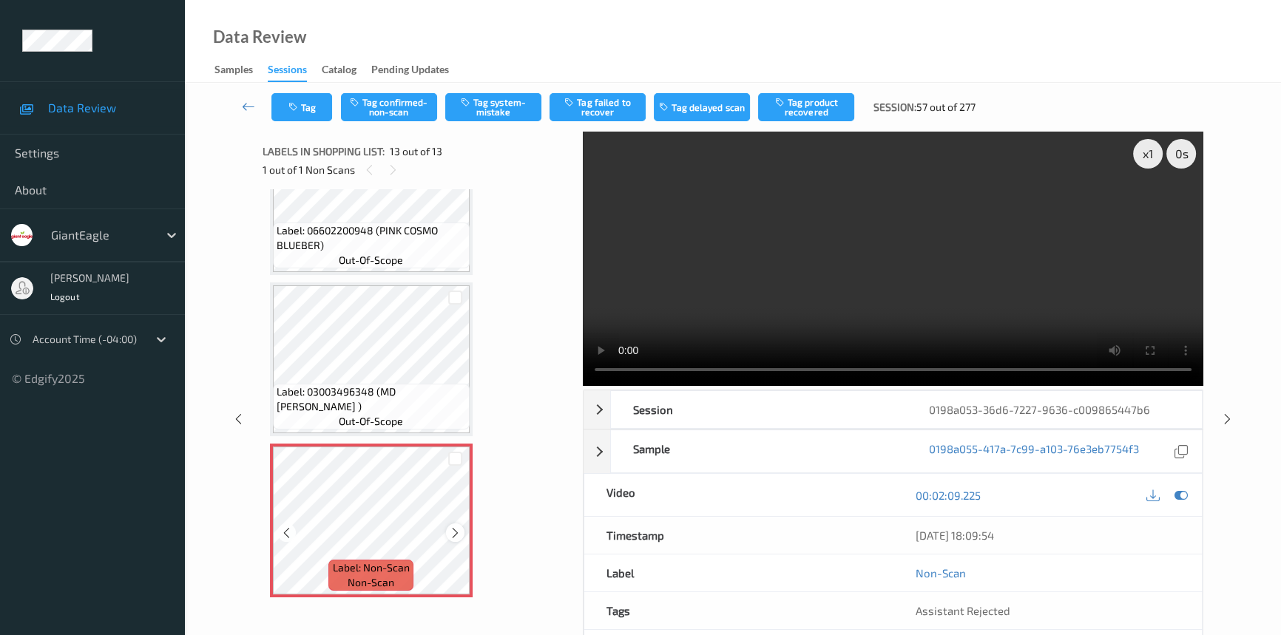
click at [457, 527] on icon at bounding box center [455, 533] width 13 height 13
click at [453, 528] on icon at bounding box center [455, 533] width 13 height 13
click at [455, 527] on icon at bounding box center [455, 533] width 13 height 13
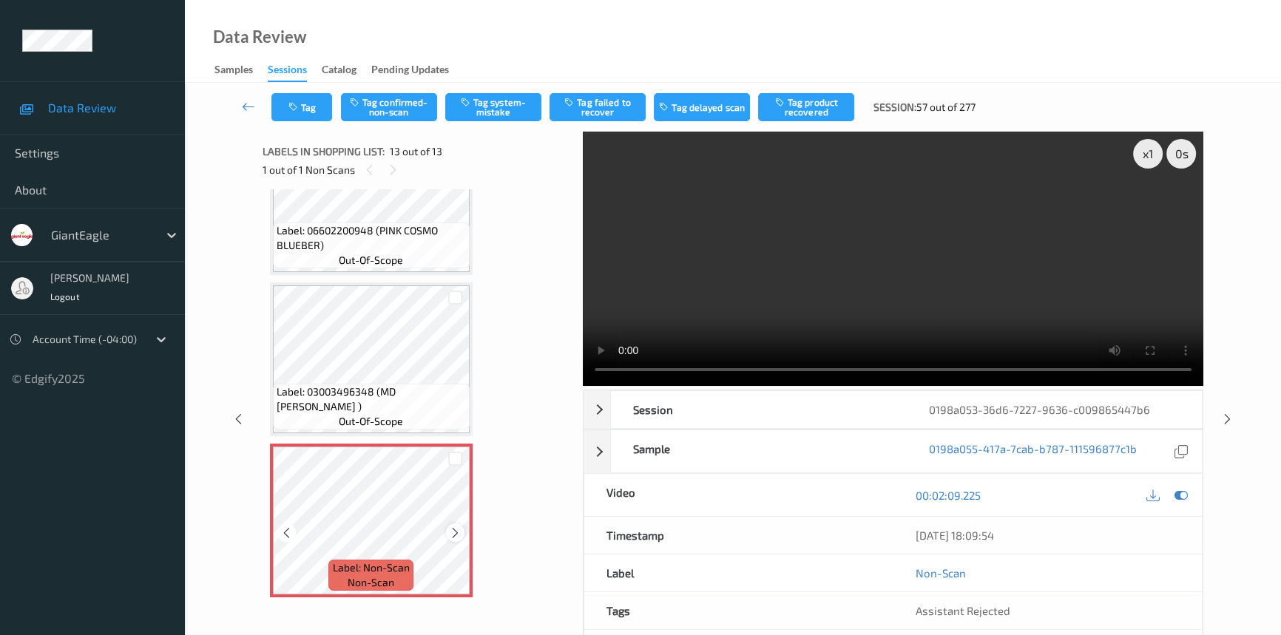
click at [459, 527] on icon at bounding box center [455, 533] width 13 height 13
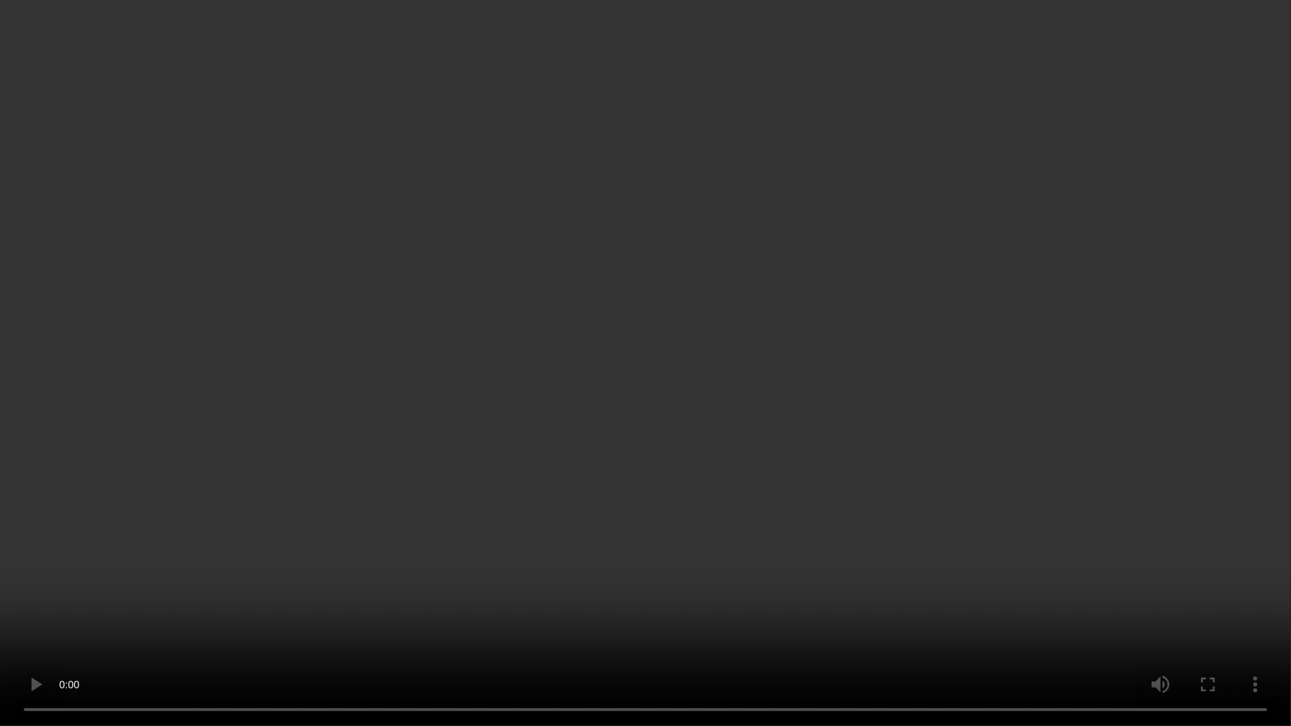
click at [735, 478] on video at bounding box center [645, 363] width 1291 height 726
click at [1025, 491] on video at bounding box center [645, 363] width 1291 height 726
click at [1, 635] on video at bounding box center [645, 363] width 1291 height 726
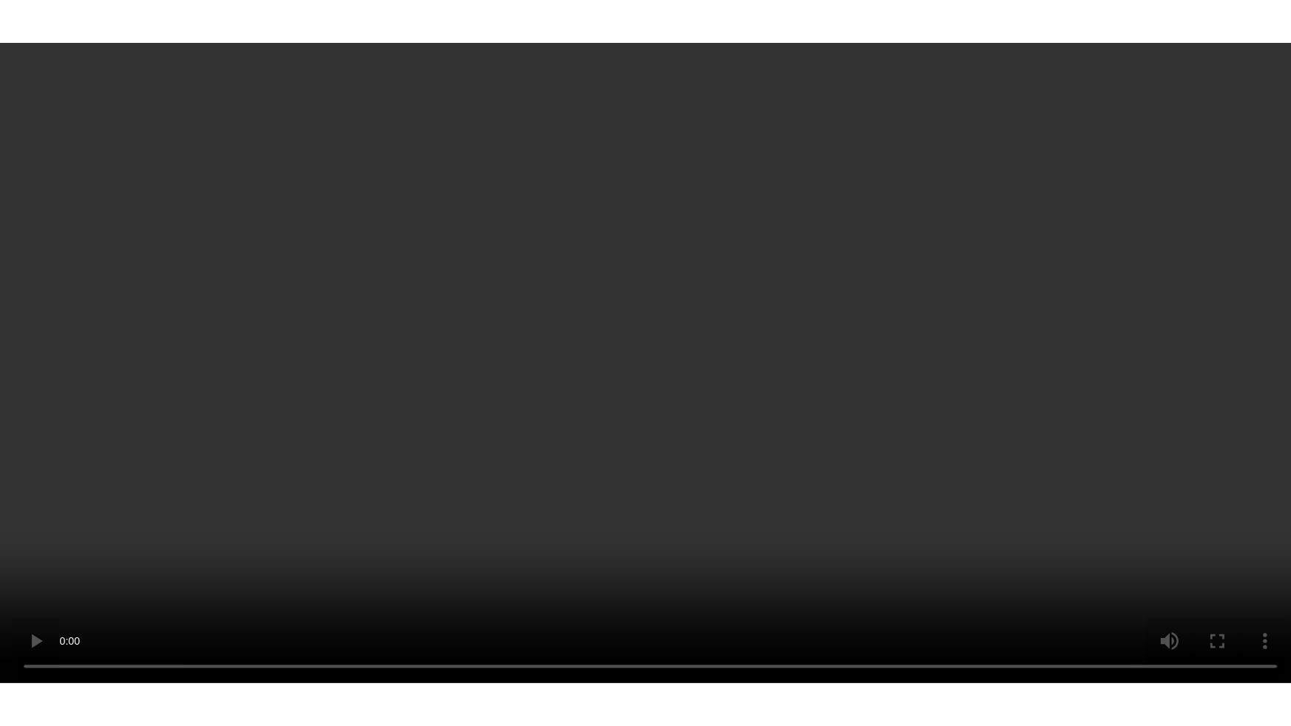
scroll to position [1688, 0]
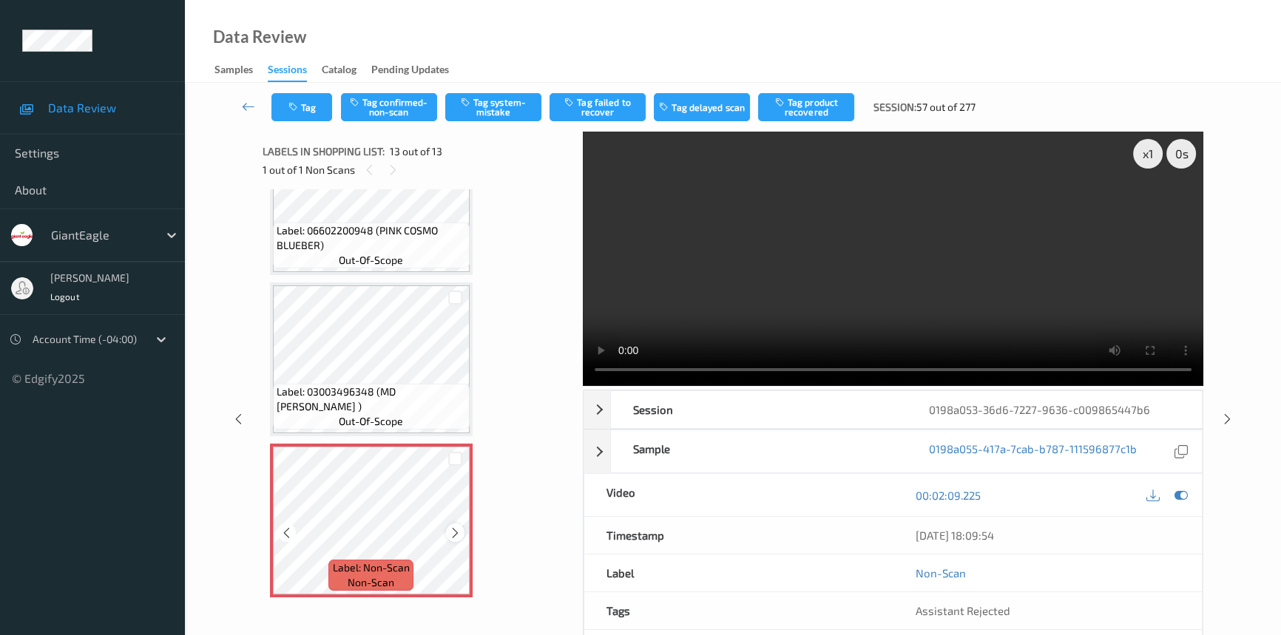
click at [459, 527] on icon at bounding box center [455, 533] width 13 height 13
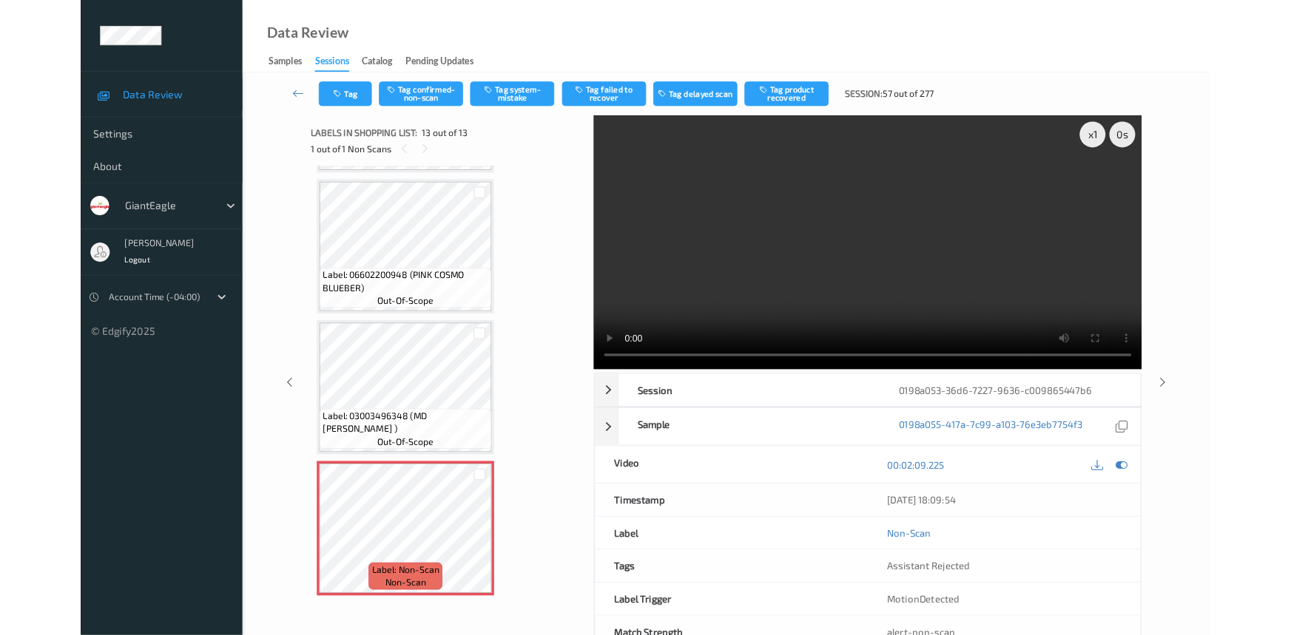
scroll to position [1598, 0]
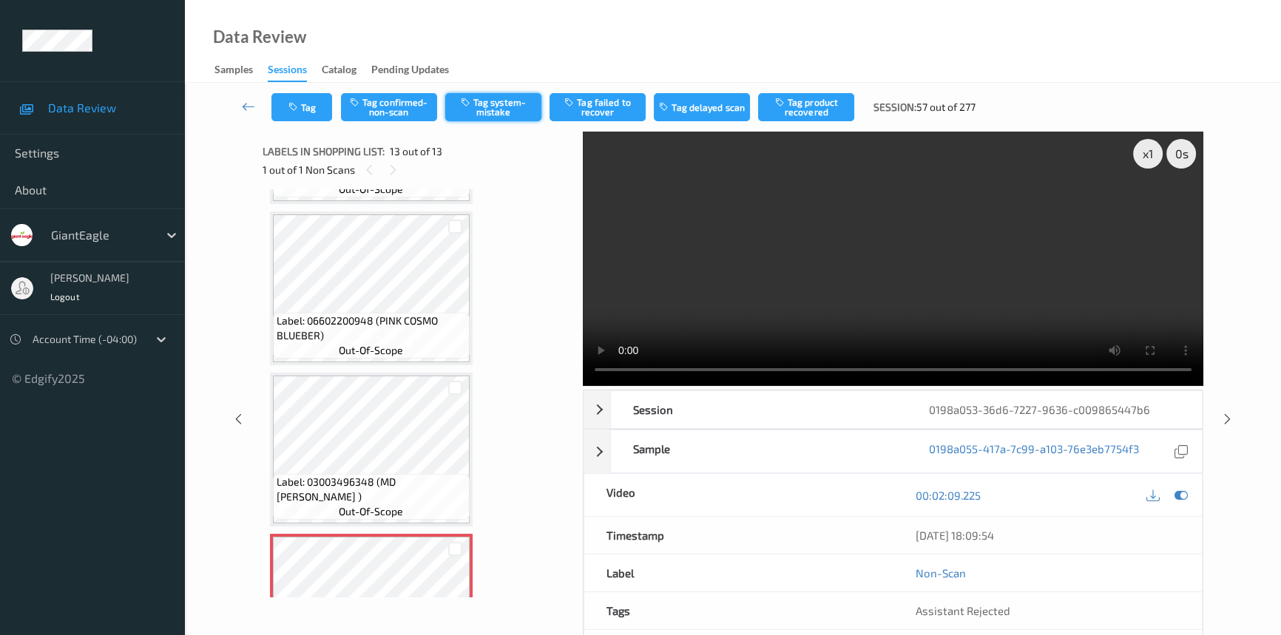
click at [498, 104] on button "Tag system-mistake" at bounding box center [493, 107] width 96 height 28
click at [306, 107] on button "Tag" at bounding box center [302, 107] width 61 height 28
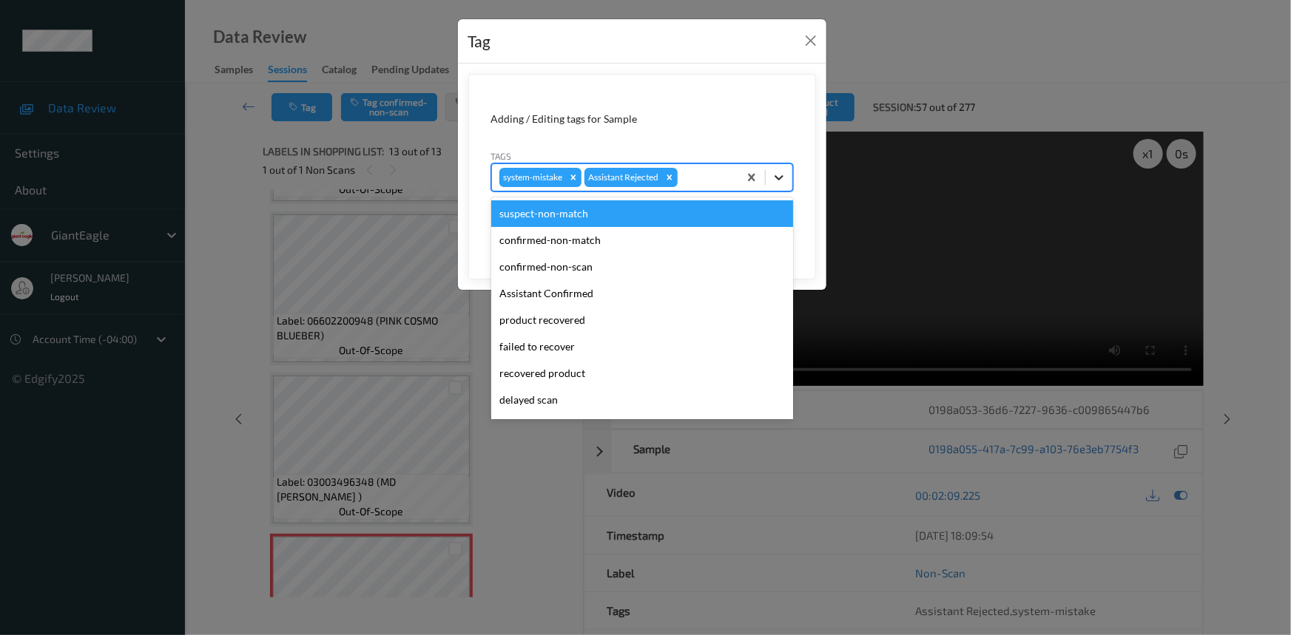
click at [778, 178] on icon at bounding box center [779, 177] width 9 height 5
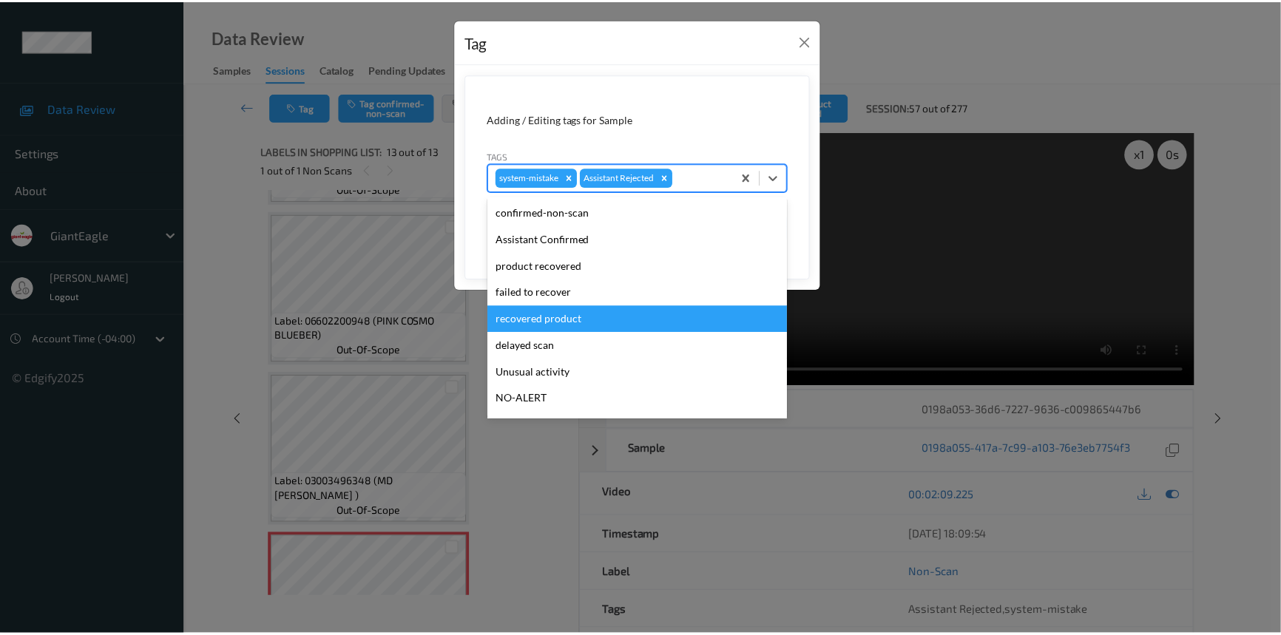
scroll to position [67, 0]
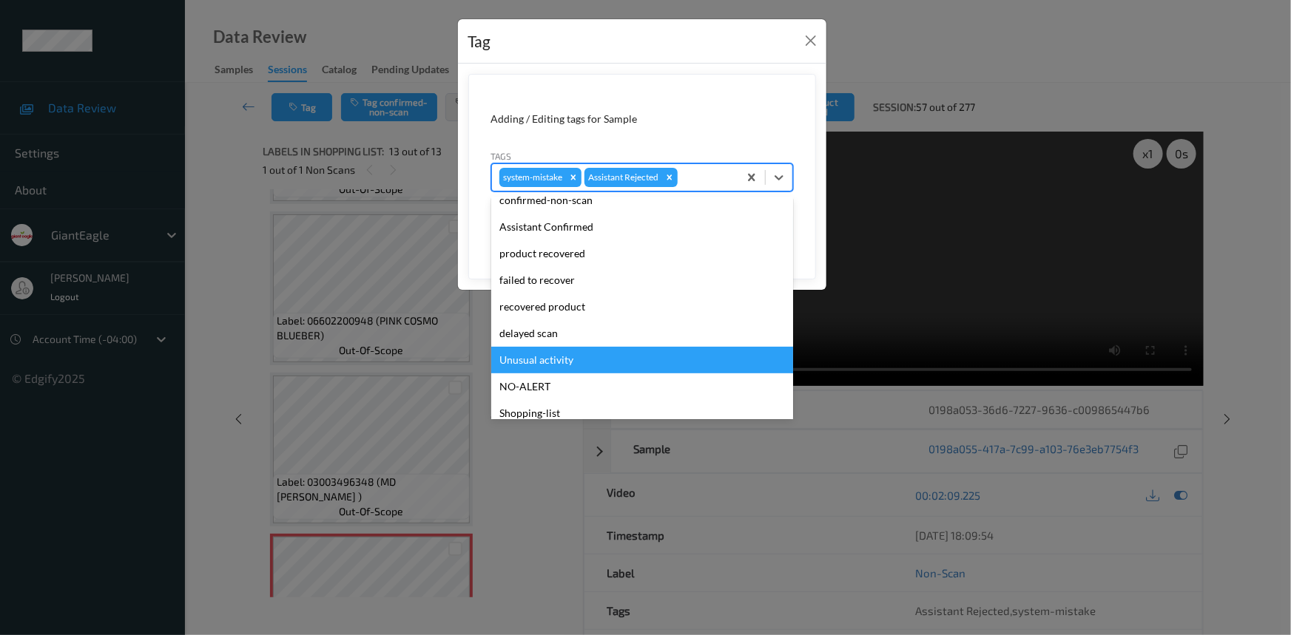
click at [527, 359] on div "Unusual activity" at bounding box center [642, 360] width 302 height 27
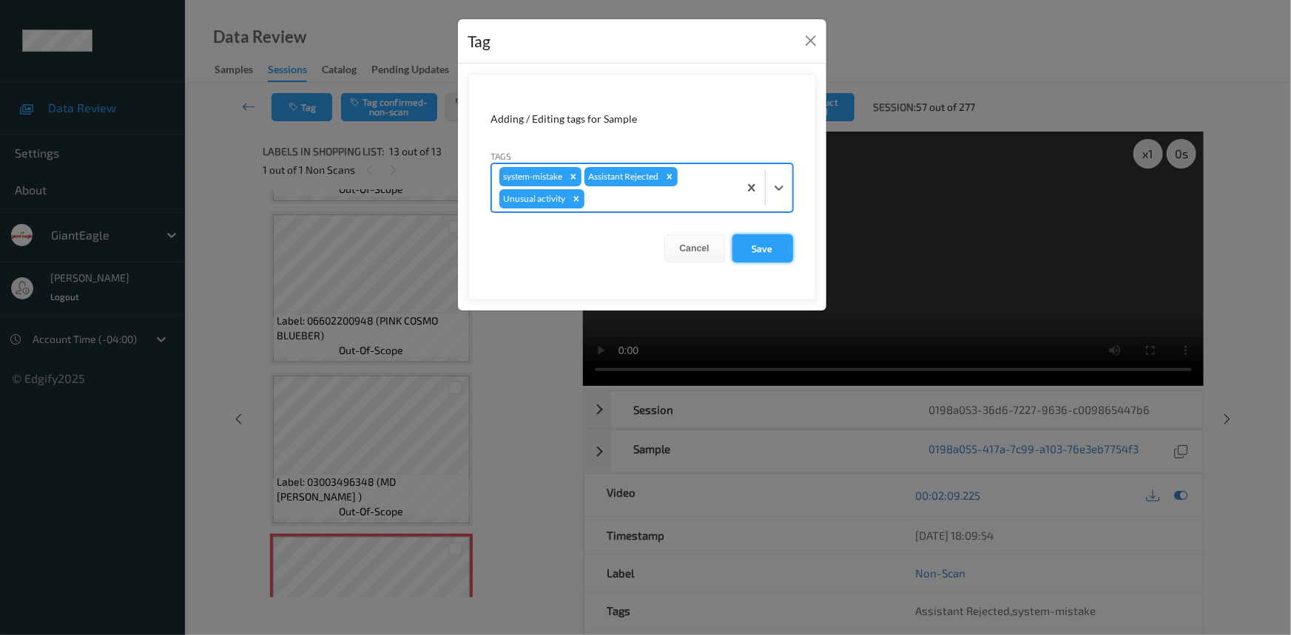
click at [743, 244] on button "Save" at bounding box center [762, 249] width 61 height 28
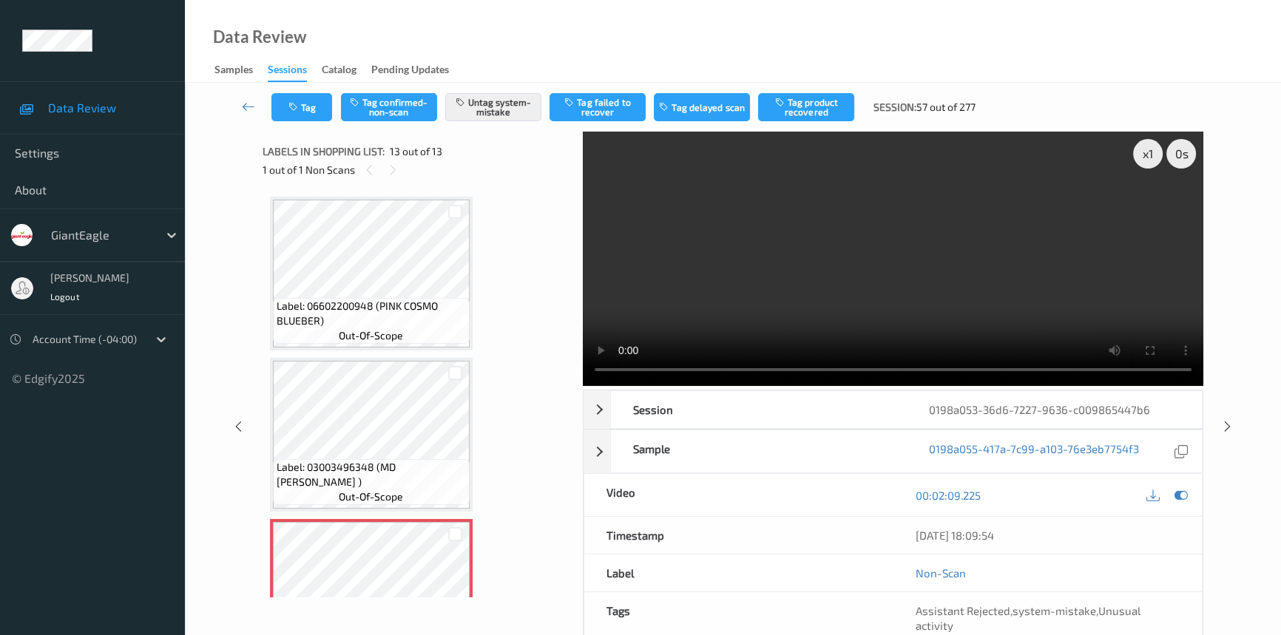
scroll to position [1585, 0]
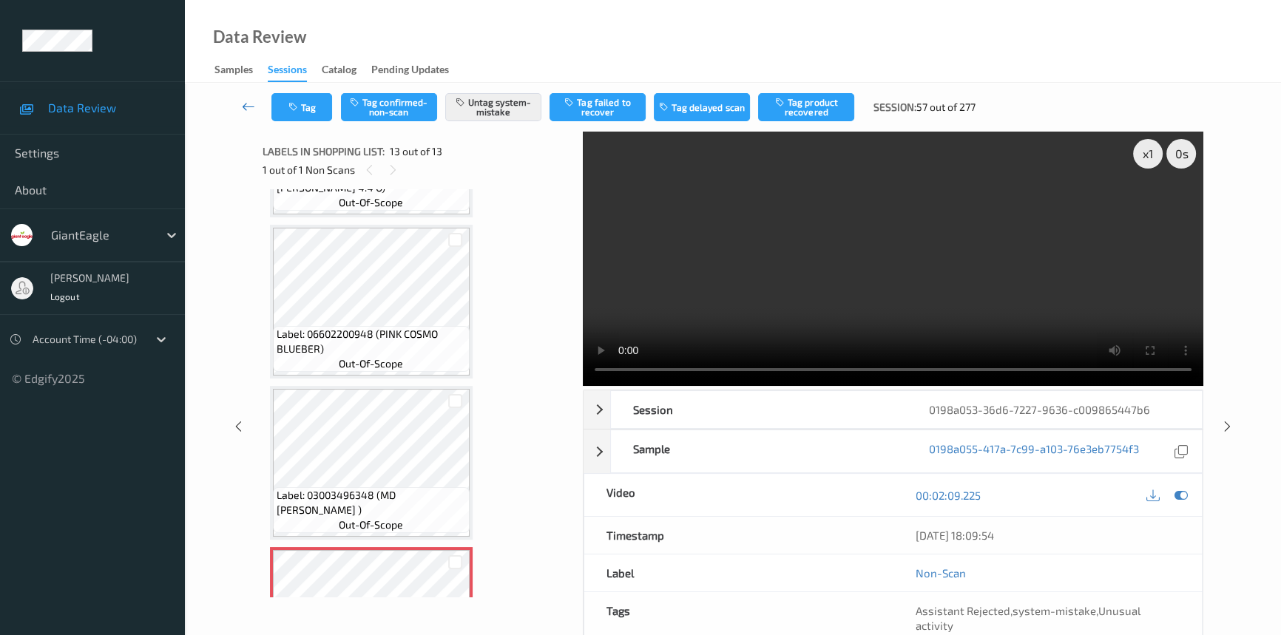
click at [253, 104] on icon at bounding box center [248, 106] width 13 height 15
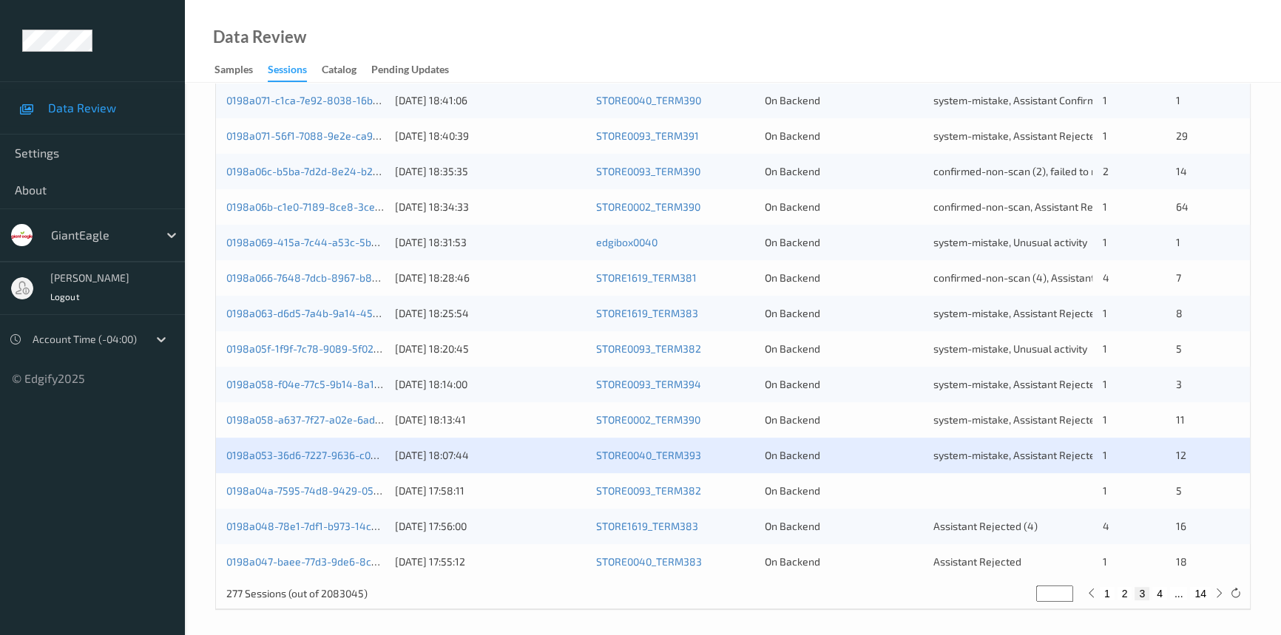
scroll to position [527, 0]
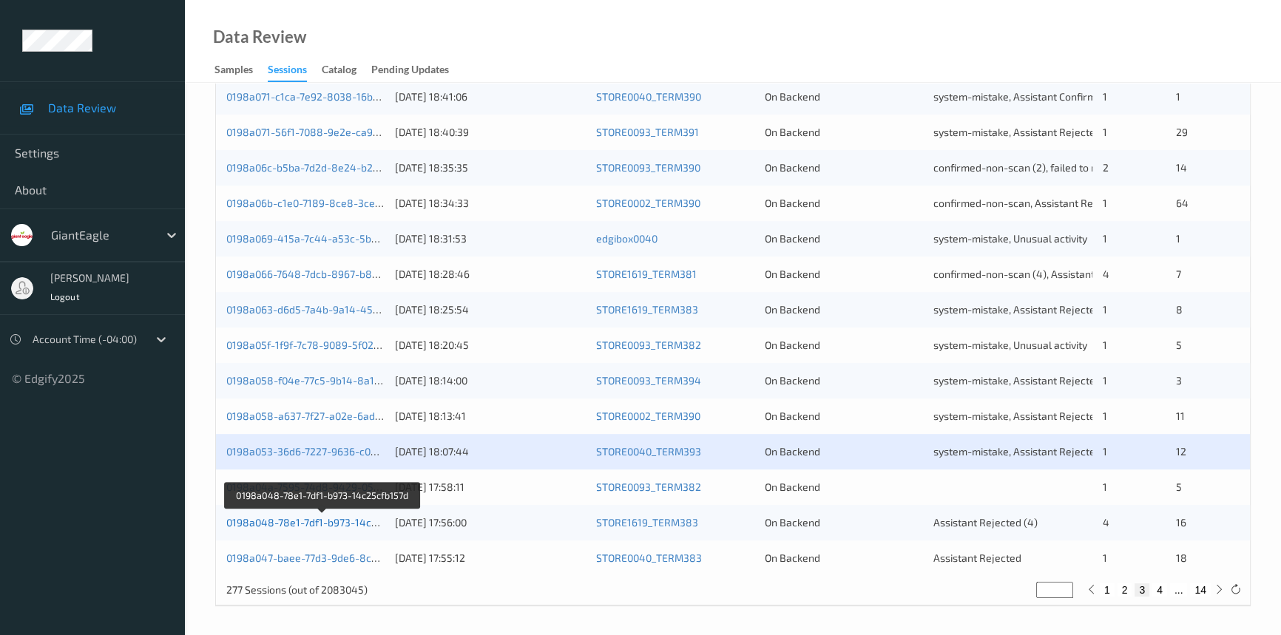
click at [302, 521] on link "0198a048-78e1-7df1-b973-14c25cfb157d" at bounding box center [322, 522] width 193 height 13
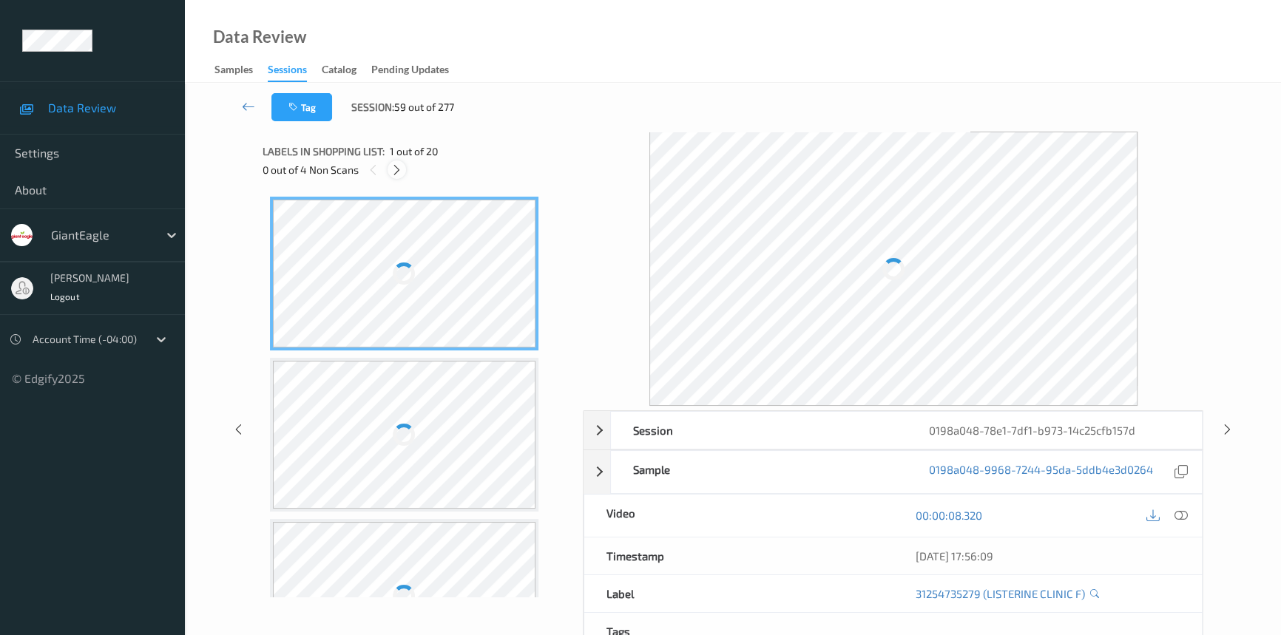
click at [397, 170] on icon at bounding box center [397, 169] width 13 height 13
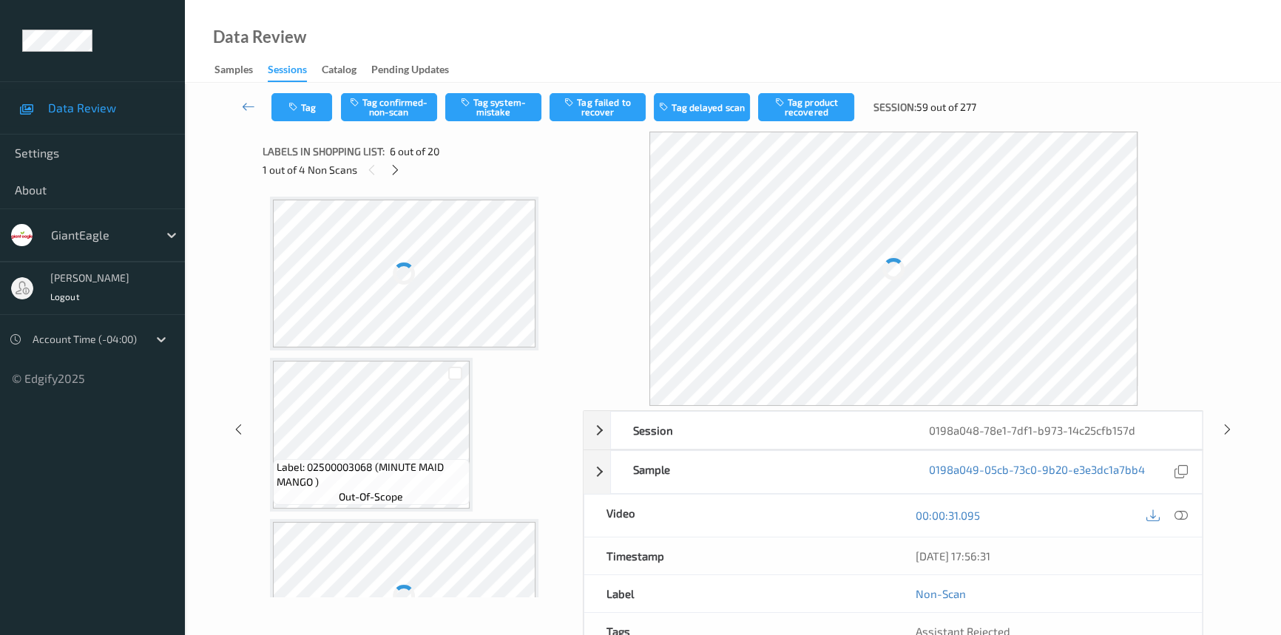
scroll to position [650, 0]
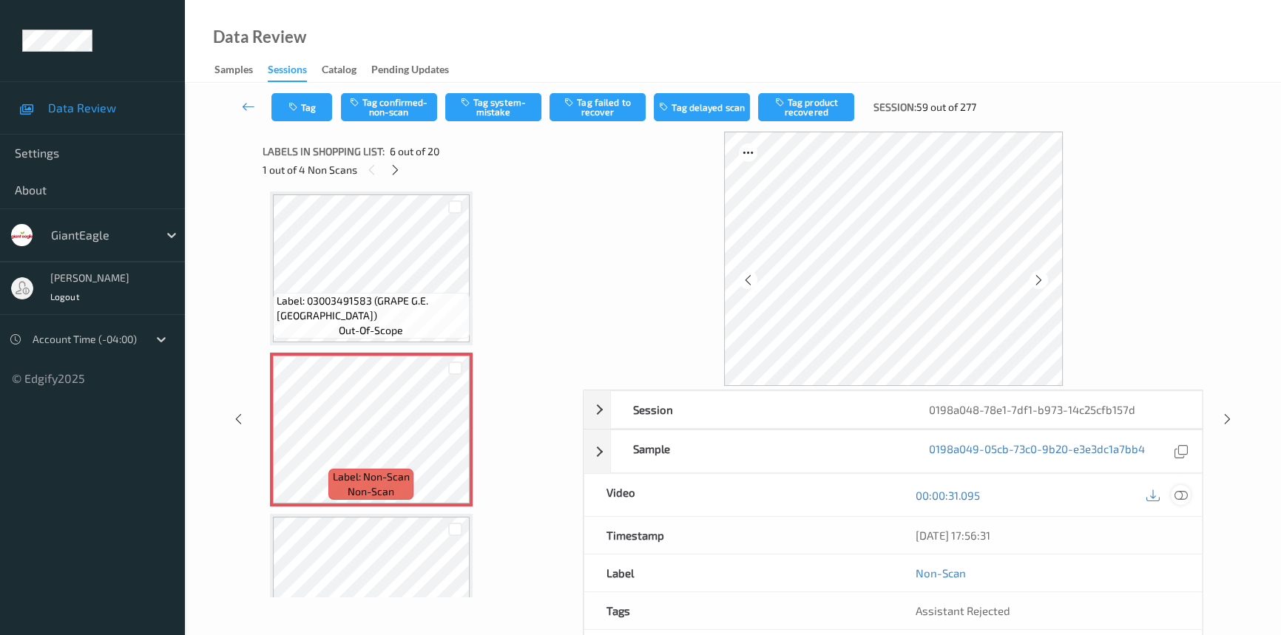
click at [1176, 492] on icon at bounding box center [1181, 495] width 13 height 13
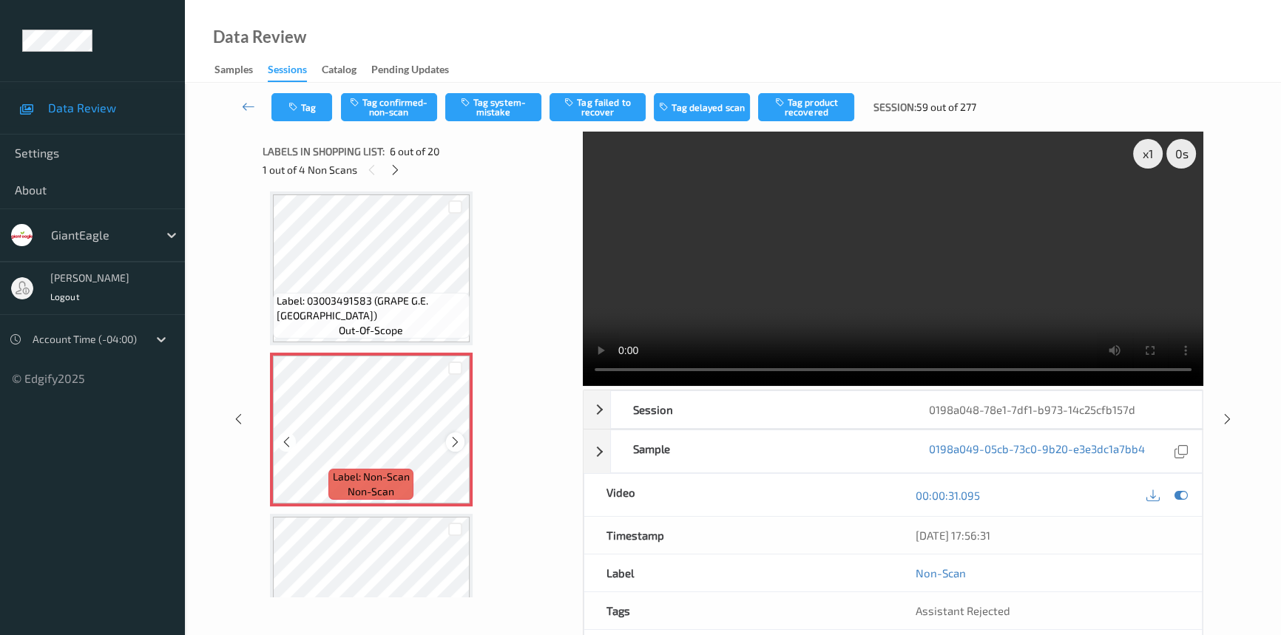
click at [456, 437] on icon at bounding box center [455, 442] width 13 height 13
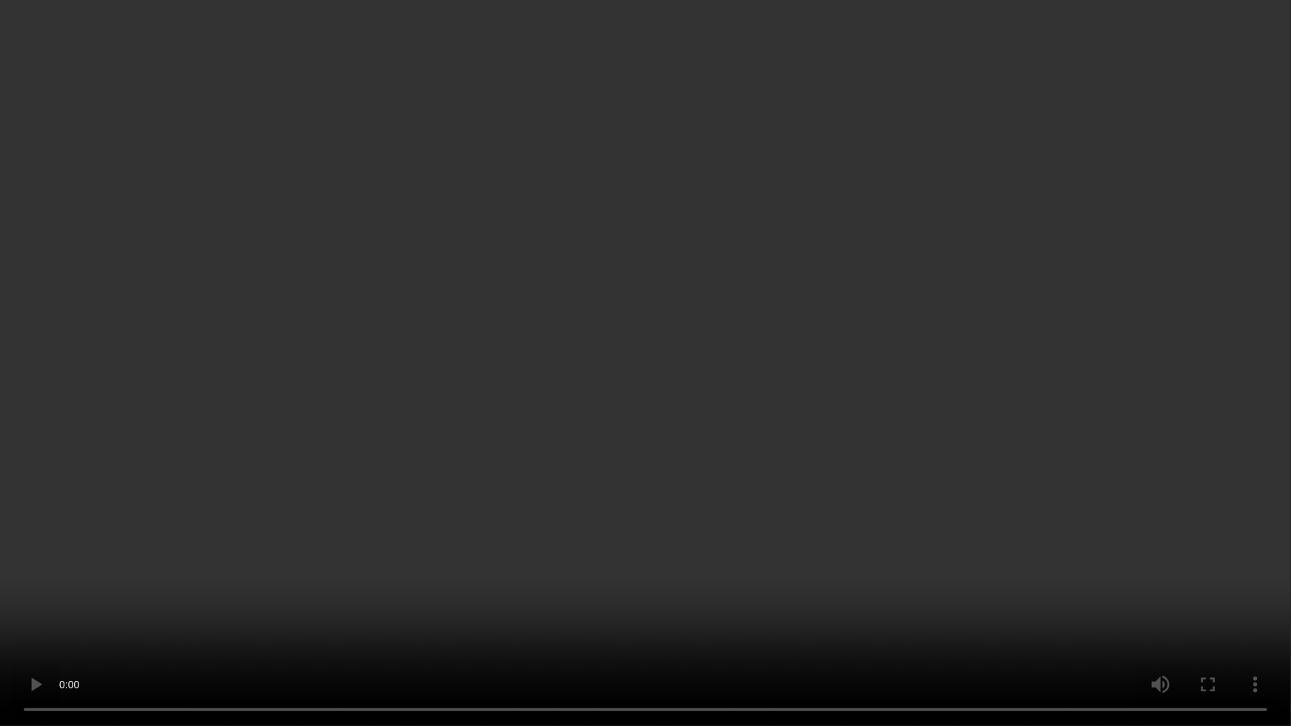
click at [962, 469] on video at bounding box center [645, 363] width 1291 height 726
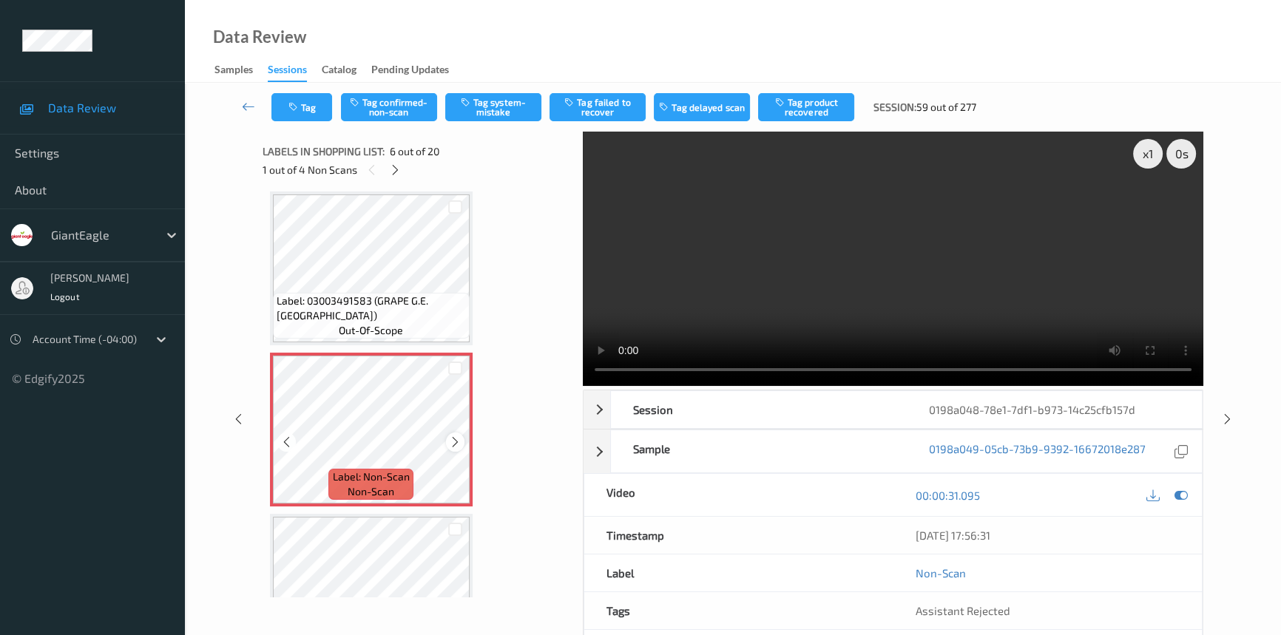
click at [455, 439] on icon at bounding box center [455, 442] width 13 height 13
click at [457, 436] on icon at bounding box center [455, 442] width 13 height 13
click at [857, 276] on video at bounding box center [893, 259] width 621 height 254
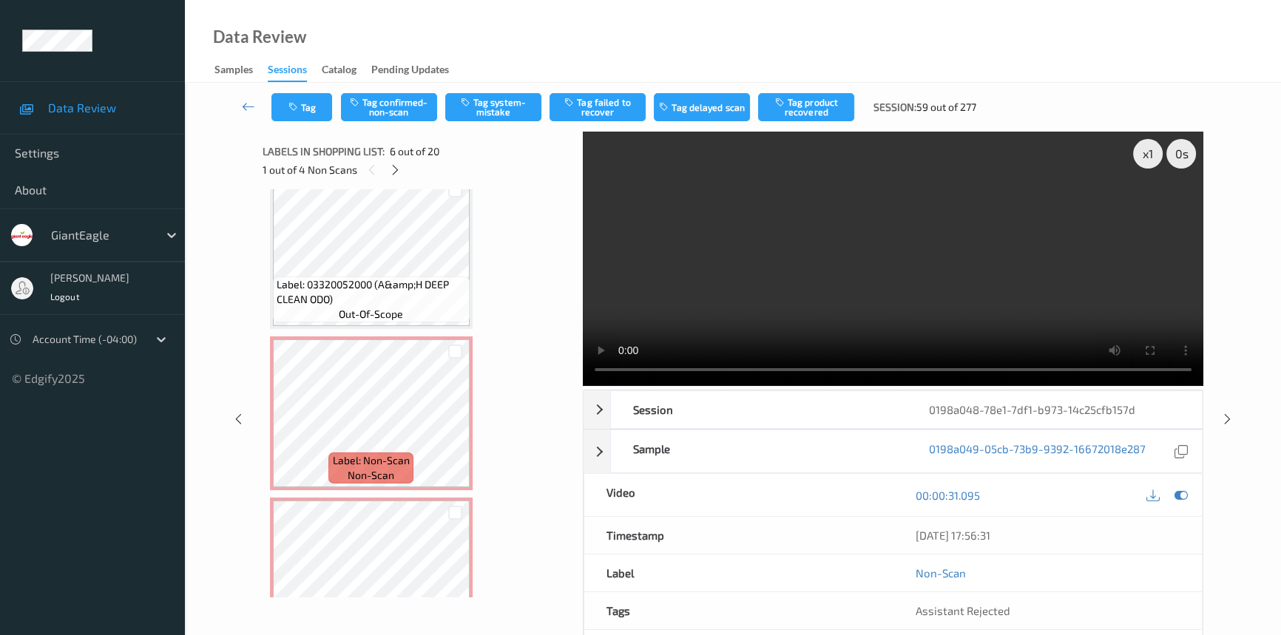
scroll to position [2213, 0]
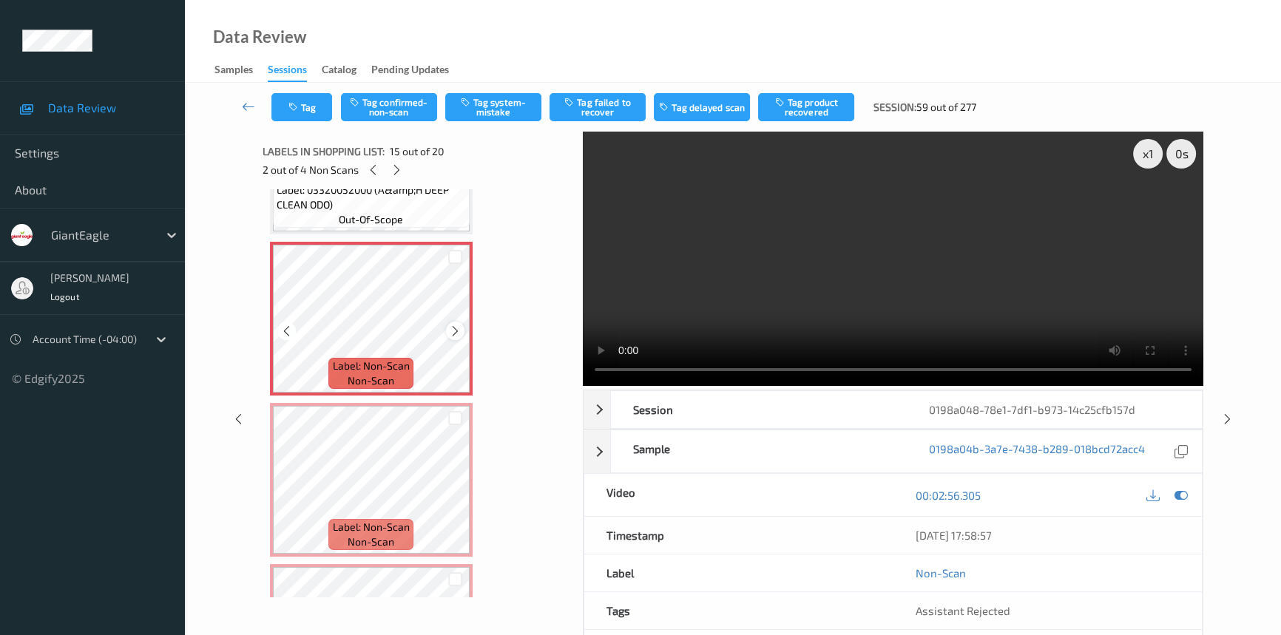
click at [460, 325] on icon at bounding box center [455, 331] width 13 height 13
click at [459, 325] on icon at bounding box center [455, 331] width 13 height 13
click at [743, 317] on video at bounding box center [893, 259] width 621 height 254
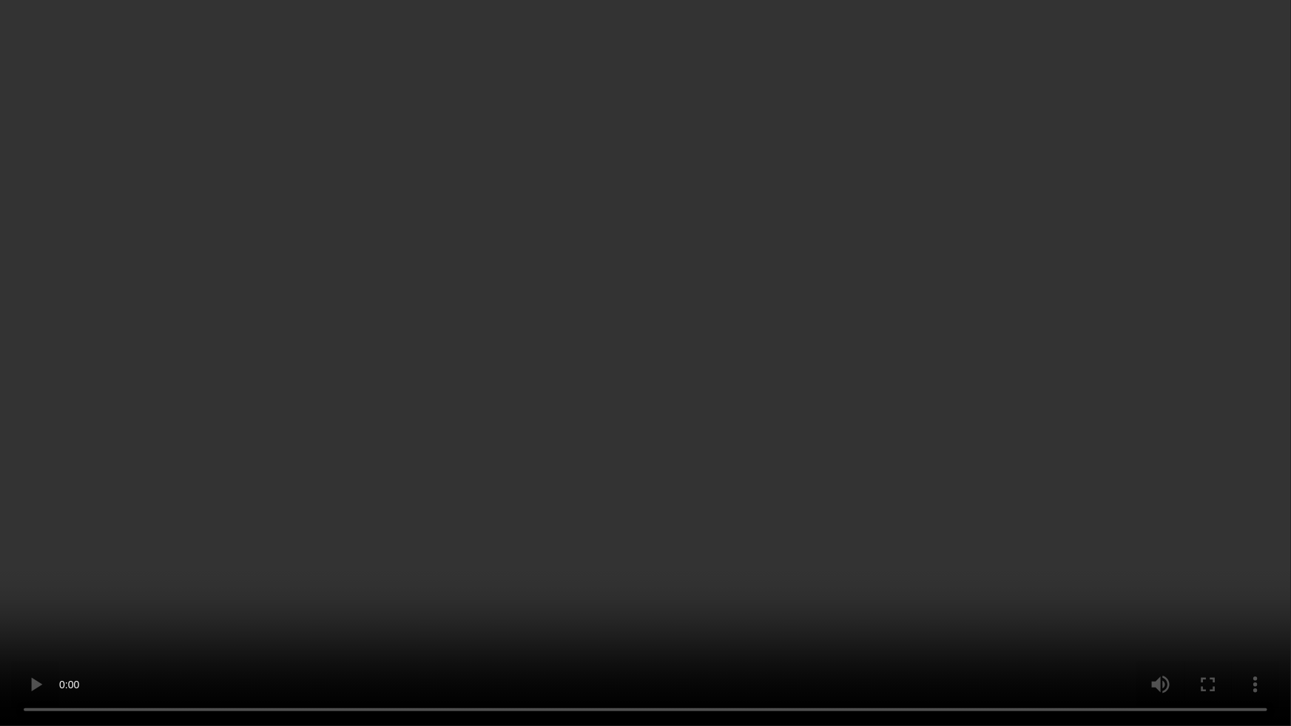
click at [966, 518] on video at bounding box center [645, 363] width 1291 height 726
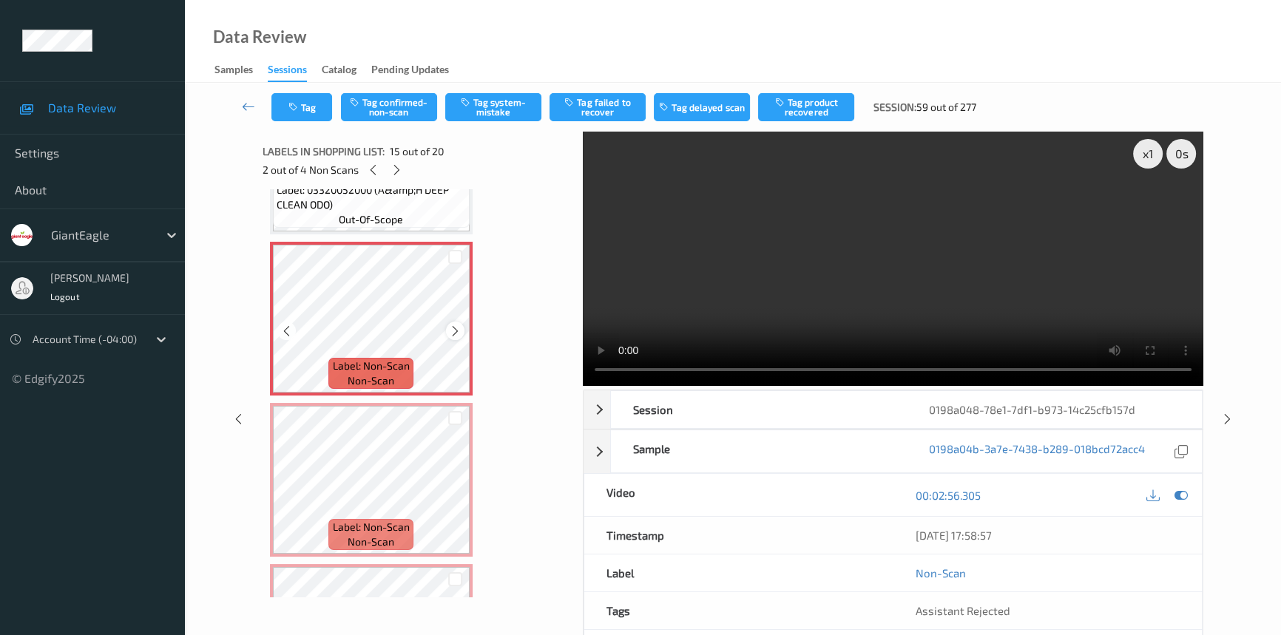
click at [453, 325] on icon at bounding box center [455, 331] width 13 height 13
click at [455, 486] on icon at bounding box center [455, 492] width 13 height 13
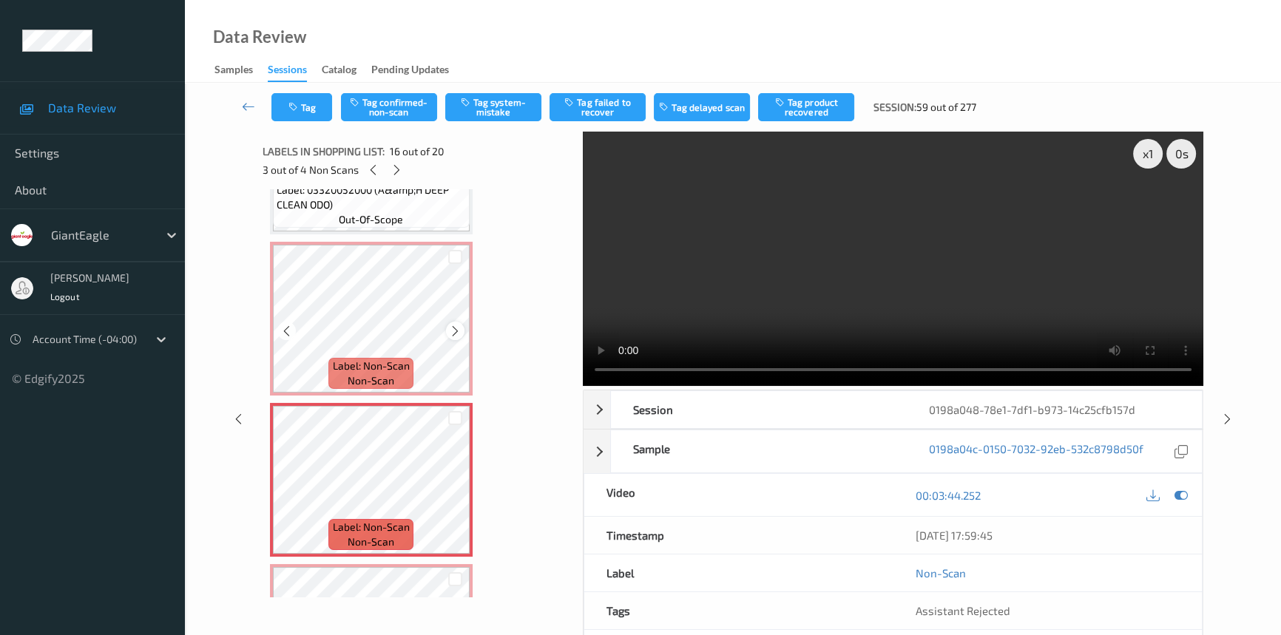
click at [455, 325] on icon at bounding box center [455, 331] width 13 height 13
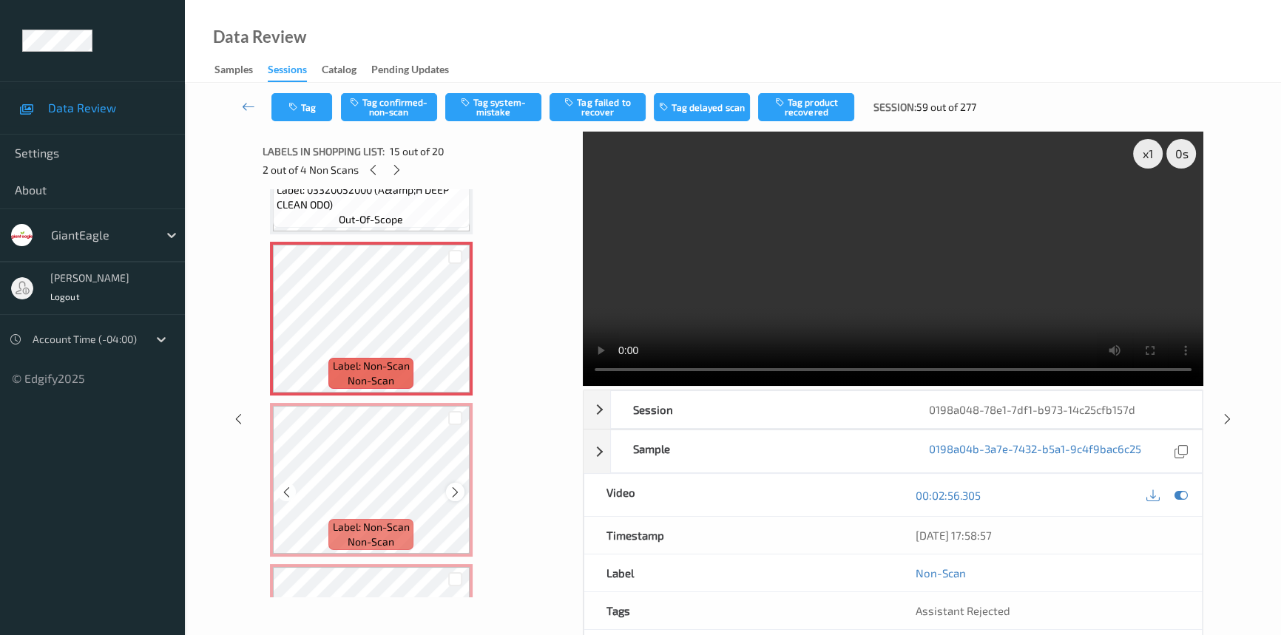
click at [454, 486] on icon at bounding box center [455, 492] width 13 height 13
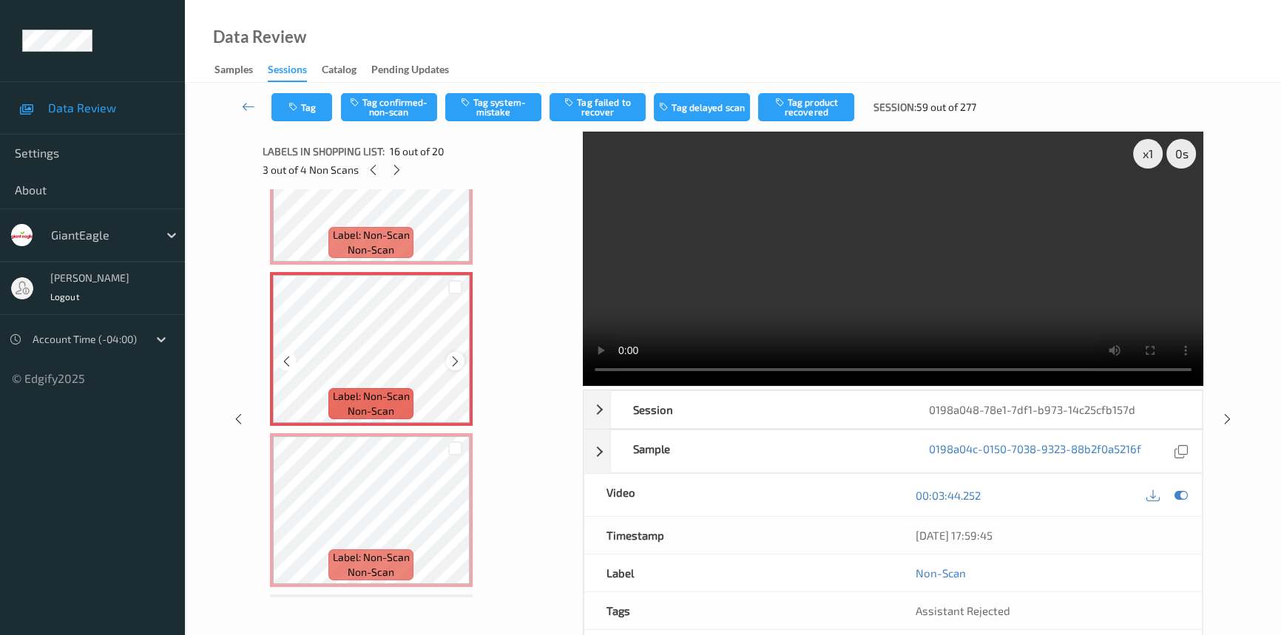
scroll to position [2347, 0]
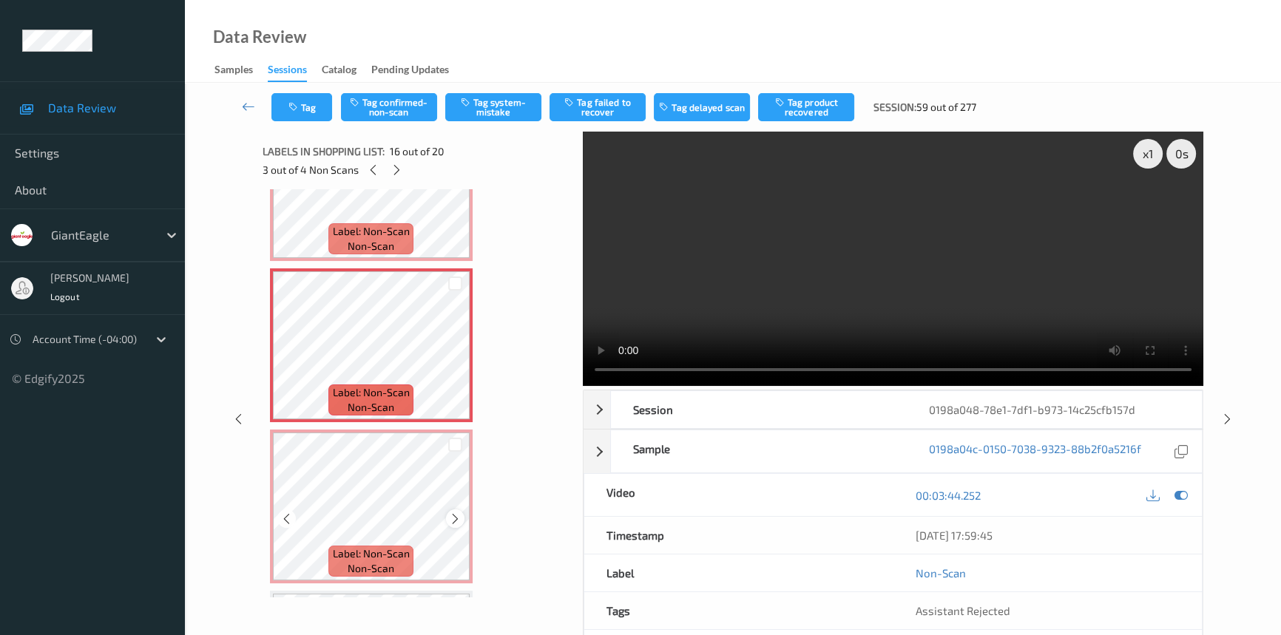
click at [453, 513] on icon at bounding box center [455, 519] width 13 height 13
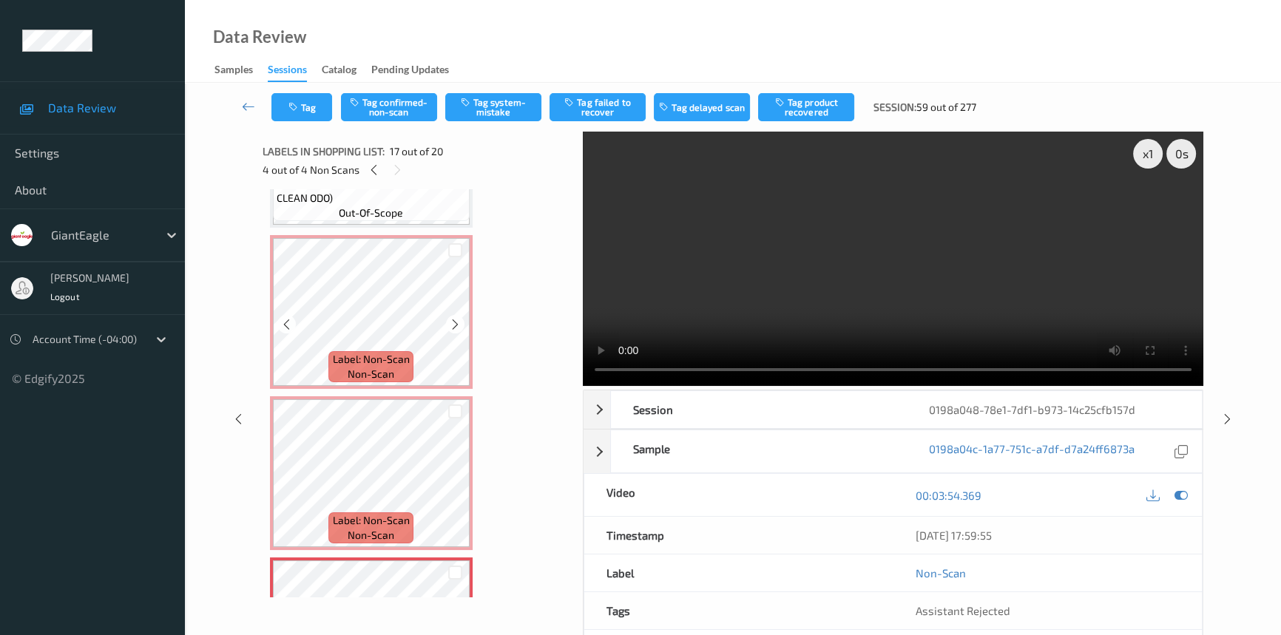
scroll to position [2213, 0]
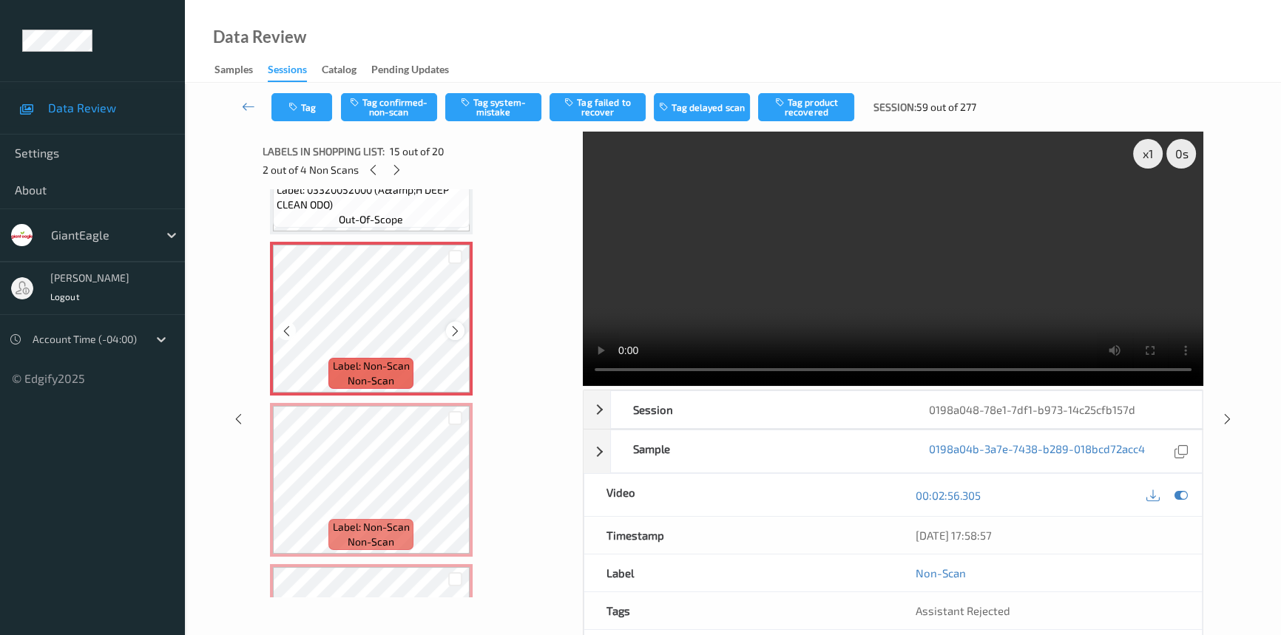
click at [451, 325] on icon at bounding box center [455, 331] width 13 height 13
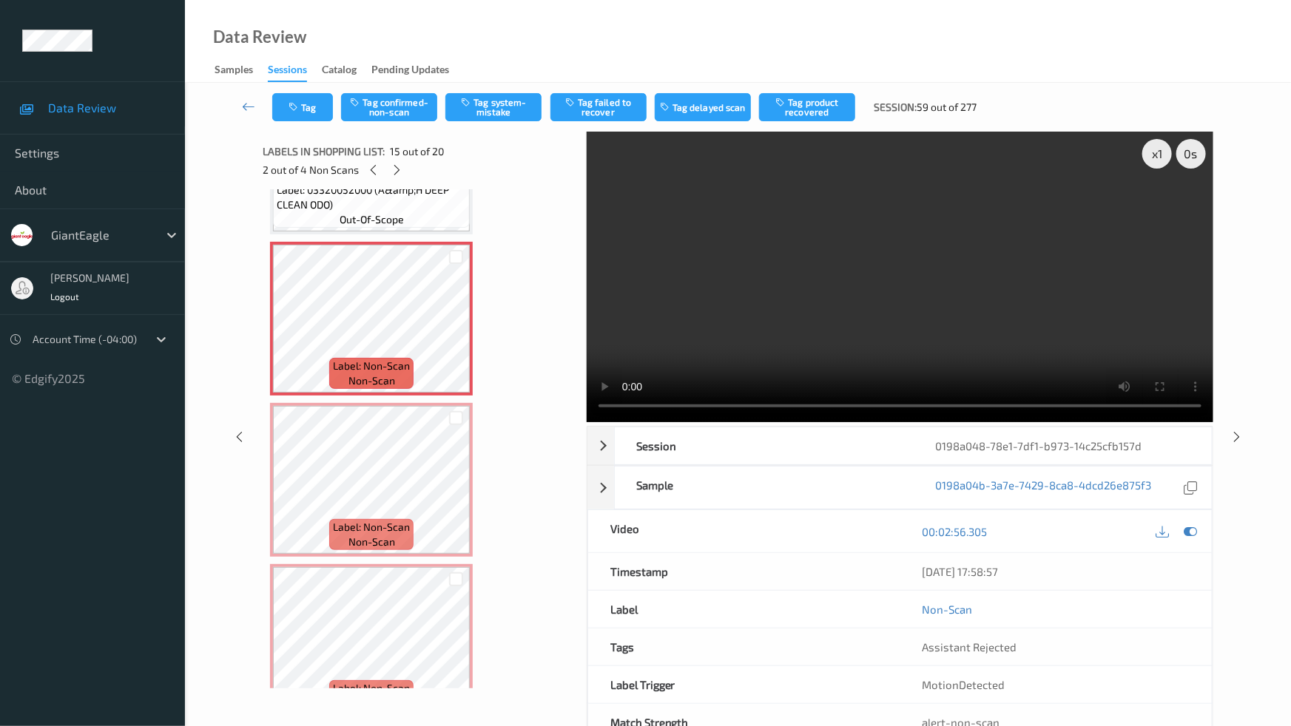
click at [854, 422] on video at bounding box center [900, 277] width 627 height 291
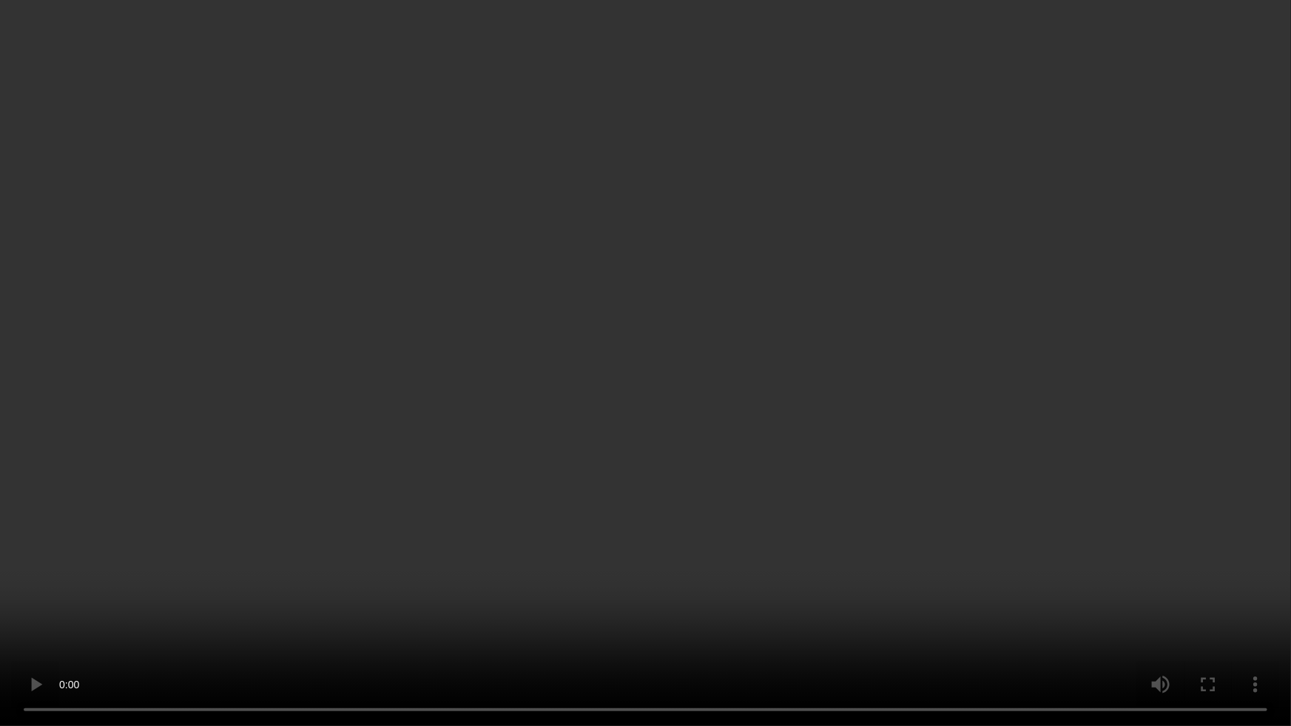
click at [717, 413] on video at bounding box center [645, 363] width 1291 height 726
click at [718, 413] on video at bounding box center [645, 363] width 1291 height 726
click at [733, 419] on video at bounding box center [645, 363] width 1291 height 726
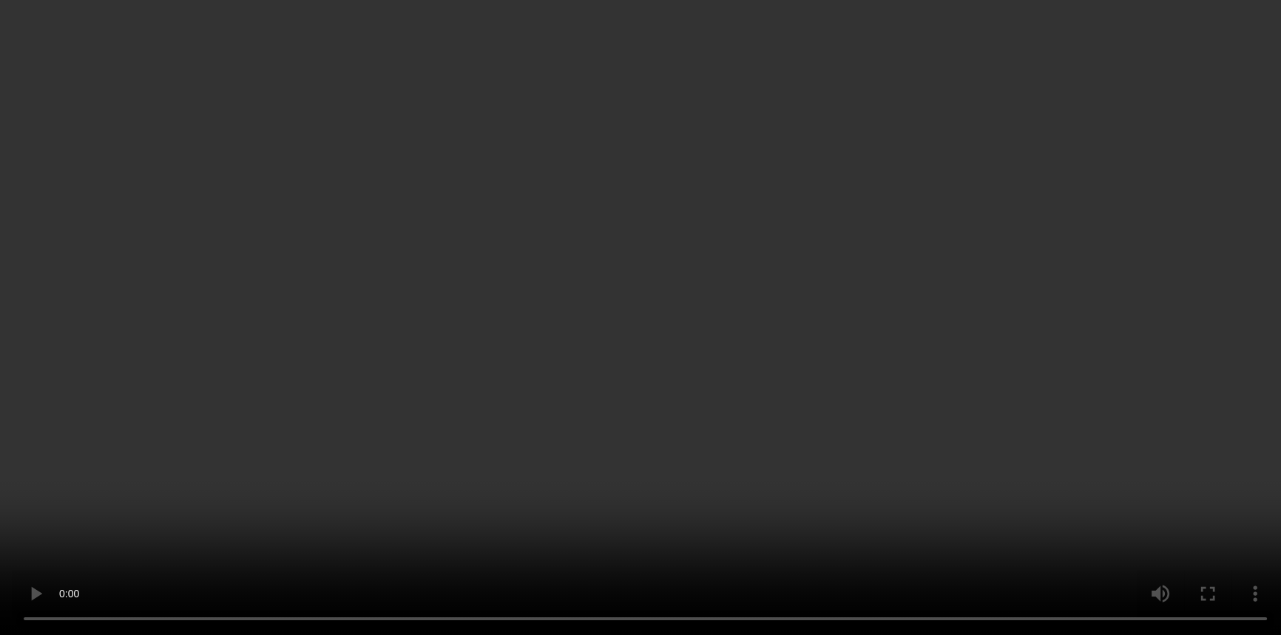
click at [457, 325] on icon at bounding box center [455, 331] width 13 height 13
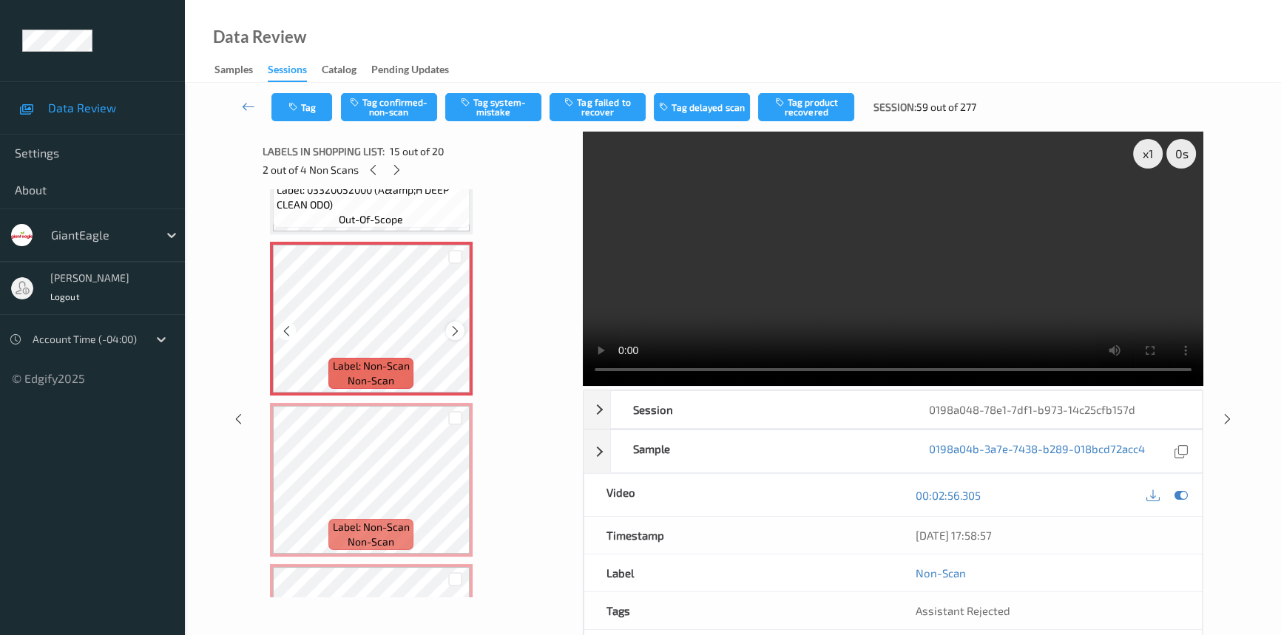
click at [460, 325] on icon at bounding box center [455, 331] width 13 height 13
click at [449, 486] on icon at bounding box center [455, 492] width 13 height 13
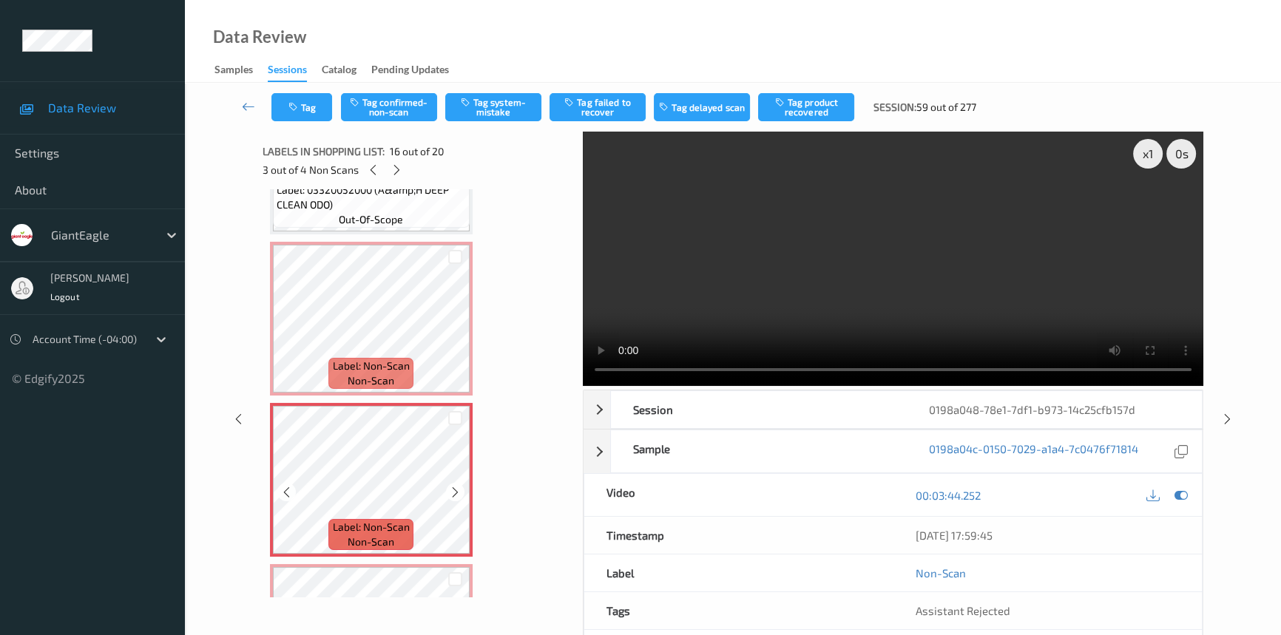
click at [449, 486] on icon at bounding box center [455, 492] width 13 height 13
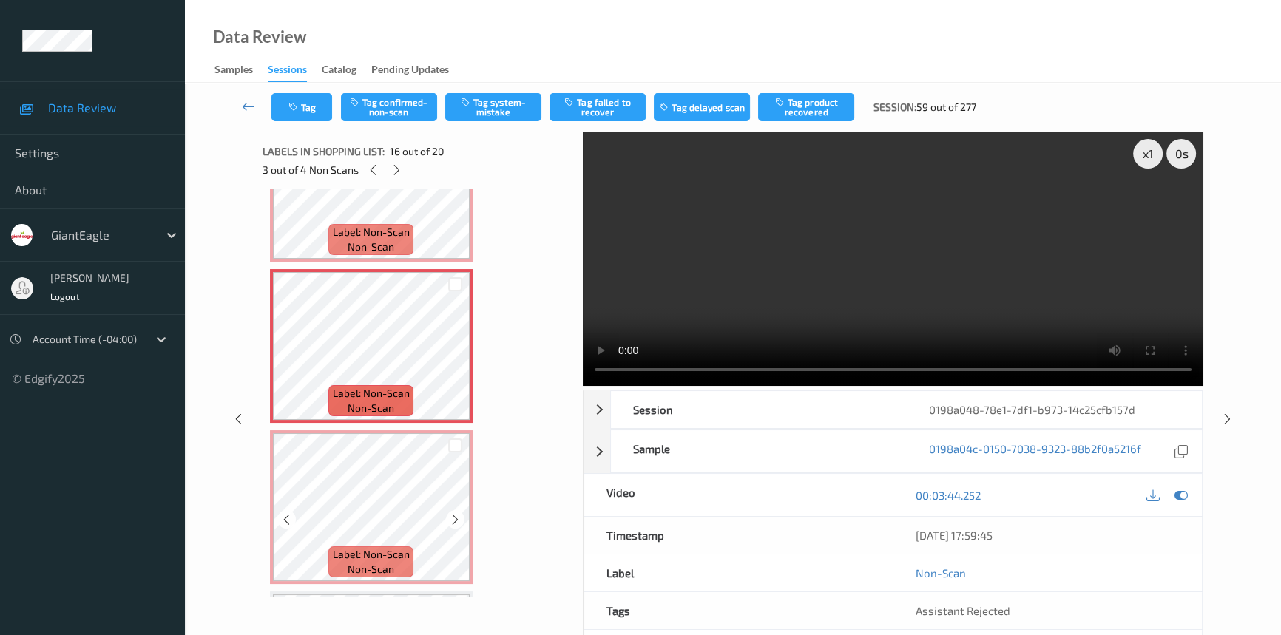
scroll to position [2347, 0]
click at [452, 513] on icon at bounding box center [455, 519] width 13 height 13
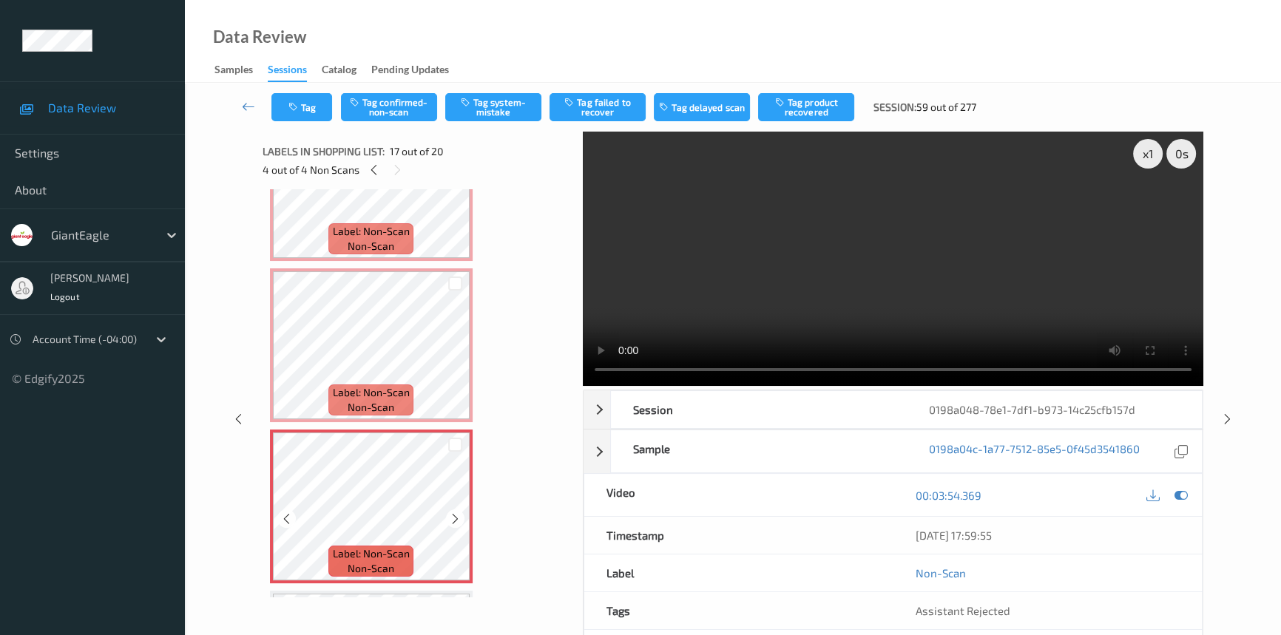
click at [452, 513] on icon at bounding box center [455, 519] width 13 height 13
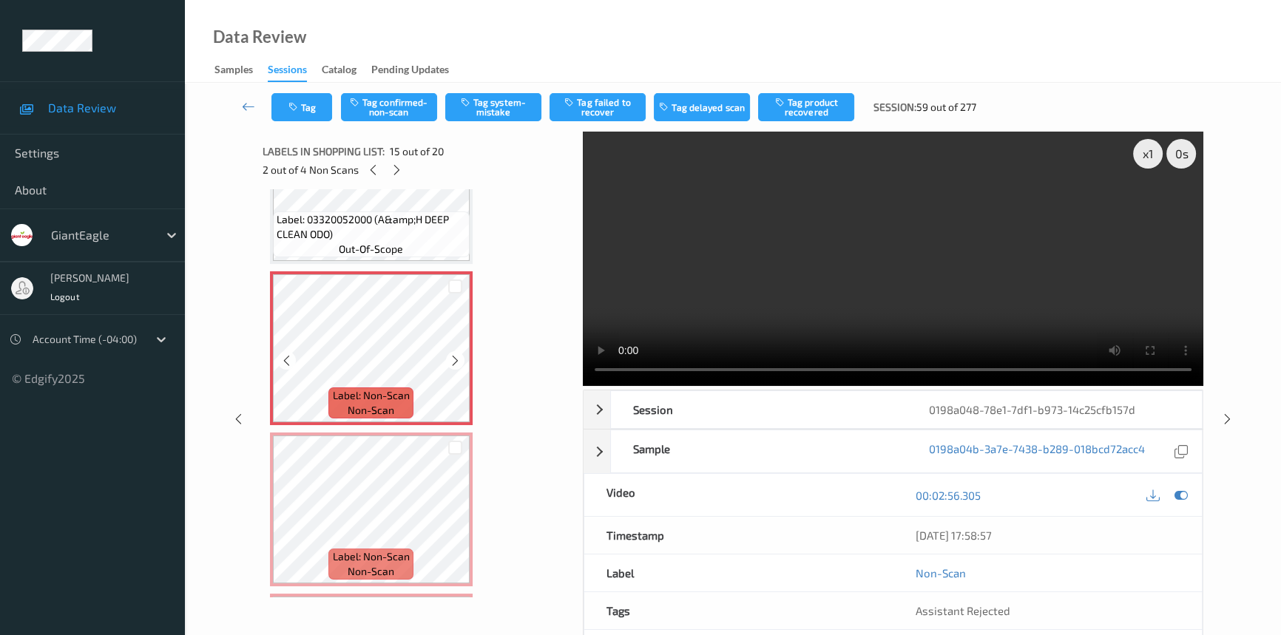
scroll to position [2011, 0]
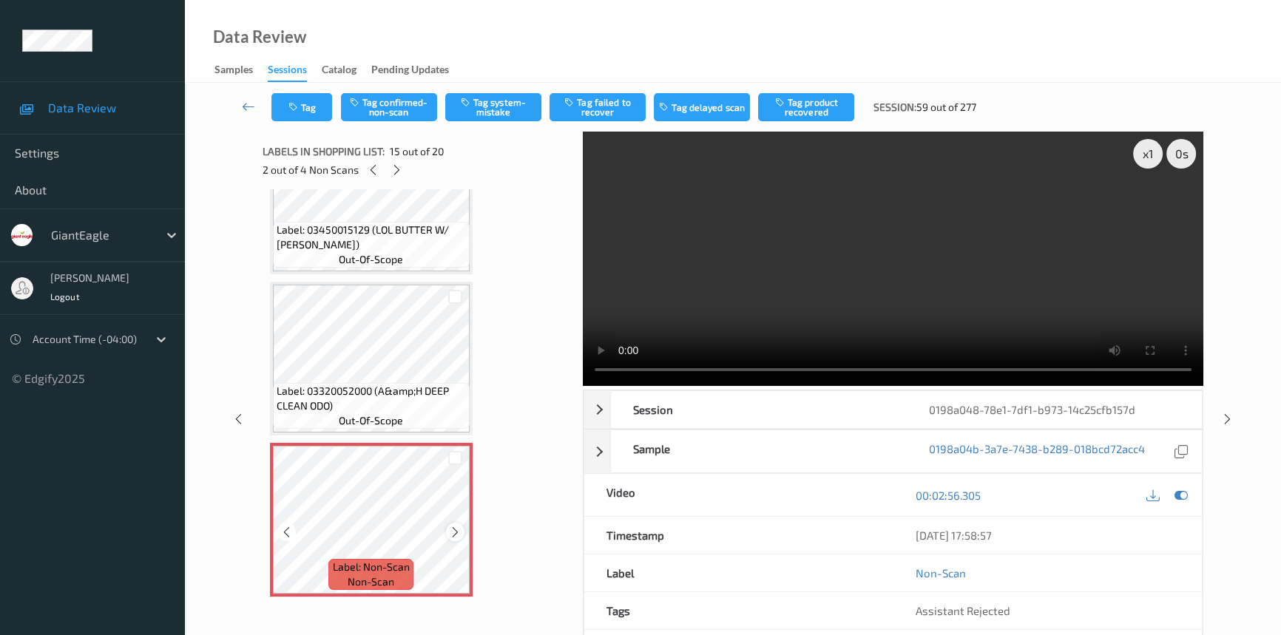
click at [459, 526] on icon at bounding box center [455, 532] width 13 height 13
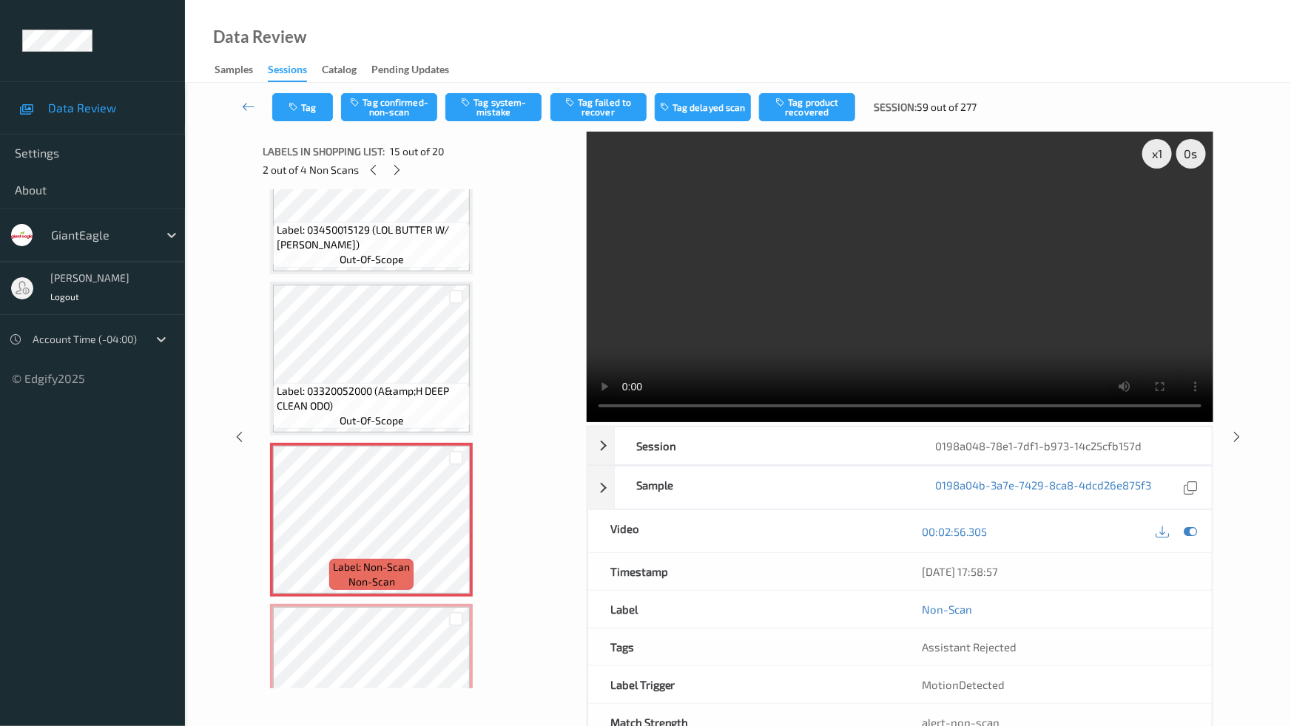
click at [850, 422] on video at bounding box center [900, 277] width 627 height 291
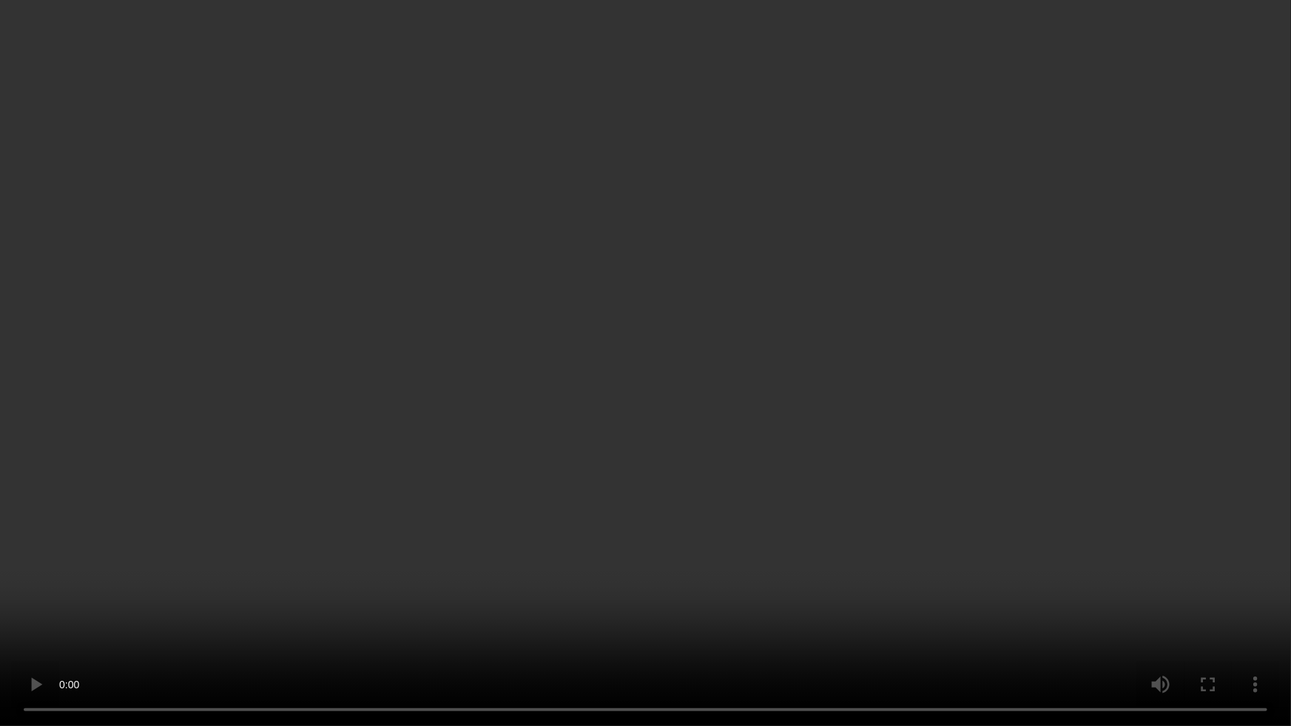
click at [829, 495] on video at bounding box center [645, 363] width 1291 height 726
click at [694, 482] on video at bounding box center [645, 363] width 1291 height 726
click at [945, 532] on video at bounding box center [645, 363] width 1291 height 726
click at [732, 528] on video at bounding box center [645, 363] width 1291 height 726
click at [859, 545] on video at bounding box center [645, 363] width 1291 height 726
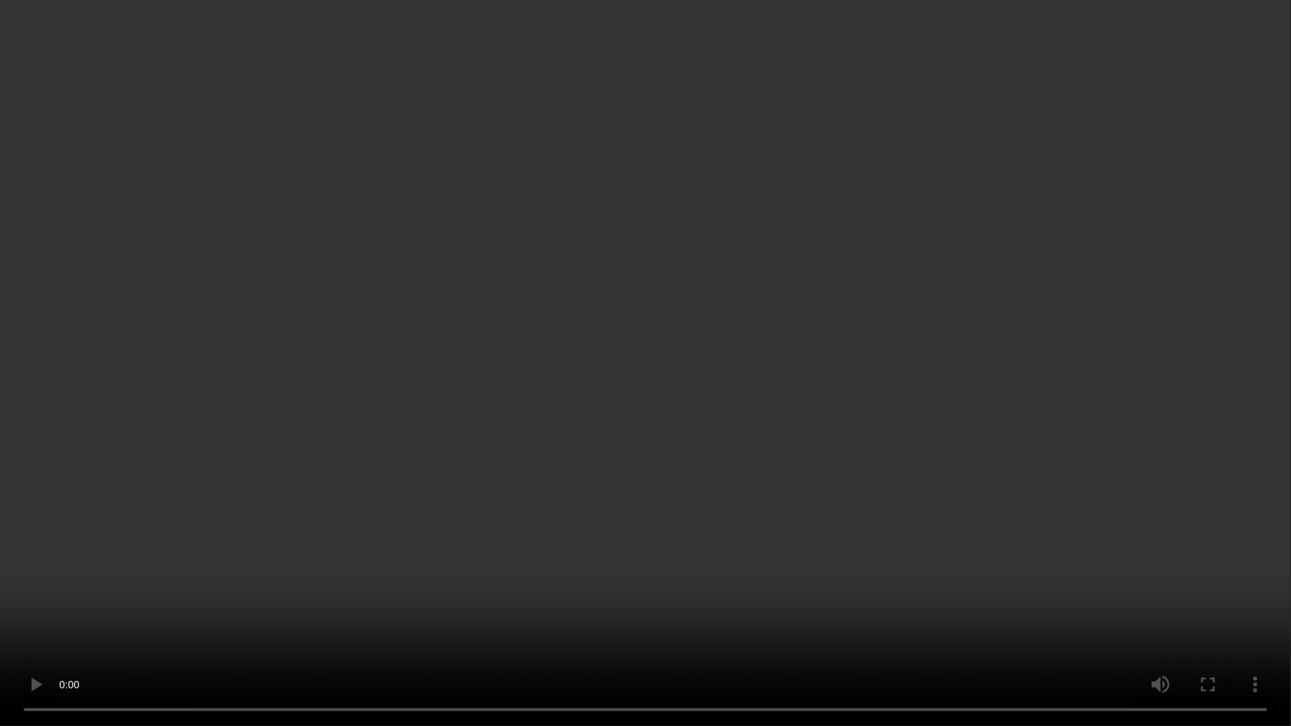
click at [957, 590] on video at bounding box center [645, 363] width 1291 height 726
click at [984, 419] on video at bounding box center [645, 363] width 1291 height 726
click at [924, 494] on video at bounding box center [645, 363] width 1291 height 726
click at [934, 406] on video at bounding box center [645, 363] width 1291 height 726
click at [872, 436] on video at bounding box center [645, 363] width 1291 height 726
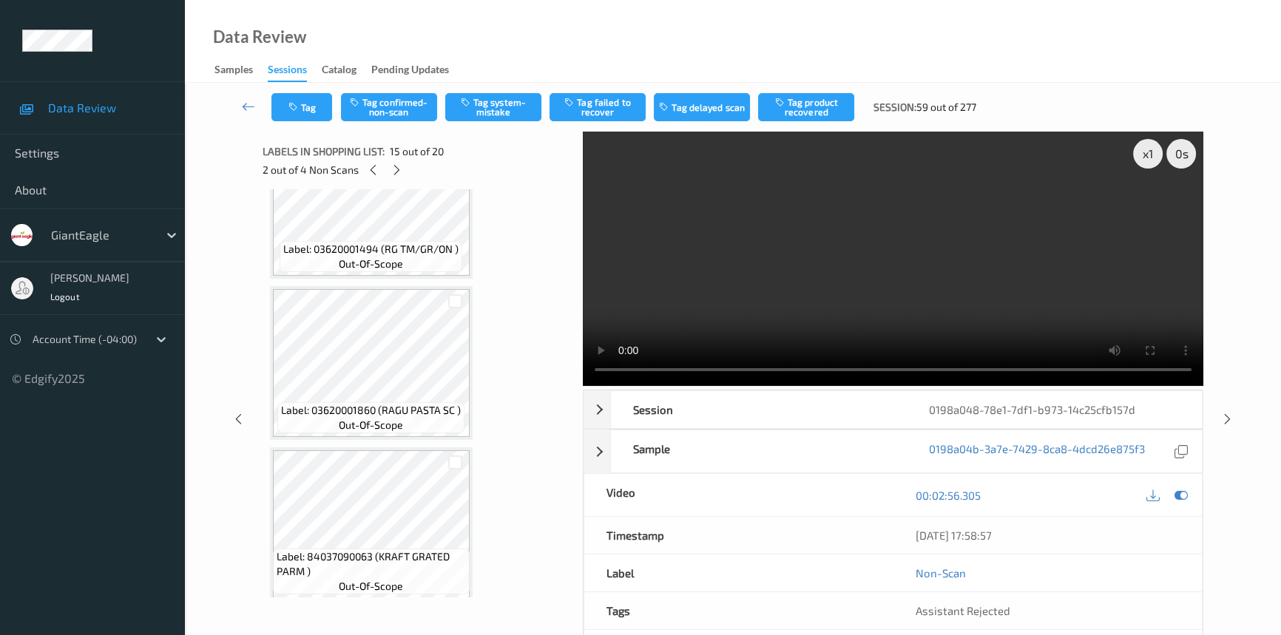
scroll to position [2722, 0]
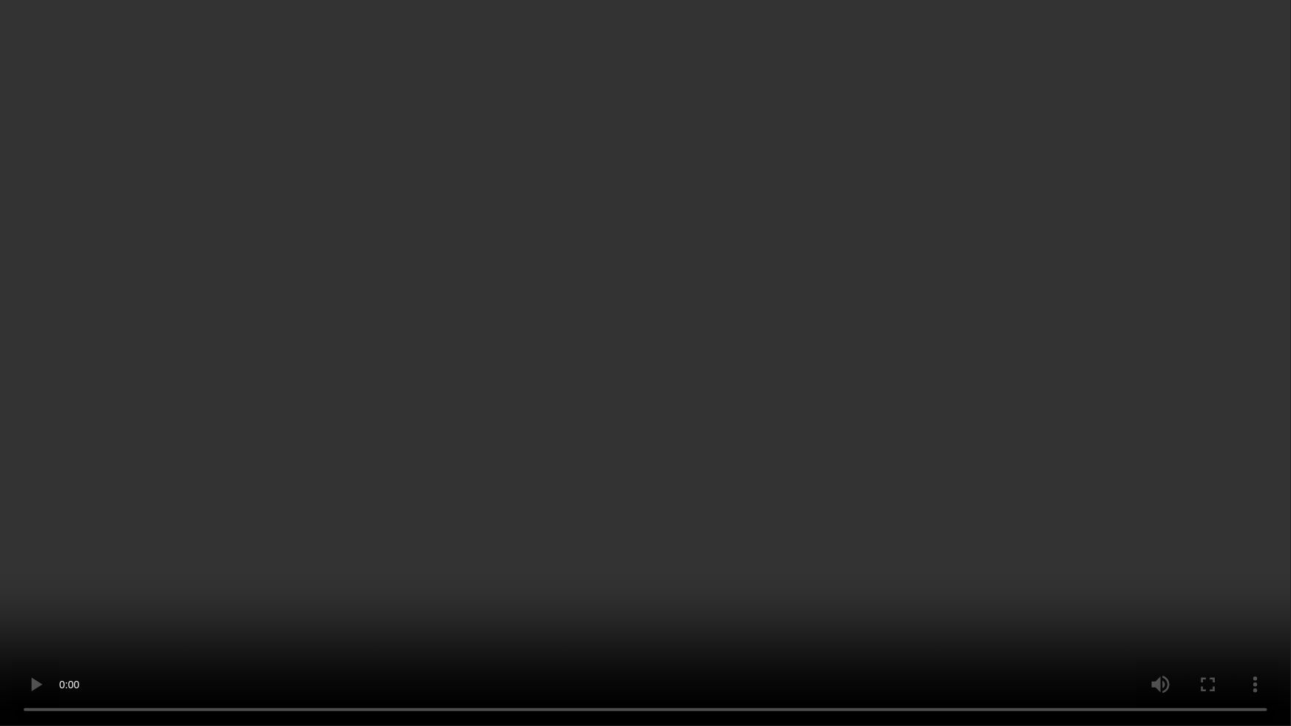
click at [939, 399] on video at bounding box center [645, 363] width 1291 height 726
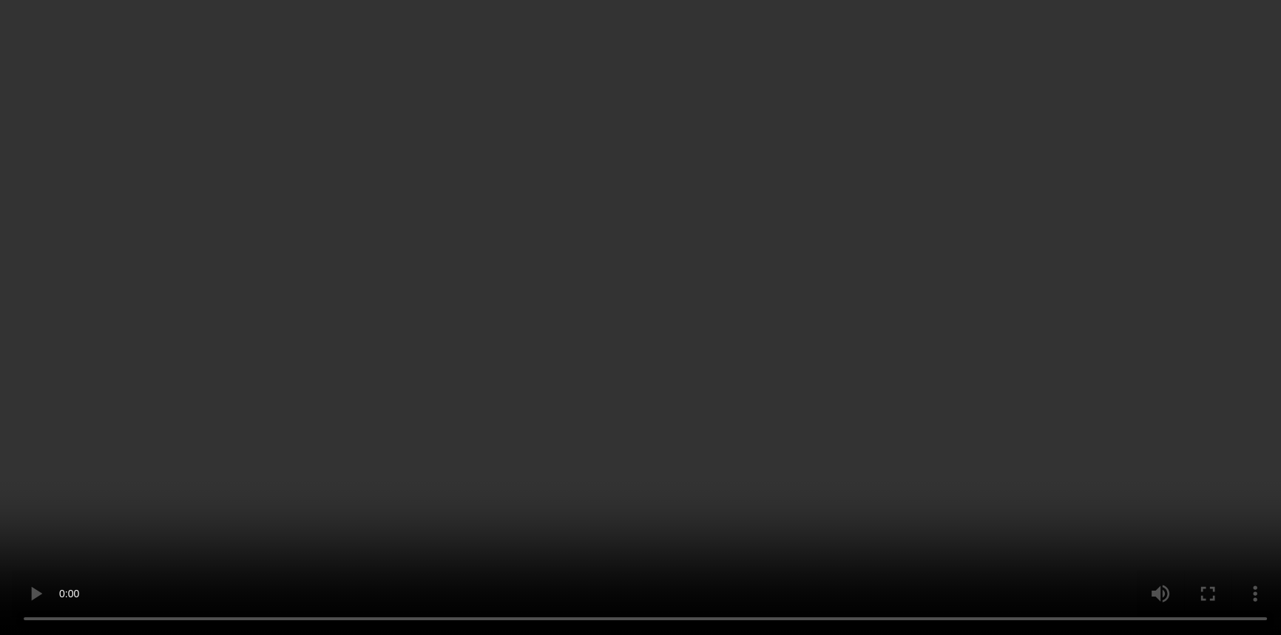
scroll to position [2387, 0]
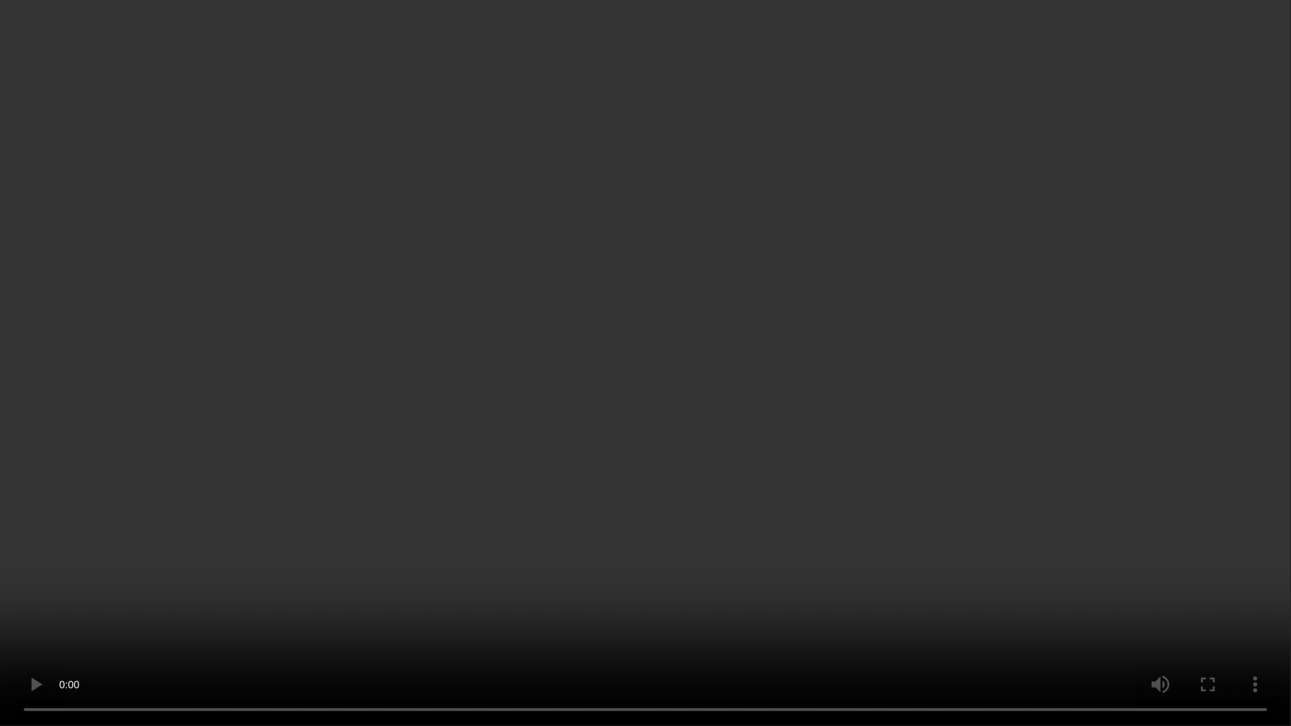
click at [1053, 439] on video at bounding box center [645, 363] width 1291 height 726
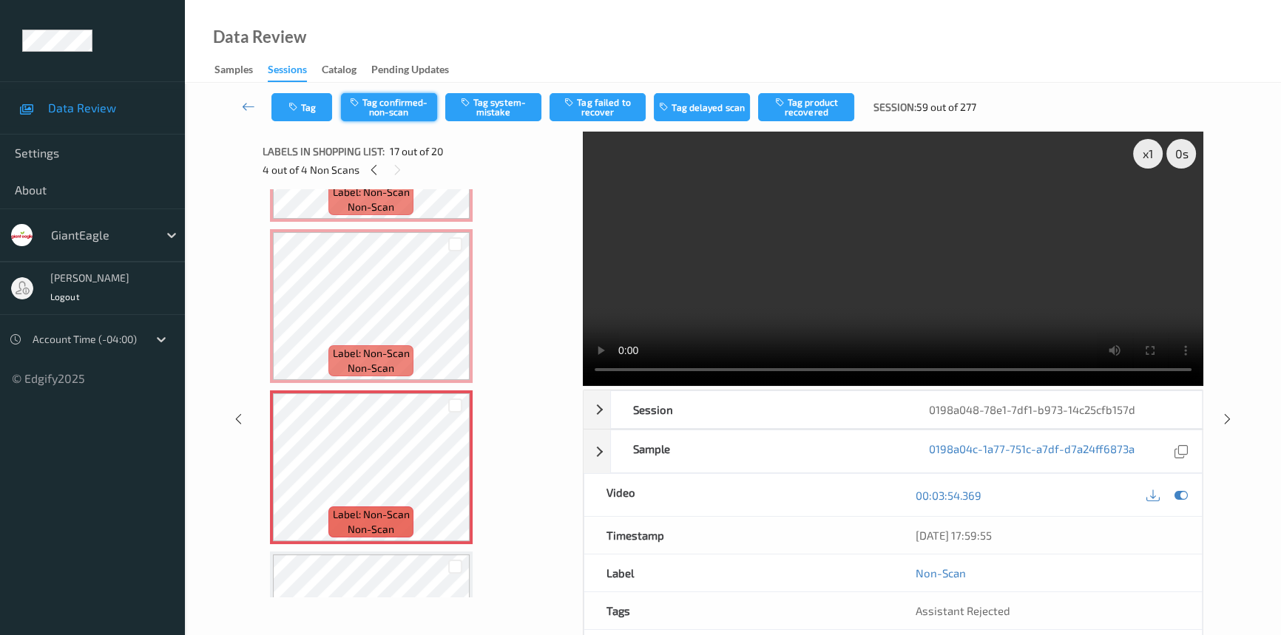
click at [388, 97] on button "Tag confirmed-non-scan" at bounding box center [389, 107] width 96 height 28
click at [809, 109] on button "Tag product recovered" at bounding box center [806, 107] width 96 height 28
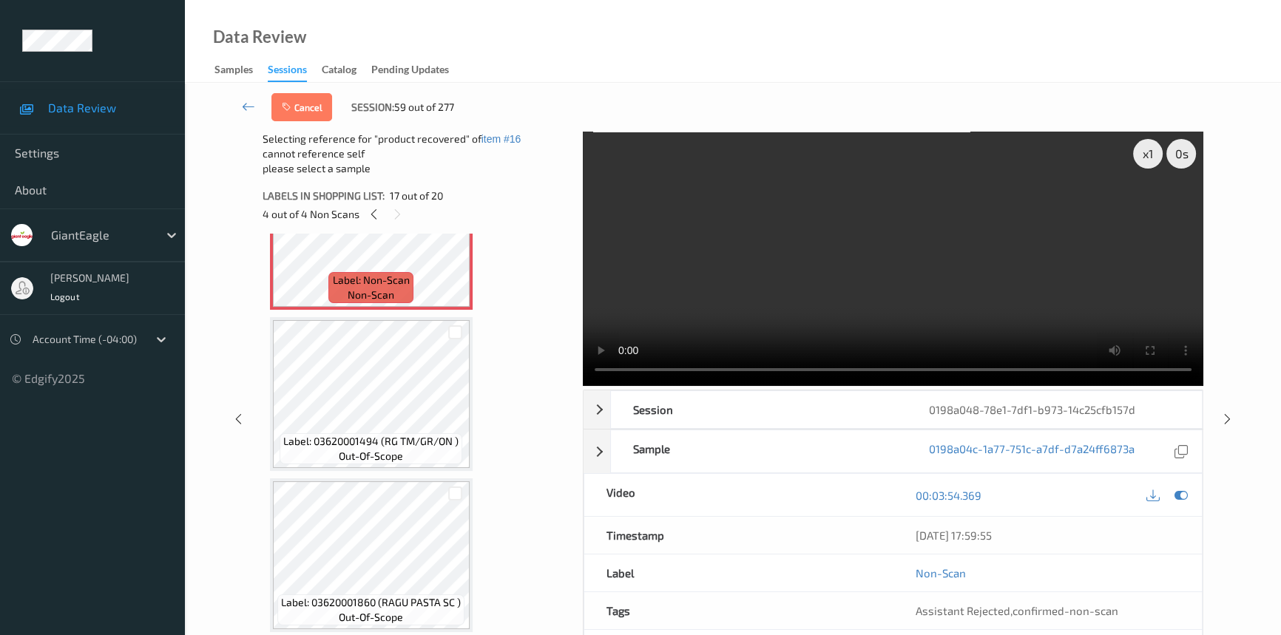
scroll to position [2656, 0]
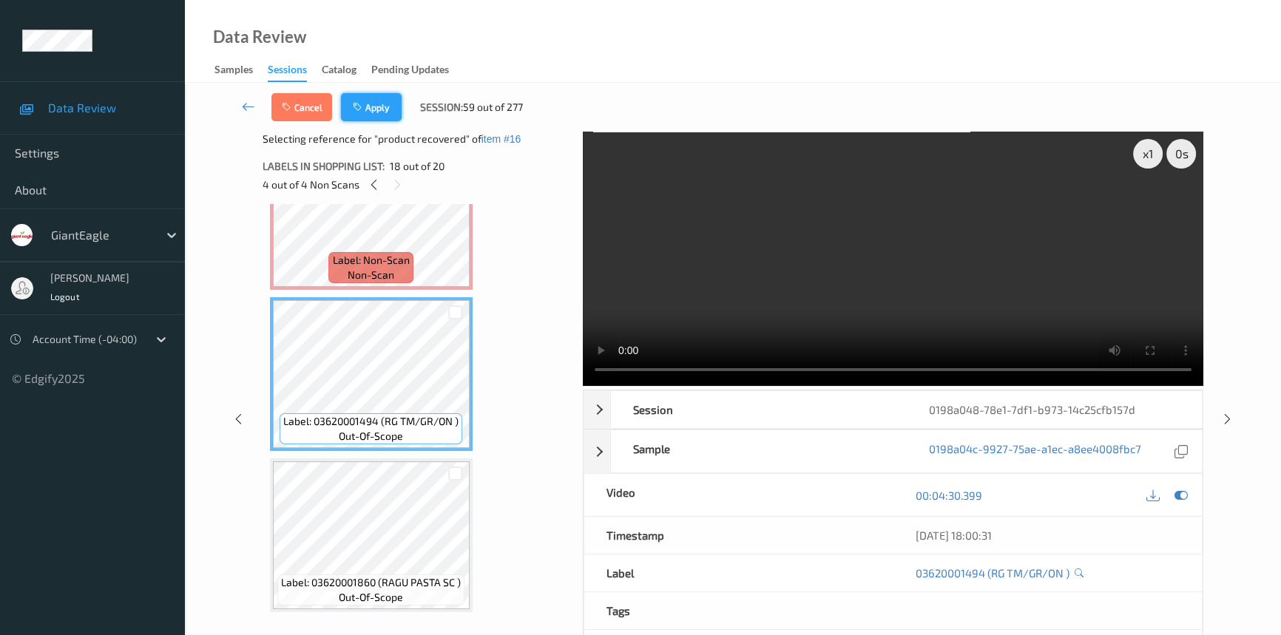
click at [382, 104] on button "Apply" at bounding box center [371, 107] width 61 height 28
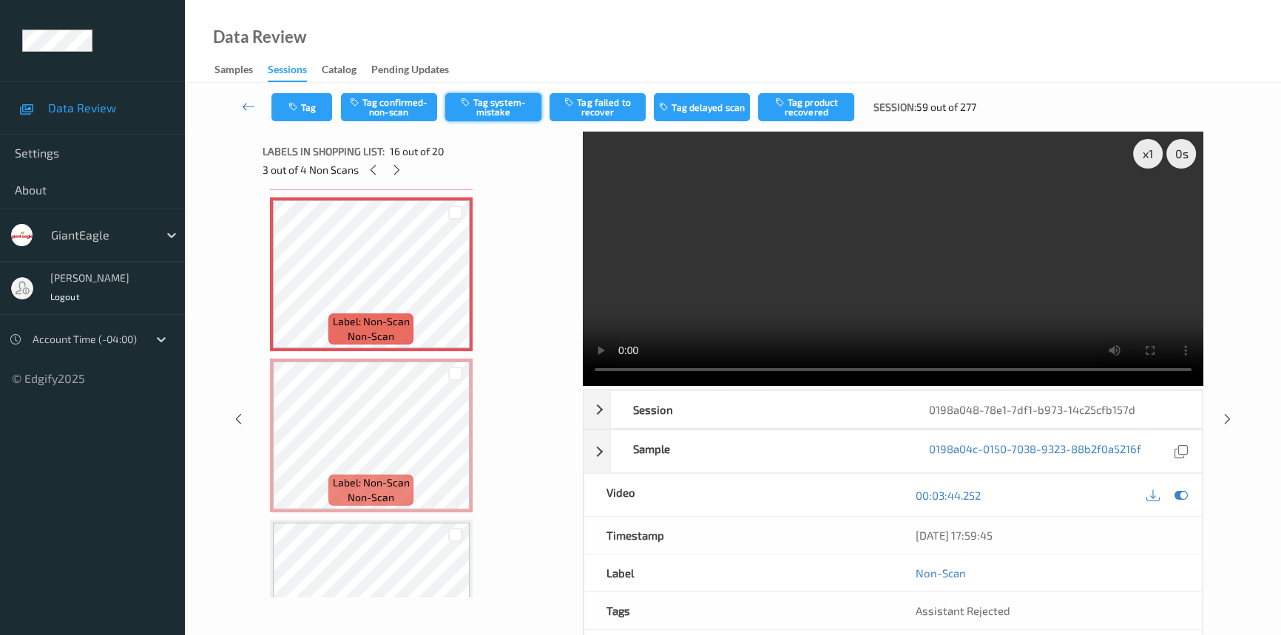
click at [496, 109] on button "Tag system-mistake" at bounding box center [493, 107] width 96 height 28
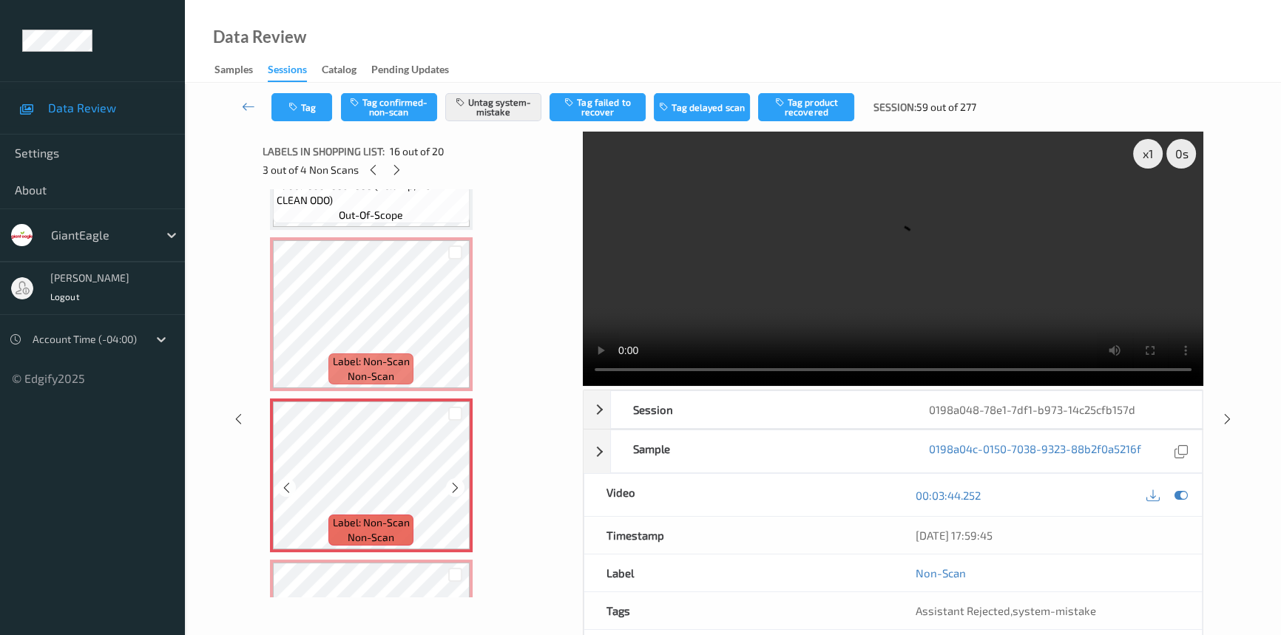
scroll to position [2216, 0]
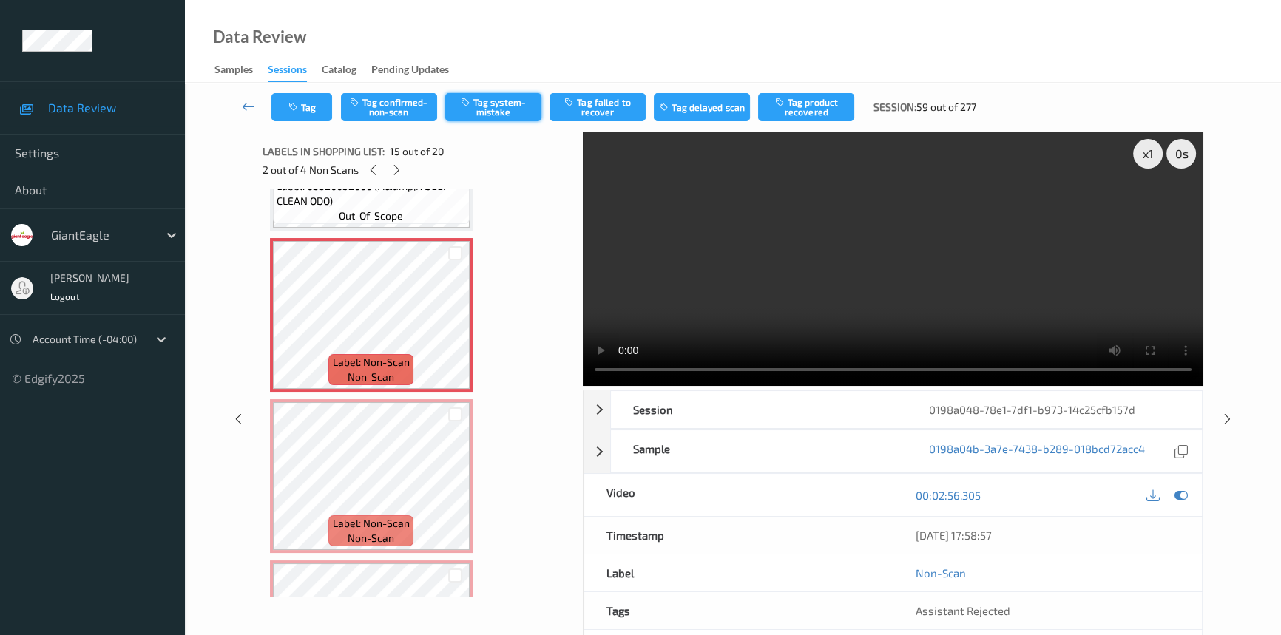
click at [502, 104] on button "Tag system-mistake" at bounding box center [493, 107] width 96 height 28
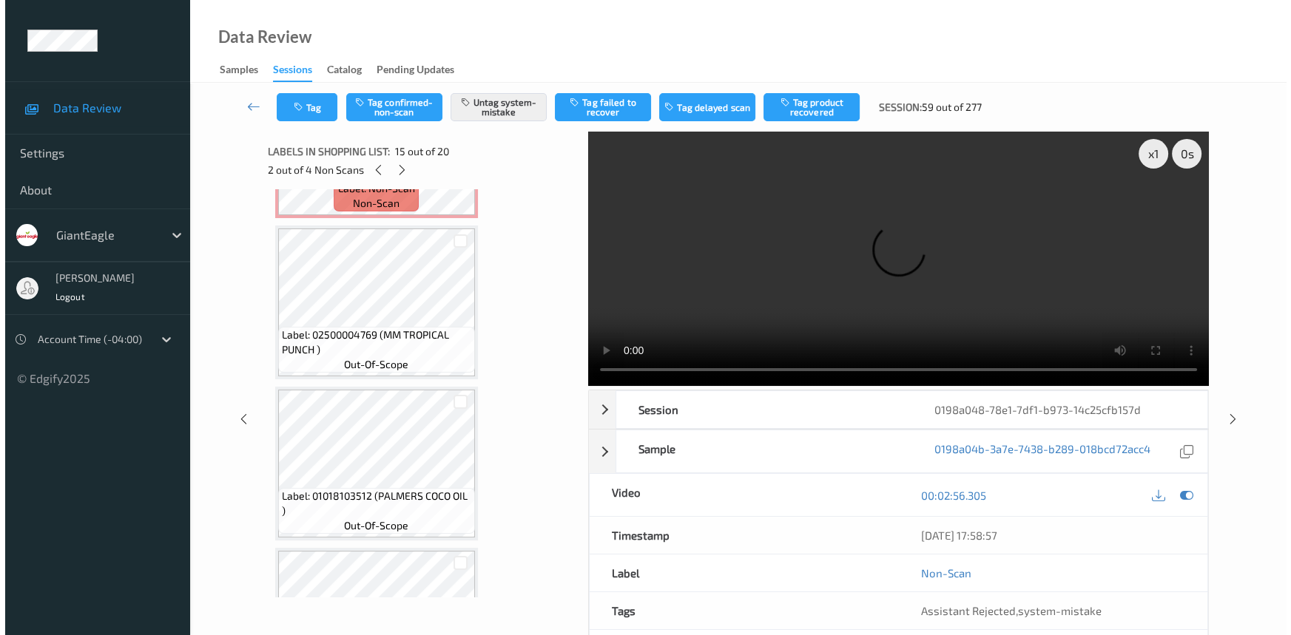
scroll to position [737, 0]
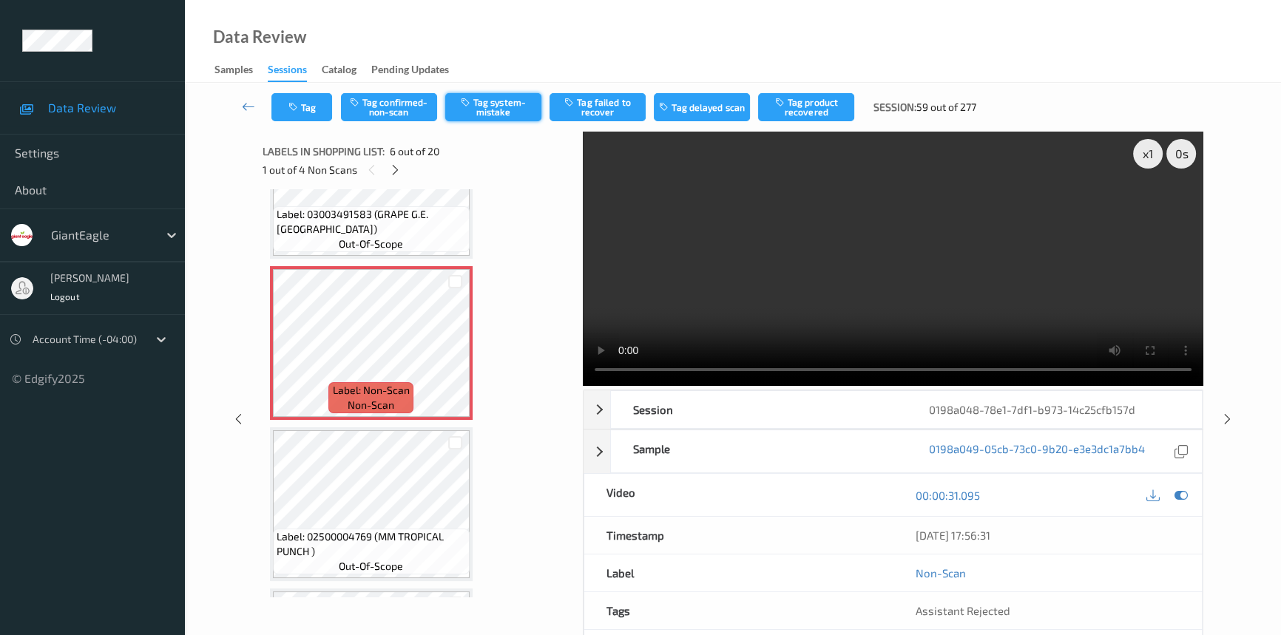
click at [485, 101] on button "Tag system-mistake" at bounding box center [493, 107] width 96 height 28
click at [318, 104] on button "Tag" at bounding box center [302, 107] width 61 height 28
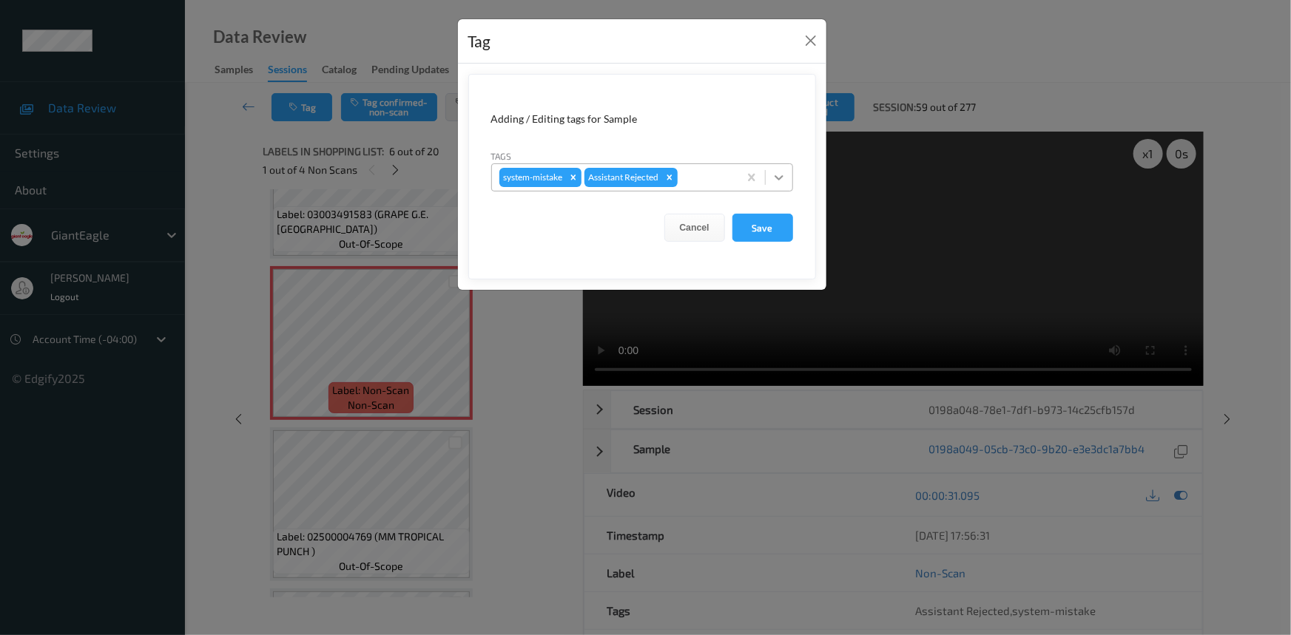
click at [785, 182] on icon at bounding box center [779, 177] width 15 height 15
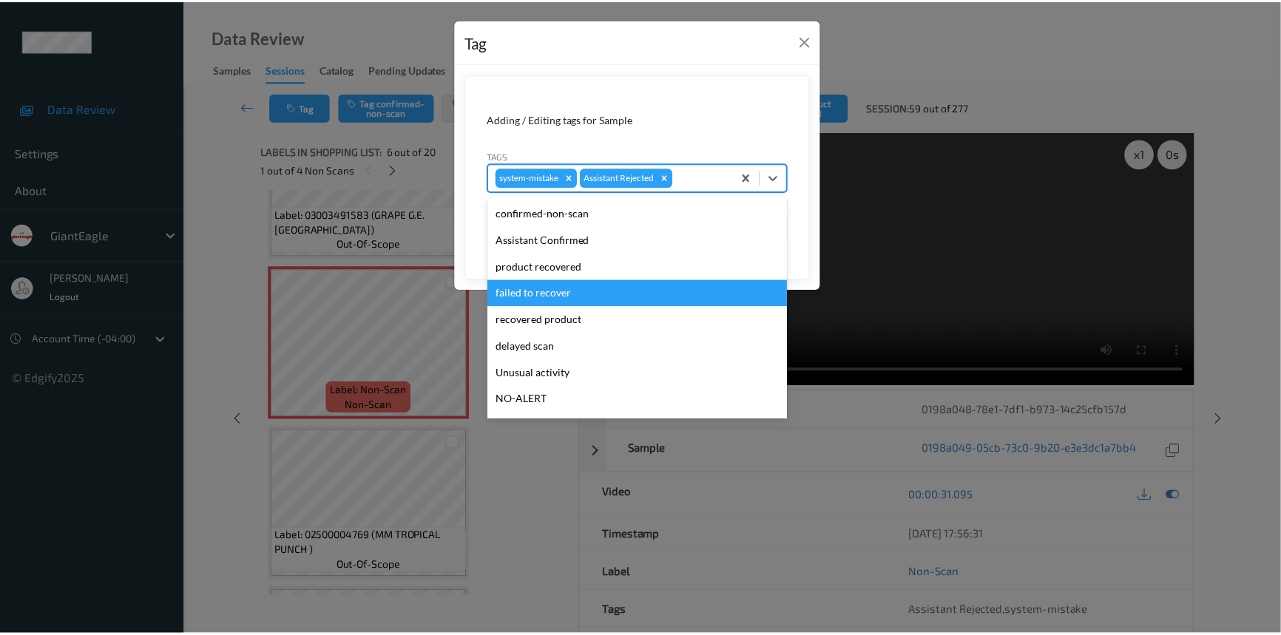
scroll to position [67, 0]
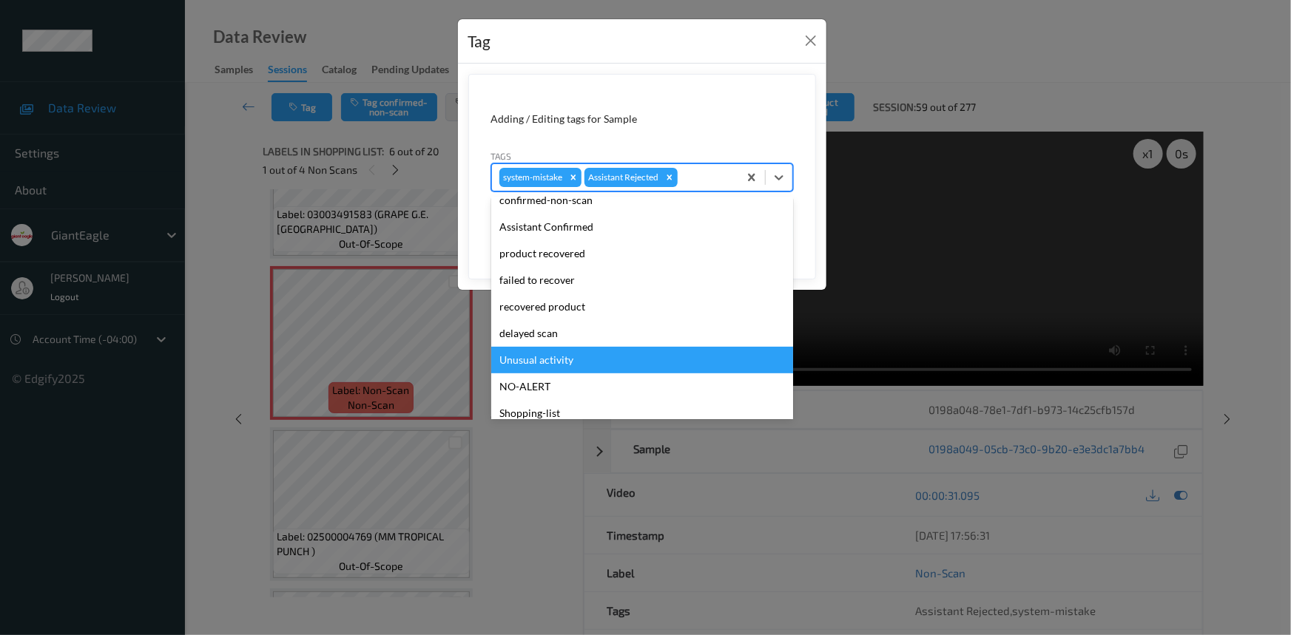
drag, startPoint x: 530, startPoint y: 357, endPoint x: 570, endPoint y: 334, distance: 45.8
click at [530, 358] on div "Unusual activity" at bounding box center [642, 360] width 302 height 27
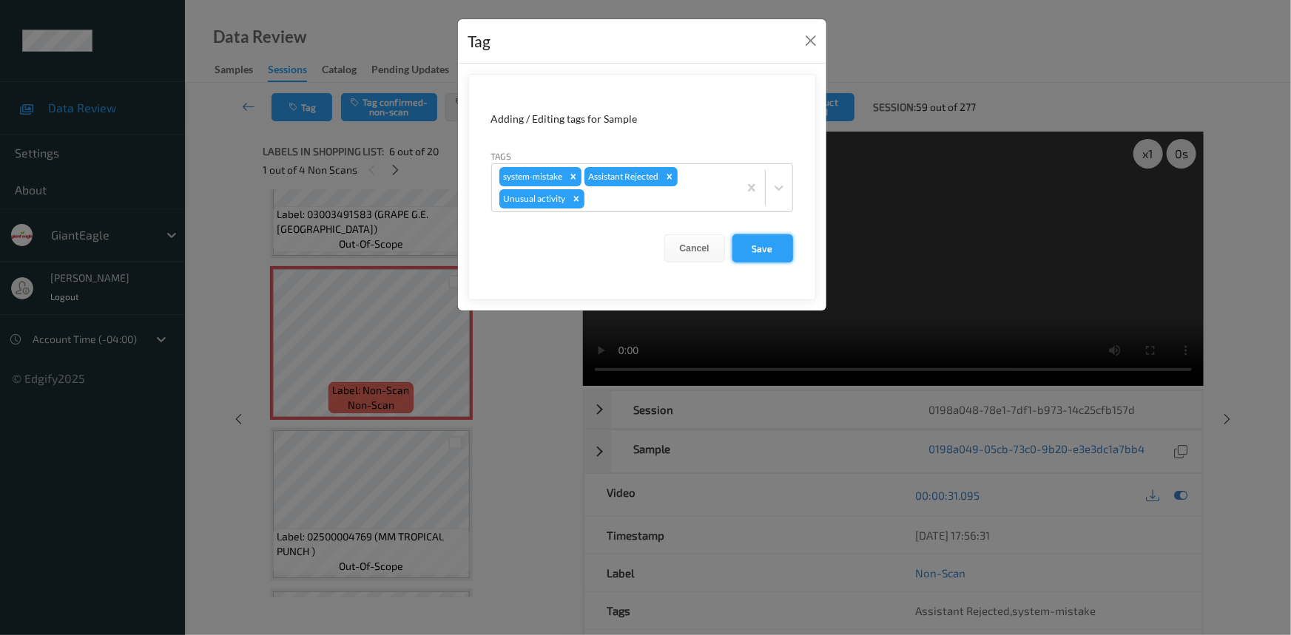
click at [757, 252] on button "Save" at bounding box center [762, 249] width 61 height 28
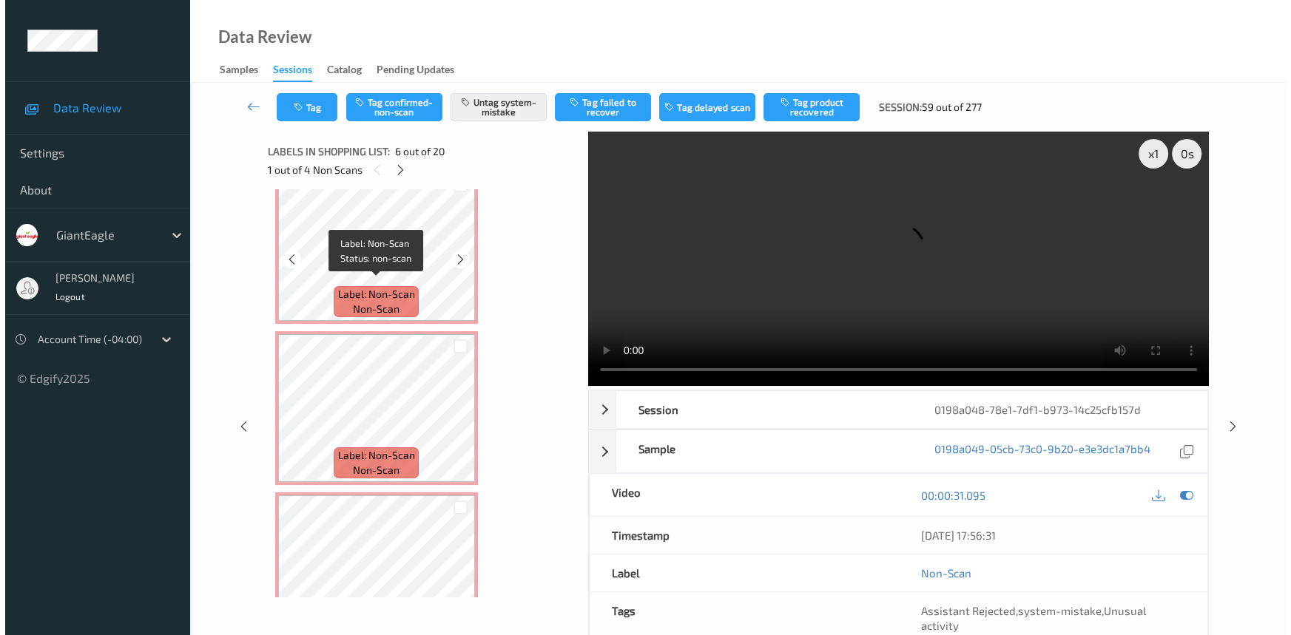
scroll to position [2284, 0]
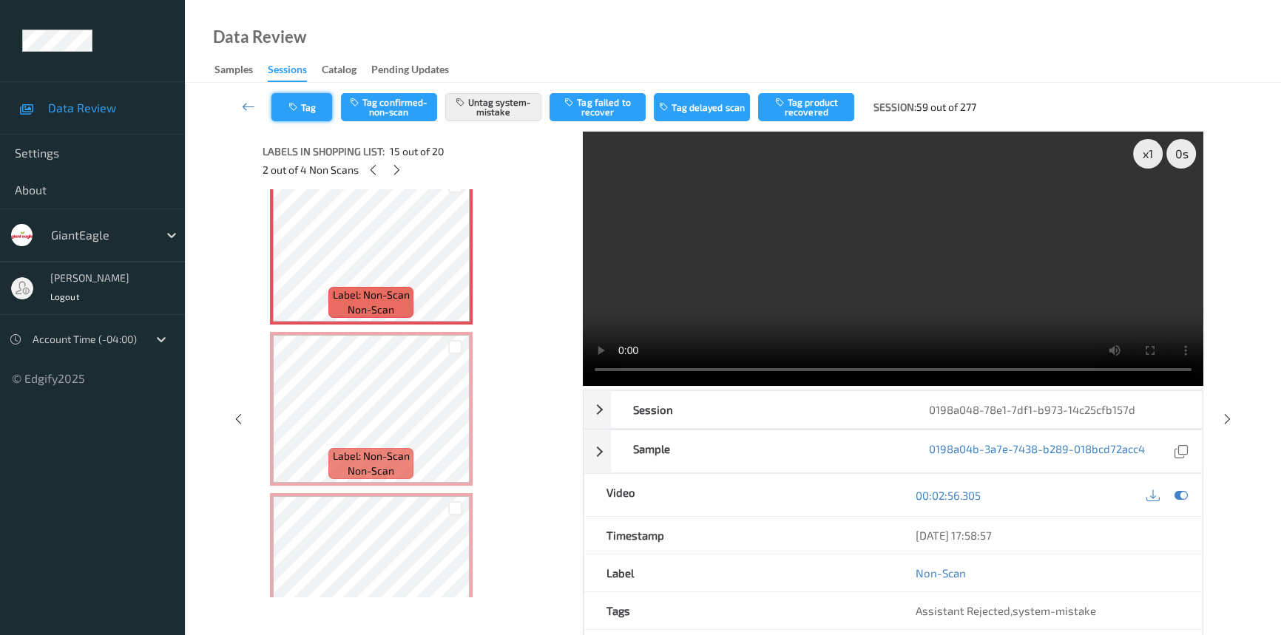
click at [304, 100] on button "Tag" at bounding box center [302, 107] width 61 height 28
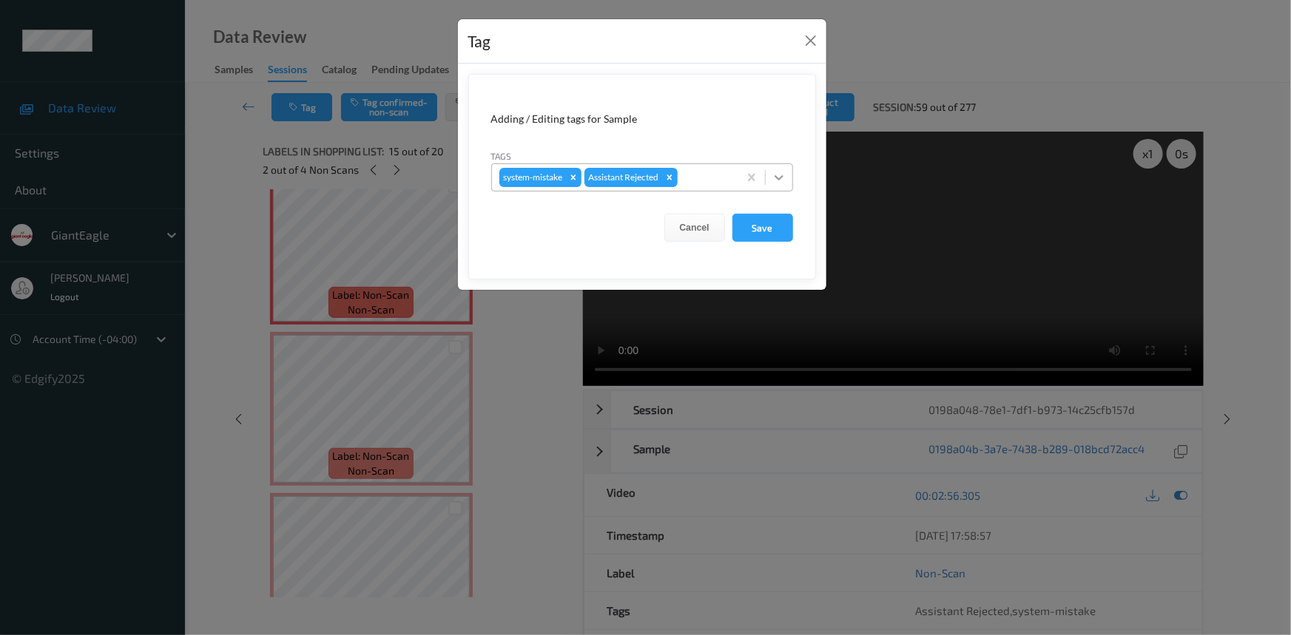
click at [785, 175] on icon at bounding box center [779, 177] width 15 height 15
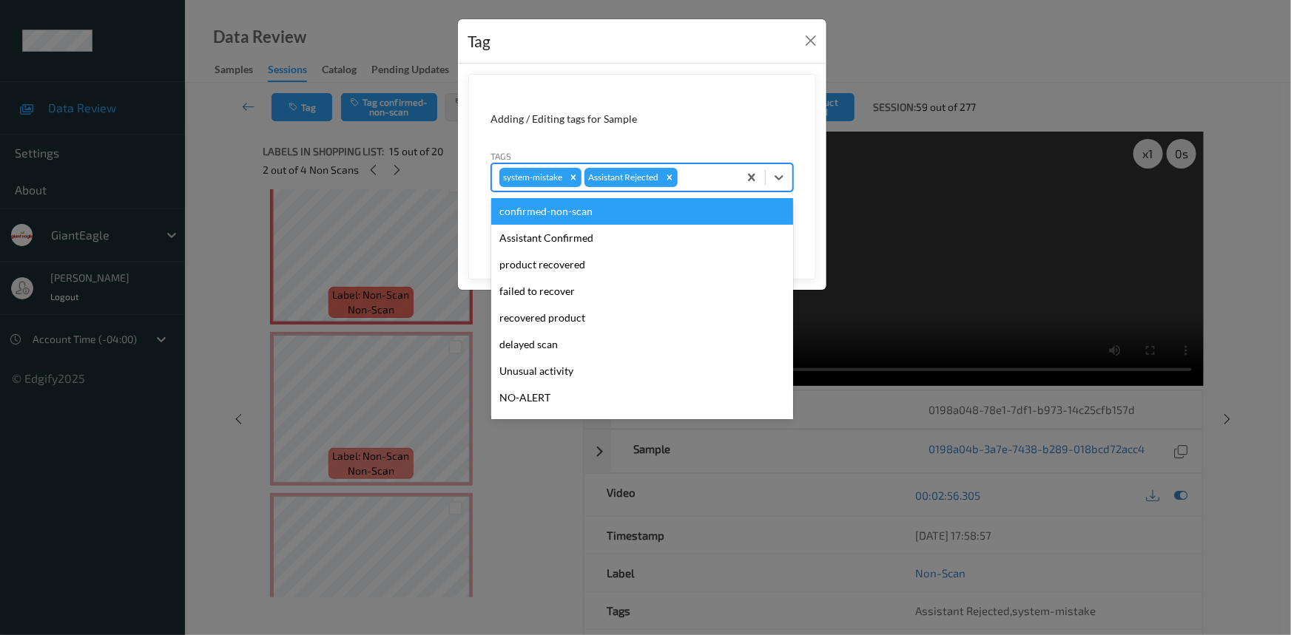
scroll to position [130, 0]
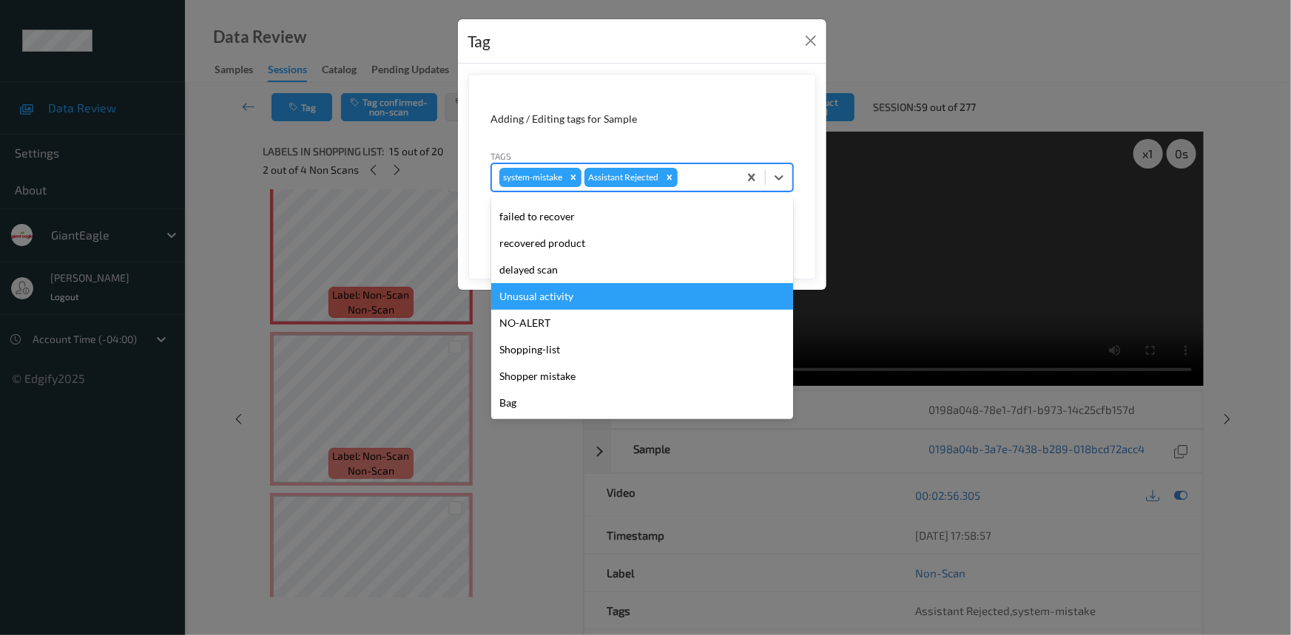
click at [555, 299] on div "Unusual activity" at bounding box center [642, 296] width 302 height 27
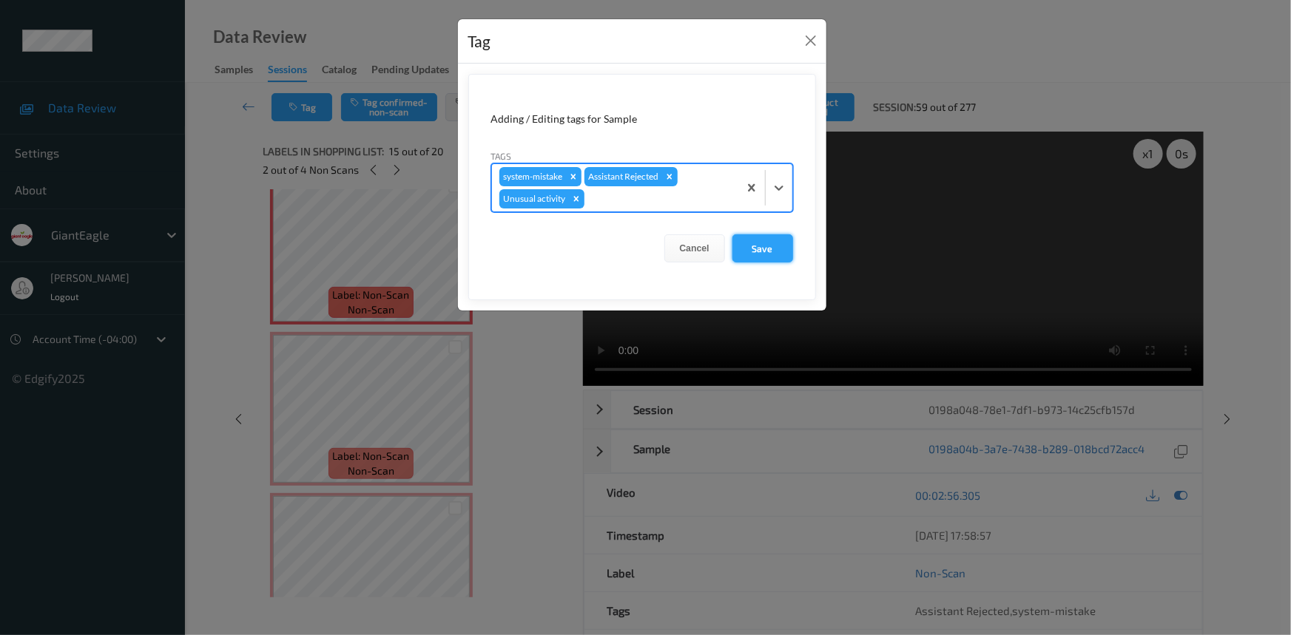
click at [772, 245] on button "Save" at bounding box center [762, 249] width 61 height 28
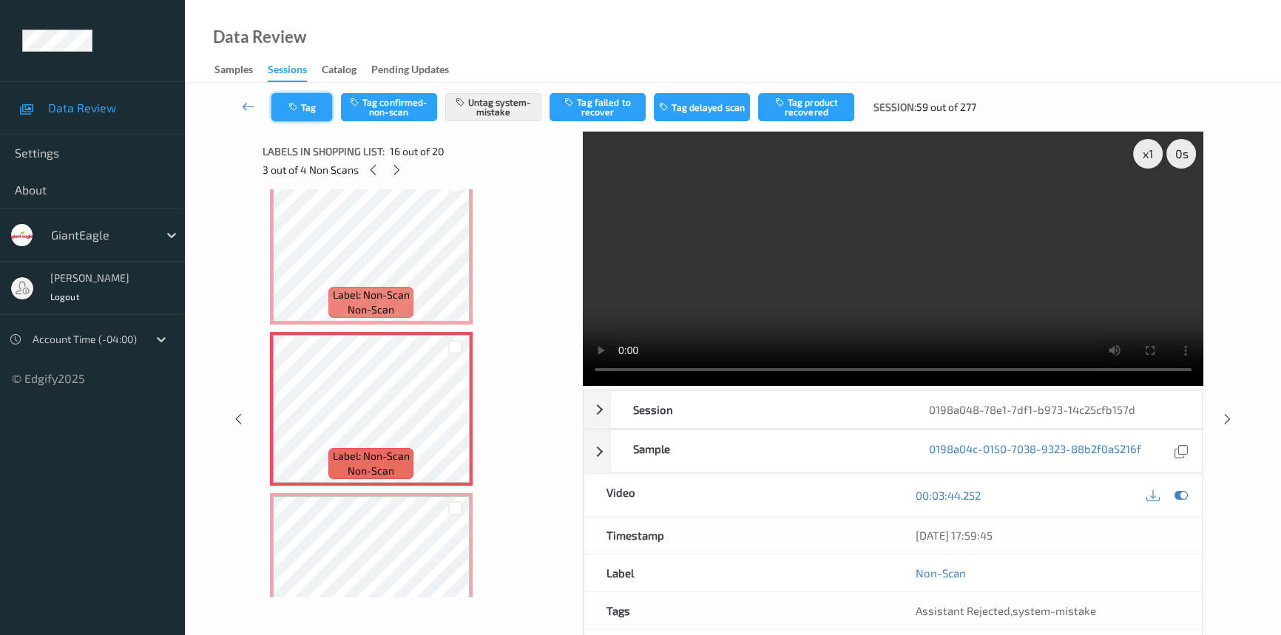
click at [312, 104] on button "Tag" at bounding box center [302, 107] width 61 height 28
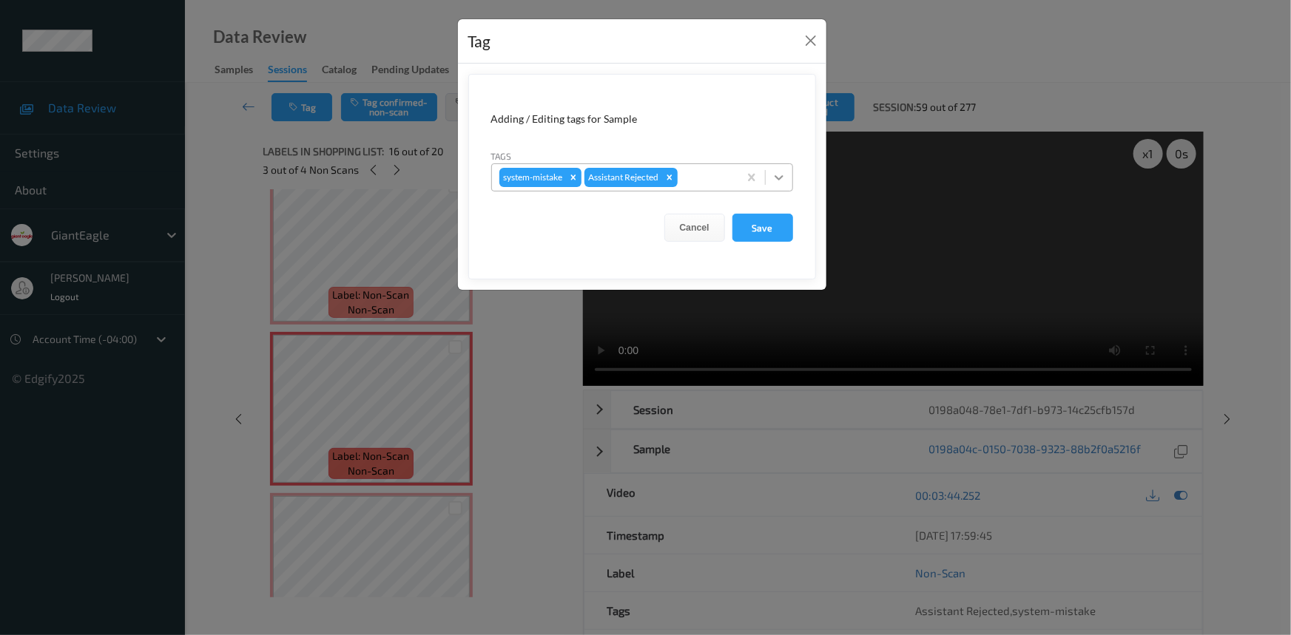
click at [769, 179] on div at bounding box center [779, 177] width 27 height 27
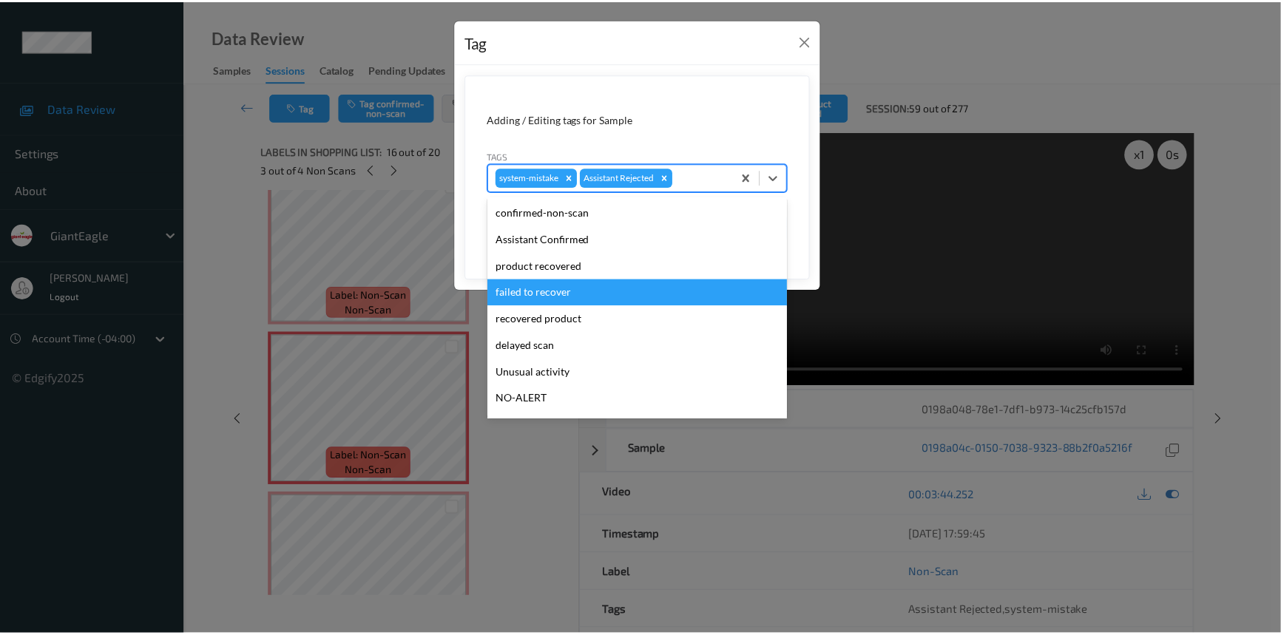
scroll to position [67, 0]
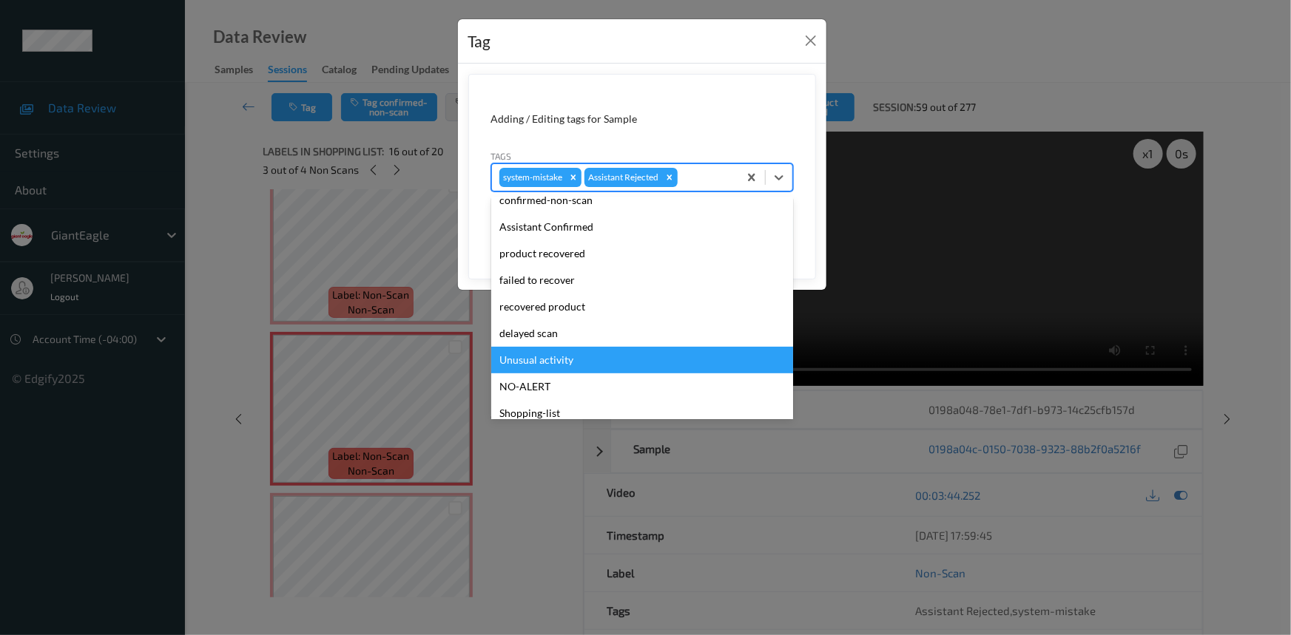
click at [528, 357] on div "Unusual activity" at bounding box center [642, 360] width 302 height 27
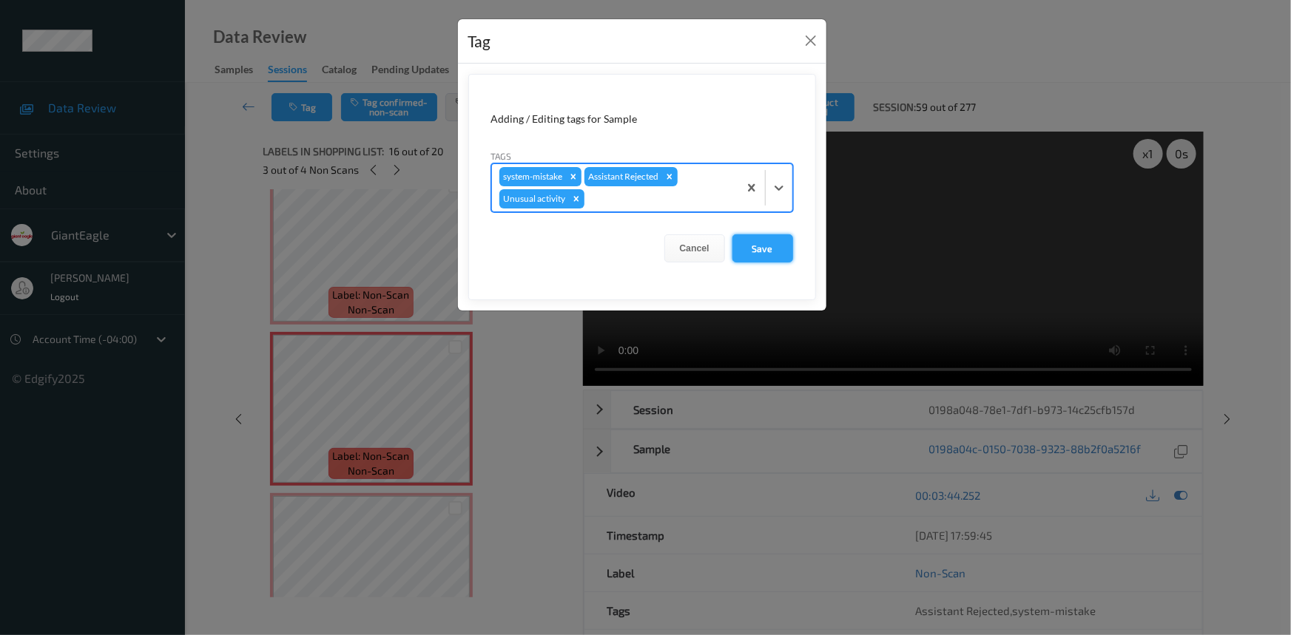
click at [766, 252] on button "Save" at bounding box center [762, 249] width 61 height 28
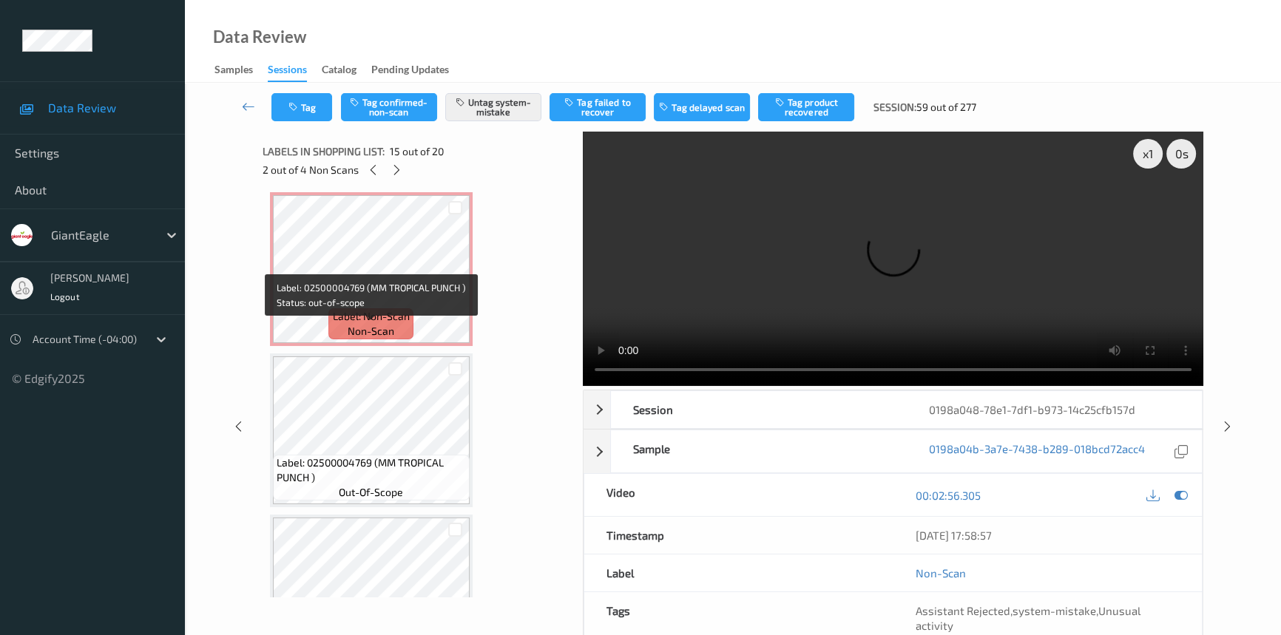
scroll to position [670, 0]
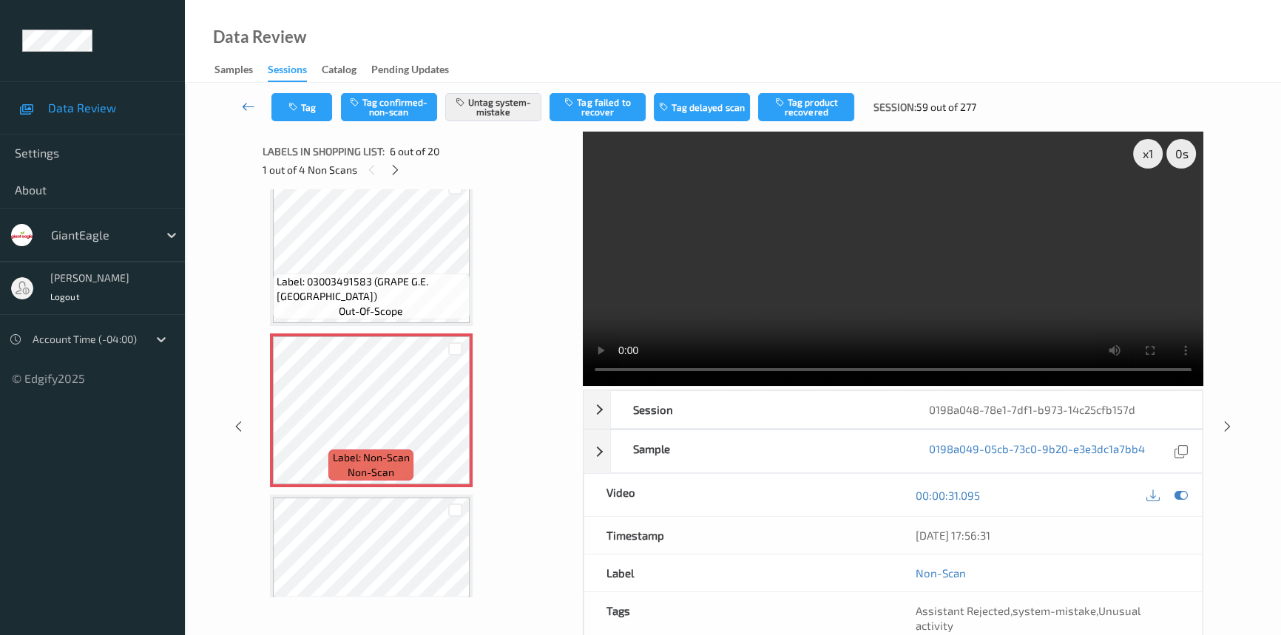
click at [248, 105] on icon at bounding box center [248, 106] width 13 height 15
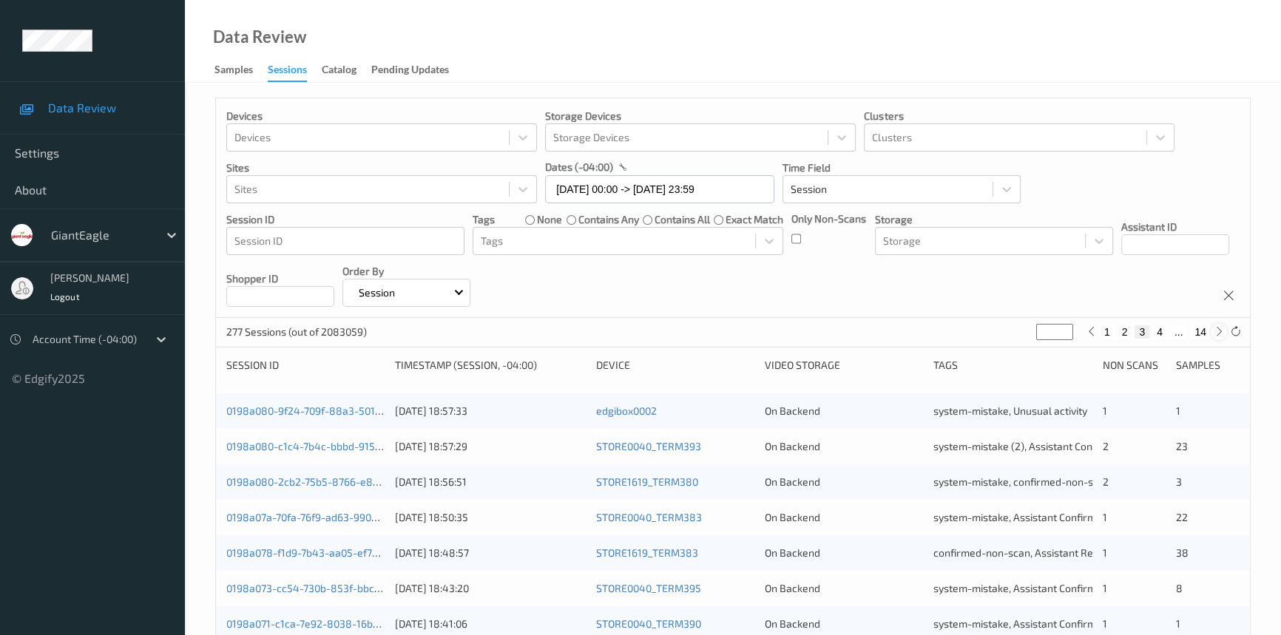
click at [1214, 332] on icon at bounding box center [1219, 331] width 11 height 11
type input "*"
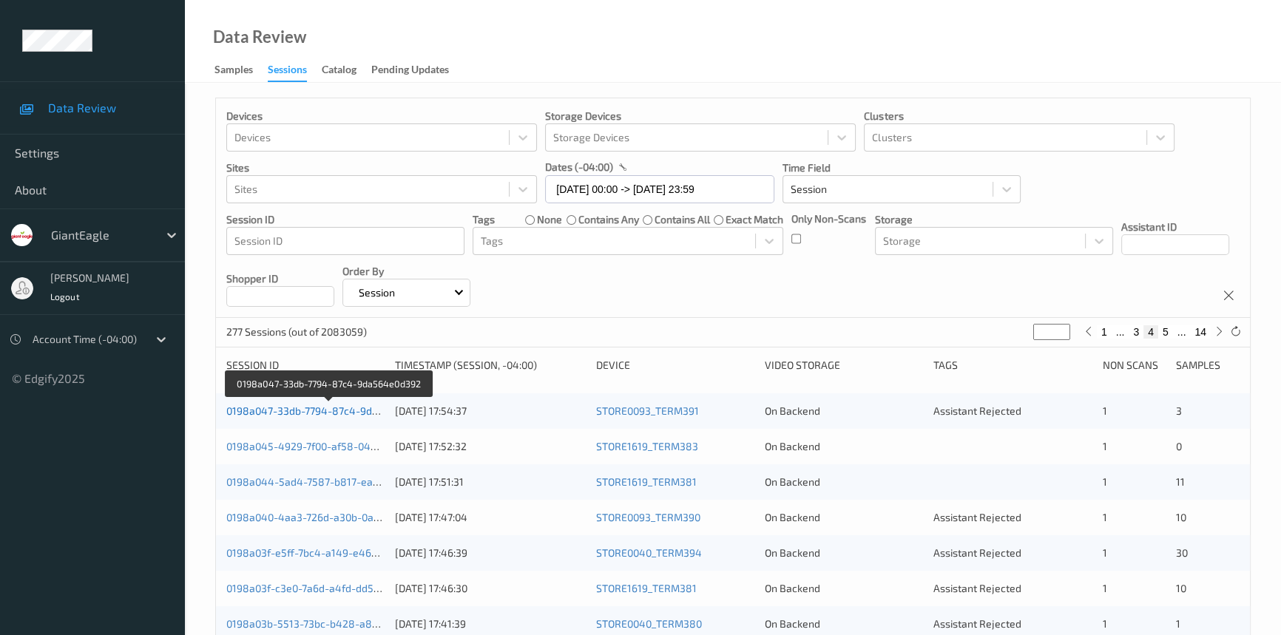
click at [332, 410] on link "0198a047-33db-7794-87c4-9da564e0d392" at bounding box center [329, 411] width 206 height 13
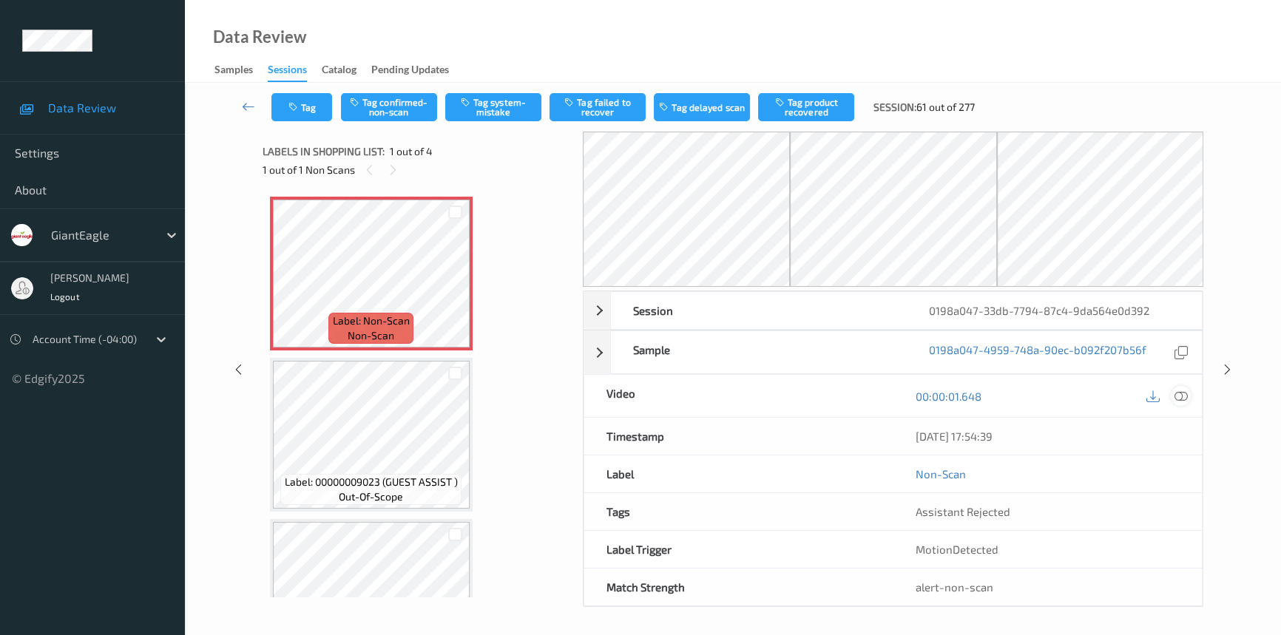
click at [1187, 393] on icon at bounding box center [1181, 396] width 13 height 13
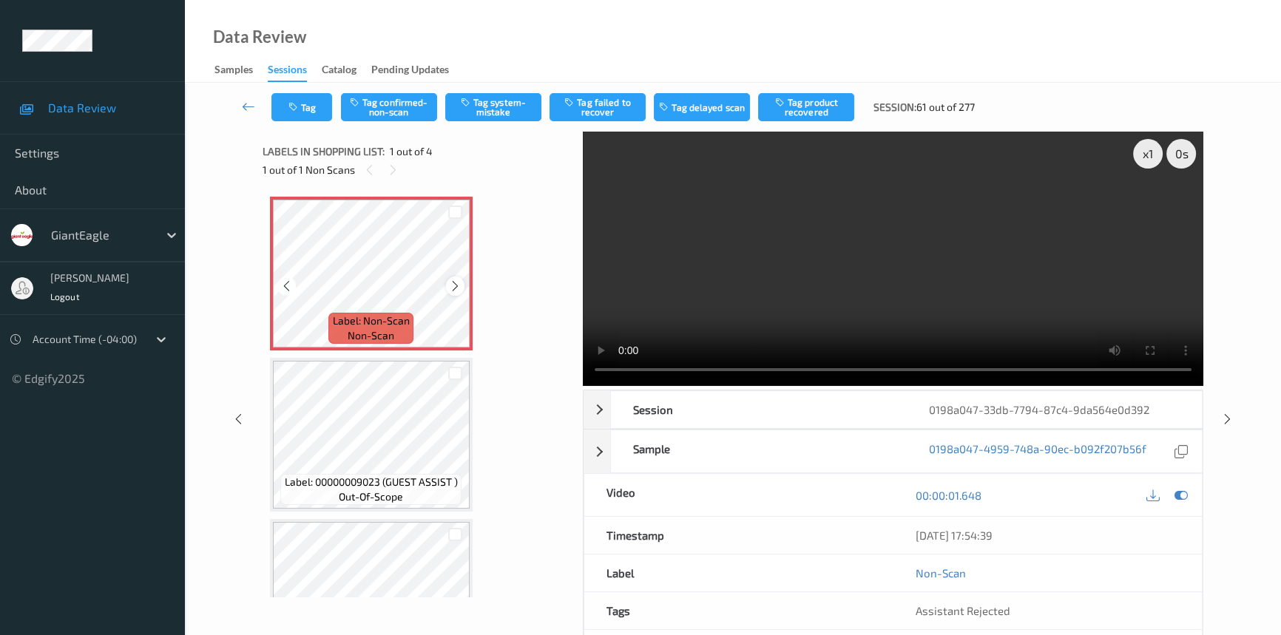
click at [459, 284] on icon at bounding box center [455, 286] width 13 height 13
click at [448, 279] on div at bounding box center [455, 286] width 18 height 18
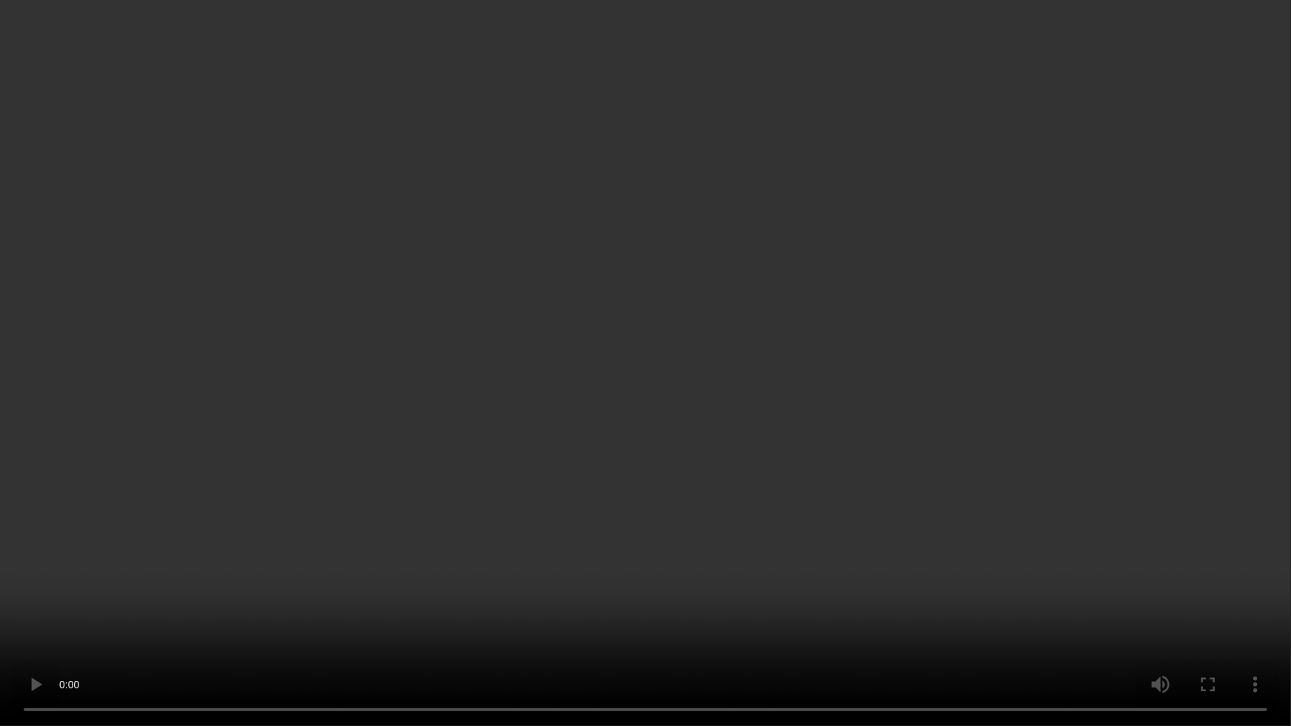
click at [532, 596] on video at bounding box center [645, 363] width 1291 height 726
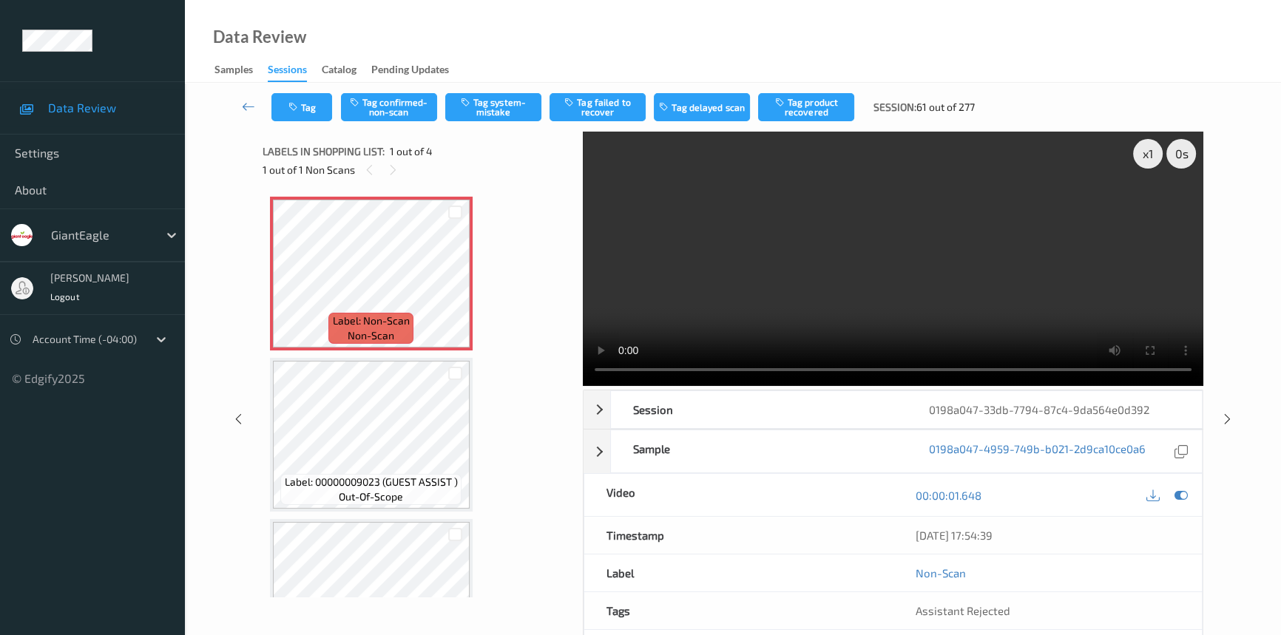
click at [800, 279] on video at bounding box center [893, 259] width 621 height 254
click at [451, 281] on icon at bounding box center [455, 286] width 13 height 13
click at [394, 105] on button "Tag confirmed-non-scan" at bounding box center [389, 107] width 96 height 28
click at [813, 111] on button "Tag product recovered" at bounding box center [806, 107] width 96 height 28
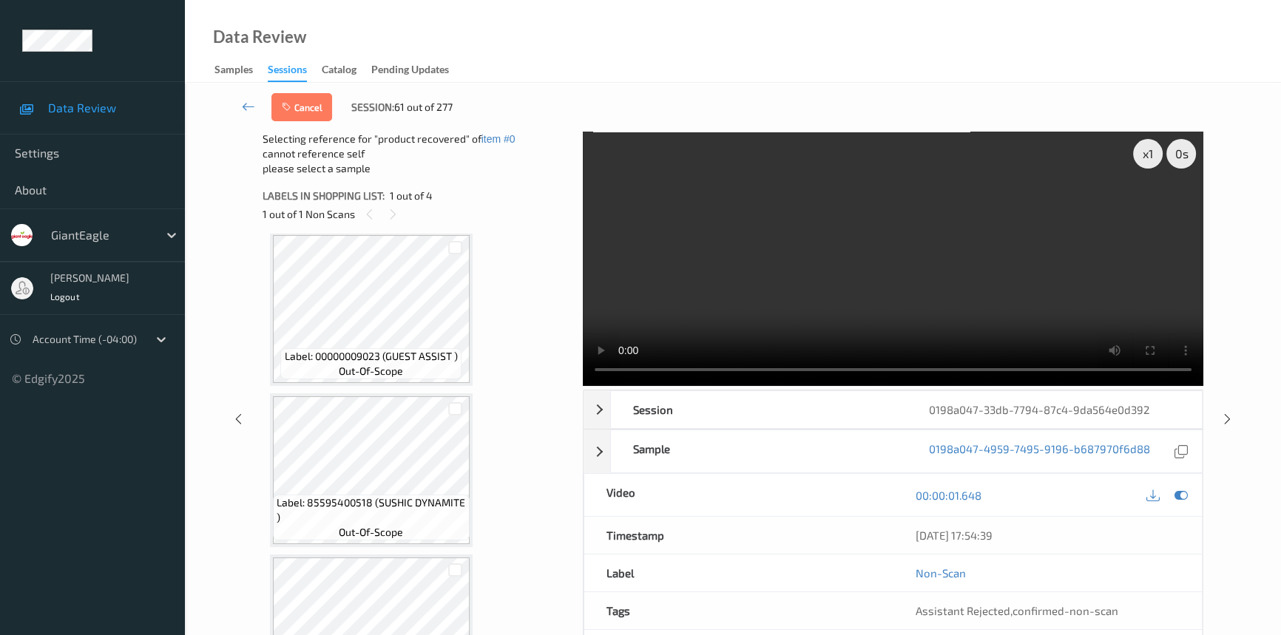
scroll to position [201, 0]
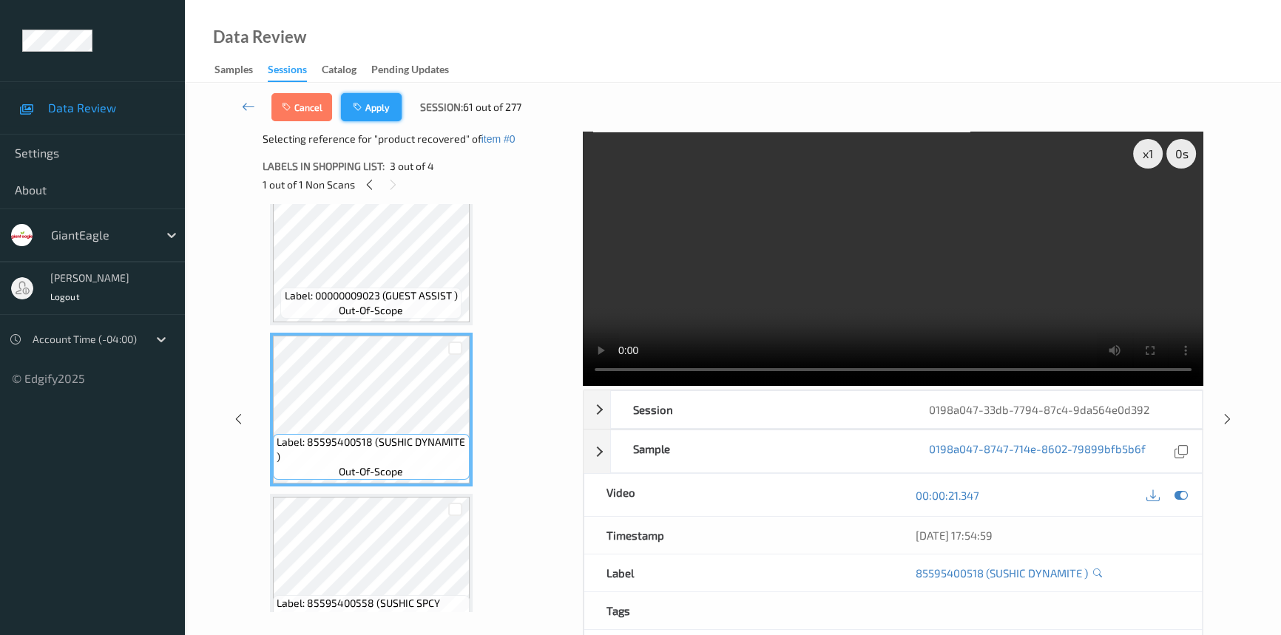
click at [382, 99] on button "Apply" at bounding box center [371, 107] width 61 height 28
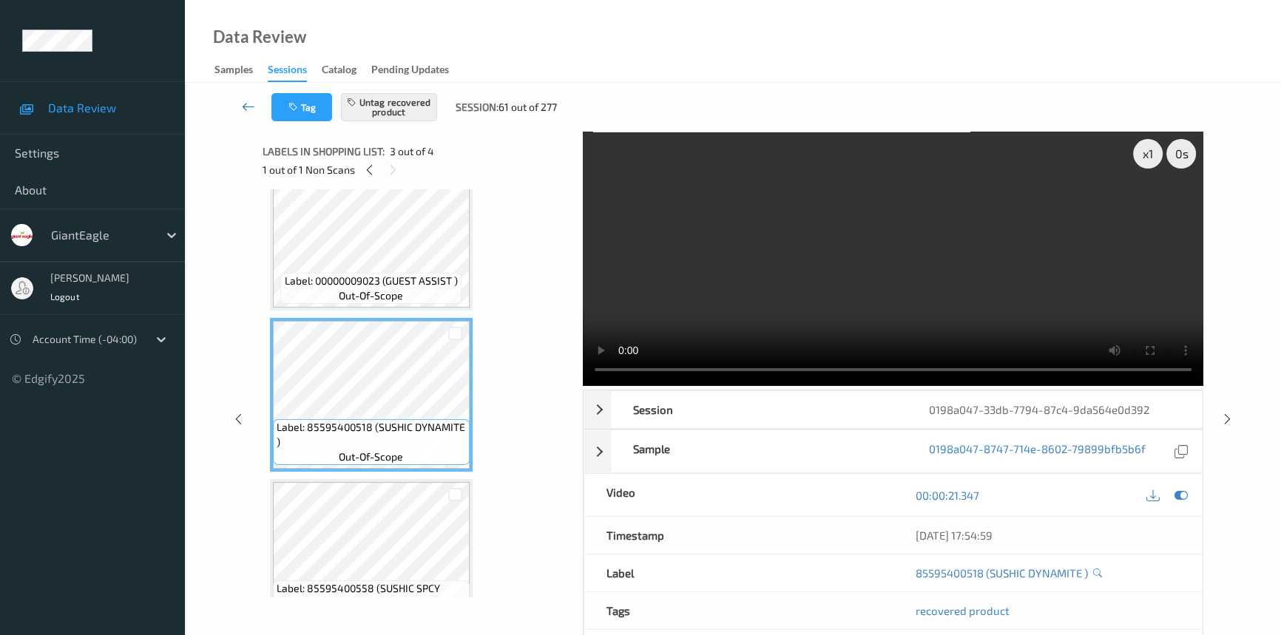
click at [246, 102] on icon at bounding box center [248, 106] width 13 height 15
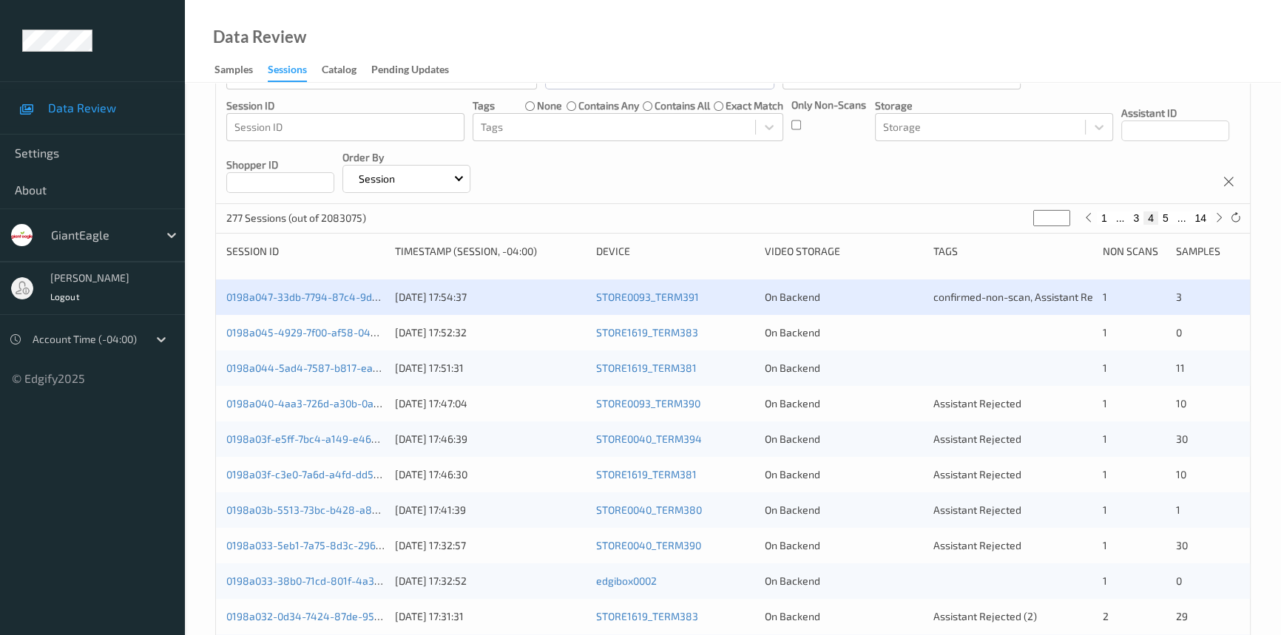
scroll to position [67, 0]
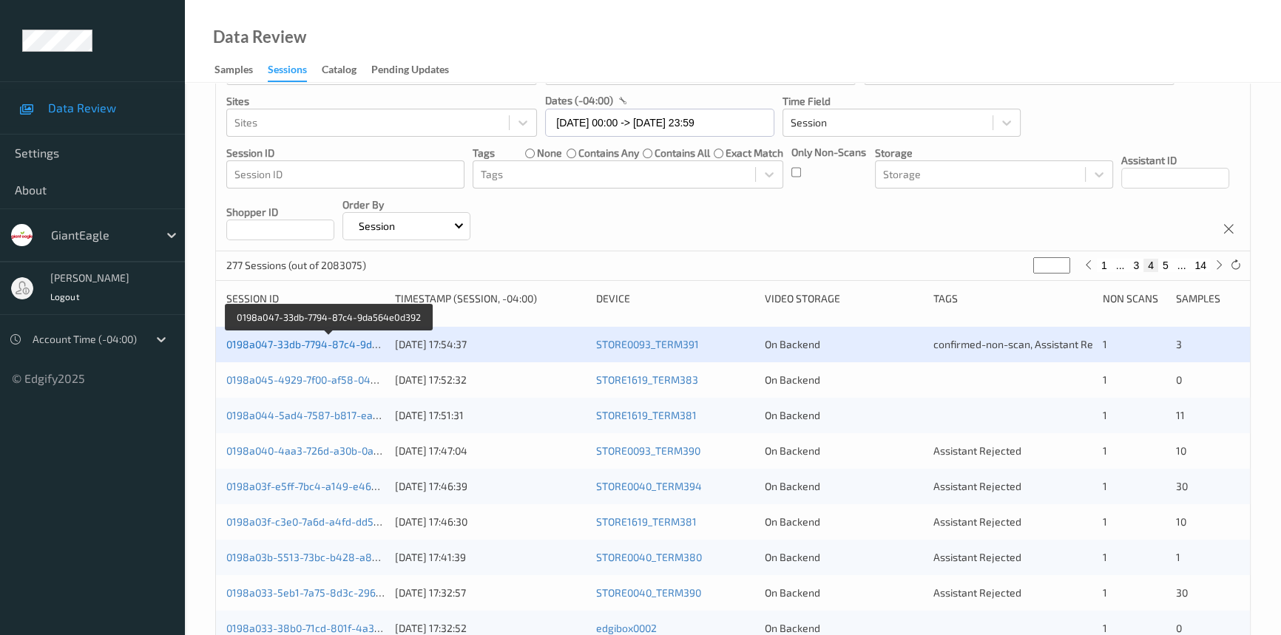
click at [321, 338] on link "0198a047-33db-7794-87c4-9da564e0d392" at bounding box center [329, 344] width 206 height 13
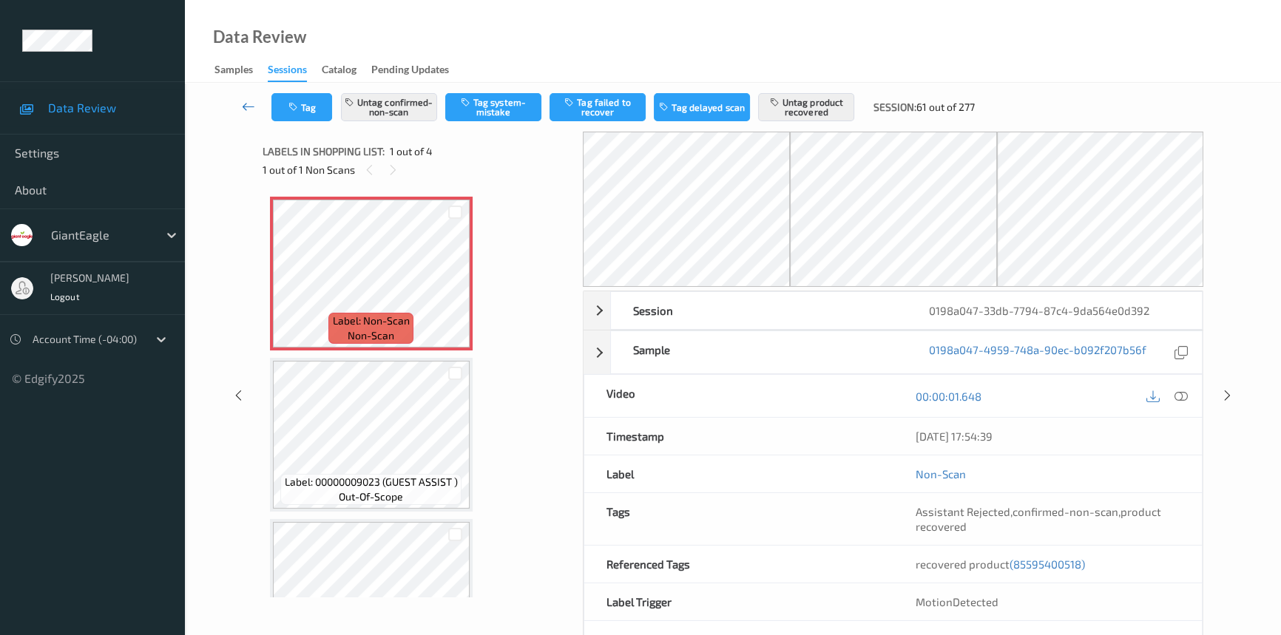
click at [247, 103] on icon at bounding box center [248, 106] width 13 height 15
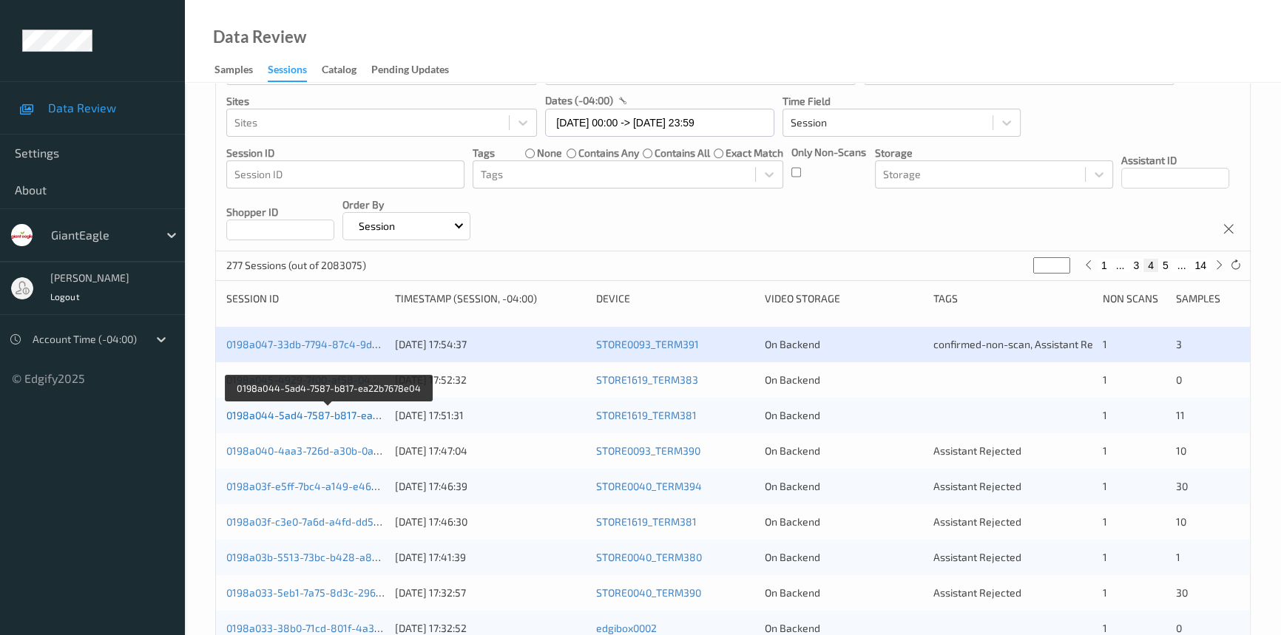
click at [308, 414] on link "0198a044-5ad4-7587-b817-ea22b7678e04" at bounding box center [329, 415] width 206 height 13
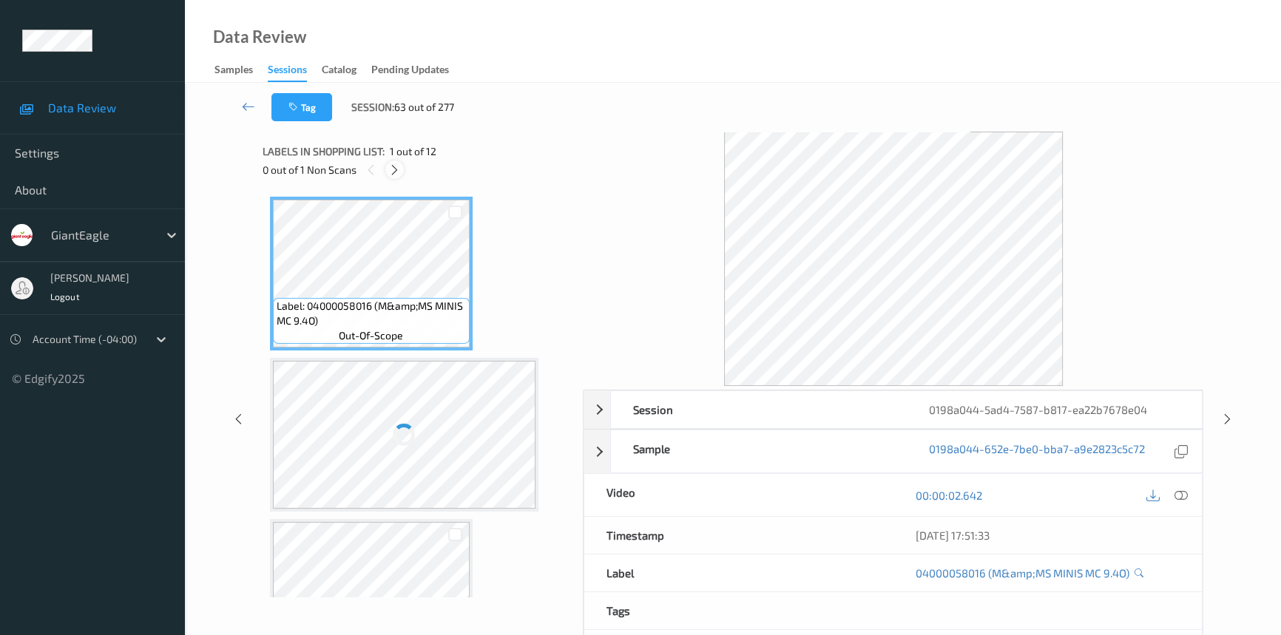
click at [398, 169] on icon at bounding box center [394, 169] width 13 height 13
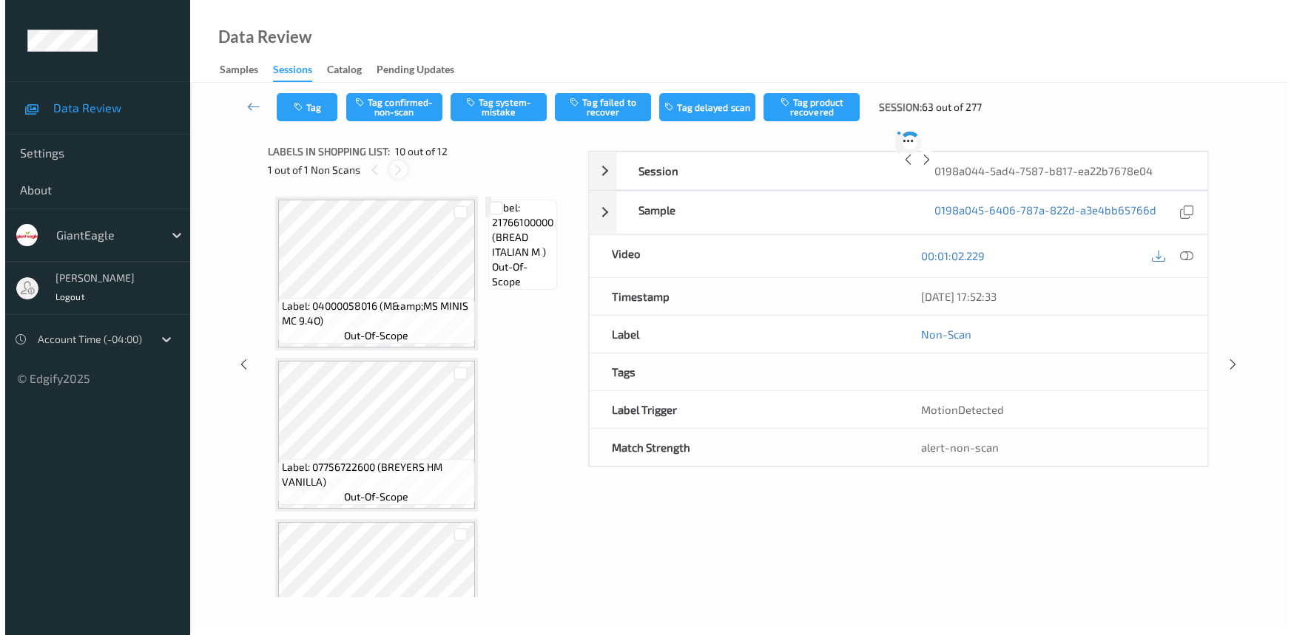
scroll to position [1293, 0]
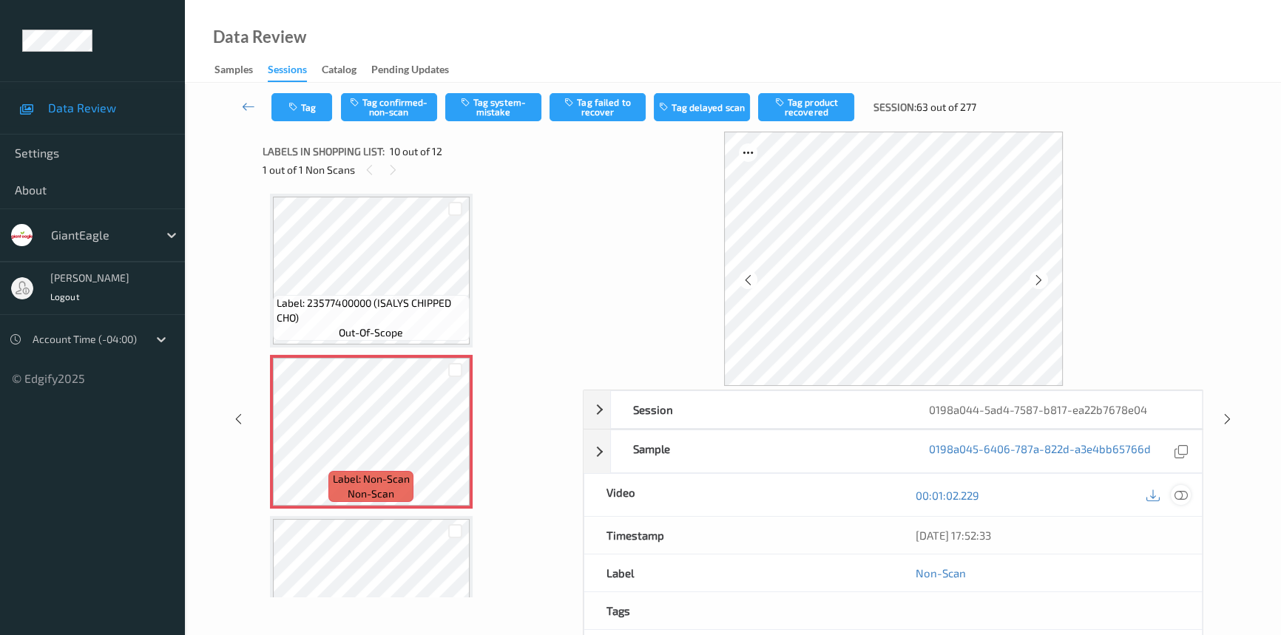
click at [1184, 491] on icon at bounding box center [1181, 495] width 13 height 13
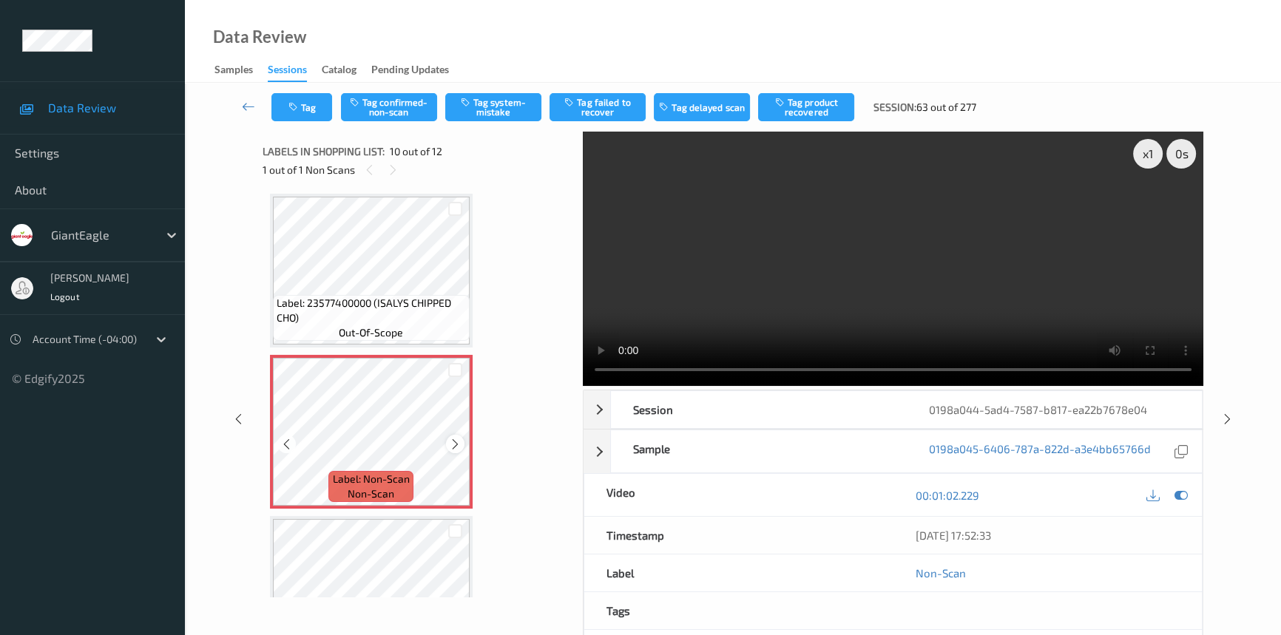
click at [451, 442] on icon at bounding box center [455, 444] width 13 height 13
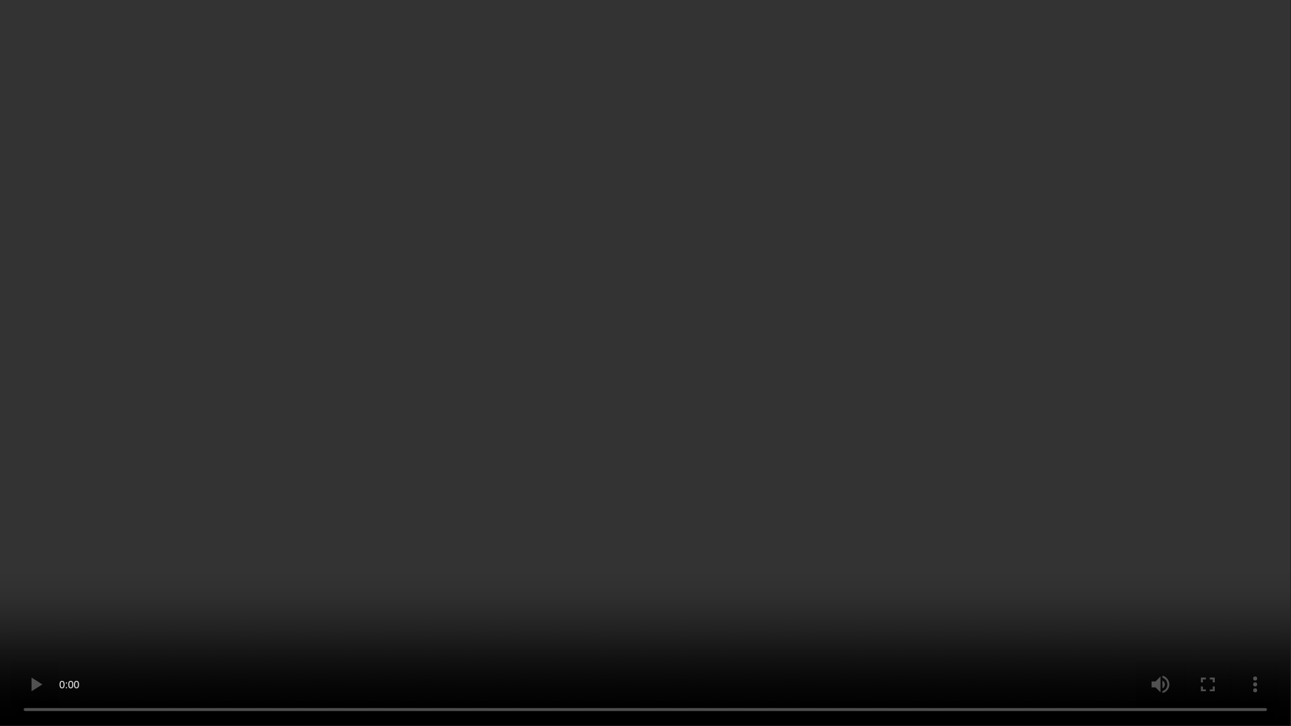
click at [921, 425] on video at bounding box center [645, 363] width 1291 height 726
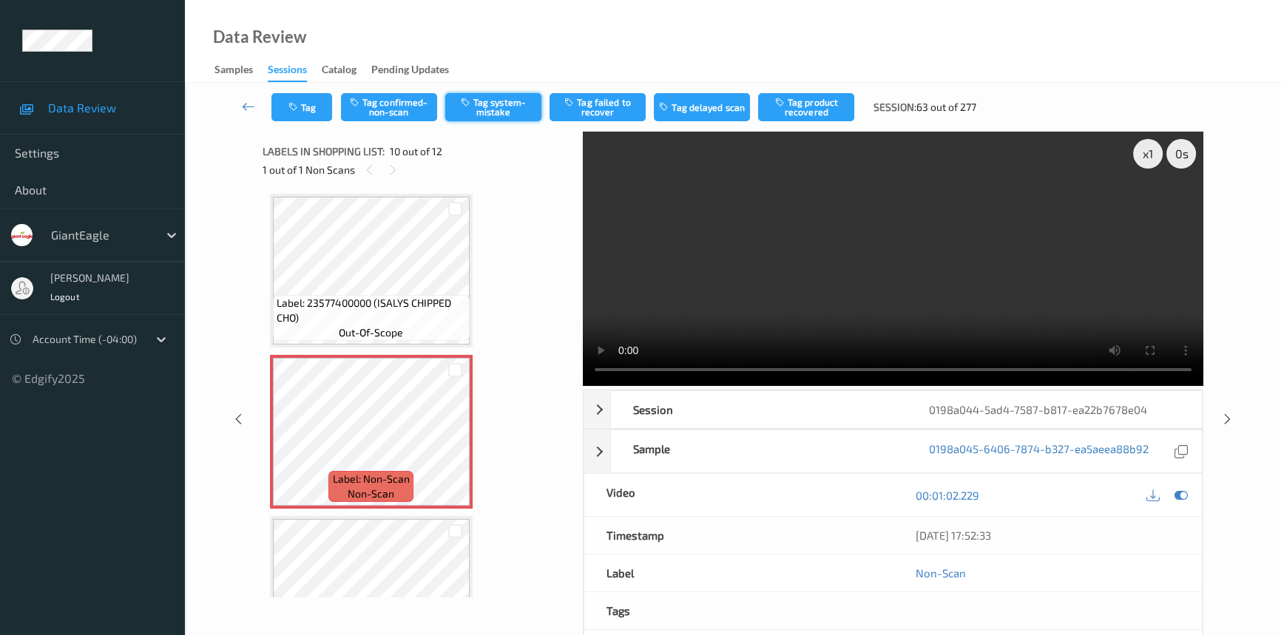
click at [494, 106] on button "Tag system-mistake" at bounding box center [493, 107] width 96 height 28
click at [311, 107] on button "Tag" at bounding box center [302, 107] width 61 height 28
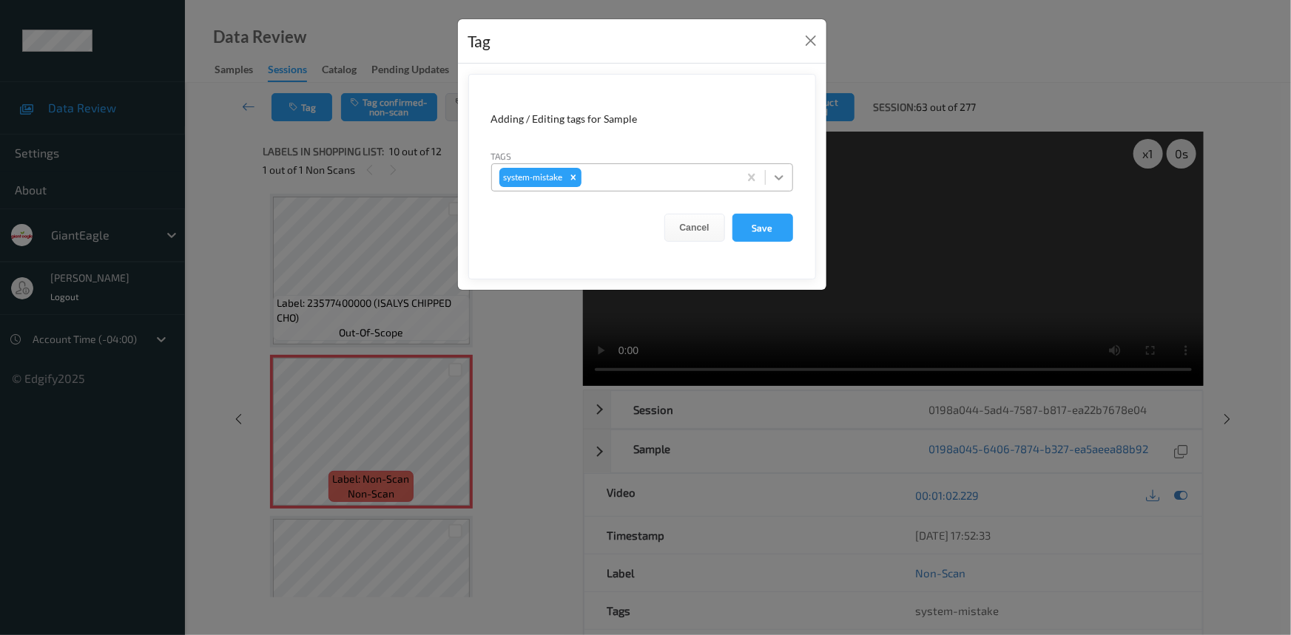
click at [790, 178] on div at bounding box center [779, 177] width 27 height 27
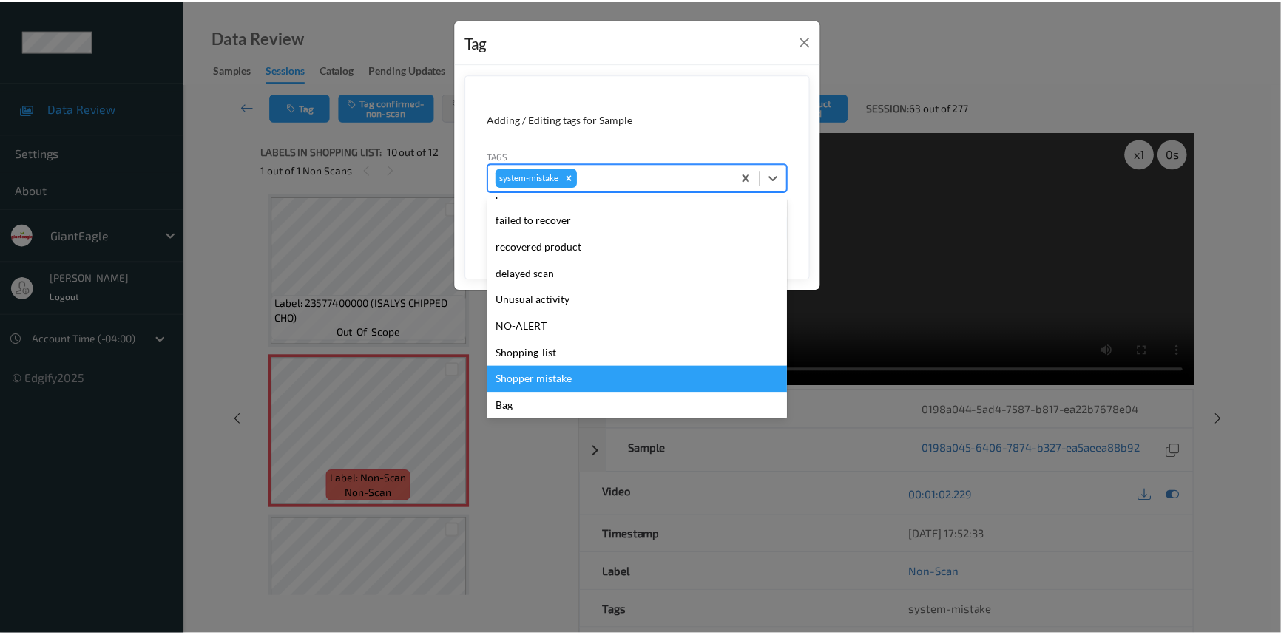
scroll to position [156, 0]
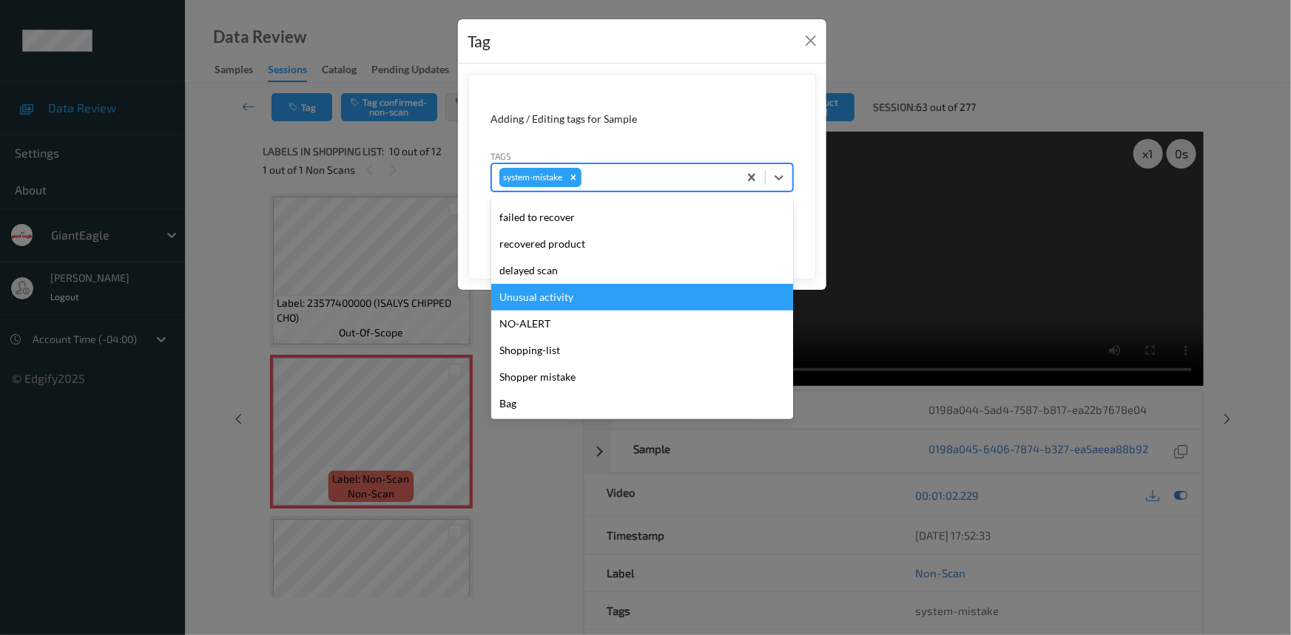
click at [559, 294] on div "Unusual activity" at bounding box center [642, 297] width 302 height 27
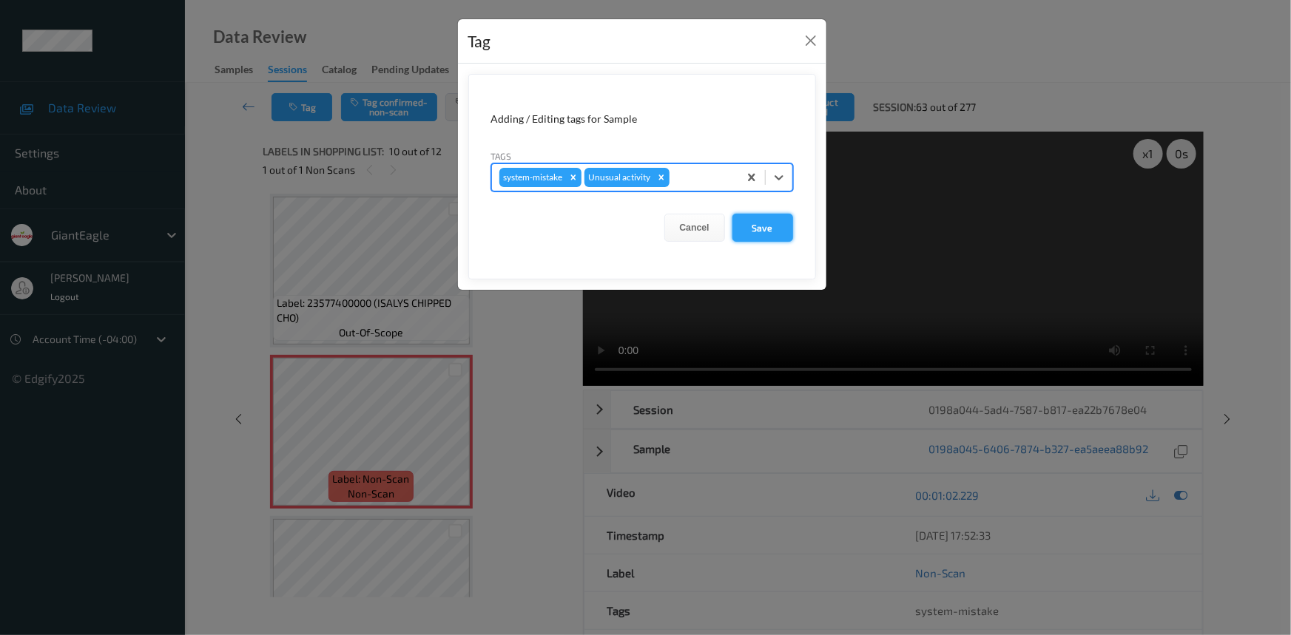
click at [766, 227] on button "Save" at bounding box center [762, 228] width 61 height 28
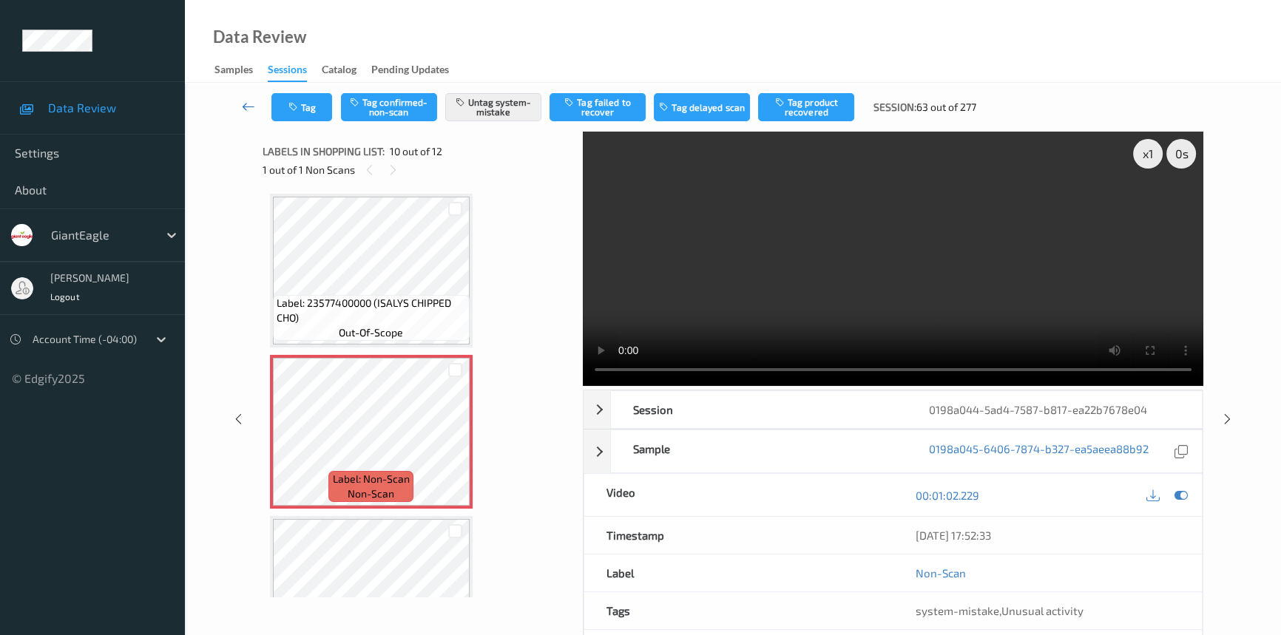
click at [244, 100] on icon at bounding box center [248, 106] width 13 height 15
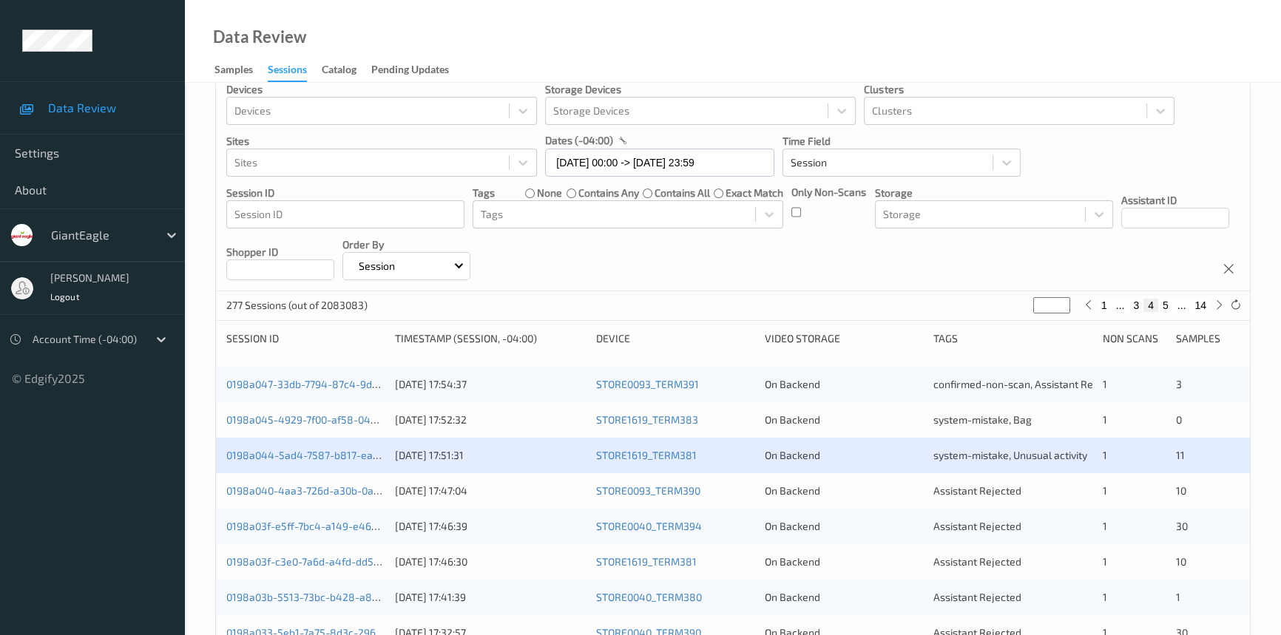
scroll to position [201, 0]
